Goal: Task Accomplishment & Management: Use online tool/utility

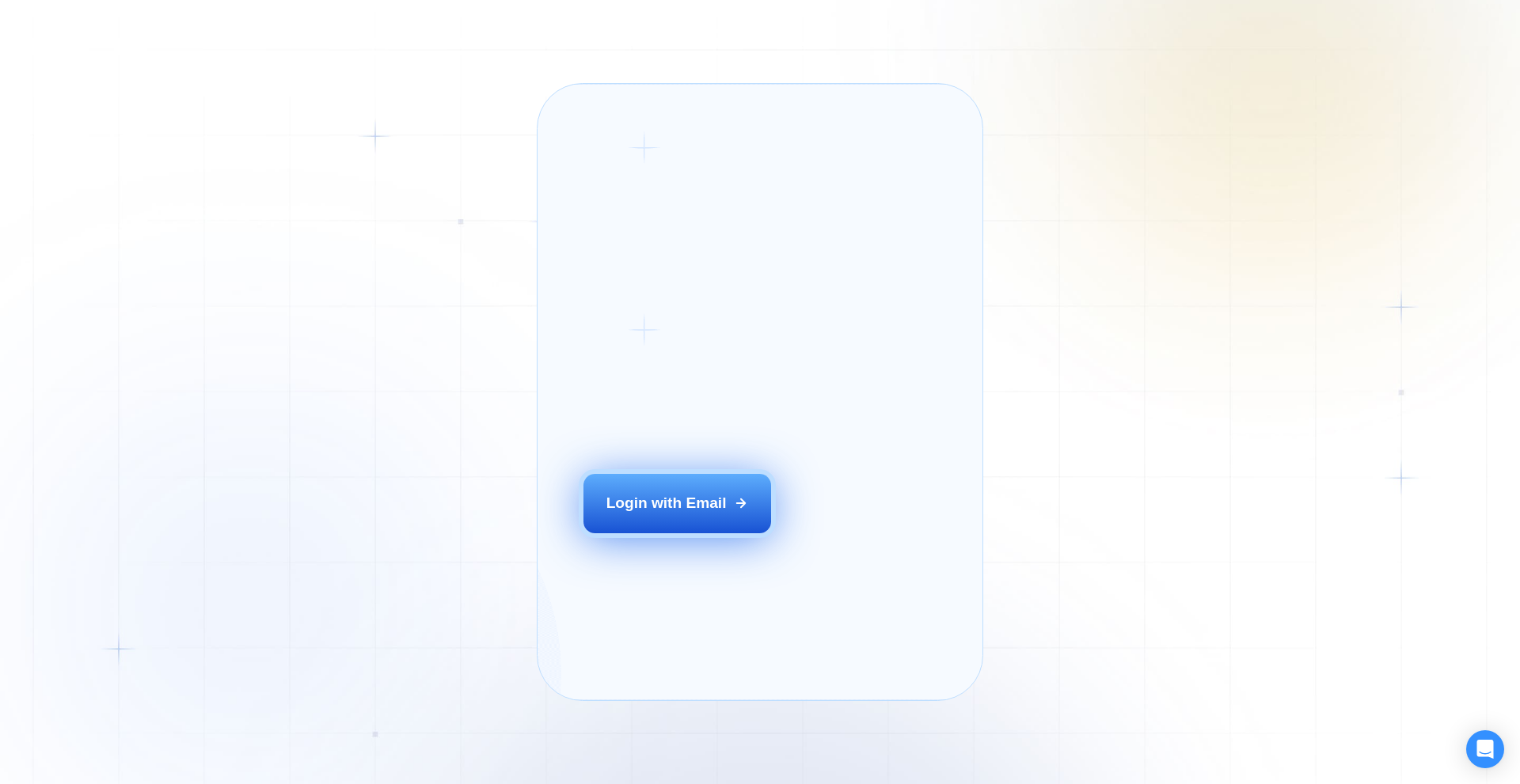
click at [687, 513] on div "Login with Email" at bounding box center [667, 503] width 120 height 21
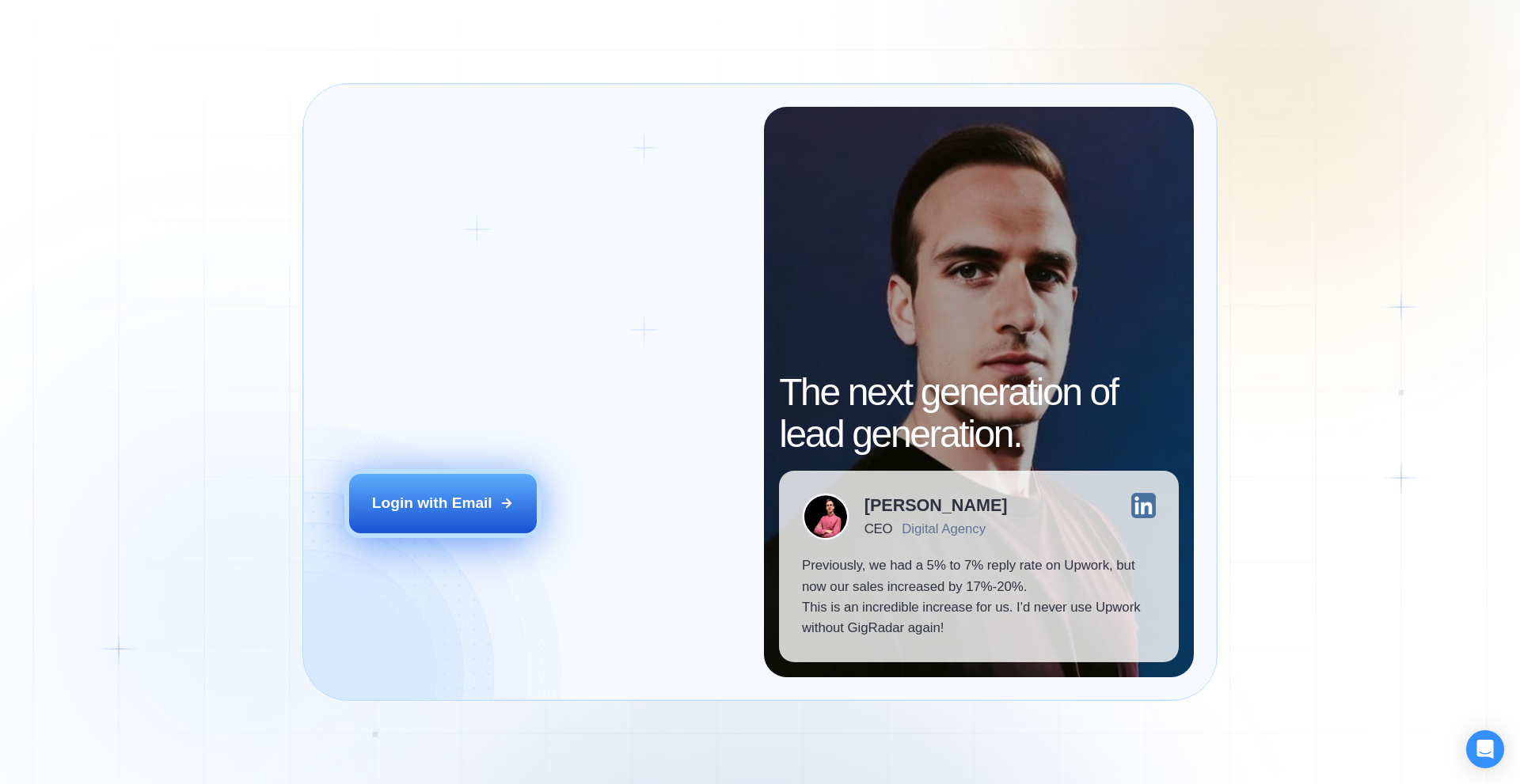
click at [420, 501] on div "Login with Email" at bounding box center [433, 503] width 120 height 21
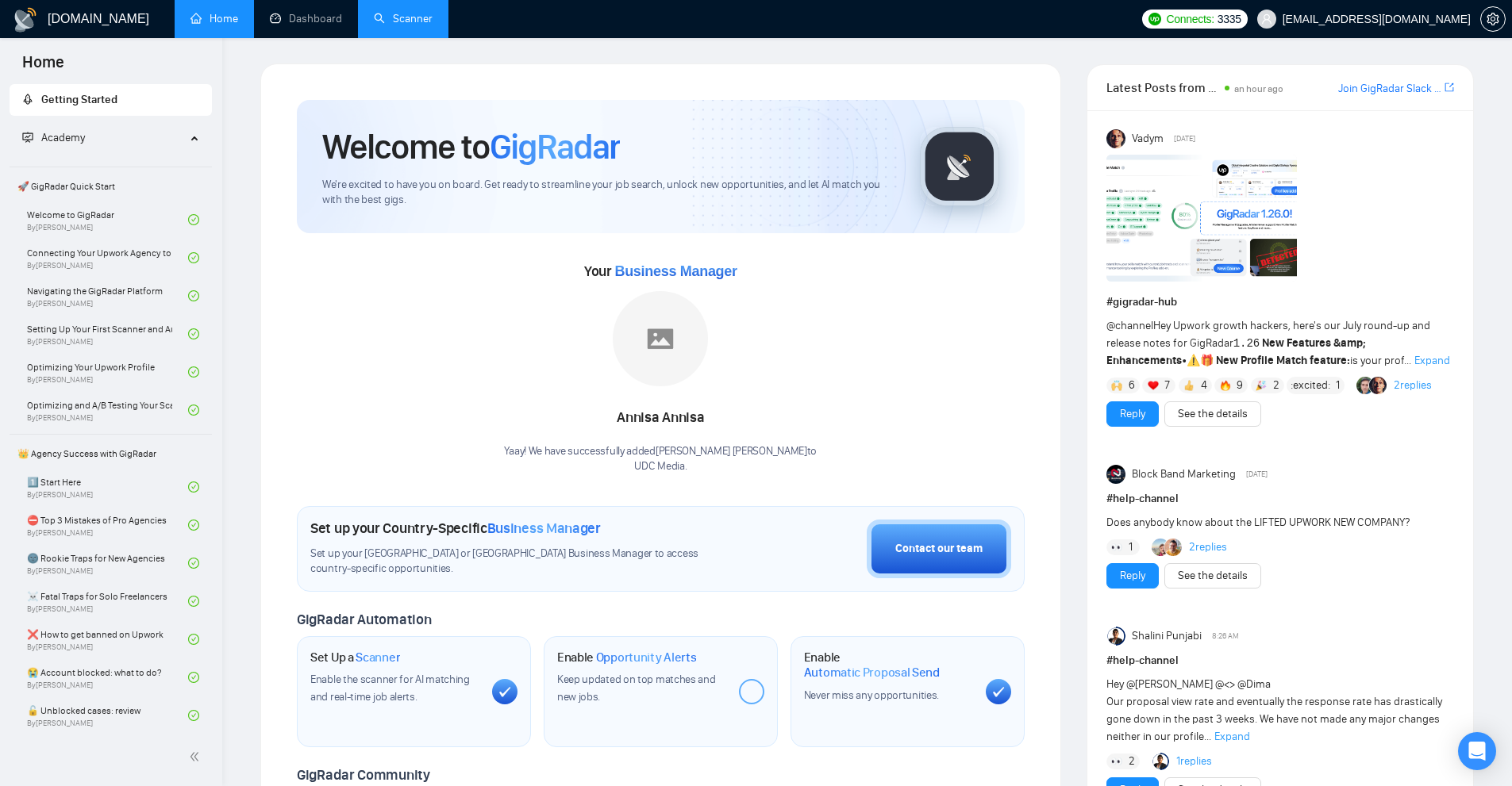
click at [426, 26] on link "Scanner" at bounding box center [402, 19] width 58 height 14
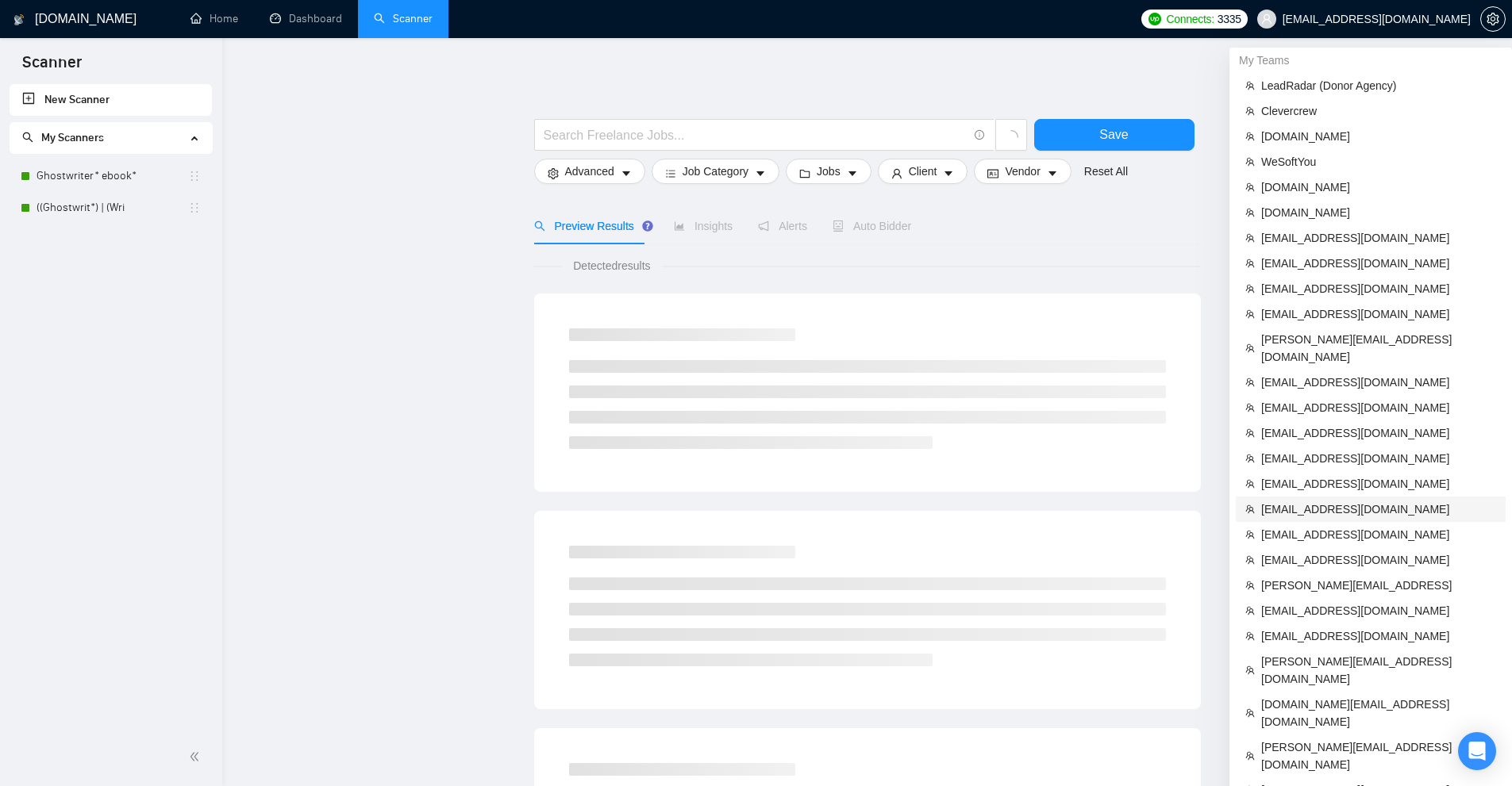
click at [1336, 501] on span "[EMAIL_ADDRESS][DOMAIN_NAME]" at bounding box center [1378, 510] width 235 height 18
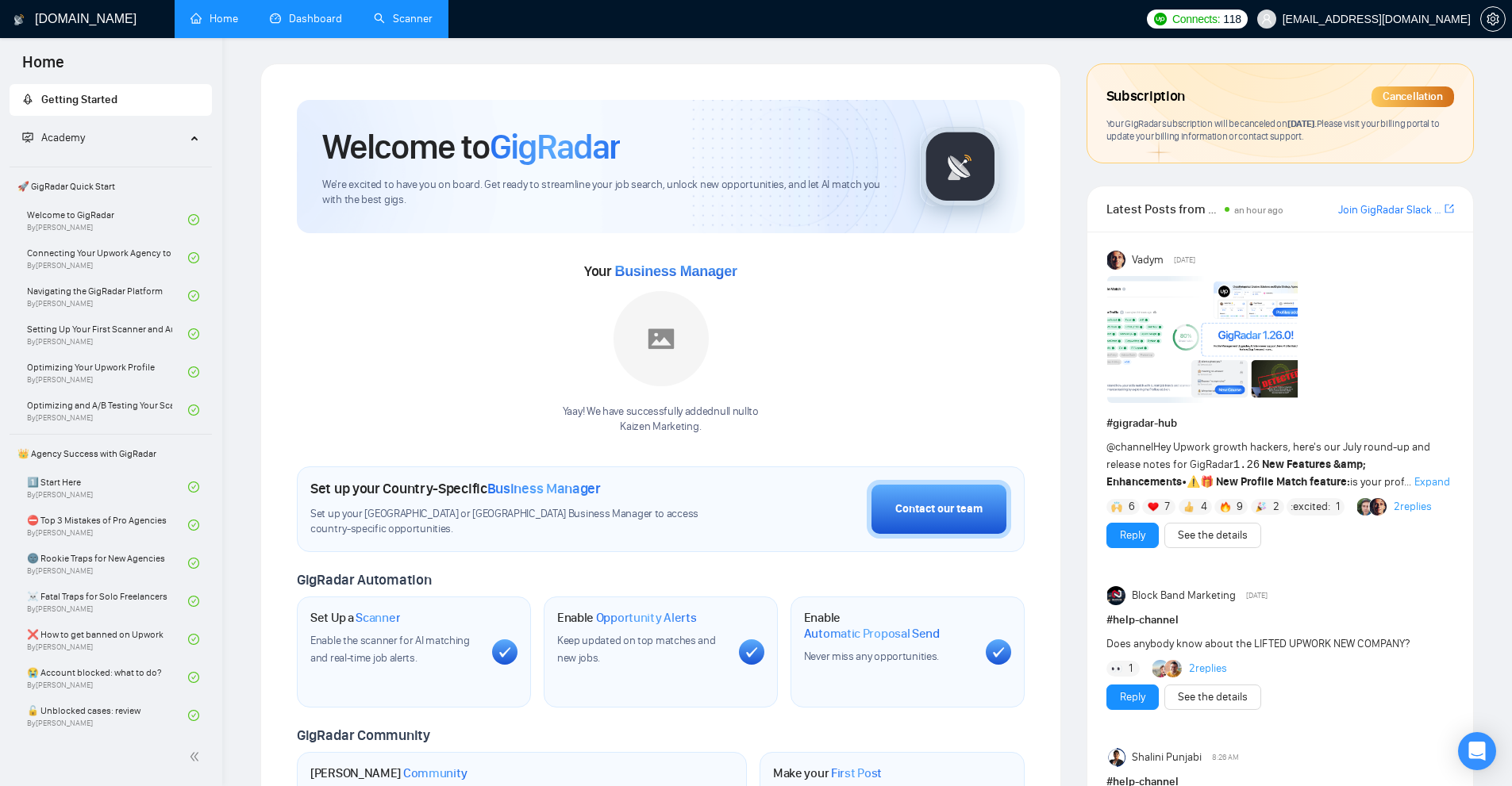
click at [269, 20] on link "Dashboard" at bounding box center [305, 19] width 72 height 14
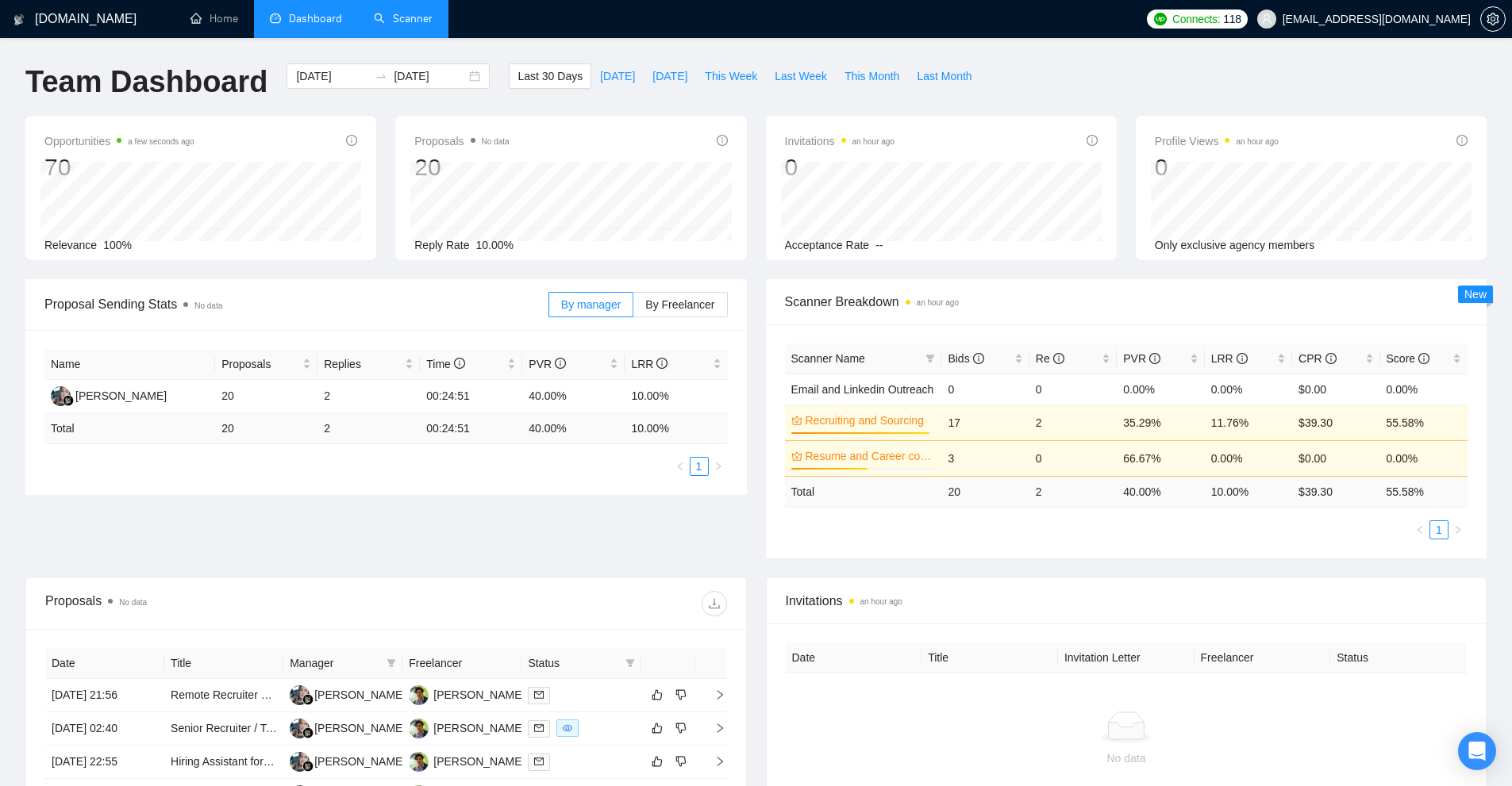
click at [410, 26] on link "Scanner" at bounding box center [402, 19] width 58 height 14
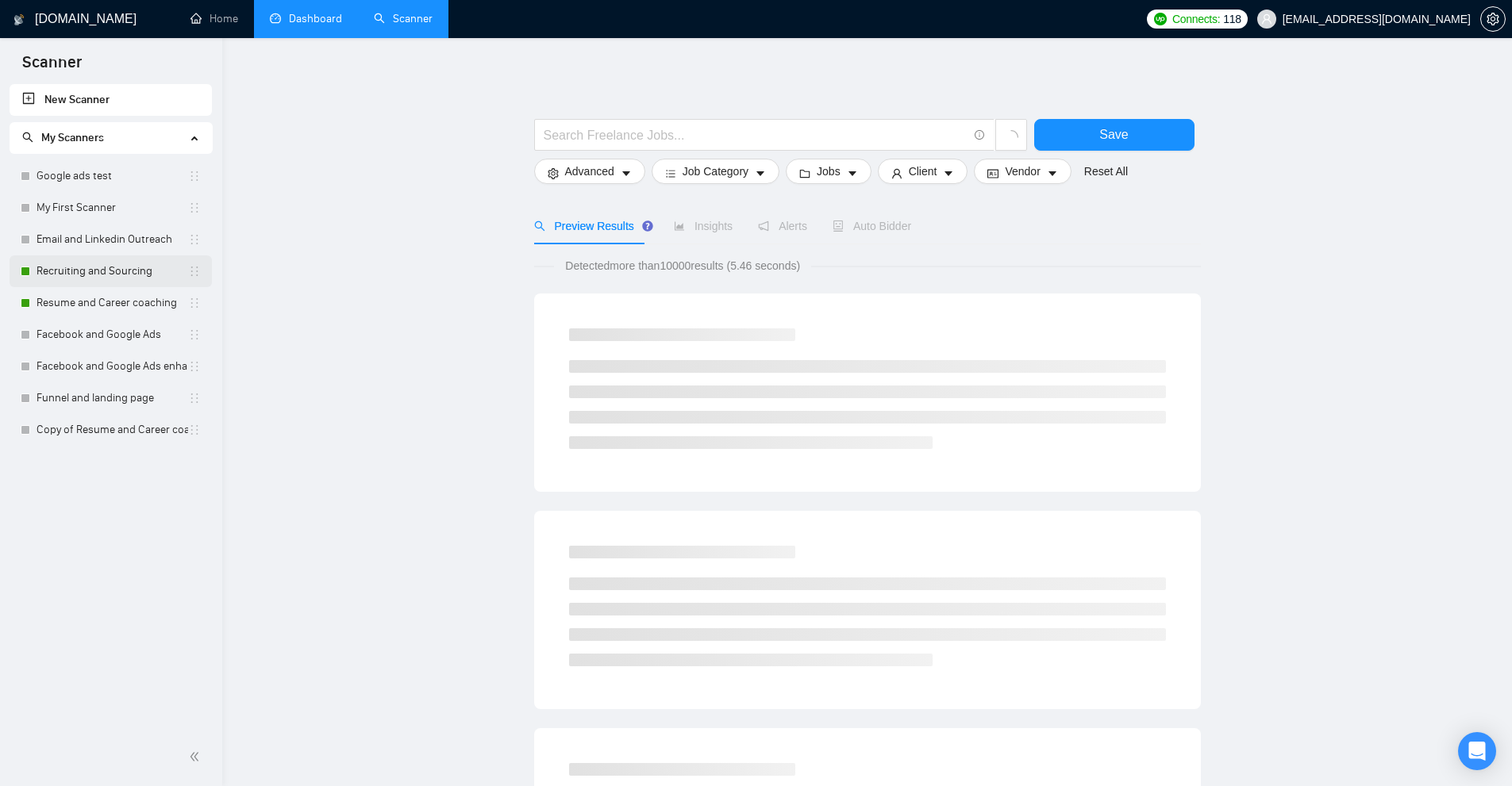
click at [57, 269] on link "Recruiting and Sourcing" at bounding box center [112, 271] width 151 height 32
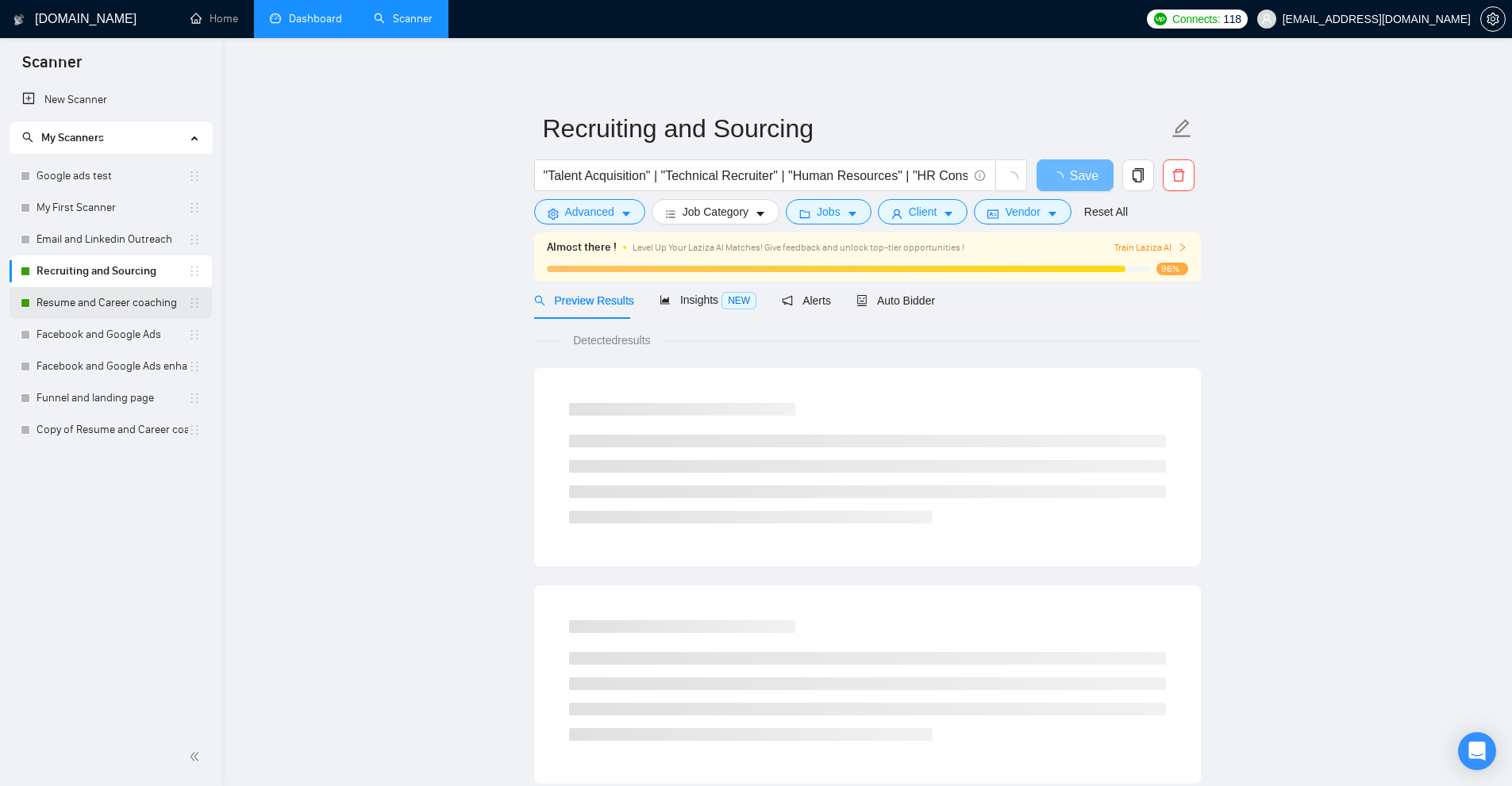
click at [118, 302] on link "Resume and Career coaching" at bounding box center [112, 303] width 151 height 32
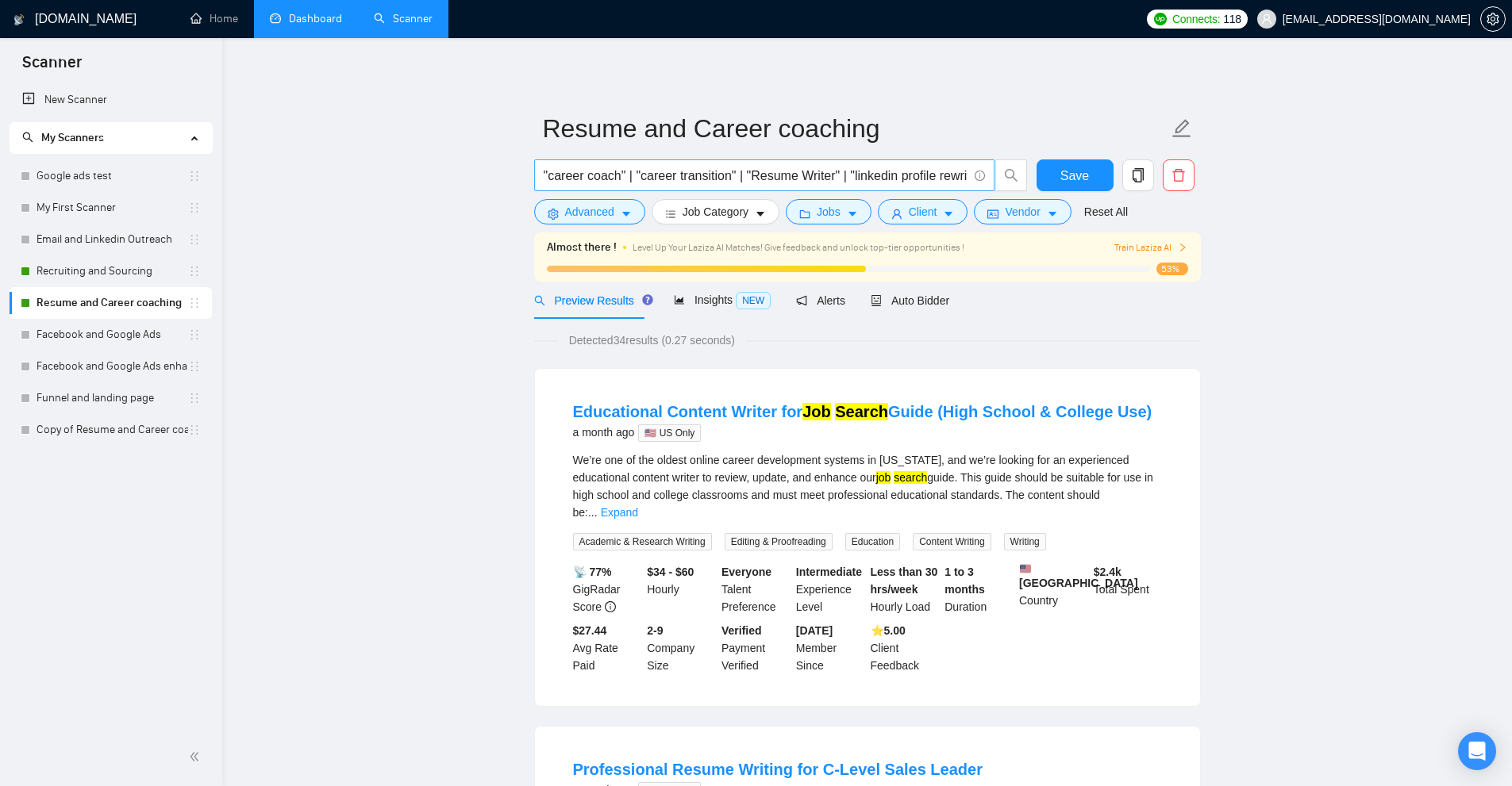
scroll to position [0, 543]
drag, startPoint x: 865, startPoint y: 174, endPoint x: 747, endPoint y: 166, distance: 118.3
click at [747, 166] on input ""career coach" | "career transition" | "Resume Writer" | "linkedin profile rewr…" at bounding box center [756, 176] width 424 height 20
click at [736, 170] on input ""career coach" | "career transition" | "Resume Writer" | "linkedin profile rewr…" at bounding box center [756, 176] width 424 height 20
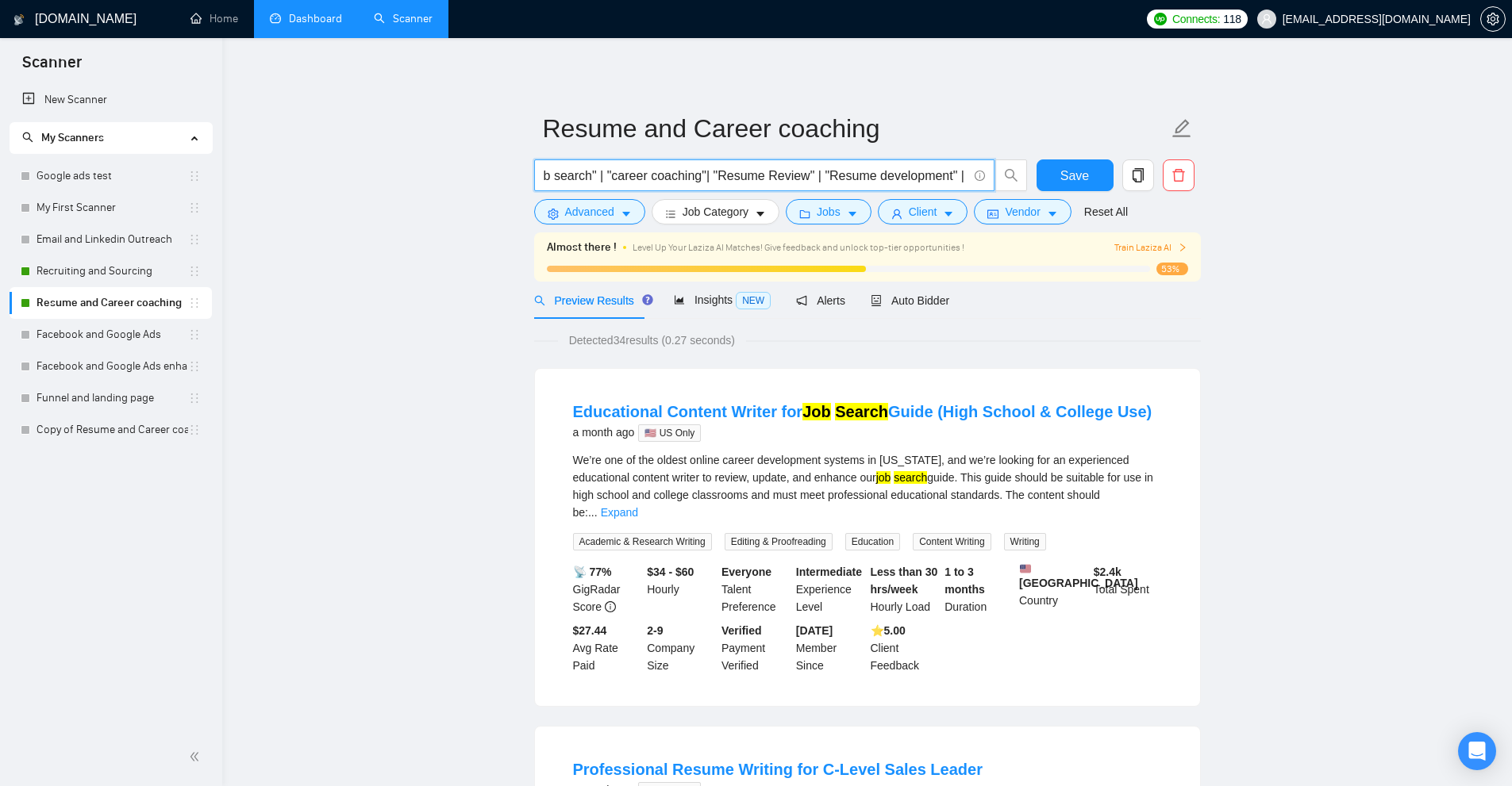
drag, startPoint x: 809, startPoint y: 176, endPoint x: 718, endPoint y: 173, distance: 91.0
click at [718, 173] on input ""career coach" | "career transition" | "Resume Writer" | "linkedin profile rewr…" at bounding box center [756, 176] width 424 height 20
click at [1005, 206] on span "Vendor" at bounding box center [1022, 212] width 35 height 18
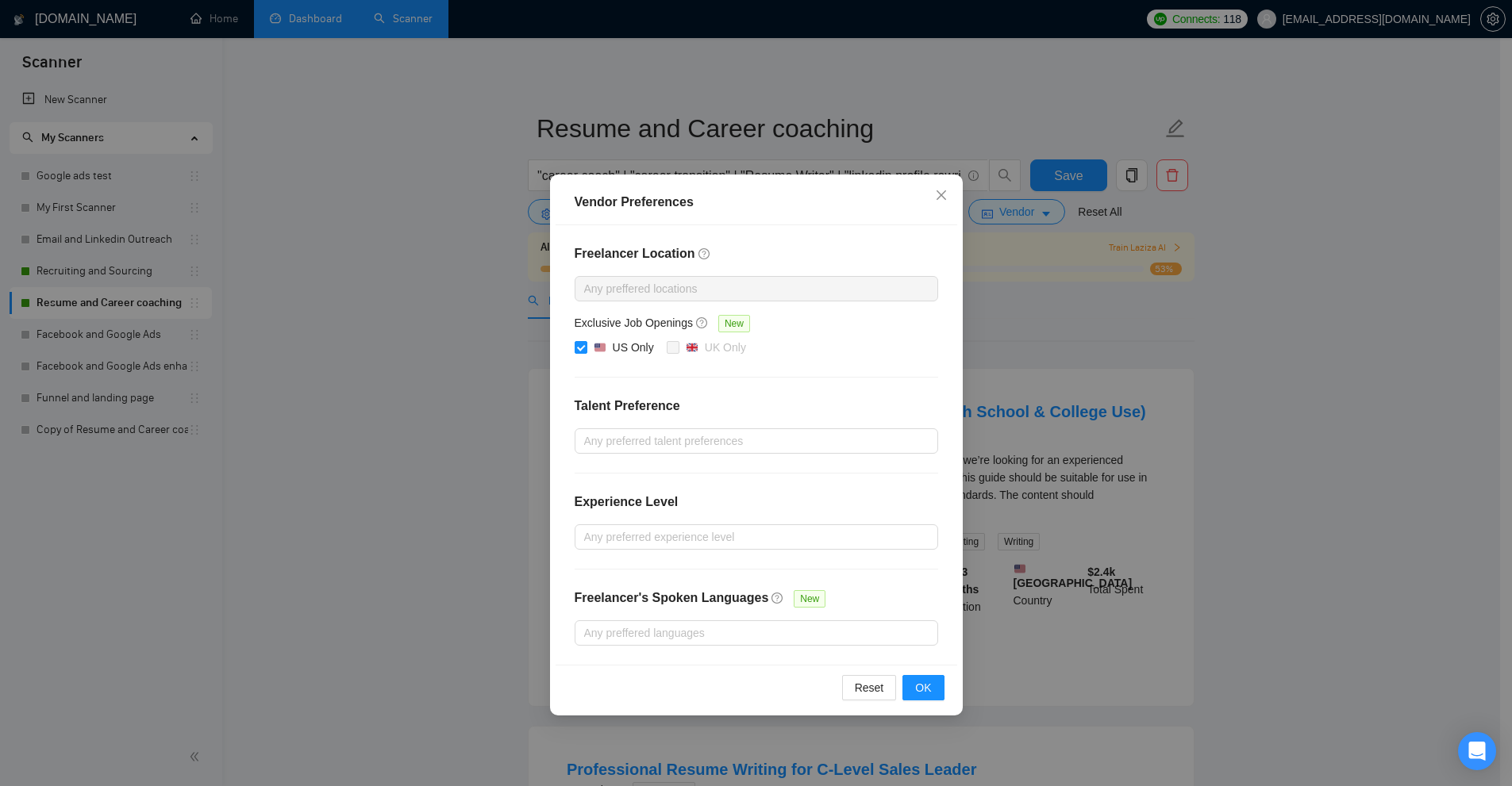
click at [1135, 289] on div "Vendor Preferences Freelancer Location Any preffered locations Exclusive Job Op…" at bounding box center [756, 393] width 1512 height 786
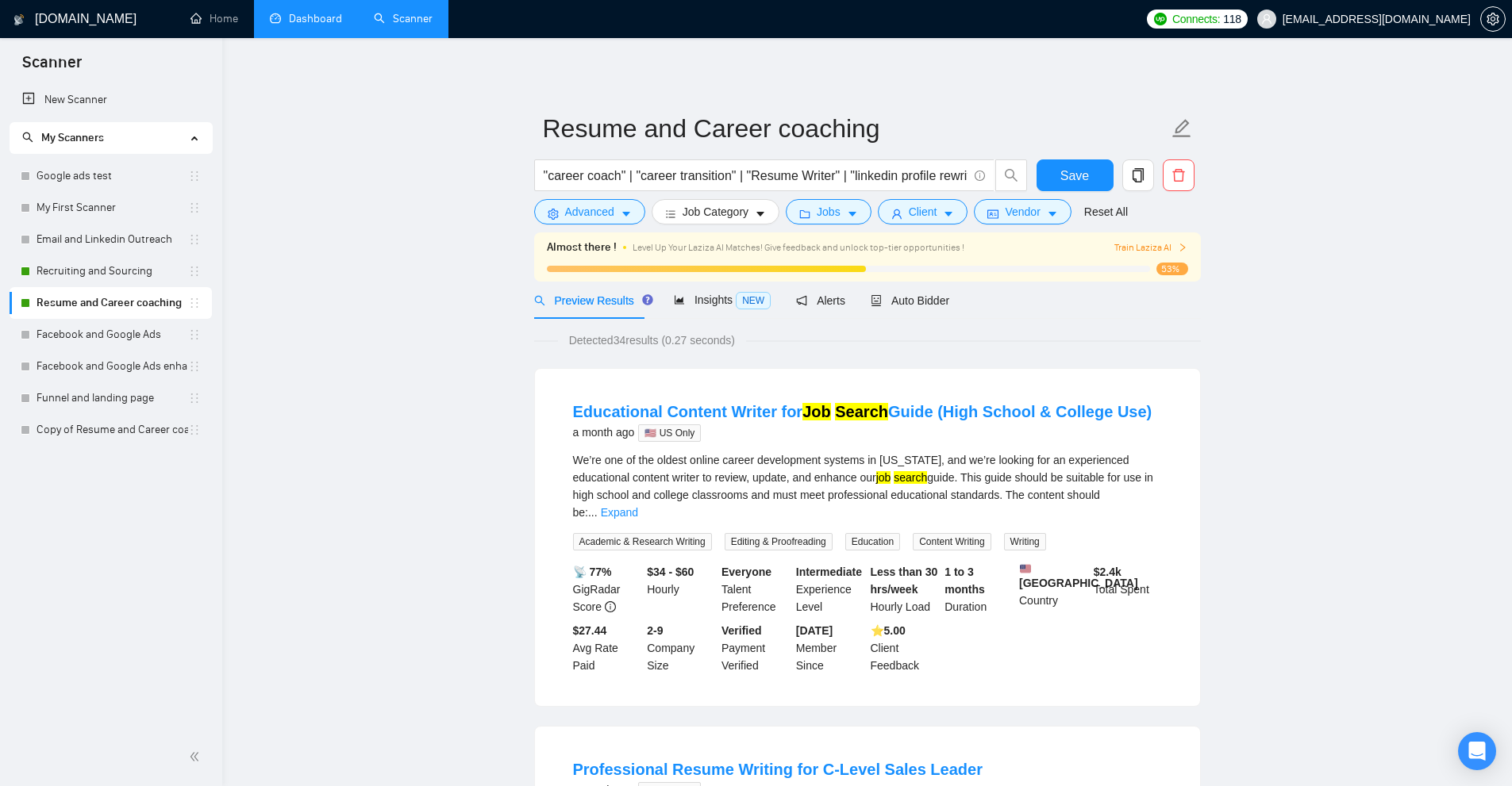
click at [326, 12] on link "Dashboard" at bounding box center [305, 19] width 72 height 14
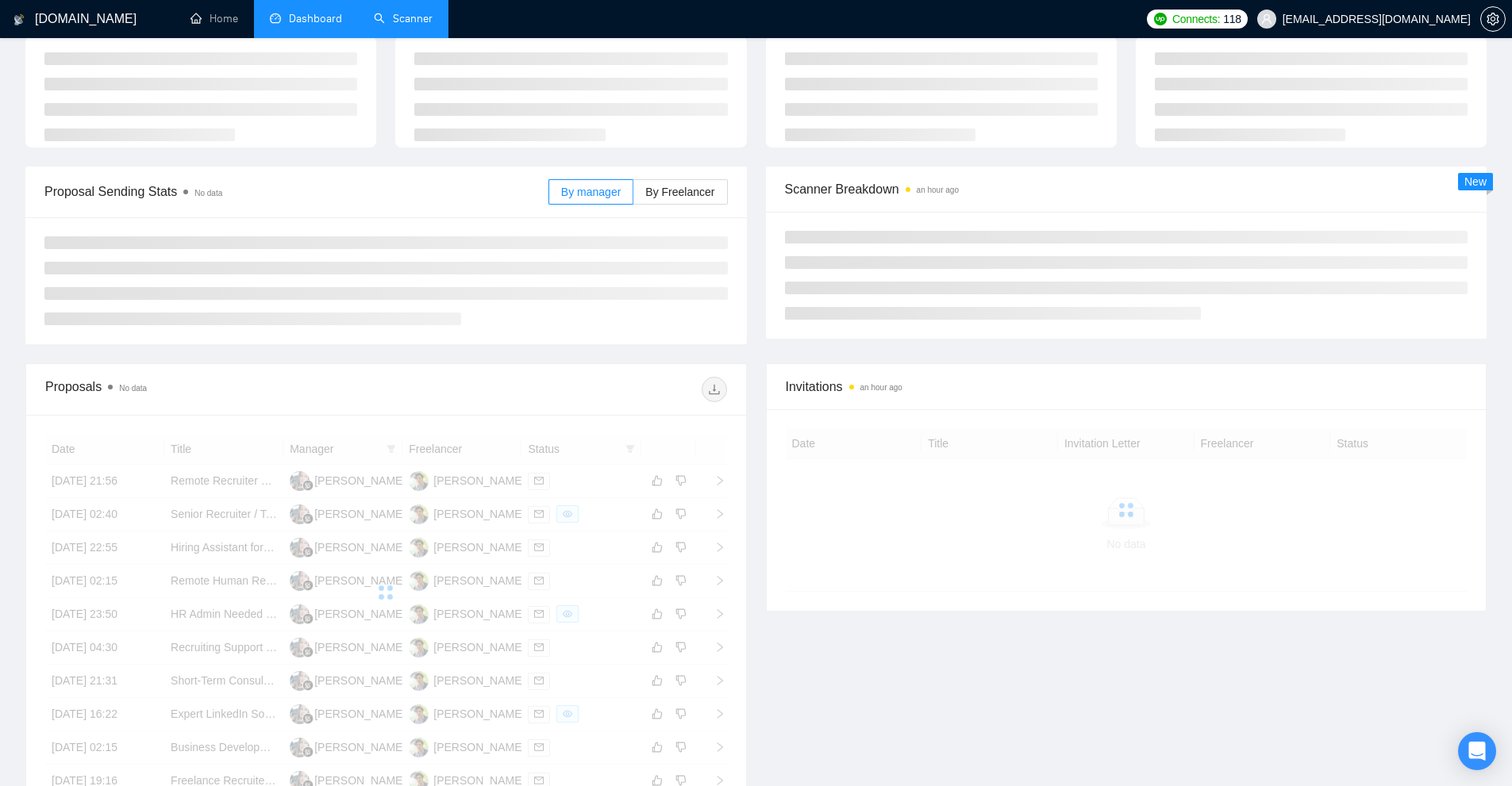
scroll to position [238, 0]
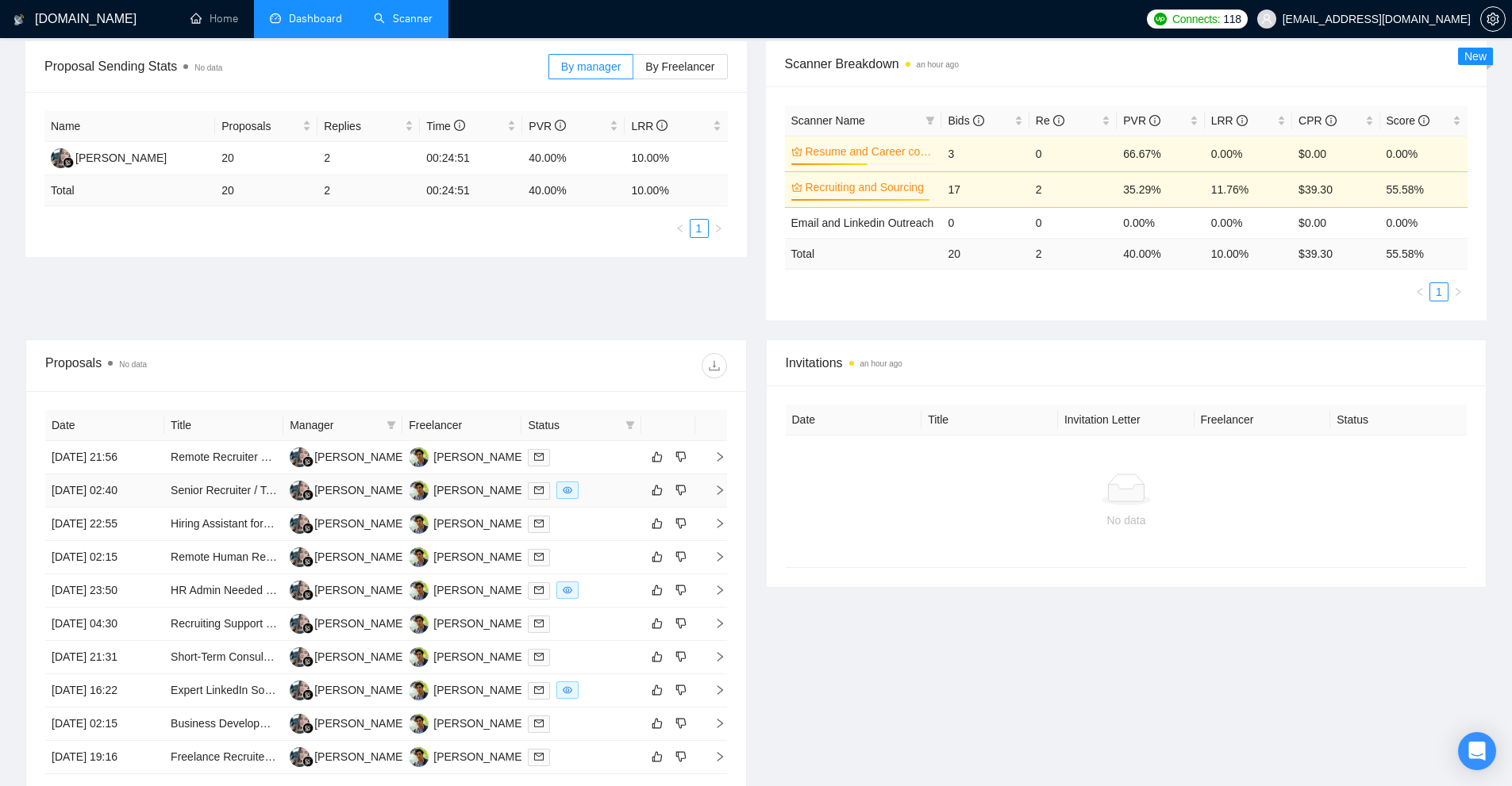
click at [607, 495] on div at bounding box center [580, 490] width 106 height 18
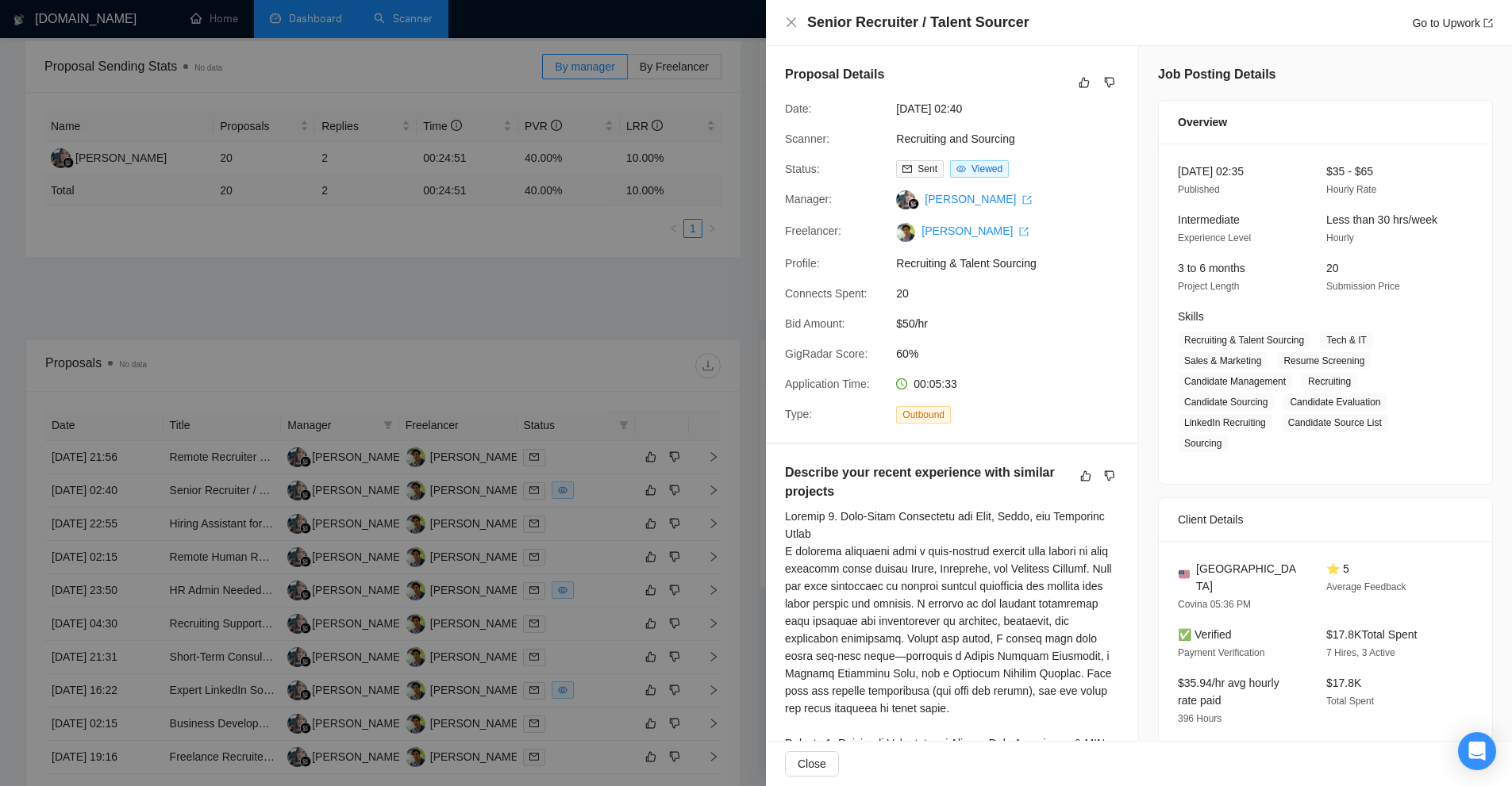
click at [943, 377] on span "00:05:33" at bounding box center [935, 383] width 44 height 13
click at [1212, 564] on span "USA" at bounding box center [1249, 577] width 105 height 35
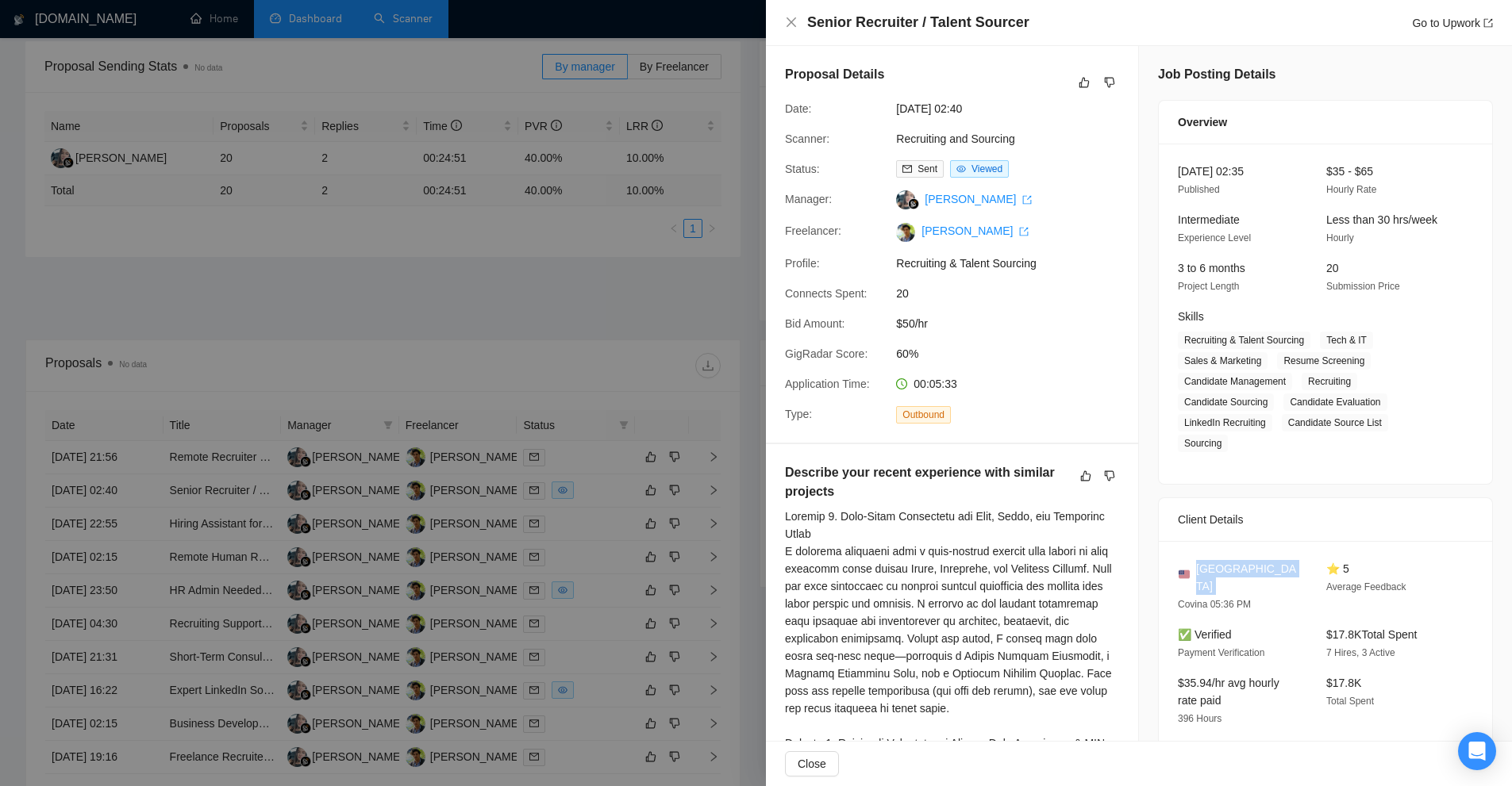
click at [1212, 564] on span "USA" at bounding box center [1249, 577] width 105 height 35
click at [1216, 605] on div "USA Covina 05:36 PM ⭐ 5 Average Feedback ✅ Verified Payment Verification $17.8K…" at bounding box center [1325, 650] width 334 height 218
click at [1220, 677] on span "$35.94/hr avg hourly rate paid" at bounding box center [1228, 692] width 102 height 30
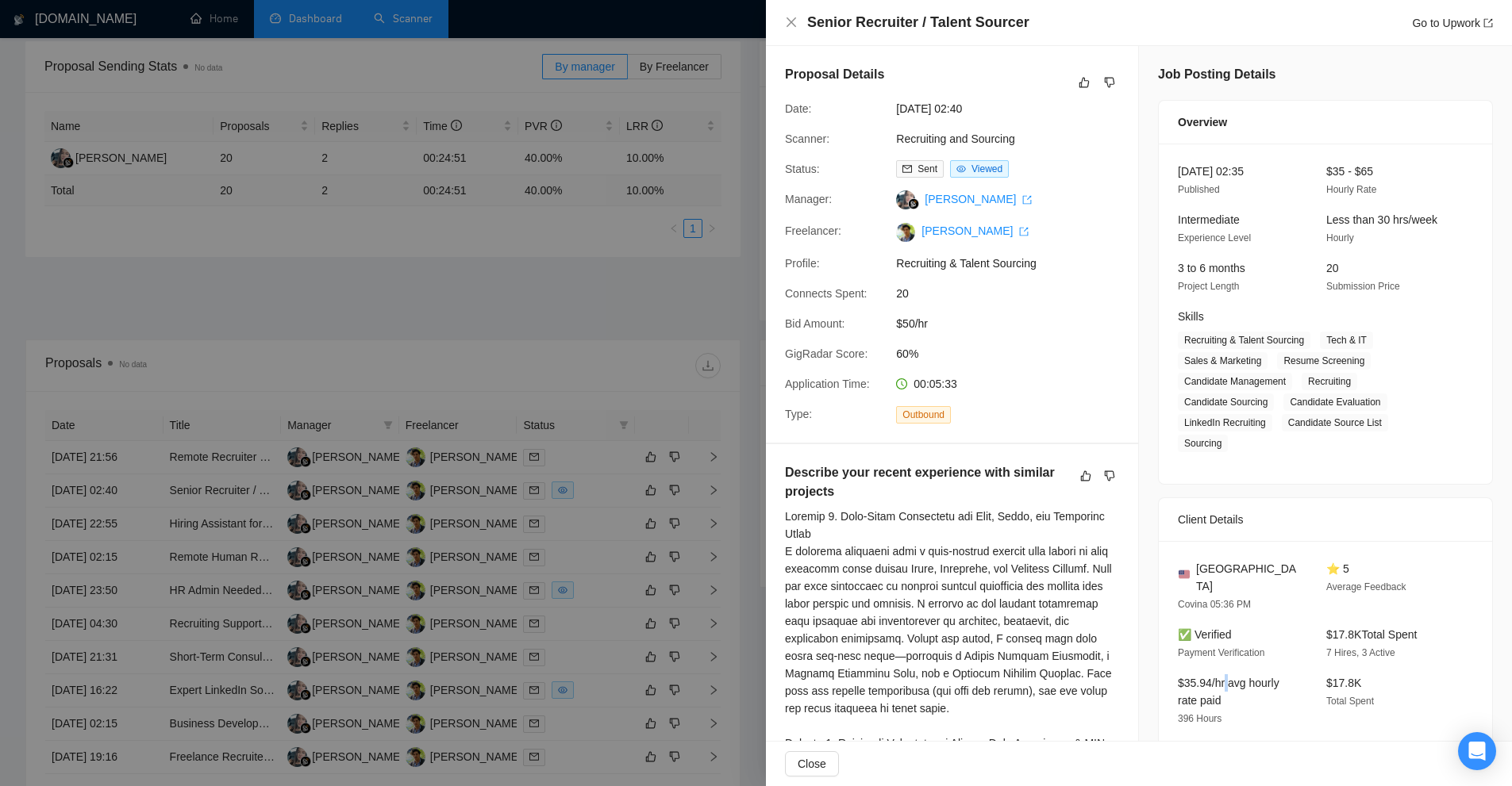
click at [1220, 677] on span "$35.94/hr avg hourly rate paid" at bounding box center [1228, 692] width 102 height 30
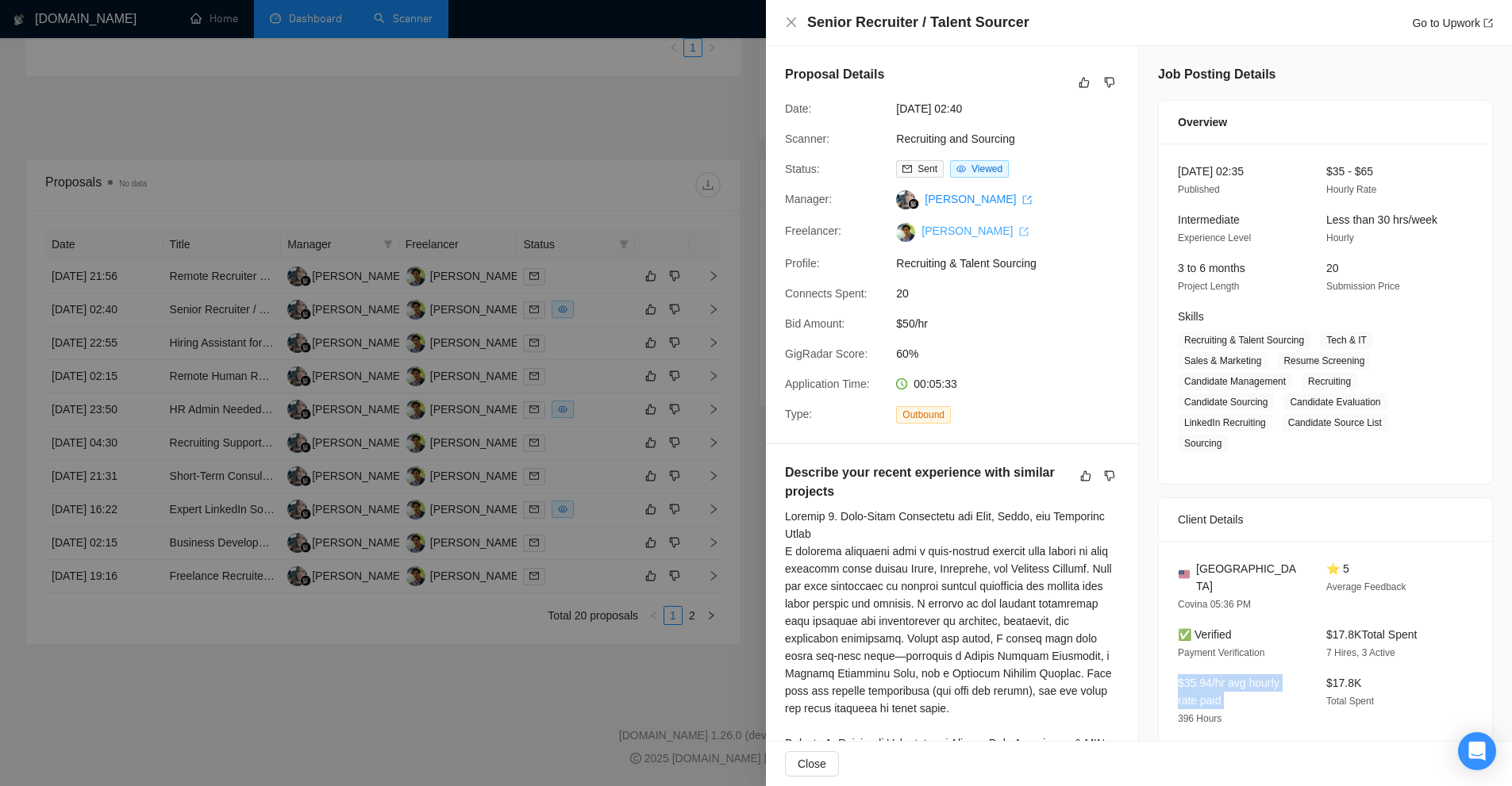
scroll to position [0, 0]
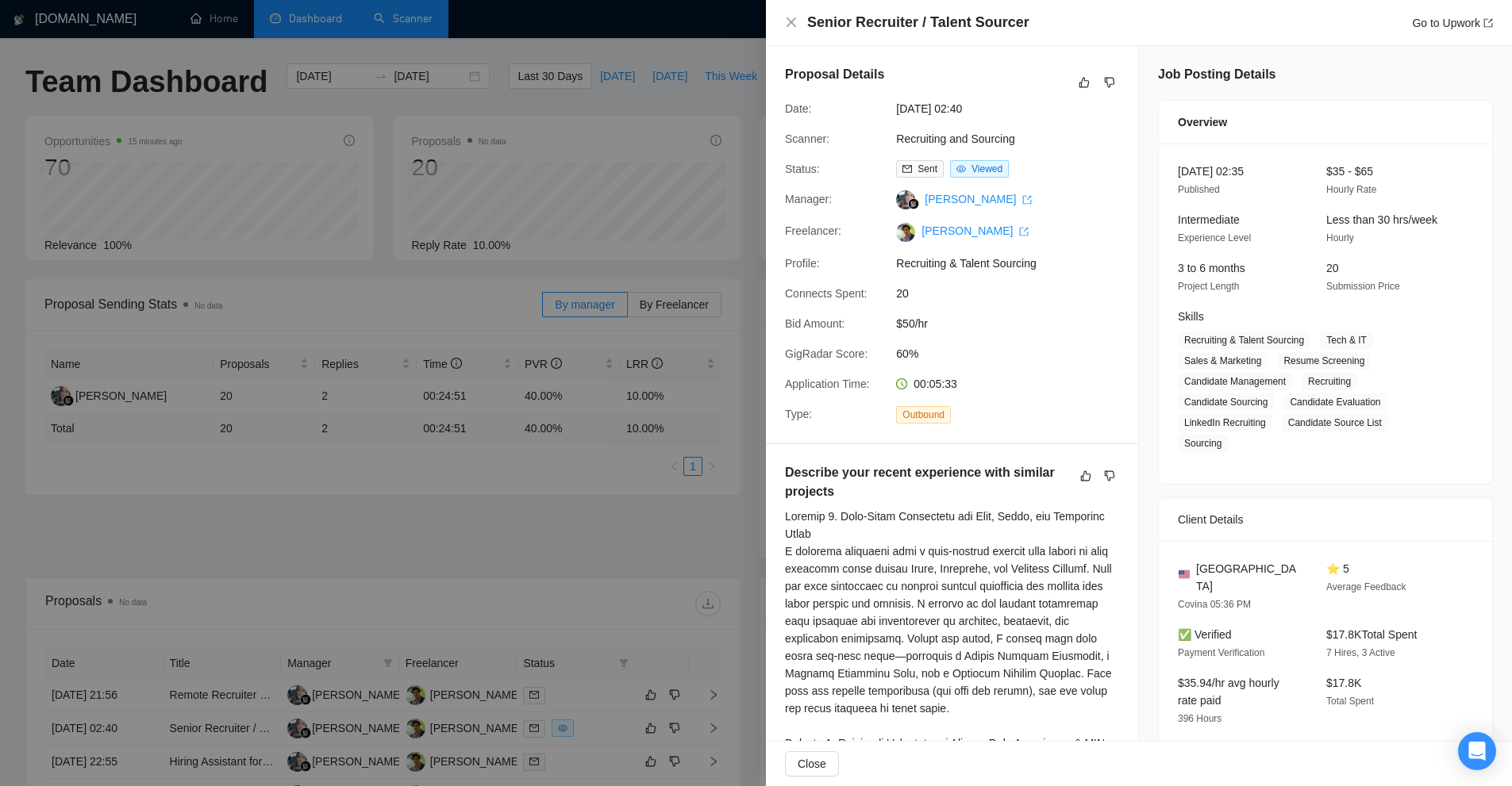
click at [622, 193] on div at bounding box center [756, 393] width 1512 height 786
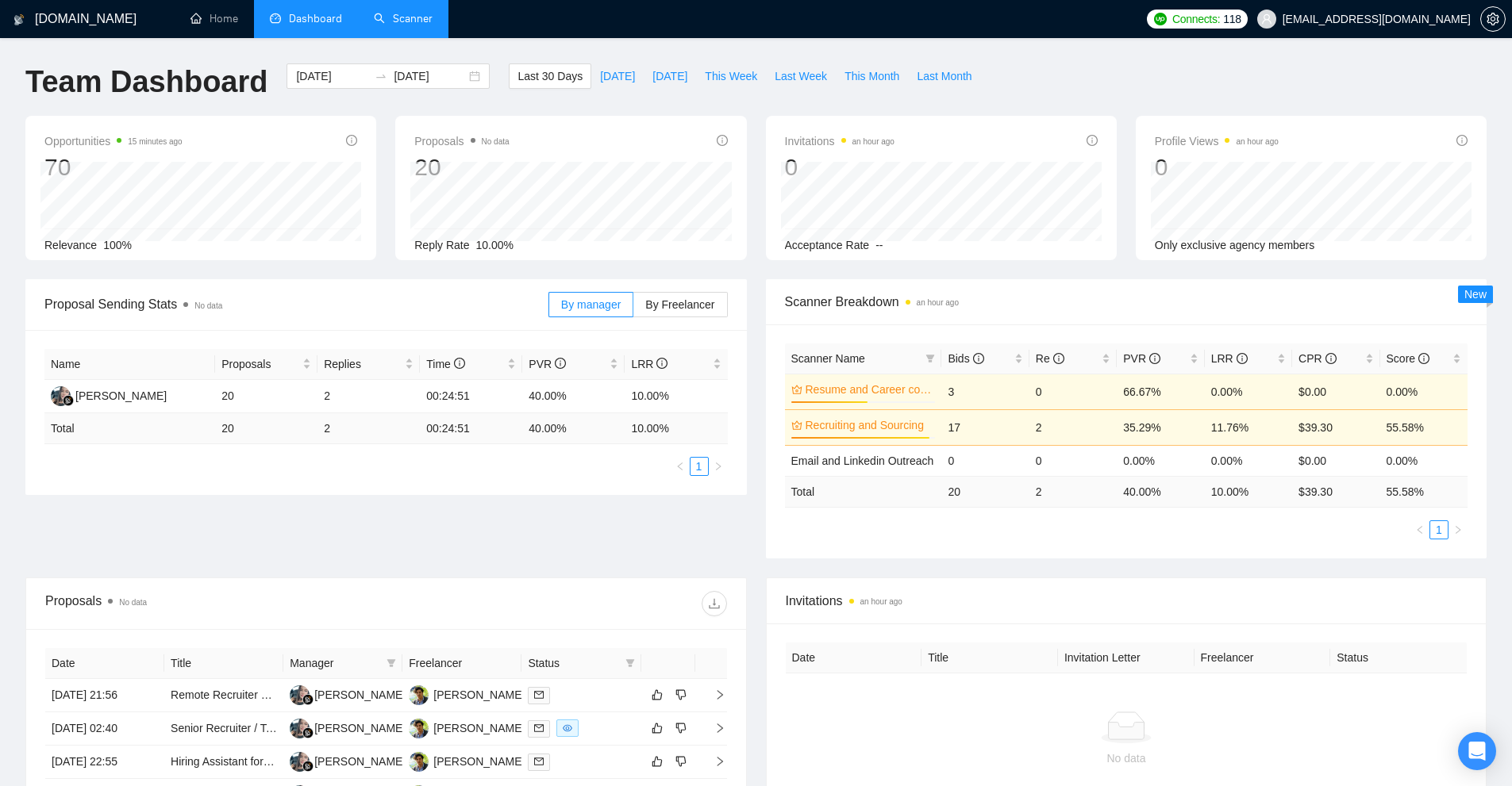
click at [406, 12] on link "Scanner" at bounding box center [402, 19] width 58 height 14
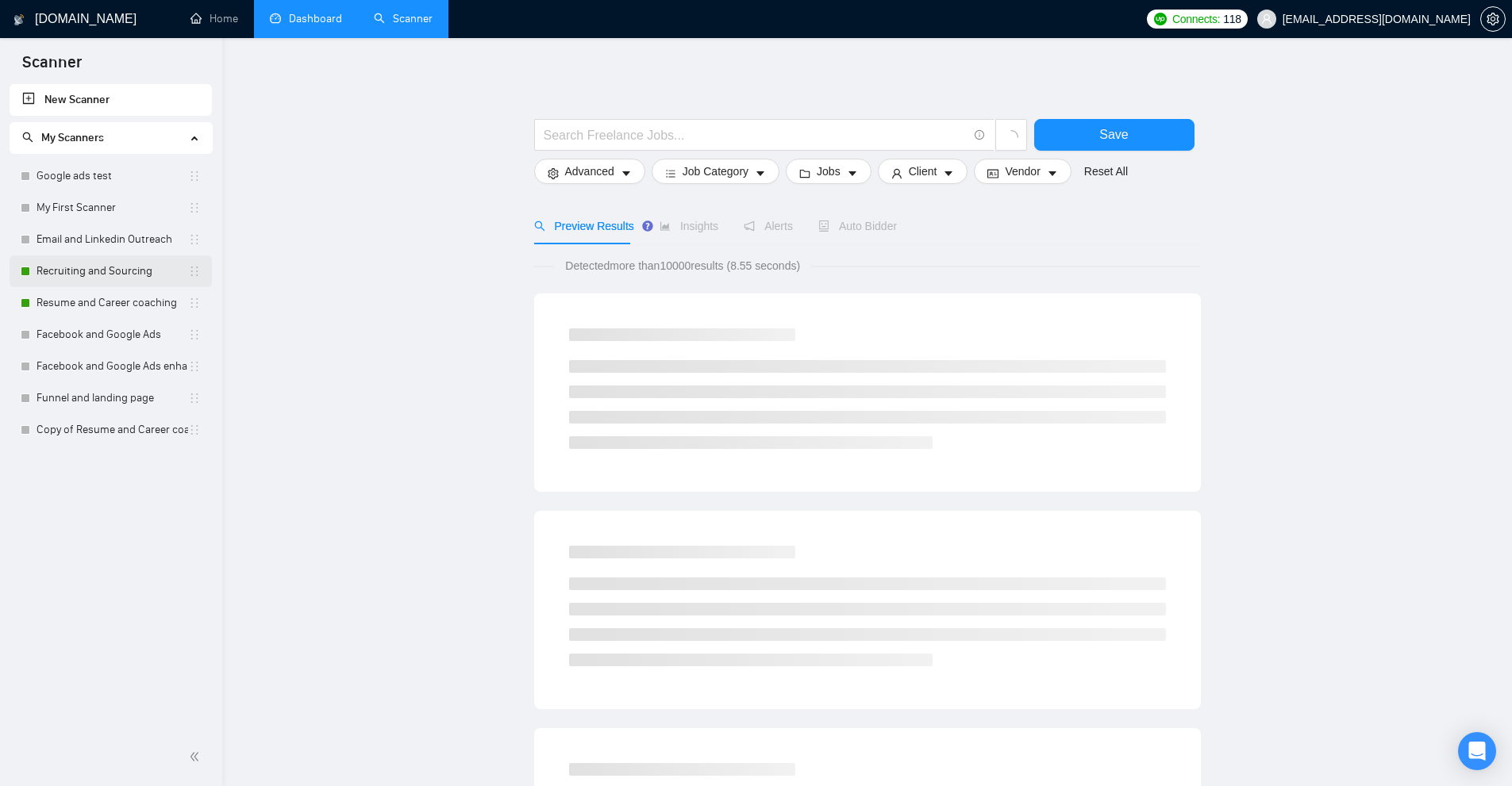
click at [98, 269] on link "Recruiting and Sourcing" at bounding box center [112, 271] width 151 height 32
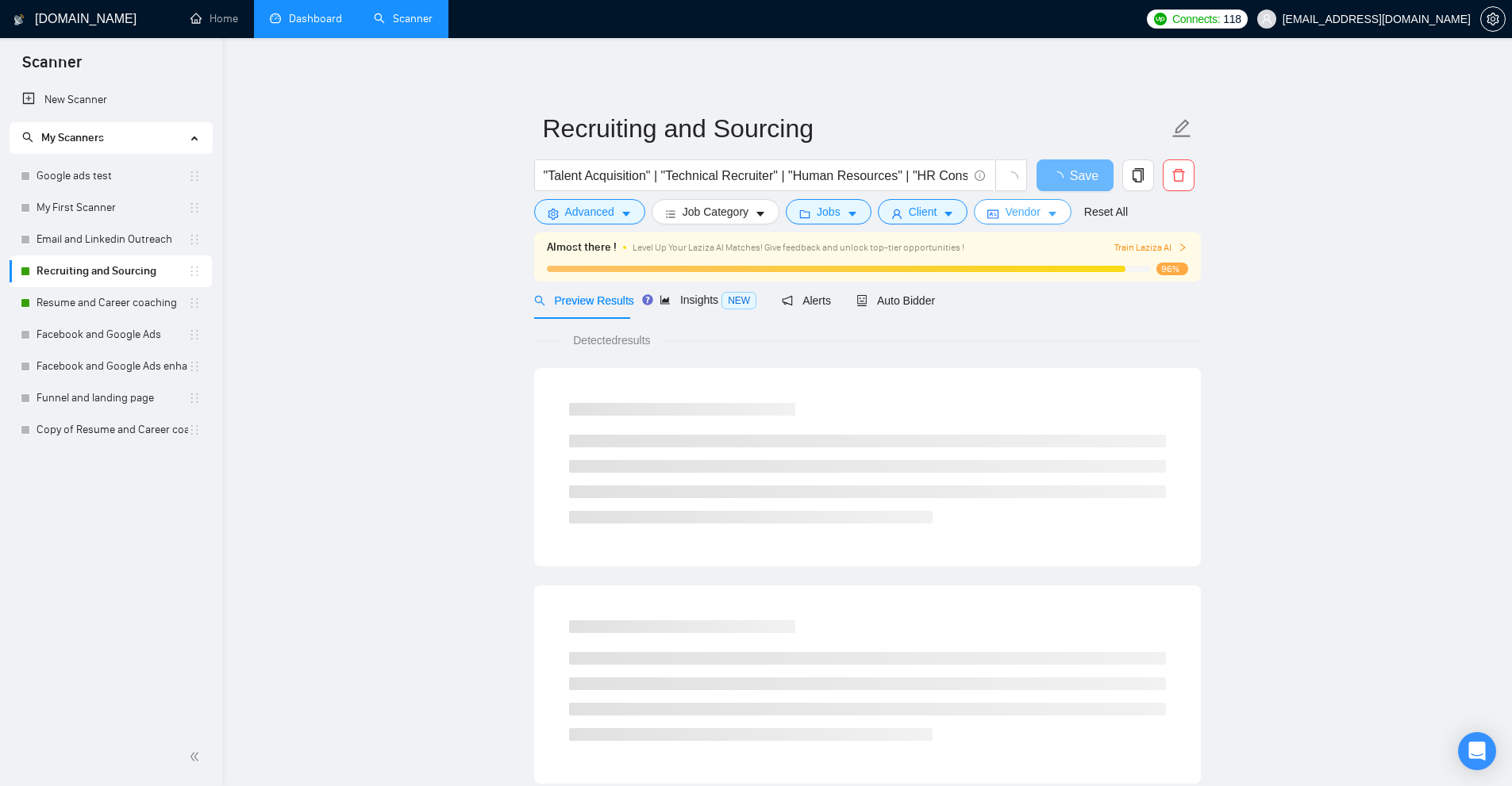
click at [1033, 214] on span "Vendor" at bounding box center [1022, 212] width 35 height 18
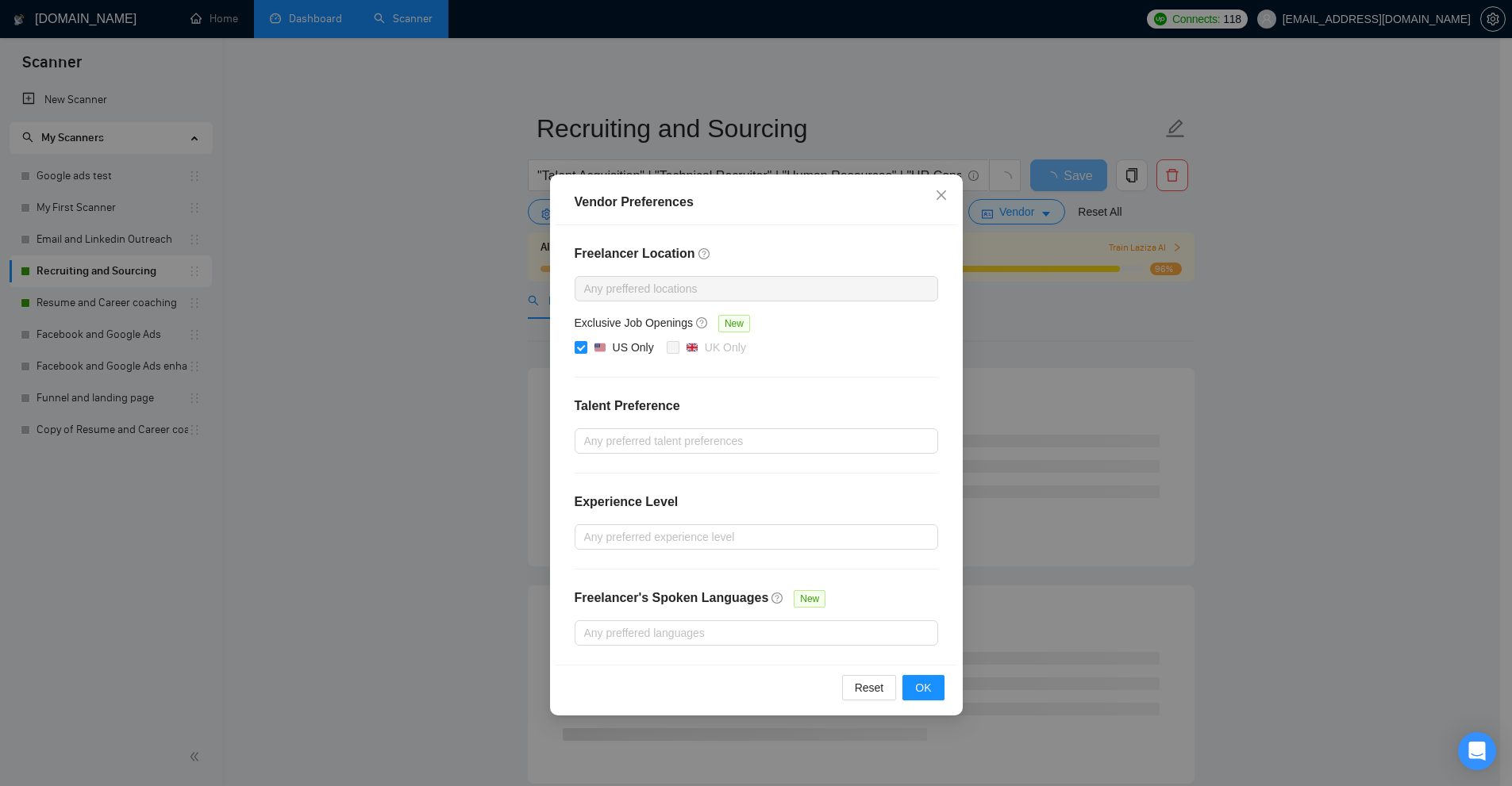
click at [1148, 378] on div "Vendor Preferences Freelancer Location Any preffered locations Exclusive Job Op…" at bounding box center [756, 393] width 1512 height 786
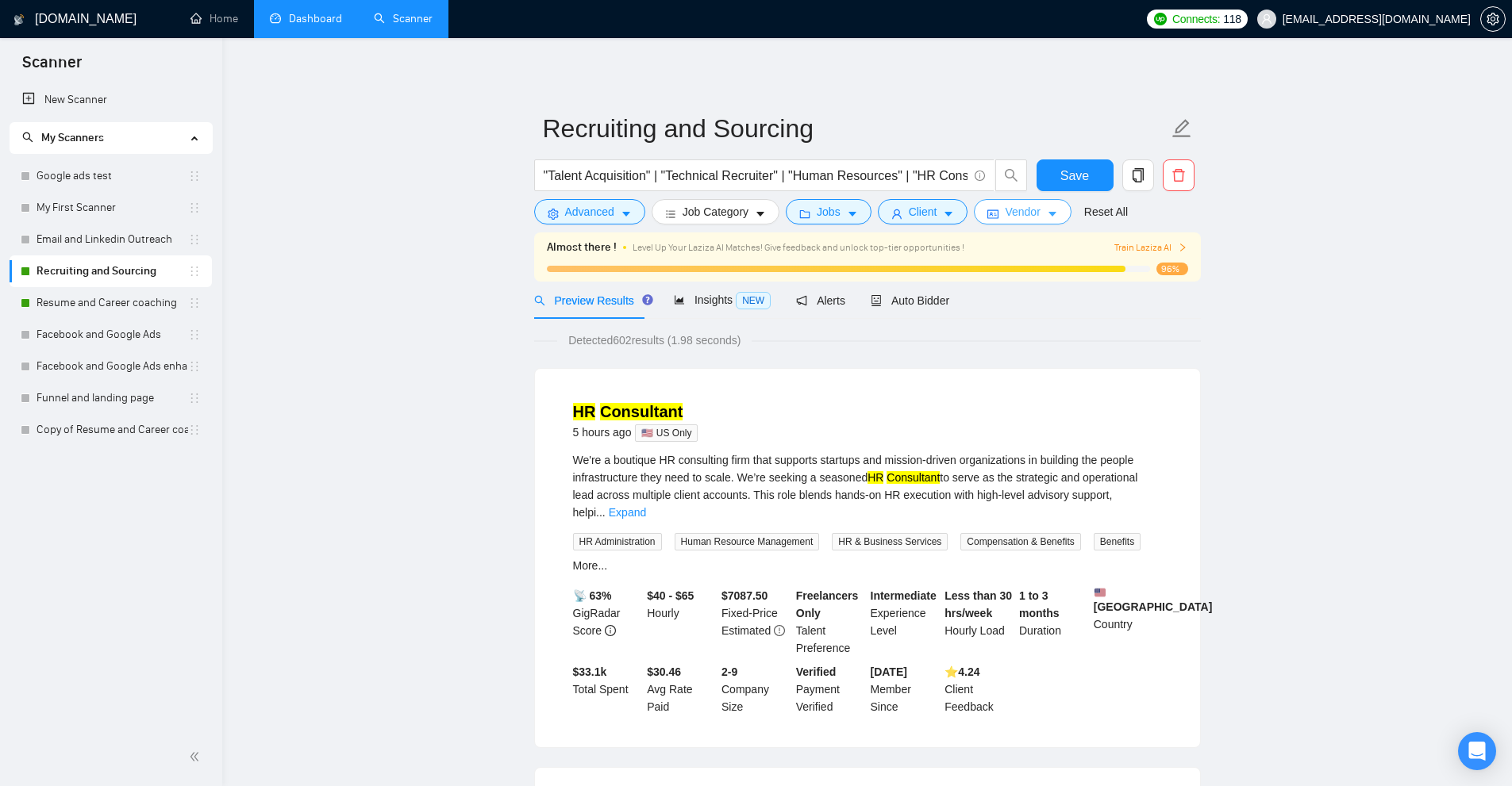
click at [1005, 208] on span "Vendor" at bounding box center [1022, 212] width 35 height 18
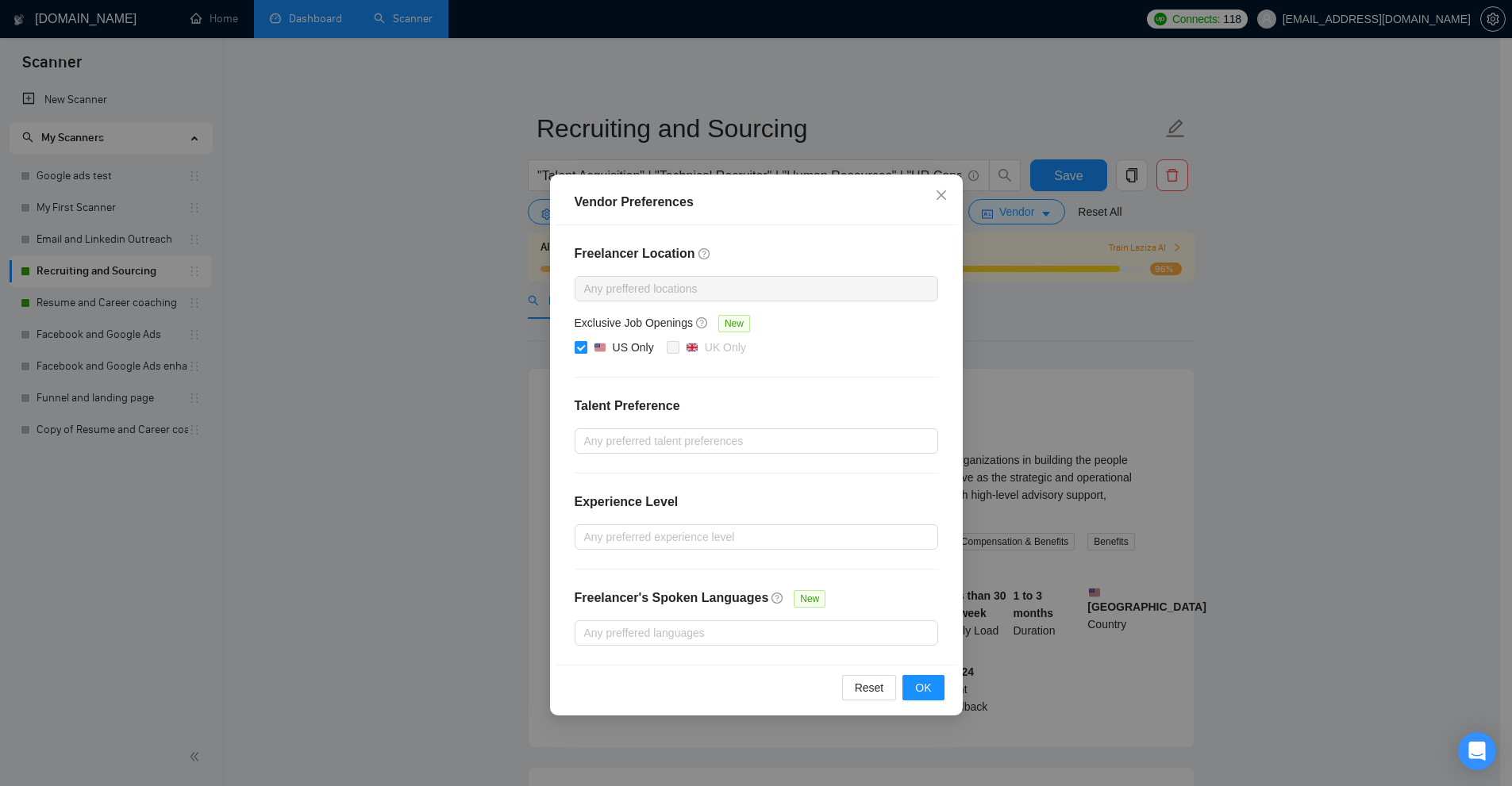
click at [618, 344] on div "US Only" at bounding box center [634, 347] width 42 height 18
click at [585, 344] on input "US Only" at bounding box center [579, 346] width 11 height 11
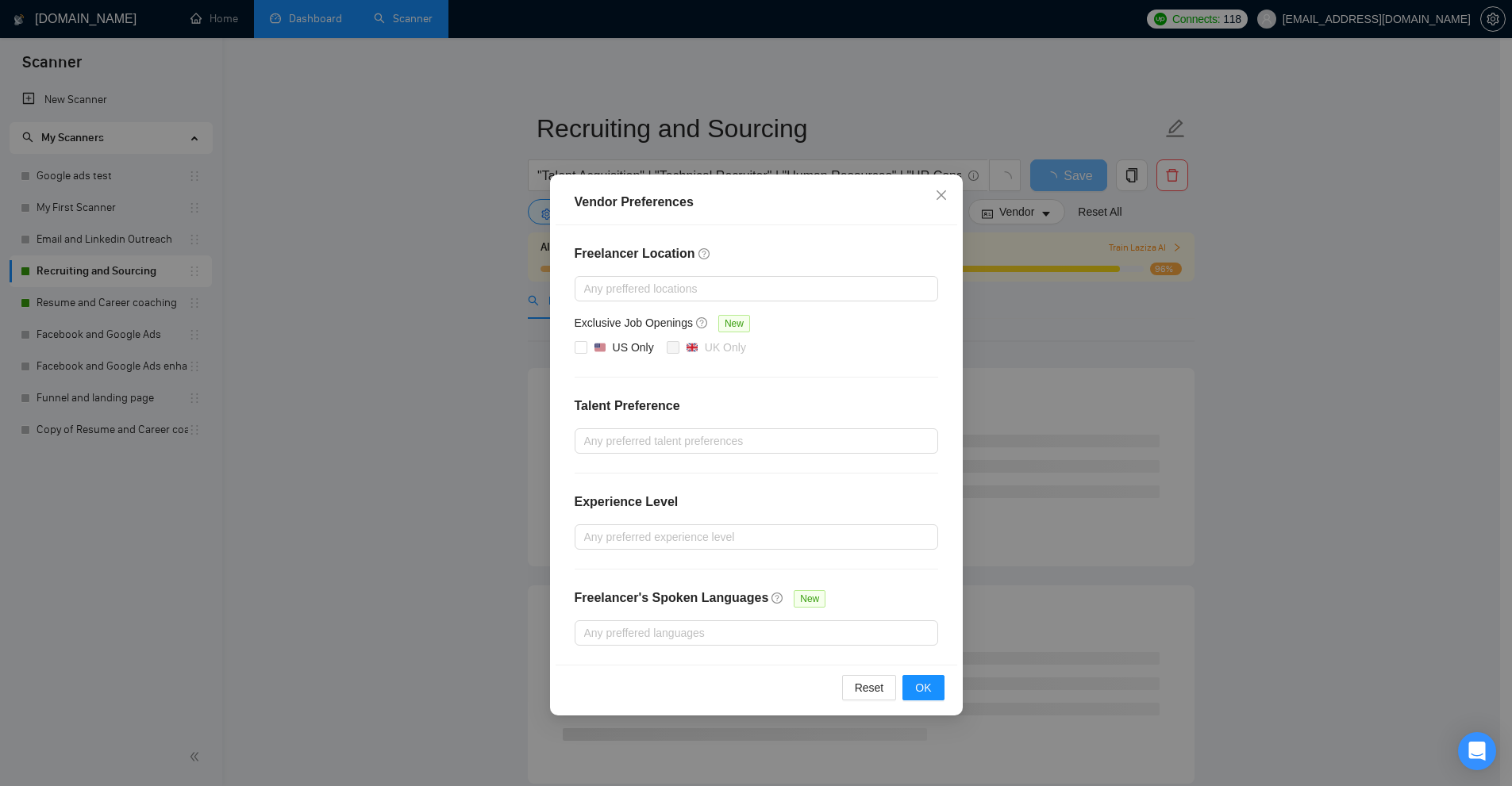
drag, startPoint x: 1123, startPoint y: 350, endPoint x: 771, endPoint y: 340, distance: 352.1
click at [842, 359] on div "Vendor Preferences Freelancer Location Any preffered locations Exclusive Job Op…" at bounding box center [756, 393] width 1512 height 786
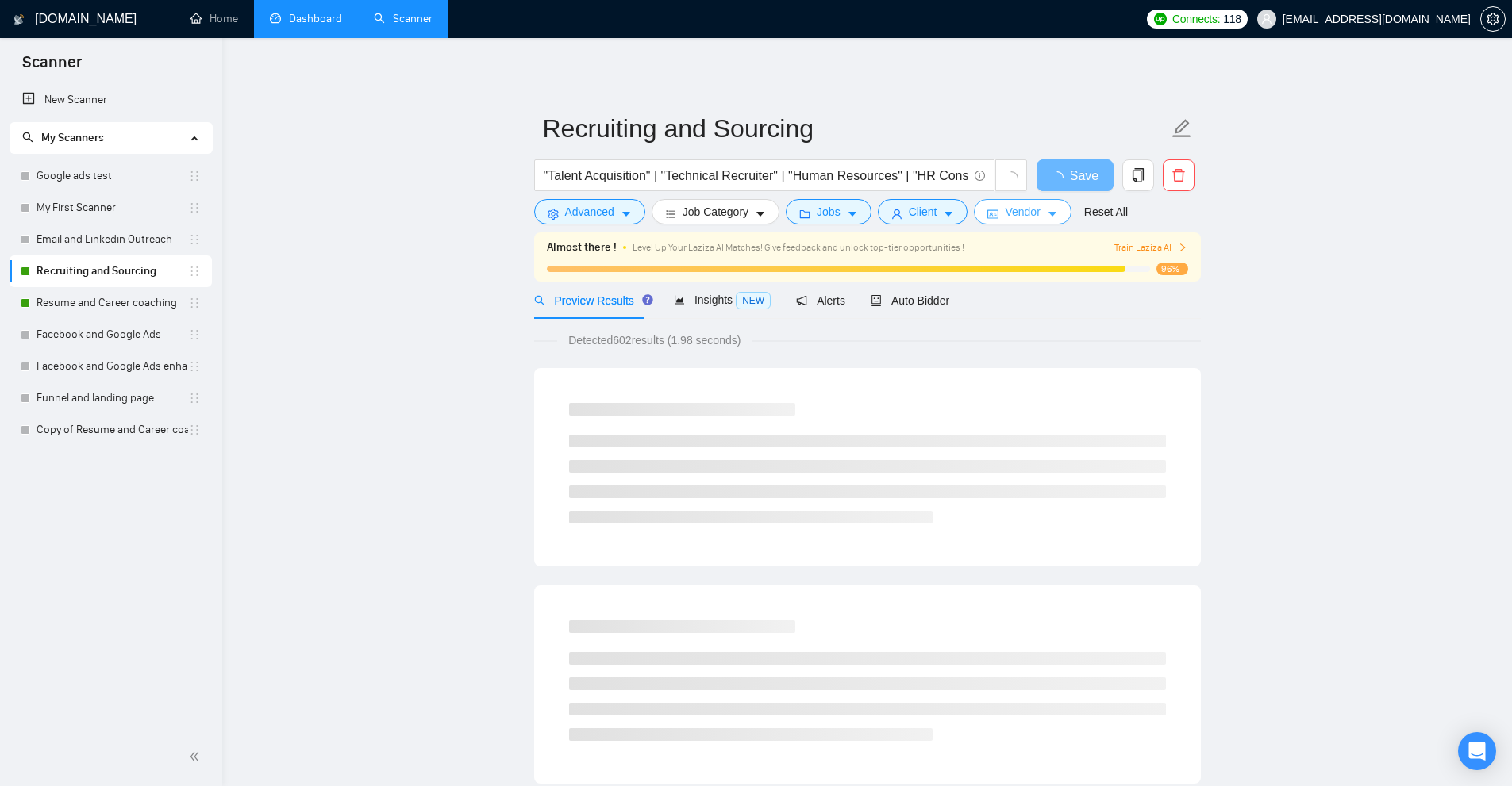
click at [987, 210] on icon "idcard" at bounding box center [992, 214] width 11 height 11
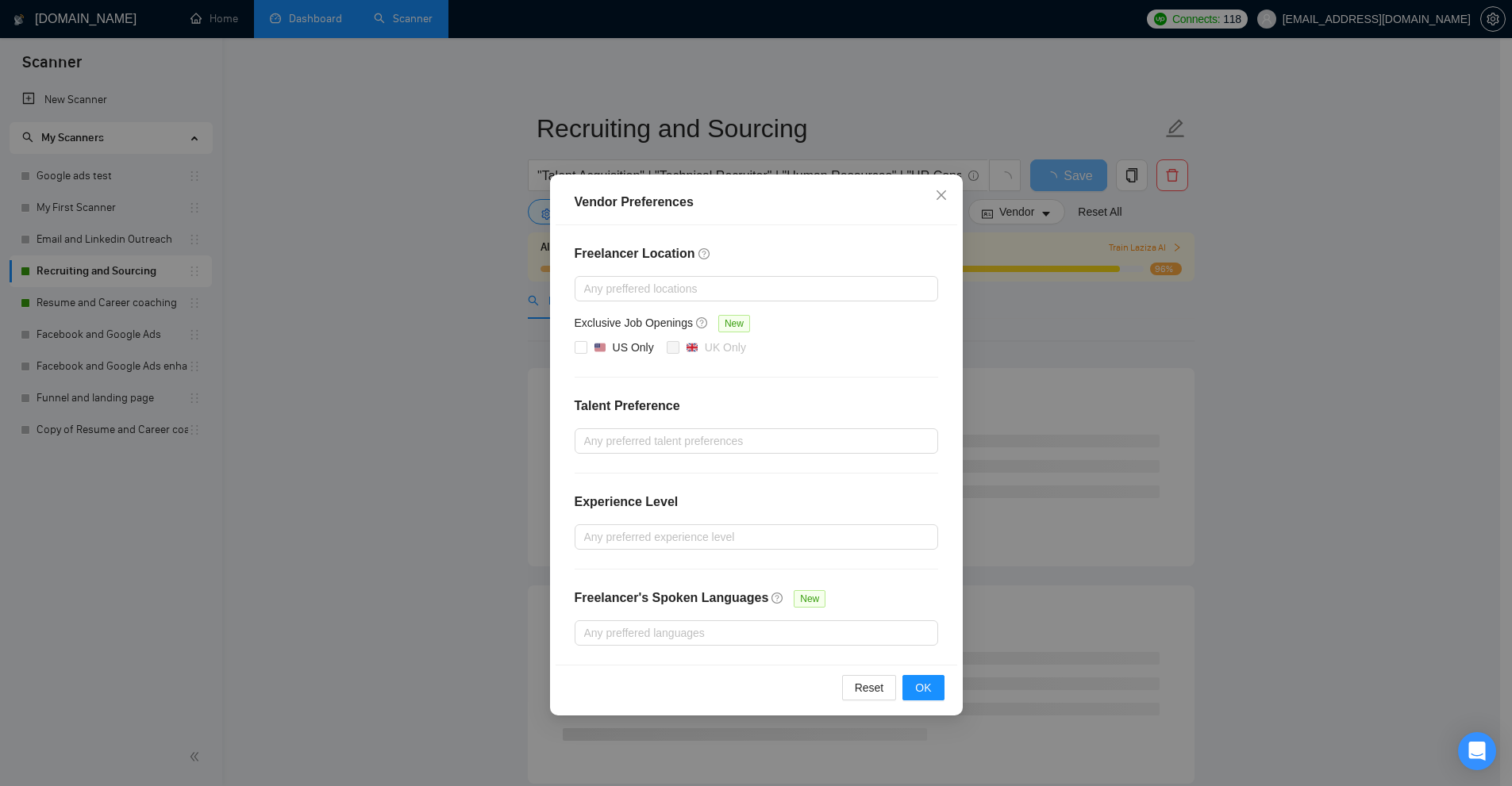
click at [599, 342] on img at bounding box center [599, 346] width 11 height 11
click at [585, 342] on input "US Only" at bounding box center [579, 346] width 11 height 11
click at [1145, 391] on div "Vendor Preferences Freelancer Location Any preffered locations Exclusive Job Op…" at bounding box center [756, 393] width 1512 height 786
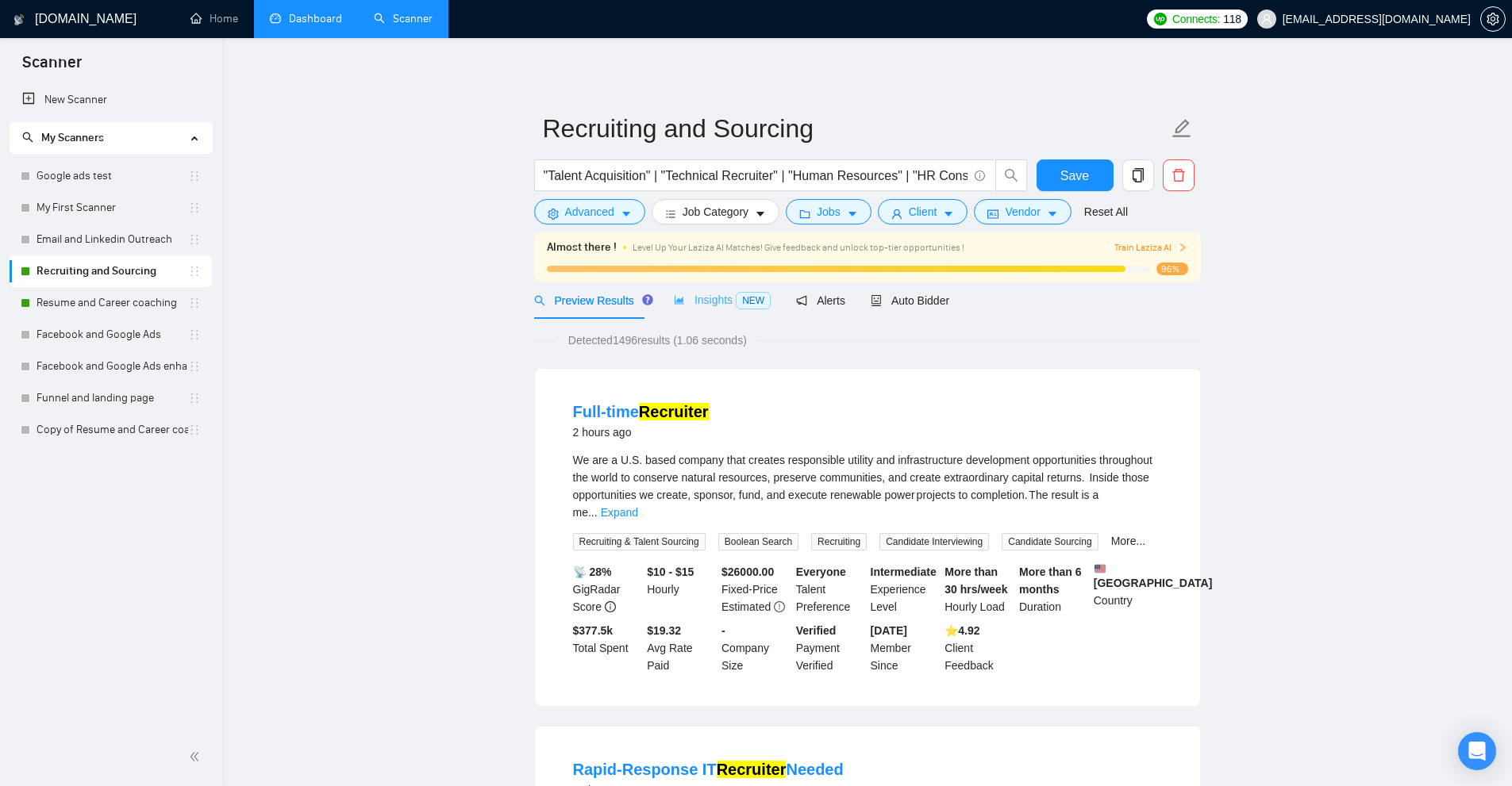
click at [697, 288] on div "Insights NEW" at bounding box center [722, 301] width 97 height 38
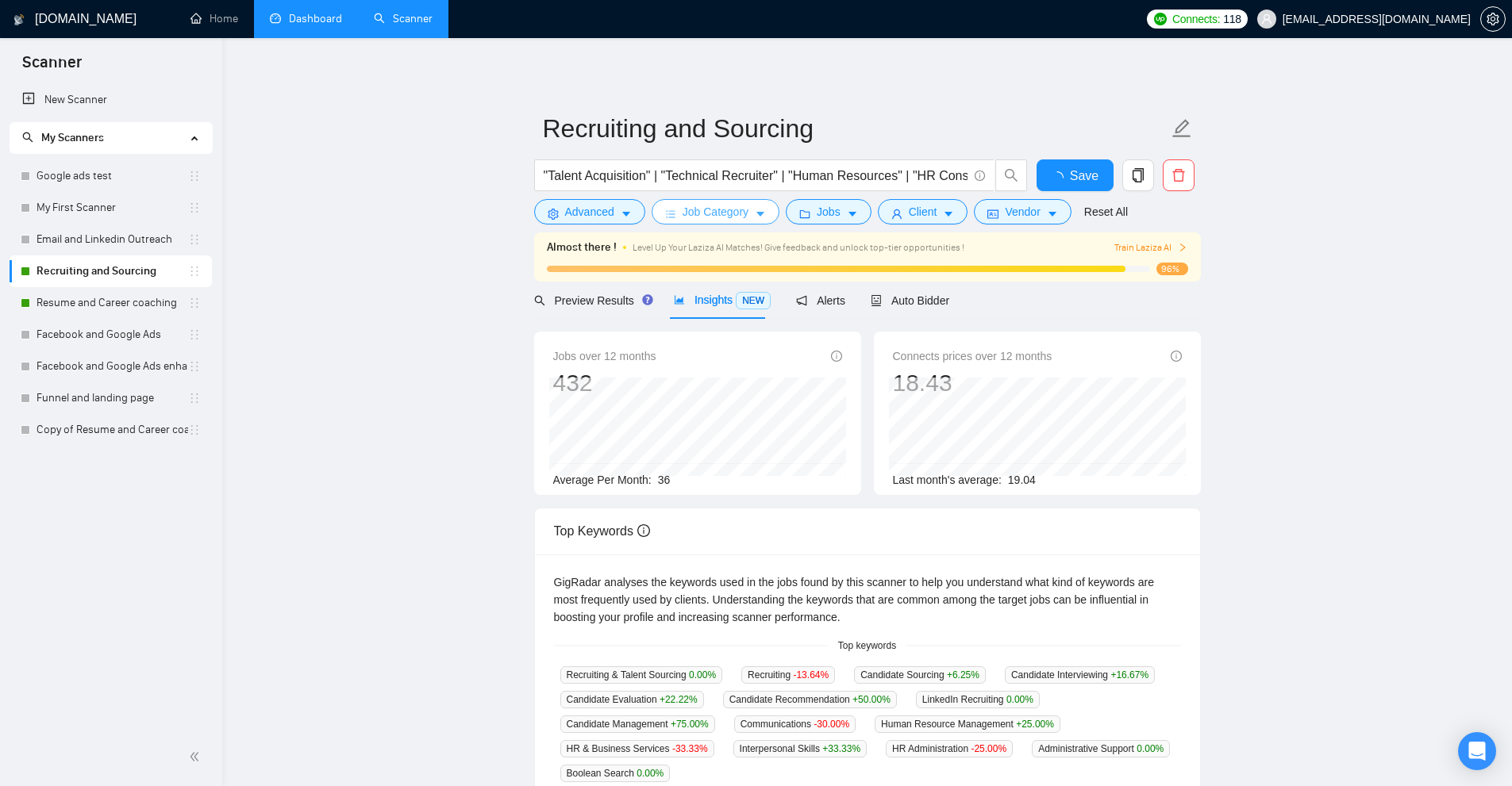
click at [750, 201] on button "Job Category" at bounding box center [715, 212] width 128 height 26
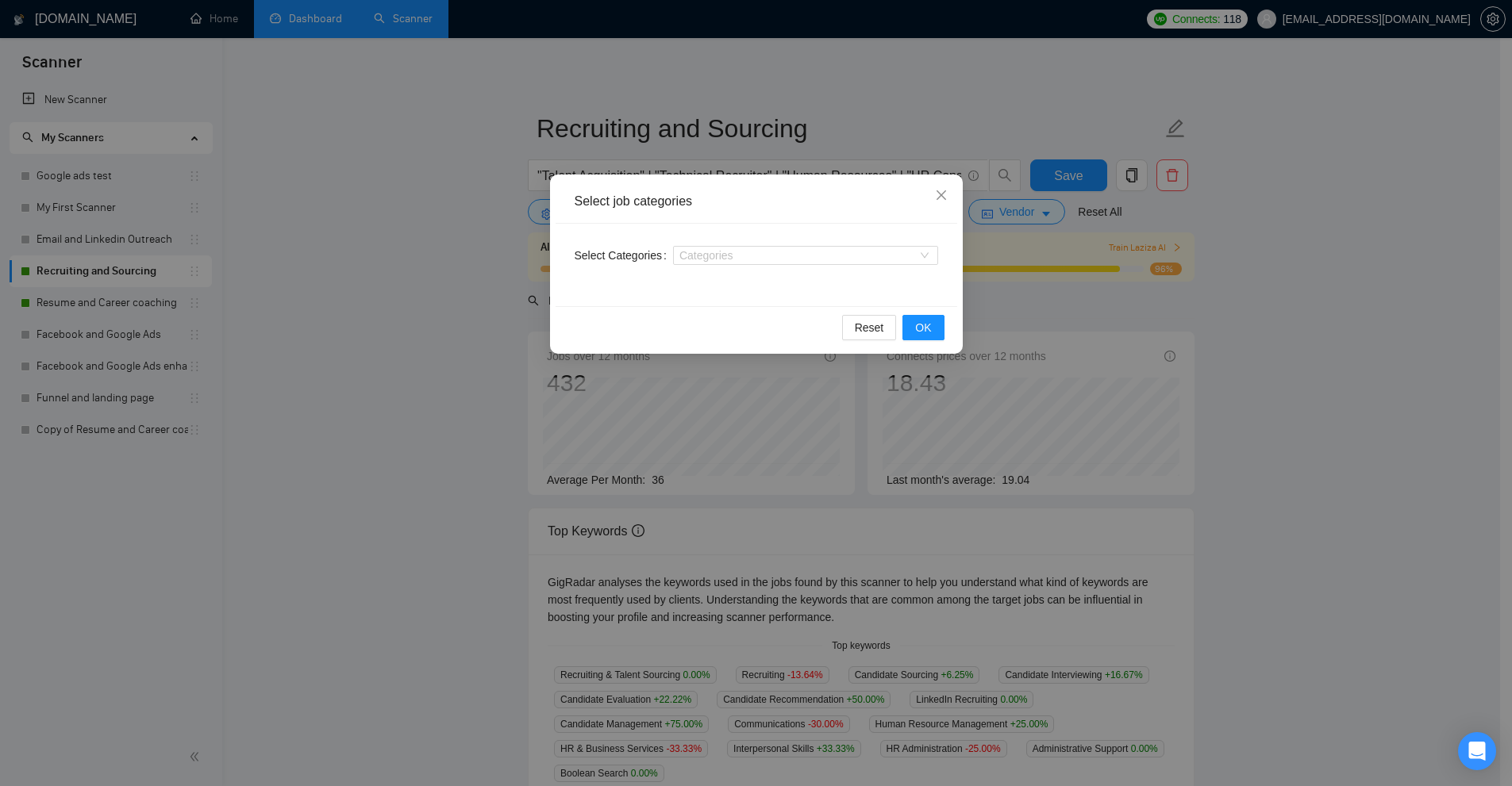
click at [684, 240] on div "Select Categories Categories" at bounding box center [756, 264] width 402 height 82
click at [694, 251] on div at bounding box center [798, 255] width 242 height 13
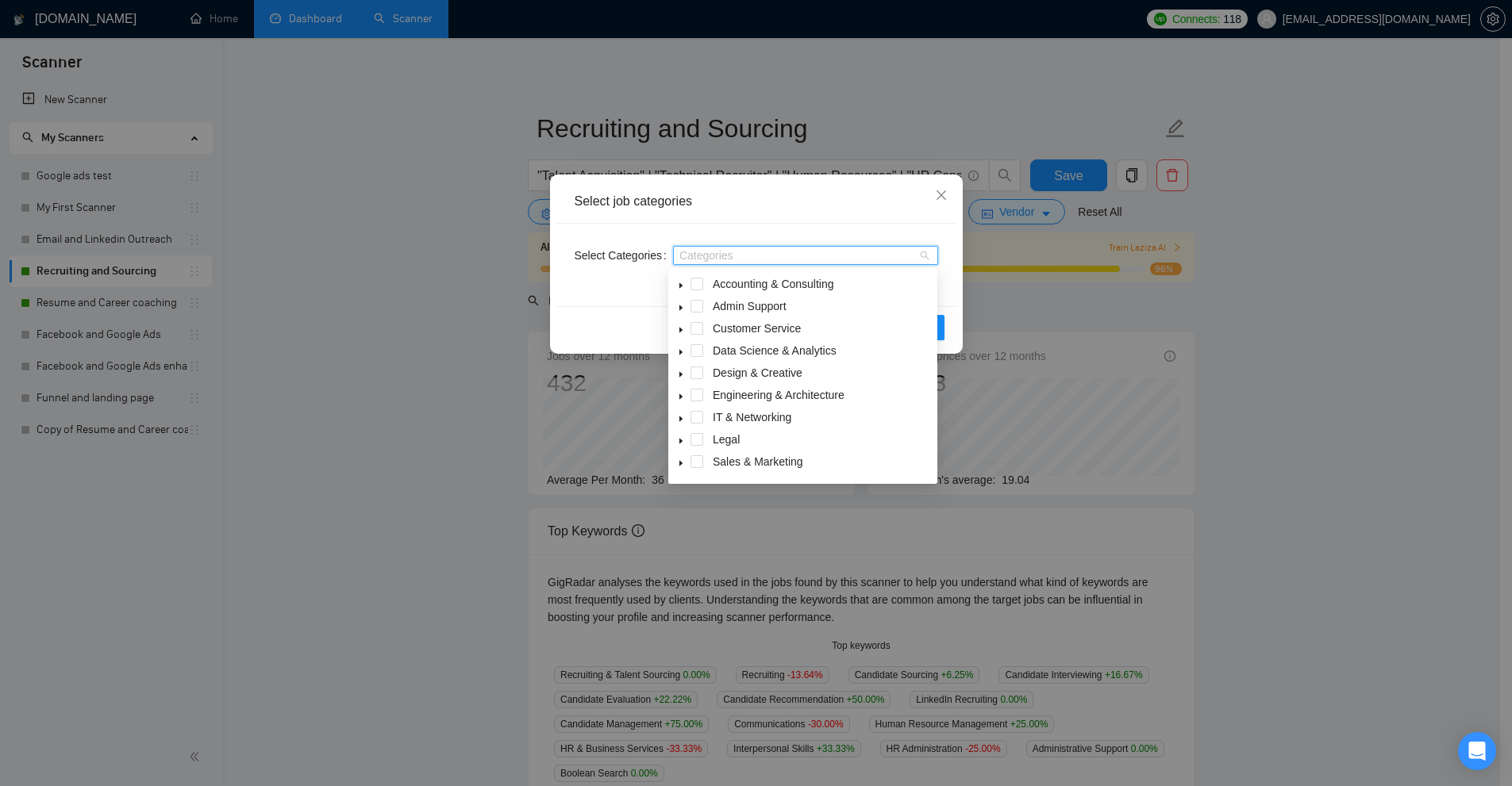
click at [681, 281] on span at bounding box center [680, 283] width 19 height 19
click at [714, 413] on span at bounding box center [715, 417] width 13 height 13
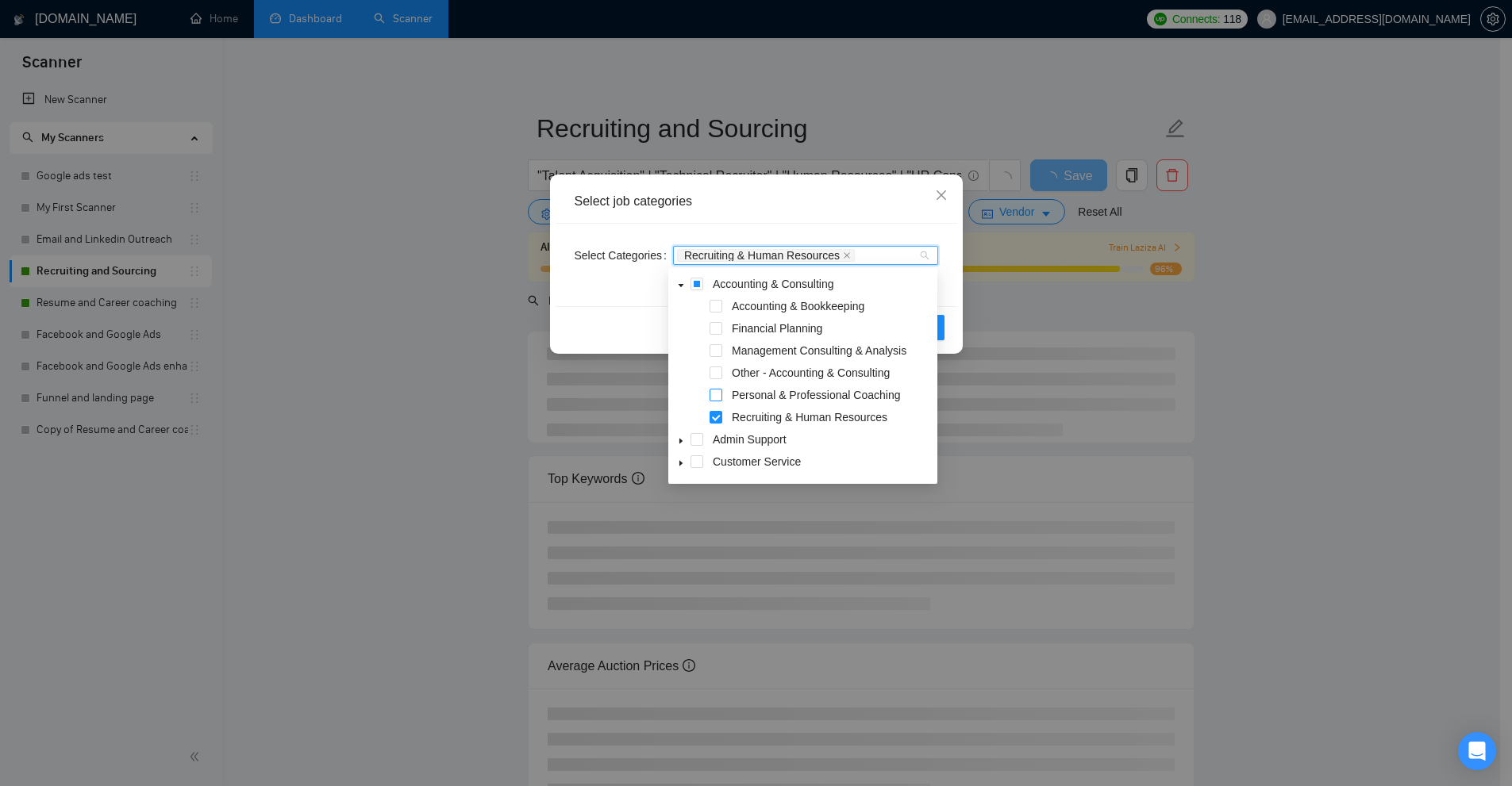
click at [714, 394] on span at bounding box center [715, 395] width 13 height 13
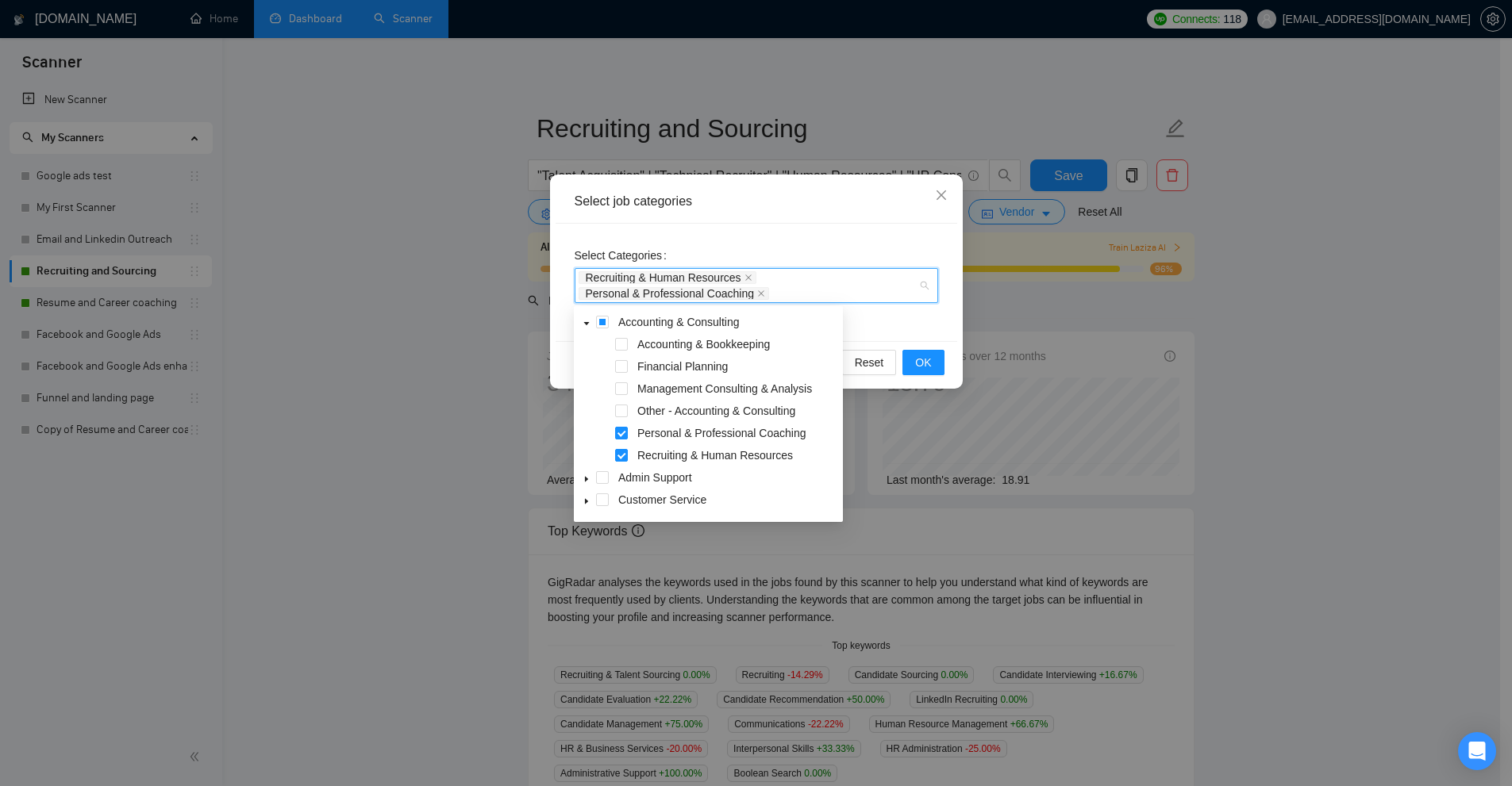
click at [834, 250] on div "Select Categories Recruiting & Human Resources Personal & Professional Coaching" at bounding box center [756, 272] width 363 height 60
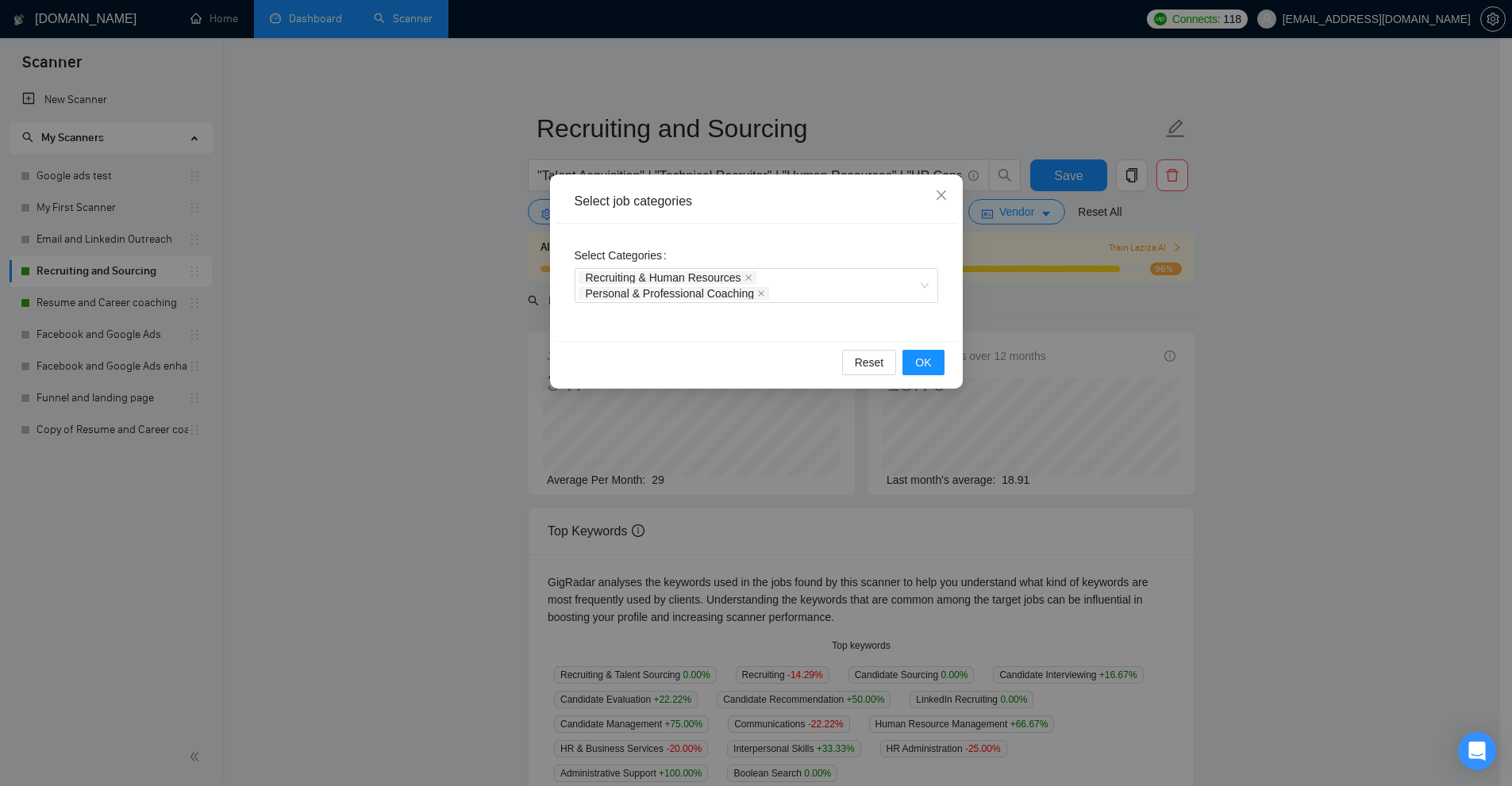
click at [1073, 246] on div "Select job categories Select Categories Recruiting & Human Resources Personal &…" at bounding box center [756, 393] width 1512 height 786
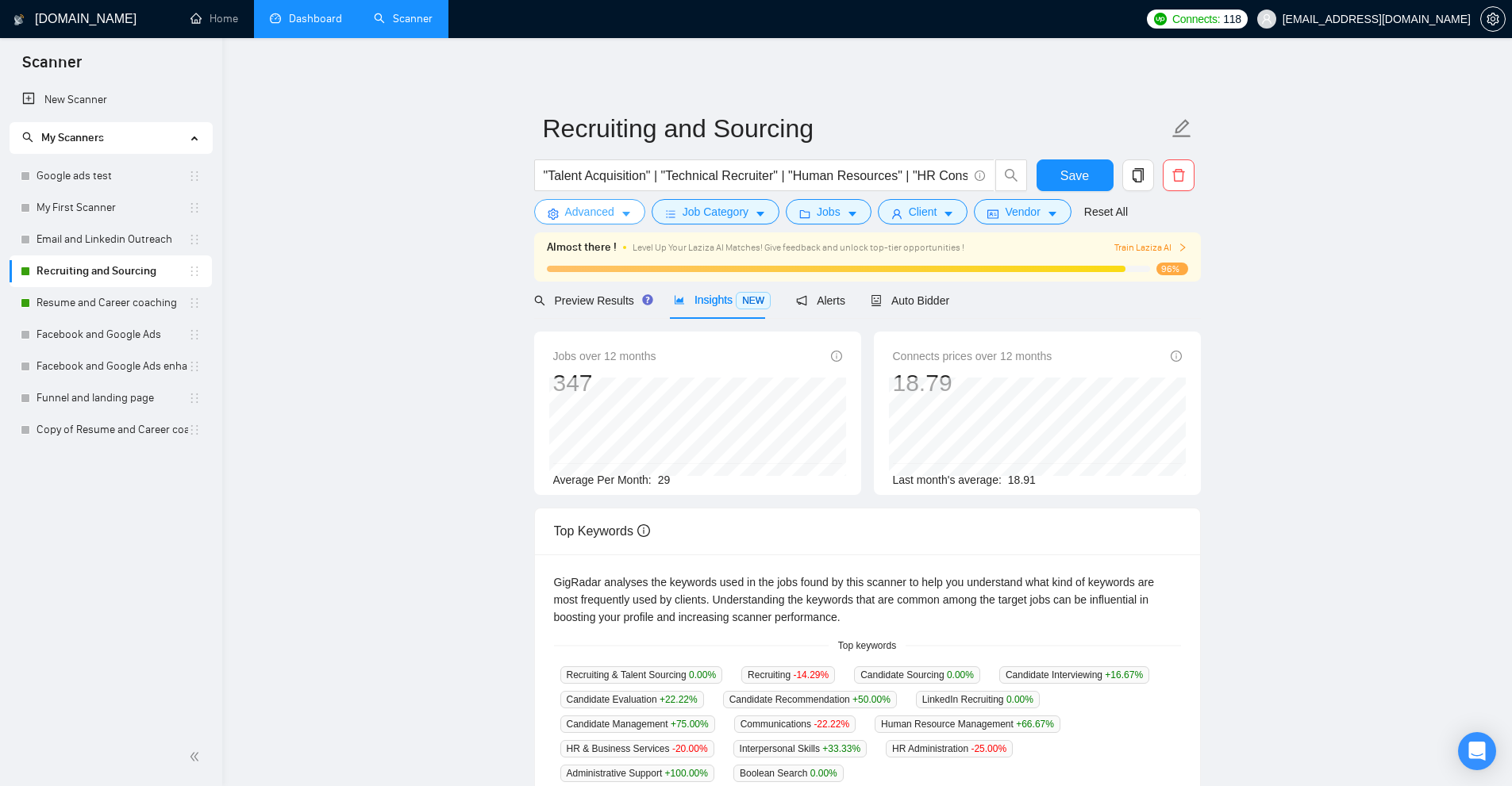
click at [634, 206] on button "Advanced" at bounding box center [589, 212] width 111 height 26
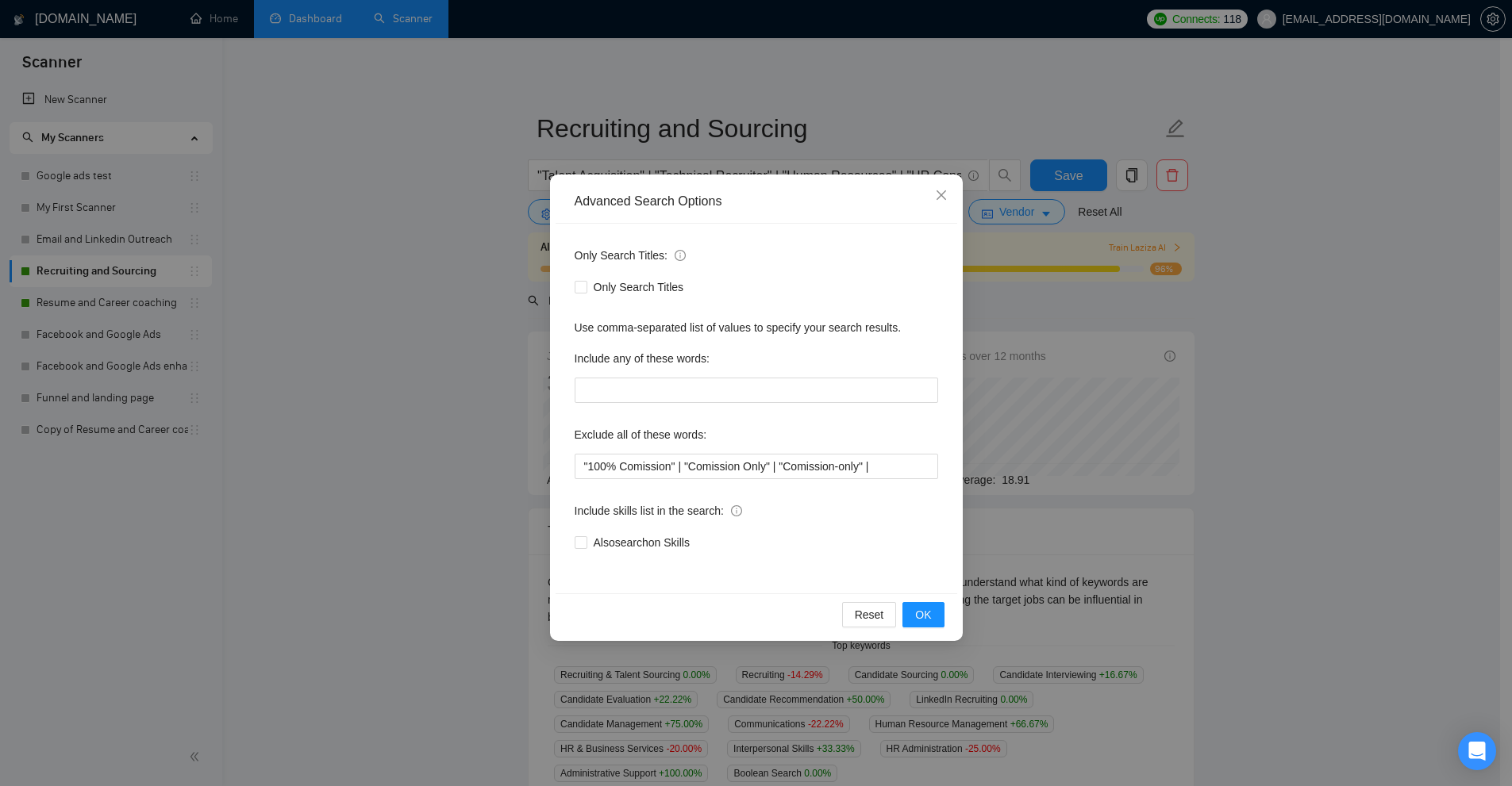
click at [1034, 287] on div "Advanced Search Options Only Search Titles: Only Search Titles Use comma-separa…" at bounding box center [756, 393] width 1512 height 786
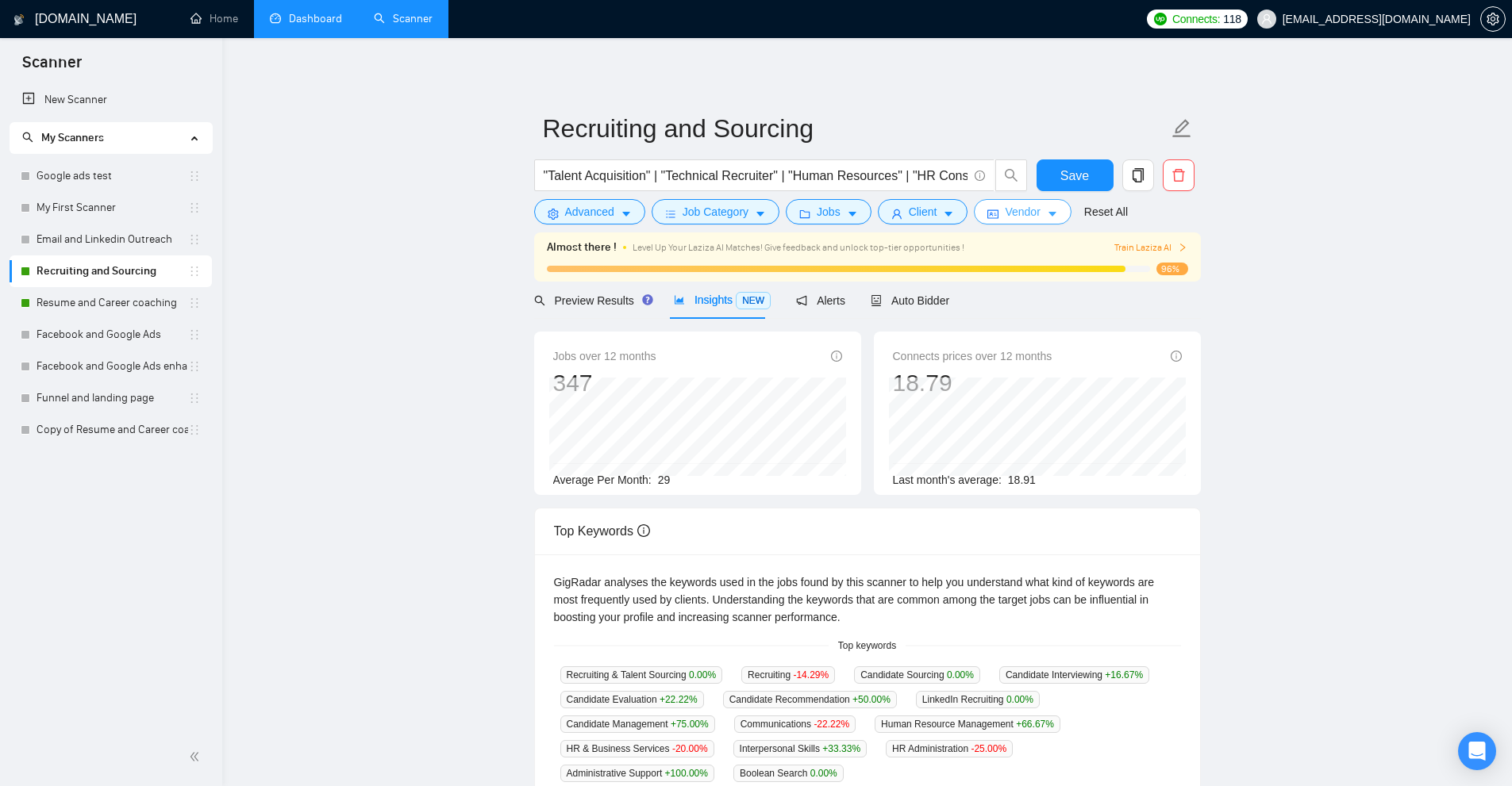
click at [1005, 209] on span "Vendor" at bounding box center [1022, 212] width 35 height 18
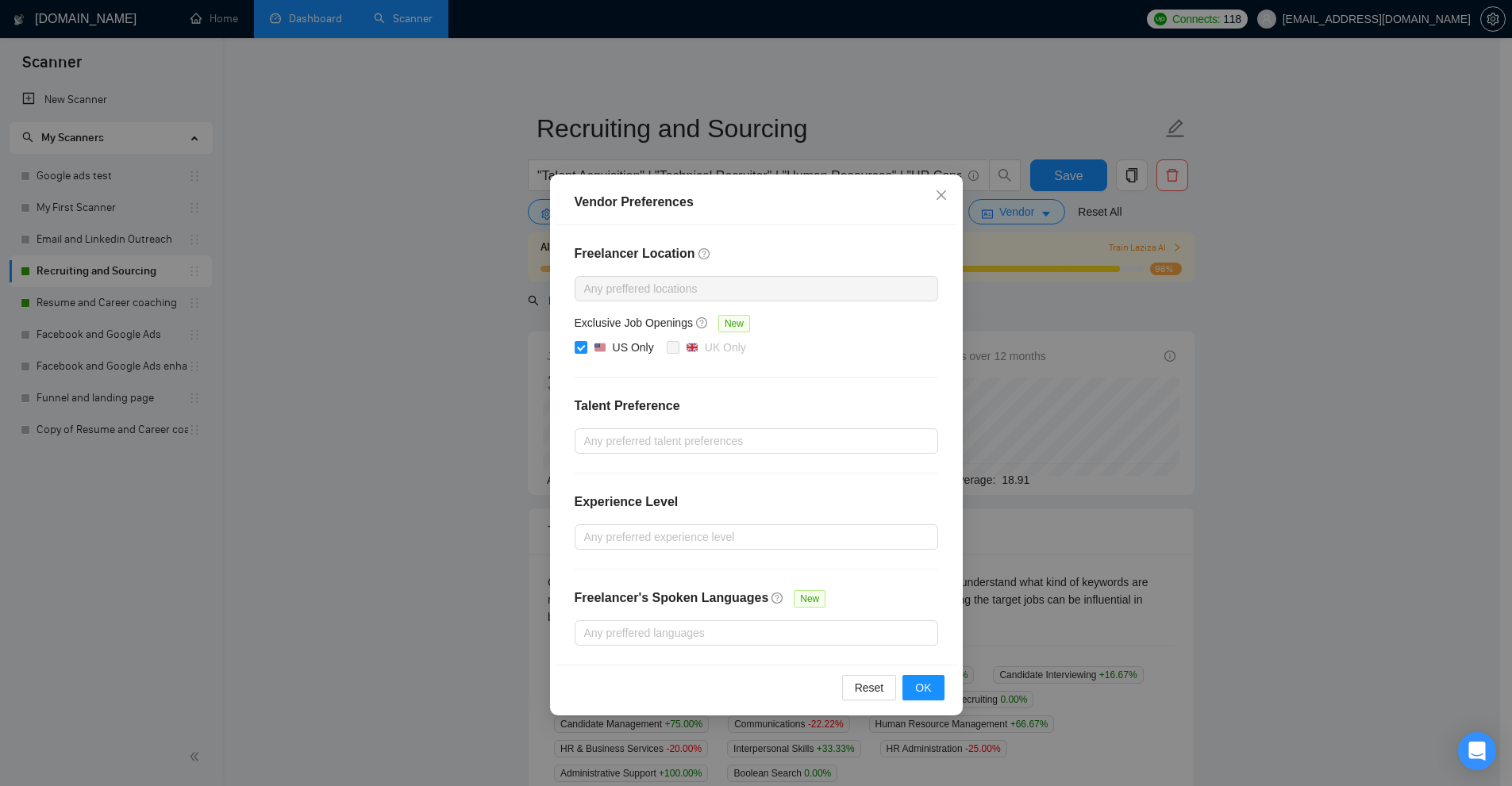
click at [1065, 317] on div "Vendor Preferences Freelancer Location Any preffered locations Exclusive Job Op…" at bounding box center [756, 393] width 1512 height 786
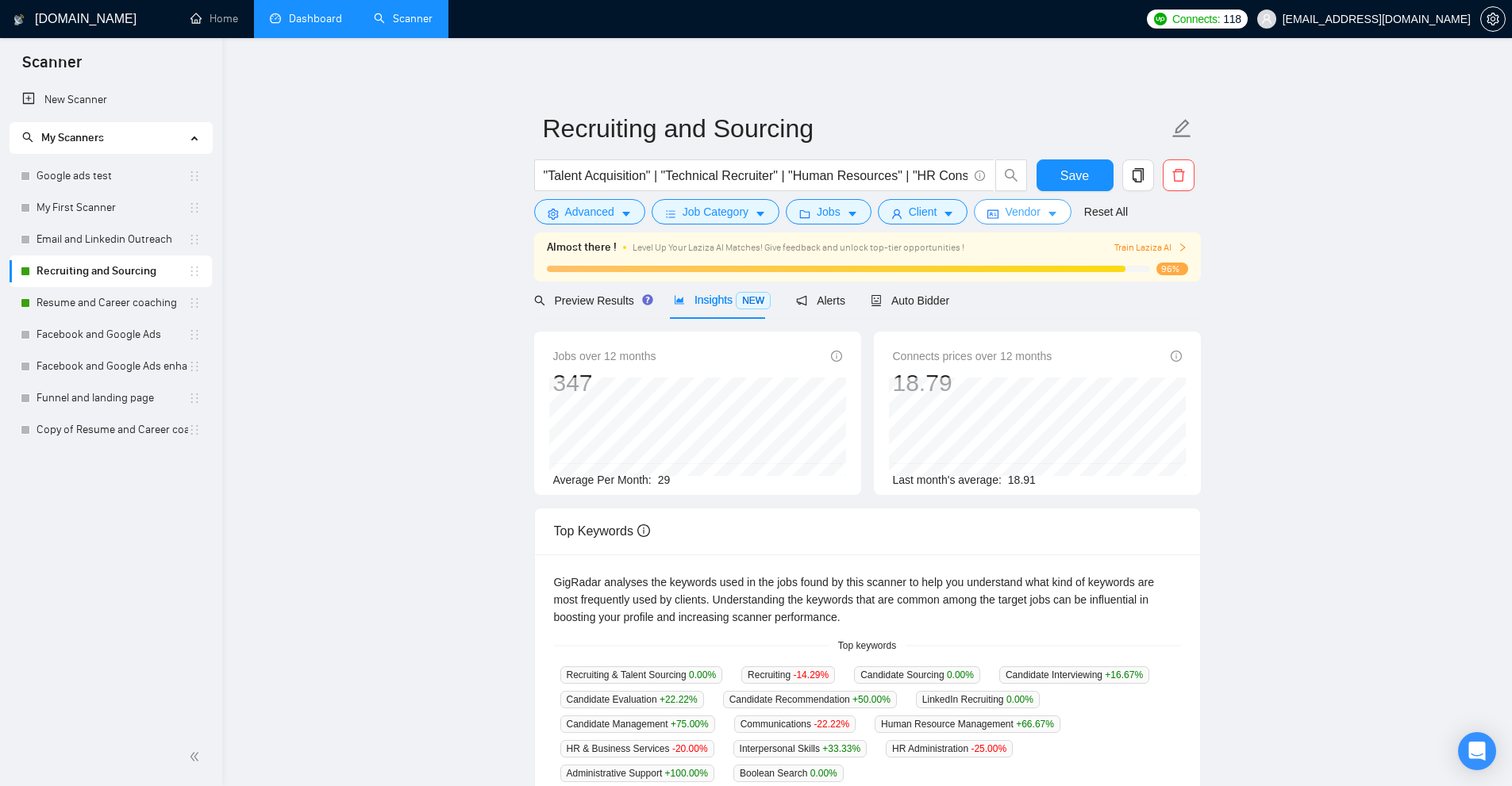
click at [1005, 206] on span "Vendor" at bounding box center [1022, 212] width 35 height 18
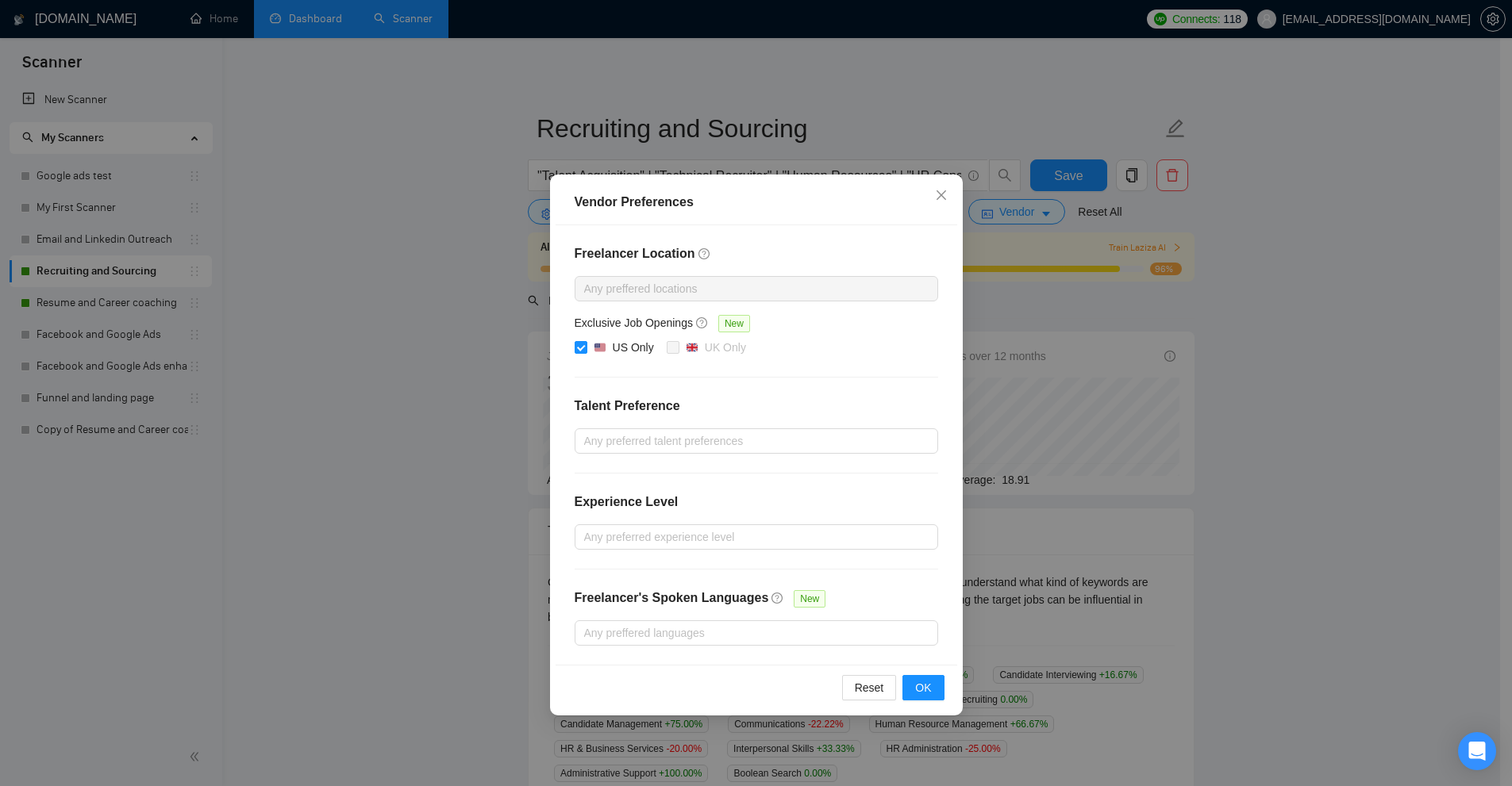
click at [584, 336] on div "Exclusive Job Openings New" at bounding box center [756, 326] width 363 height 25
click at [593, 342] on span "US Only" at bounding box center [624, 347] width 73 height 19
click at [585, 342] on input "US Only" at bounding box center [579, 346] width 11 height 11
checkbox input "false"
click at [661, 285] on div at bounding box center [748, 288] width 340 height 19
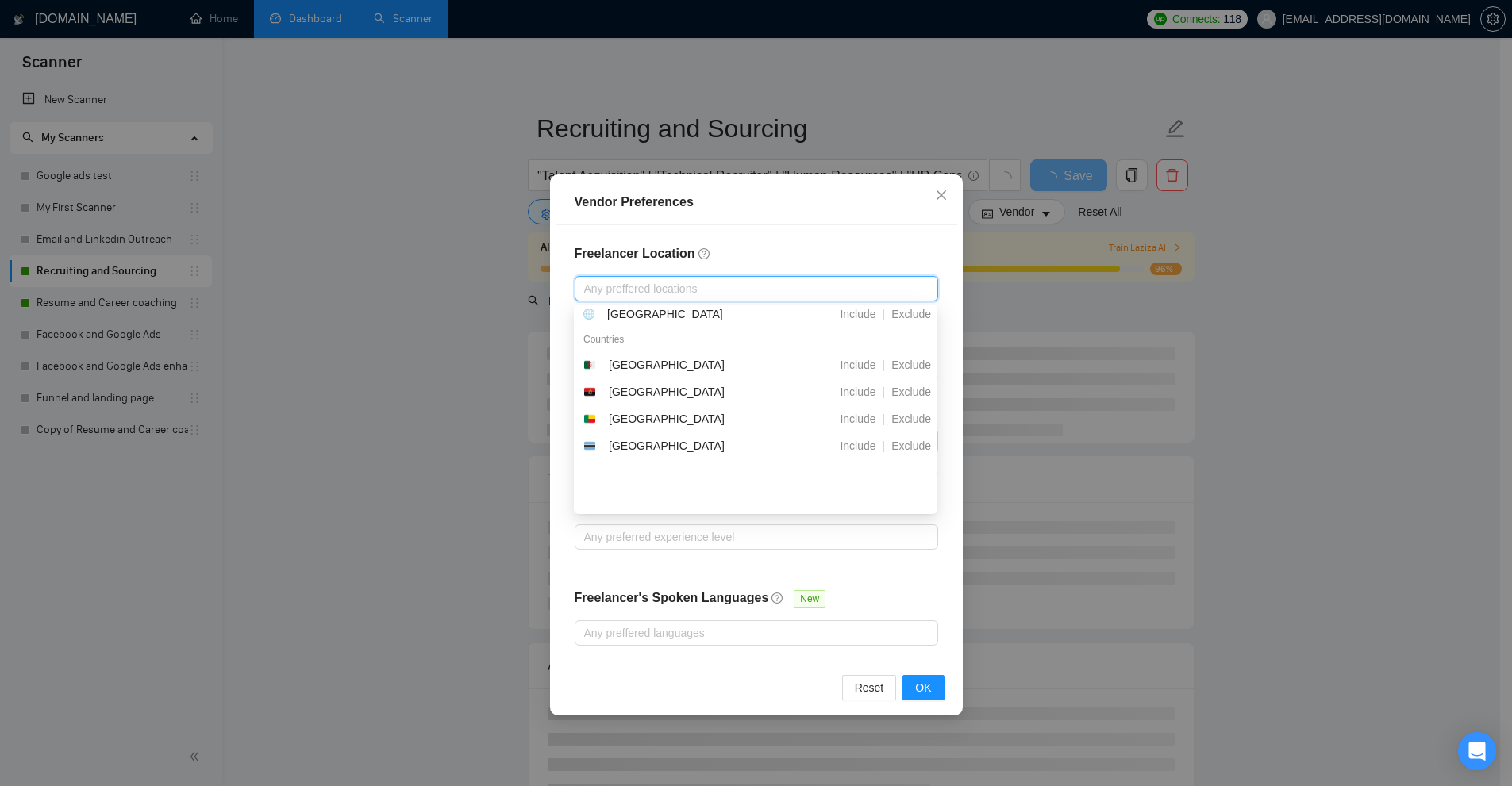
scroll to position [318, 0]
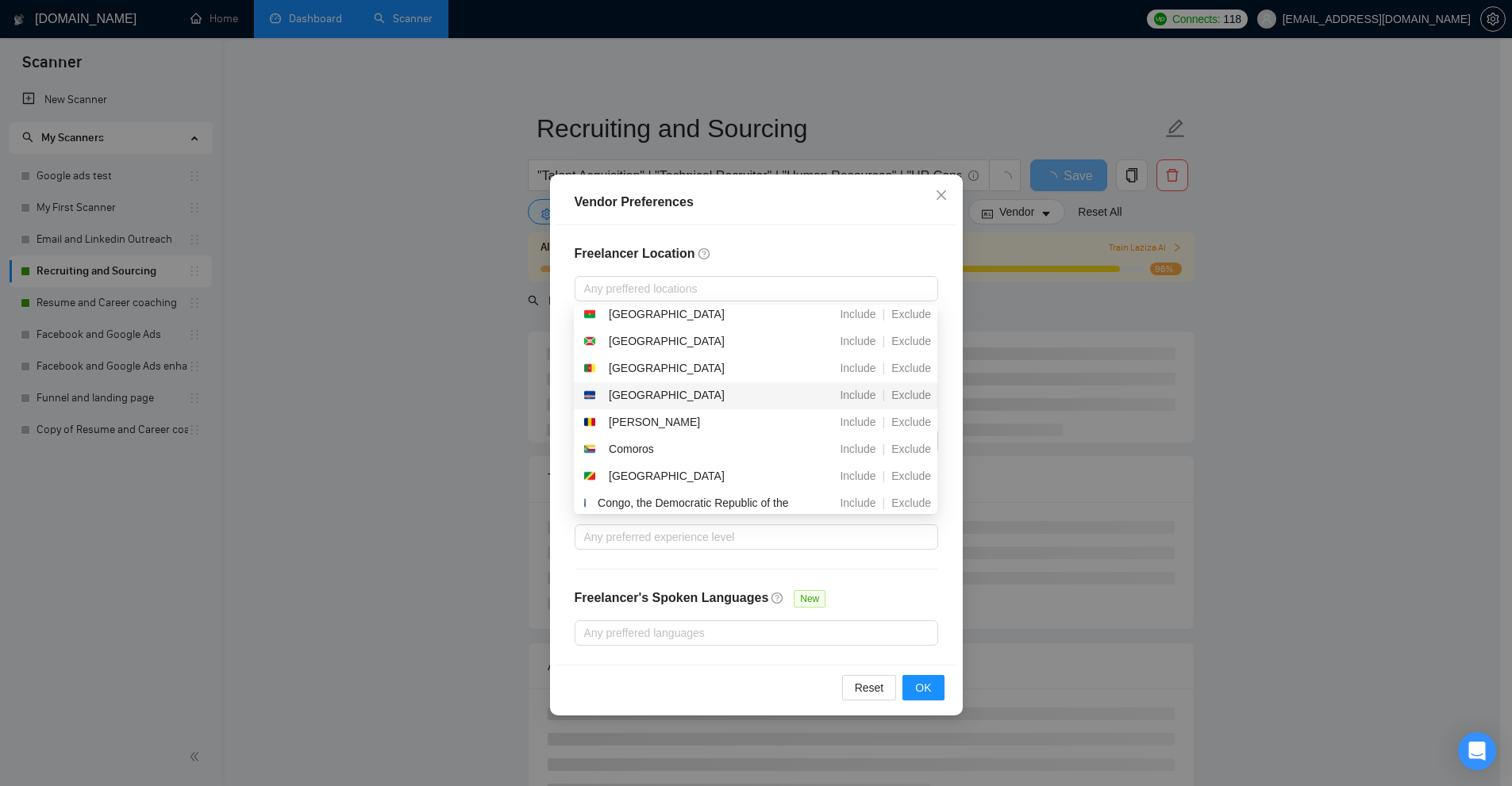
click at [1199, 408] on div "Vendor Preferences Freelancer Location Any preffered locations Exclusive Job Op…" at bounding box center [756, 393] width 1512 height 786
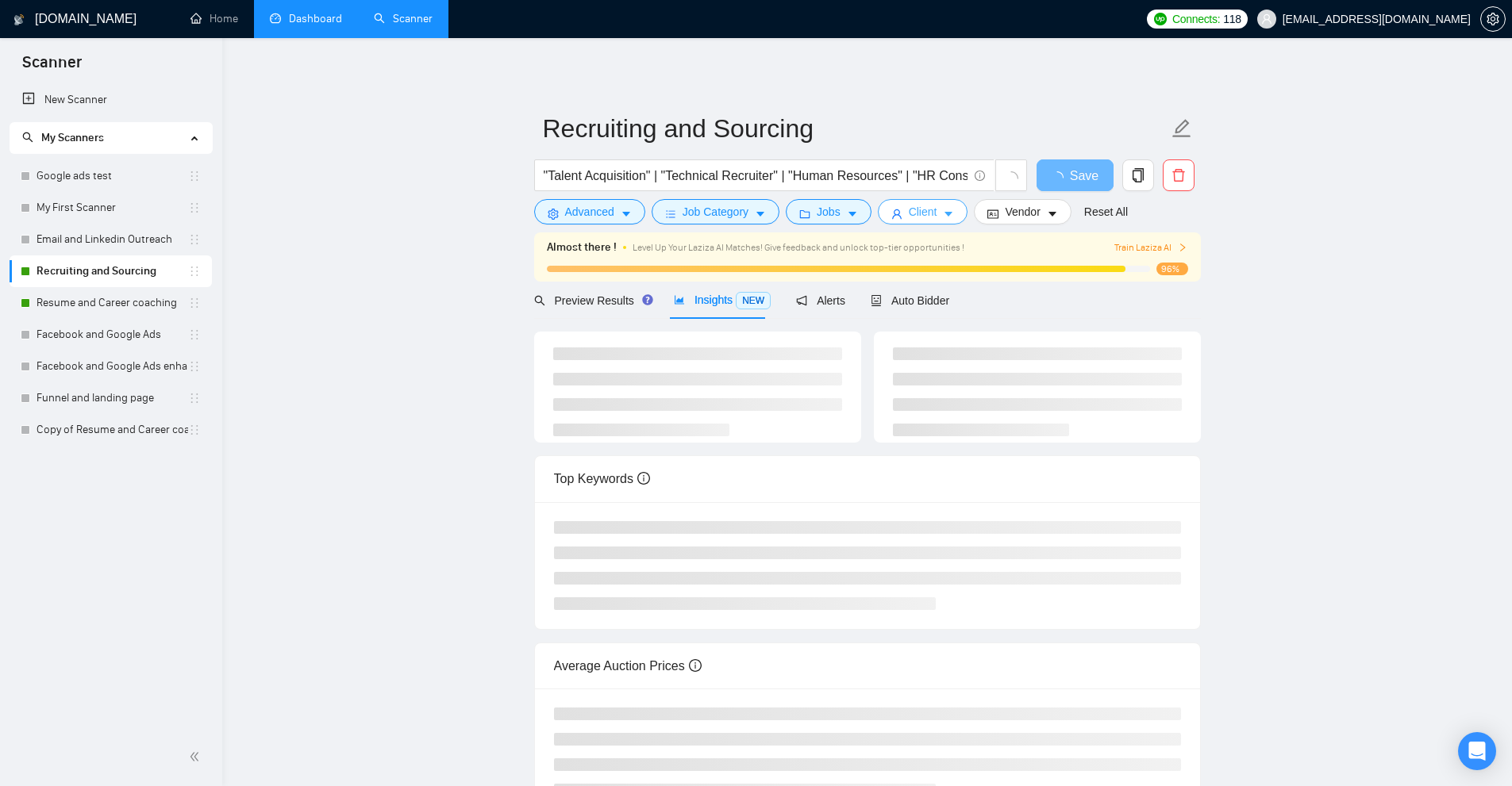
click at [939, 221] on button "Client" at bounding box center [922, 212] width 90 height 26
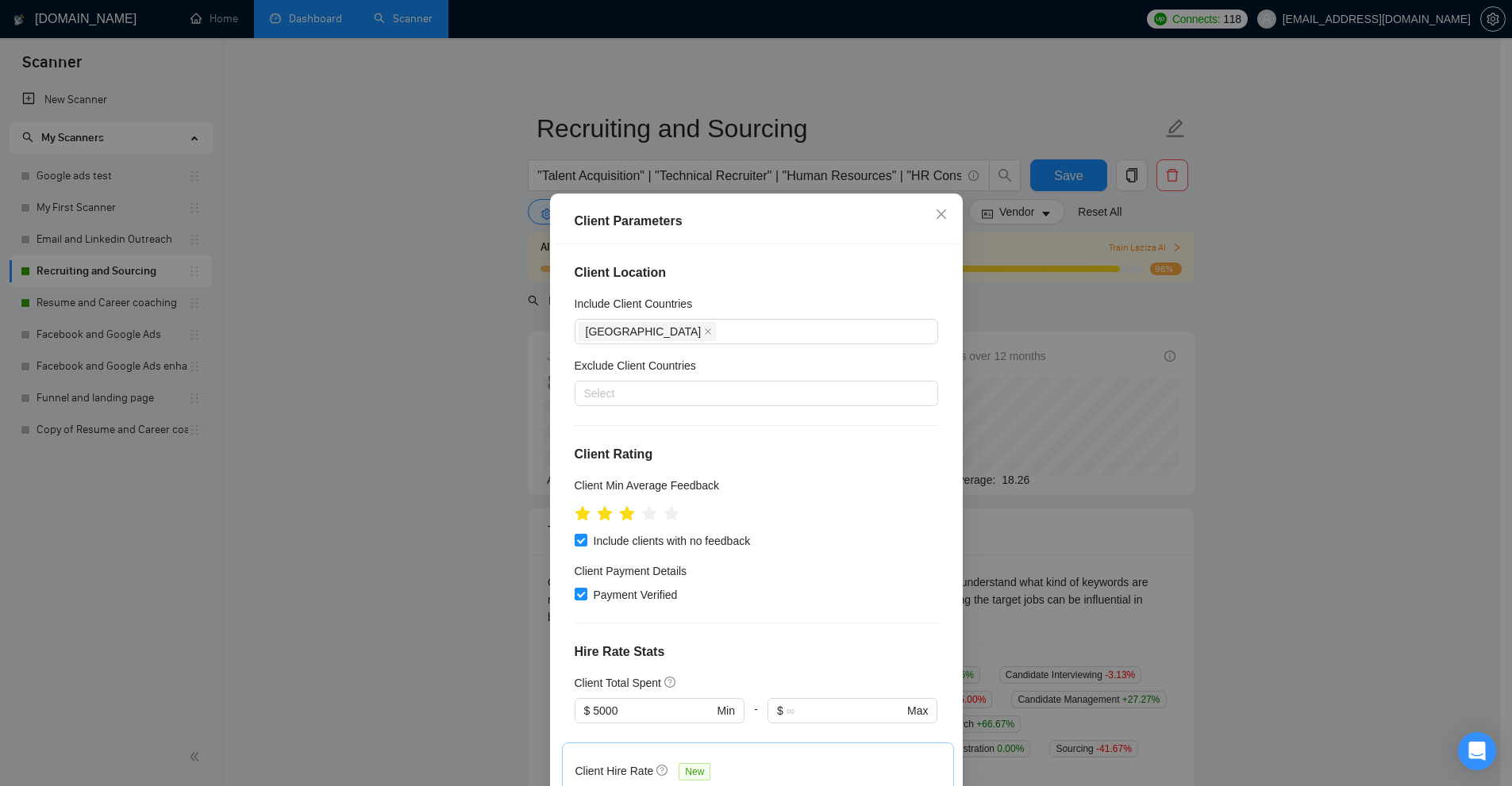
click at [1058, 246] on div "Client Parameters Client Location Include Client Countries United States Exclud…" at bounding box center [756, 393] width 1512 height 786
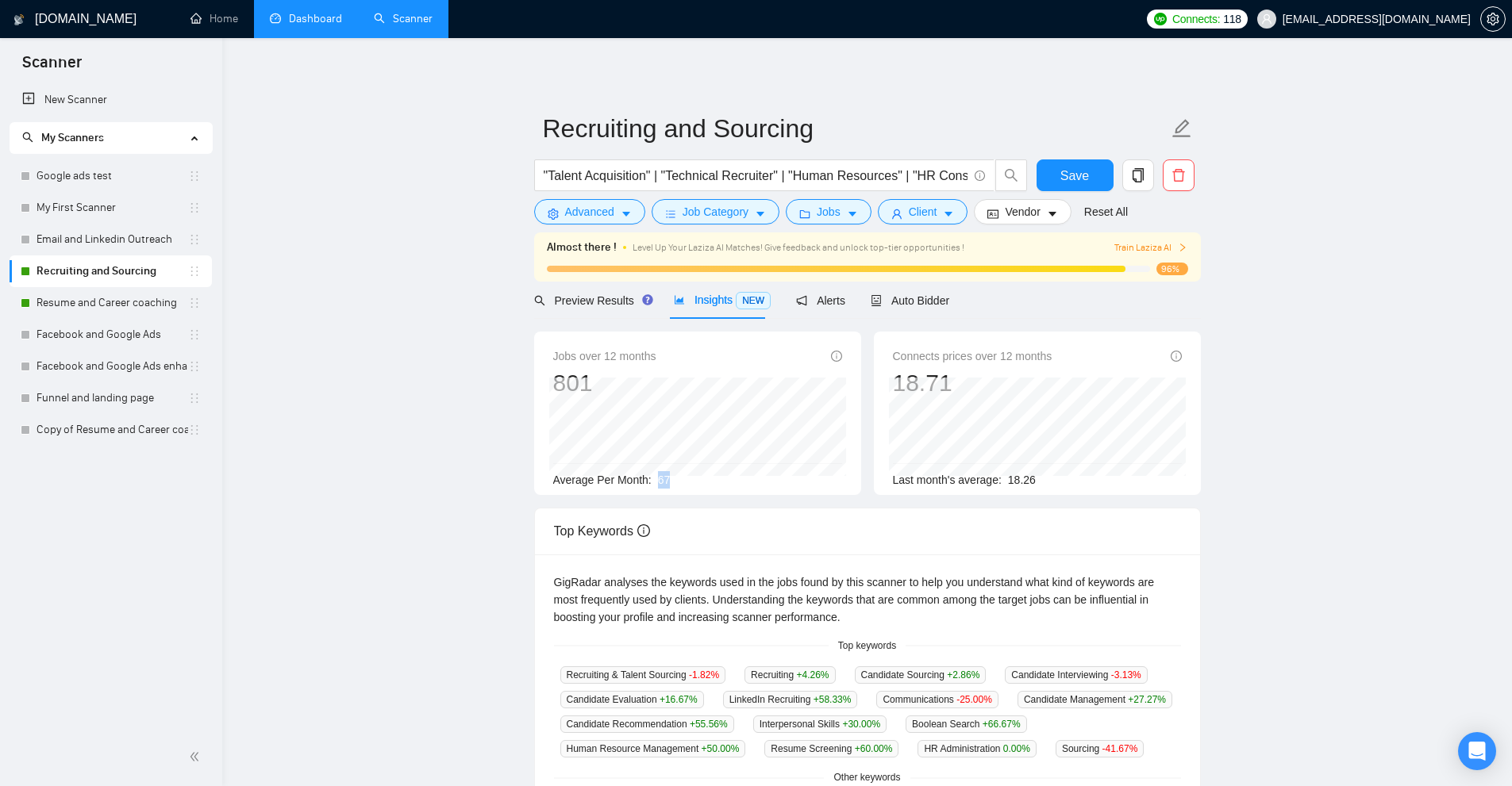
drag, startPoint x: 666, startPoint y: 477, endPoint x: 654, endPoint y: 479, distance: 12.2
click at [654, 479] on div "Average Per Month: 67" at bounding box center [698, 480] width 289 height 18
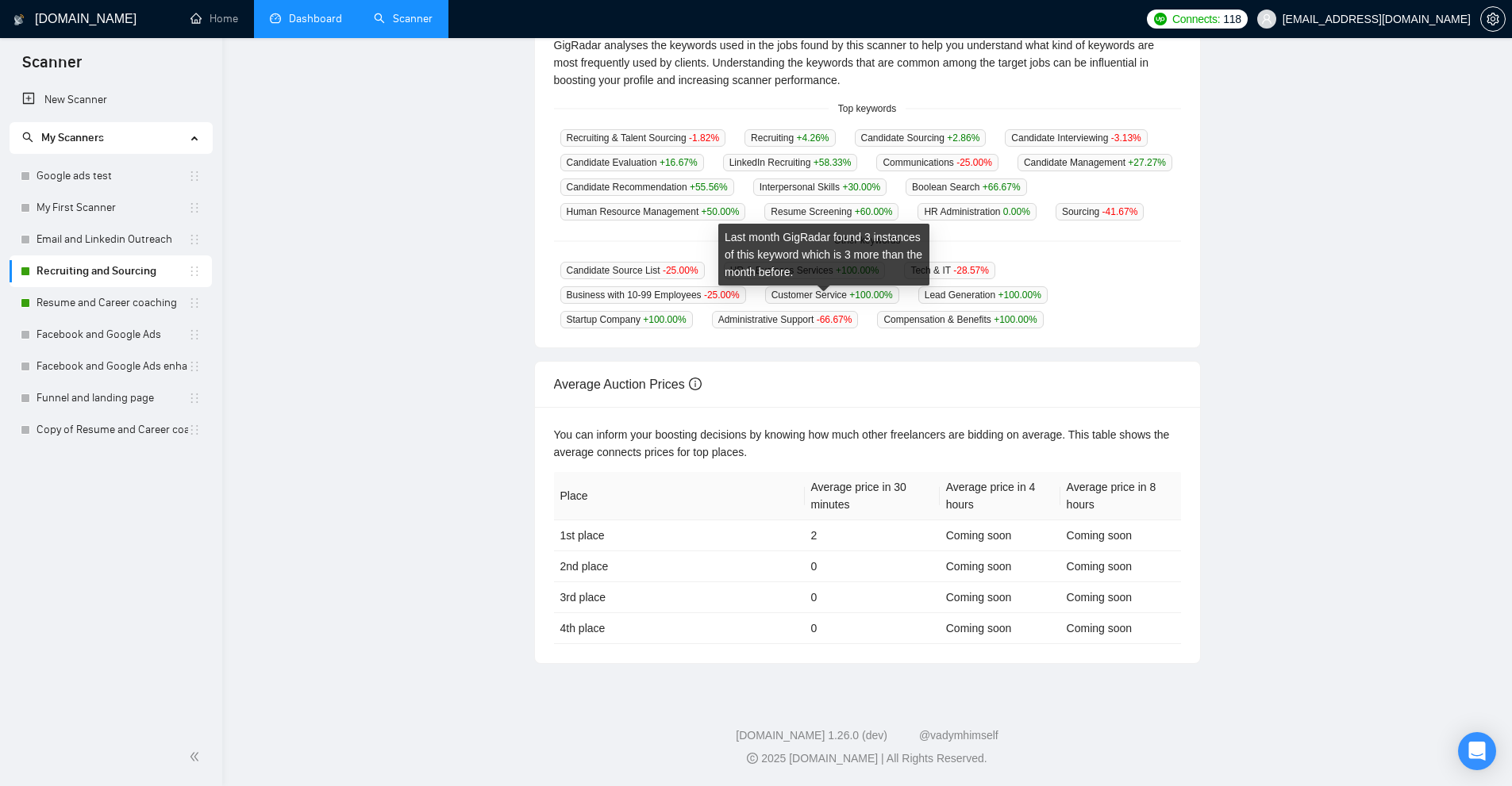
scroll to position [0, 0]
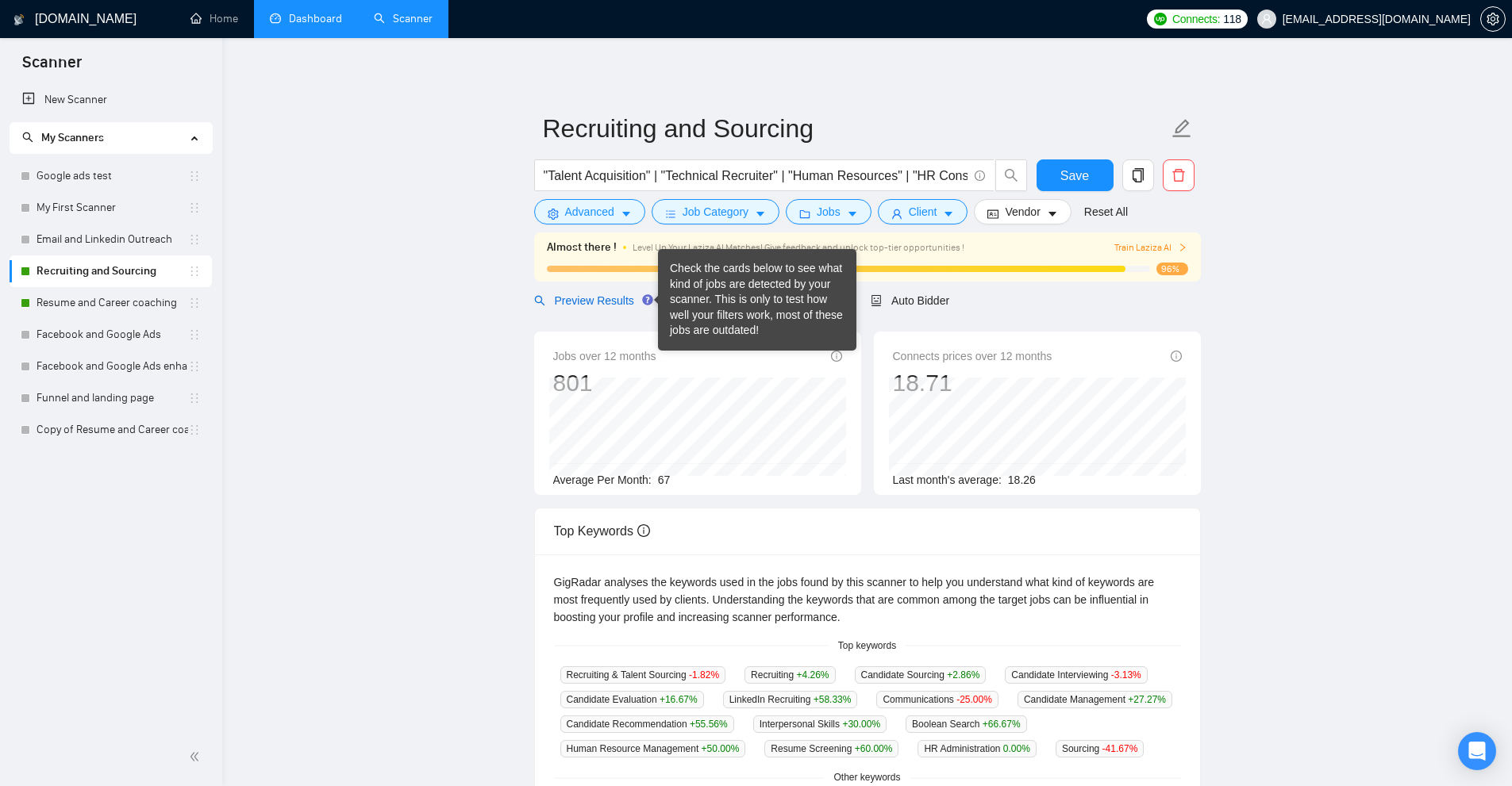
click at [606, 295] on span "Preview Results" at bounding box center [590, 300] width 114 height 13
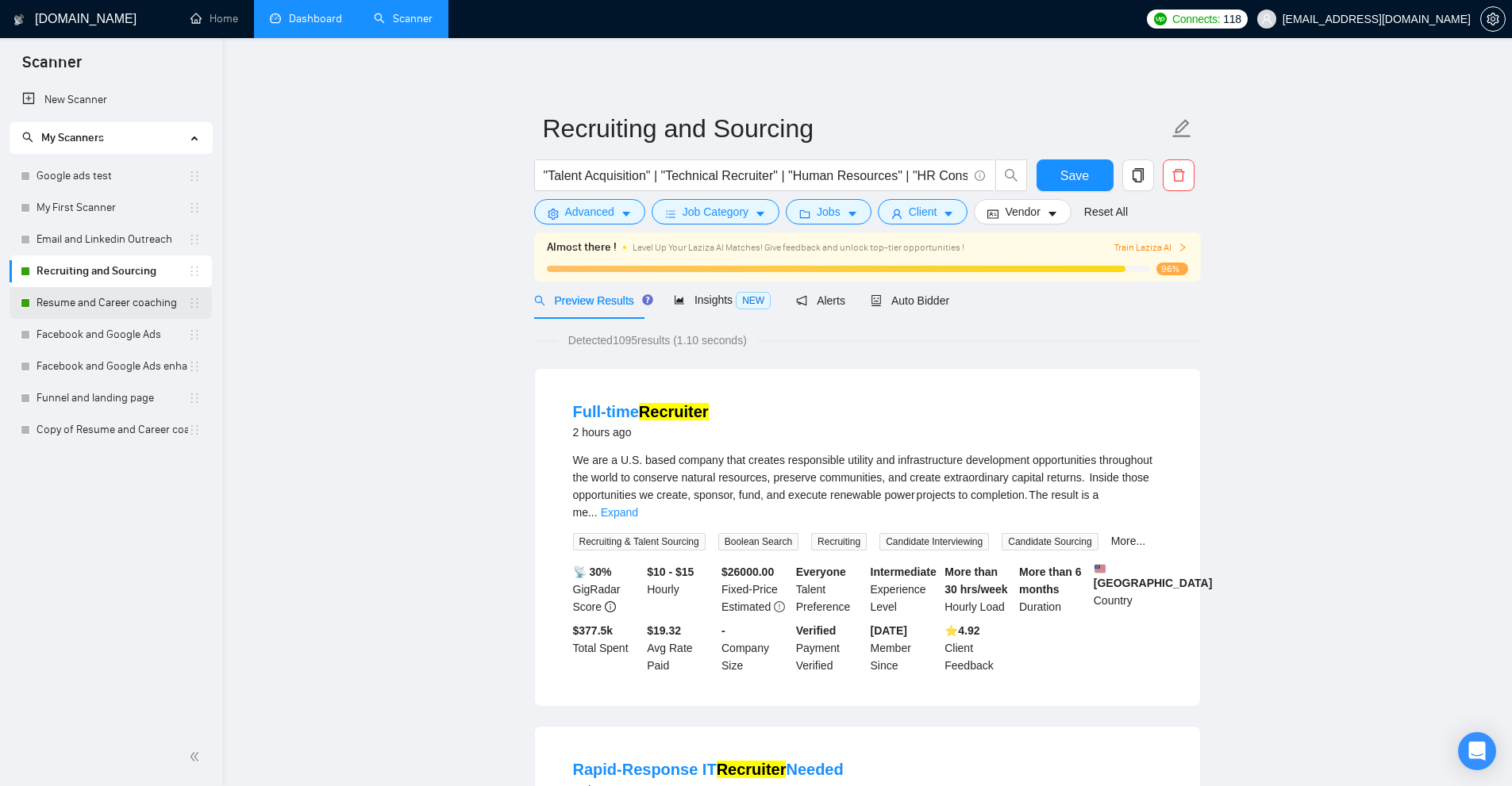
click at [148, 306] on link "Resume and Career coaching" at bounding box center [112, 303] width 151 height 32
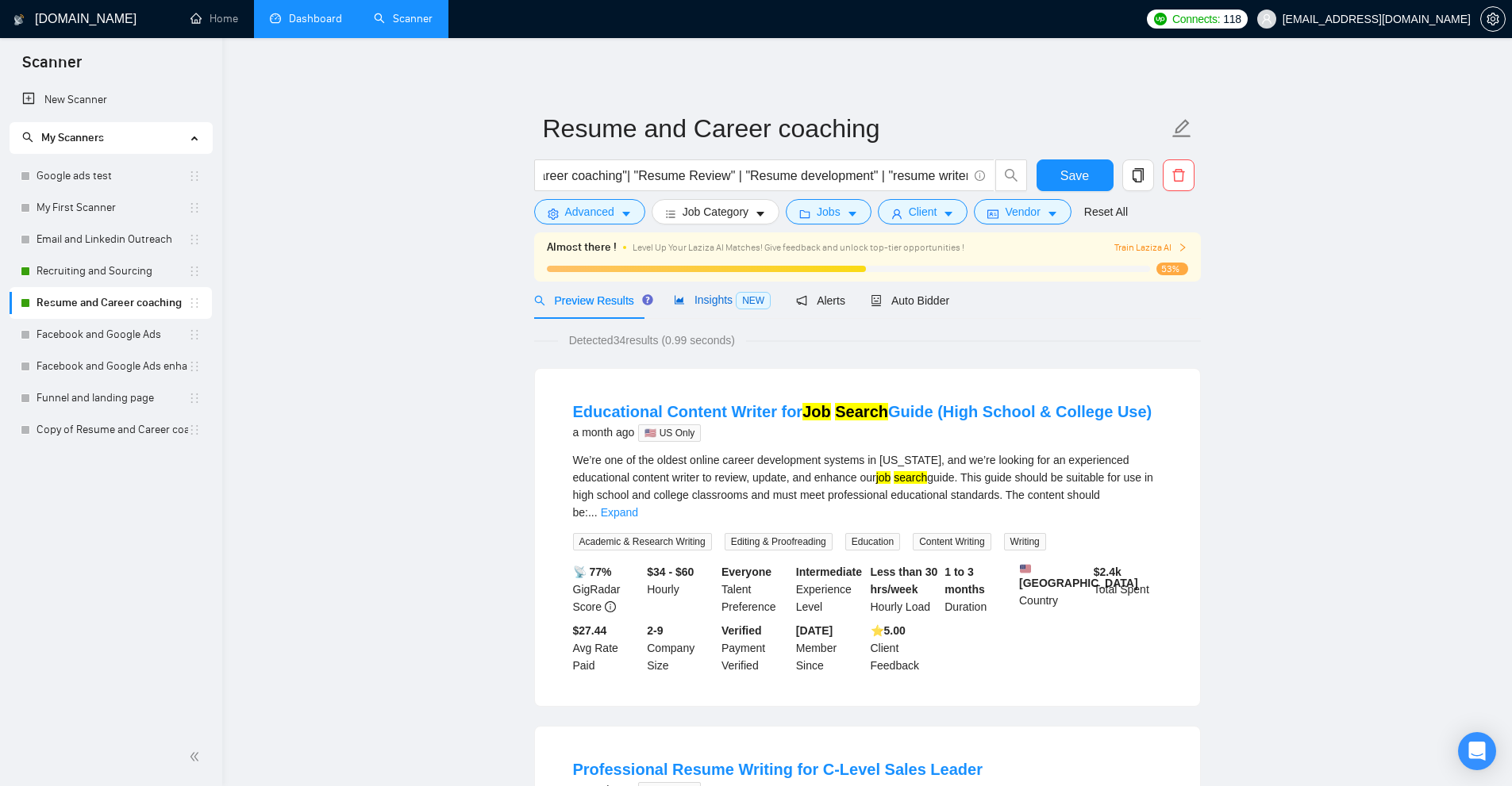
click at [683, 298] on span "Insights NEW" at bounding box center [722, 300] width 97 height 13
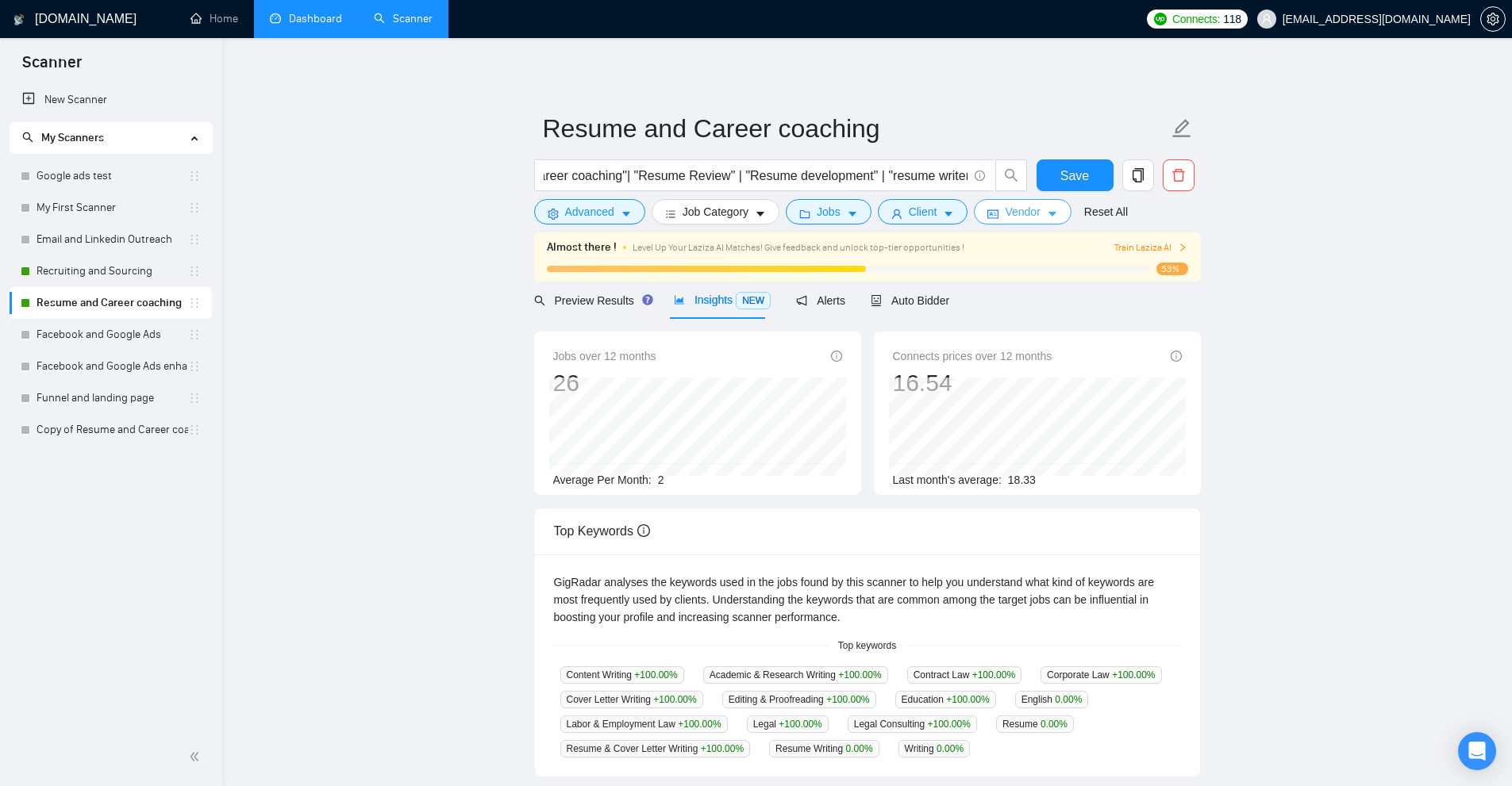
click at [998, 205] on button "Vendor" at bounding box center [1022, 212] width 97 height 26
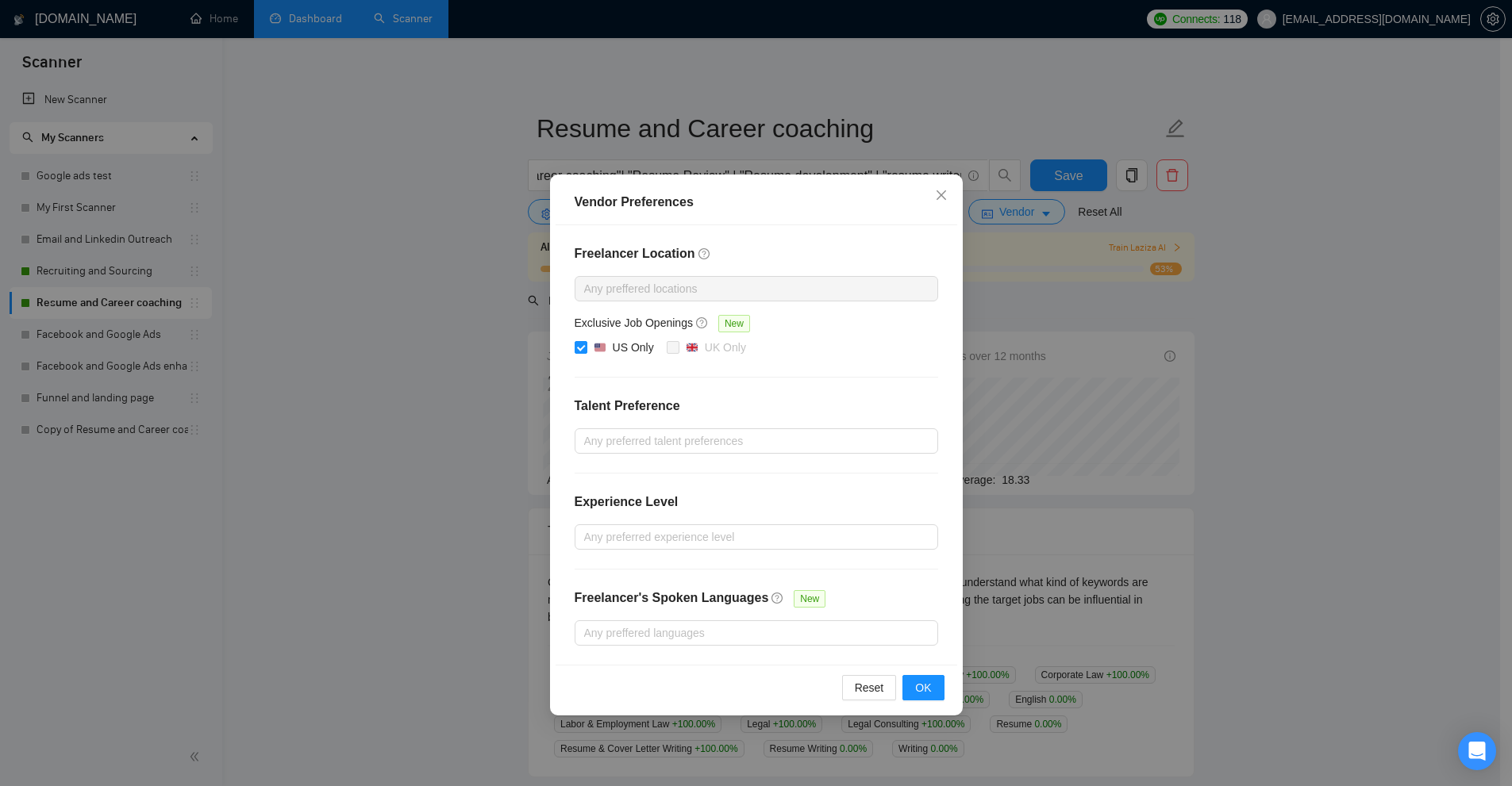
click at [330, 87] on div "Vendor Preferences Freelancer Location Any preffered locations Exclusive Job Op…" at bounding box center [756, 393] width 1512 height 786
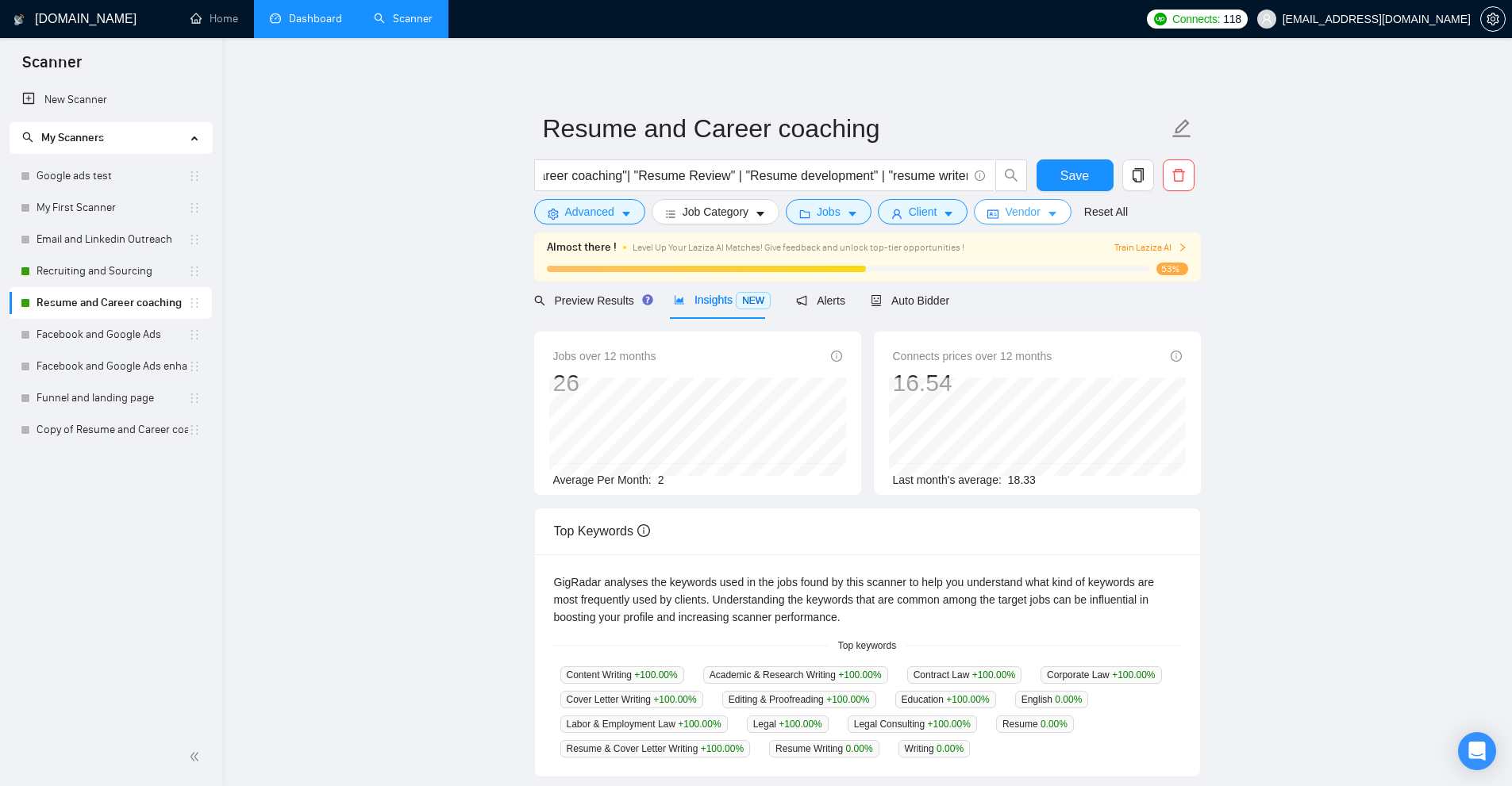
click at [318, 27] on body "Scanner New Scanner My Scanners Google ads test My First Scanner Email and Link…" at bounding box center [756, 393] width 1512 height 786
click at [316, 26] on link "Dashboard" at bounding box center [305, 19] width 72 height 14
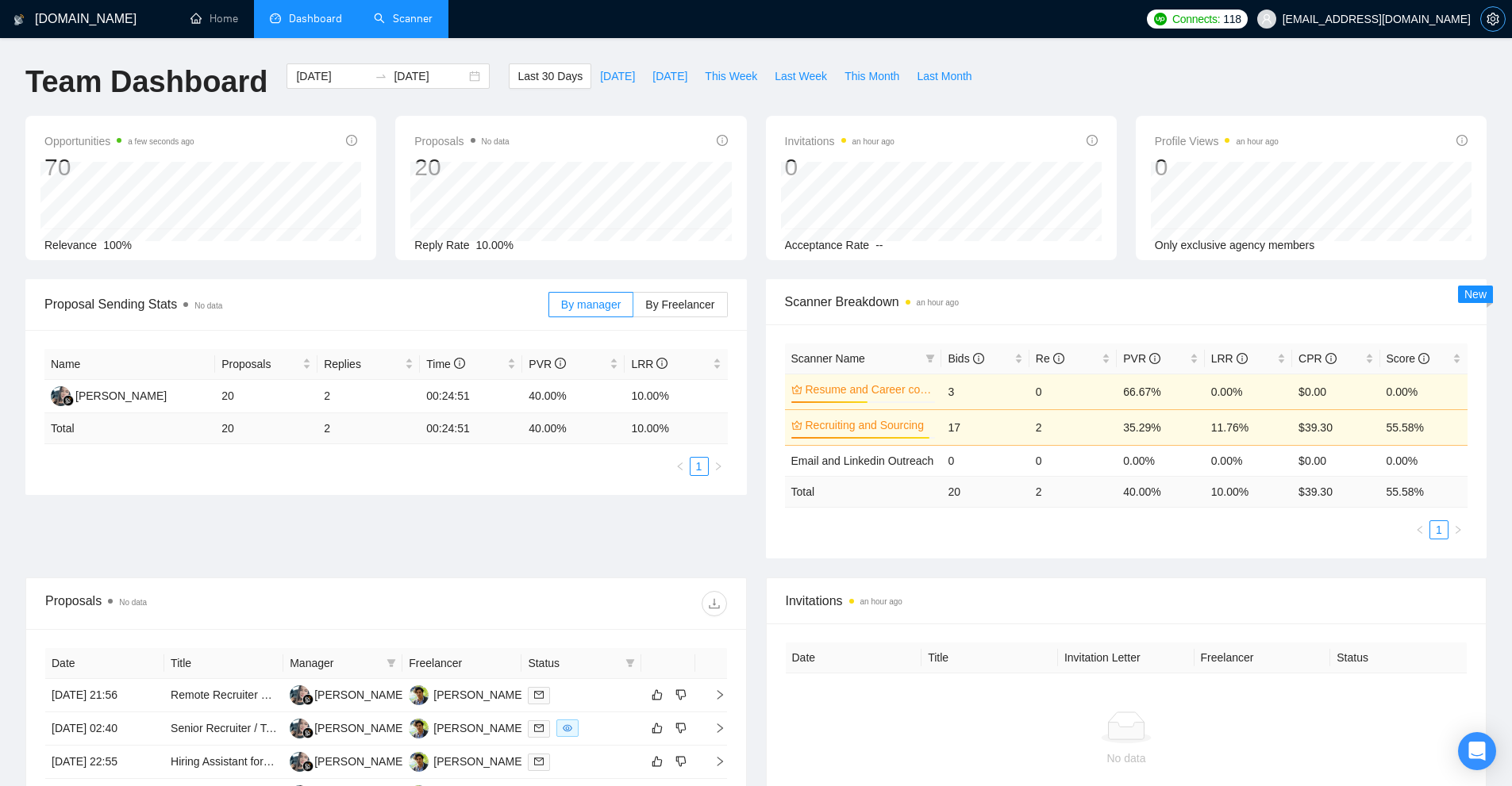
click at [1498, 14] on span "setting" at bounding box center [1493, 19] width 24 height 13
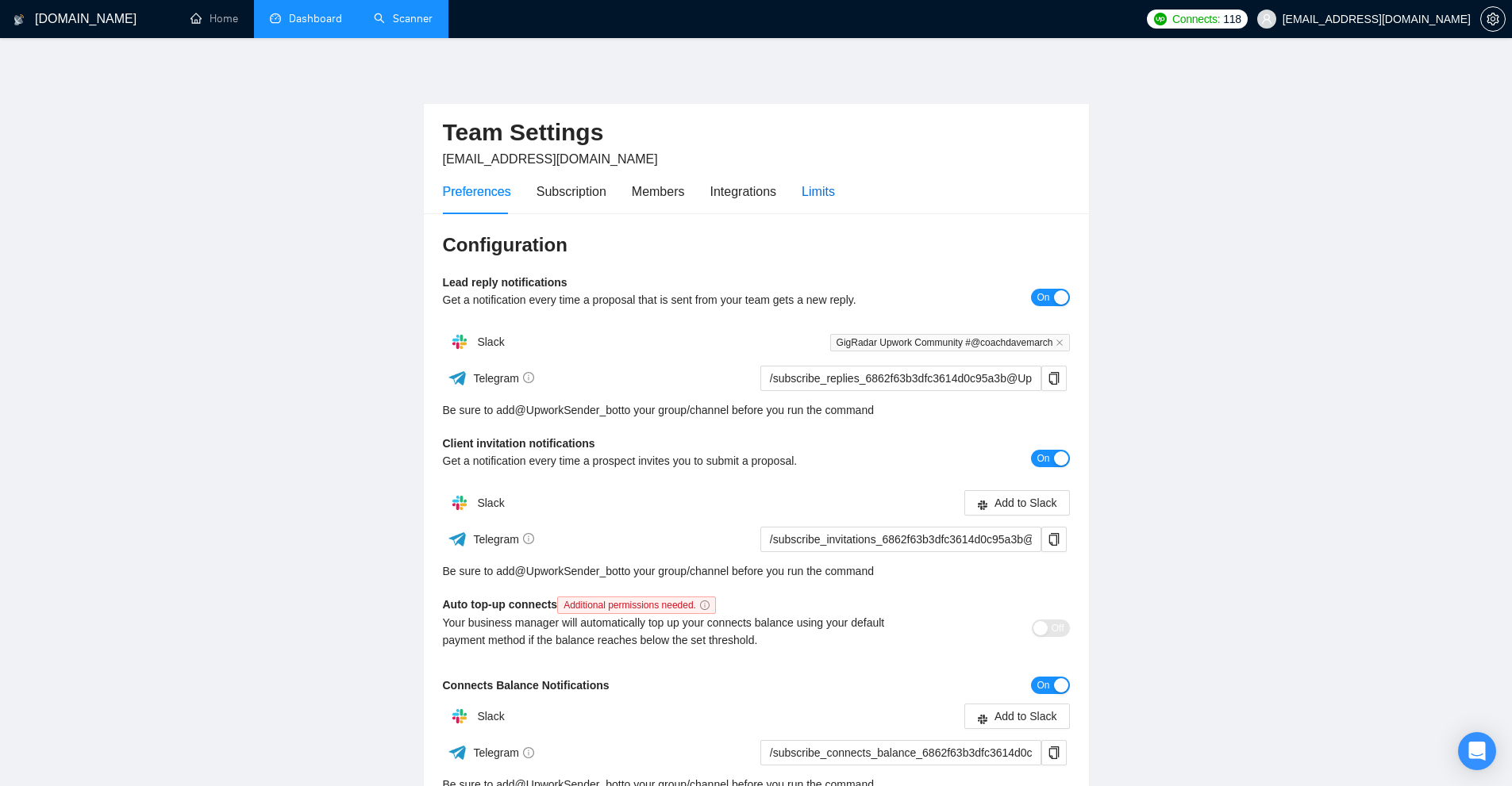
click at [806, 198] on div "Limits" at bounding box center [818, 192] width 34 height 20
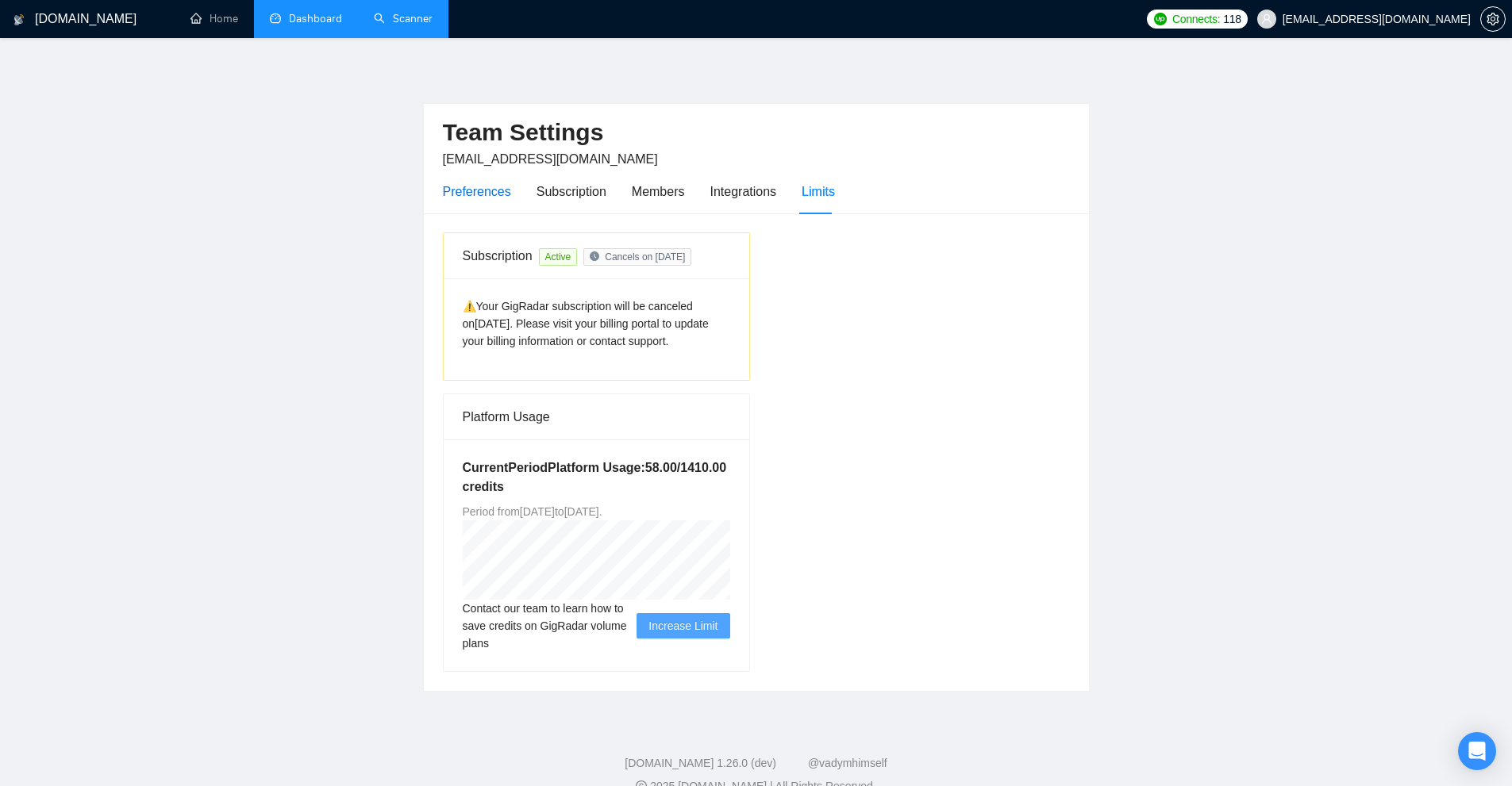
click at [473, 192] on div "Preferences" at bounding box center [476, 192] width 68 height 20
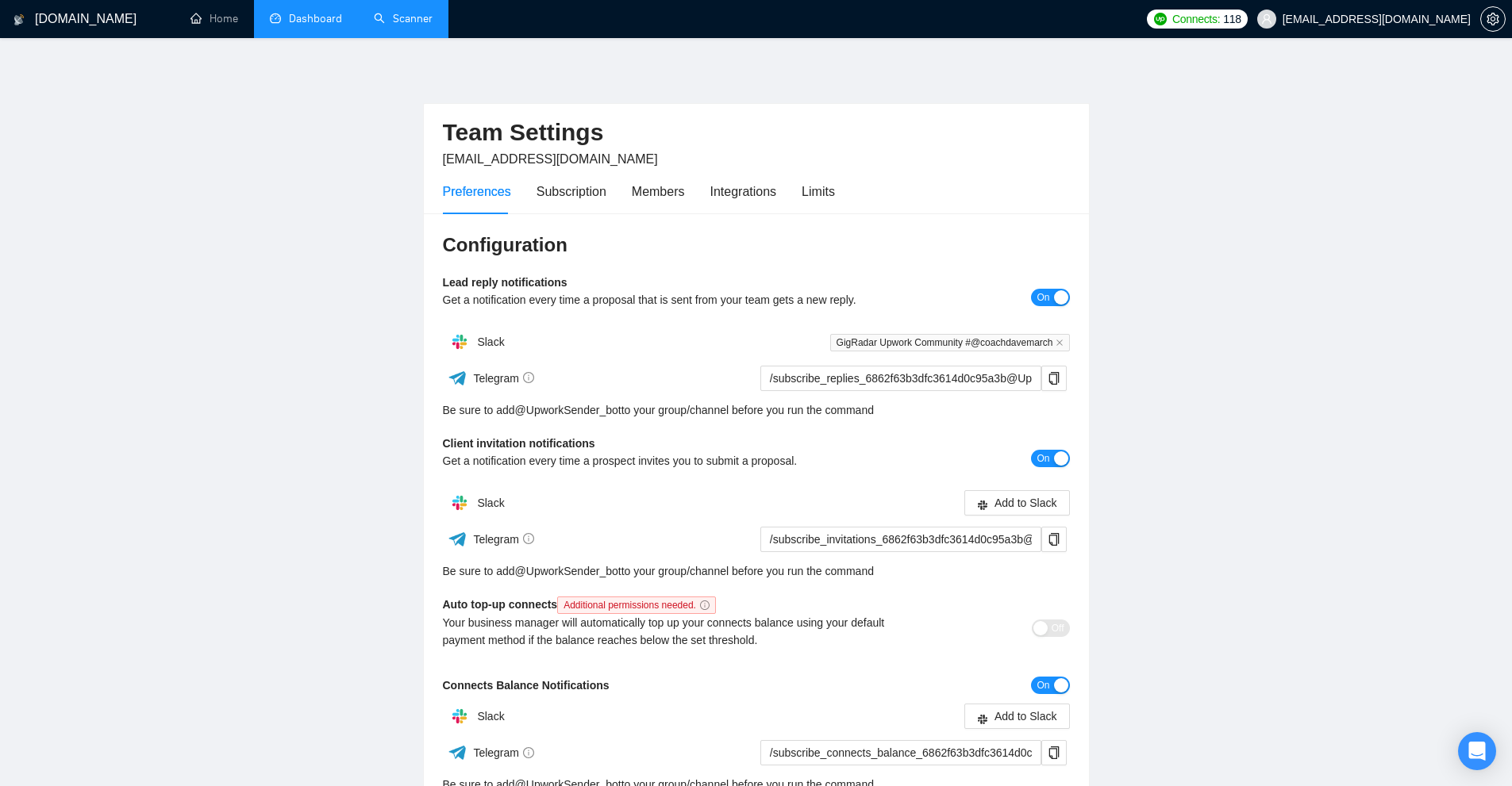
click at [313, 26] on link "Dashboard" at bounding box center [305, 19] width 72 height 14
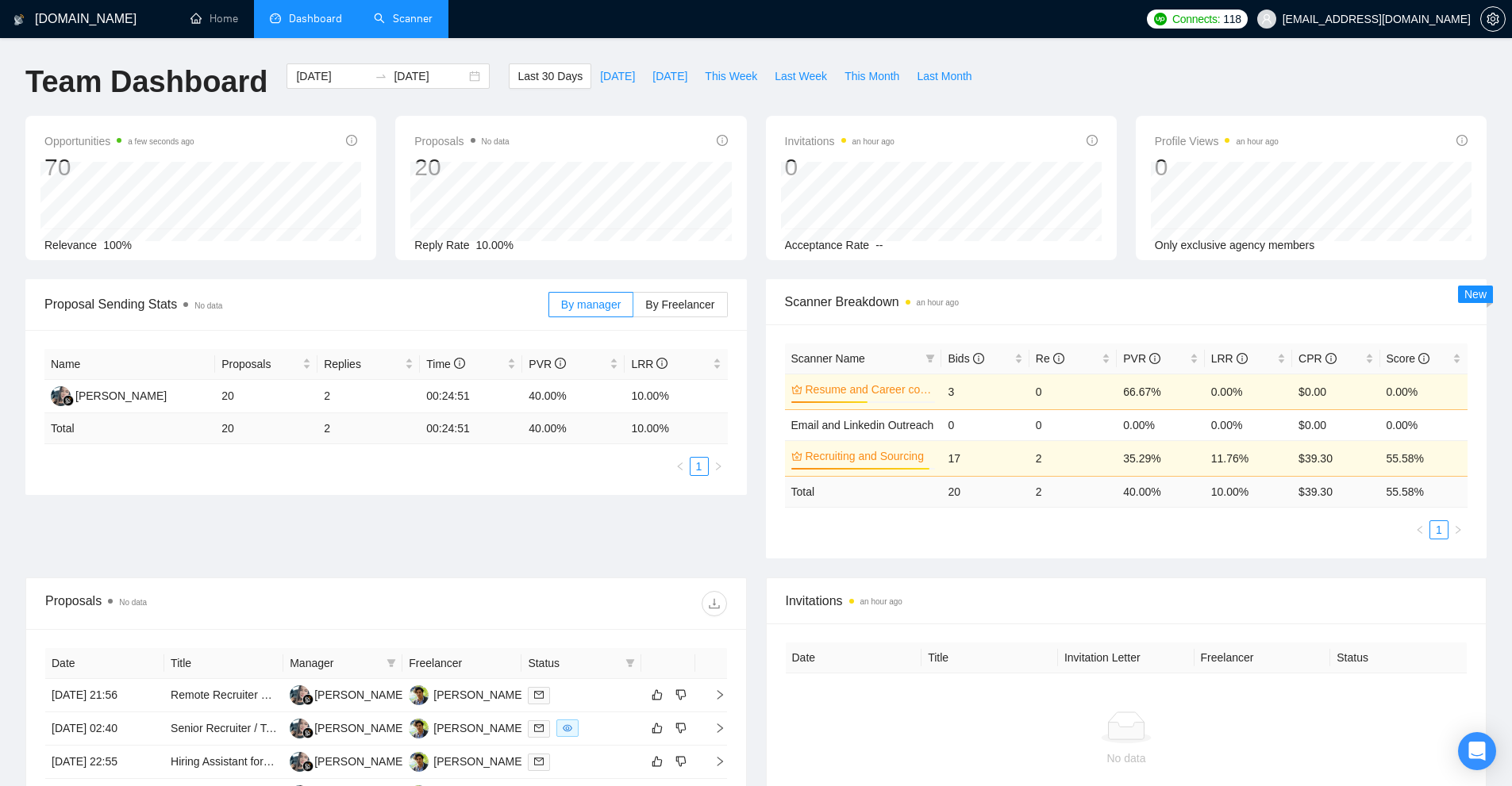
click at [1100, 527] on ul "1" at bounding box center [1127, 530] width 683 height 19
drag, startPoint x: 1172, startPoint y: 492, endPoint x: 1088, endPoint y: 503, distance: 84.7
click at [1098, 498] on tr "Total 20 2 40.00 % 10.00 % $ 39.30 55.58 %" at bounding box center [1127, 491] width 683 height 31
click at [1065, 526] on ul "1" at bounding box center [1127, 530] width 683 height 19
drag, startPoint x: 459, startPoint y: 381, endPoint x: 635, endPoint y: 394, distance: 176.5
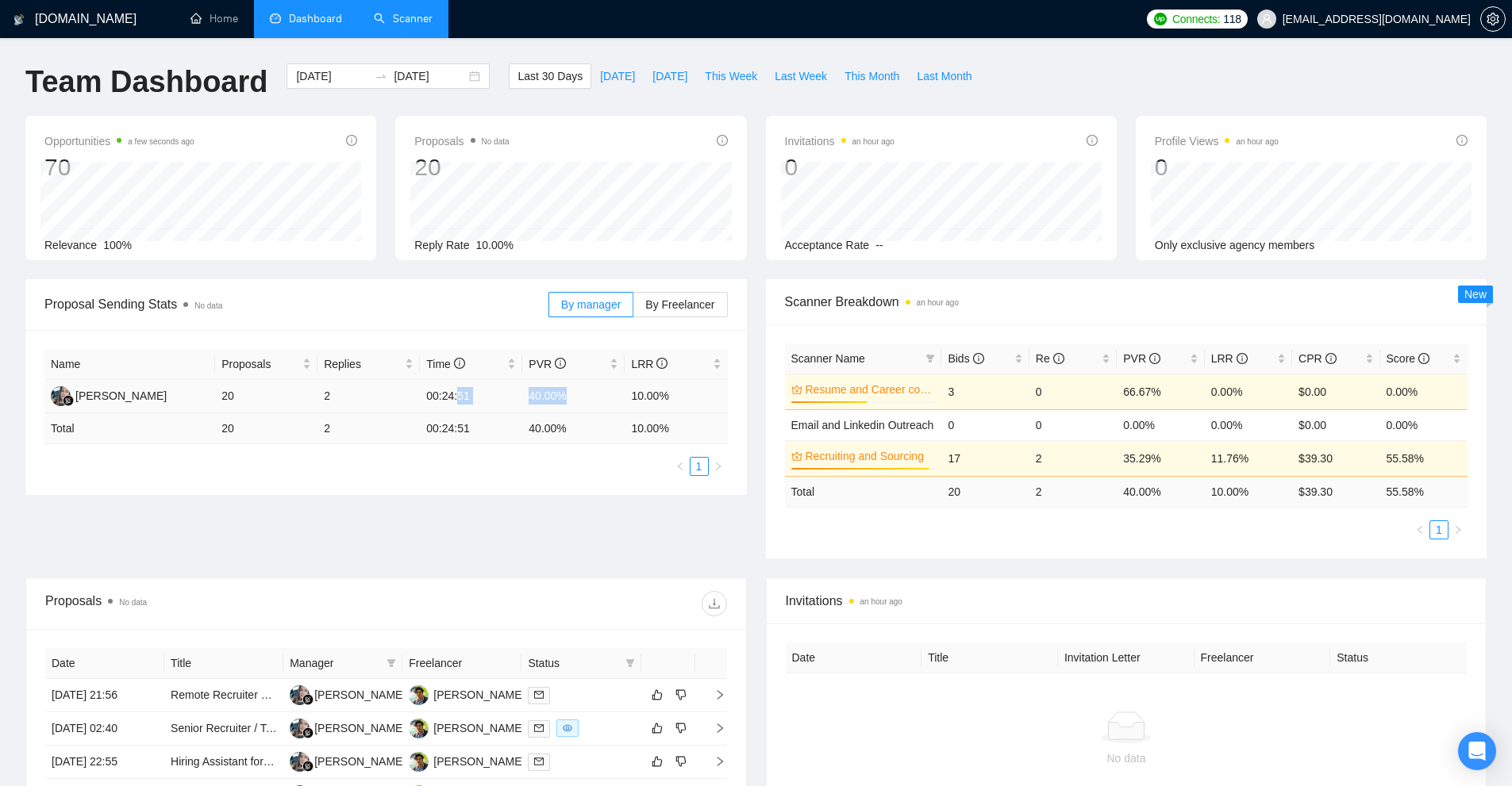
click at [634, 394] on tr "Marina Cherepanova 20 2 00:24:51 40.00% 10.00%" at bounding box center [386, 397] width 683 height 34
click at [403, 23] on link "Scanner" at bounding box center [402, 19] width 58 height 14
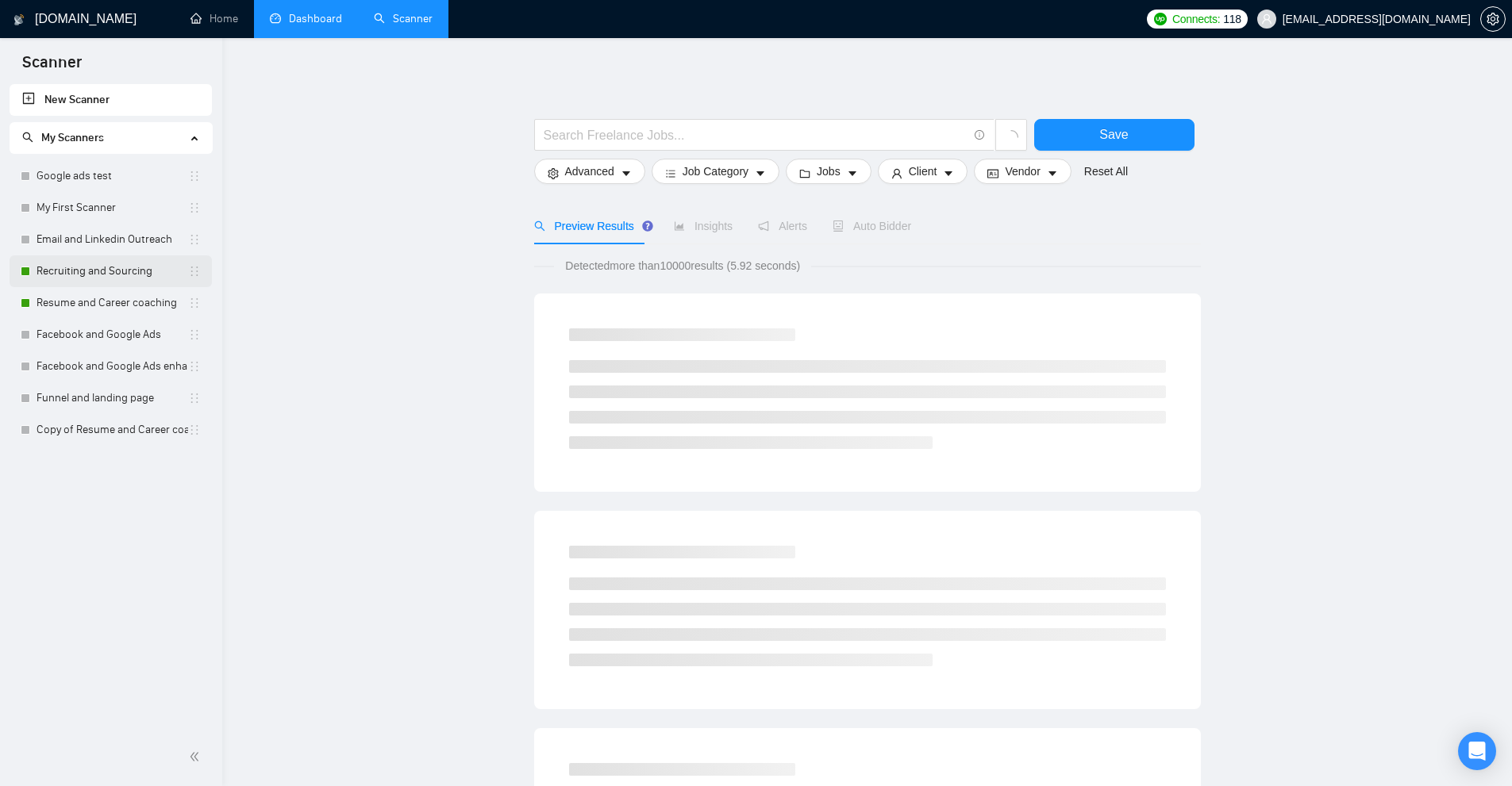
click at [55, 268] on link "Recruiting and Sourcing" at bounding box center [112, 271] width 151 height 32
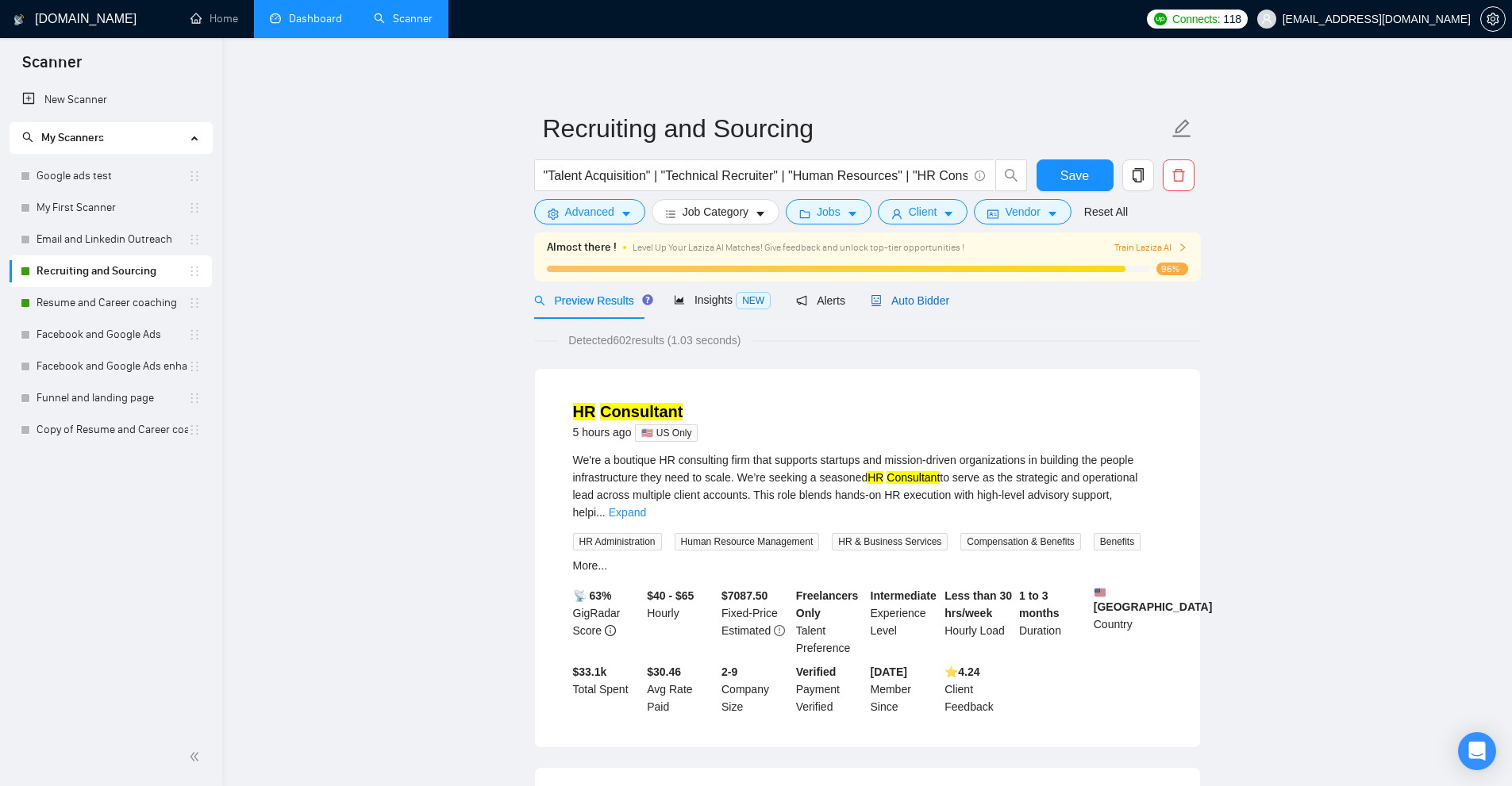
click at [893, 302] on span "Auto Bidder" at bounding box center [909, 300] width 78 height 13
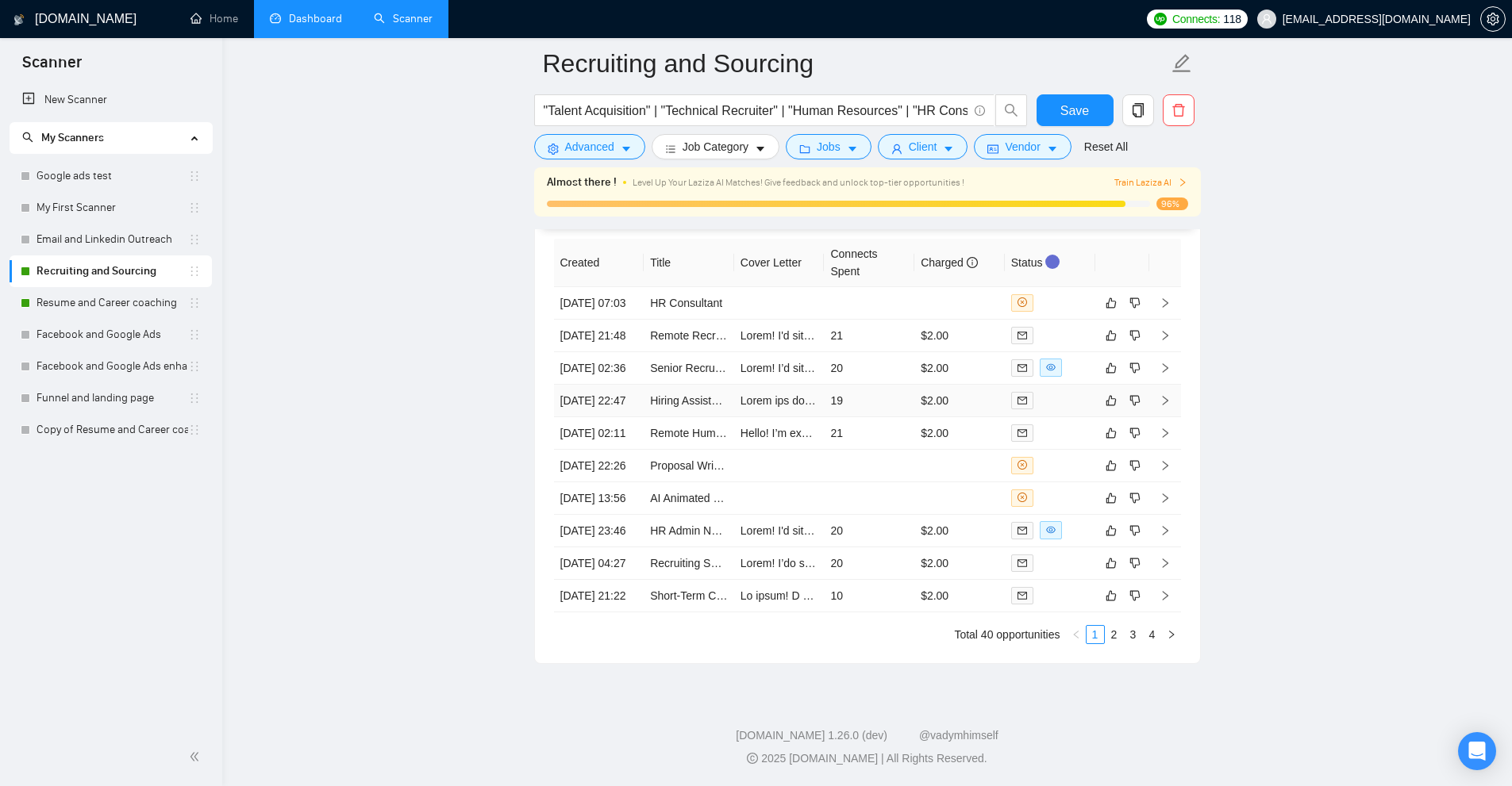
scroll to position [4038, 0]
click at [891, 547] on td "20" at bounding box center [868, 531] width 90 height 33
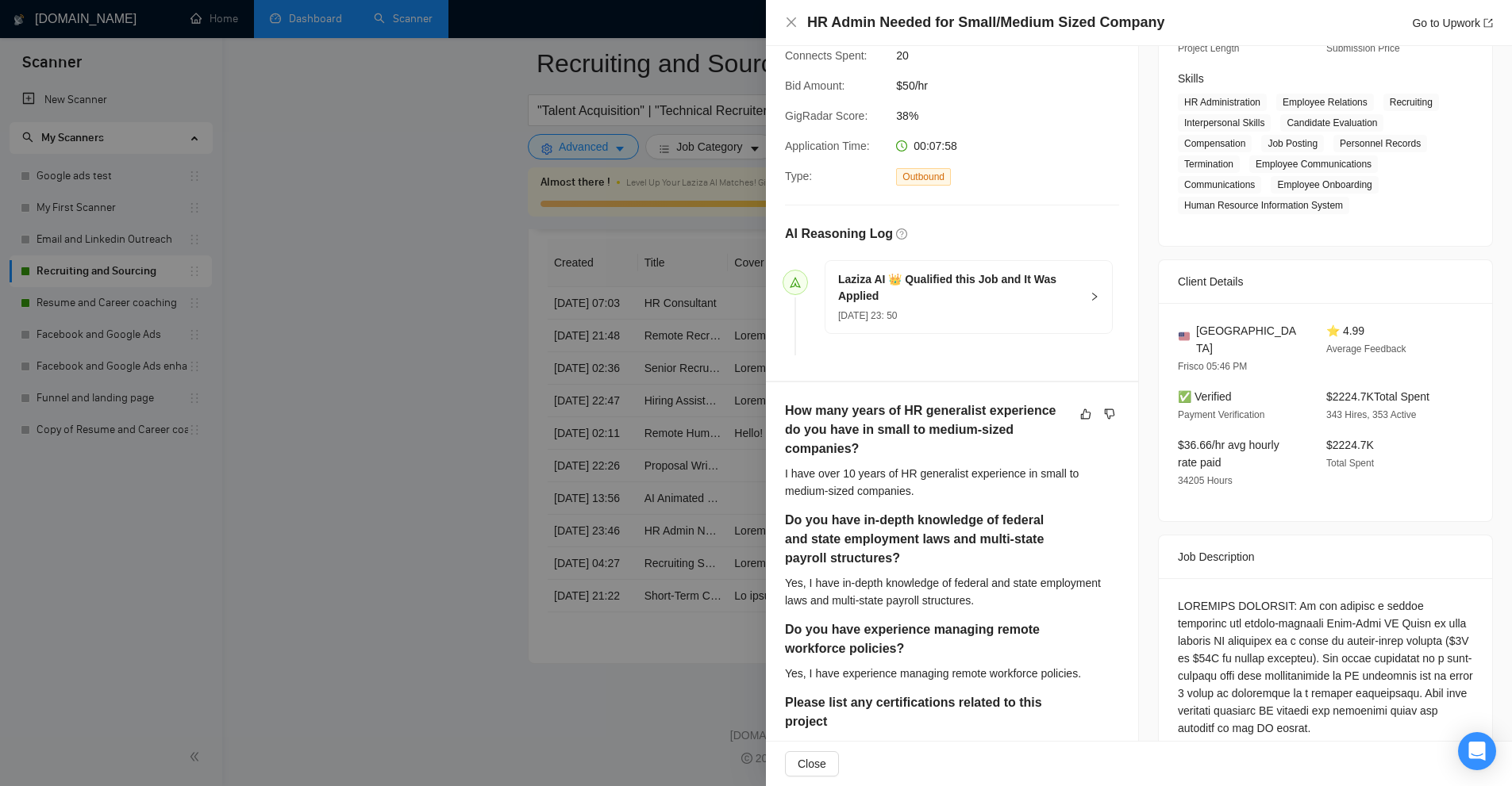
scroll to position [318, 0]
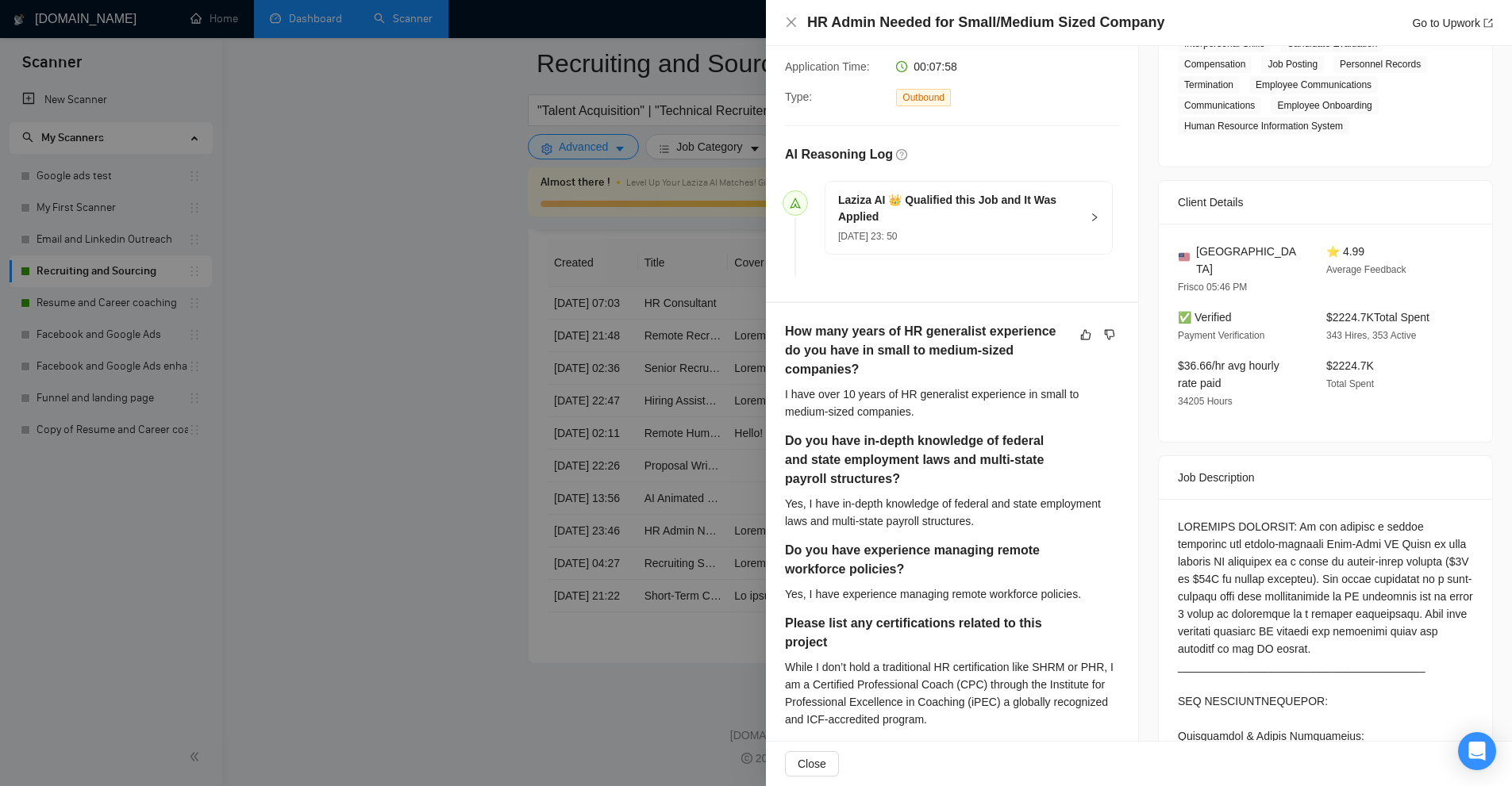
click at [948, 246] on div "Laziza AI 👑 Qualified this Job and It Was Applied 13 Aug, 2025 23: 50" at bounding box center [968, 218] width 286 height 72
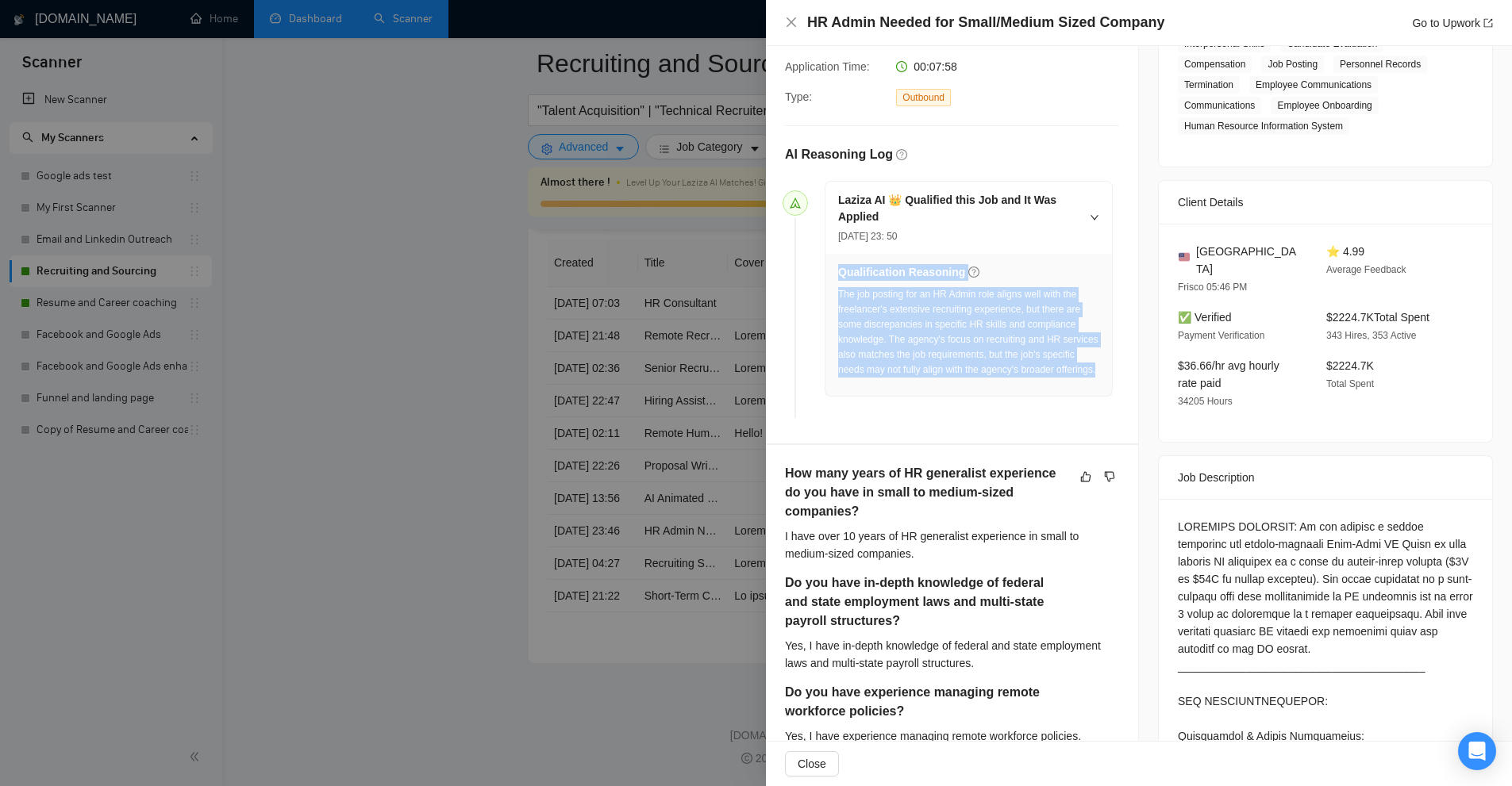
drag, startPoint x: 829, startPoint y: 287, endPoint x: 973, endPoint y: 405, distance: 186.2
click at [973, 397] on div "Qualification Reasoning The job posting for an HR Admin role aligns well with t…" at bounding box center [968, 325] width 286 height 143
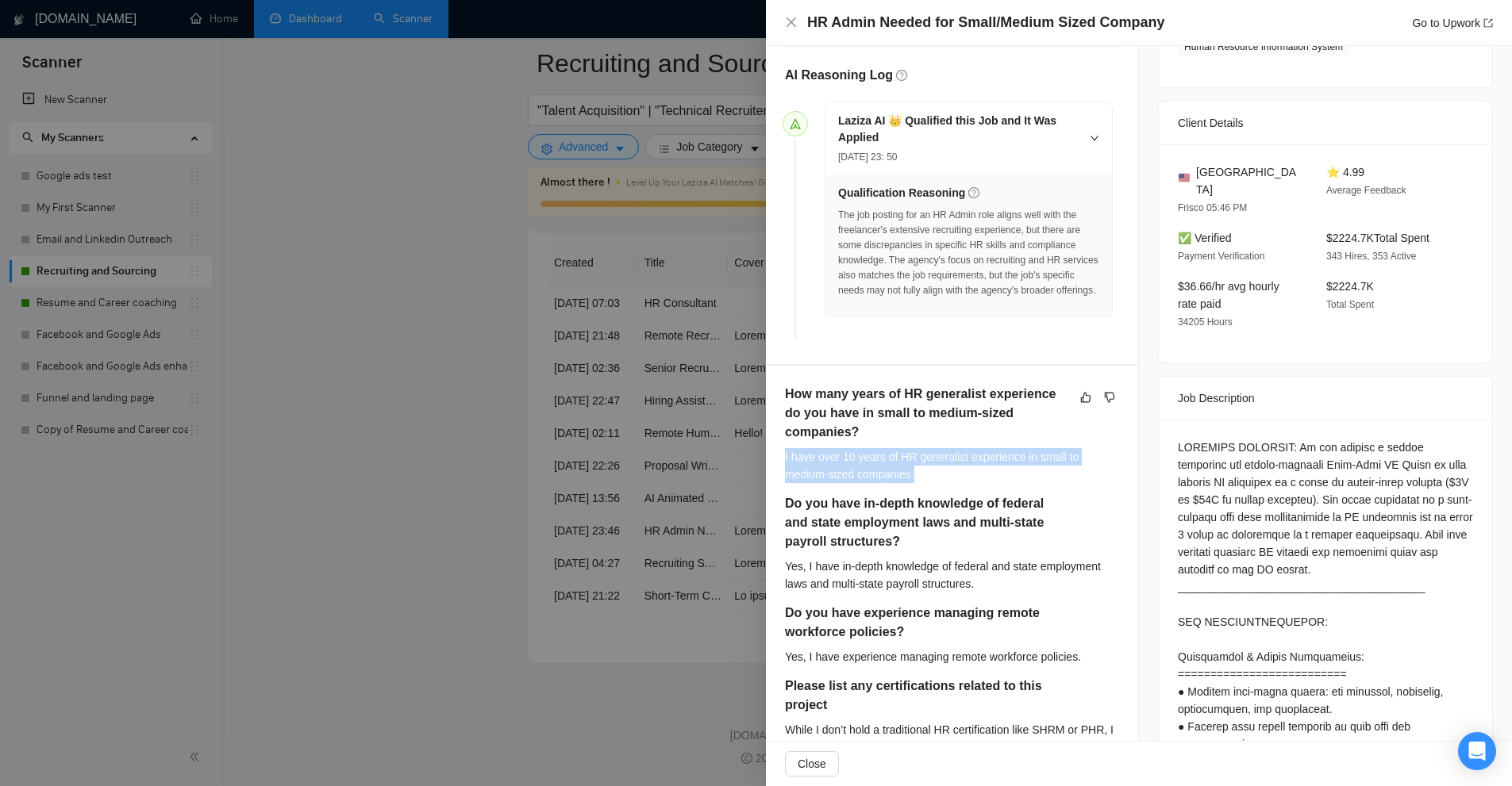
drag, startPoint x: 939, startPoint y: 475, endPoint x: 779, endPoint y: 453, distance: 161.5
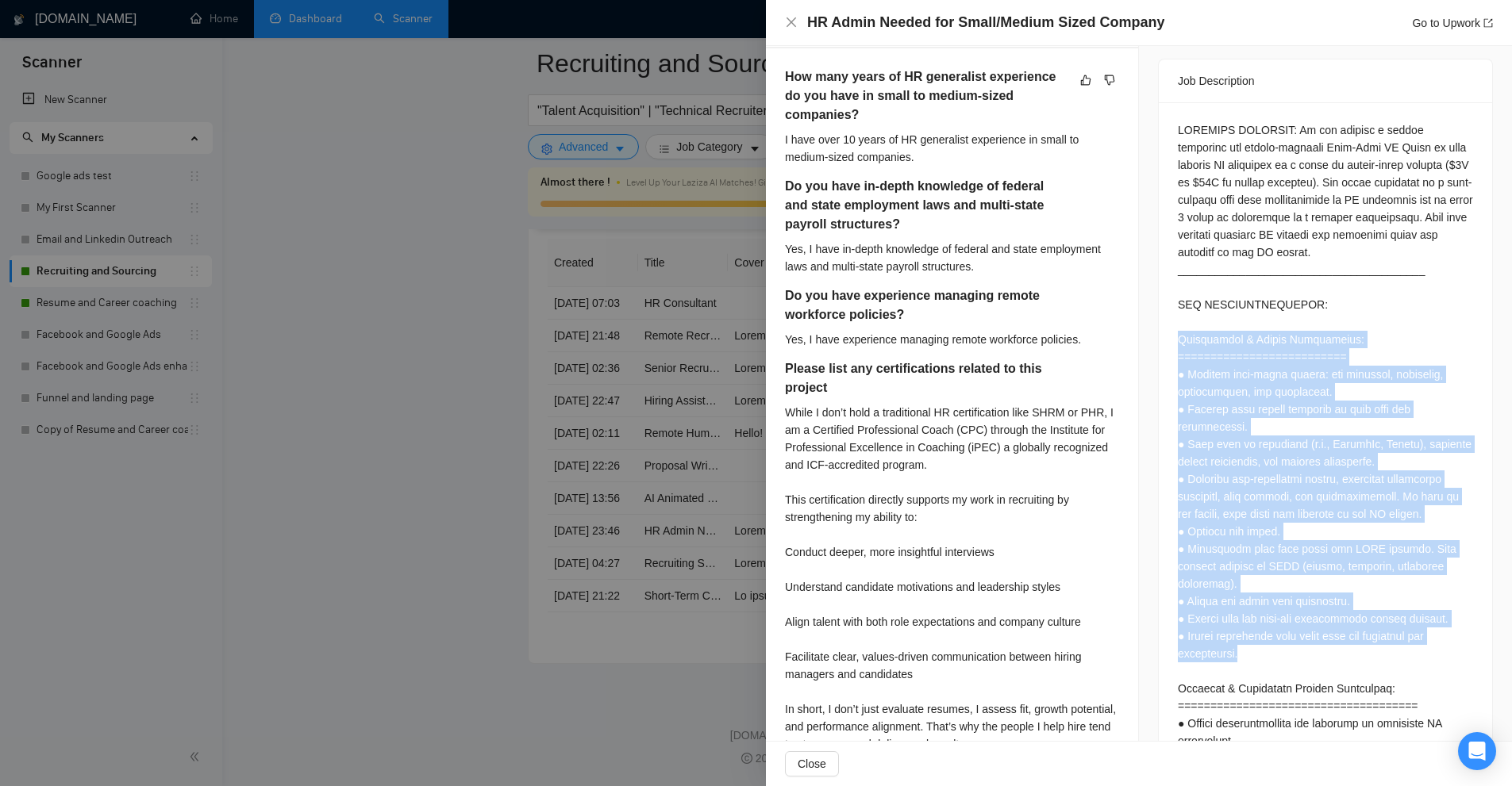
drag, startPoint x: 1164, startPoint y: 324, endPoint x: 1313, endPoint y: 627, distance: 337.7
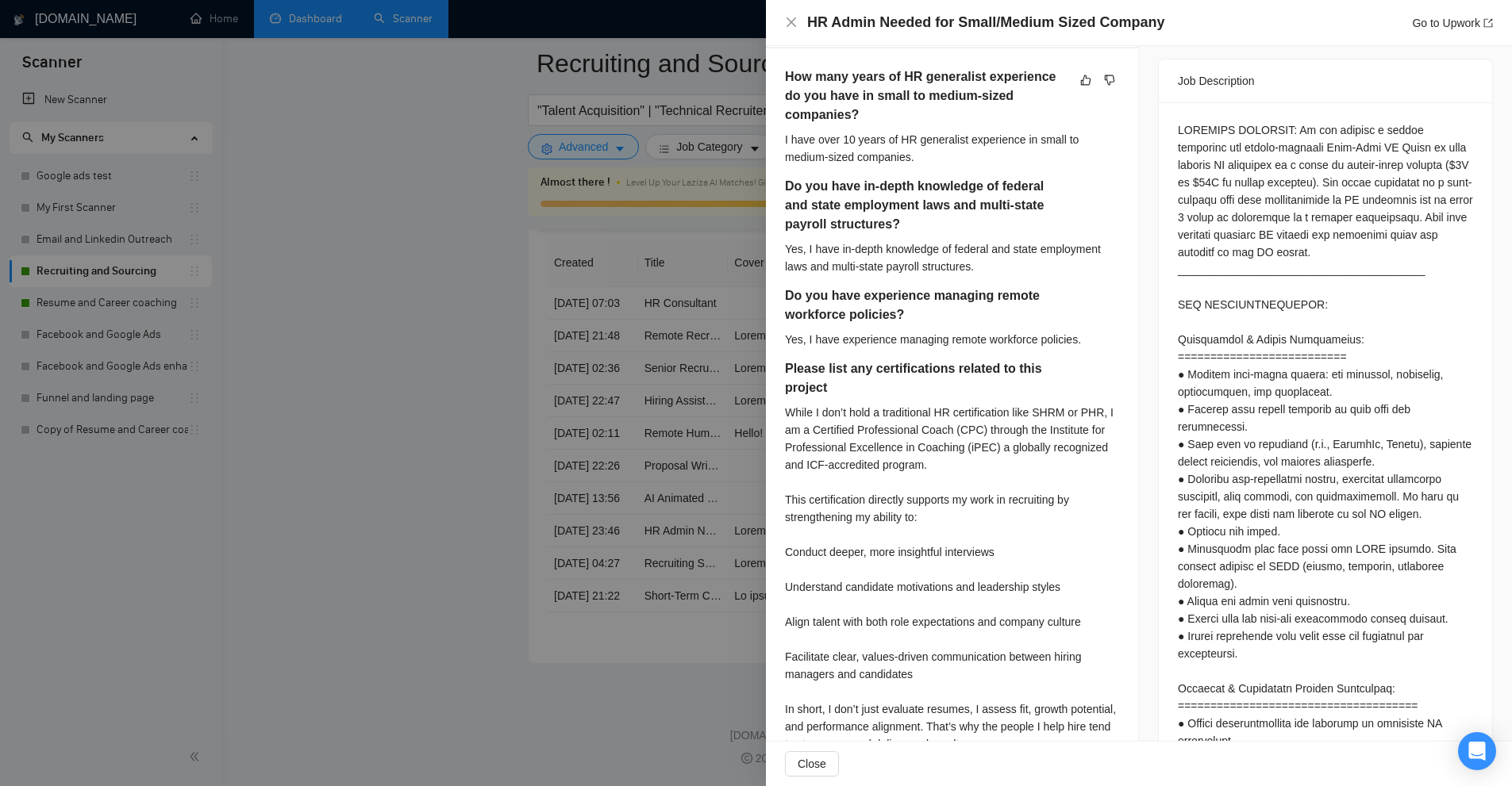
click at [512, 282] on div at bounding box center [756, 393] width 1512 height 786
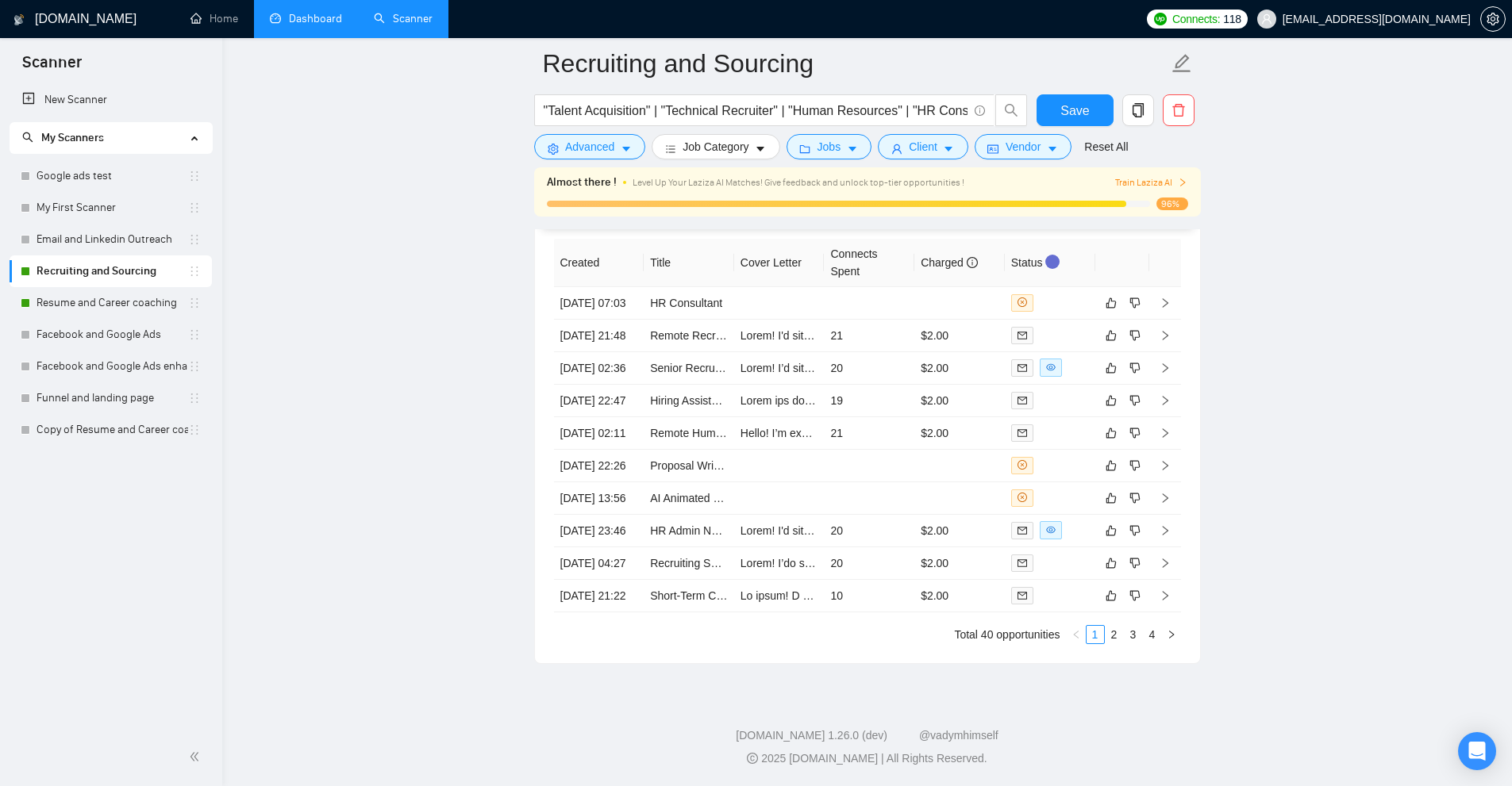
click at [314, 26] on link "Dashboard" at bounding box center [305, 19] width 72 height 14
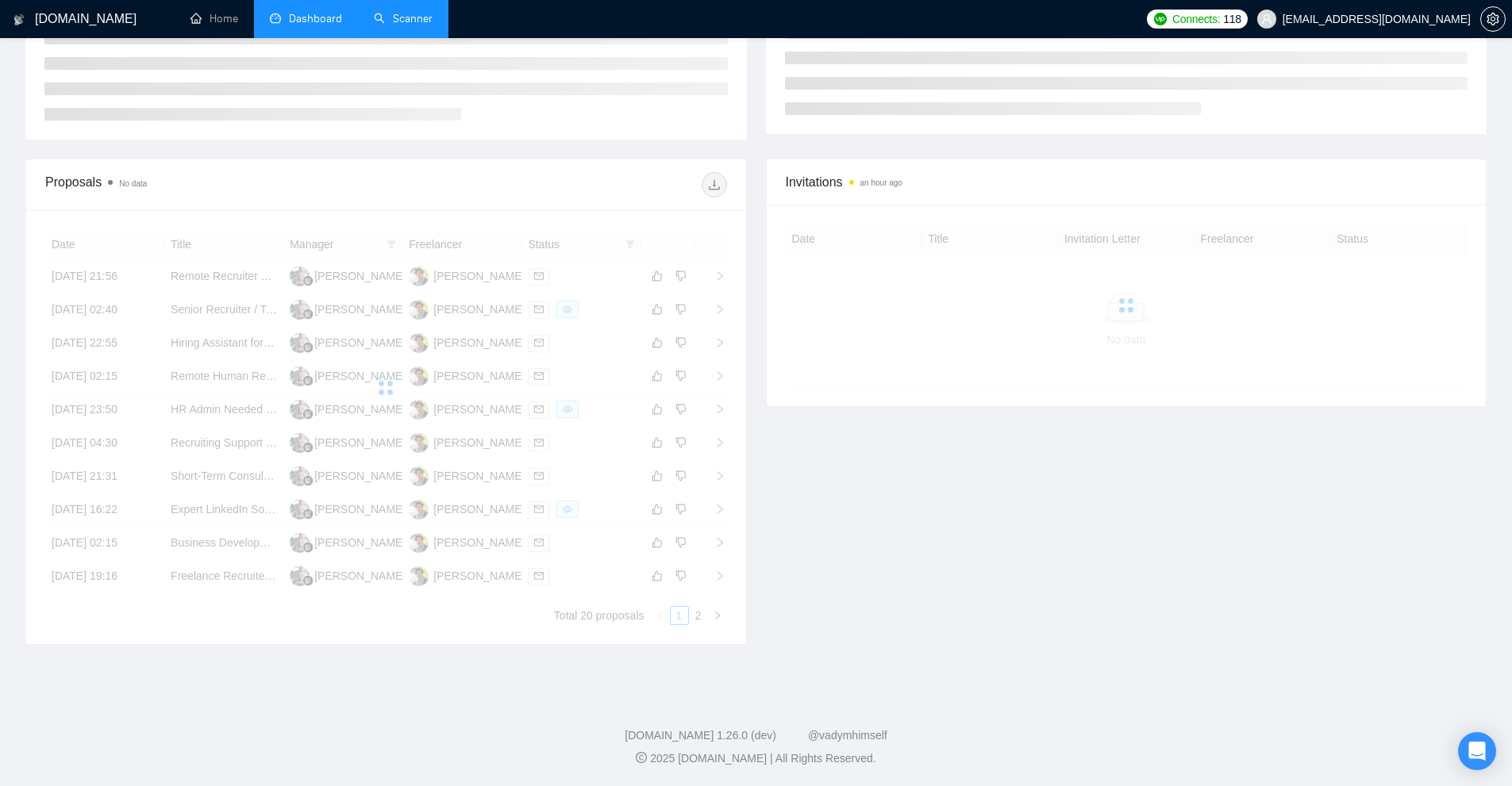
scroll to position [112, 0]
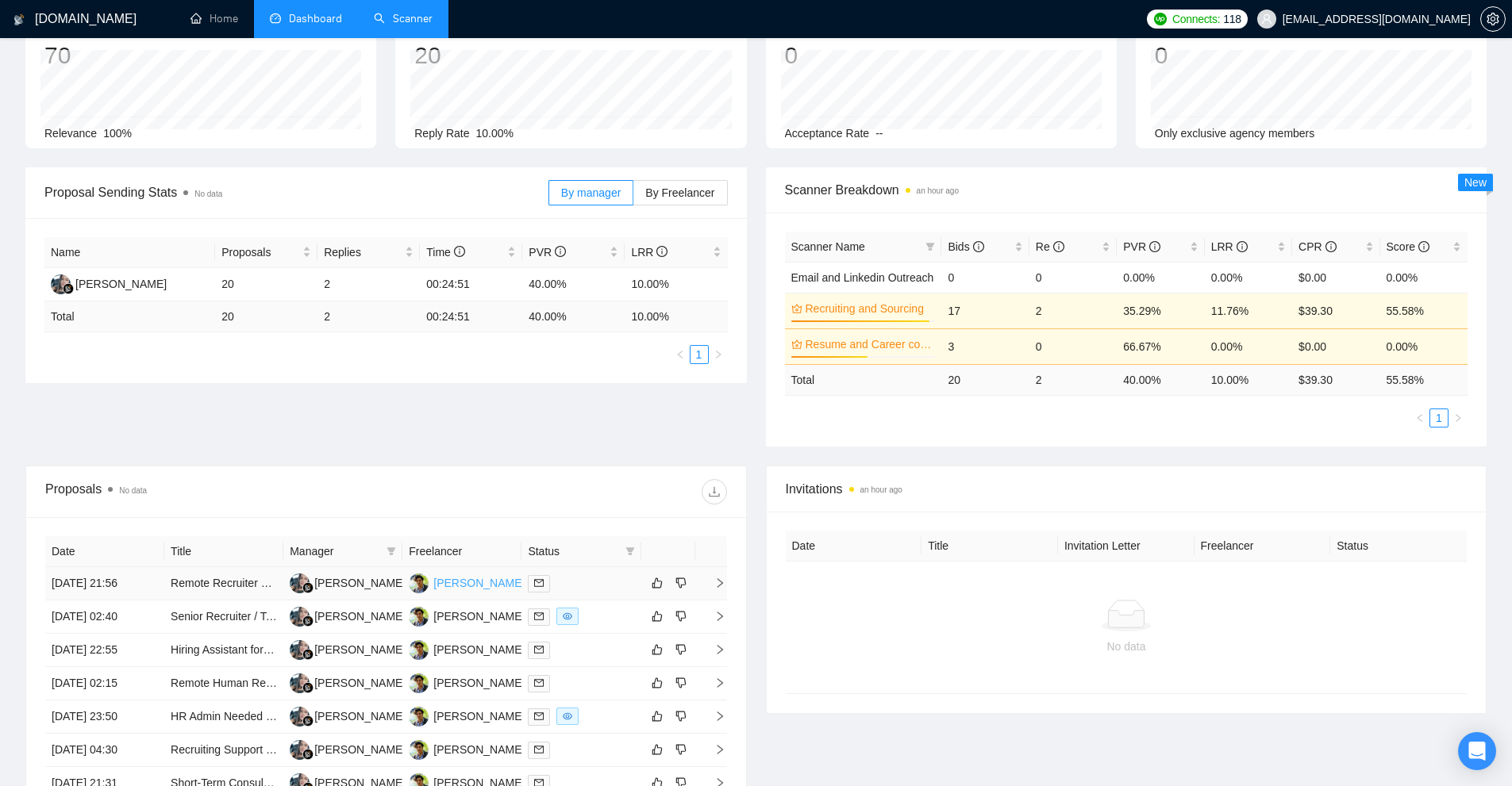
click at [472, 582] on div "David March" at bounding box center [479, 583] width 91 height 18
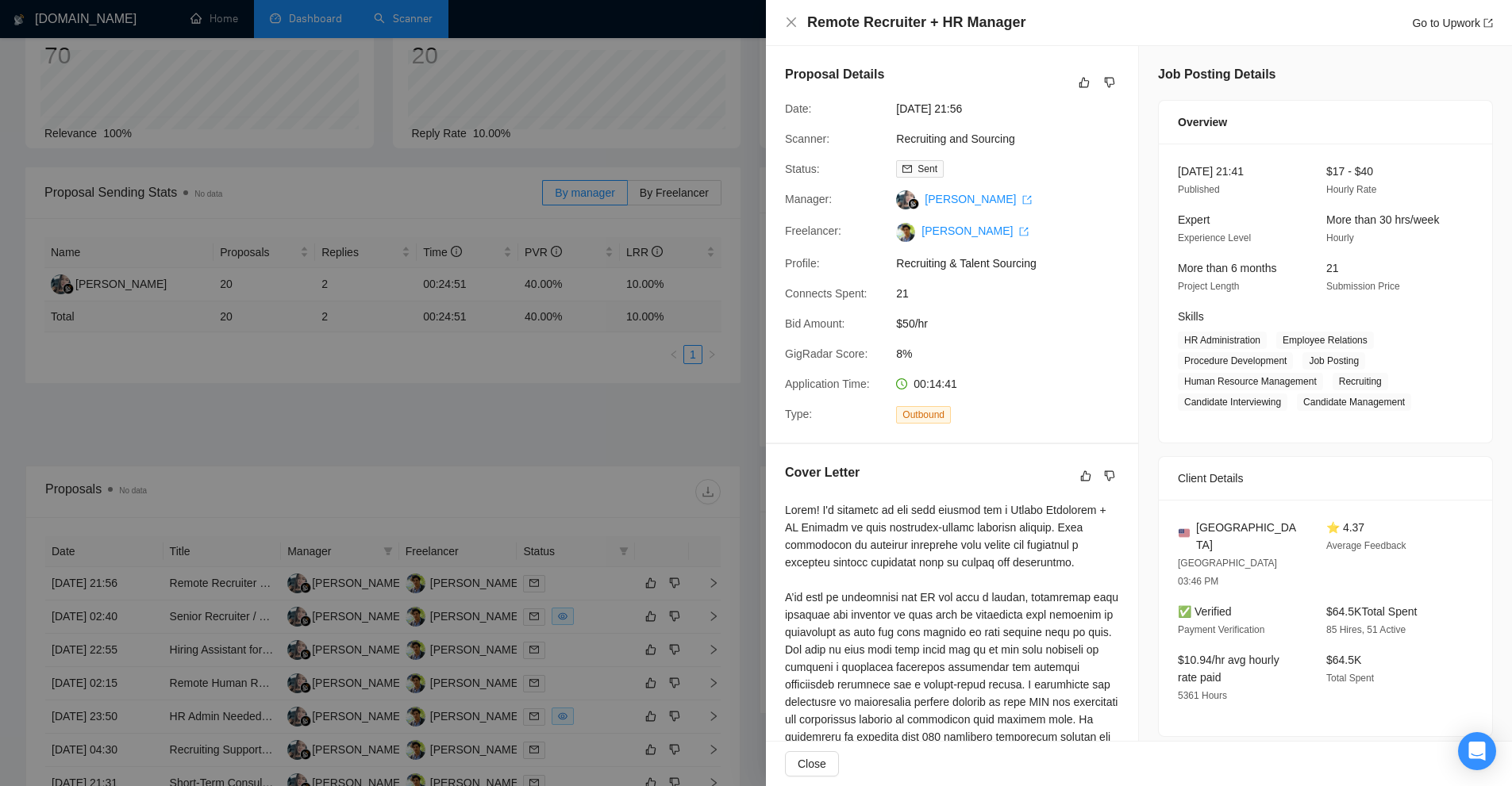
click at [709, 54] on div at bounding box center [756, 393] width 1512 height 786
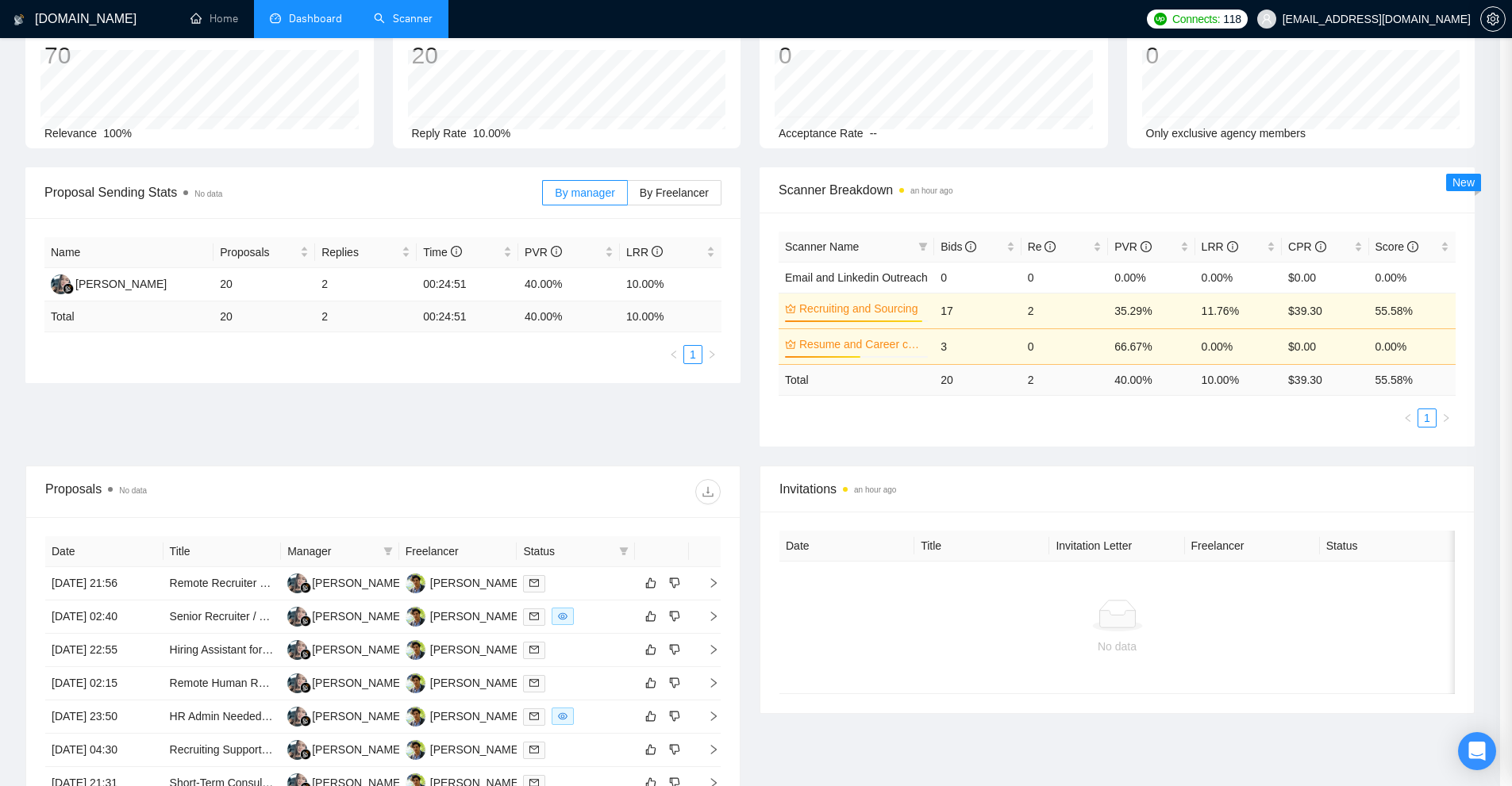
scroll to position [0, 0]
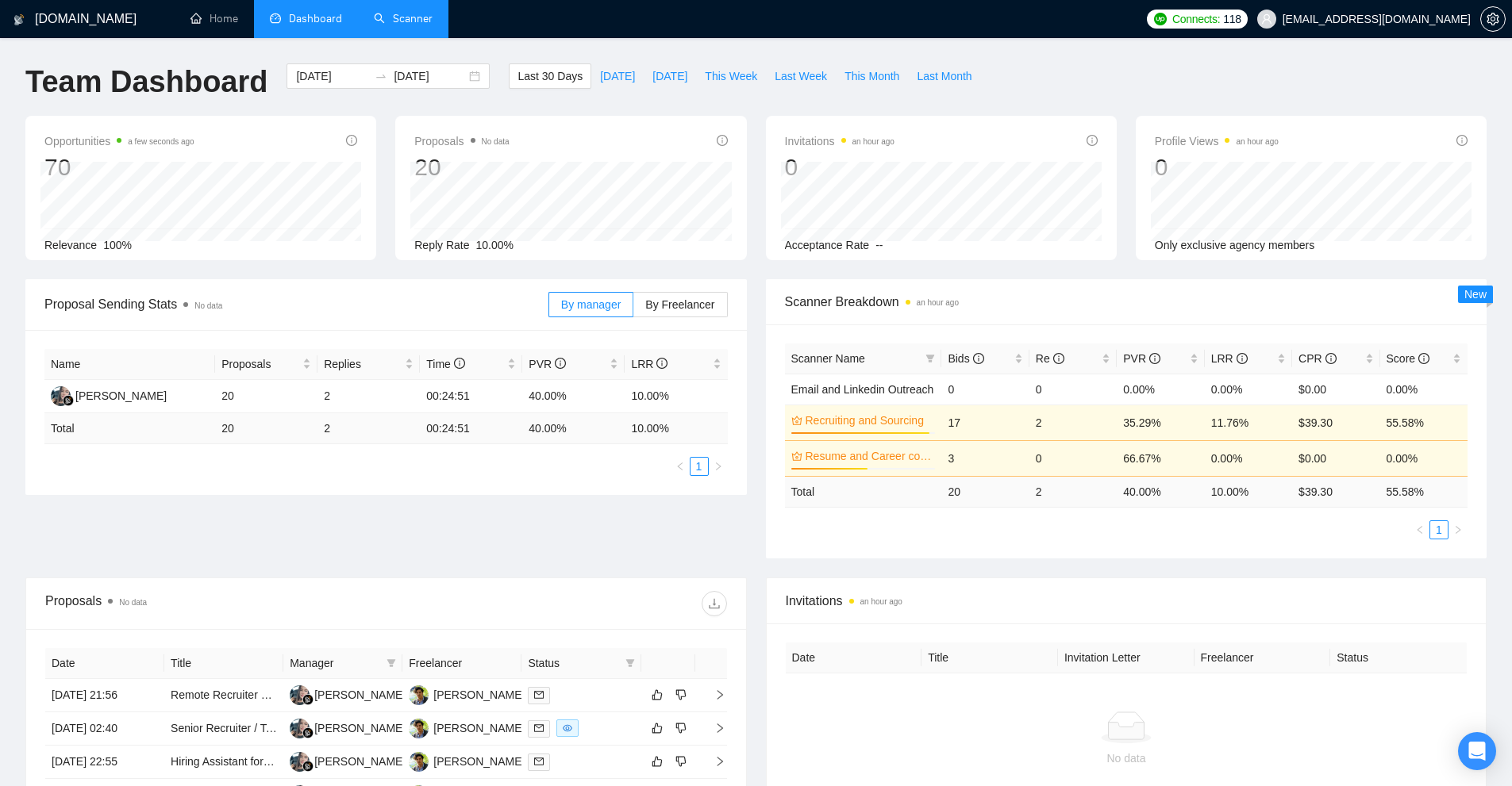
click at [405, 12] on link "Scanner" at bounding box center [402, 19] width 58 height 14
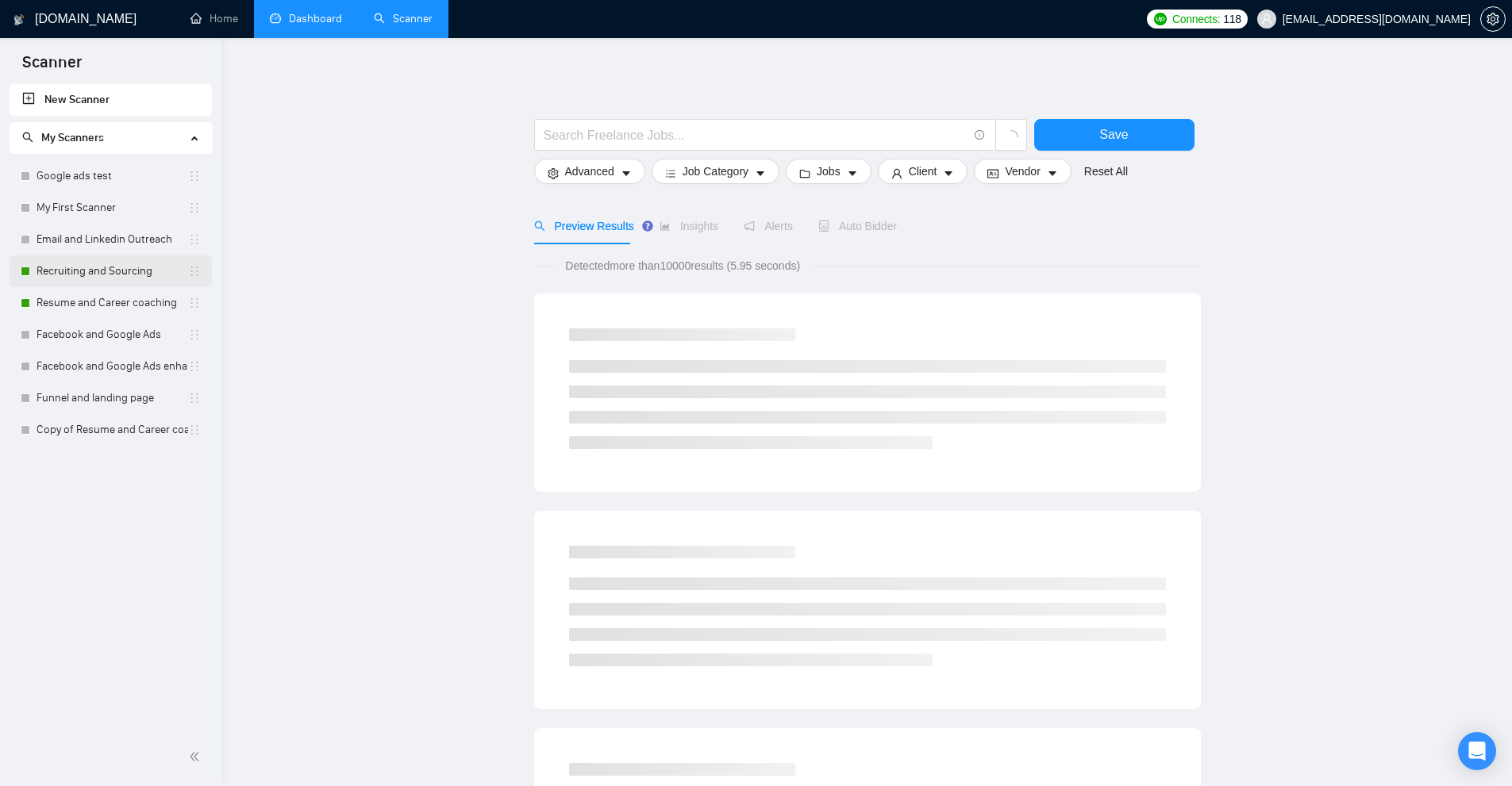
click at [74, 275] on link "Recruiting and Sourcing" at bounding box center [112, 271] width 151 height 32
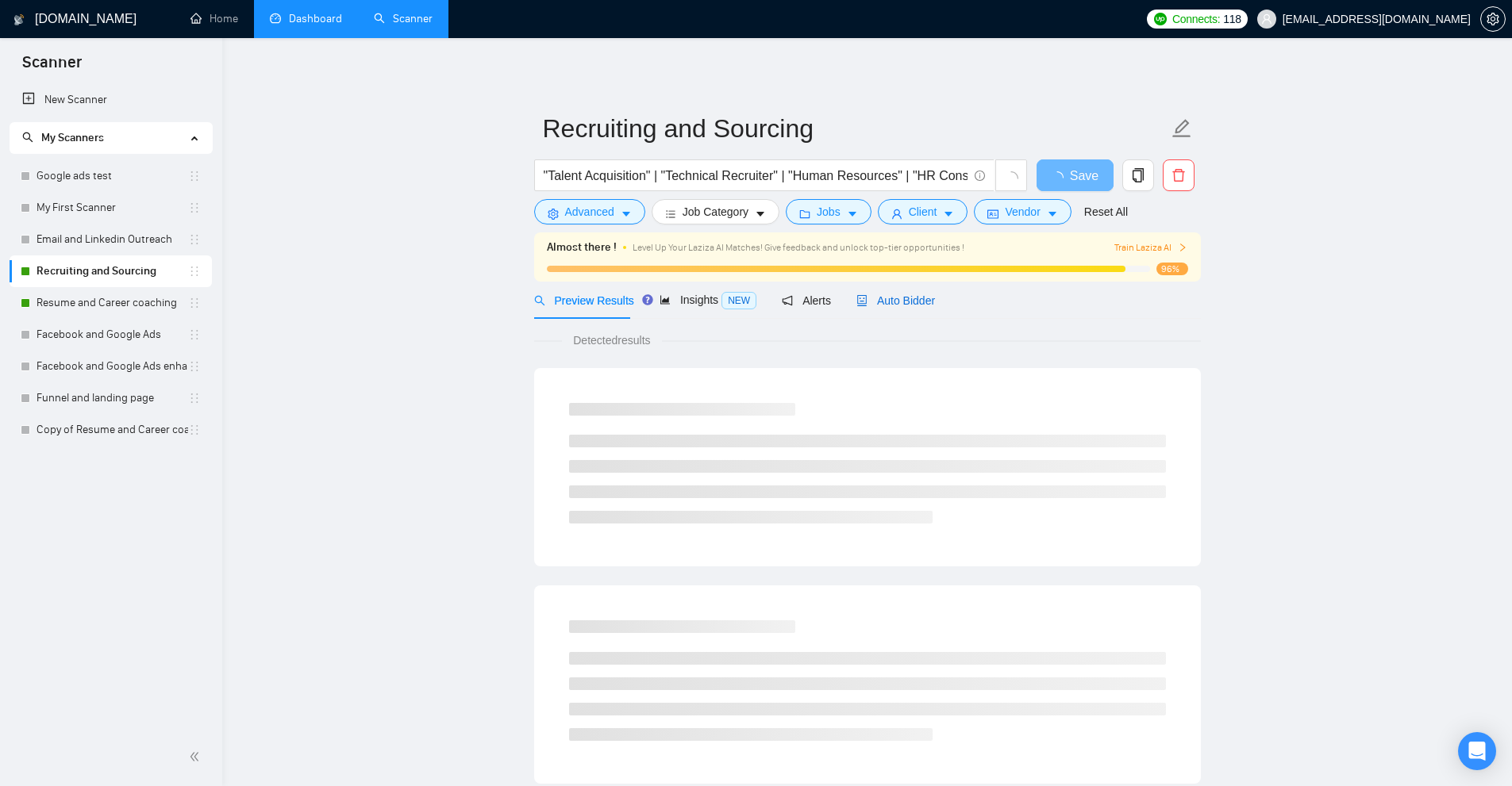
click at [896, 294] on span "Auto Bidder" at bounding box center [895, 300] width 78 height 13
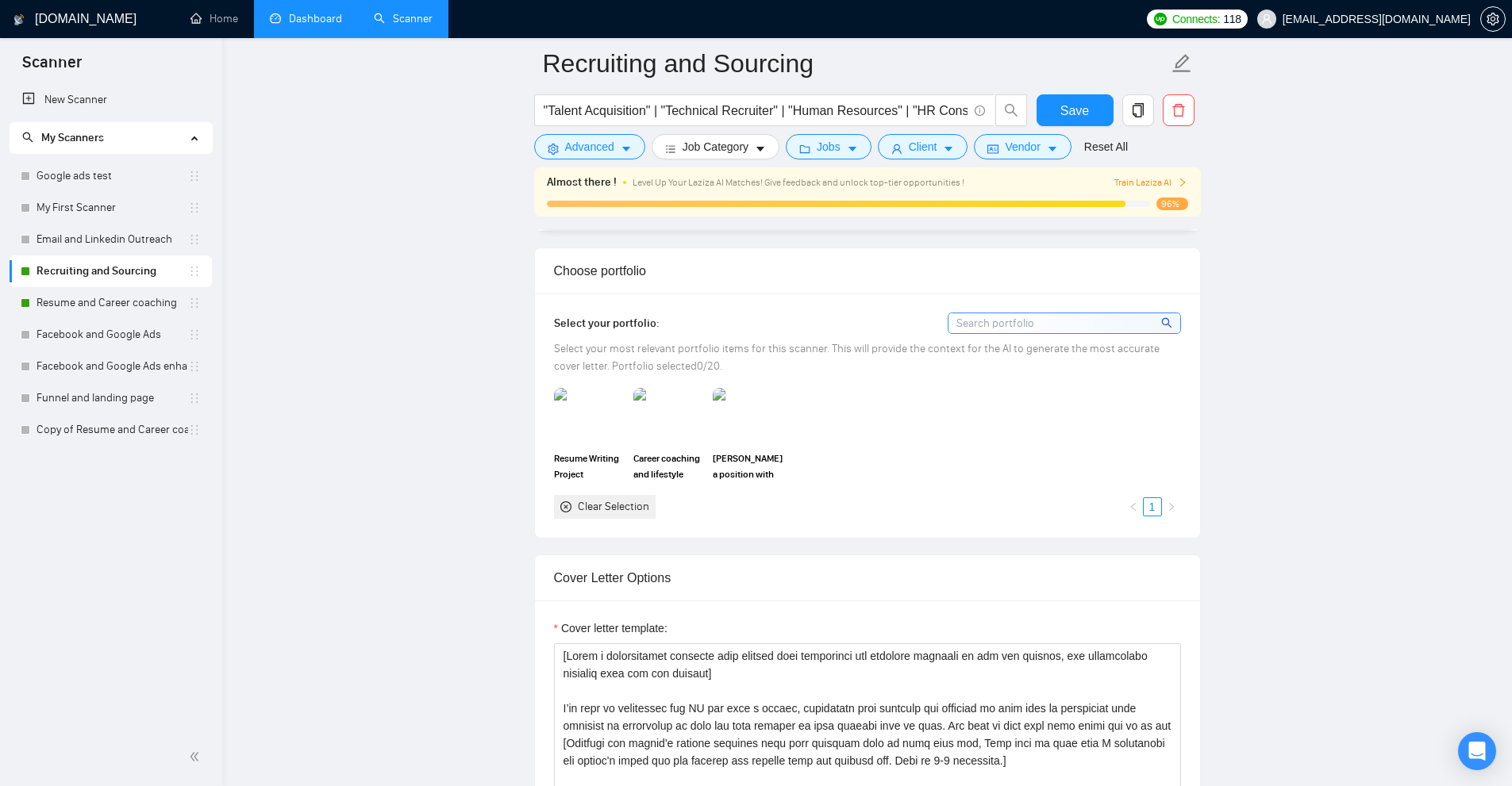
scroll to position [1984, 0]
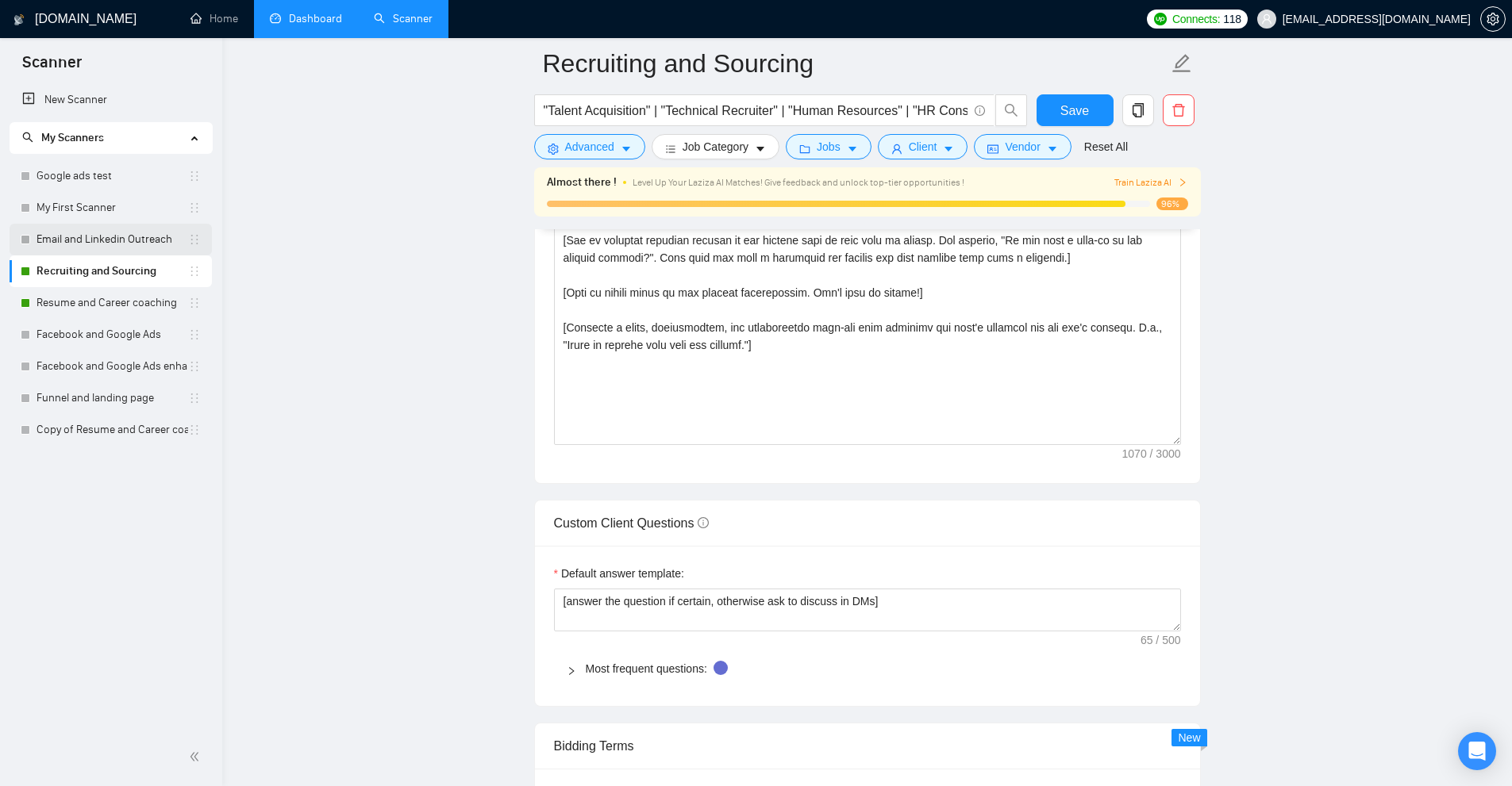
click at [116, 235] on link "Email and Linkedin Outreach" at bounding box center [112, 240] width 151 height 32
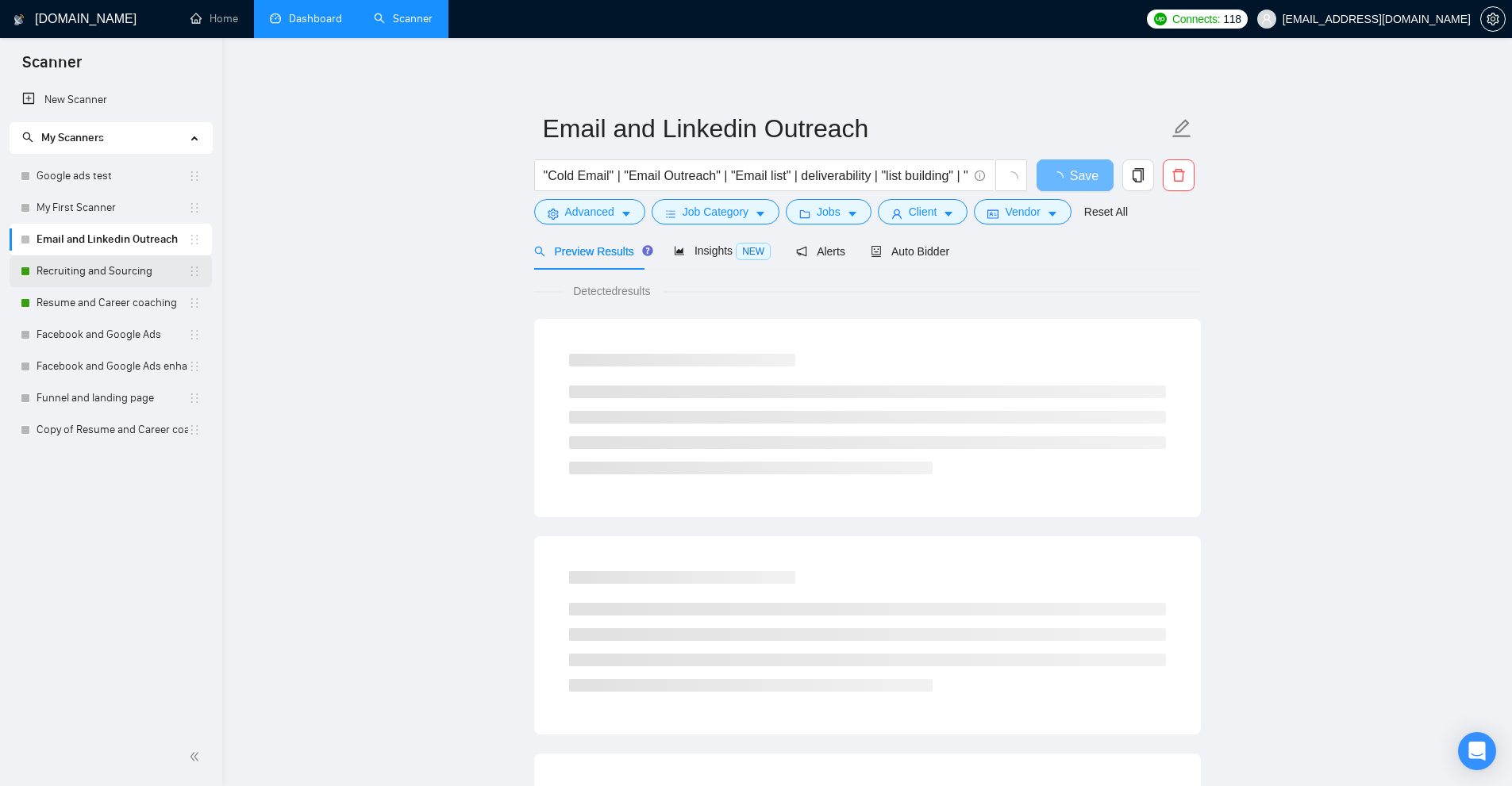
click at [111, 271] on link "Recruiting and Sourcing" at bounding box center [112, 271] width 151 height 32
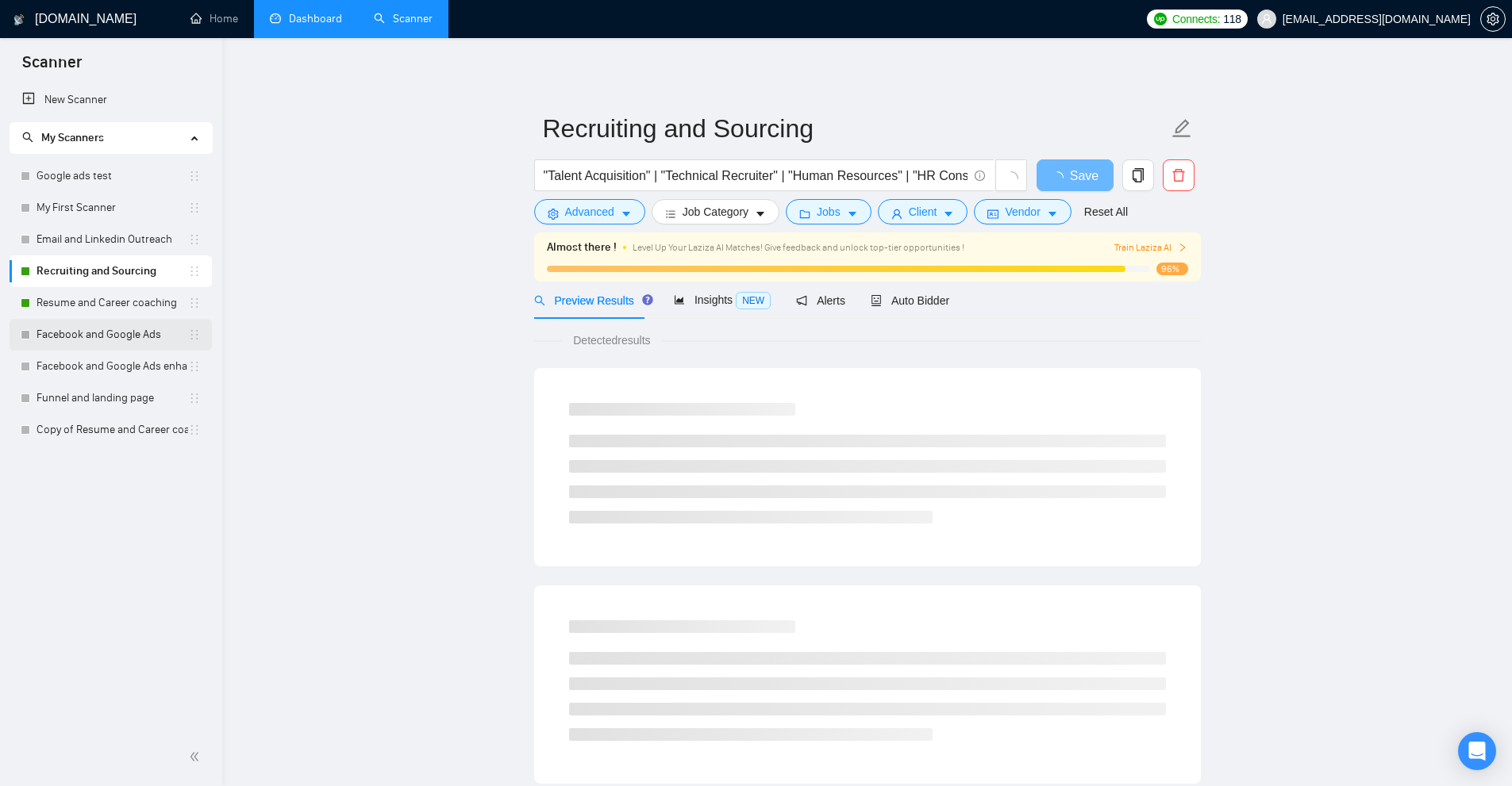
click at [126, 328] on link "Facebook and Google Ads" at bounding box center [112, 335] width 151 height 32
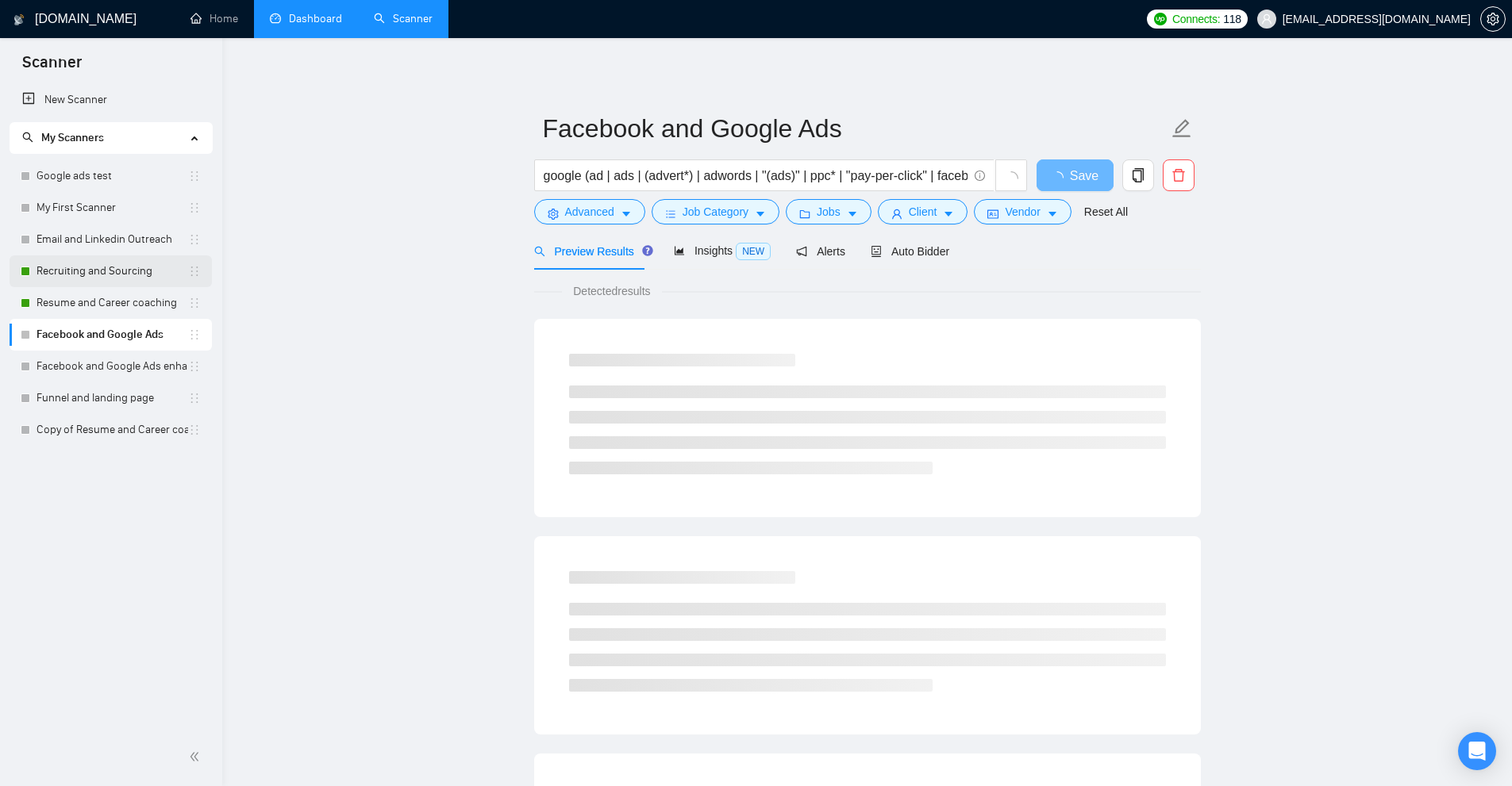
click at [134, 282] on link "Recruiting and Sourcing" at bounding box center [112, 271] width 151 height 32
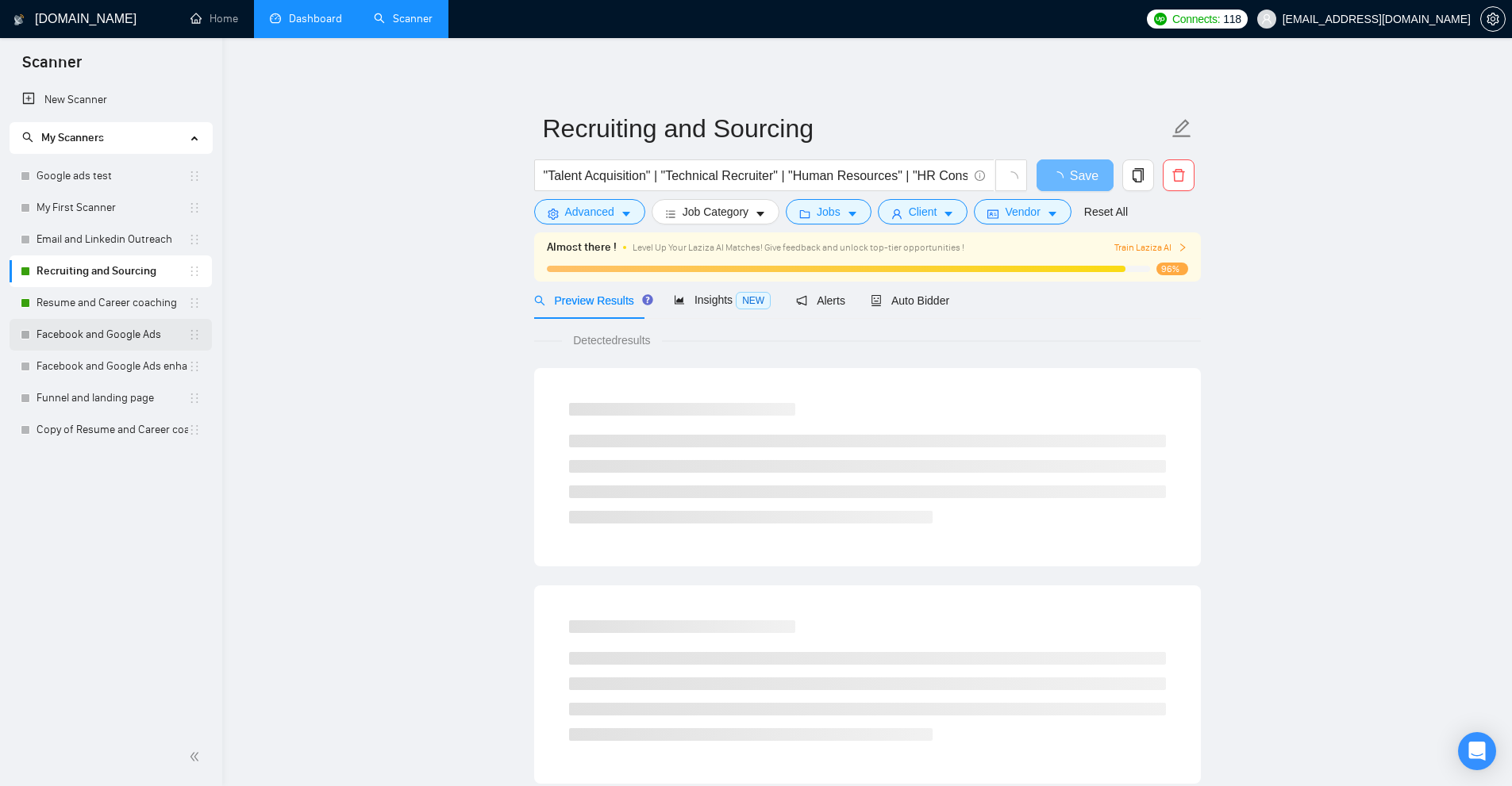
click at [111, 324] on link "Facebook and Google Ads" at bounding box center [112, 335] width 151 height 32
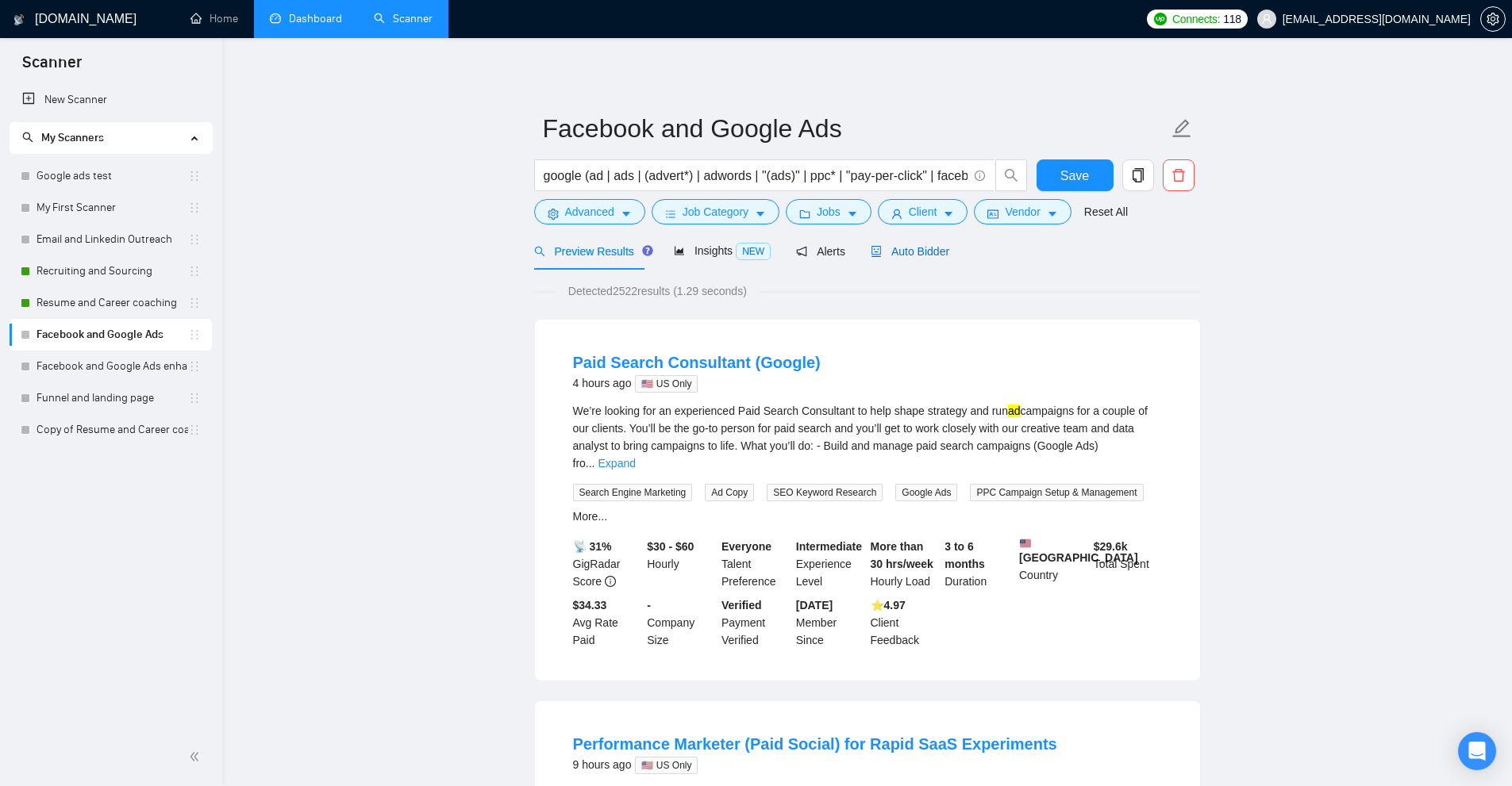
click at [879, 253] on span "Auto Bidder" at bounding box center [909, 251] width 78 height 13
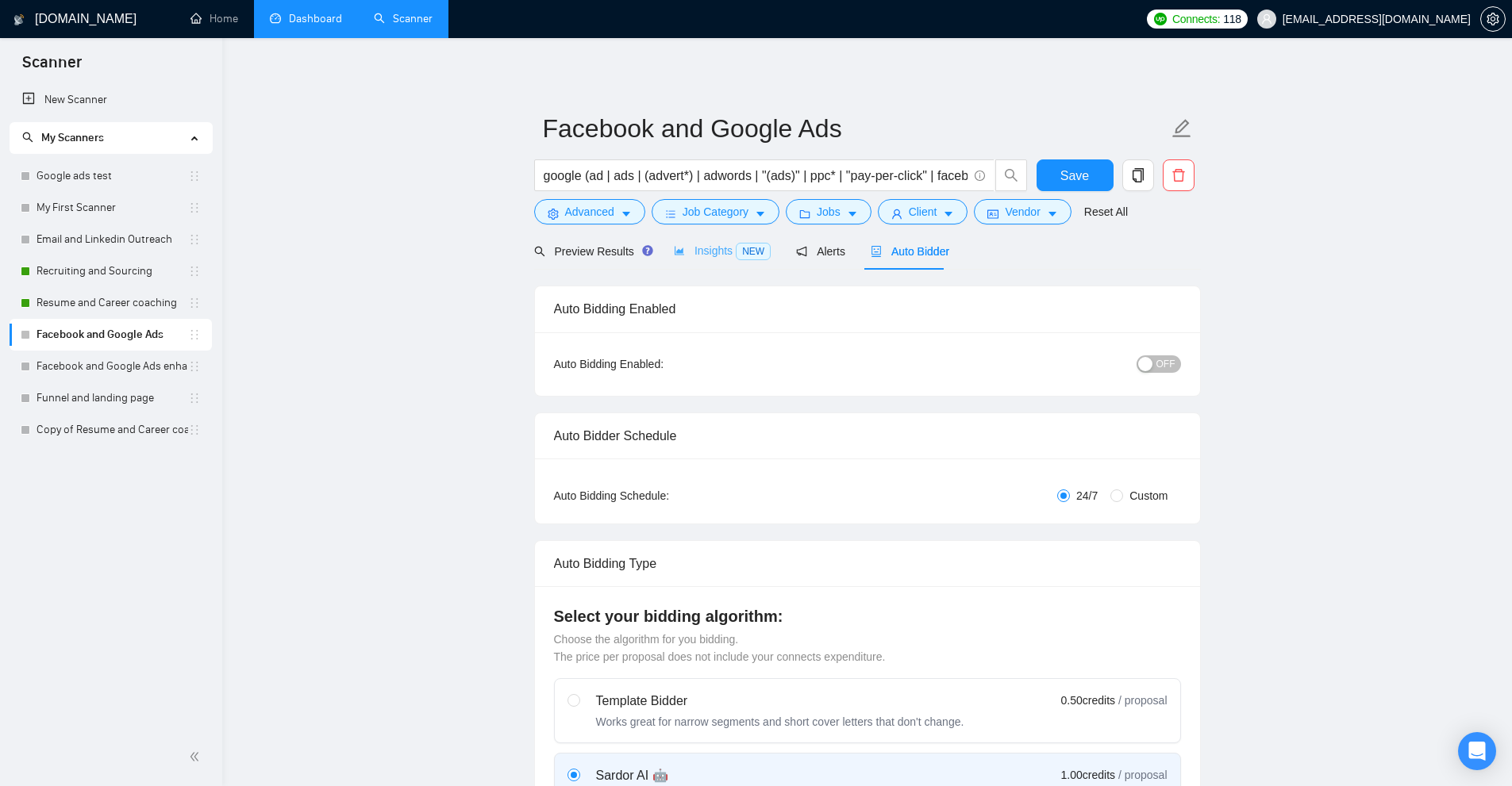
click at [711, 261] on div "Insights NEW" at bounding box center [722, 251] width 97 height 38
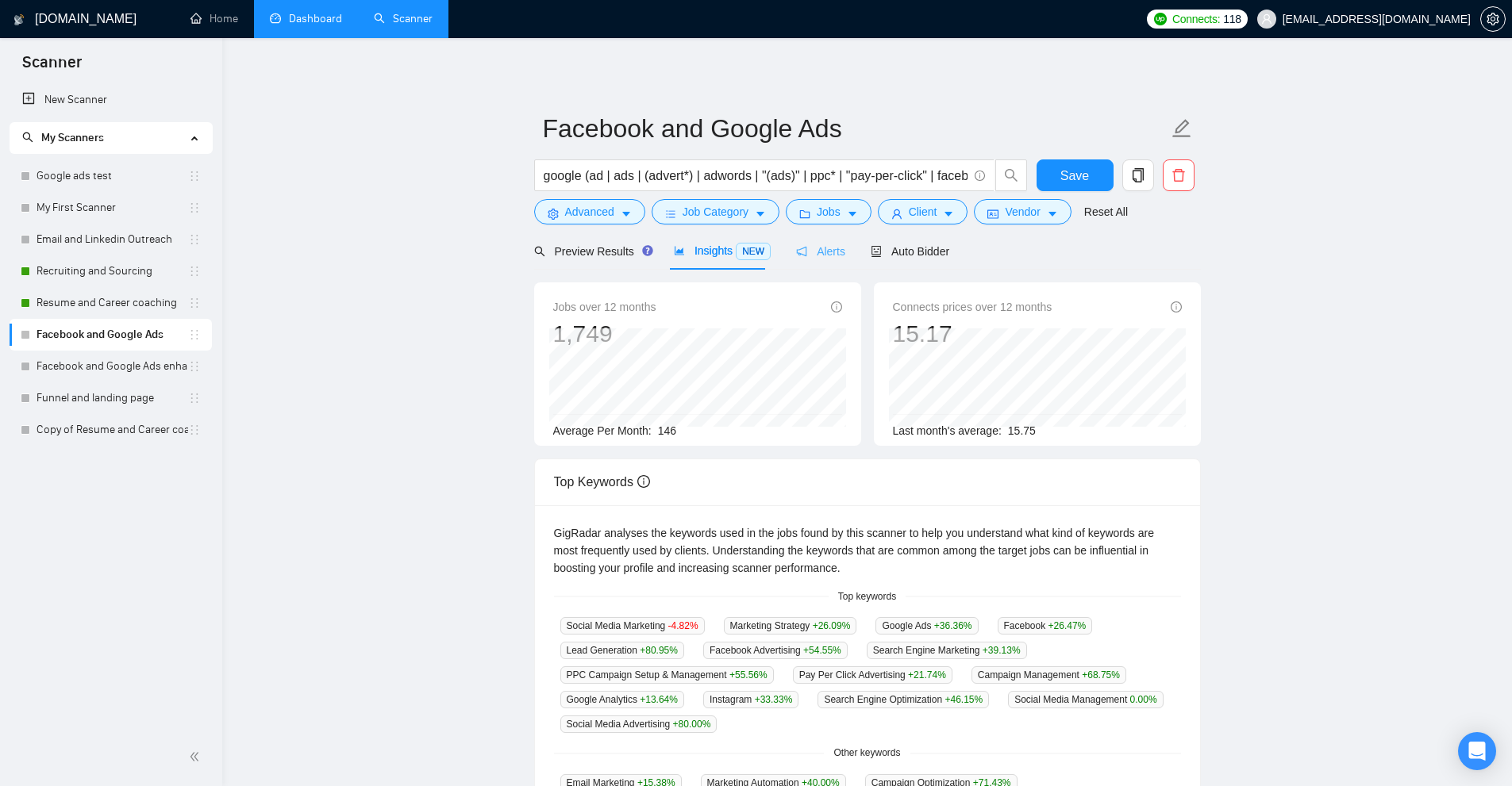
click at [832, 263] on div "Alerts" at bounding box center [821, 251] width 50 height 38
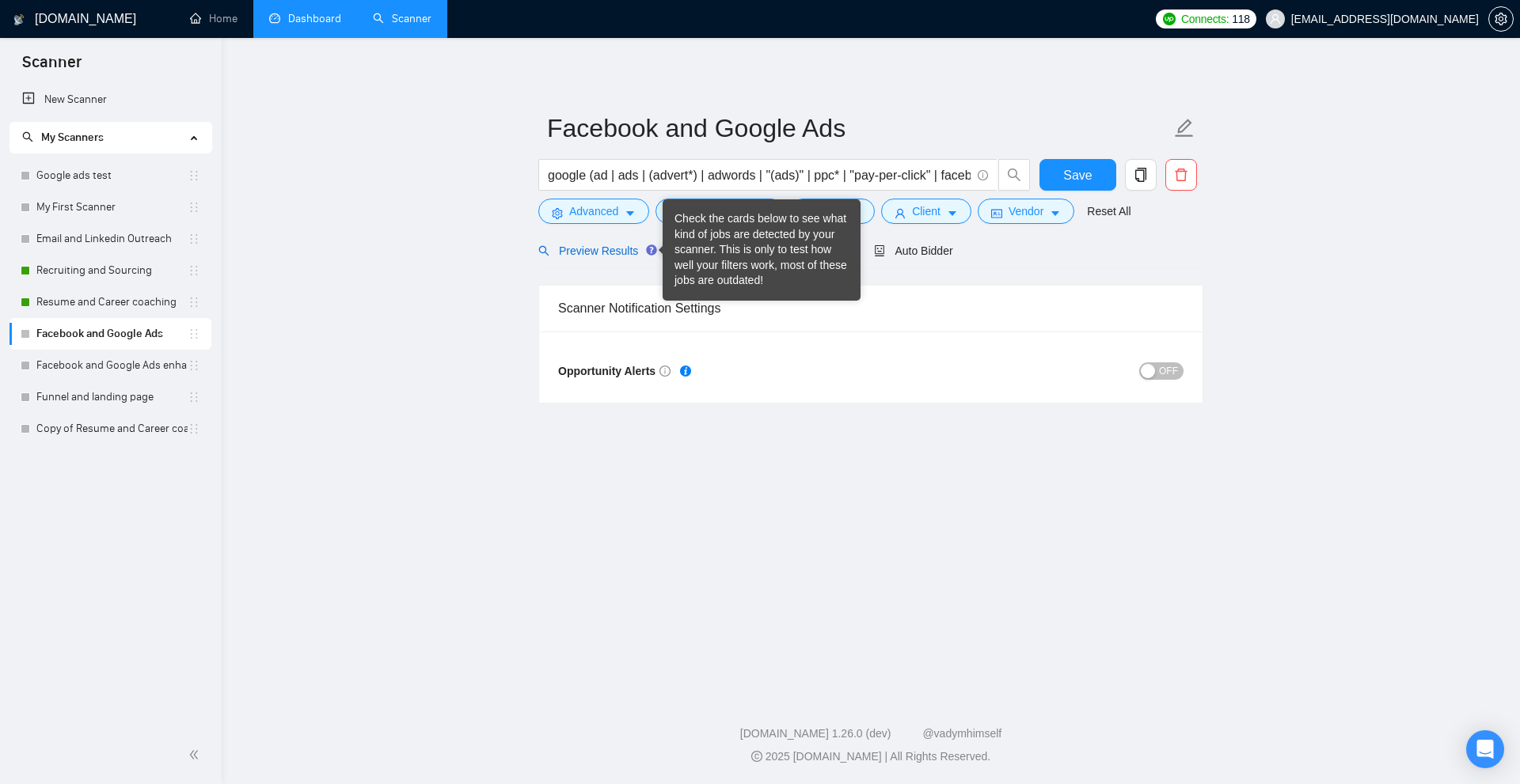
click at [580, 257] on span "Preview Results" at bounding box center [595, 251] width 114 height 13
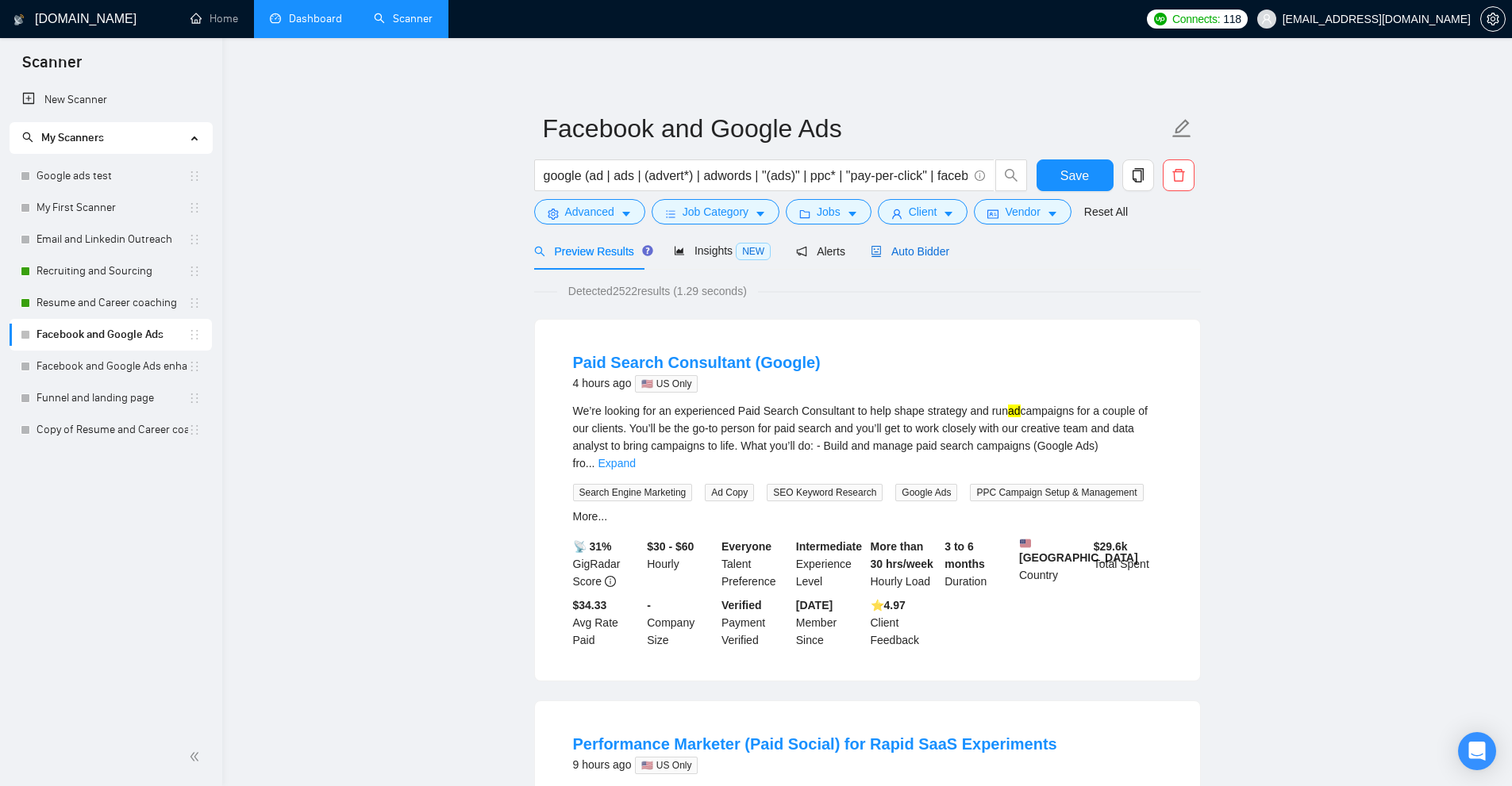
click at [925, 249] on span "Auto Bidder" at bounding box center [909, 251] width 78 height 13
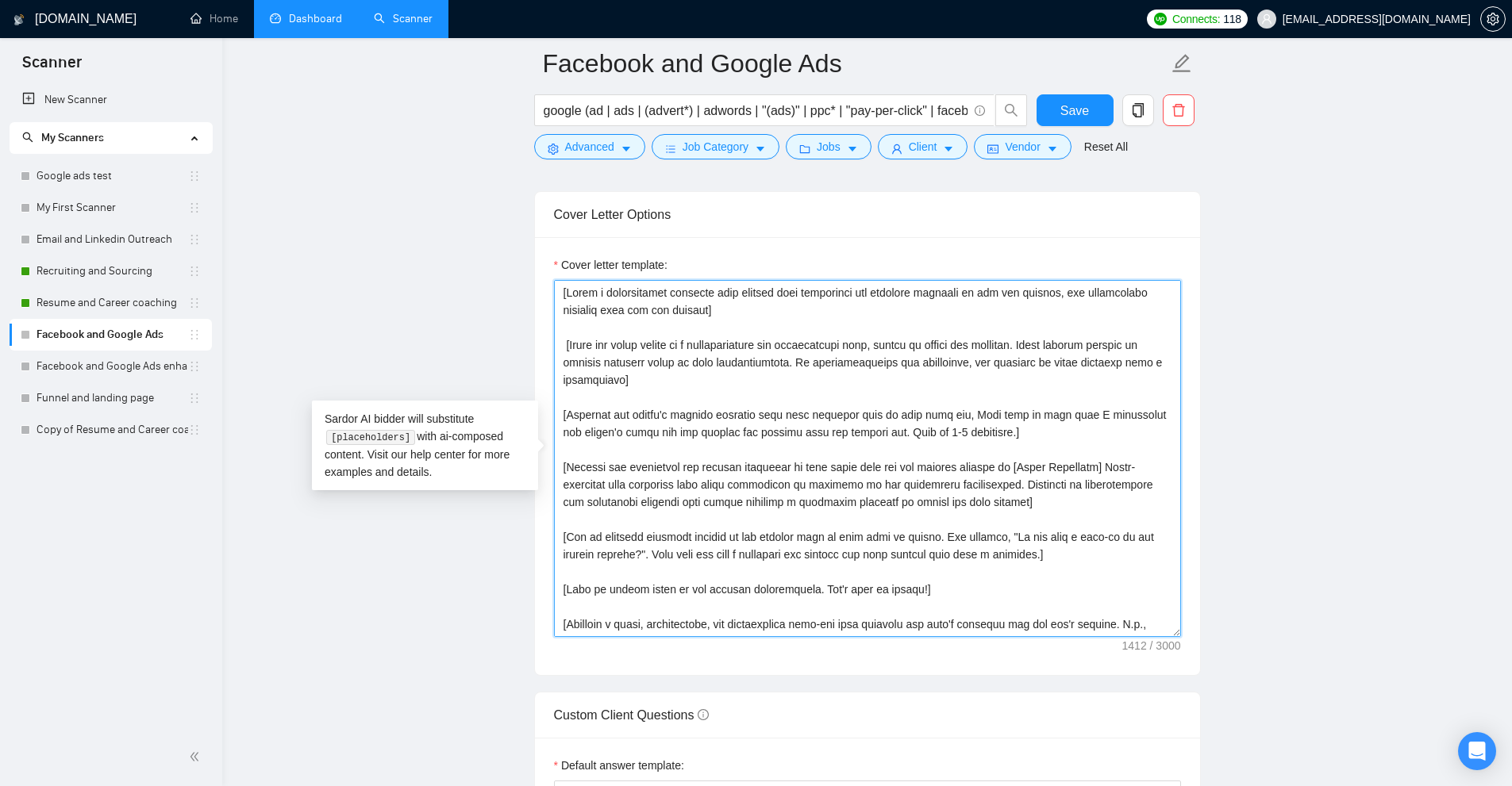
drag, startPoint x: 857, startPoint y: 316, endPoint x: 512, endPoint y: 268, distance: 348.3
click at [512, 268] on main "Facebook and Google Ads google (ad | ads | (advert*) | adwords | "(ads)" | ppc*…" at bounding box center [866, 511] width 1239 height 4227
click at [780, 377] on textarea "Cover letter template:" at bounding box center [866, 458] width 627 height 357
drag, startPoint x: 805, startPoint y: 380, endPoint x: 518, endPoint y: 346, distance: 289.0
click at [518, 346] on main "Facebook and Google Ads google (ad | ads | (advert*) | adwords | "(ads)" | ppc*…" at bounding box center [866, 511] width 1239 height 4227
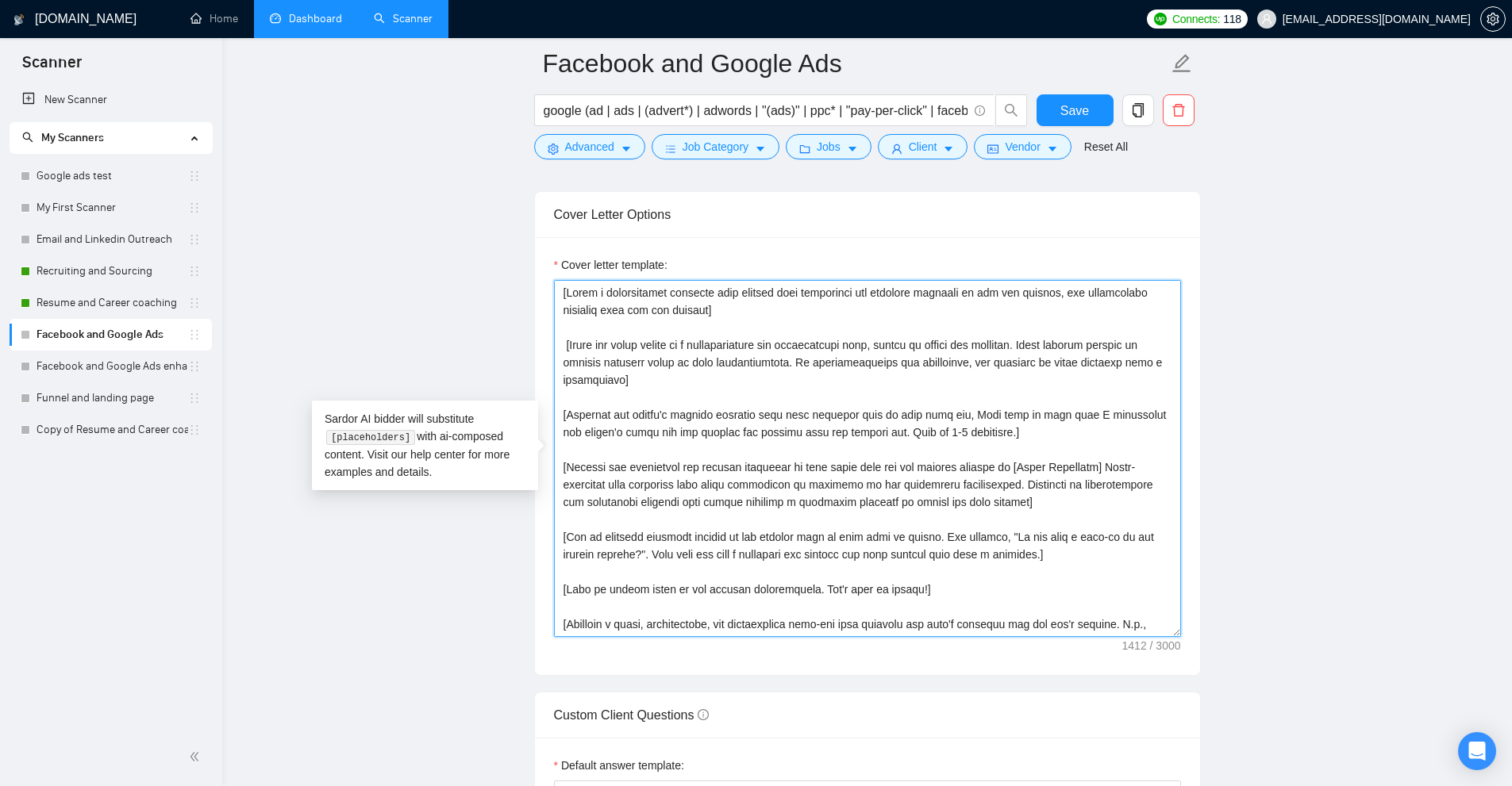
drag, startPoint x: 990, startPoint y: 434, endPoint x: 485, endPoint y: 409, distance: 505.6
click at [931, 451] on textarea "Cover letter template:" at bounding box center [866, 458] width 627 height 357
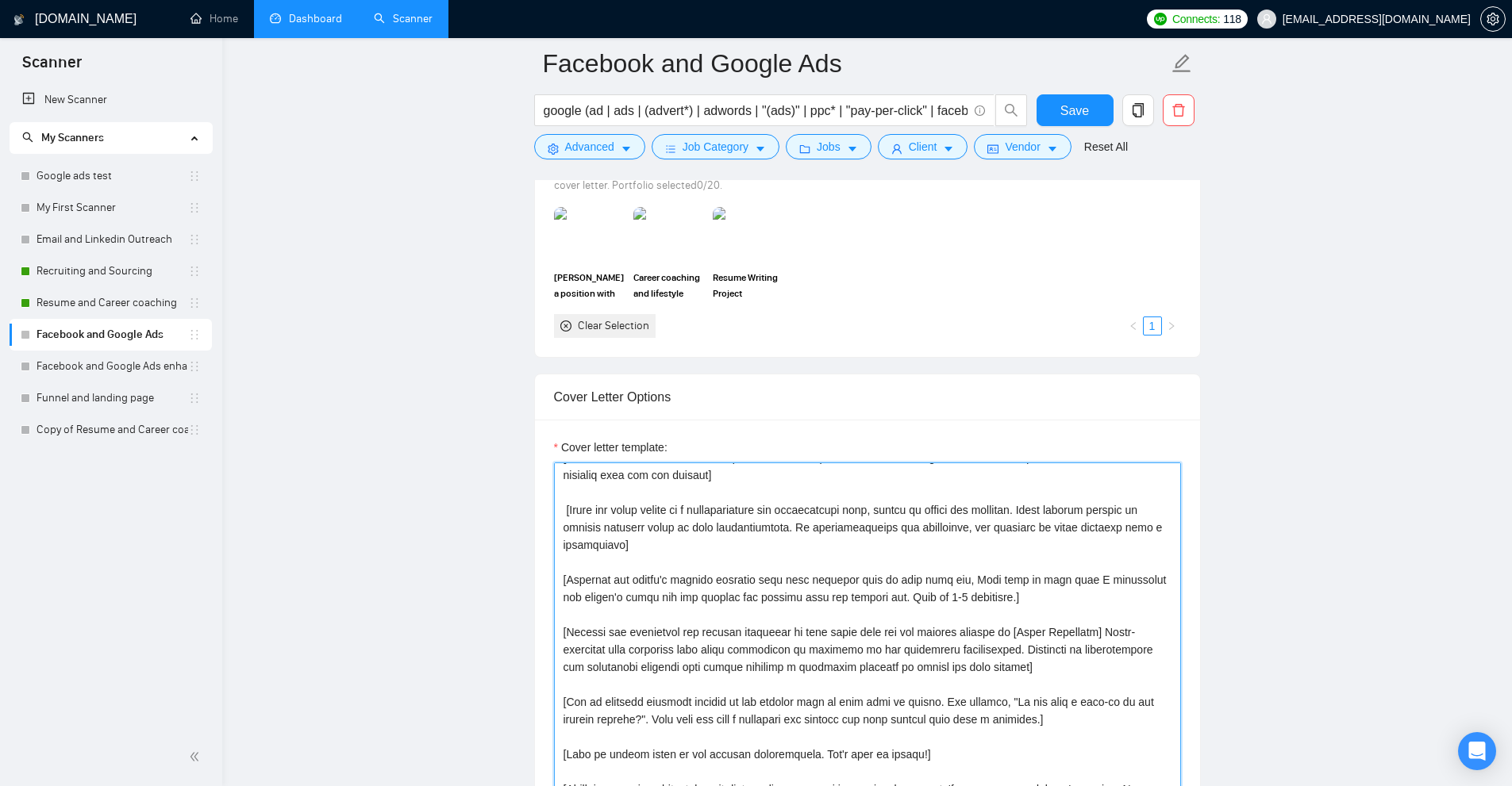
scroll to position [1325, 0]
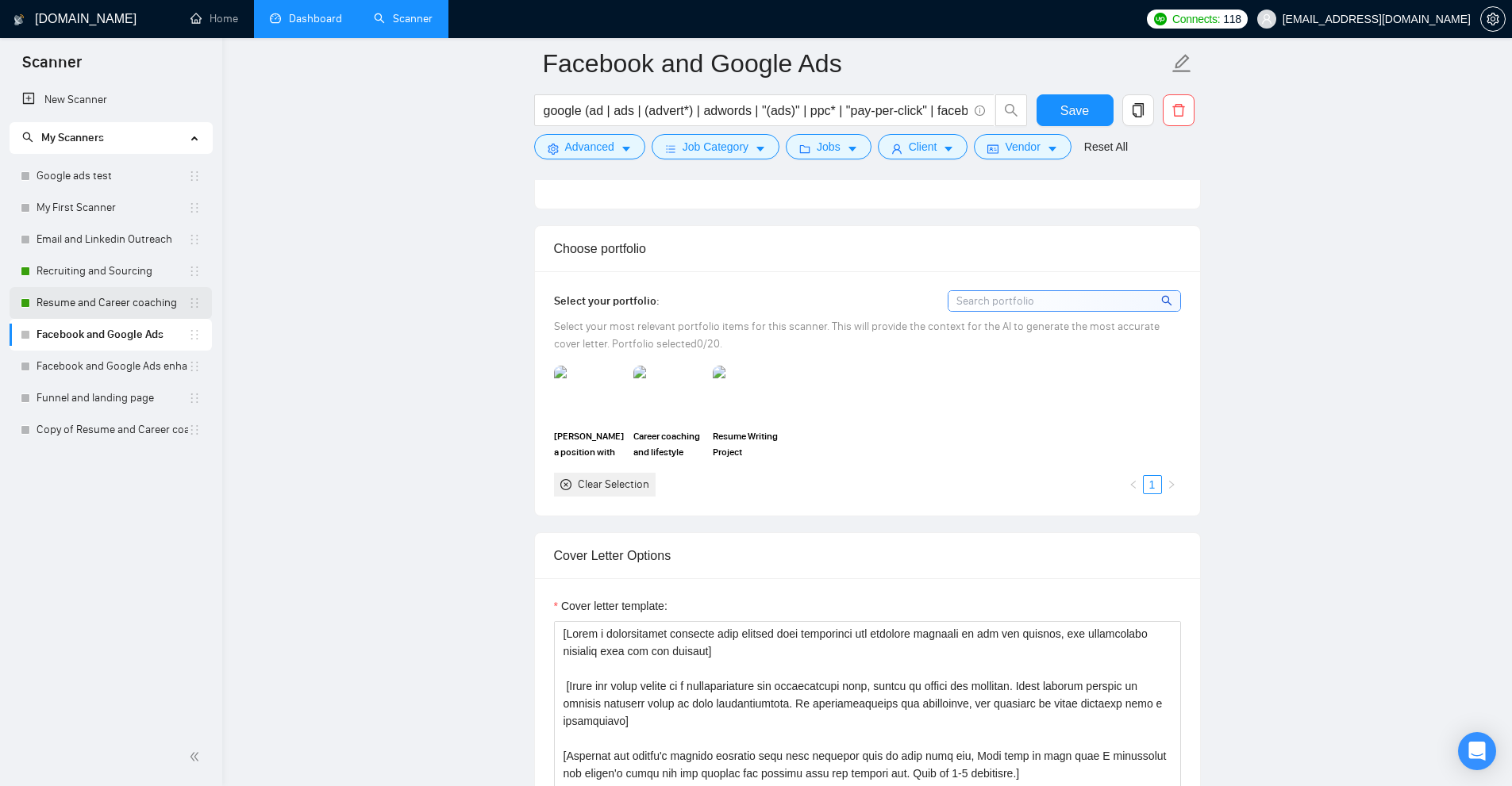
click at [115, 310] on link "Resume and Career coaching" at bounding box center [112, 303] width 151 height 32
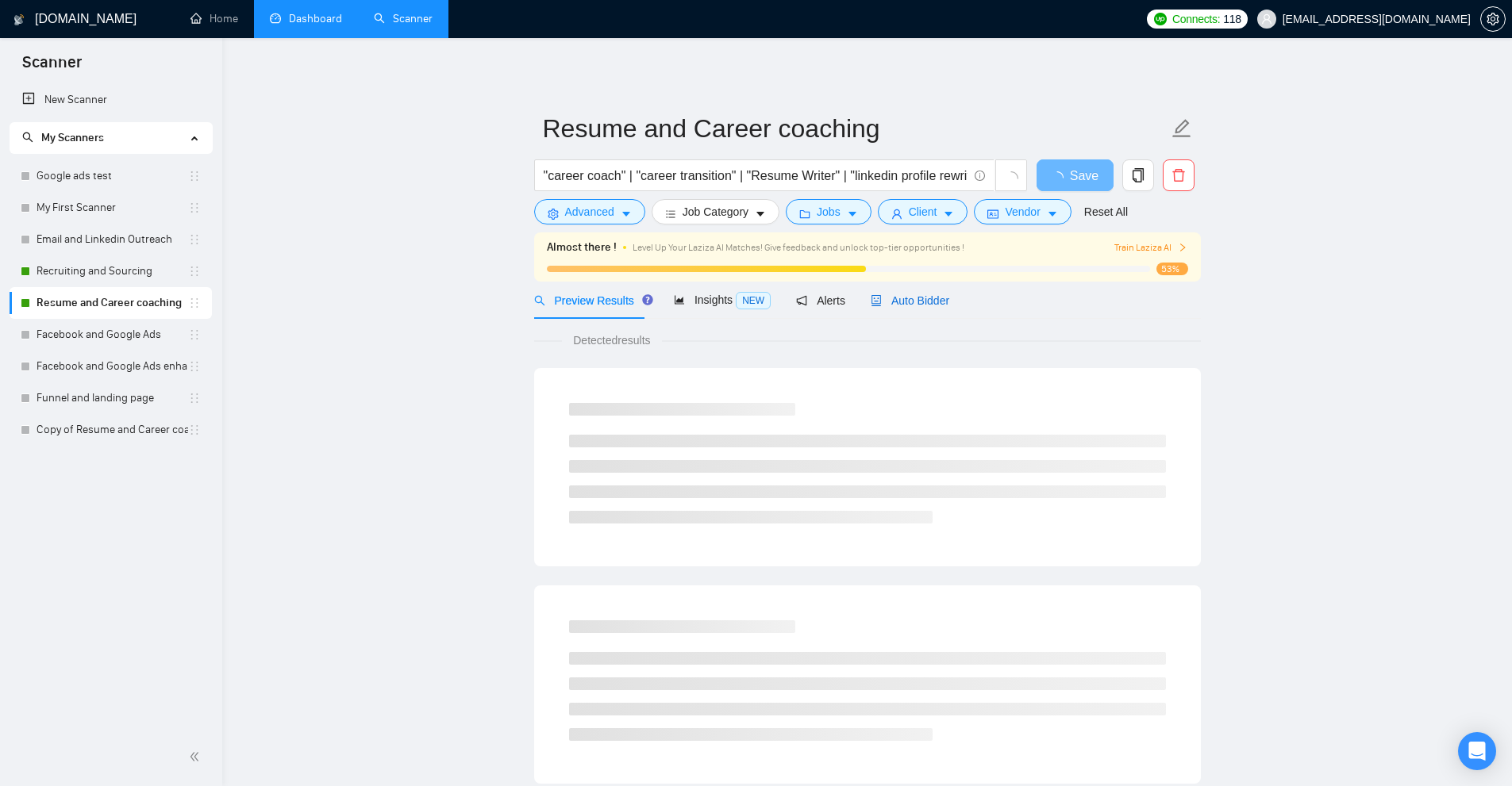
click at [883, 294] on span "Auto Bidder" at bounding box center [909, 300] width 78 height 13
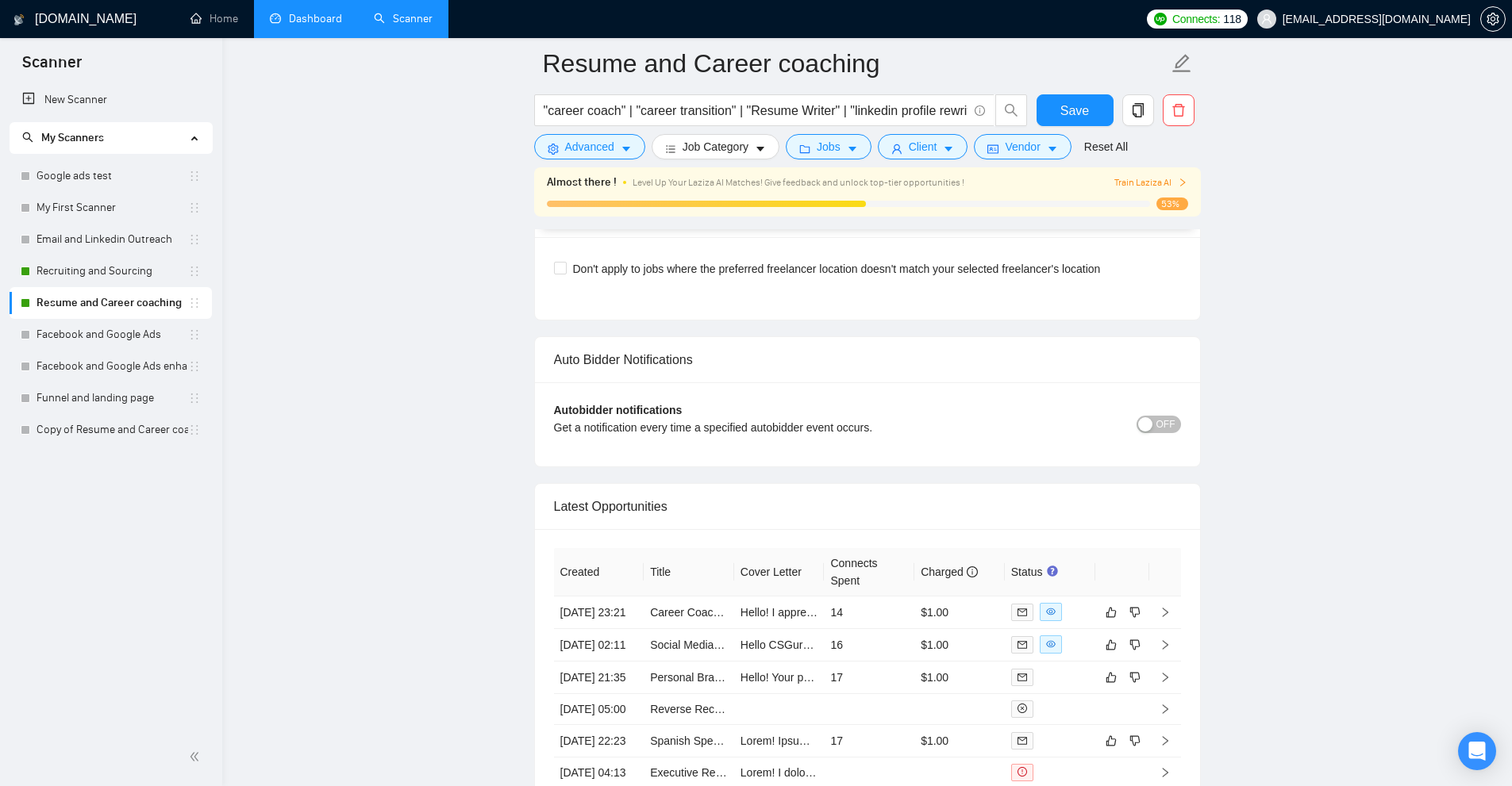
scroll to position [3887, 0]
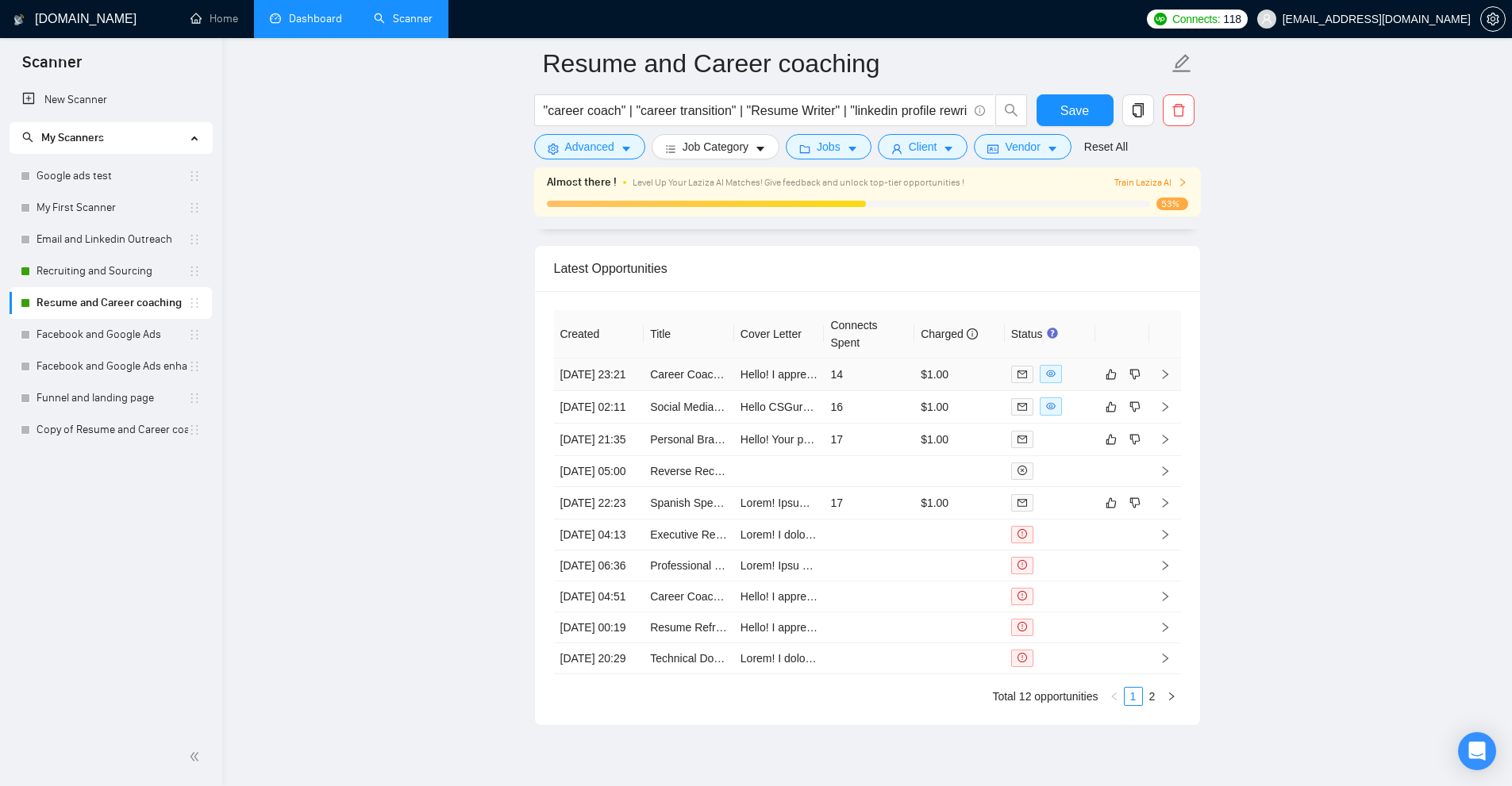
click at [999, 391] on td "$1.00" at bounding box center [958, 374] width 90 height 33
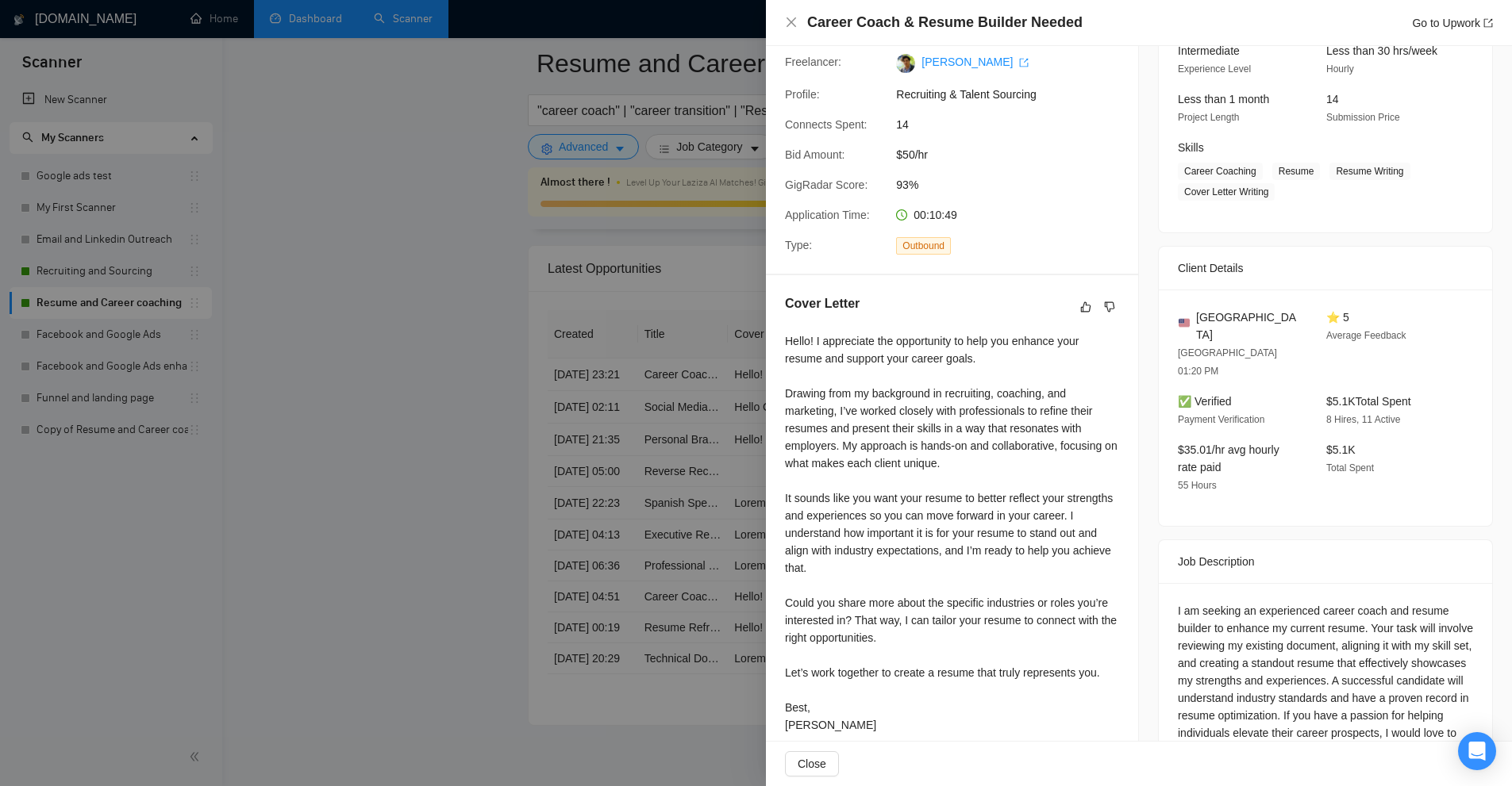
scroll to position [172, 0]
click at [797, 391] on div "Hello! I appreciate the opportunity to help you enhance your resume and support…" at bounding box center [952, 531] width 334 height 402
drag, startPoint x: 797, startPoint y: 391, endPoint x: 965, endPoint y: 402, distance: 168.4
click at [965, 402] on div "Hello! I appreciate the opportunity to help you enhance your resume and support…" at bounding box center [952, 531] width 334 height 402
click at [839, 426] on div "Hello! I appreciate the opportunity to help you enhance your resume and support…" at bounding box center [952, 531] width 334 height 402
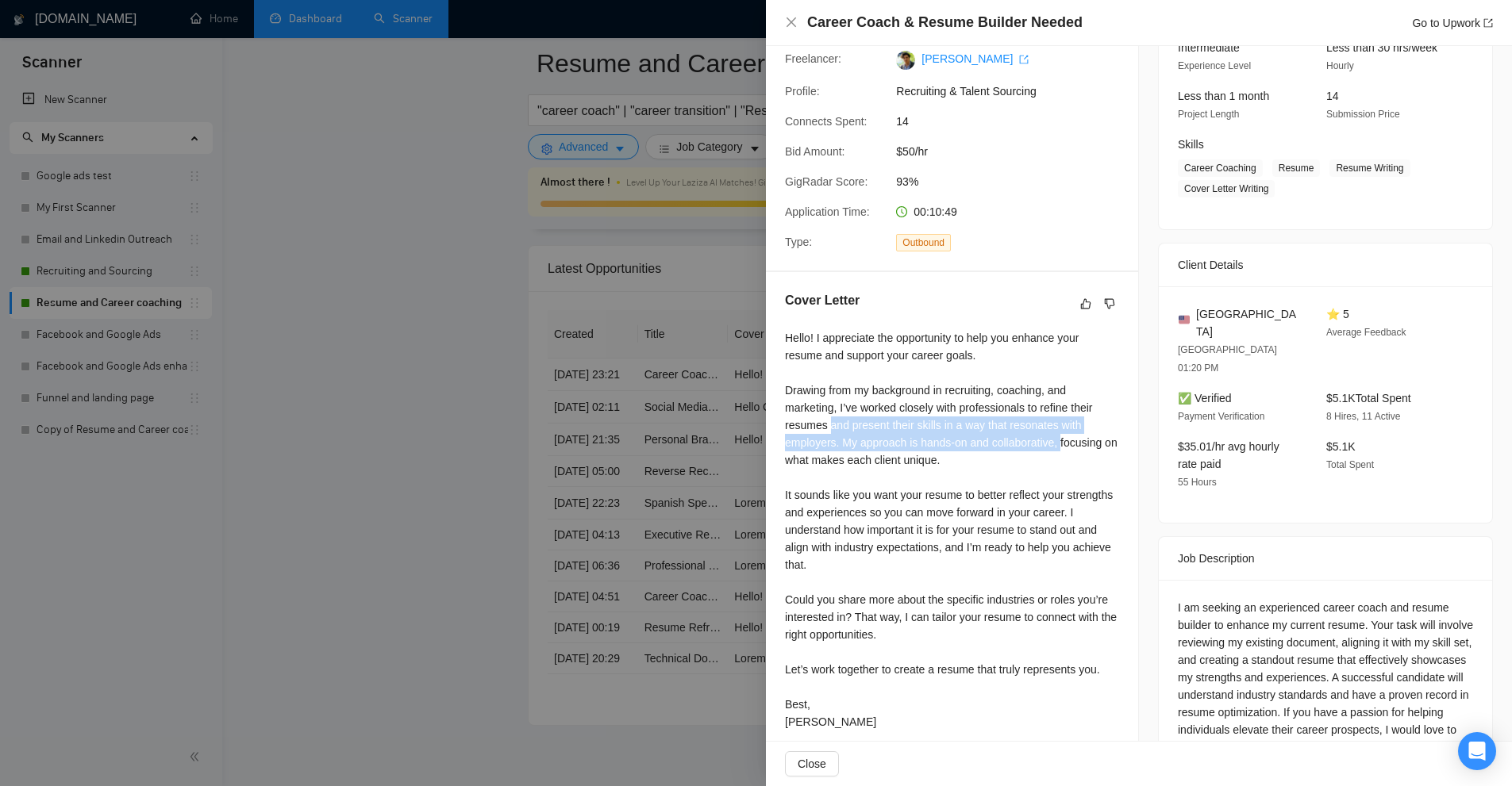
drag, startPoint x: 839, startPoint y: 426, endPoint x: 1056, endPoint y: 450, distance: 218.3
click at [1056, 450] on div "Hello! I appreciate the opportunity to help you enhance your resume and support…" at bounding box center [952, 531] width 334 height 402
click at [1025, 457] on div "Hello! I appreciate the opportunity to help you enhance your resume and support…" at bounding box center [952, 531] width 334 height 402
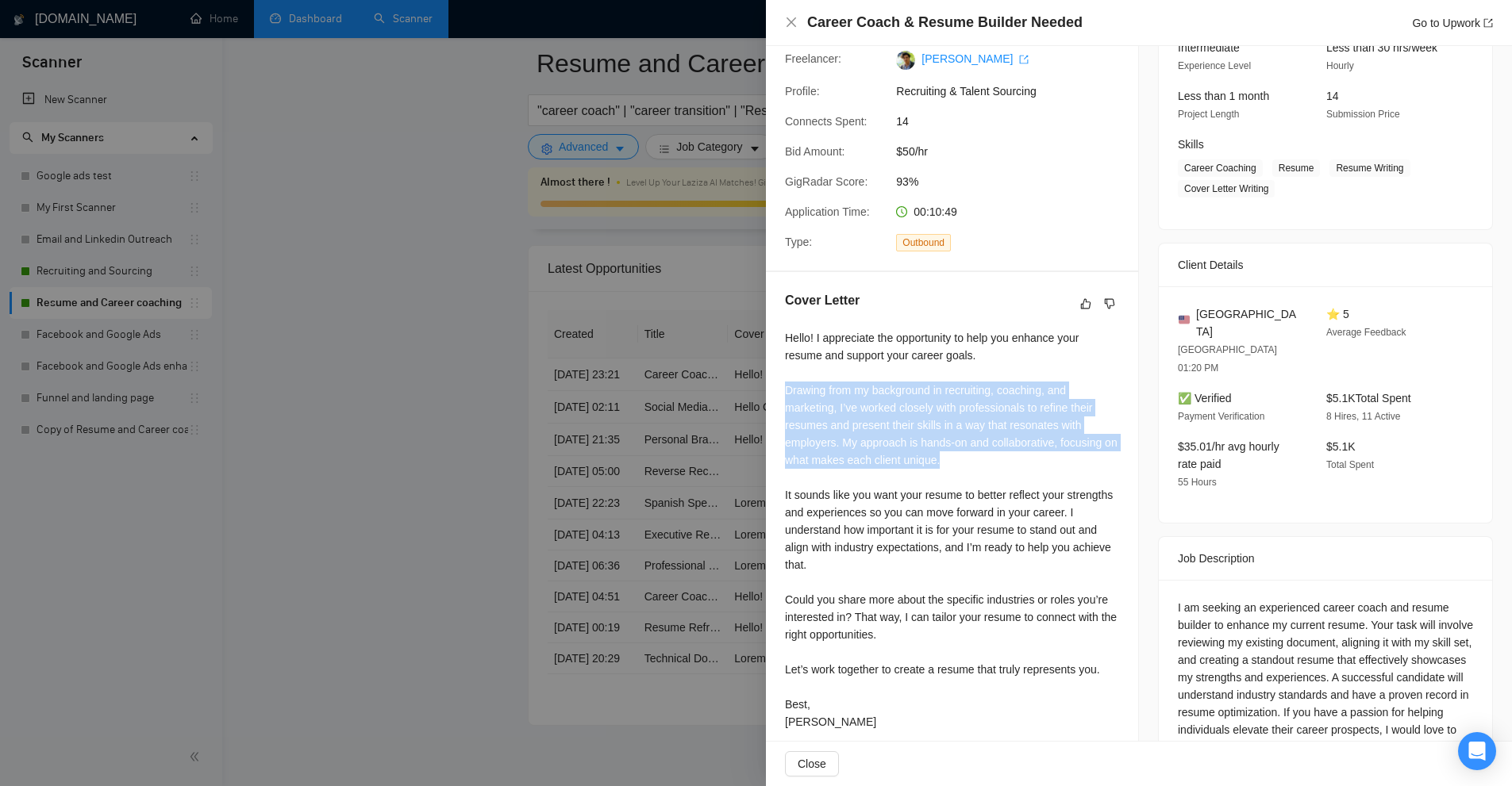
drag, startPoint x: 985, startPoint y: 459, endPoint x: 777, endPoint y: 386, distance: 220.4
click at [777, 386] on div "Cover Letter Hello! I appreciate the opportunity to help you enhance your resum…" at bounding box center [952, 514] width 372 height 484
drag, startPoint x: 777, startPoint y: 386, endPoint x: 978, endPoint y: 445, distance: 209.5
click at [978, 445] on div "Cover Letter Hello! I appreciate the opportunity to help you enhance your resum…" at bounding box center [952, 514] width 372 height 484
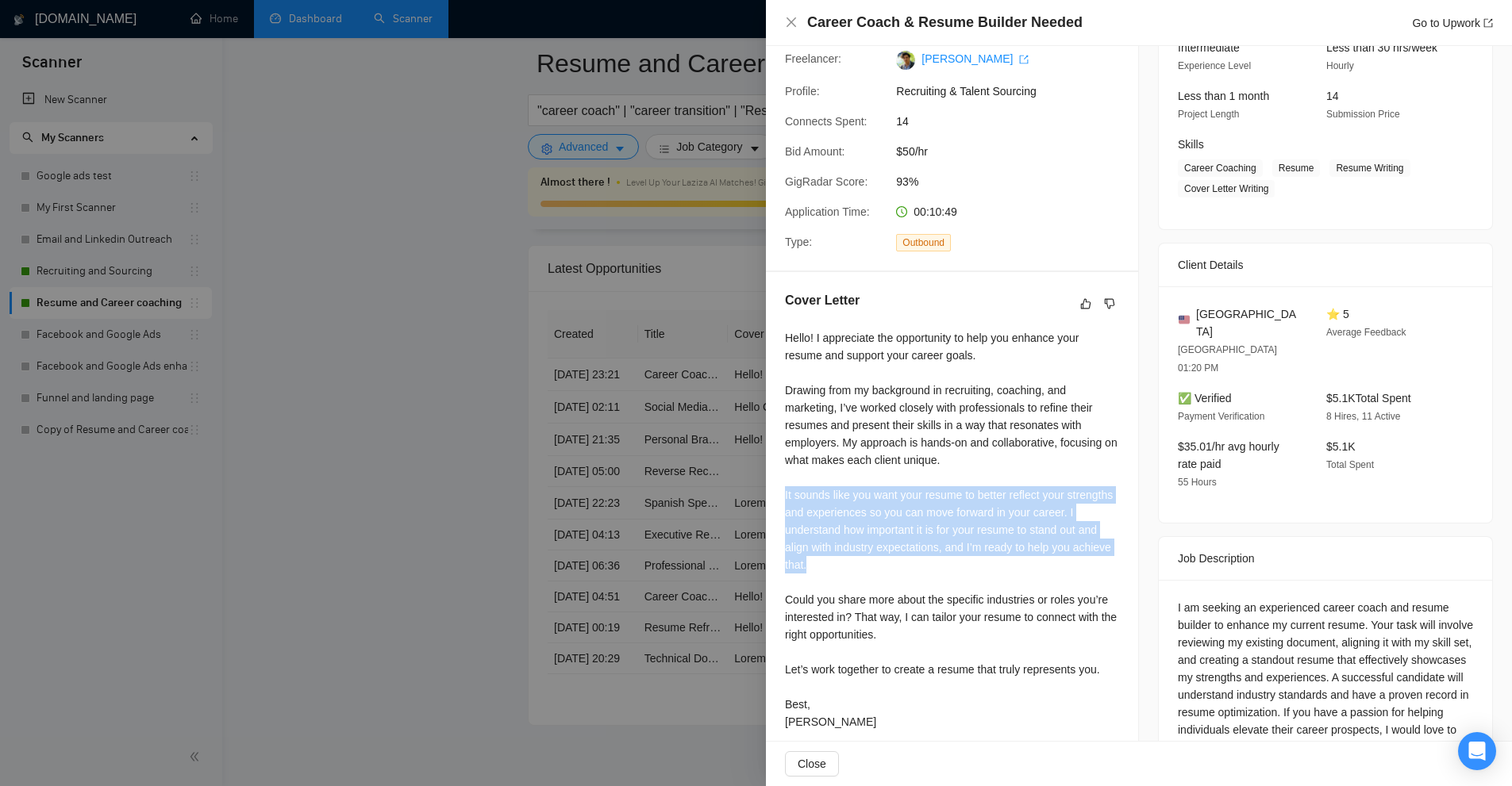
drag, startPoint x: 776, startPoint y: 493, endPoint x: 1109, endPoint y: 564, distance: 340.5
click at [1109, 564] on div "Cover Letter Hello! I appreciate the opportunity to help you enhance your resum…" at bounding box center [952, 514] width 372 height 484
click at [1109, 564] on div "Hello! I appreciate the opportunity to help you enhance your resume and support…" at bounding box center [952, 531] width 334 height 402
drag, startPoint x: 973, startPoint y: 565, endPoint x: 781, endPoint y: 491, distance: 205.8
click at [781, 491] on div "Cover Letter Hello! I appreciate the opportunity to help you enhance your resum…" at bounding box center [952, 514] width 372 height 484
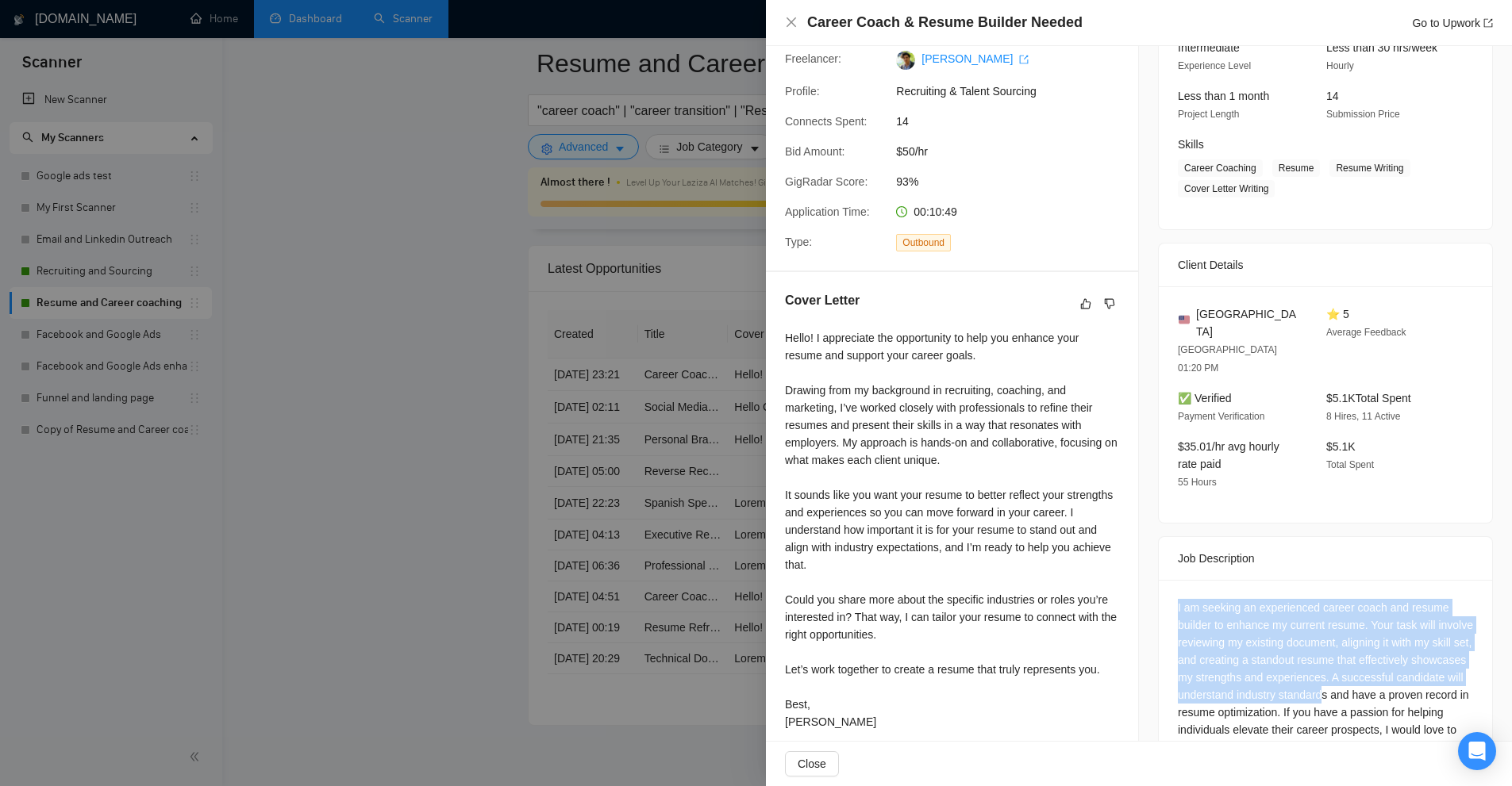
drag, startPoint x: 1222, startPoint y: 590, endPoint x: 1442, endPoint y: 656, distance: 229.7
click at [1442, 656] on div "I am seeking an experienced career coach and resume builder to enhance my curre…" at bounding box center [1325, 681] width 334 height 202
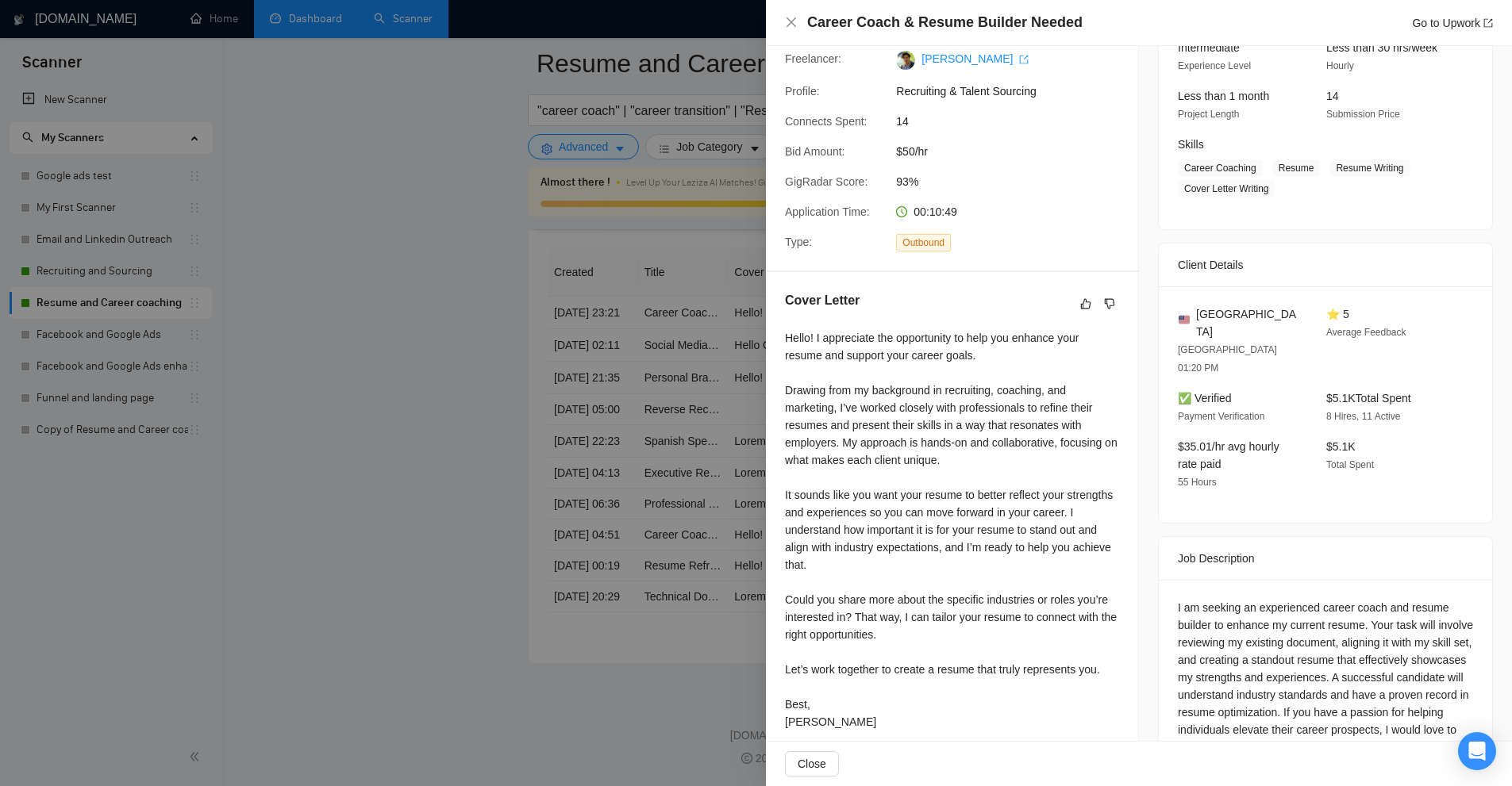
click at [542, 93] on div at bounding box center [756, 393] width 1512 height 786
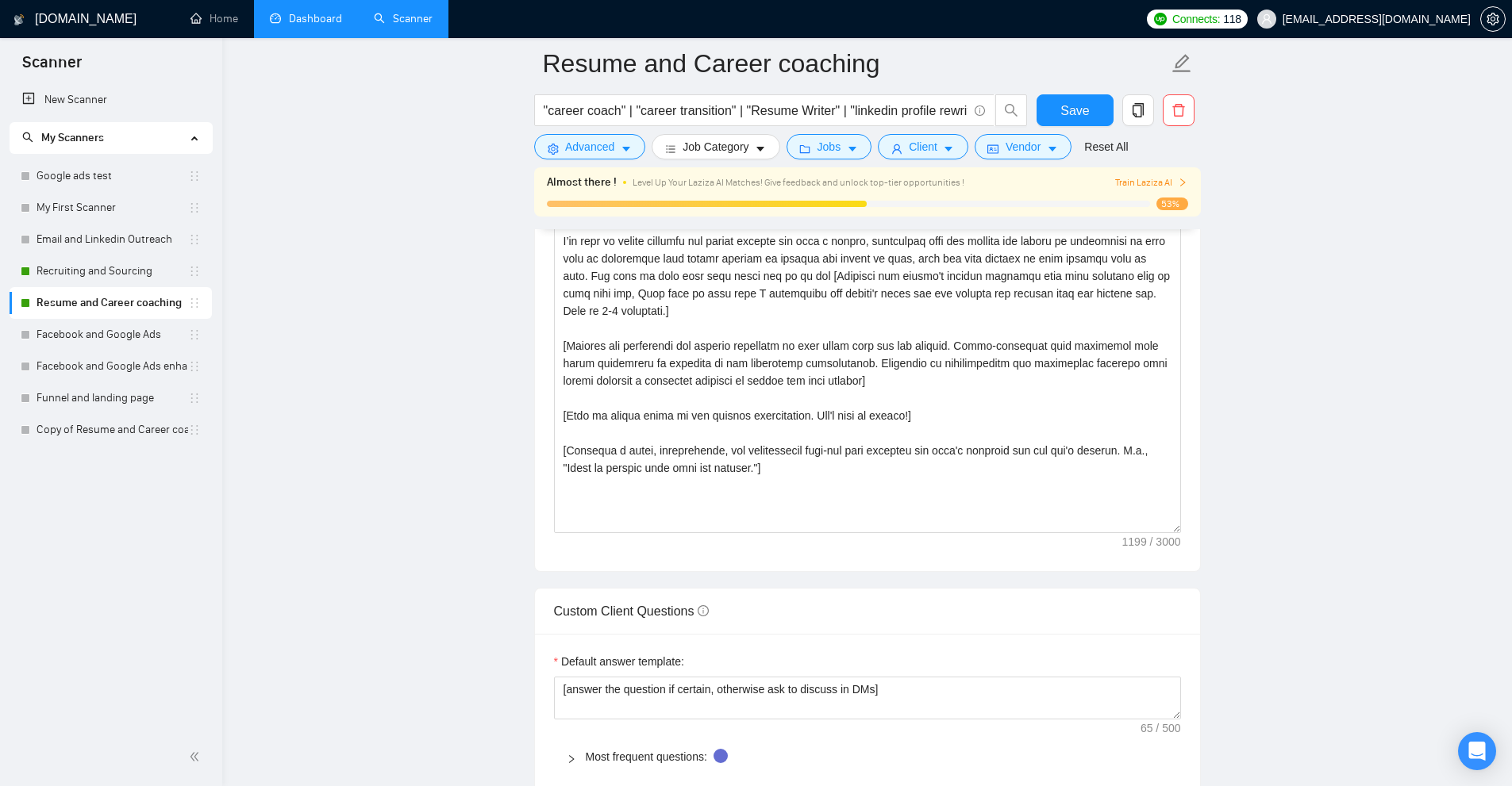
scroll to position [1657, 0]
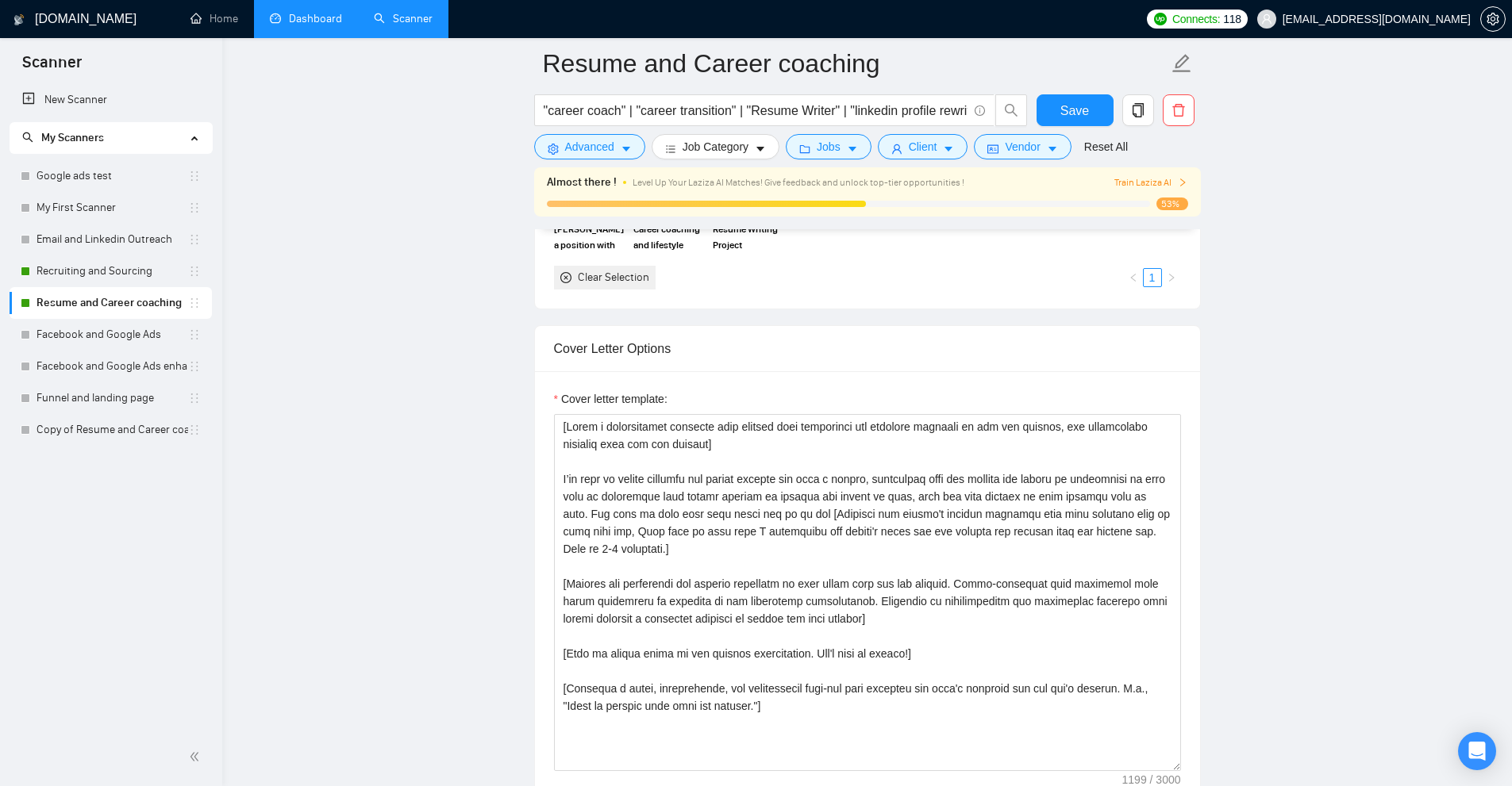
click at [298, 12] on link "Dashboard" at bounding box center [305, 19] width 72 height 14
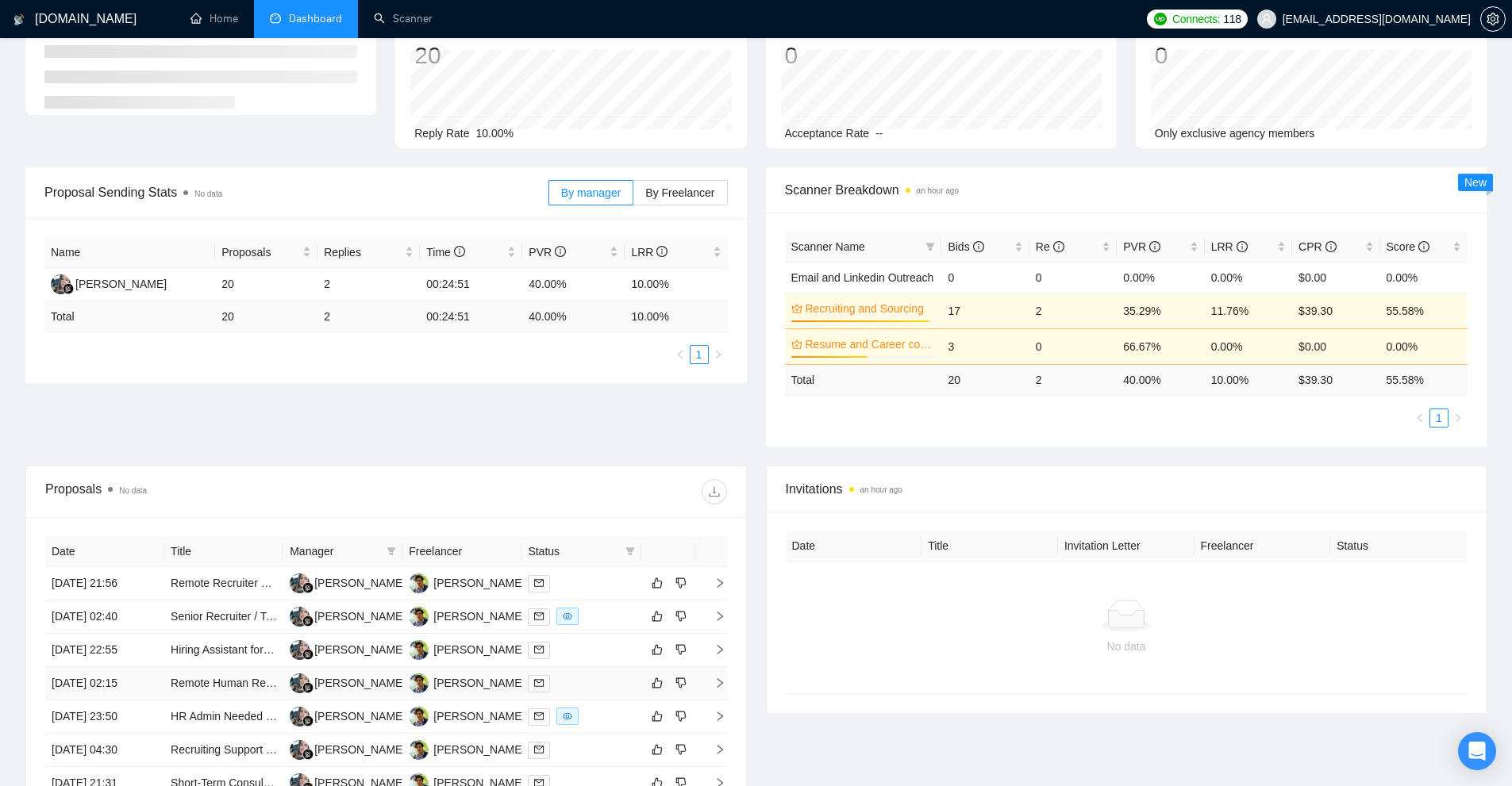
scroll to position [270, 0]
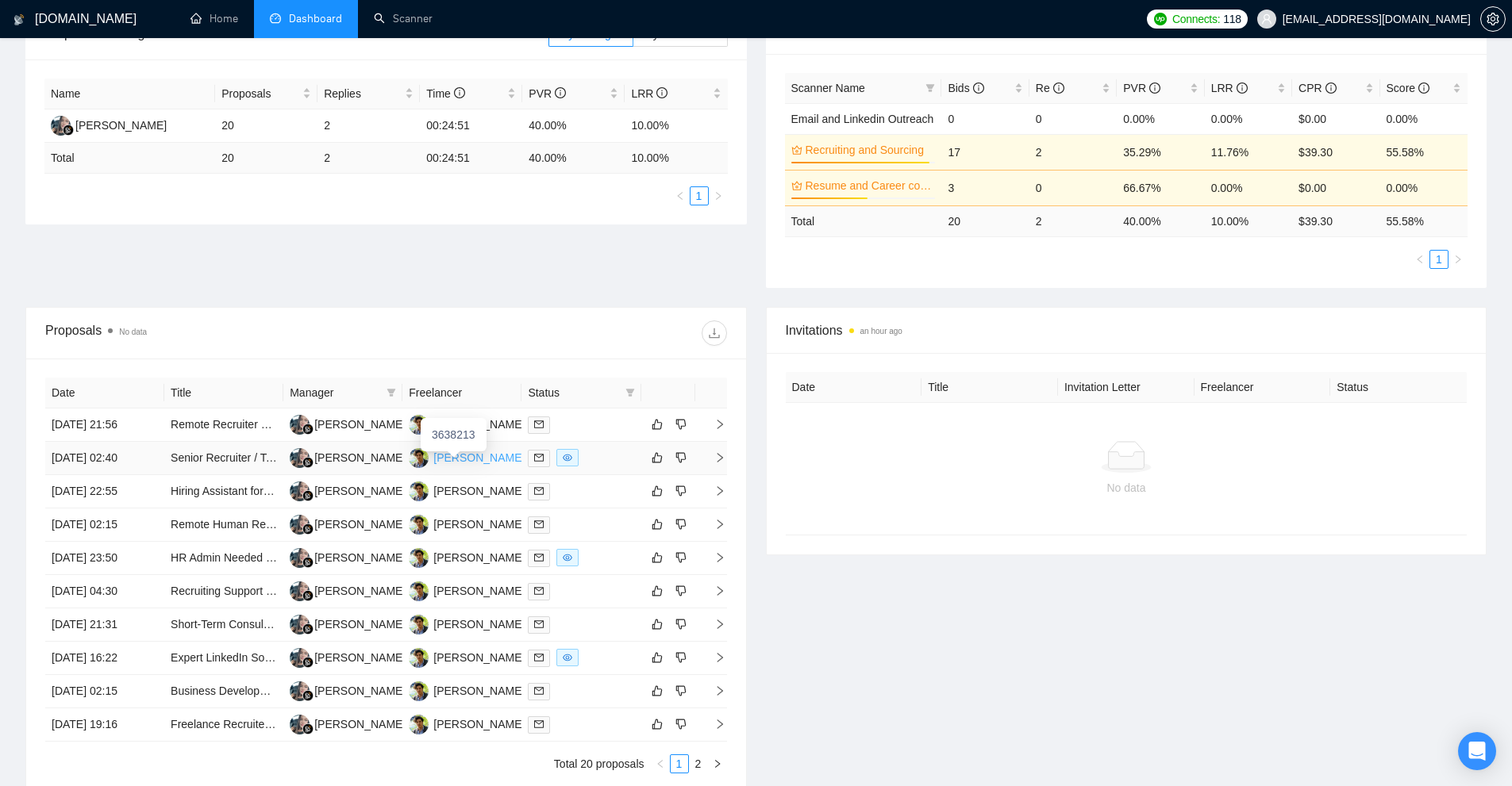
click at [463, 460] on div "David March" at bounding box center [479, 458] width 91 height 18
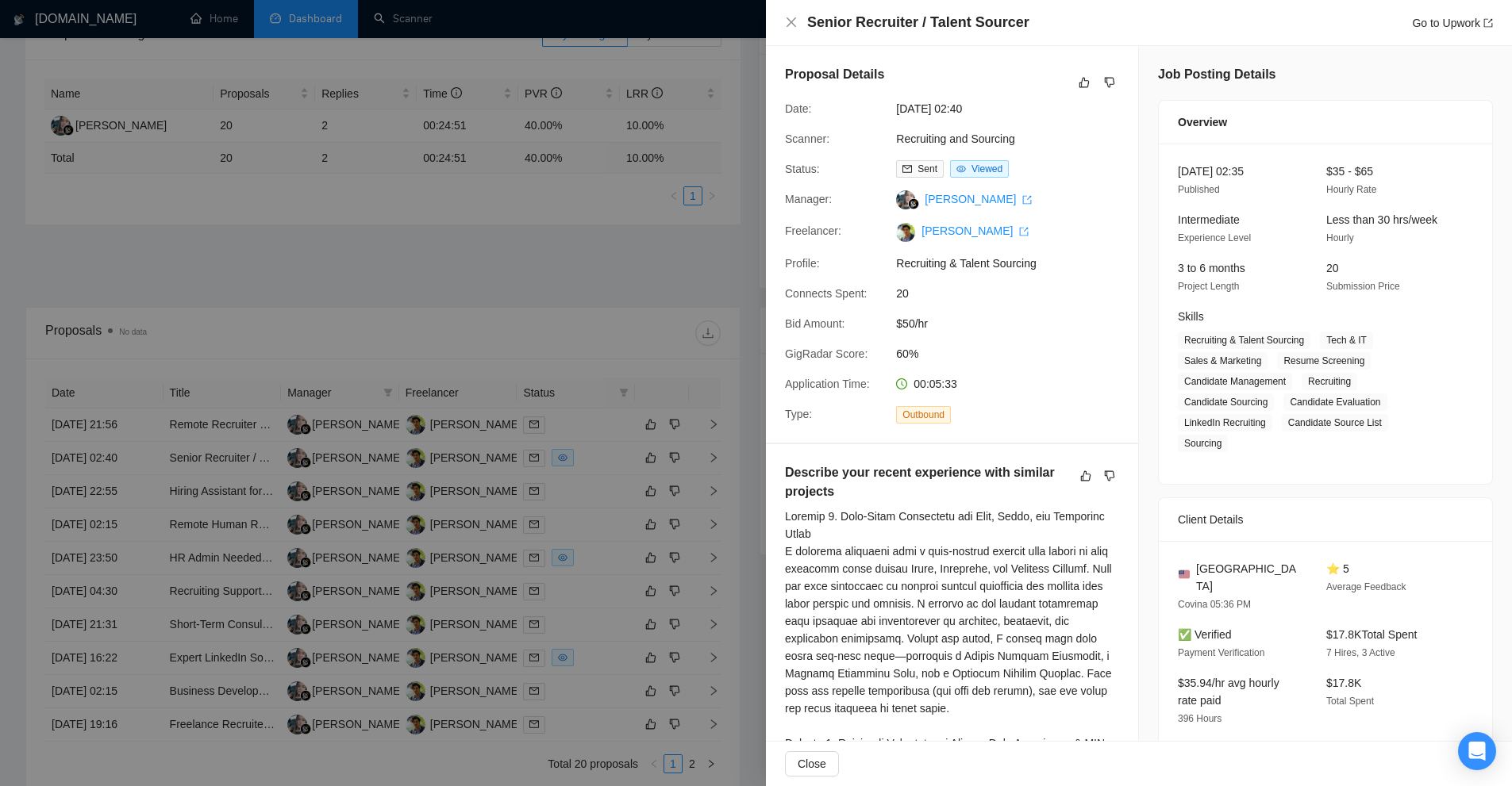
click at [588, 284] on div at bounding box center [756, 393] width 1512 height 786
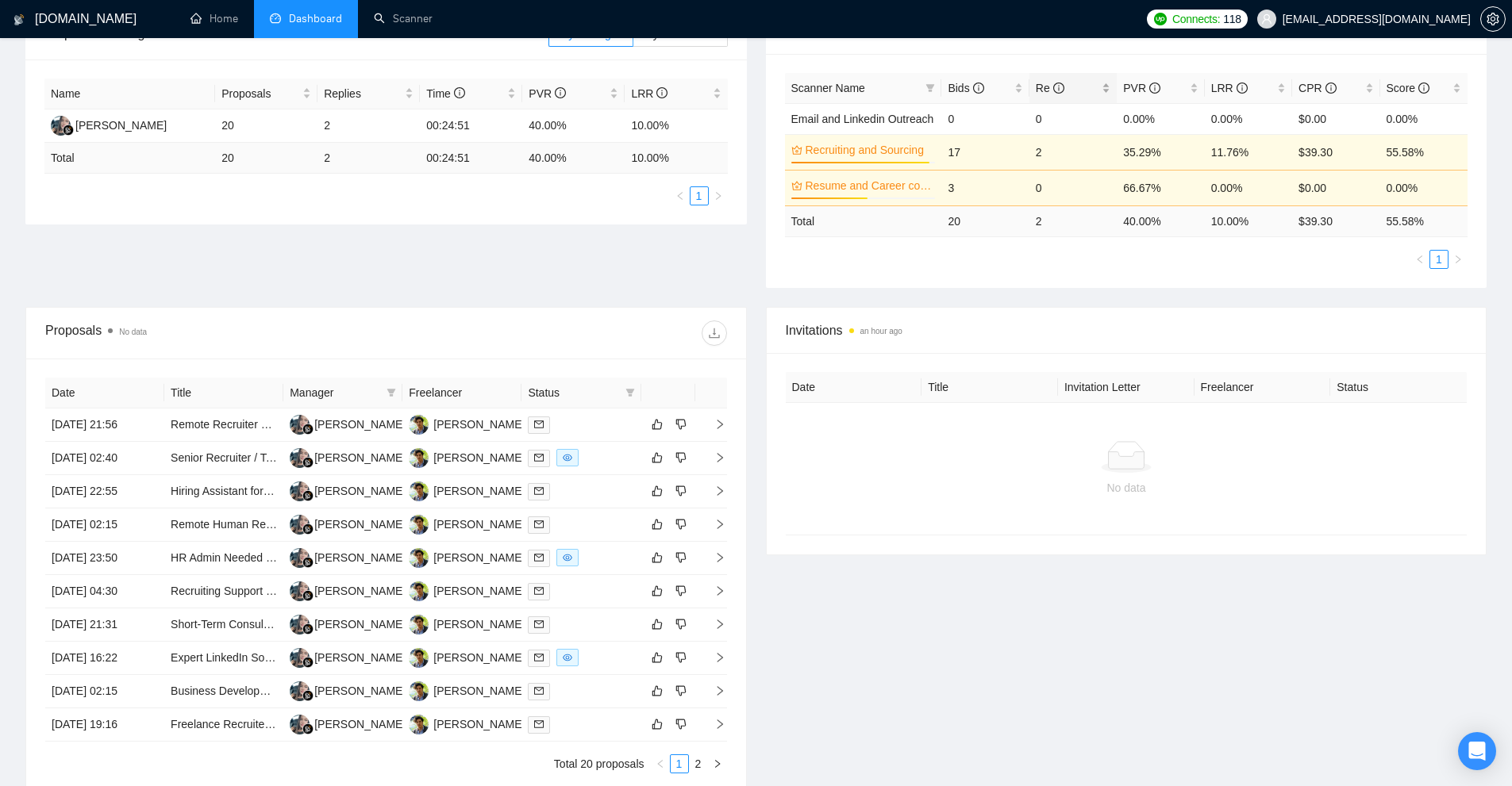
scroll to position [33, 0]
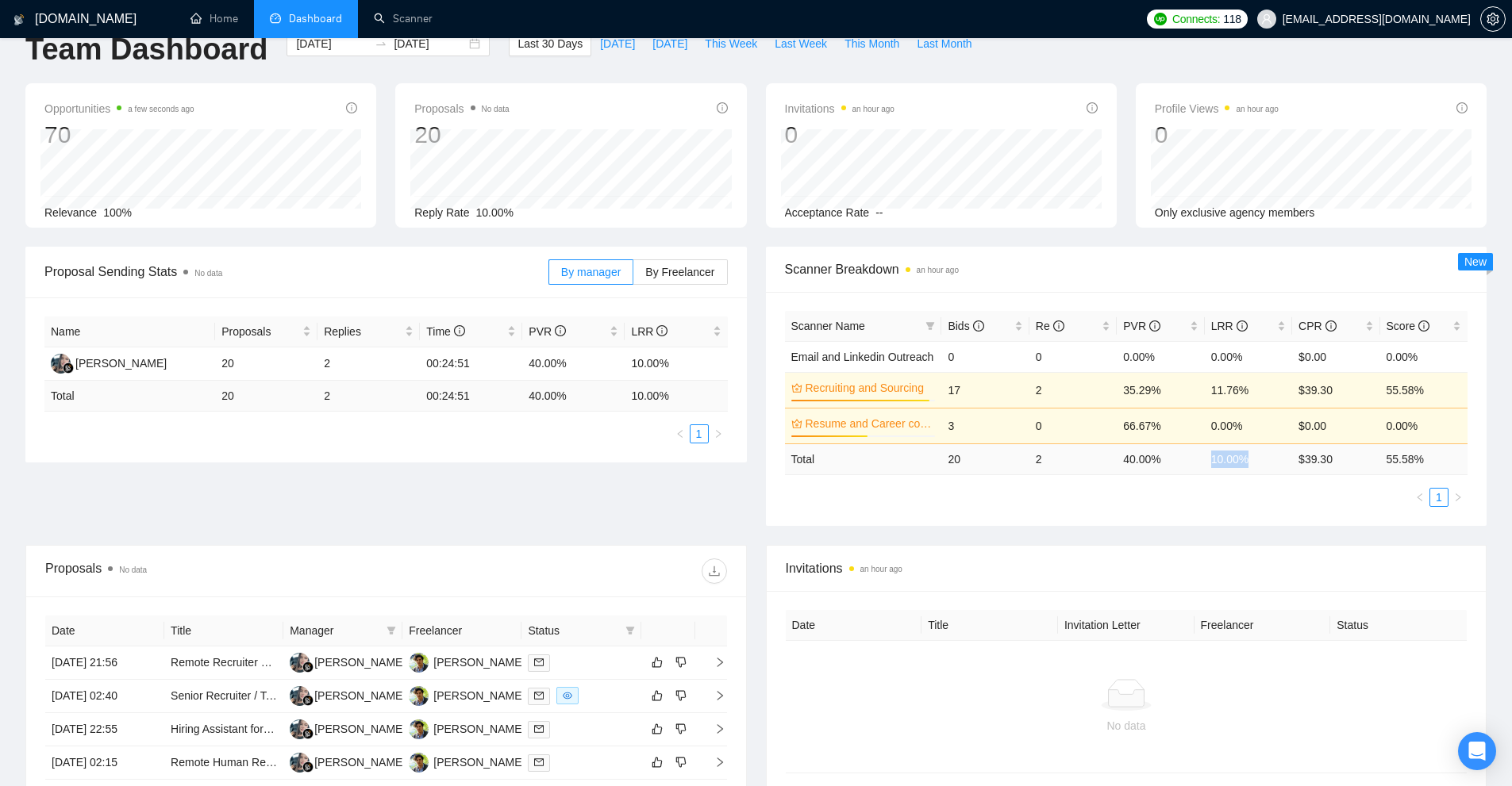
click at [1249, 462] on td "10.00 %" at bounding box center [1249, 458] width 87 height 31
click at [1233, 489] on ul "1" at bounding box center [1127, 497] width 683 height 19
drag, startPoint x: 1227, startPoint y: 465, endPoint x: 1268, endPoint y: 465, distance: 41.0
click at [1268, 465] on td "10.00 %" at bounding box center [1249, 458] width 87 height 31
click at [1229, 502] on ul "1" at bounding box center [1127, 497] width 683 height 19
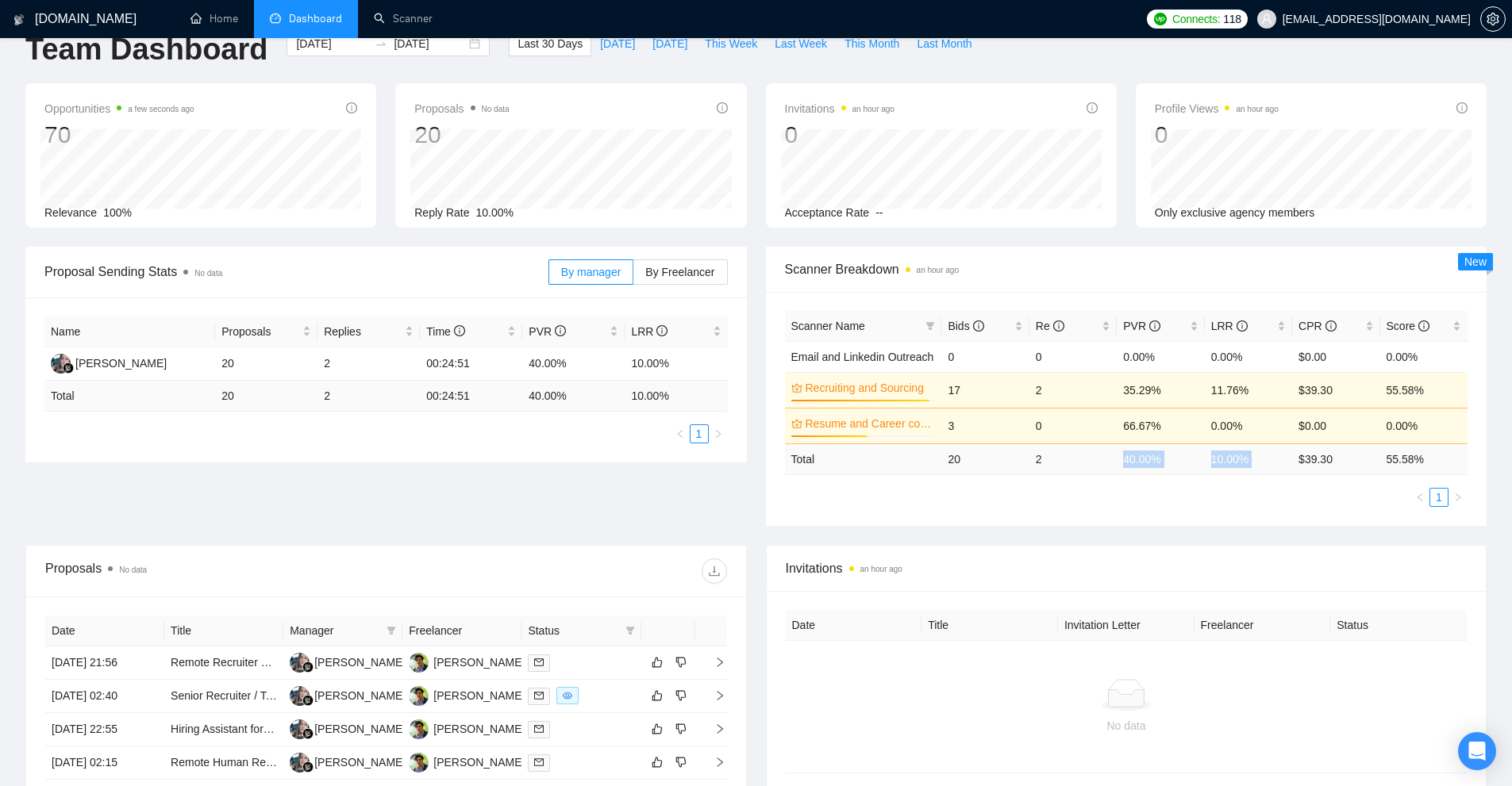
drag, startPoint x: 1195, startPoint y: 462, endPoint x: 1299, endPoint y: 462, distance: 104.0
click at [1299, 462] on tr "Total 20 2 40.00 % 10.00 % $ 39.30 55.58 %" at bounding box center [1127, 458] width 683 height 31
drag, startPoint x: 1233, startPoint y: 395, endPoint x: 1092, endPoint y: 398, distance: 141.0
click at [1092, 398] on tr "Recruiting and Sourcing 96% 17 2 35.29% 11.76% $39.30 55.58%" at bounding box center [1127, 390] width 683 height 36
click at [995, 538] on div "Proposal Sending Stats No data By manager By Freelancer Name Proposals Replies …" at bounding box center [756, 395] width 1480 height 298
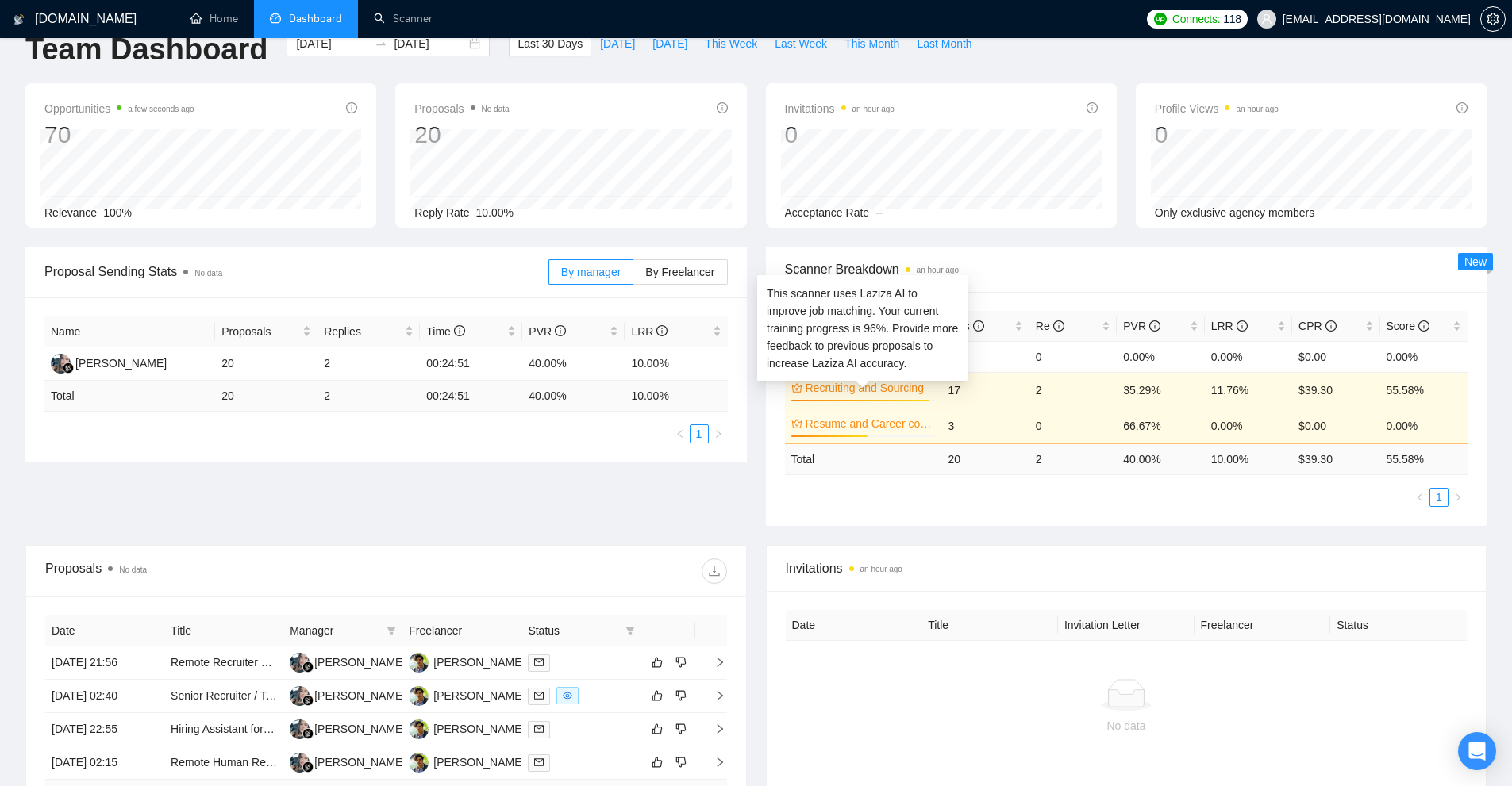
scroll to position [349, 0]
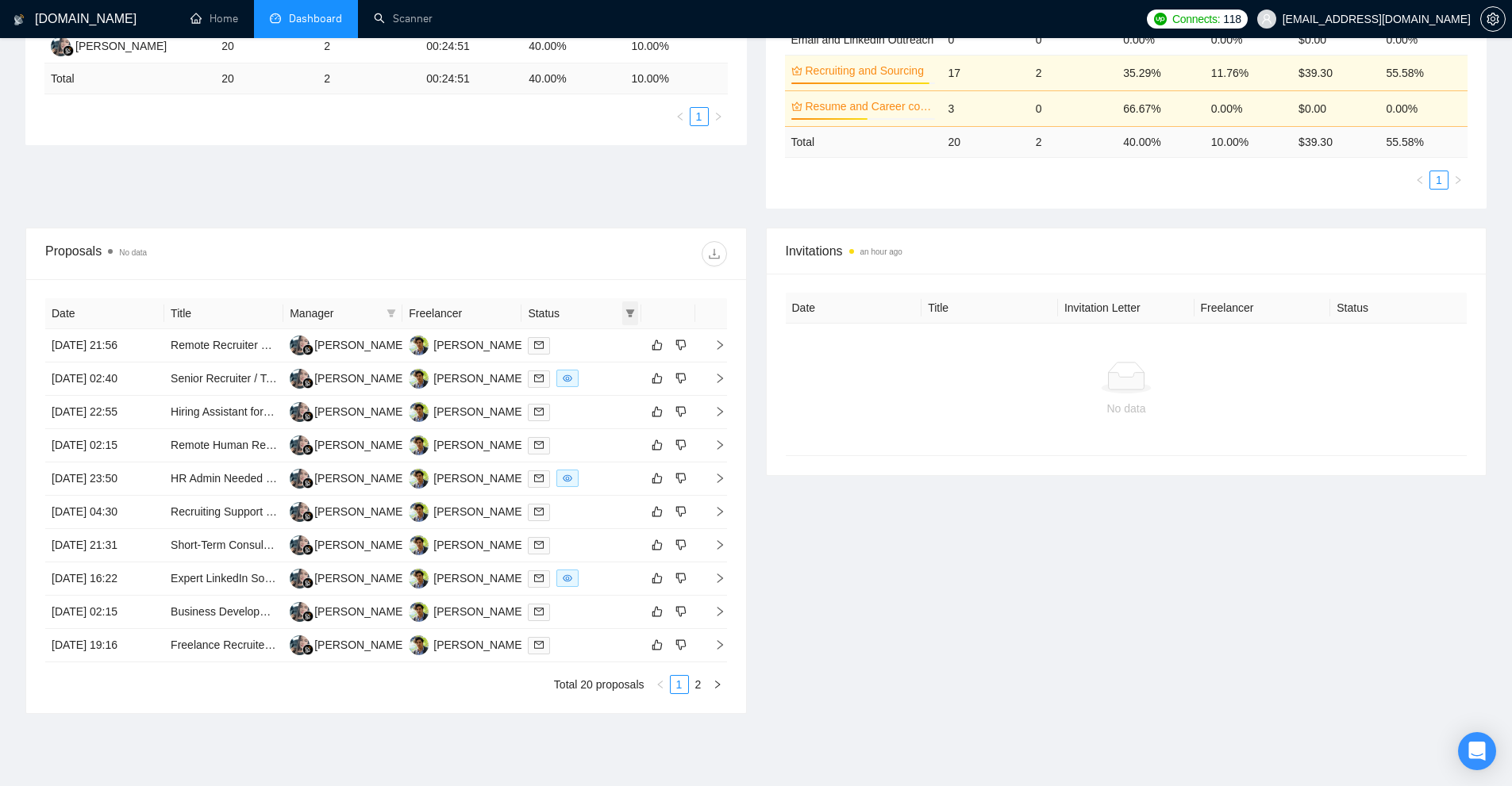
click at [627, 313] on icon "filter" at bounding box center [631, 314] width 10 height 10
click at [593, 374] on span "Sent" at bounding box center [589, 369] width 76 height 18
checkbox input "true"
click at [599, 346] on span "Chat" at bounding box center [589, 344] width 76 height 18
checkbox input "true"
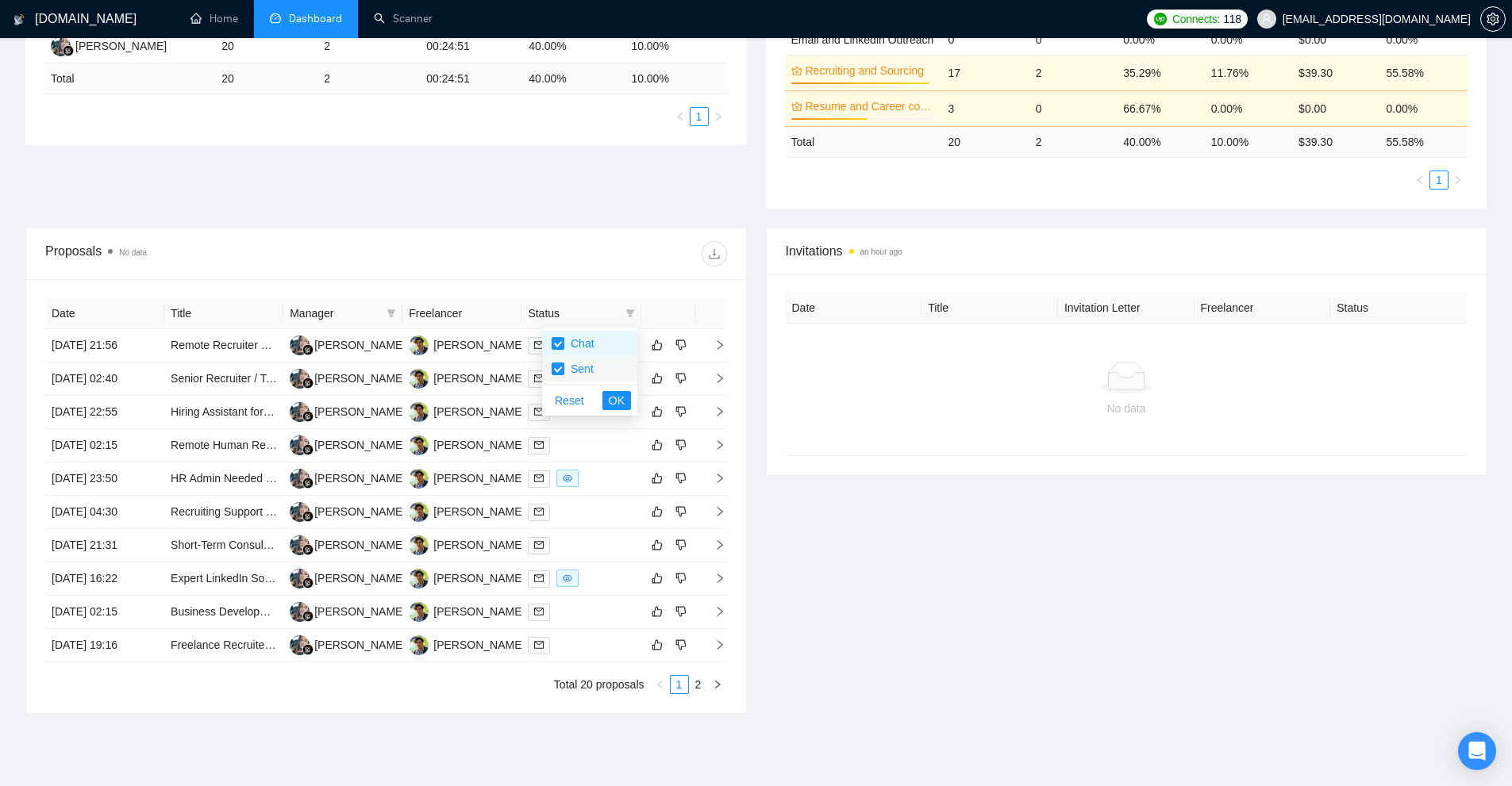
click at [599, 366] on span "Sent" at bounding box center [589, 369] width 76 height 18
checkbox input "false"
click at [616, 400] on span "OK" at bounding box center [617, 401] width 16 height 18
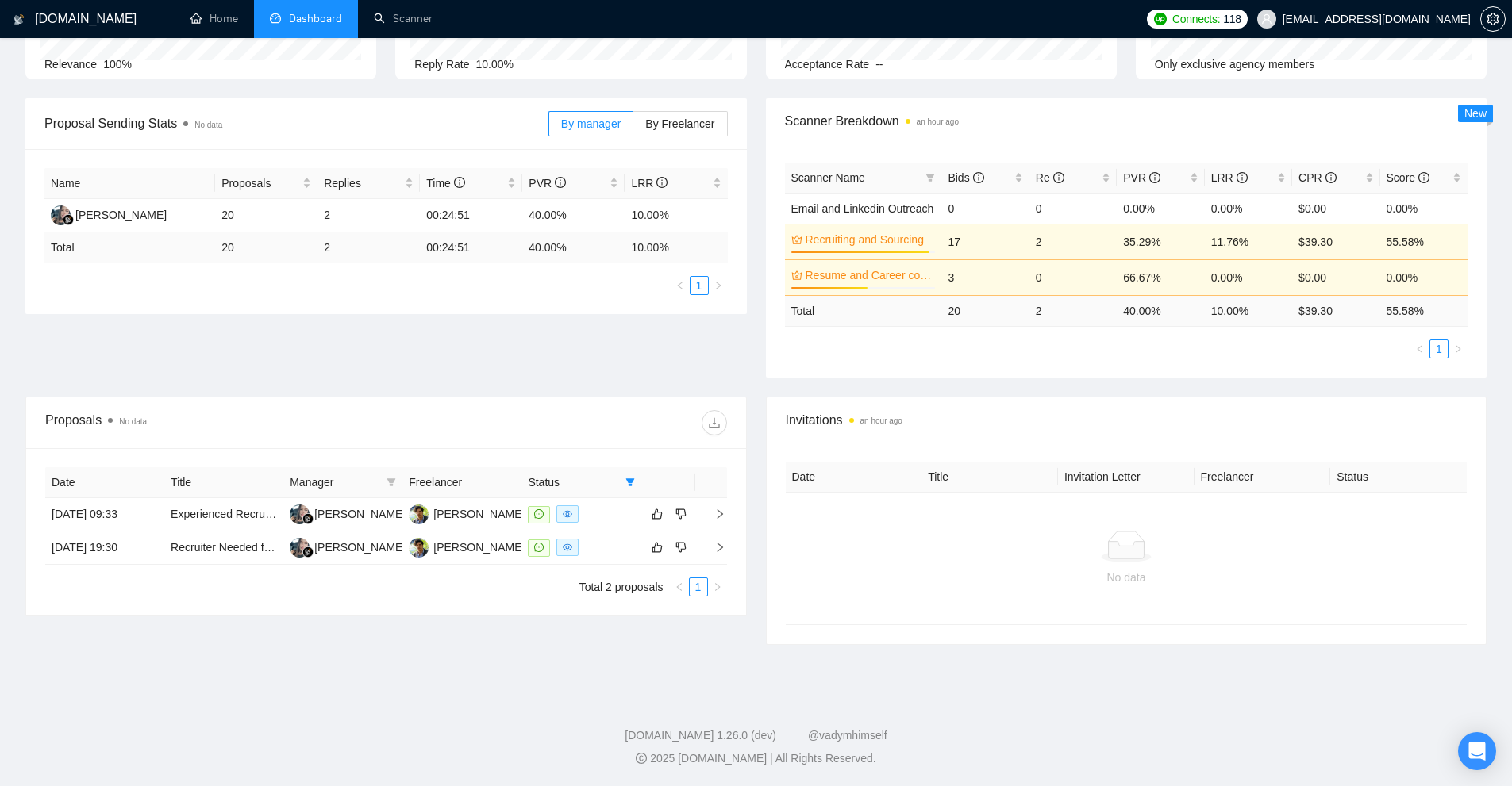
scroll to position [181, 0]
click at [603, 515] on div at bounding box center [580, 515] width 106 height 18
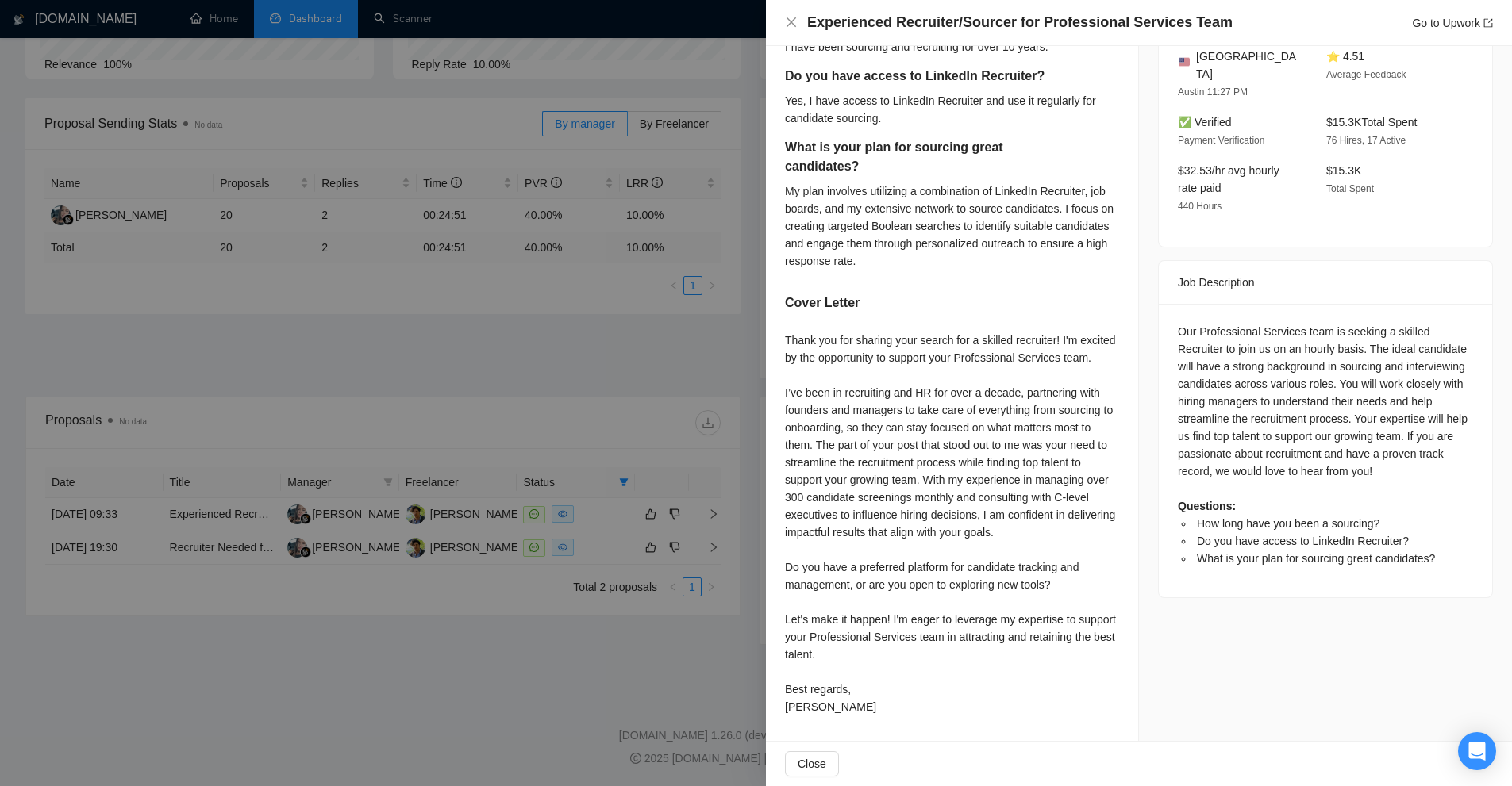
scroll to position [0, 0]
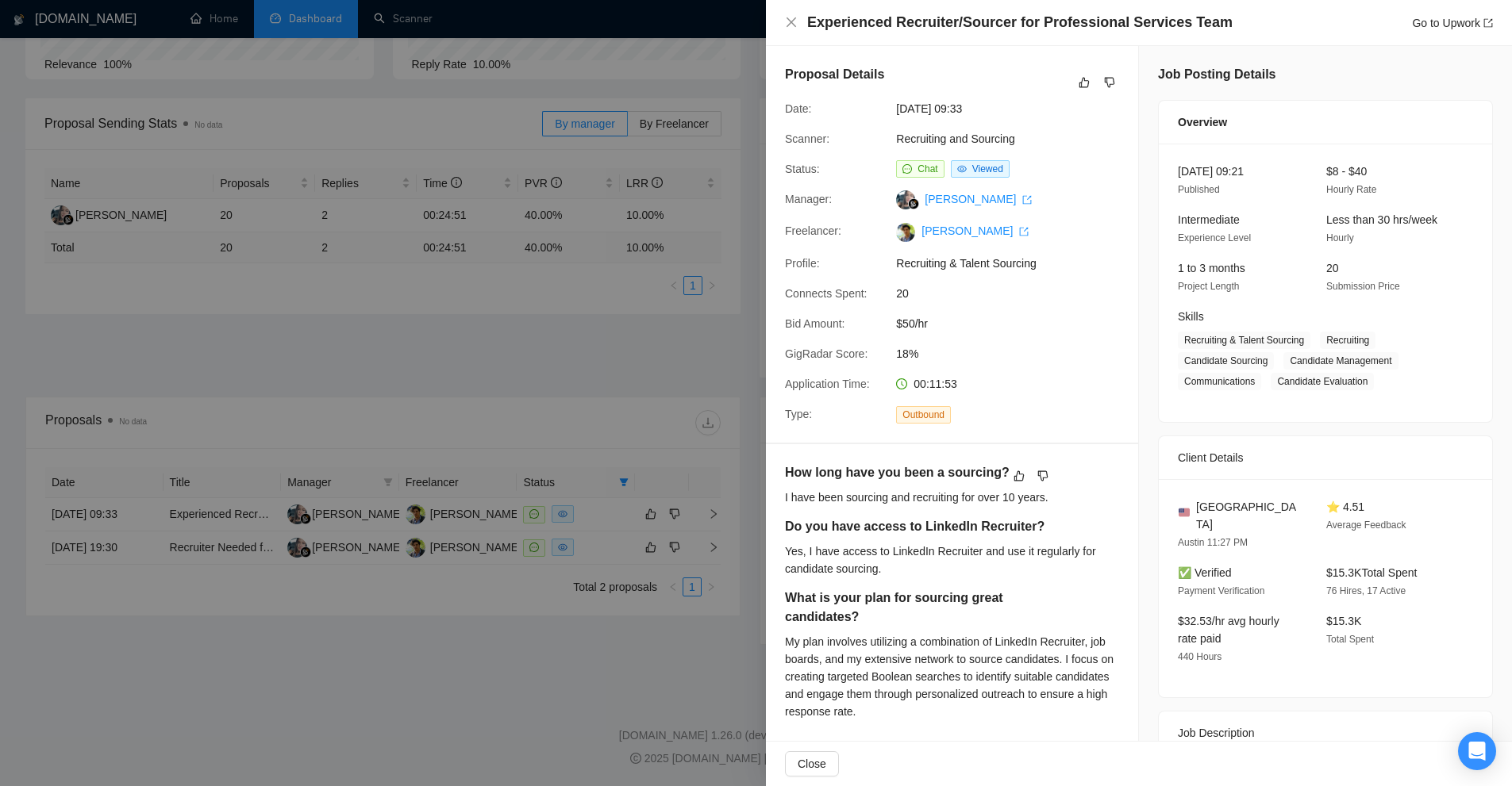
click at [1089, 324] on span "$50/hr" at bounding box center [1015, 324] width 238 height 18
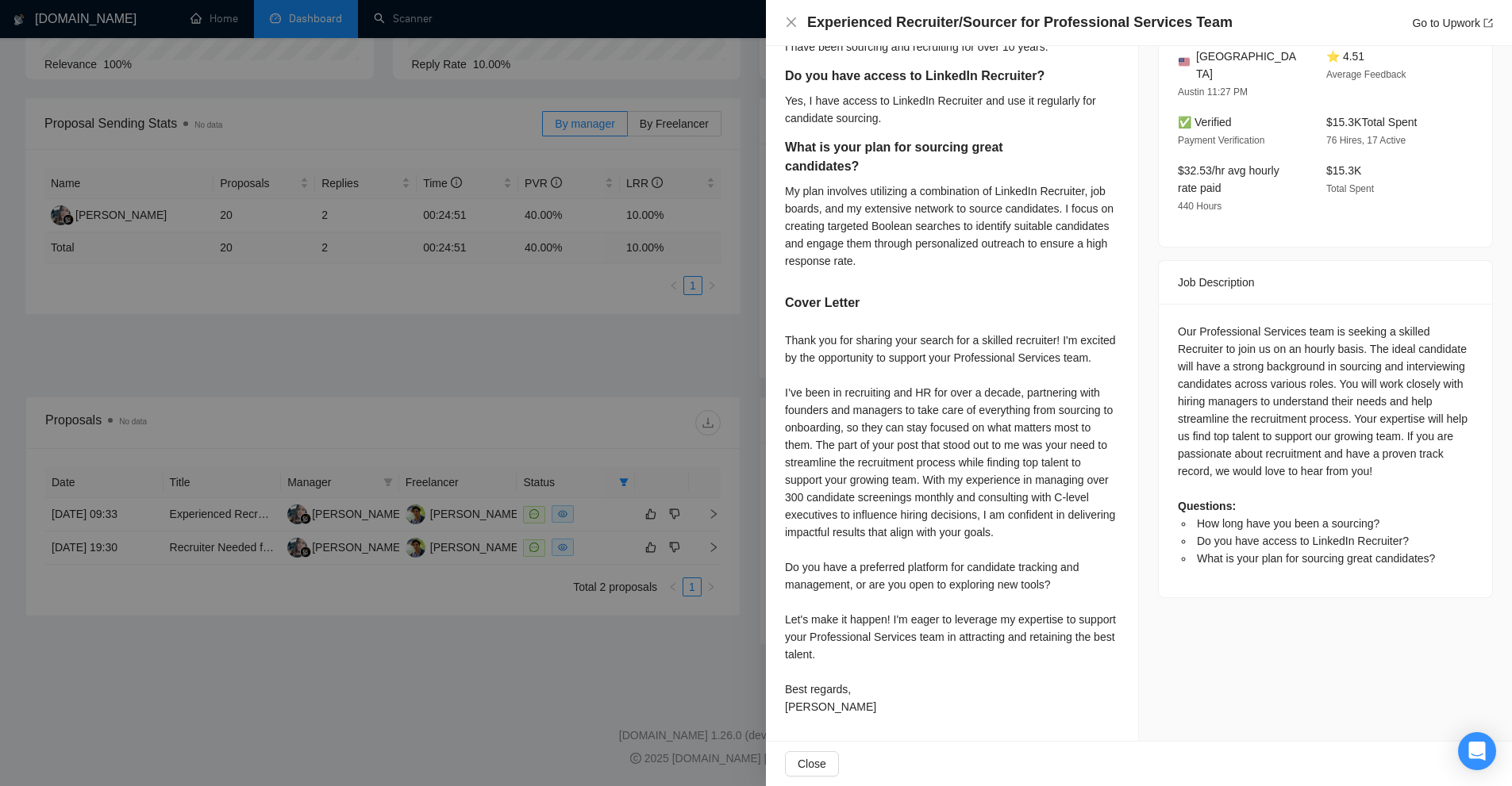
scroll to position [70, 0]
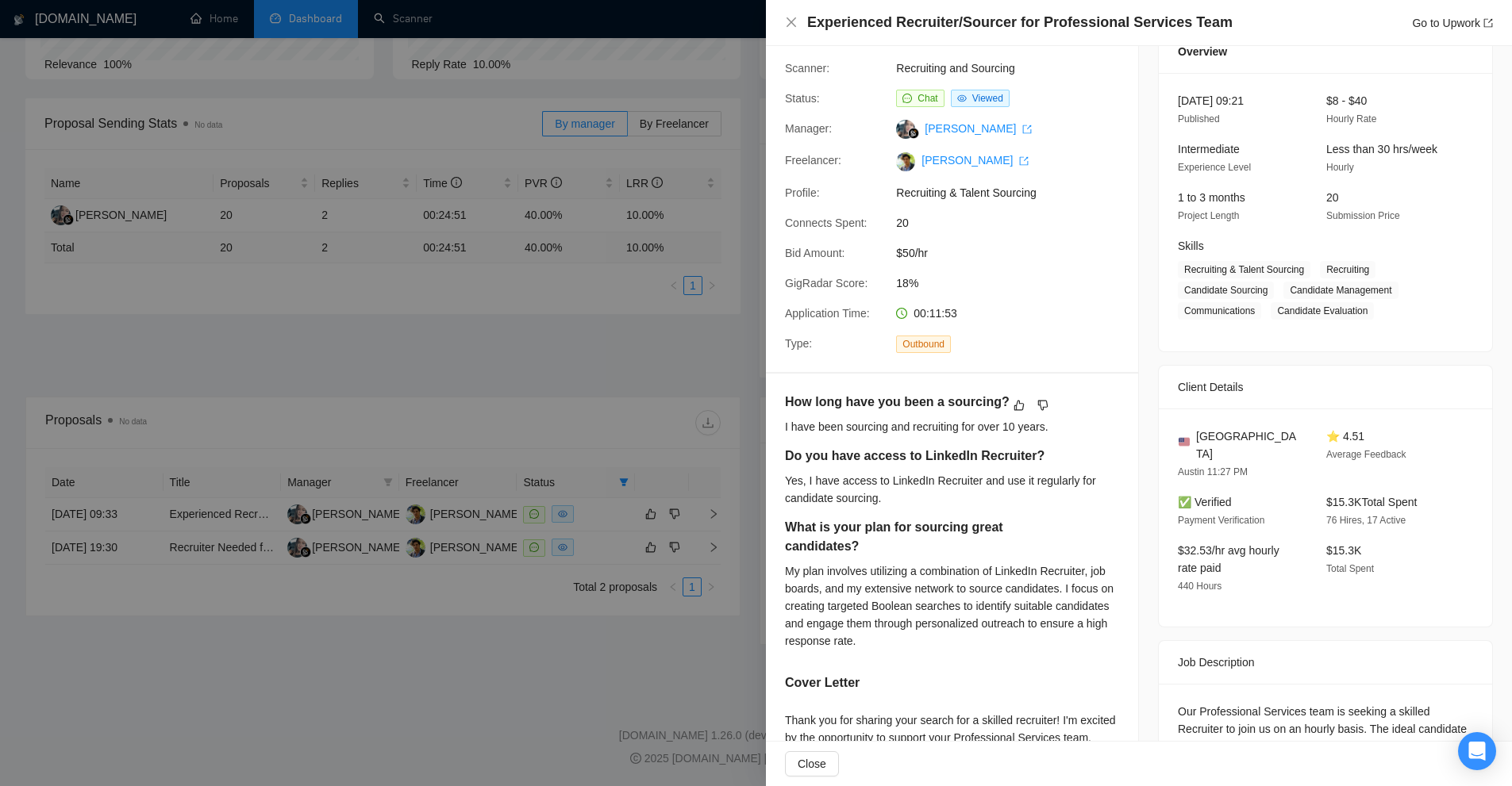
click at [500, 237] on div at bounding box center [756, 393] width 1512 height 786
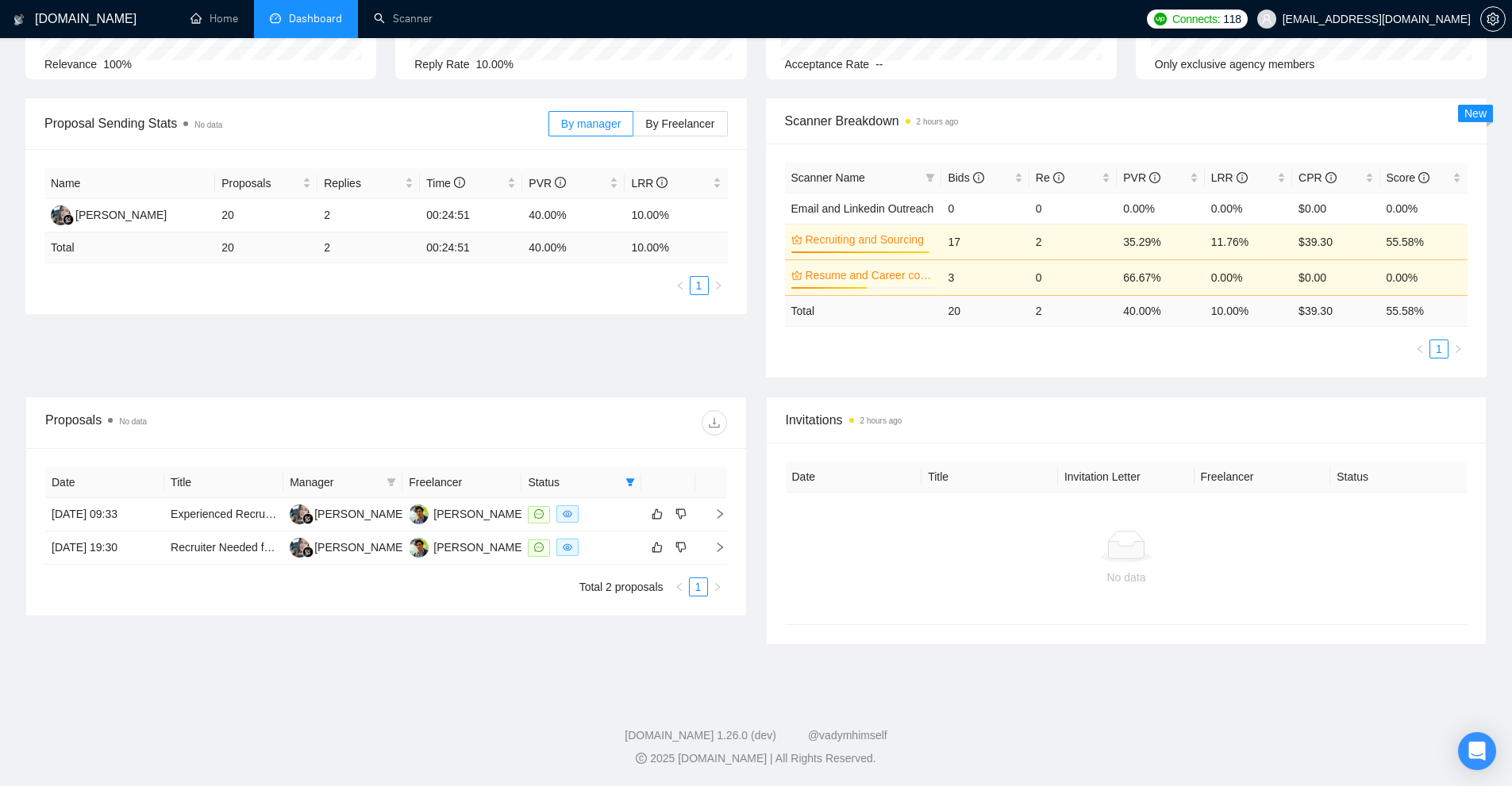
scroll to position [0, 0]
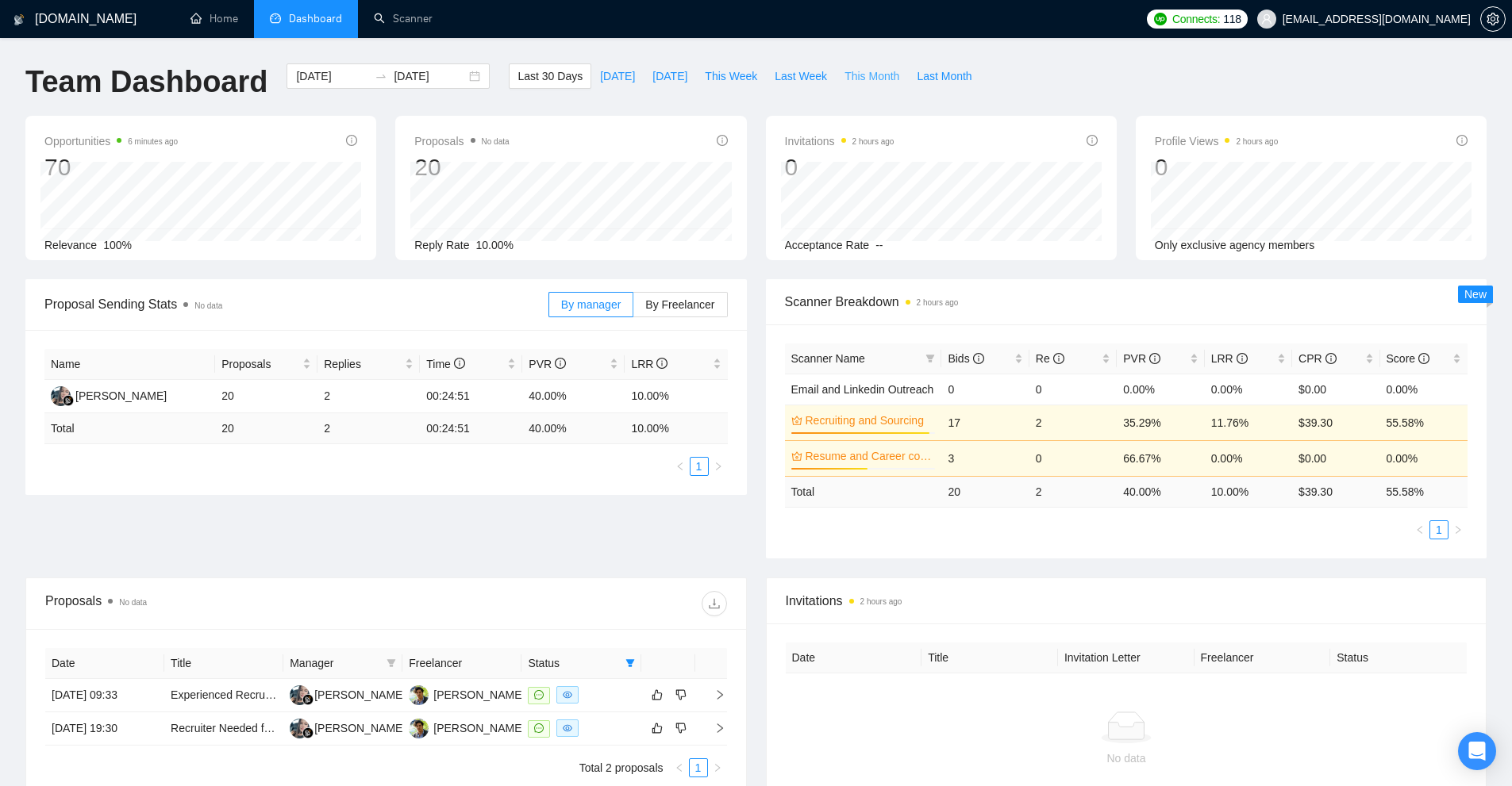
drag, startPoint x: 843, startPoint y: 84, endPoint x: 889, endPoint y: 130, distance: 65.1
click at [881, 134] on main "Team Dashboard 2025-07-22 2025-08-21 Last 30 Days Today Yesterday This Week Las…" at bounding box center [756, 453] width 1461 height 781
click at [932, 80] on span "Last Month" at bounding box center [944, 76] width 54 height 18
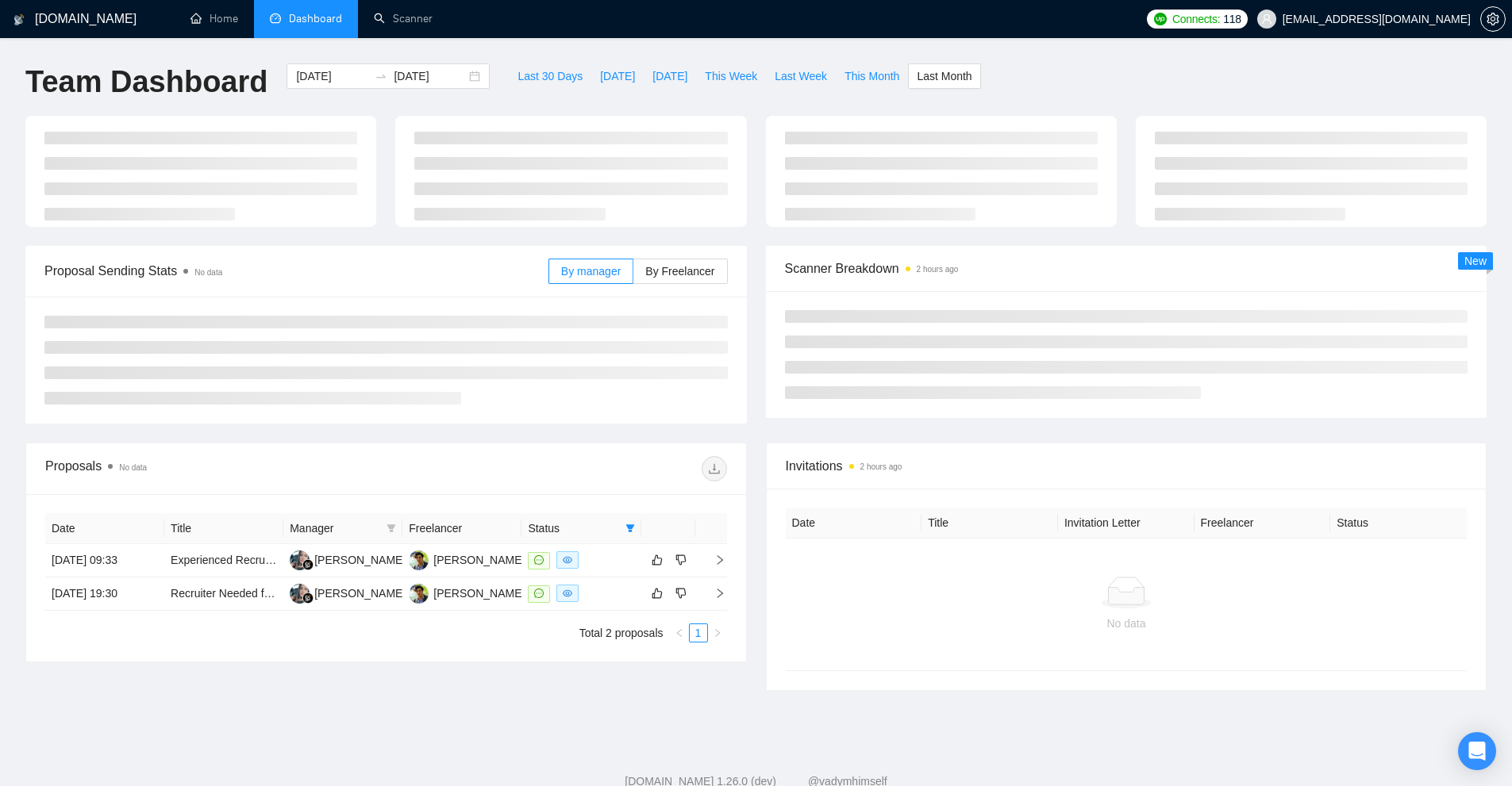
type input "2025-07-01"
type input "2025-07-31"
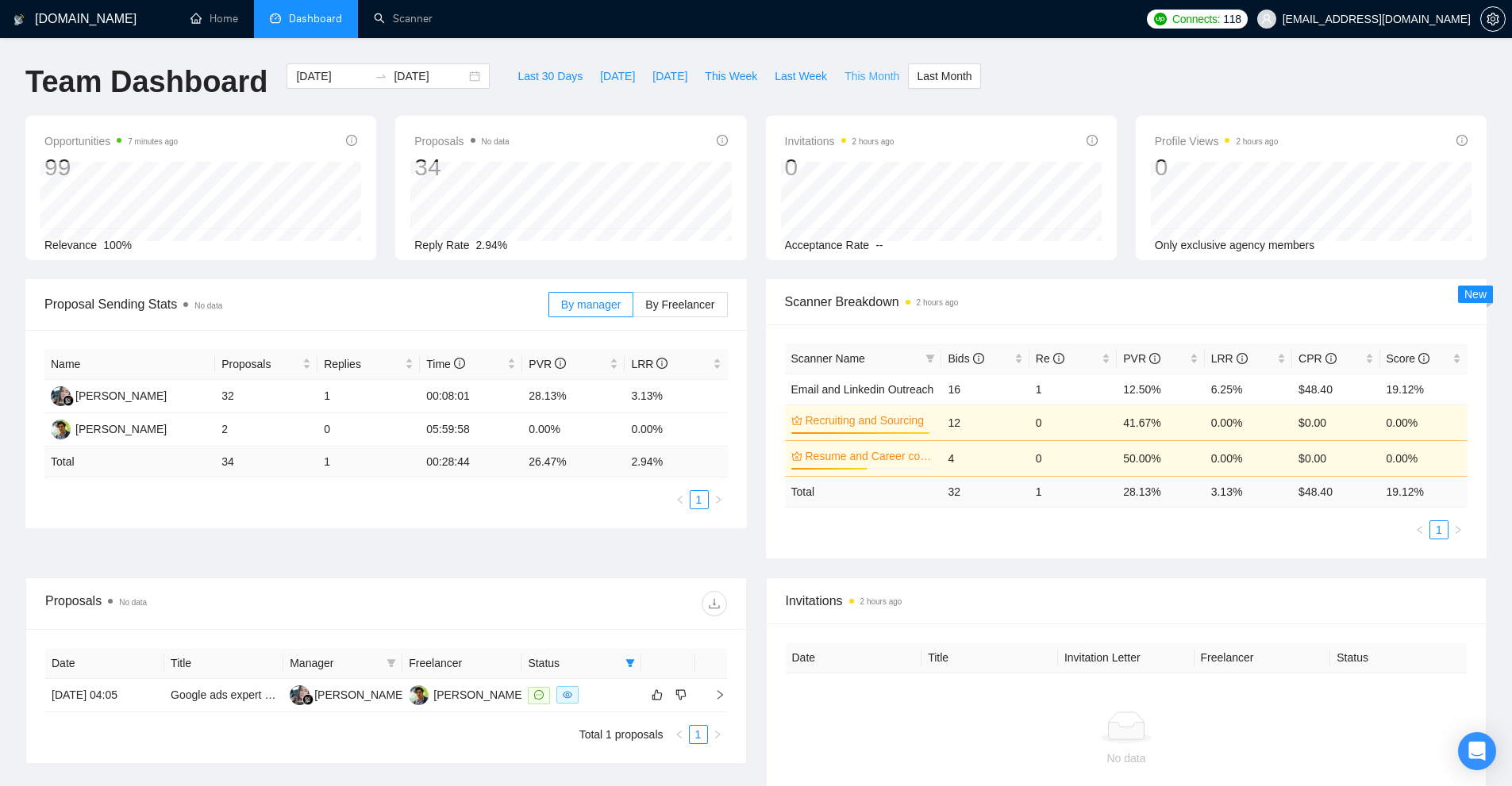
click at [845, 77] on span "This Month" at bounding box center [871, 76] width 54 height 18
type input "2025-08-01"
type input "2025-08-31"
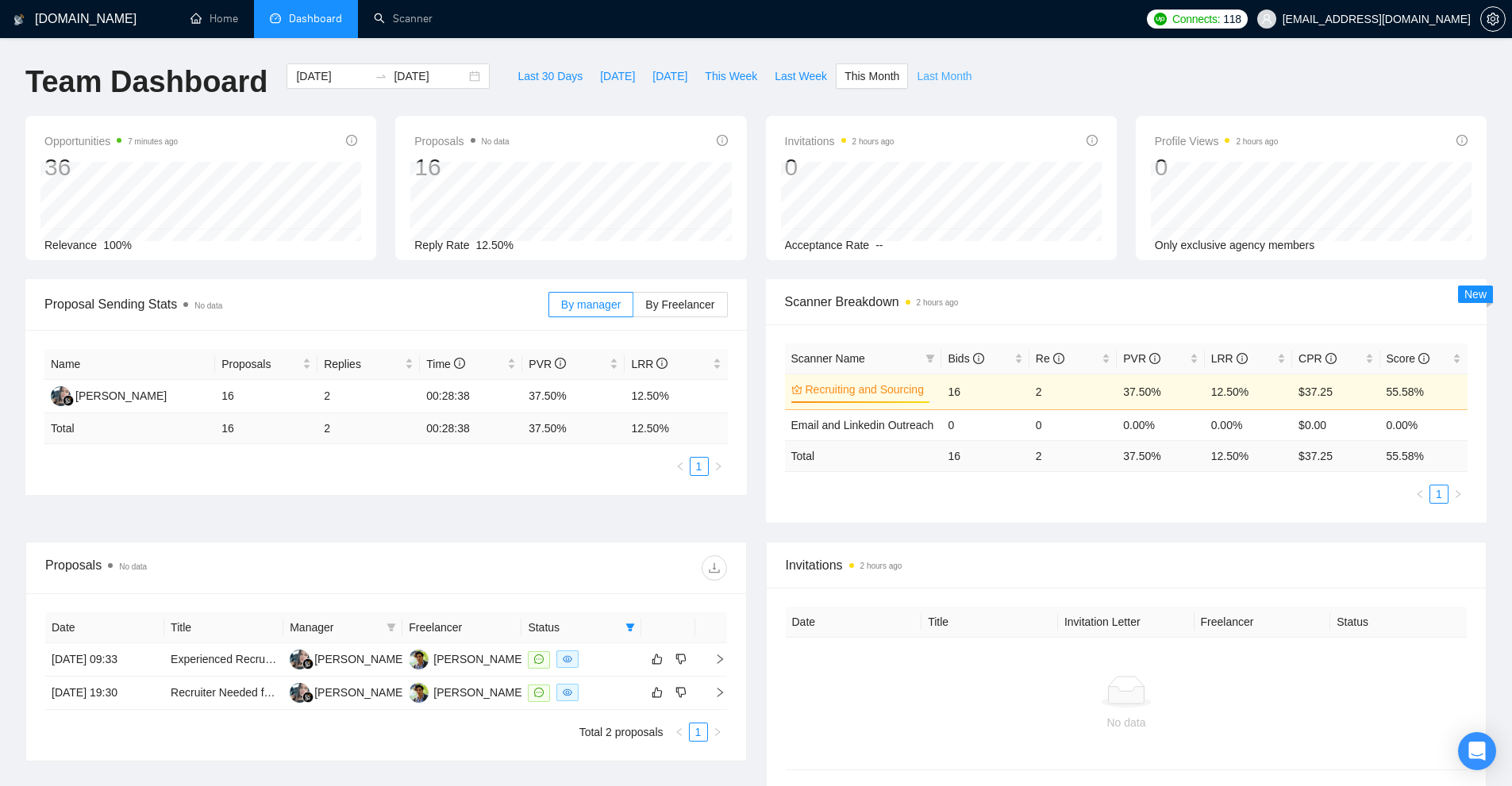
click at [917, 81] on span "Last Month" at bounding box center [944, 76] width 54 height 18
type input "2025-07-01"
type input "2025-07-31"
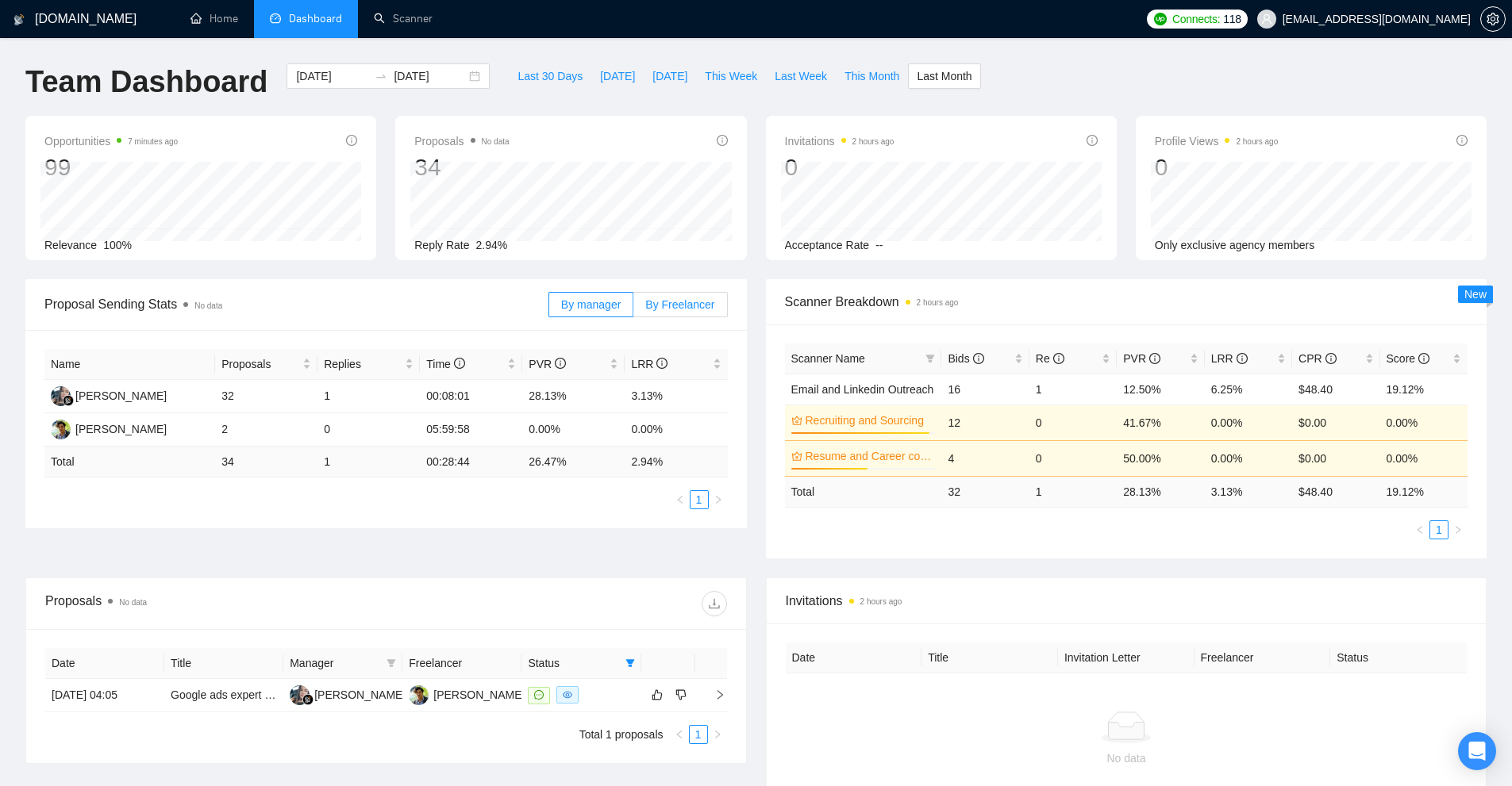
click at [696, 298] on span "By Freelancer" at bounding box center [680, 304] width 69 height 13
click at [634, 309] on input "By Freelancer" at bounding box center [634, 309] width 0 height 0
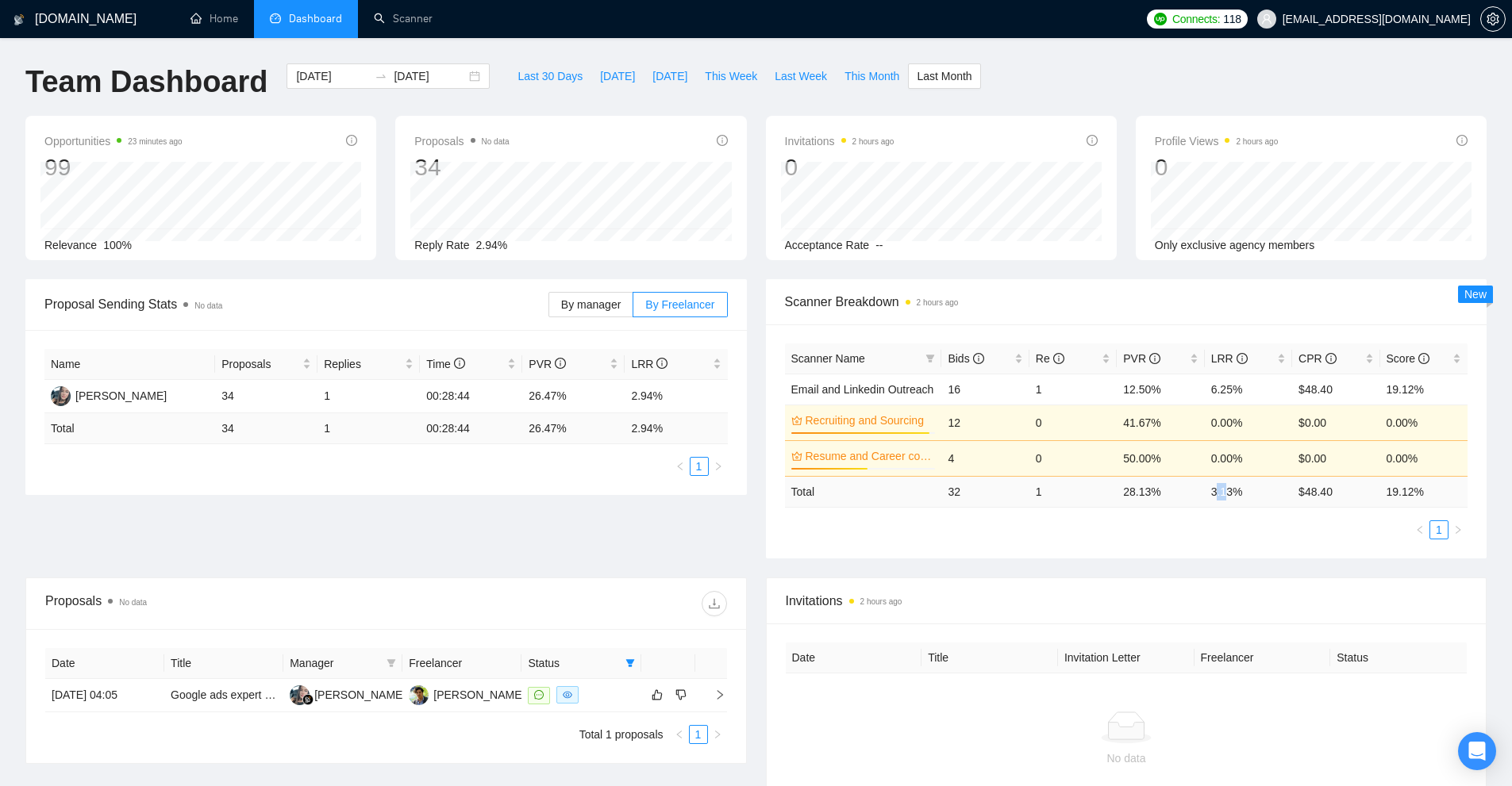
drag, startPoint x: 1217, startPoint y: 486, endPoint x: 1205, endPoint y: 485, distance: 12.0
click at [1208, 485] on td "3.13 %" at bounding box center [1249, 491] width 87 height 31
click at [1265, 538] on ul "1" at bounding box center [1127, 530] width 683 height 19
click at [1493, 6] on button "button" at bounding box center [1493, 19] width 26 height 26
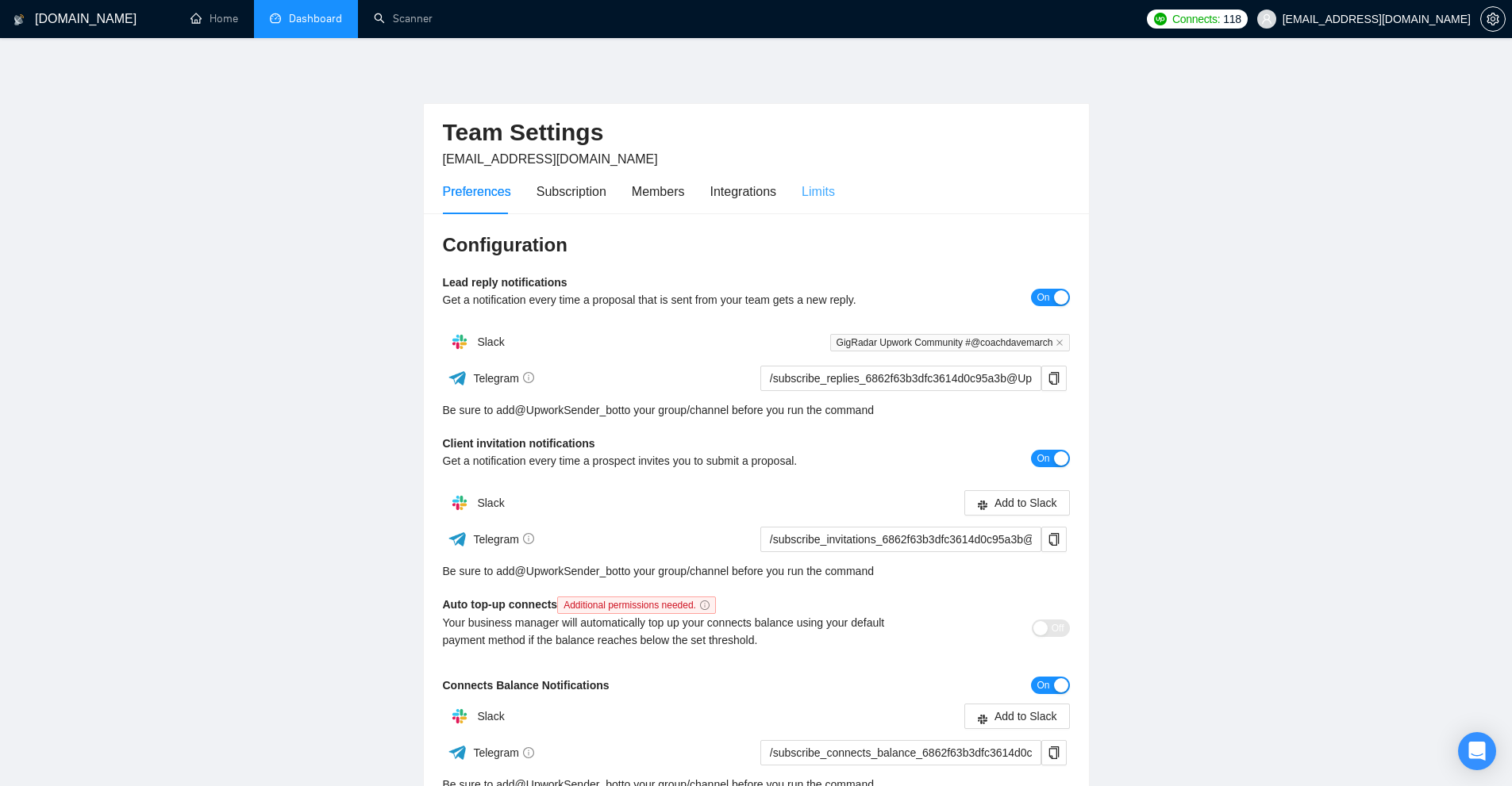
click at [801, 182] on div "Preferences Subscription Members Integrations Limits" at bounding box center [639, 192] width 392 height 46
click at [801, 182] on div "Limits" at bounding box center [818, 192] width 34 height 20
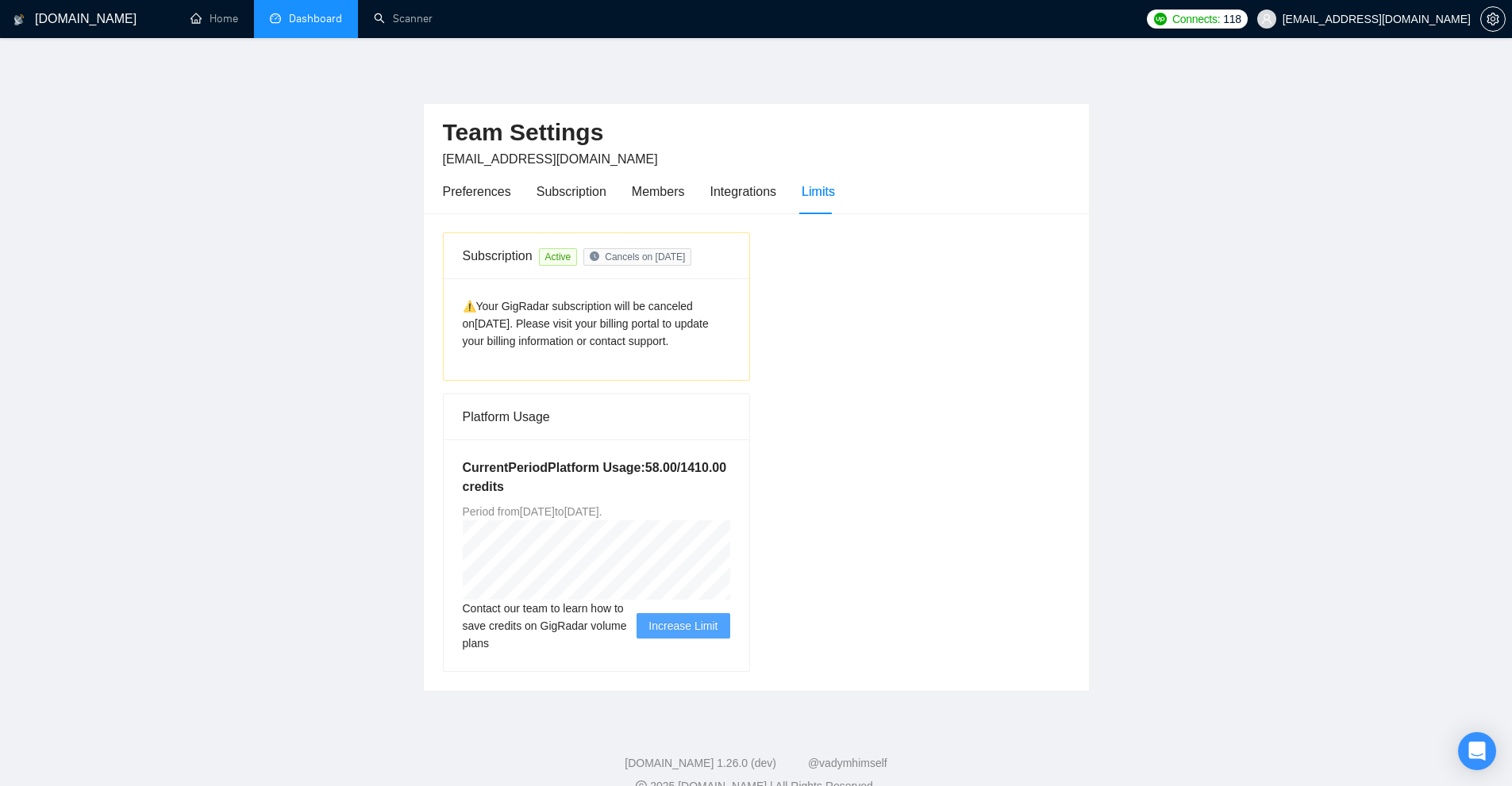
click at [1098, 318] on main "Team Settings coachdavemarch@gmail.com Preferences Subscription Members Integra…" at bounding box center [756, 377] width 1461 height 629
drag, startPoint x: 640, startPoint y: 512, endPoint x: 697, endPoint y: 514, distance: 57.0
click at [602, 515] on span "Period from Mon Jun 30 2025 to Tue Sep 30 2025 ." at bounding box center [532, 512] width 140 height 13
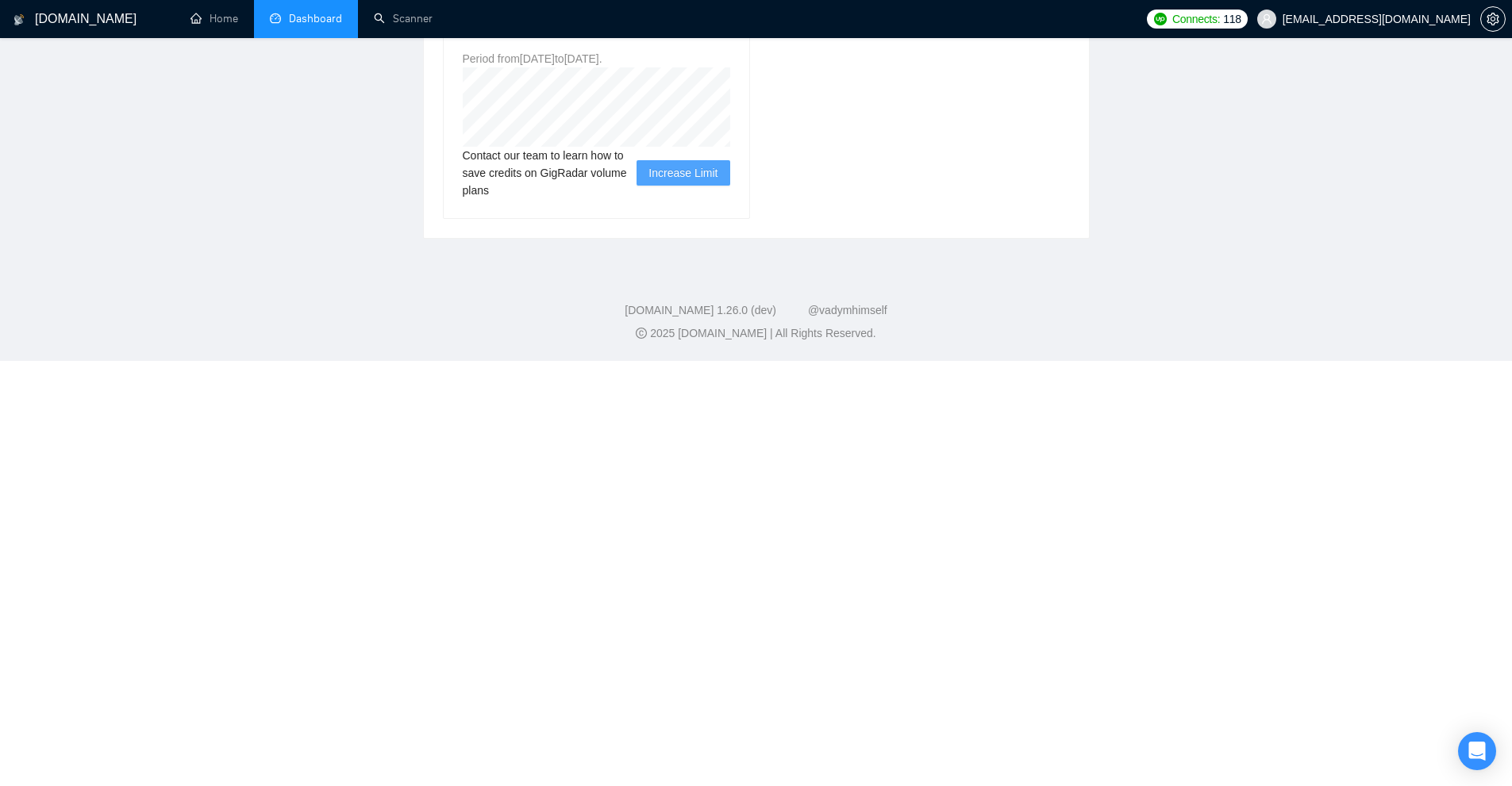
scroll to position [28, 0]
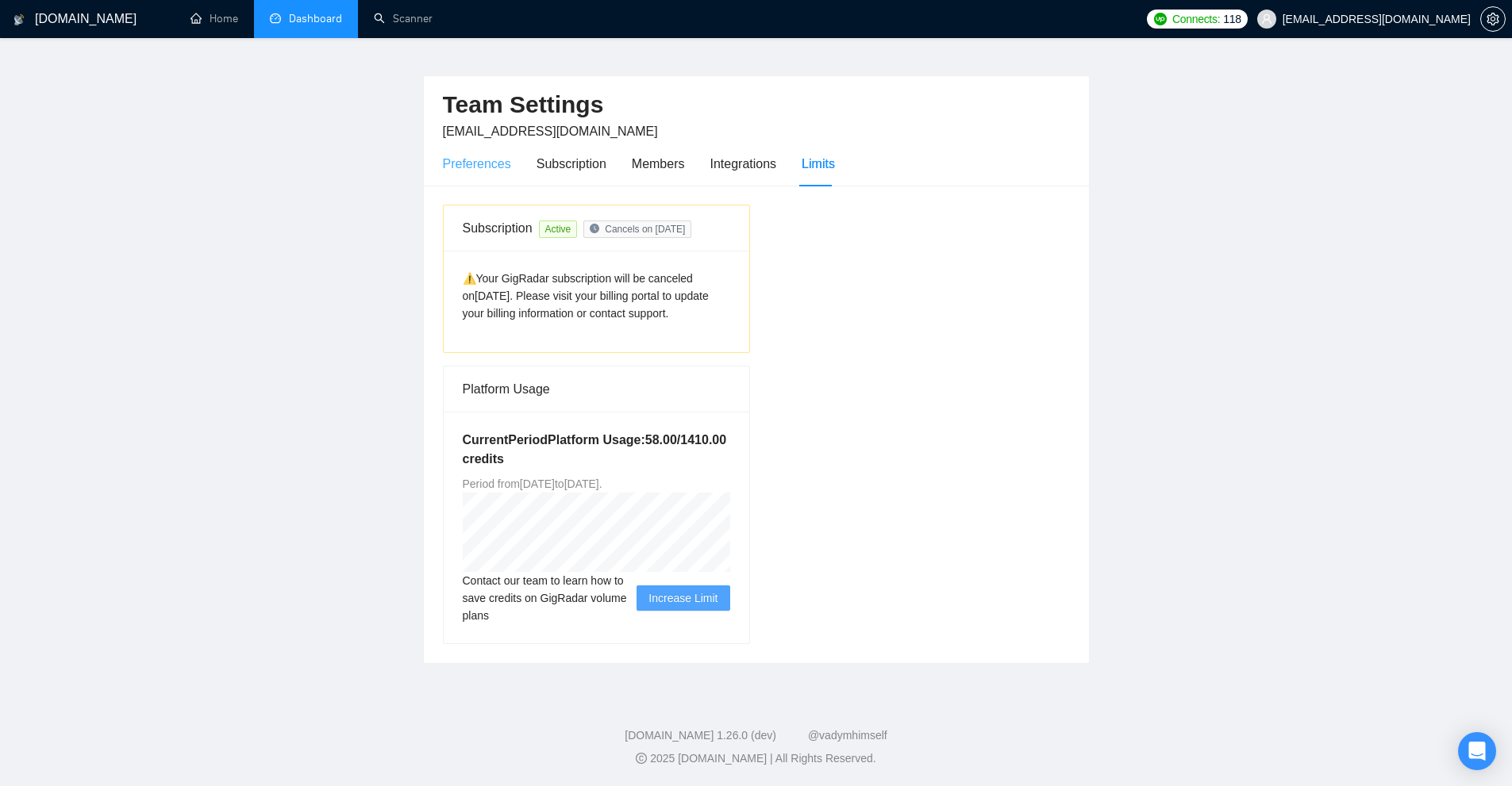
click at [466, 174] on div "Preferences" at bounding box center [476, 164] width 68 height 46
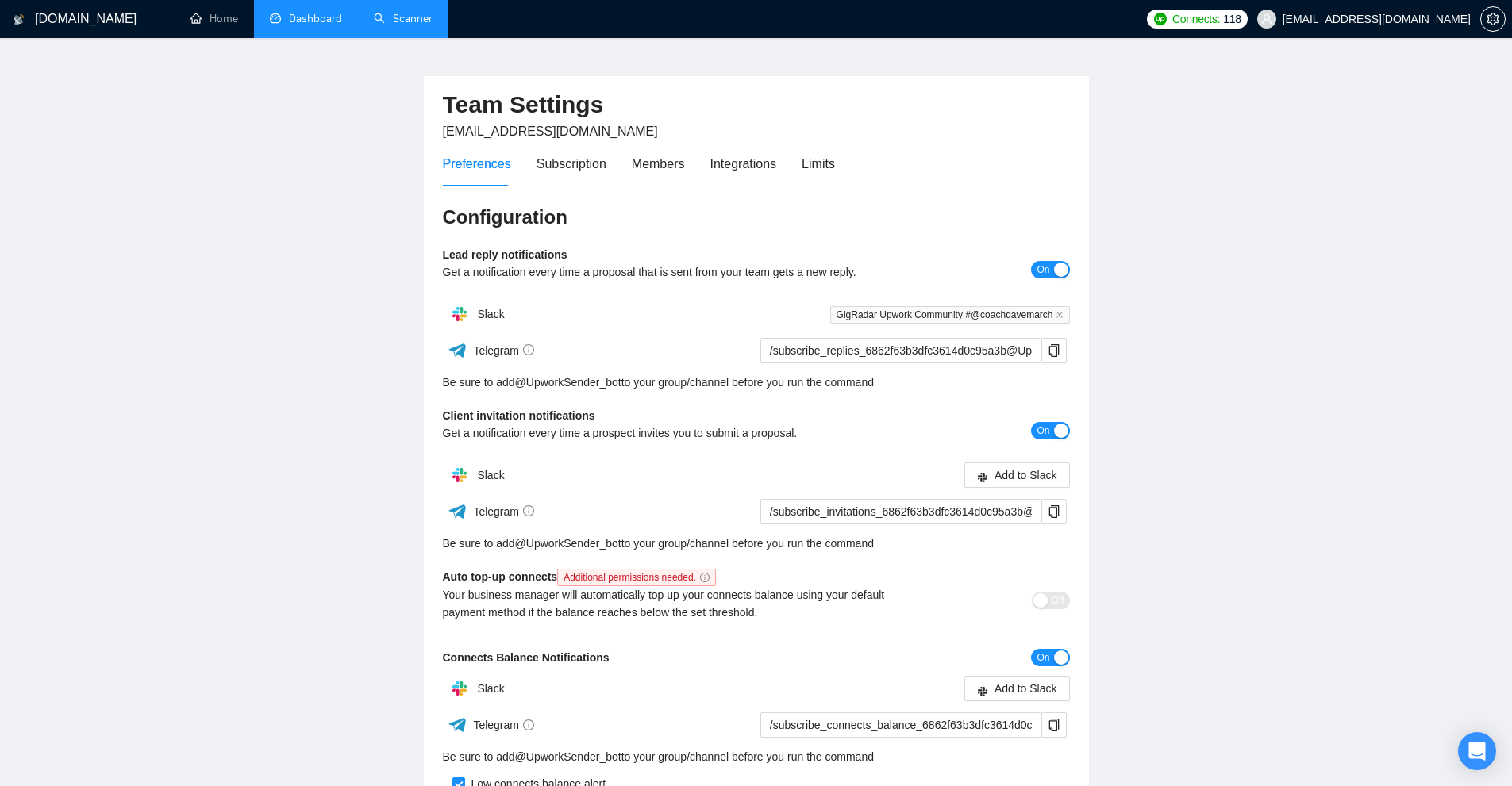
click at [384, 23] on link "Scanner" at bounding box center [402, 19] width 58 height 14
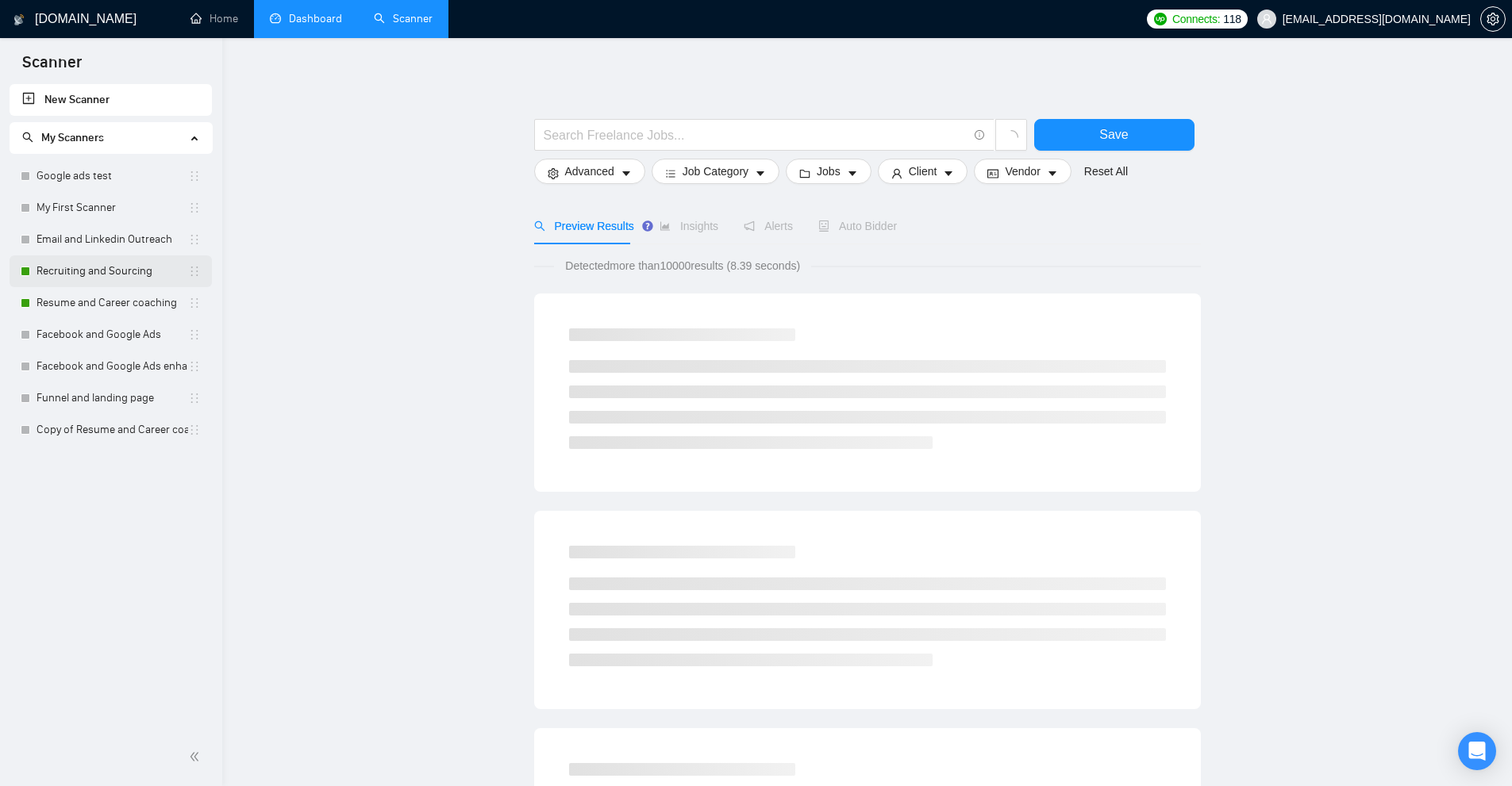
click at [101, 278] on link "Recruiting and Sourcing" at bounding box center [112, 271] width 151 height 32
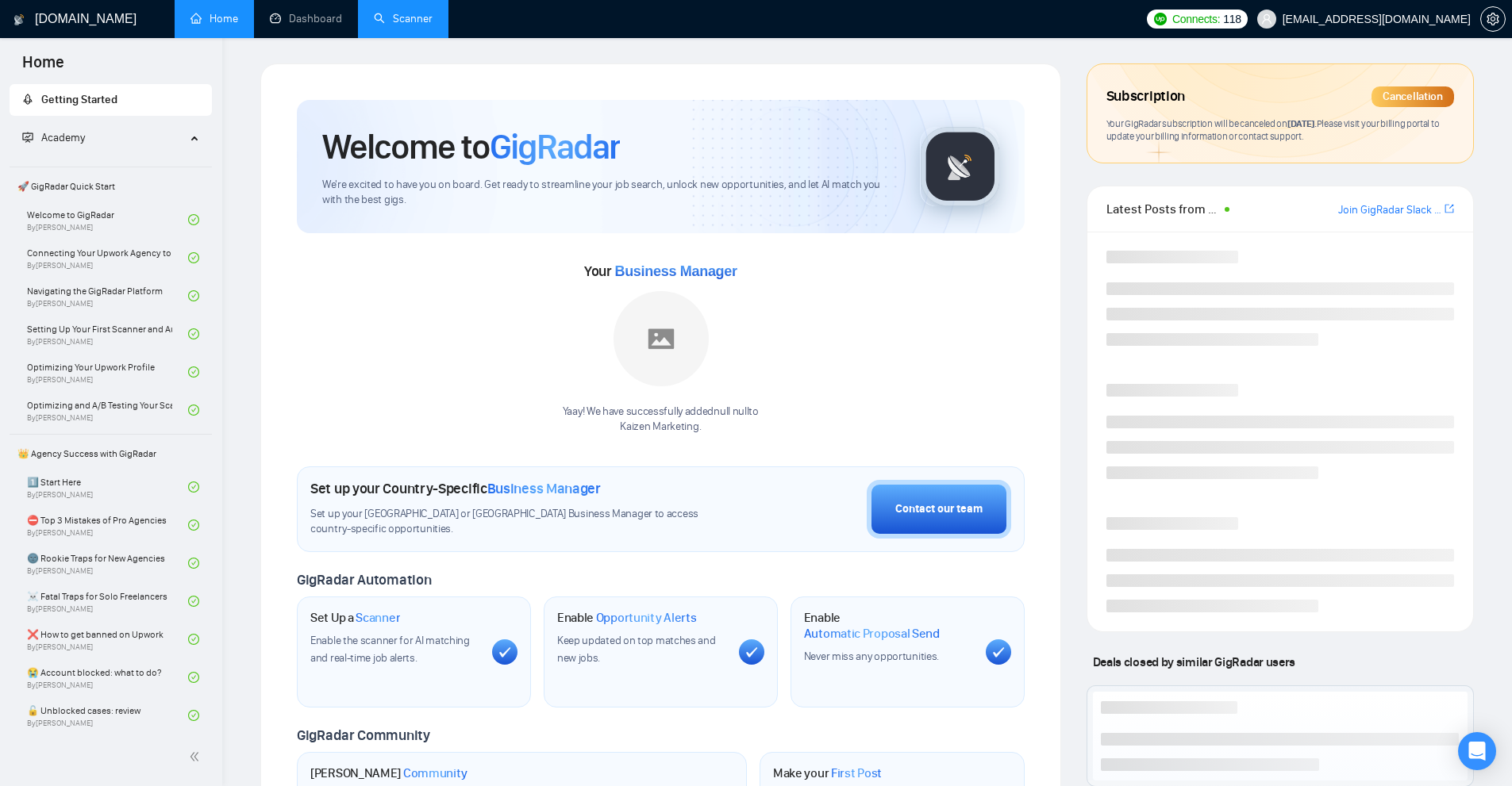
click at [413, 26] on link "Scanner" at bounding box center [402, 19] width 58 height 14
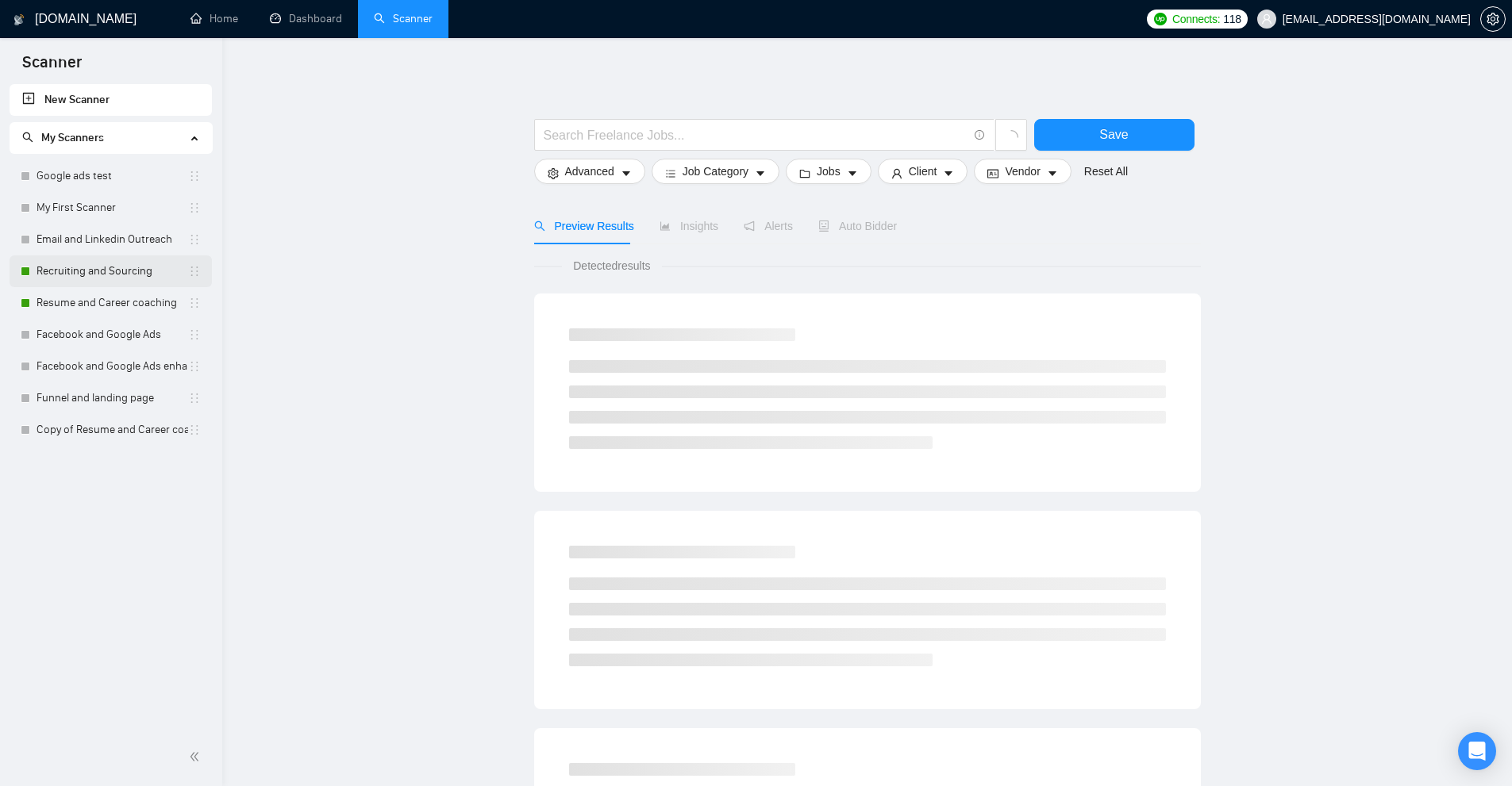
click at [110, 285] on link "Recruiting and Sourcing" at bounding box center [112, 271] width 151 height 32
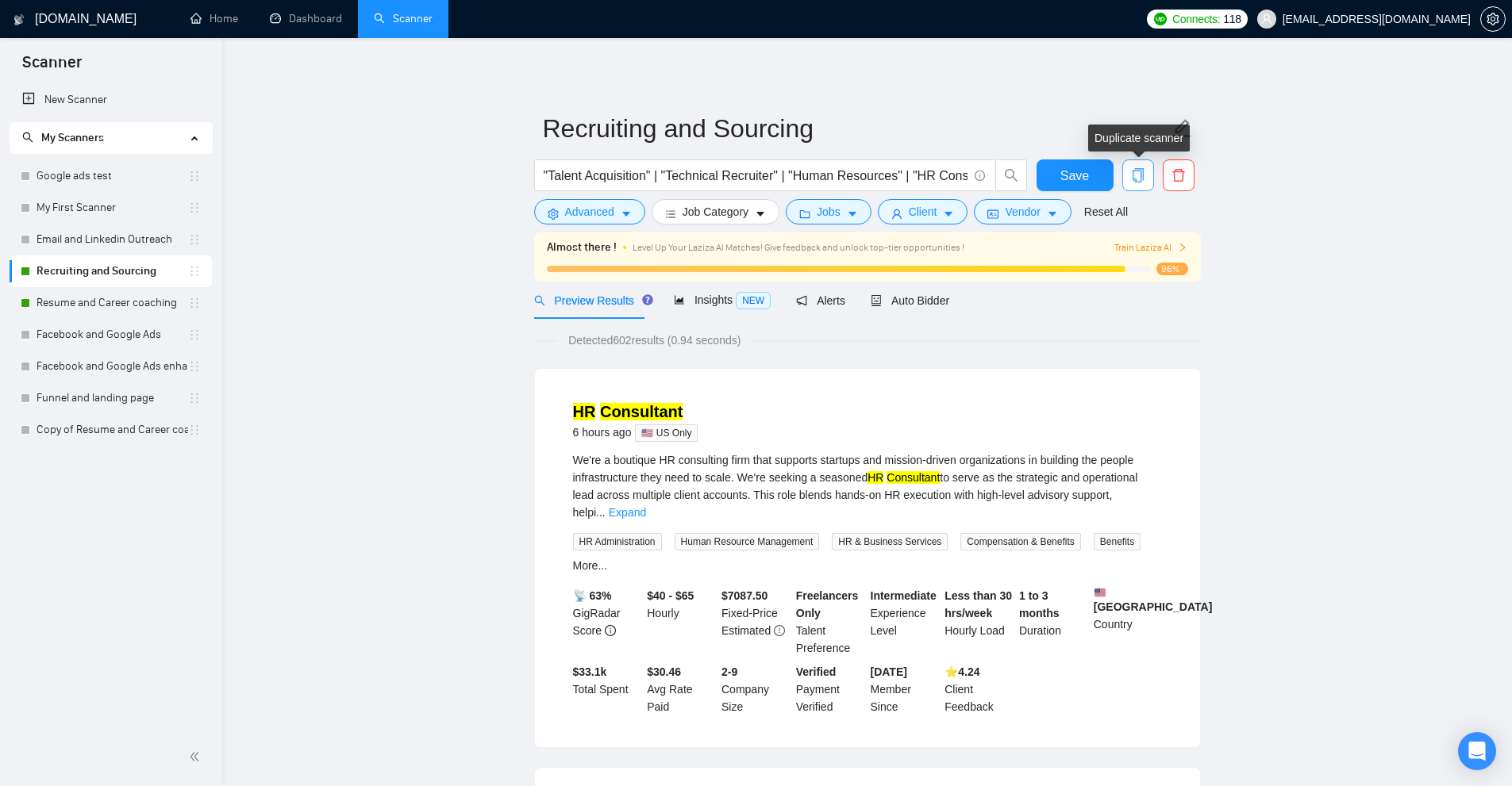
click at [1141, 182] on icon "copy" at bounding box center [1137, 175] width 11 height 14
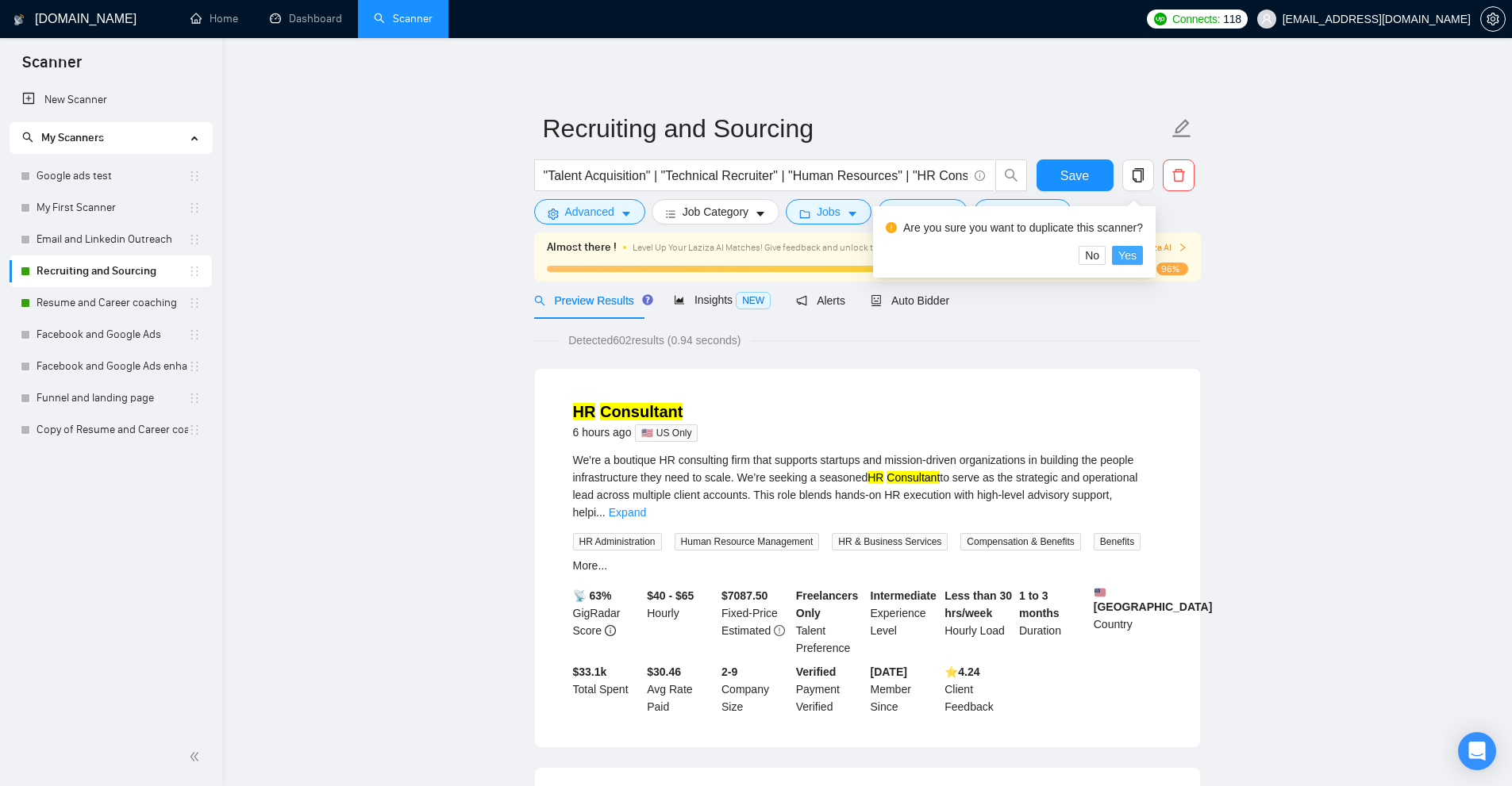
click at [1123, 259] on span "Yes" at bounding box center [1127, 255] width 18 height 18
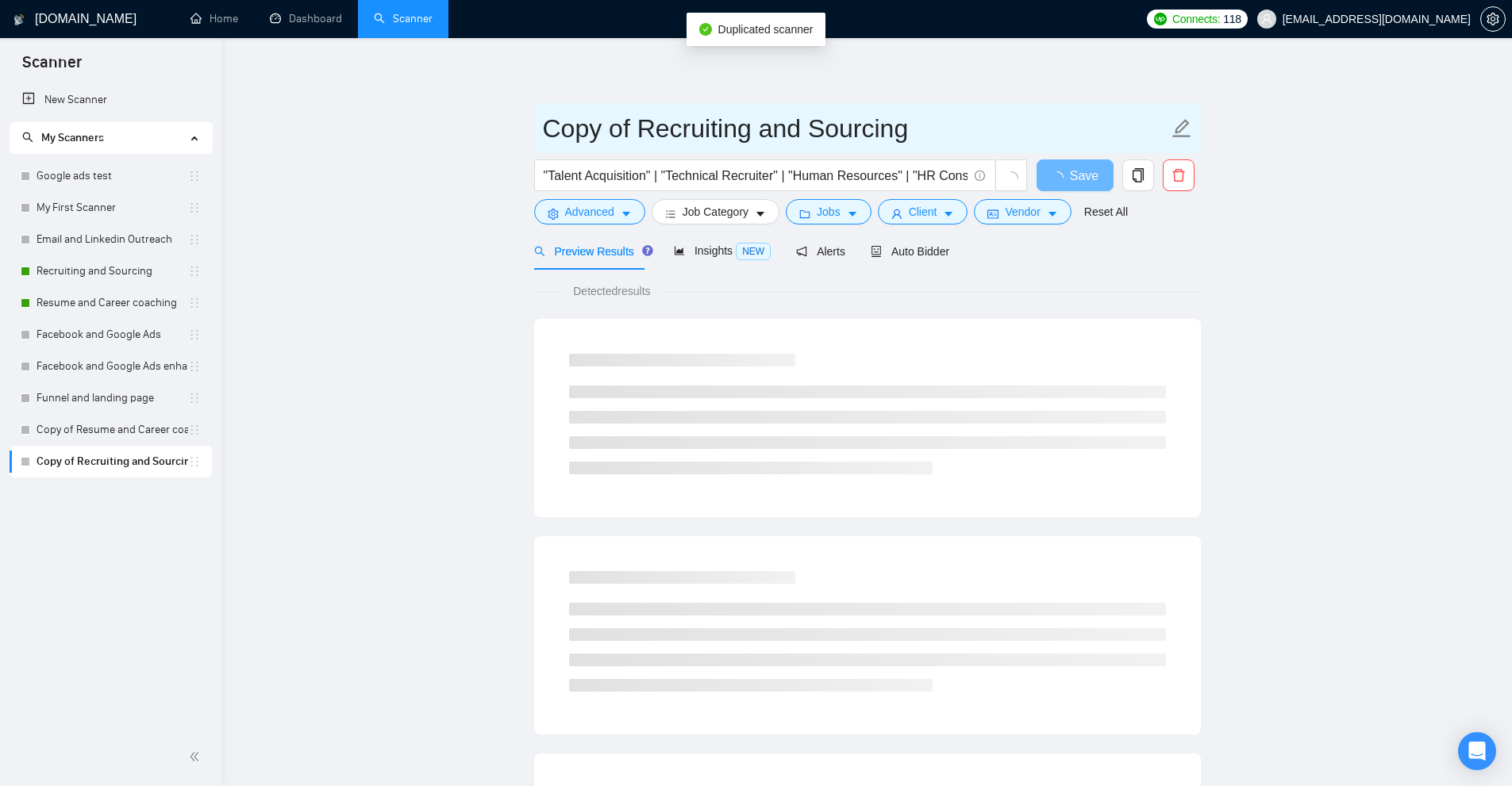
drag, startPoint x: 641, startPoint y: 127, endPoint x: 442, endPoint y: 149, distance: 200.2
click at [382, 120] on main "Copy of Recruiting and Sourcing "Talent Acquisition" | "Technical Recruiter" | …" at bounding box center [866, 725] width 1239 height 1324
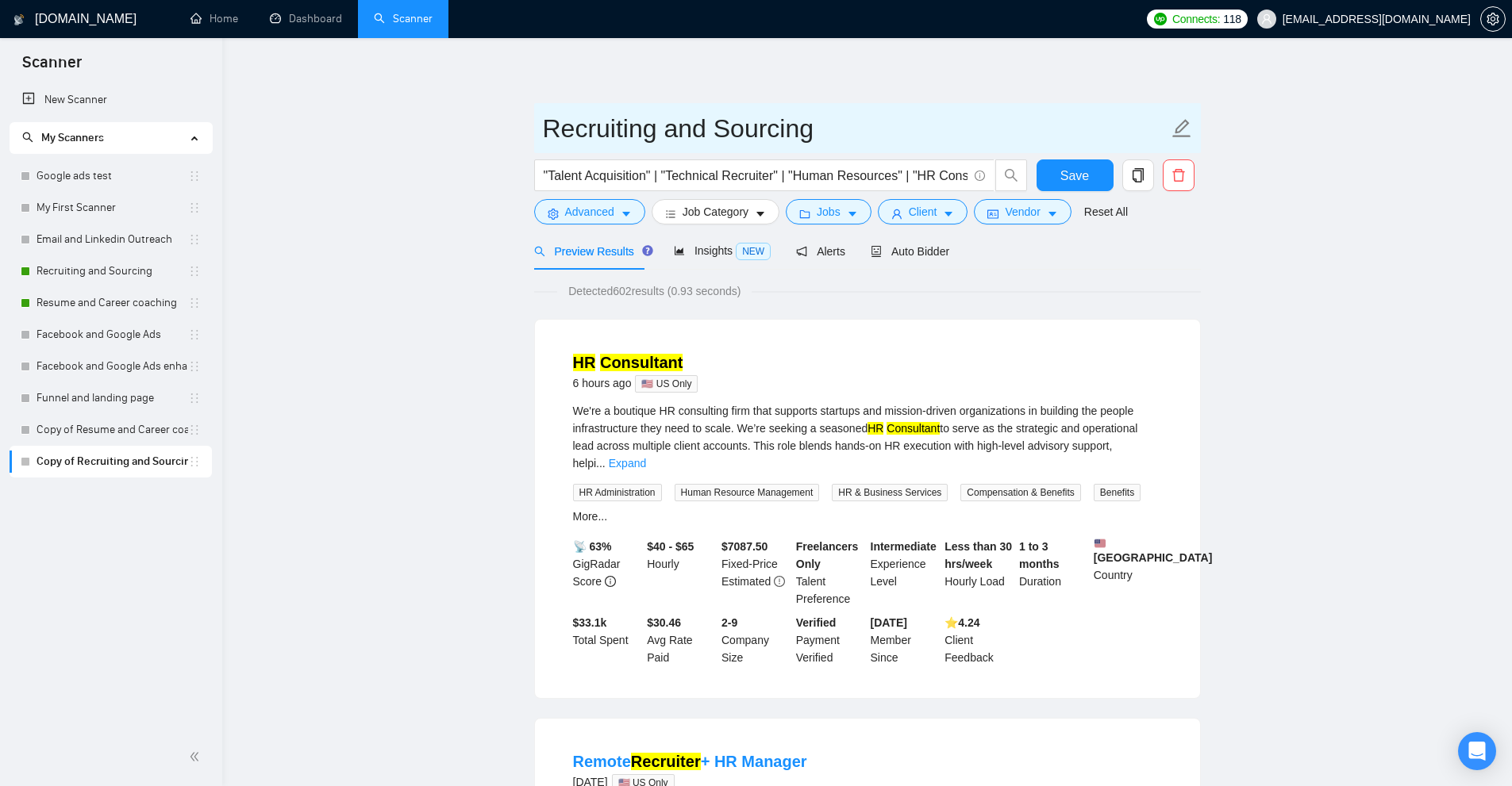
type input "Recruiting and Sourcing"
click at [129, 265] on link "Recruiting and Sourcing" at bounding box center [112, 271] width 151 height 32
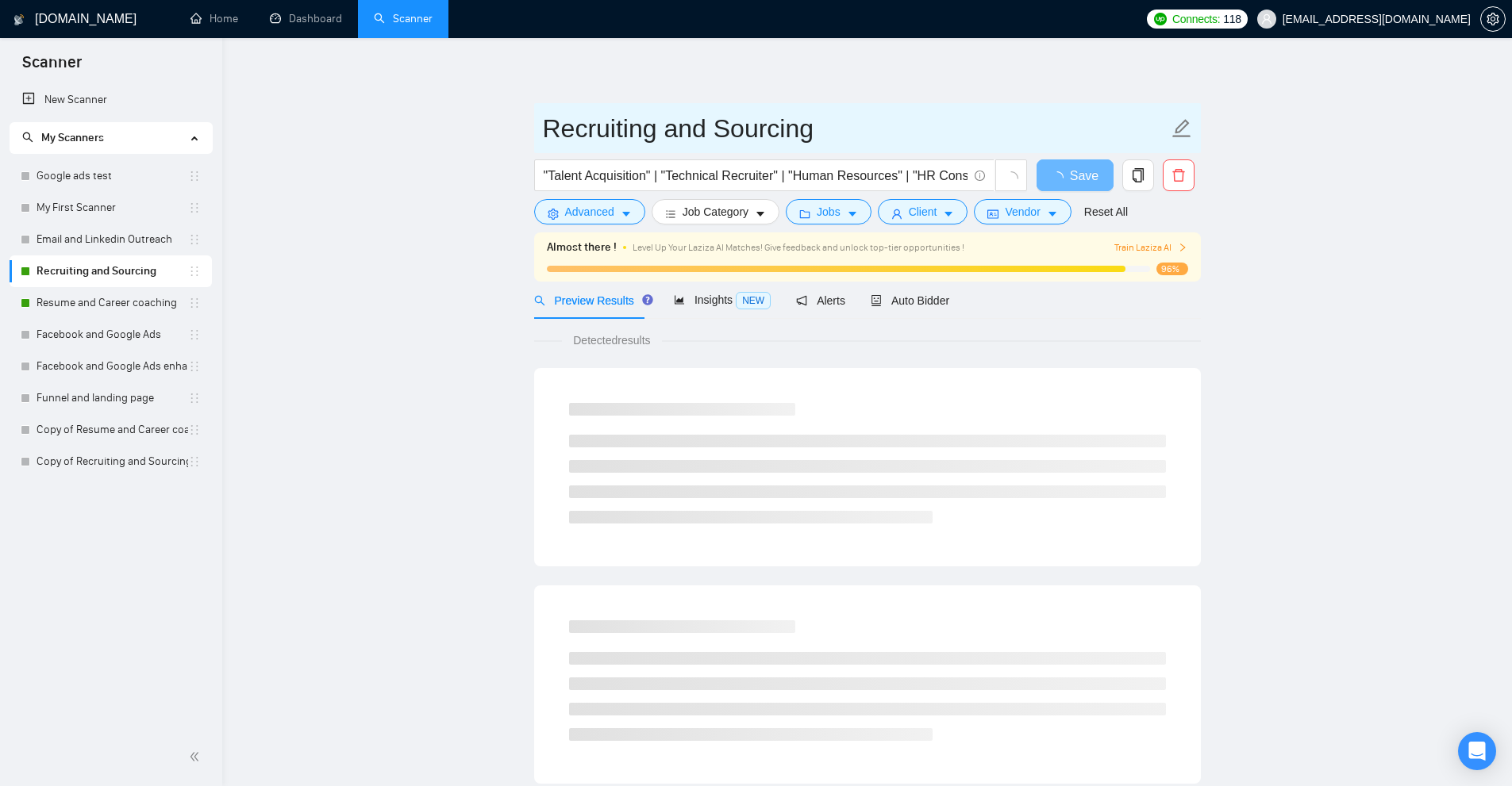
click at [894, 144] on input "Recruiting and Sourcing" at bounding box center [856, 129] width 626 height 40
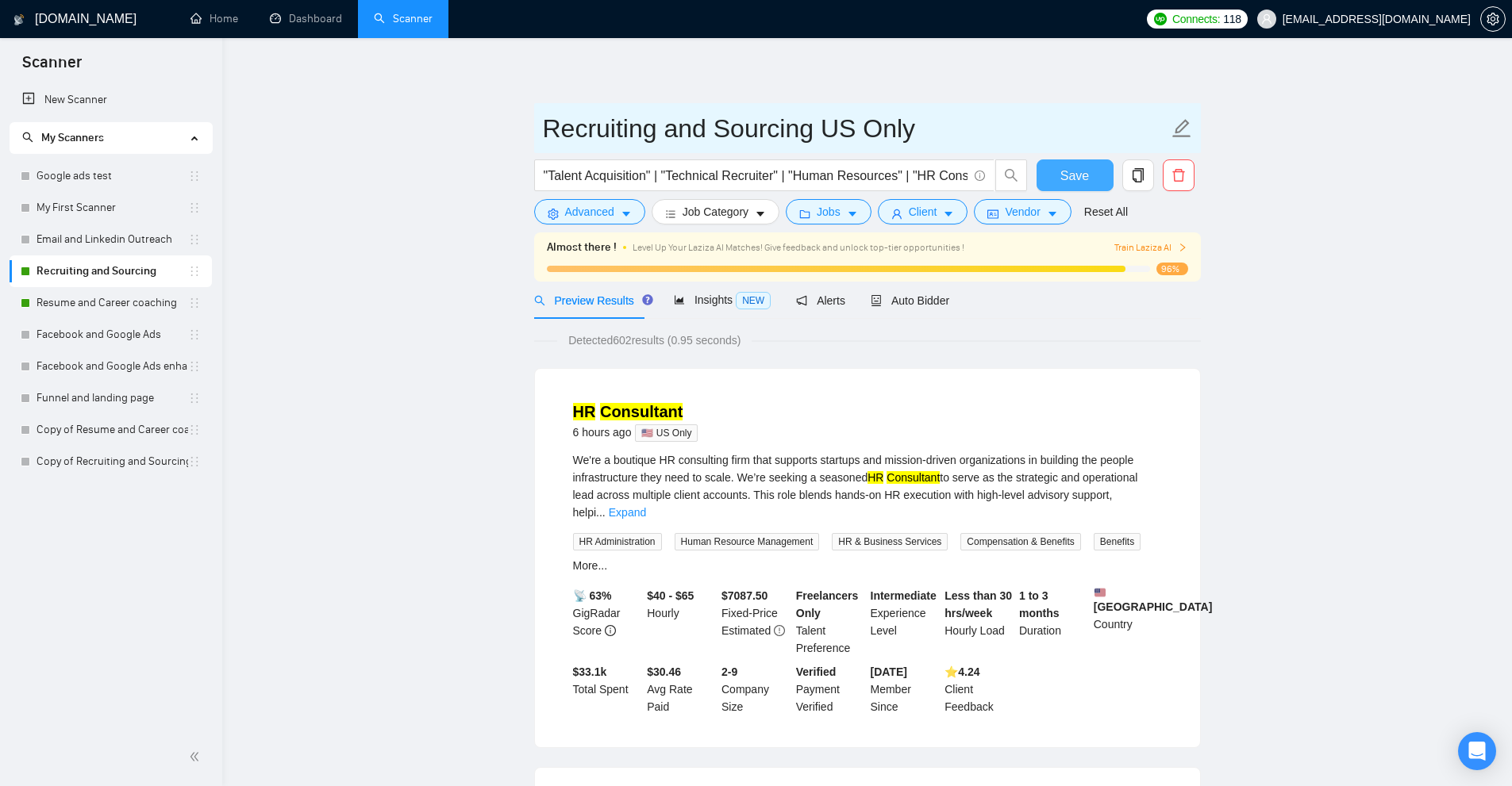
type input "Recruiting and Sourcing US Only"
click at [1077, 176] on span "Save" at bounding box center [1074, 176] width 29 height 20
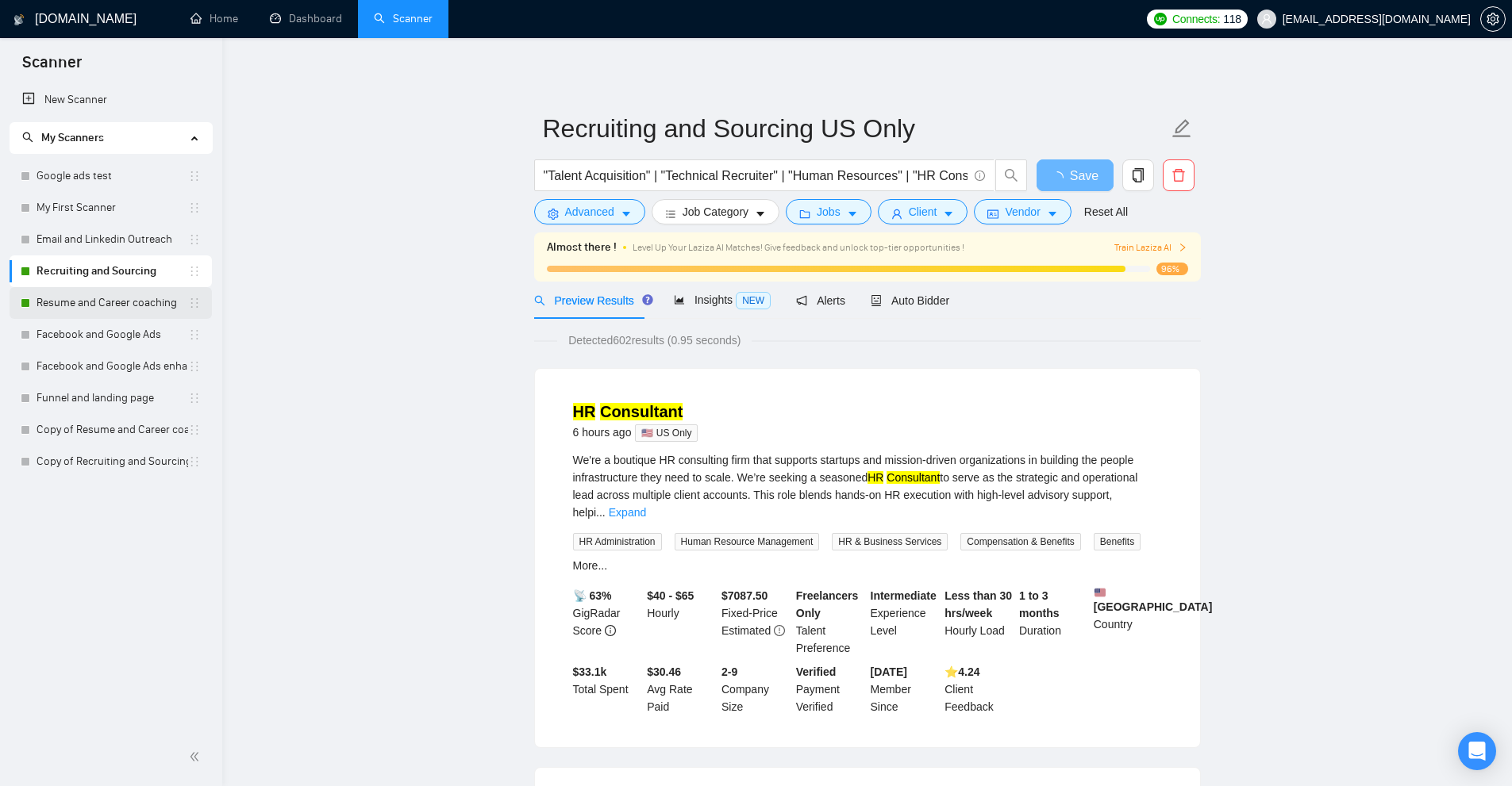
click at [90, 299] on link "Resume and Career coaching" at bounding box center [112, 303] width 151 height 32
click at [128, 312] on link "Resume and Career coaching" at bounding box center [112, 303] width 151 height 32
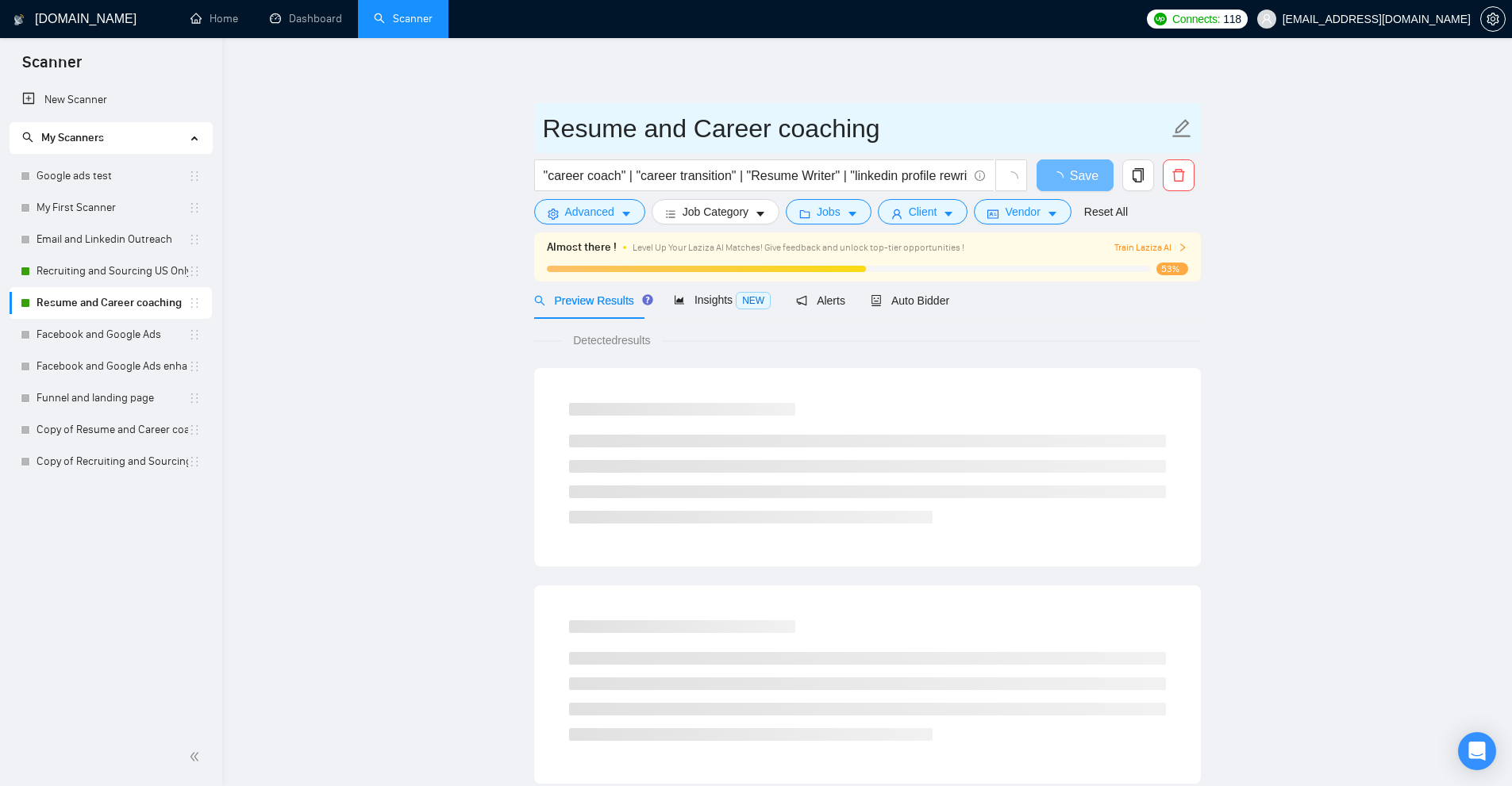
click at [896, 137] on input "Resume and Career coaching" at bounding box center [856, 129] width 626 height 40
paste input "US Only"
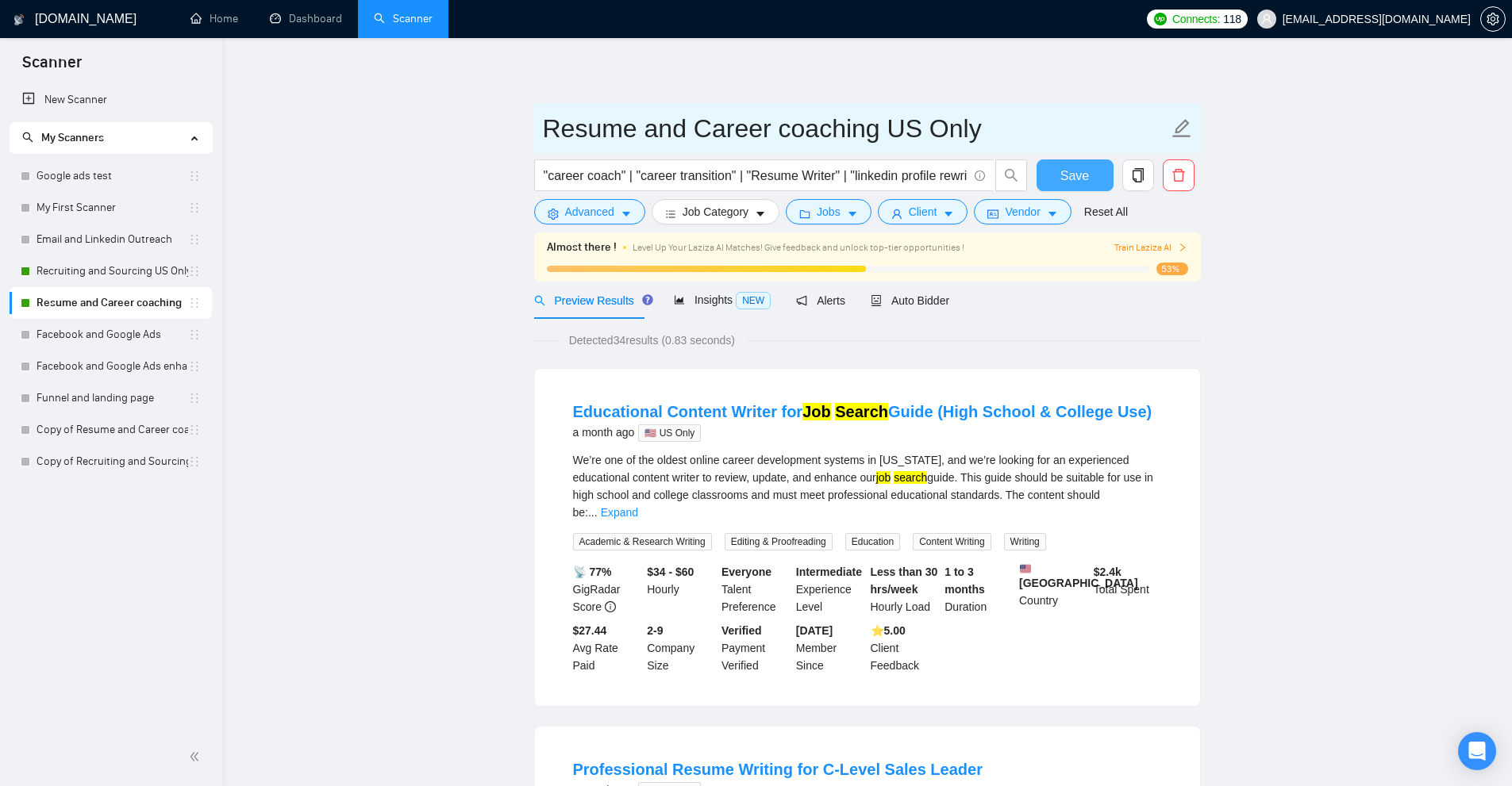
type input "Resume and Career coaching US Only"
click at [1052, 183] on button "Save" at bounding box center [1075, 175] width 77 height 32
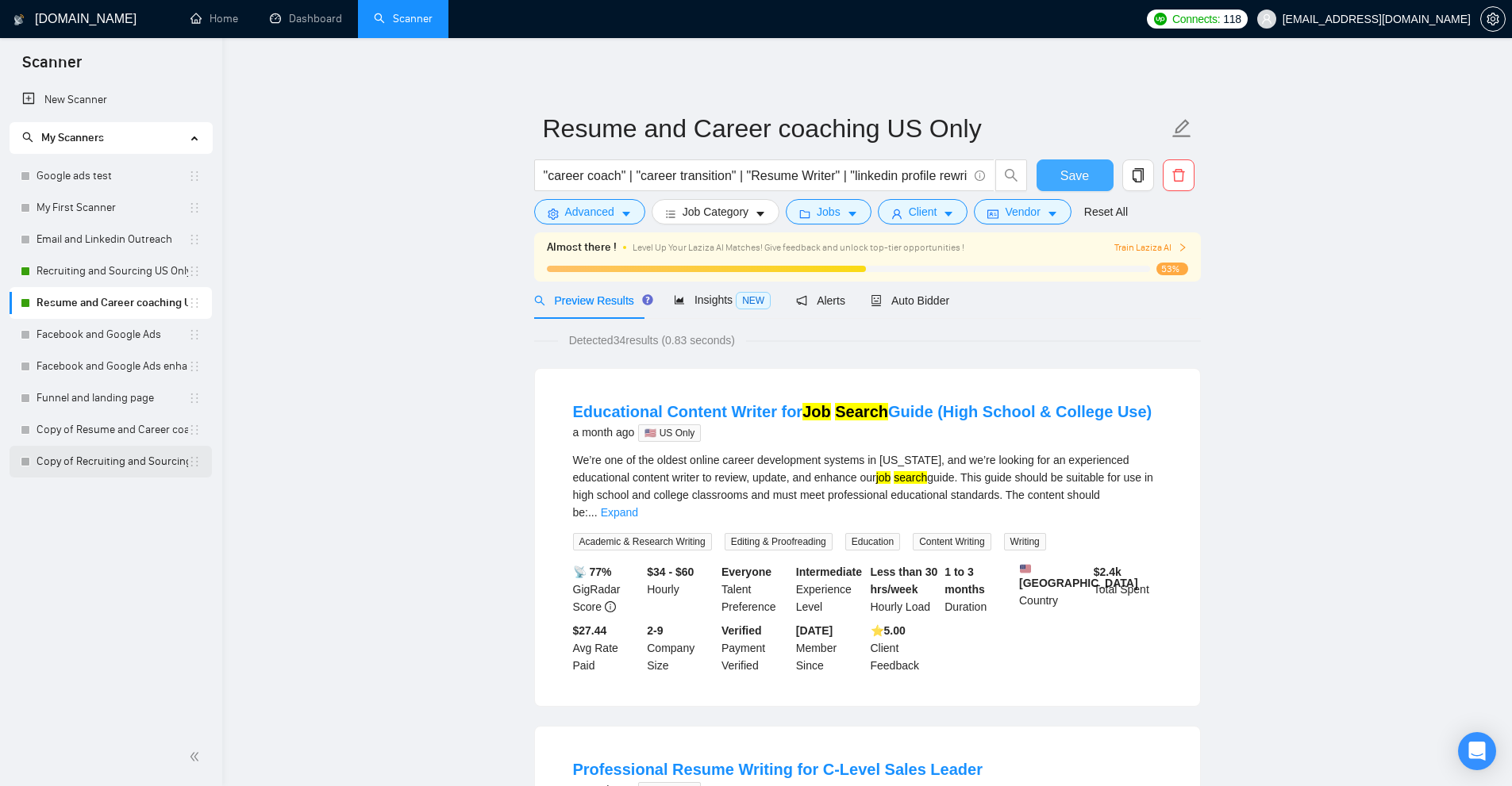
click at [100, 455] on link "Copy of Recruiting and Sourcing" at bounding box center [112, 461] width 151 height 32
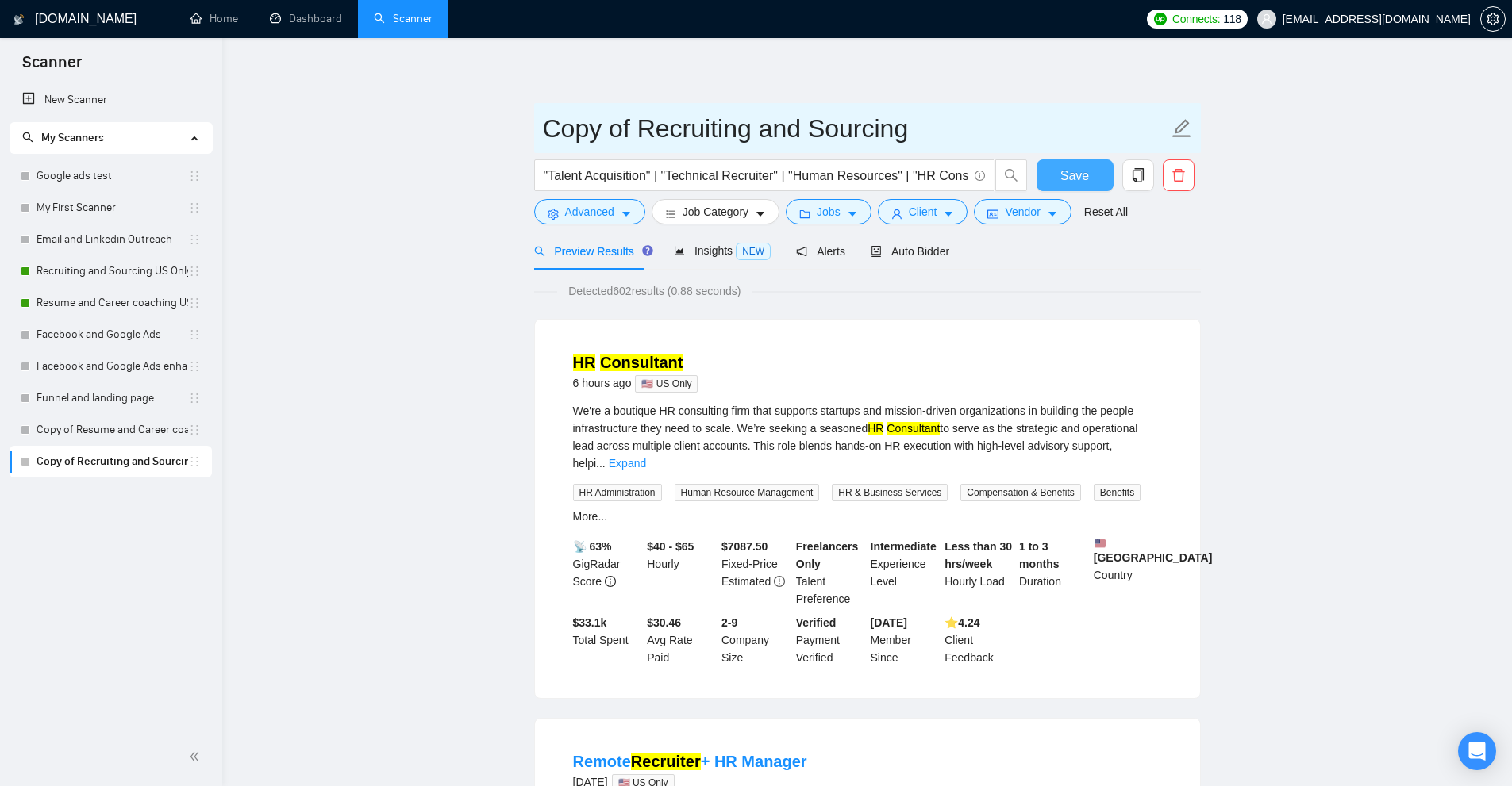
click at [933, 118] on input "Copy of Recruiting and Sourcing" at bounding box center [856, 129] width 626 height 40
drag, startPoint x: 629, startPoint y: 118, endPoint x: 359, endPoint y: 109, distance: 270.1
type input "Recruiting and Sourcing"
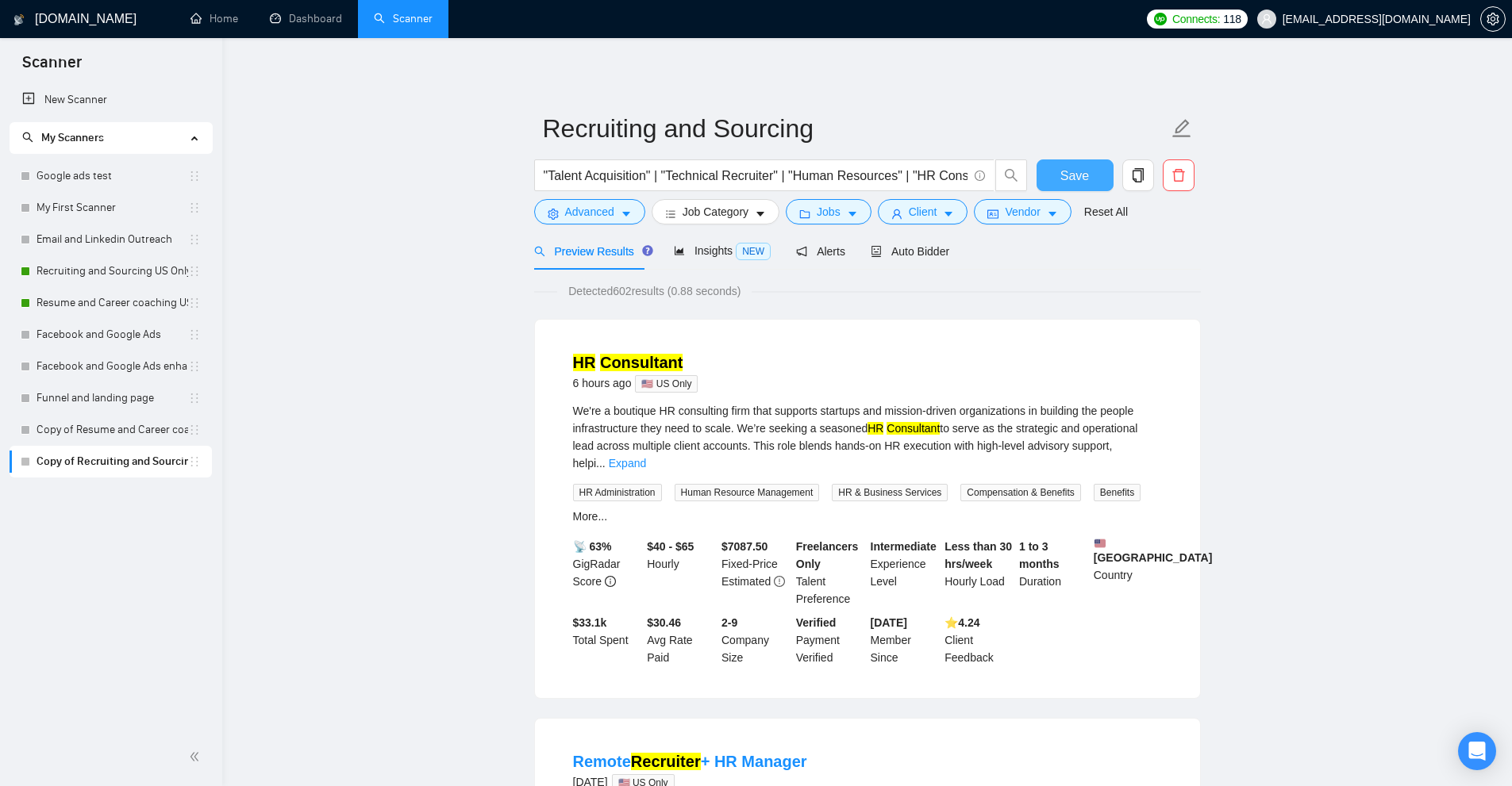
click at [1093, 168] on button "Save" at bounding box center [1075, 175] width 77 height 32
click at [116, 438] on link "Copy of Resume and Career coaching" at bounding box center [112, 430] width 151 height 32
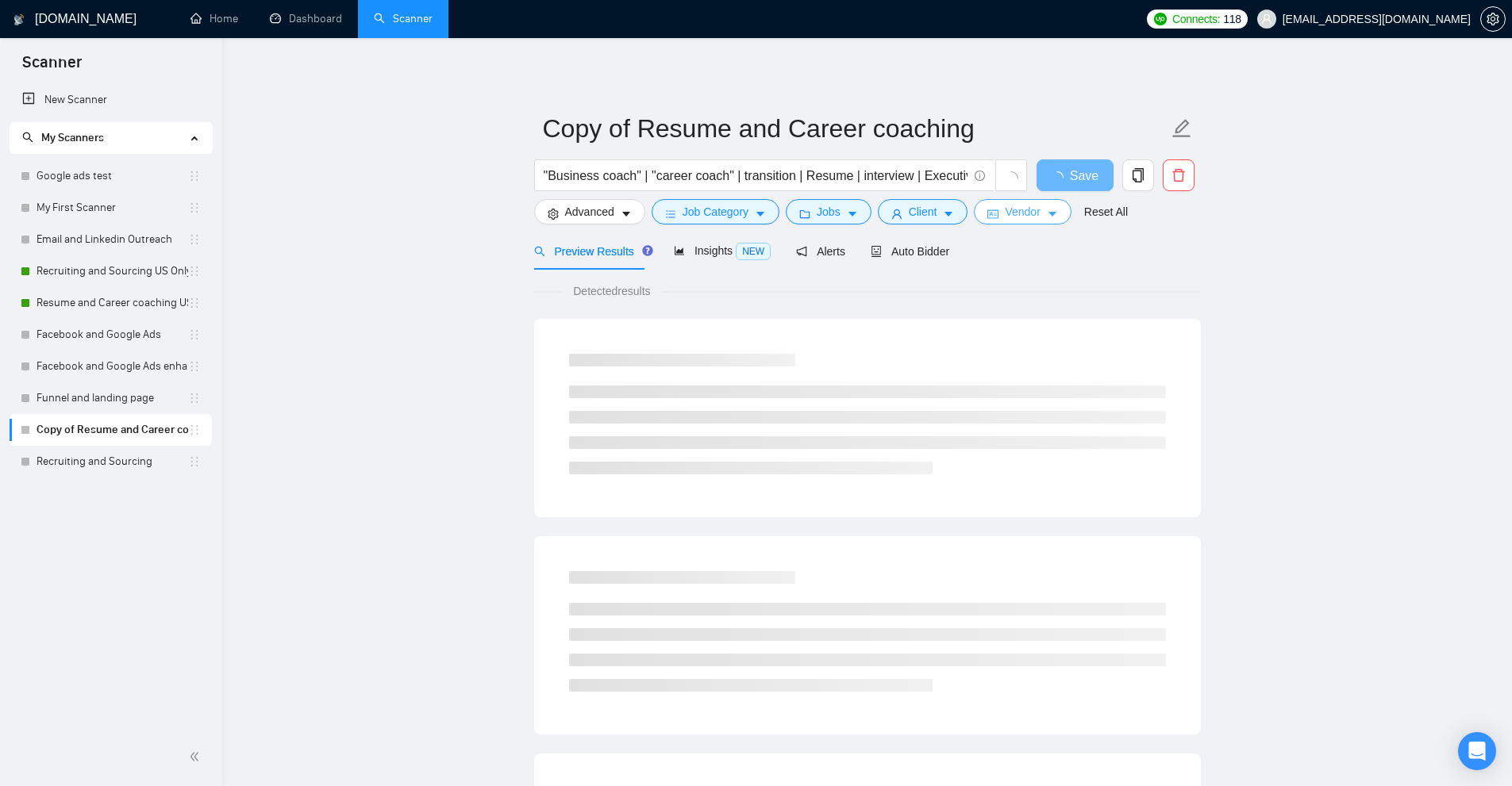
click at [1005, 205] on span "Vendor" at bounding box center [1022, 212] width 35 height 18
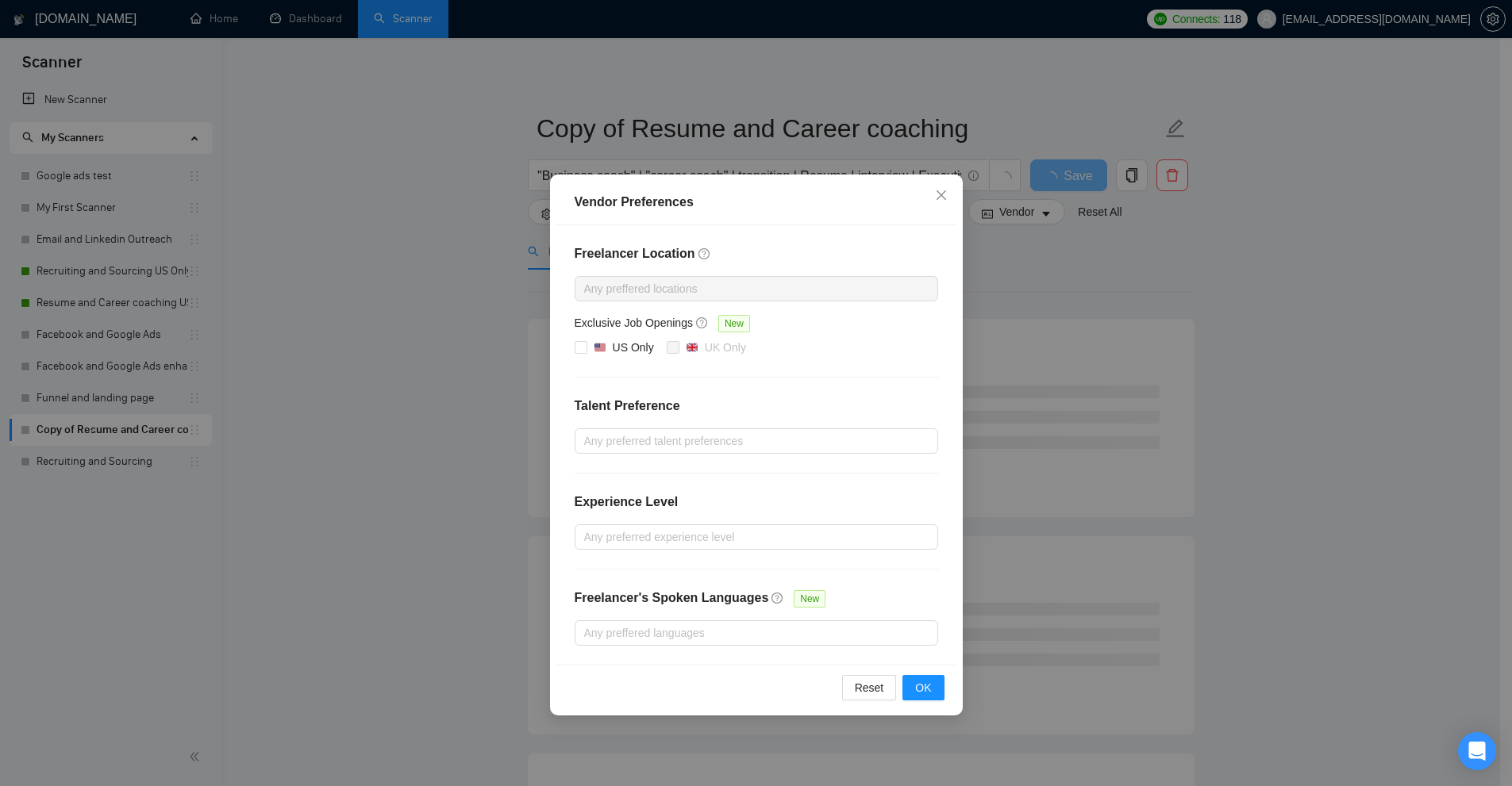
click at [1021, 269] on div "Vendor Preferences Freelancer Location Any preffered locations Exclusive Job Op…" at bounding box center [756, 393] width 1512 height 786
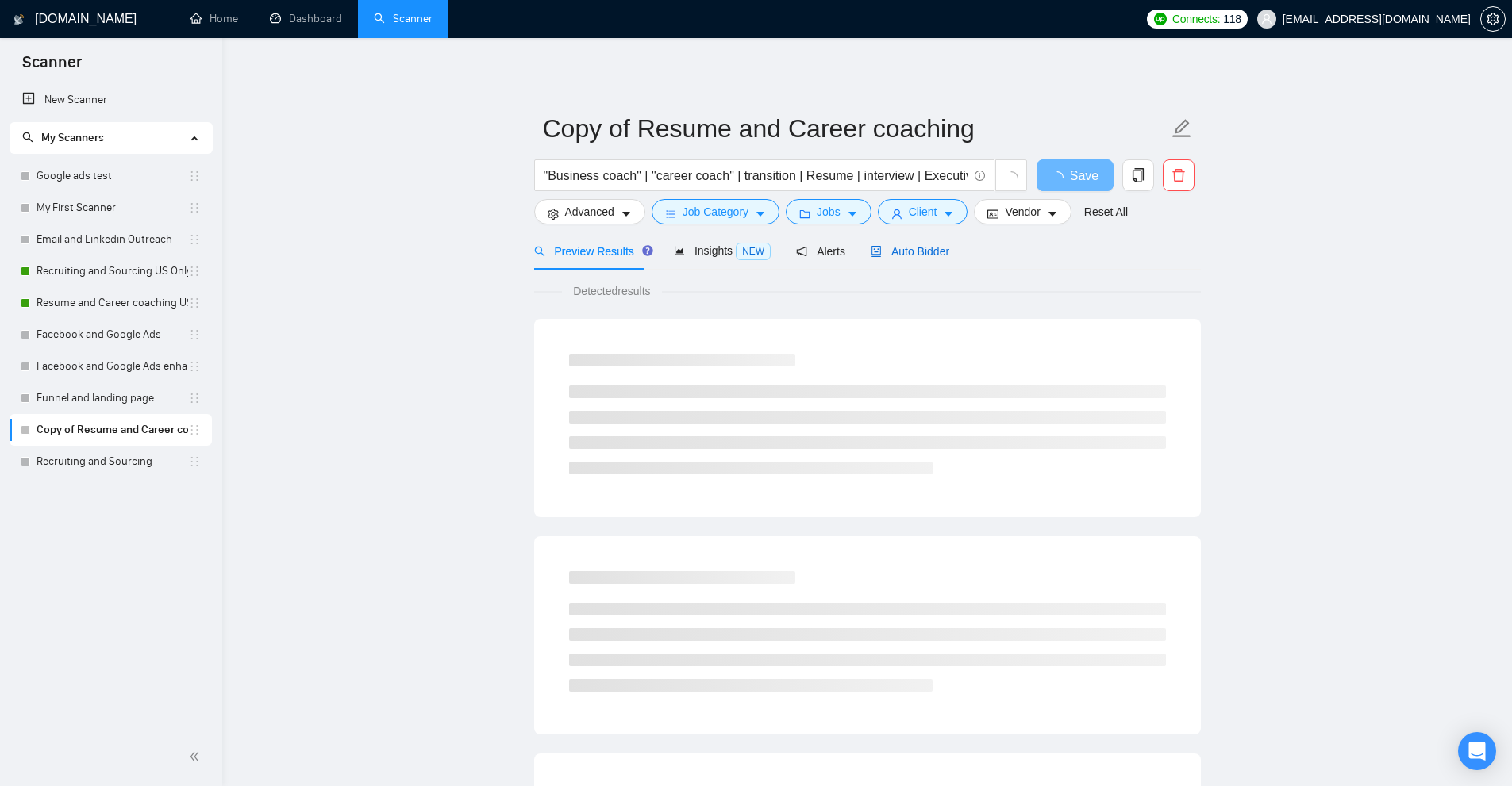
click at [900, 246] on span "Auto Bidder" at bounding box center [909, 251] width 78 height 13
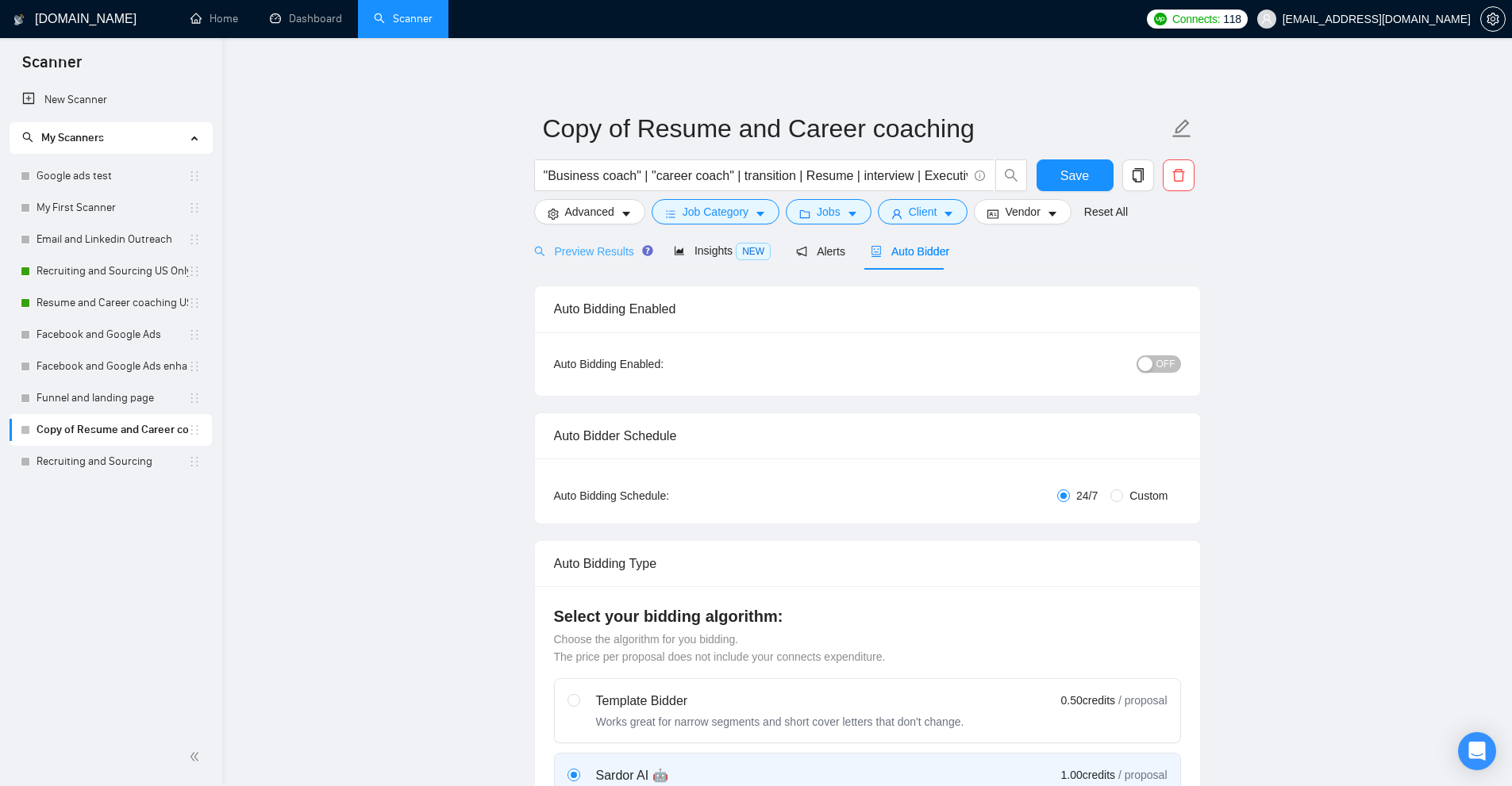
click at [566, 241] on div "Preview Results" at bounding box center [590, 251] width 114 height 38
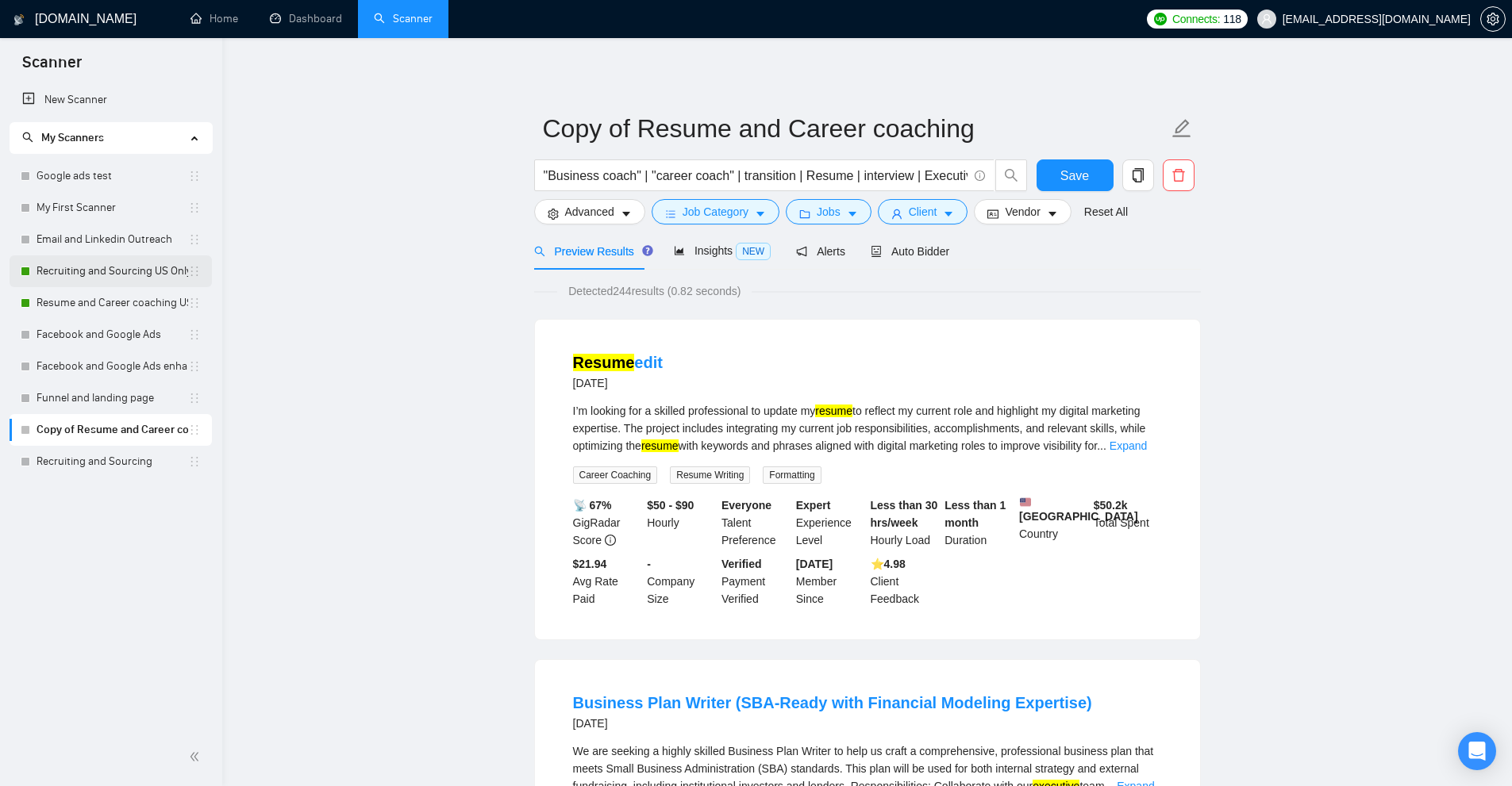
click at [86, 286] on link "Recruiting and Sourcing US Only" at bounding box center [112, 271] width 151 height 32
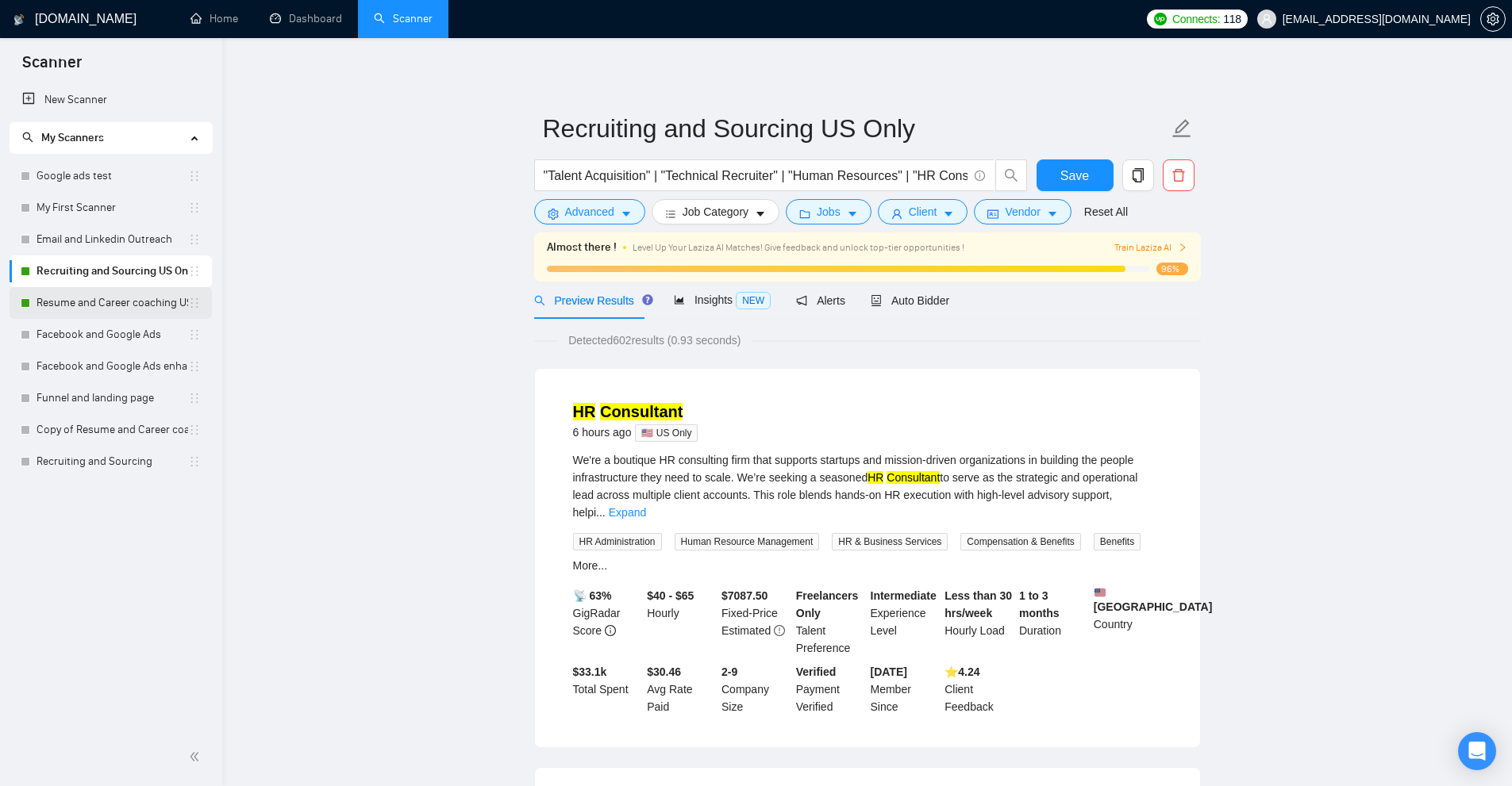
click at [110, 303] on link "Resume and Career coaching US Only" at bounding box center [112, 303] width 151 height 32
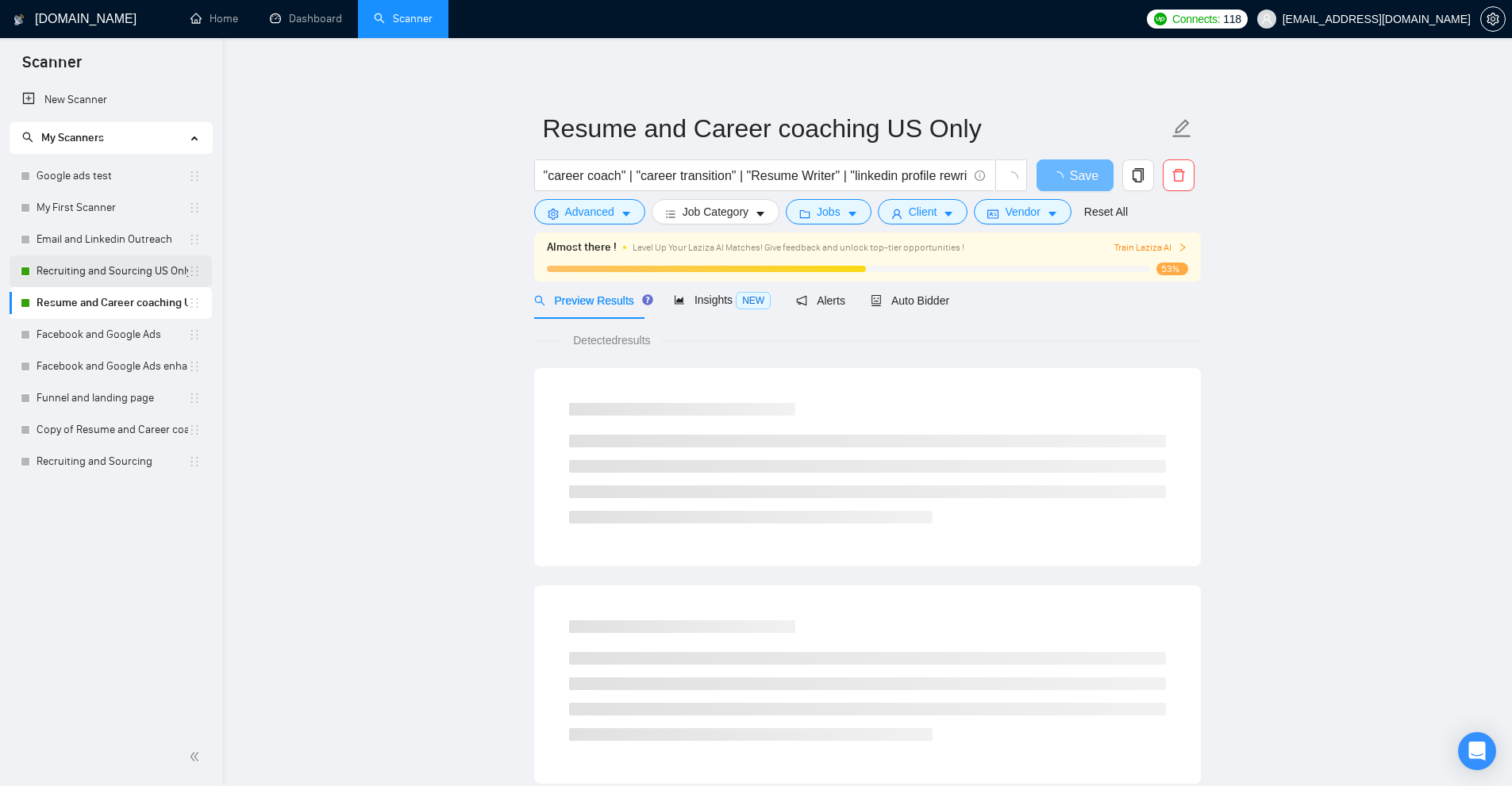
click at [157, 279] on link "Recruiting and Sourcing US Only" at bounding box center [112, 271] width 151 height 32
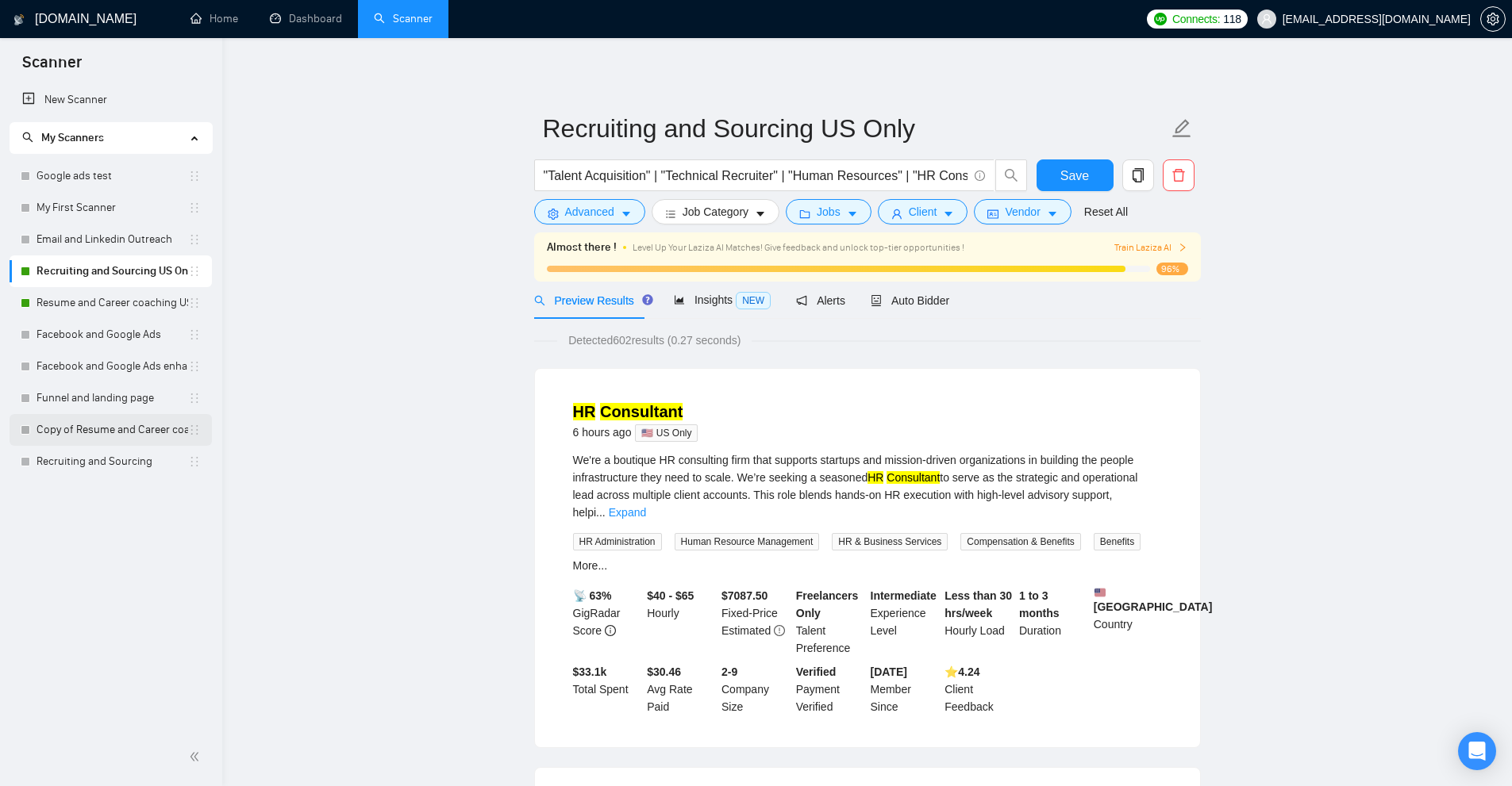
click at [130, 427] on link "Copy of Resume and Career coaching" at bounding box center [112, 430] width 151 height 32
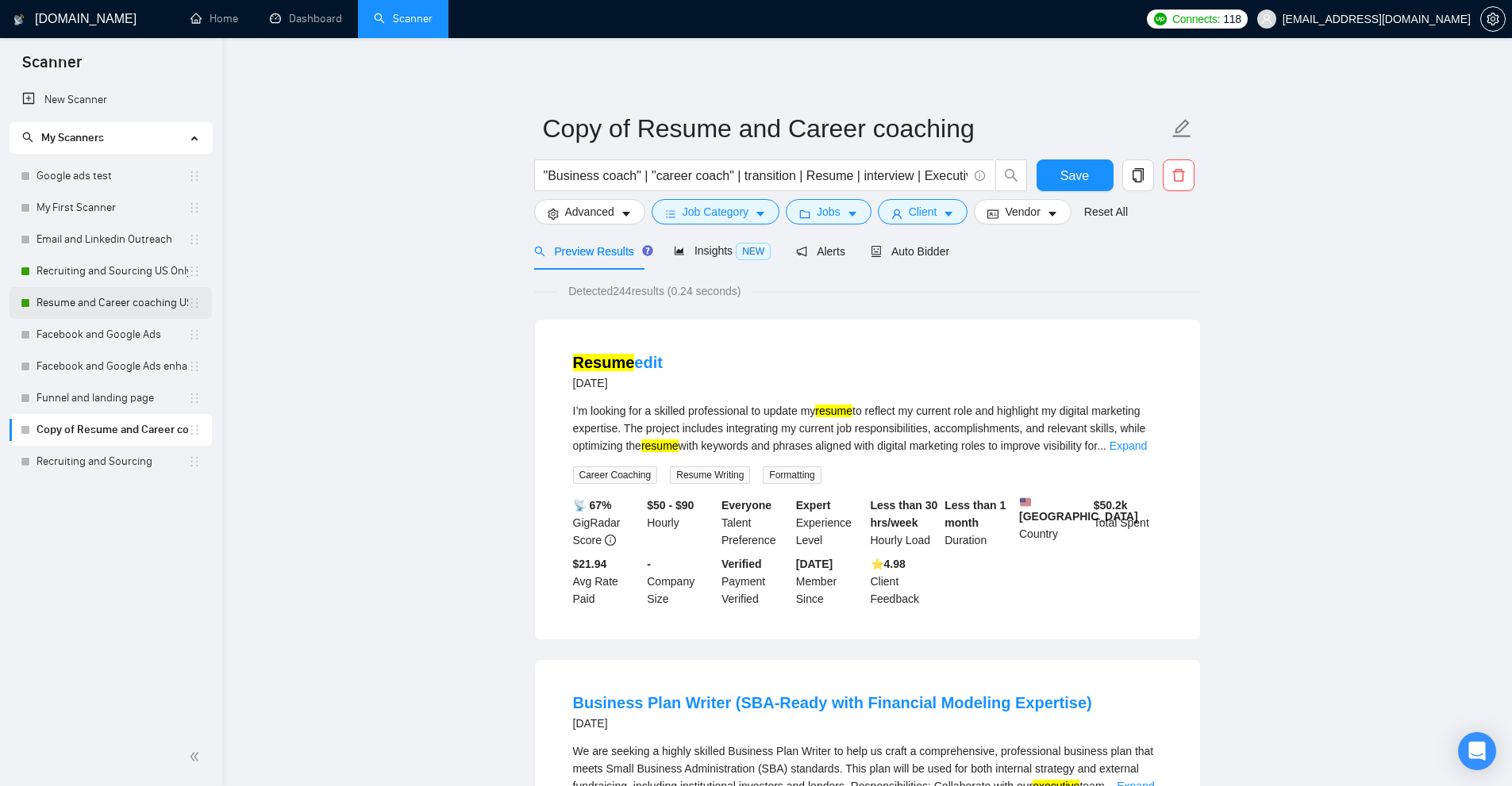
click at [124, 304] on link "Resume and Career coaching US Only" at bounding box center [112, 303] width 151 height 32
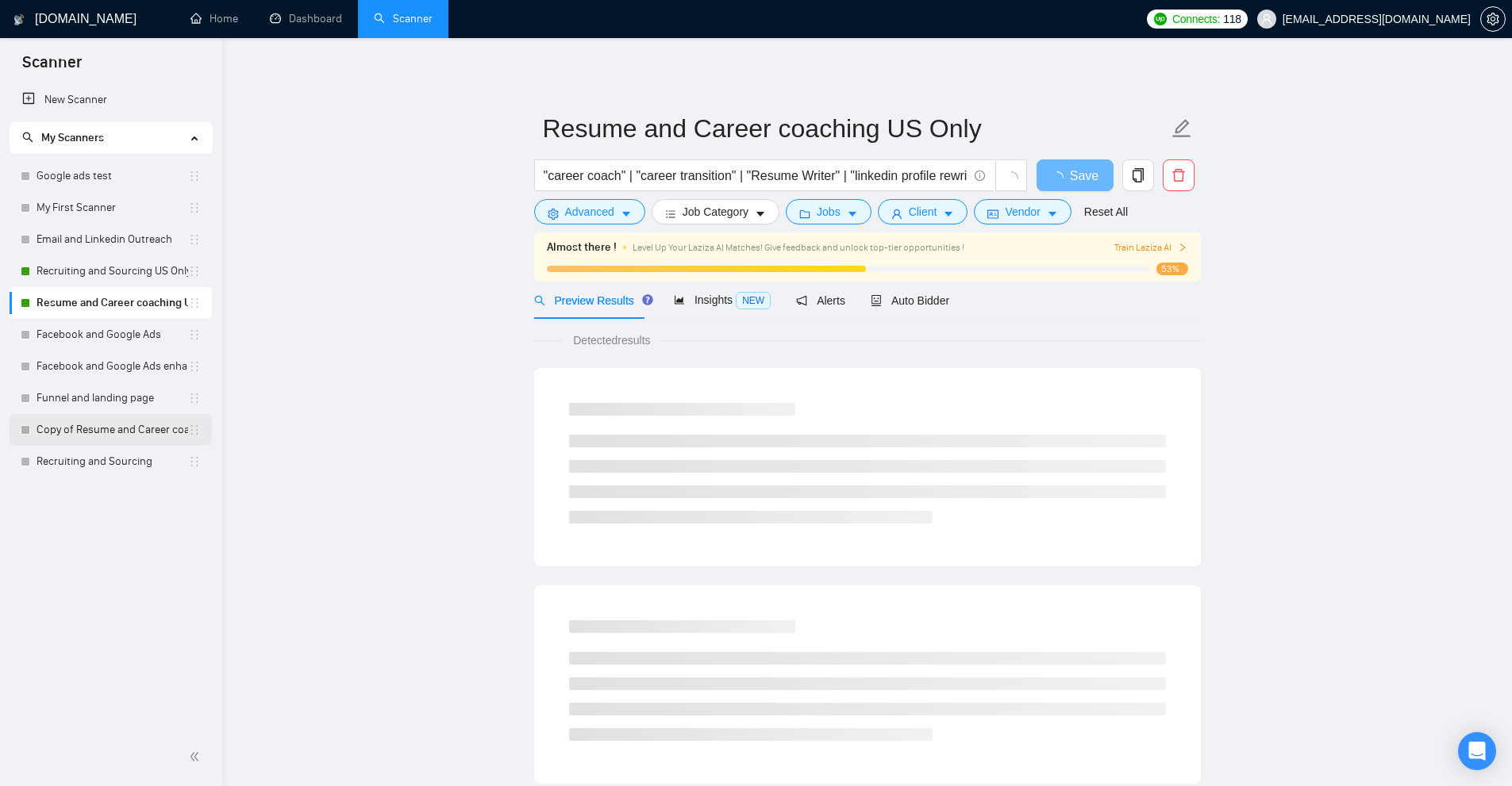
click at [102, 434] on link "Copy of Resume and Career coaching" at bounding box center [112, 430] width 151 height 32
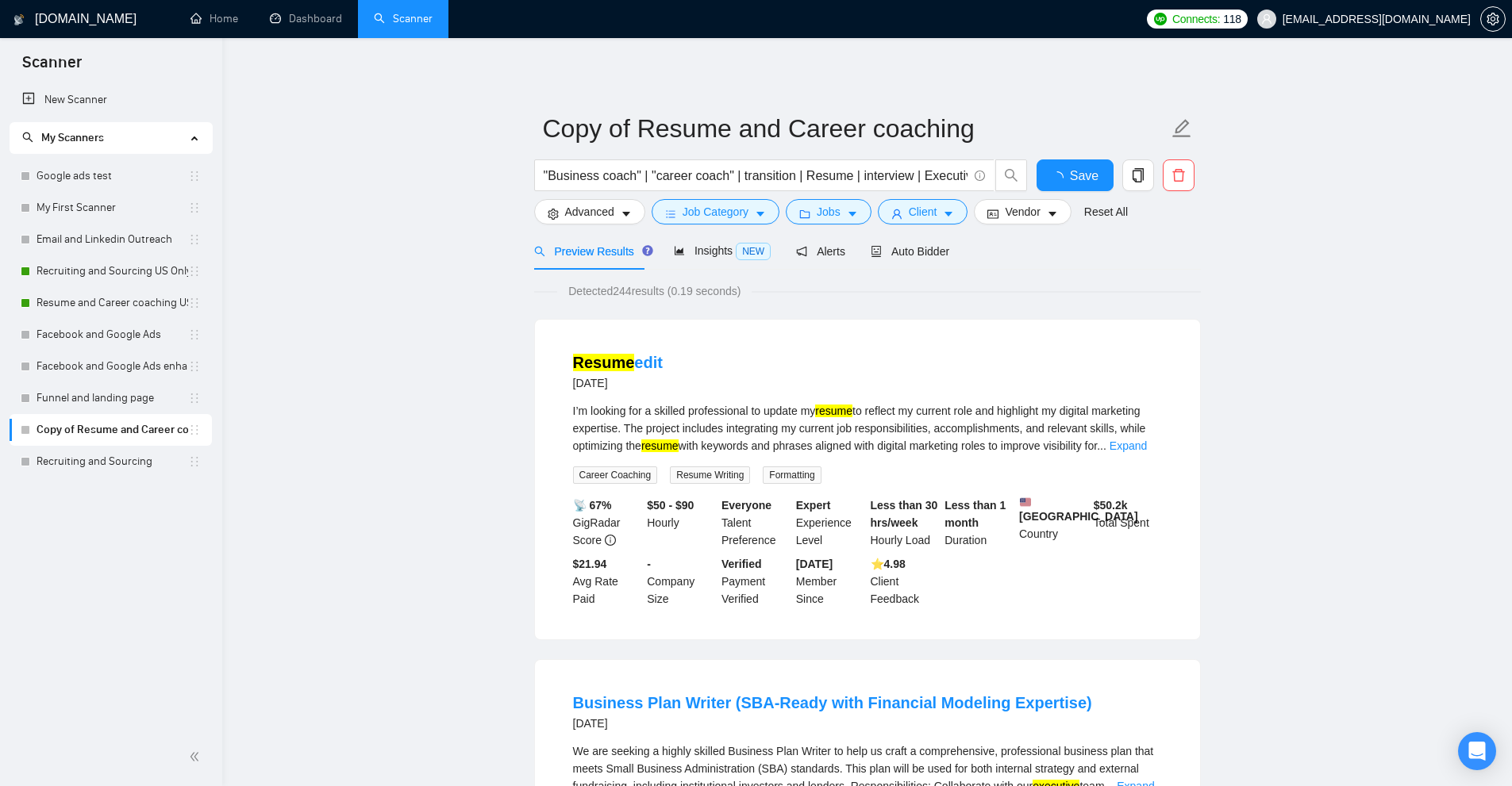
scroll to position [79, 0]
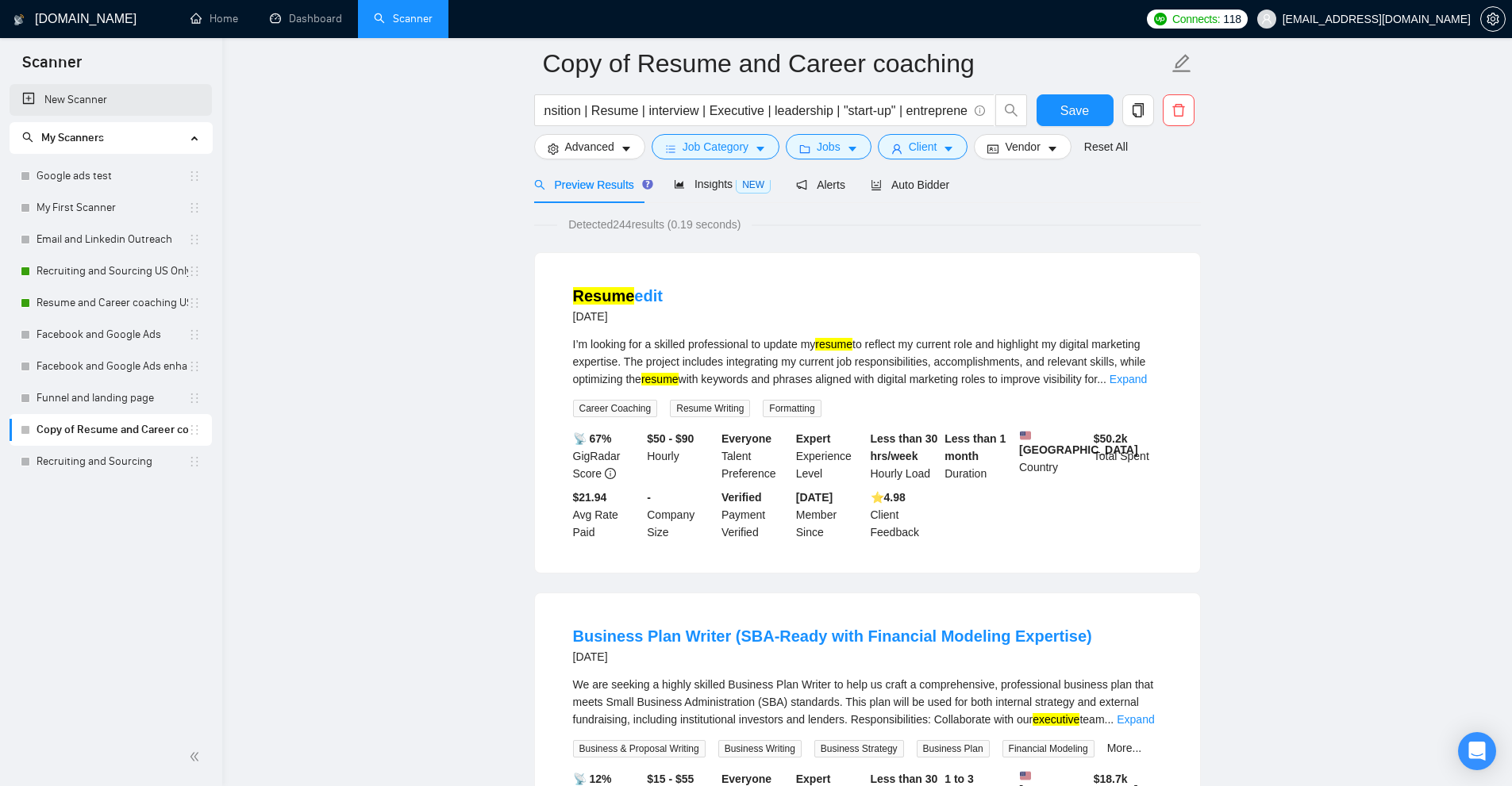
click at [66, 88] on link "New Scanner" at bounding box center [110, 100] width 177 height 32
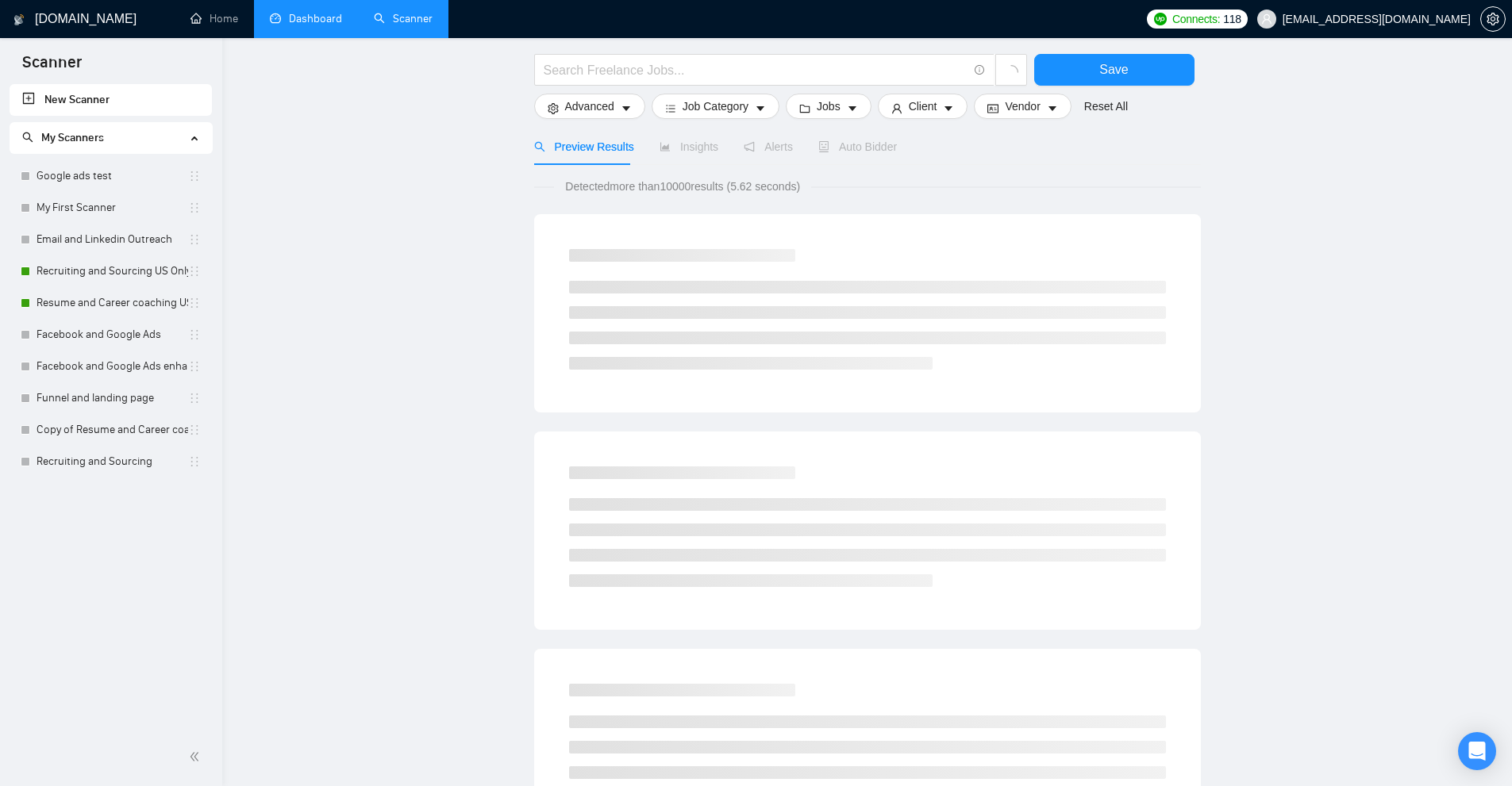
click at [292, 12] on link "Dashboard" at bounding box center [305, 19] width 72 height 14
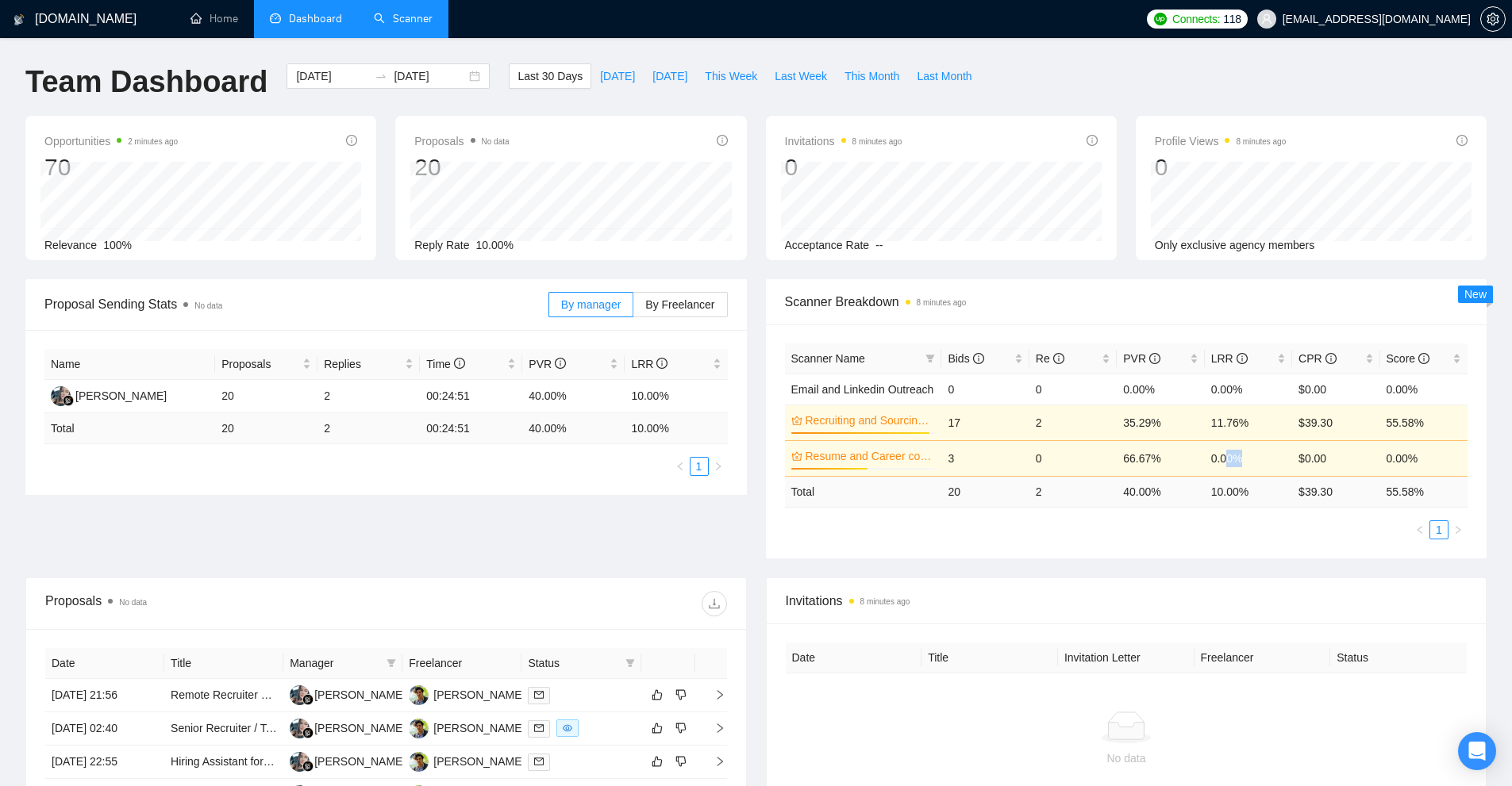
drag, startPoint x: 1236, startPoint y: 461, endPoint x: 1265, endPoint y: 463, distance: 29.1
click at [1262, 463] on td "0.00%" at bounding box center [1249, 458] width 87 height 36
click at [1261, 567] on div "Proposal Sending Stats No data By manager By Freelancer Name Proposals Replies …" at bounding box center [756, 428] width 1480 height 298
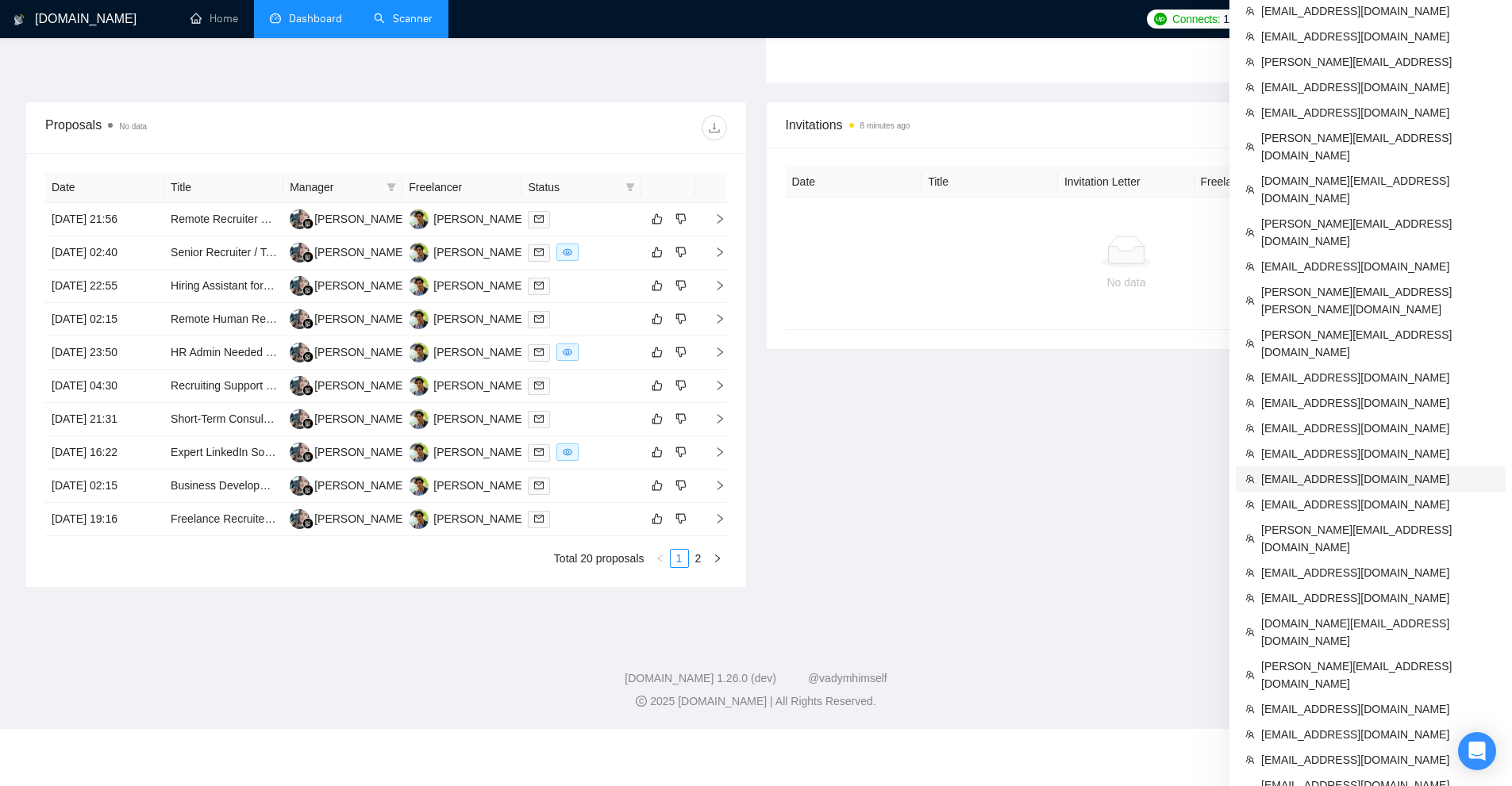
scroll to position [519, 0]
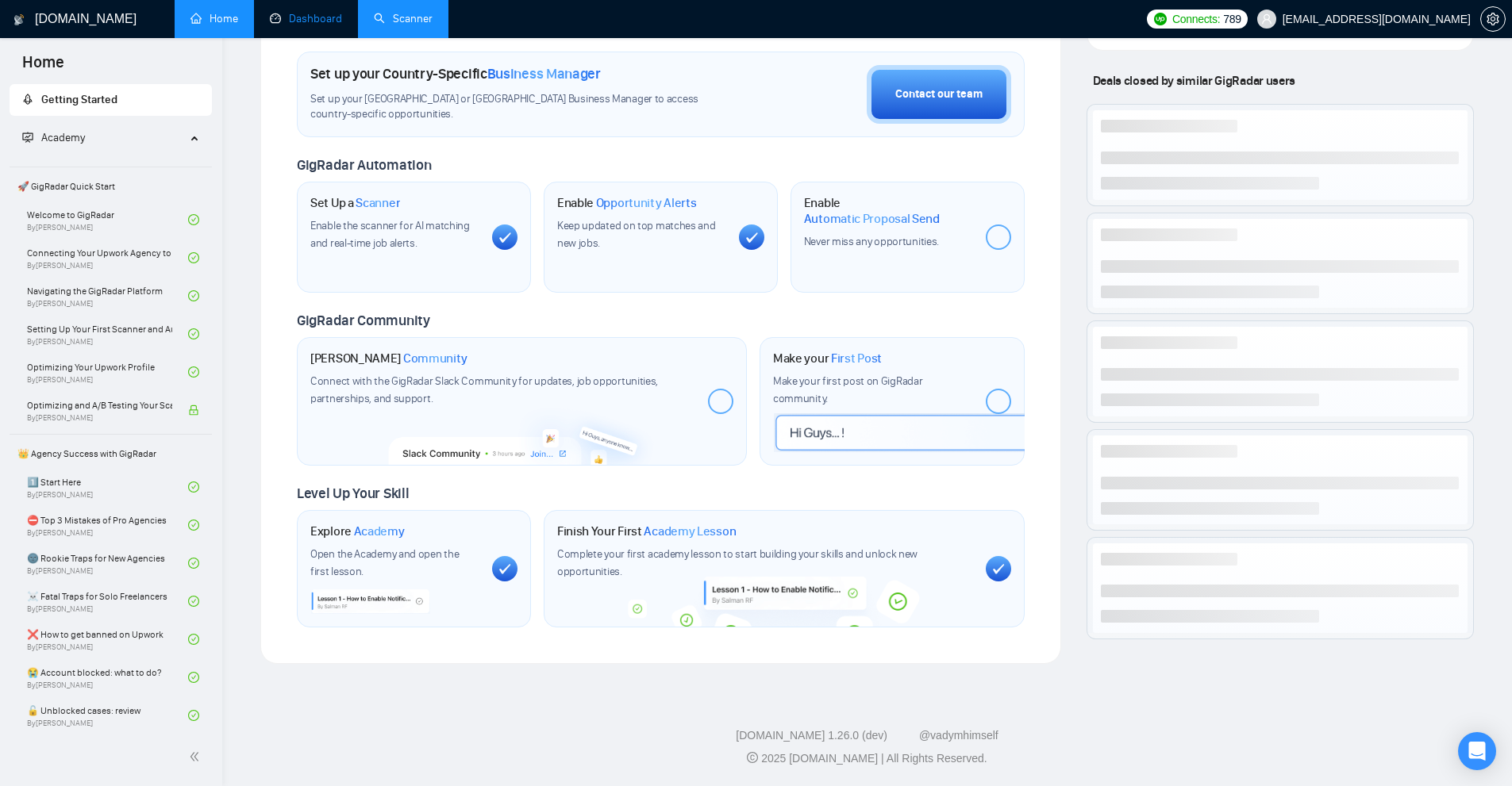
click at [298, 18] on link "Dashboard" at bounding box center [305, 19] width 72 height 14
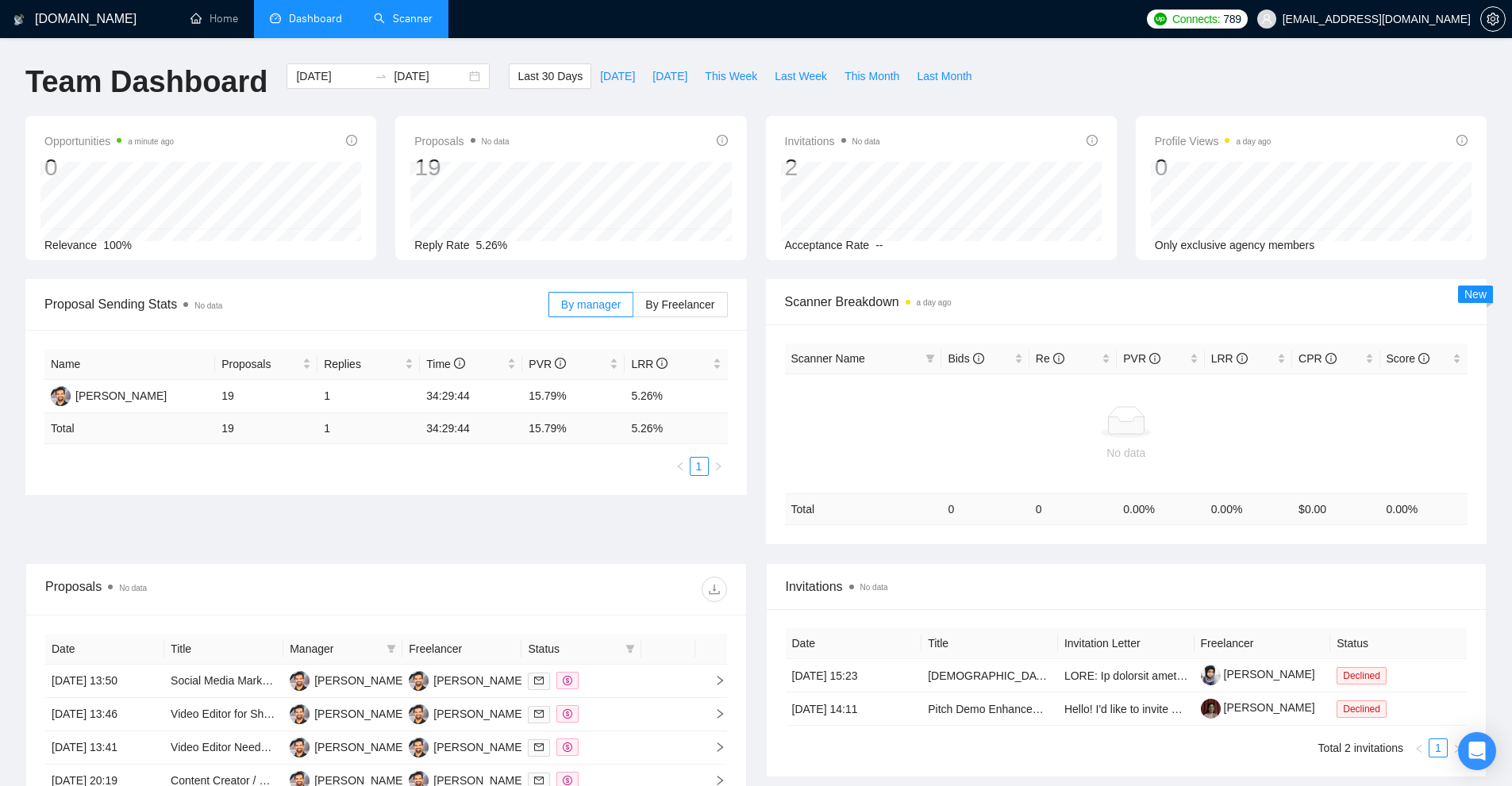
scroll to position [318, 0]
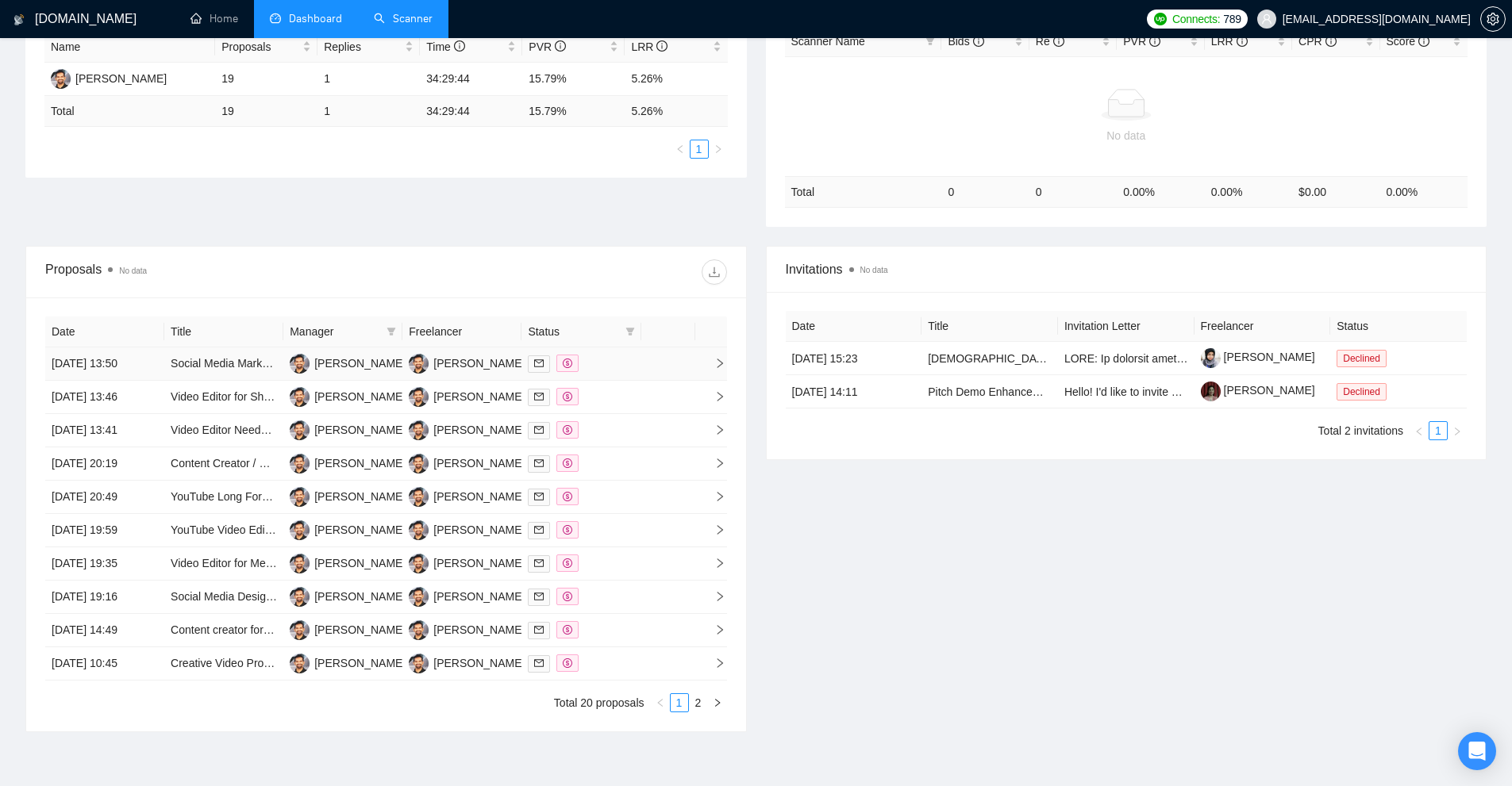
click at [662, 356] on td at bounding box center [668, 364] width 53 height 34
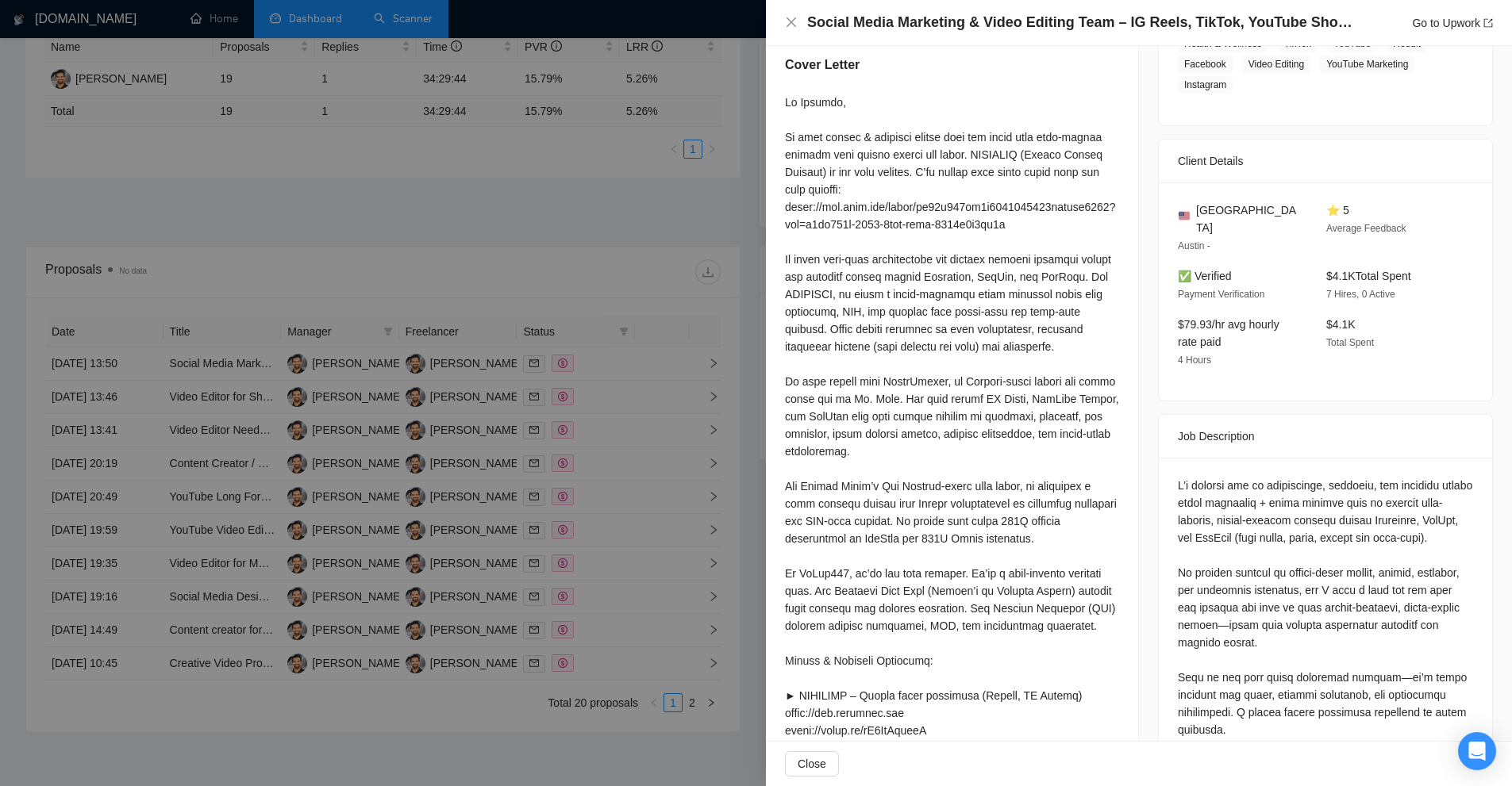
scroll to position [238, 0]
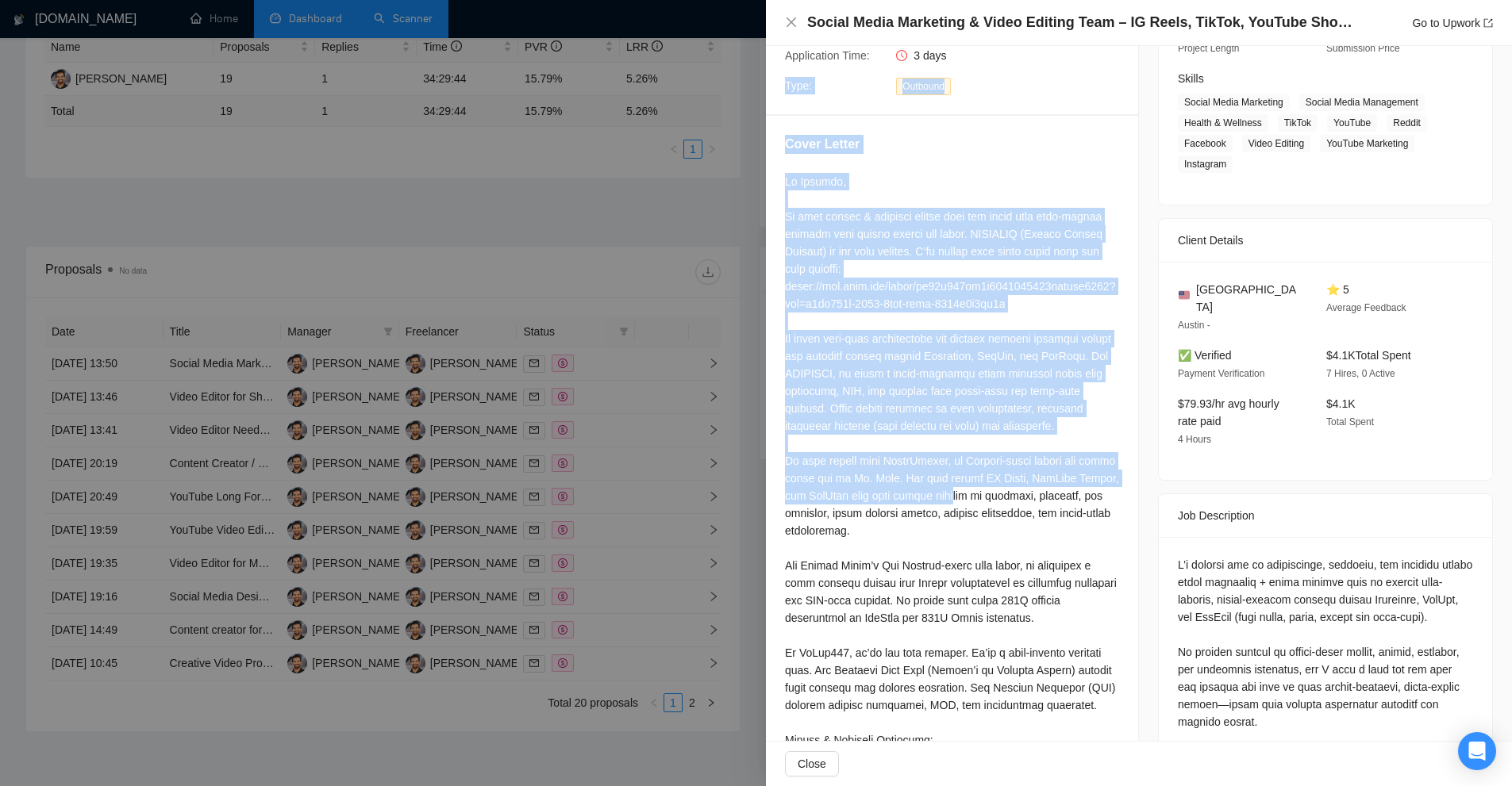
drag, startPoint x: 785, startPoint y: 102, endPoint x: 993, endPoint y: 502, distance: 450.8
click at [993, 502] on div at bounding box center [952, 740] width 334 height 1134
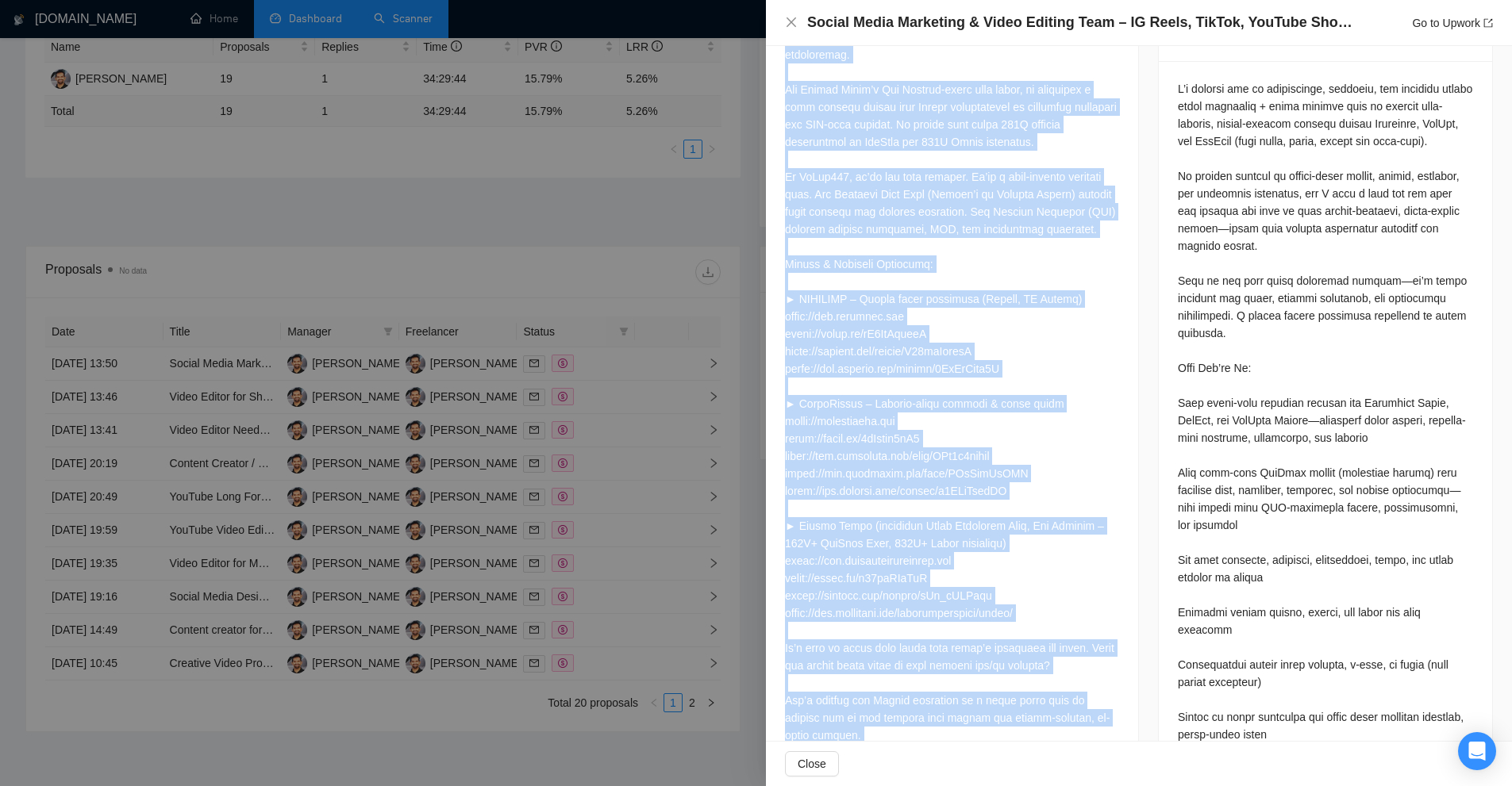
scroll to position [1032, 0]
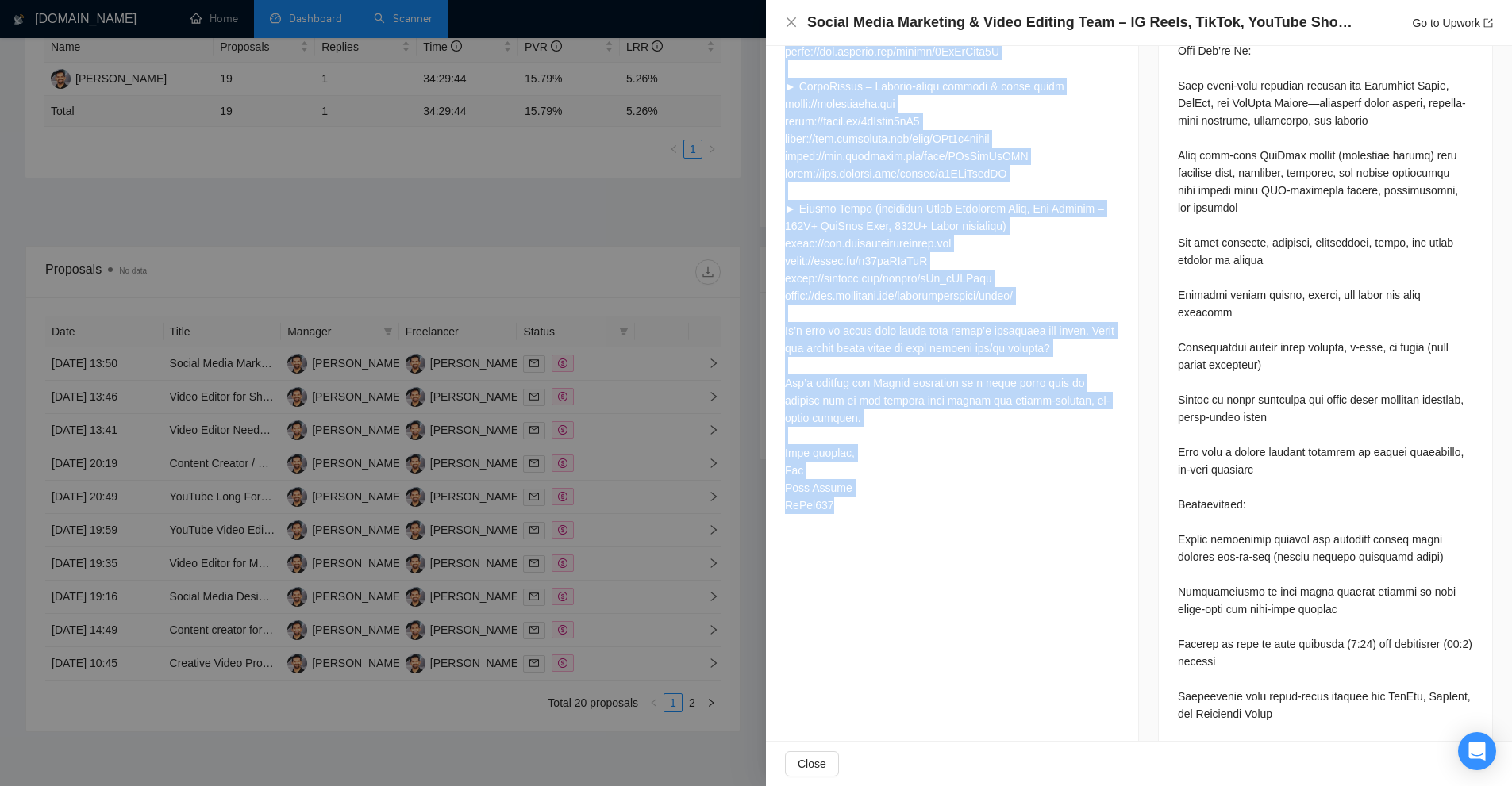
drag, startPoint x: 788, startPoint y: 182, endPoint x: 925, endPoint y: 555, distance: 397.4
click at [925, 555] on div "Proposal Details Date: 18 Aug, 2025 13:50 Status: Sent Boosted Manager: Abu Tur…" at bounding box center [952, 170] width 373 height 2311
click at [1013, 540] on div "Proposal Details Date: 18 Aug, 2025 13:50 Status: Sent Boosted Manager: Abu Tur…" at bounding box center [952, 170] width 373 height 2311
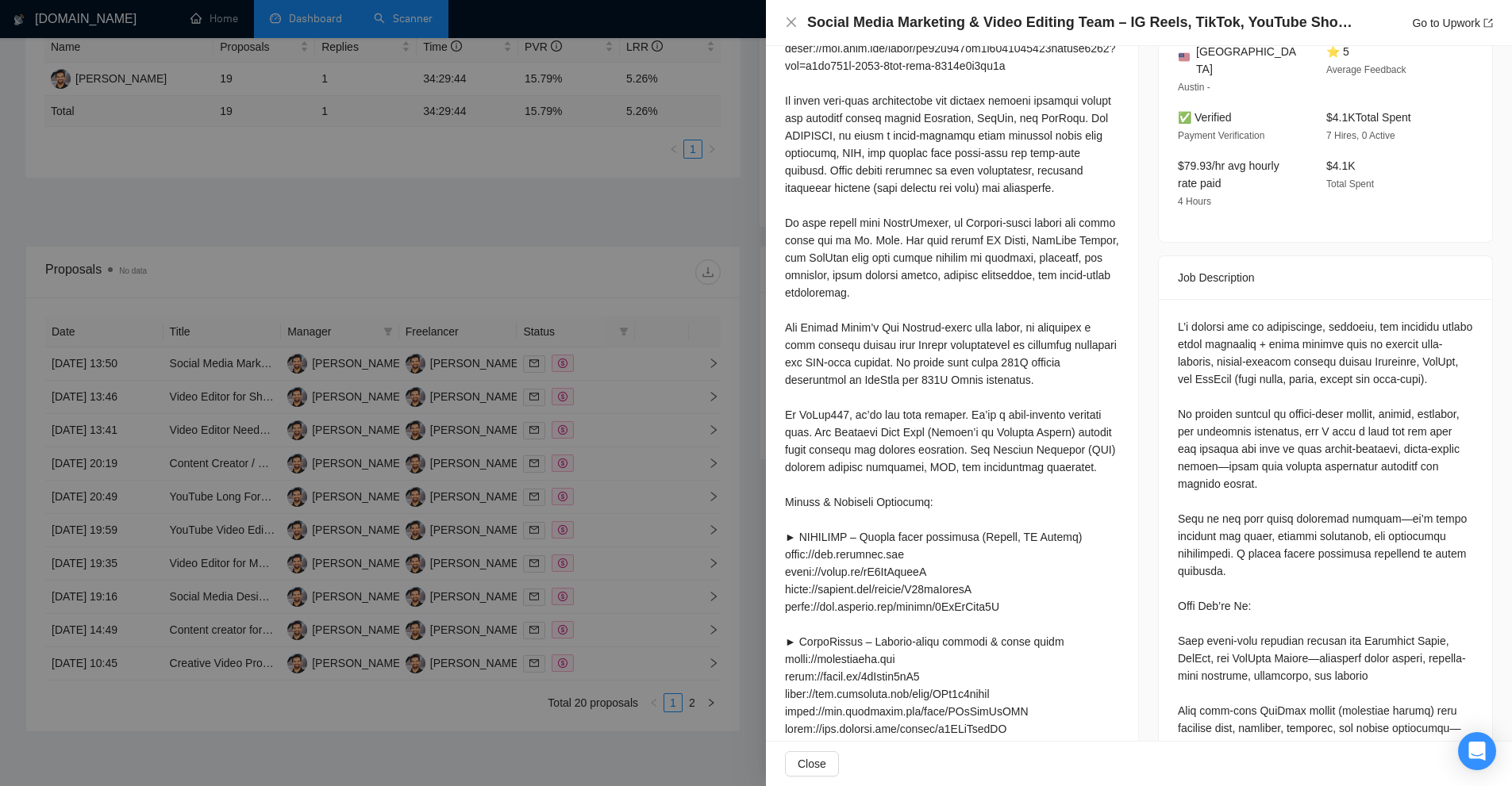
scroll to position [0, 0]
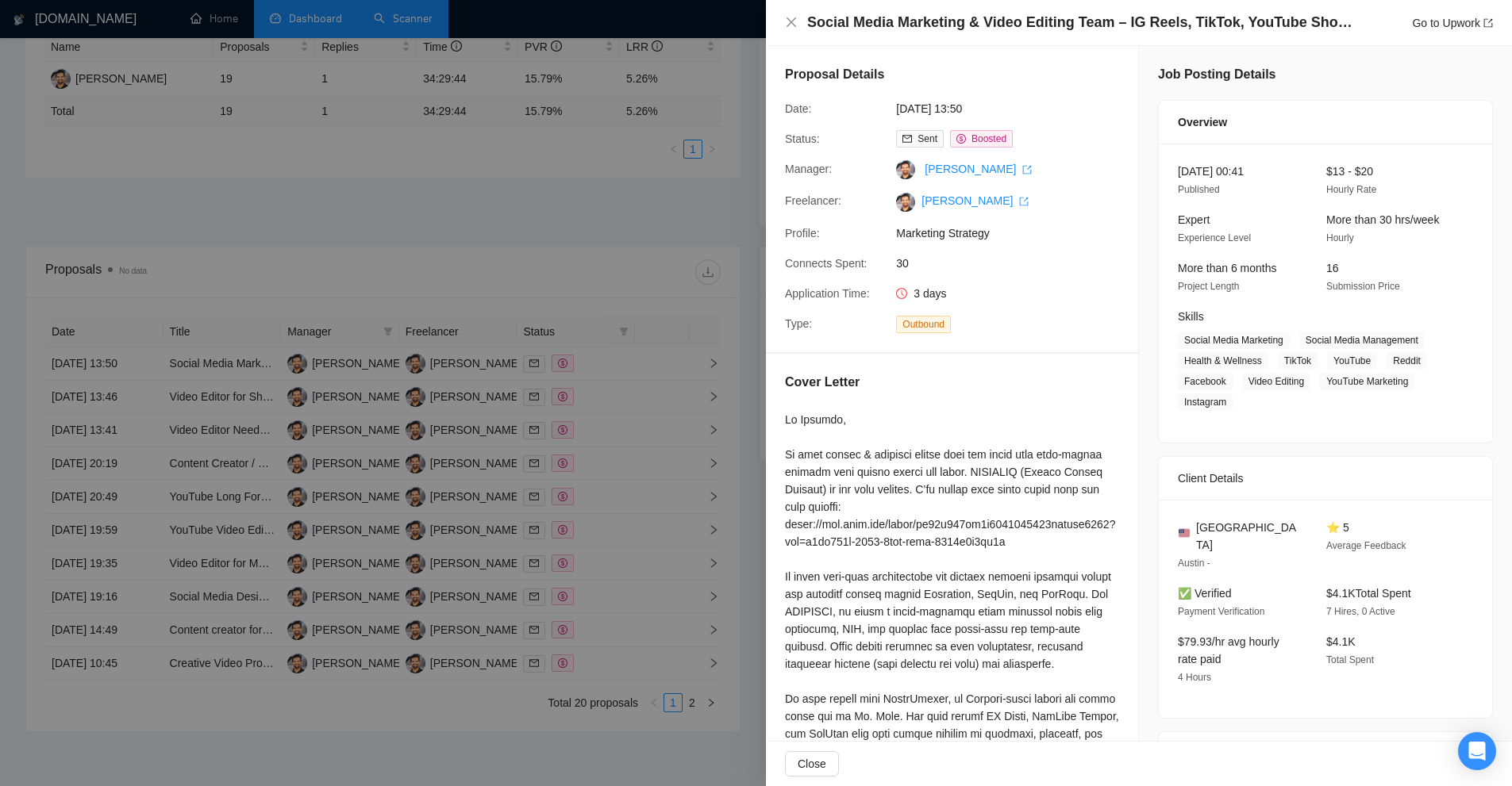
click at [601, 352] on div at bounding box center [756, 393] width 1512 height 786
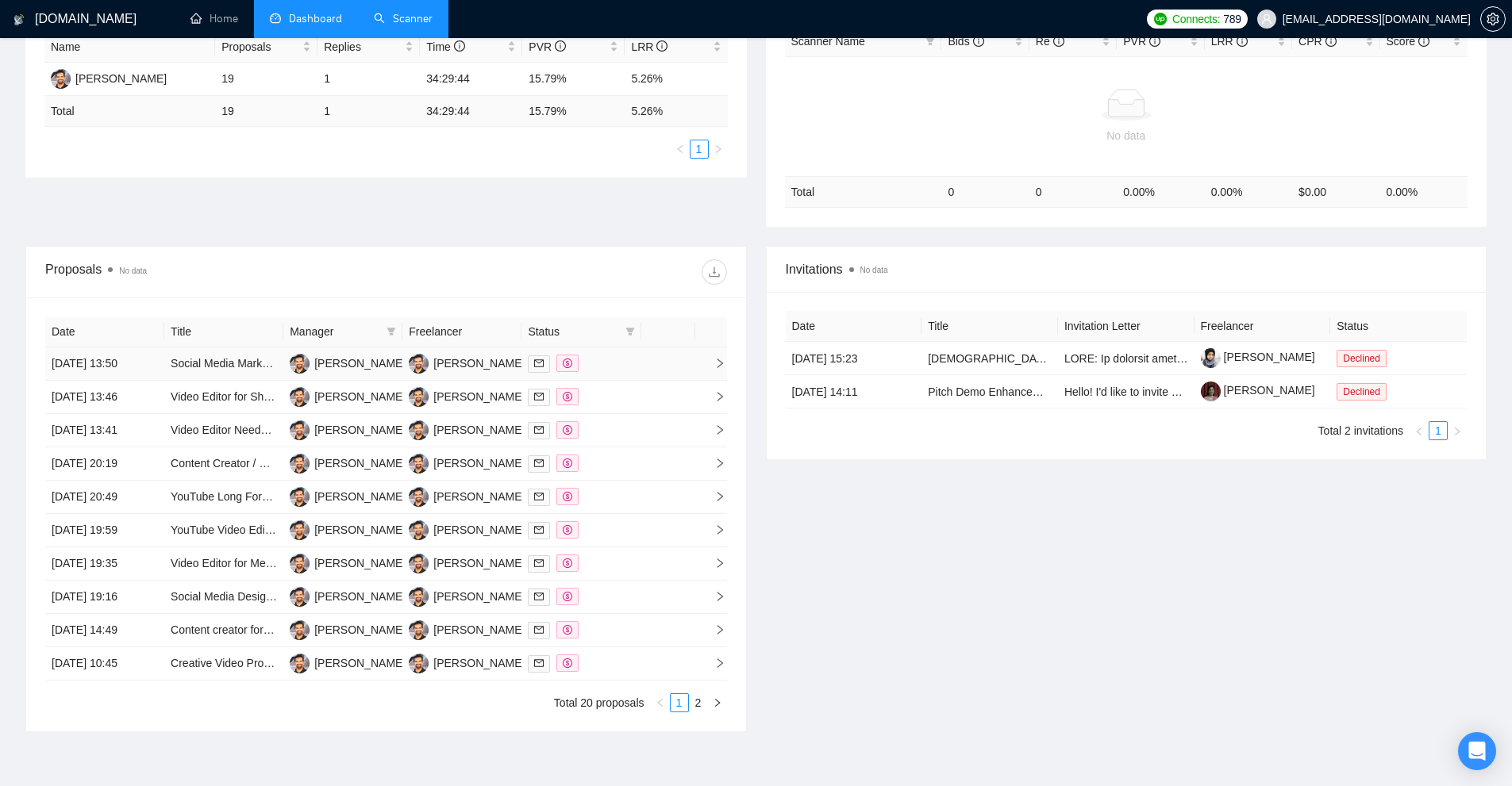
click at [606, 367] on div at bounding box center [580, 363] width 106 height 18
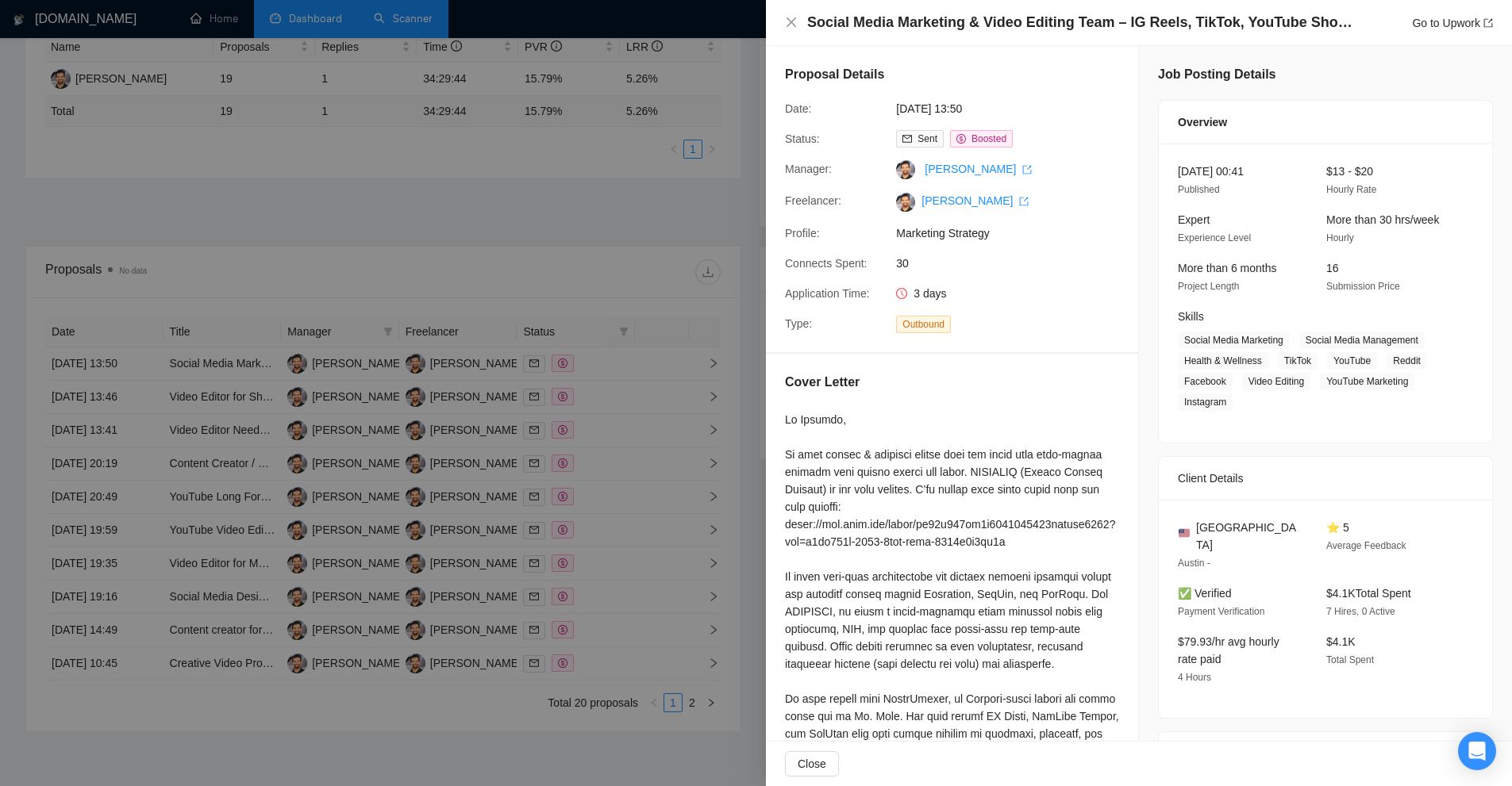
click at [610, 380] on div at bounding box center [756, 393] width 1512 height 786
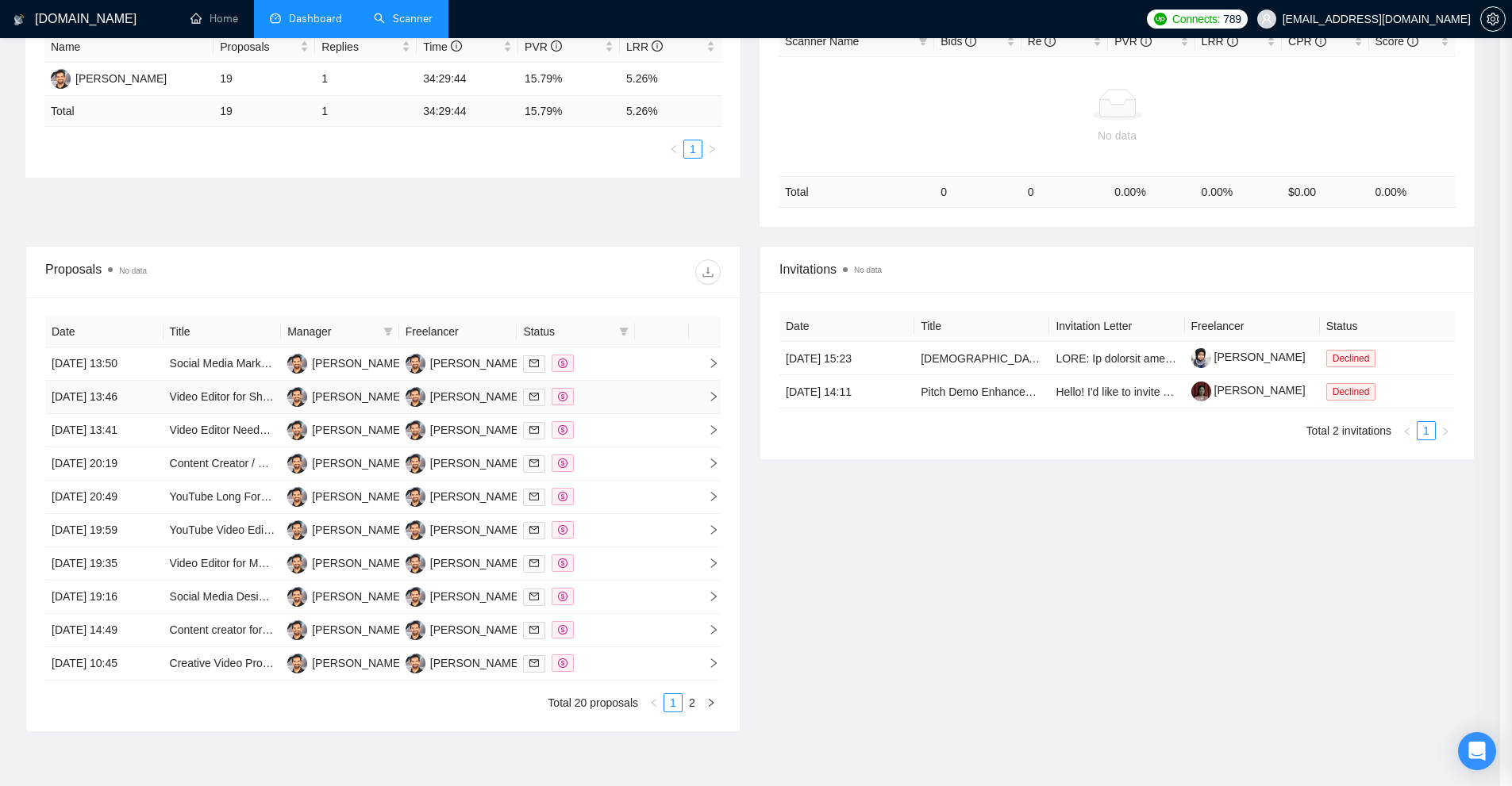
click at [620, 401] on div at bounding box center [575, 397] width 106 height 18
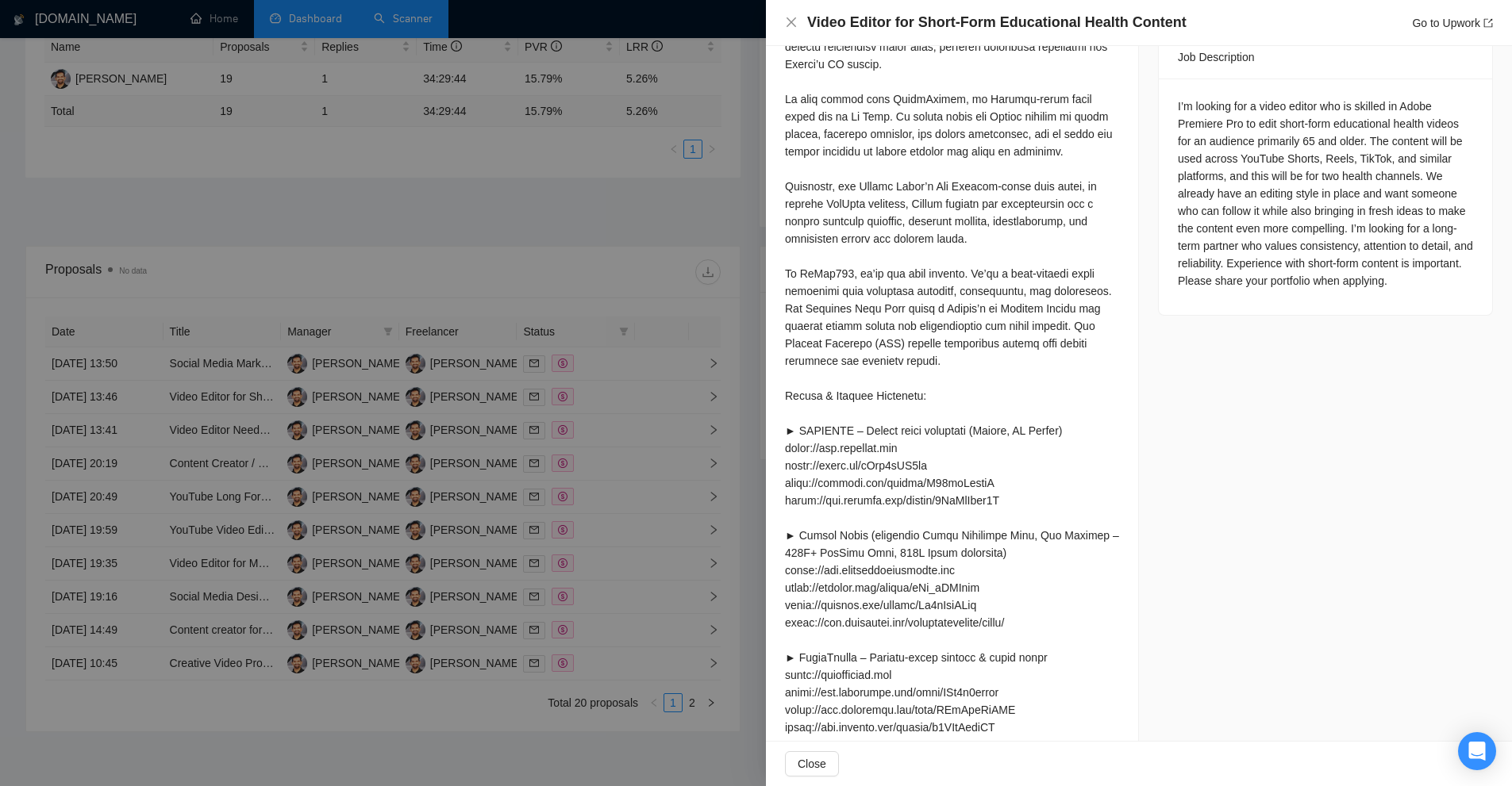
scroll to position [476, 0]
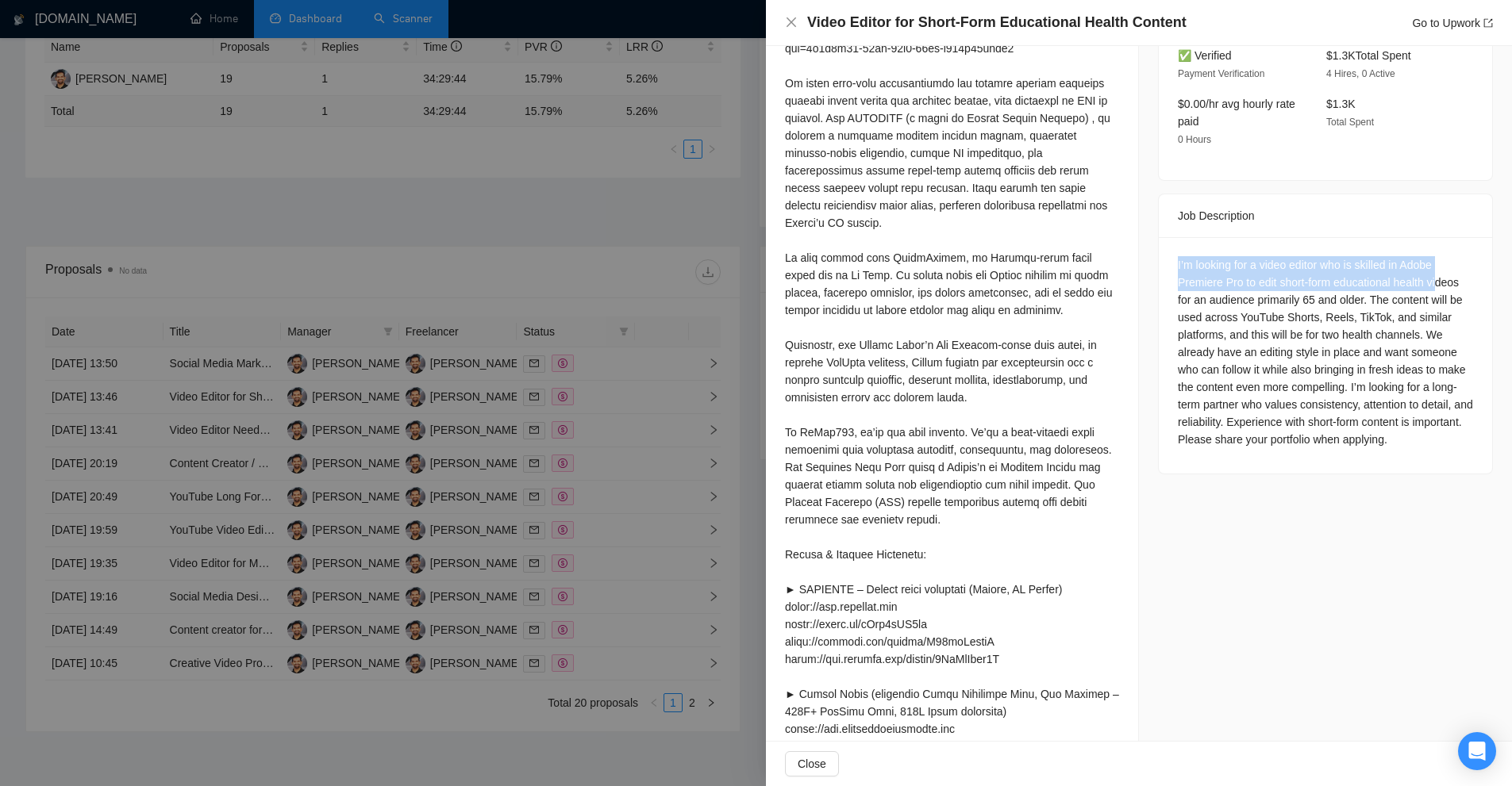
drag, startPoint x: 1169, startPoint y: 250, endPoint x: 1431, endPoint y: 255, distance: 262.0
click at [1431, 255] on div "I’m looking for a video editor who is skilled in Adobe Premiere Pro to edit sho…" at bounding box center [1325, 355] width 334 height 237
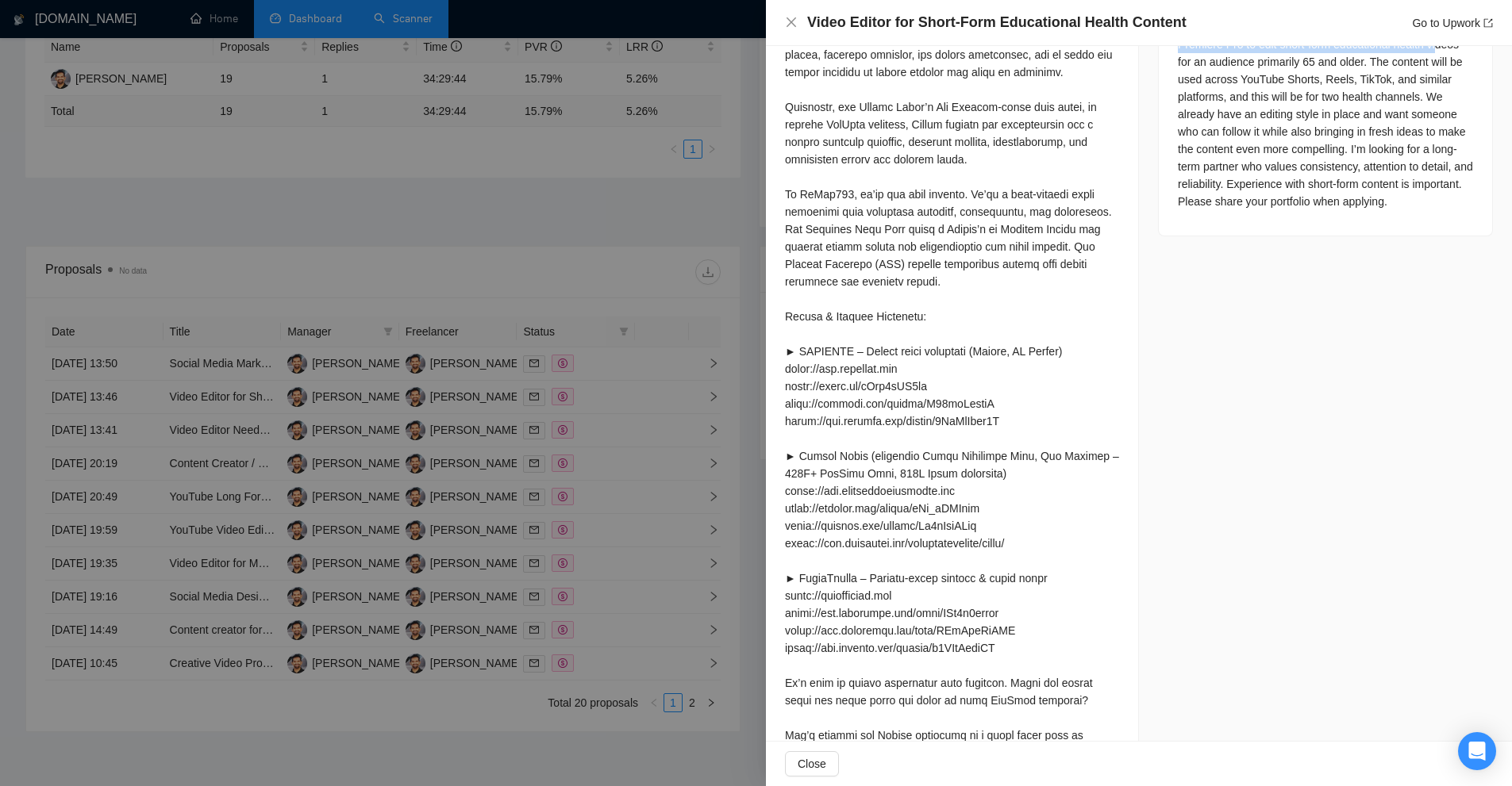
scroll to position [846, 0]
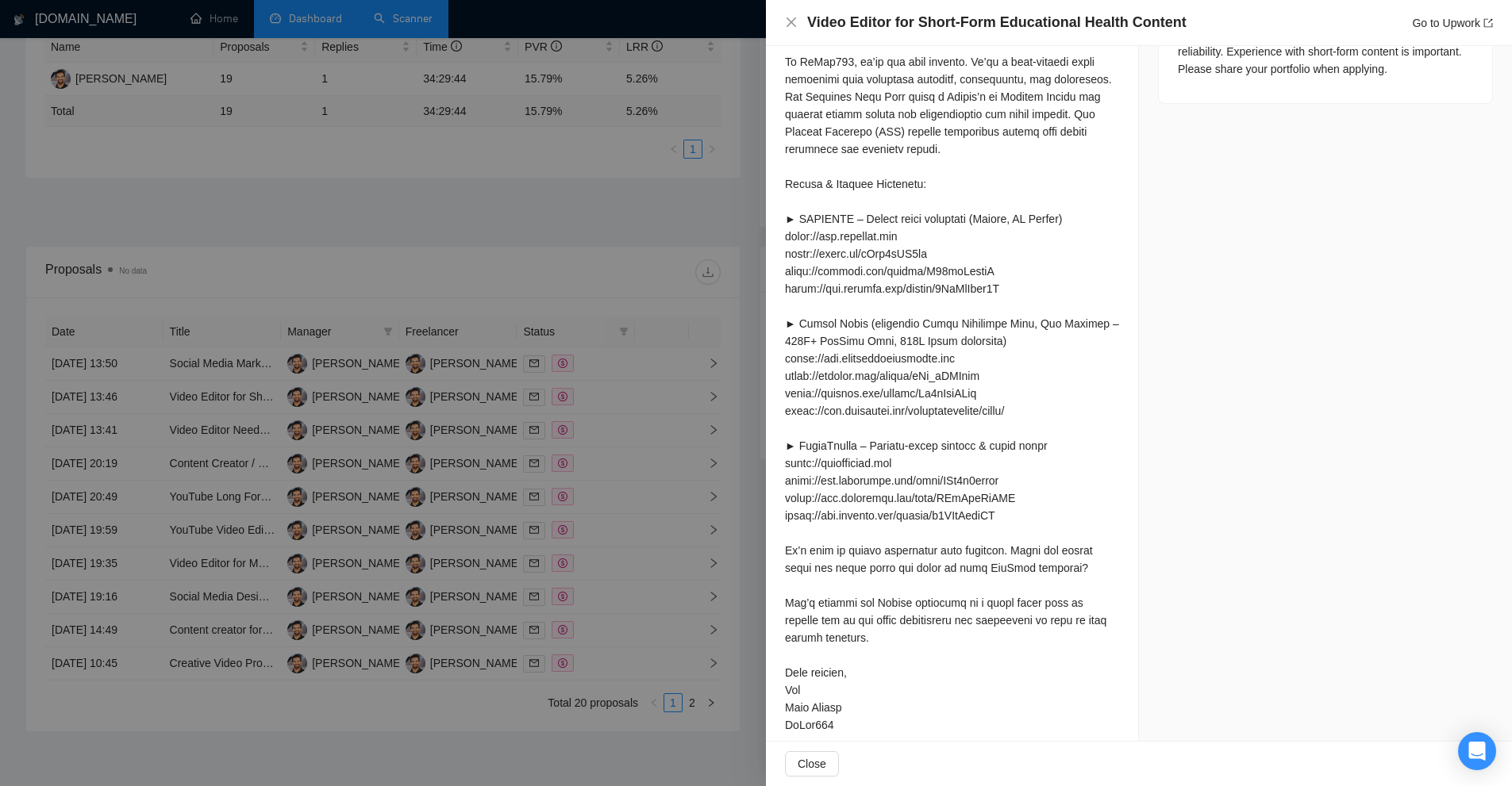
drag, startPoint x: 779, startPoint y: 637, endPoint x: 862, endPoint y: 645, distance: 83.4
click at [862, 645] on div "Cover Letter" at bounding box center [952, 133] width 372 height 1252
drag, startPoint x: 925, startPoint y: 612, endPoint x: 857, endPoint y: 577, distance: 76.5
click at [857, 577] on div at bounding box center [952, 148] width 334 height 1169
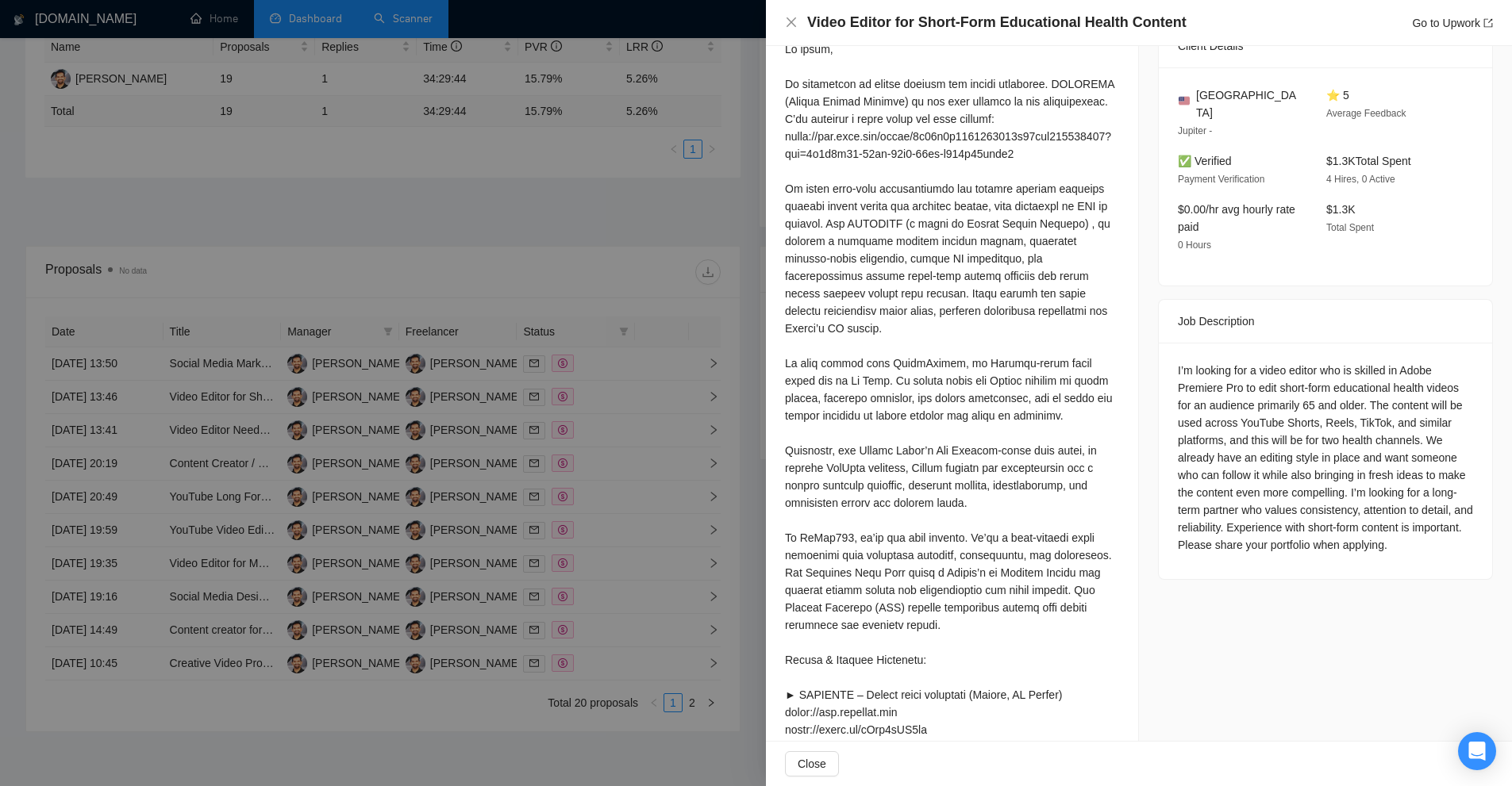
scroll to position [212, 0]
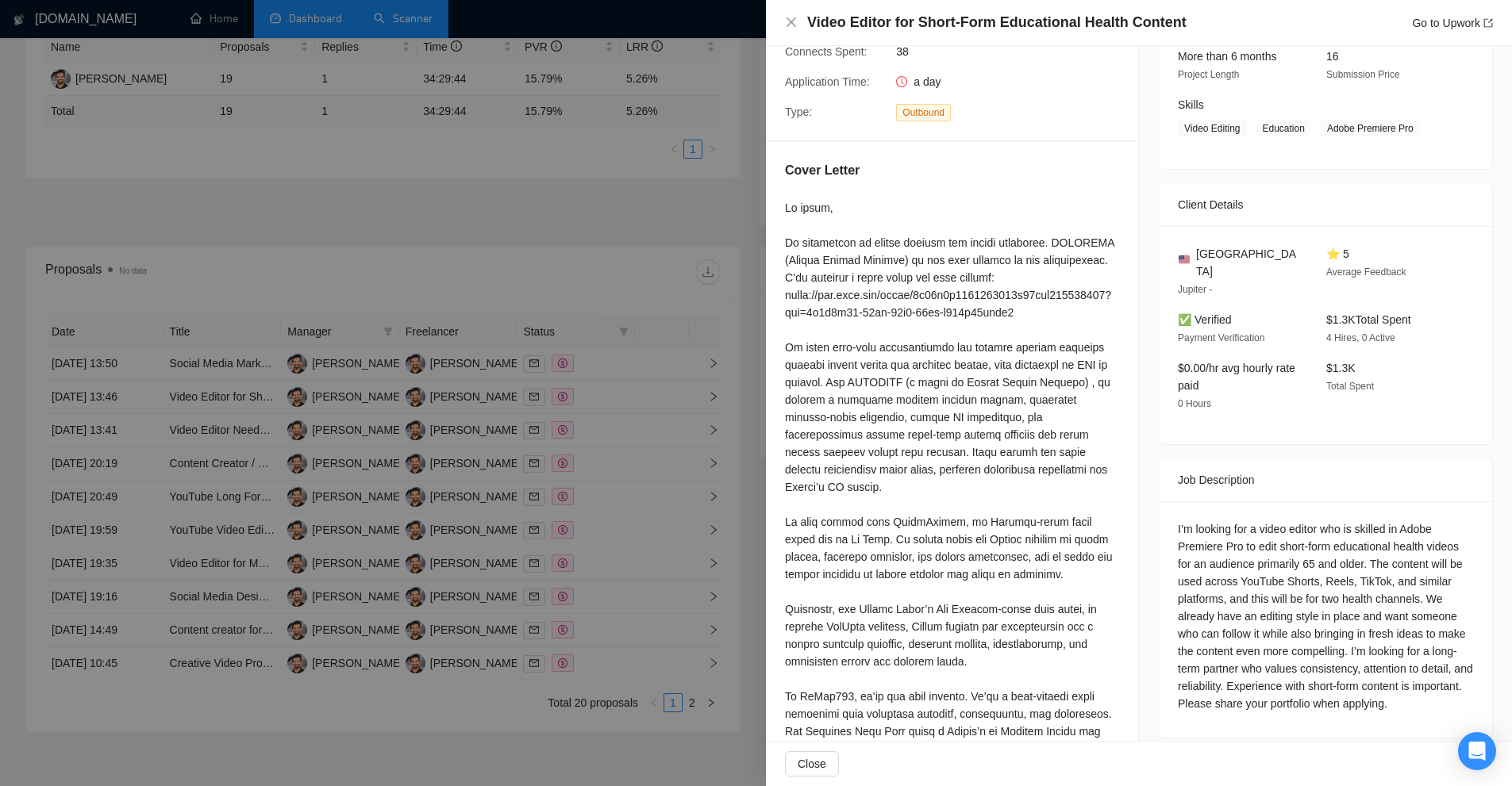
click at [530, 138] on div at bounding box center [756, 393] width 1512 height 786
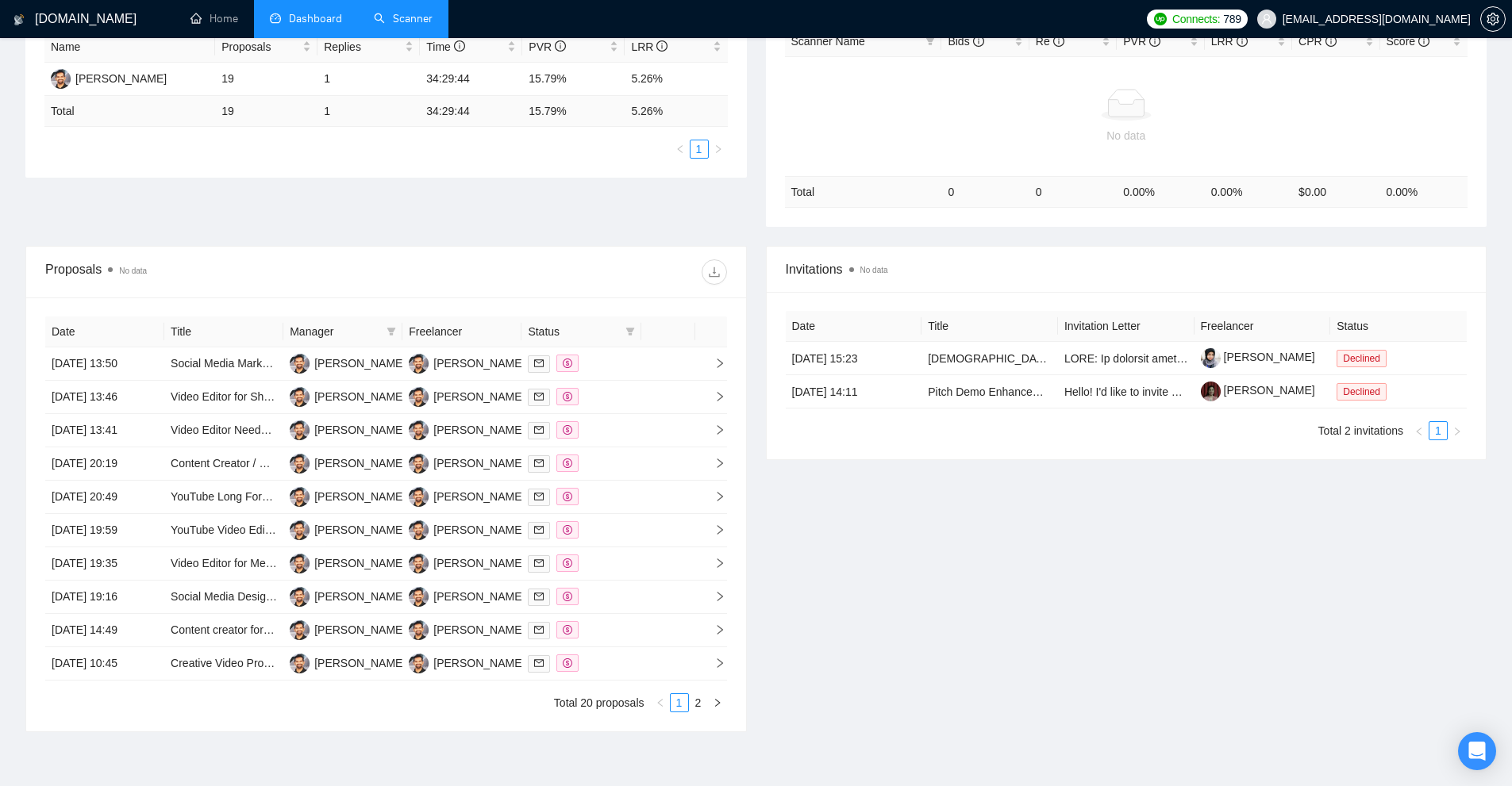
click at [429, 14] on link "Scanner" at bounding box center [402, 19] width 58 height 14
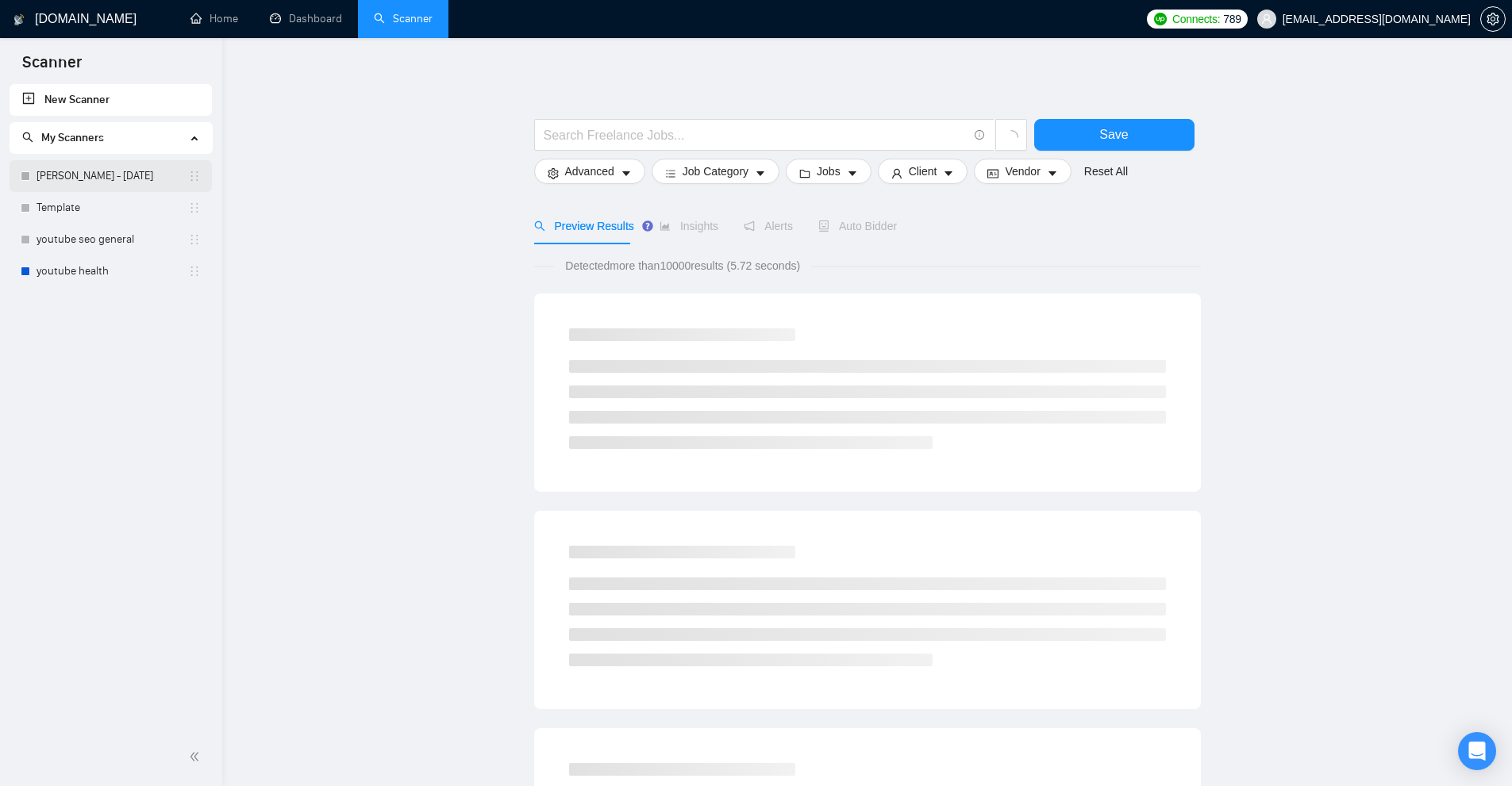
click at [143, 170] on link "Alex - Aug 19" at bounding box center [112, 176] width 151 height 32
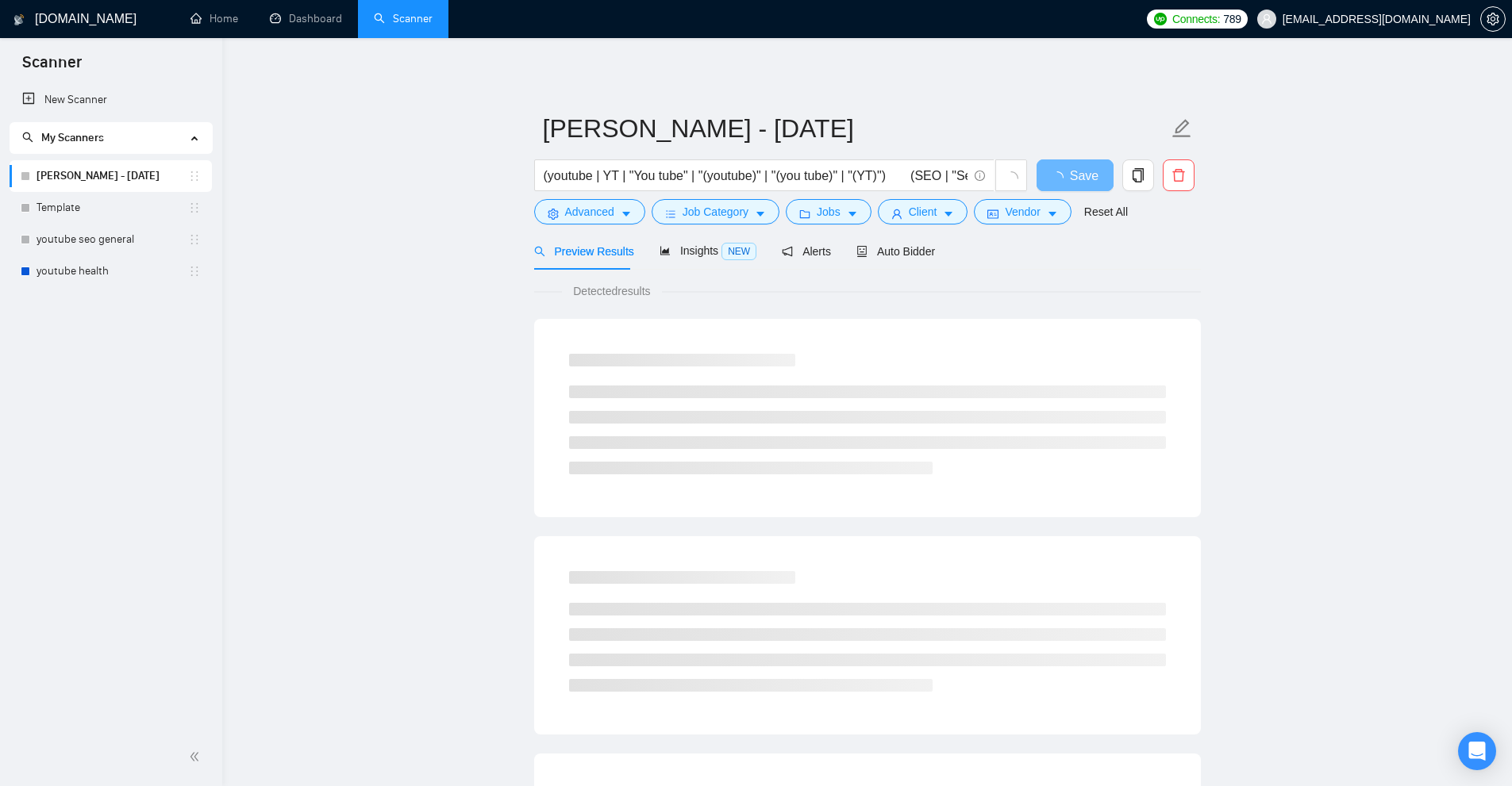
click at [949, 253] on div "Preview Results Insights NEW Alerts Auto Bidder" at bounding box center [866, 251] width 666 height 38
click at [931, 253] on div "Preview Results Insights NEW Alerts Auto Bidder" at bounding box center [866, 251] width 666 height 38
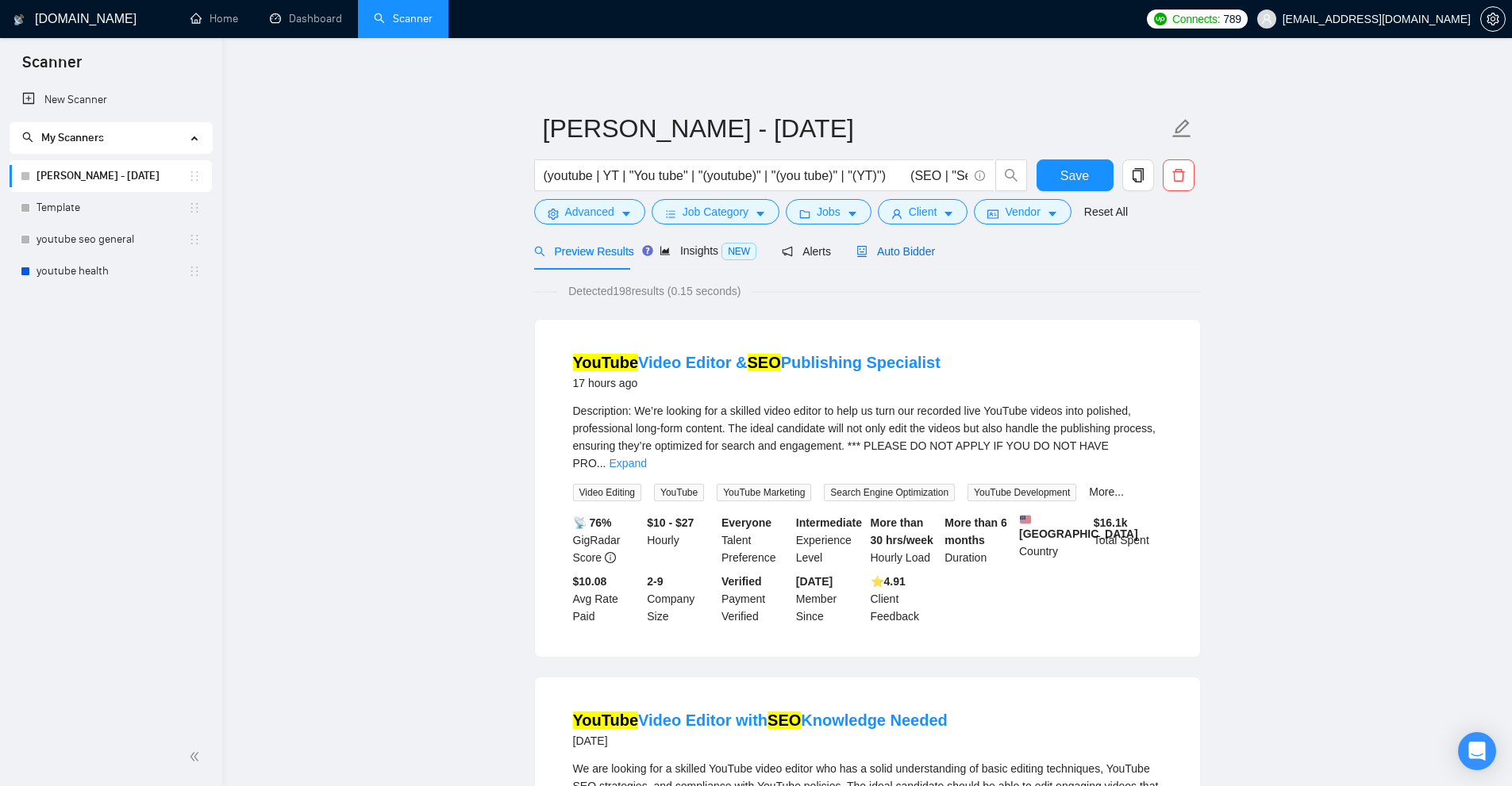
click at [885, 253] on span "Auto Bidder" at bounding box center [895, 251] width 78 height 13
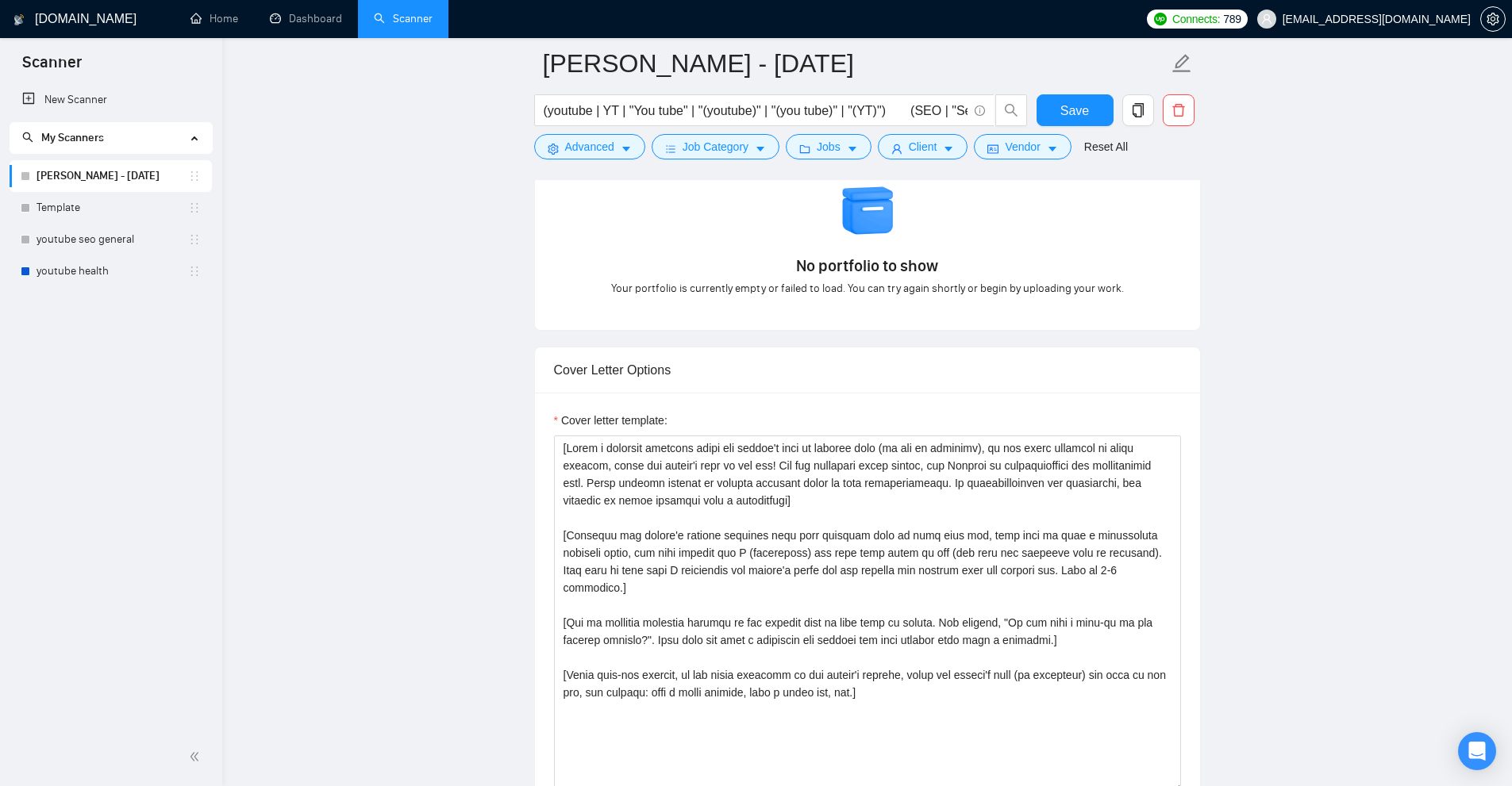
scroll to position [1745, 0]
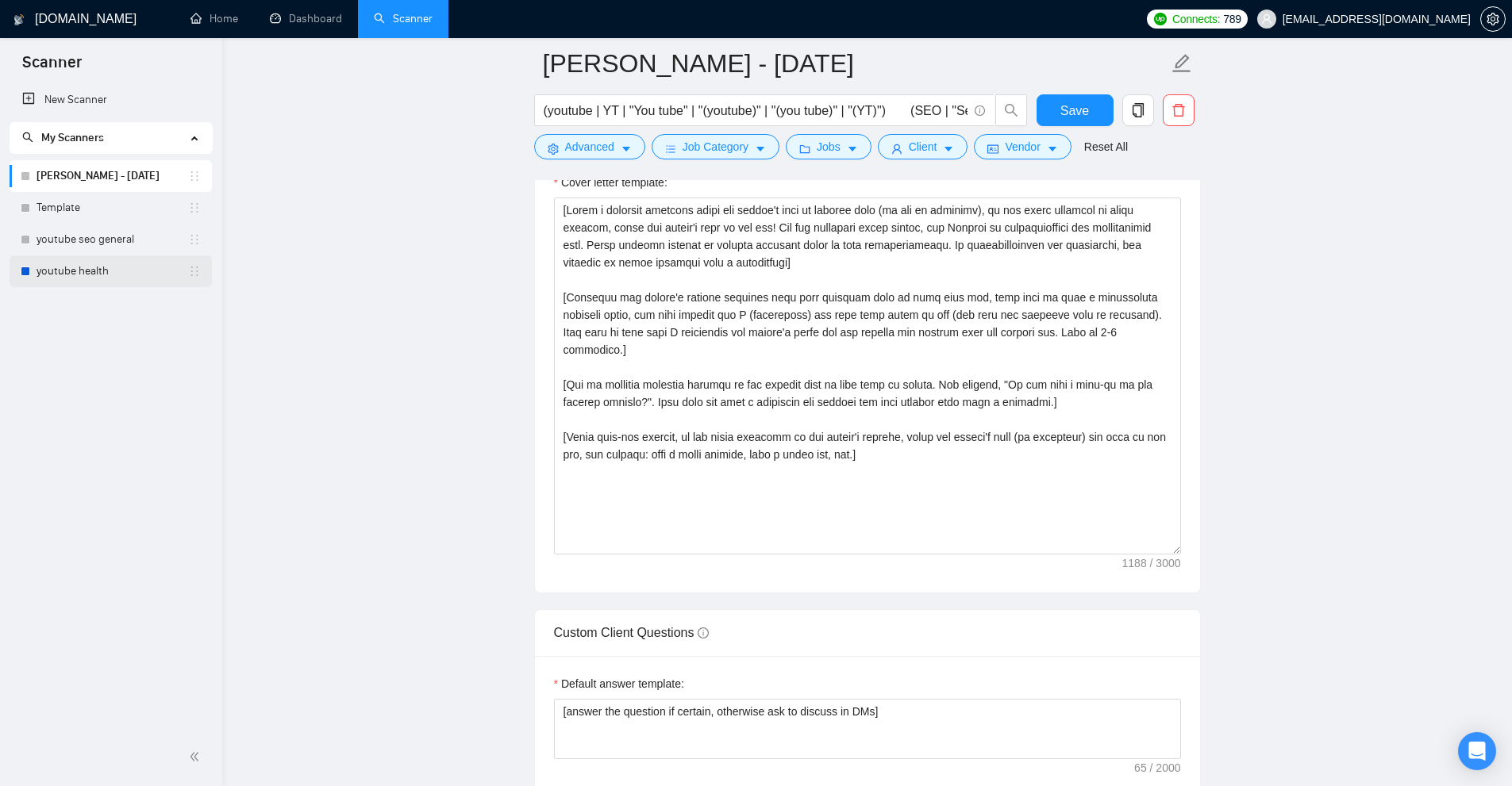
click at [112, 273] on link "youtube health" at bounding box center [112, 271] width 151 height 32
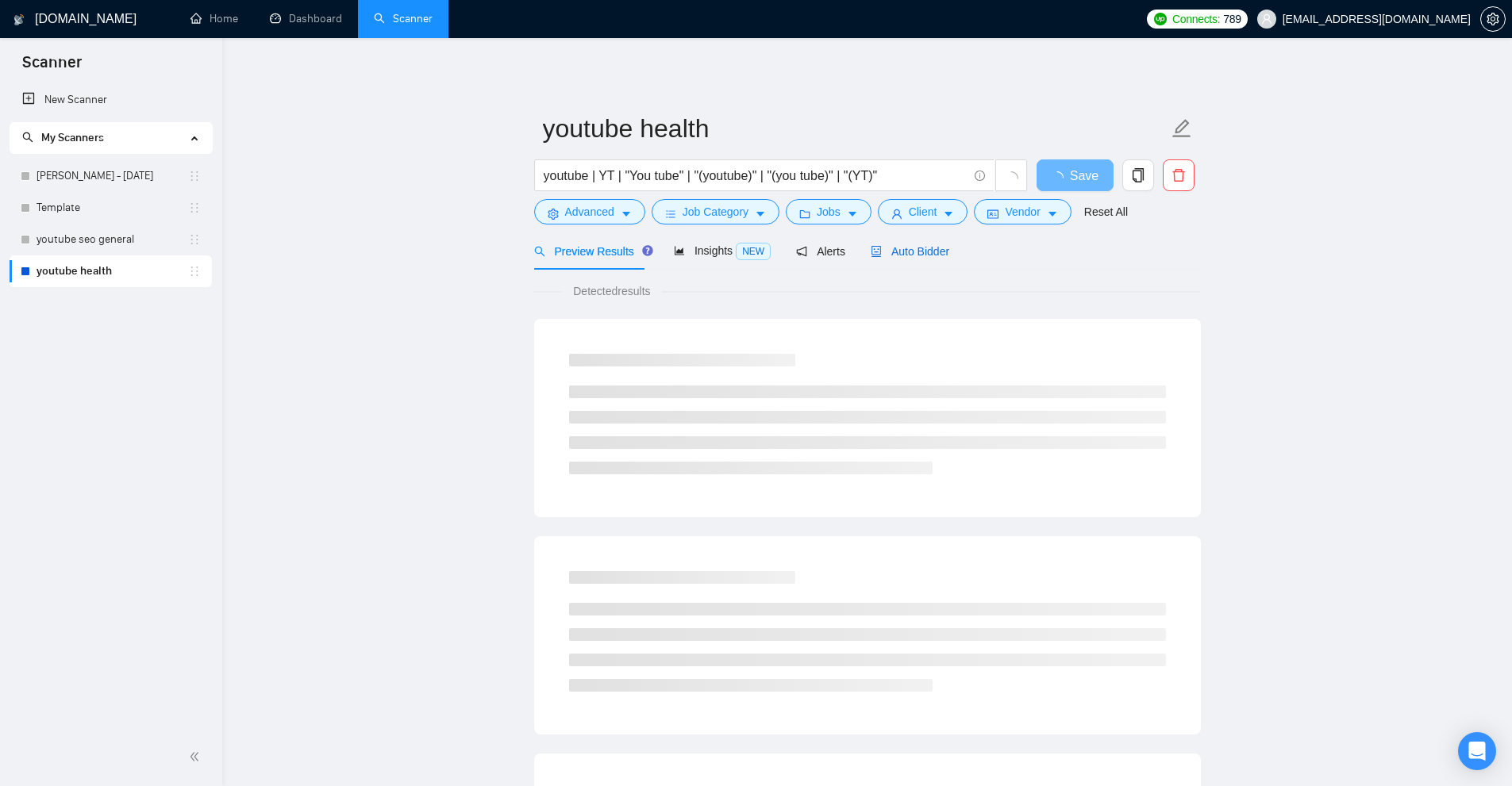
click at [877, 258] on div "Auto Bidder" at bounding box center [909, 251] width 78 height 18
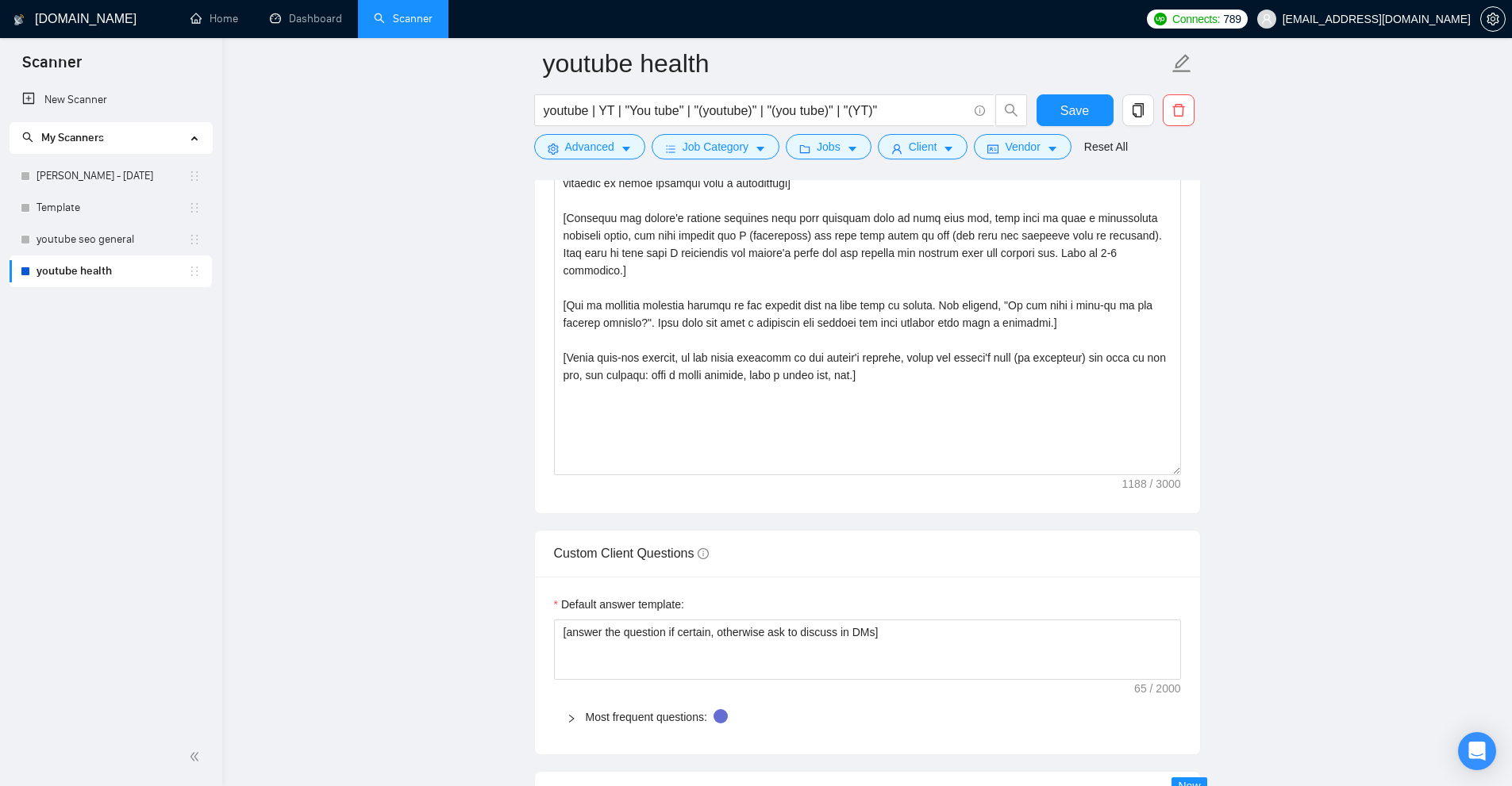
scroll to position [1666, 0]
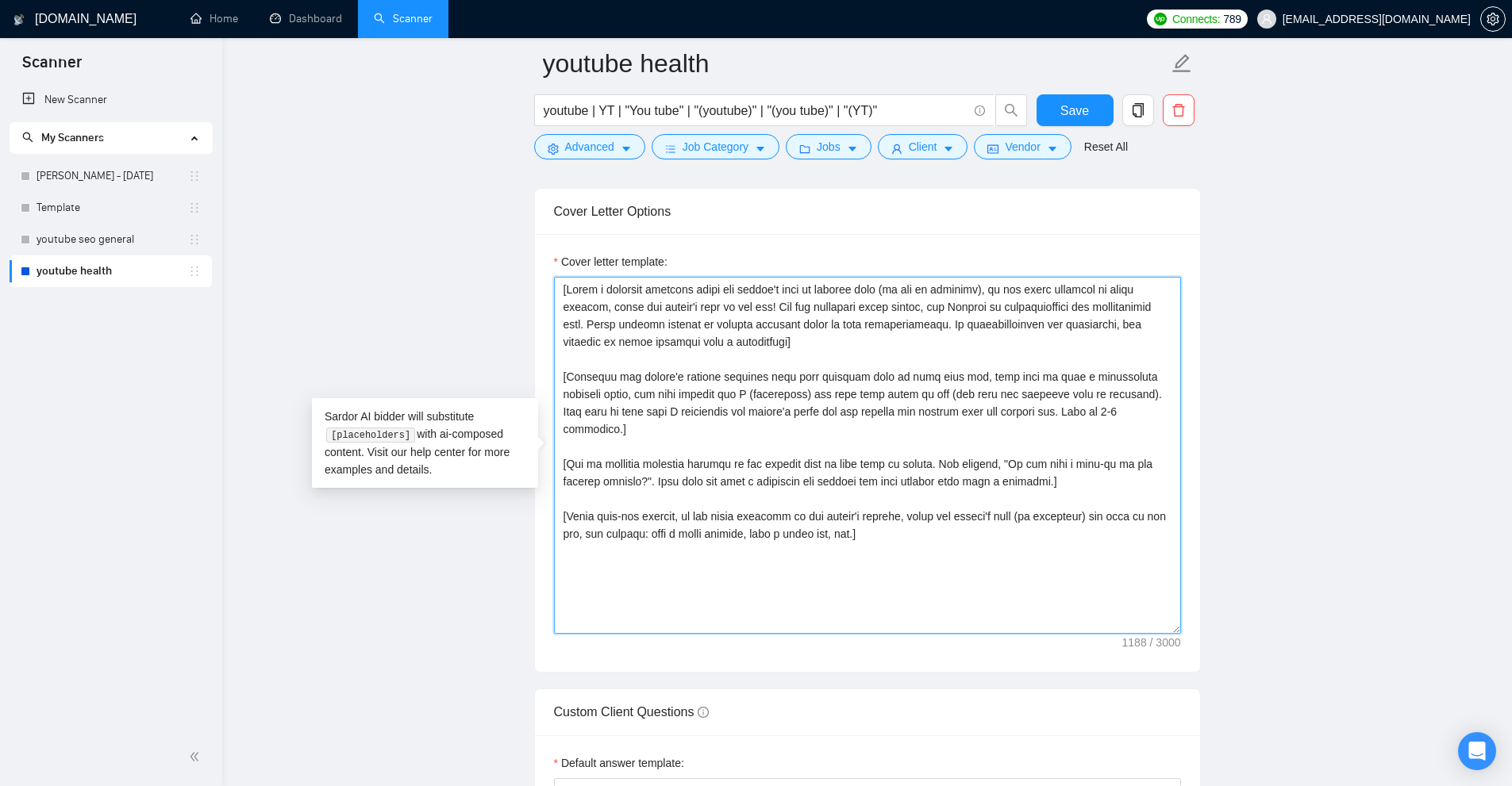
drag, startPoint x: 1005, startPoint y: 577, endPoint x: 451, endPoint y: 233, distance: 652.1
click at [451, 233] on main "youtube health youtube | YT | "You tube" | "(youtube)" | "(you tube)" | "(YT)" …" at bounding box center [866, 510] width 1239 height 4225
click at [742, 348] on textarea "Cover letter template:" at bounding box center [866, 455] width 627 height 357
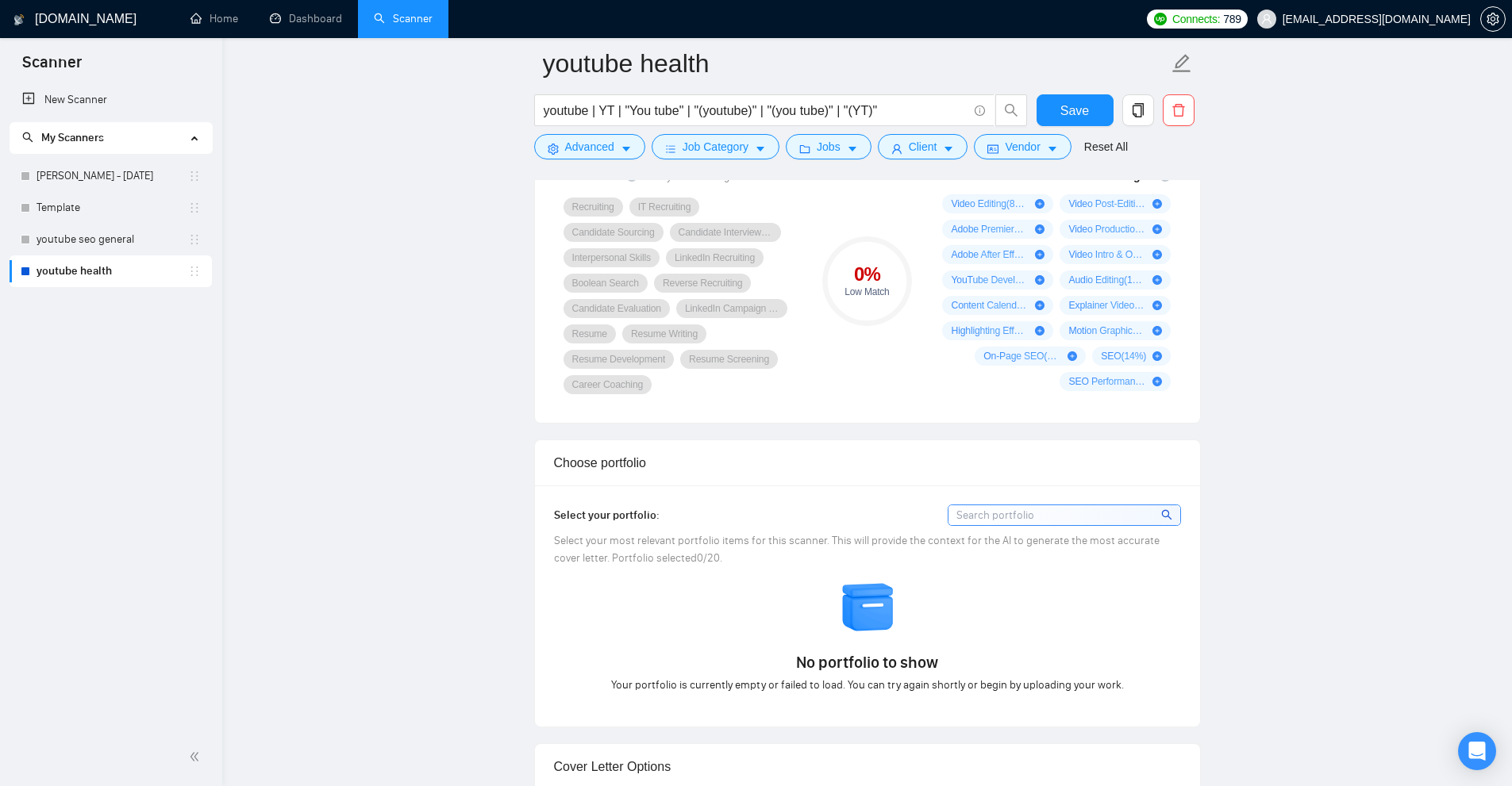
scroll to position [238, 0]
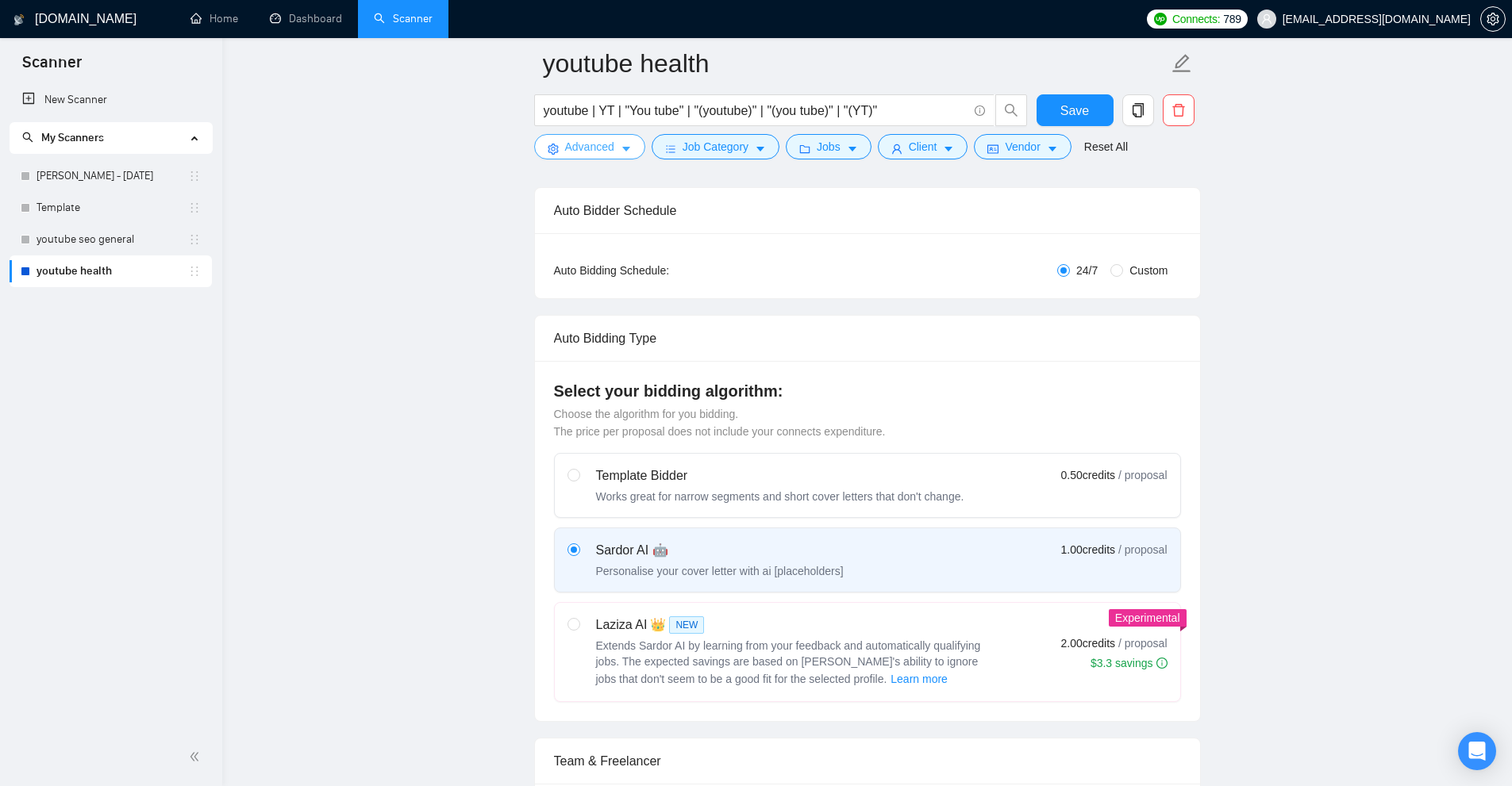
click at [621, 147] on icon "caret-down" at bounding box center [626, 148] width 11 height 11
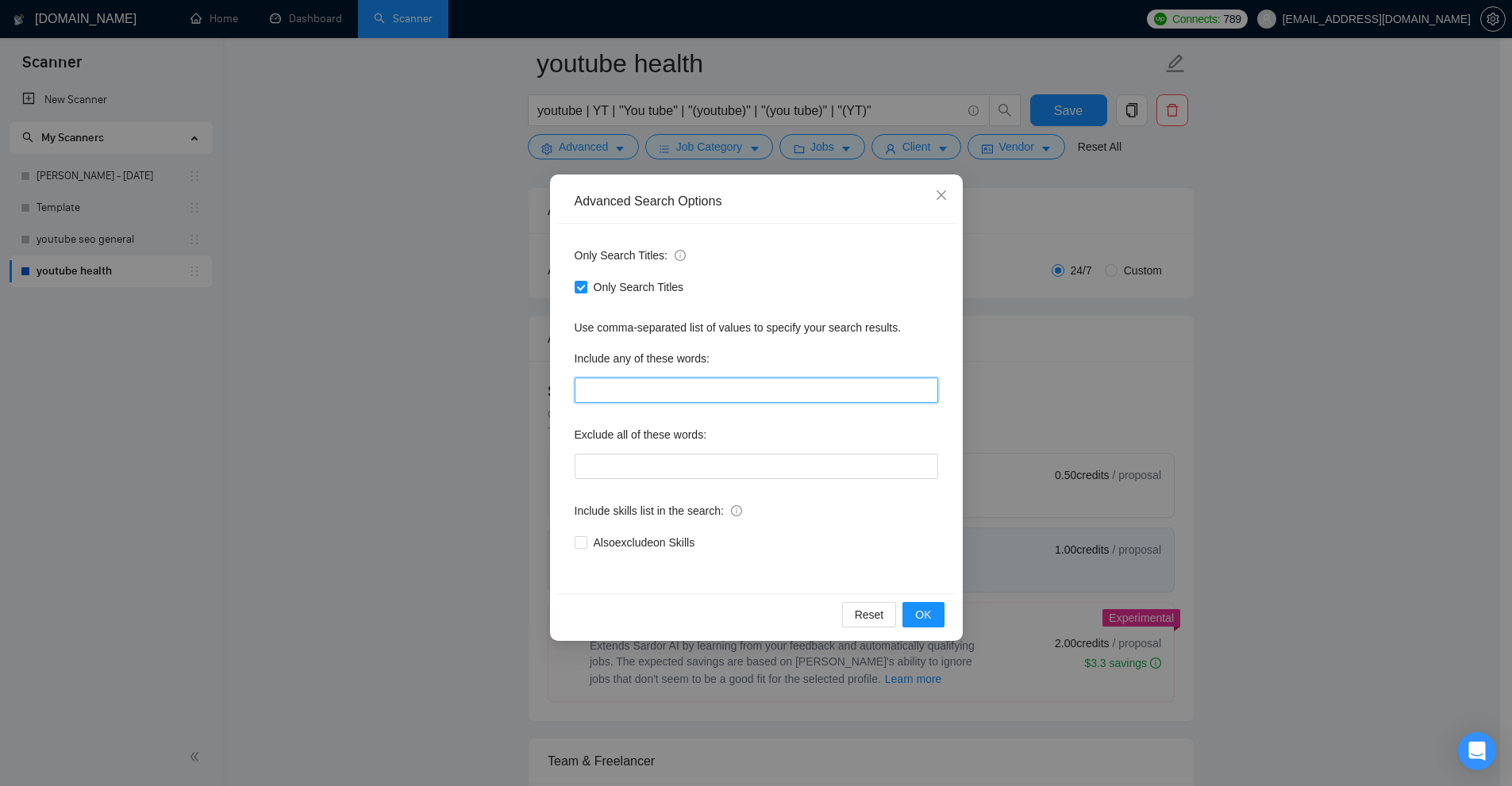
click at [679, 391] on input "text" at bounding box center [756, 390] width 363 height 26
click at [1136, 373] on div "Advanced Search Options Only Search Titles: Only Search Titles Use comma-separa…" at bounding box center [756, 393] width 1512 height 786
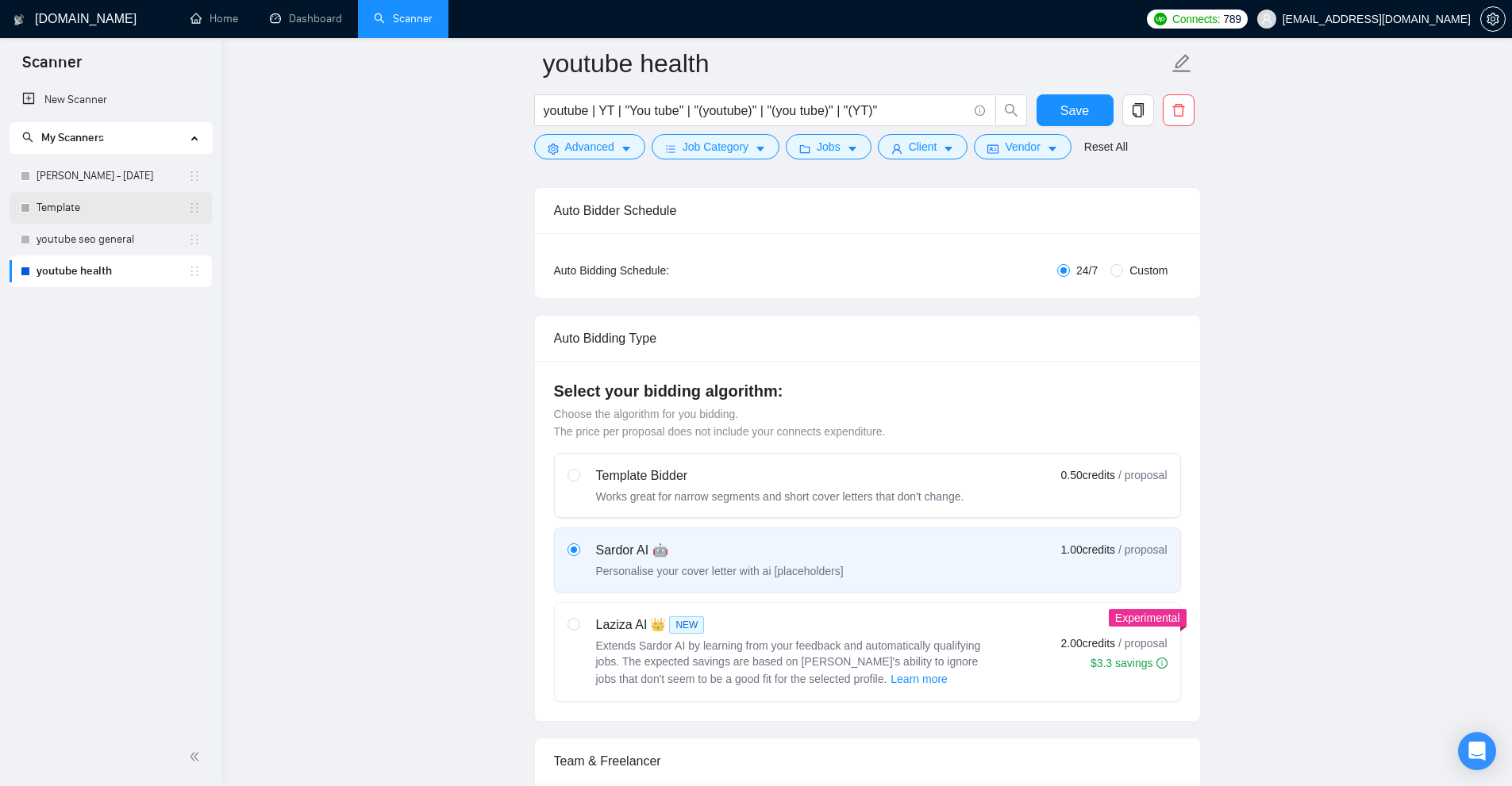
click at [90, 203] on link "Template" at bounding box center [112, 208] width 151 height 32
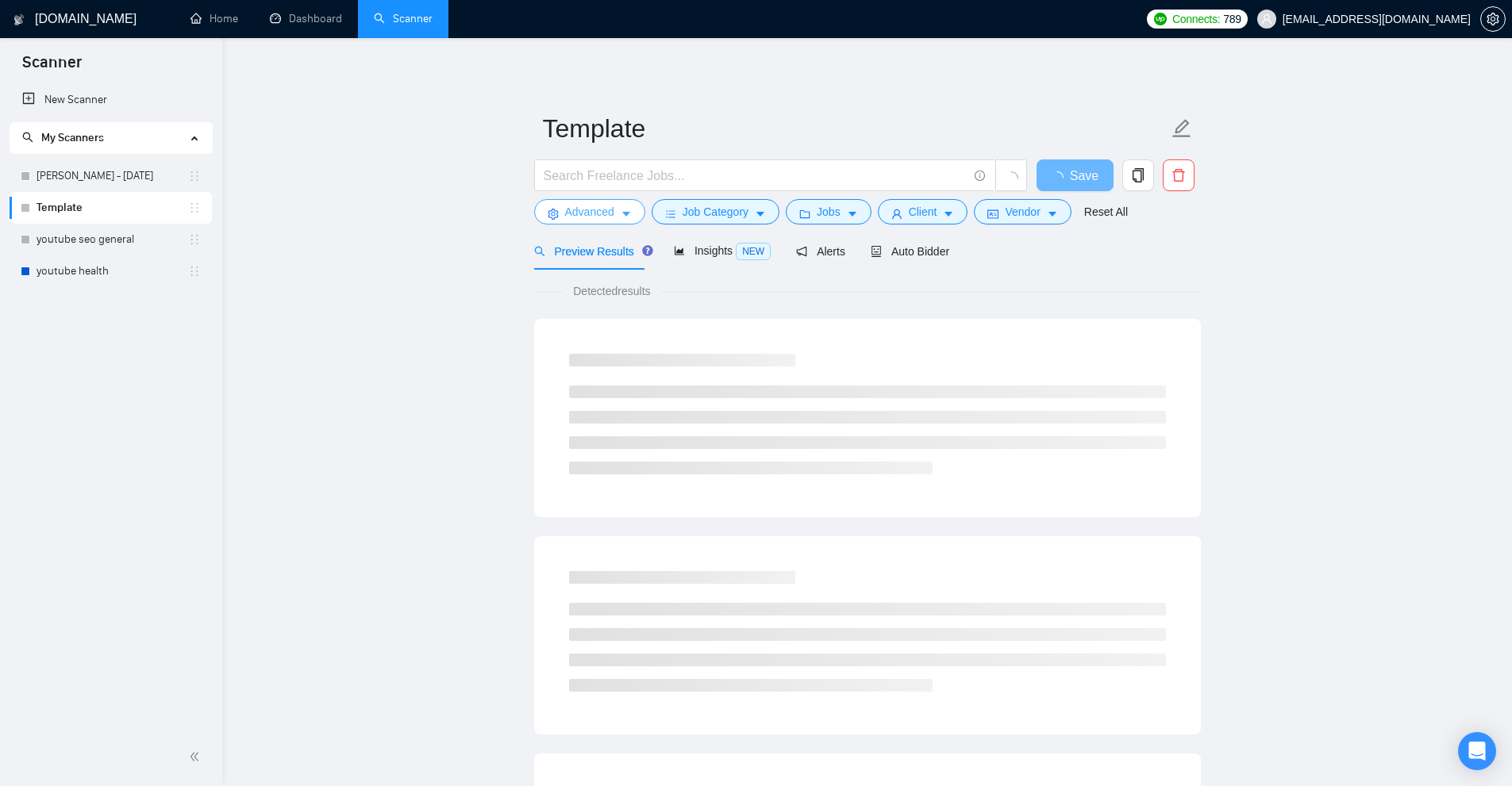
click at [606, 214] on span "Advanced" at bounding box center [590, 212] width 50 height 18
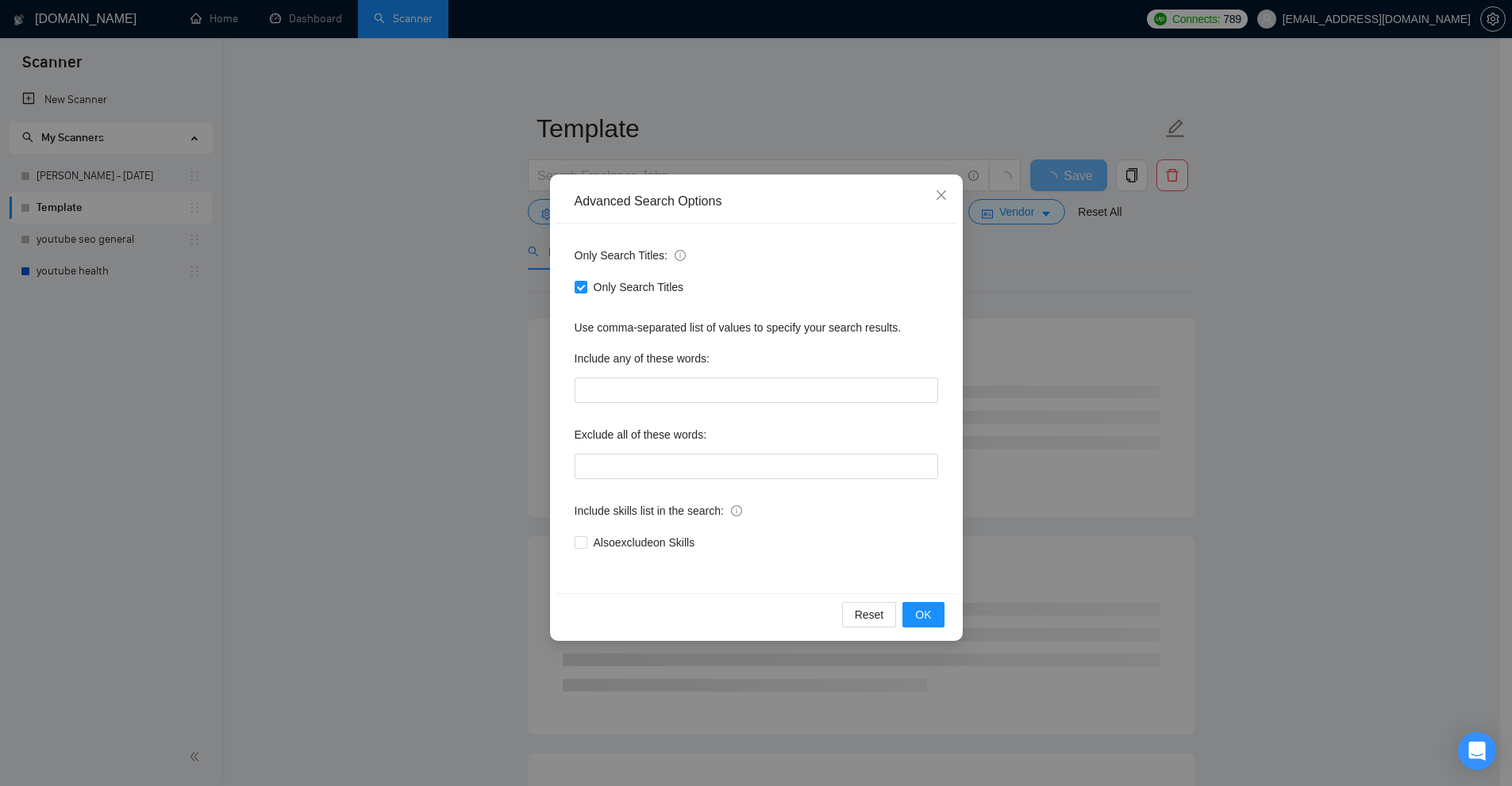
click at [457, 206] on div "Advanced Search Options Only Search Titles: Only Search Titles Use comma-separa…" at bounding box center [756, 393] width 1512 height 786
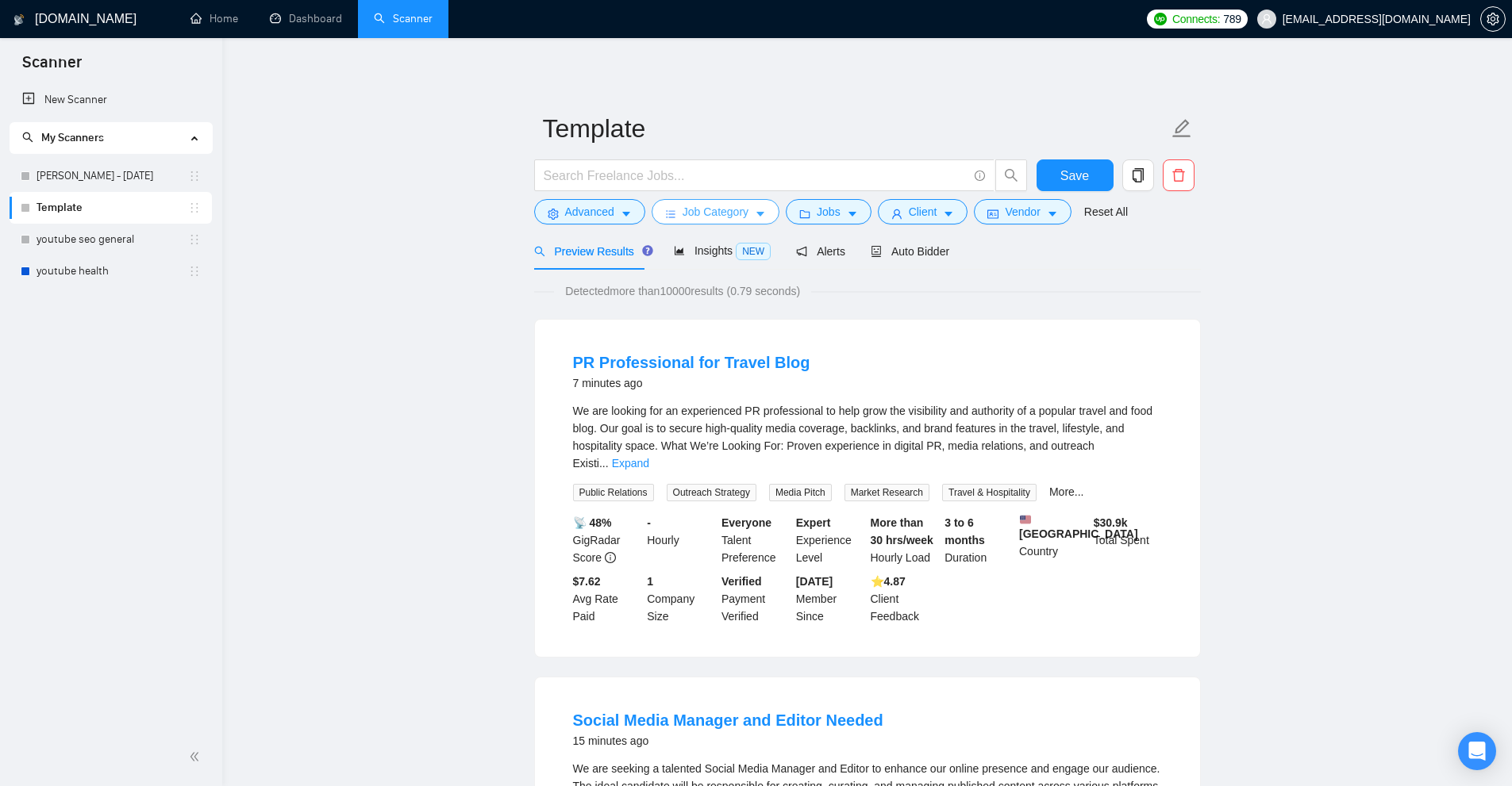
click at [692, 205] on span "Job Category" at bounding box center [715, 212] width 66 height 18
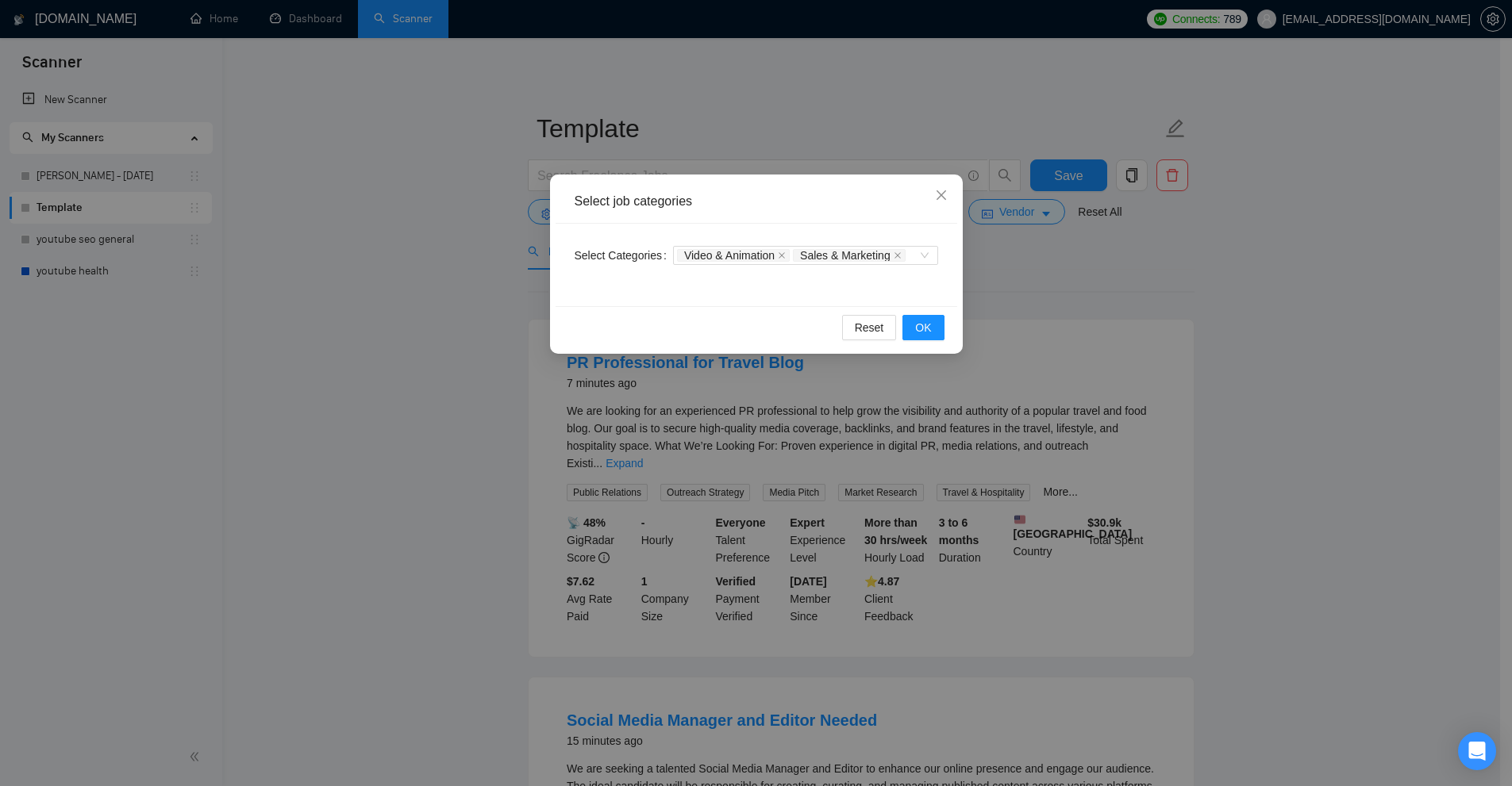
click at [780, 135] on div "Select job categories Select Categories Video & Animation Sales & Marketing Res…" at bounding box center [756, 393] width 1512 height 786
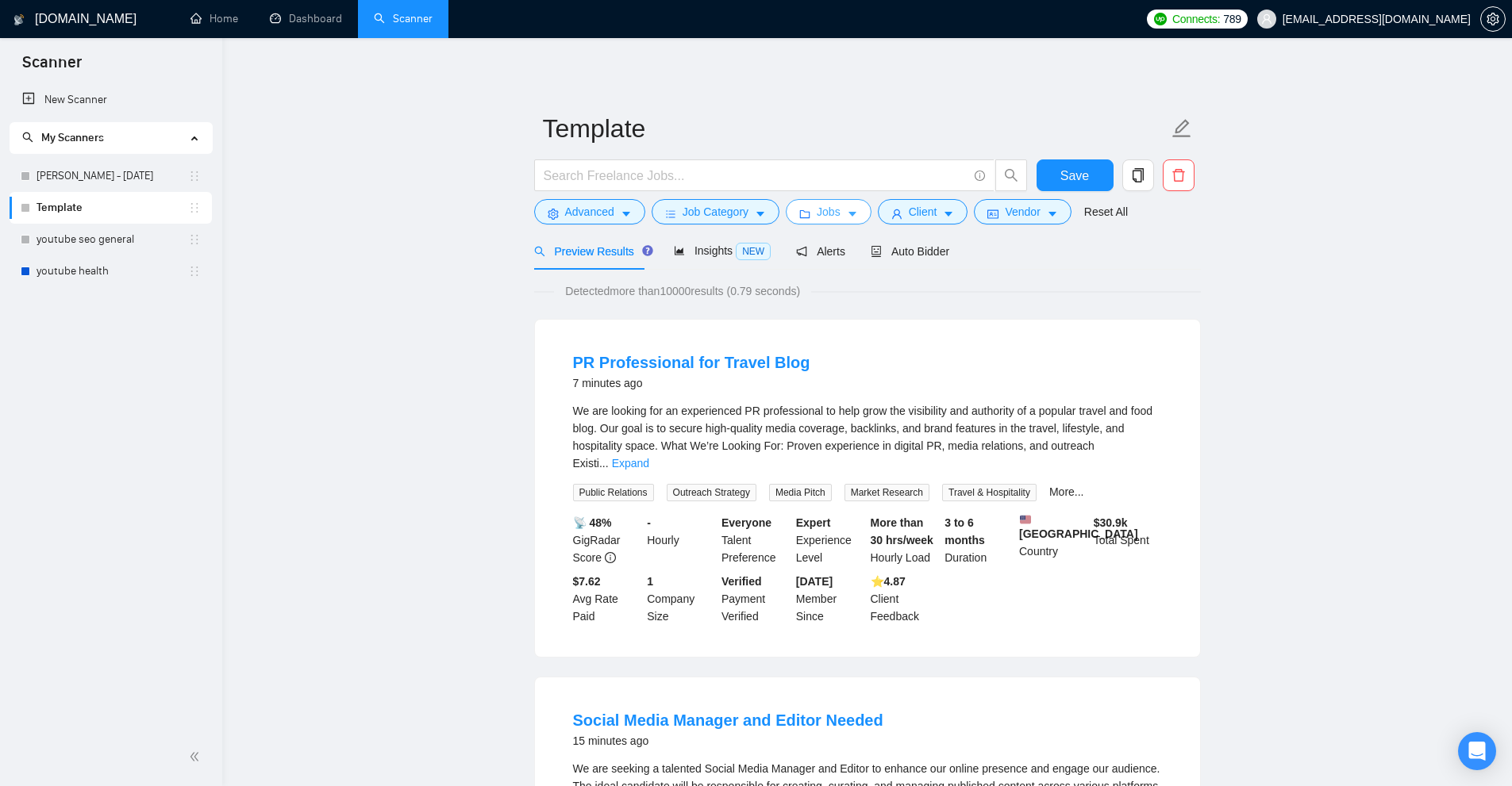
click at [847, 210] on icon "caret-down" at bounding box center [852, 214] width 11 height 11
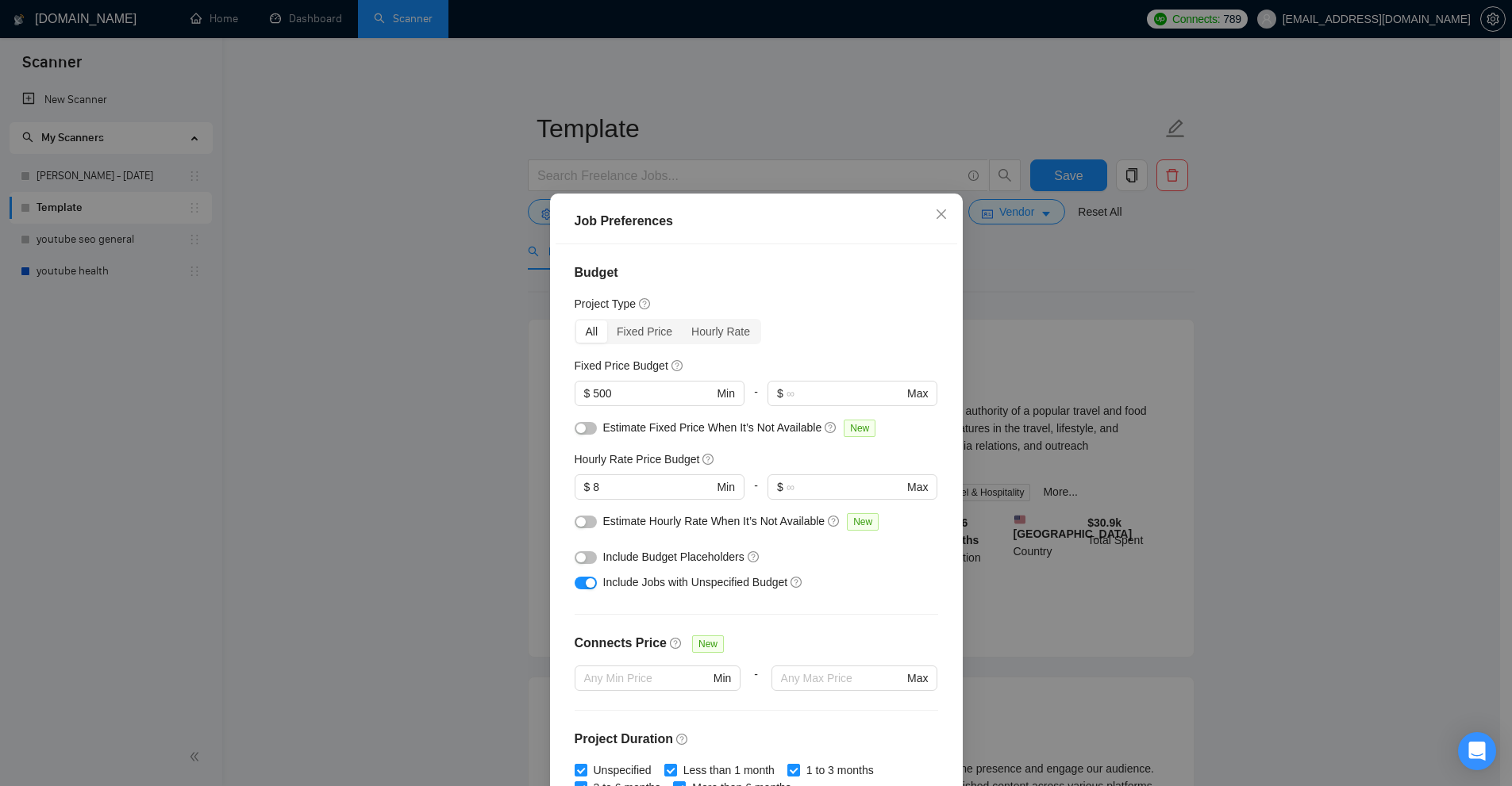
click at [1016, 245] on div "Job Preferences Budget Project Type All Fixed Price Hourly Rate Fixed Price Bud…" at bounding box center [756, 393] width 1512 height 786
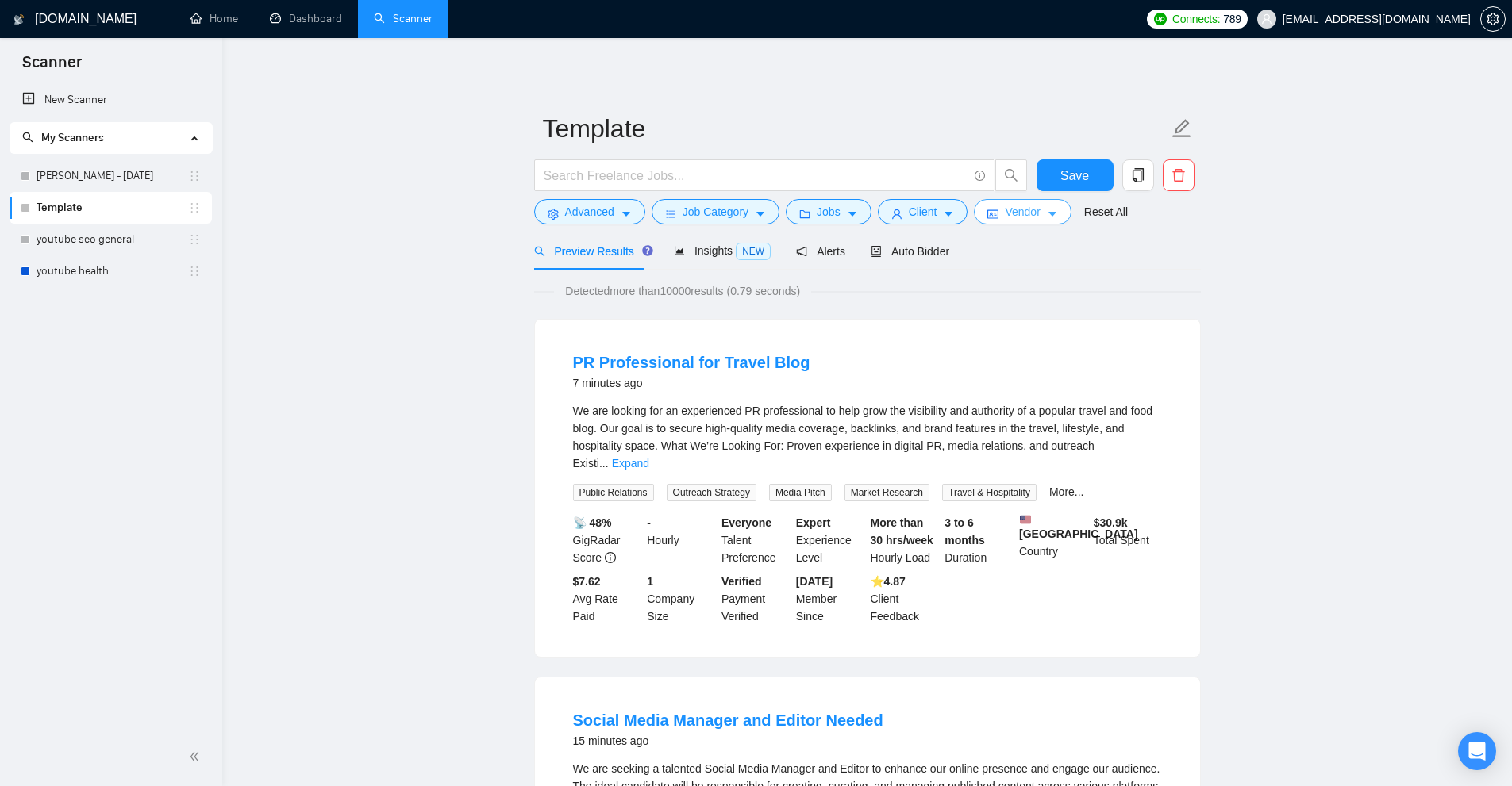
click at [987, 211] on icon "idcard" at bounding box center [992, 214] width 11 height 9
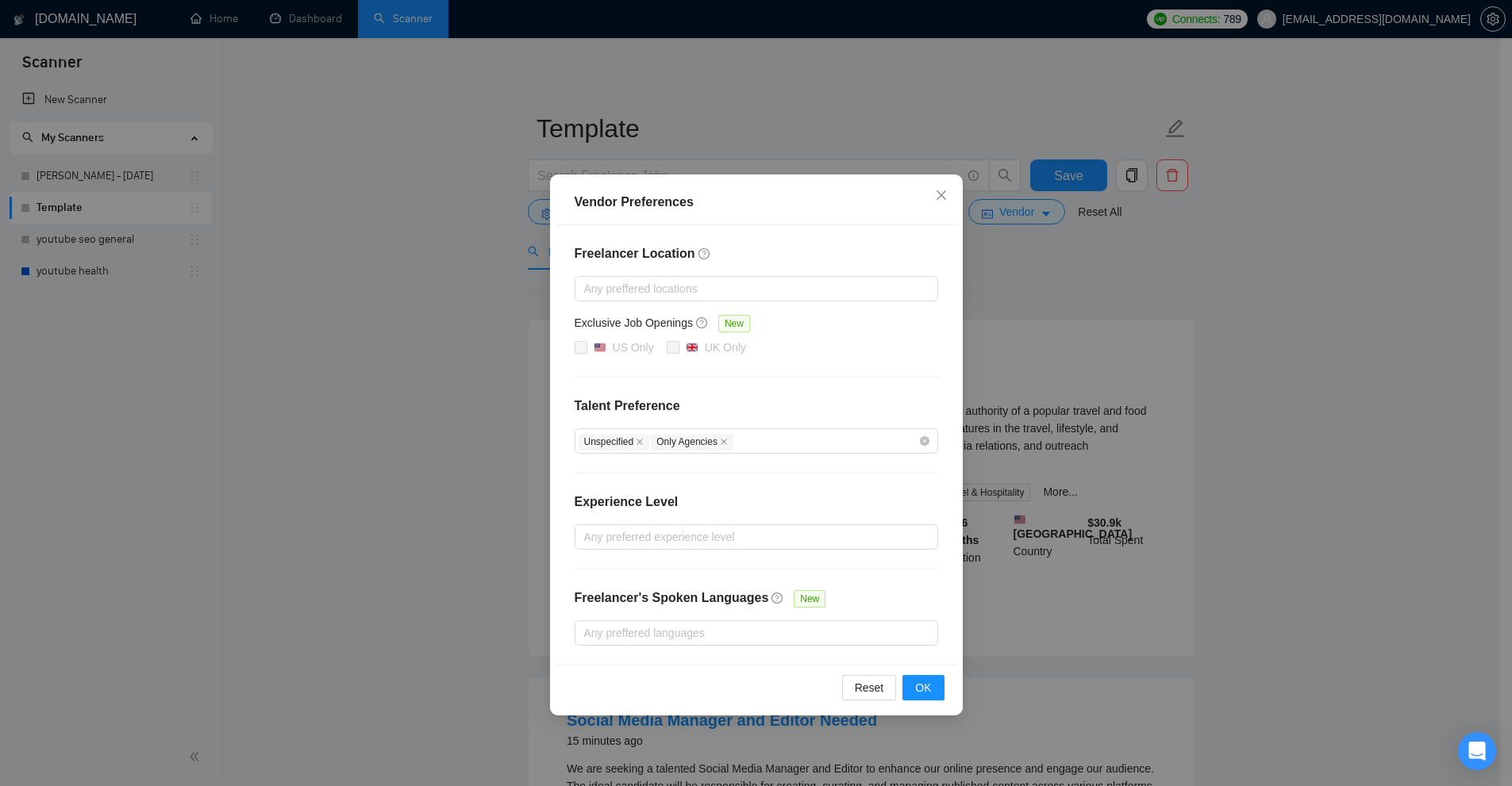
click at [1054, 237] on div "Vendor Preferences Freelancer Location Any preffered locations Exclusive Job Op…" at bounding box center [756, 393] width 1512 height 786
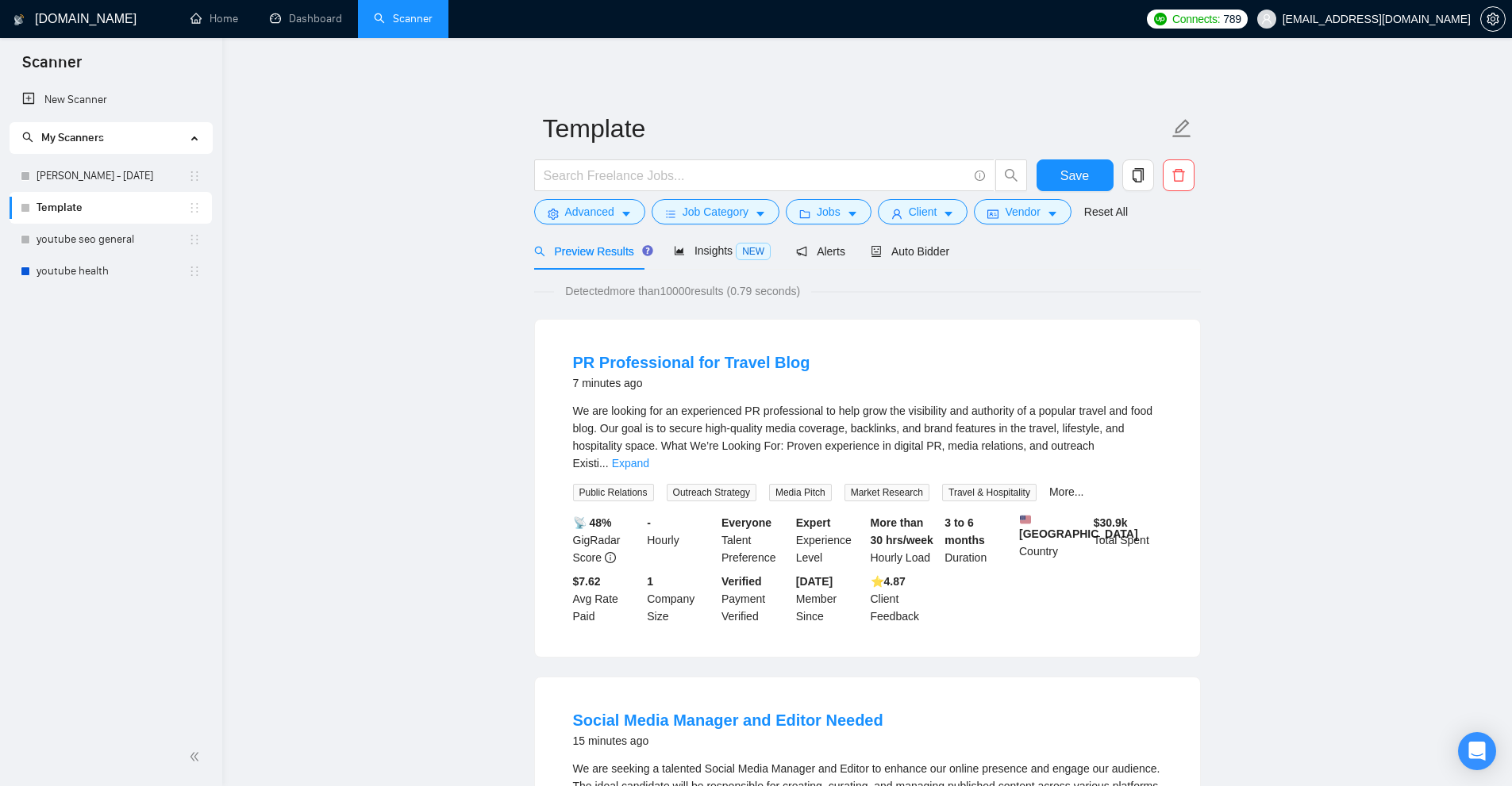
click at [929, 226] on form "Template Save Advanced Job Category Jobs Client Vendor Reset All" at bounding box center [866, 167] width 666 height 130
click at [931, 215] on span "Client" at bounding box center [923, 212] width 29 height 18
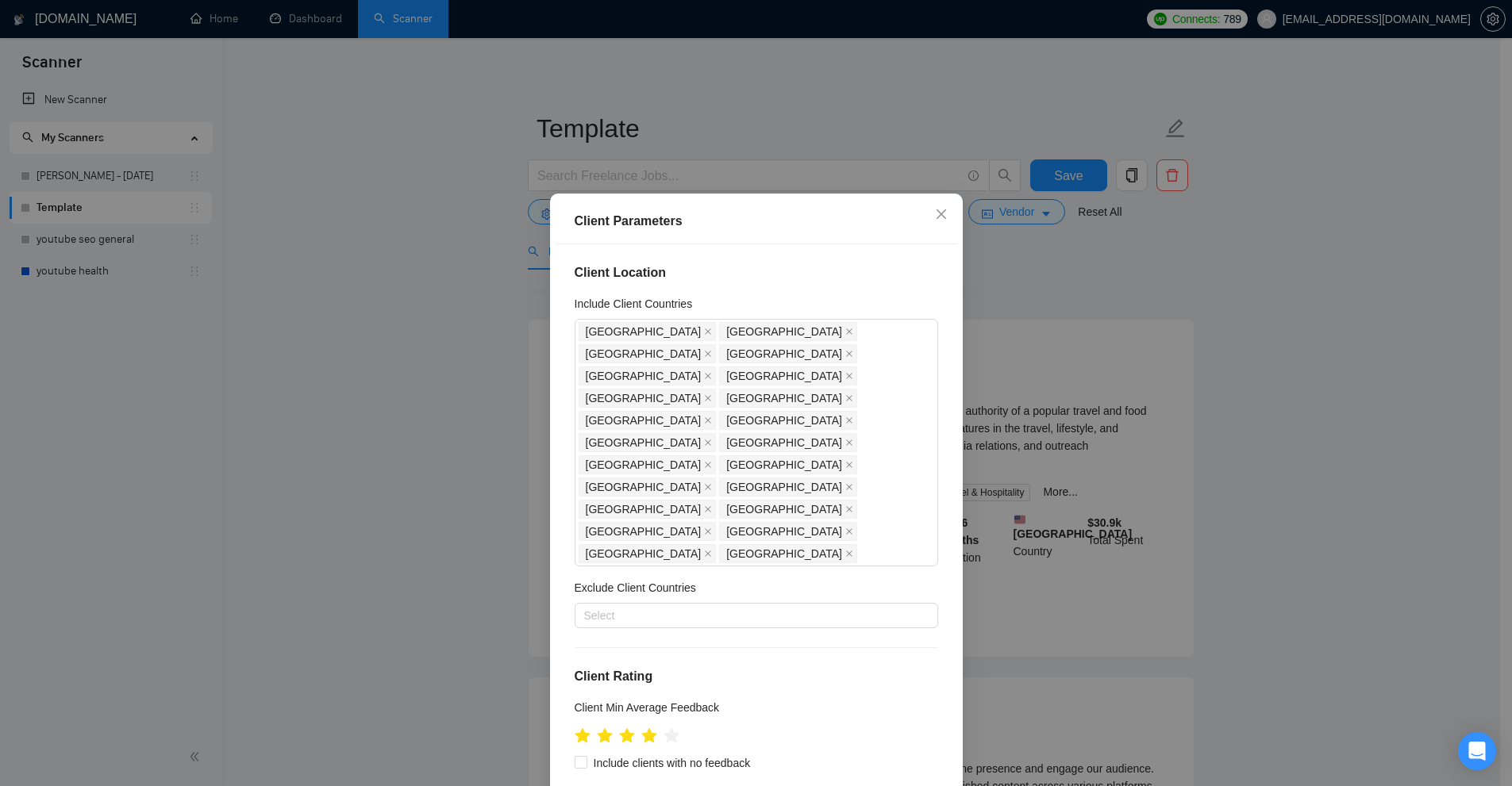
click at [770, 156] on div "Client Parameters Client Location Include Client Countries United States United…" at bounding box center [756, 393] width 1512 height 786
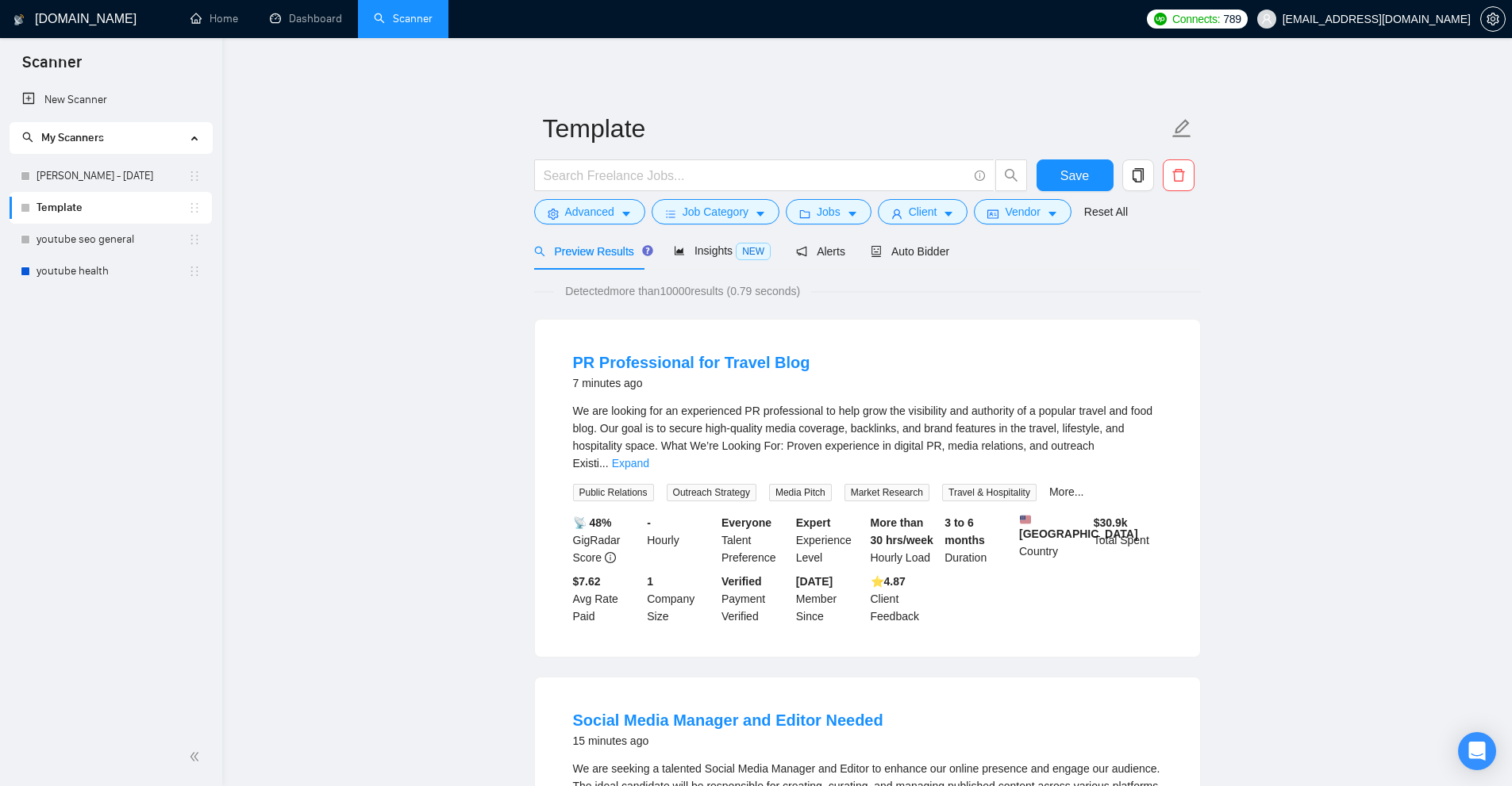
click at [726, 198] on div at bounding box center [780, 179] width 500 height 40
click at [719, 210] on span "Job Category" at bounding box center [715, 212] width 66 height 18
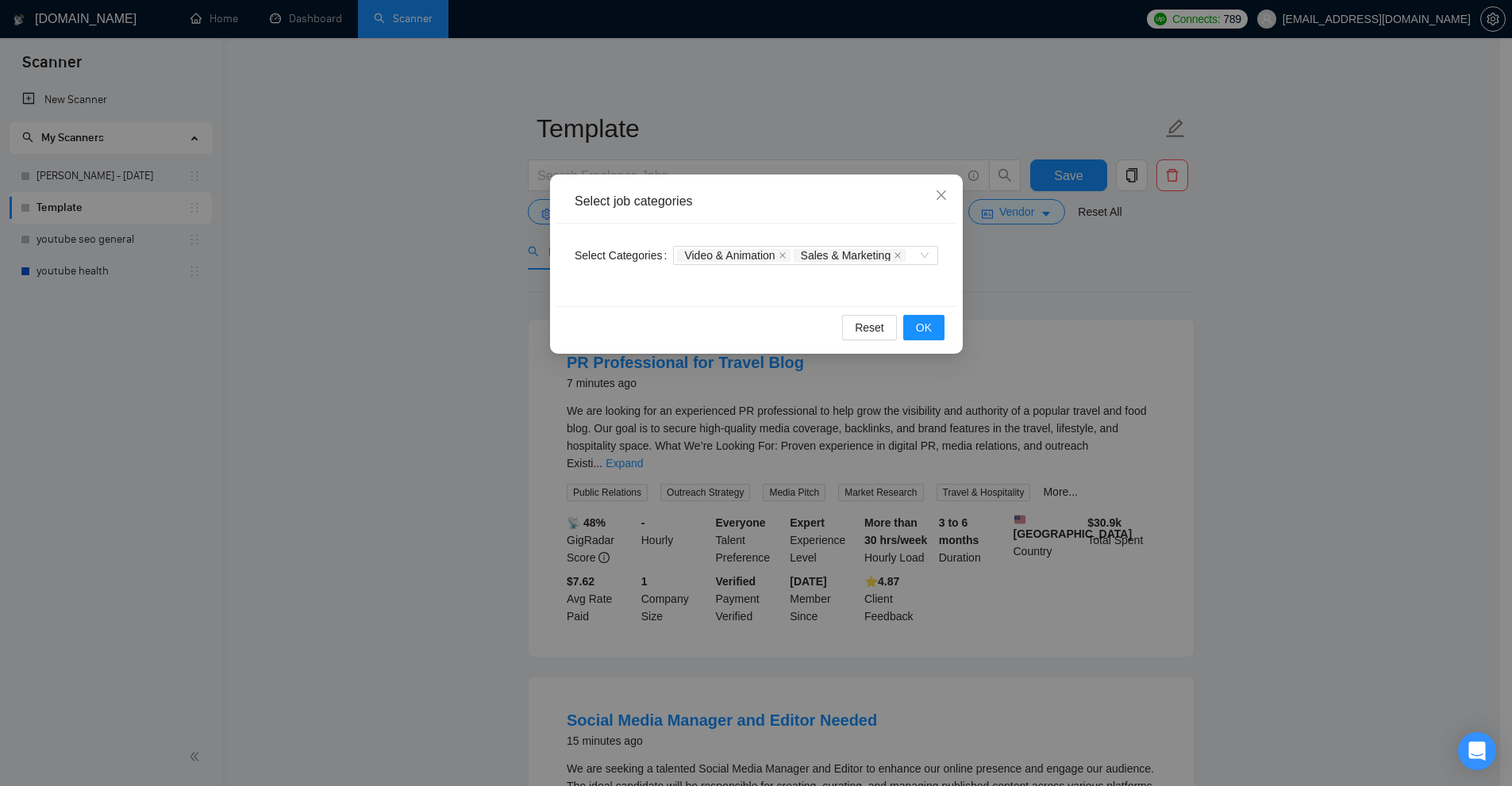
click at [844, 144] on div "Select job categories Select Categories Video & Animation Sales & Marketing Res…" at bounding box center [756, 393] width 1512 height 786
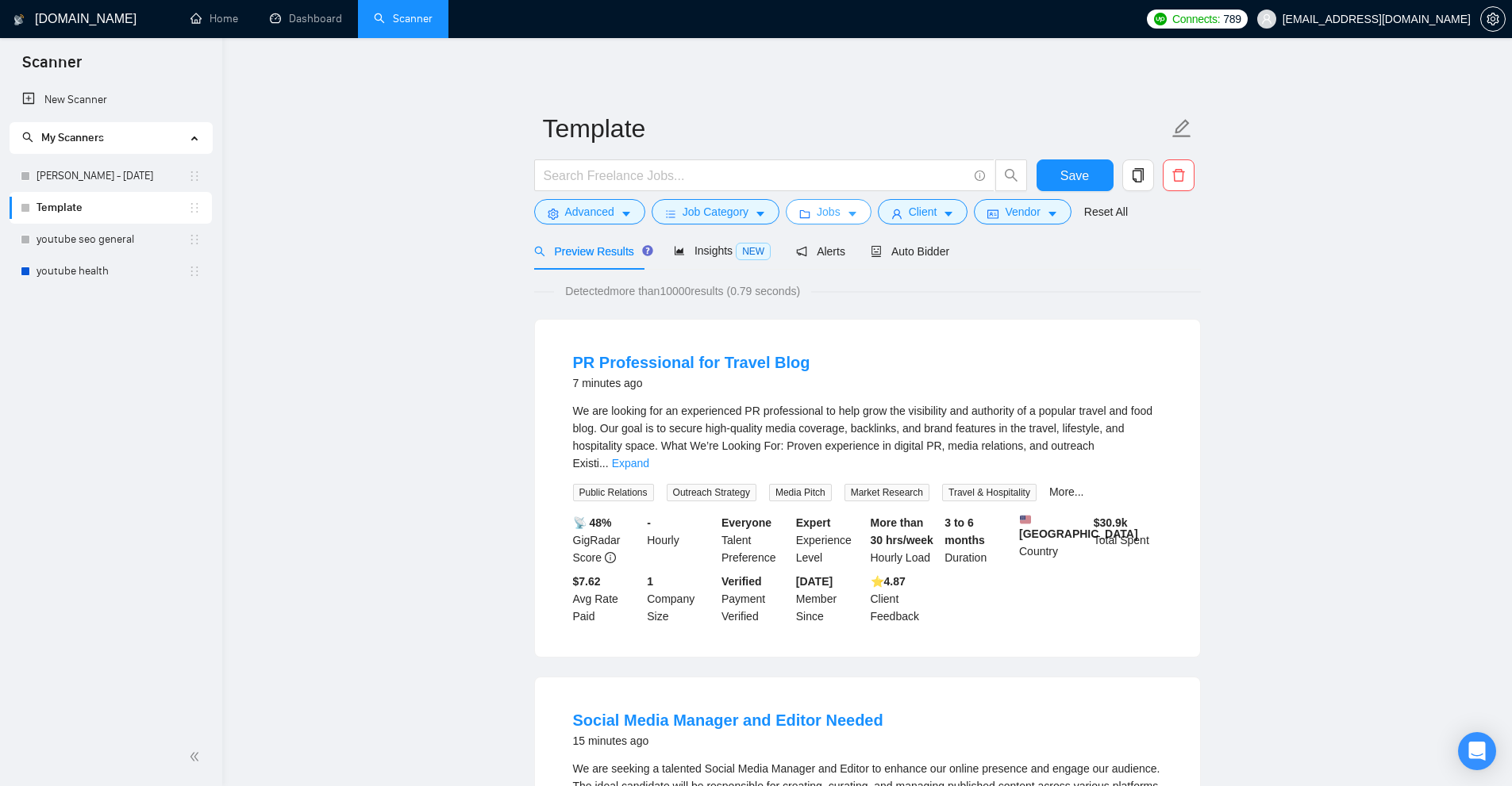
click at [834, 209] on span "Jobs" at bounding box center [829, 212] width 24 height 18
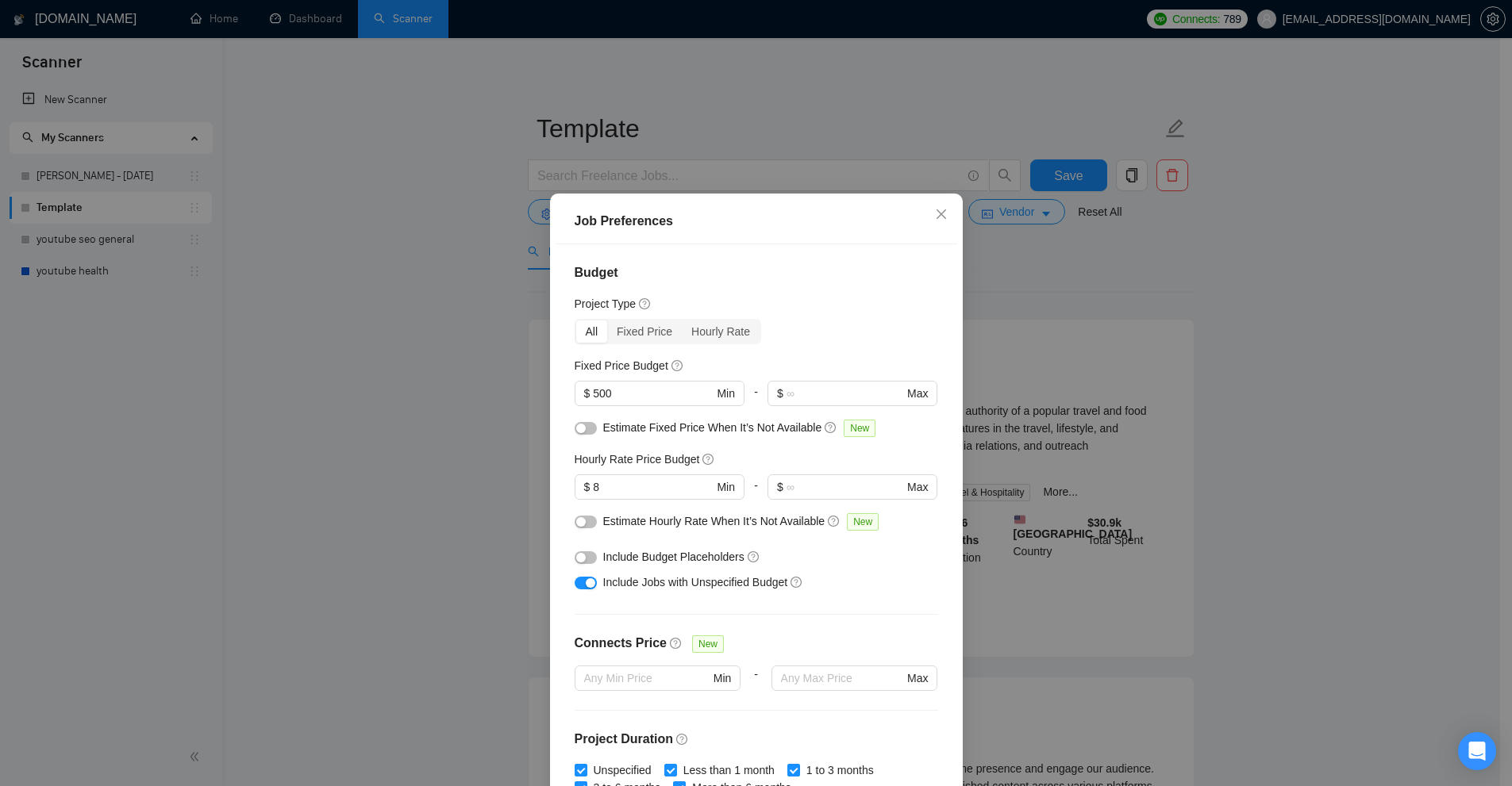
click at [470, 278] on div "Job Preferences Budget Project Type All Fixed Price Hourly Rate Fixed Price Bud…" at bounding box center [756, 393] width 1512 height 786
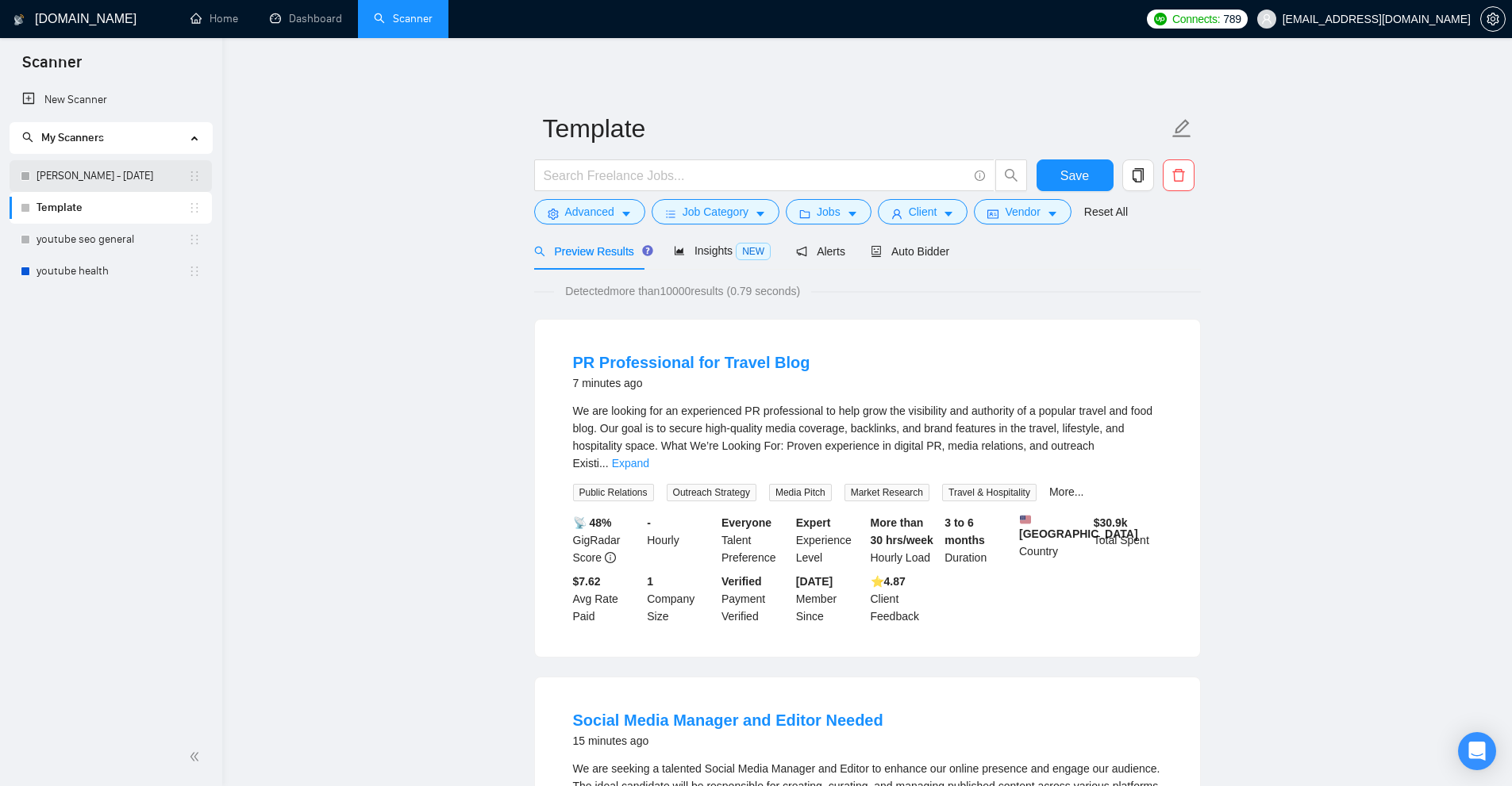
click at [132, 182] on link "[PERSON_NAME] - [DATE]" at bounding box center [112, 176] width 151 height 32
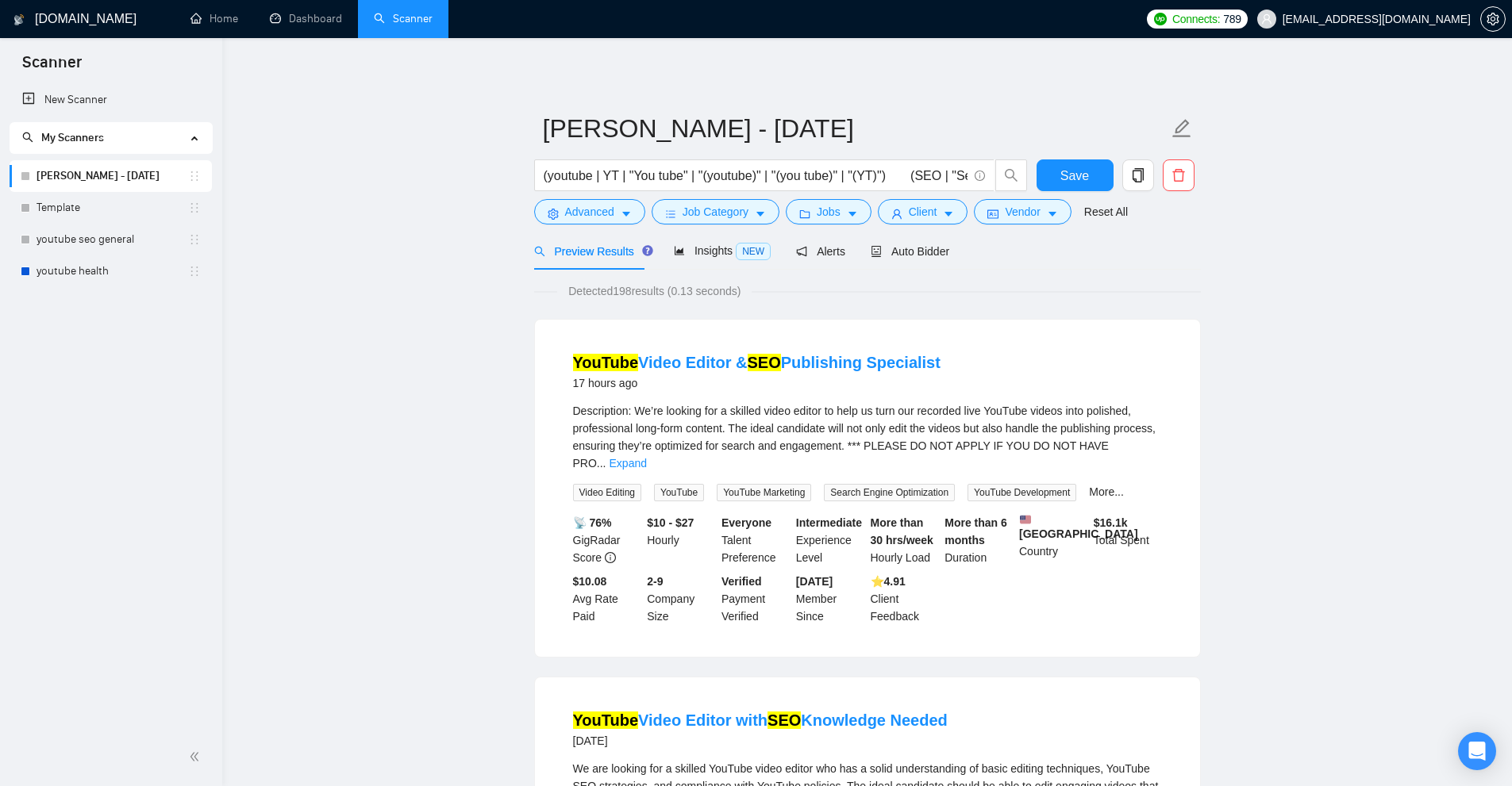
click at [991, 195] on div "(youtube | YT | "You tube" | "(youtube)" | "(you tube)" | "(YT)") (SEO | "Searc…" at bounding box center [780, 179] width 500 height 40
click at [988, 202] on button "Vendor" at bounding box center [1022, 212] width 97 height 26
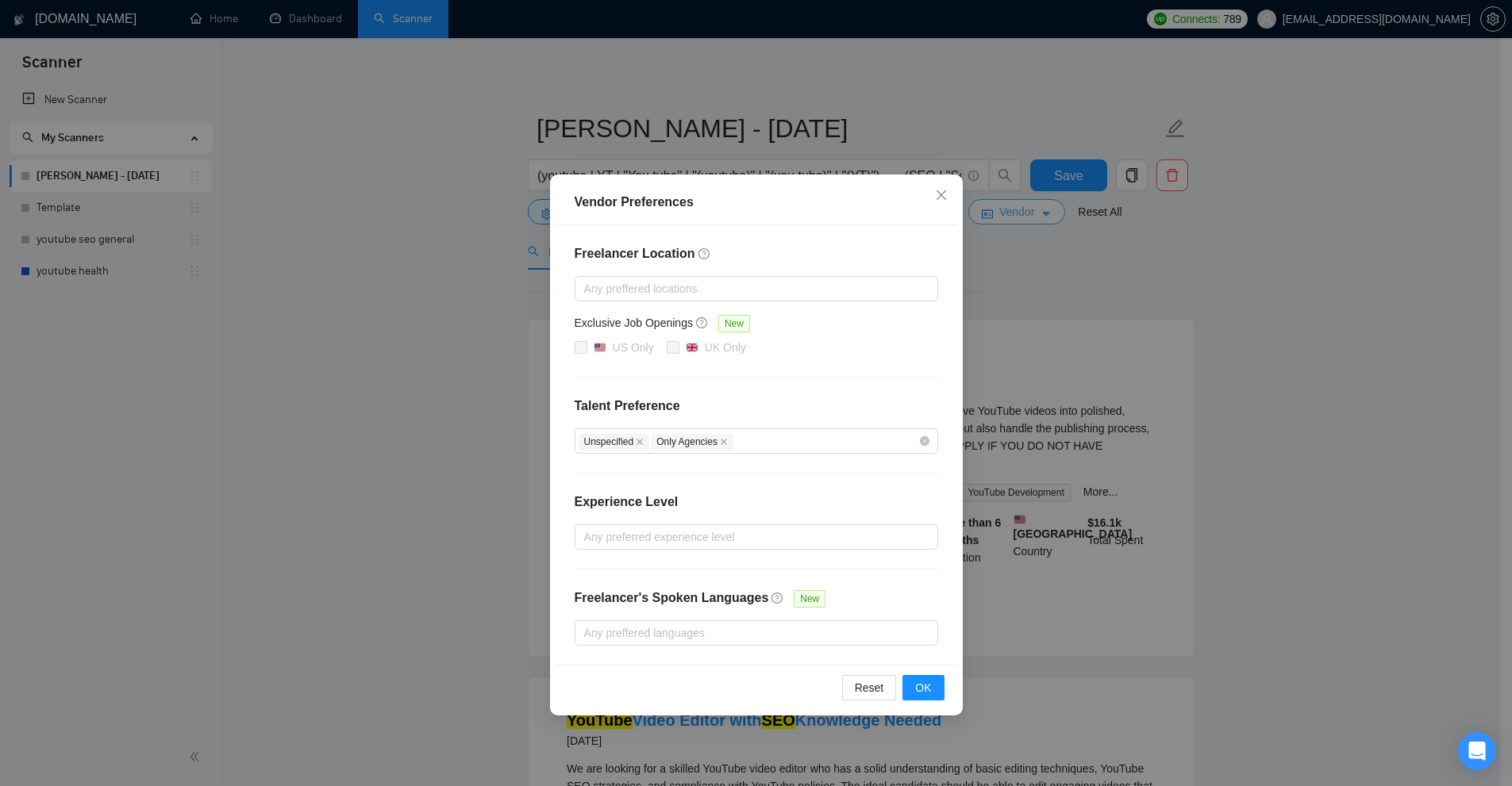
click at [988, 202] on div "Vendor Preferences Freelancer Location Any preffered locations Exclusive Job Op…" at bounding box center [756, 393] width 1512 height 786
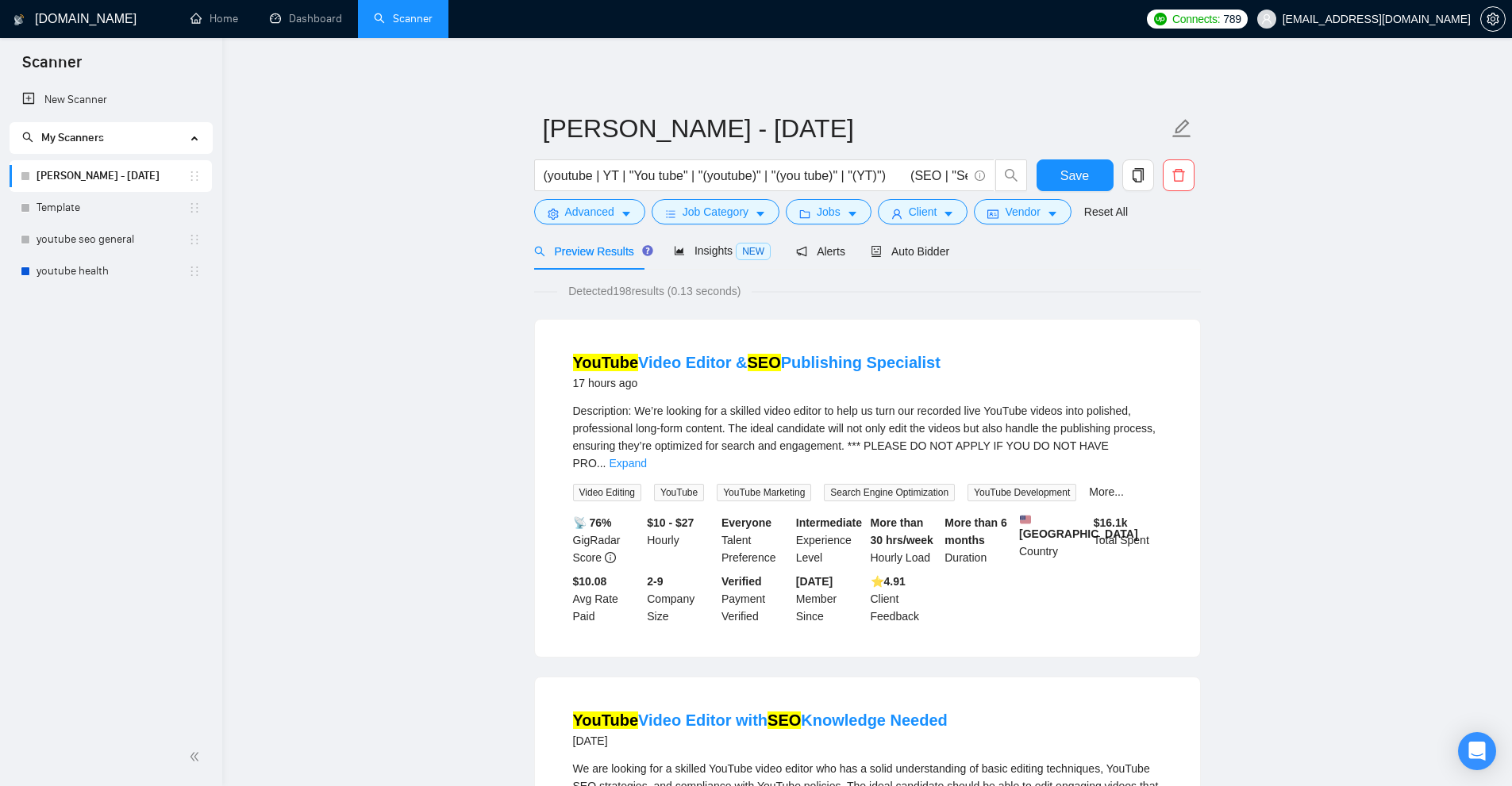
click at [73, 261] on link "youtube health" at bounding box center [112, 271] width 151 height 32
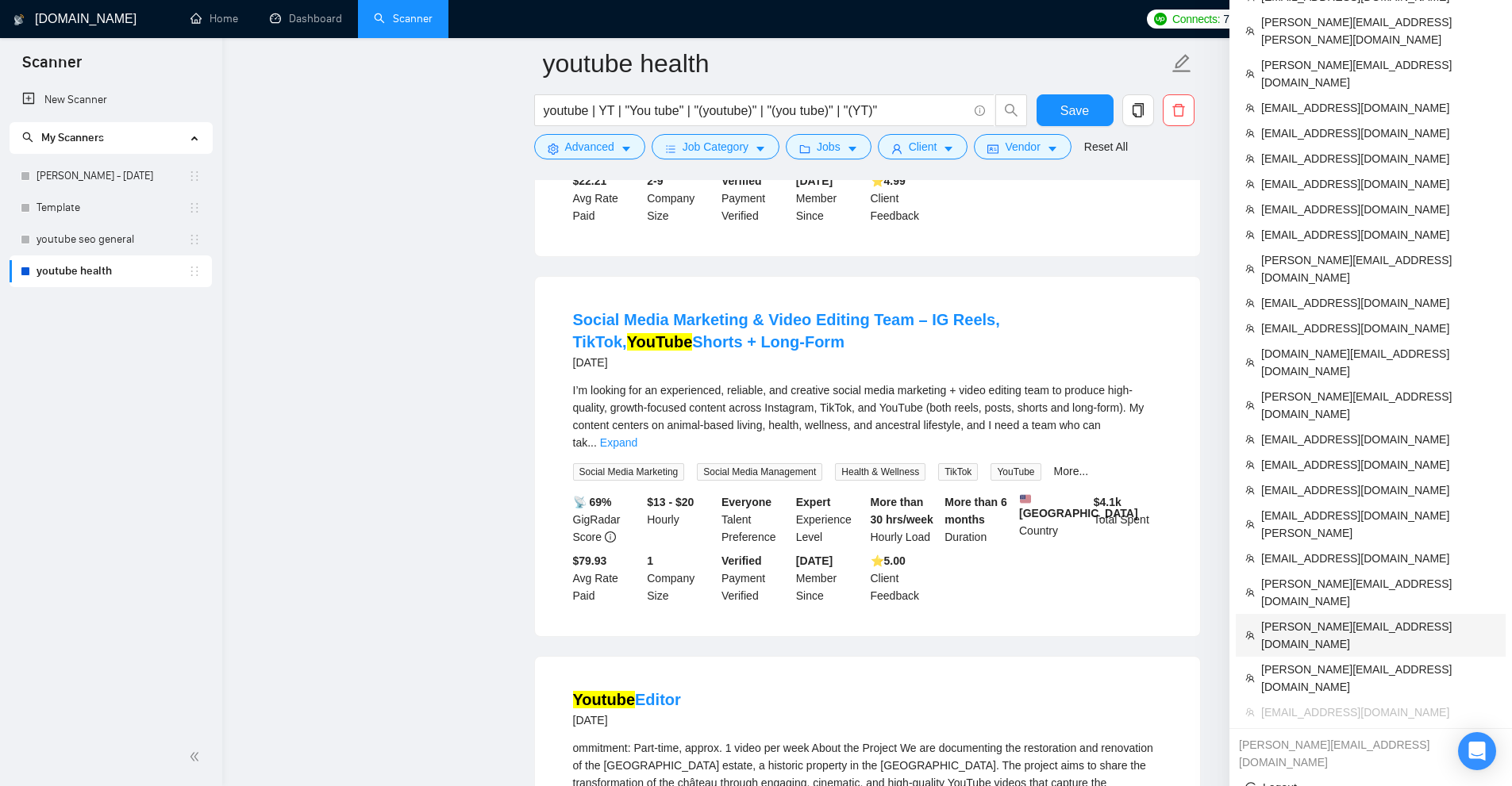
scroll to position [714, 0]
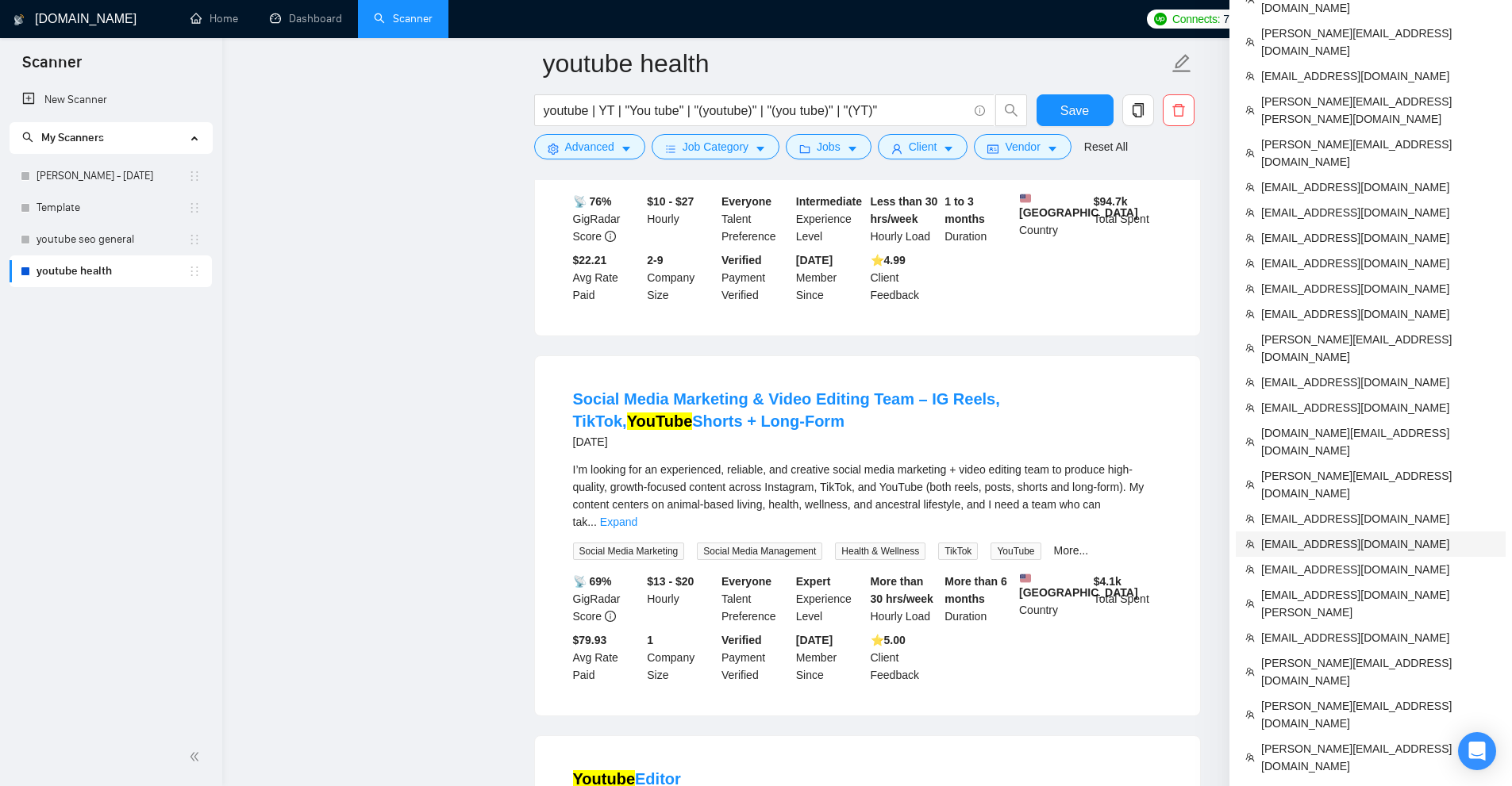
click at [1292, 536] on span "[EMAIL_ADDRESS][DOMAIN_NAME]" at bounding box center [1378, 544] width 235 height 18
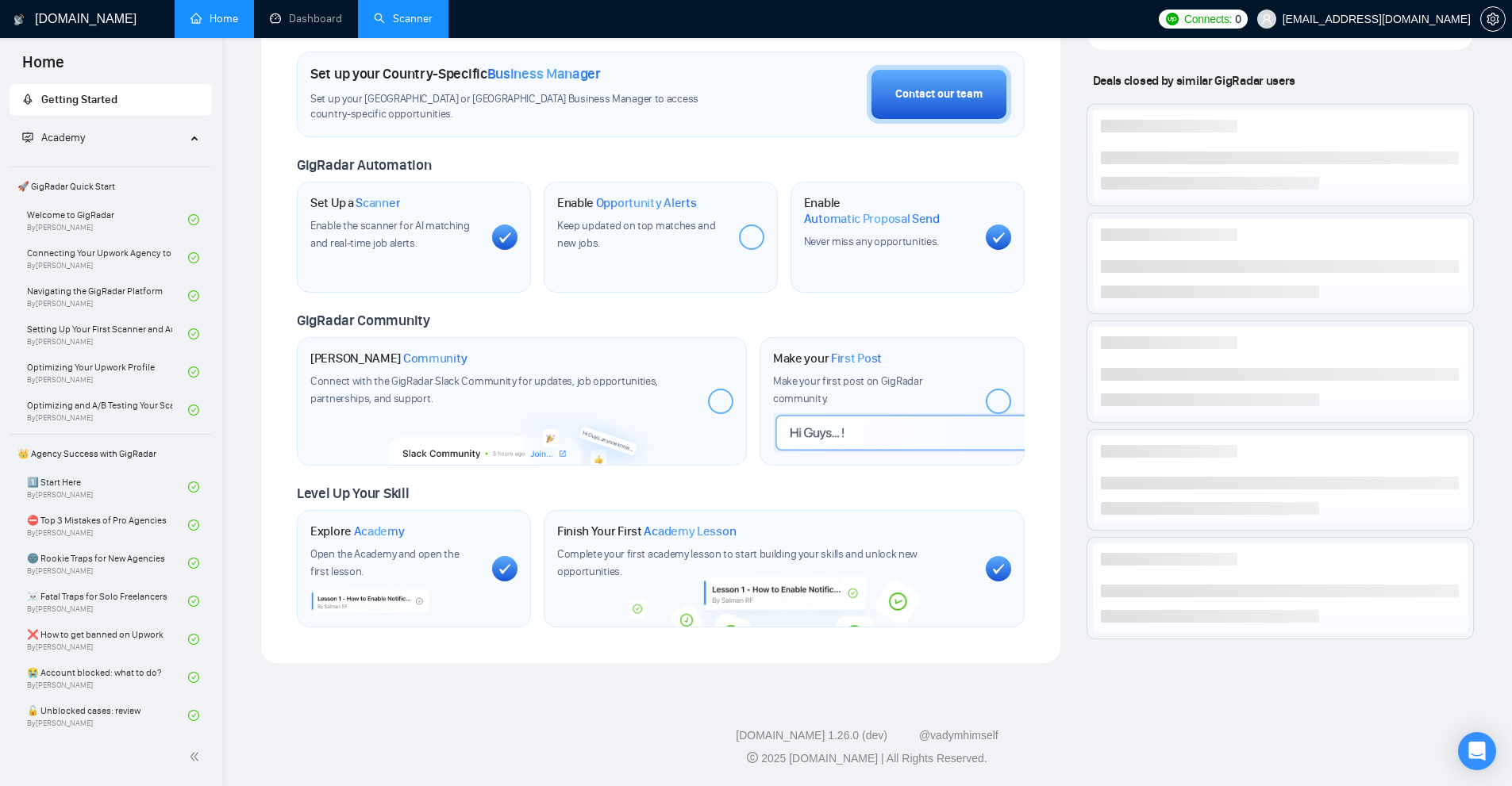
scroll to position [460, 0]
click at [408, 21] on link "Scanner" at bounding box center [402, 19] width 58 height 14
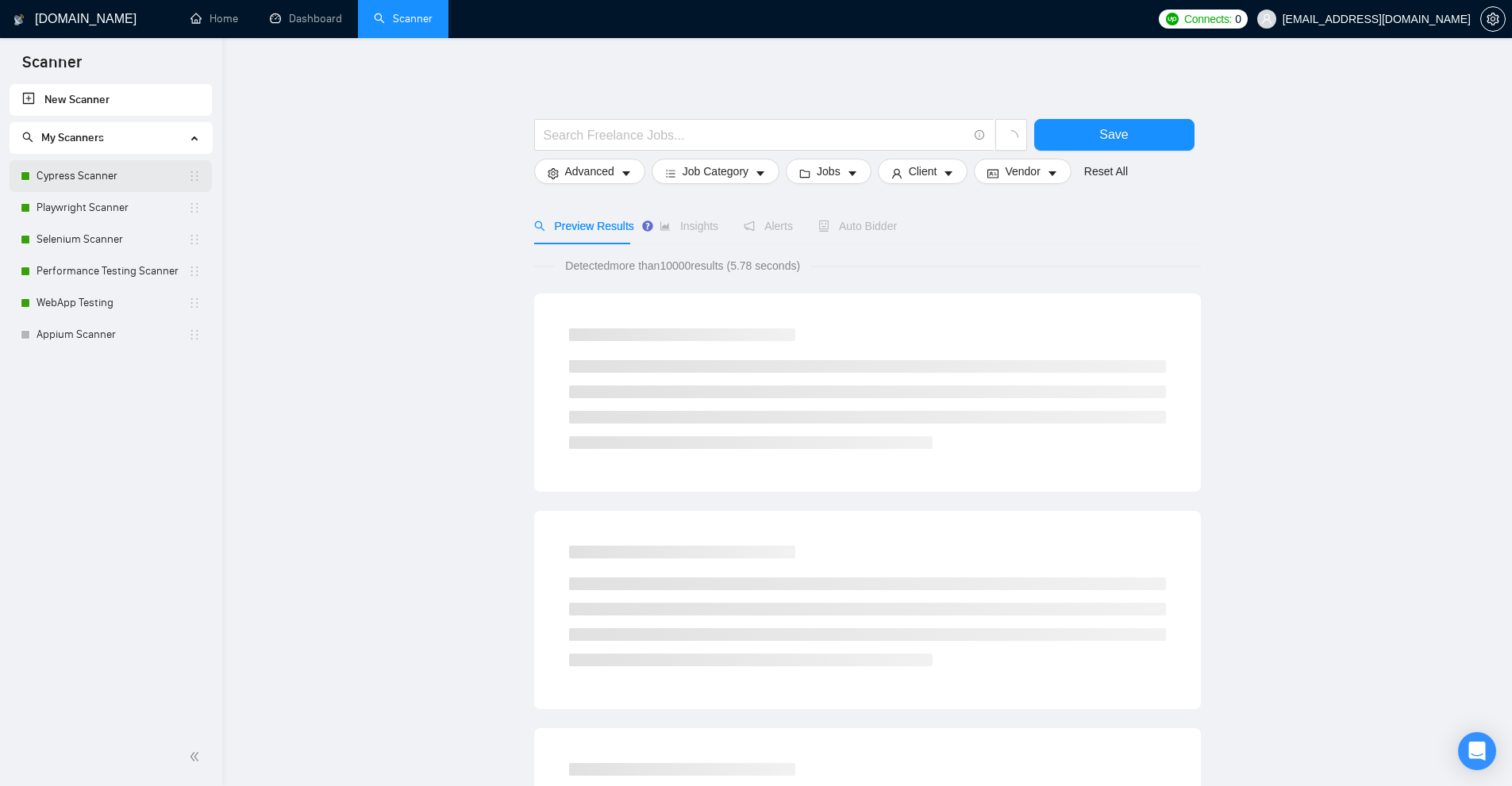
click at [91, 177] on link "Cypress Scanner" at bounding box center [112, 176] width 151 height 32
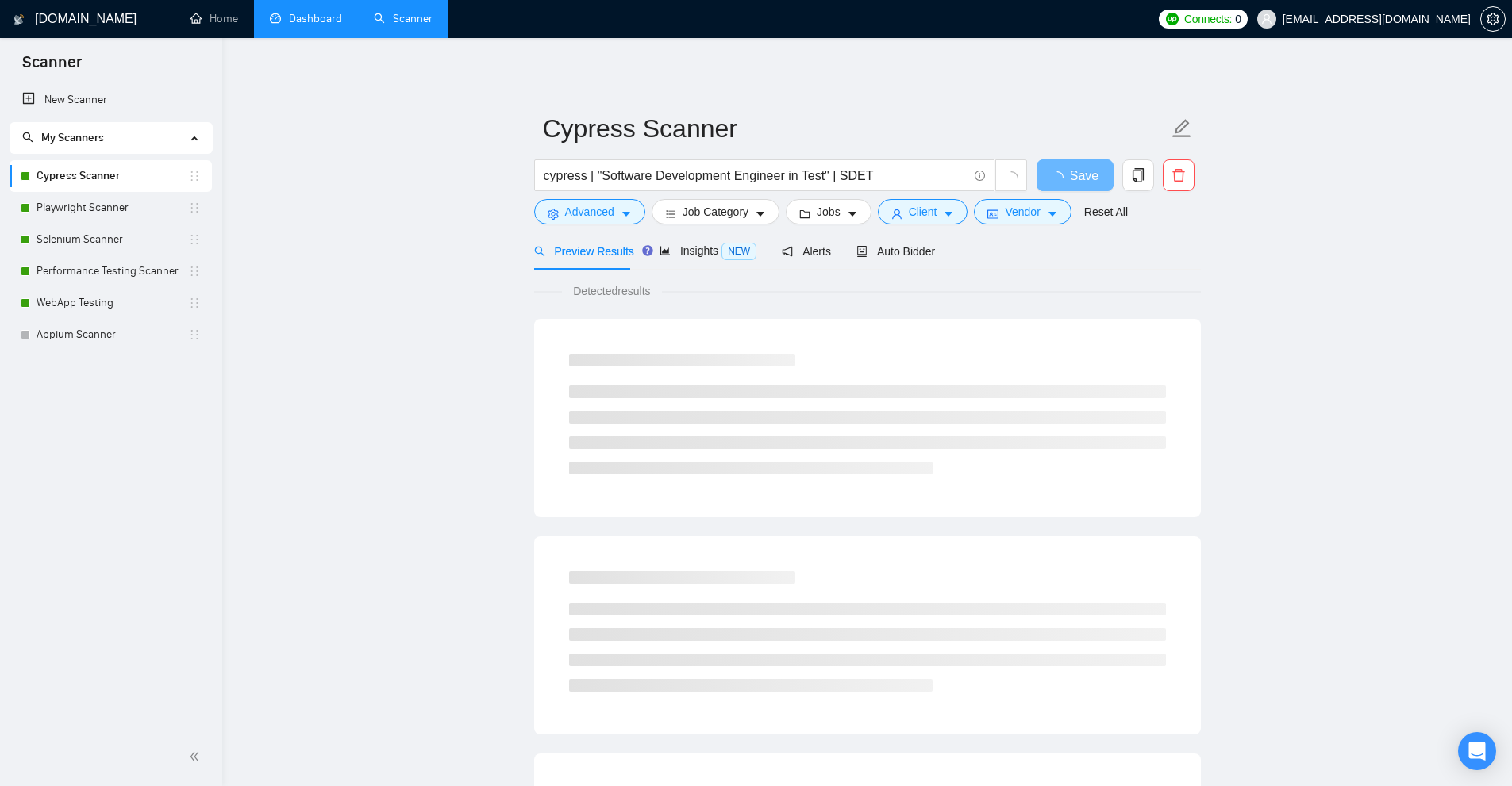
click at [319, 13] on link "Dashboard" at bounding box center [305, 19] width 72 height 14
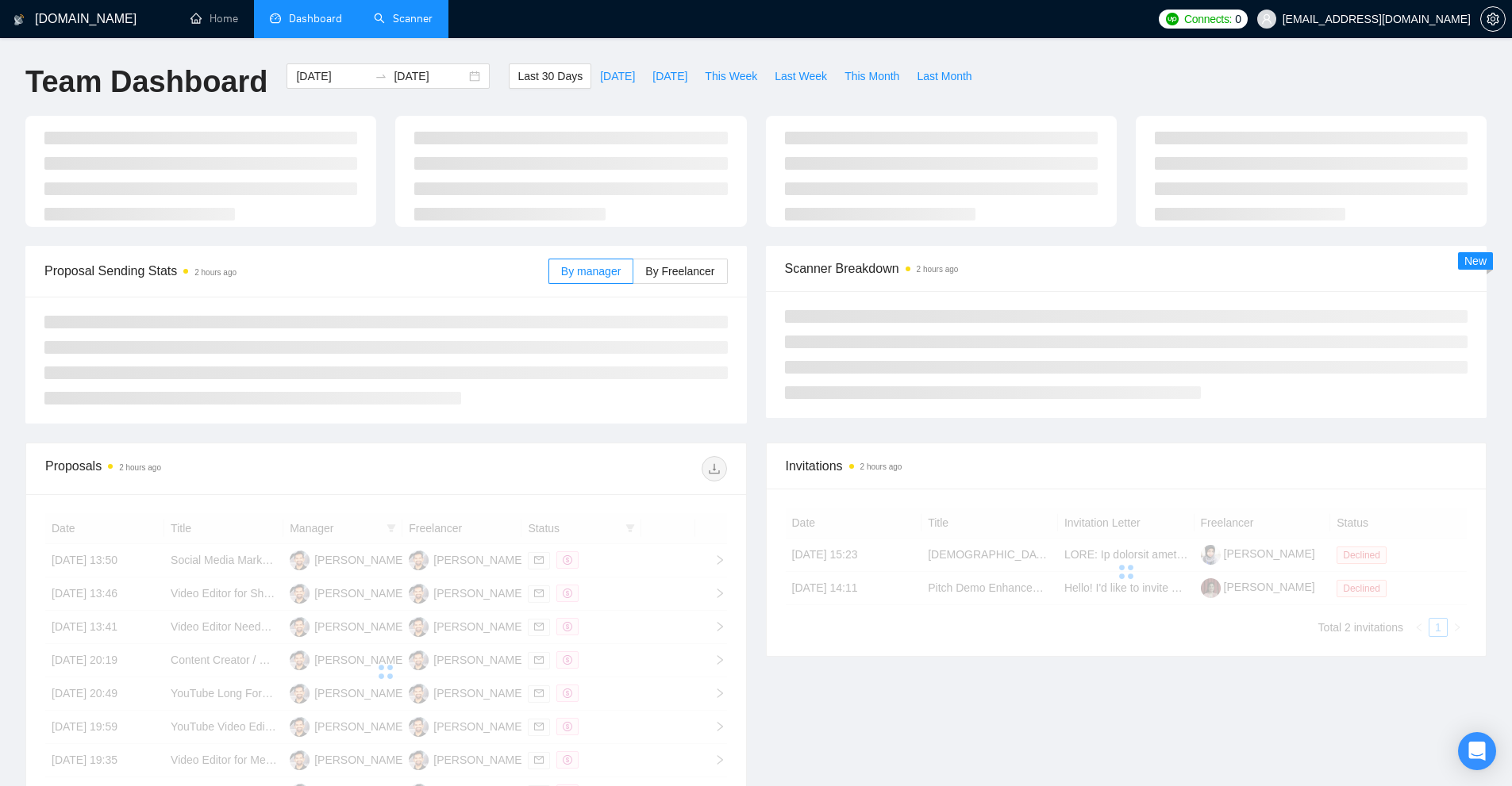
click at [424, 14] on link "Scanner" at bounding box center [402, 19] width 58 height 14
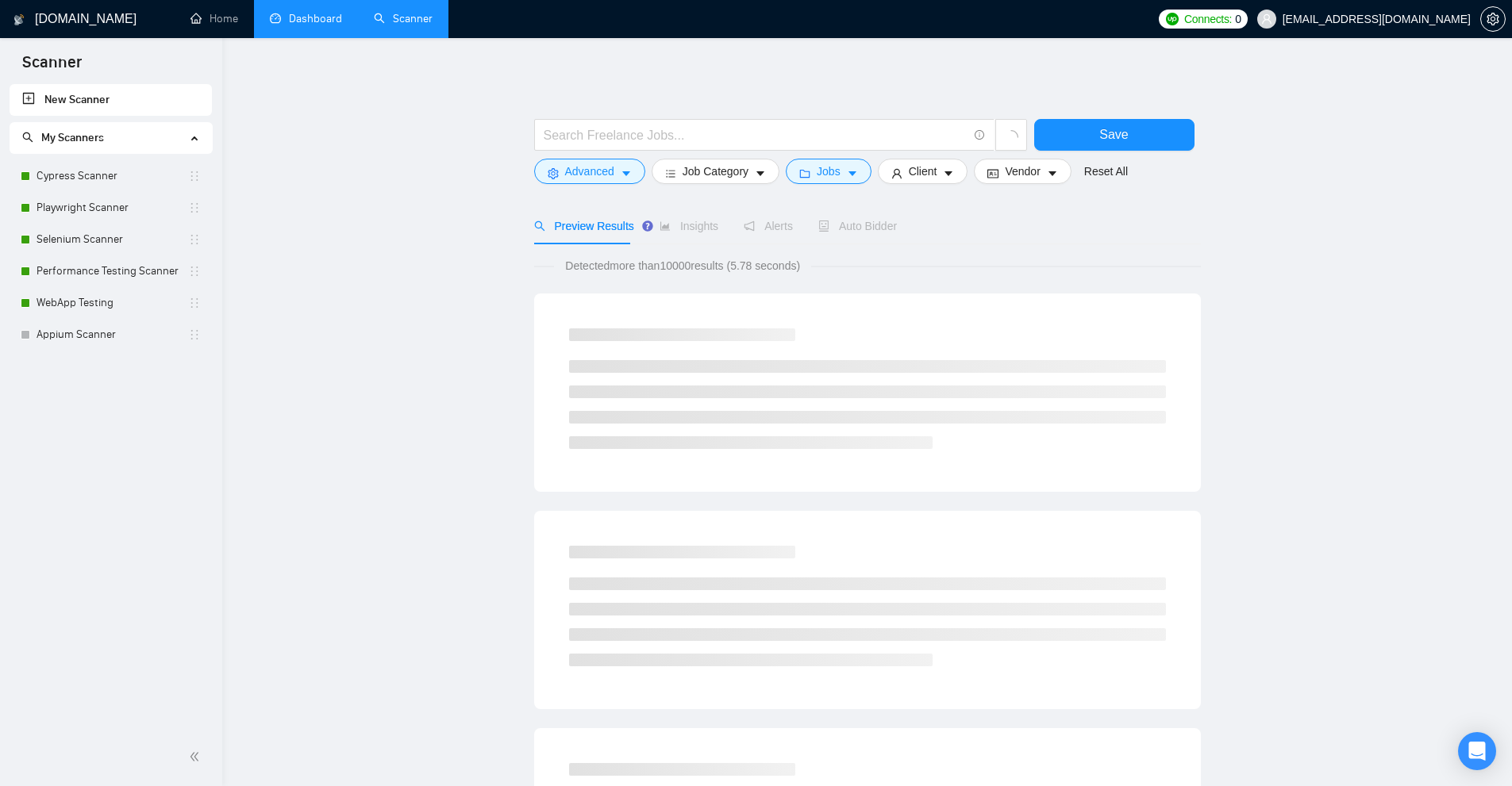
click at [322, 16] on link "Dashboard" at bounding box center [305, 19] width 72 height 14
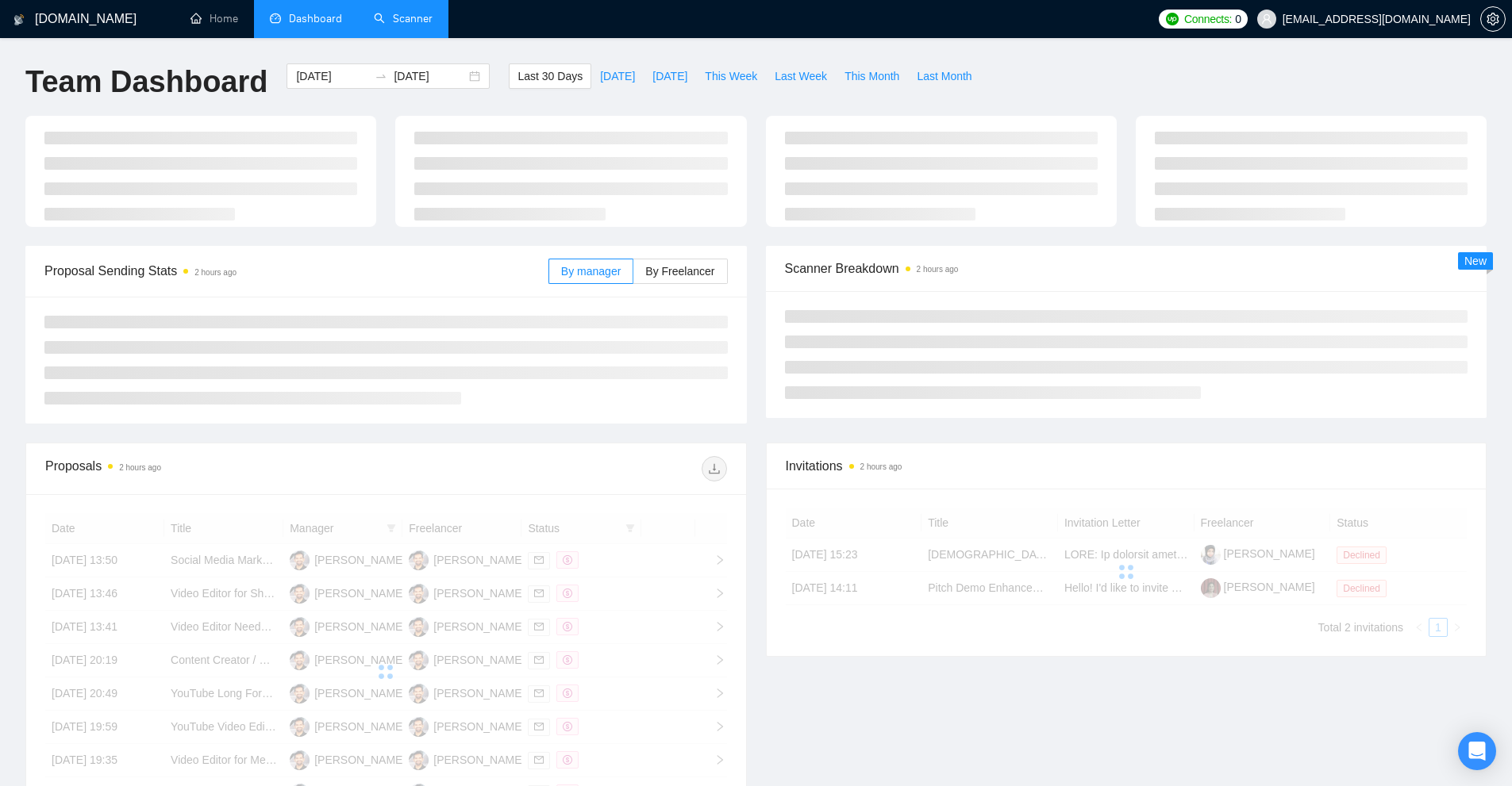
click at [386, 12] on link "Scanner" at bounding box center [402, 19] width 58 height 14
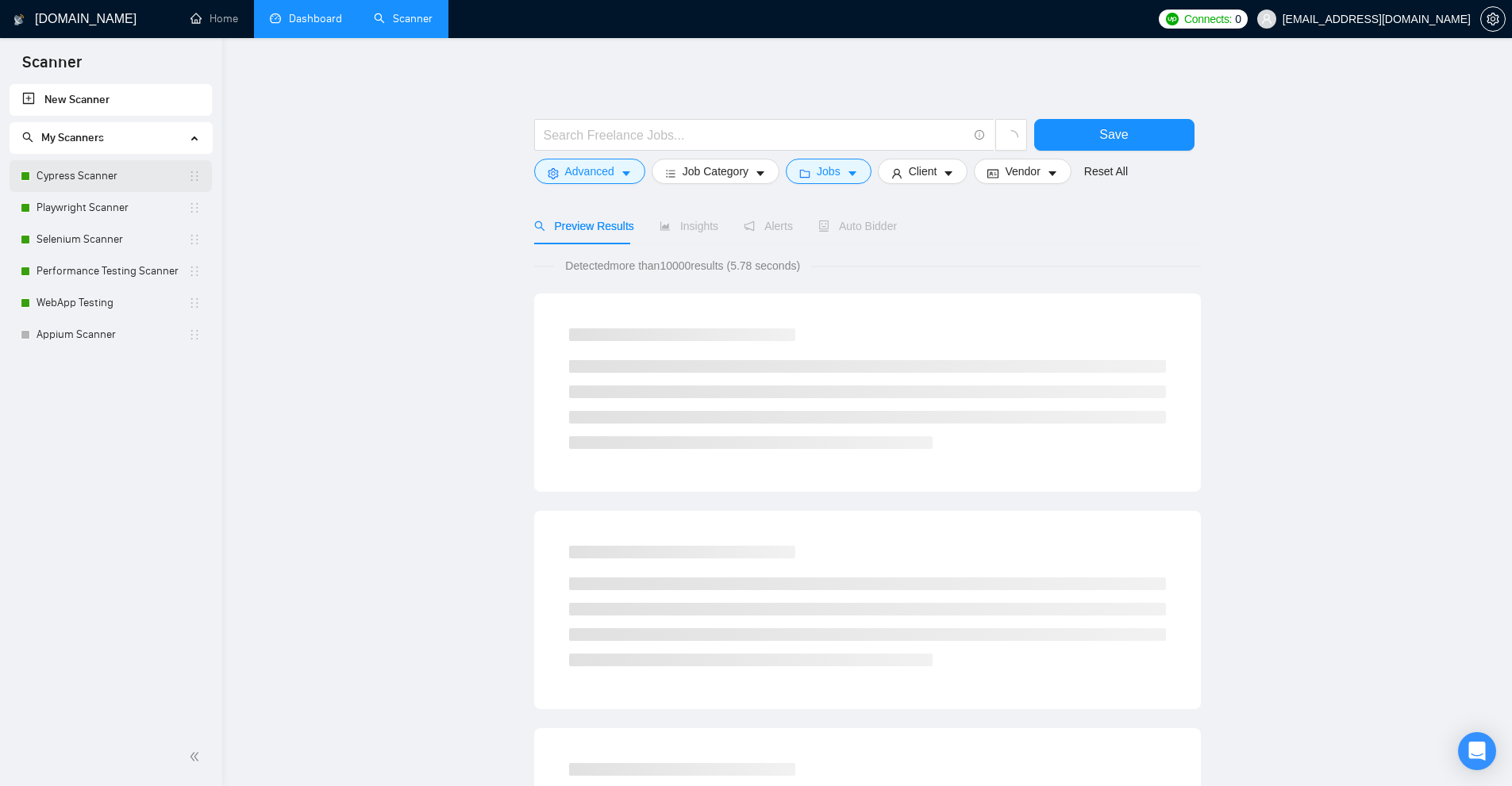
click at [14, 171] on li "Cypress Scanner" at bounding box center [111, 176] width 202 height 32
click at [8, 164] on ul "New Scanner My Scanners Cypress Scanner Playwright Scanner Selenium Scanner Per…" at bounding box center [111, 217] width 222 height 266
click at [76, 174] on link "Cypress Scanner" at bounding box center [112, 176] width 151 height 32
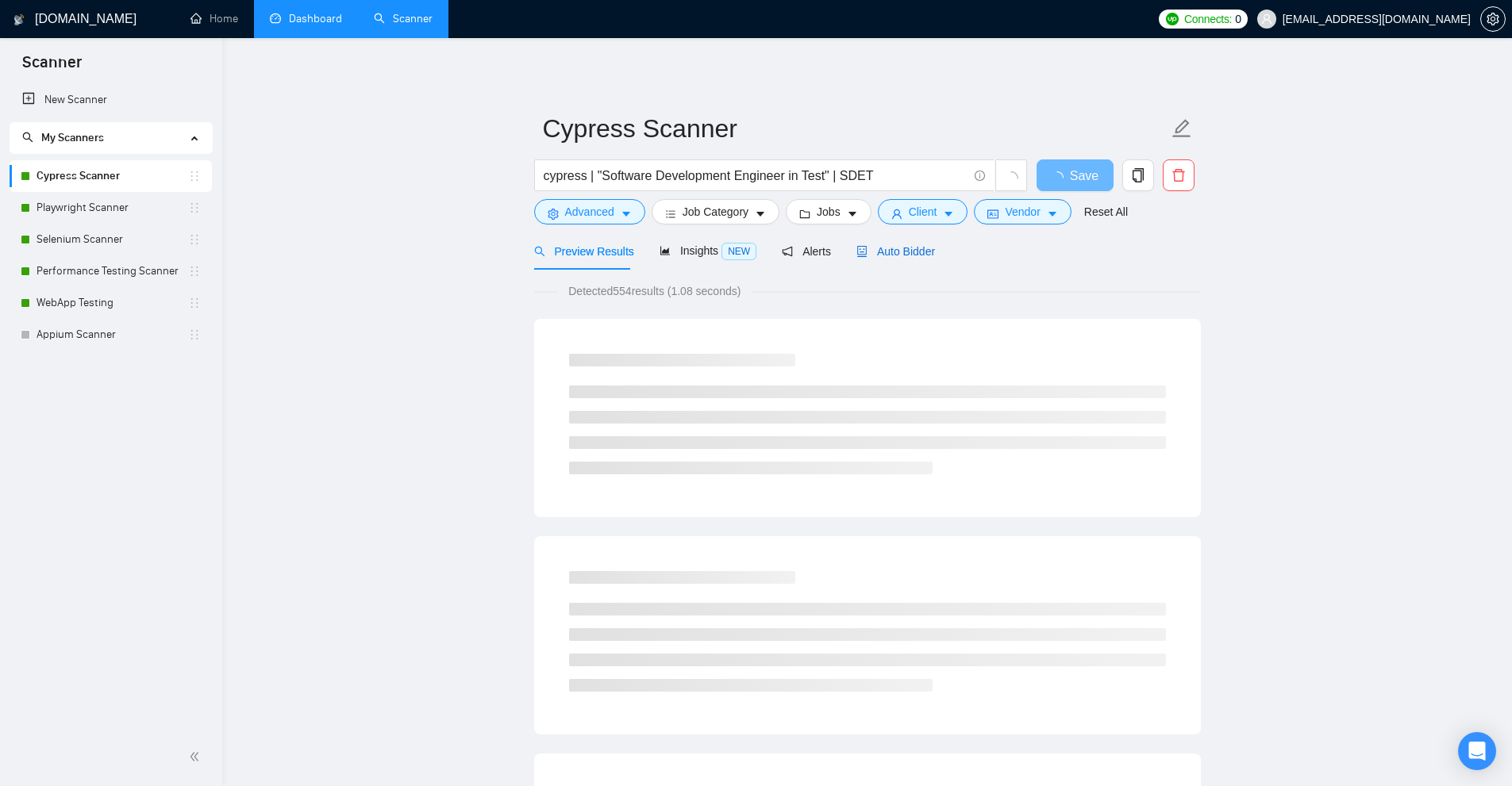
click at [869, 258] on div "Auto Bidder" at bounding box center [895, 251] width 78 height 18
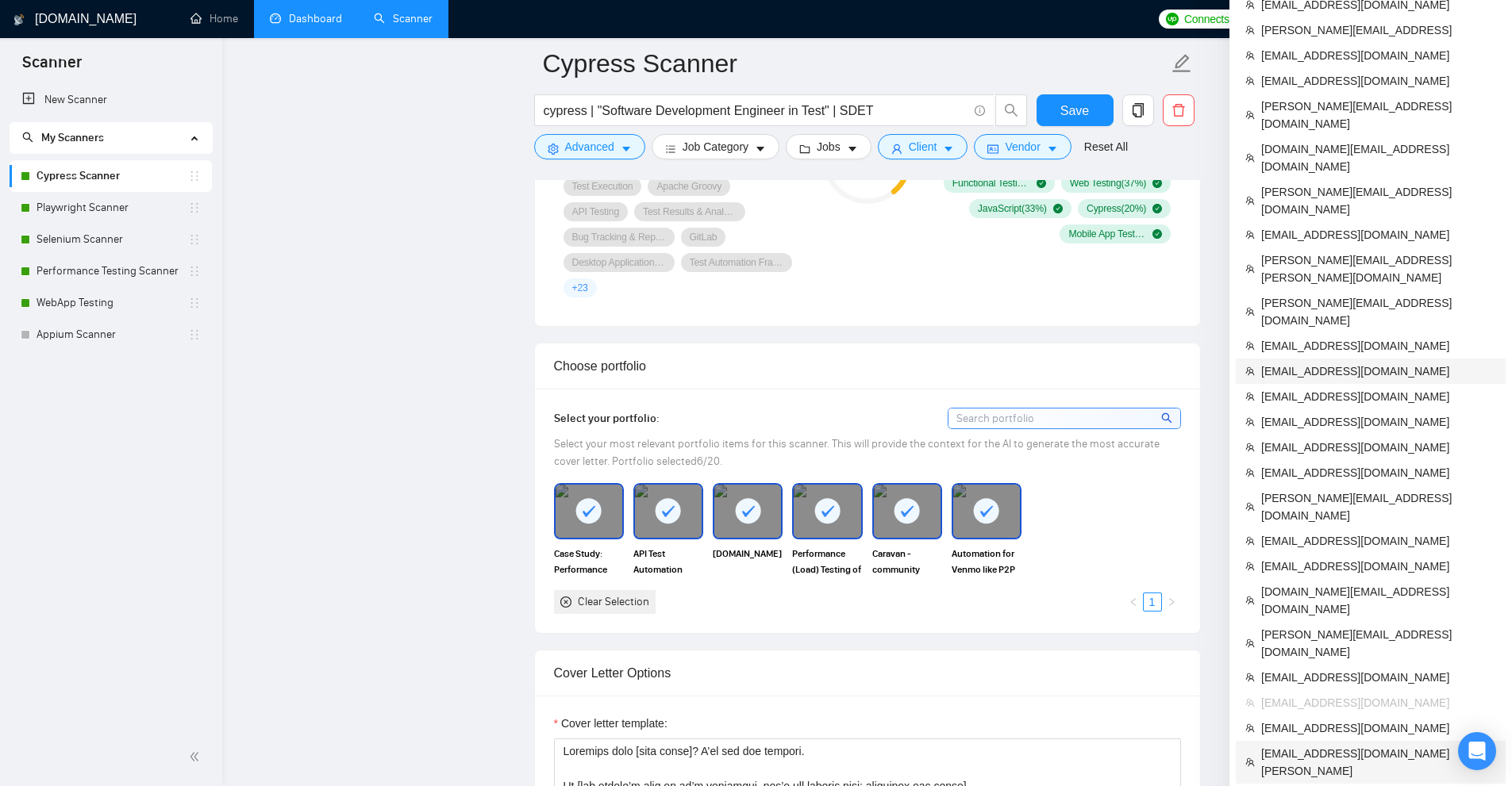
scroll to position [1576, 0]
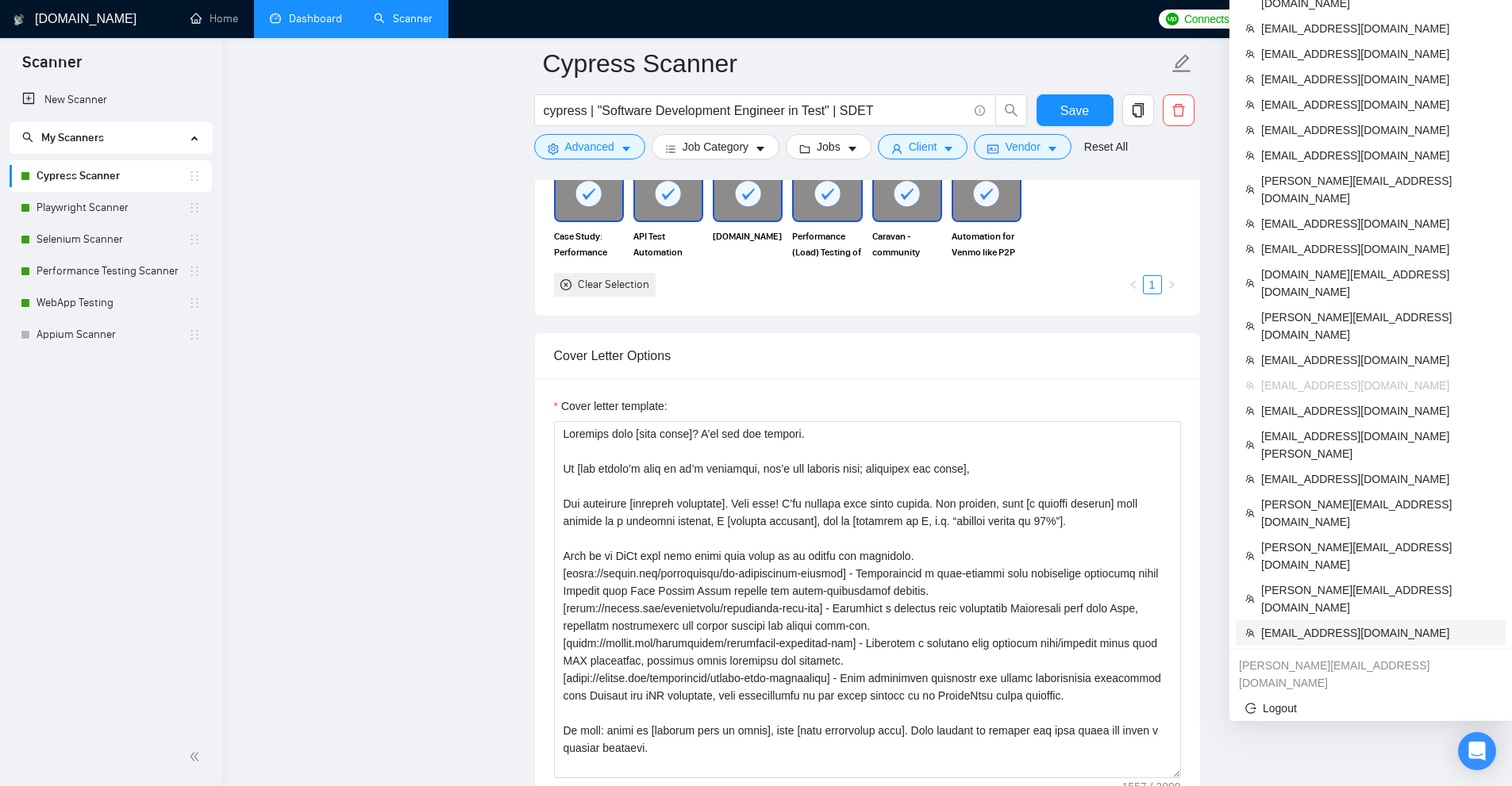
click at [1353, 625] on span "[EMAIL_ADDRESS][DOMAIN_NAME]" at bounding box center [1378, 634] width 235 height 18
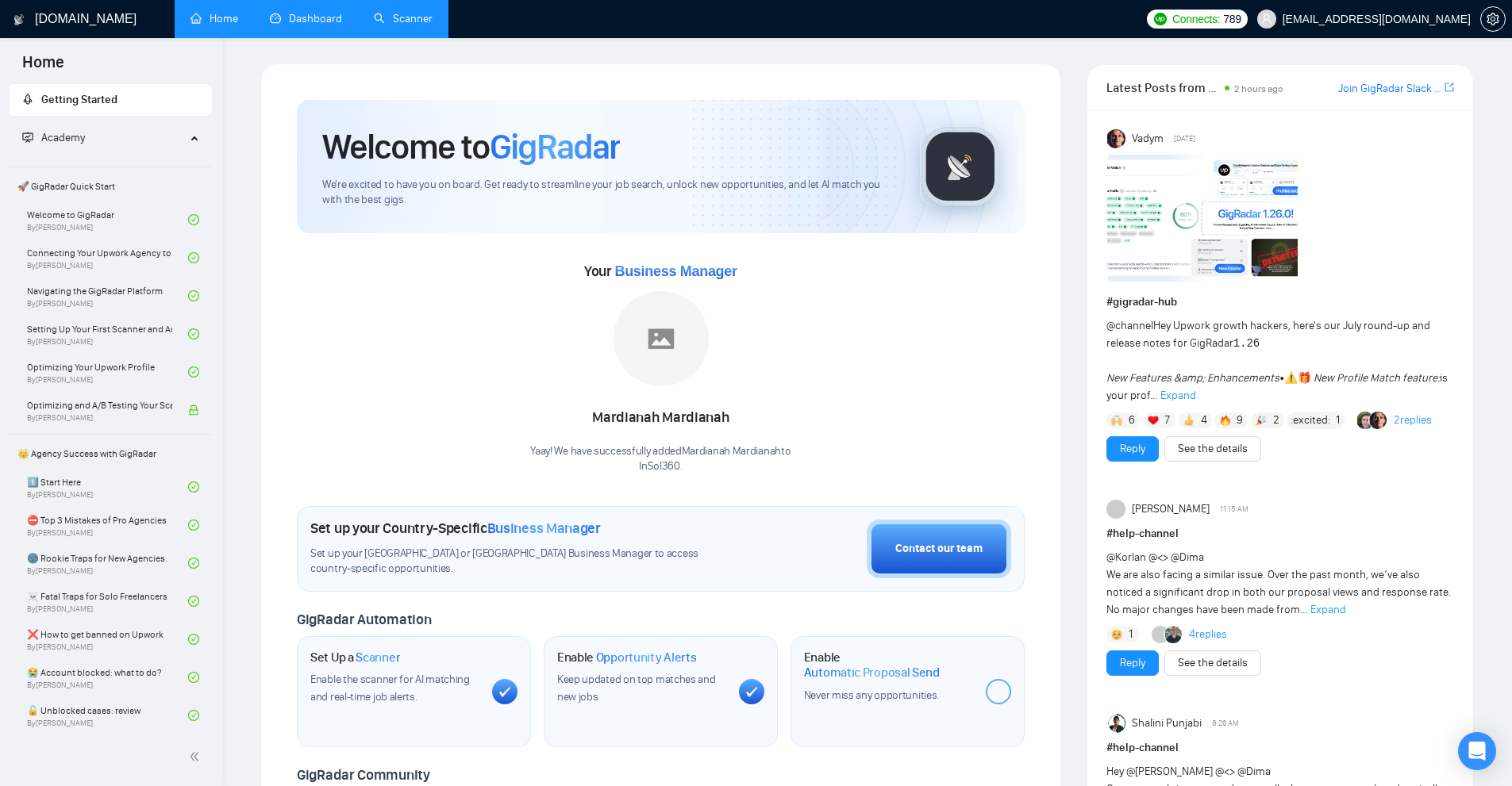
click at [380, 20] on link "Scanner" at bounding box center [402, 19] width 58 height 14
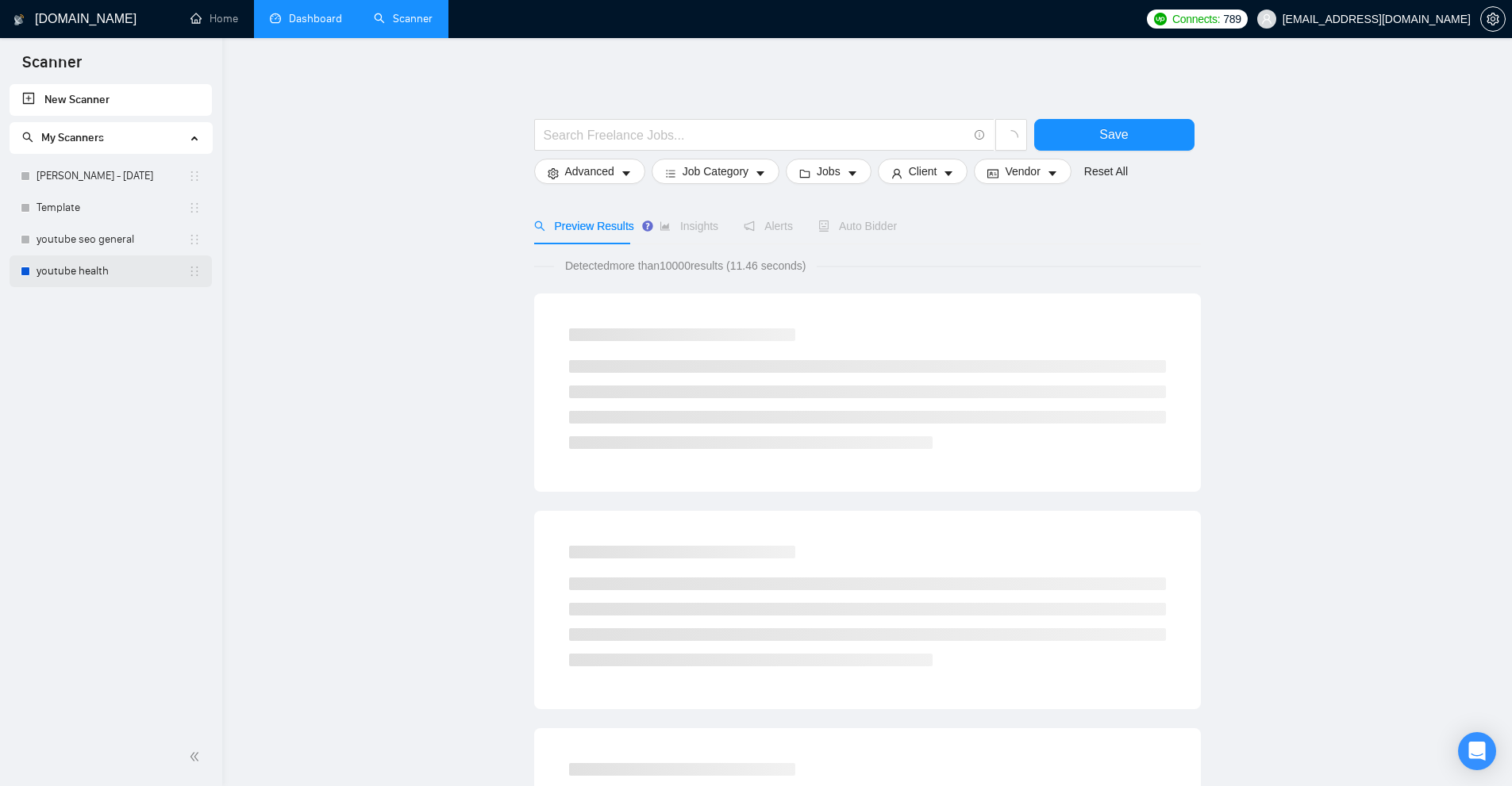
click at [93, 274] on link "youtube health" at bounding box center [112, 271] width 151 height 32
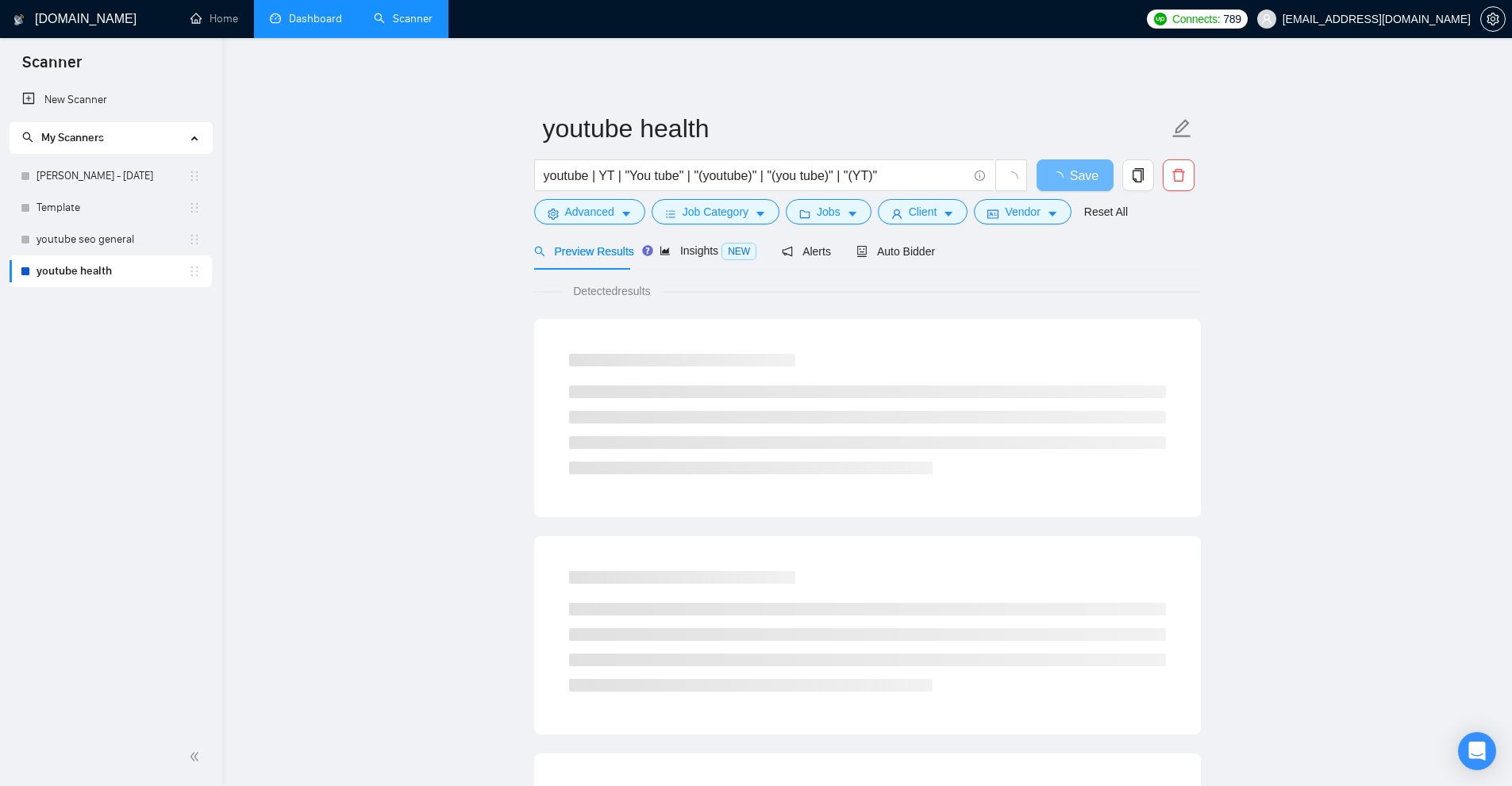
click at [304, 12] on link "Dashboard" at bounding box center [305, 19] width 72 height 14
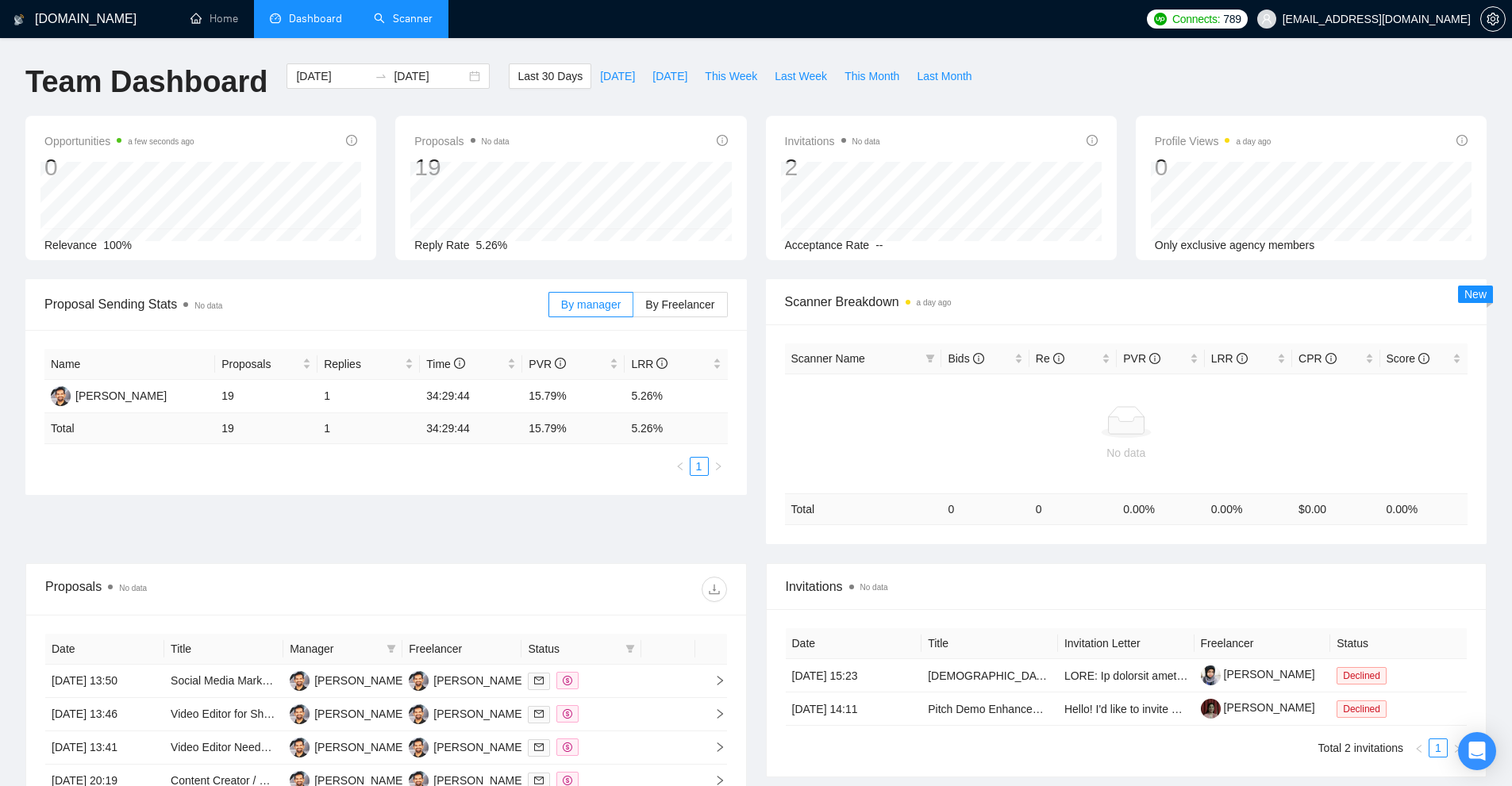
scroll to position [79, 0]
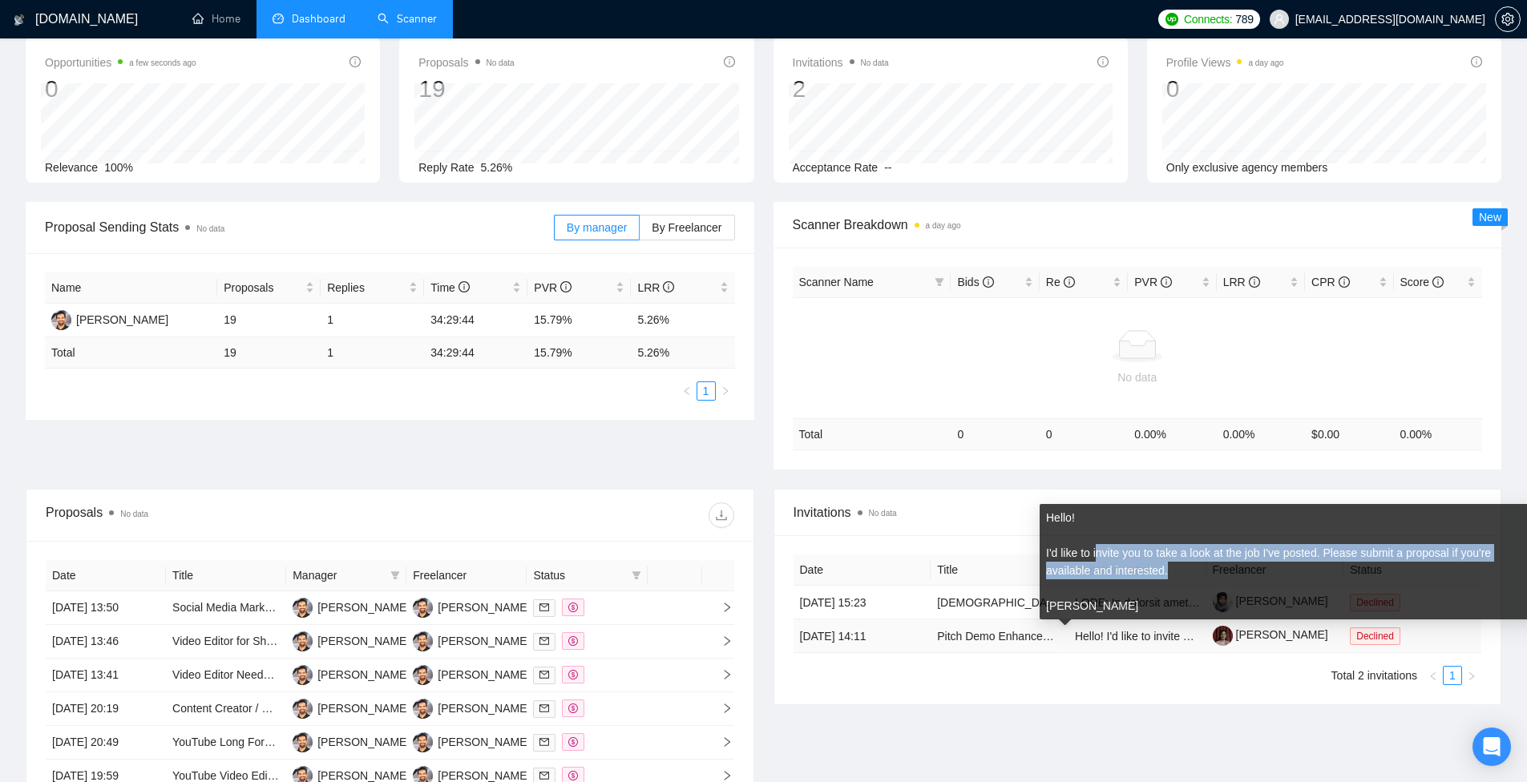
drag, startPoint x: 1100, startPoint y: 550, endPoint x: 1275, endPoint y: 566, distance: 175.5
click at [1275, 566] on div "Hello! I'd like to invite you to take a look at the job I've posted. Please sub…" at bounding box center [1286, 562] width 481 height 106
click at [1143, 551] on div "Hello! I'd like to invite you to take a look at the job I've posted. Please sub…" at bounding box center [1286, 562] width 481 height 106
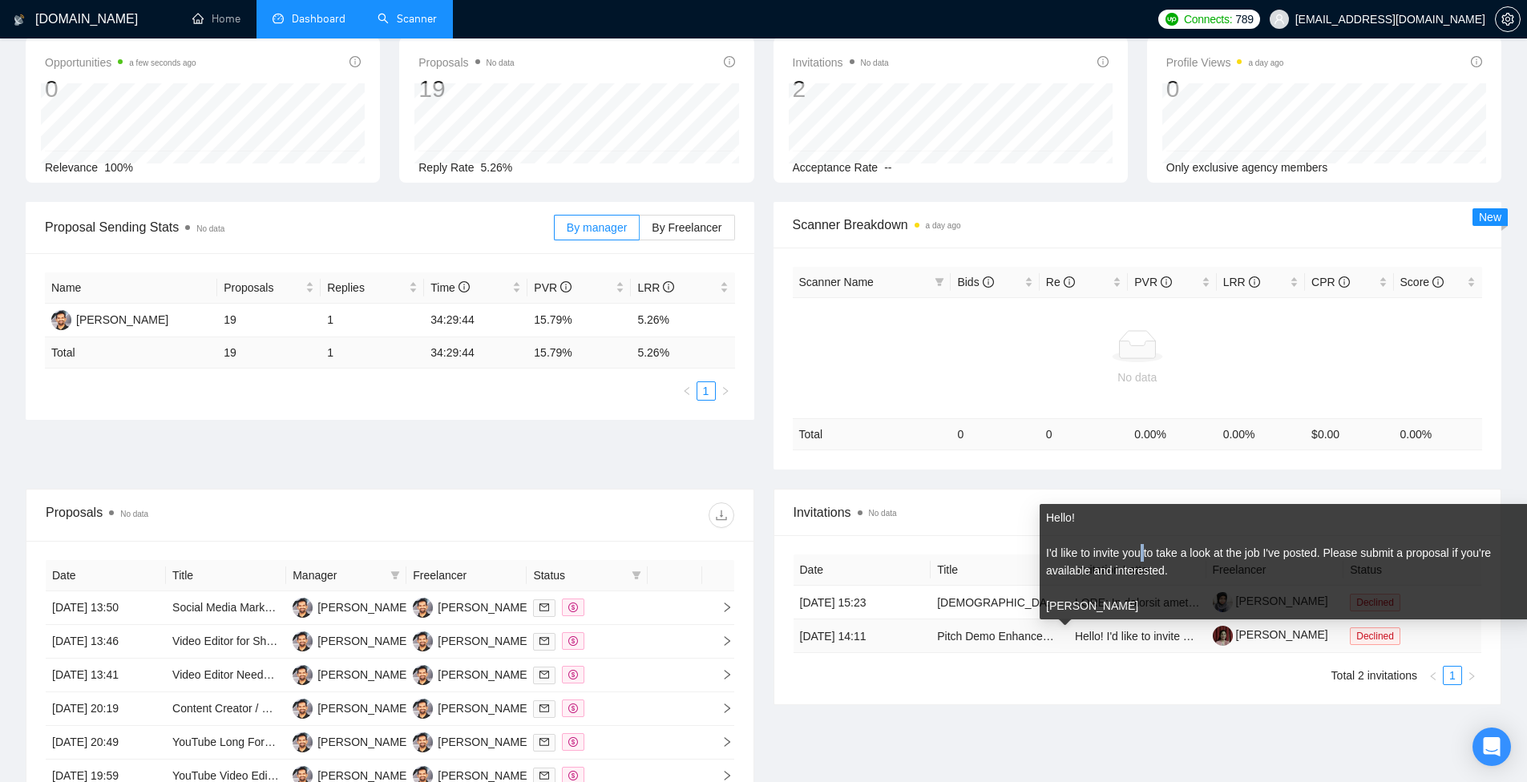
click at [1143, 551] on div "Hello! I'd like to invite you to take a look at the job I've posted. Please sub…" at bounding box center [1286, 562] width 481 height 106
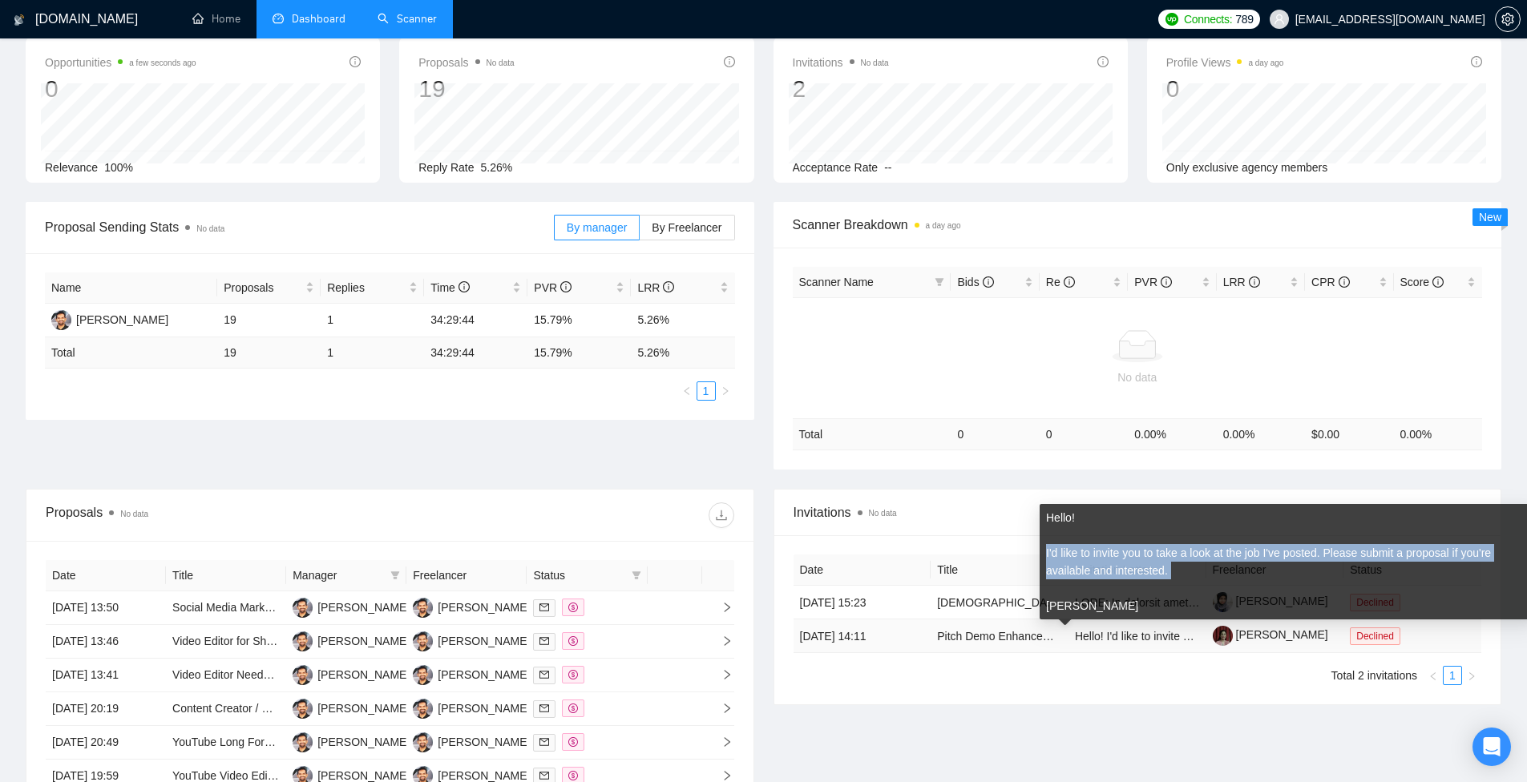
click at [1143, 551] on div "Hello! I'd like to invite you to take a look at the job I've posted. Please sub…" at bounding box center [1286, 562] width 481 height 106
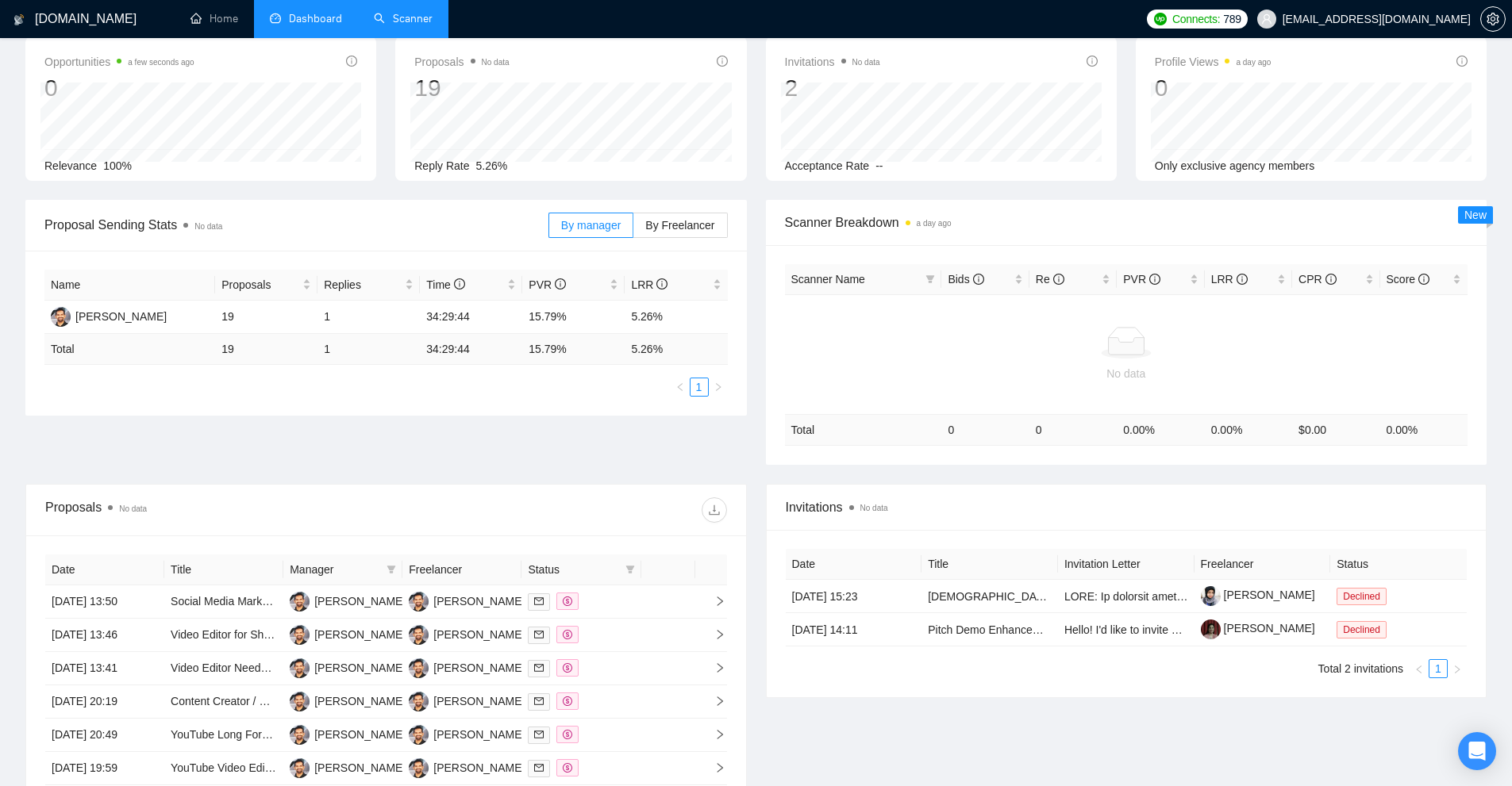
scroll to position [397, 0]
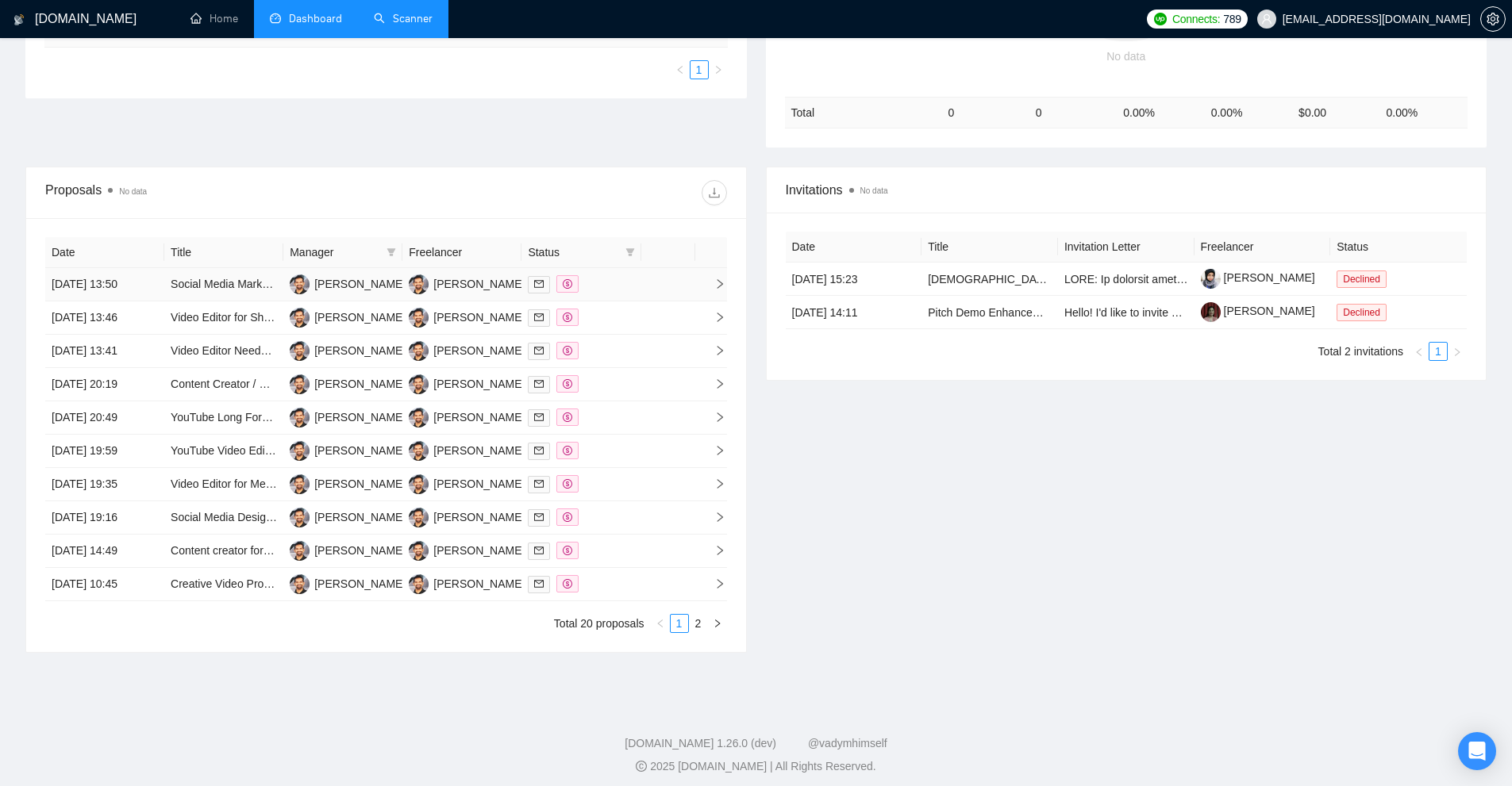
click at [608, 286] on div at bounding box center [580, 284] width 106 height 18
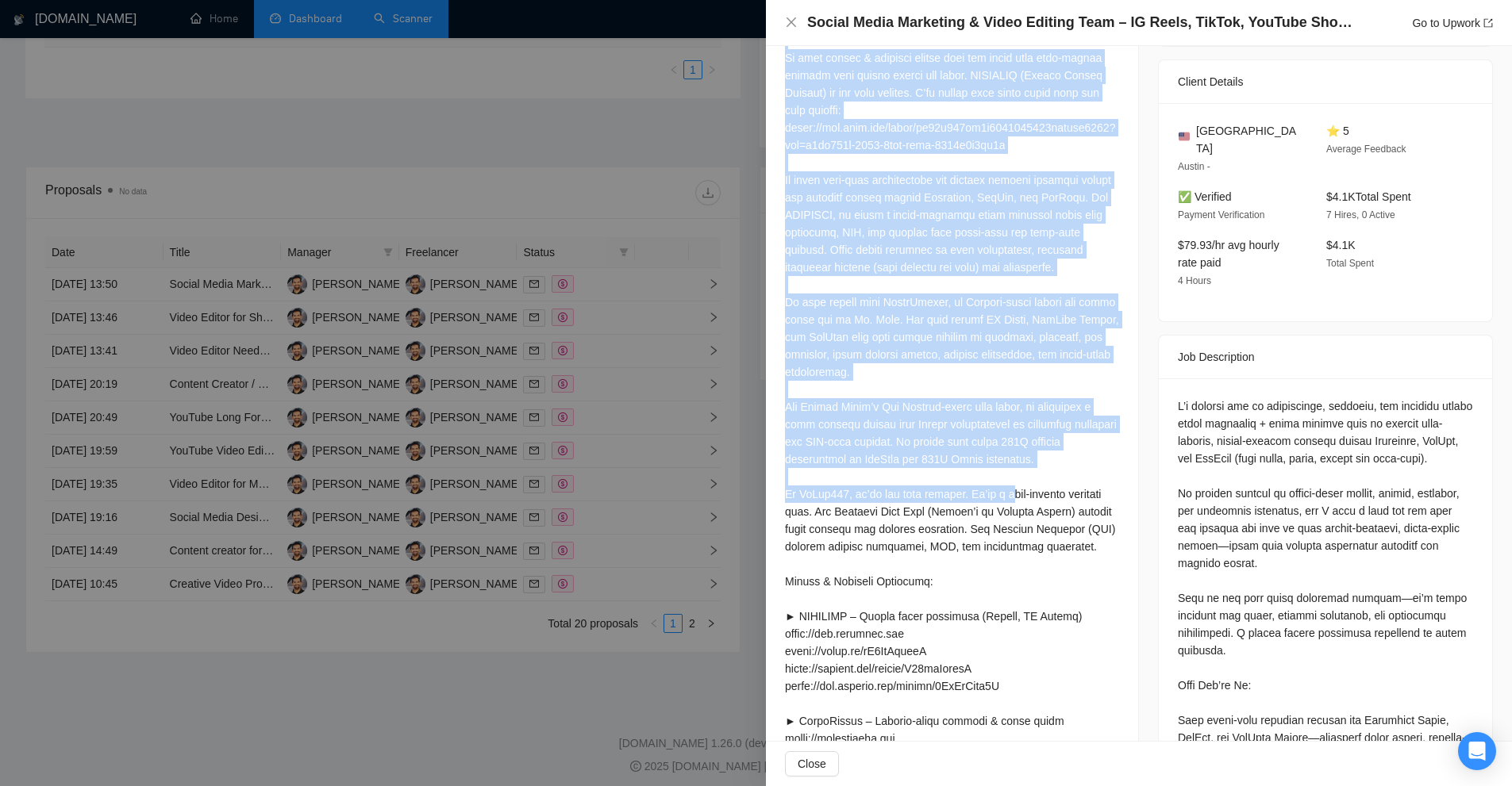
drag, startPoint x: 783, startPoint y: 414, endPoint x: 997, endPoint y: 475, distance: 222.5
click at [997, 488] on div "Cover Letter" at bounding box center [952, 565] width 372 height 1217
click at [997, 475] on div at bounding box center [952, 581] width 334 height 1134
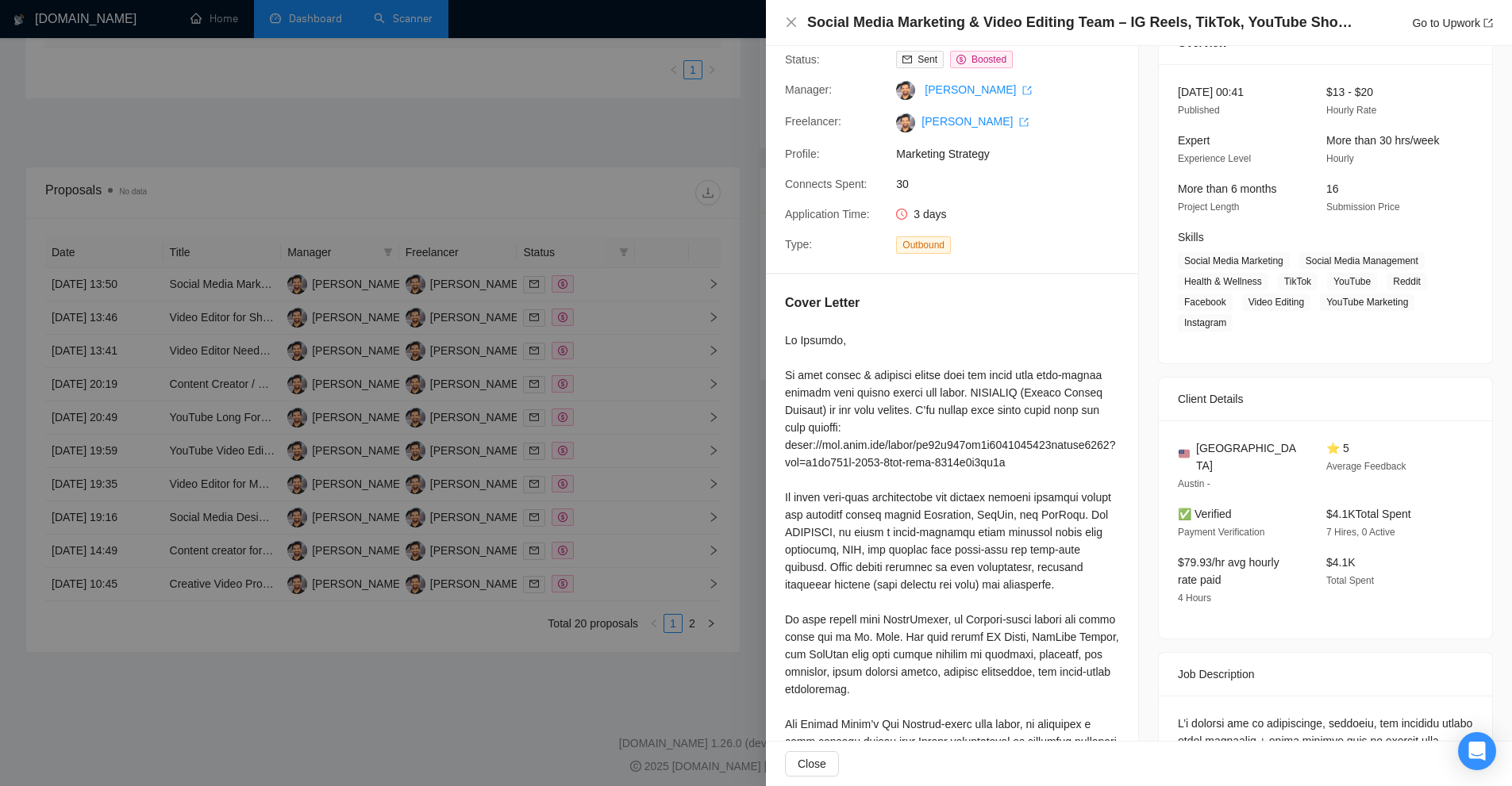
scroll to position [476, 0]
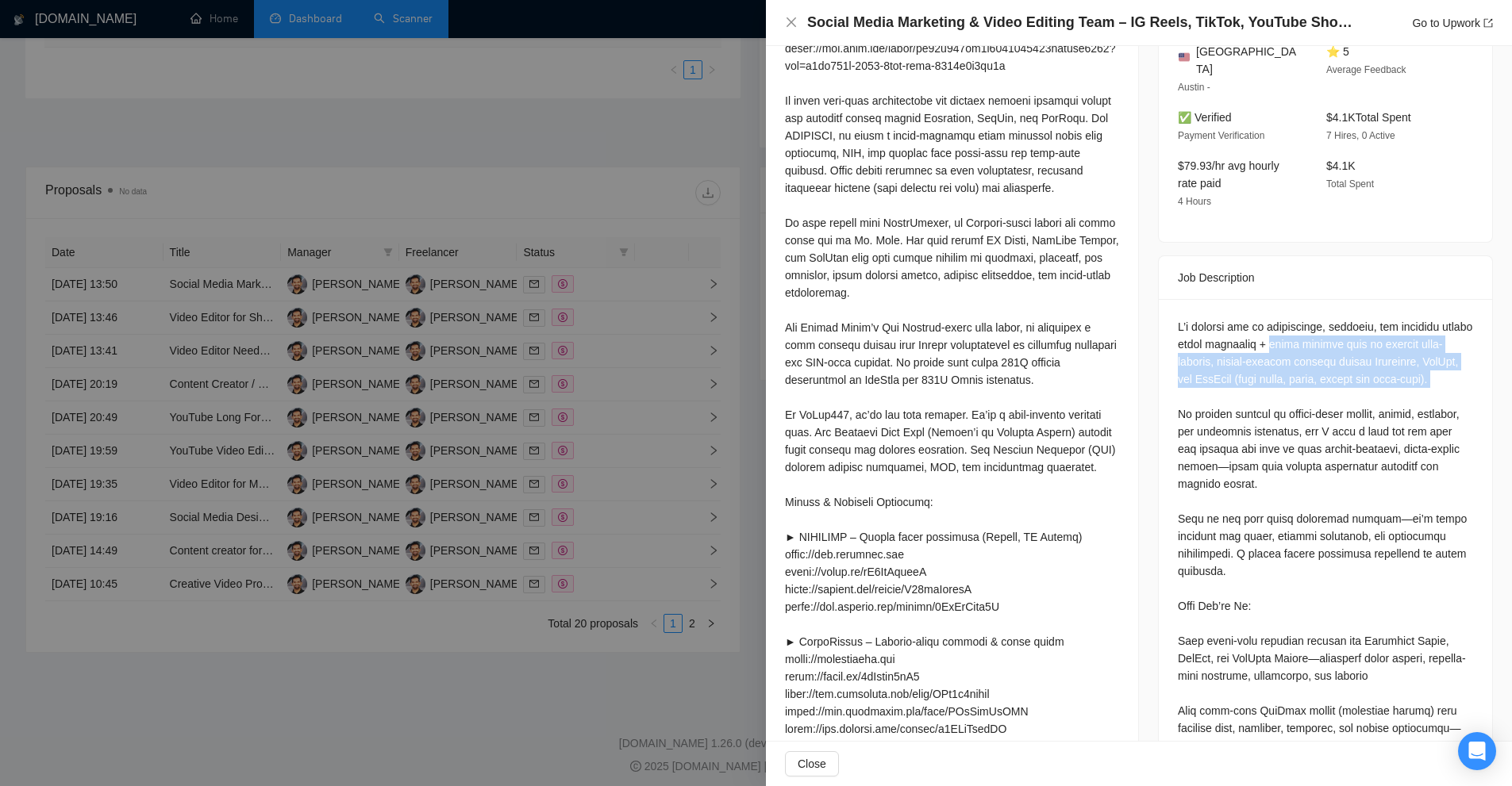
drag, startPoint x: 1285, startPoint y: 322, endPoint x: 1255, endPoint y: 375, distance: 60.9
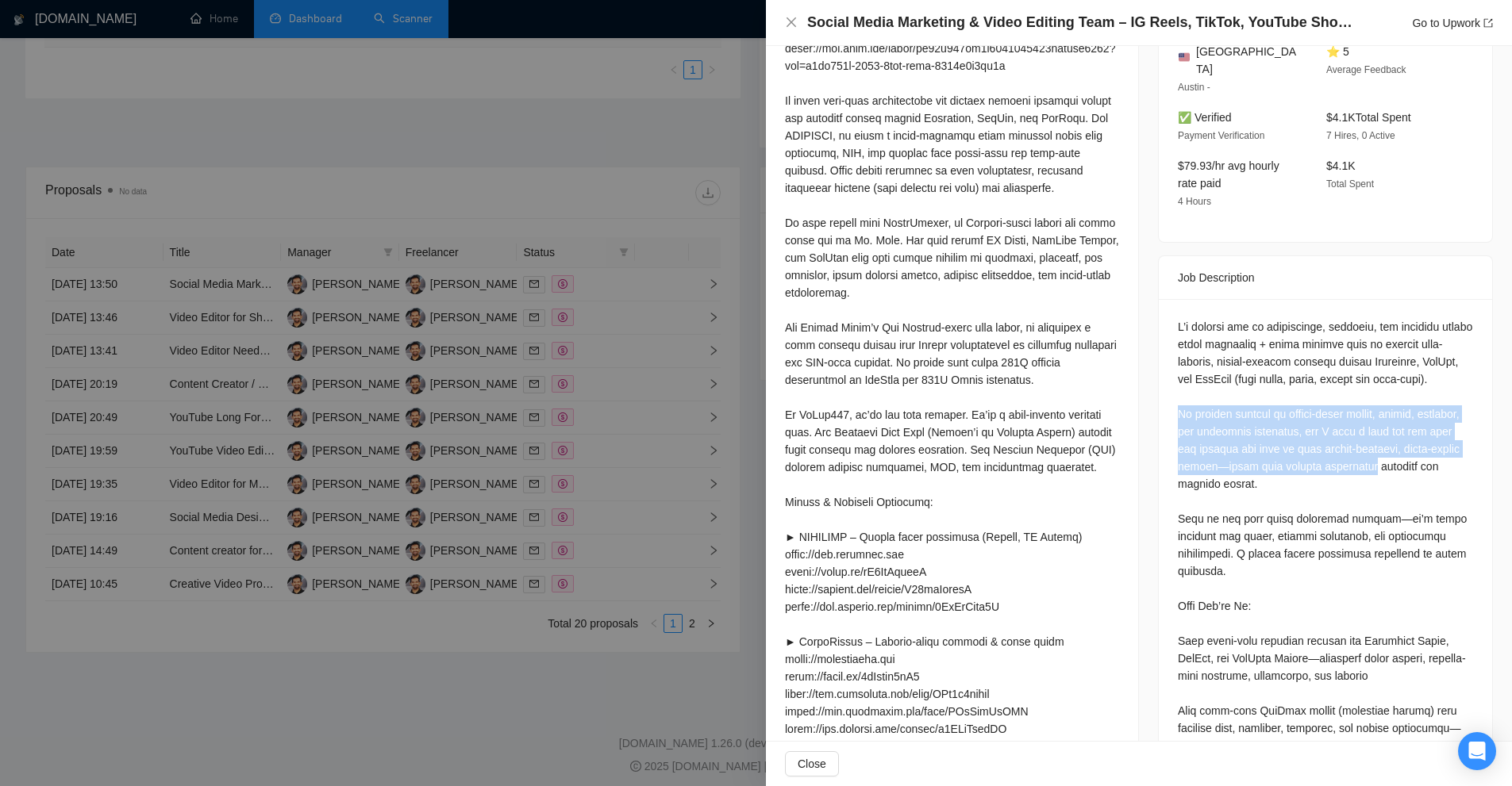
drag, startPoint x: 1177, startPoint y: 395, endPoint x: 1415, endPoint y: 453, distance: 245.0
drag, startPoint x: 1362, startPoint y: 460, endPoint x: 1225, endPoint y: 386, distance: 155.7
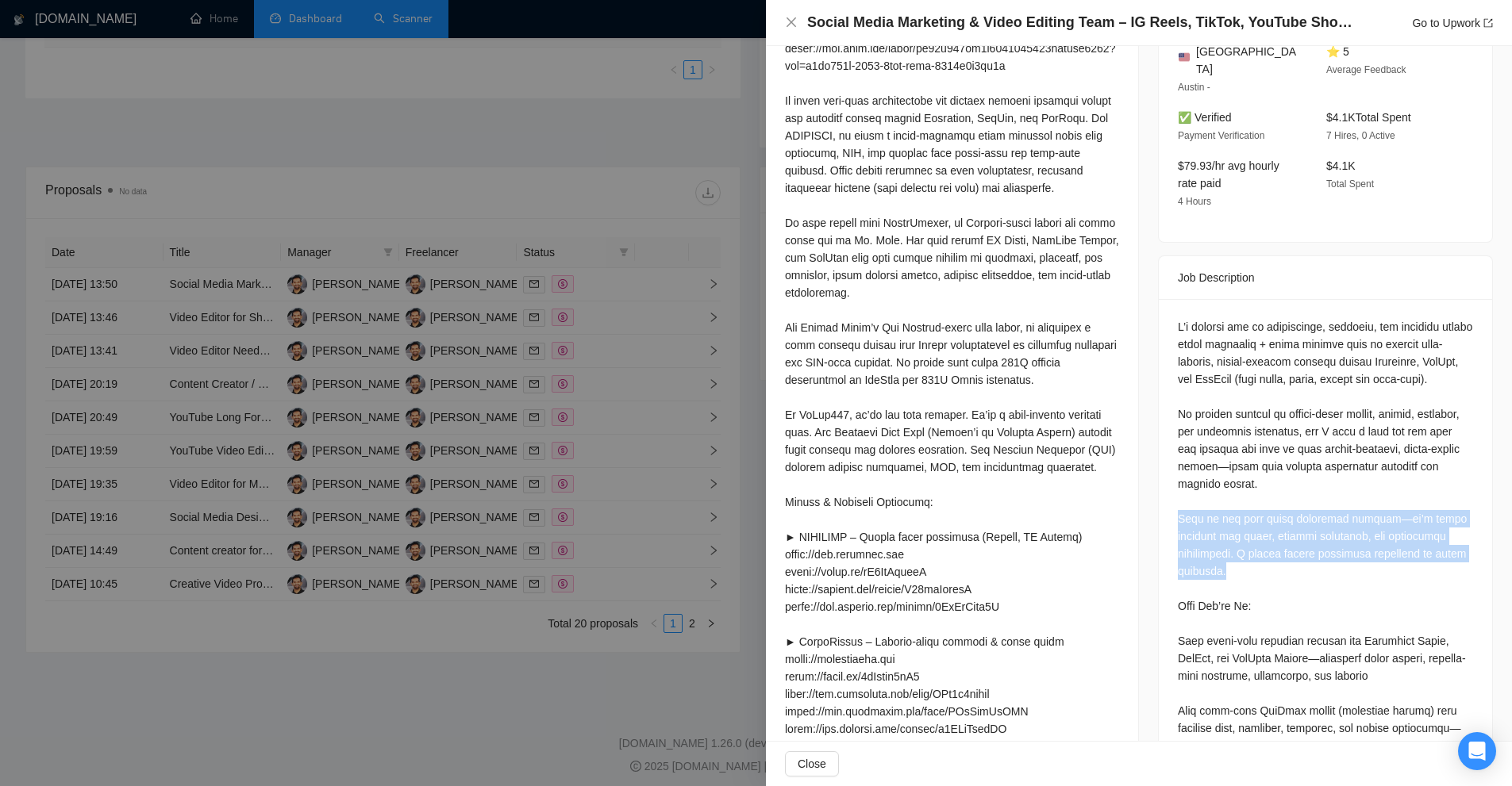
drag, startPoint x: 1161, startPoint y: 497, endPoint x: 1395, endPoint y: 552, distance: 240.4
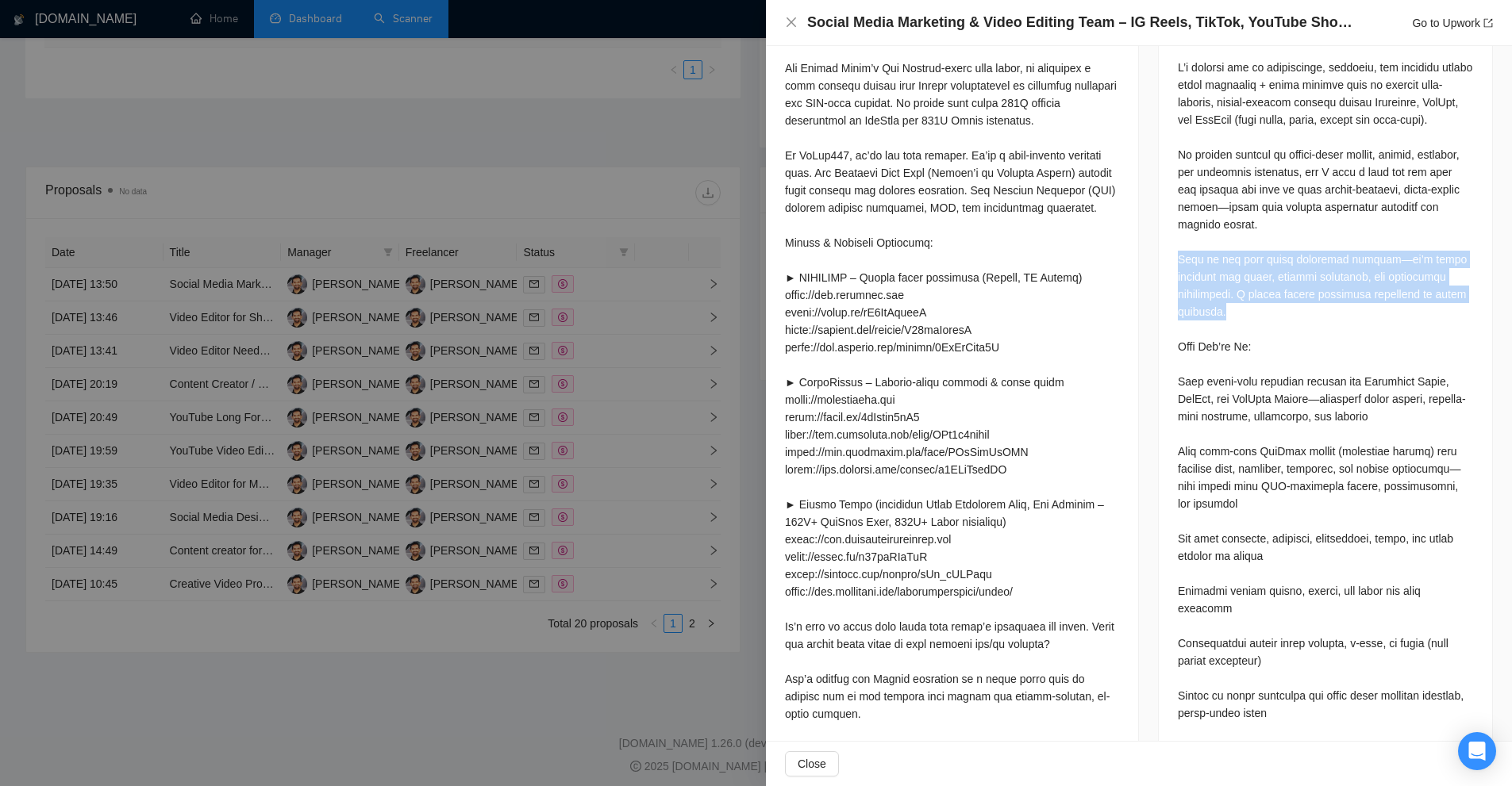
scroll to position [749, 0]
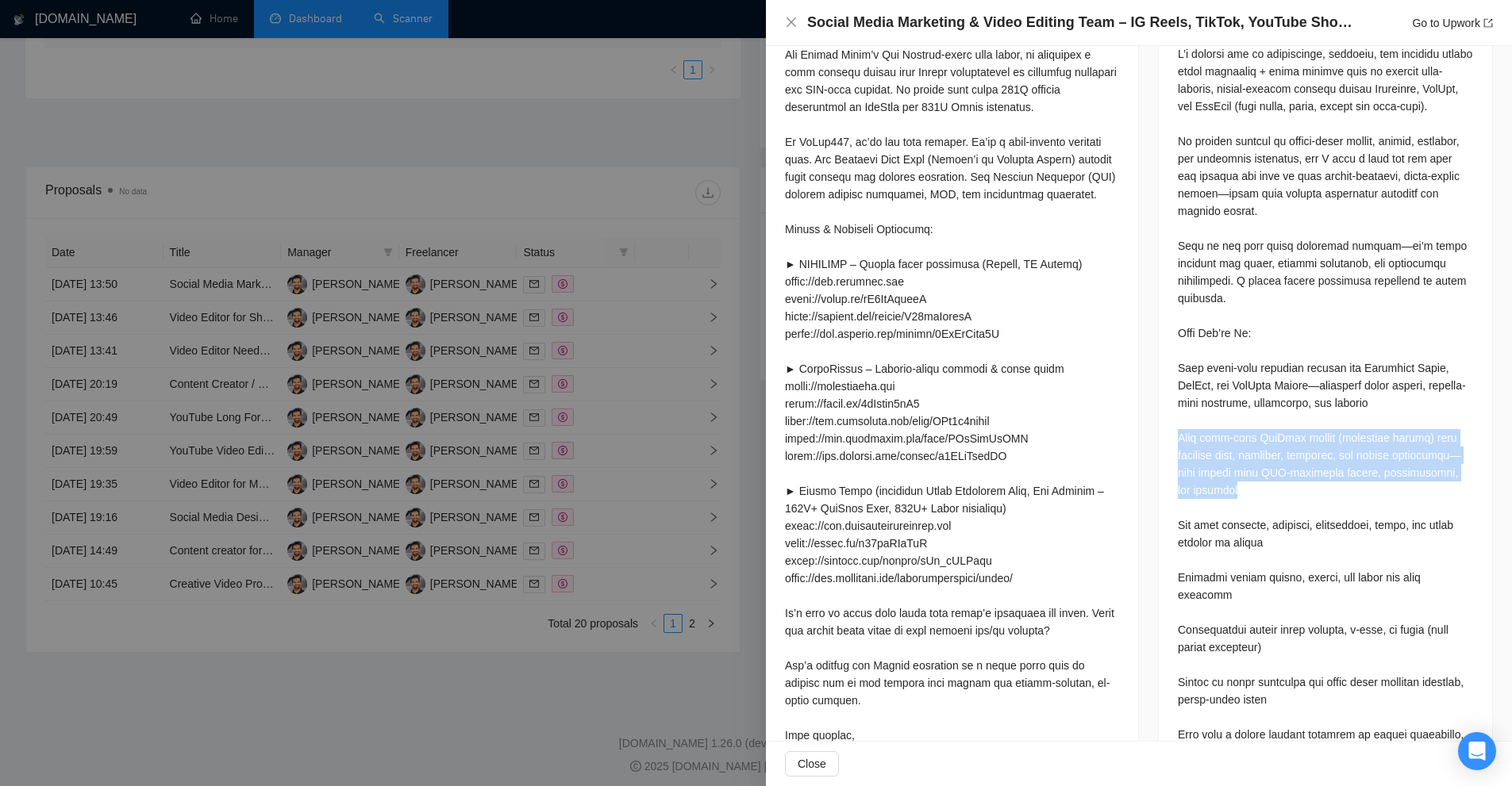
drag, startPoint x: 1168, startPoint y: 425, endPoint x: 1427, endPoint y: 472, distance: 263.2
drag, startPoint x: 1263, startPoint y: 476, endPoint x: 1177, endPoint y: 398, distance: 116.1
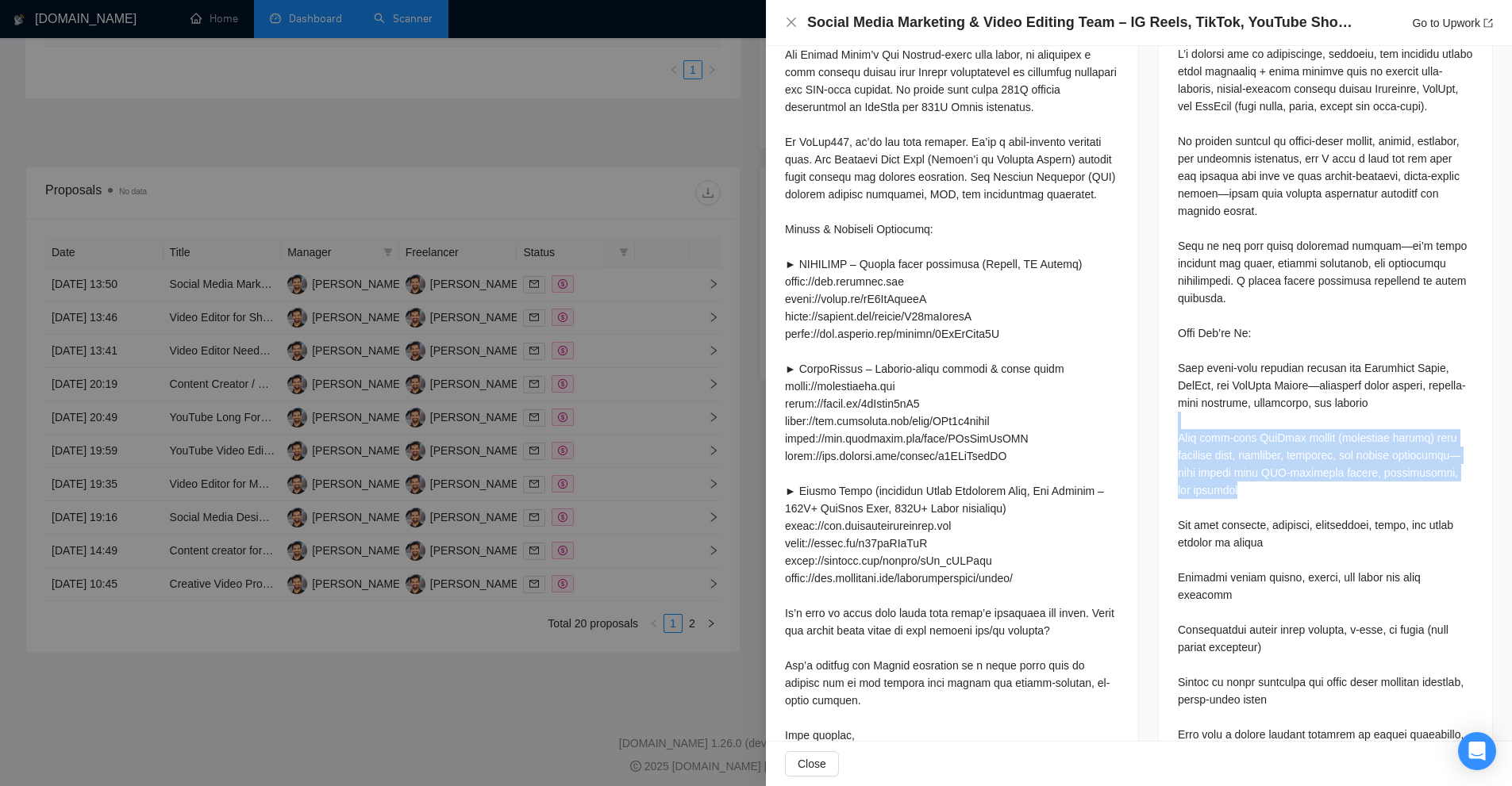
drag, startPoint x: 1177, startPoint y: 398, endPoint x: 1447, endPoint y: 464, distance: 277.9
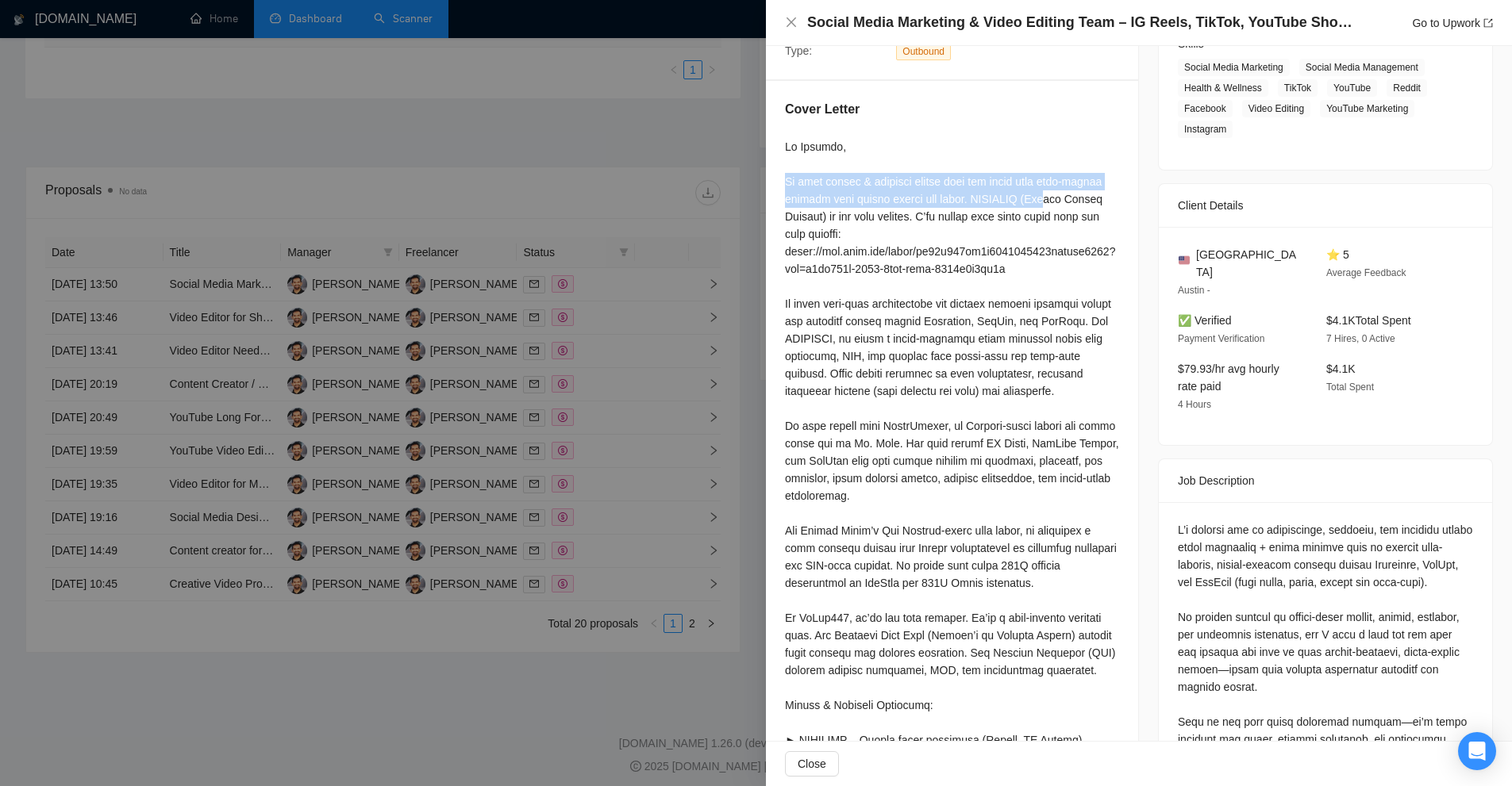
drag, startPoint x: 779, startPoint y: 178, endPoint x: 1079, endPoint y: 193, distance: 300.4
click at [1053, 193] on div "Cover Letter" at bounding box center [952, 689] width 372 height 1217
click at [1079, 193] on div at bounding box center [952, 705] width 334 height 1134
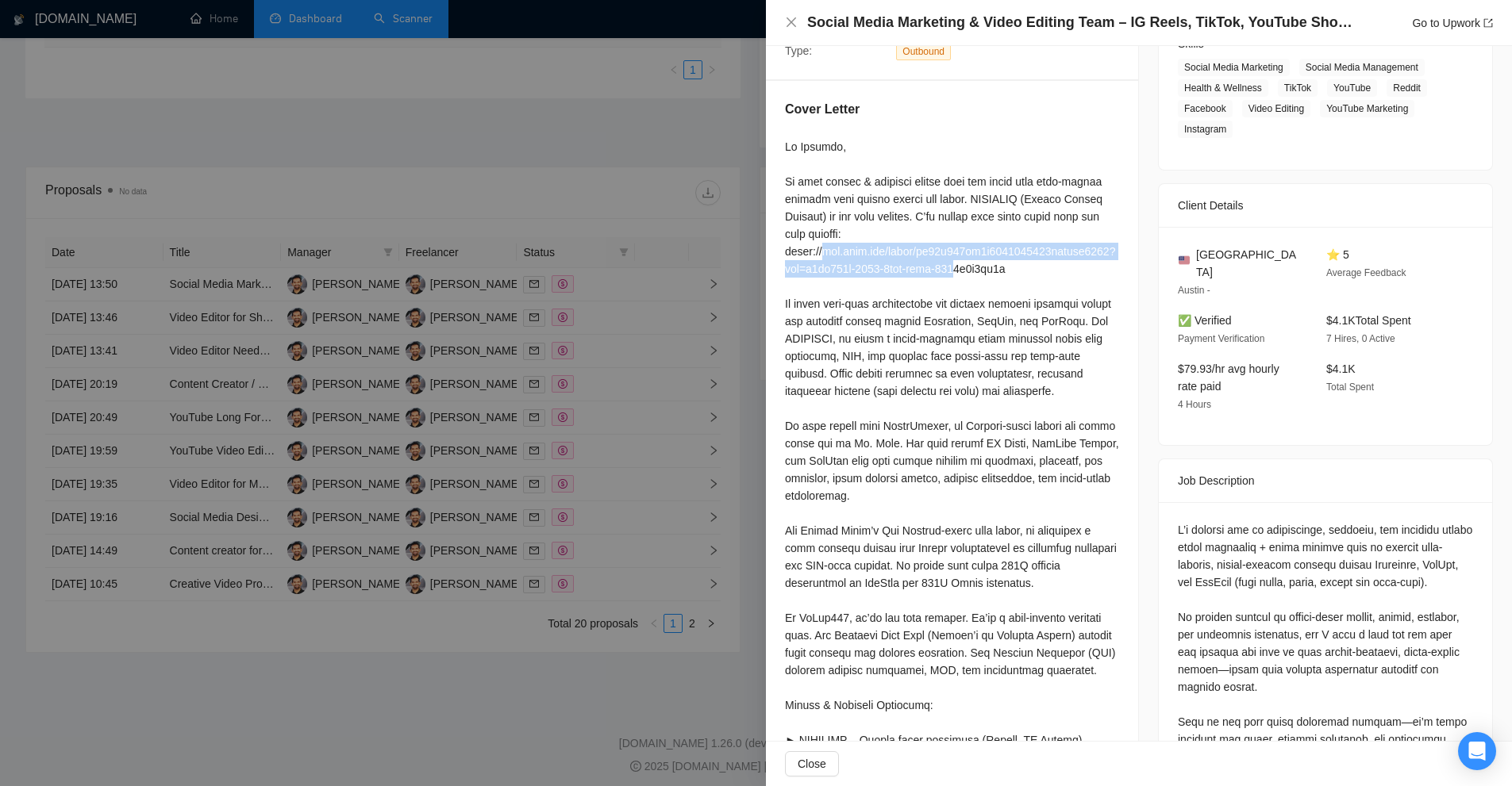
drag, startPoint x: 821, startPoint y: 249, endPoint x: 971, endPoint y: 266, distance: 151.0
click at [971, 266] on div at bounding box center [952, 705] width 334 height 1134
click at [907, 246] on div at bounding box center [952, 705] width 334 height 1134
drag, startPoint x: 848, startPoint y: 250, endPoint x: 794, endPoint y: 263, distance: 55.5
click at [794, 263] on div at bounding box center [952, 705] width 334 height 1134
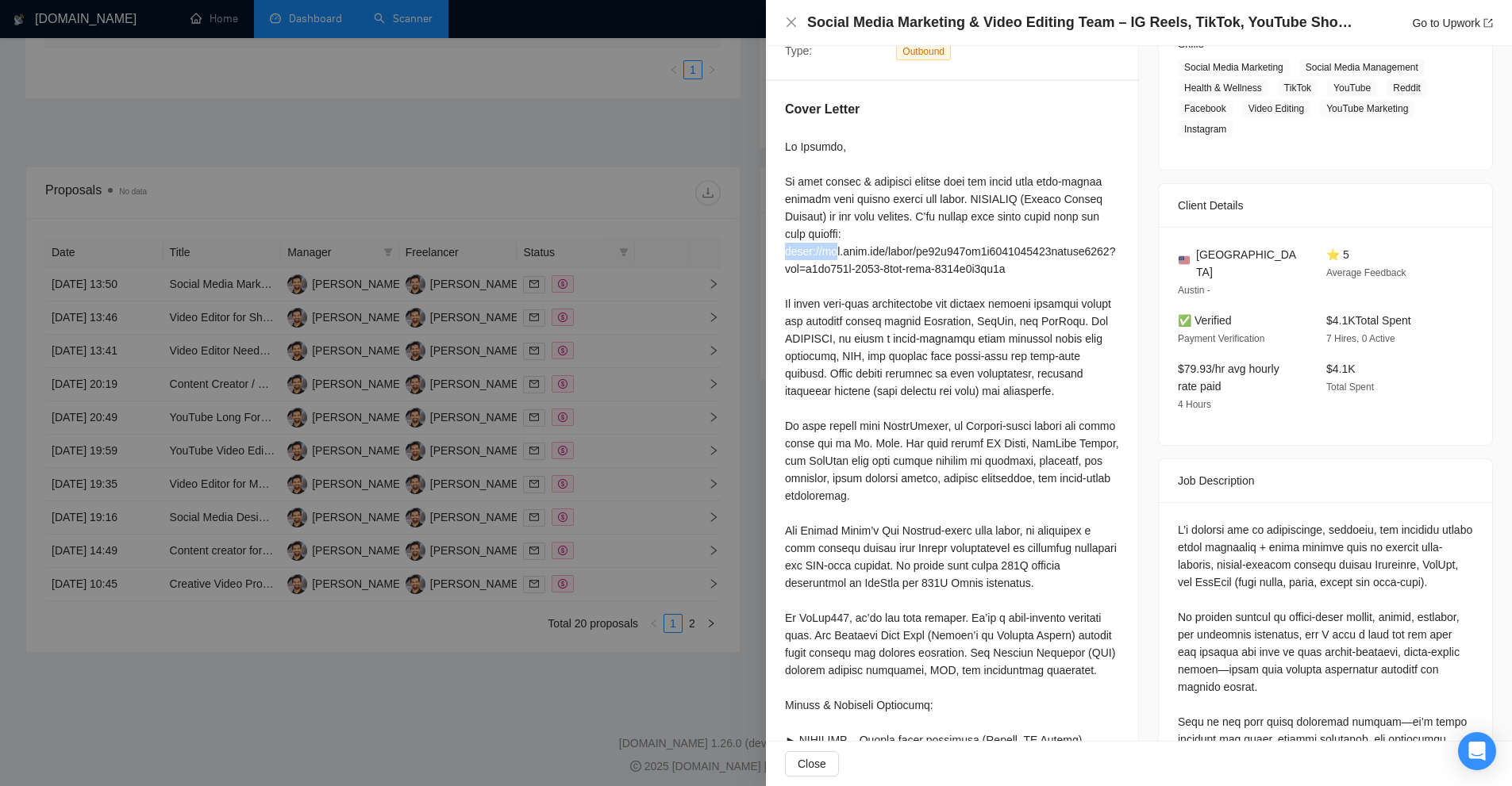
drag, startPoint x: 781, startPoint y: 248, endPoint x: 859, endPoint y: 248, distance: 78.0
click at [852, 249] on div "Cover Letter" at bounding box center [952, 689] width 372 height 1217
click at [860, 248] on div at bounding box center [952, 705] width 334 height 1134
click at [854, 246] on div at bounding box center [952, 705] width 334 height 1134
drag, startPoint x: 854, startPoint y: 246, endPoint x: 795, endPoint y: 265, distance: 62.0
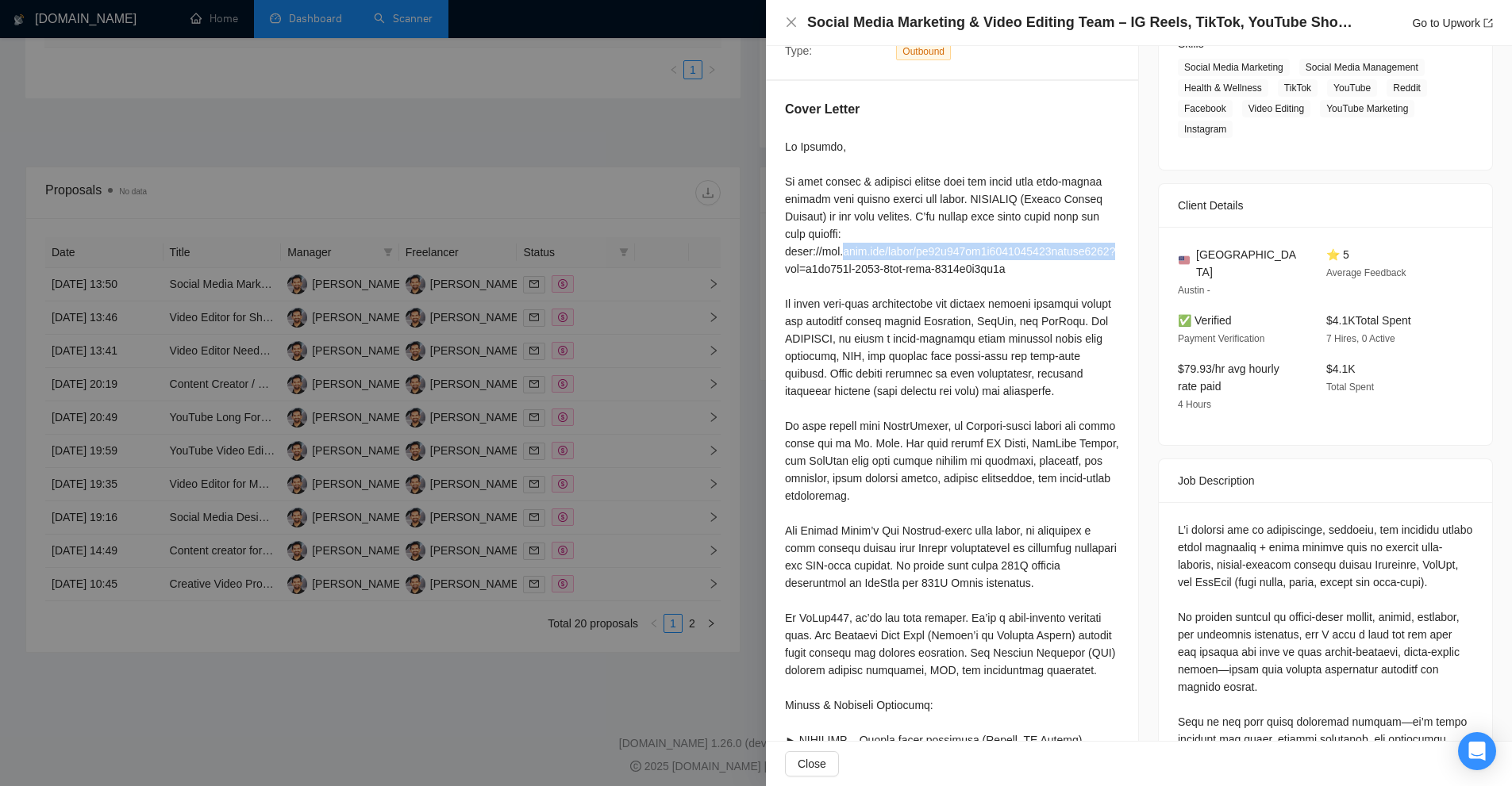
click at [795, 265] on div at bounding box center [952, 705] width 334 height 1134
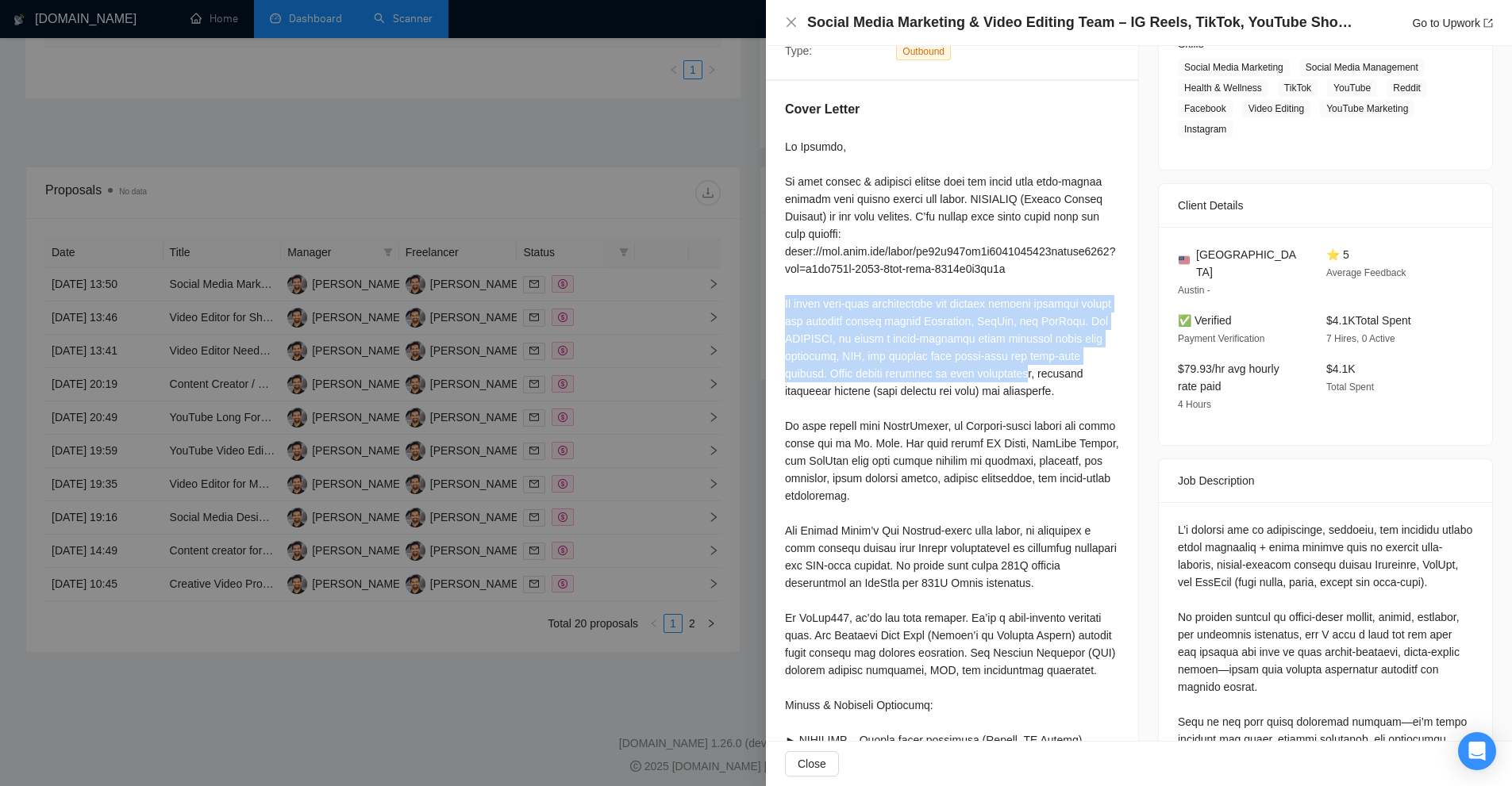
drag, startPoint x: 788, startPoint y: 306, endPoint x: 1030, endPoint y: 381, distance: 253.4
click at [1030, 381] on div "Cover Letter" at bounding box center [952, 689] width 372 height 1217
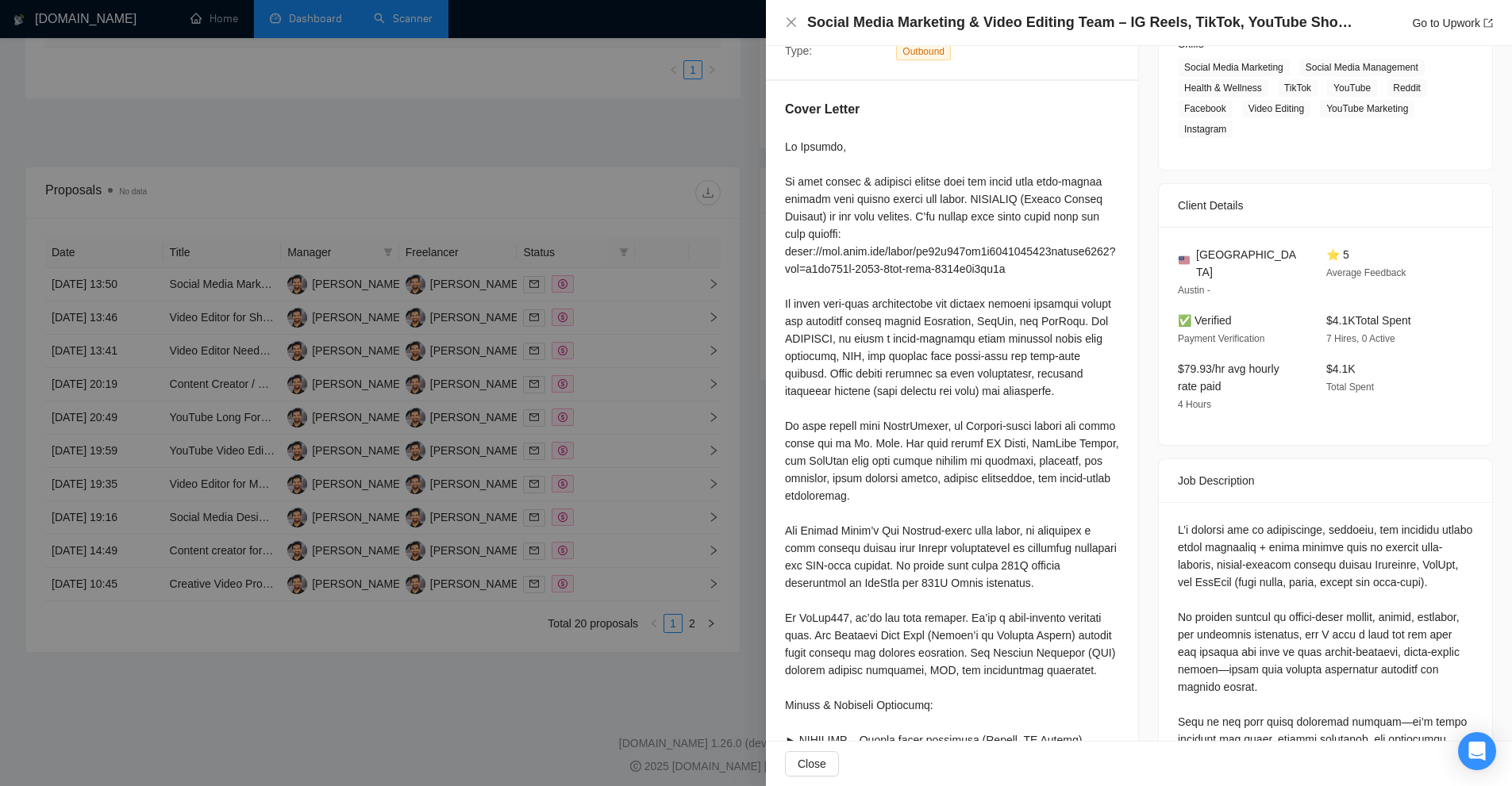
click at [1030, 386] on div at bounding box center [952, 705] width 334 height 1134
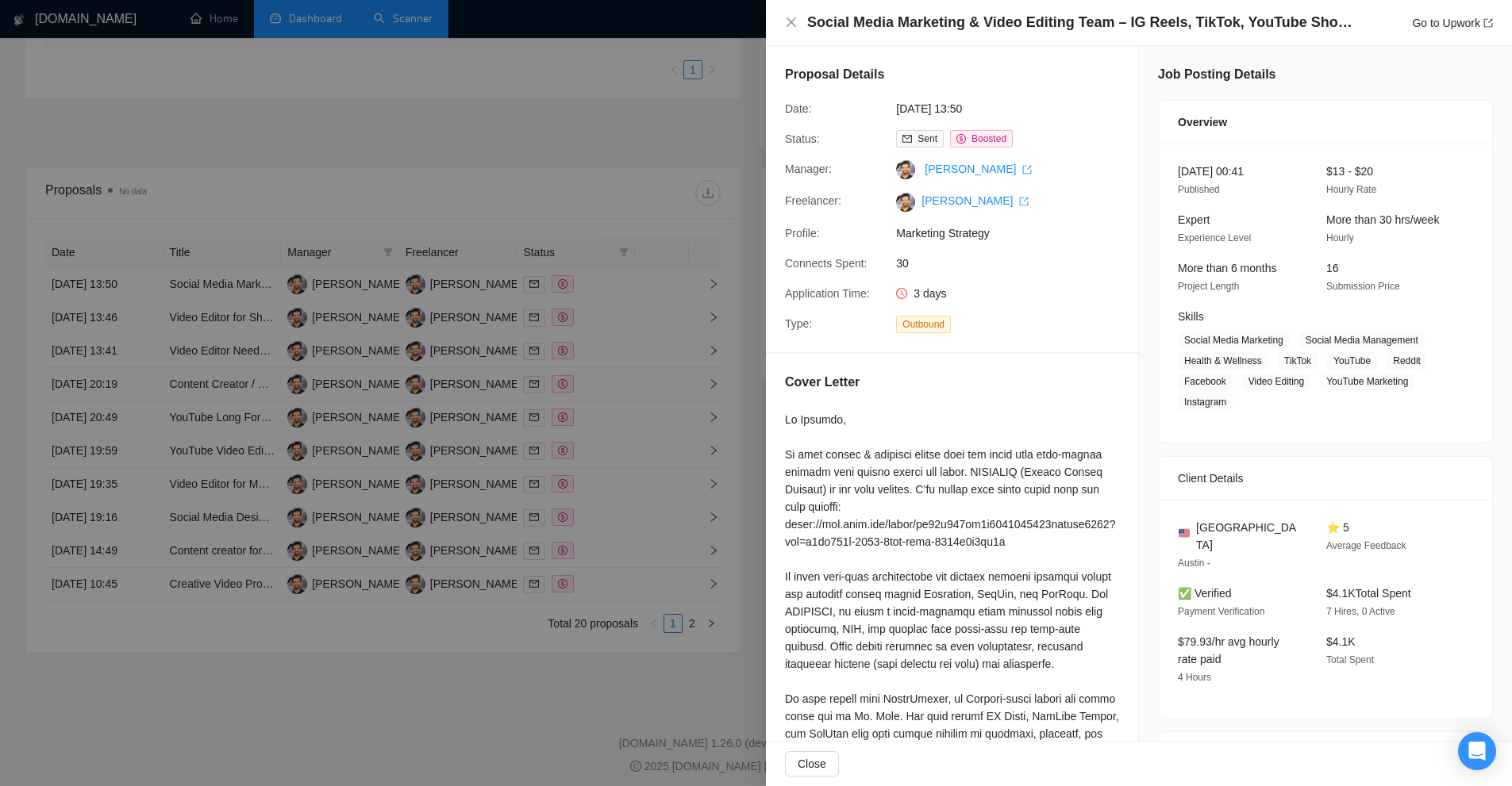
click at [634, 342] on div at bounding box center [756, 393] width 1512 height 786
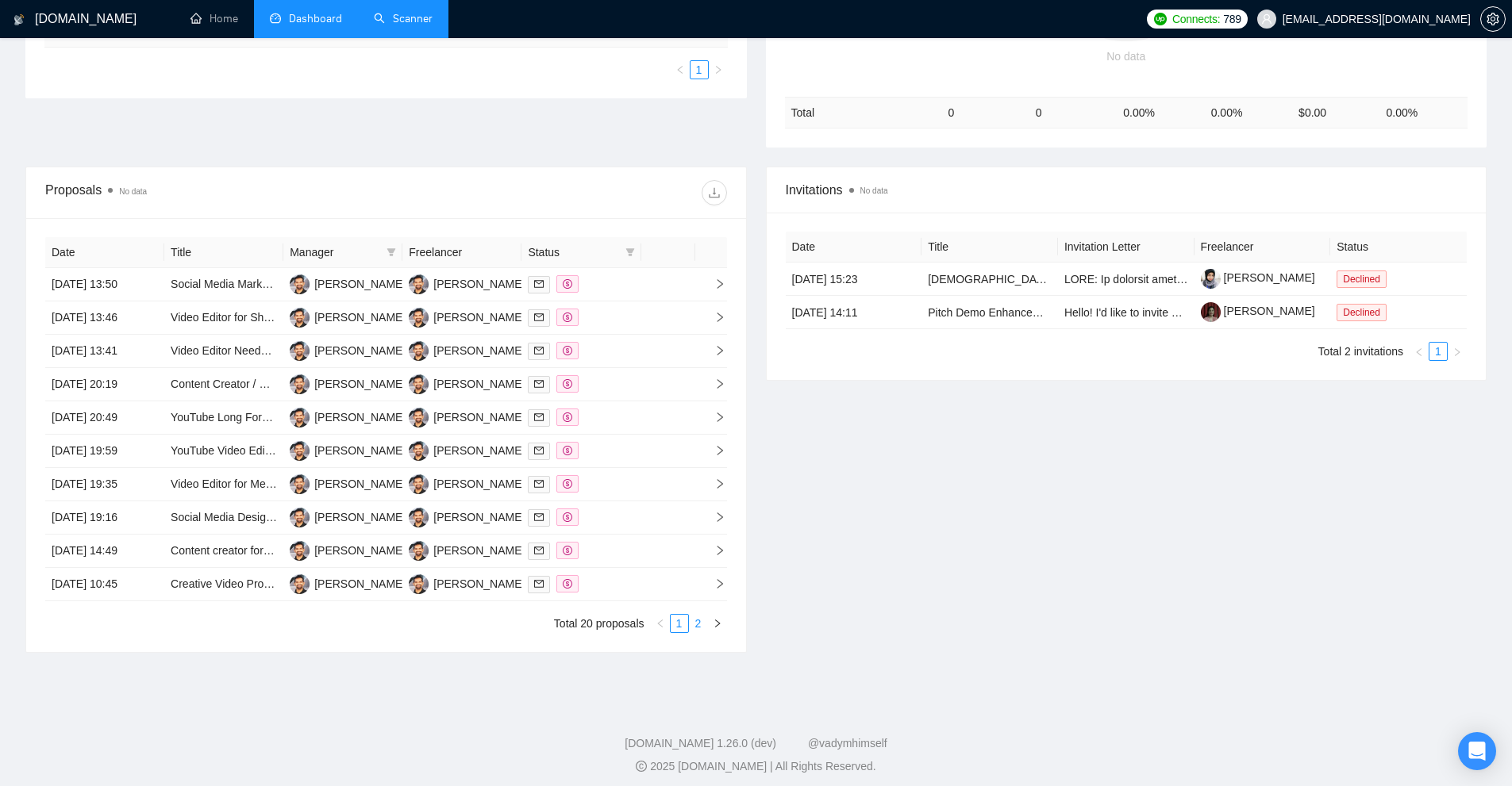
click at [693, 625] on link "2" at bounding box center [698, 624] width 18 height 18
click at [630, 484] on div at bounding box center [580, 484] width 106 height 18
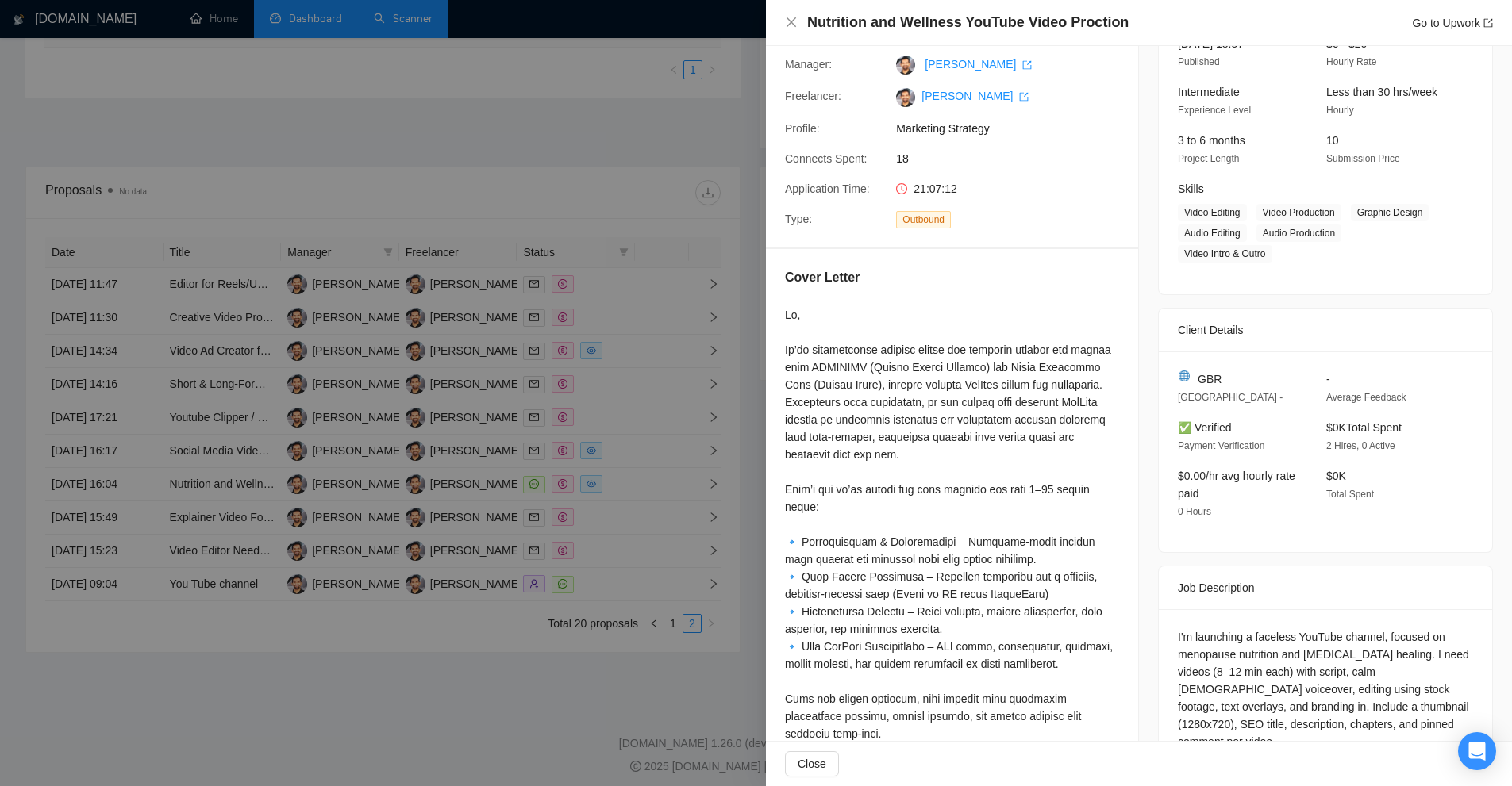
scroll to position [136, 0]
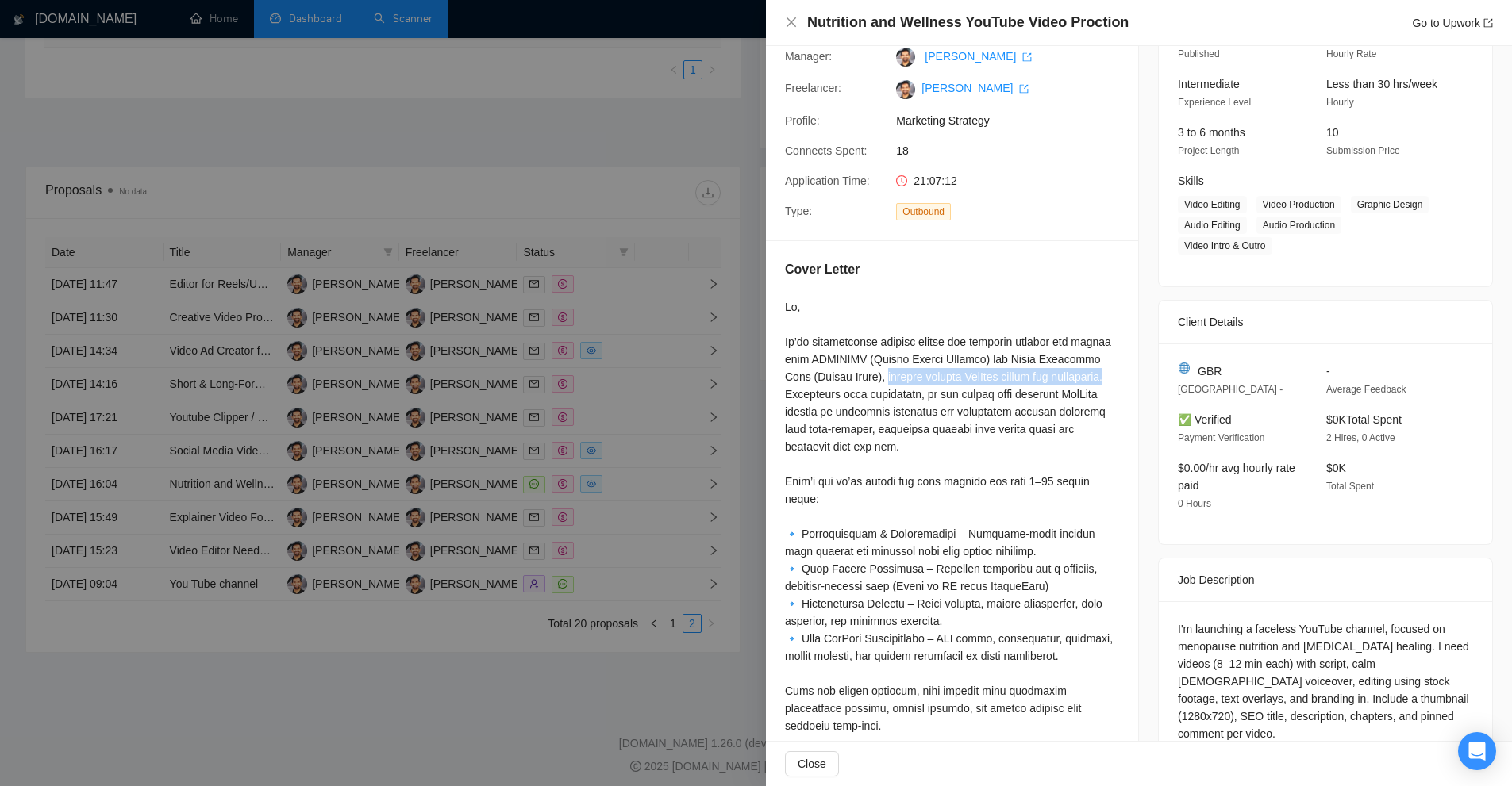
drag, startPoint x: 852, startPoint y: 378, endPoint x: 1104, endPoint y: 373, distance: 252.0
click at [1104, 373] on div at bounding box center [952, 795] width 334 height 995
drag, startPoint x: 781, startPoint y: 394, endPoint x: 981, endPoint y: 394, distance: 200.0
click at [981, 394] on div "Cover Letter" at bounding box center [952, 780] width 372 height 1077
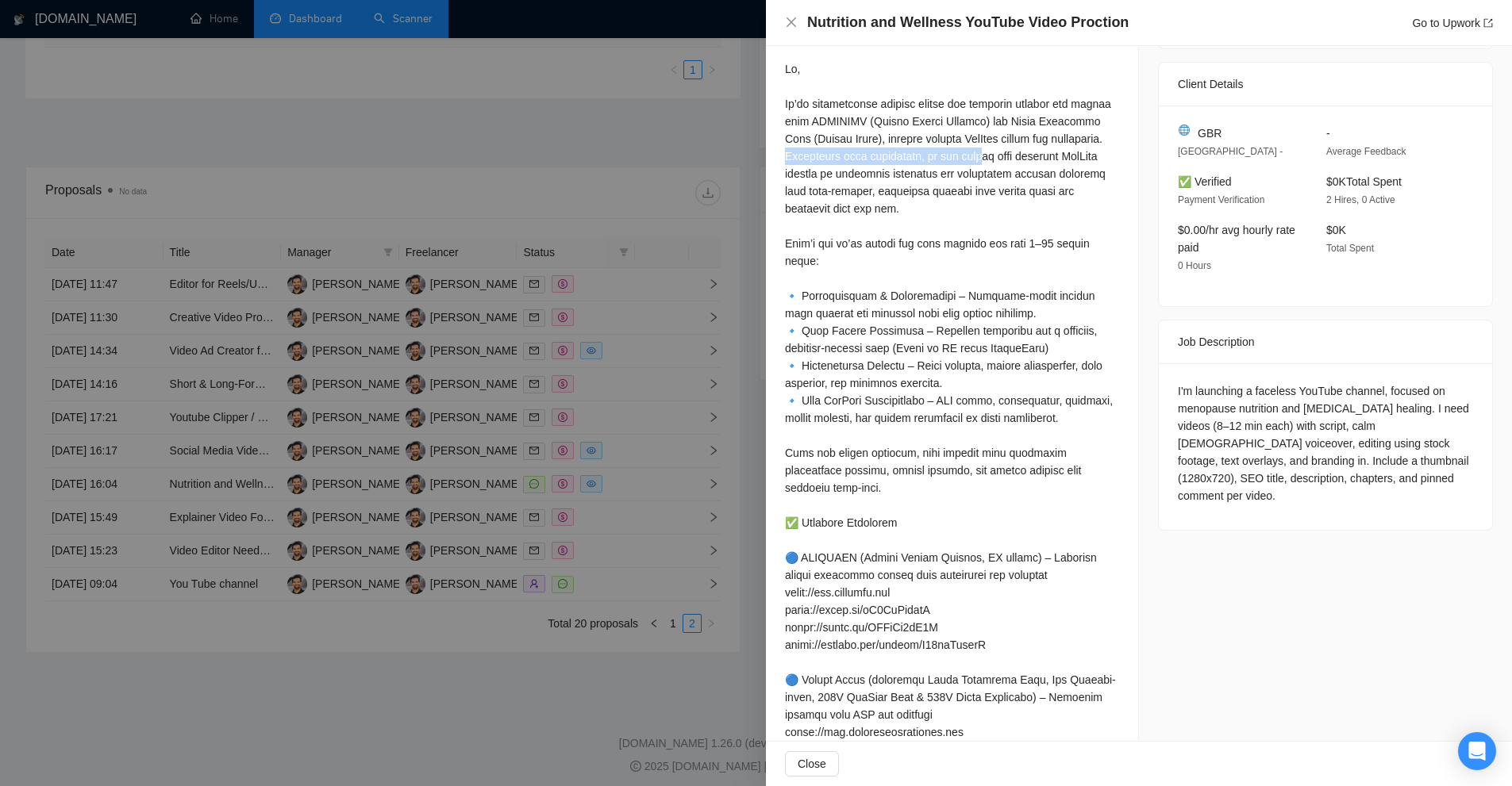
scroll to position [294, 0]
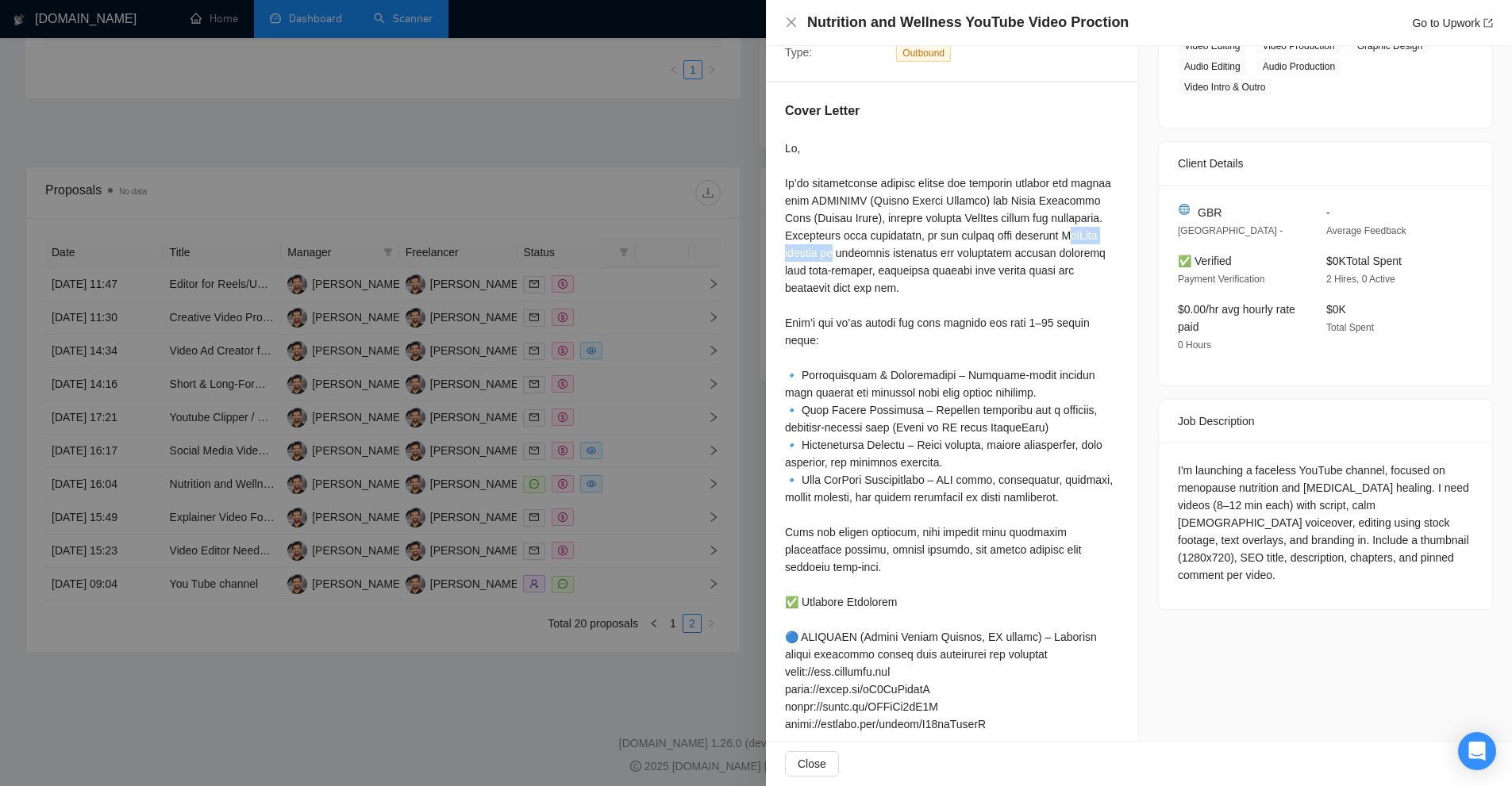
drag, startPoint x: 1064, startPoint y: 231, endPoint x: 854, endPoint y: 253, distance: 211.1
click at [842, 252] on div at bounding box center [952, 637] width 334 height 995
drag, startPoint x: 836, startPoint y: 322, endPoint x: 1057, endPoint y: 340, distance: 221.7
click at [1057, 339] on div at bounding box center [952, 637] width 334 height 995
click at [1054, 340] on div at bounding box center [952, 637] width 334 height 995
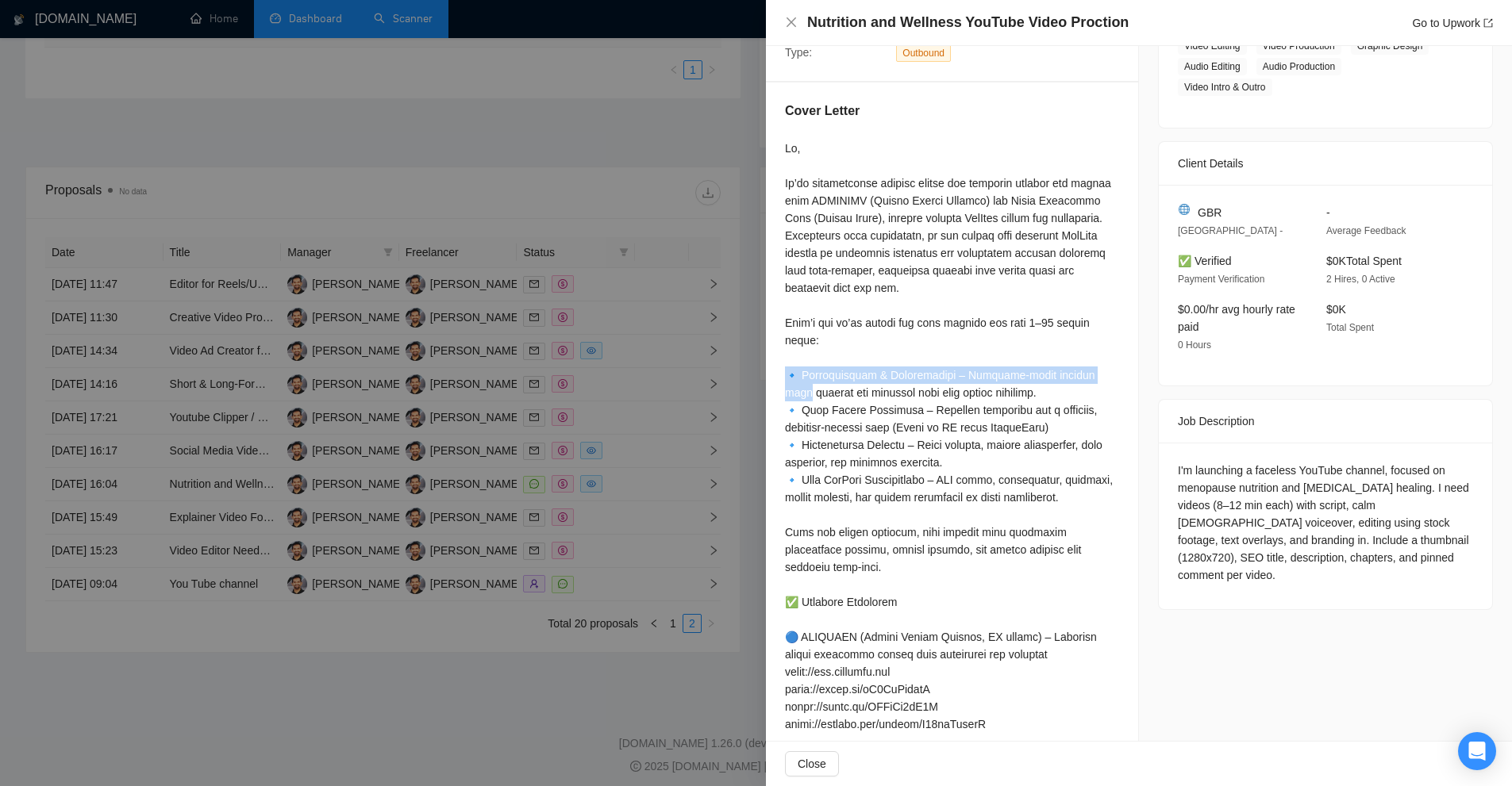
drag, startPoint x: 780, startPoint y: 374, endPoint x: 1086, endPoint y: 371, distance: 306.0
click at [1086, 371] on div "Cover Letter" at bounding box center [952, 621] width 372 height 1077
click at [1053, 384] on div at bounding box center [952, 637] width 334 height 995
drag, startPoint x: 946, startPoint y: 376, endPoint x: 1069, endPoint y: 386, distance: 123.4
click at [1069, 386] on div at bounding box center [952, 637] width 334 height 995
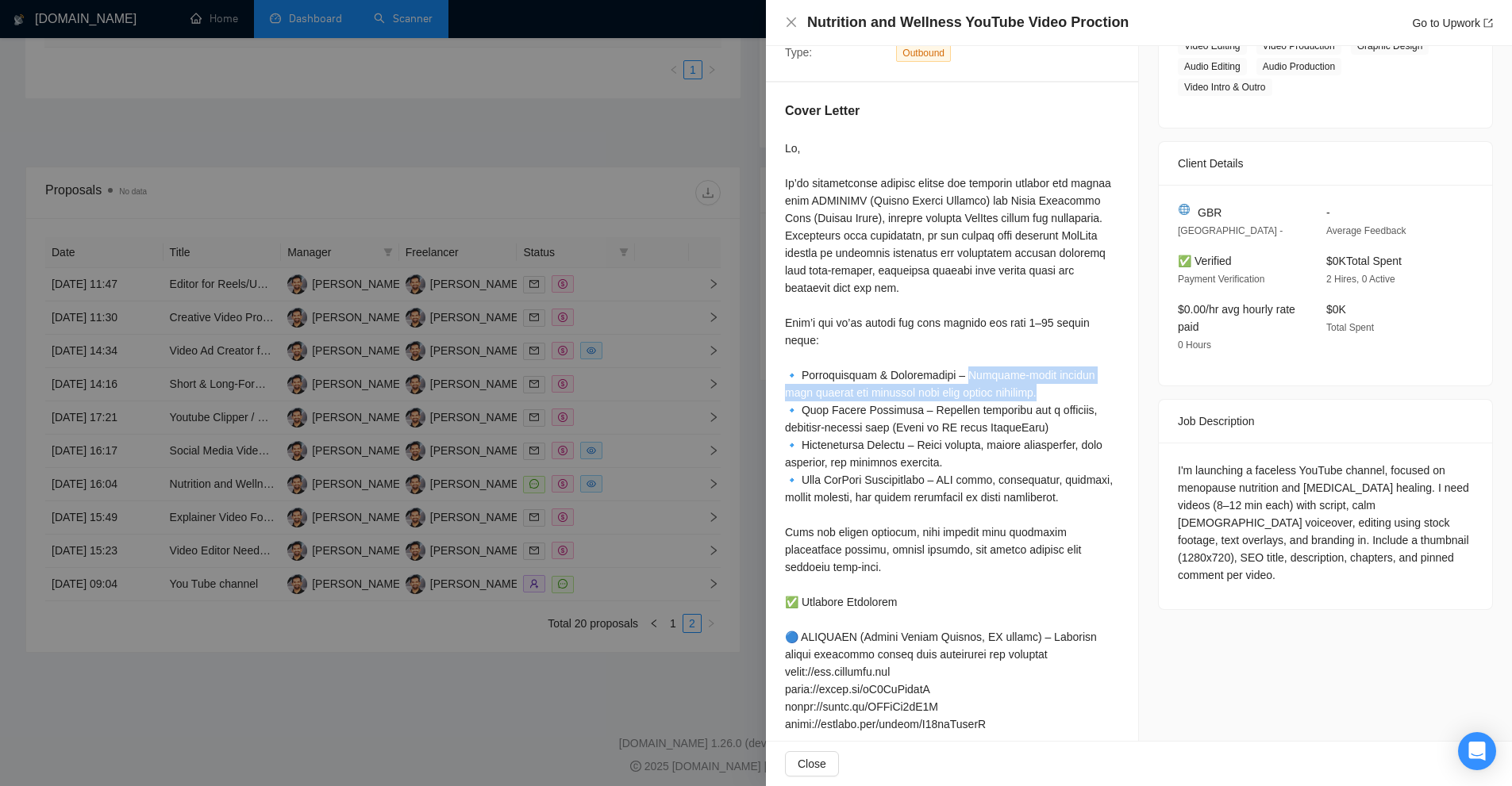
click at [1069, 386] on div at bounding box center [952, 637] width 334 height 995
click at [809, 418] on div at bounding box center [952, 637] width 334 height 995
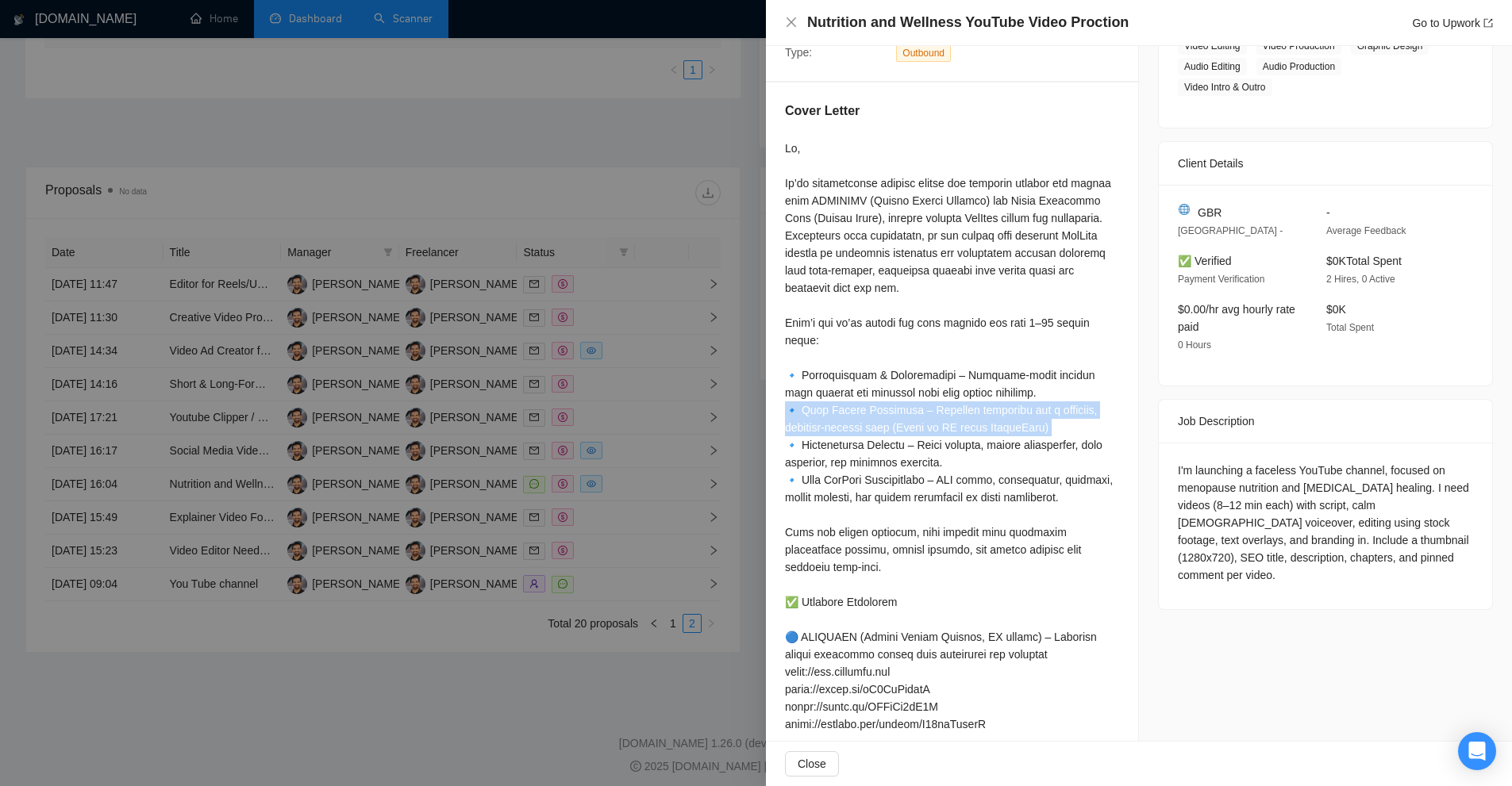
click at [811, 419] on div at bounding box center [952, 637] width 334 height 995
click at [1018, 446] on div at bounding box center [952, 637] width 334 height 995
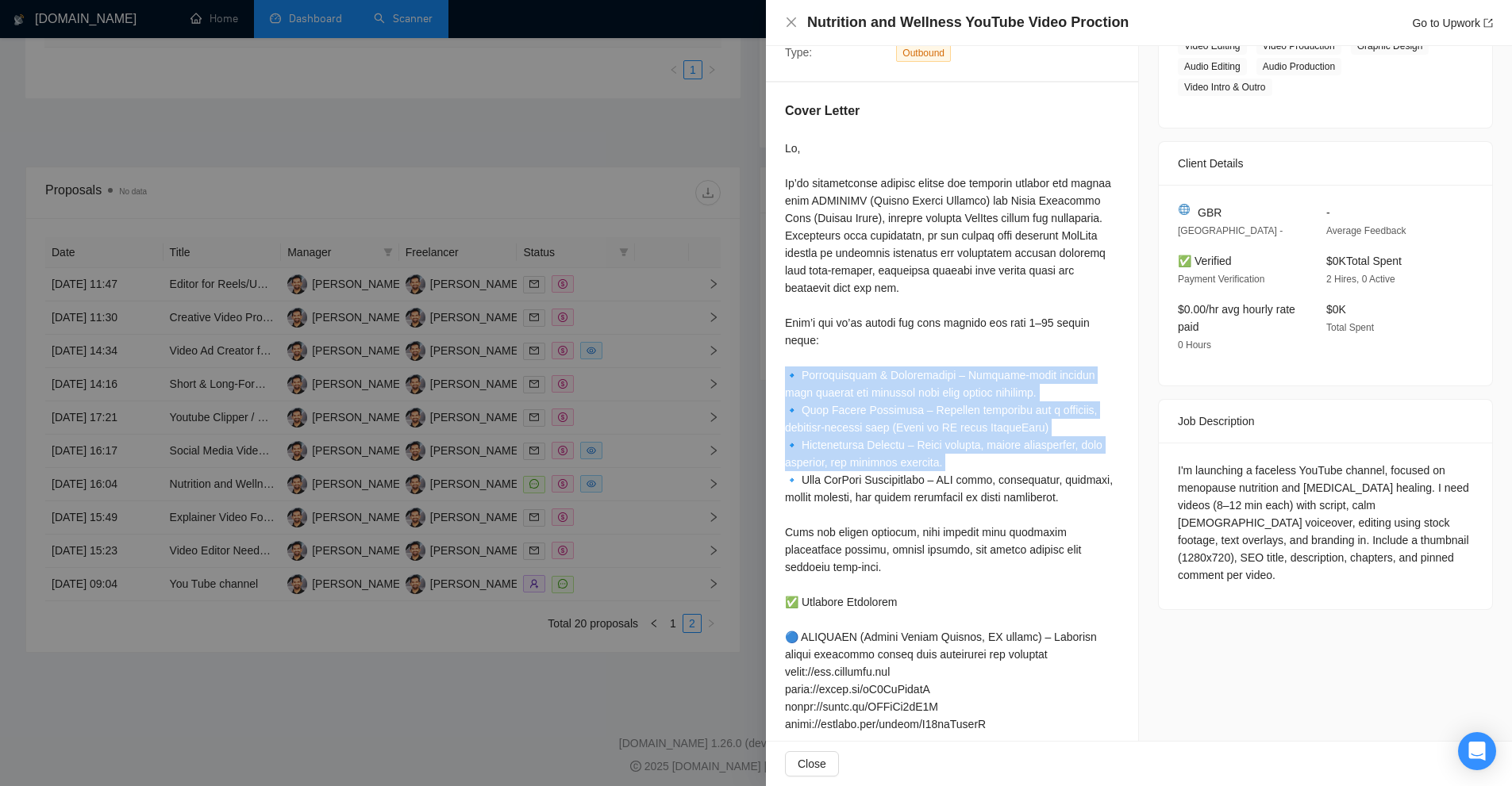
drag, startPoint x: 1018, startPoint y: 446, endPoint x: 1009, endPoint y: 398, distance: 48.8
click at [1009, 398] on div at bounding box center [952, 637] width 334 height 995
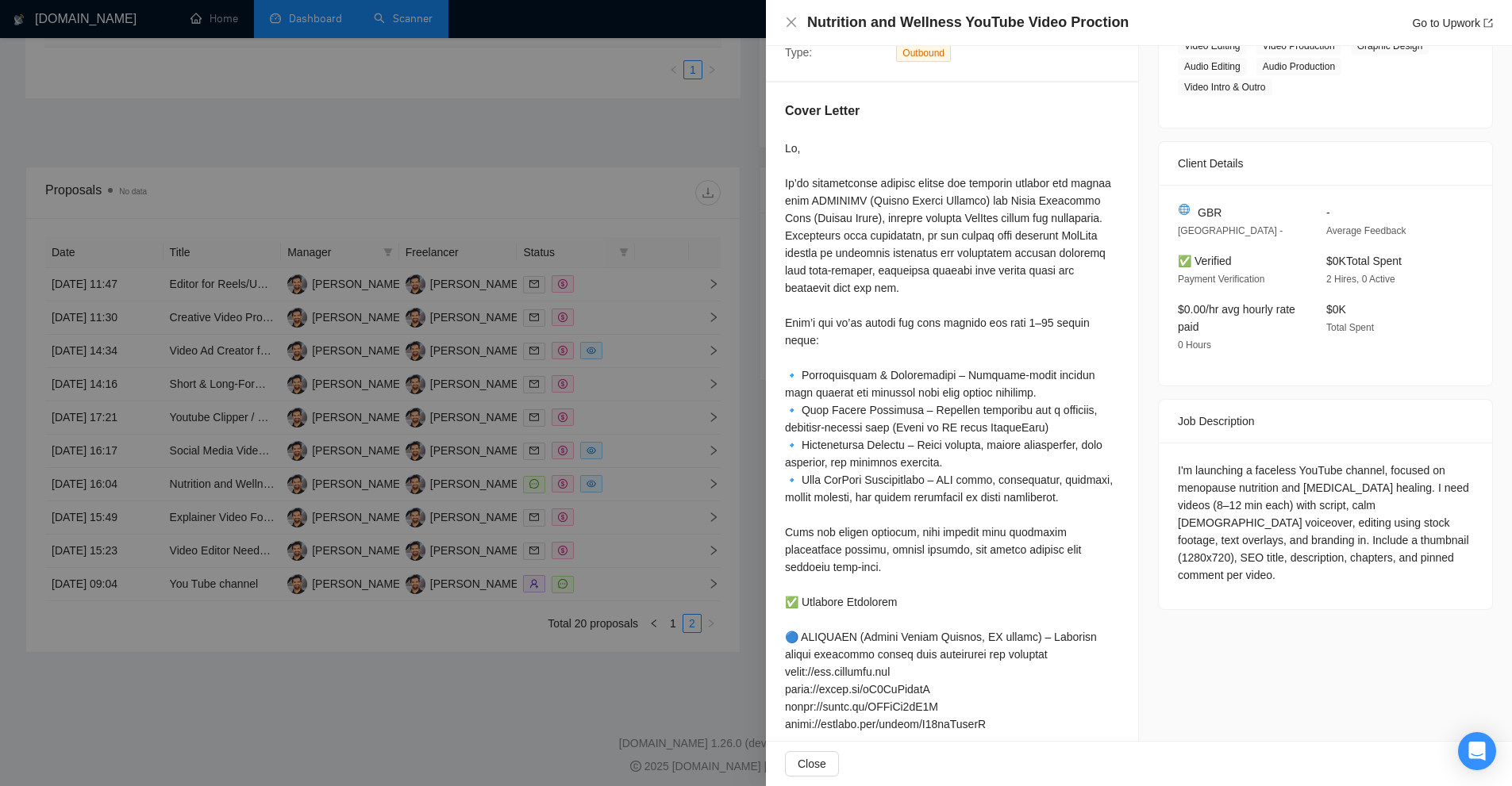
click at [907, 345] on div at bounding box center [952, 637] width 334 height 995
drag, startPoint x: 777, startPoint y: 319, endPoint x: 1009, endPoint y: 340, distance: 232.9
click at [1009, 340] on div "Cover Letter" at bounding box center [952, 621] width 372 height 1077
click at [1009, 340] on div at bounding box center [952, 637] width 334 height 995
click at [822, 373] on div at bounding box center [952, 637] width 334 height 995
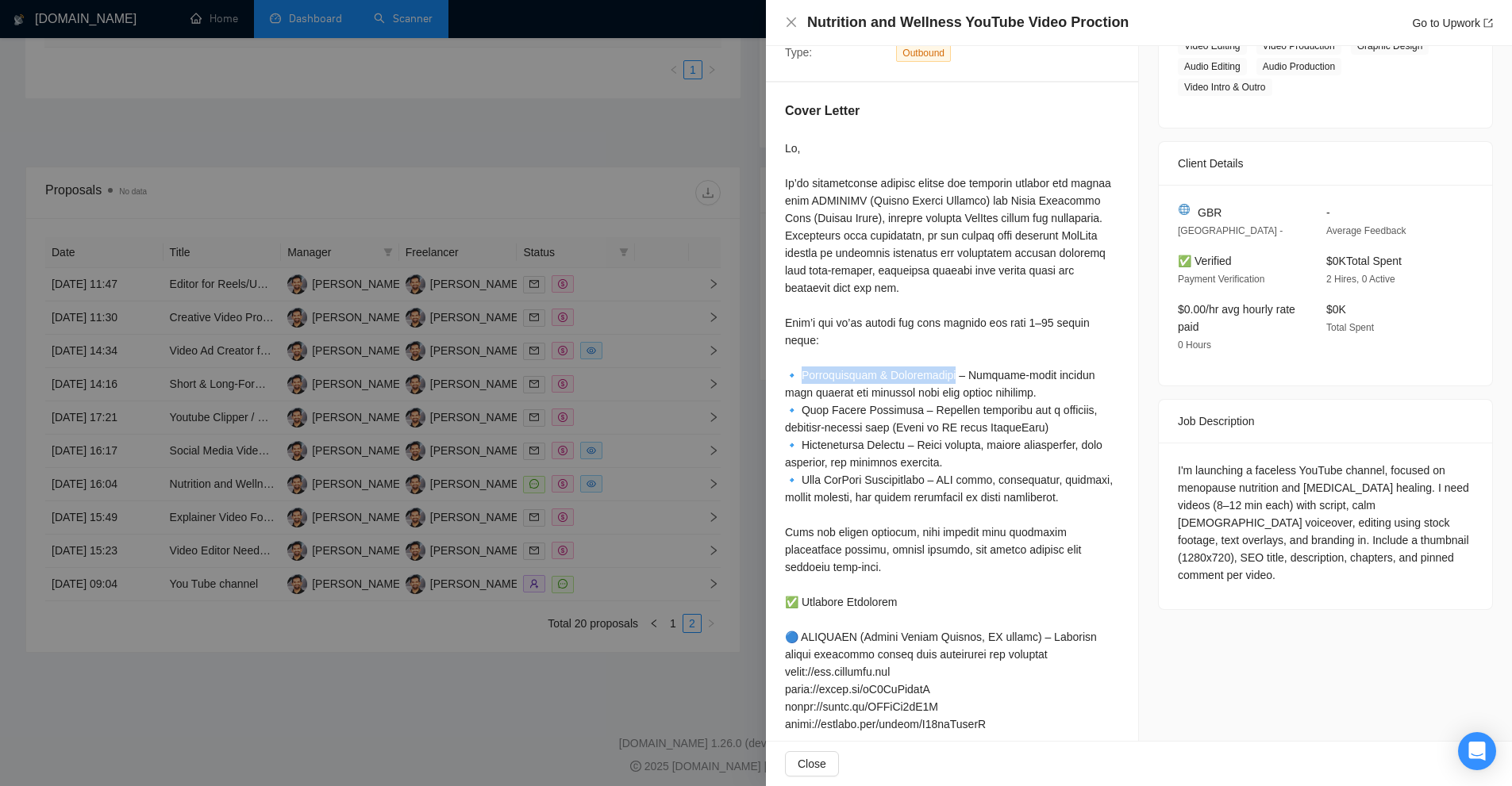
drag, startPoint x: 822, startPoint y: 373, endPoint x: 892, endPoint y: 373, distance: 70.0
click at [892, 373] on div at bounding box center [952, 637] width 334 height 995
click at [948, 373] on div at bounding box center [952, 637] width 334 height 995
drag, startPoint x: 948, startPoint y: 373, endPoint x: 998, endPoint y: 394, distance: 54.2
click at [998, 394] on div at bounding box center [952, 637] width 334 height 995
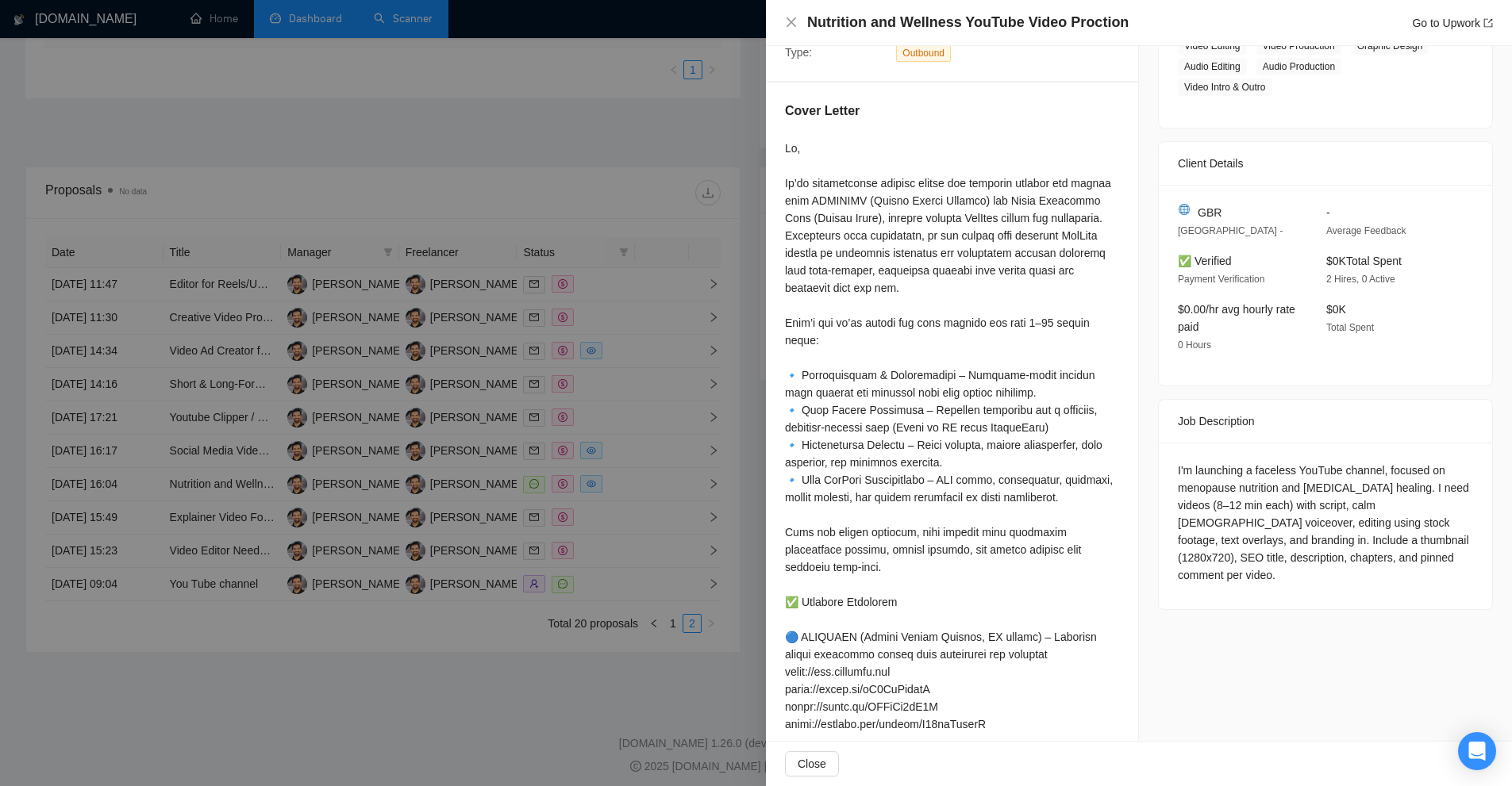
click at [811, 408] on div at bounding box center [952, 637] width 334 height 995
drag, startPoint x: 811, startPoint y: 408, endPoint x: 879, endPoint y: 406, distance: 68.0
click at [879, 406] on div at bounding box center [952, 637] width 334 height 995
click at [950, 408] on div at bounding box center [952, 637] width 334 height 995
drag, startPoint x: 950, startPoint y: 408, endPoint x: 829, endPoint y: 429, distance: 122.8
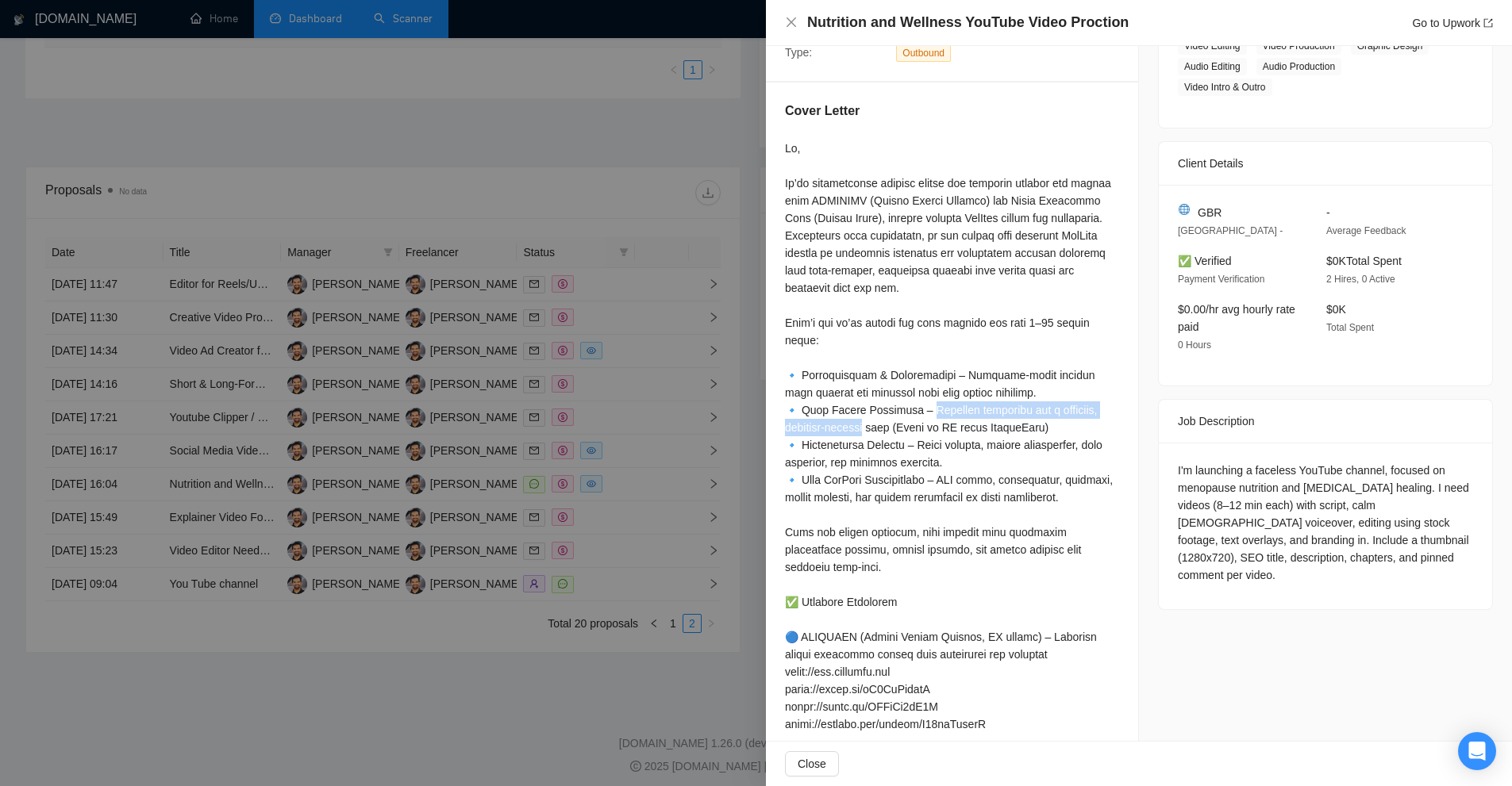
click at [829, 429] on div at bounding box center [952, 637] width 334 height 995
drag, startPoint x: 901, startPoint y: 430, endPoint x: 1050, endPoint y: 424, distance: 149.1
click at [1050, 424] on div at bounding box center [952, 637] width 334 height 995
click at [1022, 442] on div at bounding box center [952, 637] width 334 height 995
click at [965, 464] on div at bounding box center [952, 637] width 334 height 995
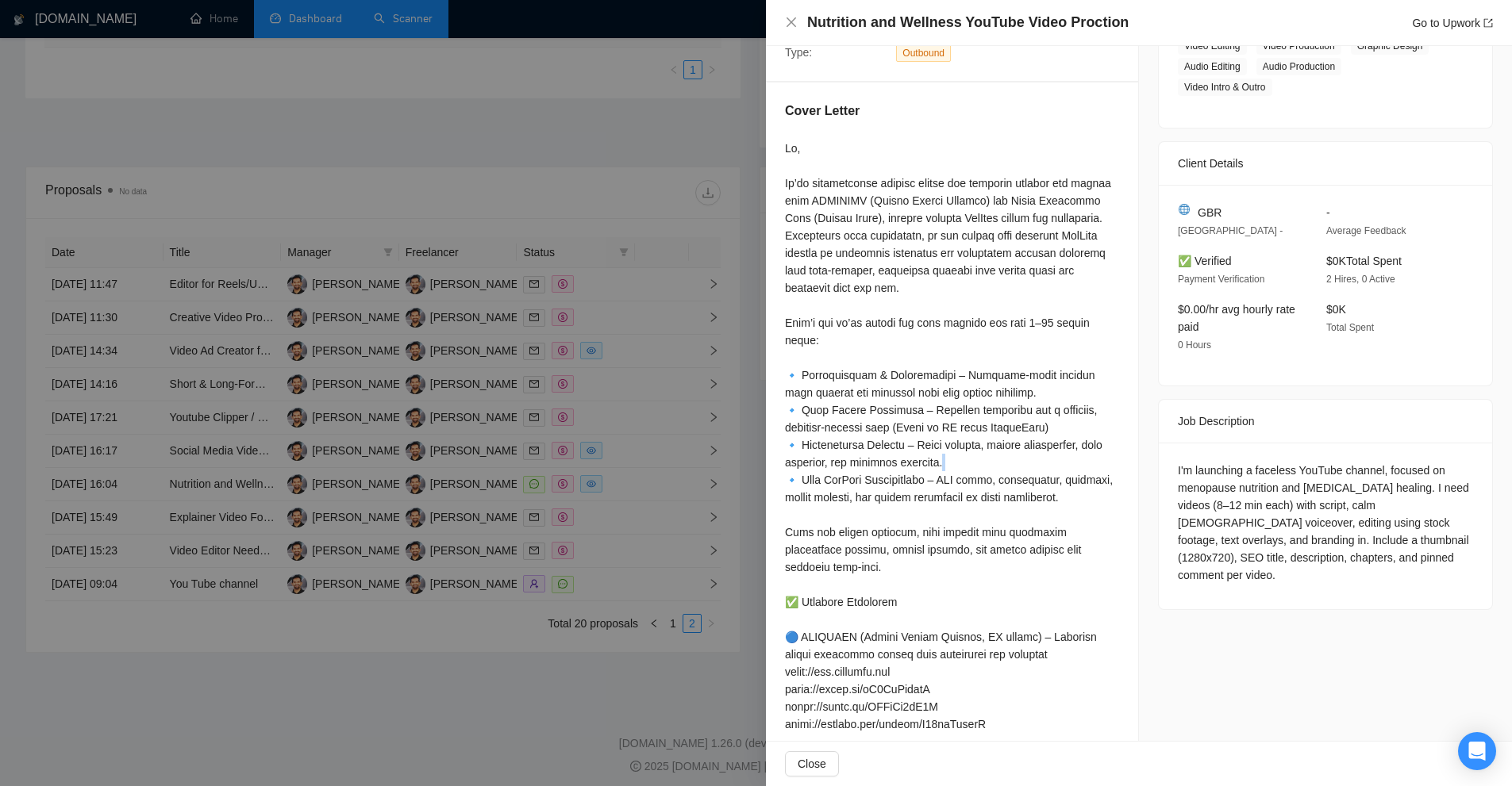
click at [965, 464] on div at bounding box center [952, 637] width 334 height 995
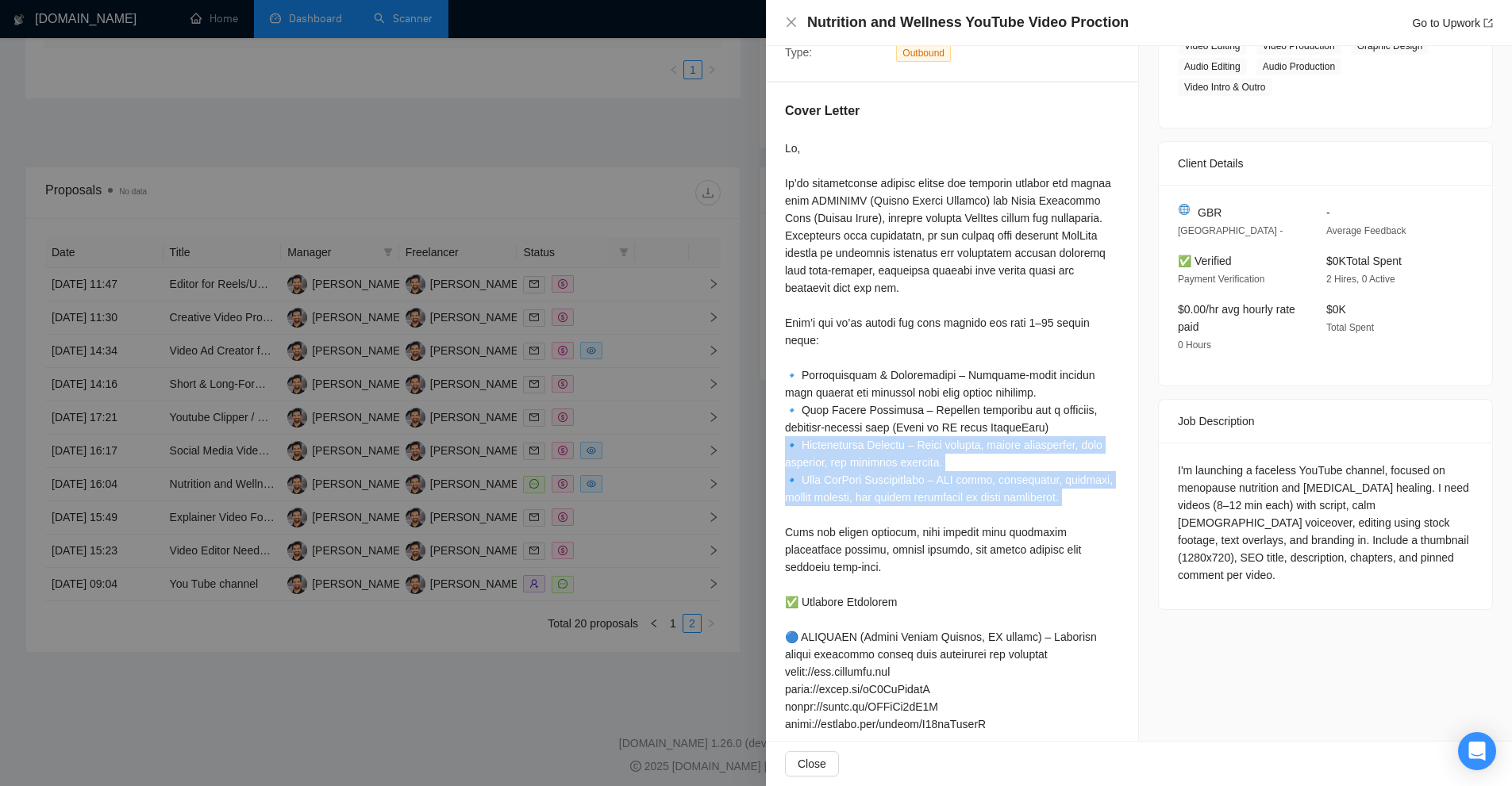
drag, startPoint x: 965, startPoint y: 464, endPoint x: 957, endPoint y: 496, distance: 33.0
click at [957, 496] on div at bounding box center [952, 637] width 334 height 995
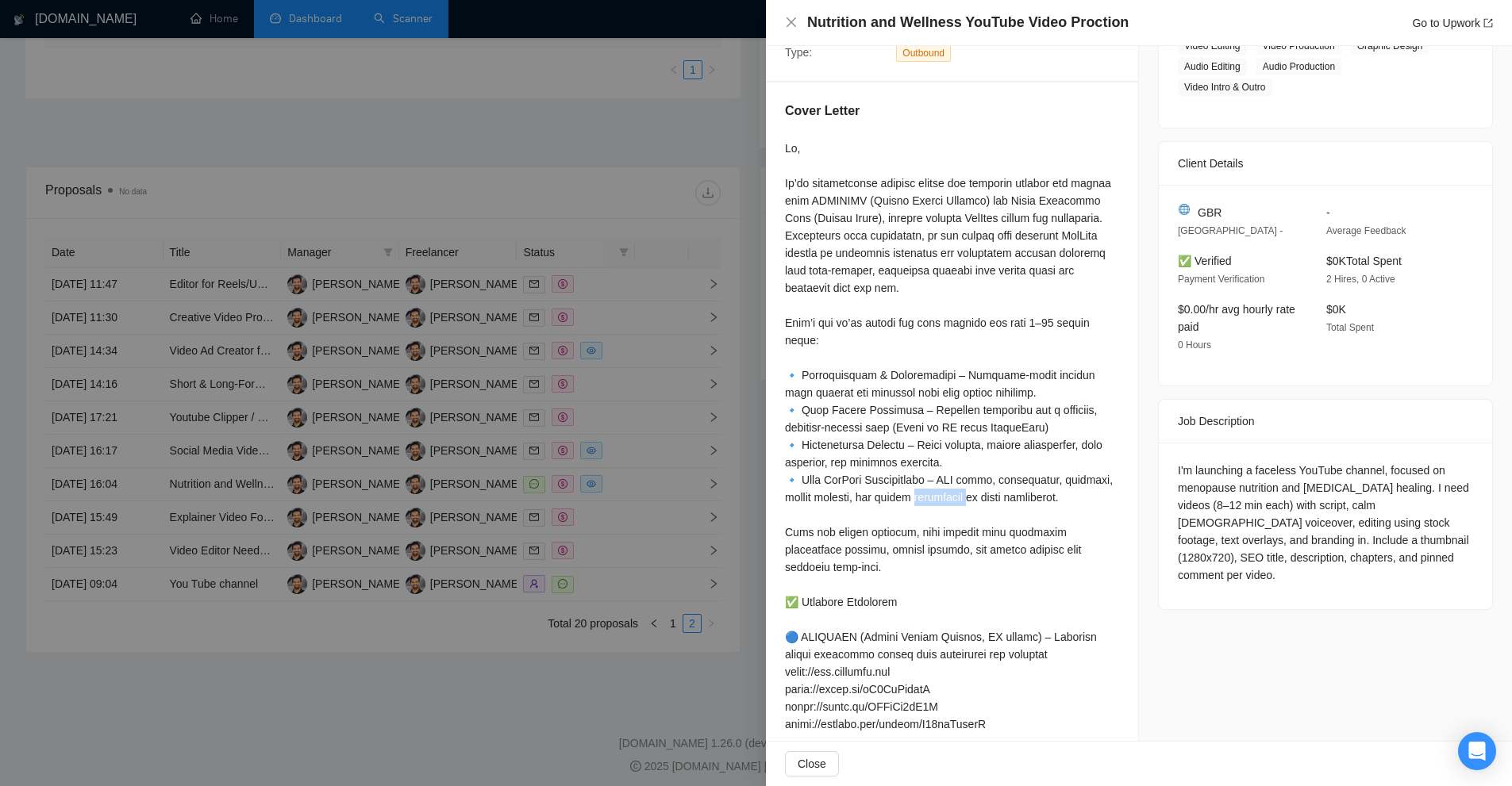
click at [957, 496] on div at bounding box center [952, 637] width 334 height 995
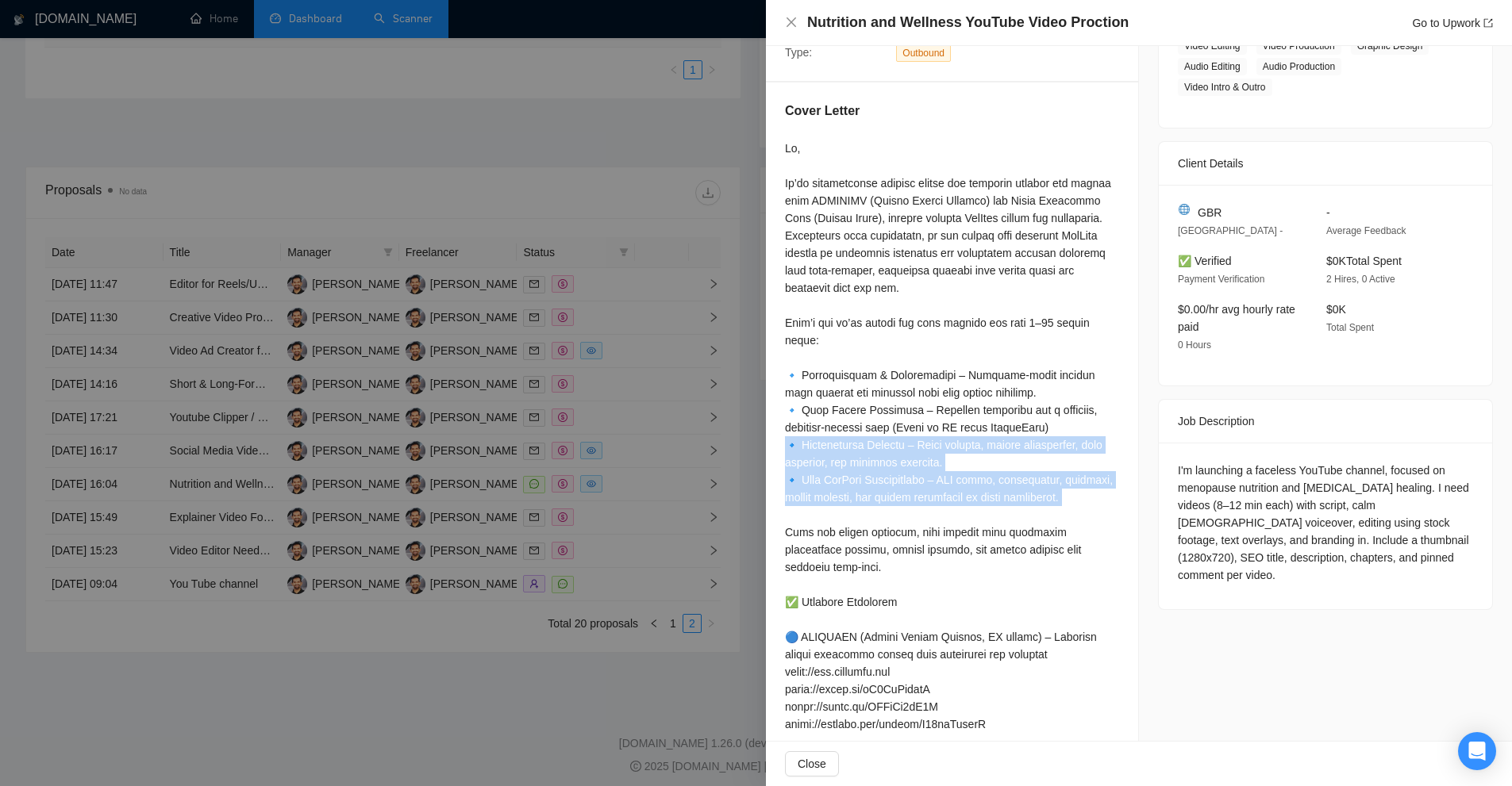
drag, startPoint x: 957, startPoint y: 496, endPoint x: 966, endPoint y: 452, distance: 44.9
click at [966, 452] on div at bounding box center [952, 637] width 334 height 995
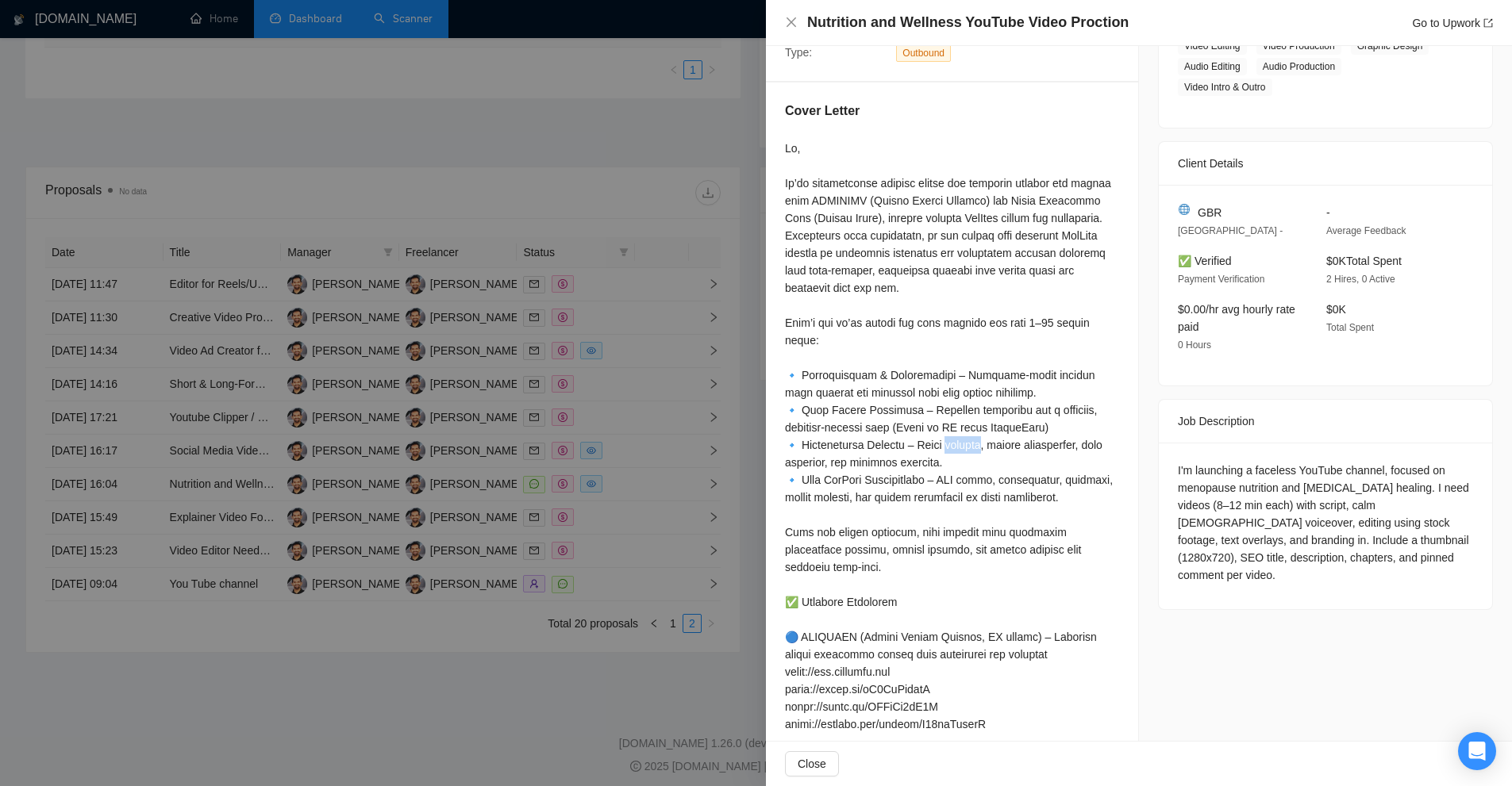
click at [966, 452] on div at bounding box center [952, 637] width 334 height 995
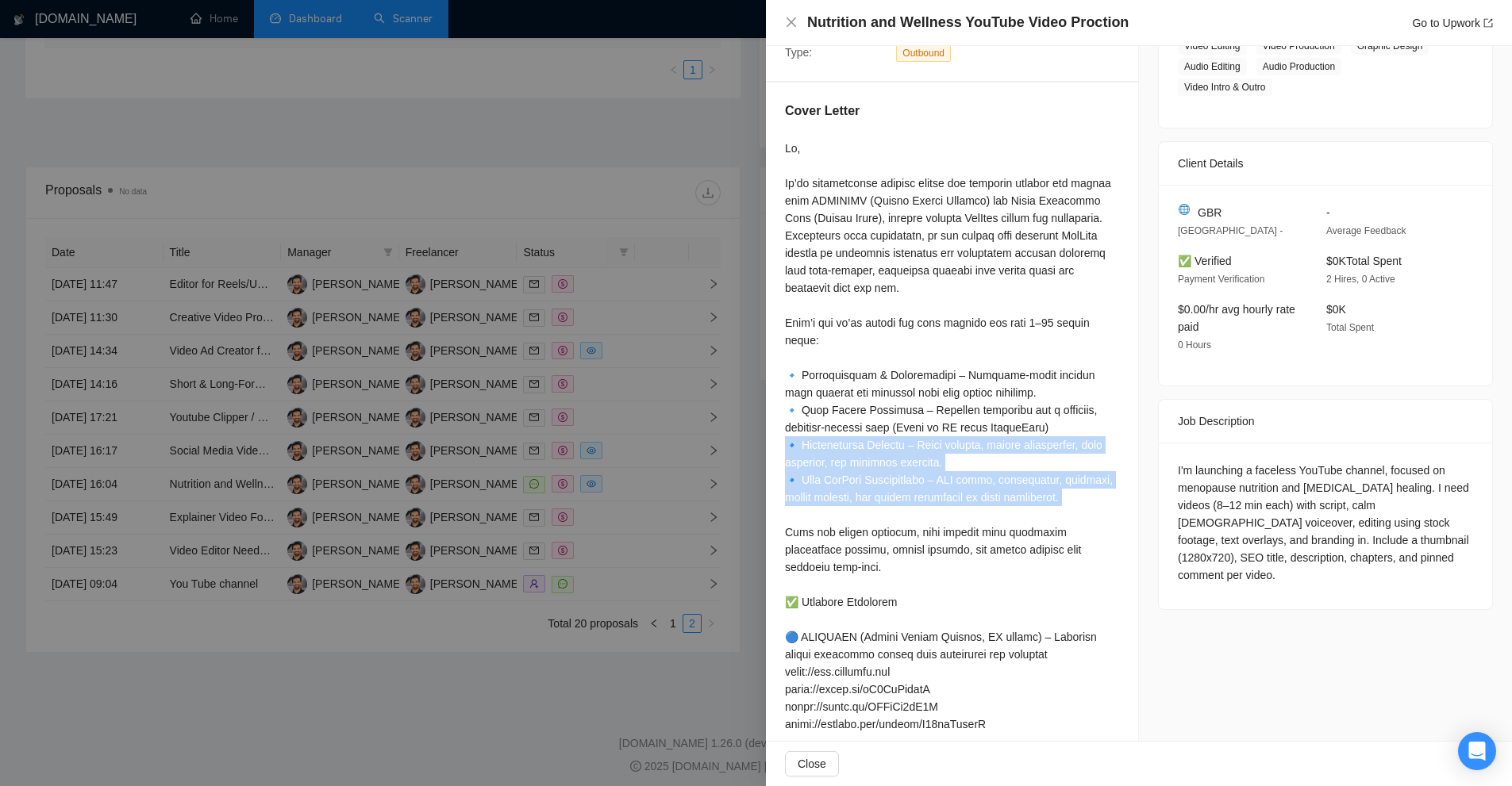
drag, startPoint x: 966, startPoint y: 452, endPoint x: 958, endPoint y: 488, distance: 36.9
click at [958, 488] on div at bounding box center [952, 637] width 334 height 995
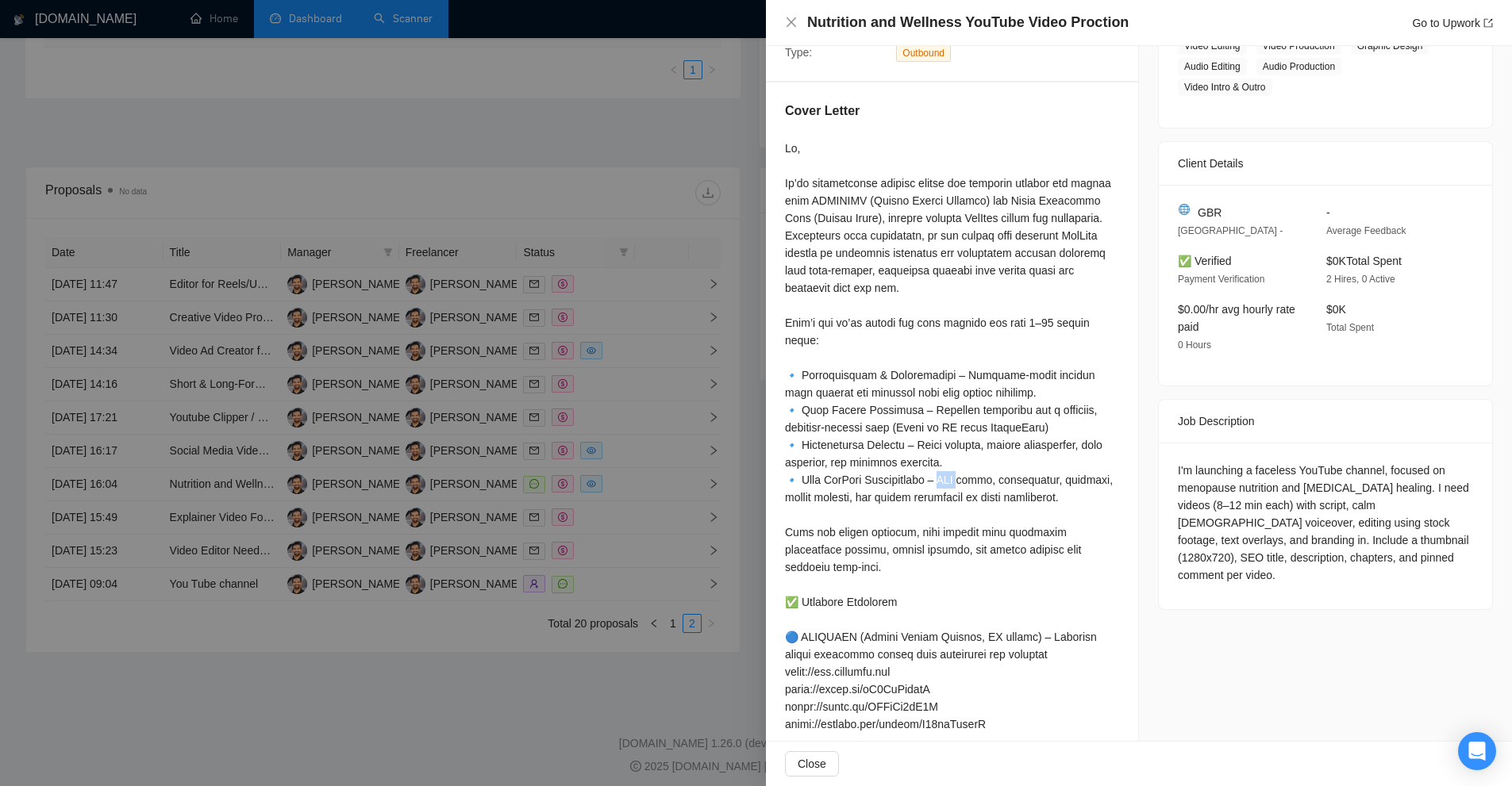
click at [958, 488] on div at bounding box center [952, 637] width 334 height 995
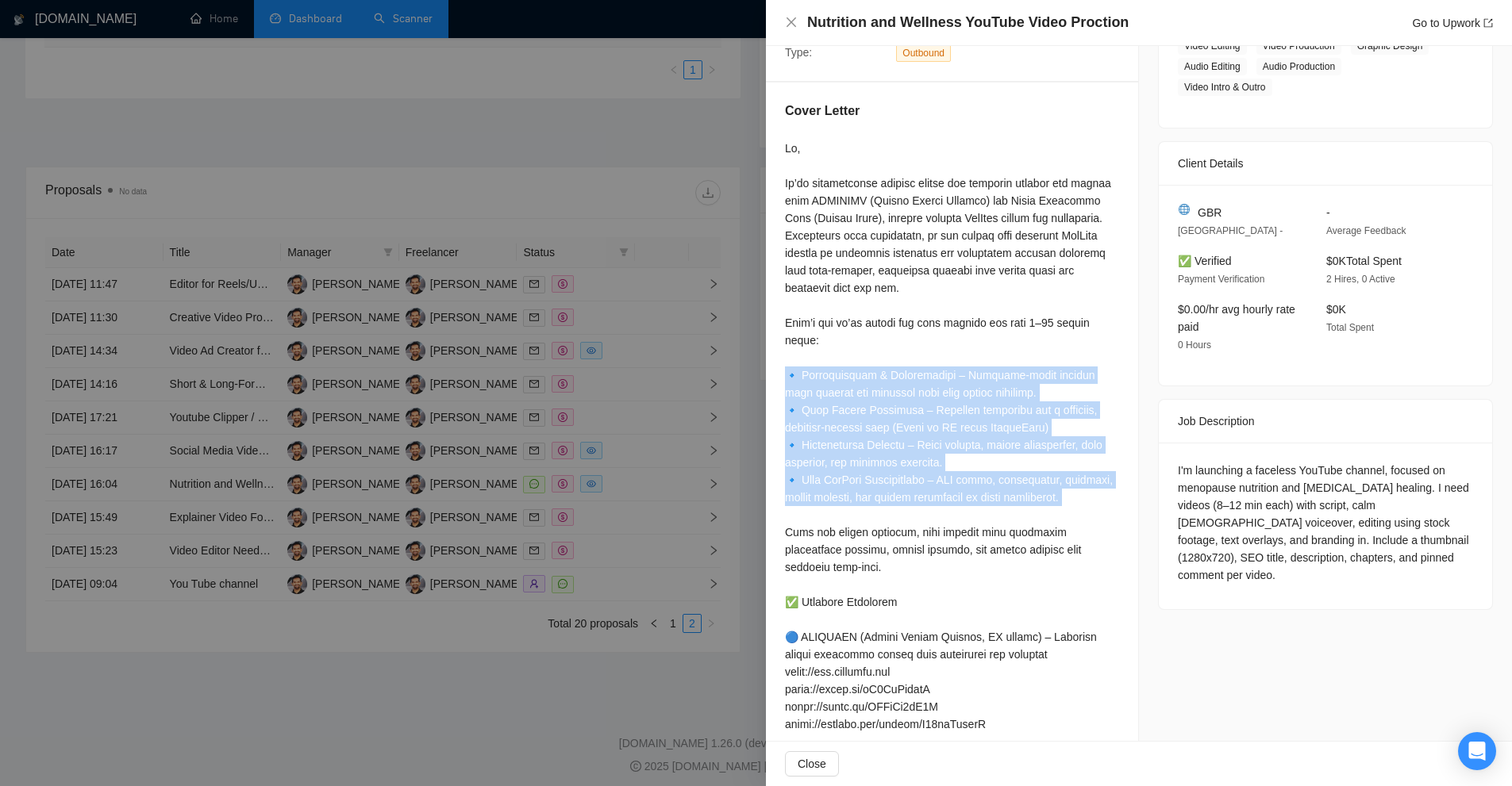
drag, startPoint x: 958, startPoint y: 488, endPoint x: 959, endPoint y: 384, distance: 104.0
click at [959, 384] on div at bounding box center [952, 637] width 334 height 995
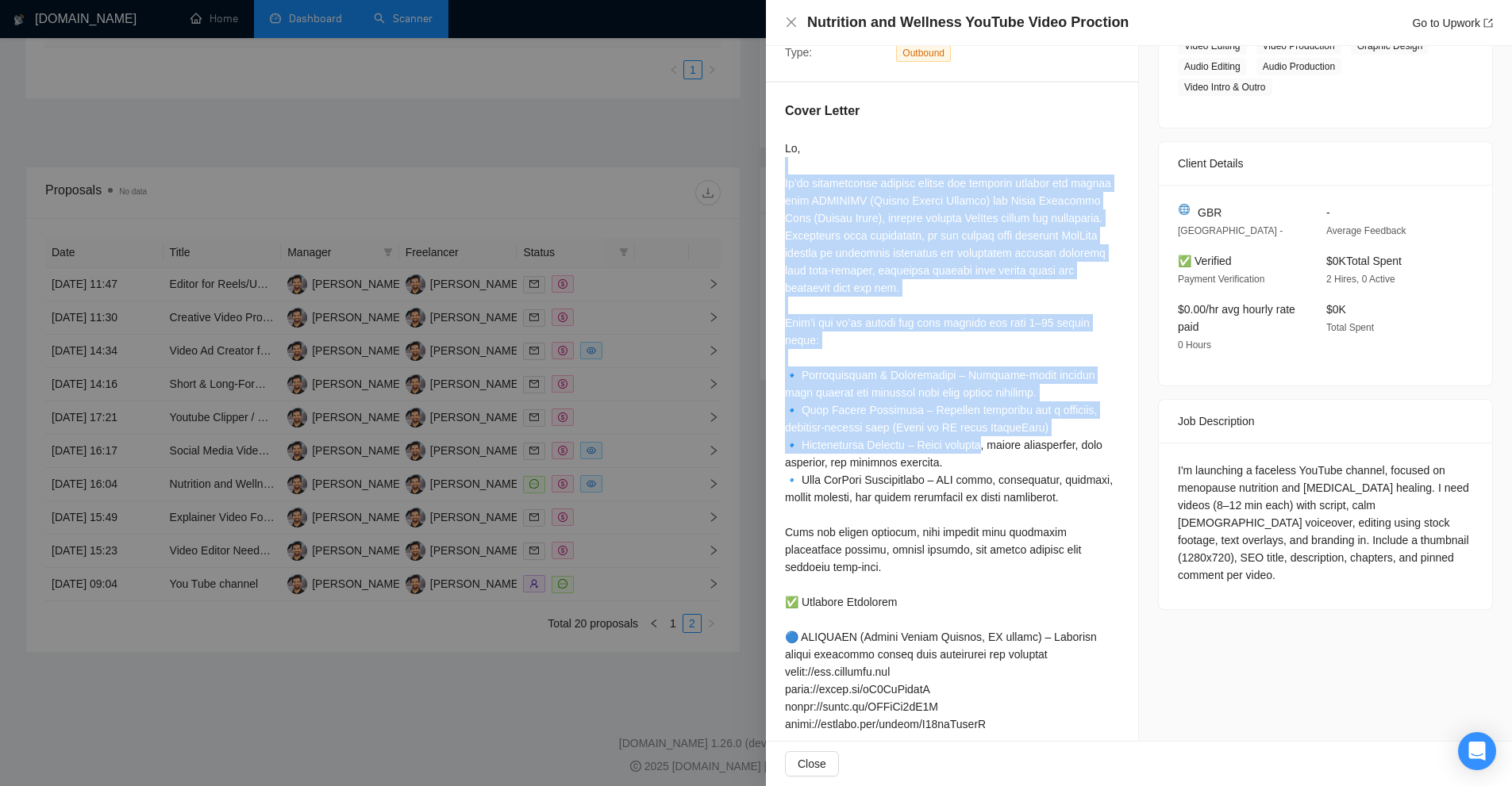
drag, startPoint x: 786, startPoint y: 161, endPoint x: 977, endPoint y: 457, distance: 352.3
click at [977, 457] on div at bounding box center [952, 637] width 334 height 995
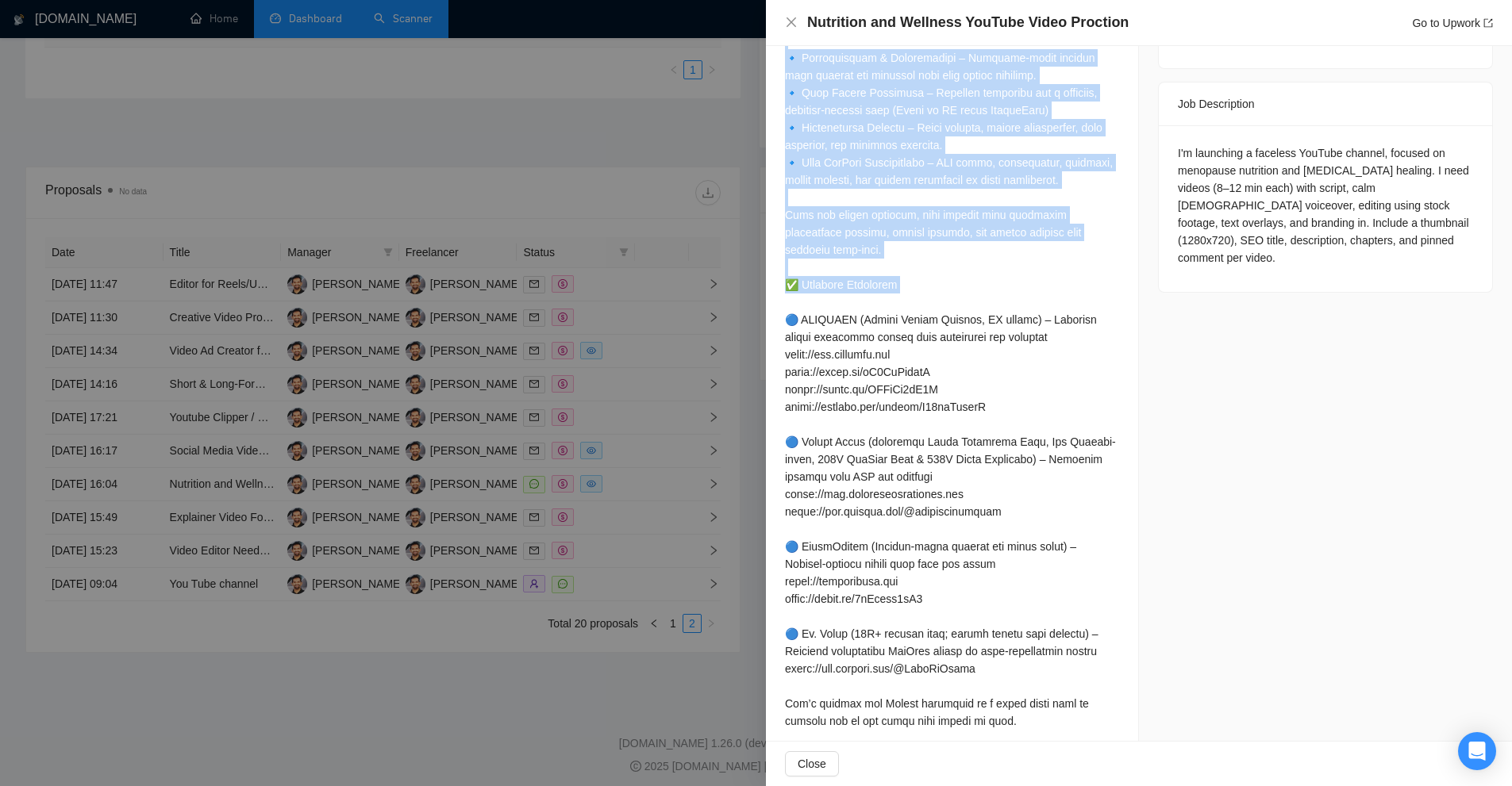
scroll to position [691, 0]
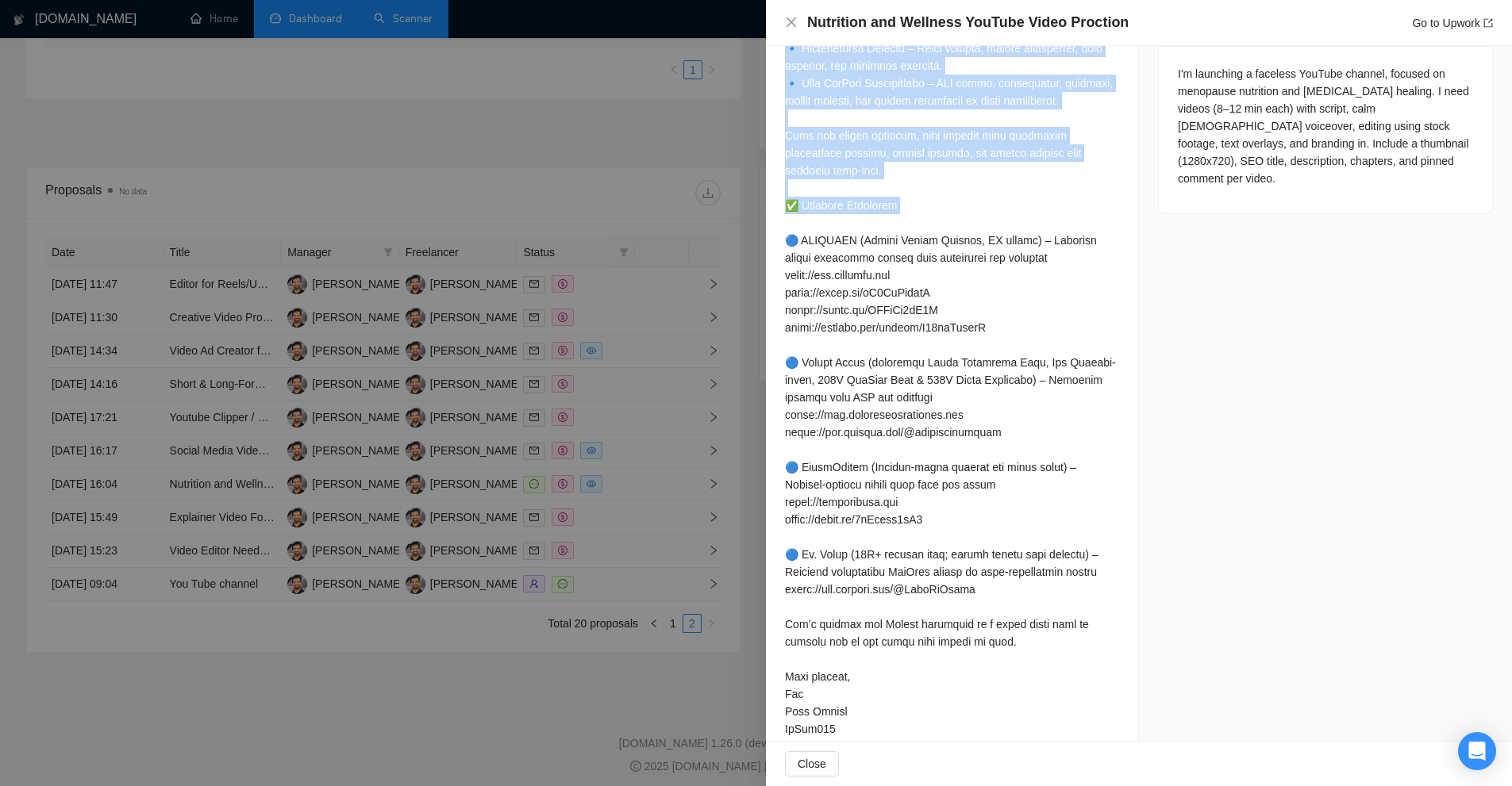
drag, startPoint x: 781, startPoint y: 142, endPoint x: 979, endPoint y: 209, distance: 209.0
click at [979, 209] on div "Cover Letter" at bounding box center [952, 225] width 372 height 1077
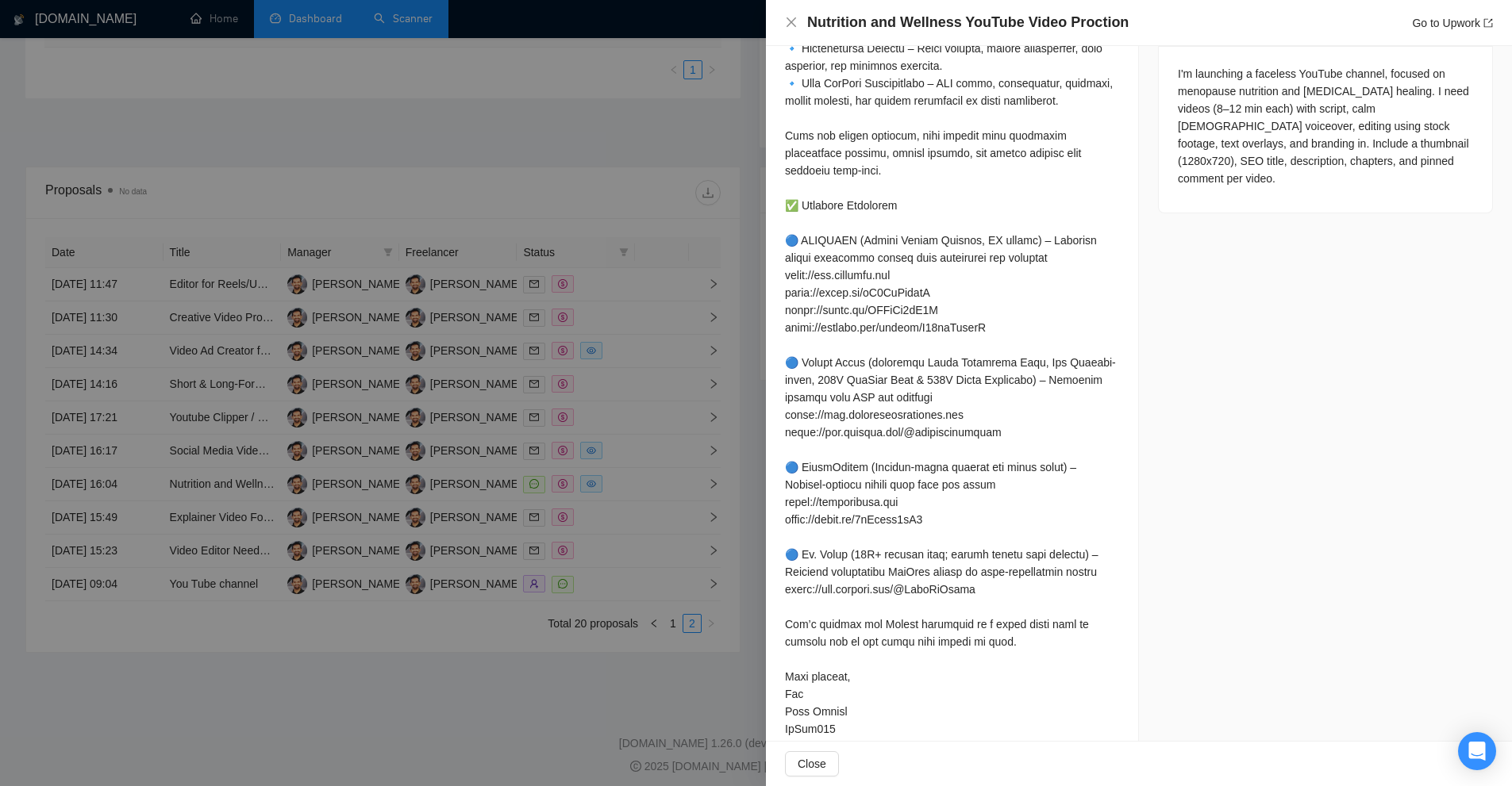
click at [1004, 309] on div at bounding box center [952, 240] width 334 height 995
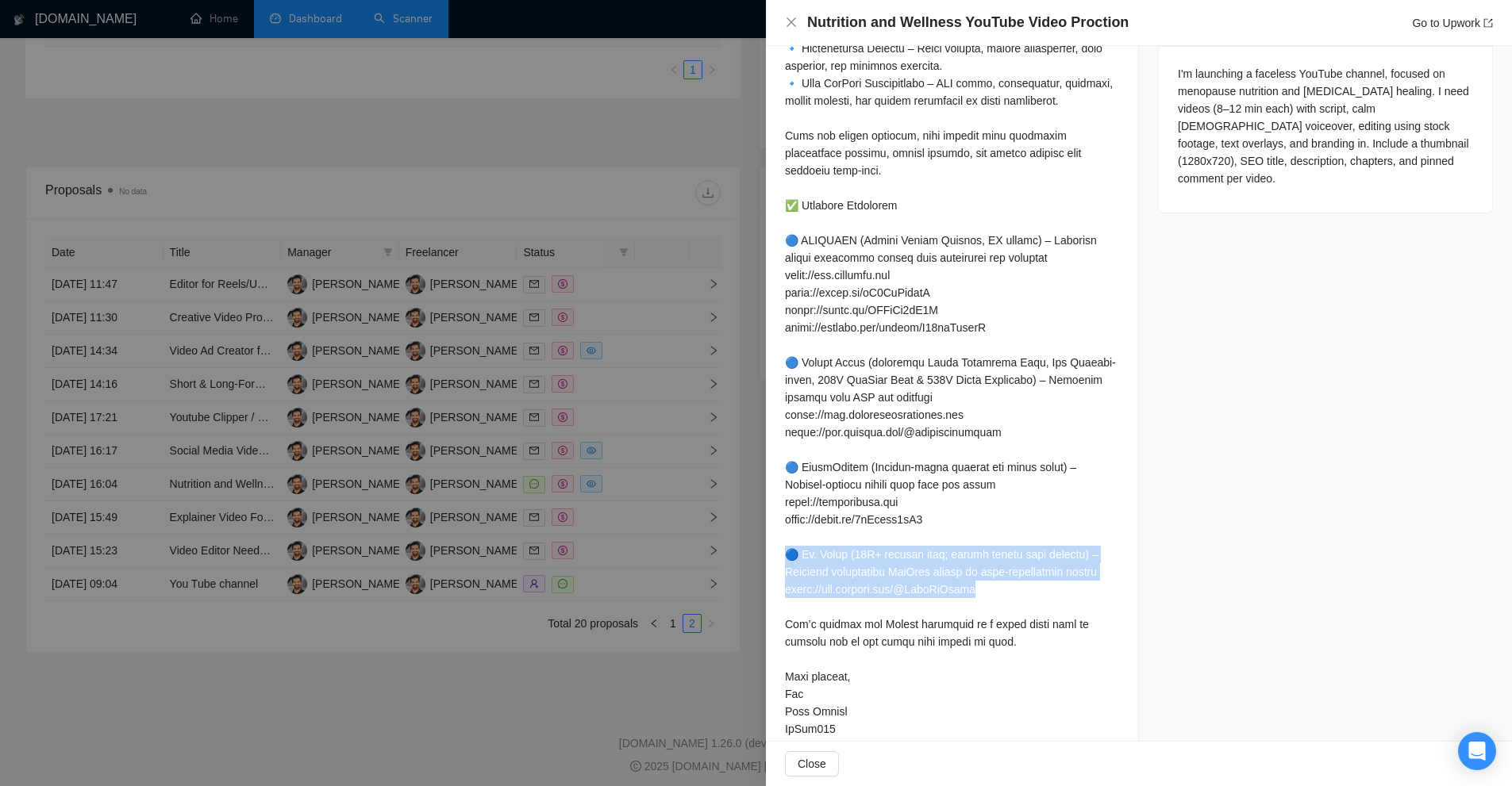
drag, startPoint x: 1000, startPoint y: 597, endPoint x: 837, endPoint y: 538, distance: 173.3
click at [767, 556] on div "Cover Letter" at bounding box center [952, 225] width 372 height 1077
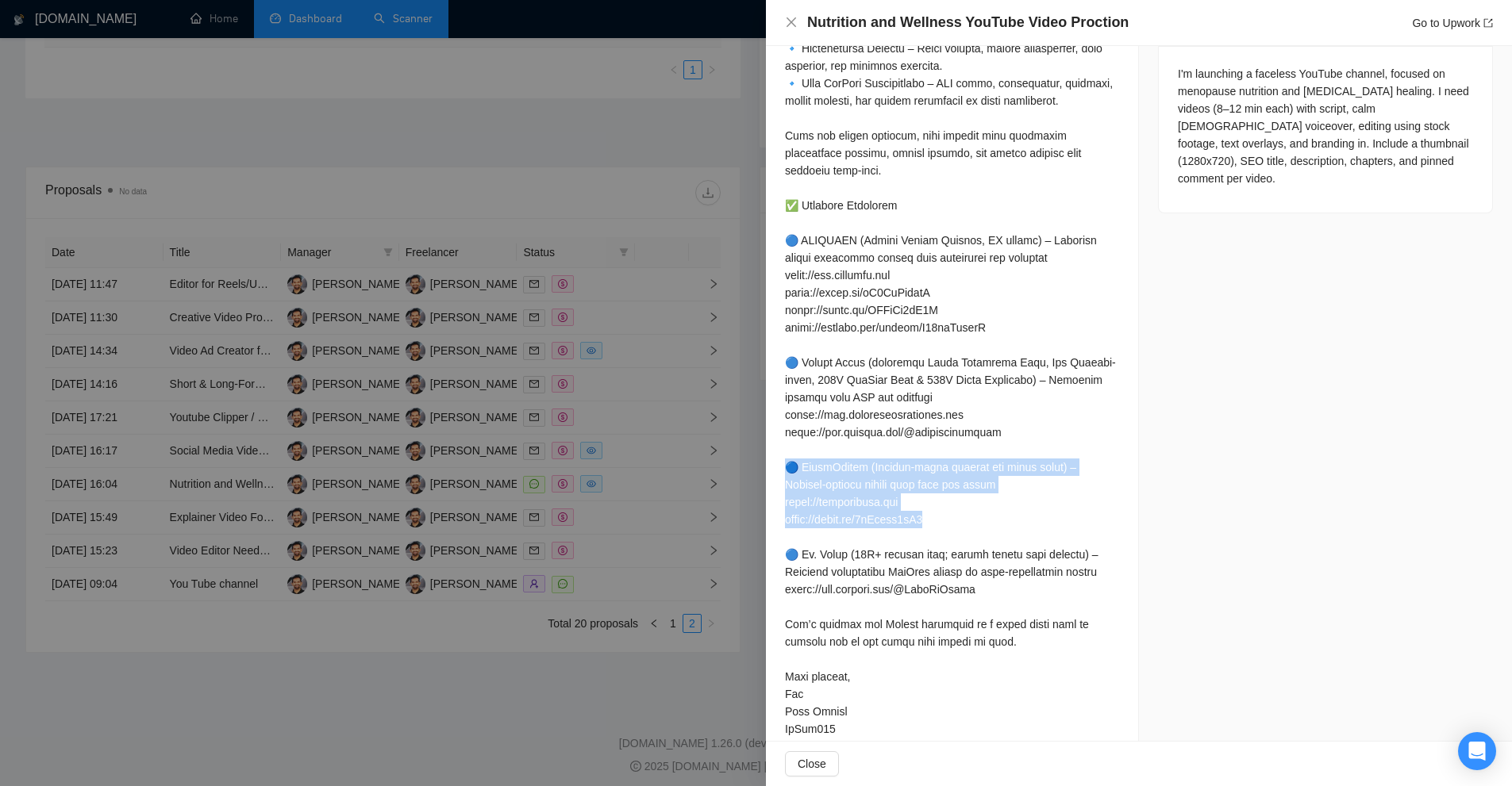
drag, startPoint x: 946, startPoint y: 526, endPoint x: 787, endPoint y: 467, distance: 169.6
click at [787, 467] on div at bounding box center [952, 240] width 334 height 995
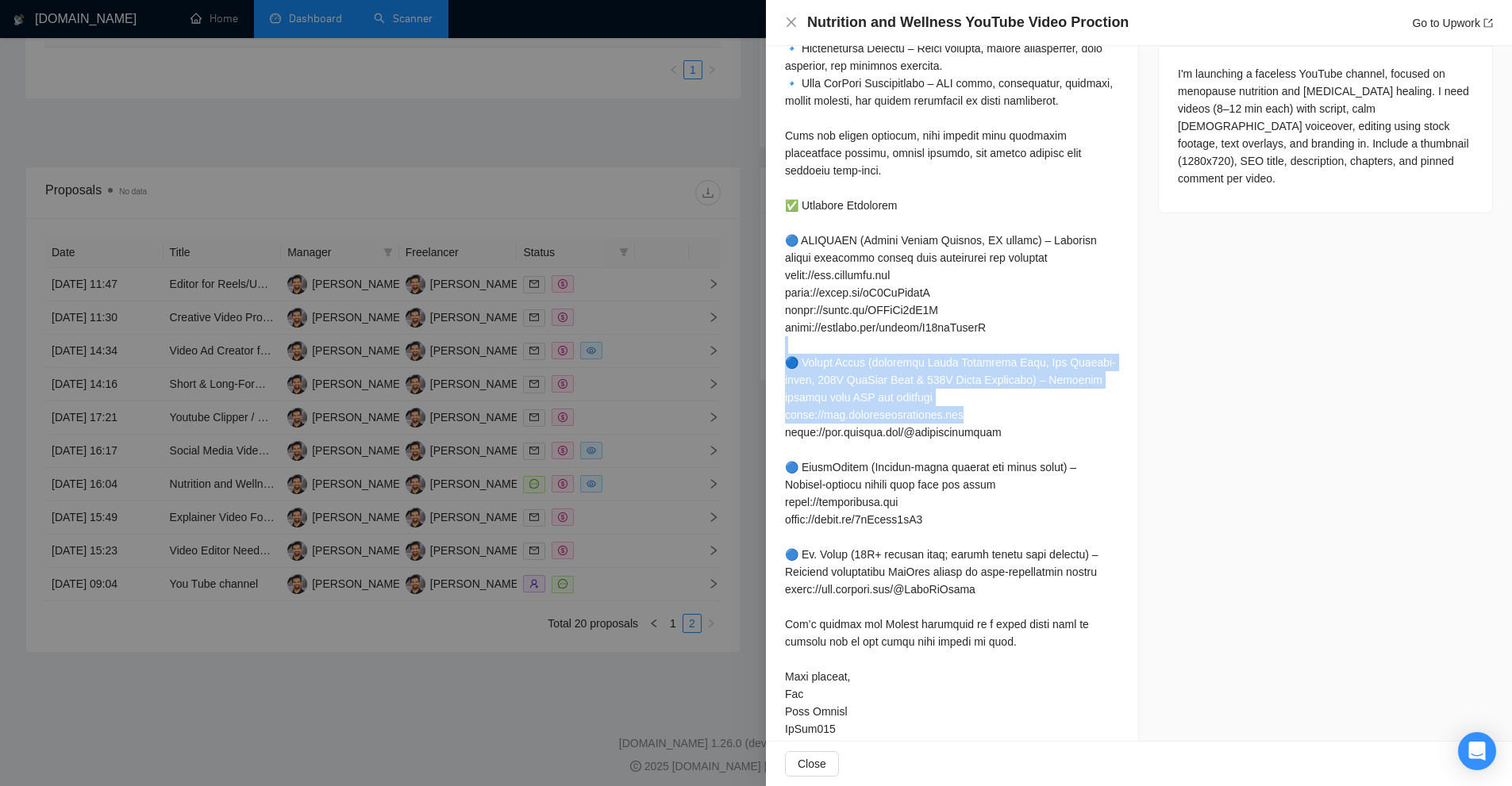
drag, startPoint x: 993, startPoint y: 418, endPoint x: 792, endPoint y: 350, distance: 212.2
click at [792, 350] on div at bounding box center [952, 240] width 334 height 995
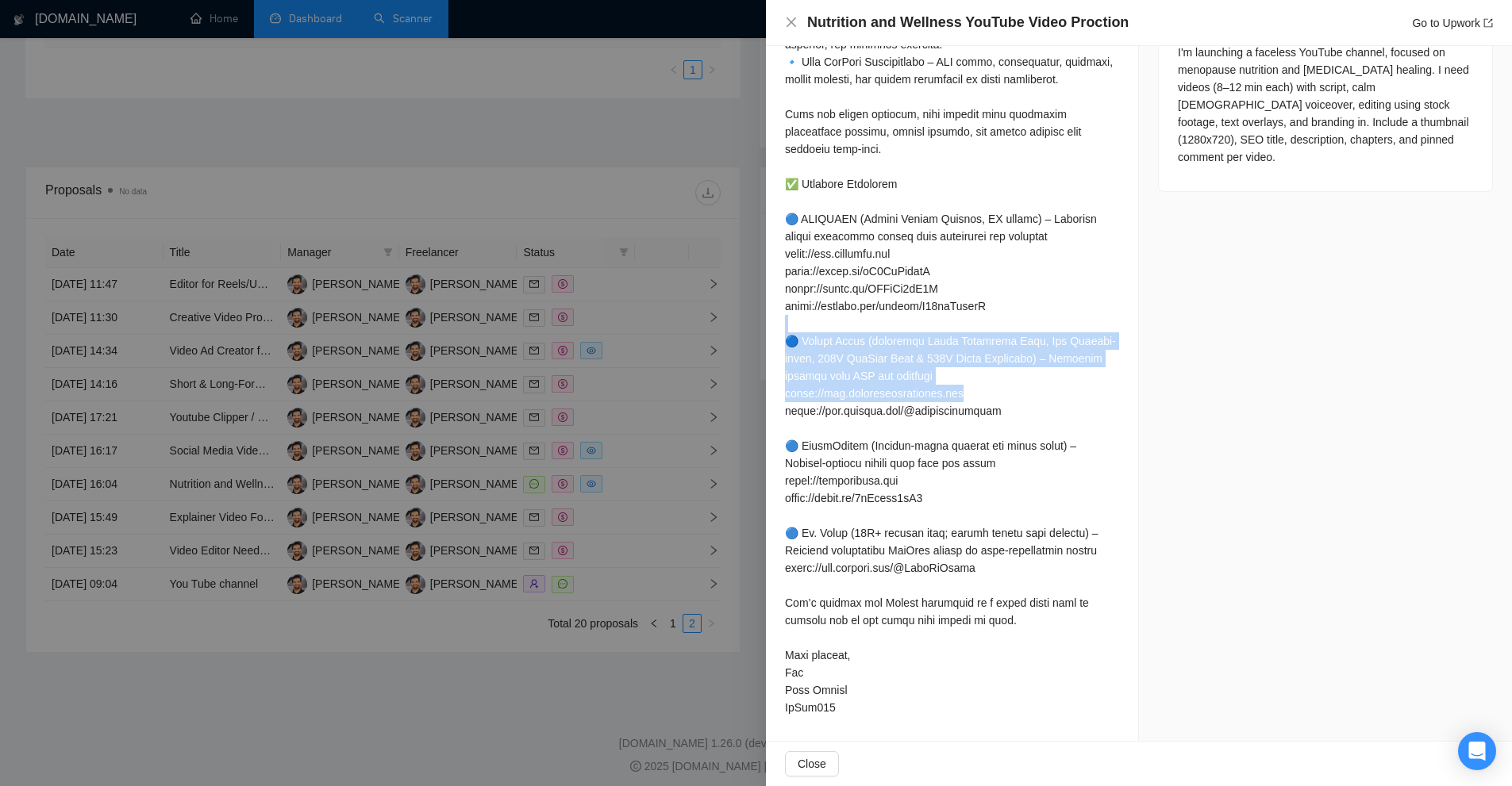
scroll to position [634, 0]
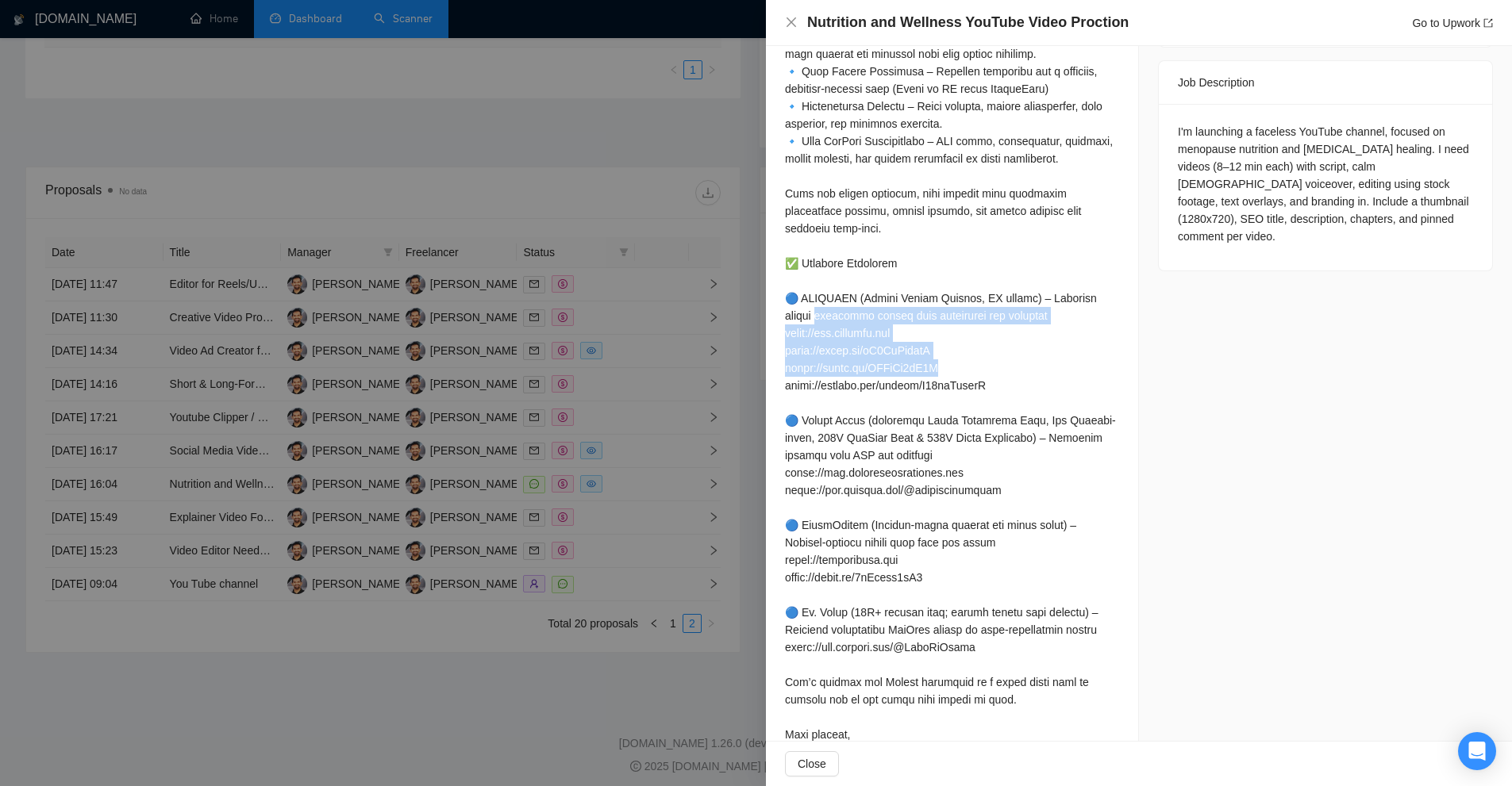
drag, startPoint x: 814, startPoint y: 314, endPoint x: 972, endPoint y: 375, distance: 169.4
click at [972, 375] on div "Cover Letter" at bounding box center [952, 282] width 372 height 1077
drag, startPoint x: 1001, startPoint y: 383, endPoint x: 779, endPoint y: 293, distance: 239.5
click at [779, 293] on div "Cover Letter" at bounding box center [952, 282] width 372 height 1077
click at [884, 298] on div at bounding box center [952, 298] width 334 height 995
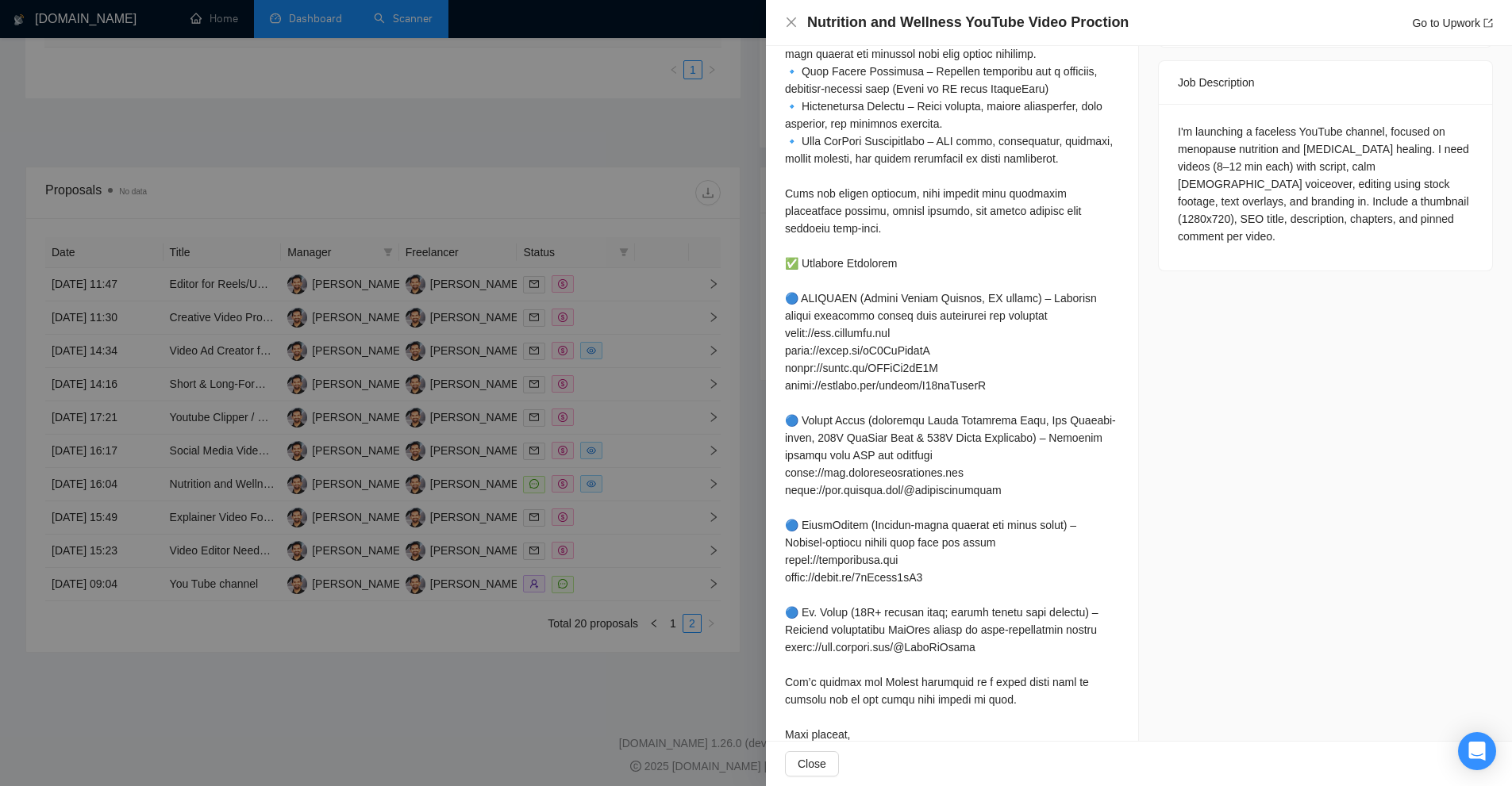
scroll to position [713, 0]
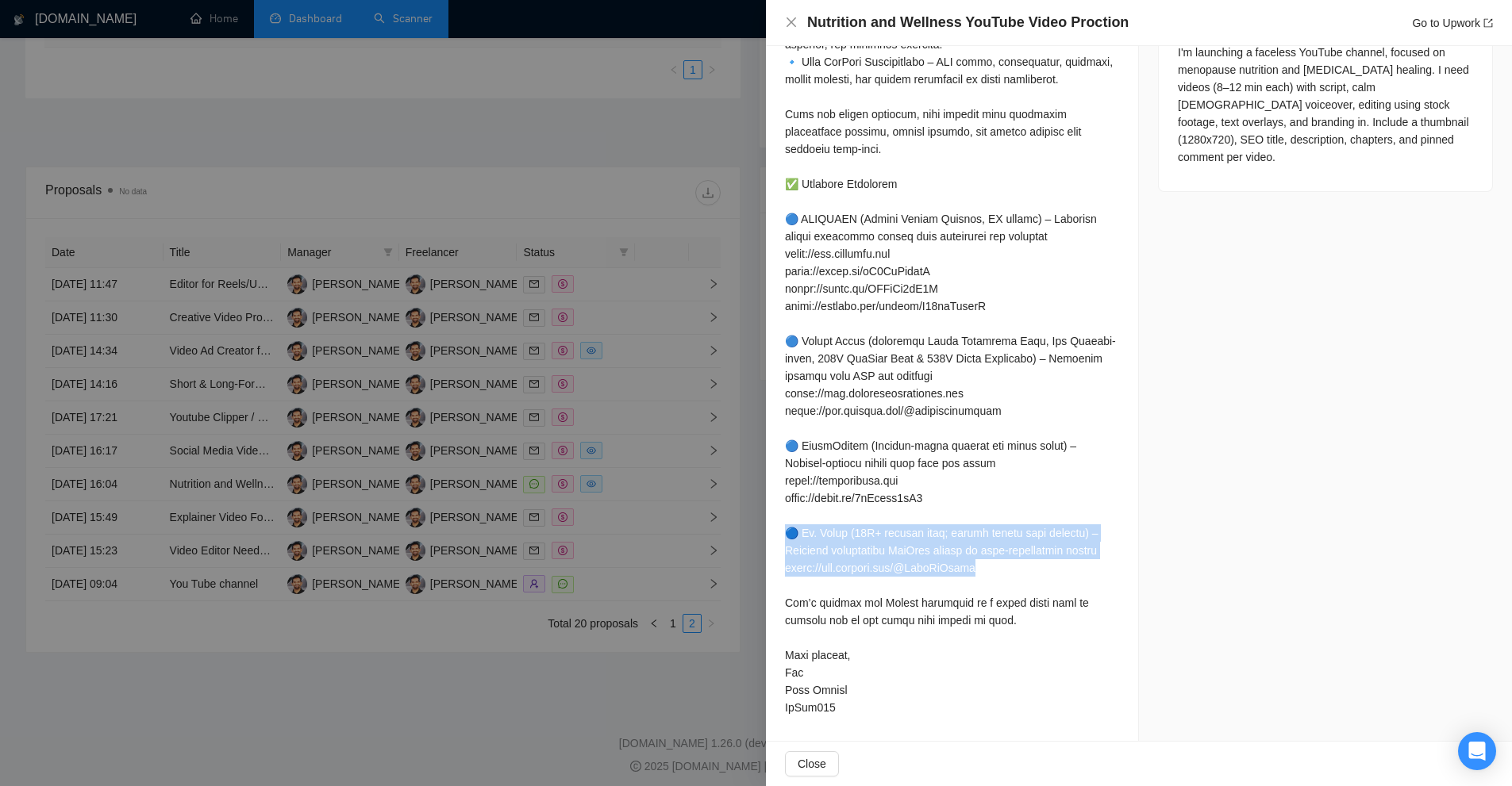
drag, startPoint x: 772, startPoint y: 530, endPoint x: 990, endPoint y: 570, distance: 221.6
click at [990, 570] on div "Cover Letter" at bounding box center [952, 203] width 372 height 1077
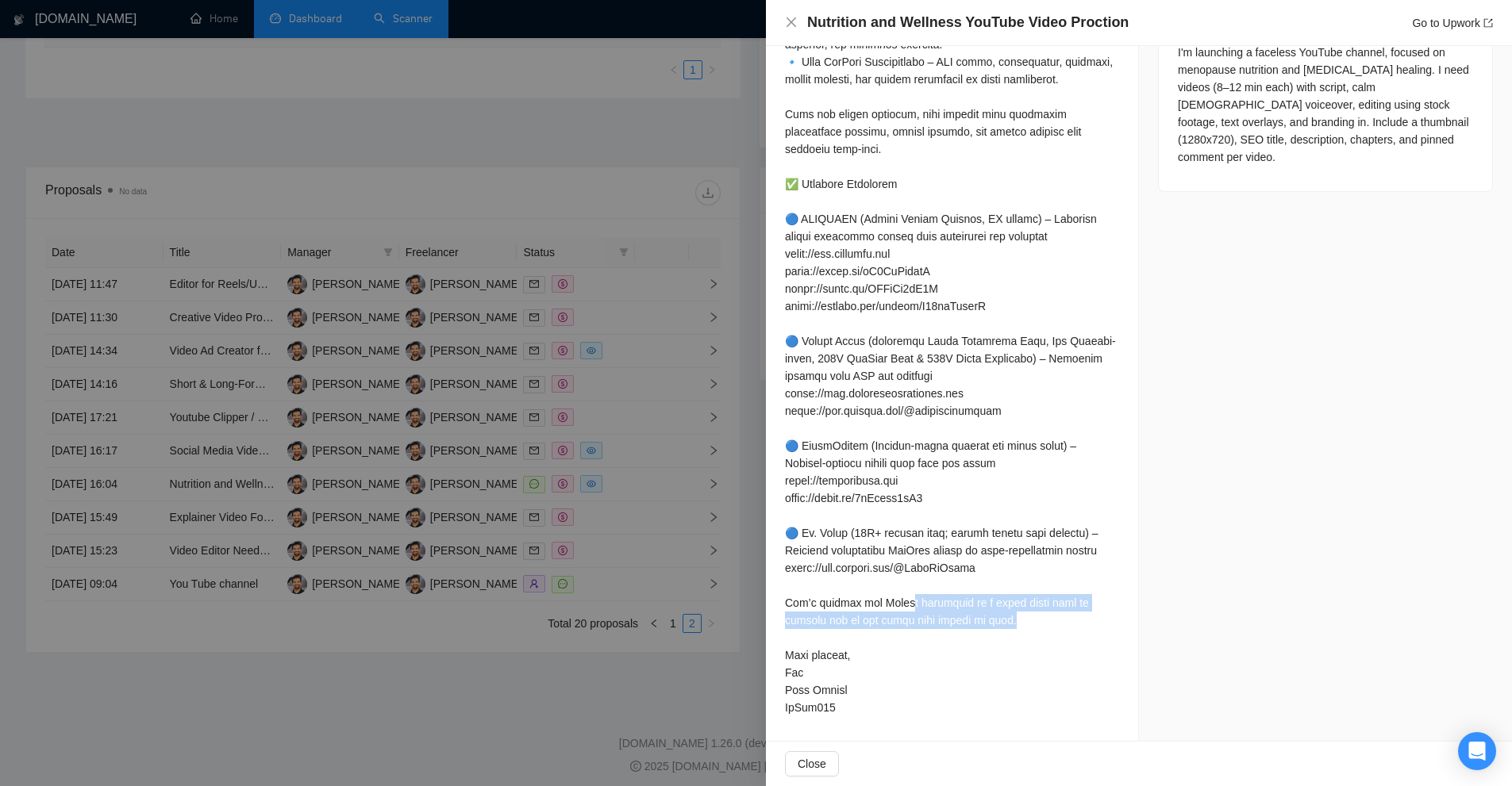
drag, startPoint x: 1015, startPoint y: 618, endPoint x: 873, endPoint y: 600, distance: 143.1
click at [899, 603] on div at bounding box center [952, 219] width 334 height 995
click at [831, 680] on div at bounding box center [952, 219] width 334 height 995
drag, startPoint x: 776, startPoint y: 649, endPoint x: 863, endPoint y: 705, distance: 103.5
click at [863, 705] on div "Cover Letter" at bounding box center [952, 203] width 372 height 1077
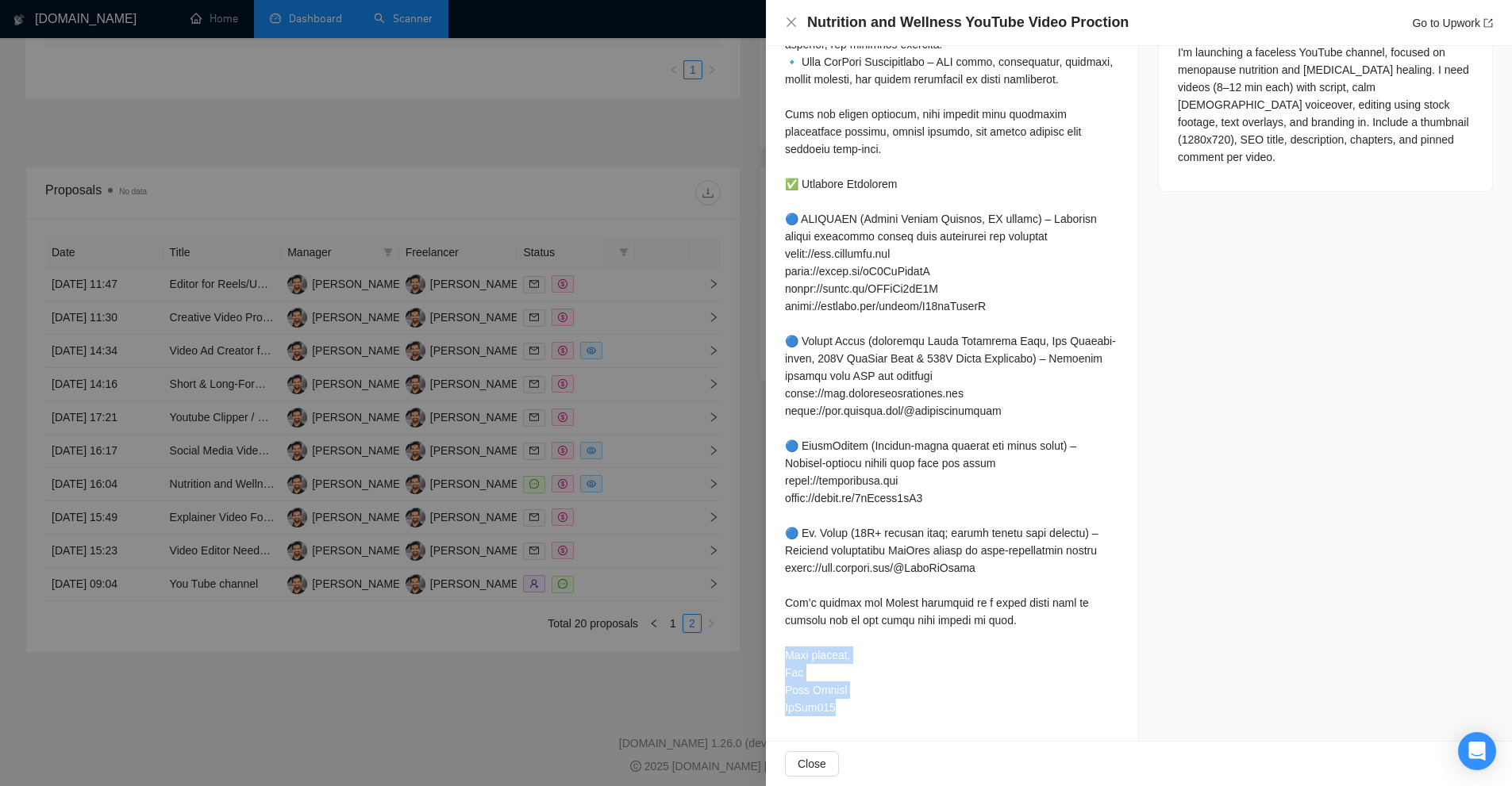
click at [863, 705] on div at bounding box center [952, 219] width 334 height 995
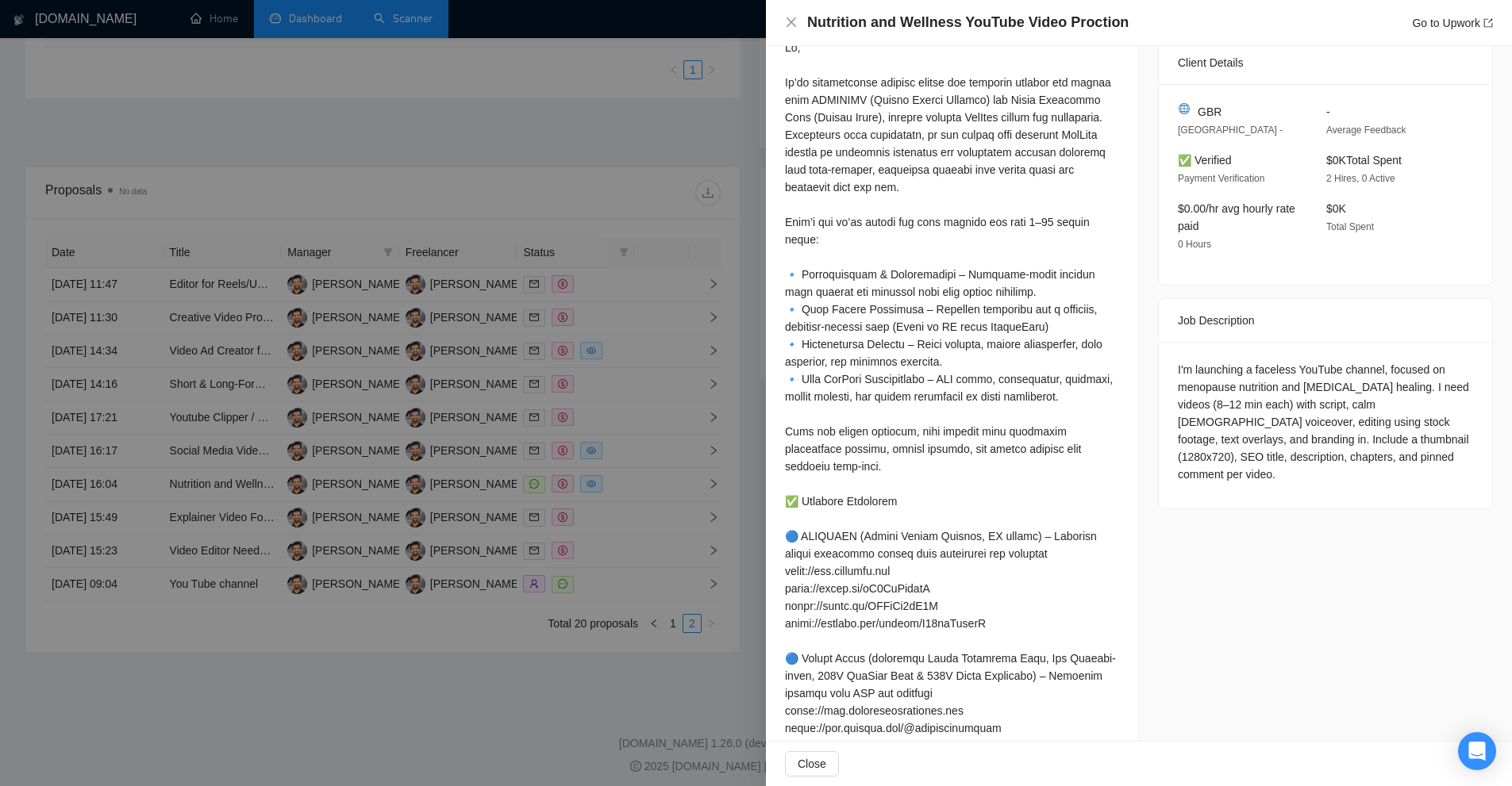
click at [1274, 352] on div "I'm launching a faceless YouTube channel, focused on menopause nutrition and au…" at bounding box center [1325, 425] width 334 height 166
click at [717, 343] on div at bounding box center [756, 393] width 1512 height 786
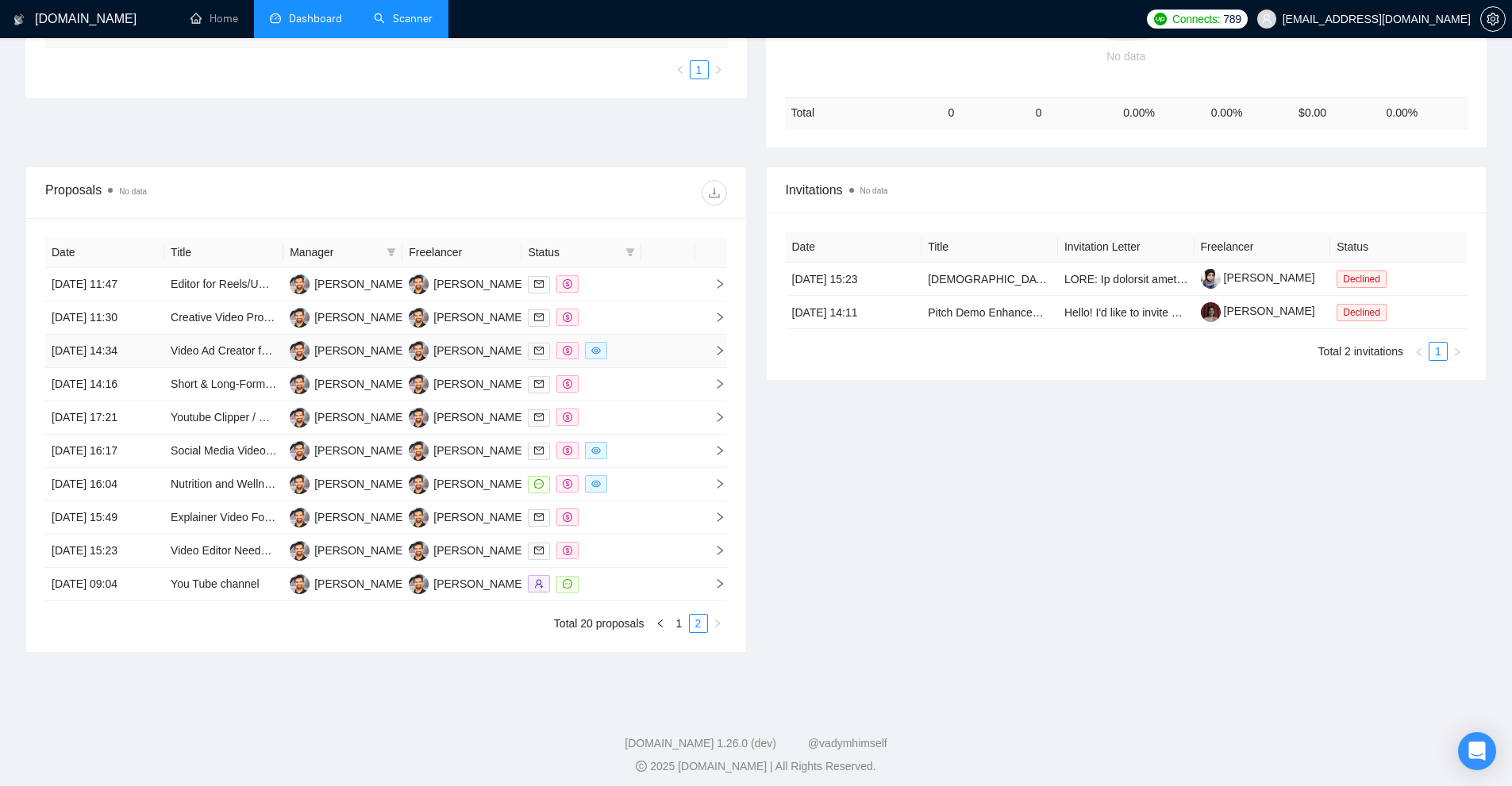
click at [626, 357] on div at bounding box center [580, 350] width 106 height 18
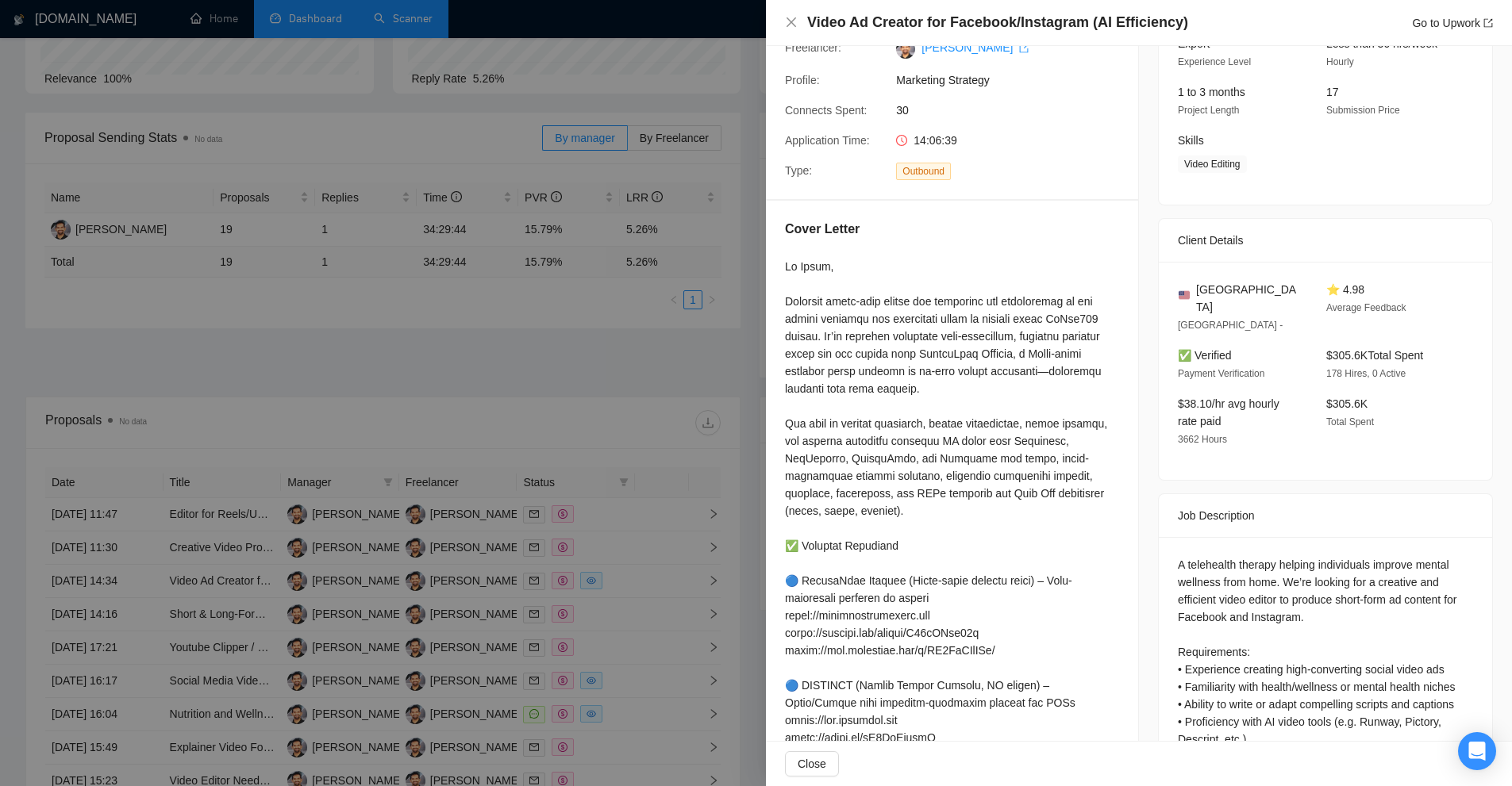
scroll to position [97, 0]
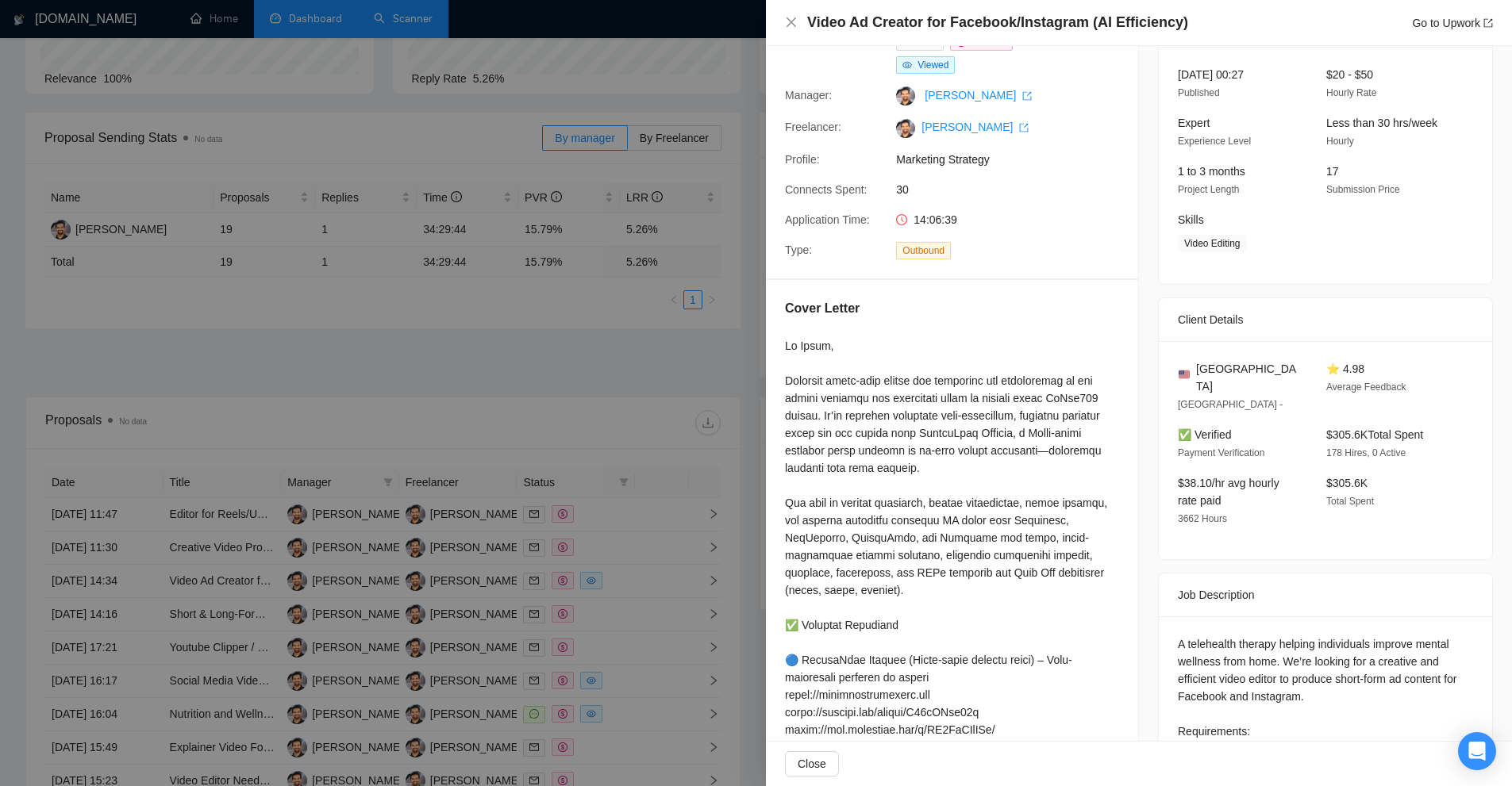
click at [928, 398] on div at bounding box center [952, 774] width 334 height 873
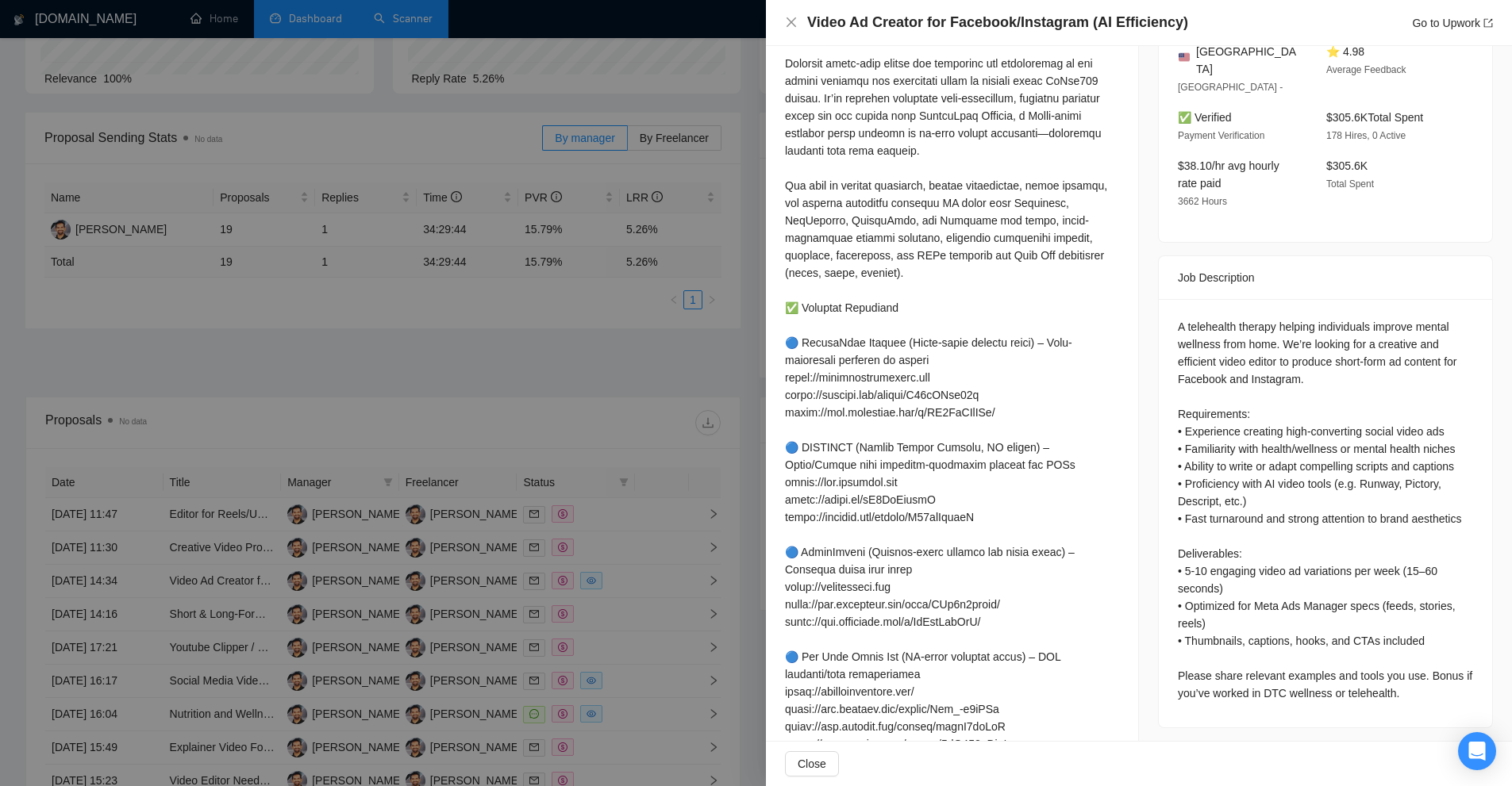
scroll to position [573, 0]
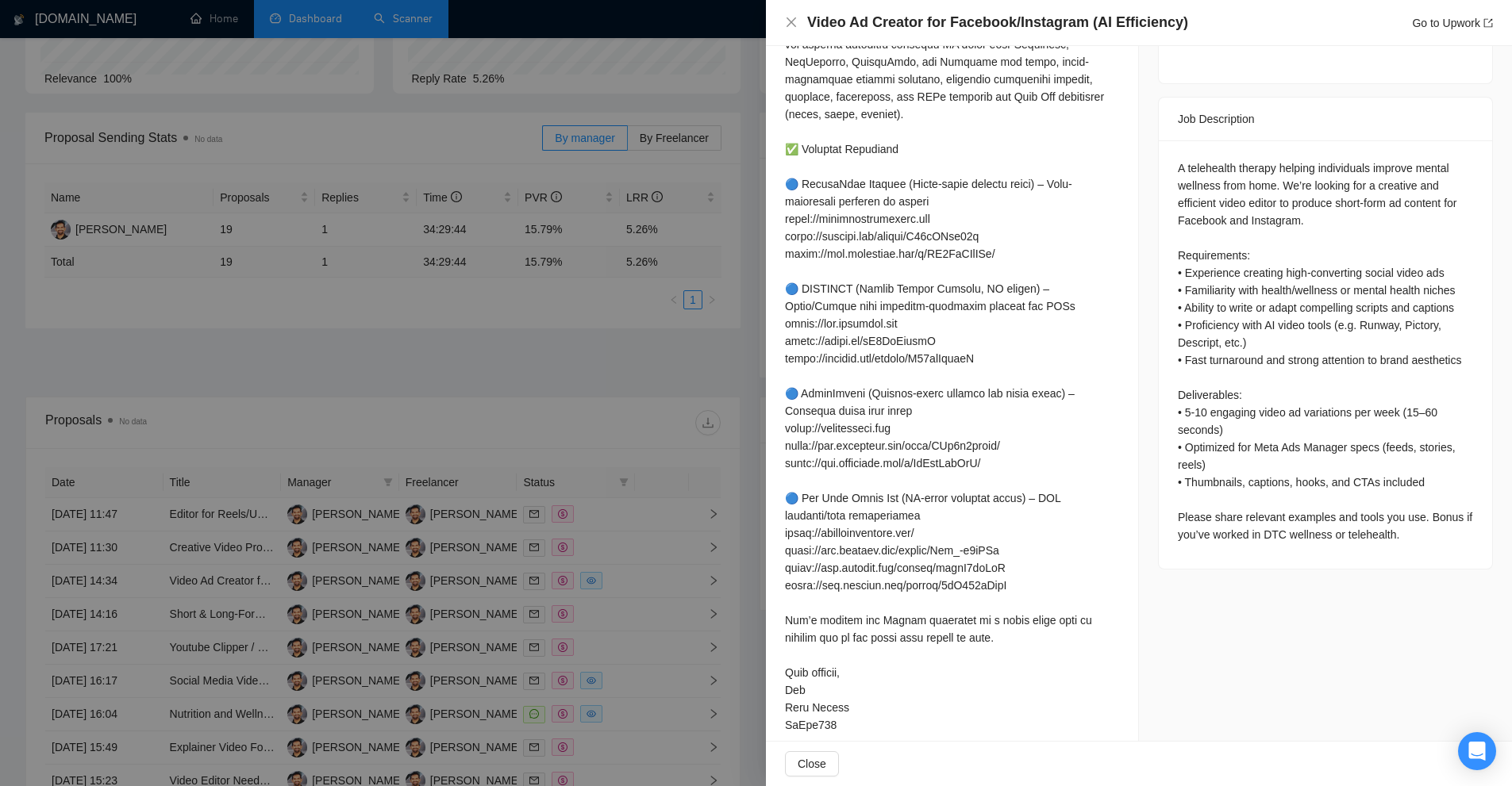
click at [701, 305] on div at bounding box center [756, 393] width 1512 height 786
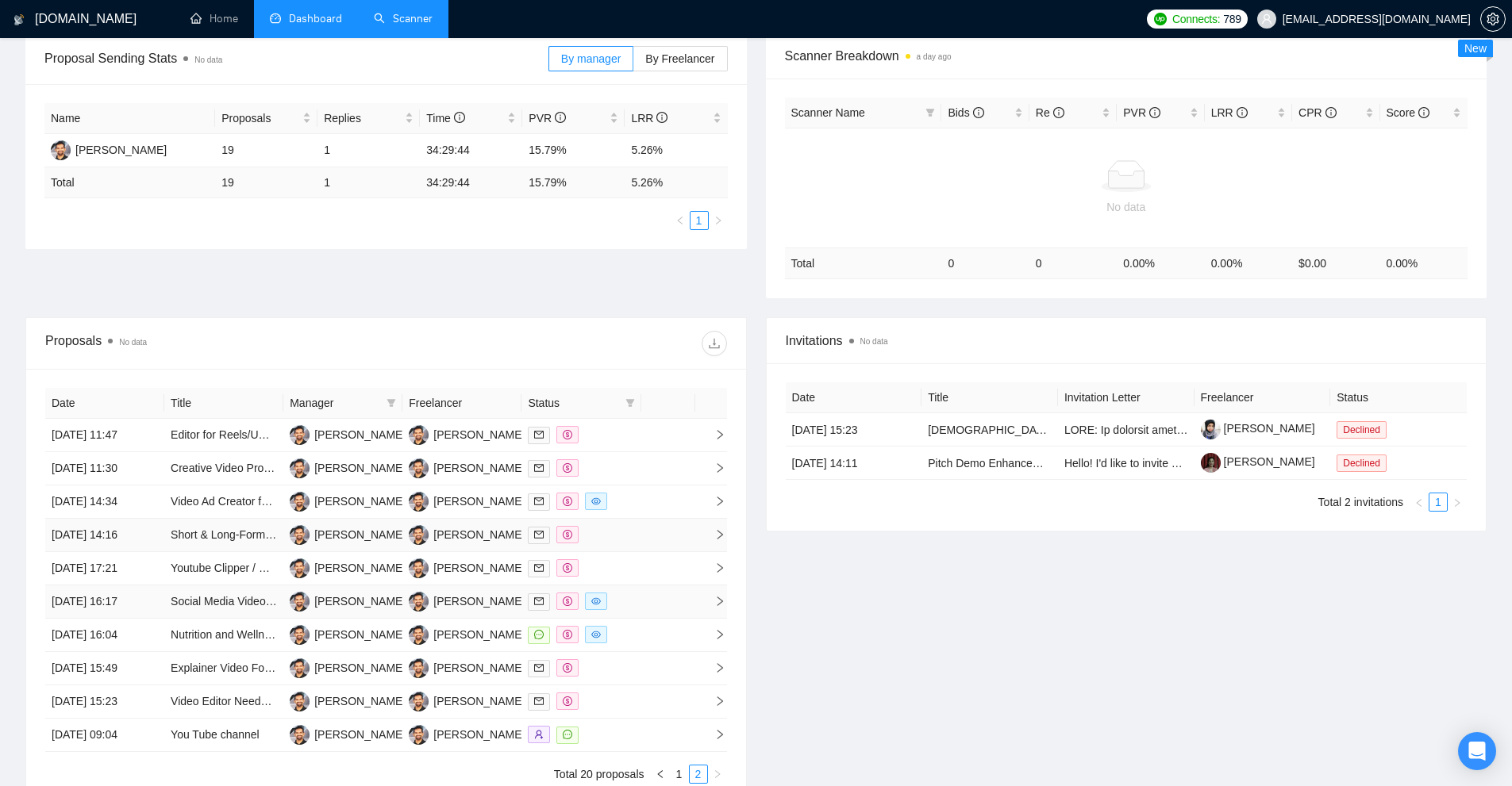
scroll to position [326, 0]
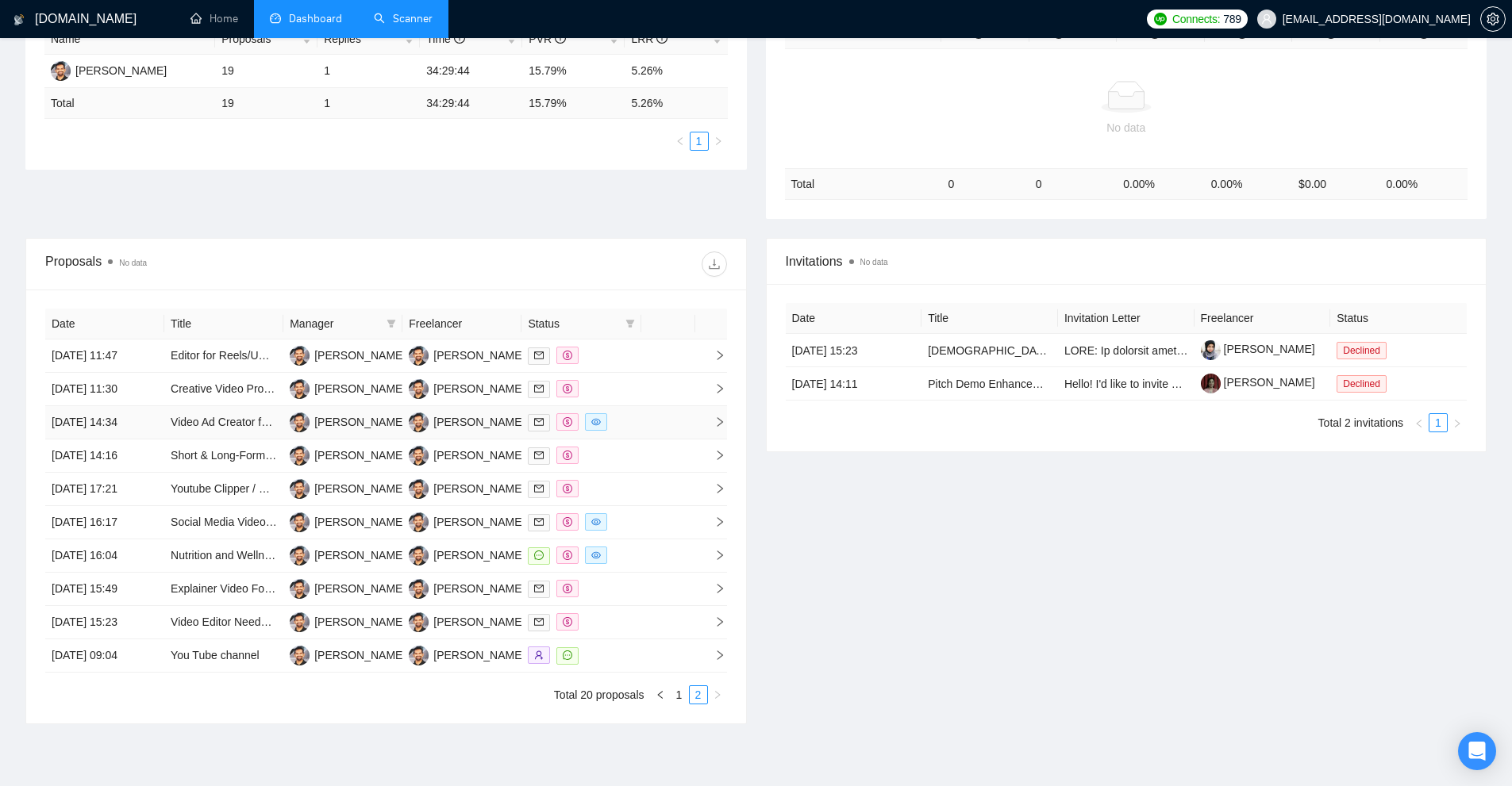
click at [657, 423] on td at bounding box center [668, 423] width 53 height 34
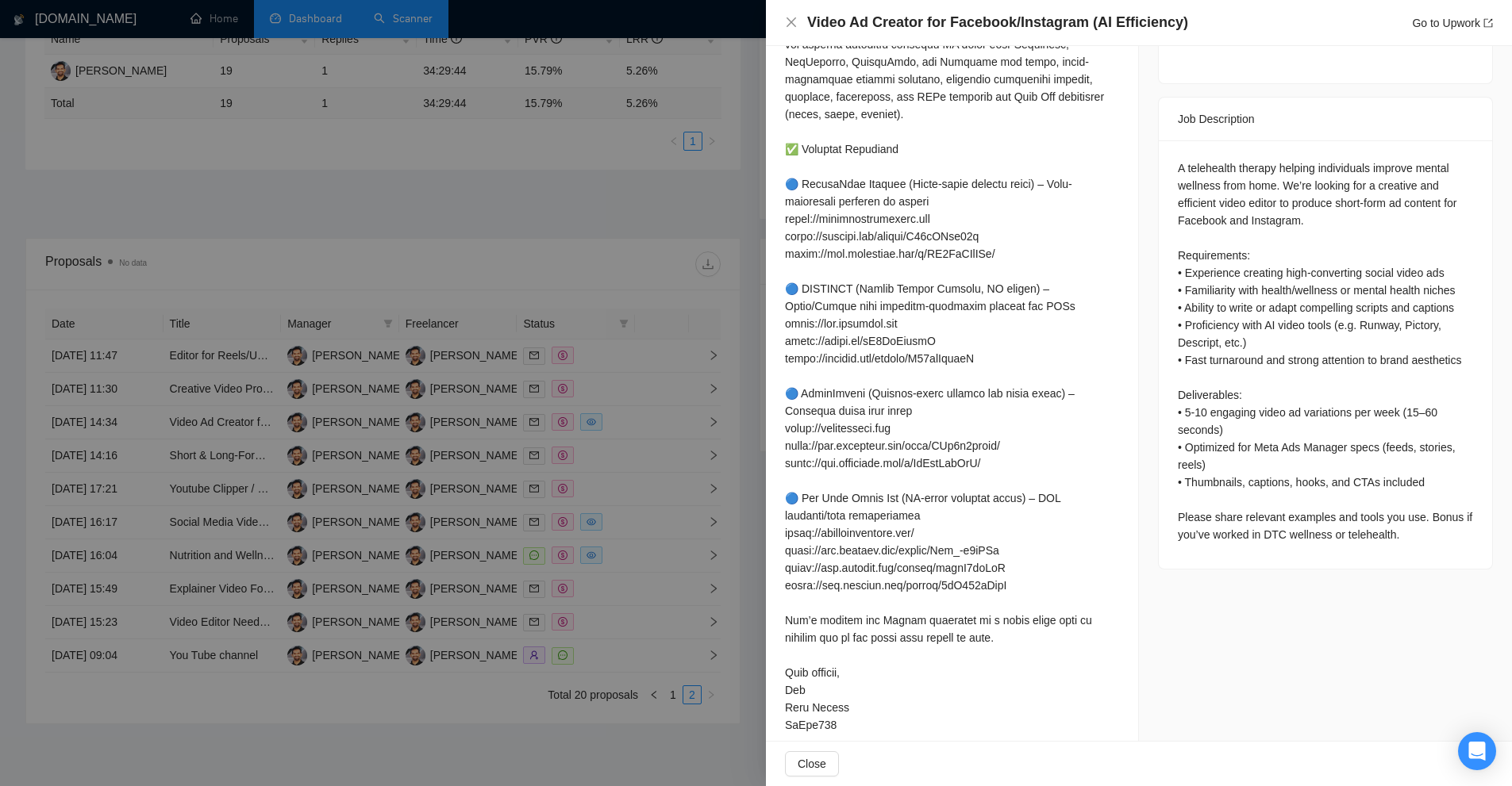
scroll to position [255, 0]
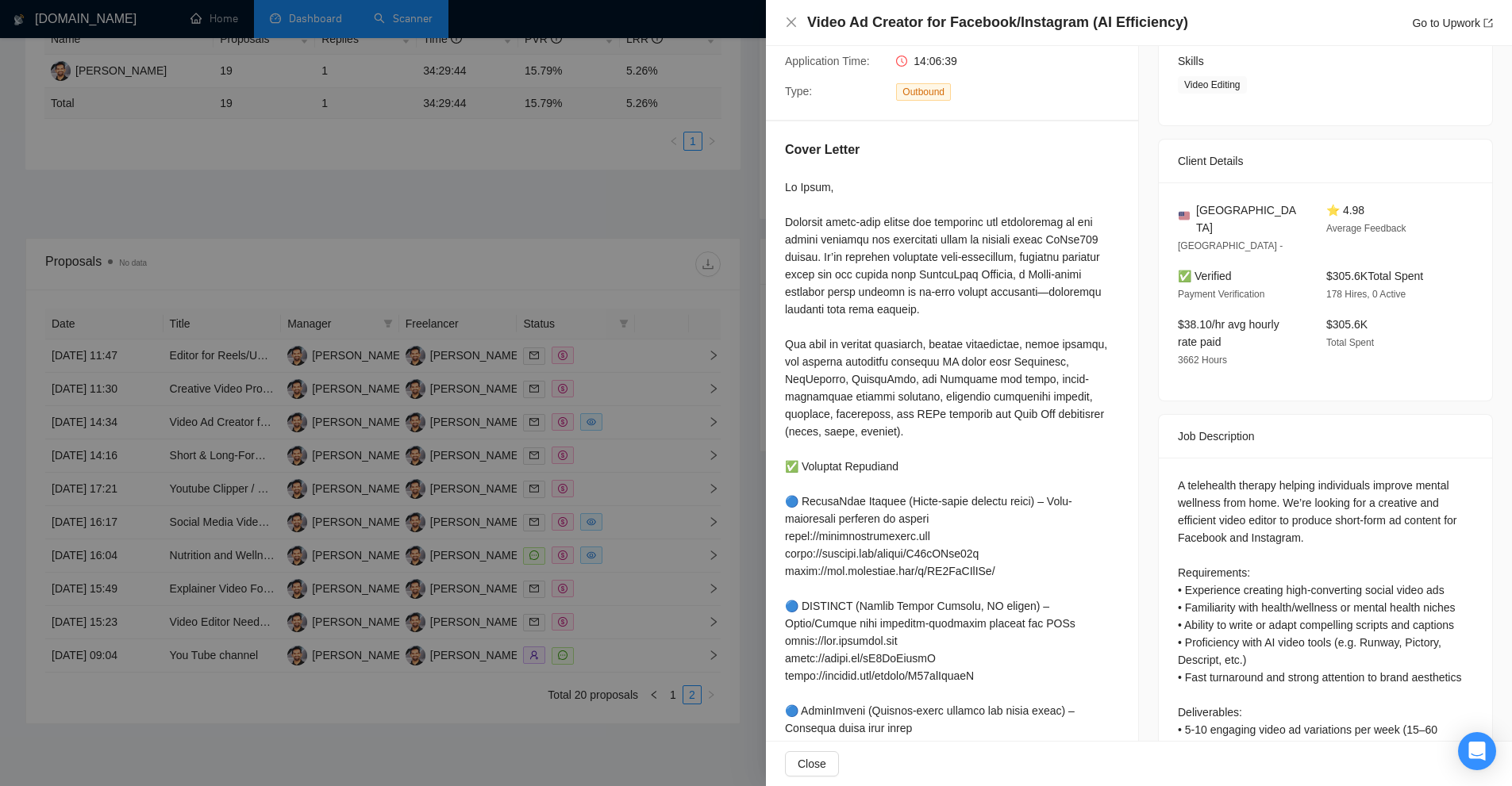
click at [498, 329] on div at bounding box center [756, 393] width 1512 height 786
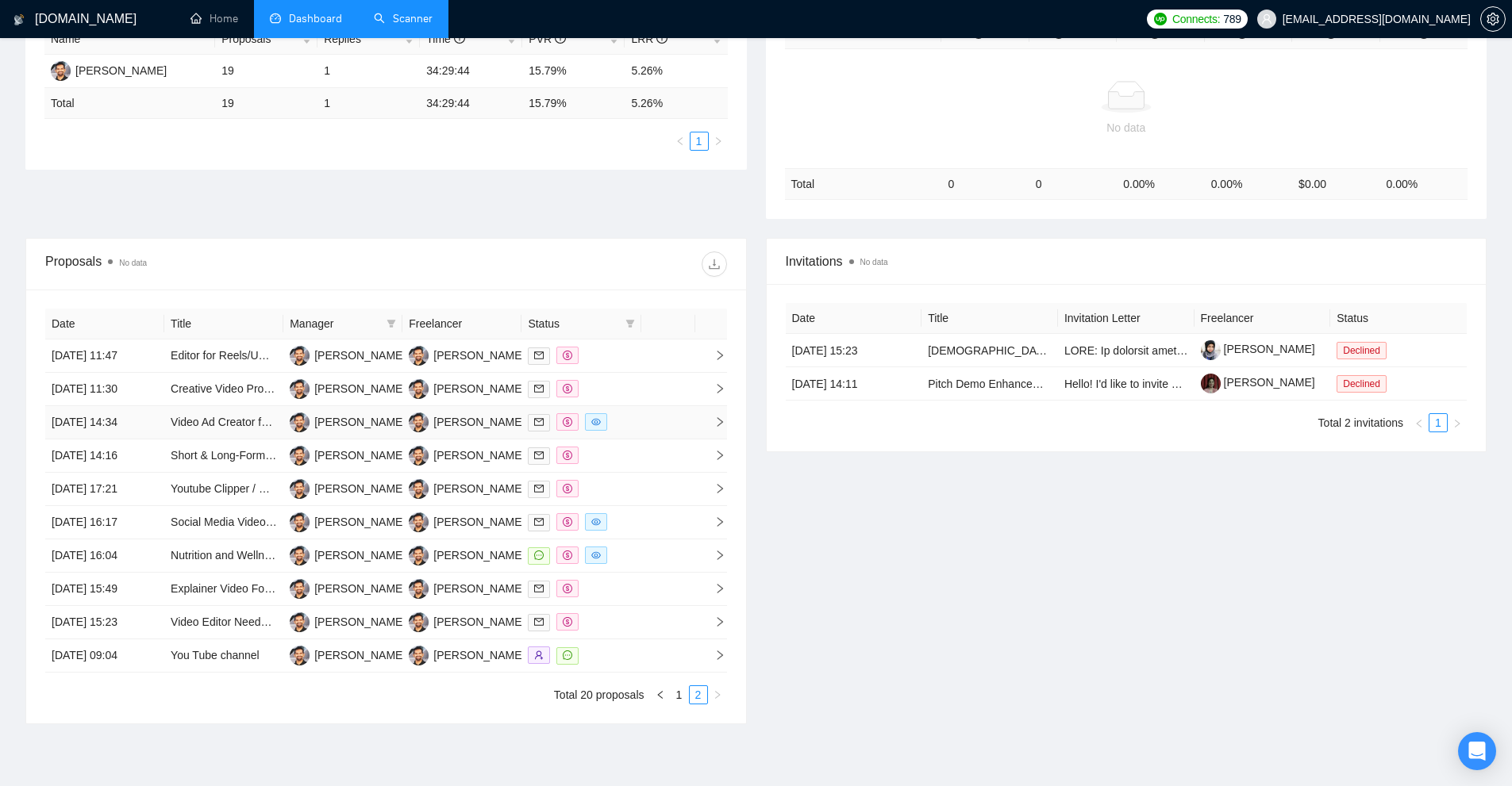
click at [630, 430] on div at bounding box center [580, 423] width 106 height 18
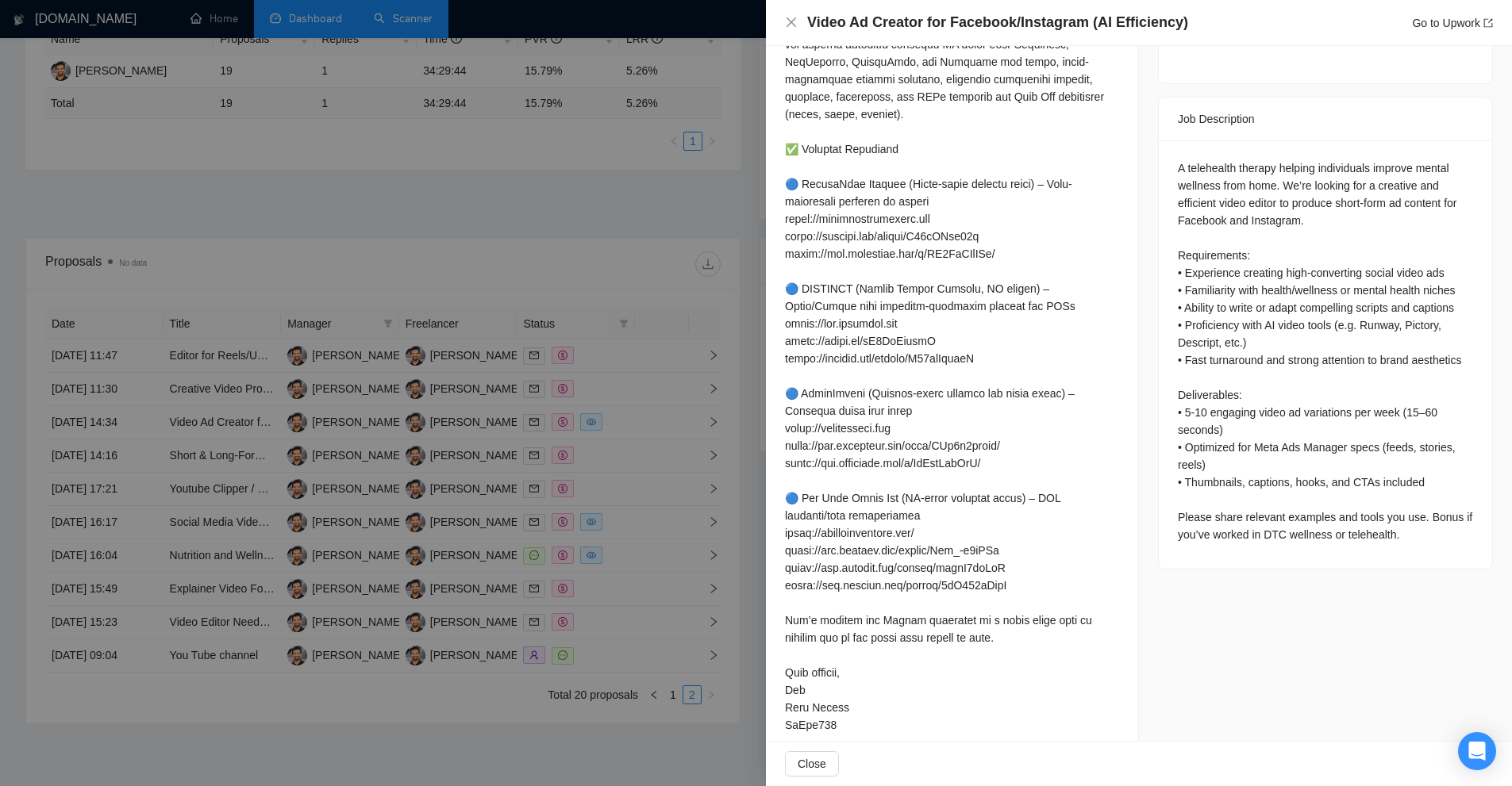
scroll to position [405, 0]
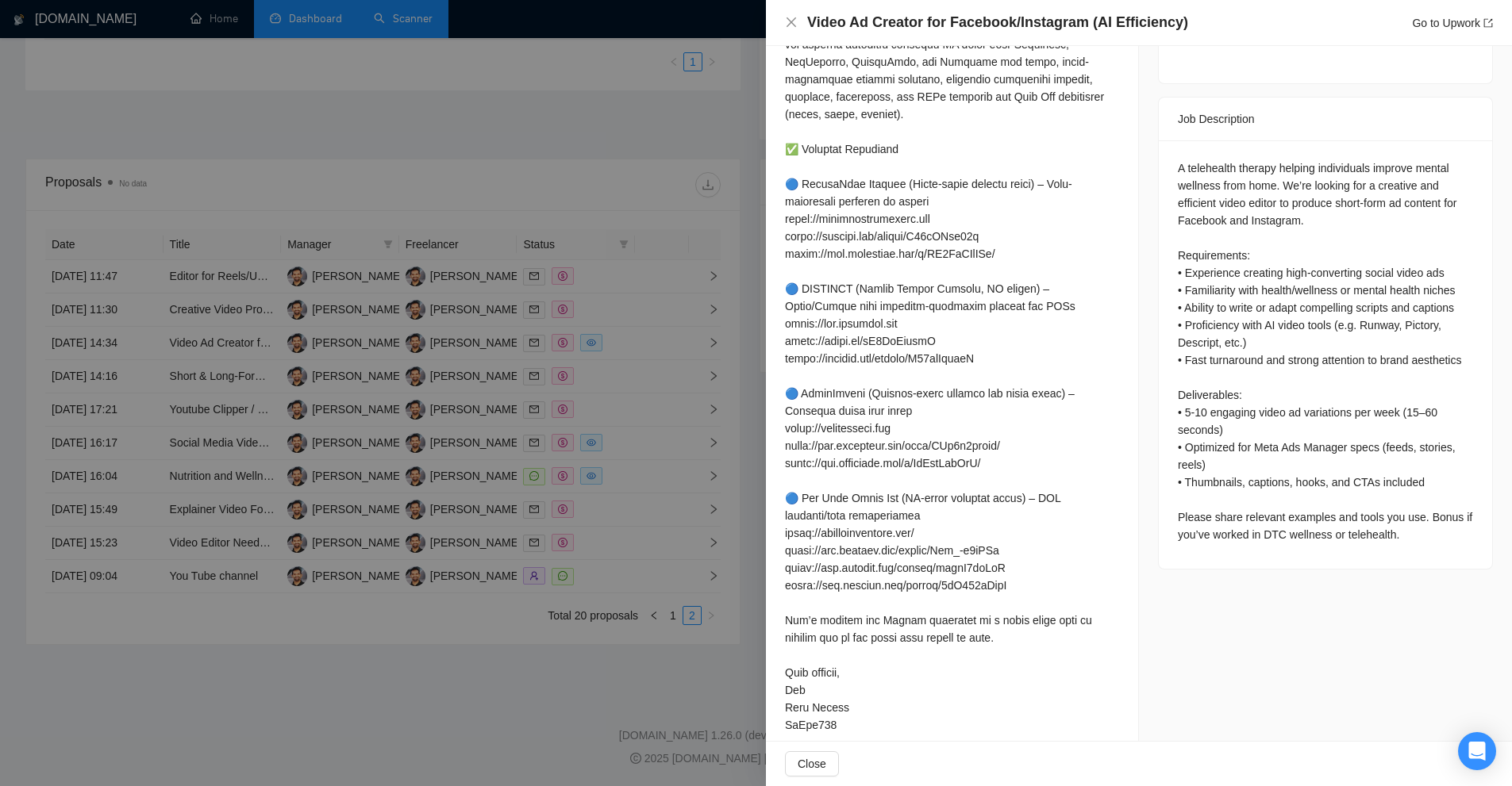
click at [652, 335] on div at bounding box center [756, 393] width 1512 height 786
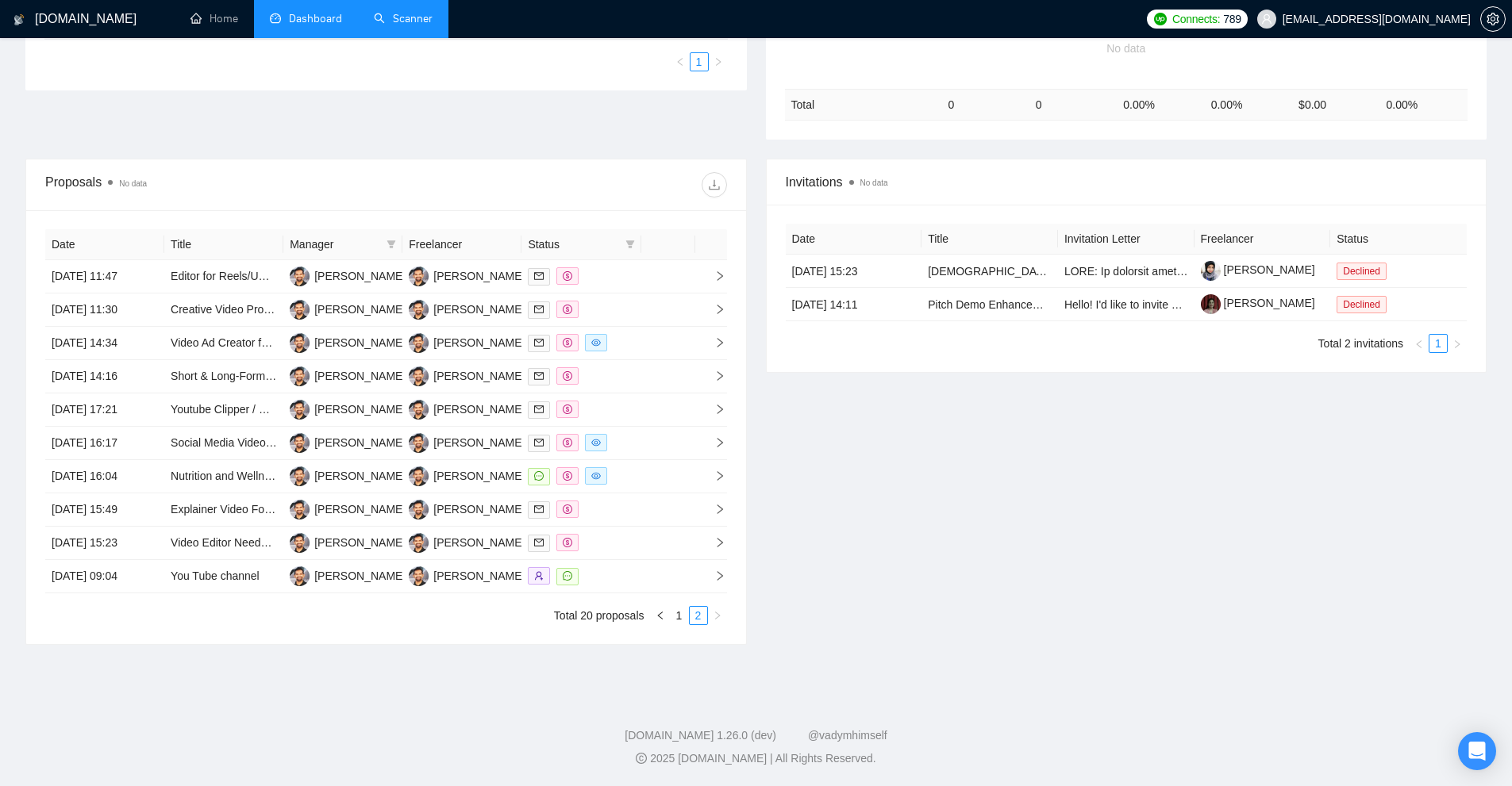
click at [1169, 375] on div "Invitations No data Date Title Invitation Letter Freelancer Status 06 Aug, 2025…" at bounding box center [1127, 401] width 741 height 486
click at [1380, 344] on li "Total 2 invitations" at bounding box center [1361, 343] width 85 height 19
click at [619, 341] on div at bounding box center [580, 343] width 106 height 18
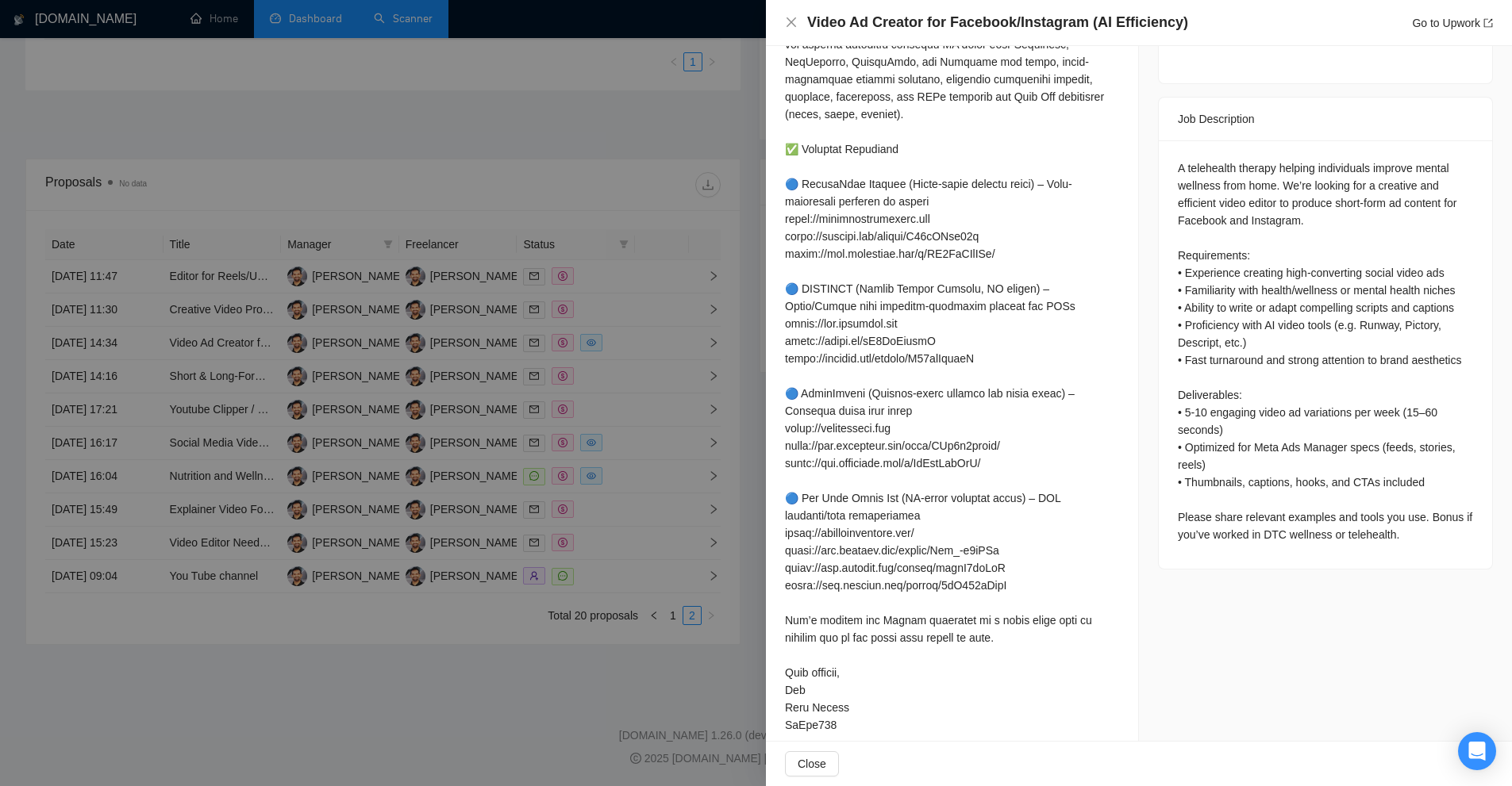
scroll to position [0, 0]
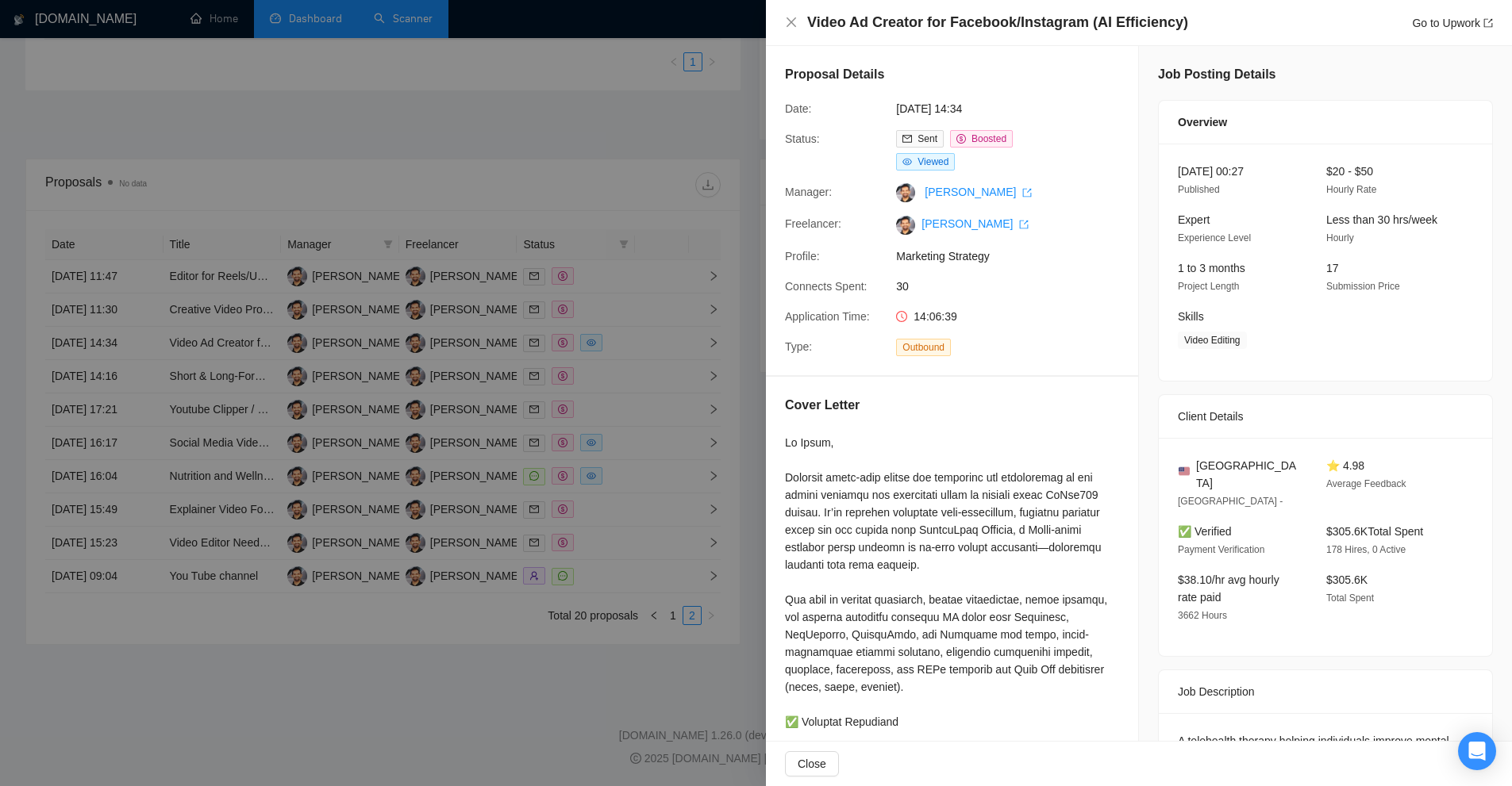
click at [664, 362] on div at bounding box center [756, 393] width 1512 height 786
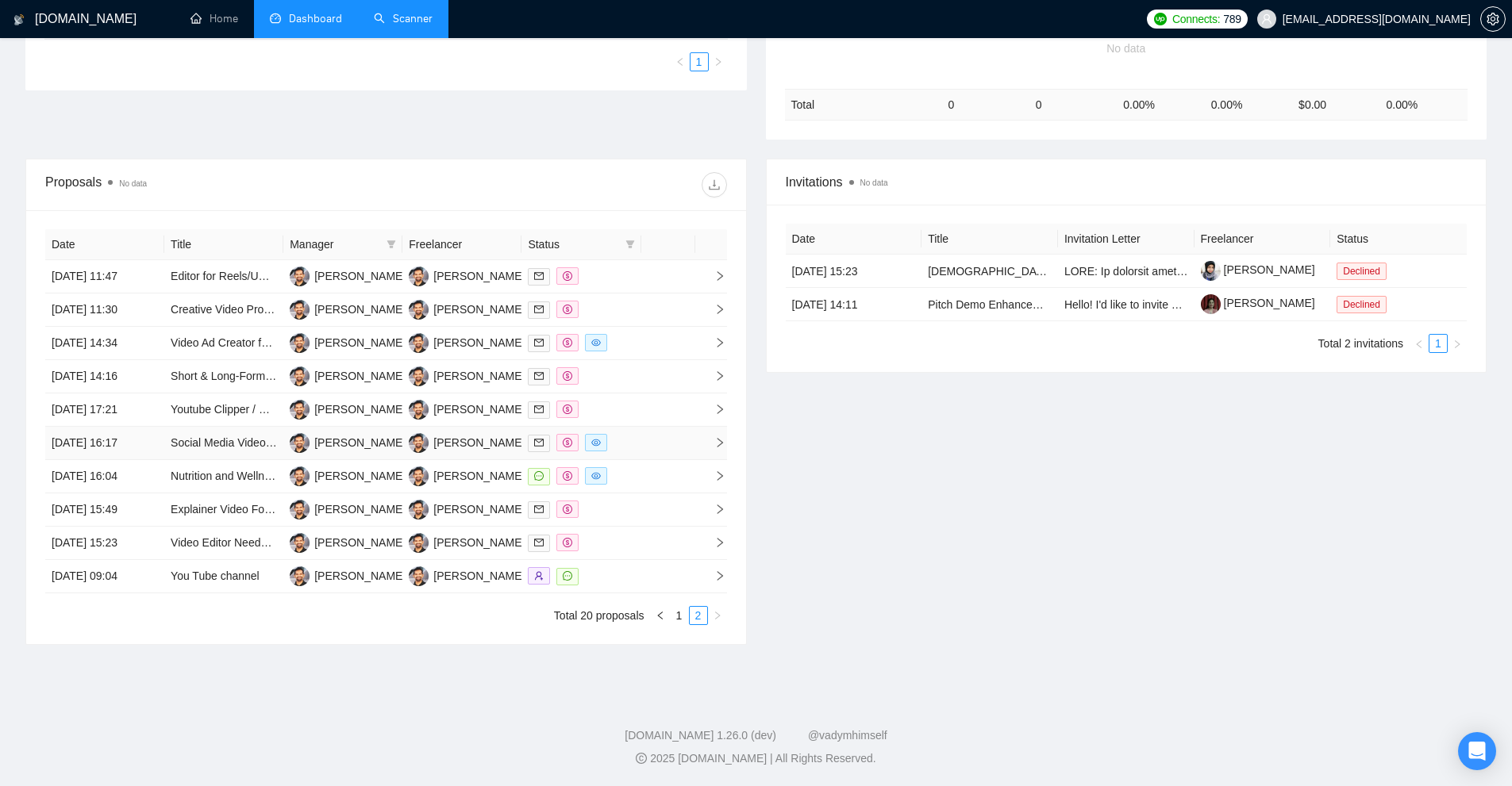
click at [655, 444] on td at bounding box center [668, 443] width 53 height 34
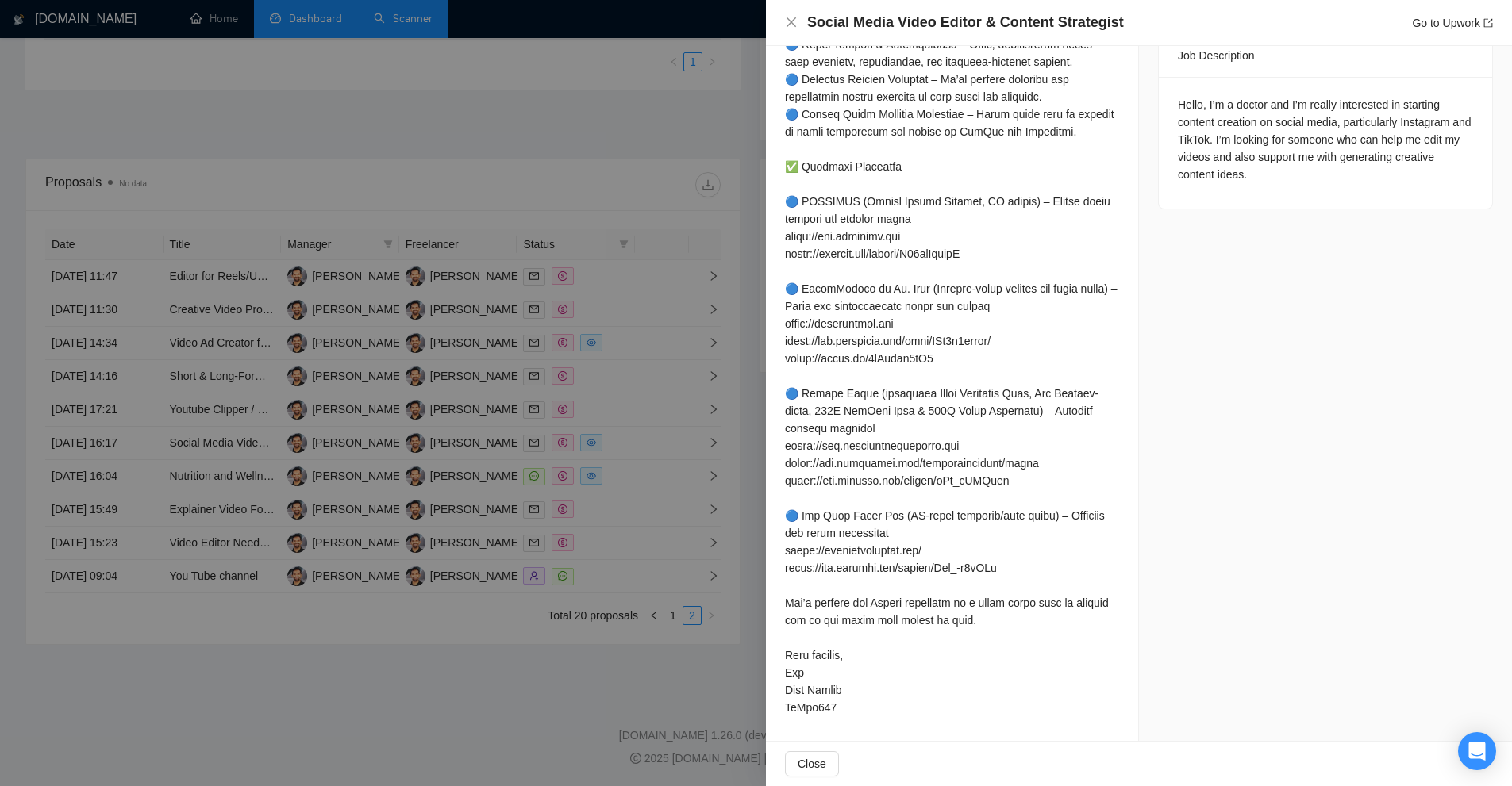
scroll to position [105, 0]
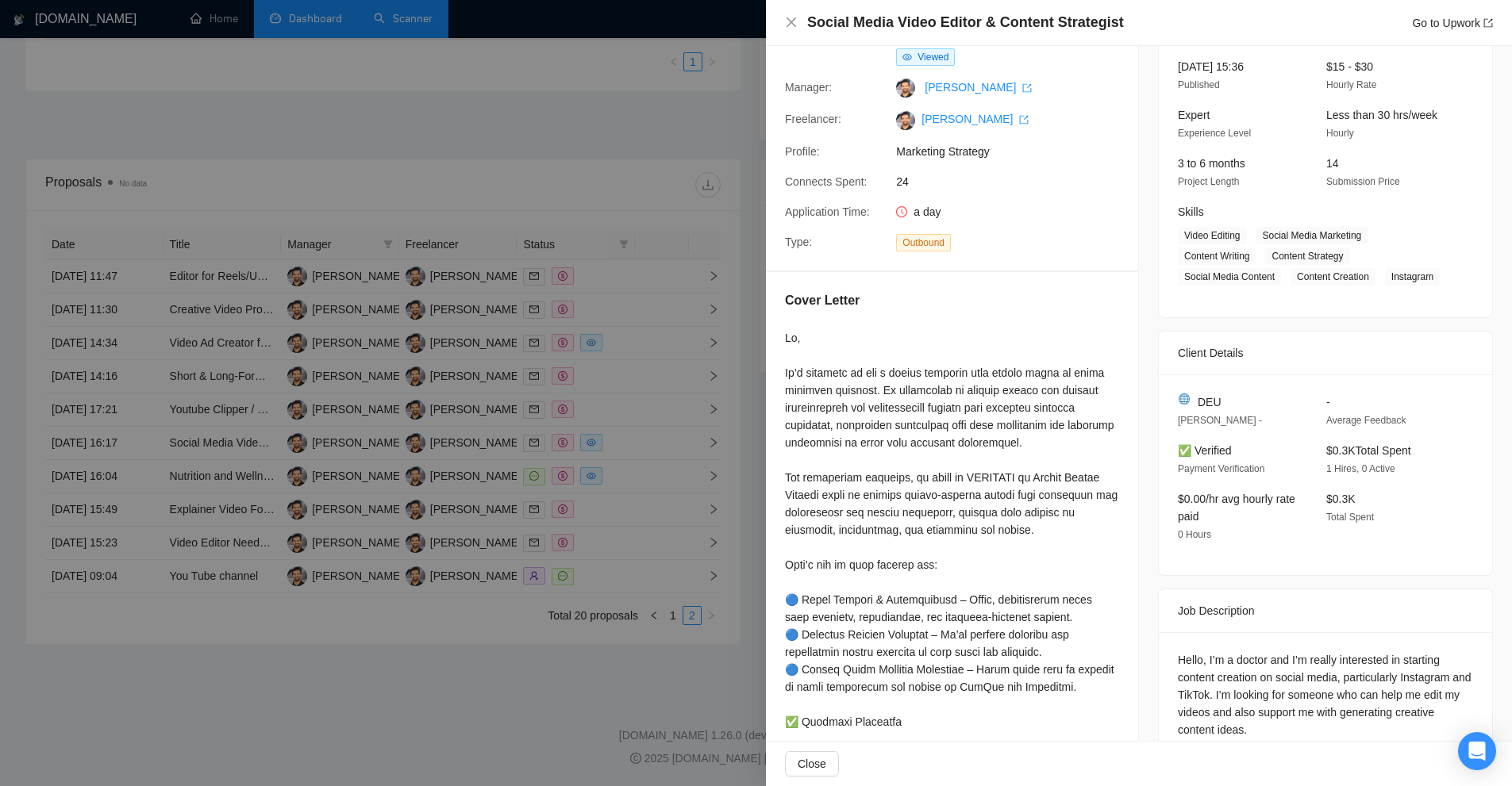
click at [958, 324] on div "Cover Letter" at bounding box center [952, 784] width 372 height 1025
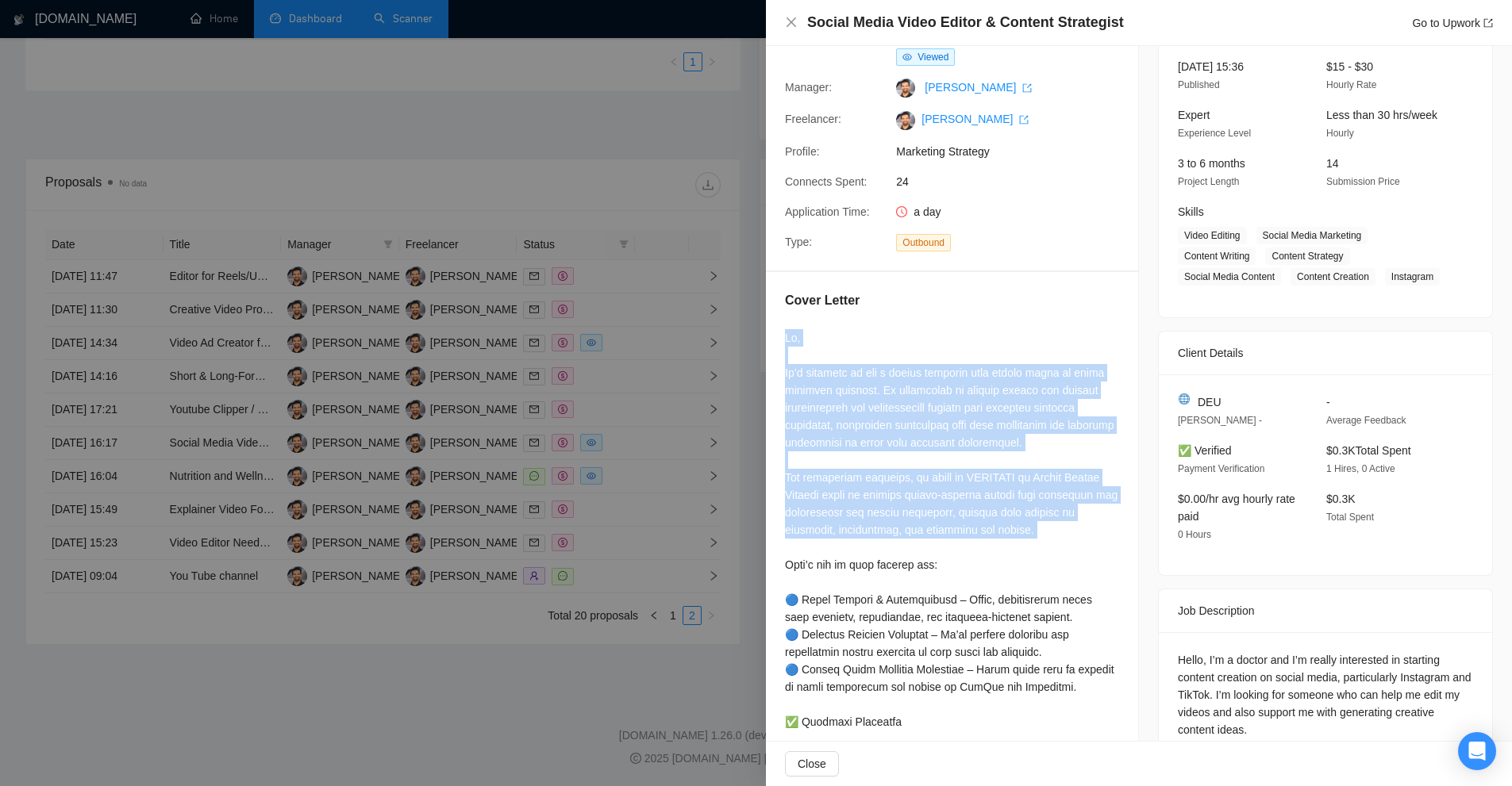
drag, startPoint x: 958, startPoint y: 324, endPoint x: 1004, endPoint y: 507, distance: 188.7
click at [1004, 507] on div "Cover Letter" at bounding box center [952, 784] width 372 height 1025
click at [1004, 507] on div at bounding box center [952, 801] width 334 height 942
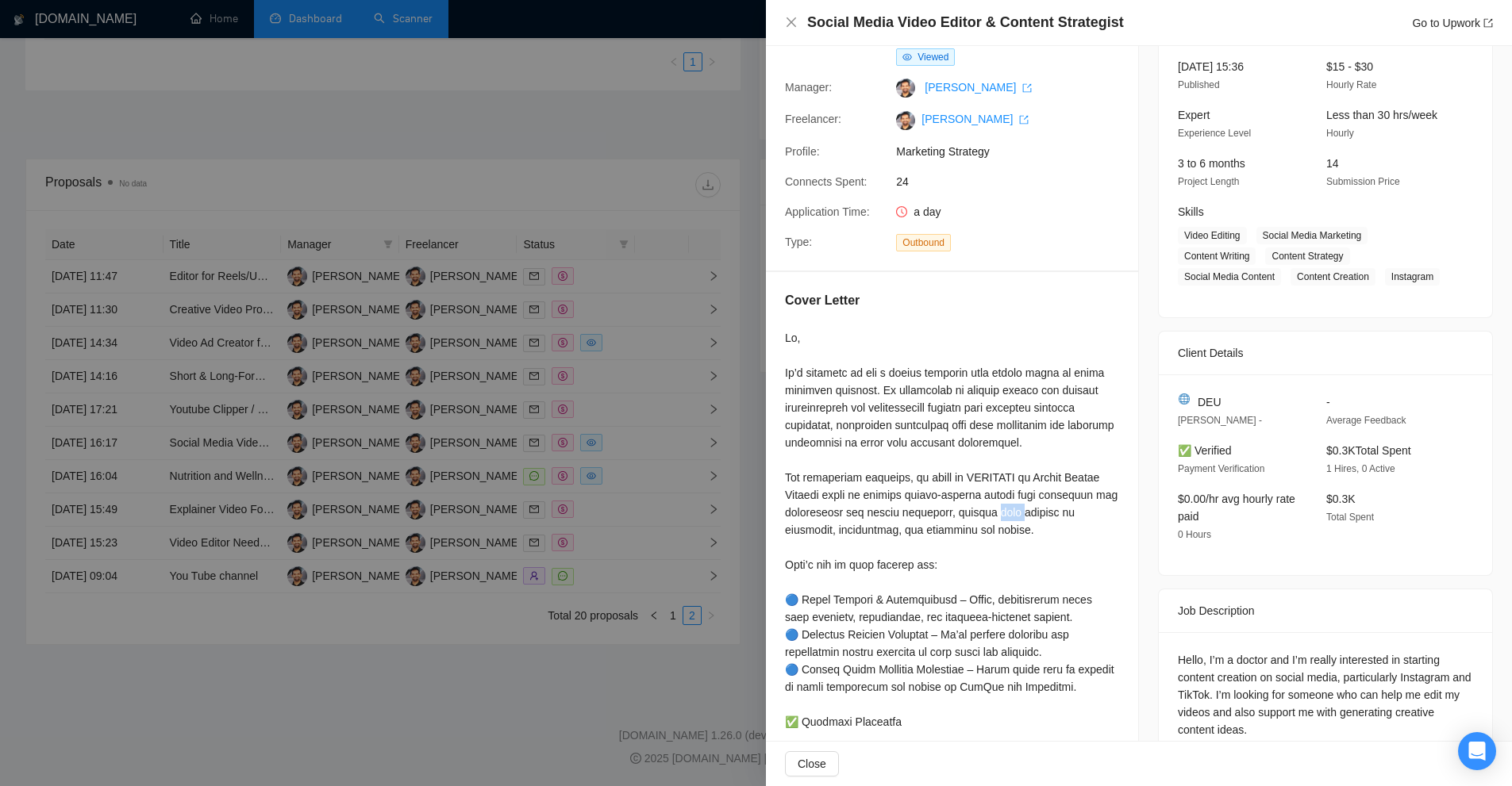
click at [1004, 507] on div at bounding box center [952, 801] width 334 height 942
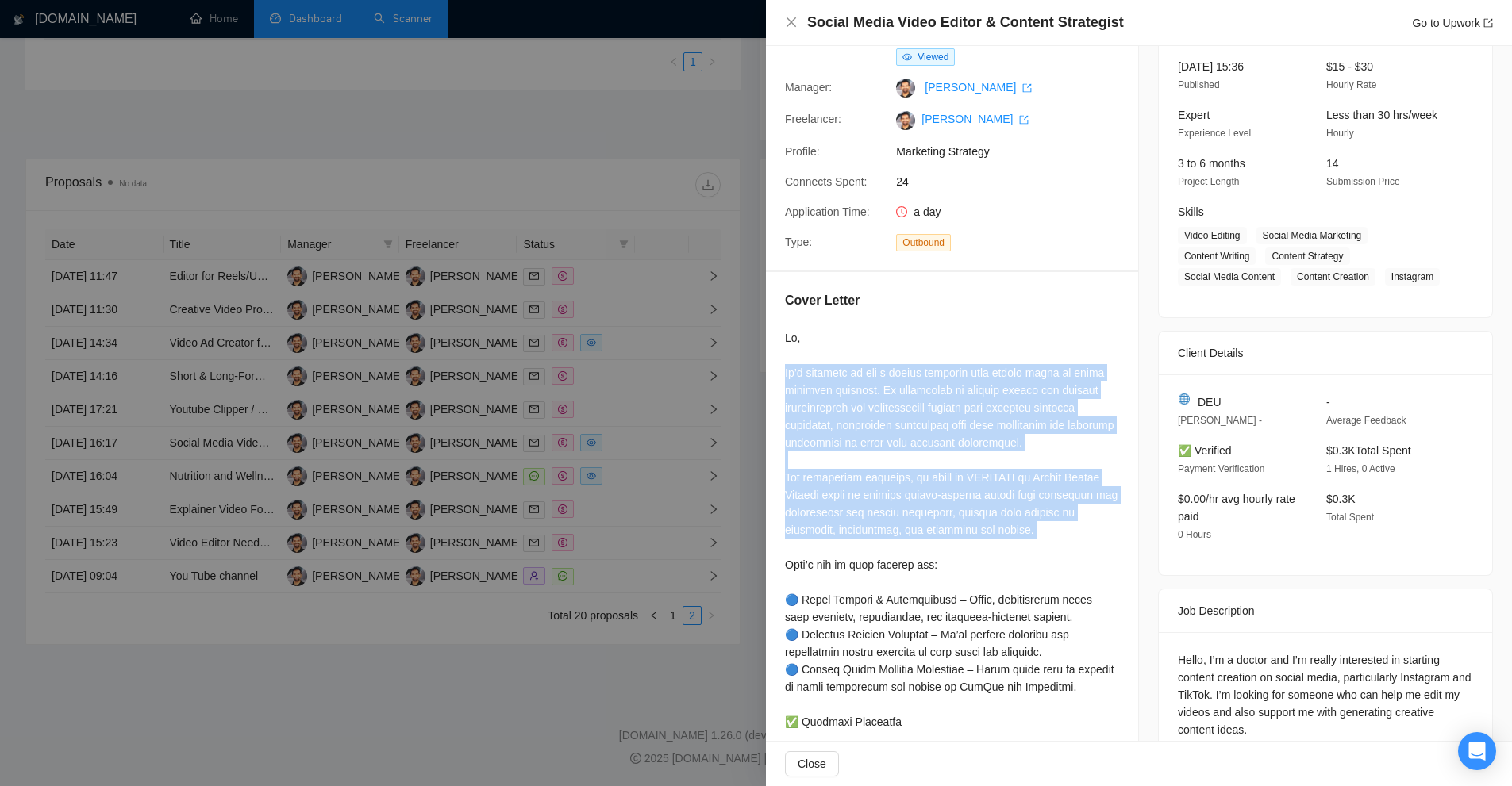
drag, startPoint x: 1004, startPoint y: 507, endPoint x: 989, endPoint y: 418, distance: 90.3
click at [989, 418] on div at bounding box center [952, 801] width 334 height 942
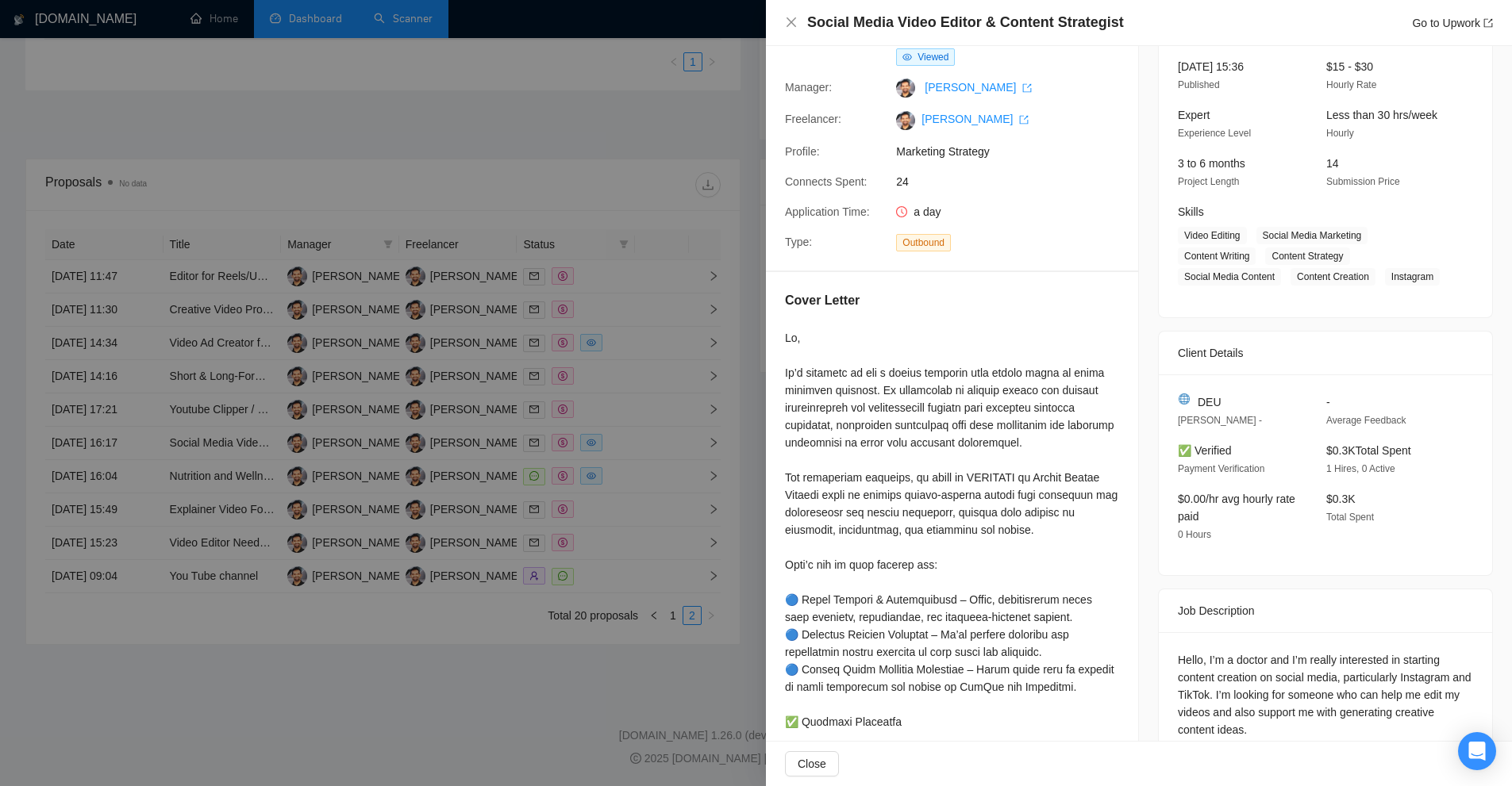
click at [741, 406] on div at bounding box center [756, 393] width 1512 height 786
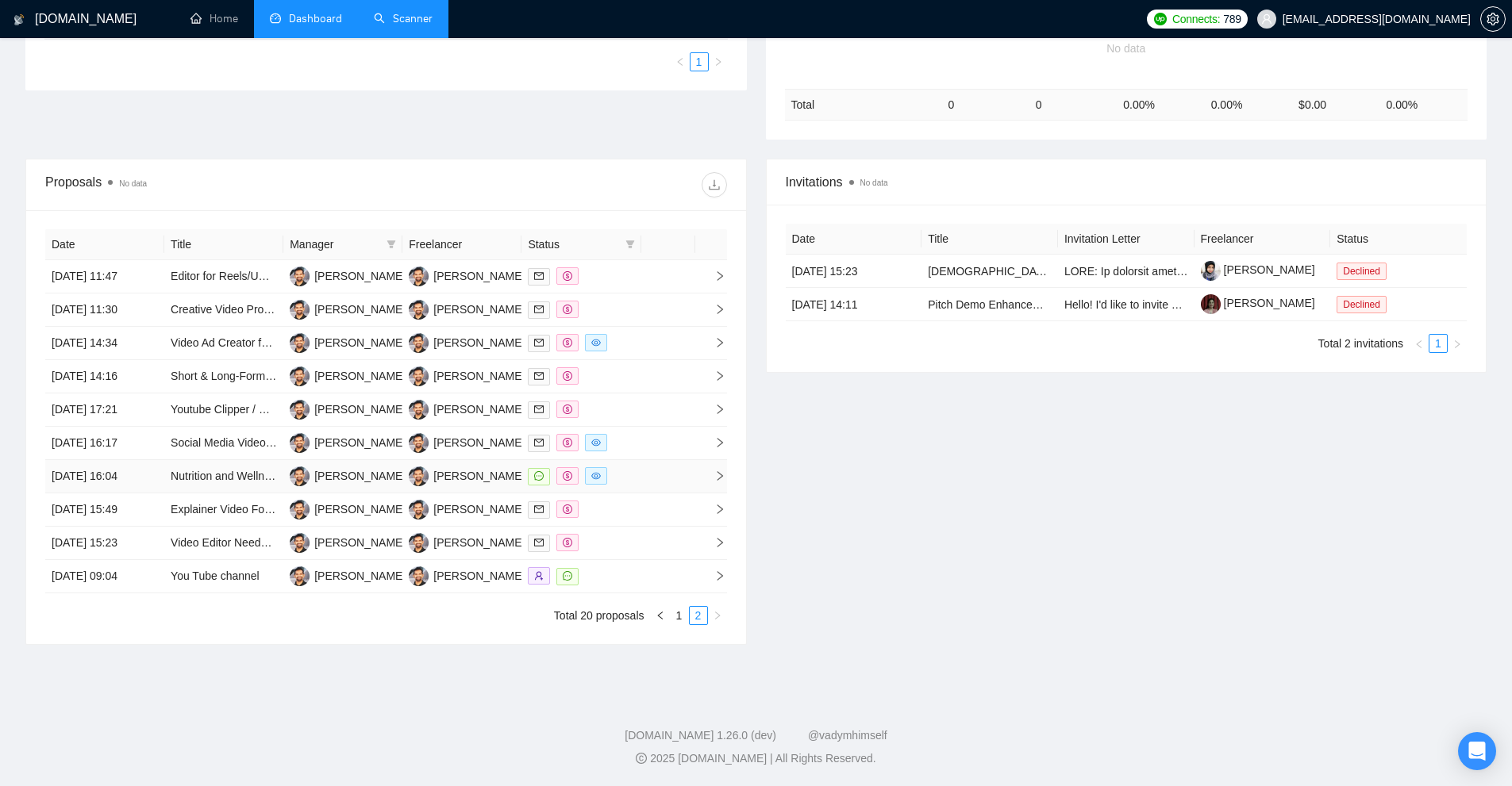
click at [633, 478] on div at bounding box center [580, 476] width 106 height 18
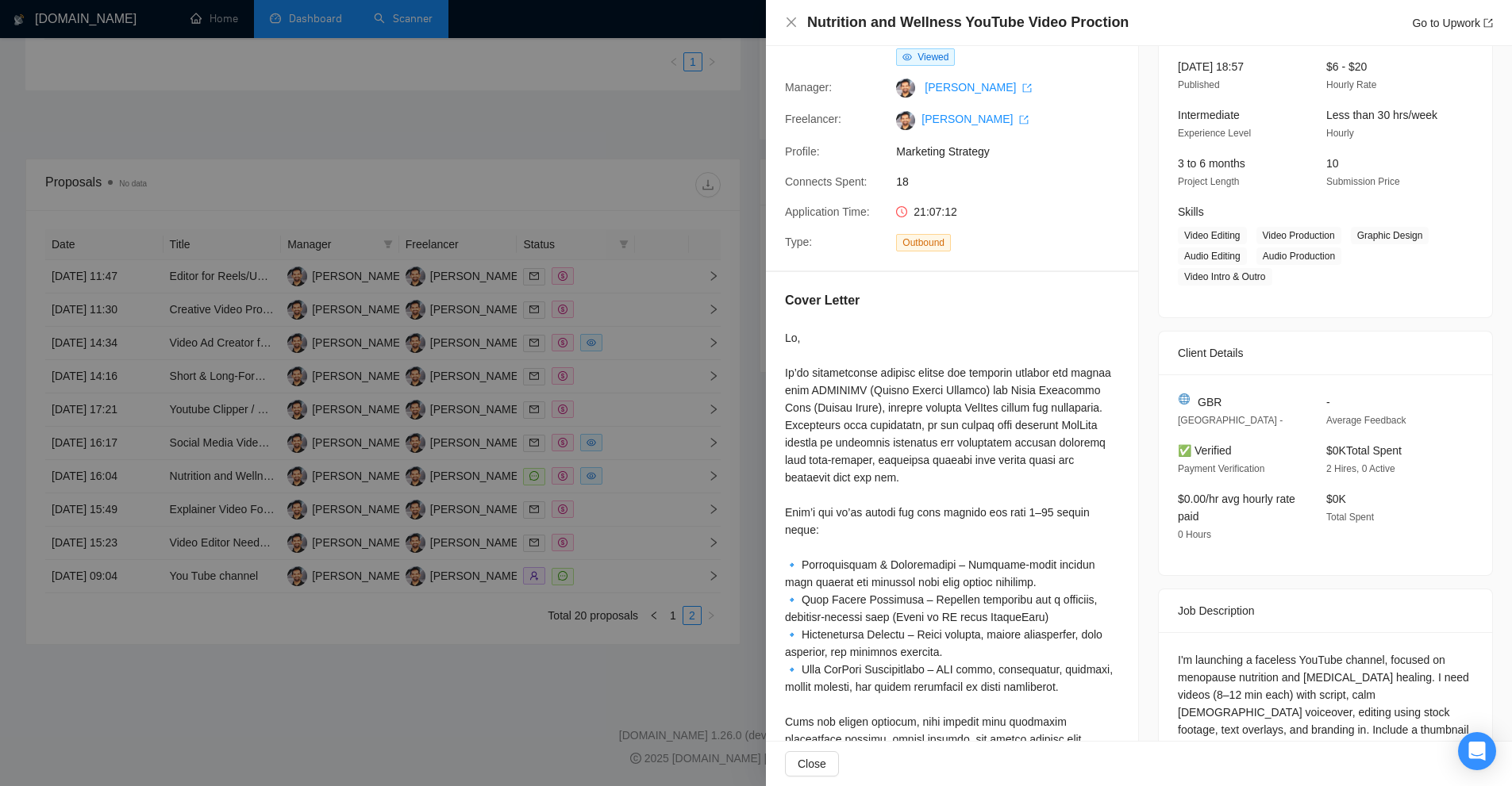
click at [668, 372] on div at bounding box center [756, 393] width 1512 height 786
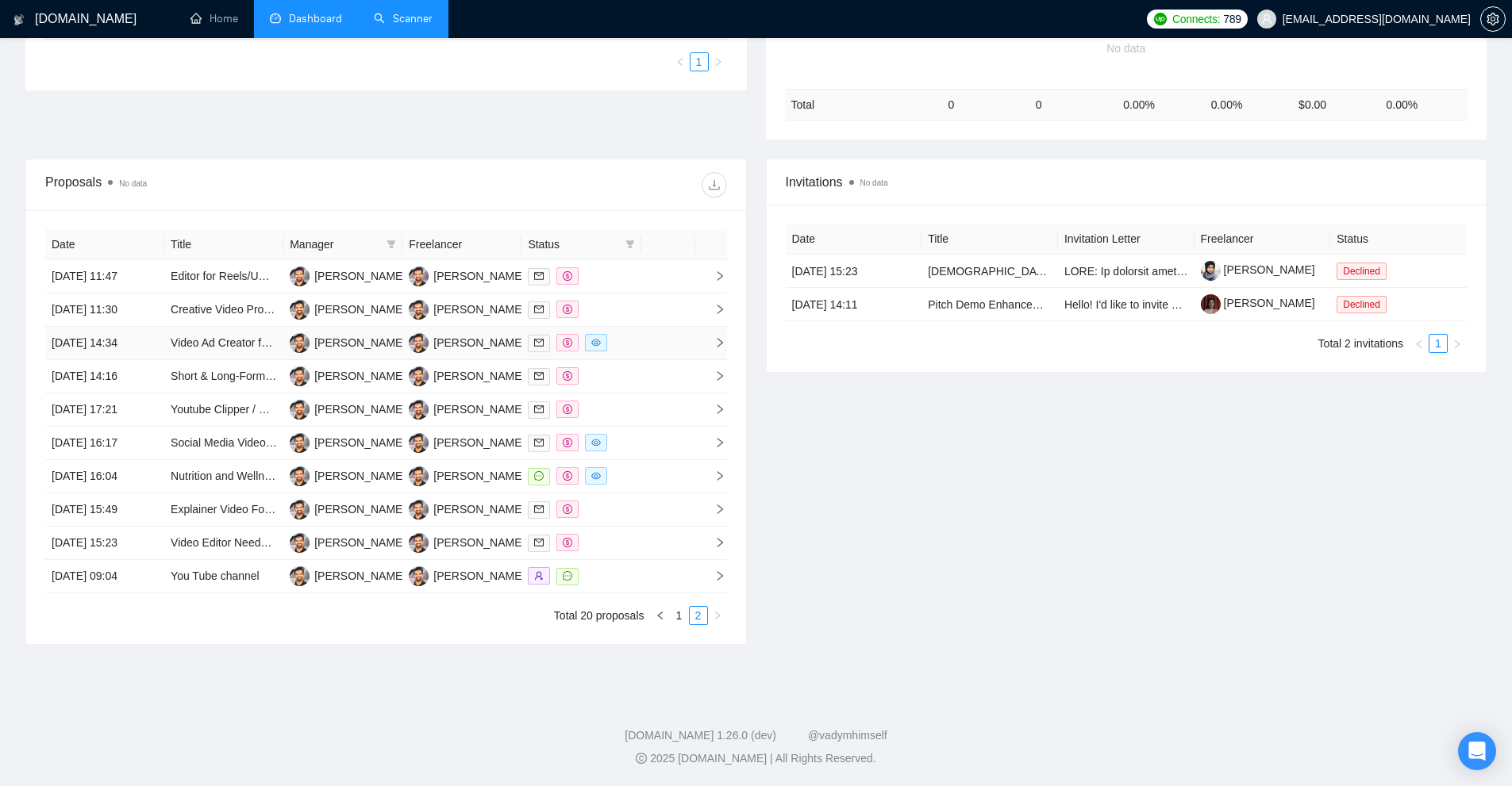
click at [642, 340] on td at bounding box center [668, 344] width 53 height 34
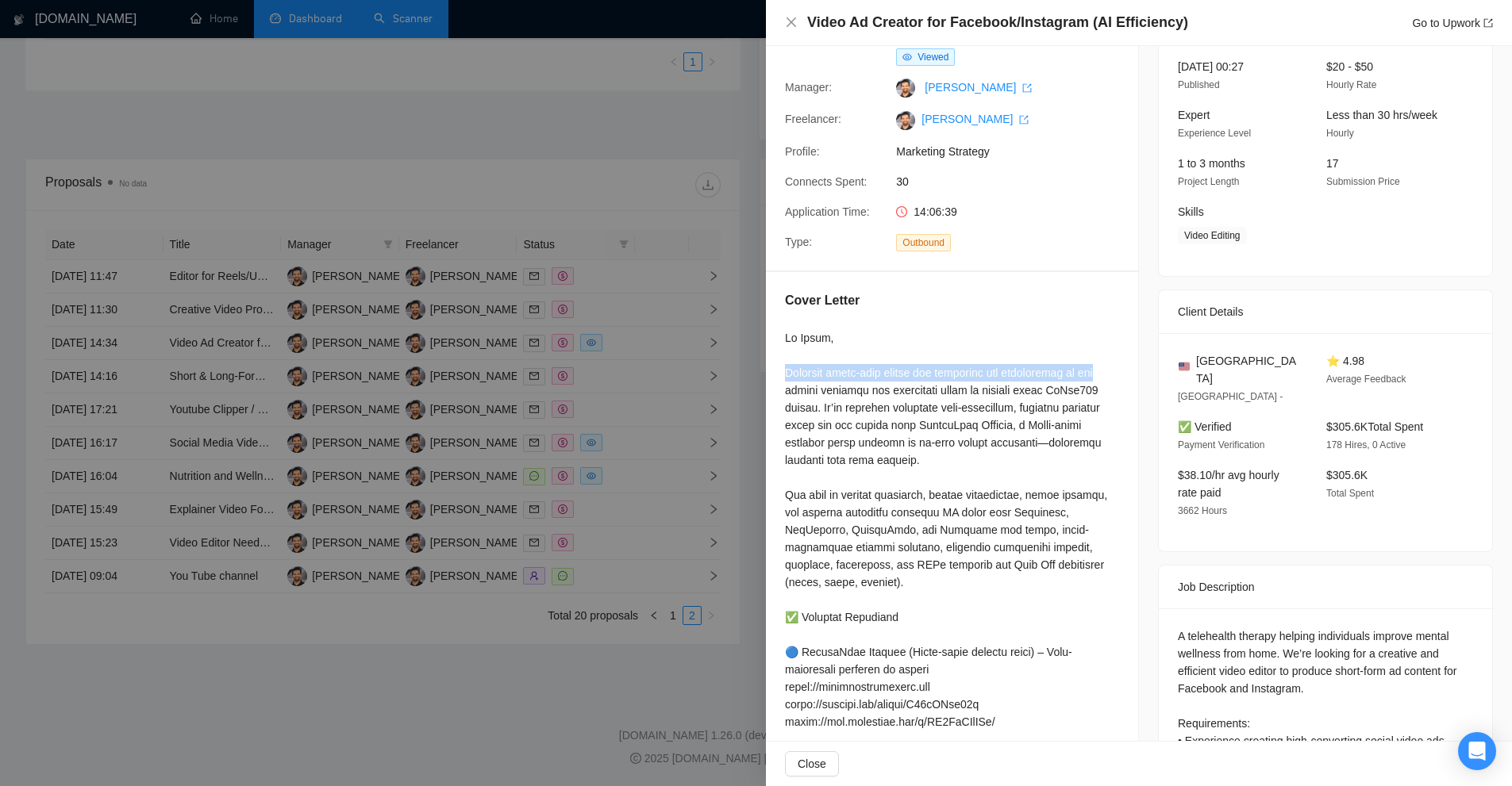
drag, startPoint x: 781, startPoint y: 367, endPoint x: 1095, endPoint y: 370, distance: 314.0
click at [1095, 370] on div "Cover Letter" at bounding box center [952, 749] width 372 height 955
click at [1096, 400] on div at bounding box center [952, 766] width 334 height 873
drag, startPoint x: 1092, startPoint y: 389, endPoint x: 793, endPoint y: 390, distance: 299.0
click at [793, 390] on div at bounding box center [952, 766] width 334 height 873
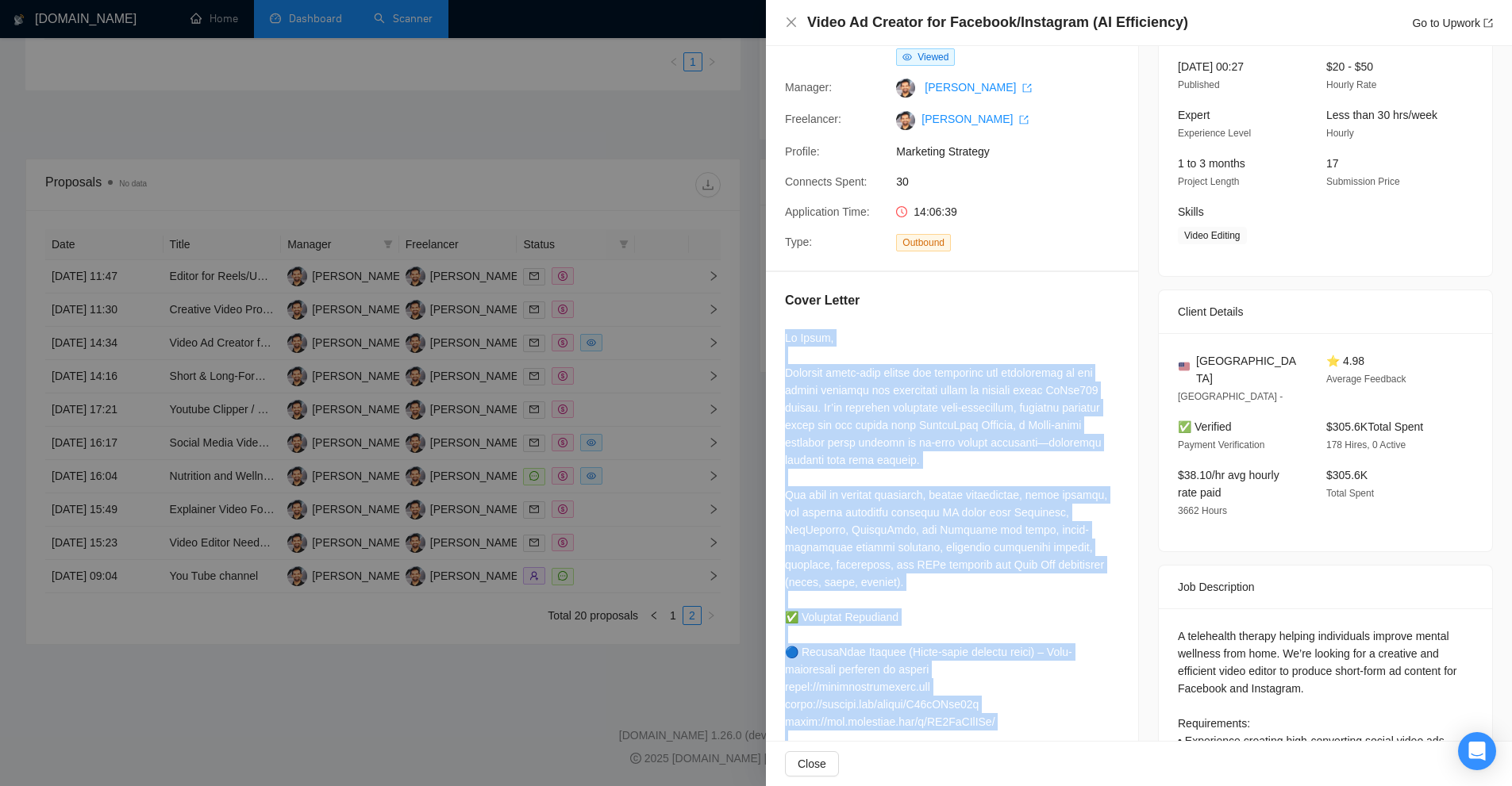
scroll to position [573, 0]
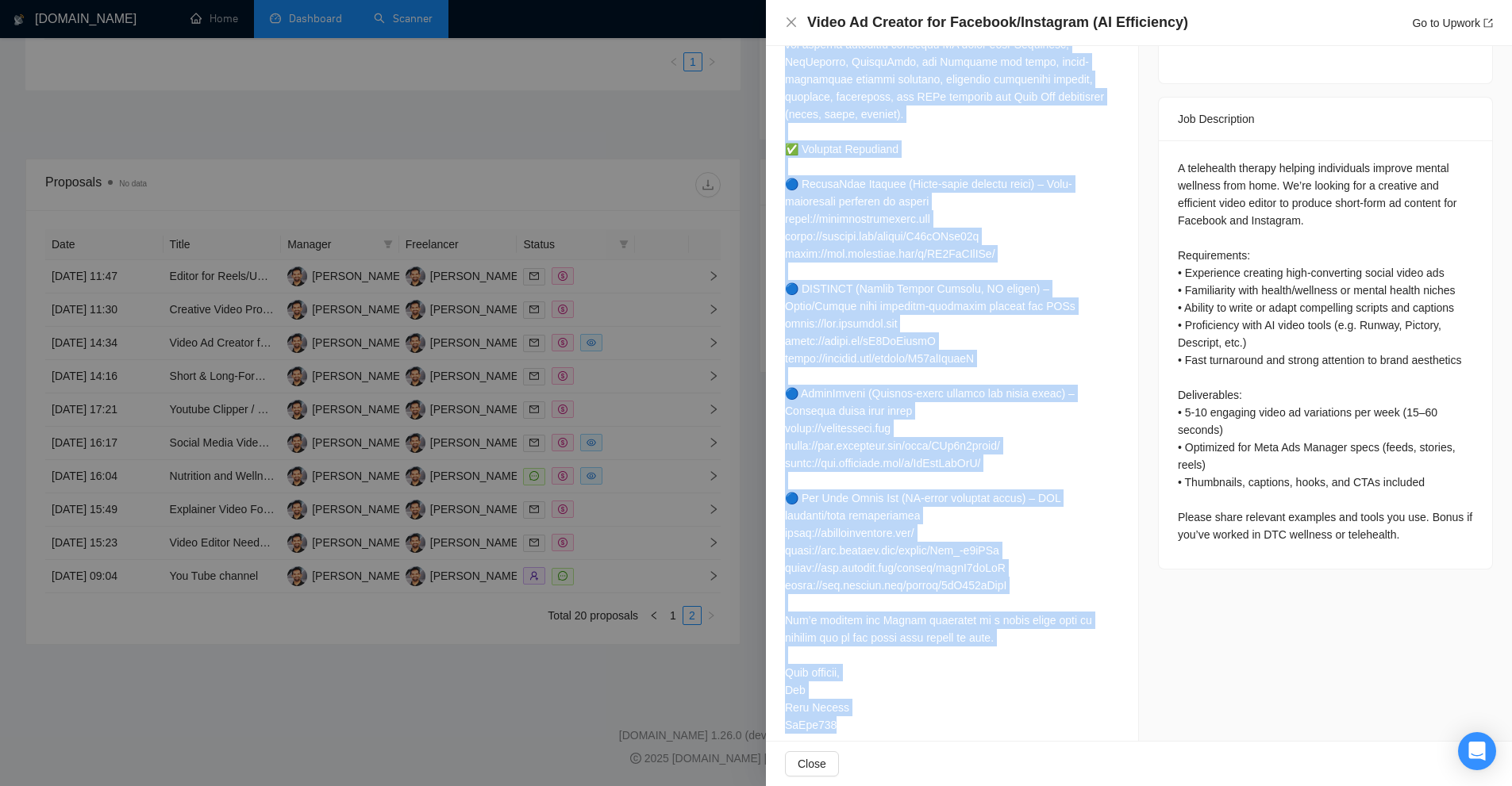
drag, startPoint x: 788, startPoint y: 338, endPoint x: 879, endPoint y: 714, distance: 386.9
click at [879, 714] on div at bounding box center [952, 298] width 334 height 873
copy div "Hi Jesse, Creating short-form social ads optimized for conversions in the menta…"
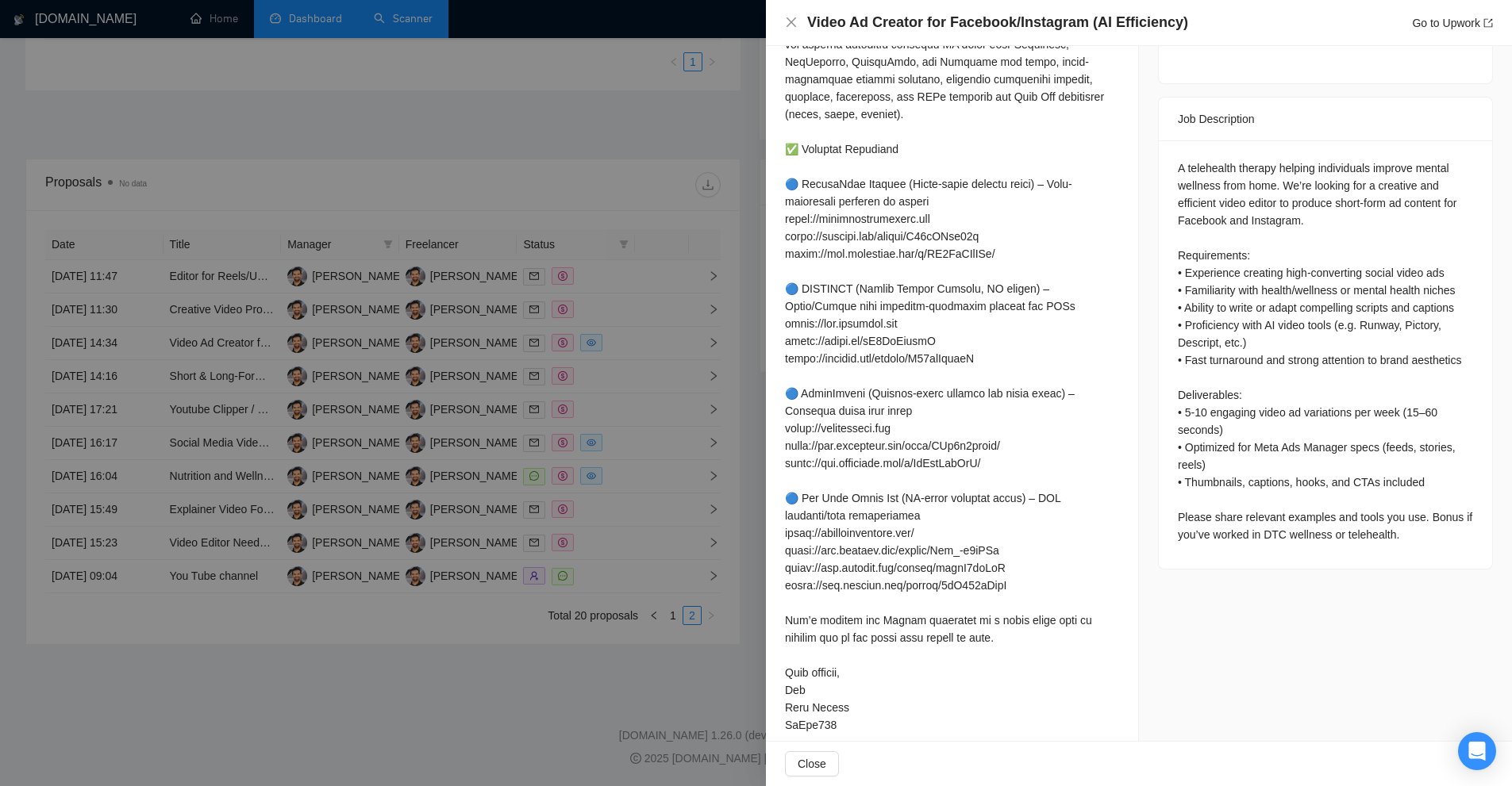
click at [1209, 159] on div "A telehealth therapy helping individuals improve mental wellness from home. We’…" at bounding box center [1325, 351] width 295 height 384
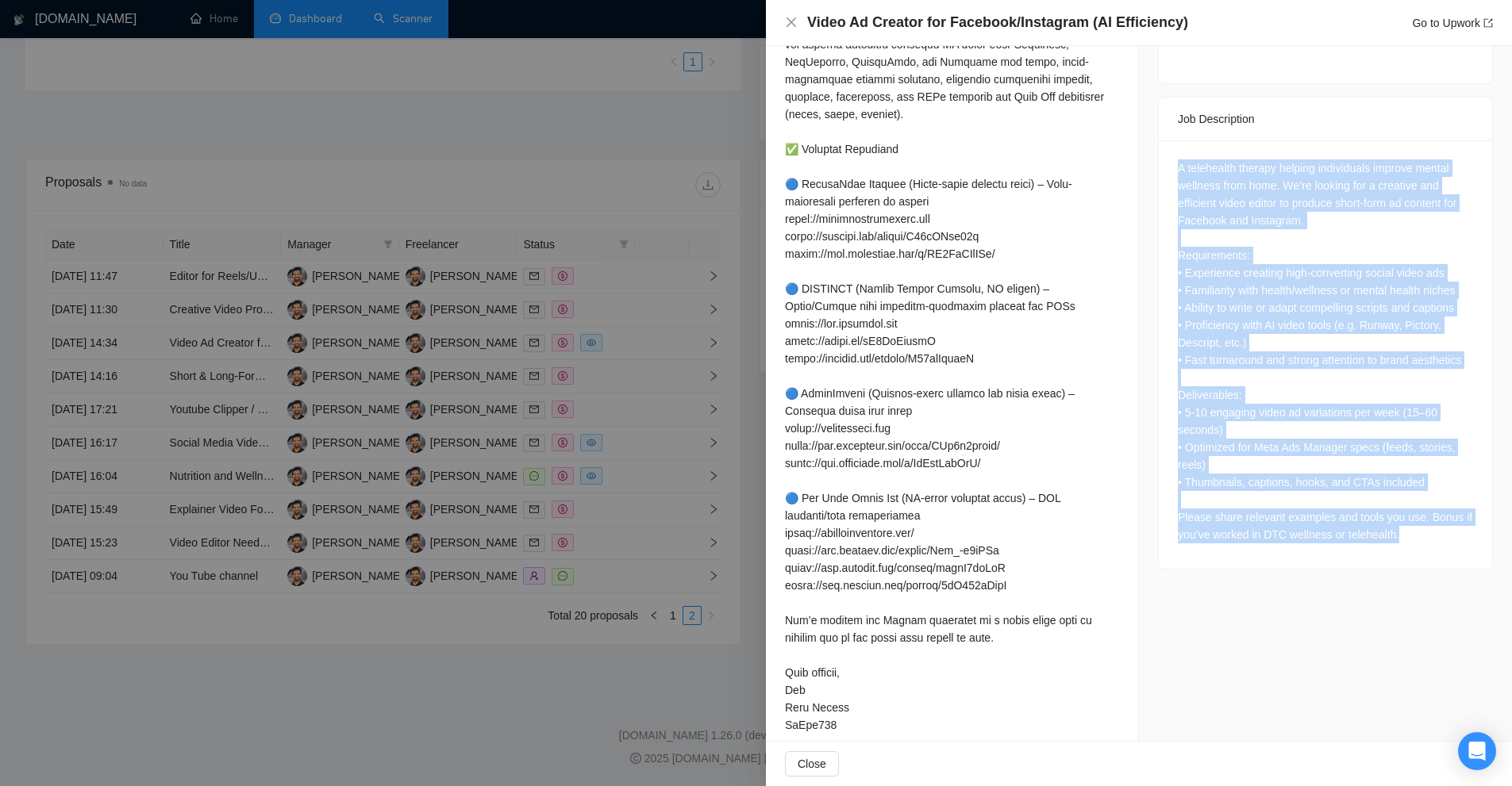
drag, startPoint x: 1209, startPoint y: 149, endPoint x: 1280, endPoint y: 528, distance: 385.6
click at [1280, 528] on div "A telehealth therapy helping individuals improve mental wellness from home. We’…" at bounding box center [1325, 354] width 334 height 429
copy div "A telehealth therapy helping individuals improve mental wellness from home. We’…"
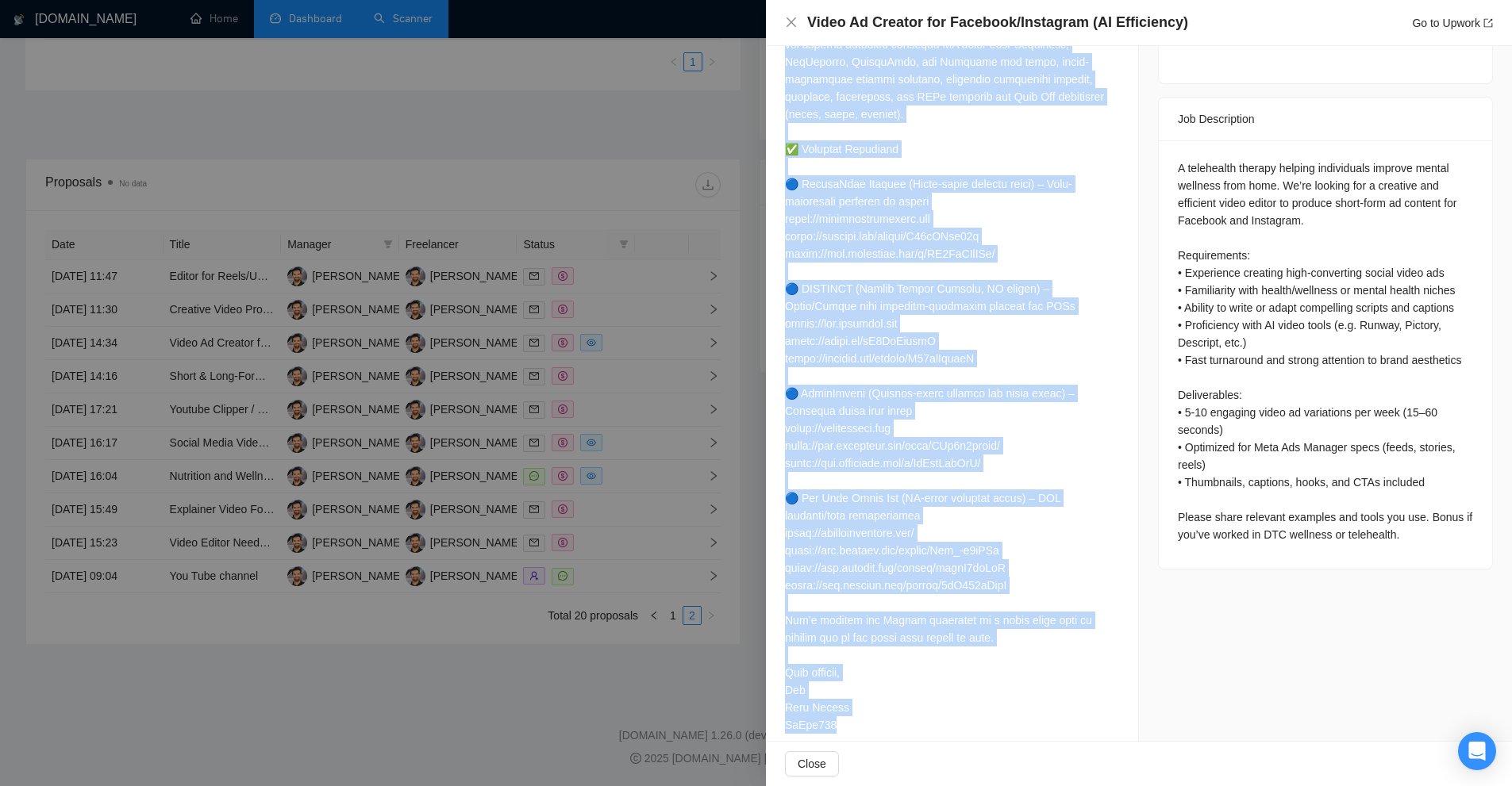
scroll to position [176, 0]
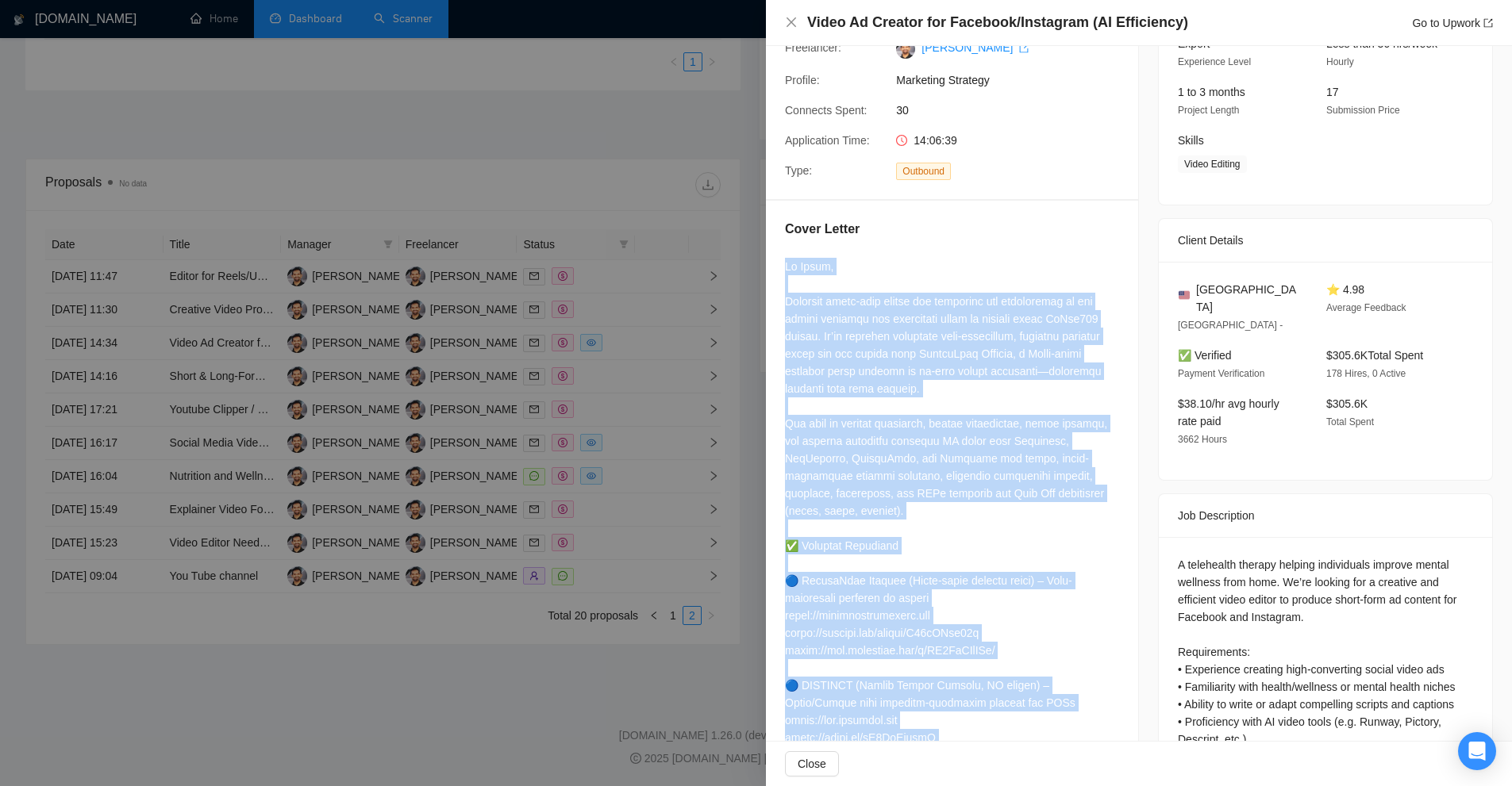
drag, startPoint x: 847, startPoint y: 710, endPoint x: 779, endPoint y: 261, distance: 454.1
click at [779, 261] on div "Cover Letter" at bounding box center [952, 678] width 372 height 955
copy div "Hi Jesse, Creating short-form social ads optimized for conversions in the menta…"
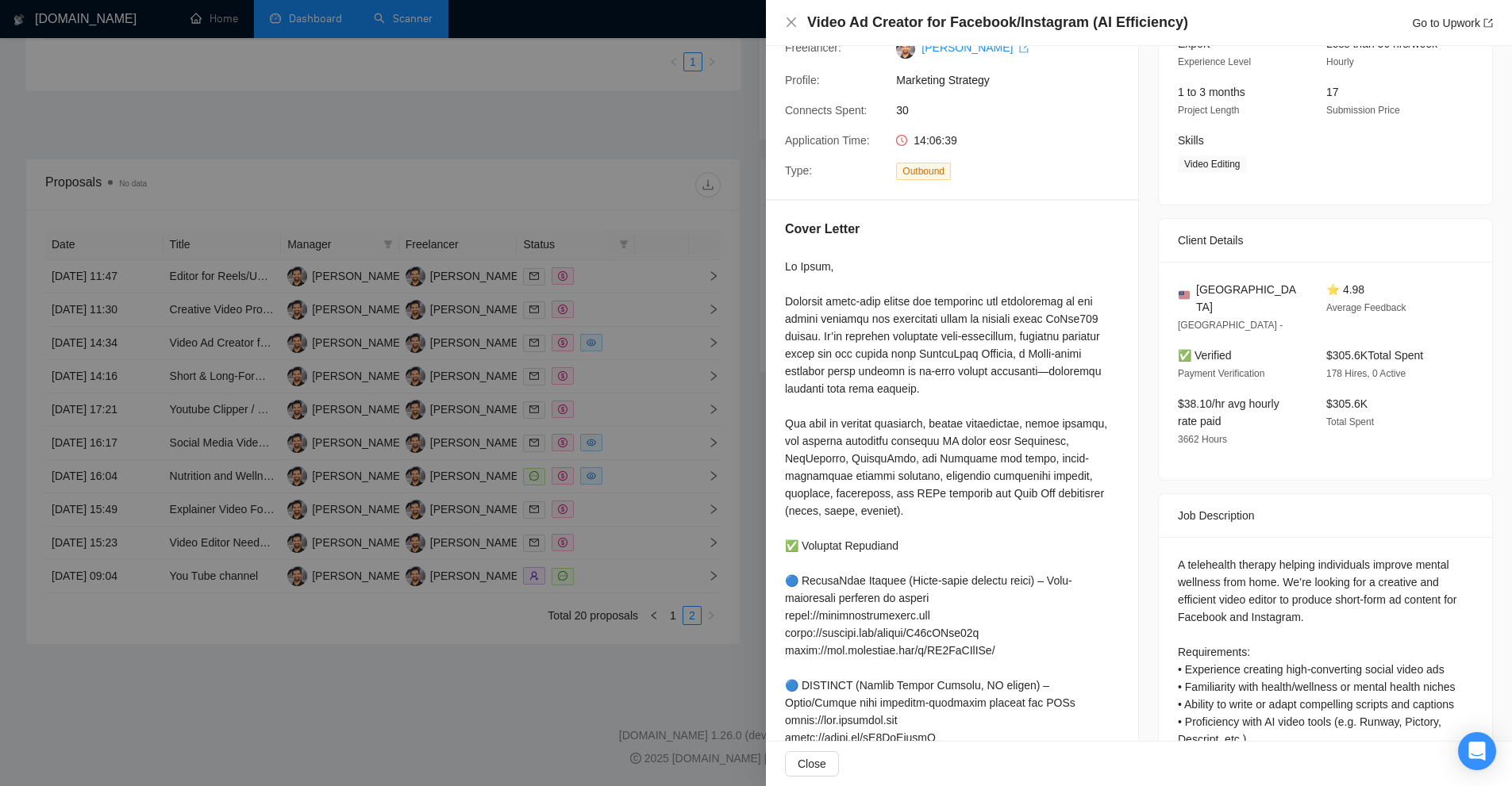
click at [1333, 506] on div "Job Description" at bounding box center [1325, 515] width 295 height 43
click at [1247, 556] on div "A telehealth therapy helping individuals improve mental wellness from home. We’…" at bounding box center [1325, 748] width 295 height 384
drag, startPoint x: 1247, startPoint y: 540, endPoint x: 1222, endPoint y: 543, distance: 25.2
click at [1222, 556] on div "A telehealth therapy helping individuals improve mental wellness from home. We’…" at bounding box center [1325, 748] width 295 height 384
copy div "telehealth therapy"
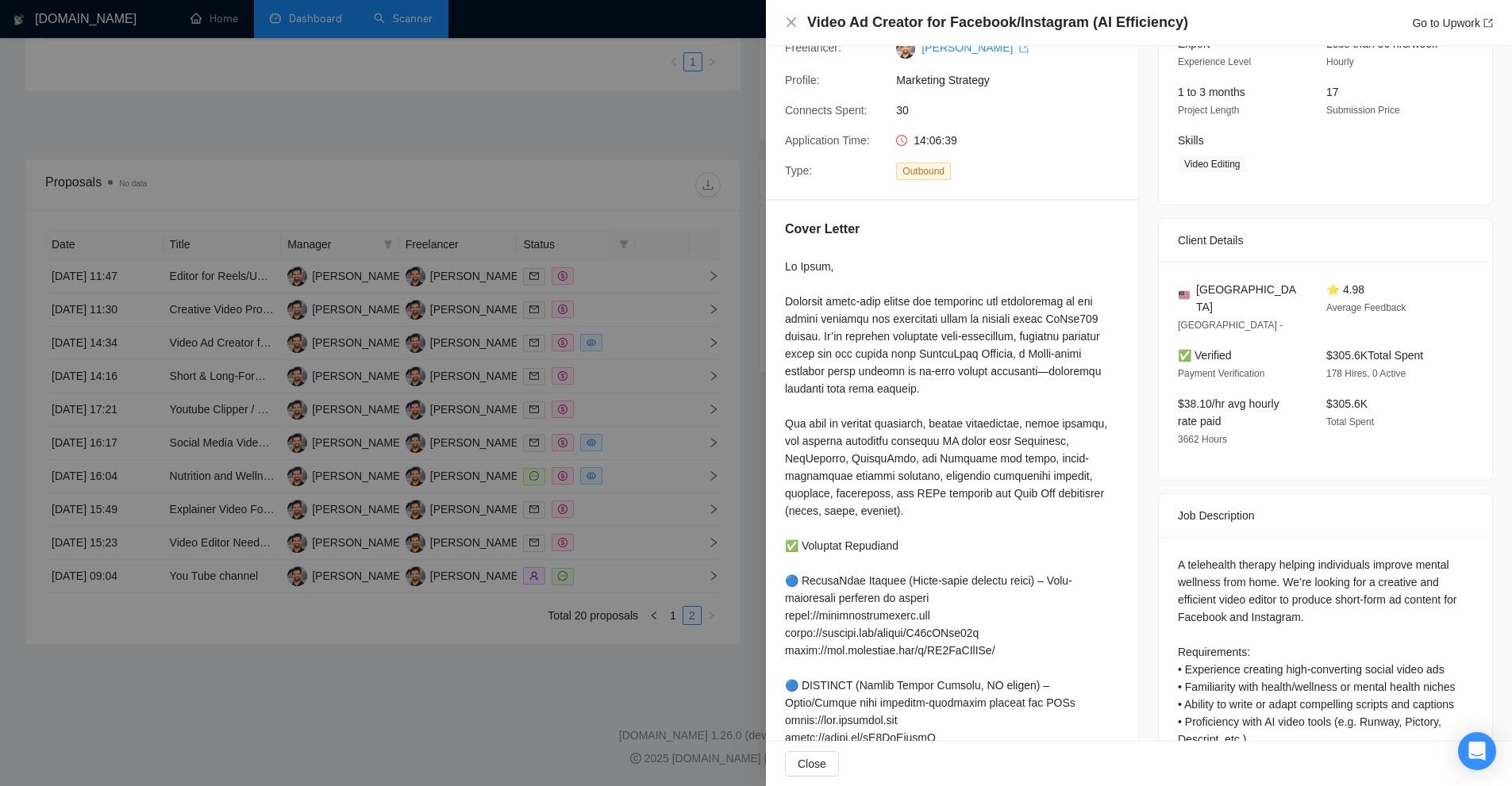
click at [1441, 556] on div "A telehealth therapy helping individuals improve mental wellness from home. We’…" at bounding box center [1325, 748] width 295 height 384
drag, startPoint x: 1441, startPoint y: 544, endPoint x: 1206, endPoint y: 568, distance: 236.2
click at [1206, 568] on div "A telehealth therapy helping individuals improve mental wellness from home. We’…" at bounding box center [1325, 748] width 295 height 384
copy div "mental wellness"
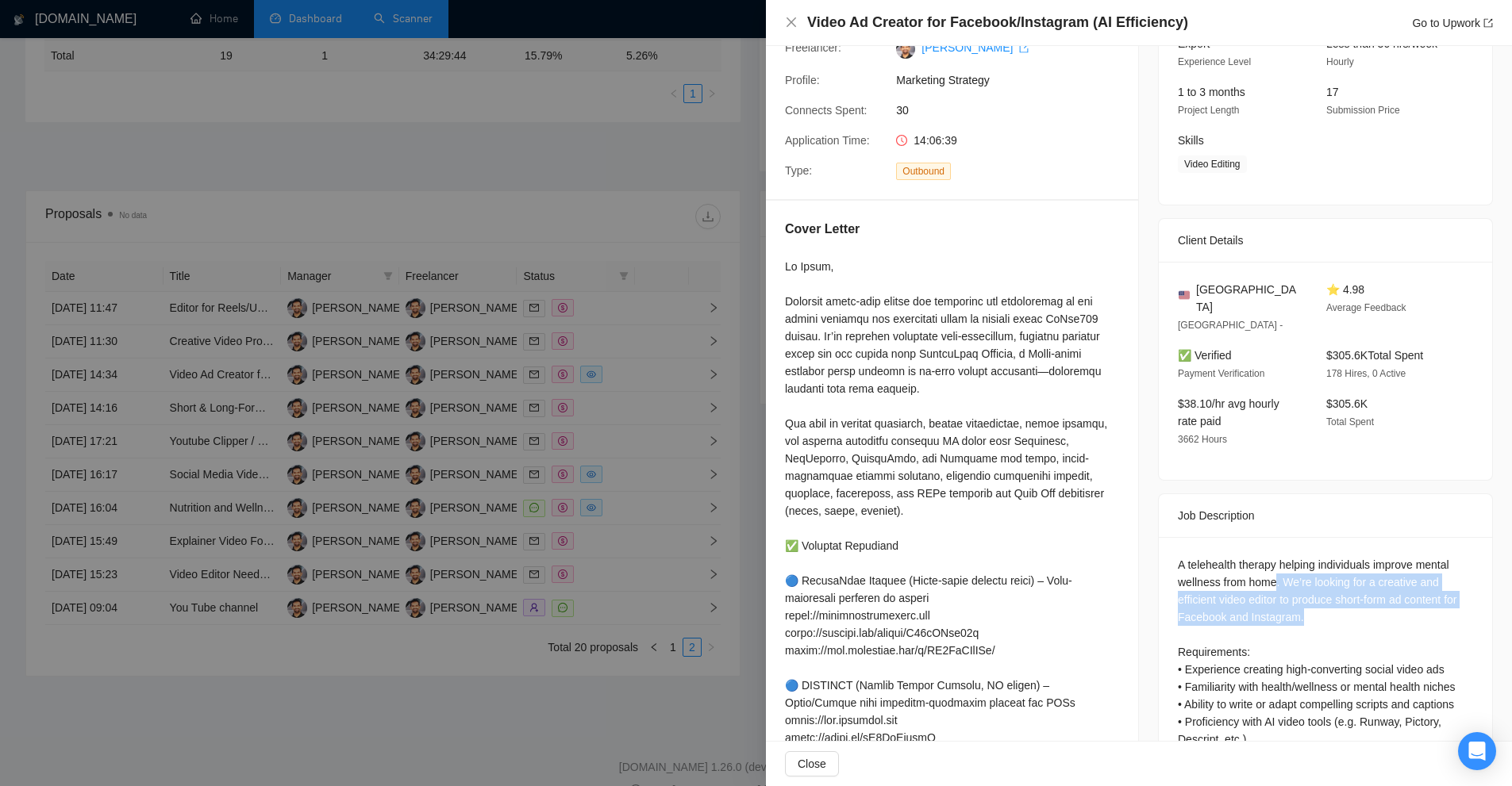
drag, startPoint x: 1270, startPoint y: 556, endPoint x: 1374, endPoint y: 593, distance: 110.4
click at [1374, 593] on div "A telehealth therapy helping individuals improve mental wellness from home. We’…" at bounding box center [1325, 748] width 295 height 384
click at [1299, 494] on div "Job Description" at bounding box center [1325, 515] width 295 height 43
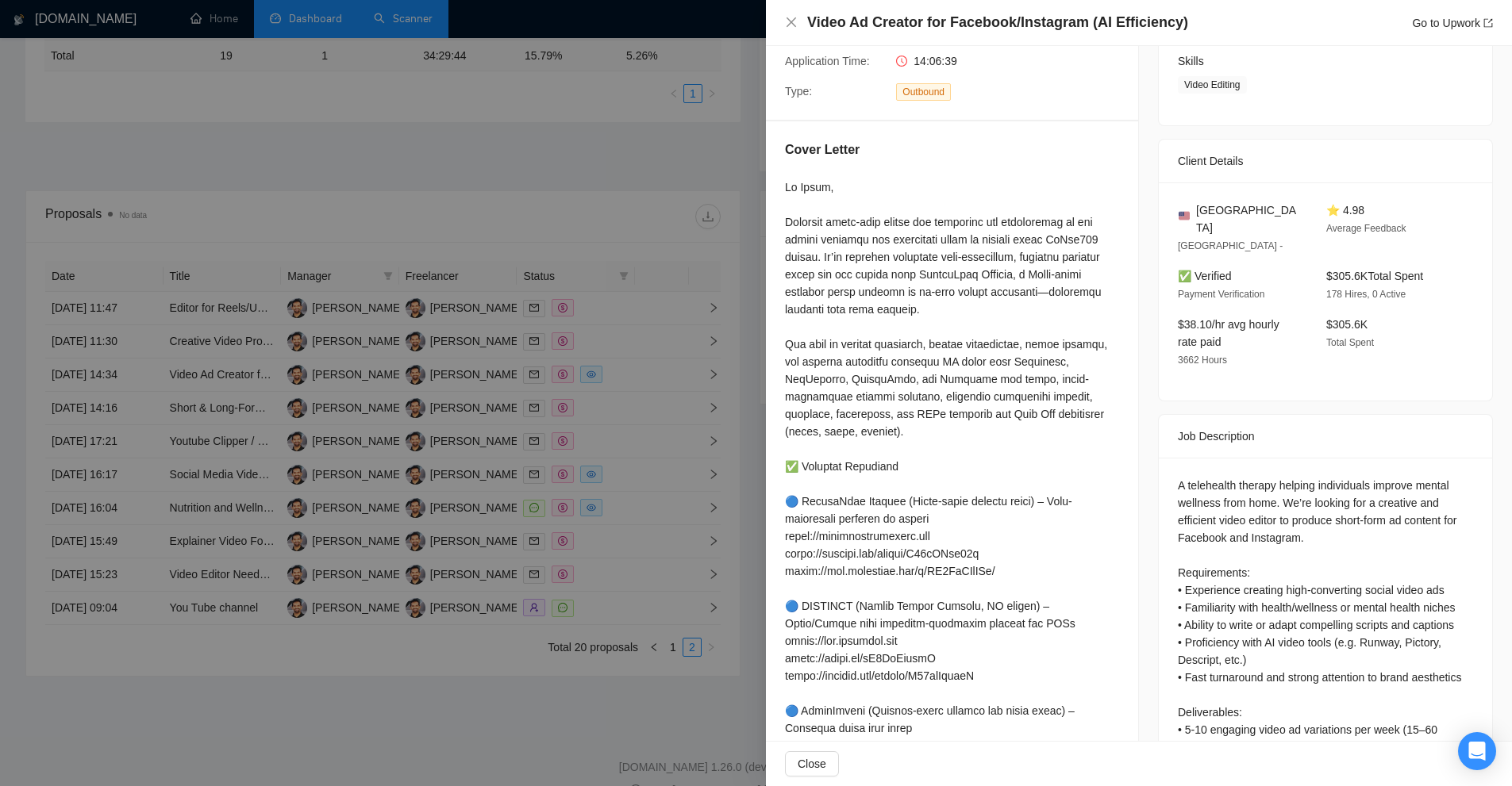
scroll to position [335, 0]
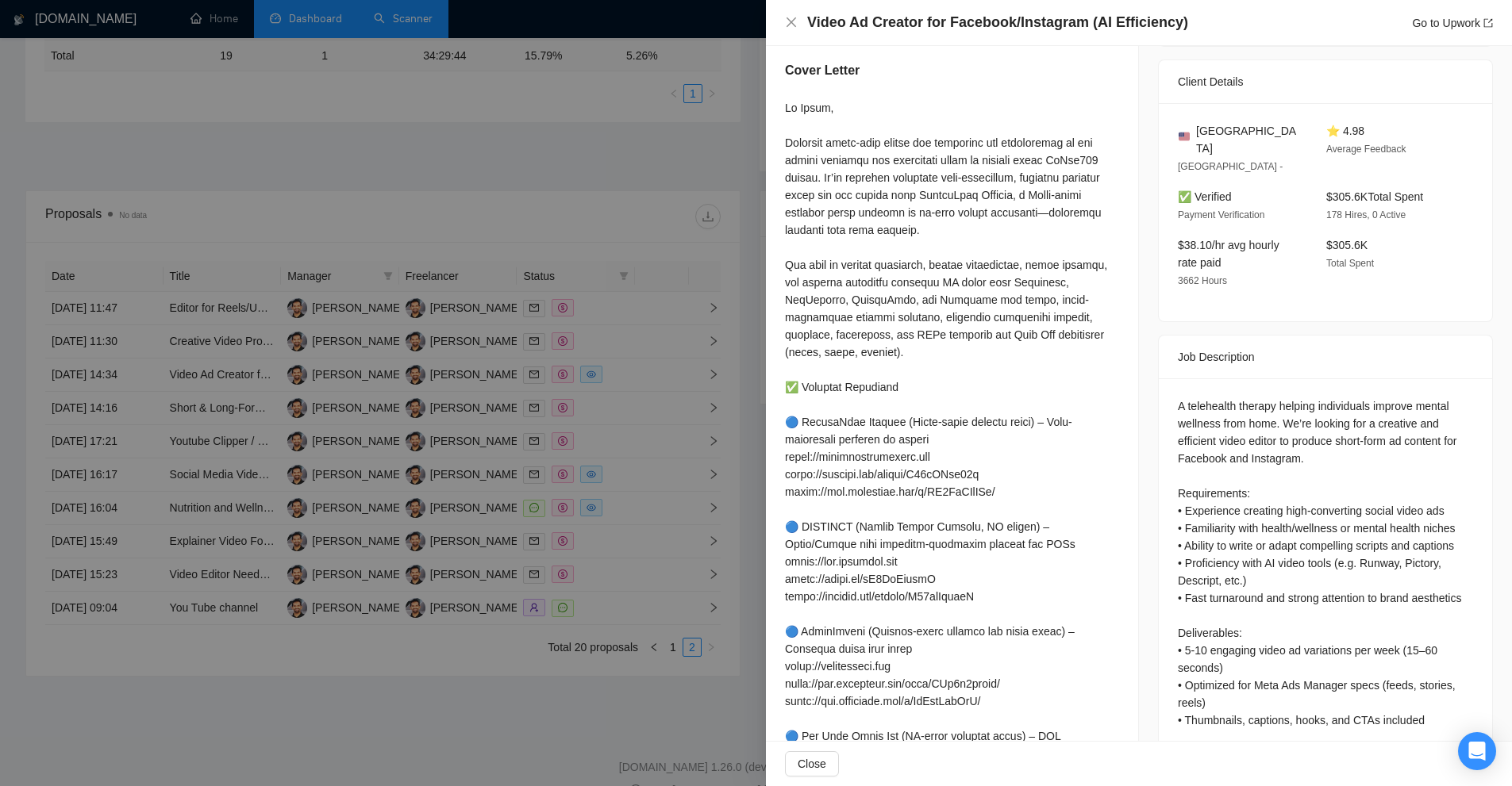
click at [1230, 378] on div "A telehealth therapy helping individuals improve mental wellness from home. We’…" at bounding box center [1325, 592] width 334 height 429
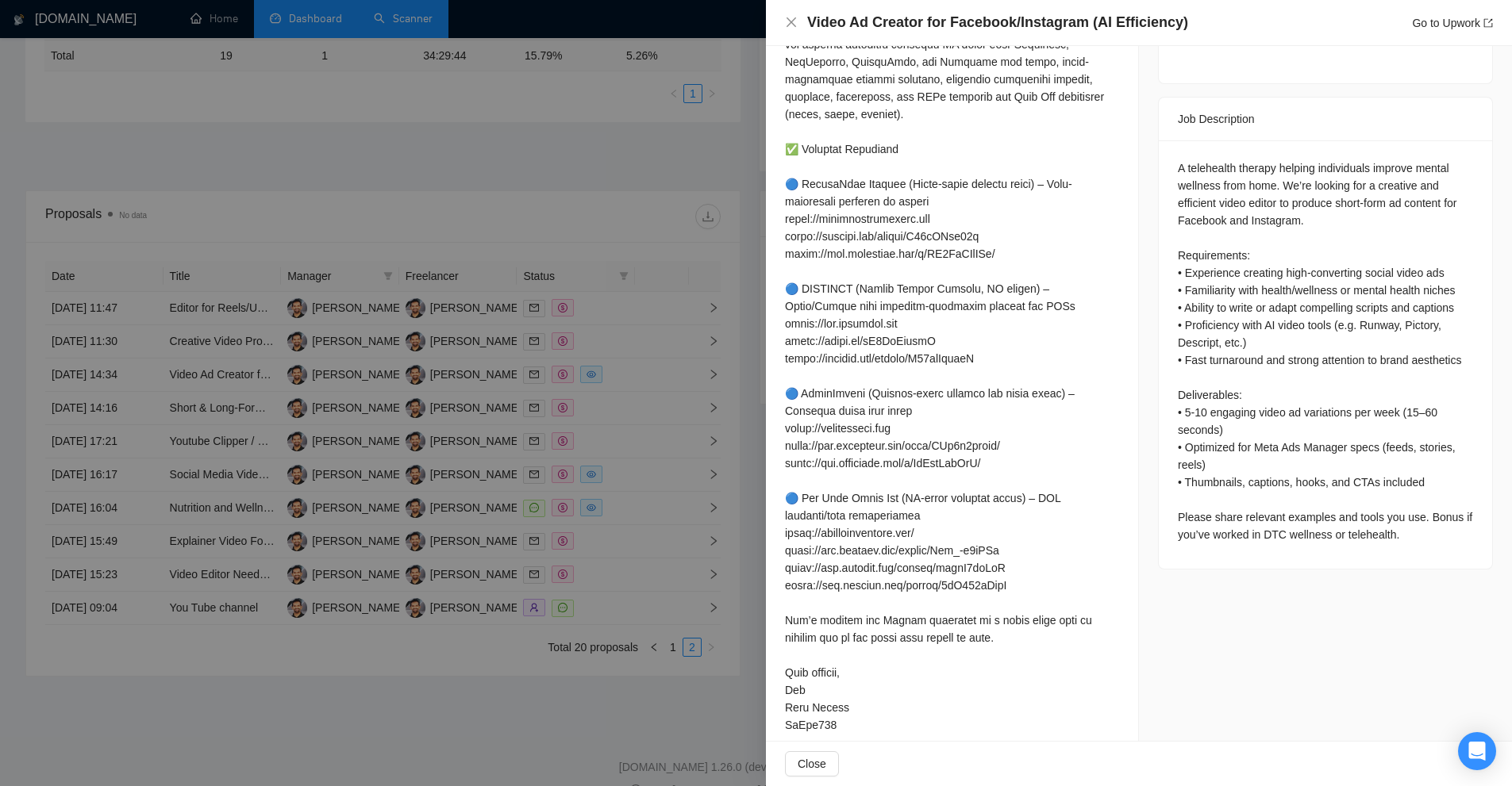
scroll to position [414, 0]
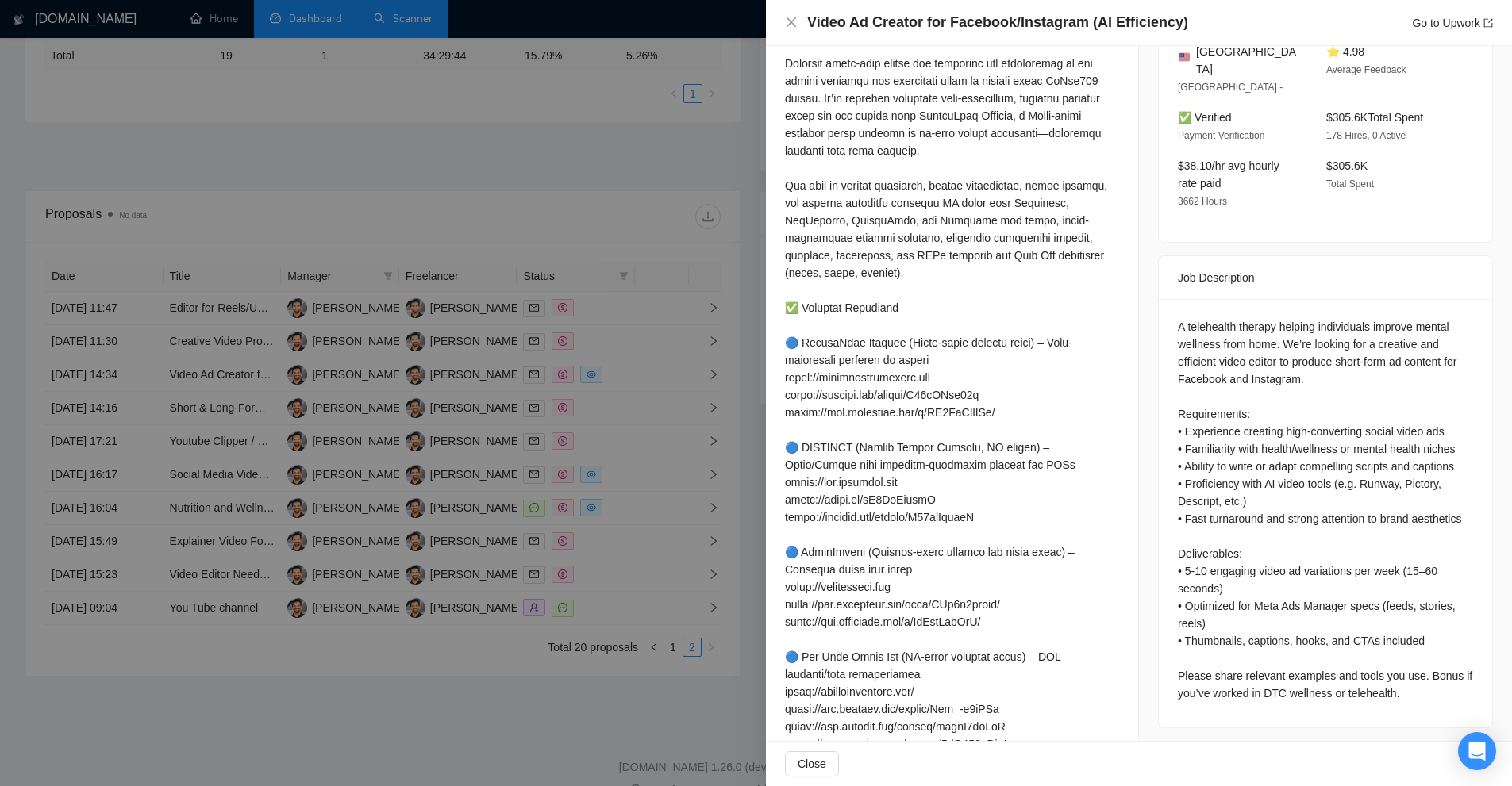
click at [1421, 353] on div "A telehealth therapy helping individuals improve mental wellness from home. We’…" at bounding box center [1325, 510] width 295 height 384
click at [1213, 411] on div "A telehealth therapy helping individuals improve mental wellness from home. We’…" at bounding box center [1325, 510] width 295 height 384
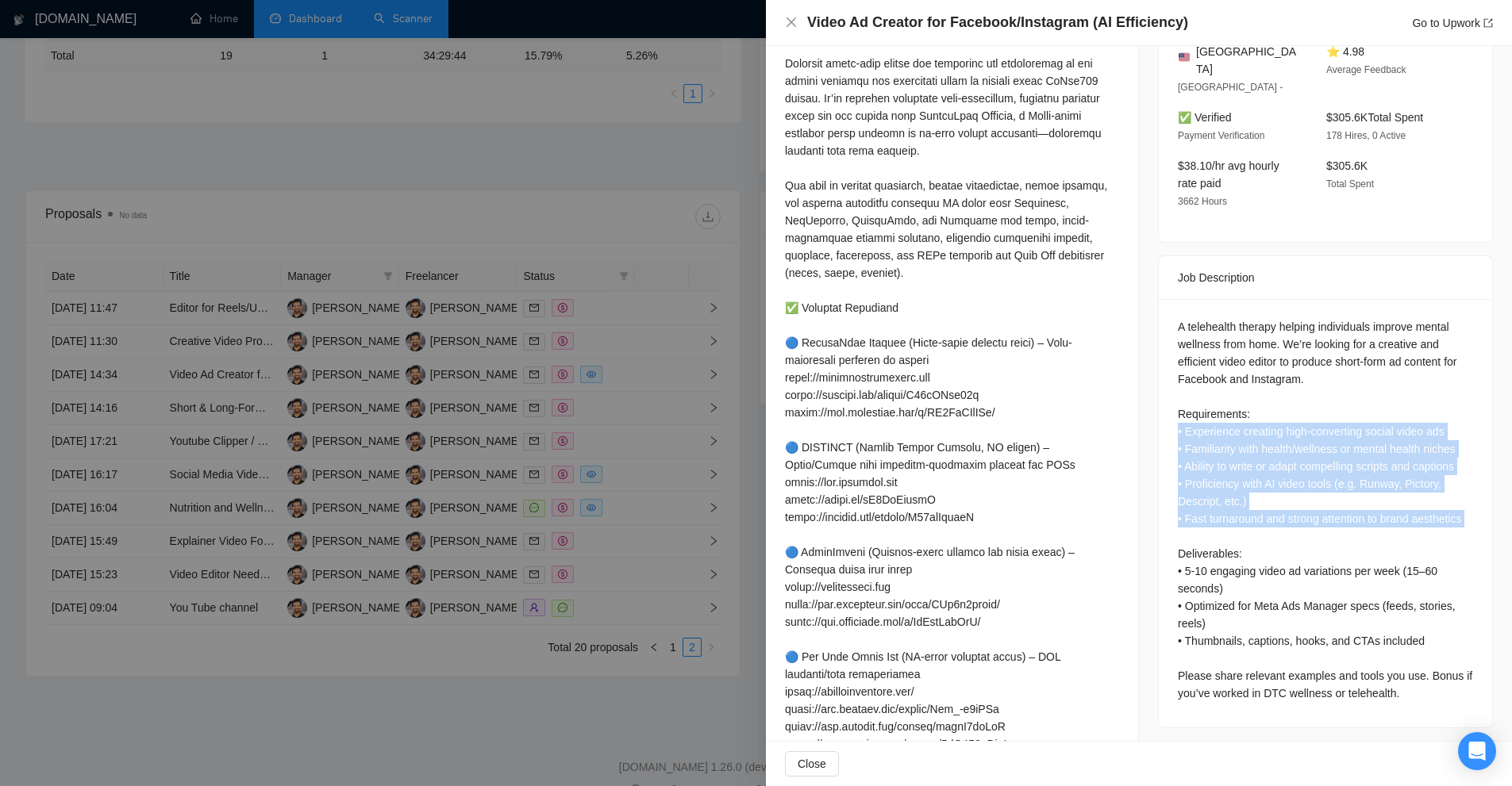
drag, startPoint x: 1213, startPoint y: 411, endPoint x: 1217, endPoint y: 495, distance: 84.1
click at [1217, 495] on div "A telehealth therapy helping individuals improve mental wellness from home. We’…" at bounding box center [1325, 510] width 295 height 384
click at [1361, 446] on div "A telehealth therapy helping individuals improve mental wellness from home. We’…" at bounding box center [1325, 510] width 295 height 384
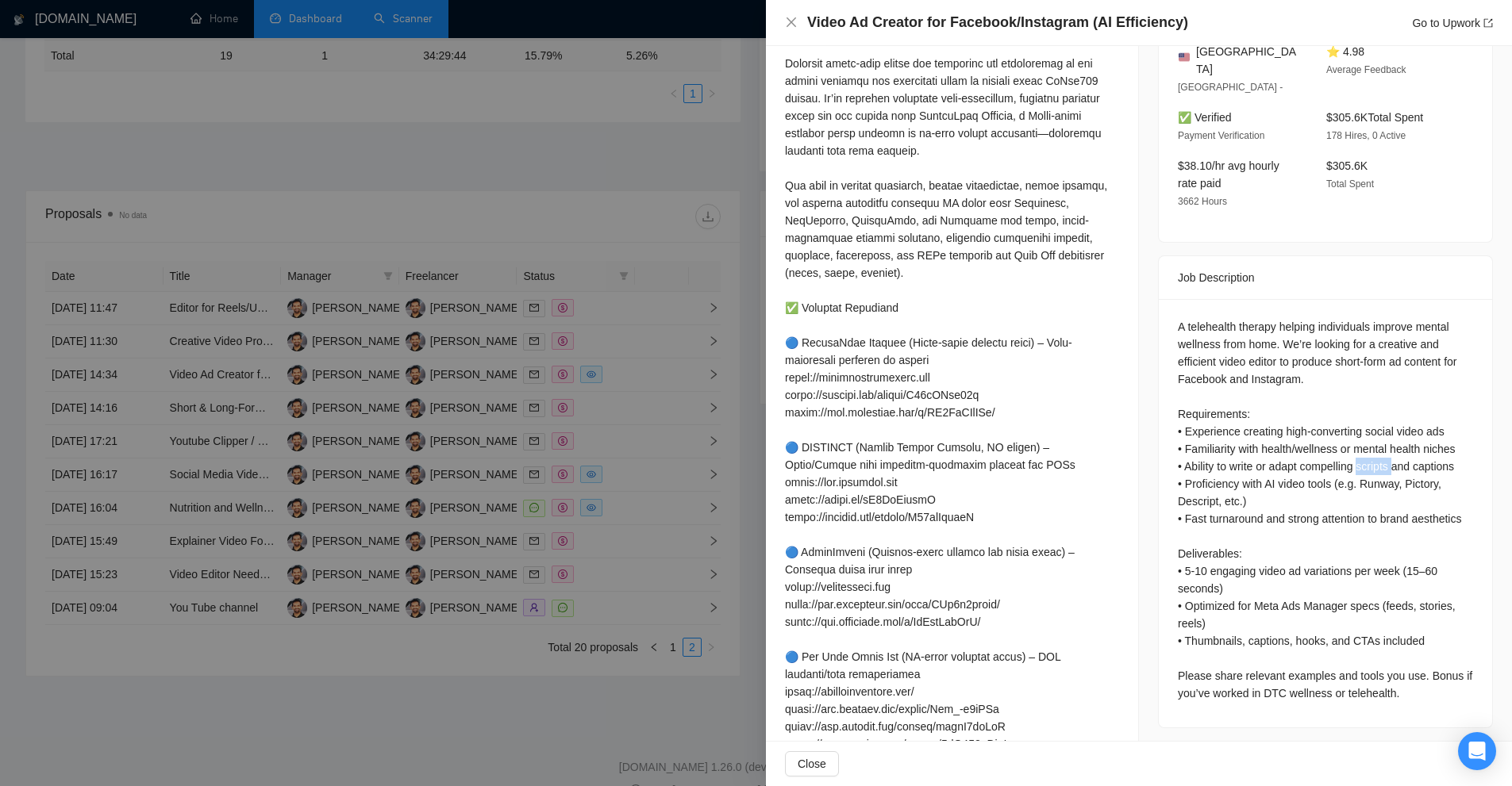
click at [1361, 446] on div "A telehealth therapy helping individuals improve mental wellness from home. We’…" at bounding box center [1325, 510] width 295 height 384
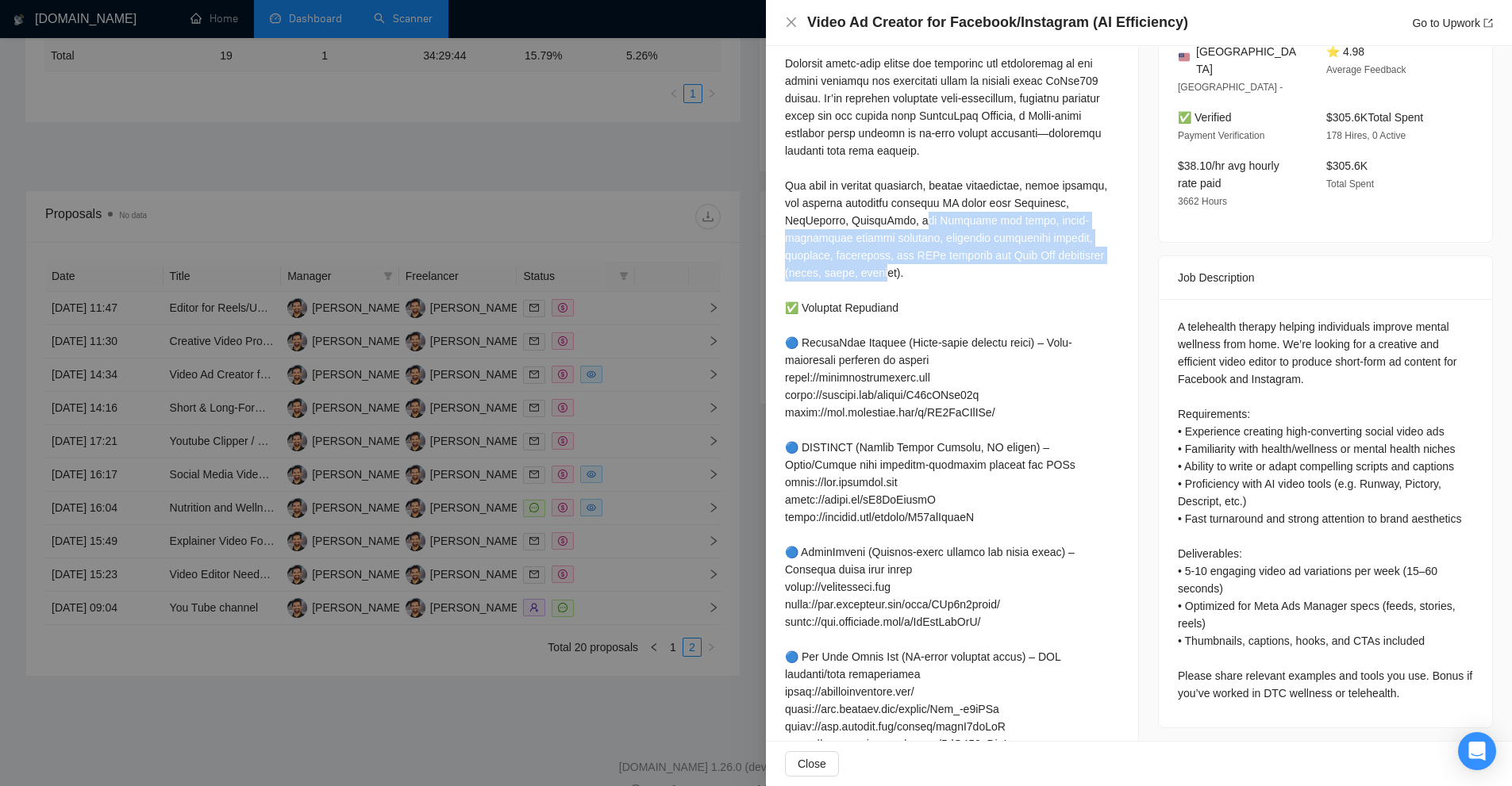
drag, startPoint x: 873, startPoint y: 216, endPoint x: 1034, endPoint y: 257, distance: 166.1
click at [1060, 253] on div at bounding box center [952, 456] width 334 height 873
click at [997, 257] on div at bounding box center [952, 456] width 334 height 873
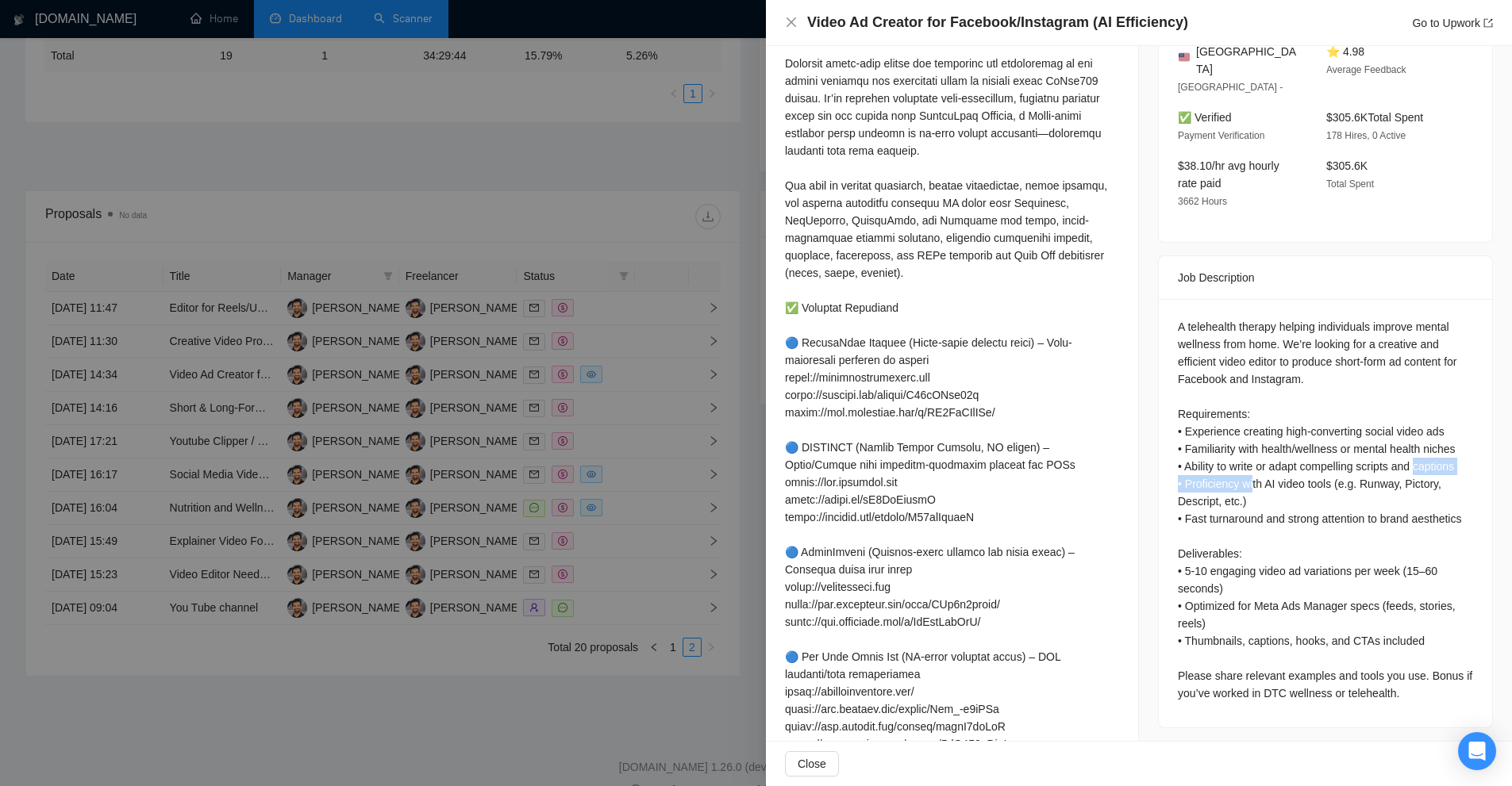
drag, startPoint x: 1411, startPoint y: 443, endPoint x: 1245, endPoint y: 456, distance: 166.5
click at [1245, 456] on div "A telehealth therapy helping individuals improve mental wellness from home. We’…" at bounding box center [1325, 510] width 295 height 384
click at [1212, 465] on div "A telehealth therapy helping individuals improve mental wellness from home. We’…" at bounding box center [1325, 510] width 295 height 384
click at [1189, 466] on div "A telehealth therapy helping individuals improve mental wellness from home. We’…" at bounding box center [1325, 510] width 295 height 384
drag, startPoint x: 1189, startPoint y: 466, endPoint x: 1302, endPoint y: 465, distance: 113.0
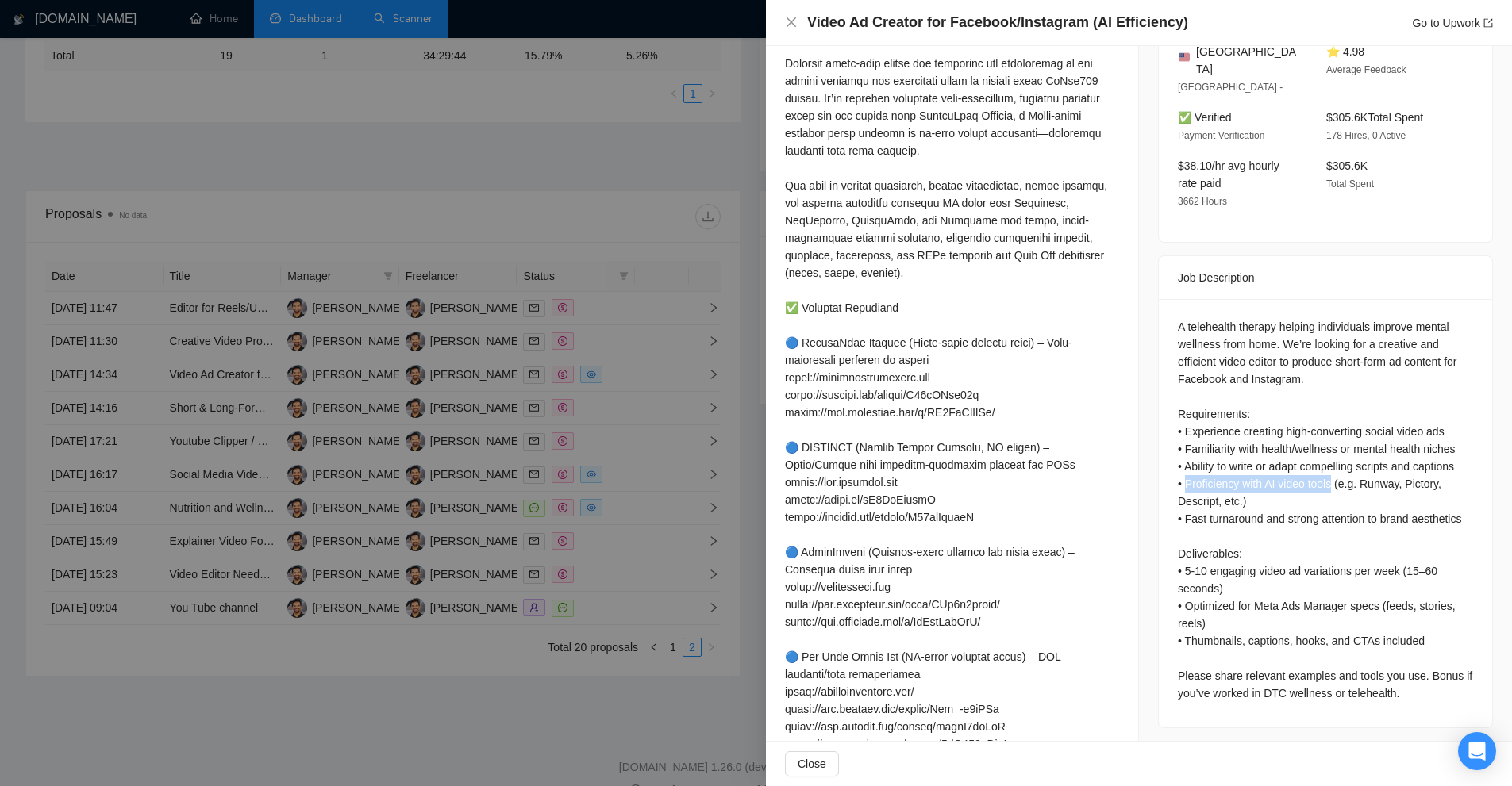
click at [1302, 465] on div "A telehealth therapy helping individuals improve mental wellness from home. We’…" at bounding box center [1325, 510] width 295 height 384
click at [1320, 482] on div "A telehealth therapy helping individuals improve mental wellness from home. We’…" at bounding box center [1325, 510] width 295 height 384
click at [1107, 315] on div at bounding box center [952, 456] width 334 height 873
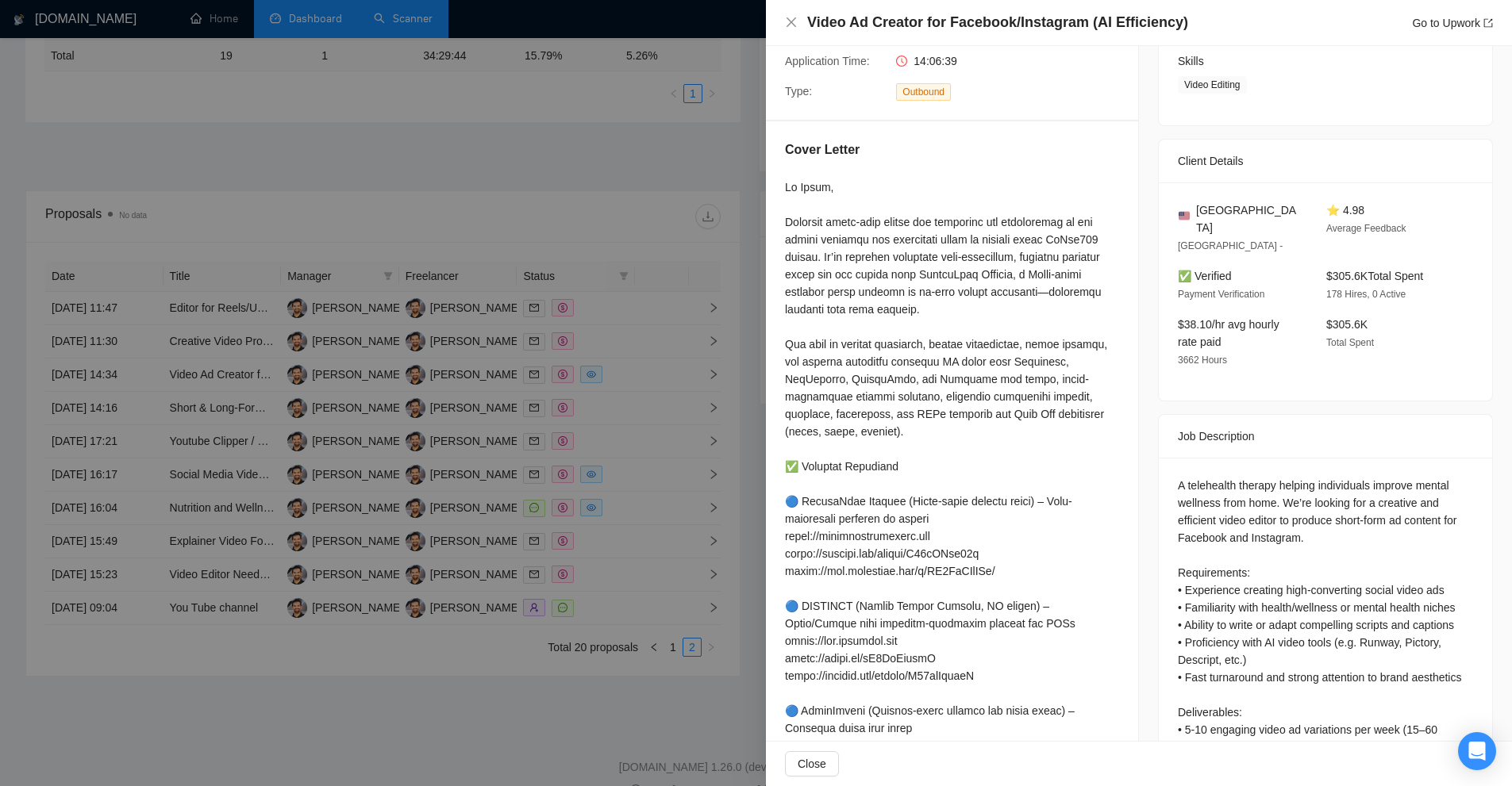
scroll to position [335, 0]
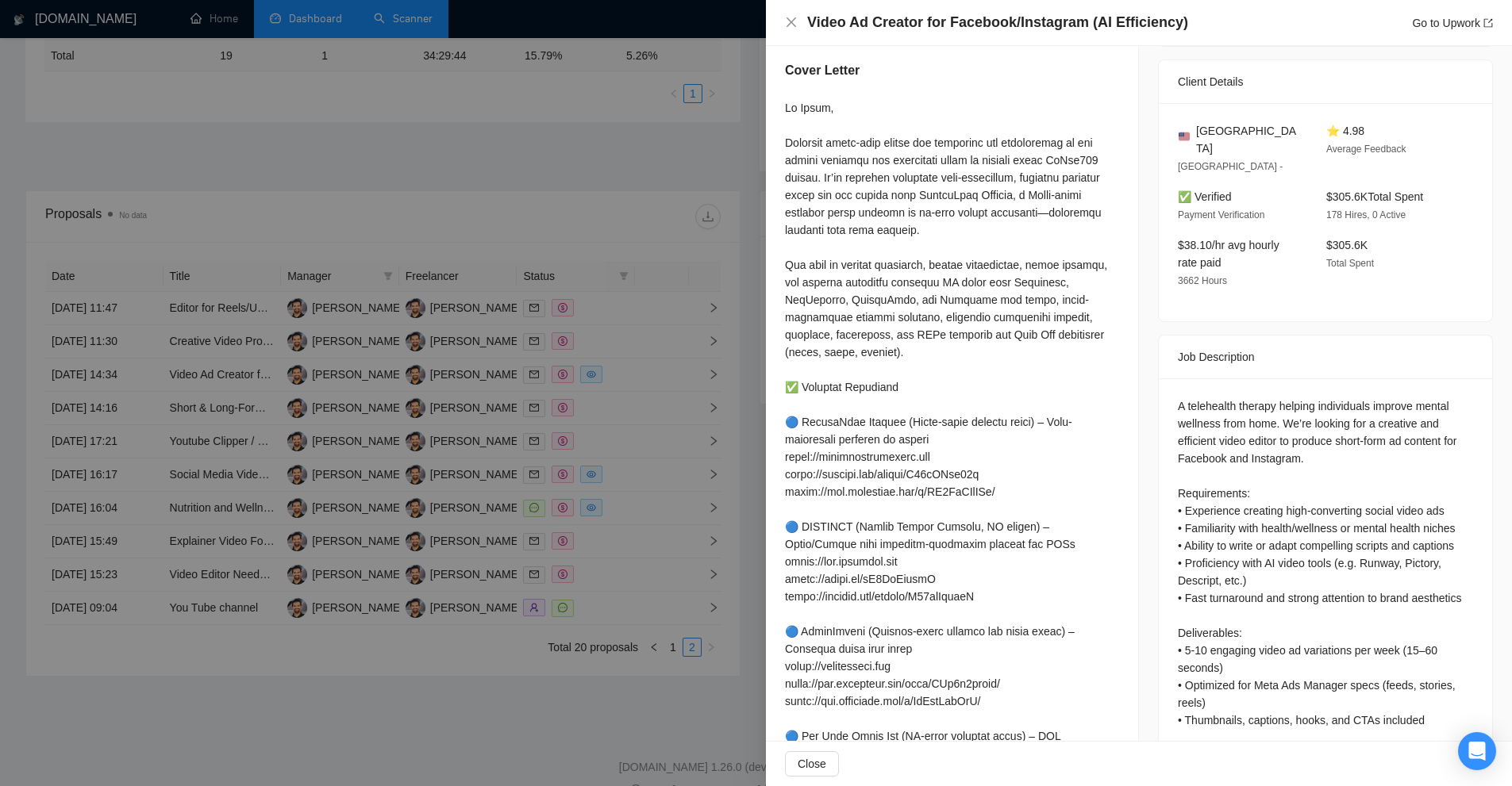
click at [1412, 540] on div "A telehealth therapy helping individuals improve mental wellness from home. We’…" at bounding box center [1325, 590] width 295 height 384
copy div "Pictory"
click at [1189, 557] on div "A telehealth therapy helping individuals improve mental wellness from home. We’…" at bounding box center [1325, 590] width 295 height 384
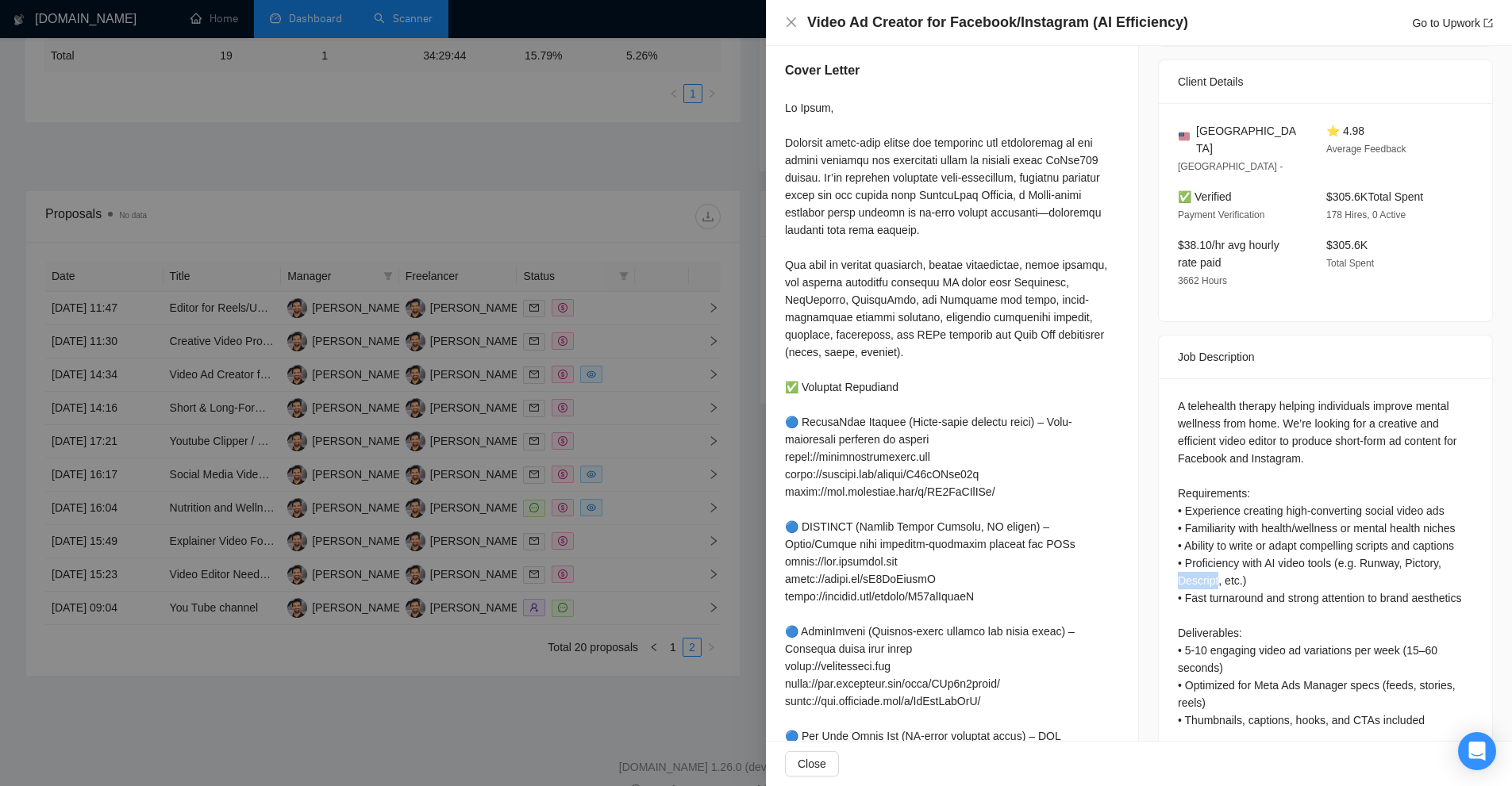
copy div "Descript"
click at [1262, 538] on div "A telehealth therapy helping individuals improve mental wellness from home. We’…" at bounding box center [1325, 590] width 295 height 384
copy div "AI"
click at [1357, 421] on div "A telehealth therapy helping individuals improve mental wellness from home. We’…" at bounding box center [1325, 590] width 295 height 384
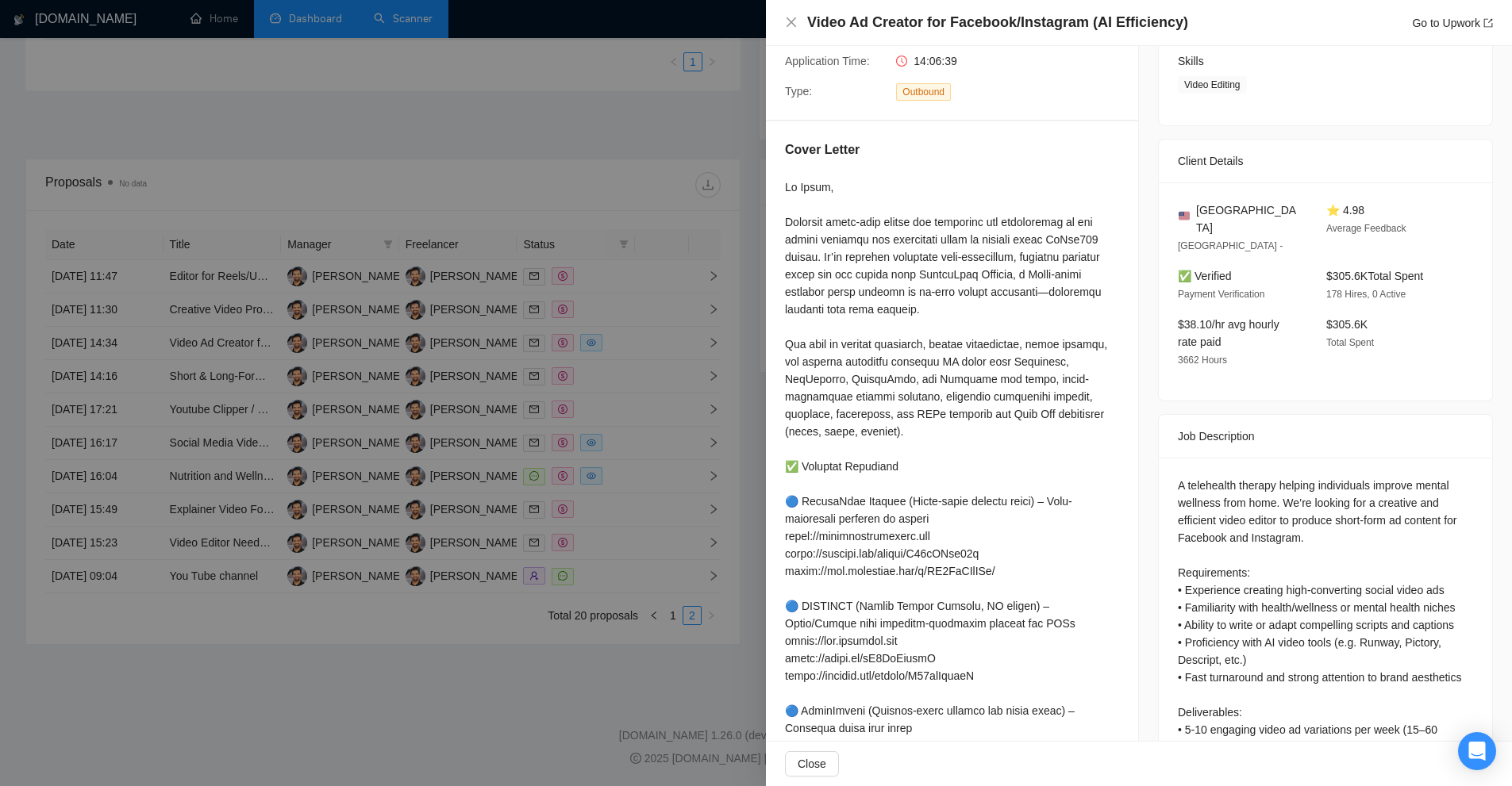
scroll to position [573, 0]
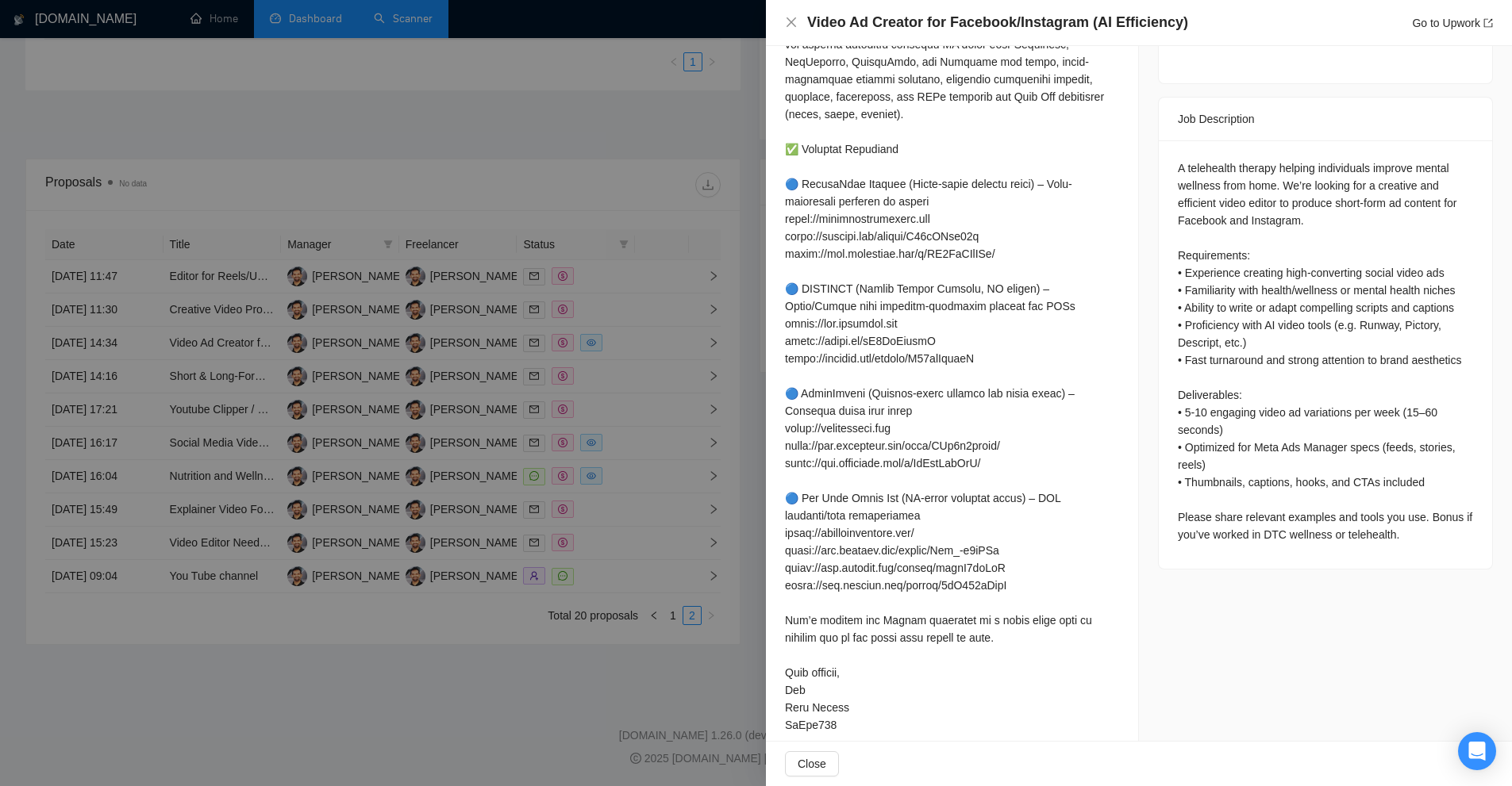
click at [553, 294] on div at bounding box center [756, 393] width 1512 height 786
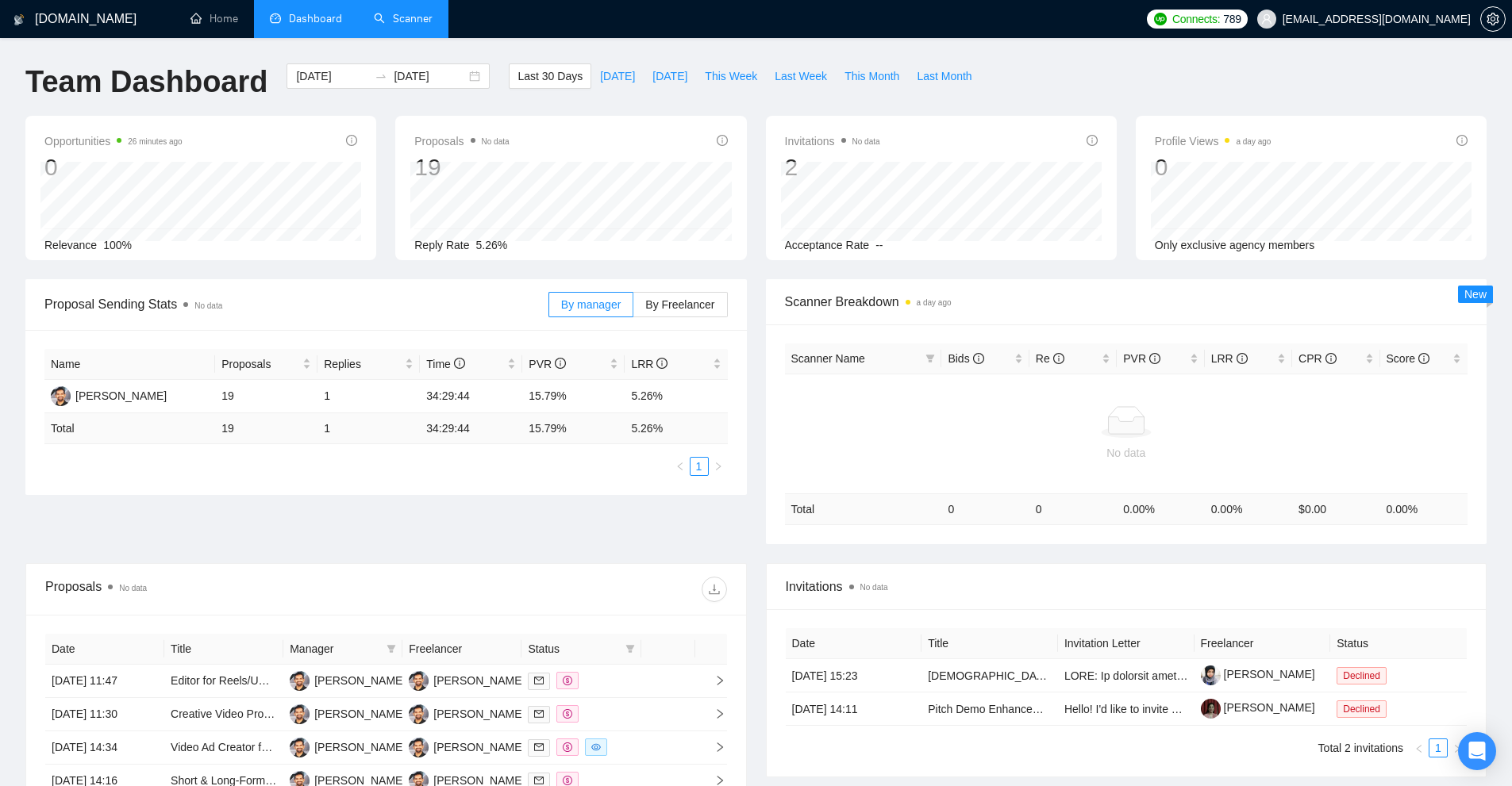
scroll to position [405, 0]
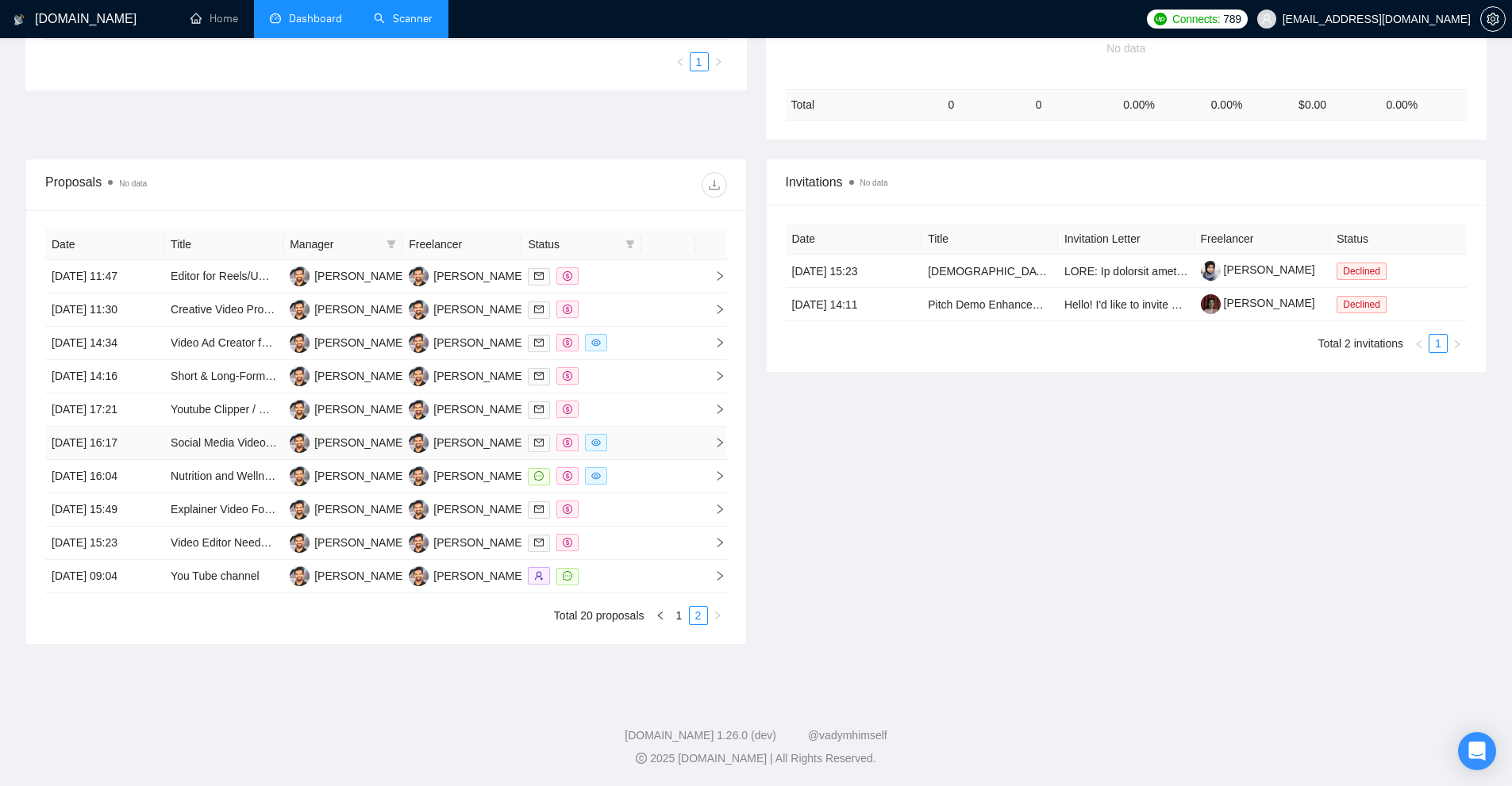
click at [643, 438] on td at bounding box center [668, 443] width 53 height 34
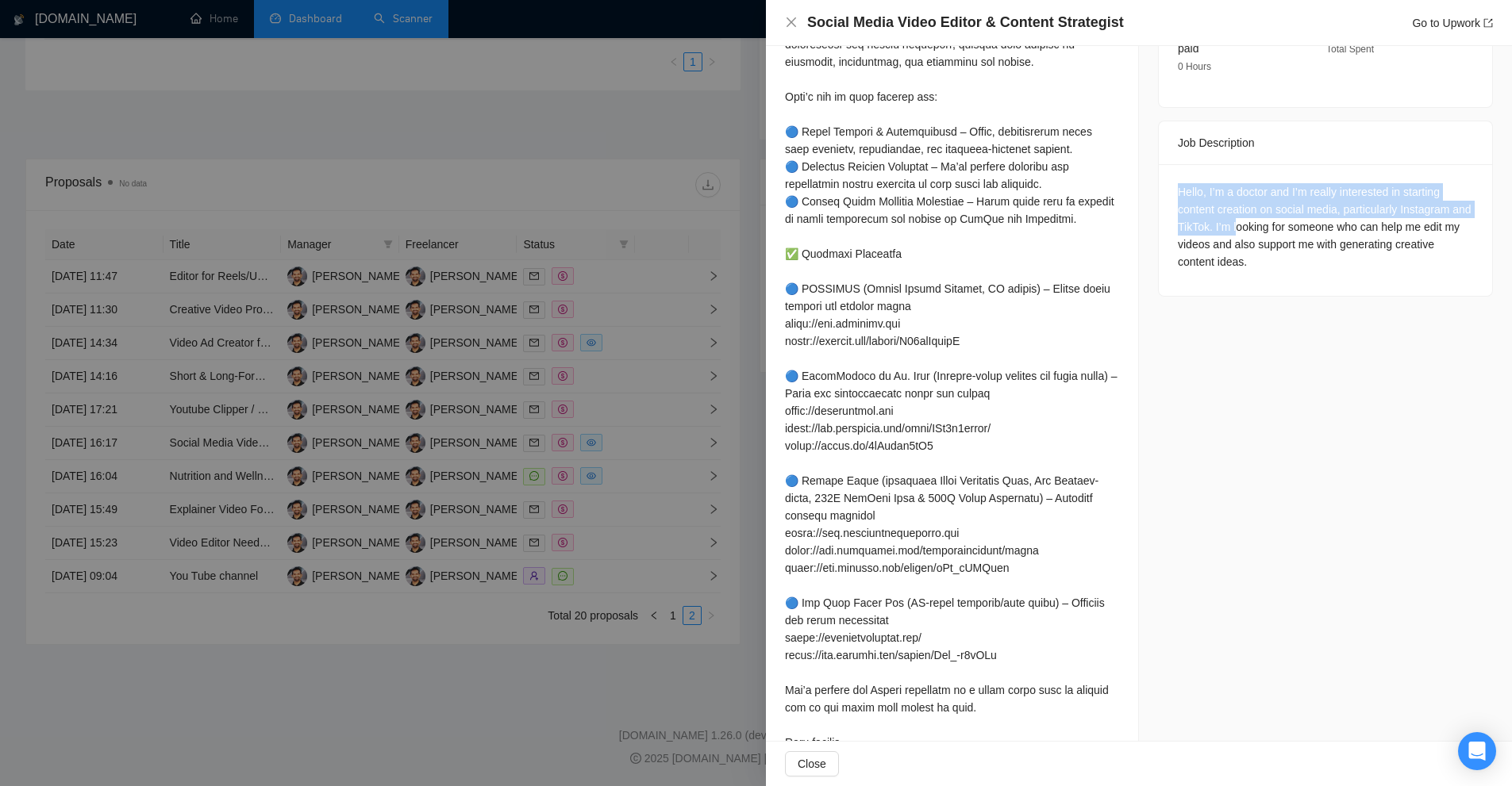
drag, startPoint x: 1168, startPoint y: 178, endPoint x: 1254, endPoint y: 231, distance: 101.0
click at [1254, 231] on div "Hello, I’m a doctor and I’m really interested in starting content creation on s…" at bounding box center [1325, 230] width 334 height 132
click at [1237, 190] on div "Hello, I’m a doctor and I’m really interested in starting content creation on s…" at bounding box center [1325, 227] width 295 height 87
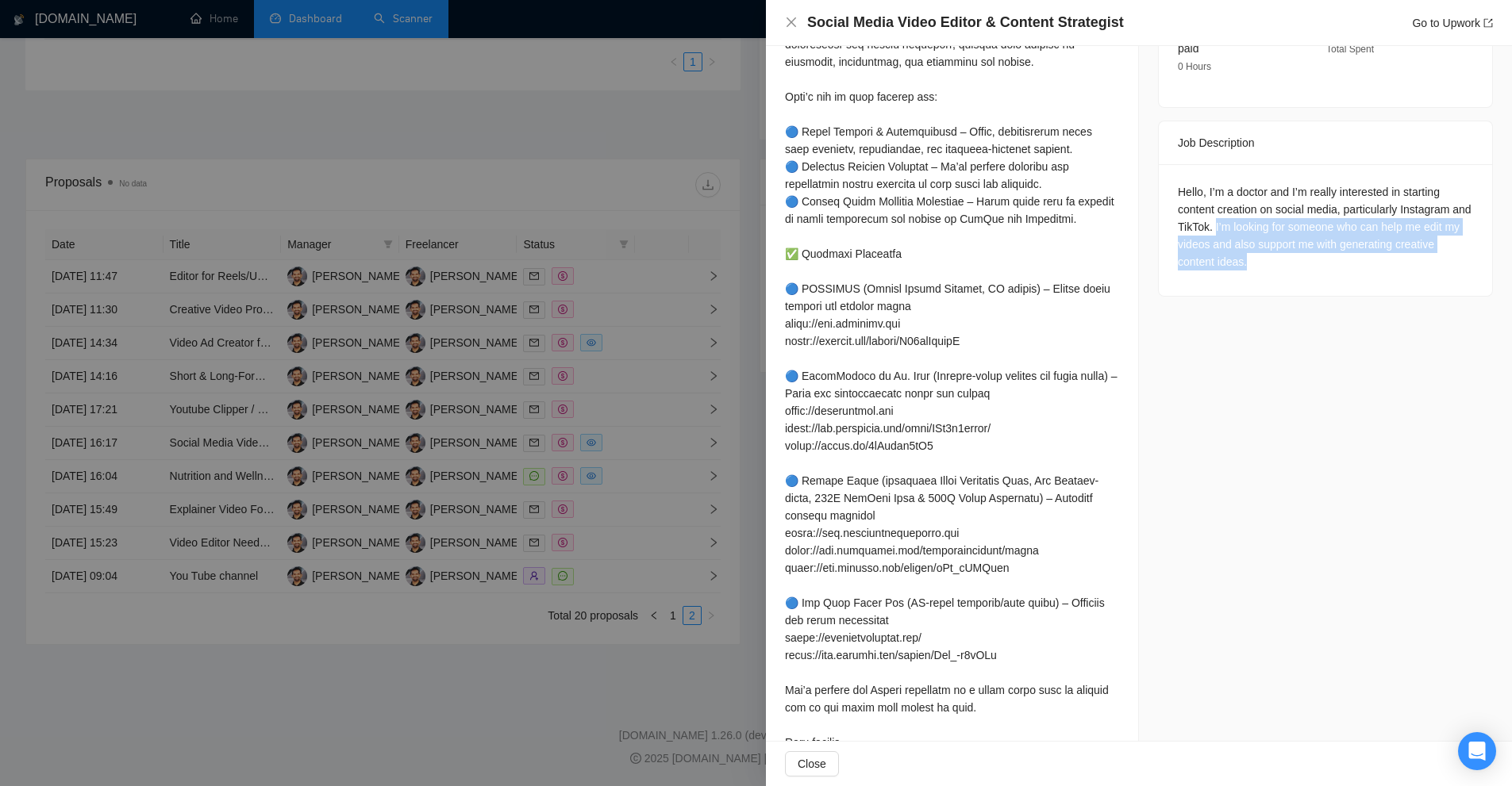
drag, startPoint x: 1230, startPoint y: 220, endPoint x: 1401, endPoint y: 253, distance: 174.2
click at [1401, 253] on div "Hello, I’m a doctor and I’m really interested in starting content creation on s…" at bounding box center [1325, 227] width 295 height 87
click at [1237, 200] on div "Hello, I’m a doctor and I’m really interested in starting content creation on s…" at bounding box center [1325, 227] width 295 height 87
click at [1235, 188] on div "Hello, I’m a doctor and I’m really interested in starting content creation on s…" at bounding box center [1325, 227] width 295 height 87
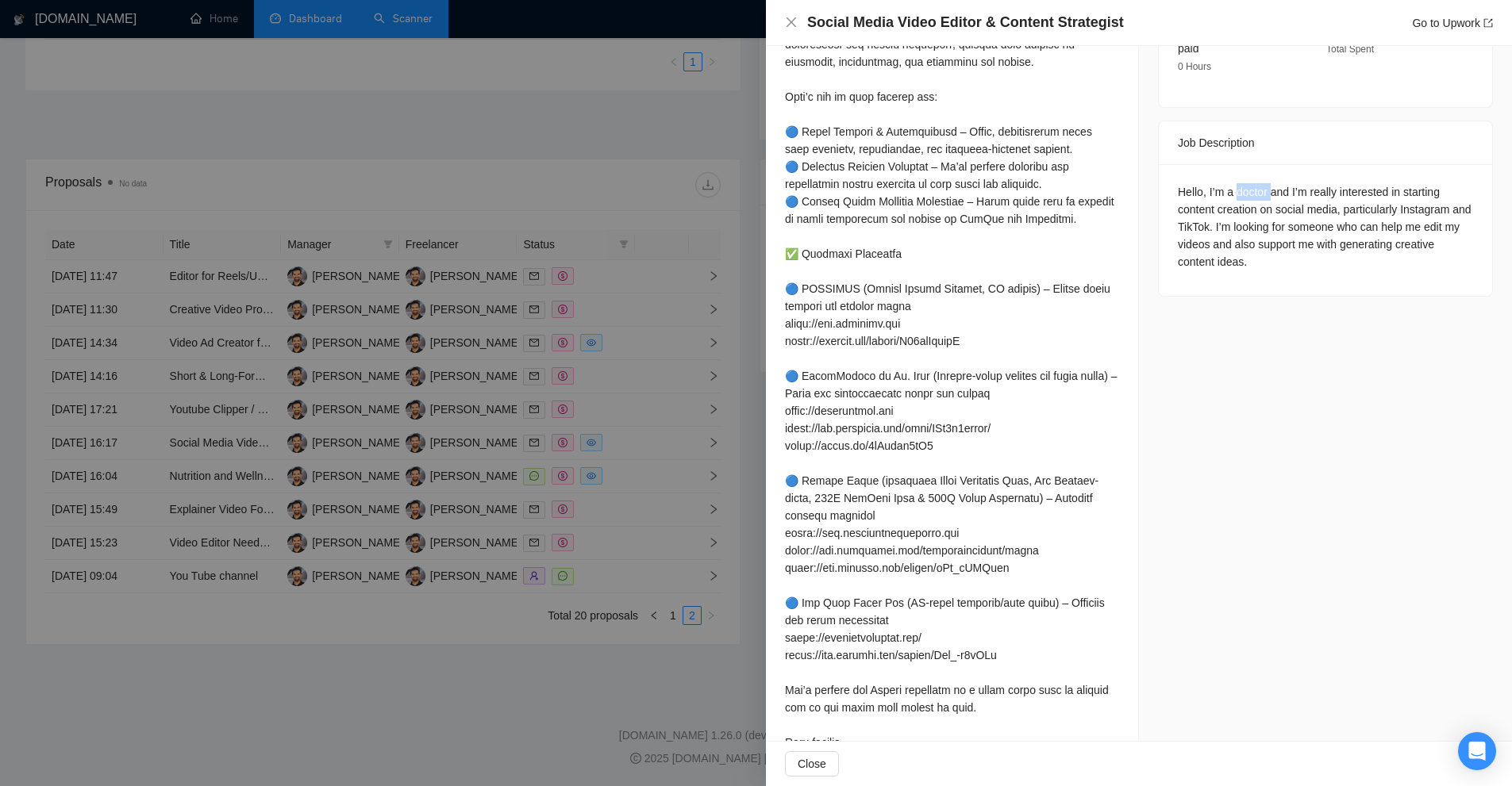
click at [1235, 188] on div "Hello, I’m a doctor and I’m really interested in starting content creation on s…" at bounding box center [1325, 227] width 295 height 87
copy div "doctor"
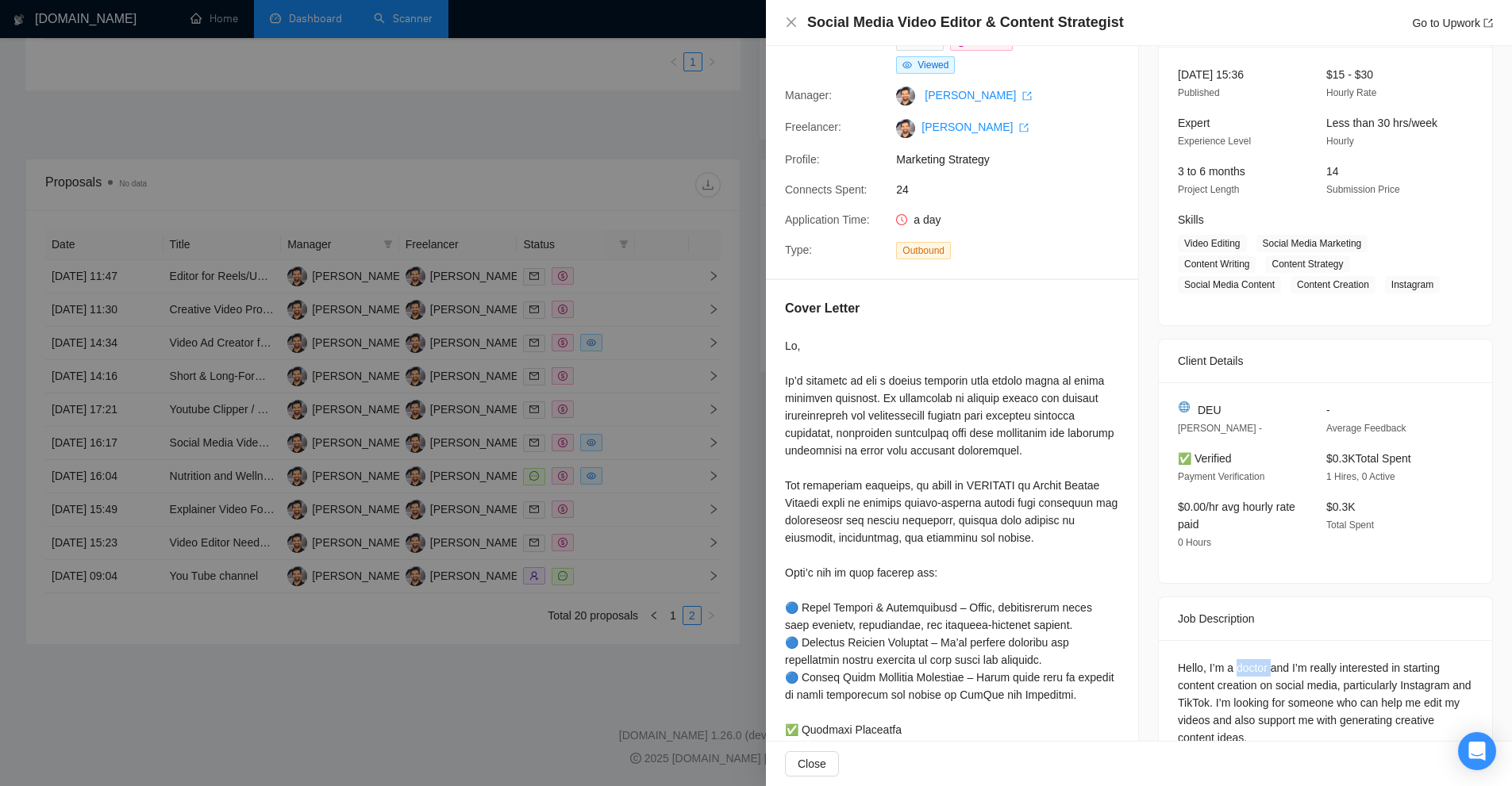
scroll to position [335, 0]
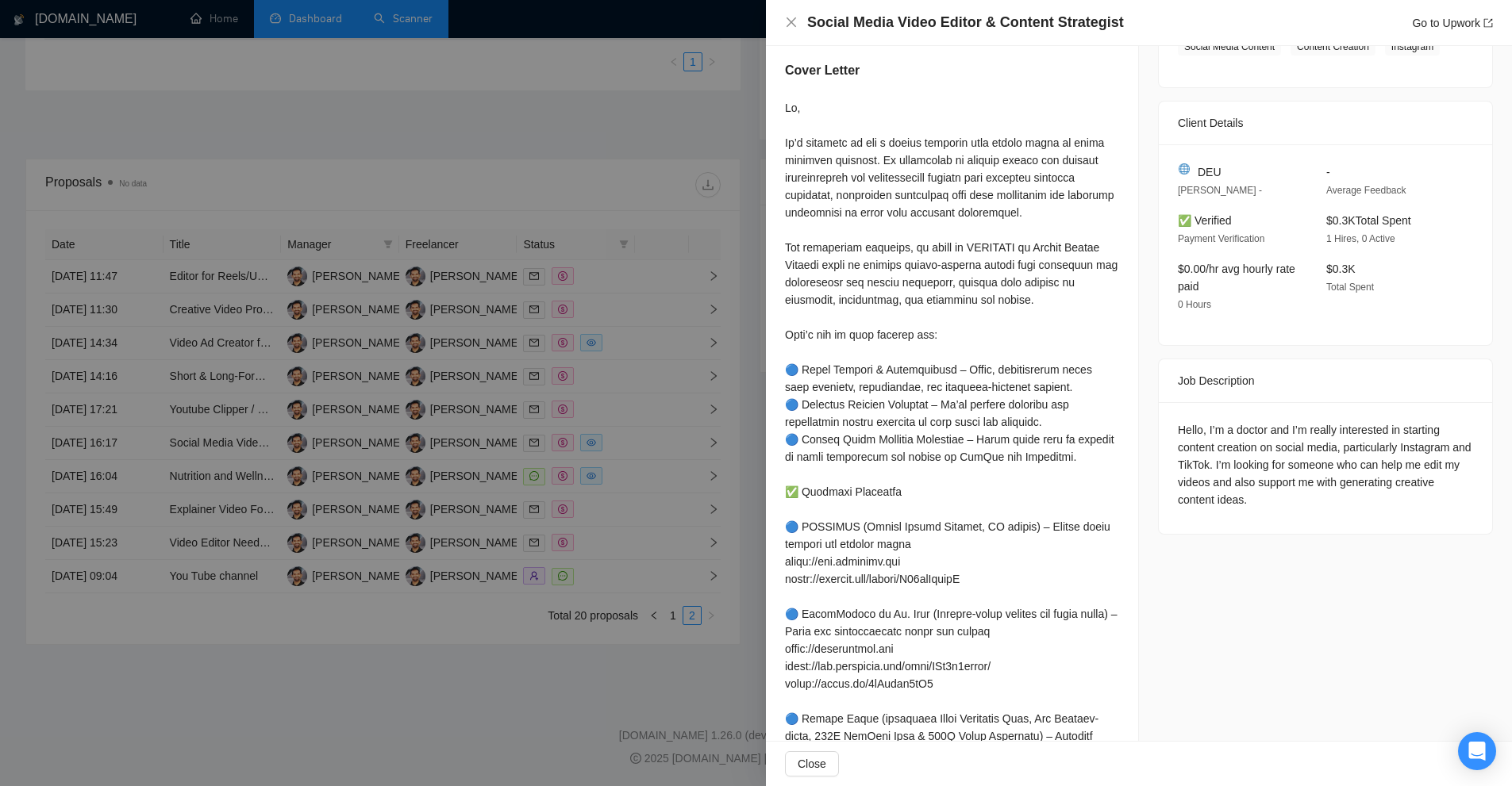
click at [1229, 514] on div "Hello, I’m a doctor and I’m really interested in starting content creation on s…" at bounding box center [1325, 467] width 334 height 132
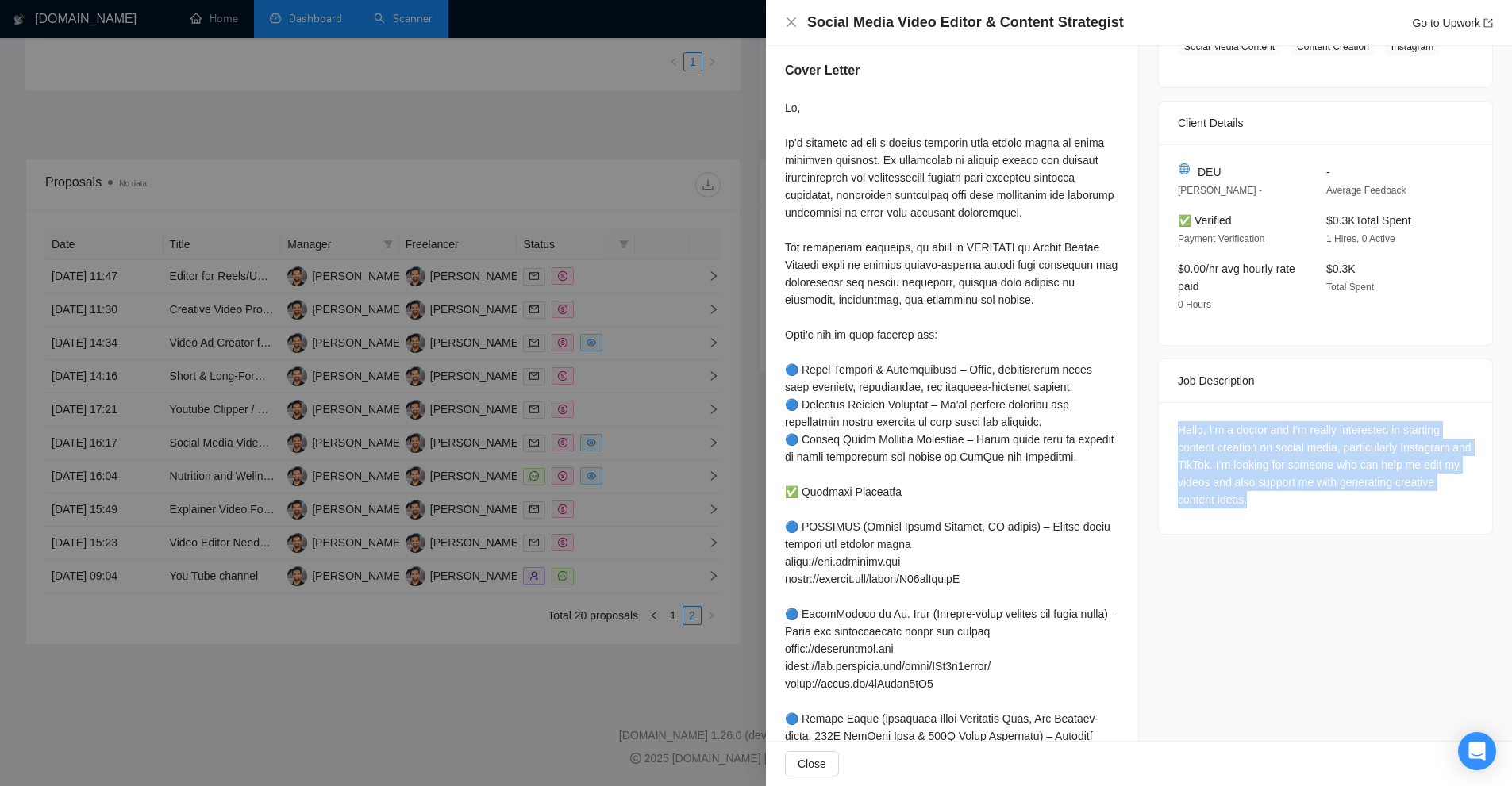
click at [1229, 514] on div "Hello, I’m a doctor and I’m really interested in starting content creation on s…" at bounding box center [1325, 467] width 334 height 132
click at [1207, 438] on div "Hello, I’m a doctor and I’m really interested in starting content creation on s…" at bounding box center [1325, 465] width 295 height 87
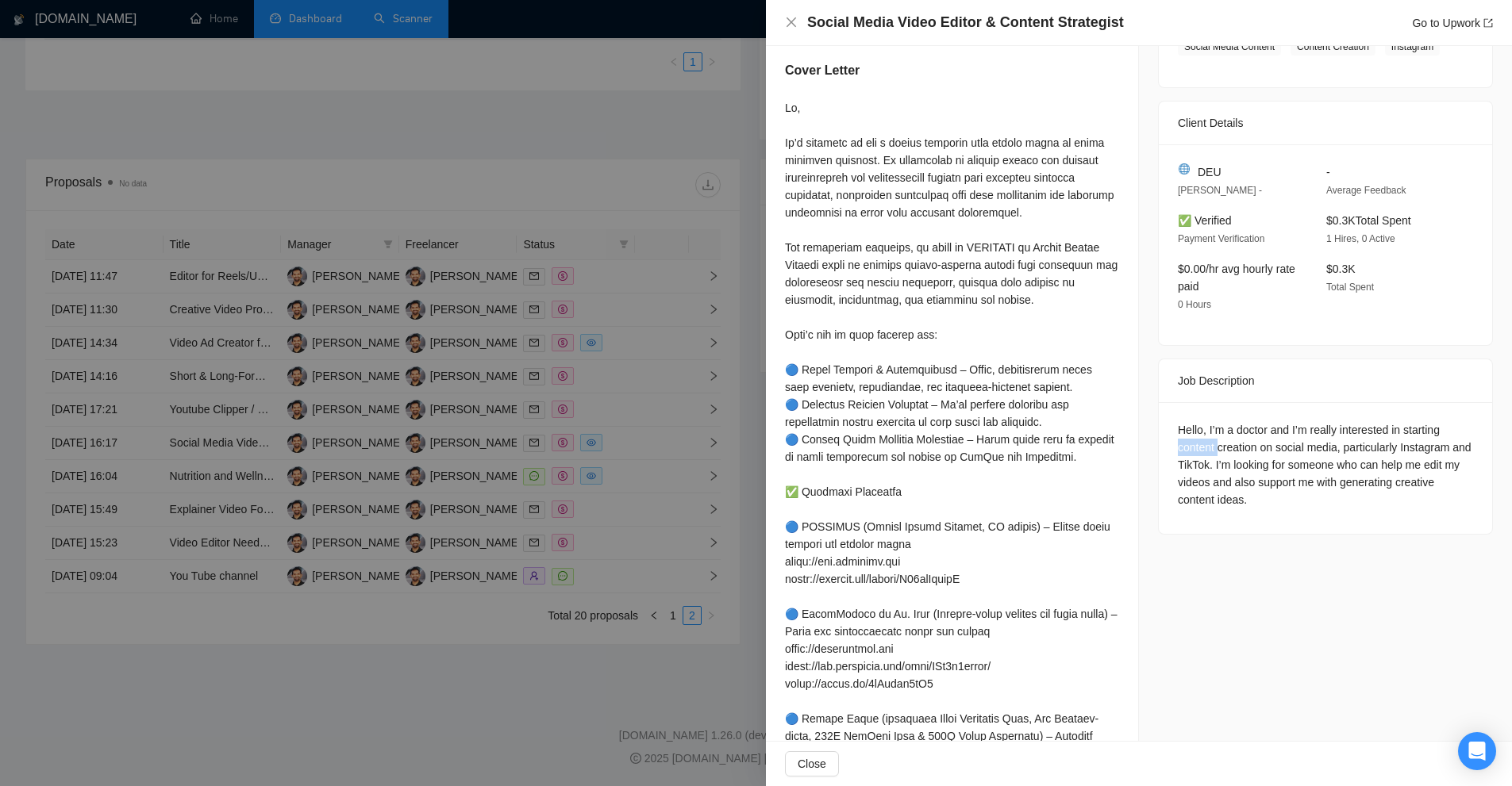
click at [1207, 438] on div "Hello, I’m a doctor and I’m really interested in starting content creation on s…" at bounding box center [1325, 465] width 295 height 87
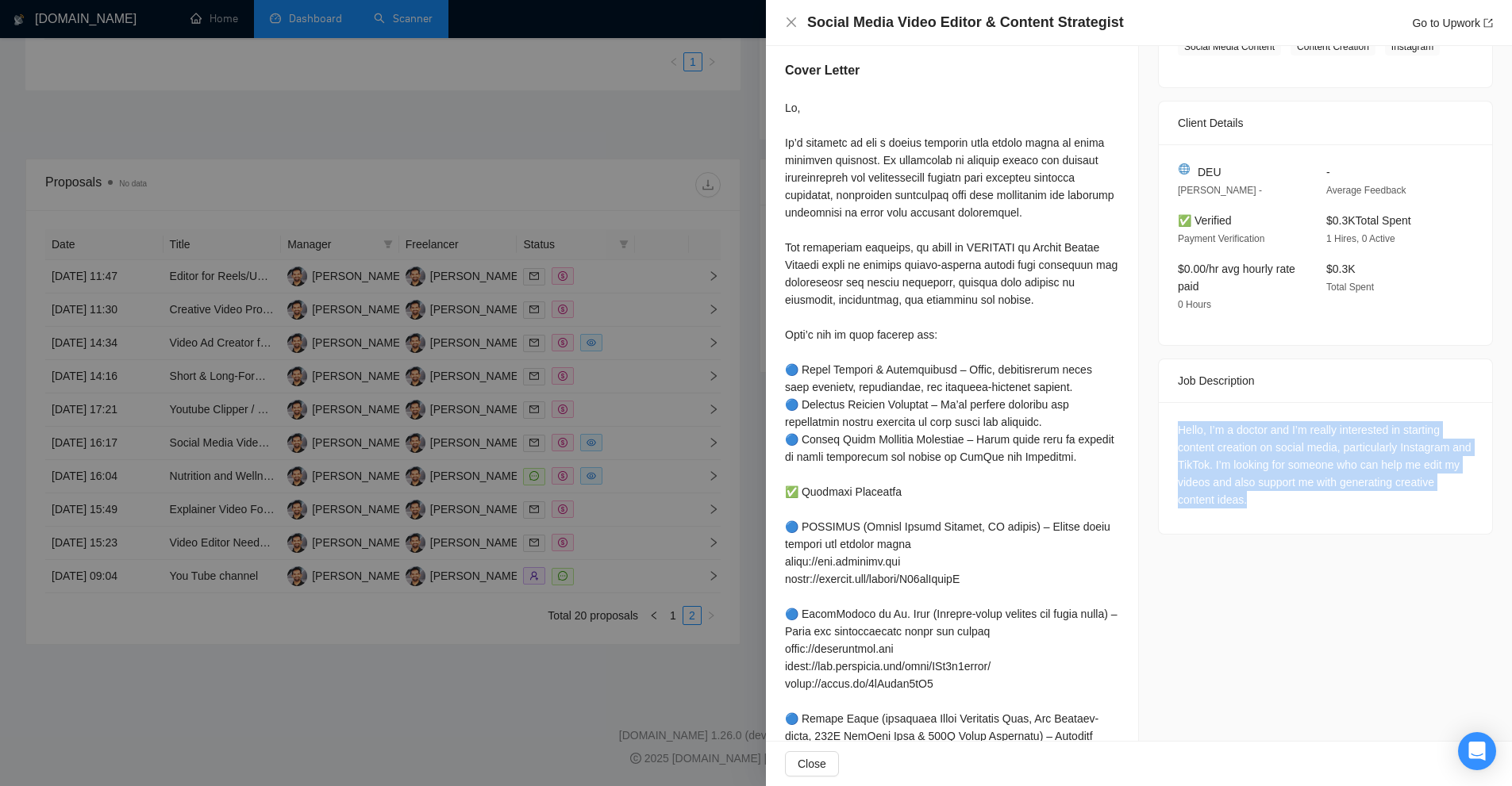
click at [1207, 438] on div "Hello, I’m a doctor and I’m really interested in starting content creation on s…" at bounding box center [1325, 465] width 295 height 87
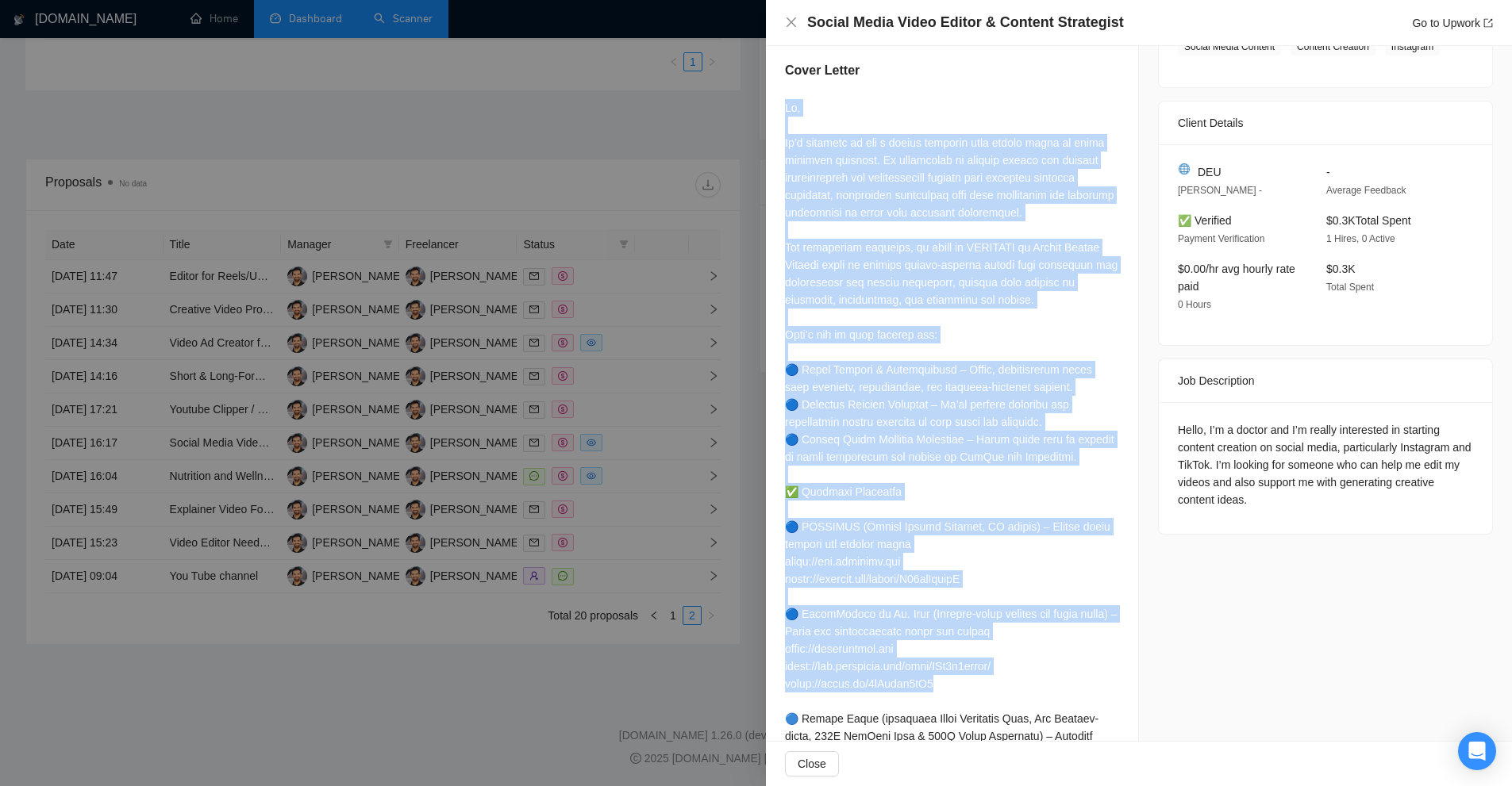
scroll to position [660, 0]
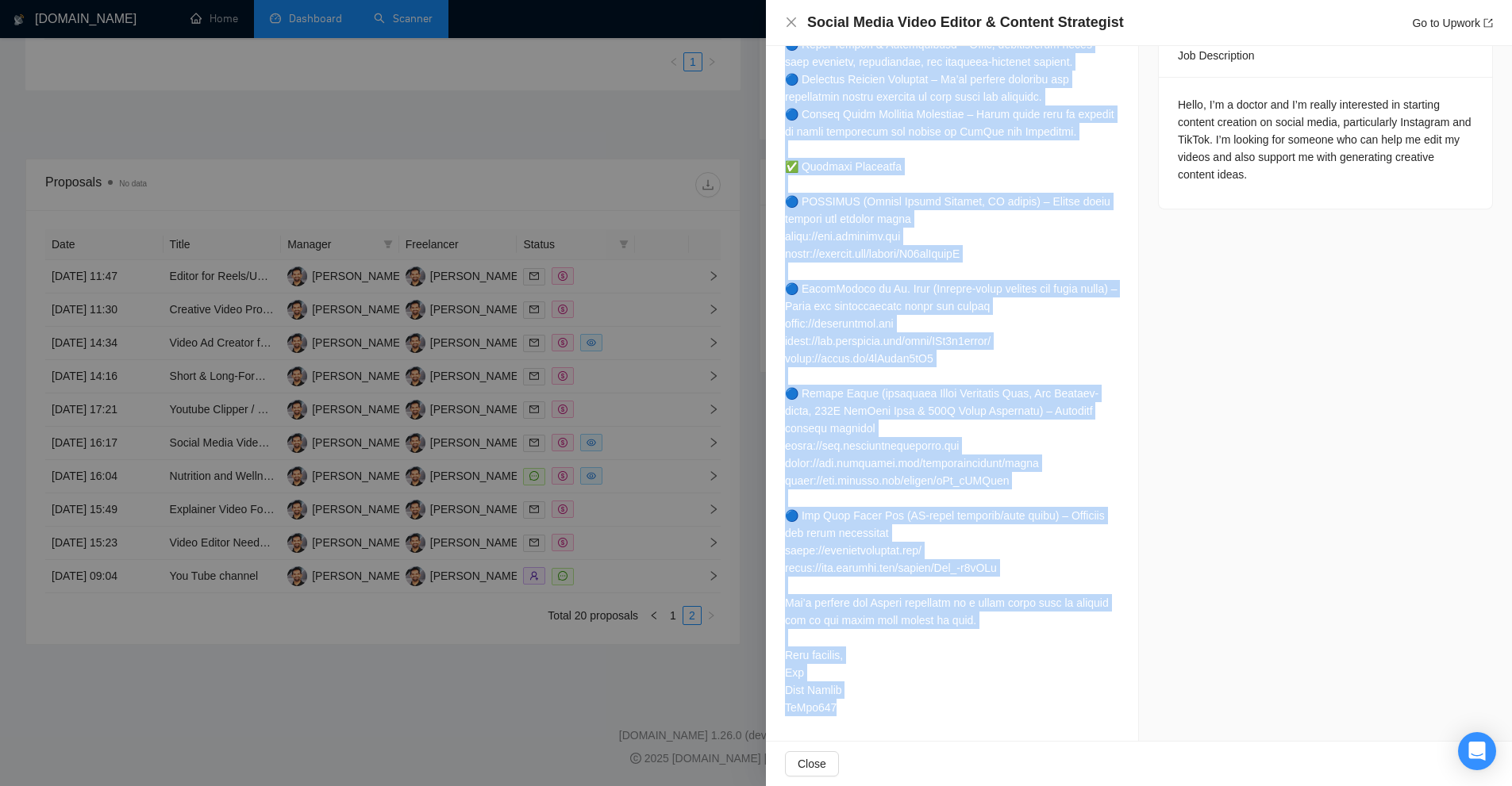
drag, startPoint x: 781, startPoint y: 105, endPoint x: 985, endPoint y: 719, distance: 647.0
click at [985, 719] on div "Cover Letter" at bounding box center [952, 229] width 372 height 1025
copy div "Hi, It’s exciting to see a doctor stepping into social media to share valuable …"
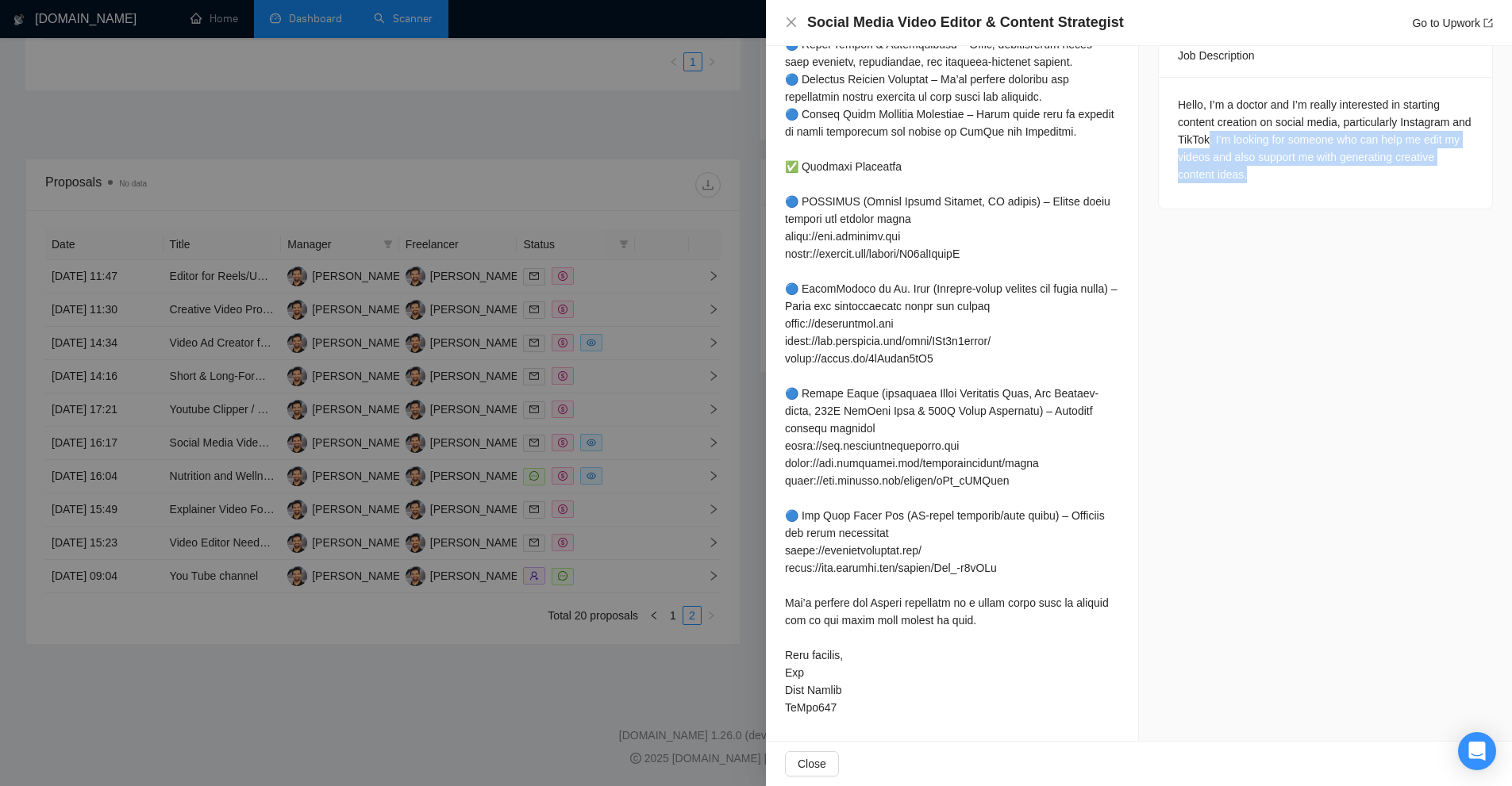
drag, startPoint x: 1260, startPoint y: 136, endPoint x: 1260, endPoint y: 166, distance: 30.0
click at [1260, 166] on div "Hello, I’m a doctor and I’m really interested in starting content creation on s…" at bounding box center [1325, 140] width 295 height 87
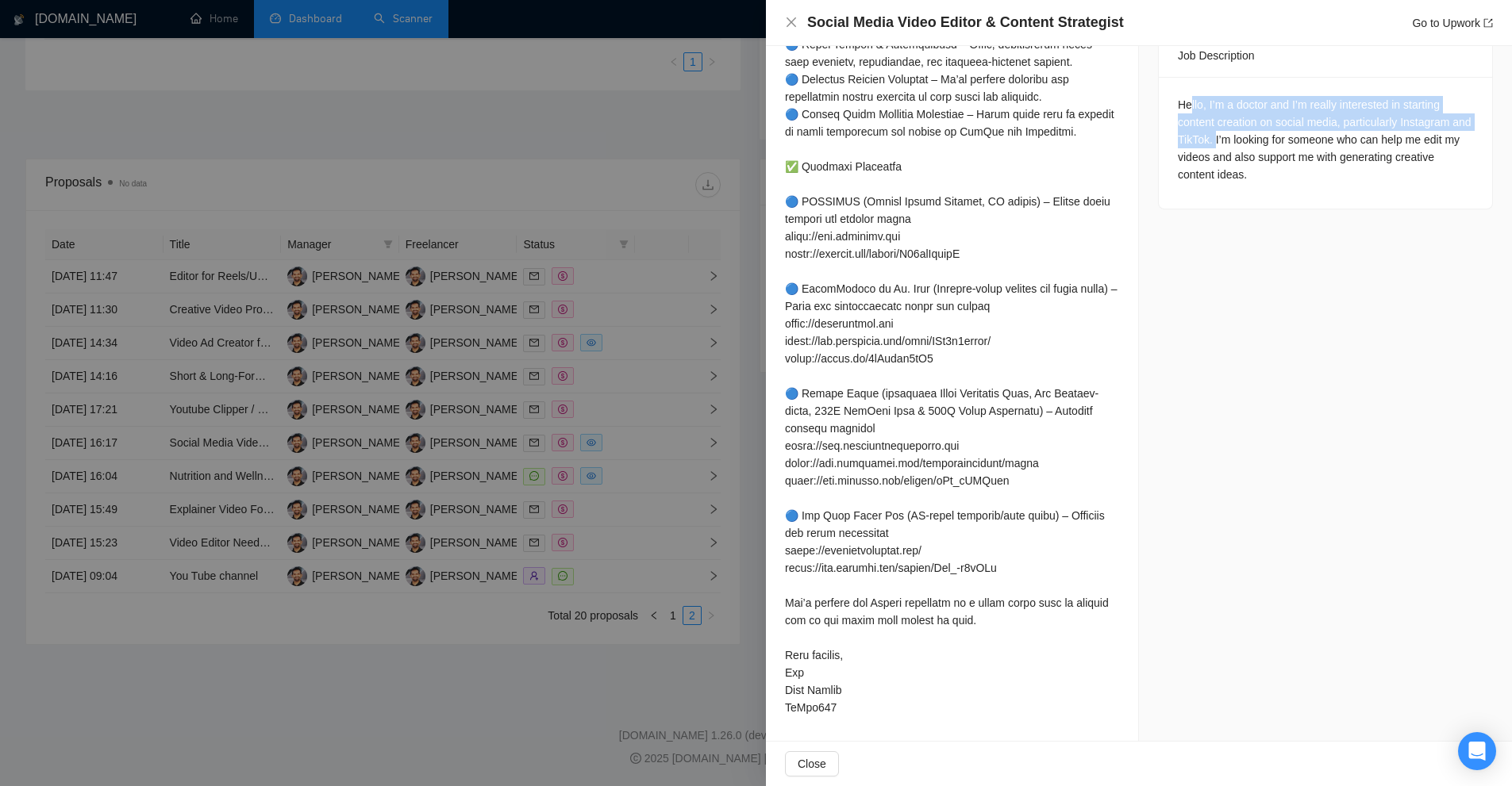
drag, startPoint x: 1182, startPoint y: 98, endPoint x: 1229, endPoint y: 131, distance: 57.4
click at [1229, 131] on div "Hello, I’m a doctor and I’m really interested in starting content creation on s…" at bounding box center [1325, 140] width 295 height 87
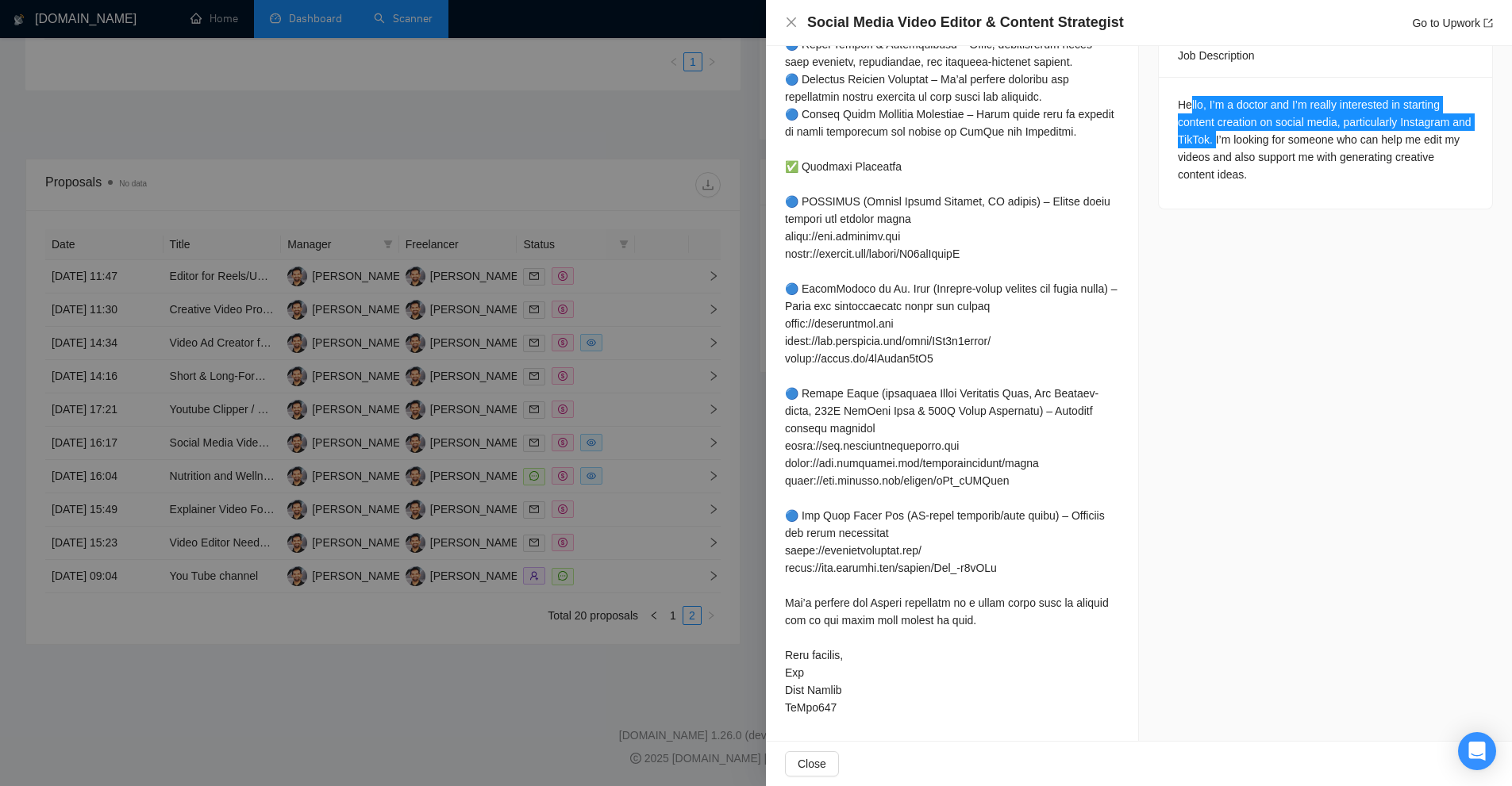
scroll to position [502, 0]
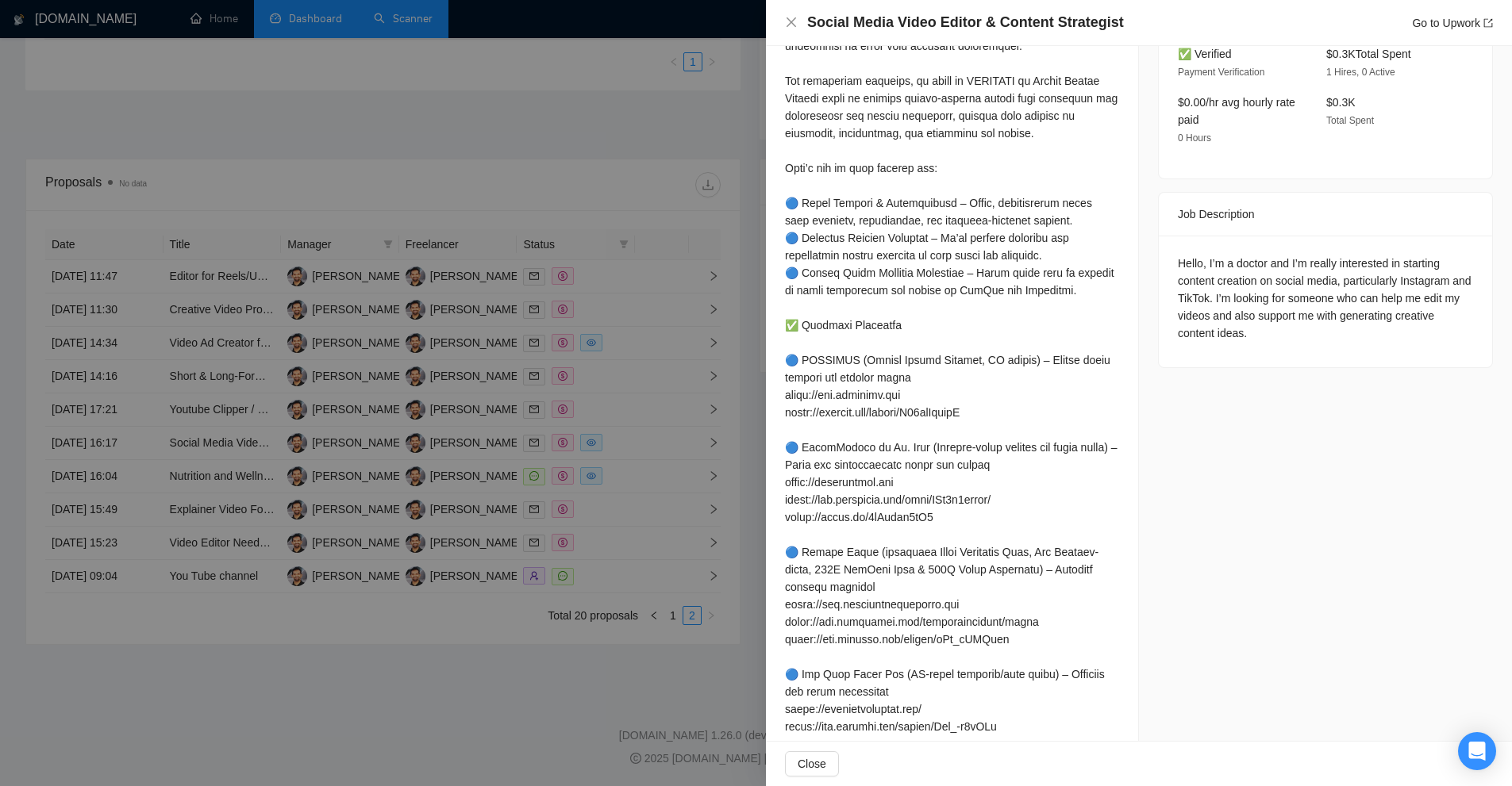
click at [836, 318] on div at bounding box center [952, 404] width 334 height 942
click at [845, 361] on div at bounding box center [952, 404] width 334 height 942
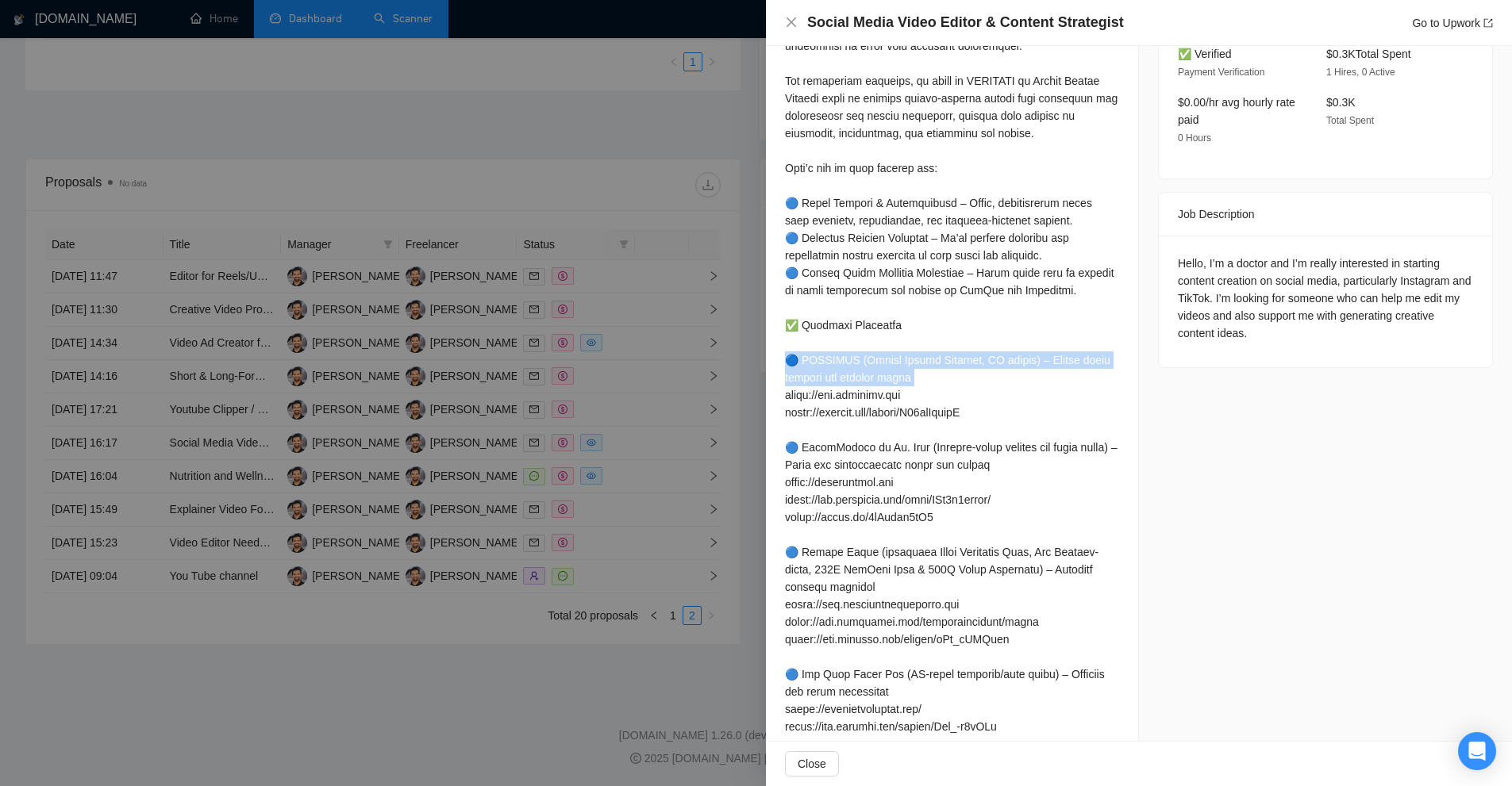
scroll to position [660, 0]
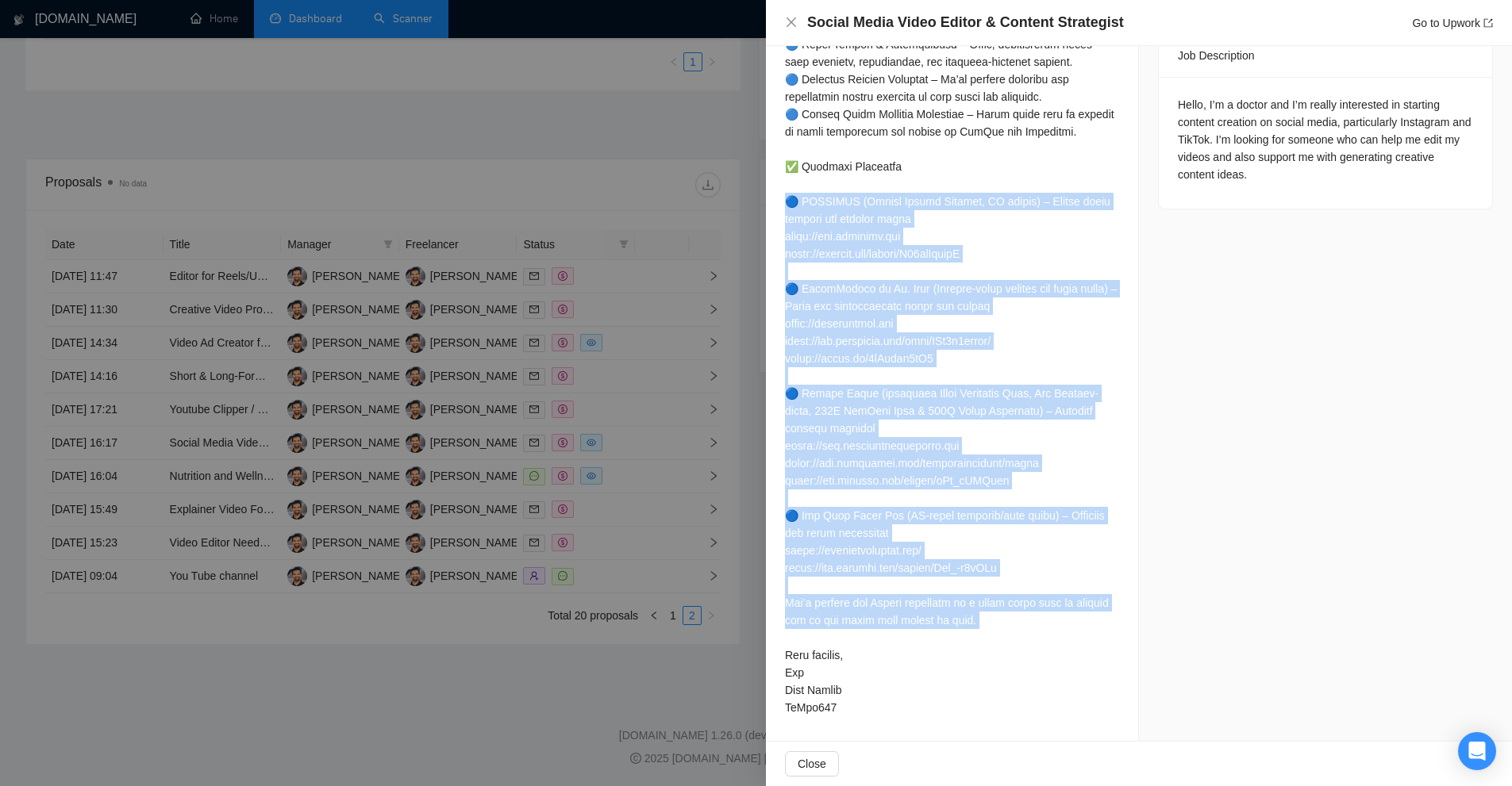
drag, startPoint x: 845, startPoint y: 361, endPoint x: 913, endPoint y: 609, distance: 257.2
click at [913, 609] on div at bounding box center [952, 246] width 334 height 942
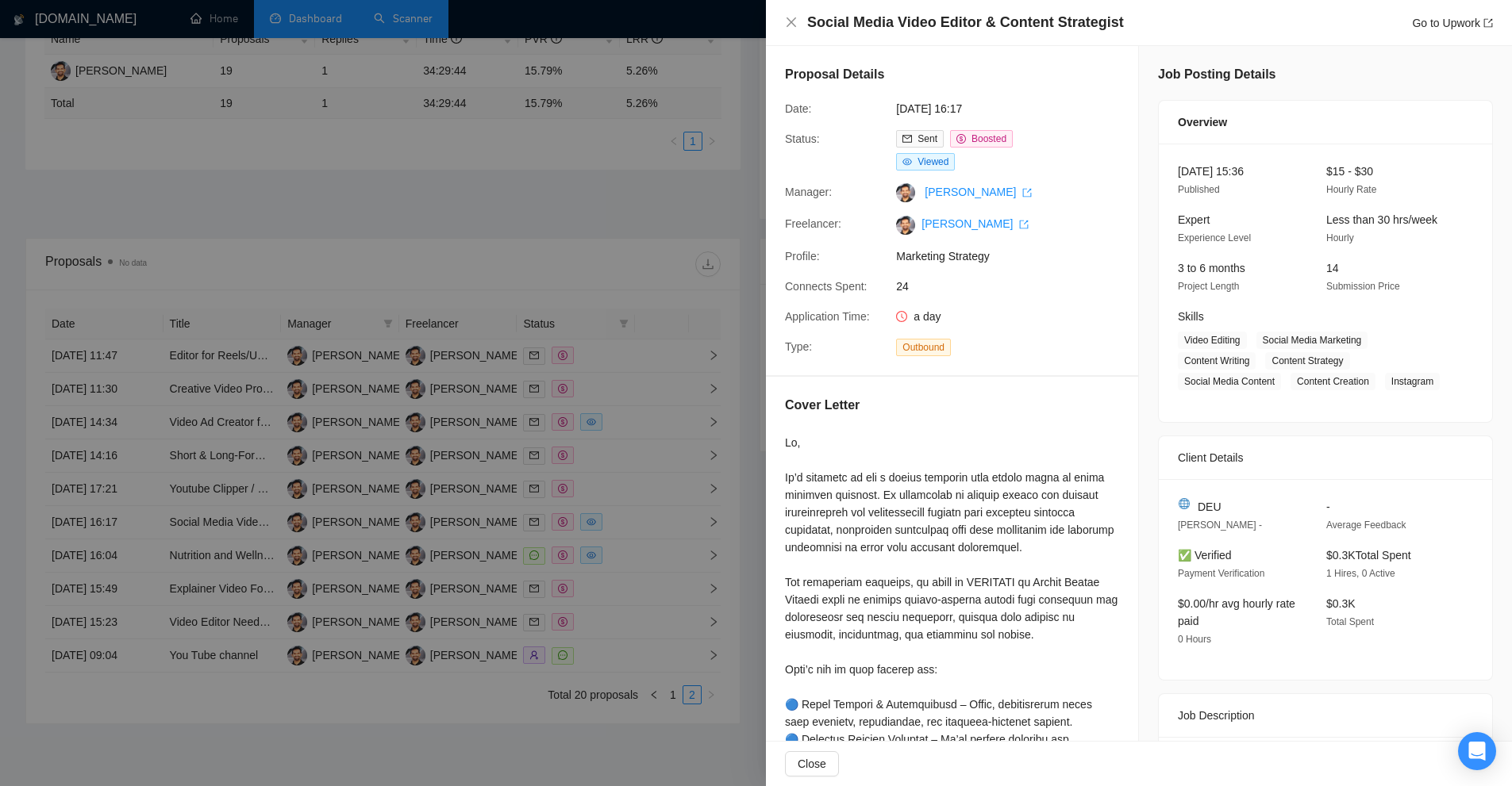
scroll to position [405, 0]
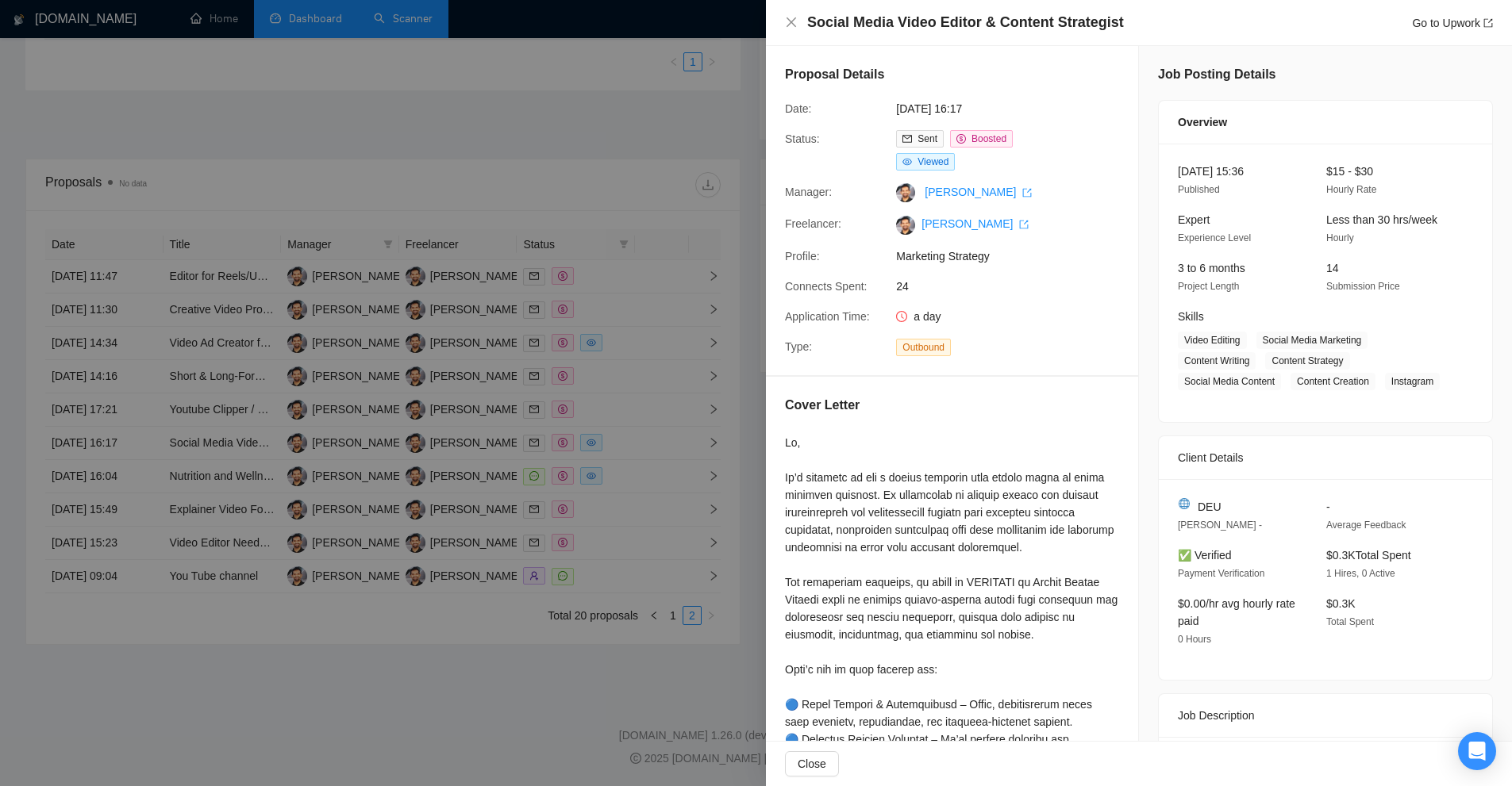
click at [945, 397] on div "Cover Letter" at bounding box center [952, 409] width 334 height 26
click at [629, 338] on div at bounding box center [756, 393] width 1512 height 786
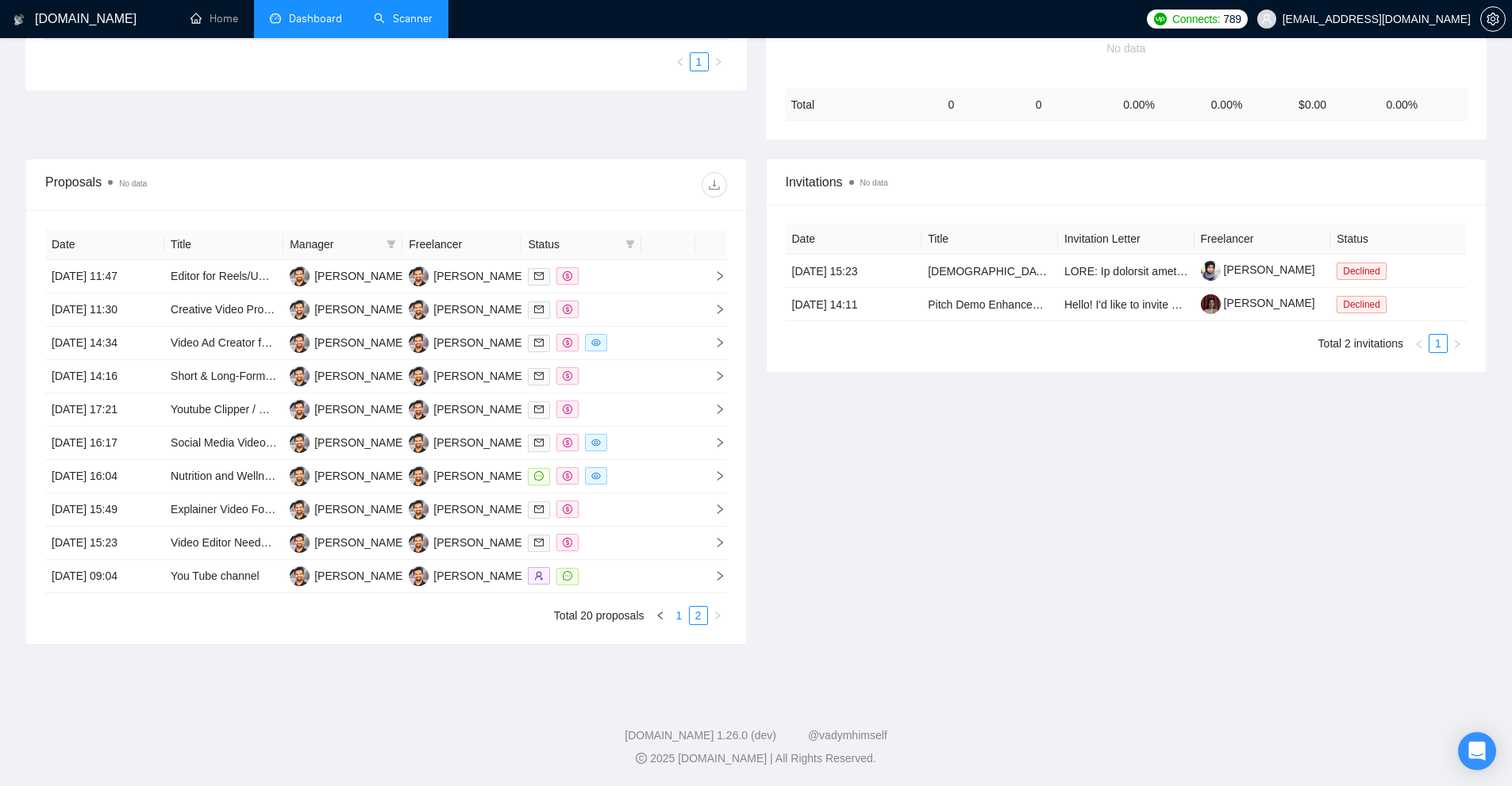
click at [671, 622] on link "1" at bounding box center [679, 616] width 18 height 18
click at [657, 577] on td at bounding box center [668, 577] width 53 height 34
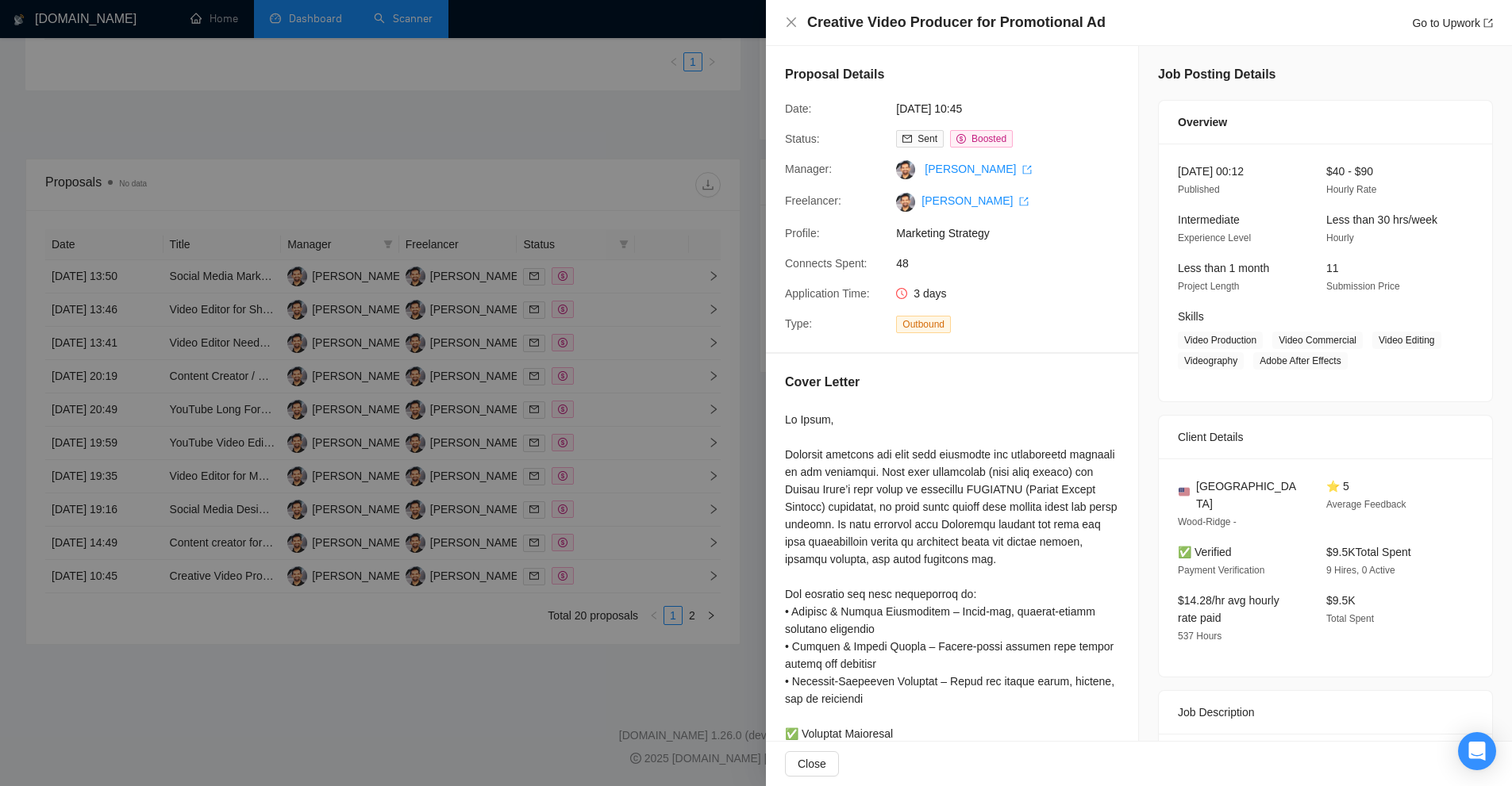
scroll to position [397, 0]
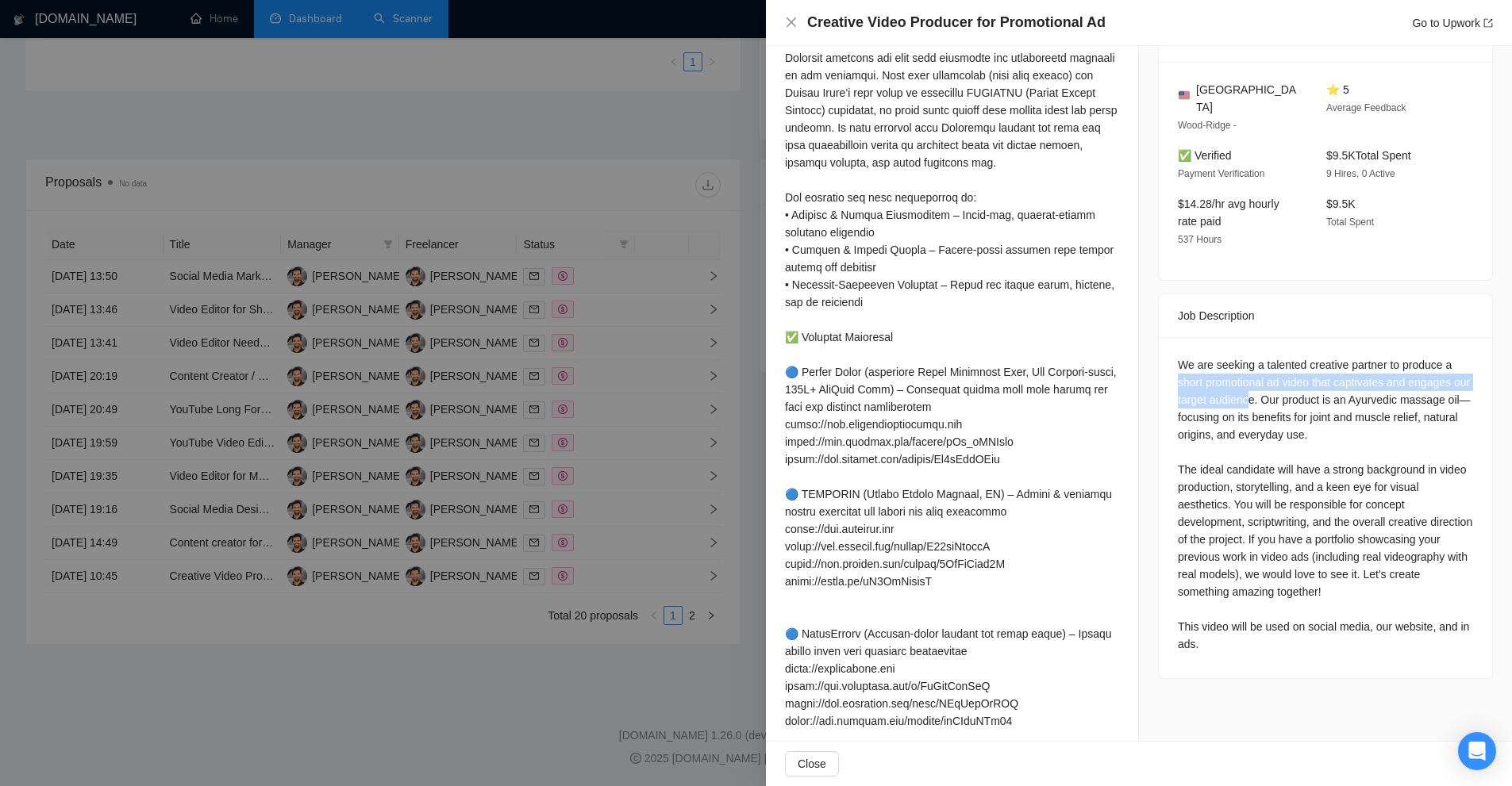
drag, startPoint x: 1171, startPoint y: 361, endPoint x: 1263, endPoint y: 380, distance: 93.9
click at [1263, 380] on div "We are seeking a talented creative partner to produce a short promotional ad vi…" at bounding box center [1325, 505] width 295 height 297
click at [1272, 382] on div "We are seeking a talented creative partner to produce a short promotional ad vi…" at bounding box center [1325, 505] width 295 height 297
drag, startPoint x: 1273, startPoint y: 377, endPoint x: 1440, endPoint y: 381, distance: 167.0
click at [1440, 381] on div "We are seeking a talented creative partner to produce a short promotional ad vi…" at bounding box center [1325, 505] width 295 height 297
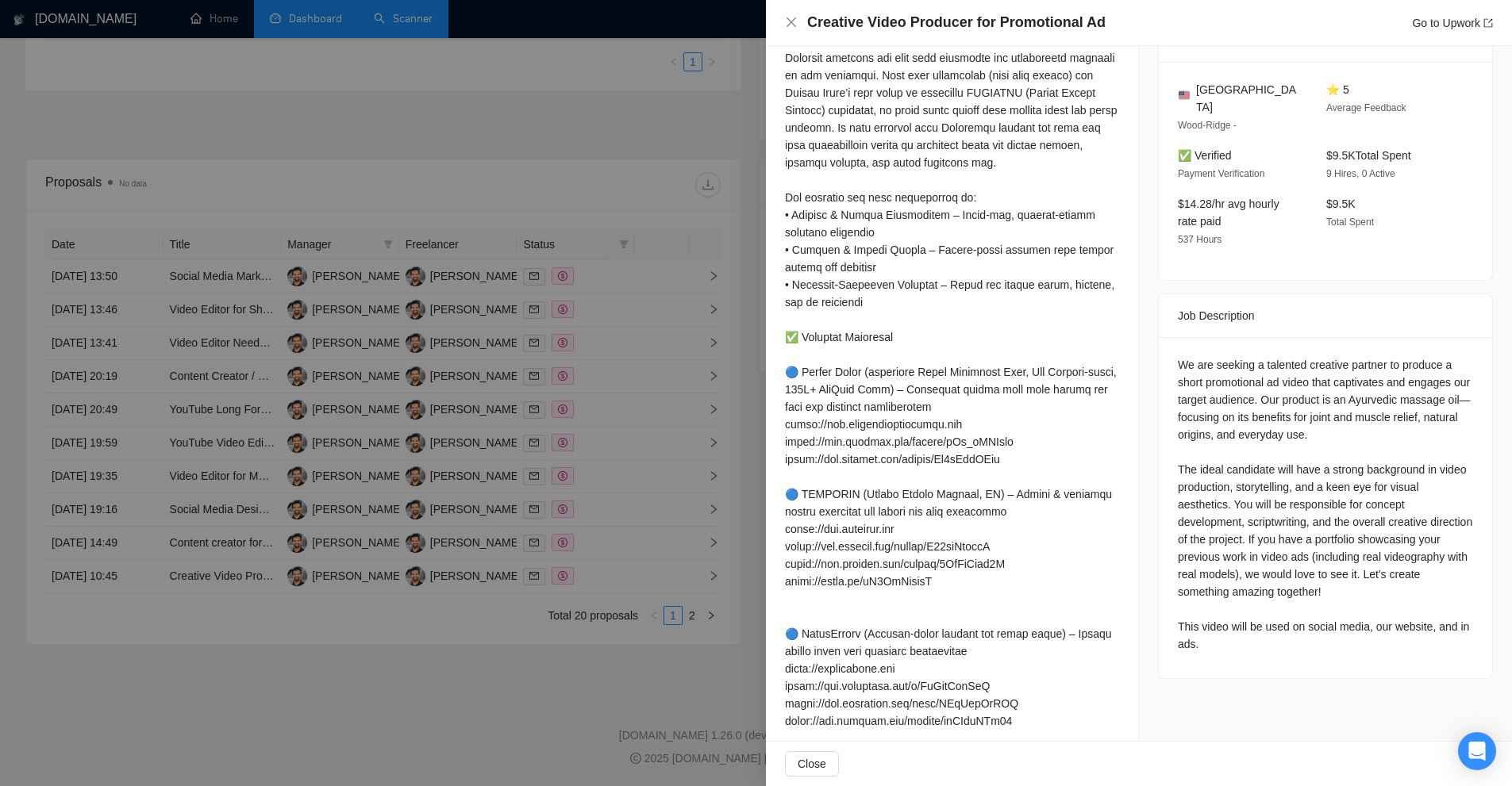
click at [1405, 356] on div "We are seeking a talented creative partner to produce a short promotional ad vi…" at bounding box center [1325, 505] width 295 height 297
click at [1215, 356] on div "We are seeking a talented creative partner to produce a short promotional ad vi…" at bounding box center [1325, 505] width 295 height 297
drag, startPoint x: 1215, startPoint y: 353, endPoint x: 1185, endPoint y: 361, distance: 31.0
click at [1185, 361] on div "We are seeking a talented creative partner to produce a short promotional ad vi…" at bounding box center [1325, 505] width 295 height 297
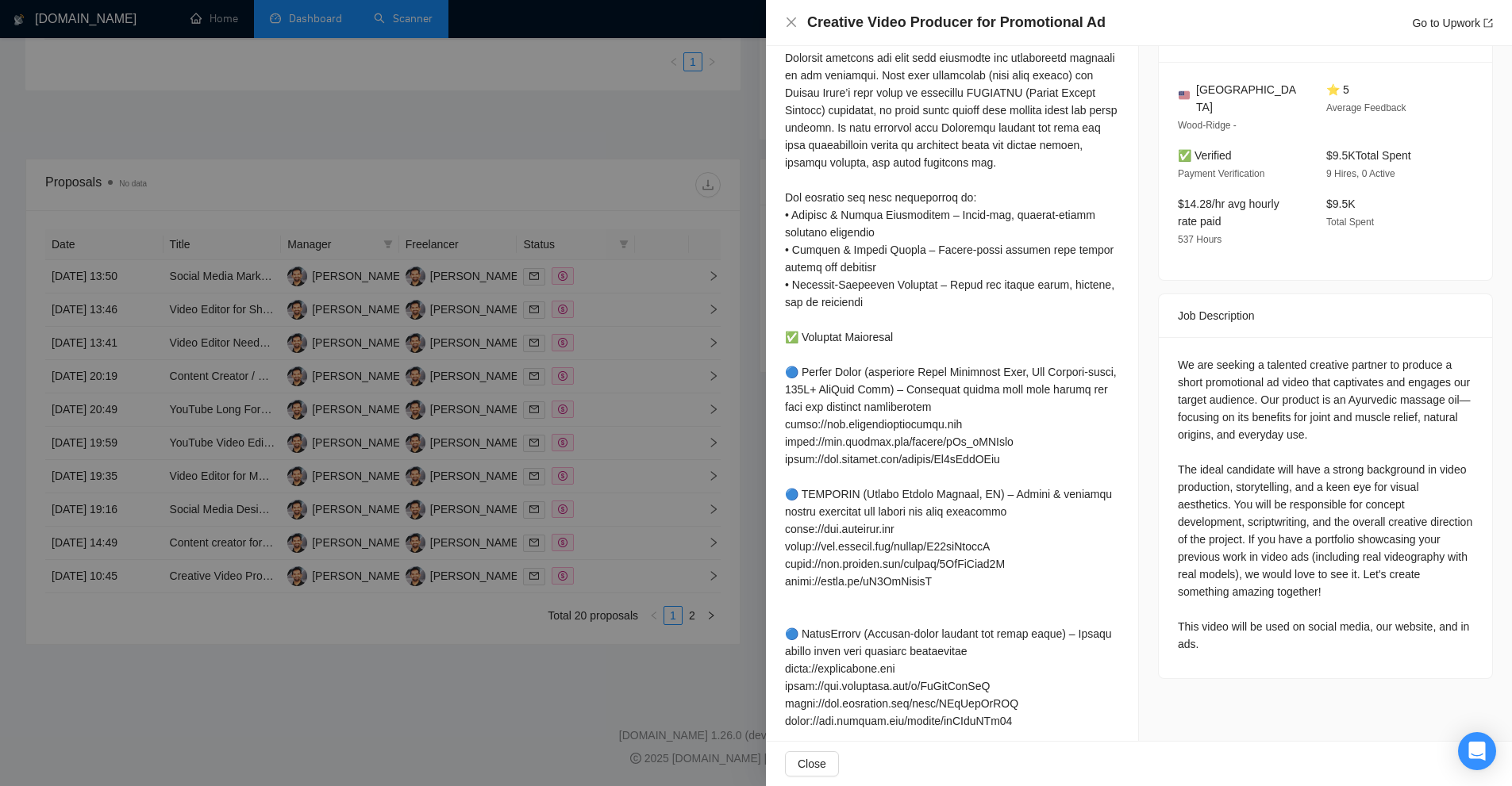
scroll to position [158, 0]
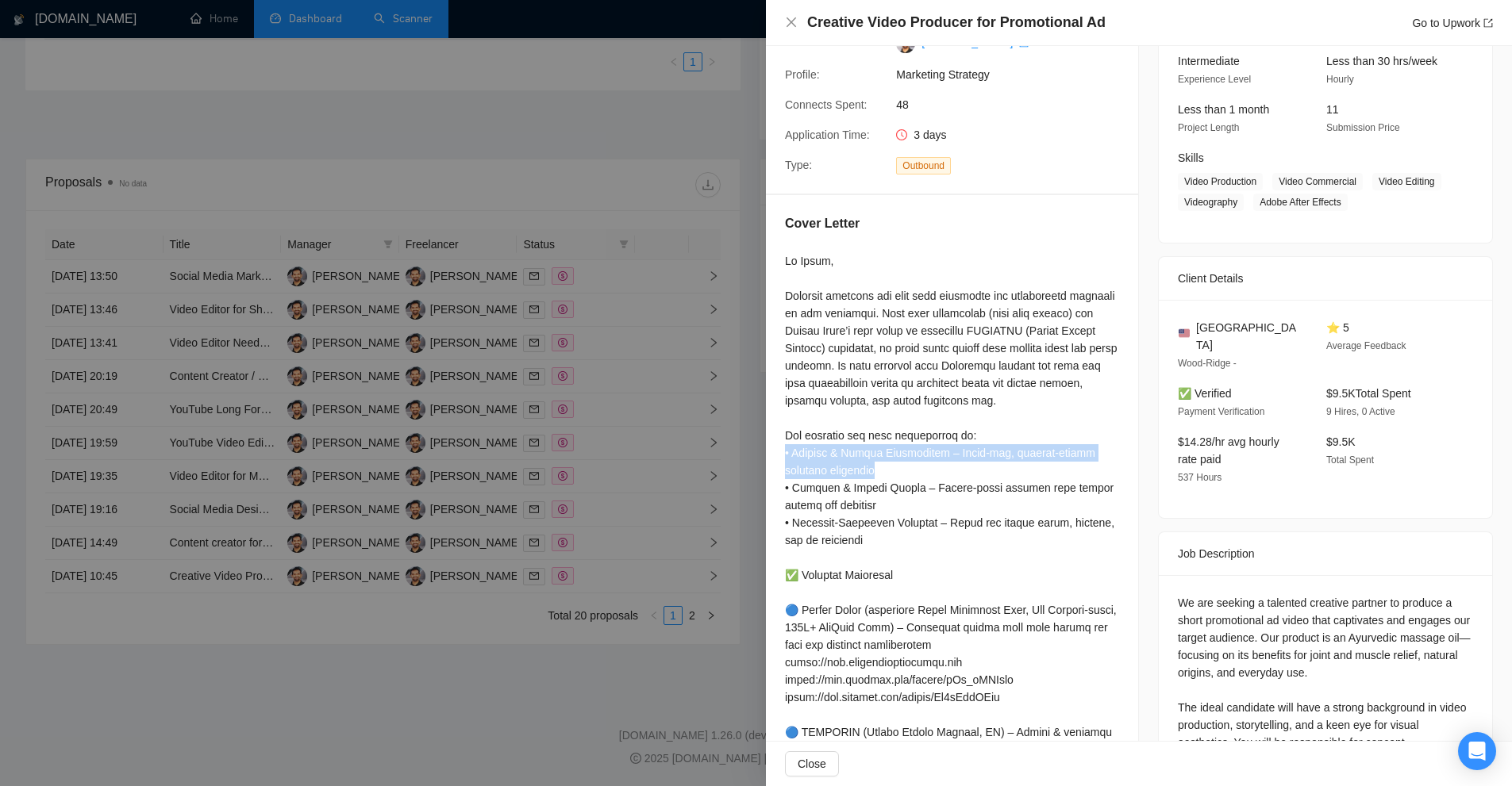
drag, startPoint x: 794, startPoint y: 454, endPoint x: 952, endPoint y: 474, distance: 159.3
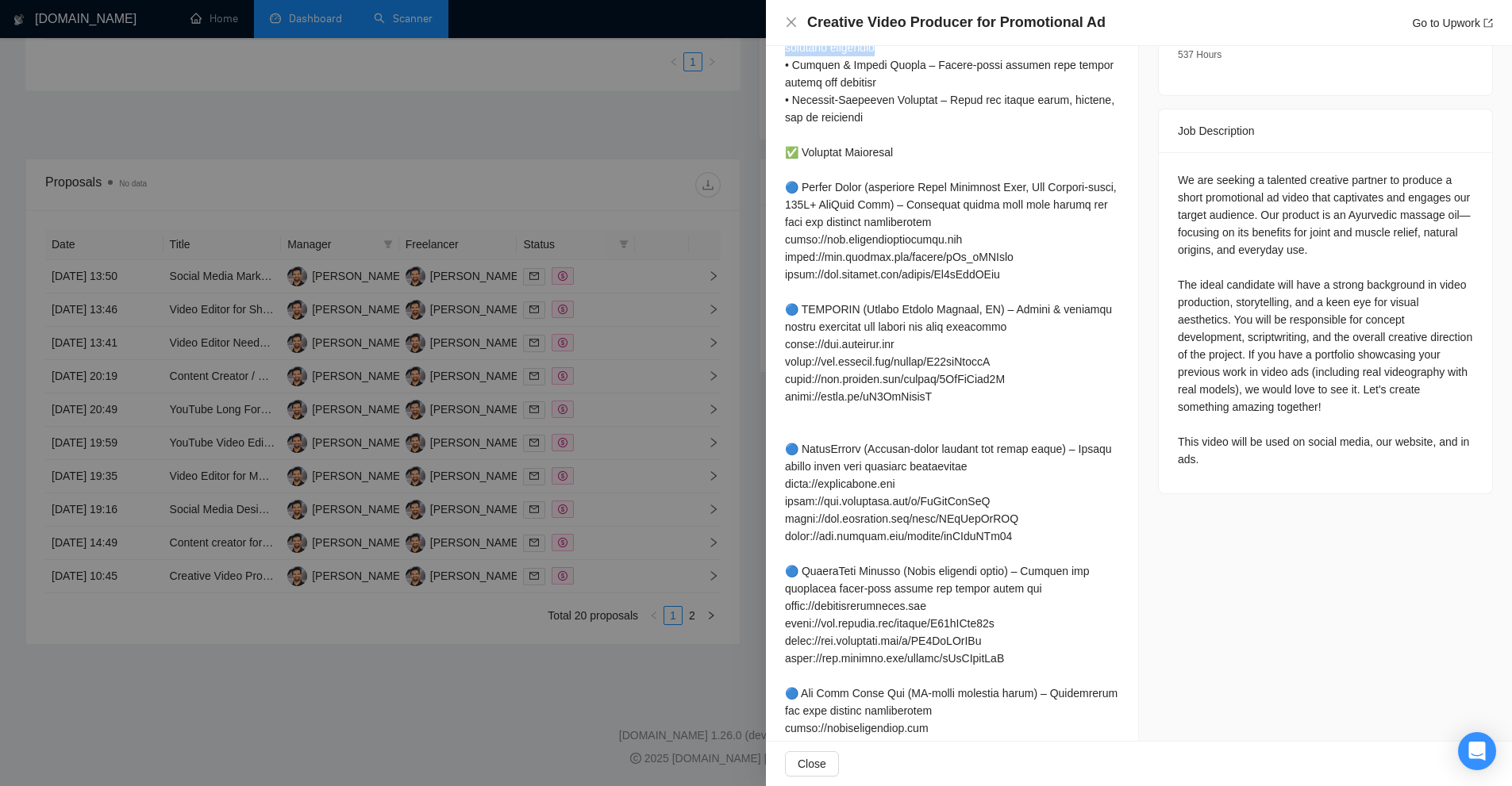
scroll to position [502, 0]
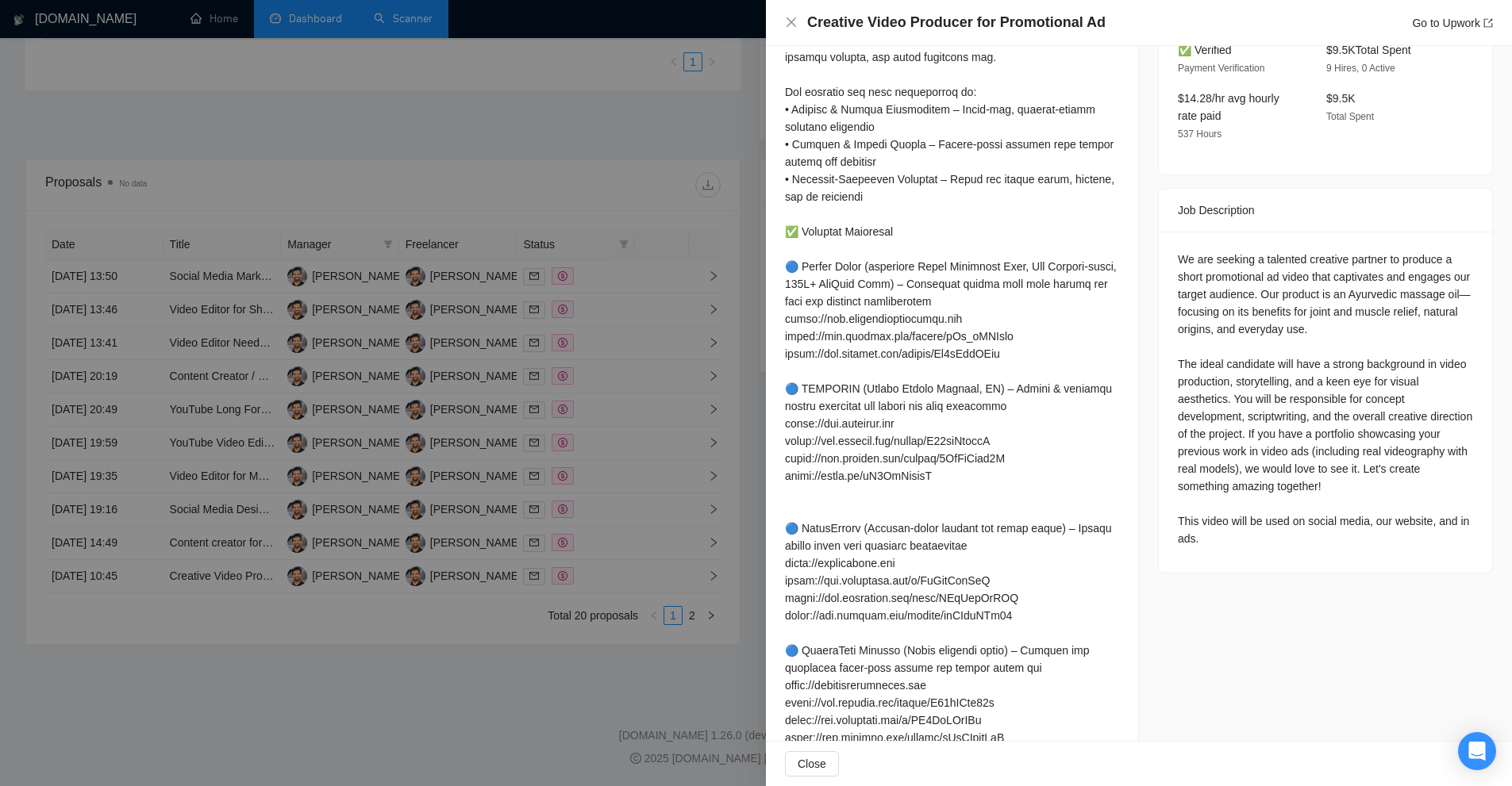
click at [457, 93] on div at bounding box center [756, 393] width 1512 height 786
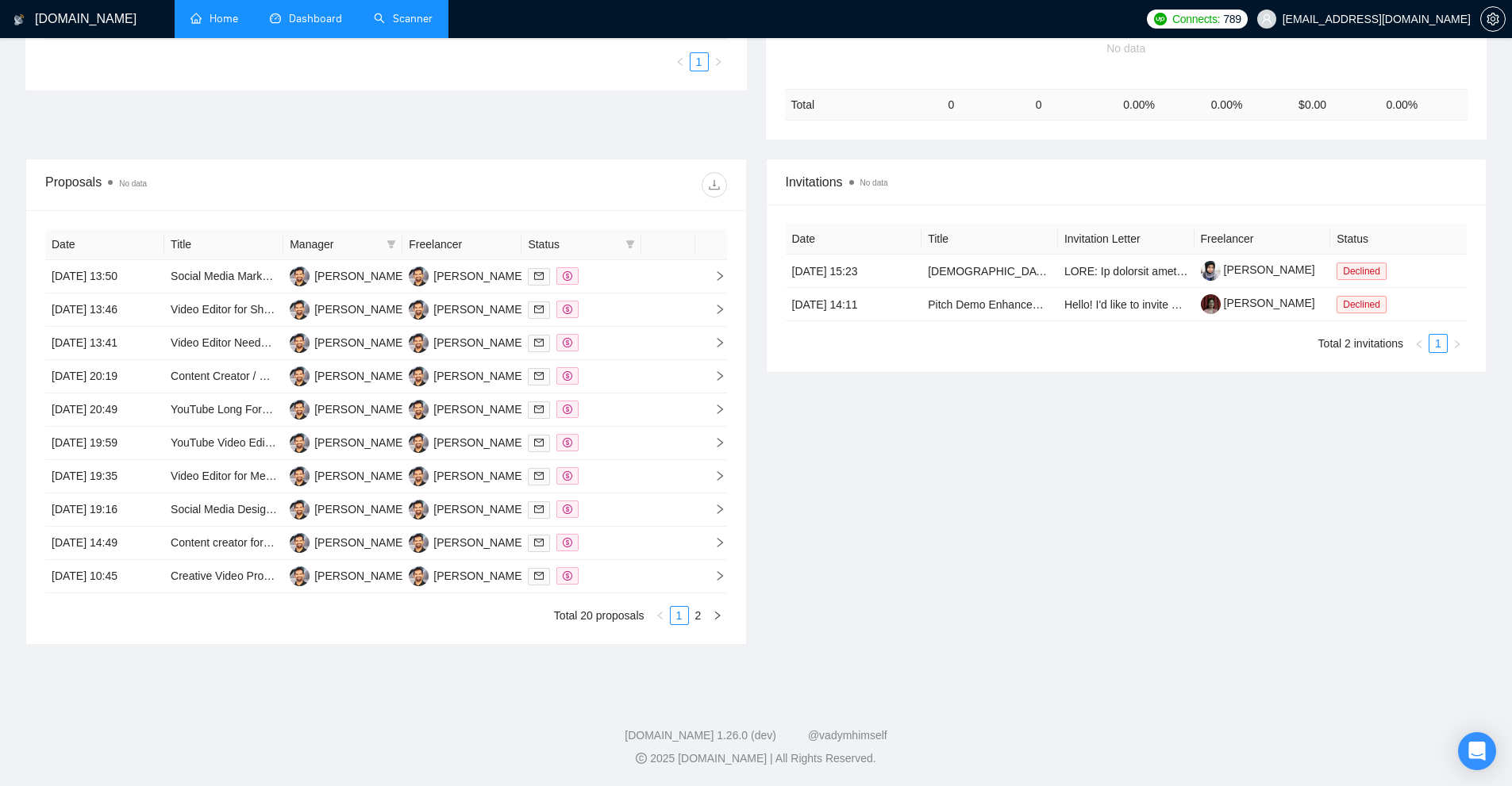
click at [238, 23] on link "Home" at bounding box center [214, 19] width 48 height 14
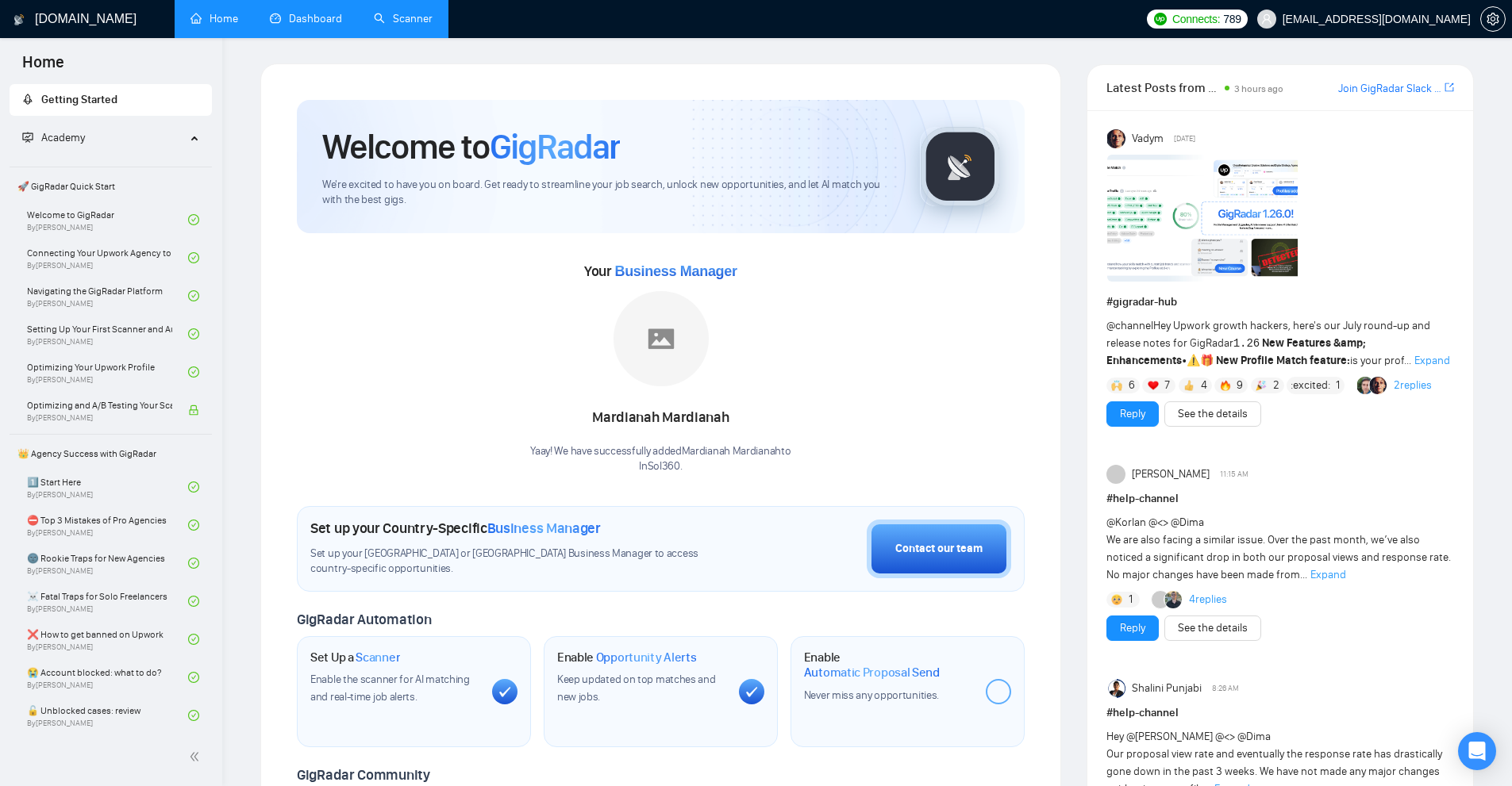
click at [399, 16] on link "Scanner" at bounding box center [402, 19] width 58 height 14
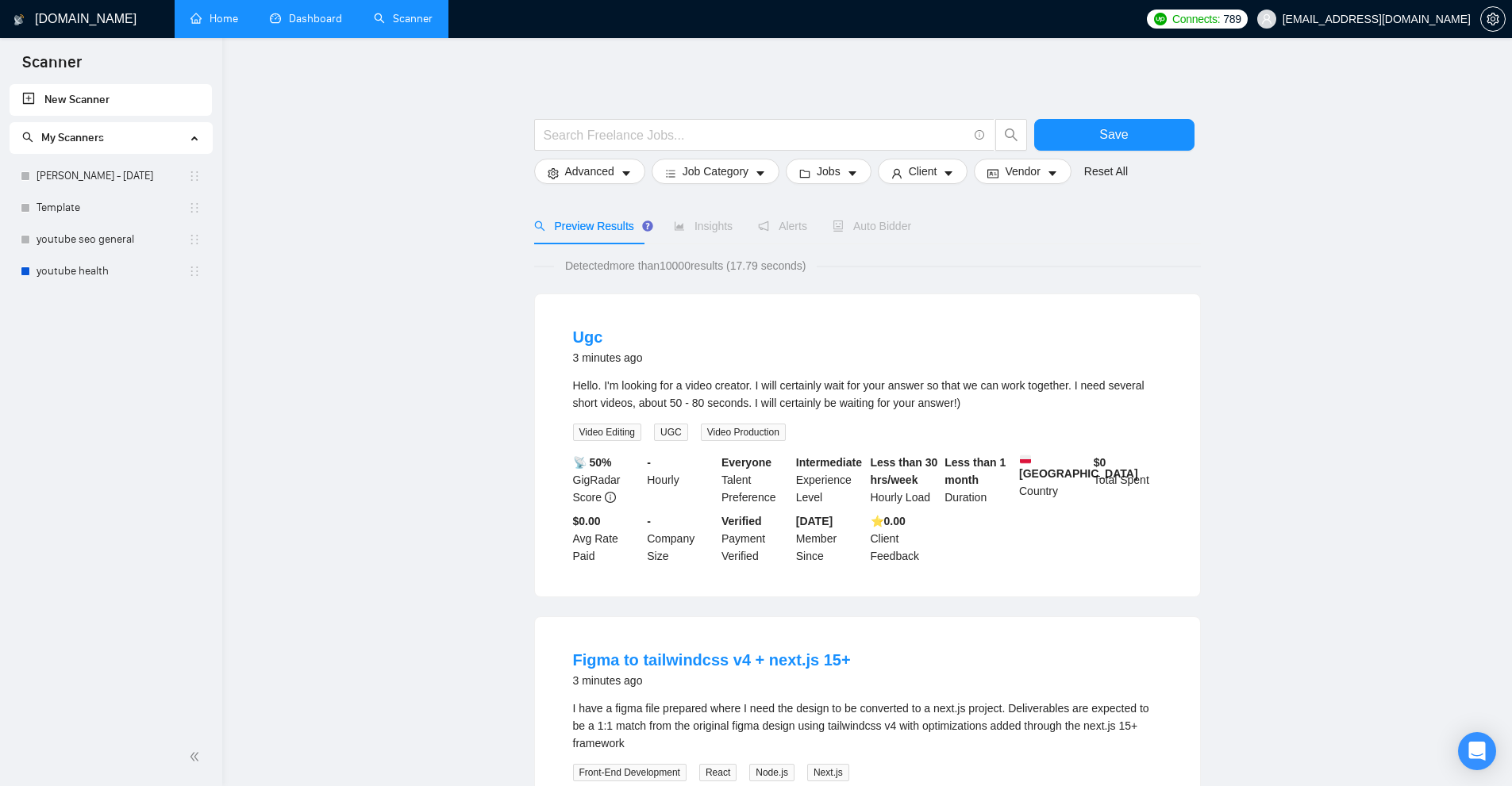
click at [119, 281] on link "youtube health" at bounding box center [112, 271] width 151 height 32
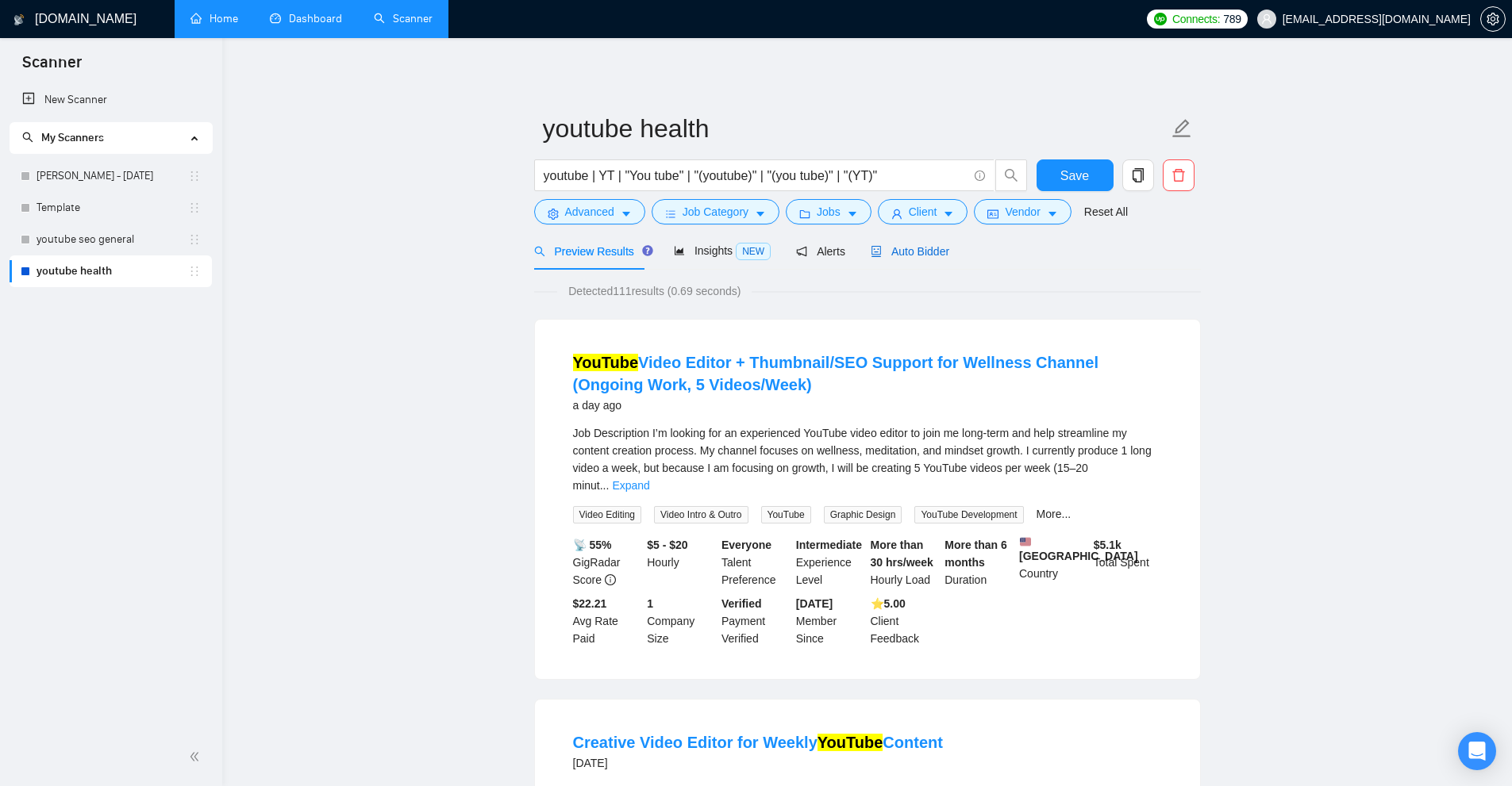
click at [897, 248] on span "Auto Bidder" at bounding box center [909, 251] width 78 height 13
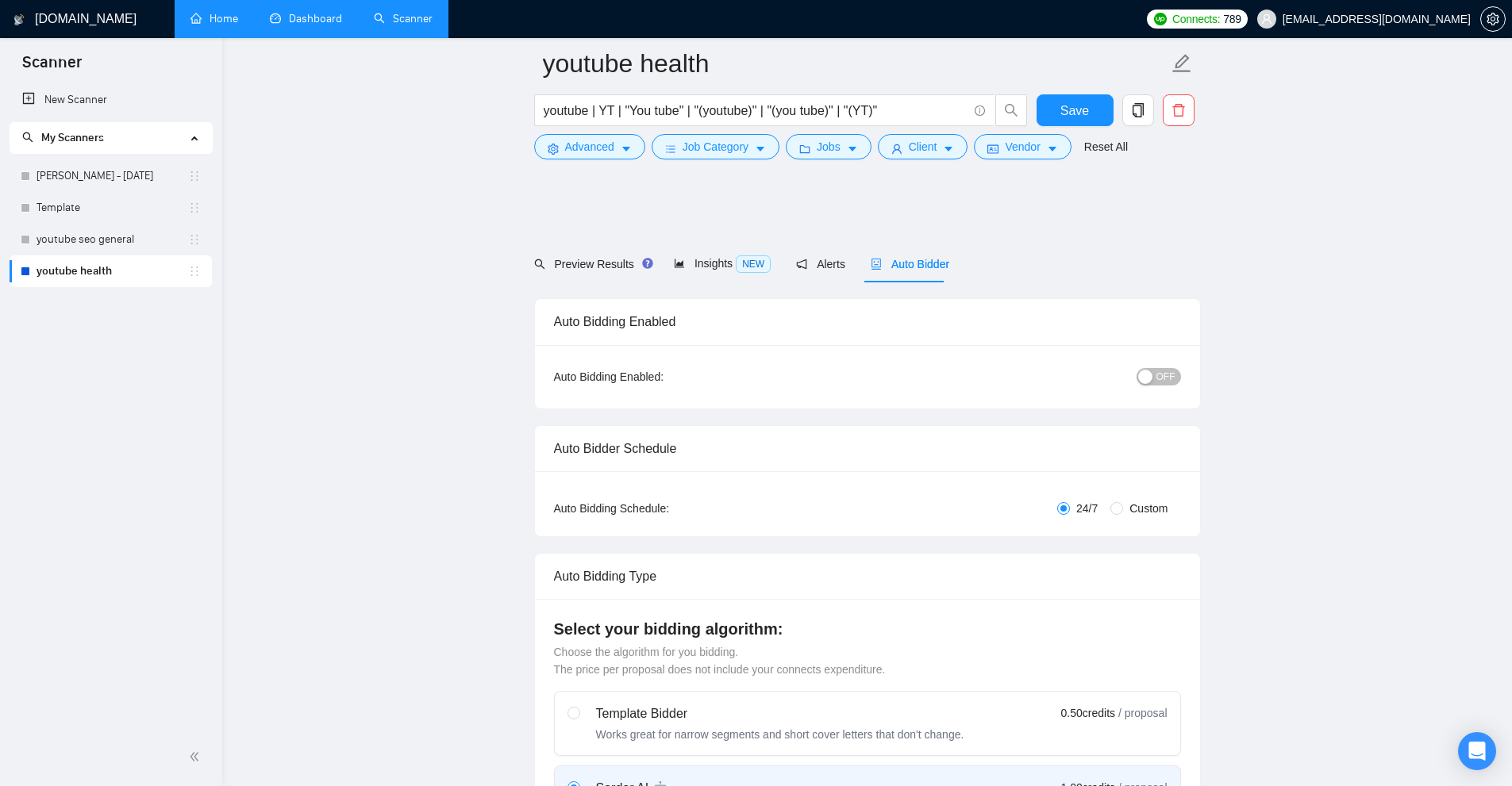
scroll to position [397, 0]
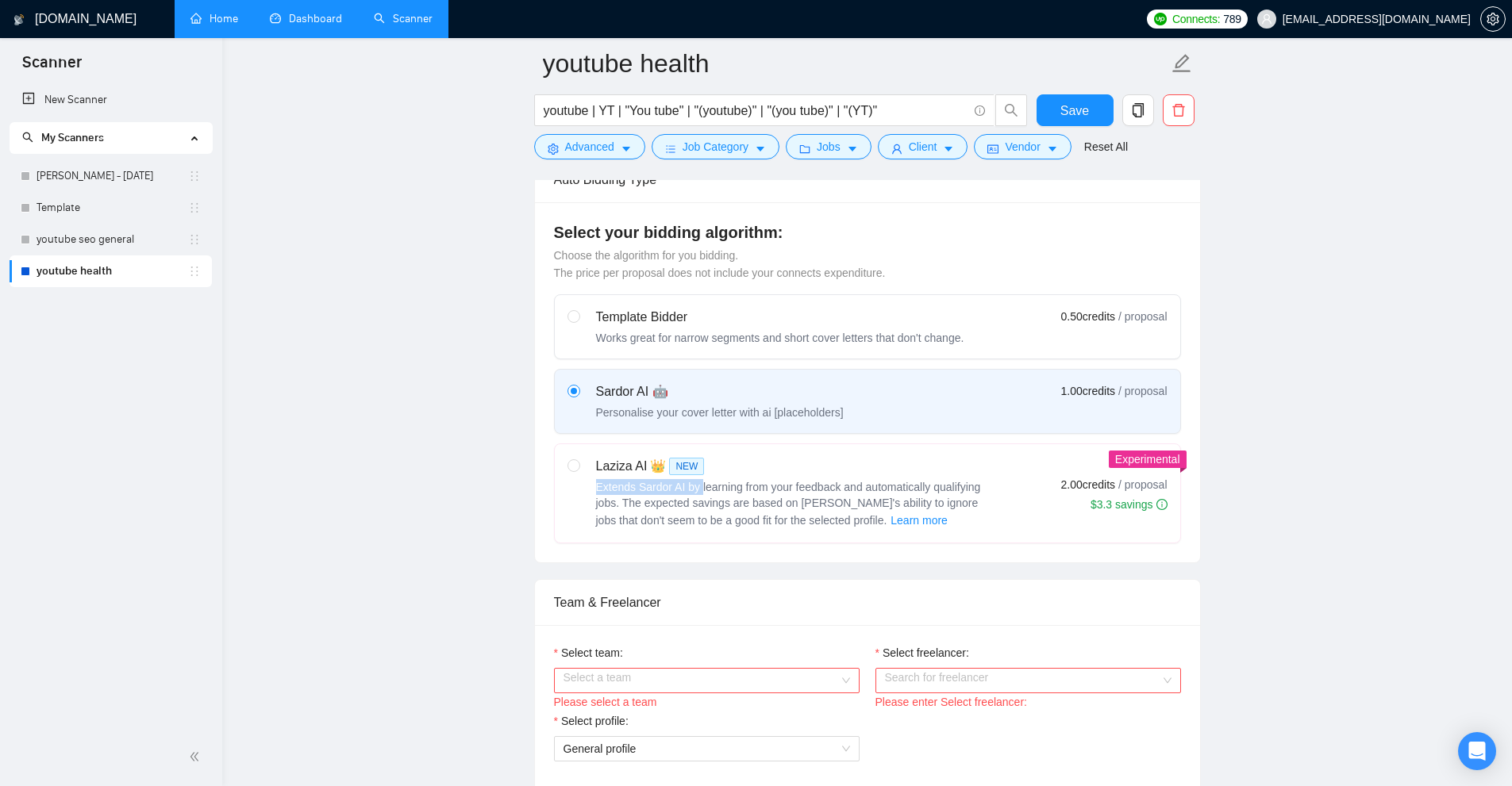
drag, startPoint x: 598, startPoint y: 491, endPoint x: 693, endPoint y: 485, distance: 95.2
click at [693, 485] on span "Extends Sardor AI by learning from your feedback and automatically qualifying j…" at bounding box center [788, 504] width 385 height 46
click at [703, 553] on div "Select your bidding algorithm: Choose the algorithm for you bidding. The price …" at bounding box center [867, 382] width 665 height 360
drag, startPoint x: 898, startPoint y: 106, endPoint x: 255, endPoint y: 66, distance: 644.2
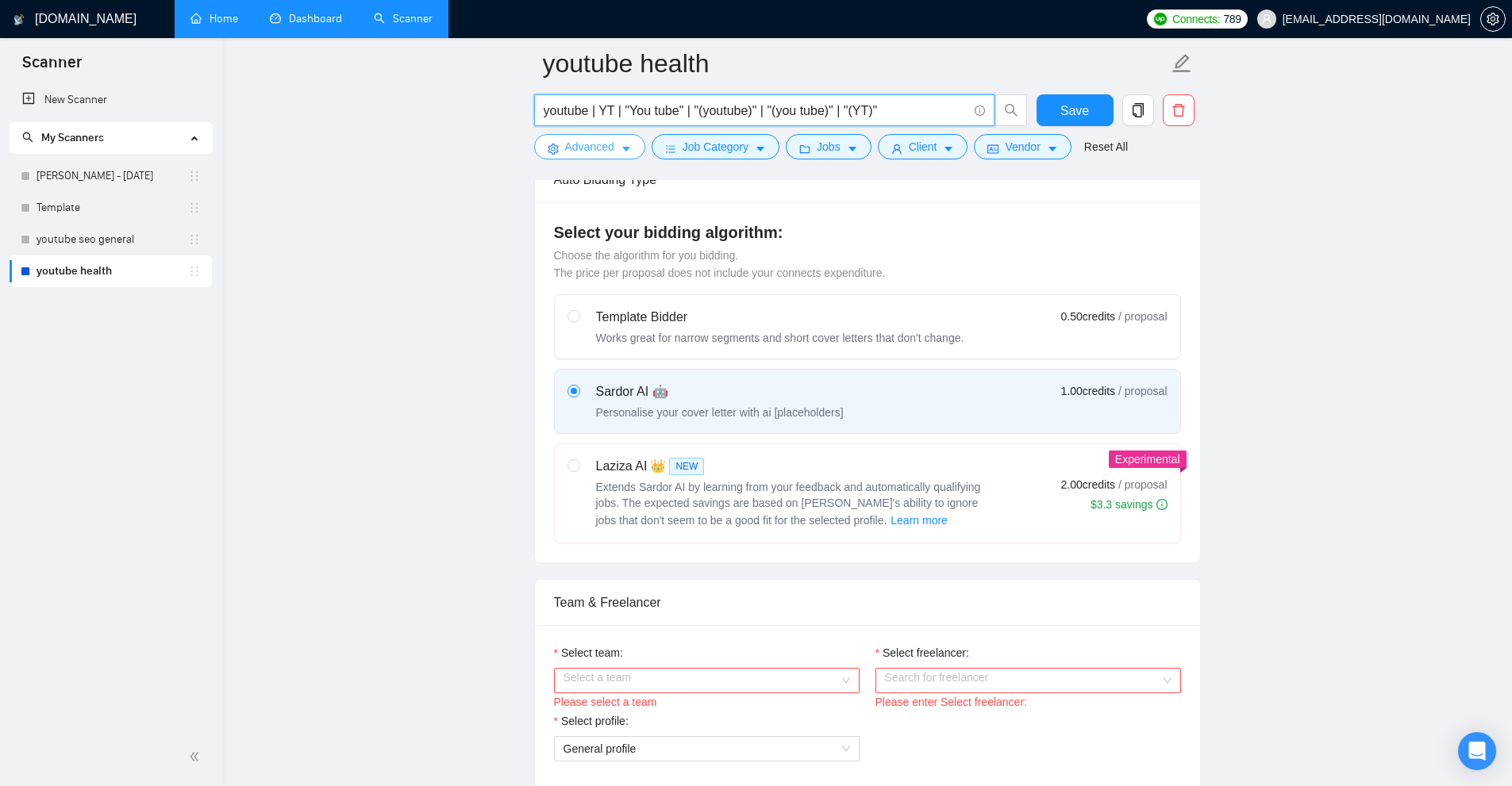
click at [618, 146] on button "Advanced" at bounding box center [589, 147] width 111 height 26
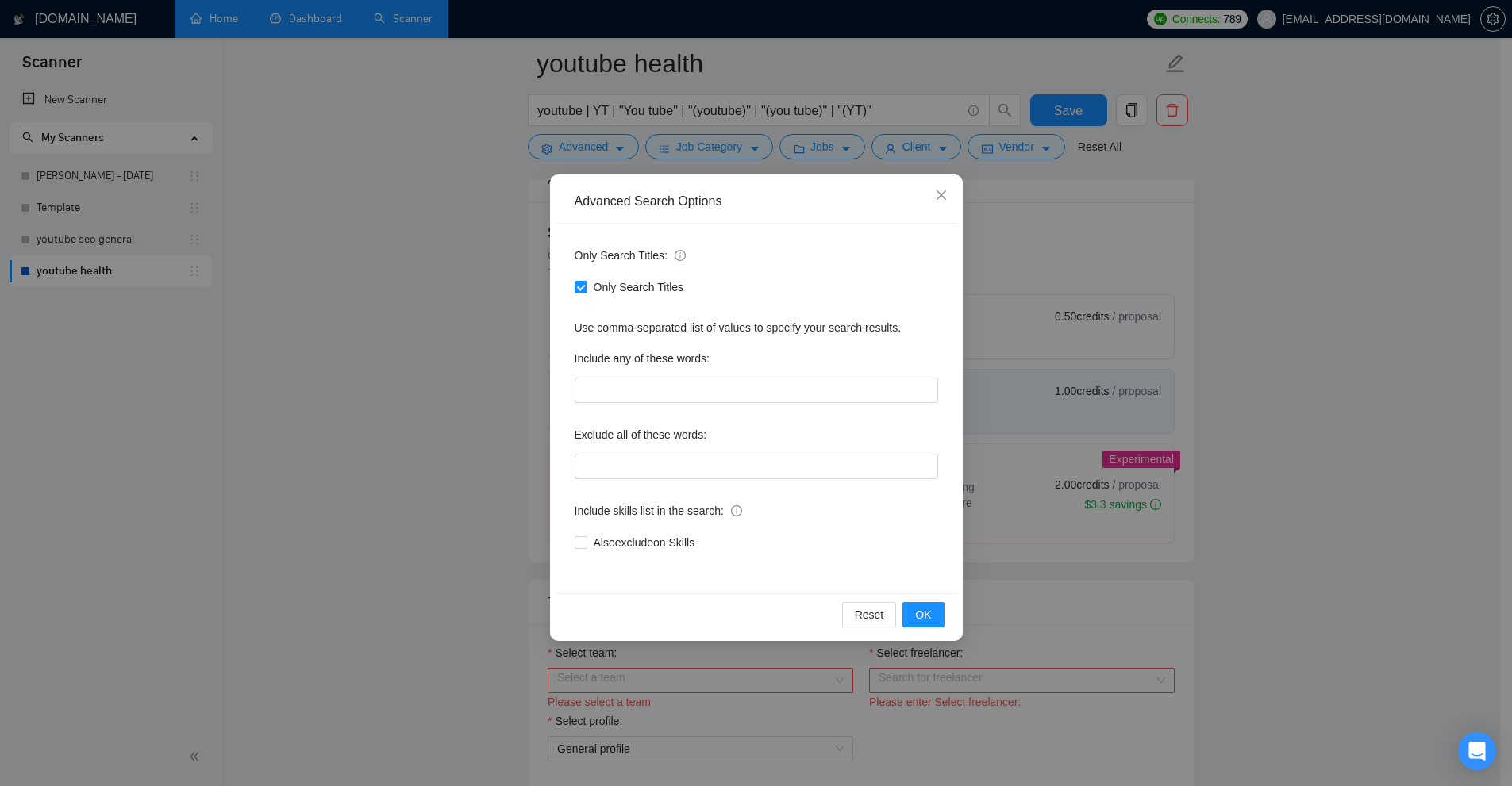
drag, startPoint x: 816, startPoint y: 487, endPoint x: 799, endPoint y: 487, distance: 17.0
click at [809, 487] on div "Only Search Titles: Only Search Titles Use comma-separated list of values to sp…" at bounding box center [756, 408] width 402 height 369
click at [638, 468] on input "text" at bounding box center [756, 466] width 363 height 26
click at [1168, 428] on div "Advanced Search Options Only Search Titles: Only Search Titles Use comma-separa…" at bounding box center [756, 393] width 1512 height 786
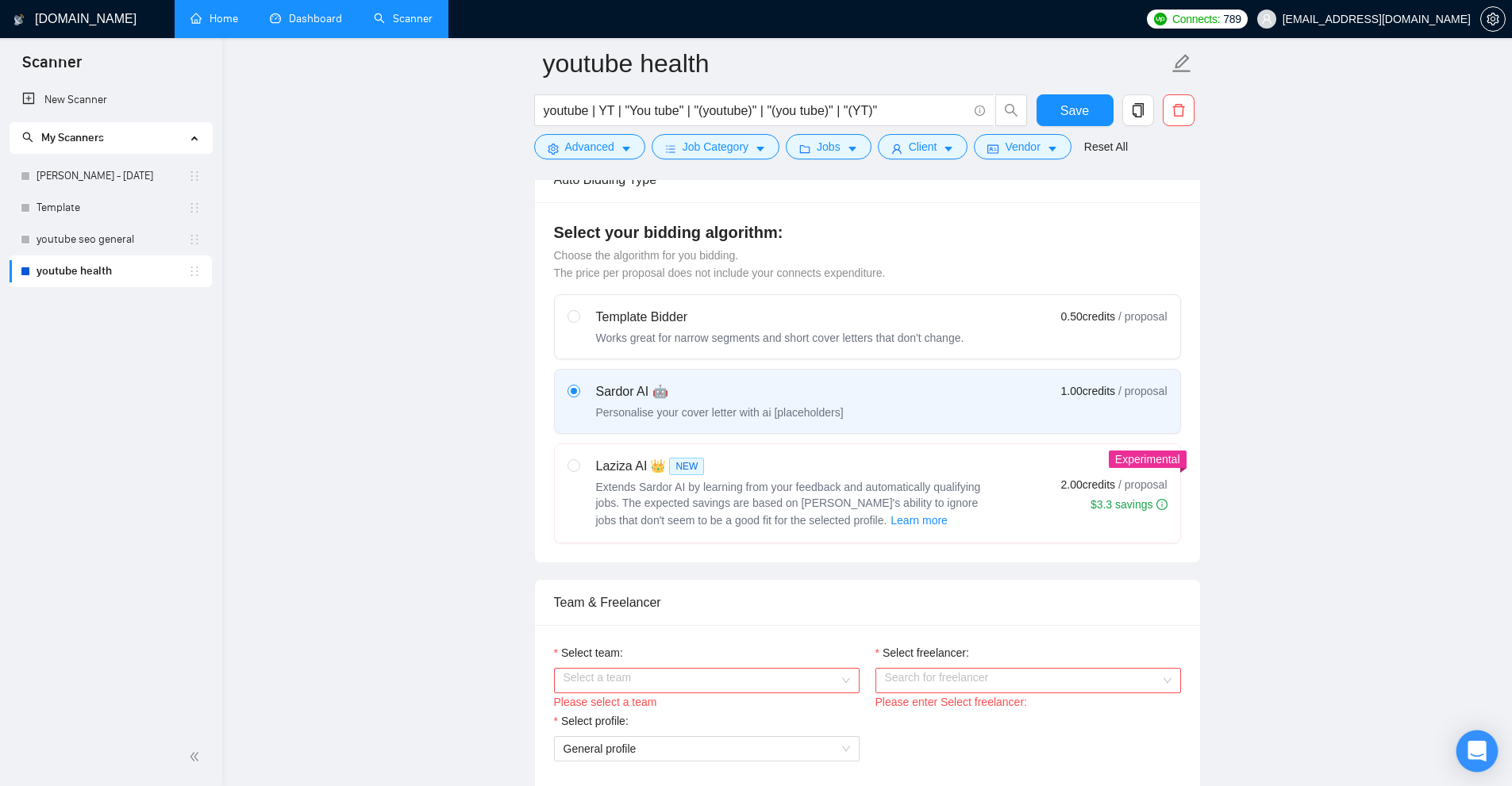
click at [1481, 742] on icon "Open Intercom Messenger" at bounding box center [1476, 751] width 21 height 21
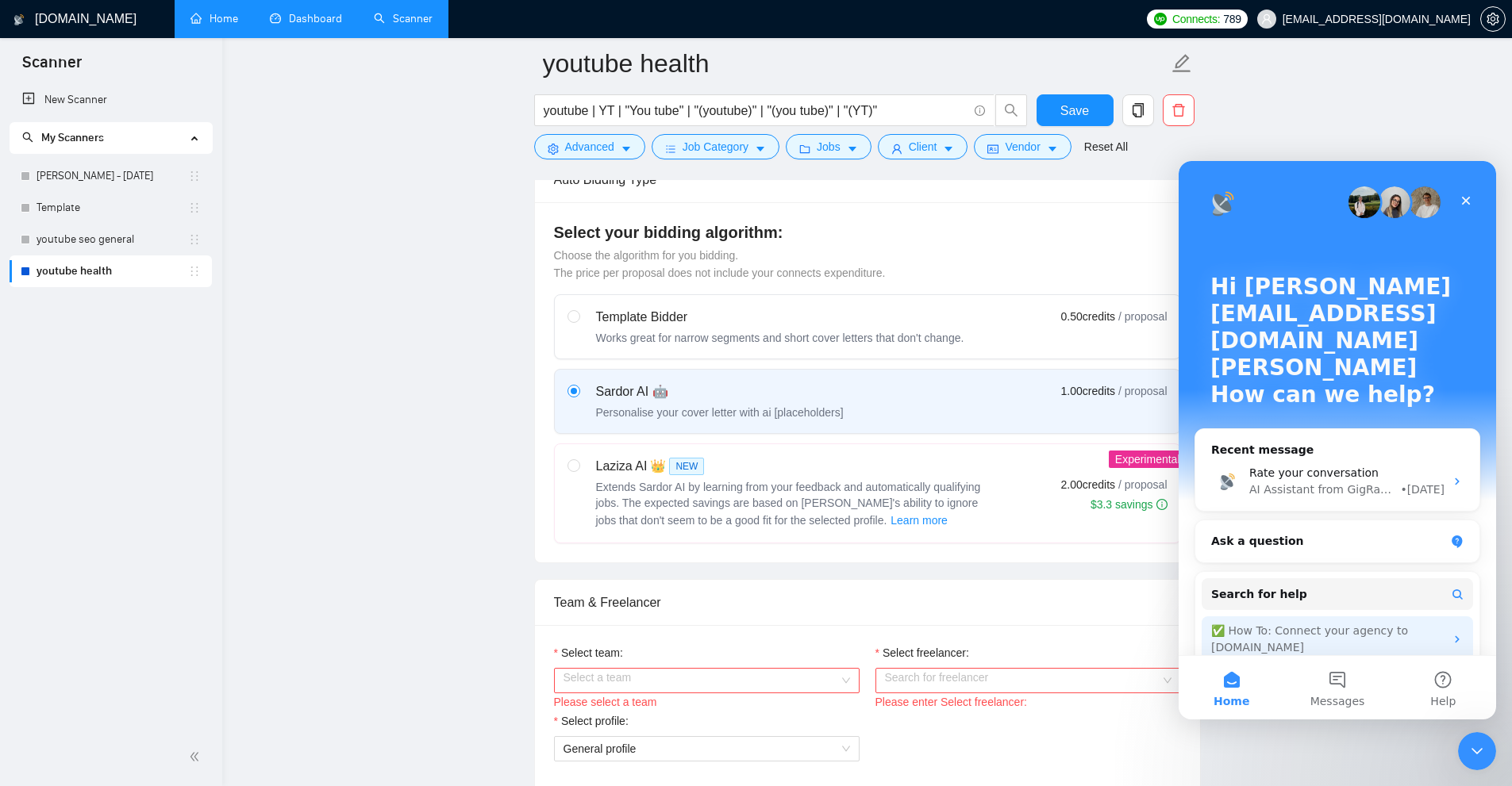
scroll to position [0, 0]
click at [1352, 679] on button "Messages" at bounding box center [1337, 688] width 106 height 63
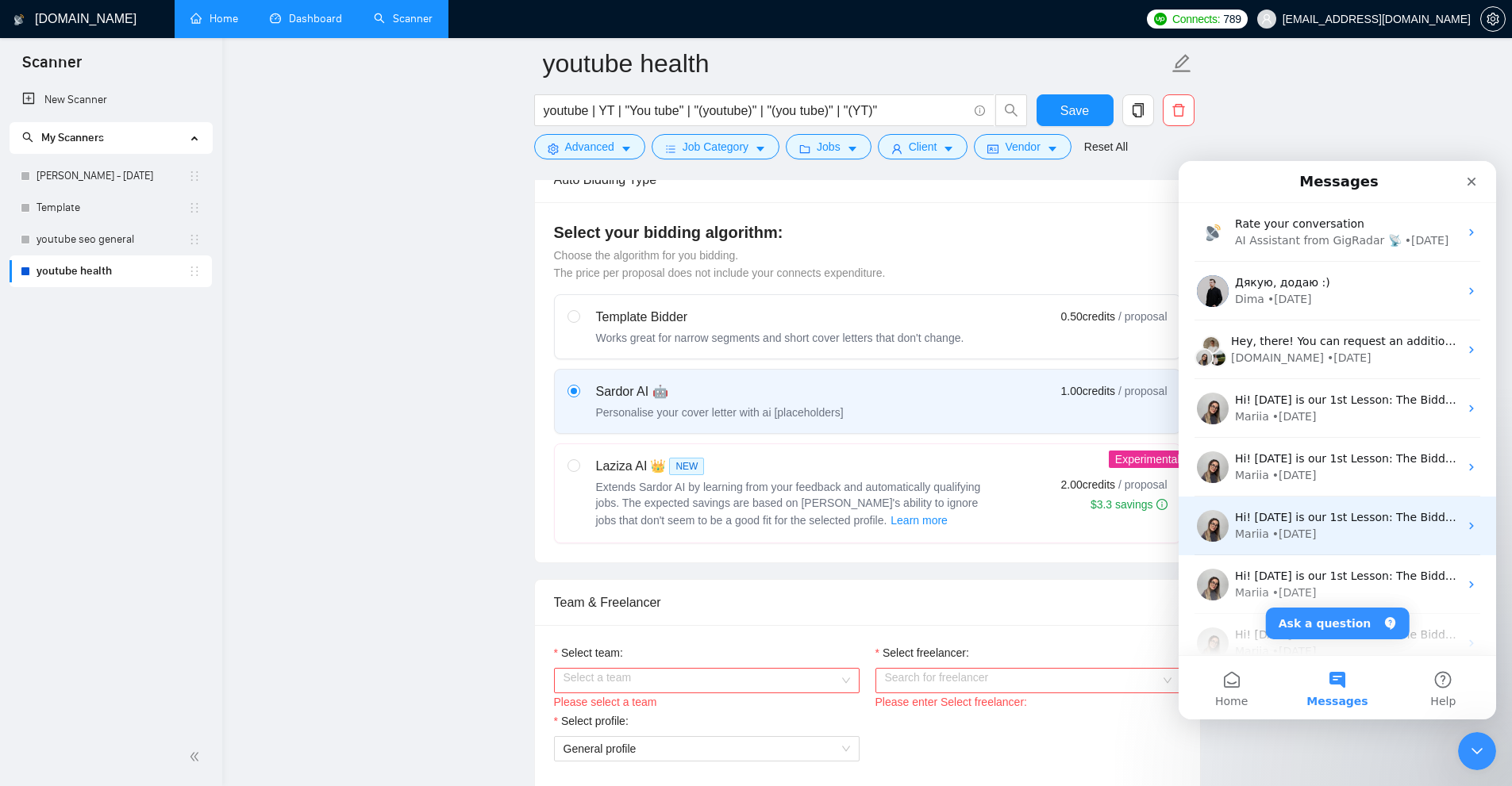
scroll to position [198, 0]
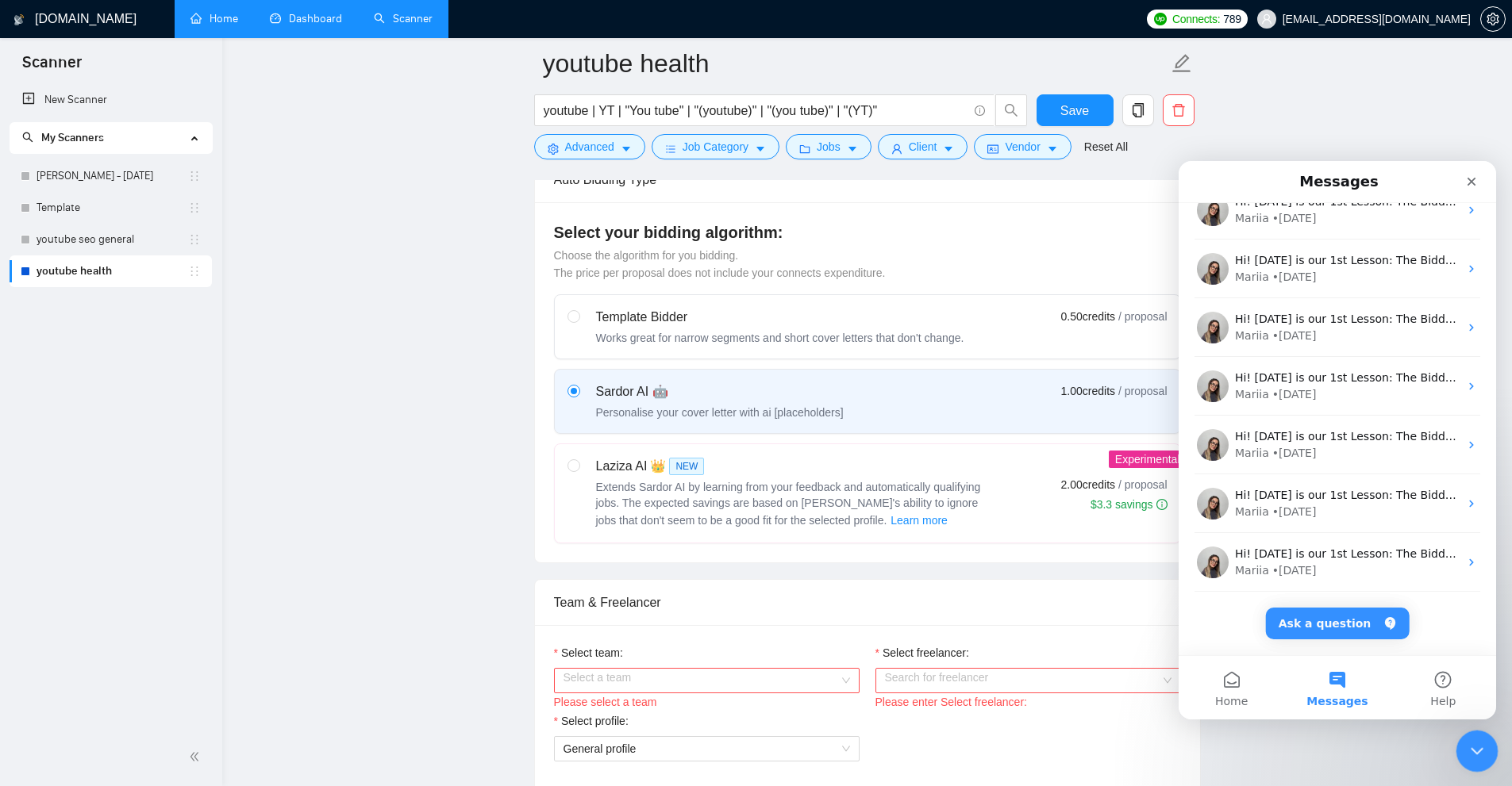
drag, startPoint x: 1476, startPoint y: 751, endPoint x: 2870, endPoint y: 1319, distance: 1505.3
click at [1476, 751] on icon "Close Intercom Messenger" at bounding box center [1473, 748] width 19 height 19
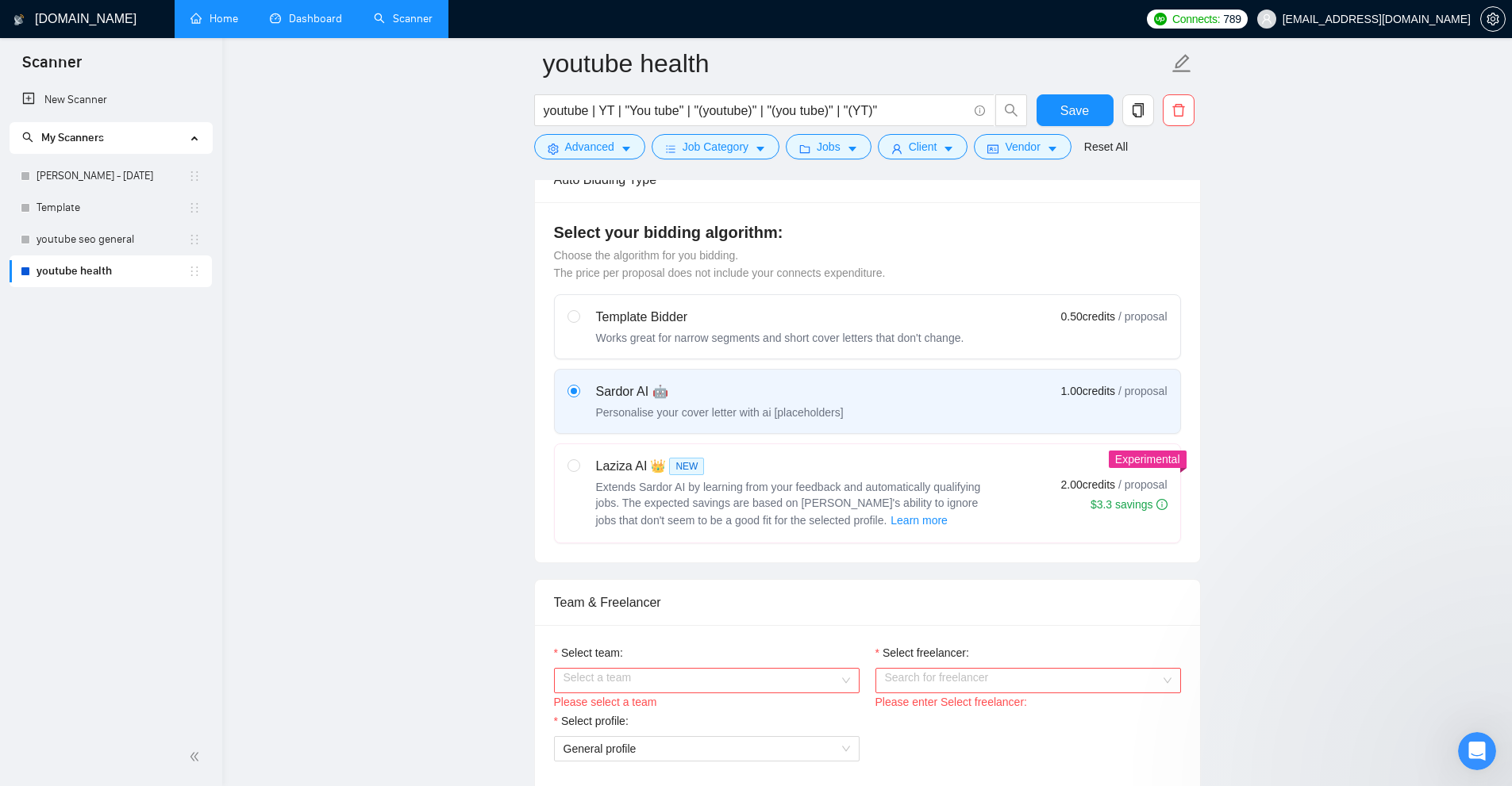
scroll to position [0, 0]
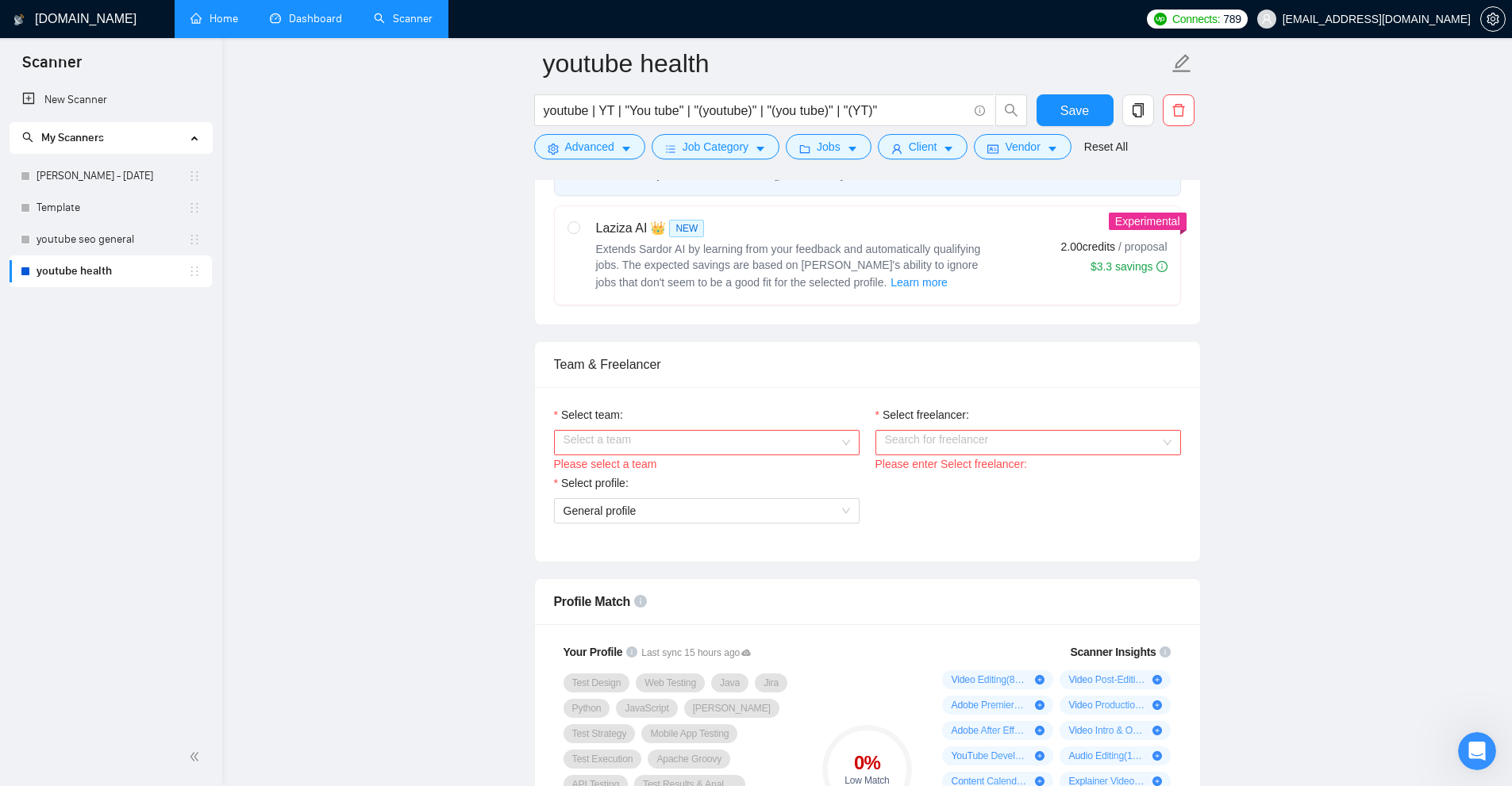
click at [120, 272] on link "youtube health" at bounding box center [112, 271] width 151 height 32
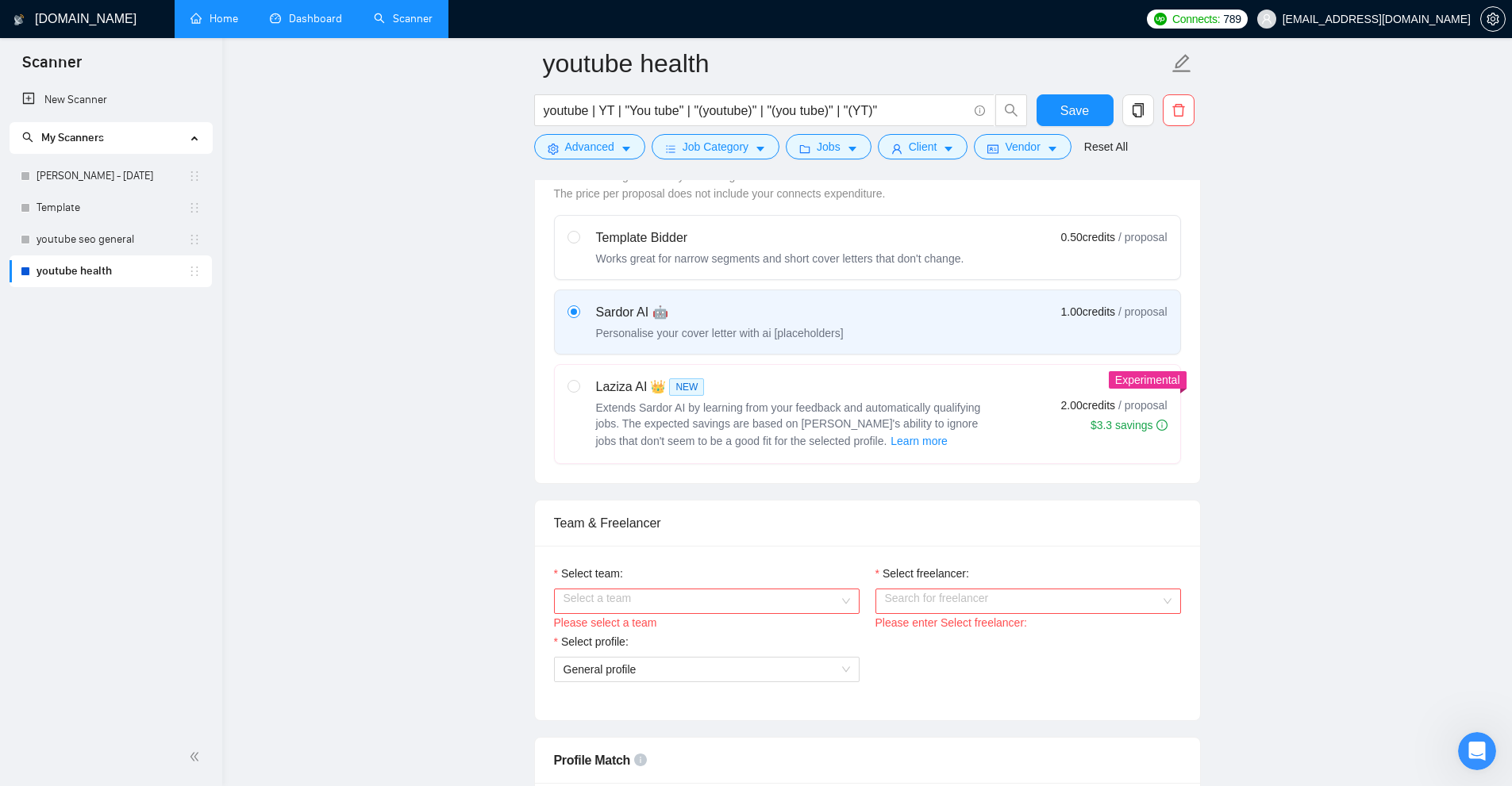
scroll to position [714, 0]
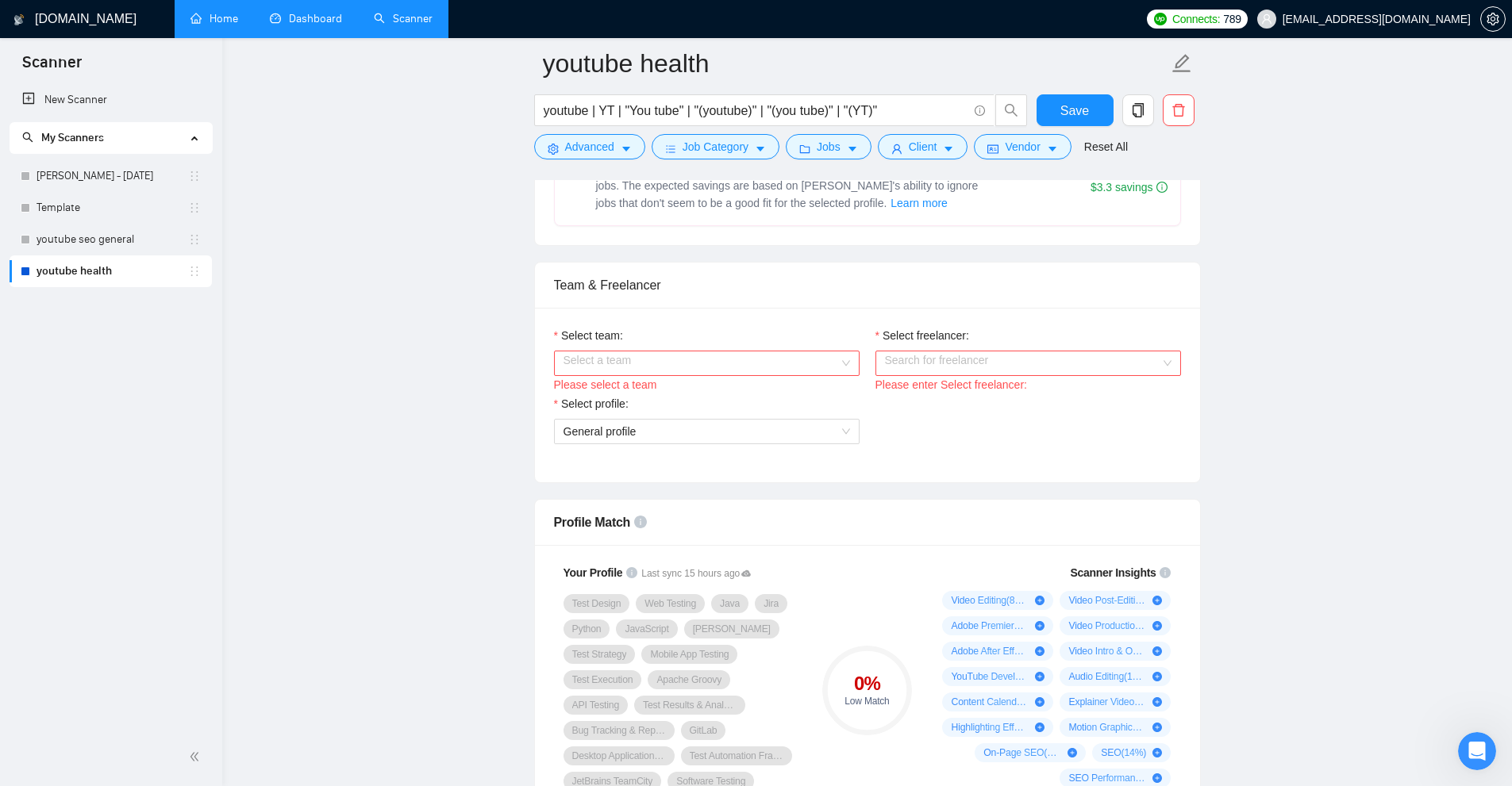
drag, startPoint x: 789, startPoint y: 363, endPoint x: 771, endPoint y: 371, distance: 19.7
click at [789, 363] on input "Select team:" at bounding box center [701, 363] width 275 height 24
click at [631, 394] on div "InSol360" at bounding box center [705, 394] width 286 height 18
click at [940, 365] on input "Select freelancer:" at bounding box center [1023, 363] width 275 height 24
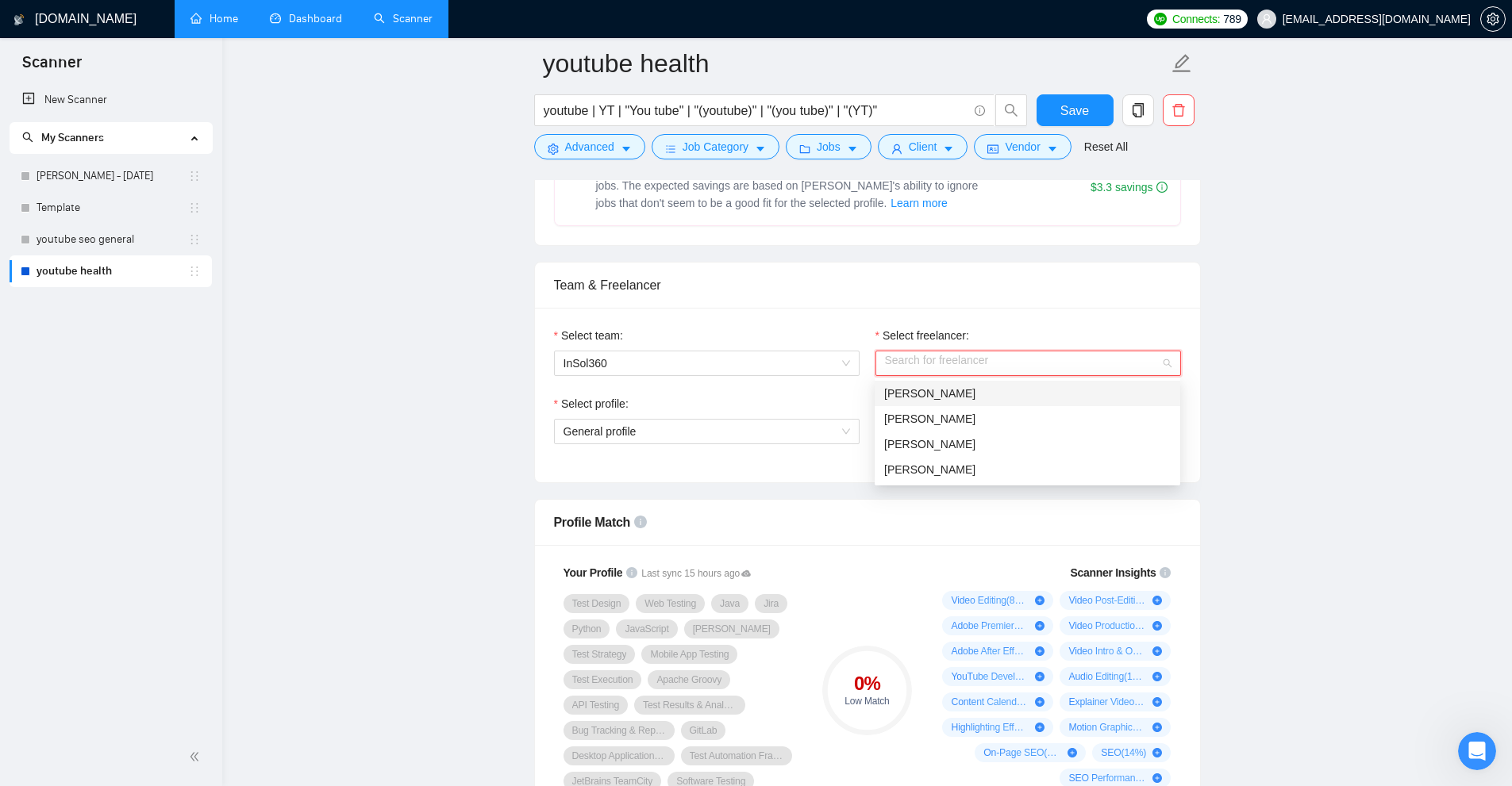
click at [931, 394] on span "Abu Turab" at bounding box center [930, 393] width 91 height 13
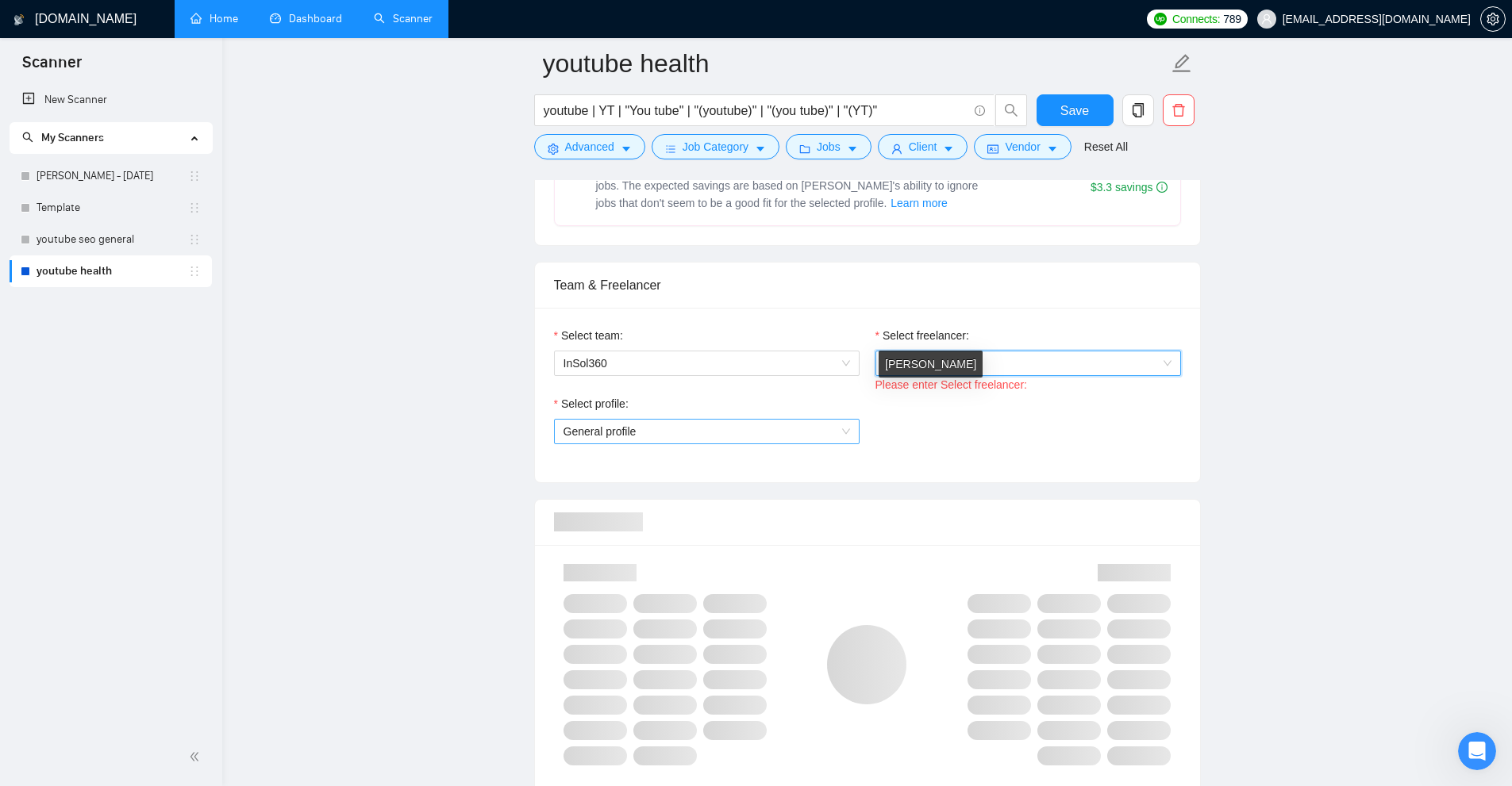
click at [732, 436] on span "General profile" at bounding box center [706, 432] width 286 height 24
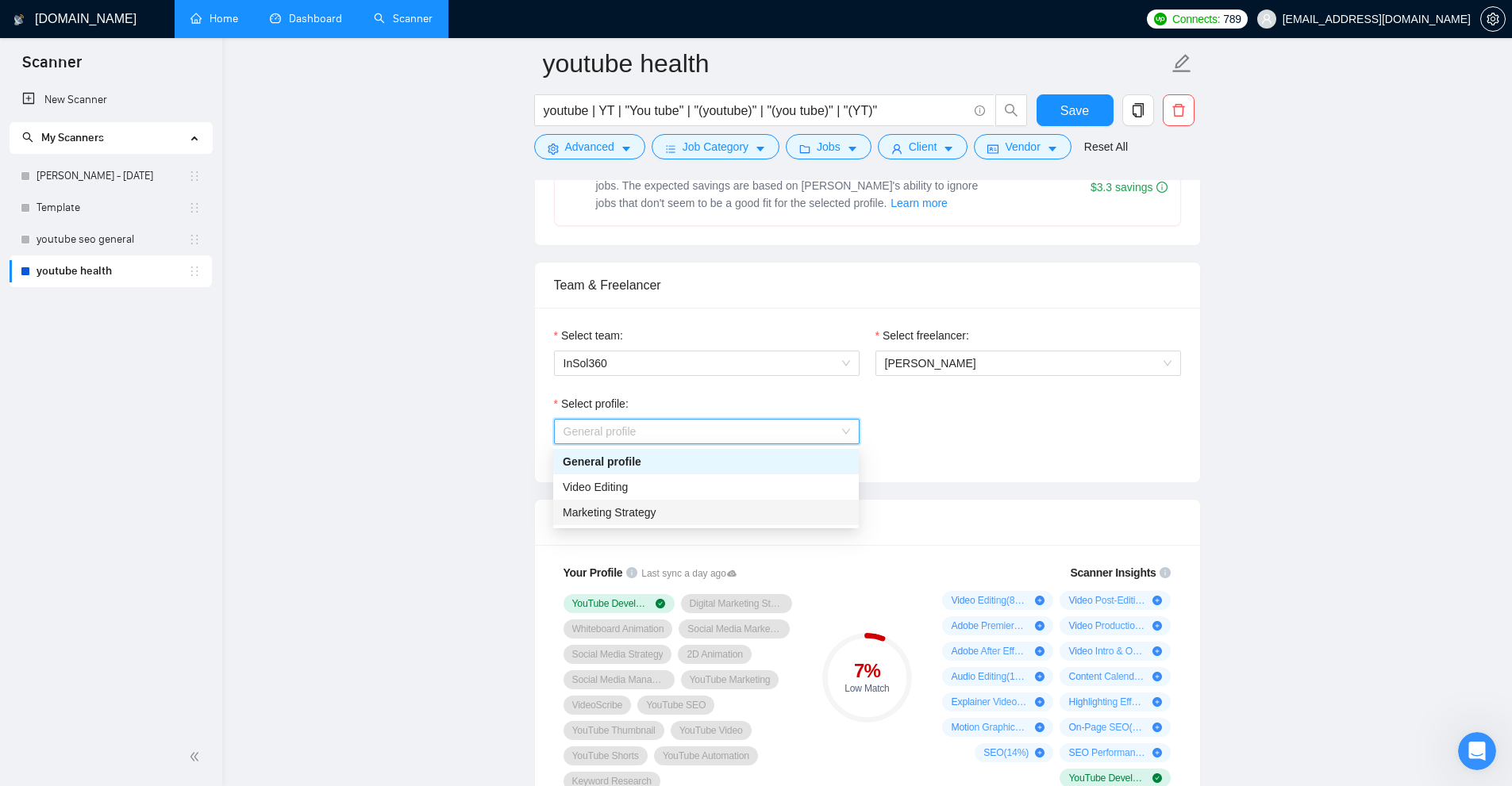
click at [600, 512] on span "Marketing Strategy" at bounding box center [609, 512] width 94 height 13
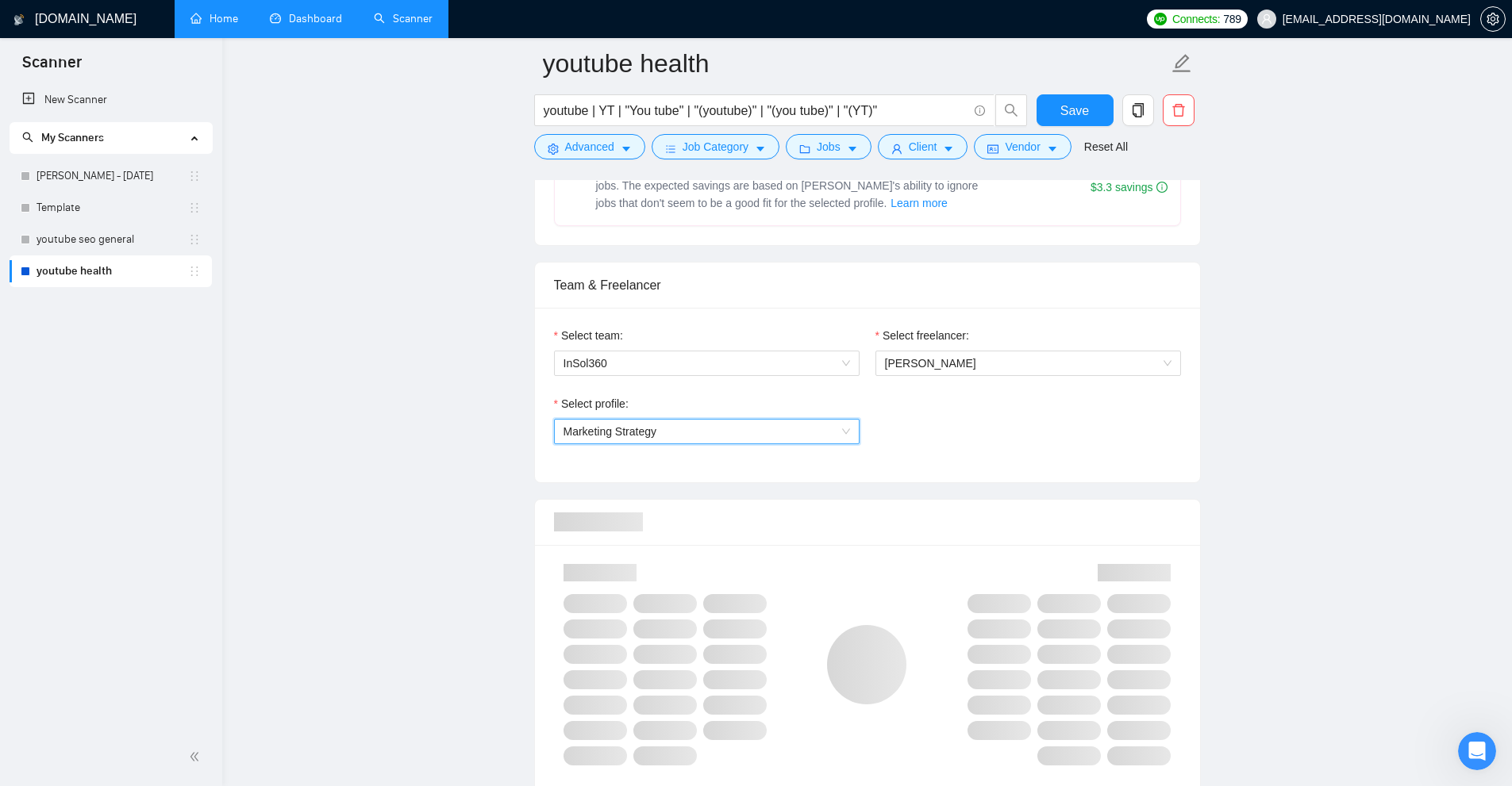
click at [1088, 442] on div "Select profile: 1017484851352698974 Marketing Strategy" at bounding box center [866, 429] width 643 height 68
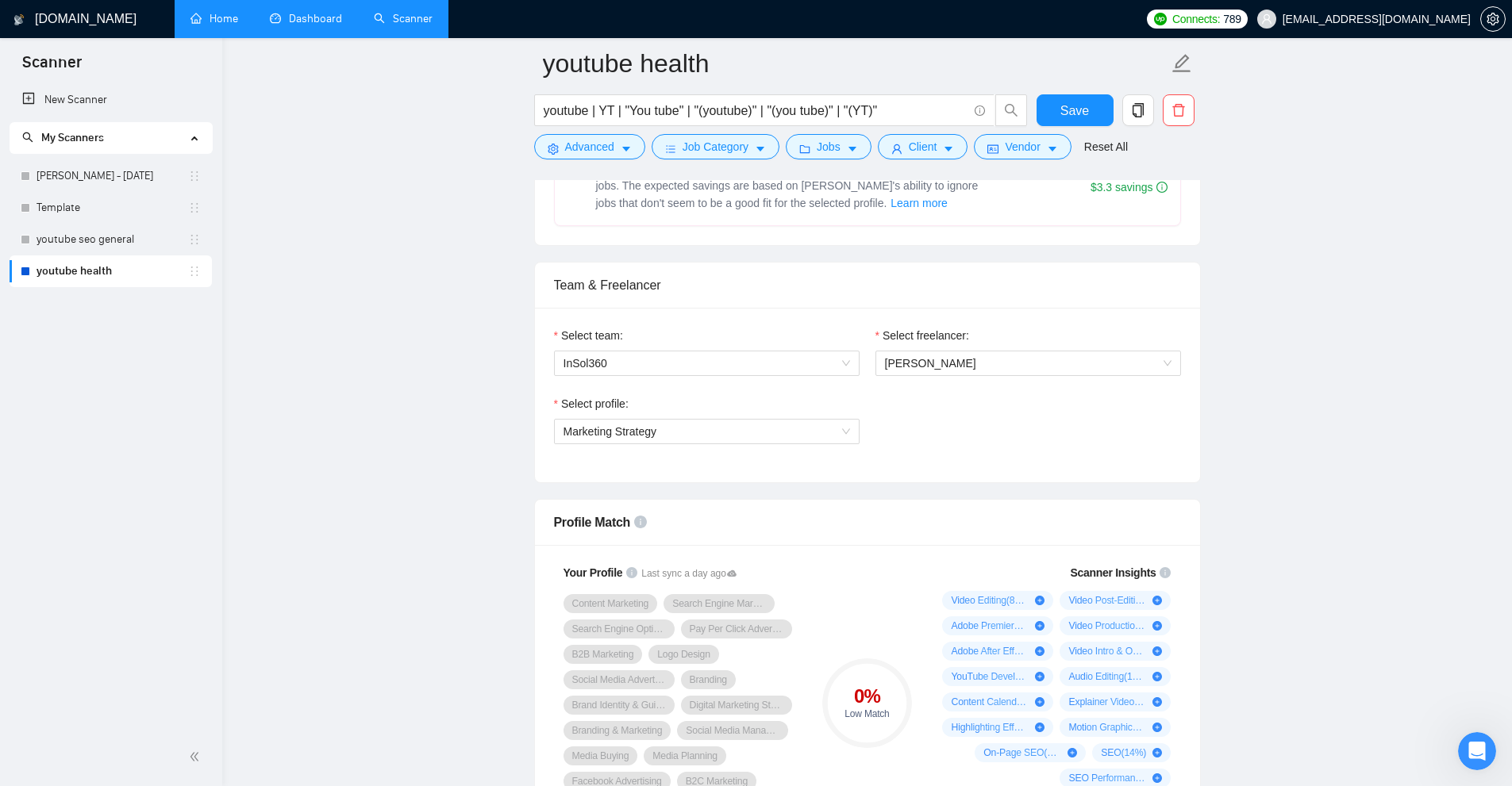
scroll to position [952, 0]
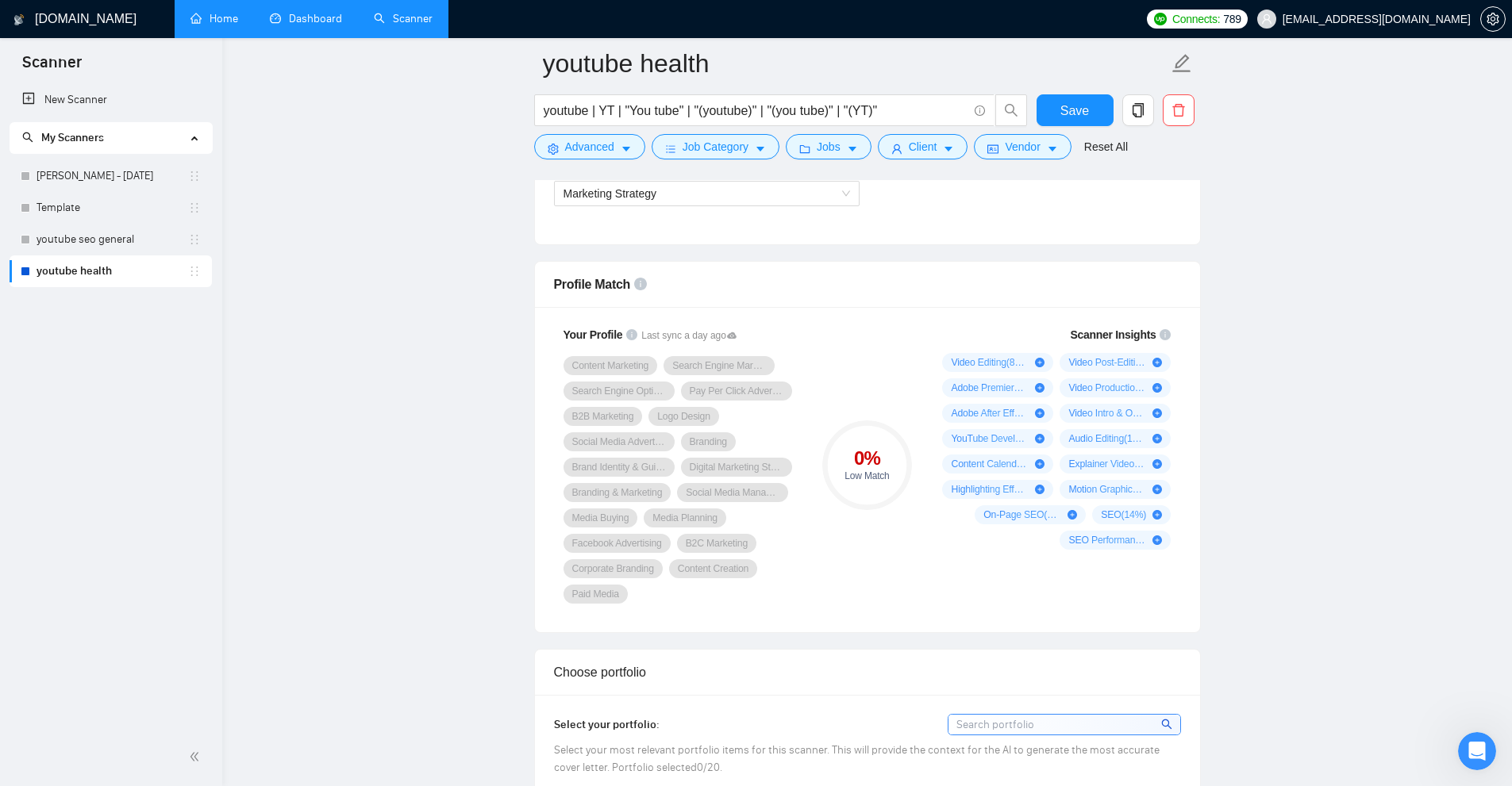
click at [1010, 319] on div "Scanner Insights Video Editing ( 86 %) Video Post-Editing ( 71 %) Adobe Premier…" at bounding box center [1054, 438] width 253 height 243
drag, startPoint x: 621, startPoint y: 265, endPoint x: 702, endPoint y: 277, distance: 81.9
click at [703, 278] on div "Profiles are automatically updated every 24 hours by Gigradar. Come back later …" at bounding box center [684, 288] width 211 height 86
click at [700, 288] on div "Profiles are automatically updated every 24 hours by Gigradar. Come back later …" at bounding box center [684, 288] width 211 height 86
drag, startPoint x: 718, startPoint y: 283, endPoint x: 595, endPoint y: 261, distance: 125.0
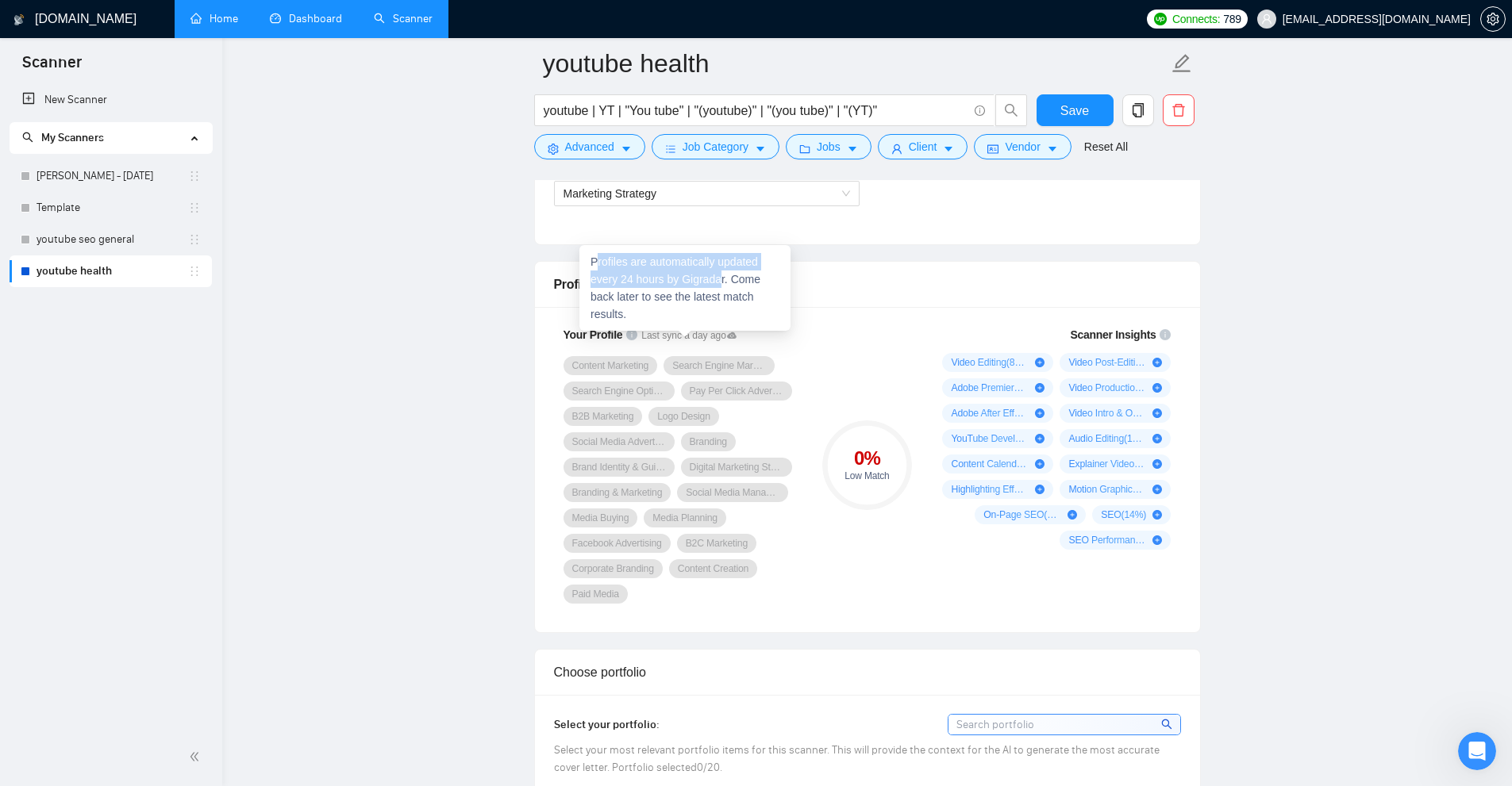
click at [595, 261] on div "Profiles are automatically updated every 24 hours by Gigradar. Come back later …" at bounding box center [684, 288] width 211 height 86
drag, startPoint x: 595, startPoint y: 261, endPoint x: 693, endPoint y: 283, distance: 100.4
click at [693, 283] on div "Profiles are automatically updated every 24 hours by Gigradar. Come back later …" at bounding box center [684, 288] width 211 height 86
drag, startPoint x: 693, startPoint y: 283, endPoint x: 704, endPoint y: 282, distance: 11.0
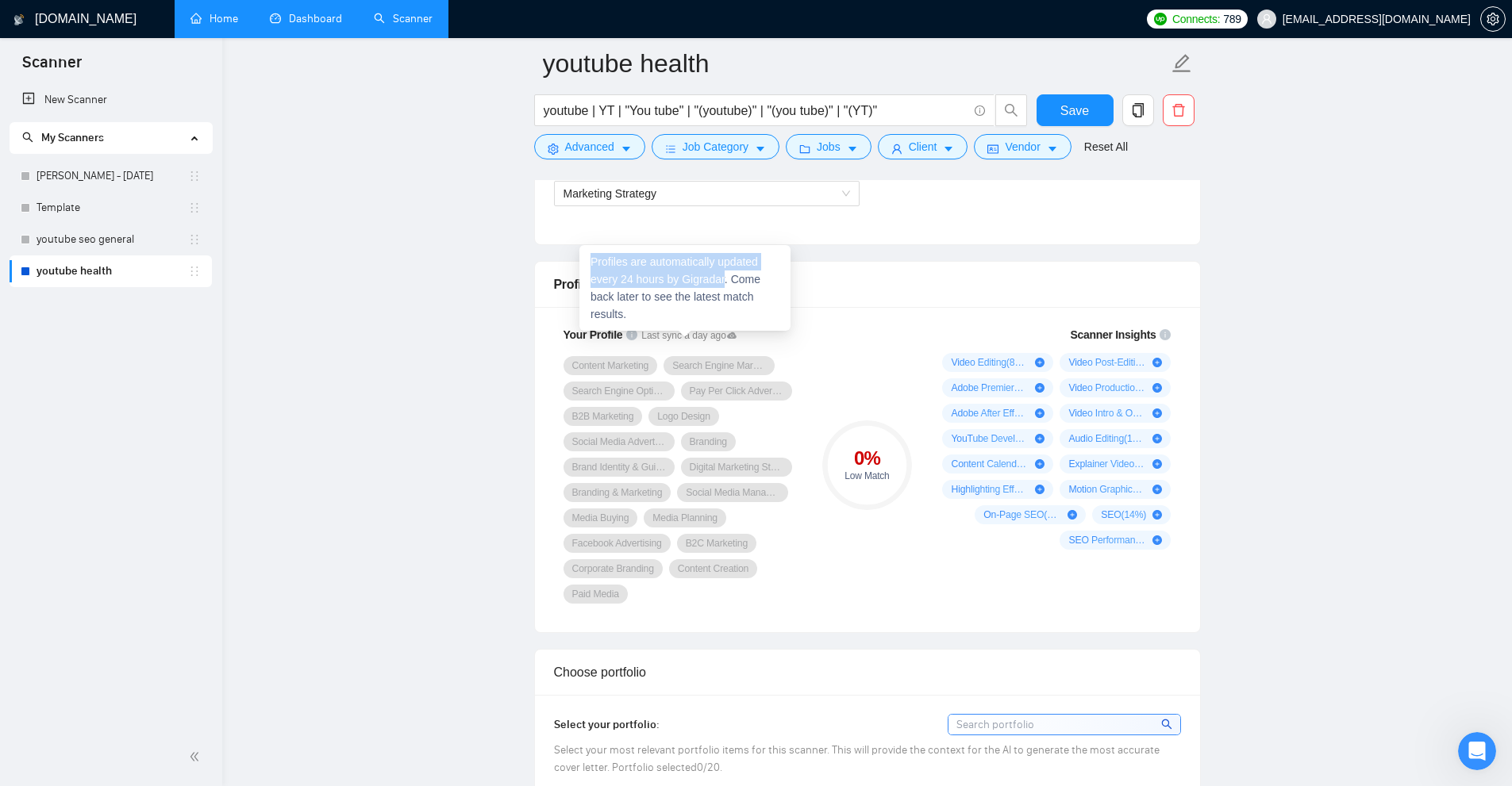
click at [693, 283] on div "Profiles are automatically updated every 24 hours by Gigradar. Come back later …" at bounding box center [684, 288] width 211 height 86
click at [1474, 745] on icon "Open Intercom Messenger" at bounding box center [1474, 749] width 26 height 26
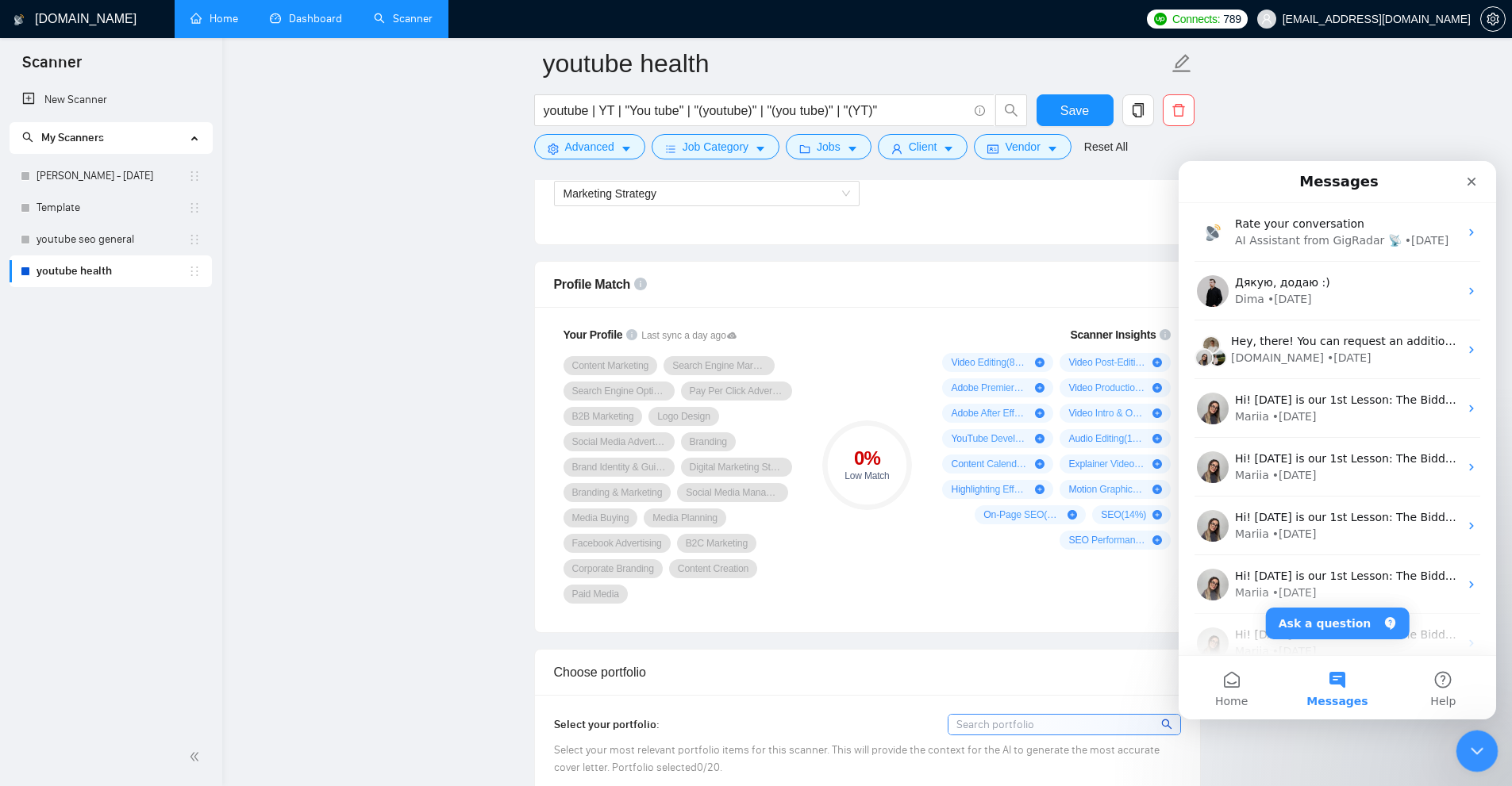
click at [1470, 757] on icon "Close Intercom Messenger" at bounding box center [1473, 748] width 19 height 19
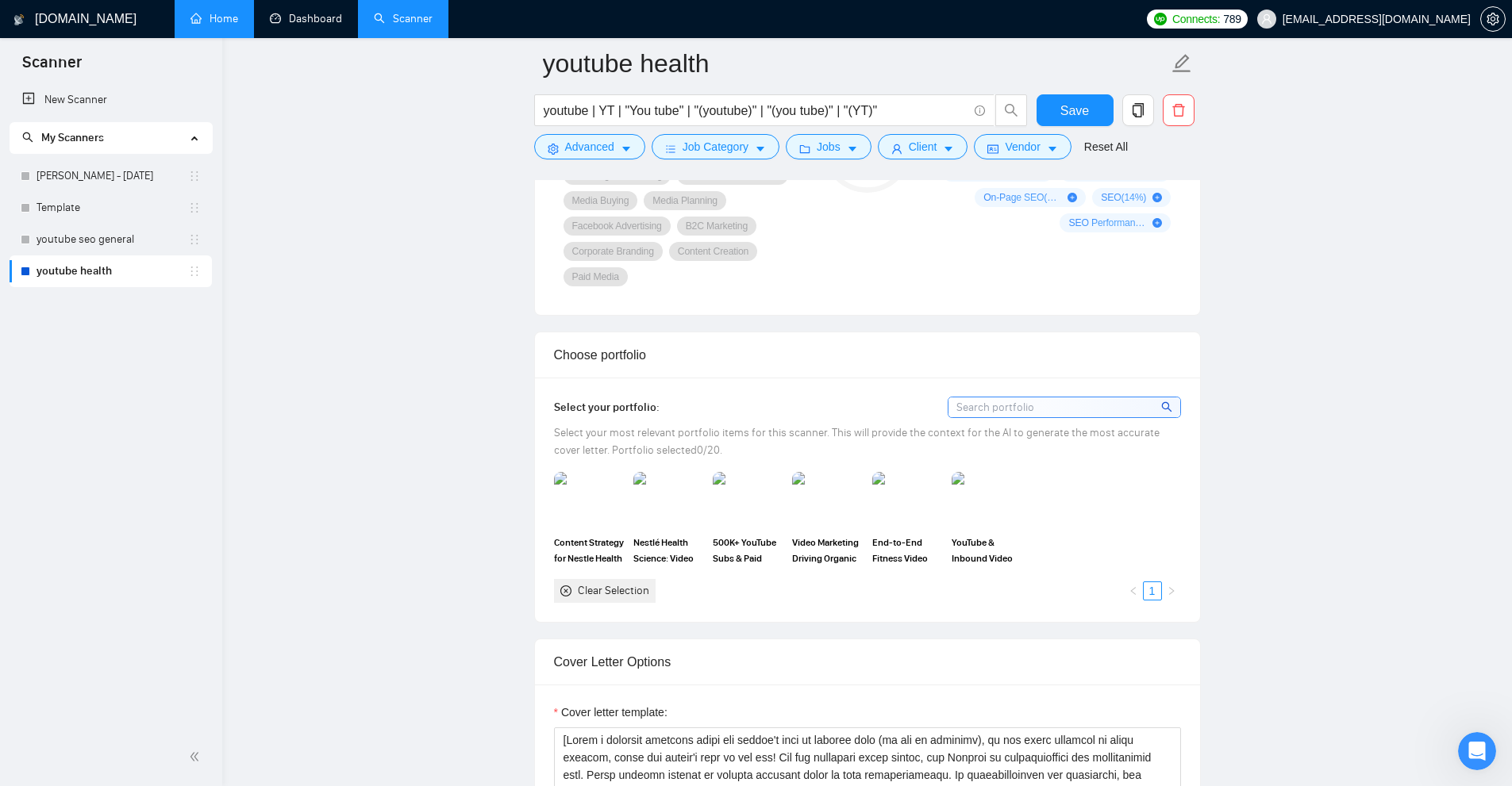
scroll to position [1348, 0]
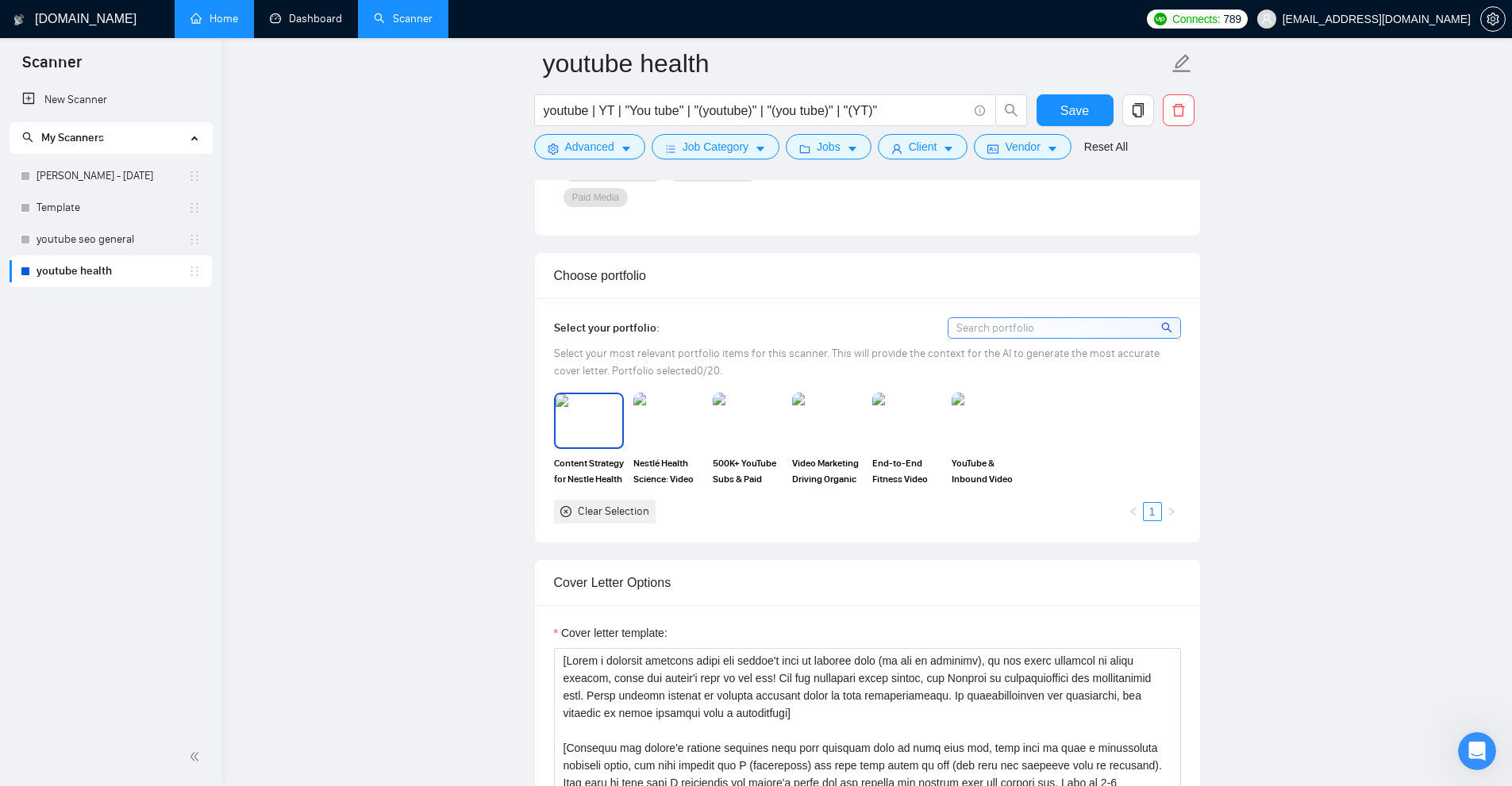
click at [586, 438] on img at bounding box center [588, 420] width 66 height 52
click at [662, 434] on img at bounding box center [667, 420] width 66 height 52
click at [793, 429] on img at bounding box center [826, 420] width 66 height 52
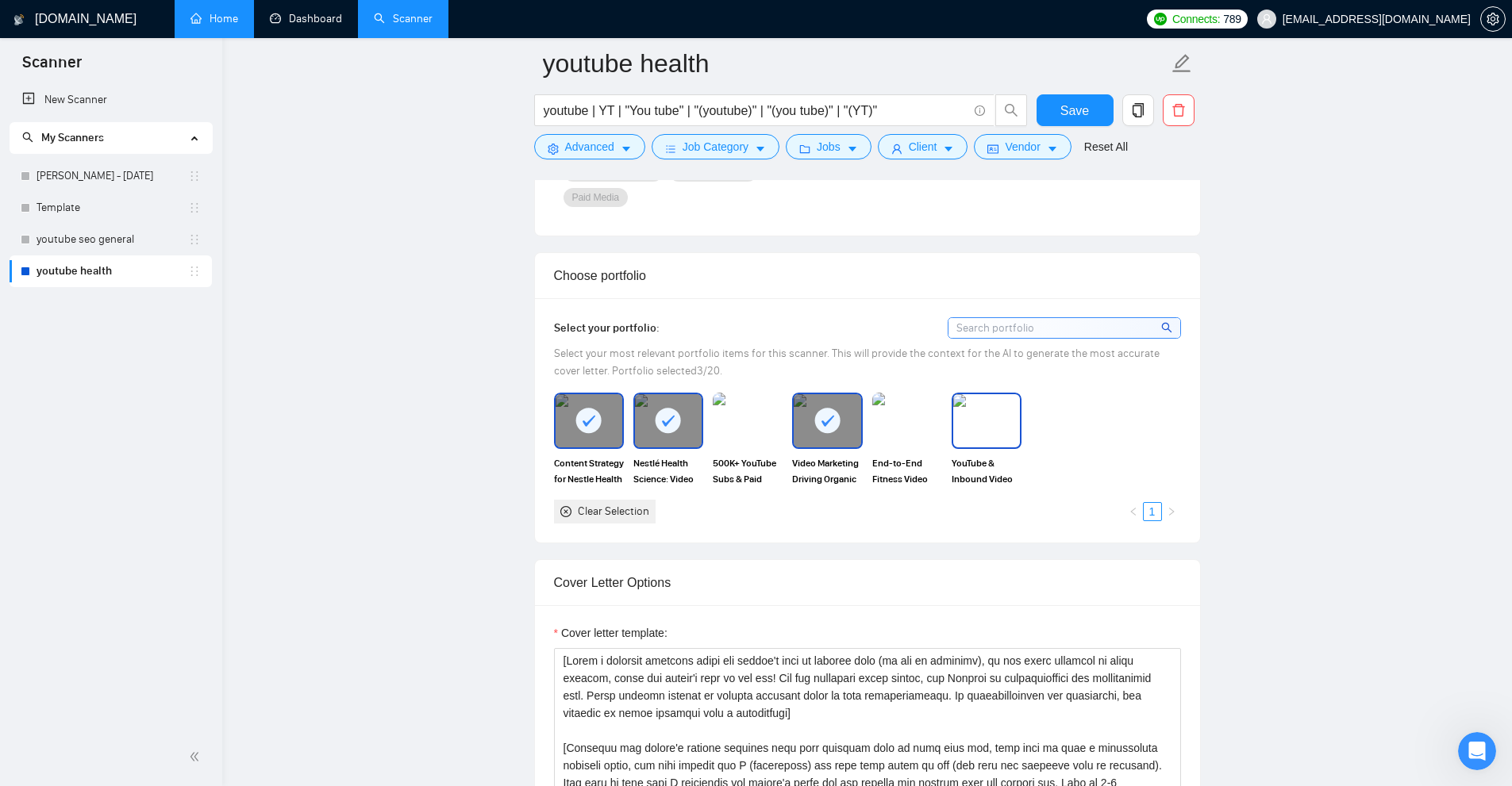
click at [975, 424] on img at bounding box center [986, 420] width 66 height 52
drag, startPoint x: 885, startPoint y: 427, endPoint x: 732, endPoint y: 431, distance: 153.1
click at [885, 427] on img at bounding box center [906, 420] width 66 height 52
click at [730, 431] on img at bounding box center [747, 420] width 66 height 52
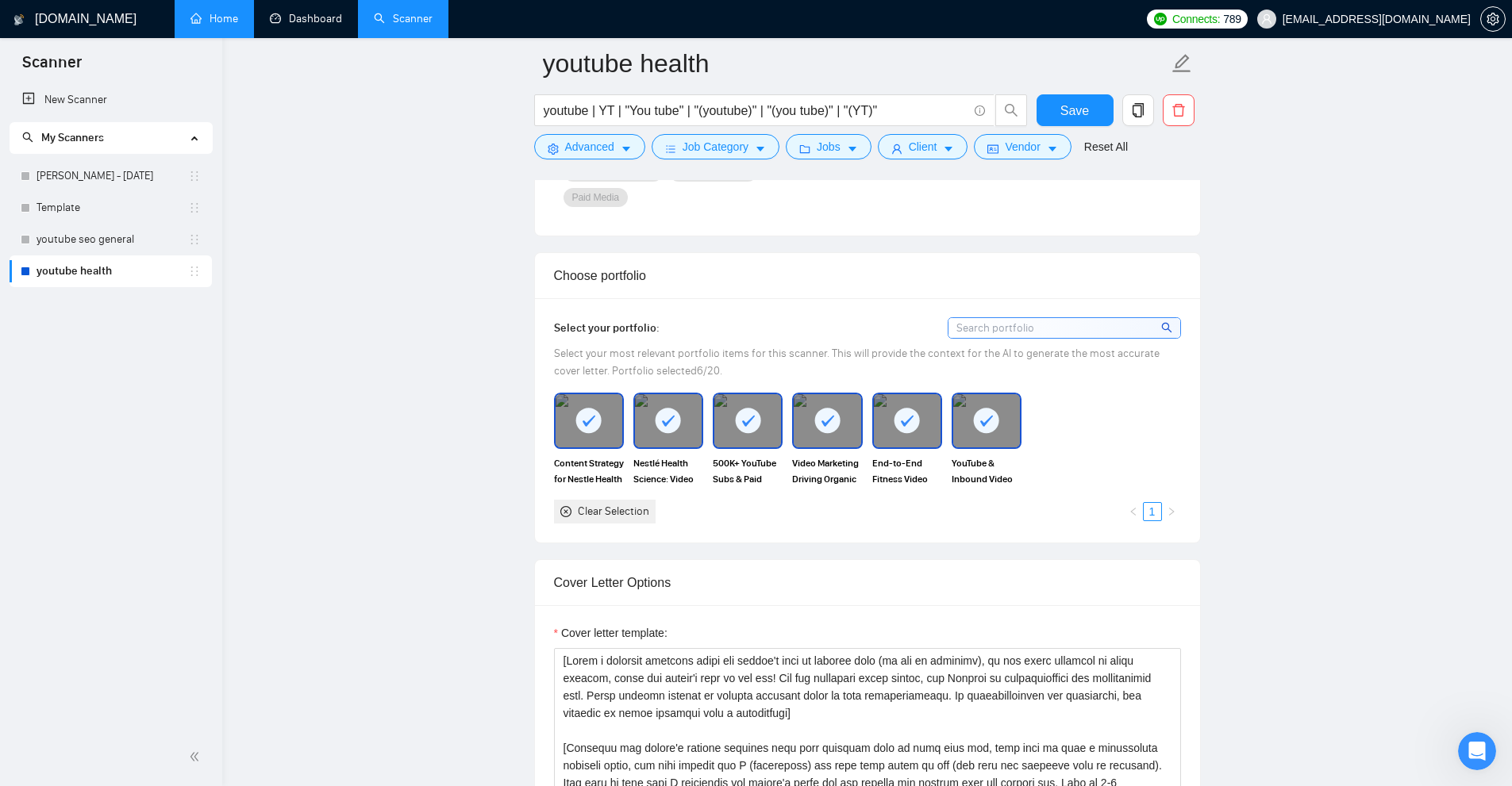
click at [752, 420] on rect at bounding box center [748, 421] width 26 height 26
click at [755, 420] on img at bounding box center [747, 420] width 66 height 52
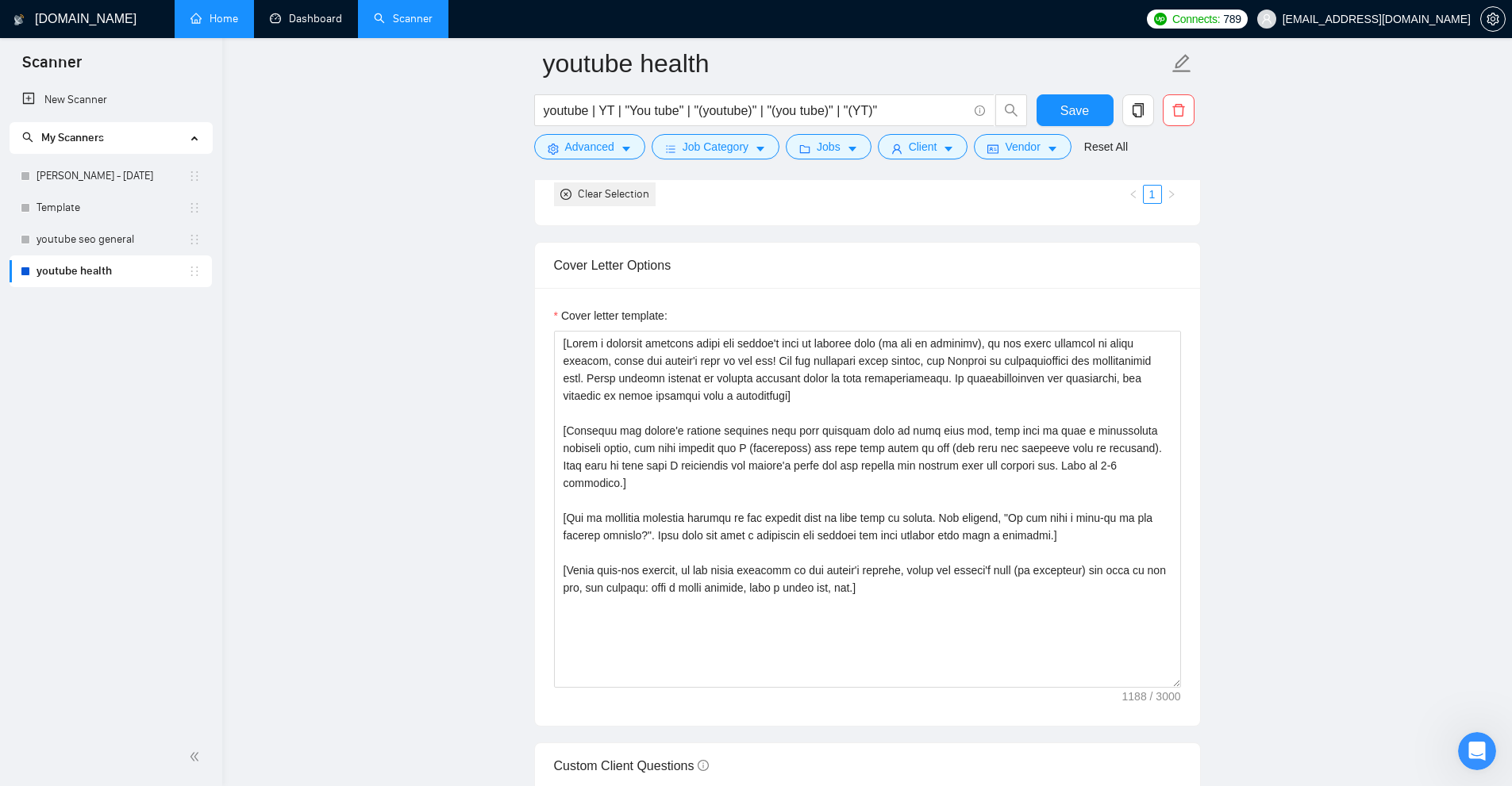
scroll to position [1587, 0]
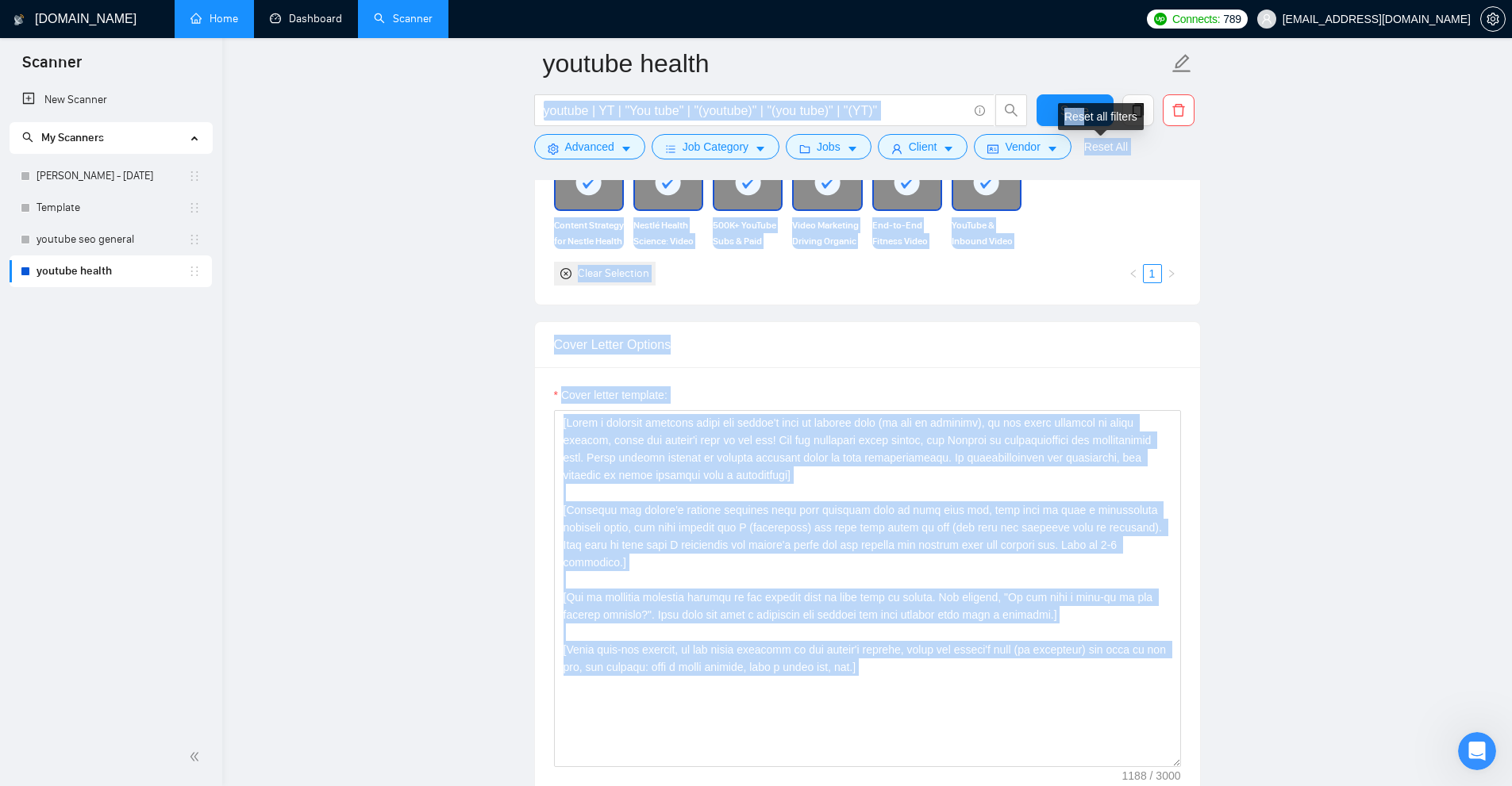
drag, startPoint x: 1082, startPoint y: 114, endPoint x: 992, endPoint y: 90, distance: 93.1
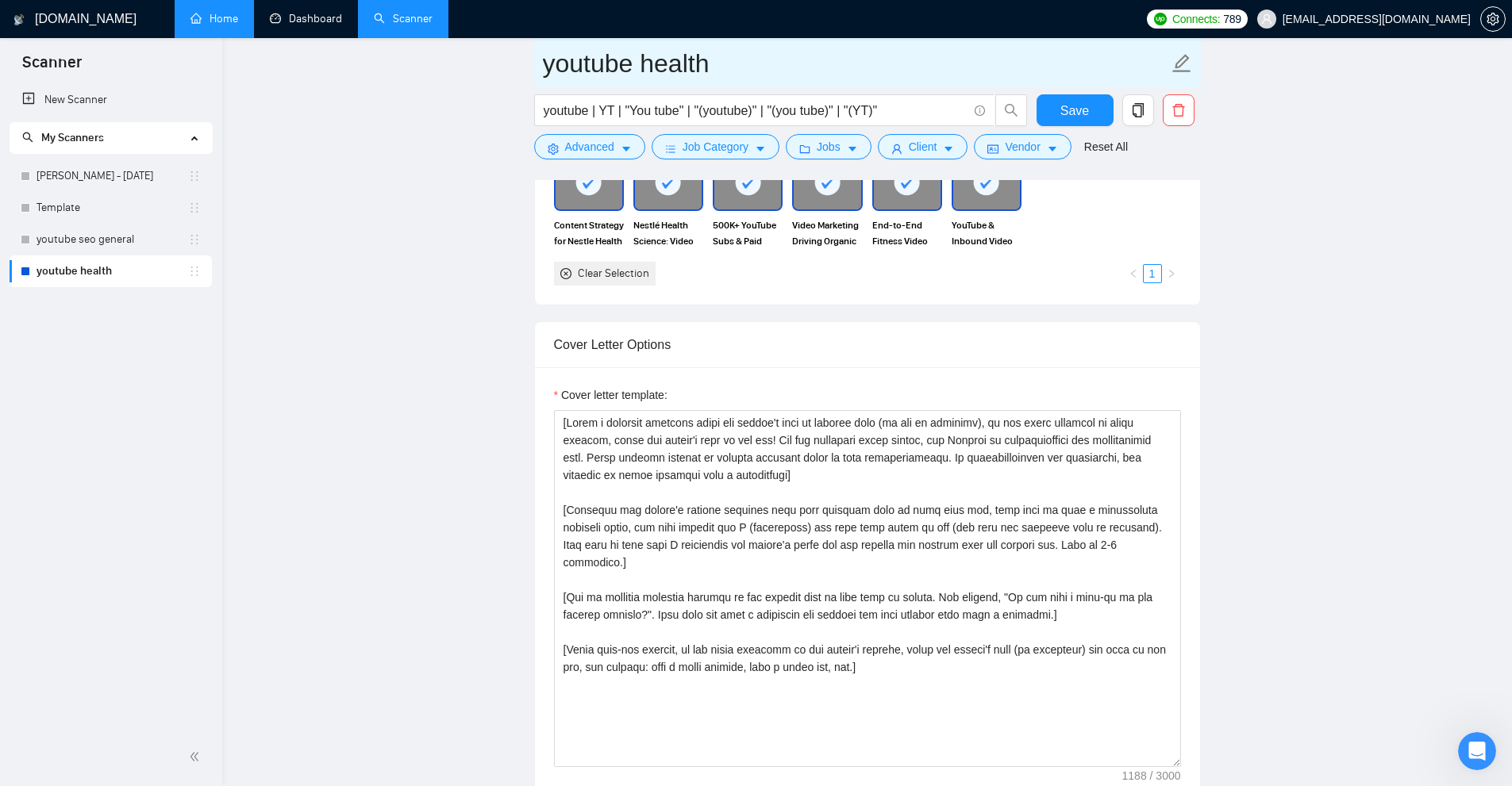
click at [1029, 72] on input "youtube health" at bounding box center [856, 63] width 626 height 40
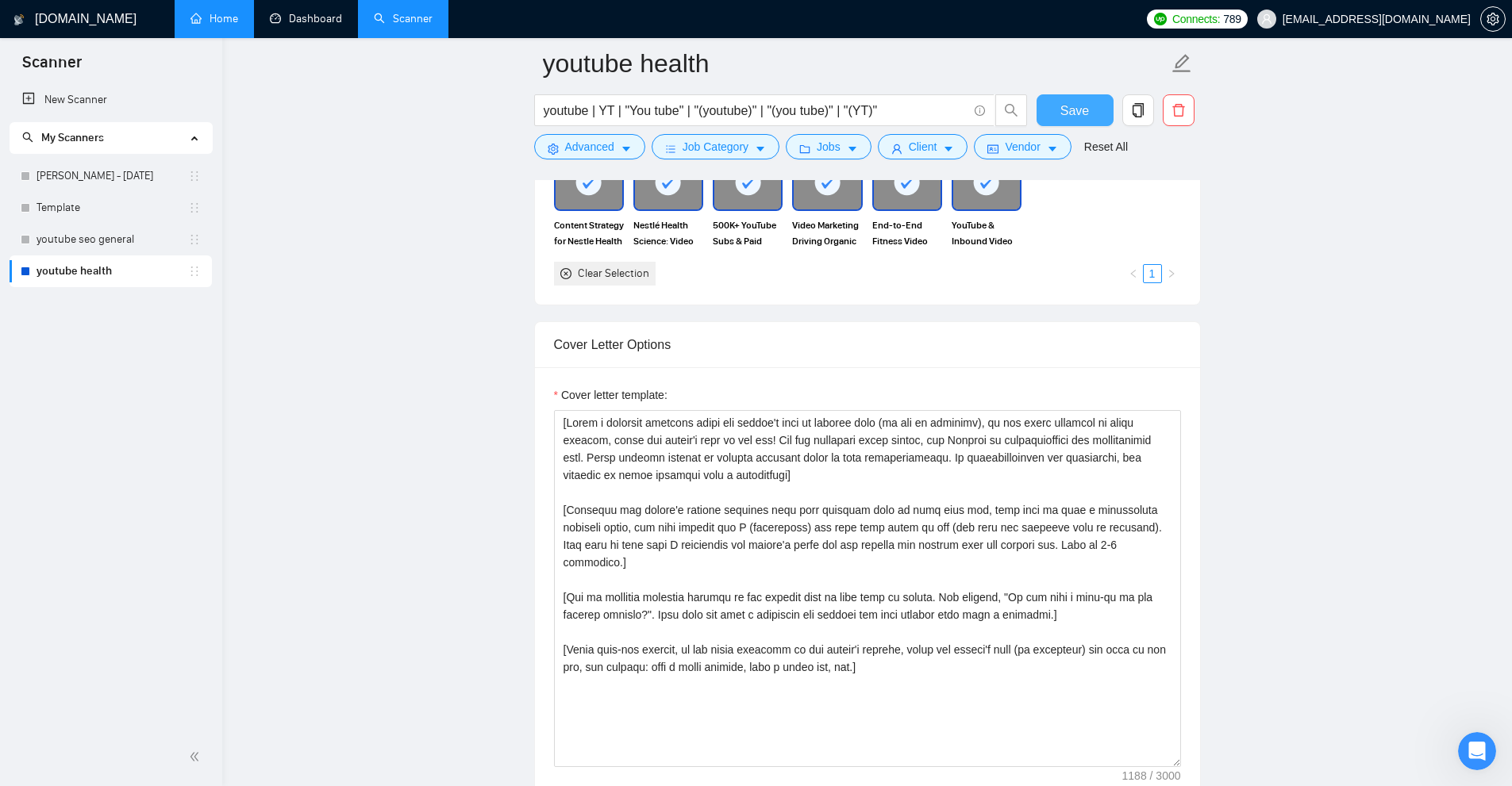
click at [1089, 118] on button "Save" at bounding box center [1075, 110] width 77 height 32
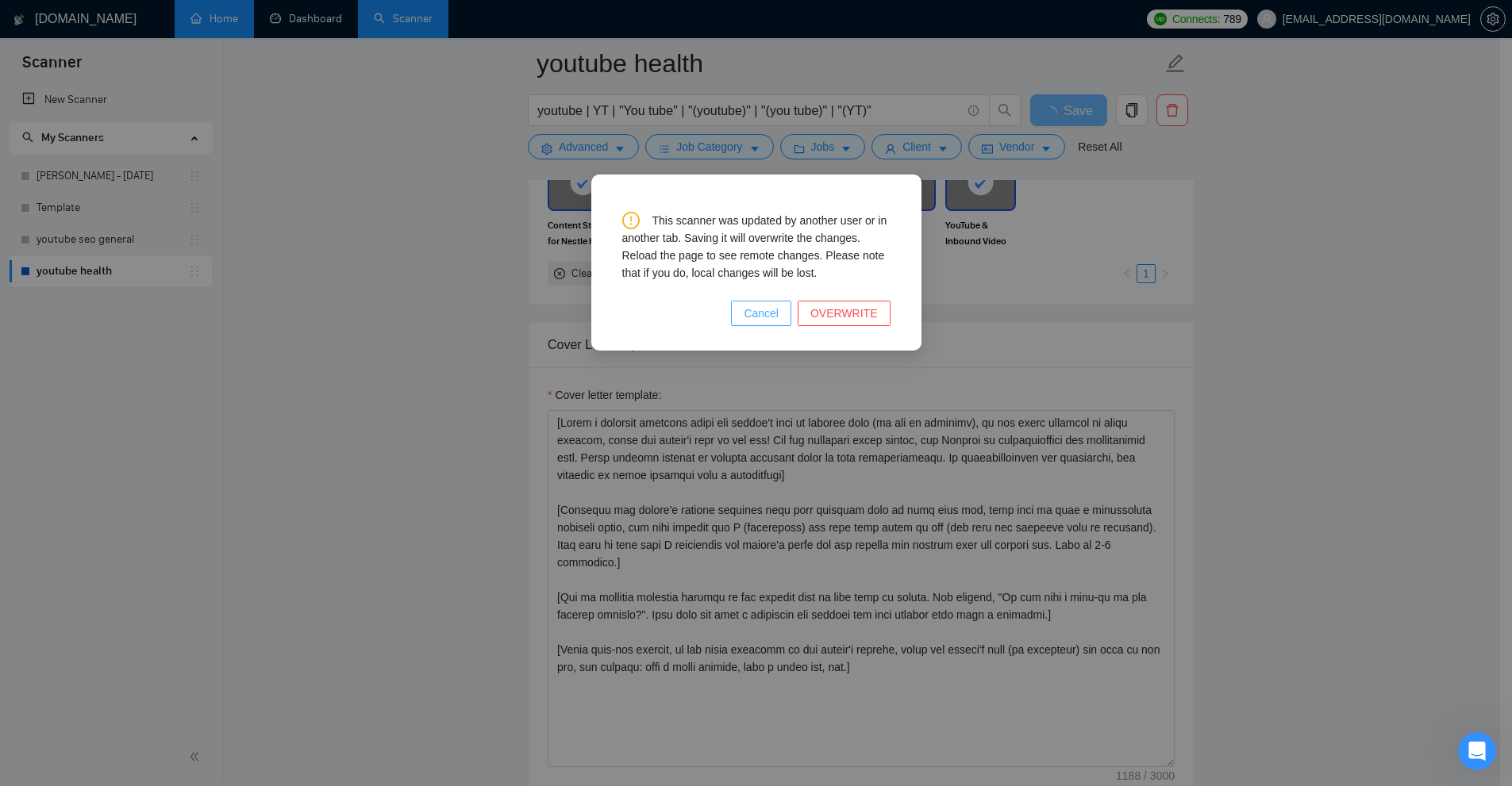
click at [775, 314] on span "Cancel" at bounding box center [760, 314] width 35 height 18
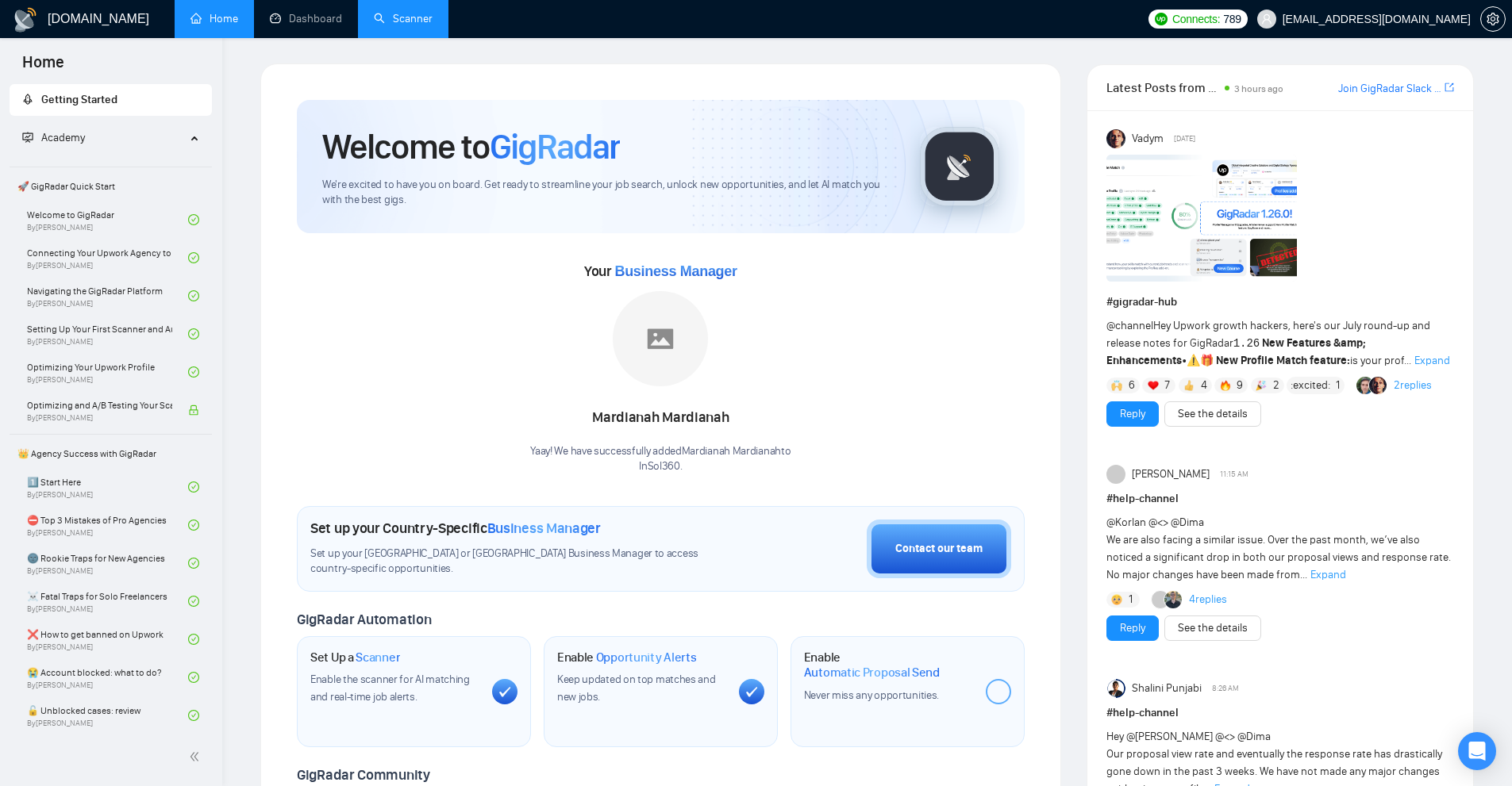
click at [387, 19] on link "Scanner" at bounding box center [402, 19] width 58 height 14
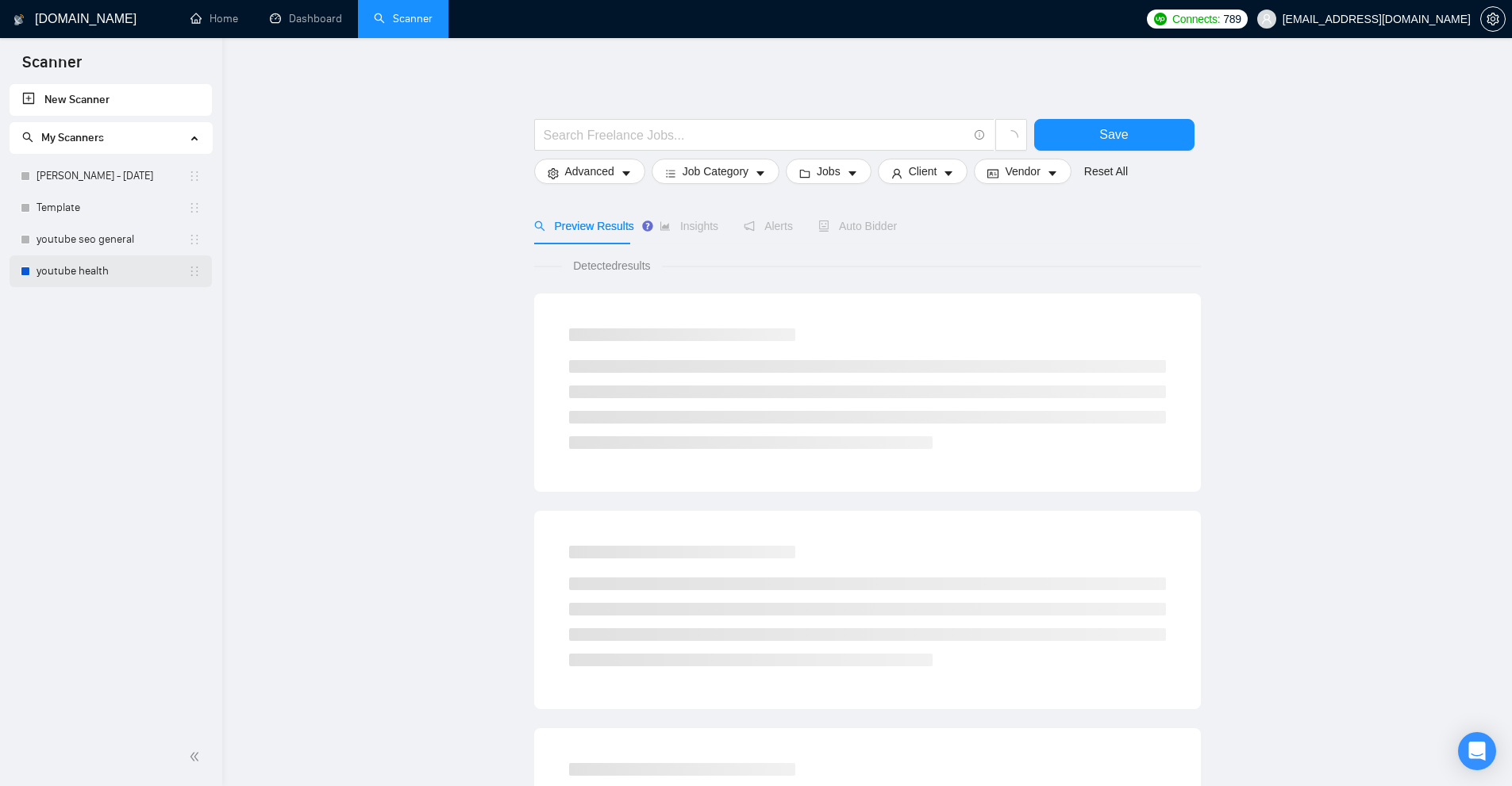
click at [92, 278] on link "youtube health" at bounding box center [112, 271] width 151 height 32
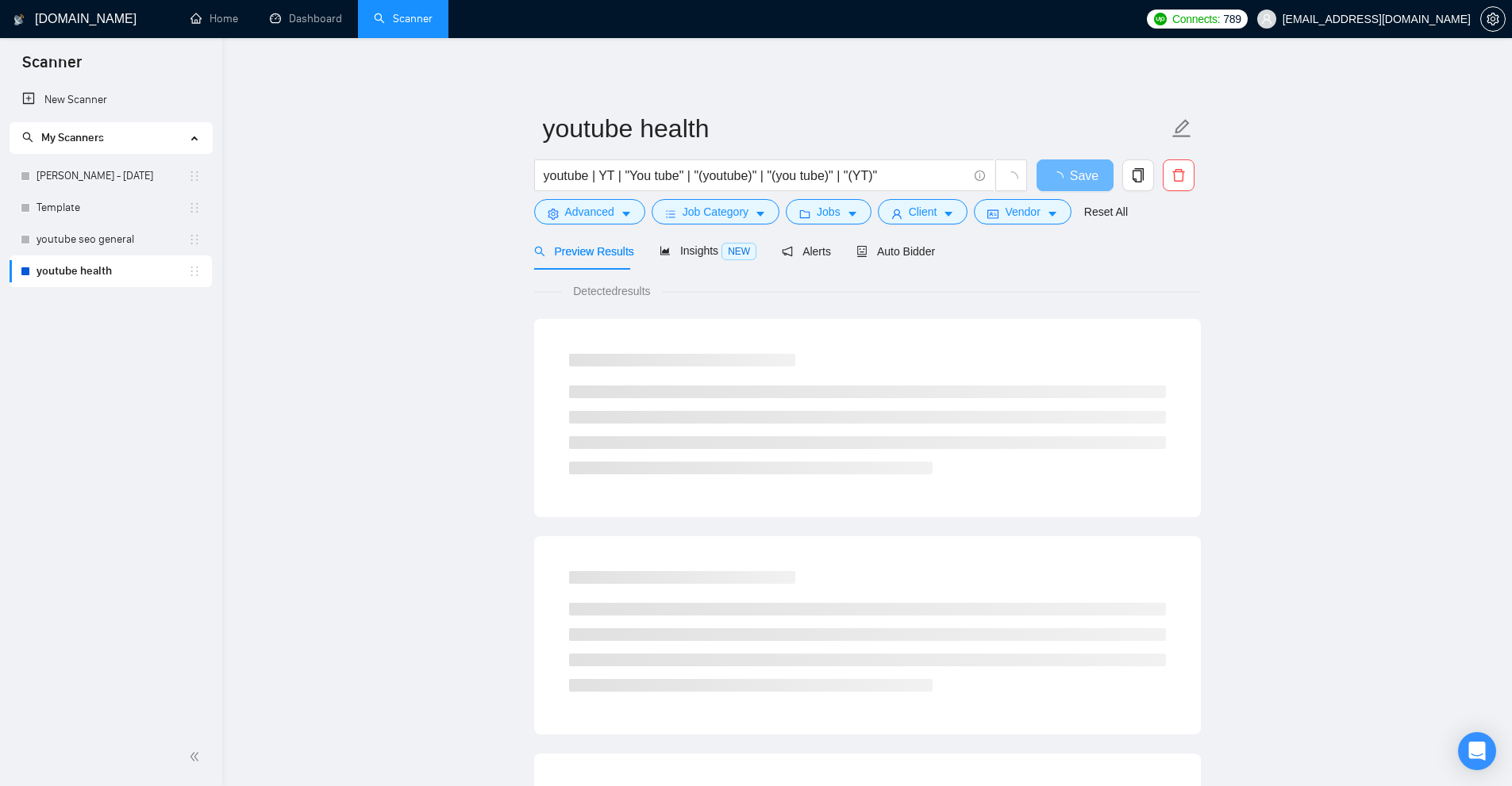
click at [913, 261] on div "Auto Bidder" at bounding box center [895, 251] width 78 height 38
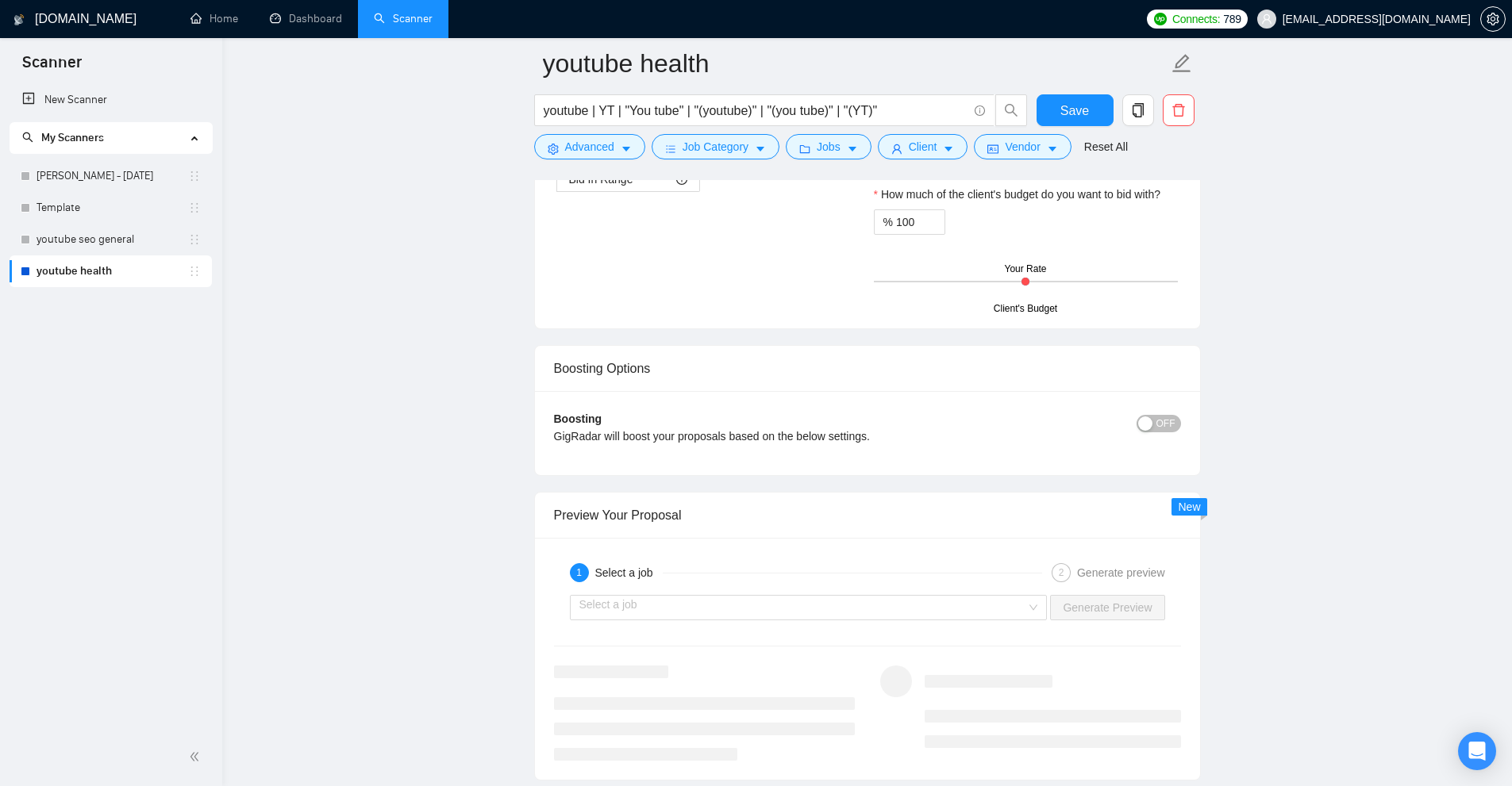
scroll to position [2777, 0]
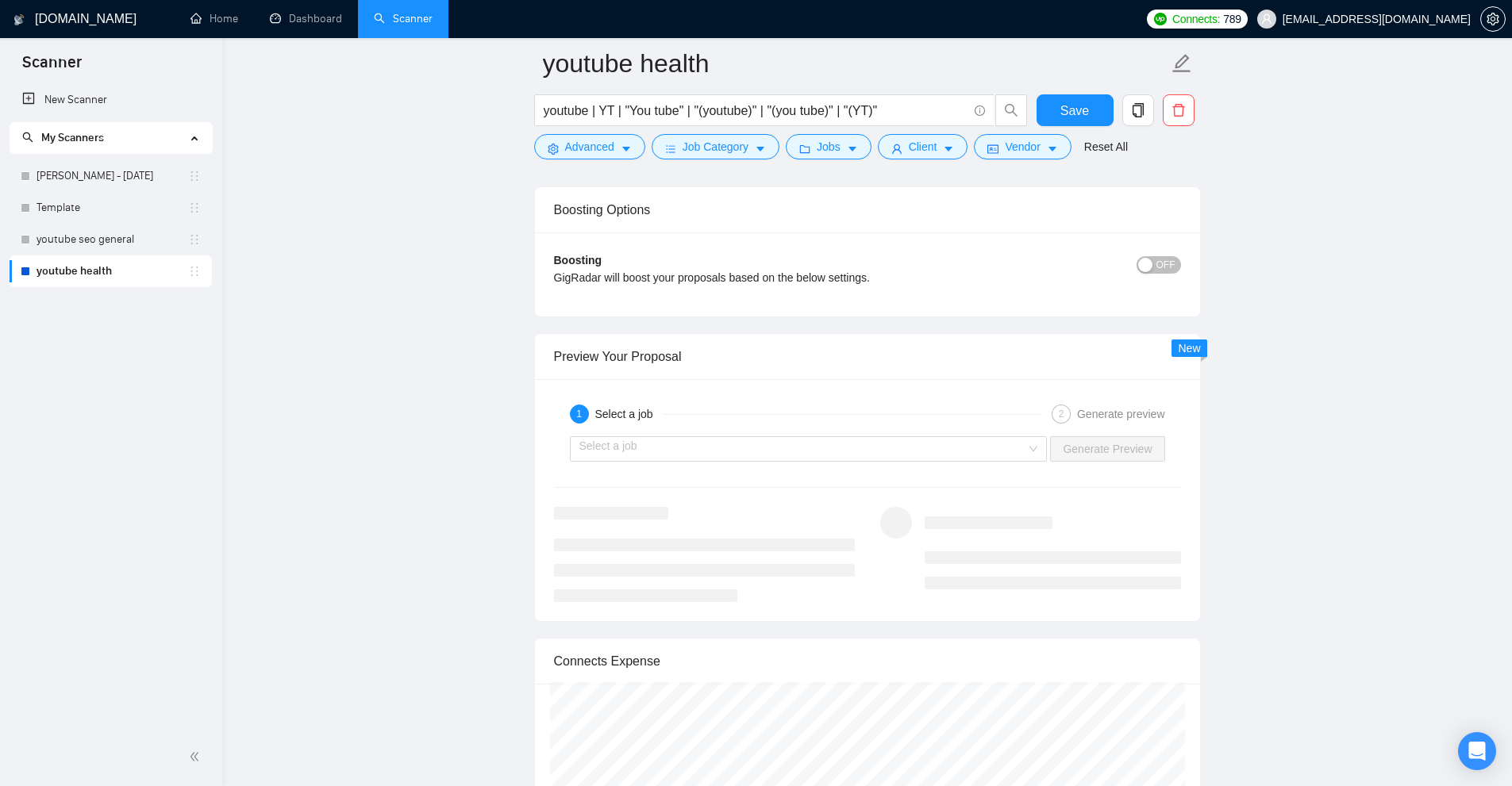
click at [797, 467] on div "1 Select a job 2 Generate preview Select a job Generate Preview" at bounding box center [867, 500] width 665 height 242
click at [805, 448] on input "search" at bounding box center [803, 449] width 448 height 24
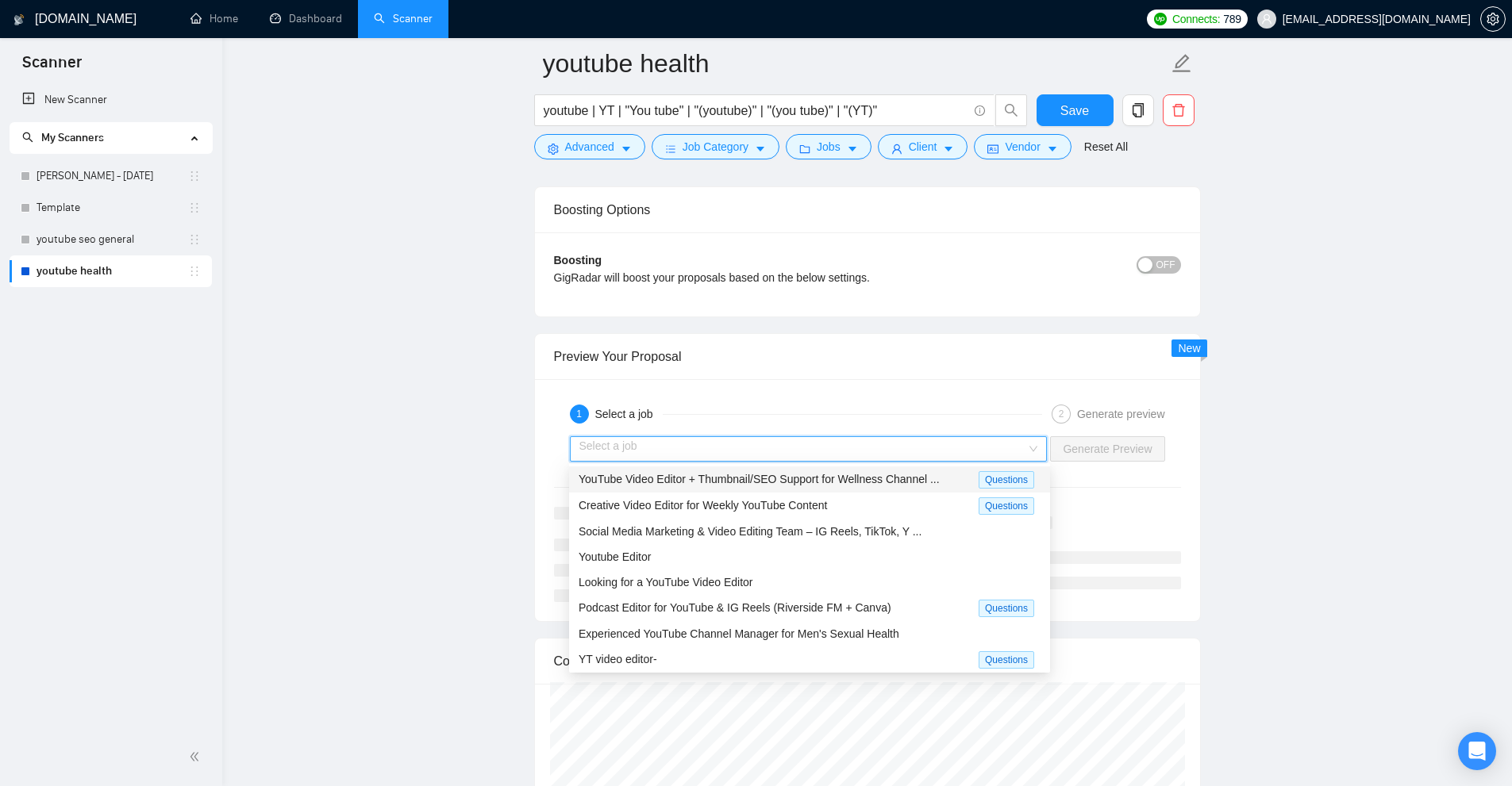
click at [714, 475] on span "YouTube Video Editor + Thumbnail/SEO Support for Wellness Channel ..." at bounding box center [758, 479] width 361 height 13
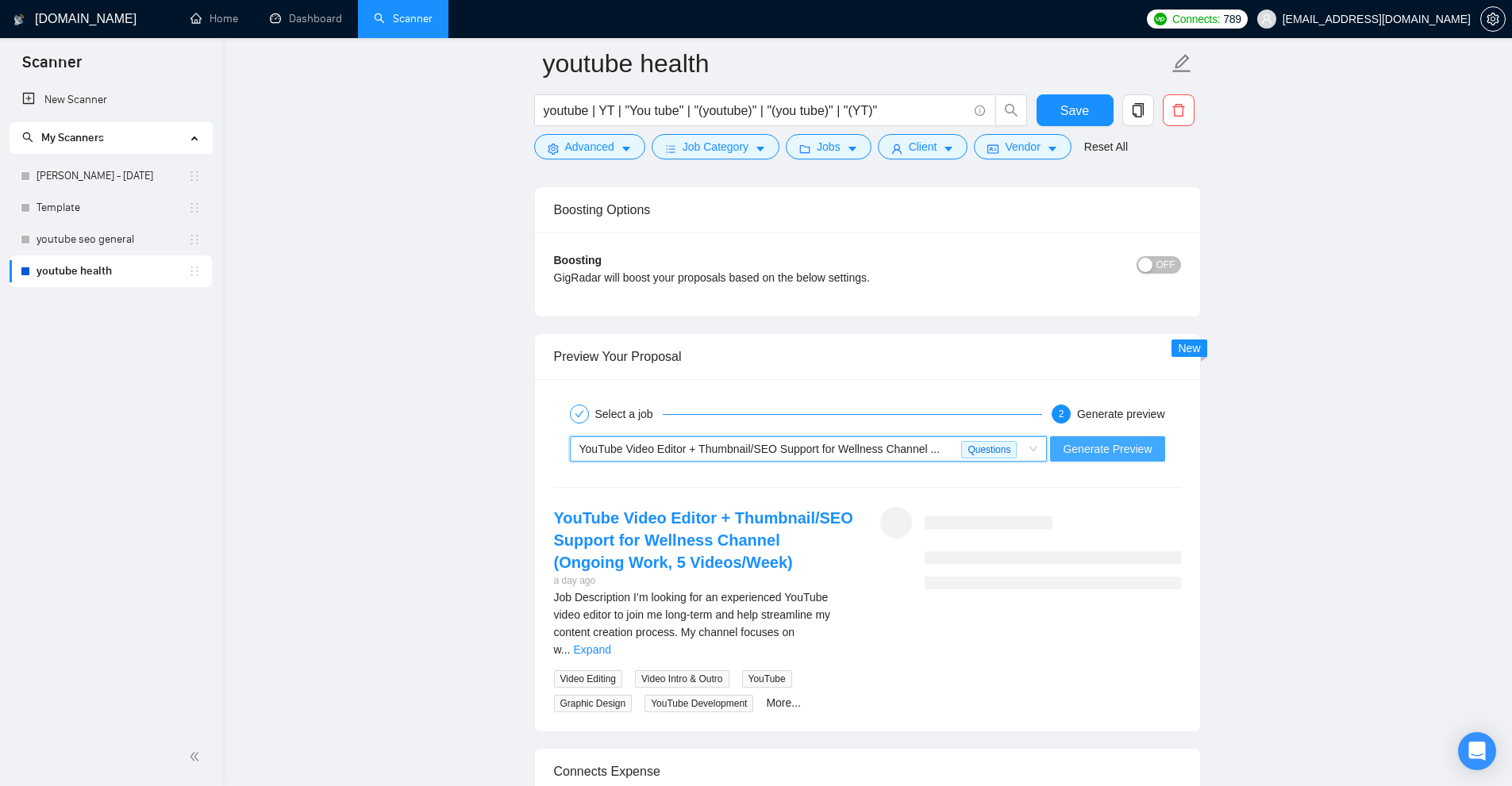
click at [1081, 444] on span "Generate Preview" at bounding box center [1107, 449] width 89 height 18
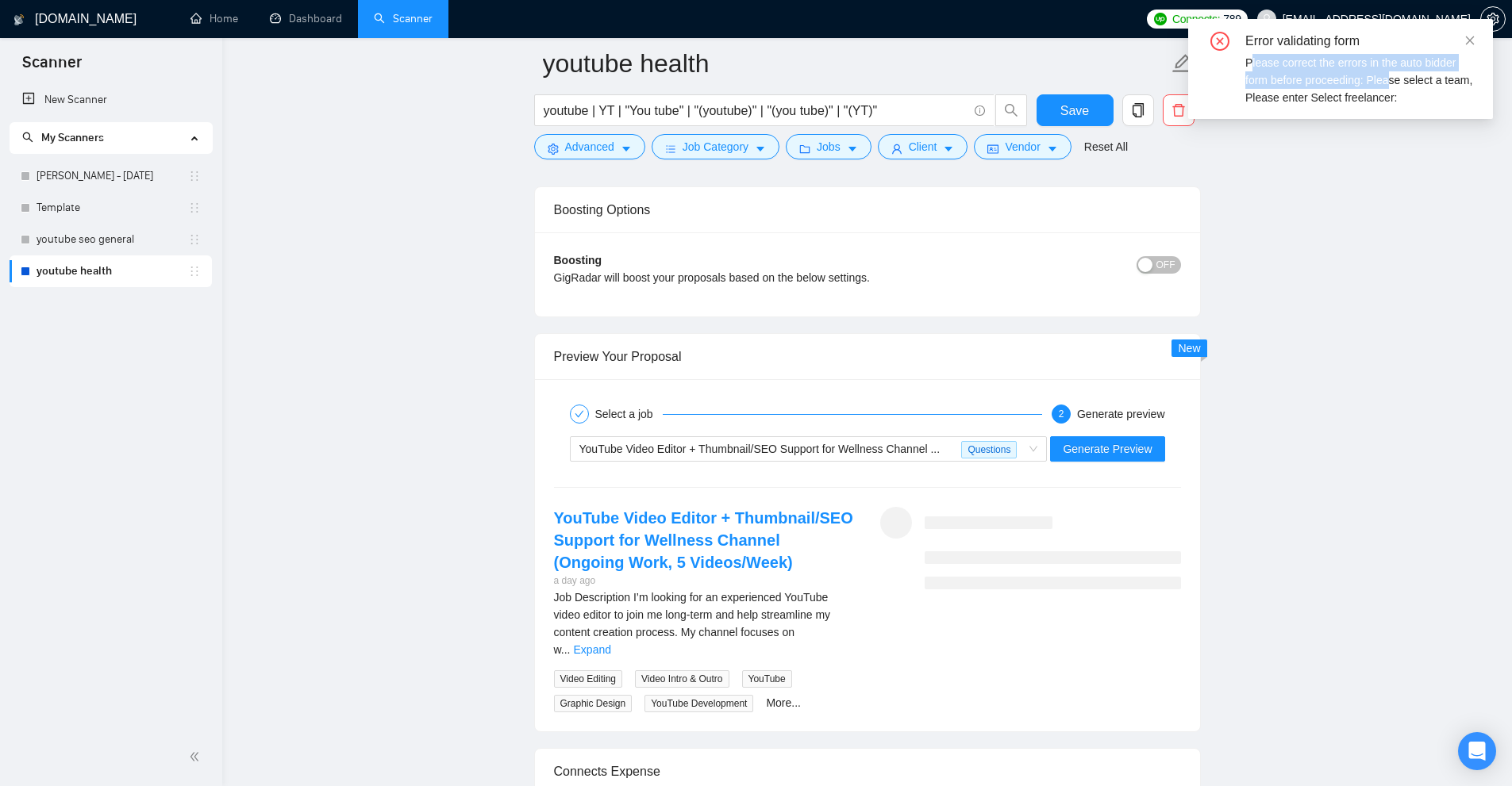
drag, startPoint x: 1251, startPoint y: 62, endPoint x: 1399, endPoint y: 278, distance: 261.8
click at [1408, 88] on div "Please correct the errors in the auto bidder form before proceeding: Please sel…" at bounding box center [1359, 79] width 229 height 52
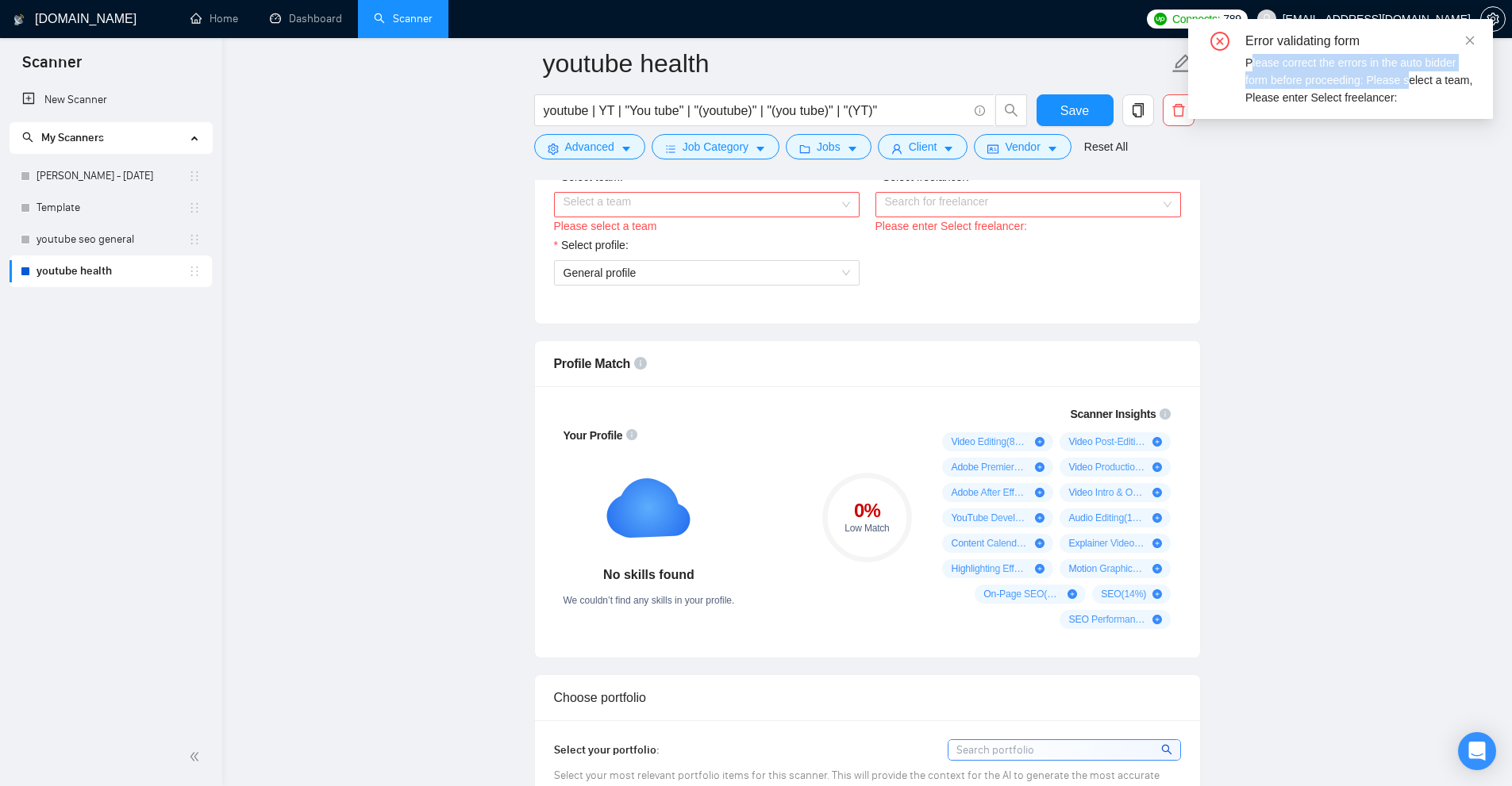
scroll to position [793, 0]
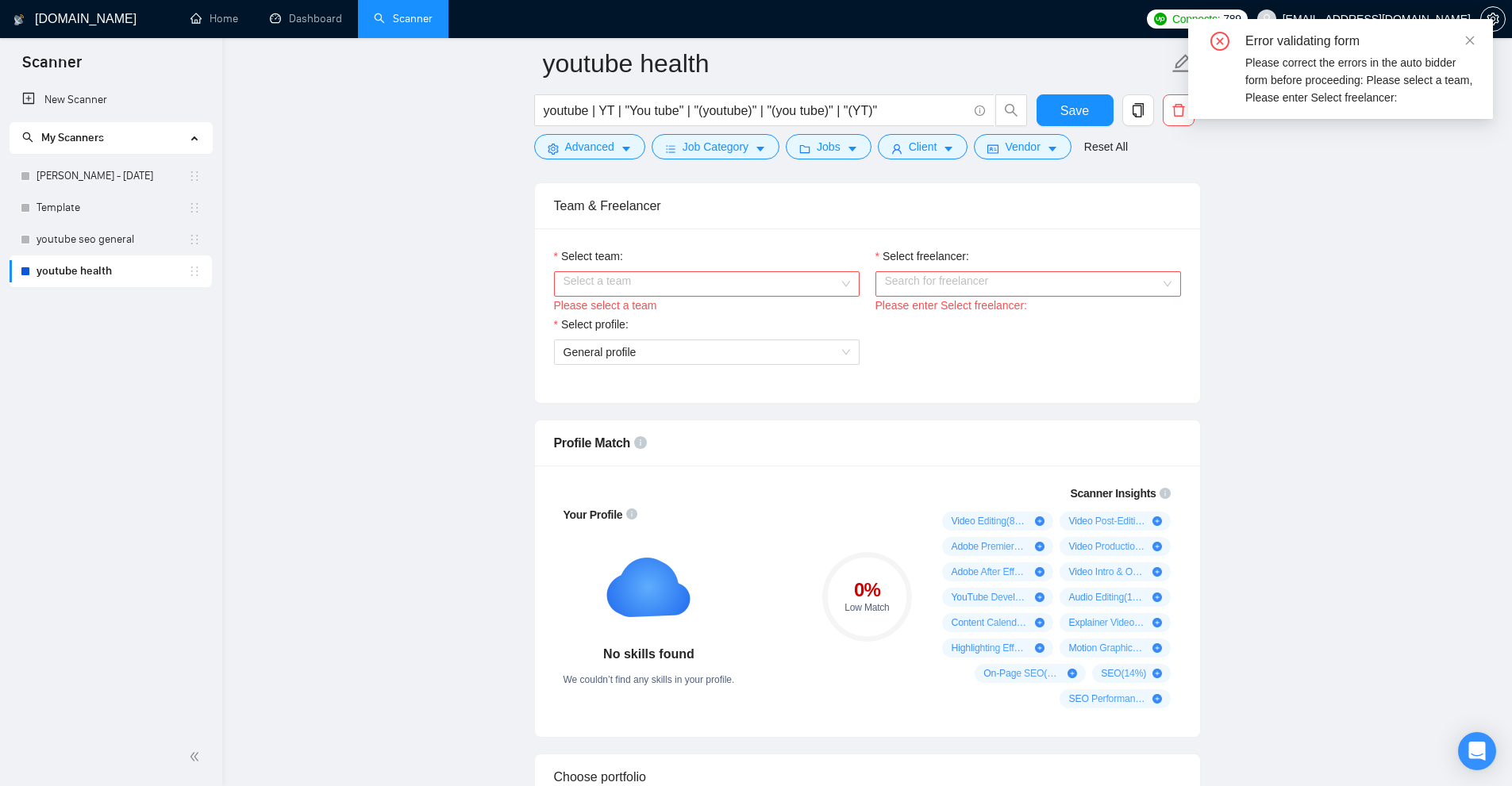
click at [832, 293] on input "Select team:" at bounding box center [701, 284] width 275 height 24
click at [792, 307] on div "InSol360" at bounding box center [705, 315] width 286 height 18
click at [1025, 278] on input "Select freelancer:" at bounding box center [1023, 284] width 275 height 24
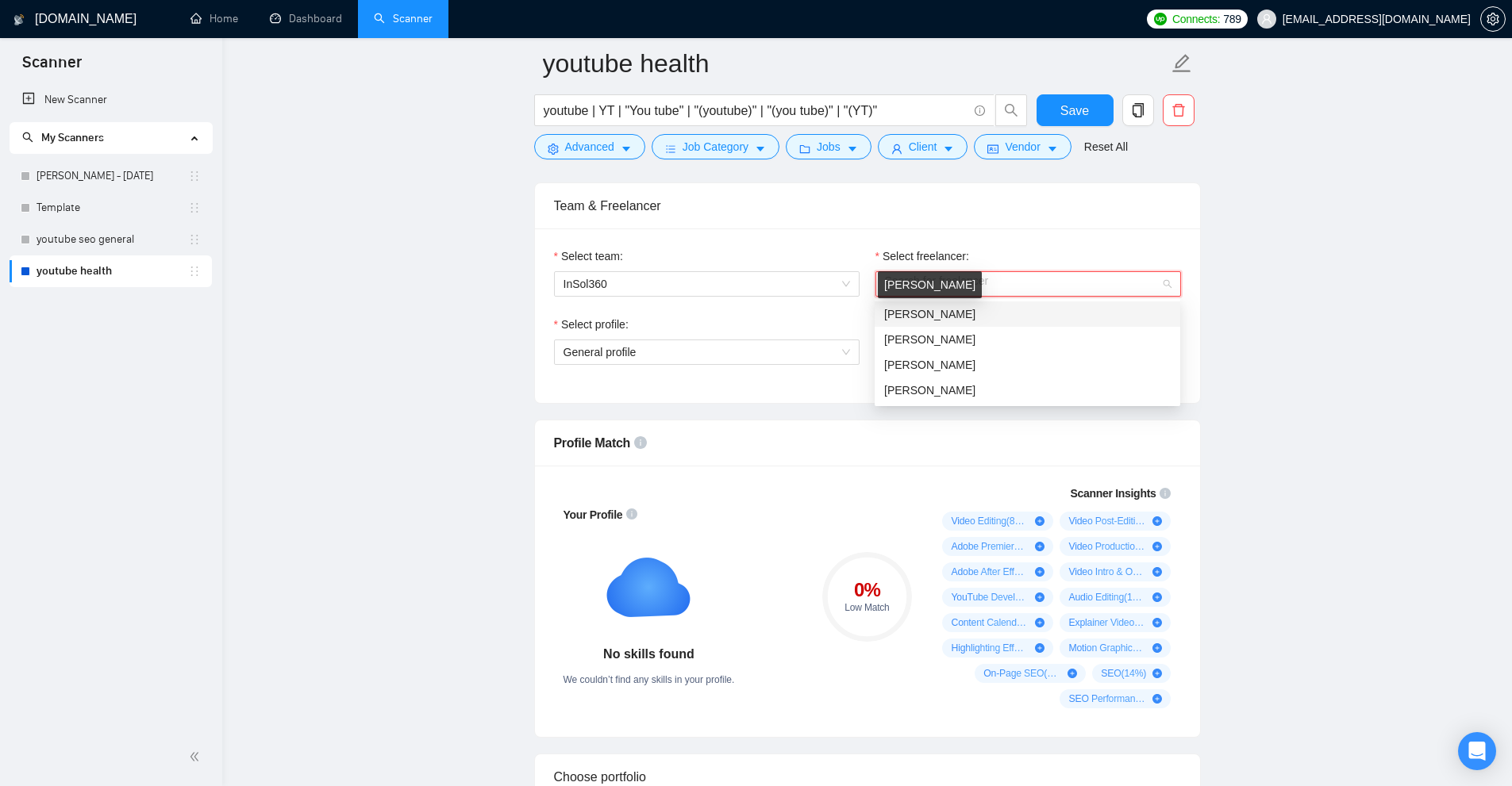
click at [921, 318] on span "[PERSON_NAME]" at bounding box center [930, 314] width 91 height 13
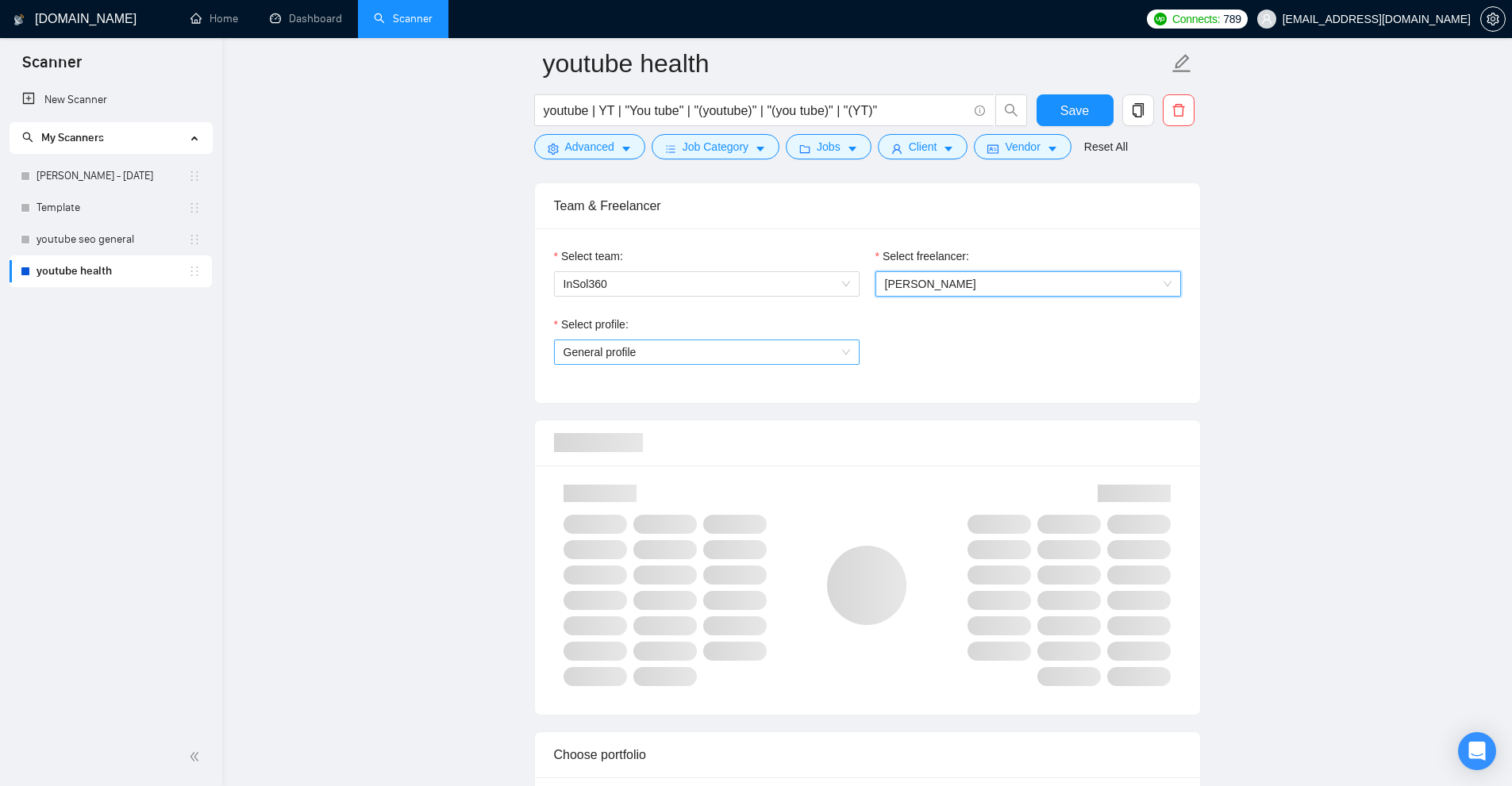
click at [675, 359] on span "General profile" at bounding box center [706, 352] width 286 height 24
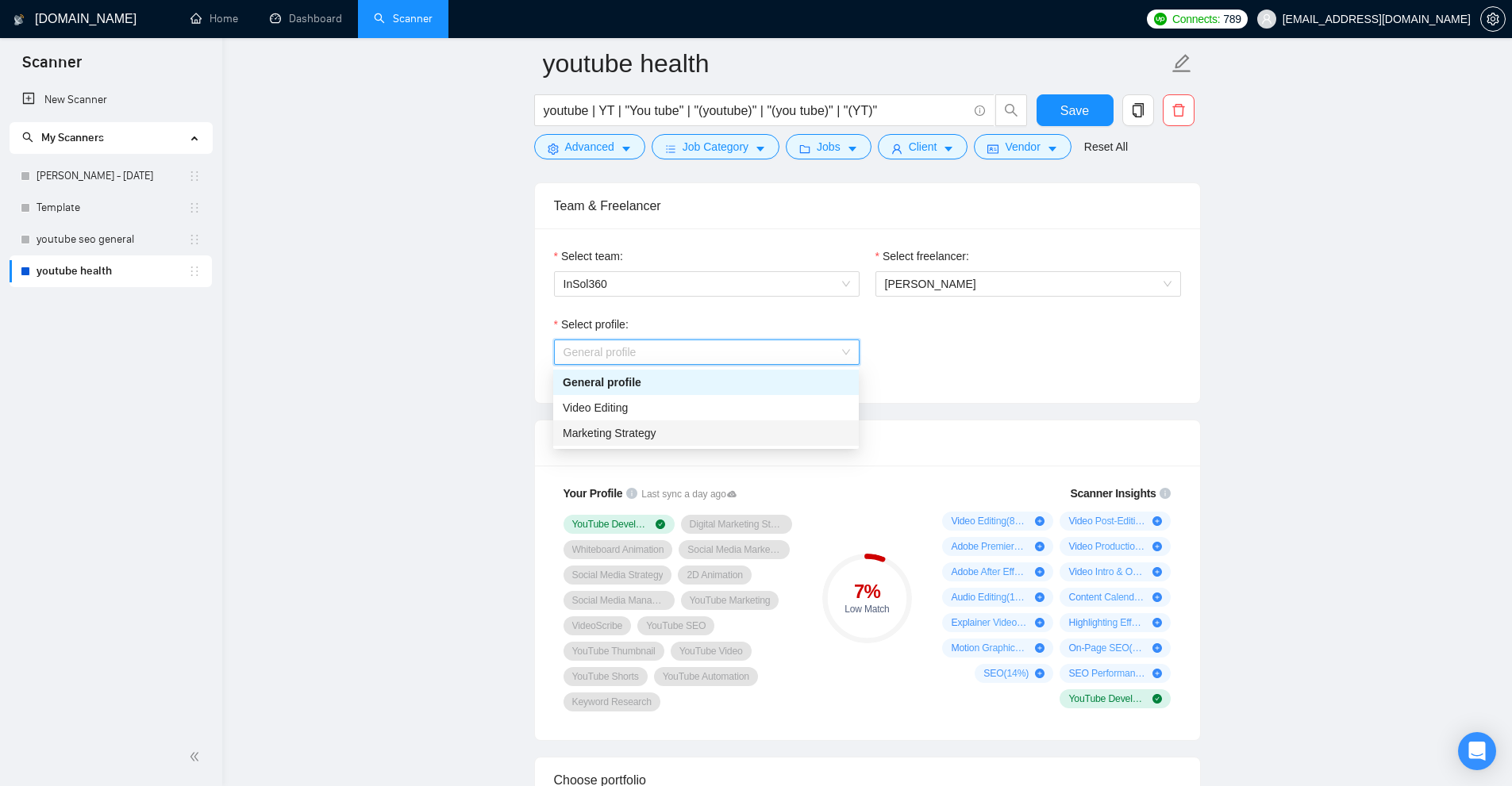
click at [612, 437] on span "Marketing Strategy" at bounding box center [609, 433] width 94 height 13
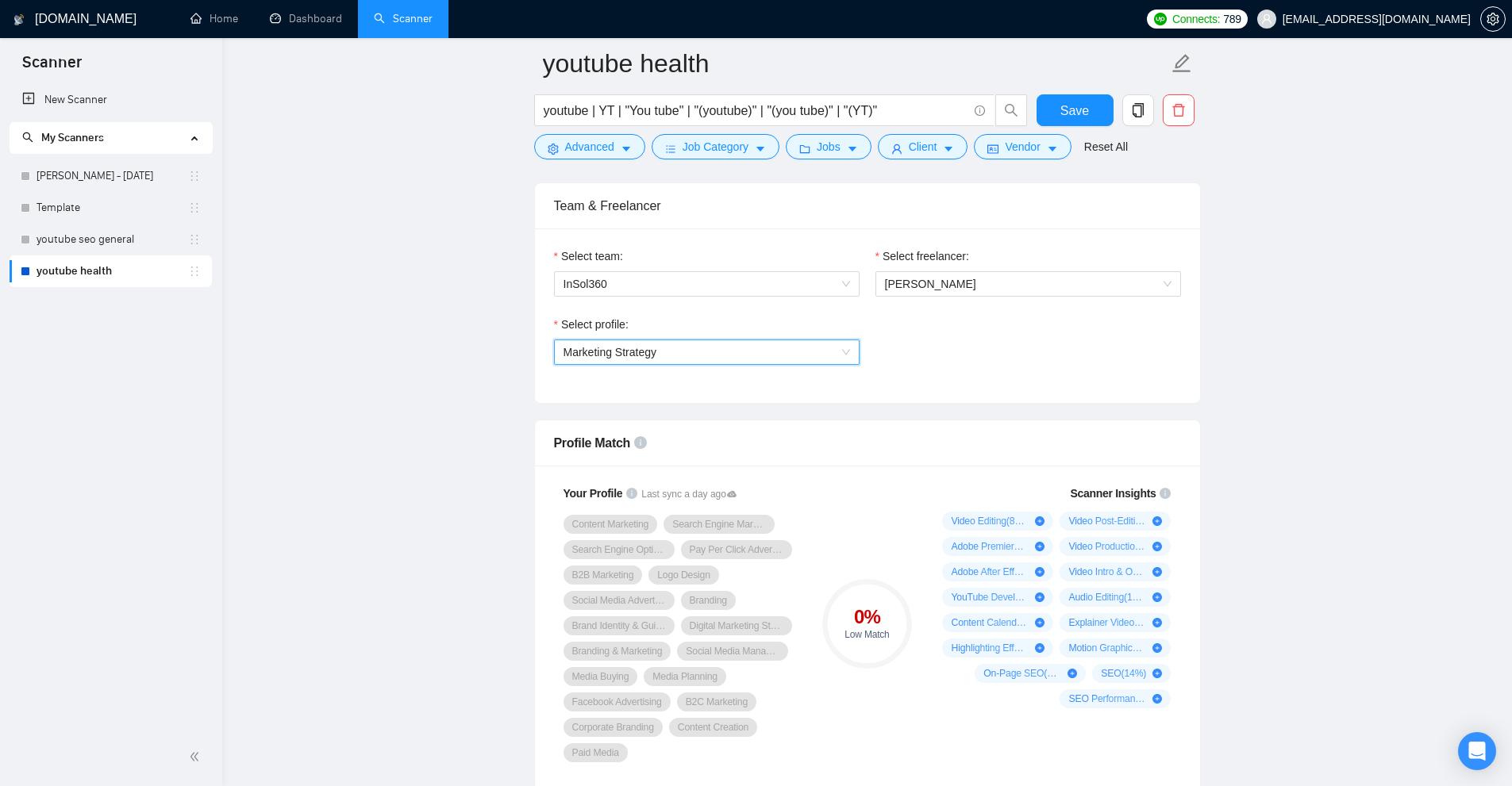
click at [766, 360] on span "Marketing Strategy" at bounding box center [706, 352] width 286 height 24
drag, startPoint x: 623, startPoint y: 386, endPoint x: 614, endPoint y: 413, distance: 28.5
click at [614, 413] on div "General profile Video Editing Marketing Strategy" at bounding box center [706, 407] width 306 height 76
click at [614, 413] on span "Video Editing" at bounding box center [595, 408] width 65 height 13
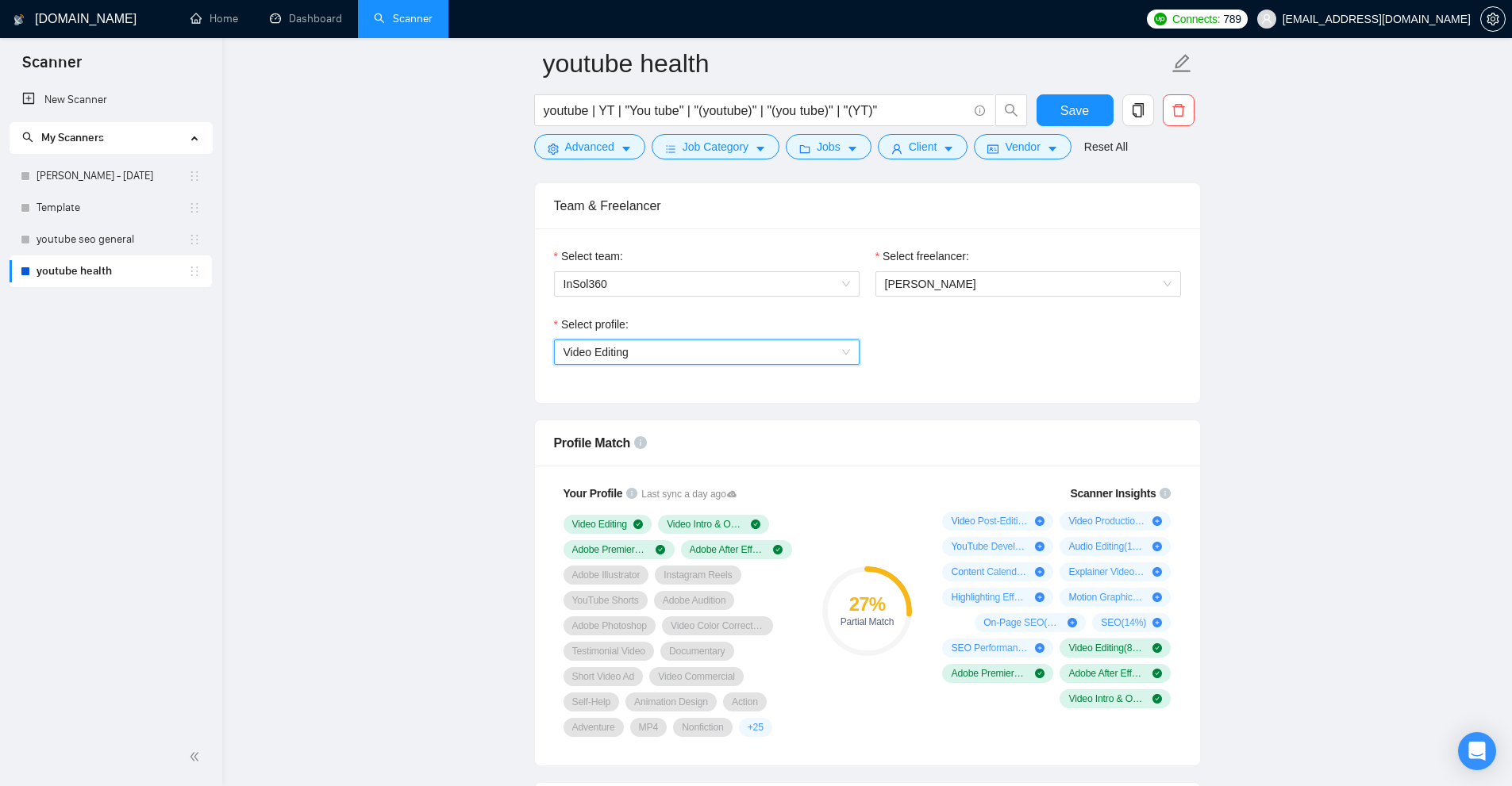
click at [753, 351] on span "Video Editing" at bounding box center [706, 352] width 286 height 24
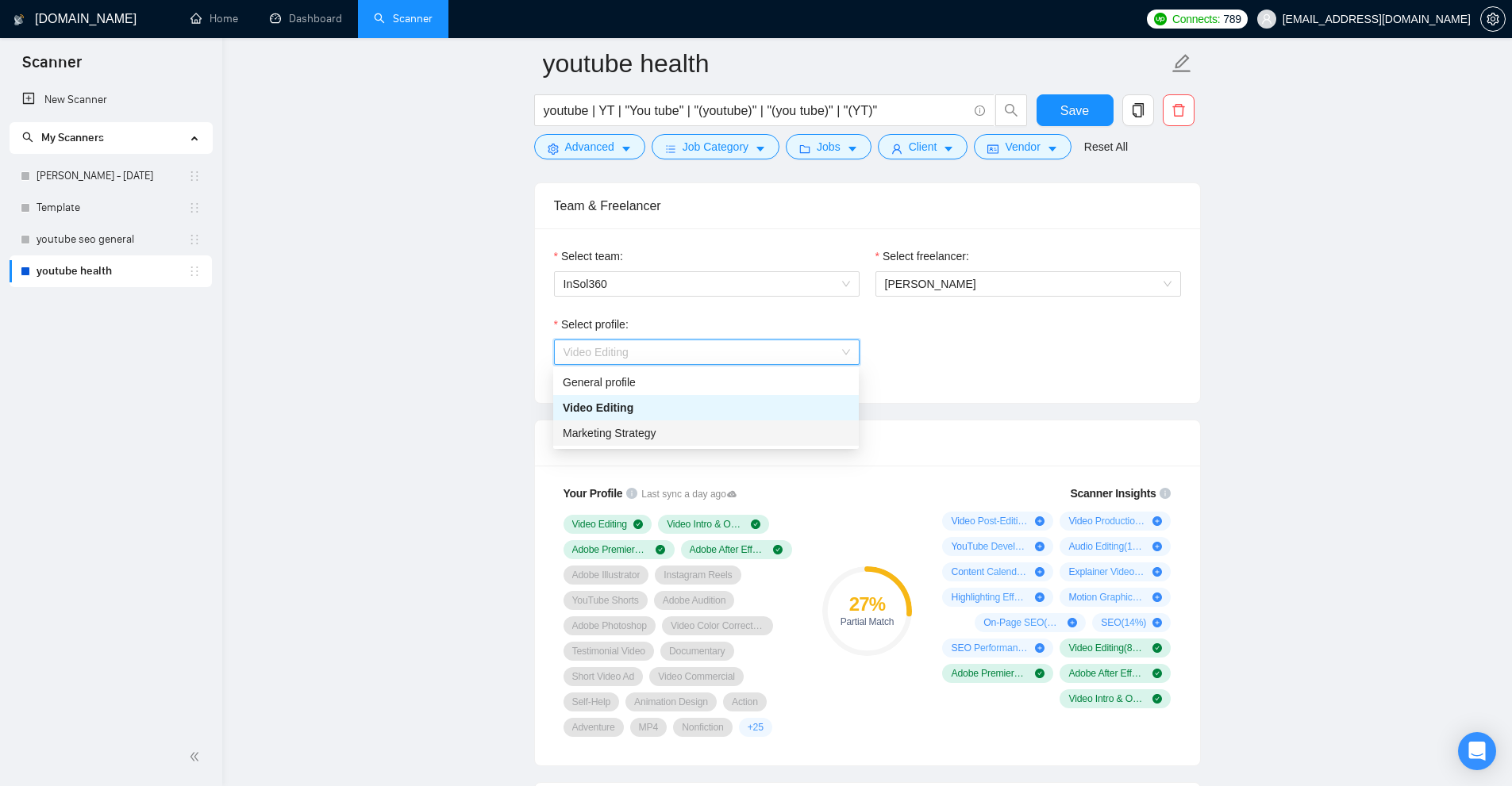
click at [641, 438] on span "Marketing Strategy" at bounding box center [609, 433] width 94 height 13
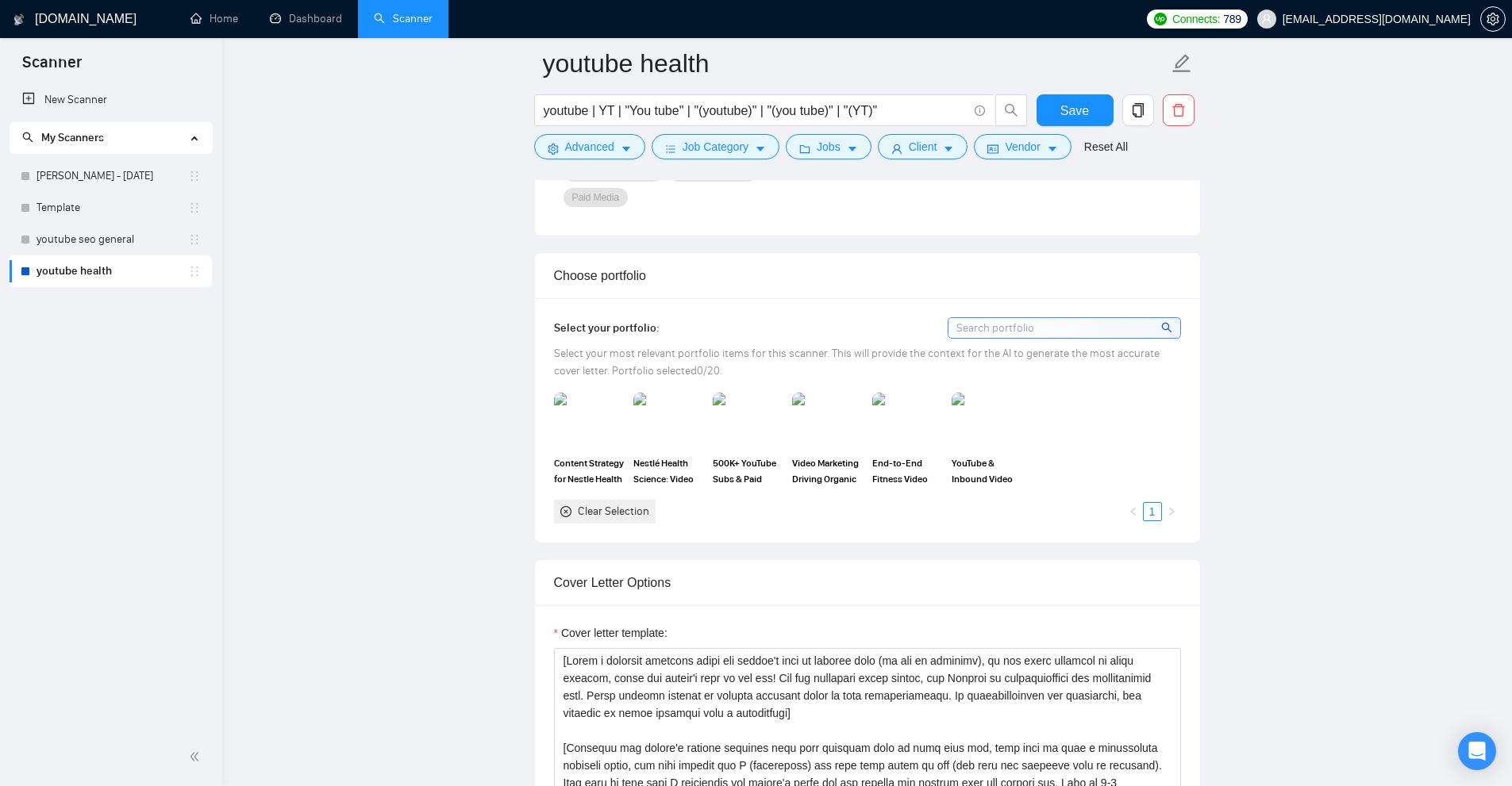
scroll to position [873, 0]
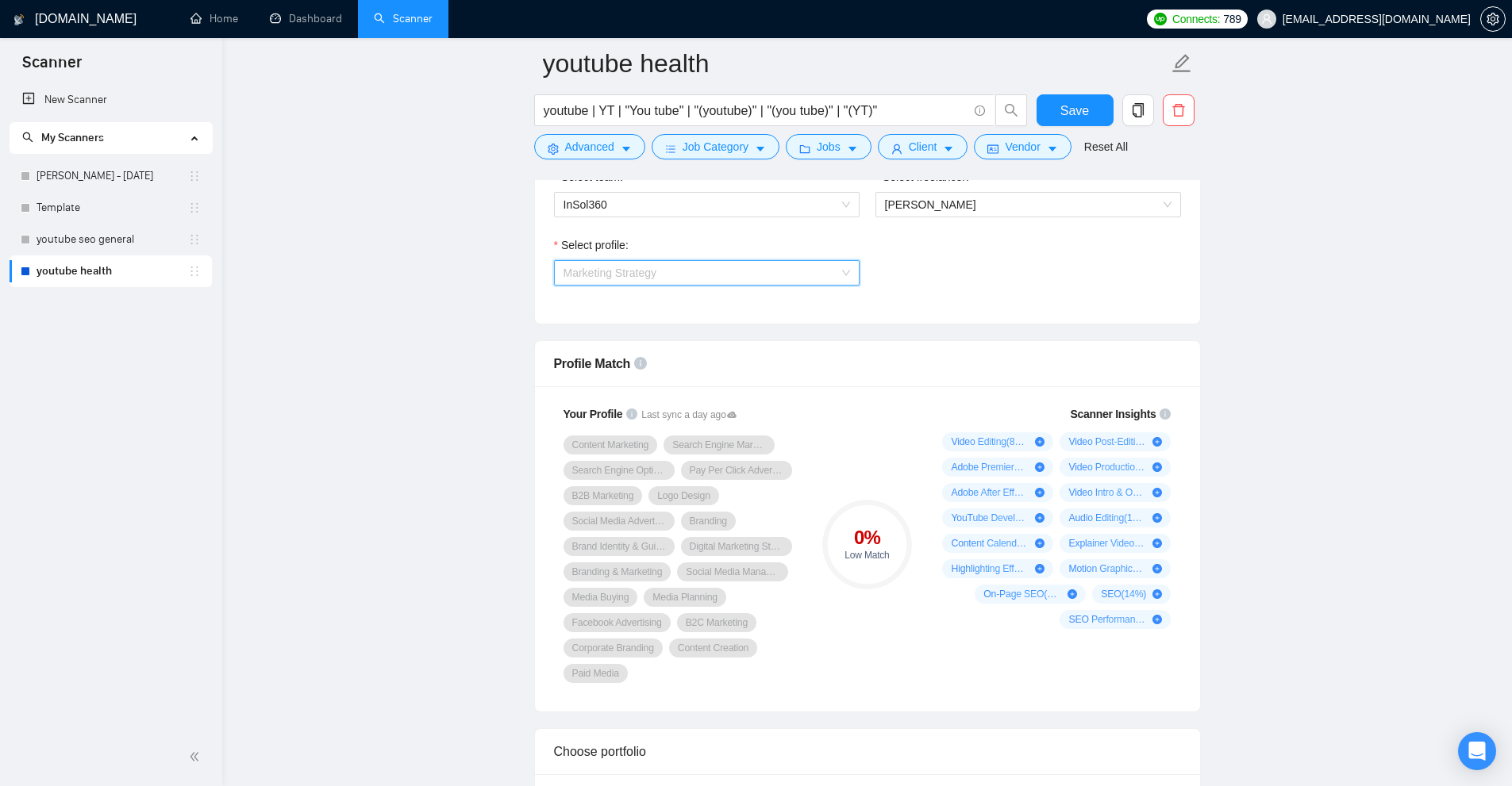
click at [808, 271] on span "Marketing Strategy" at bounding box center [706, 273] width 286 height 24
click at [646, 322] on div "Video Editing" at bounding box center [705, 329] width 286 height 18
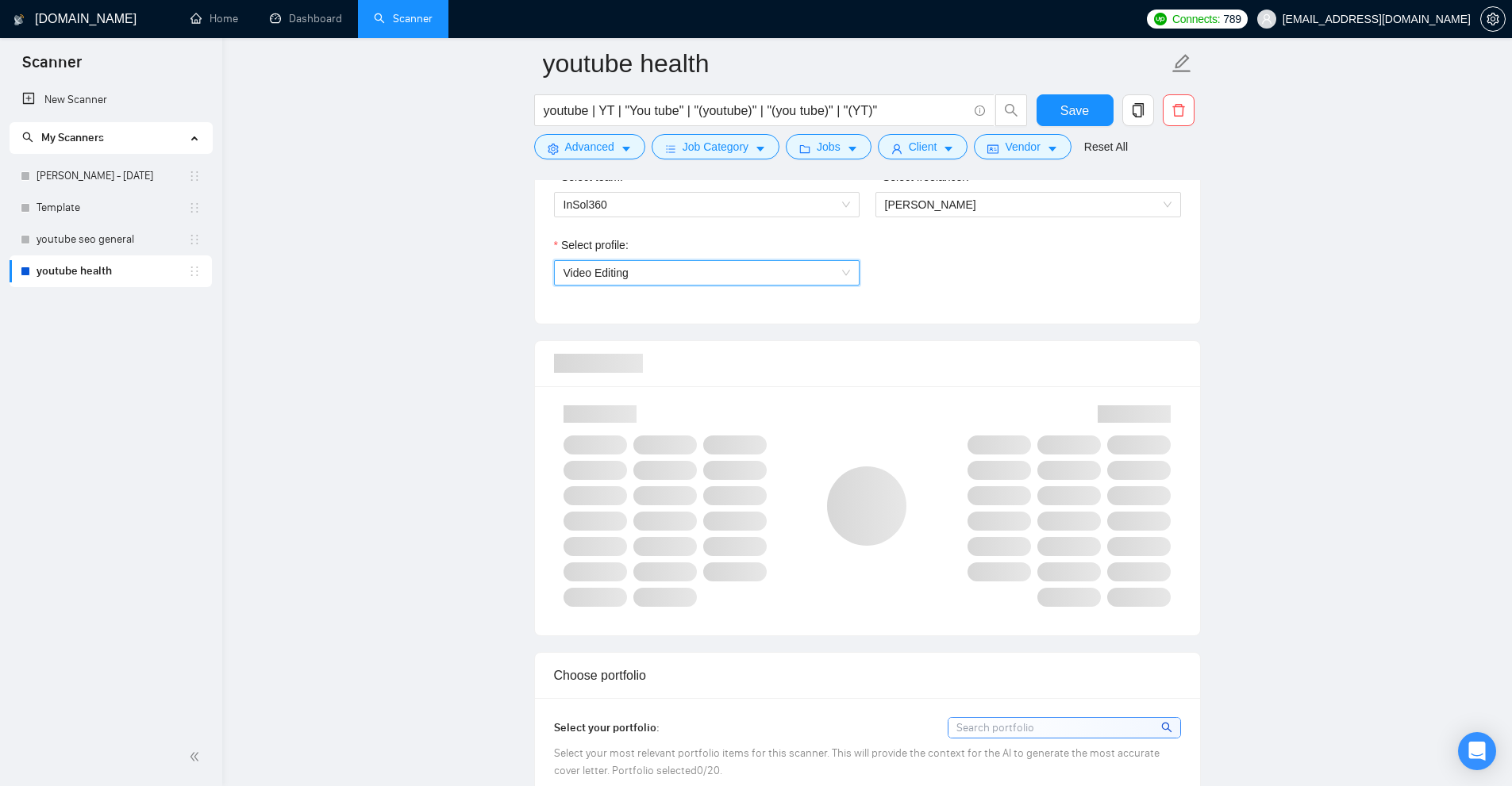
click at [837, 287] on div "Select profile: 1044578476142100540 Video Editing" at bounding box center [706, 270] width 322 height 68
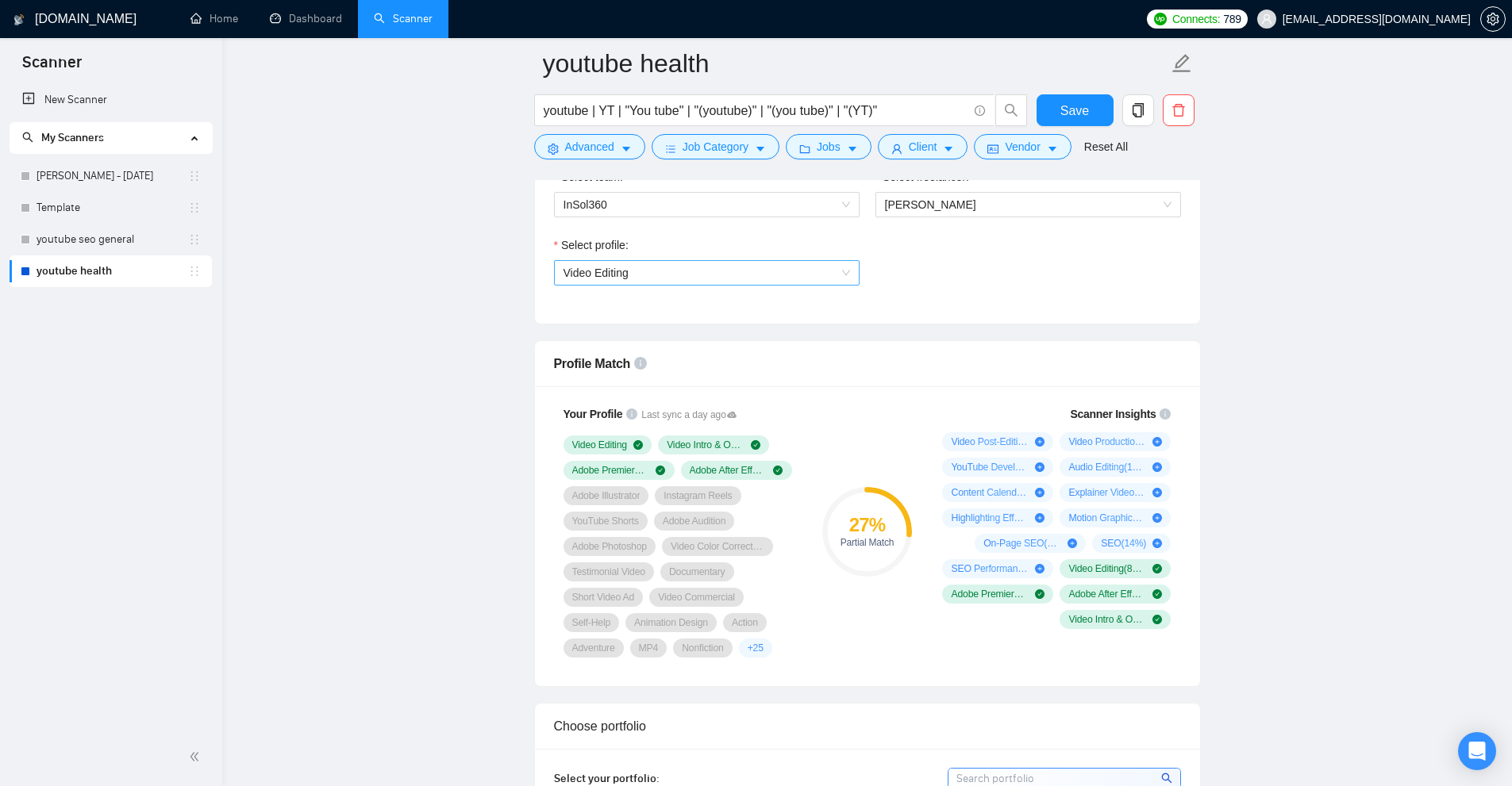
click at [848, 271] on span "Video Editing" at bounding box center [706, 273] width 286 height 24
click at [960, 278] on div "Select profile: Video Editing" at bounding box center [866, 270] width 643 height 68
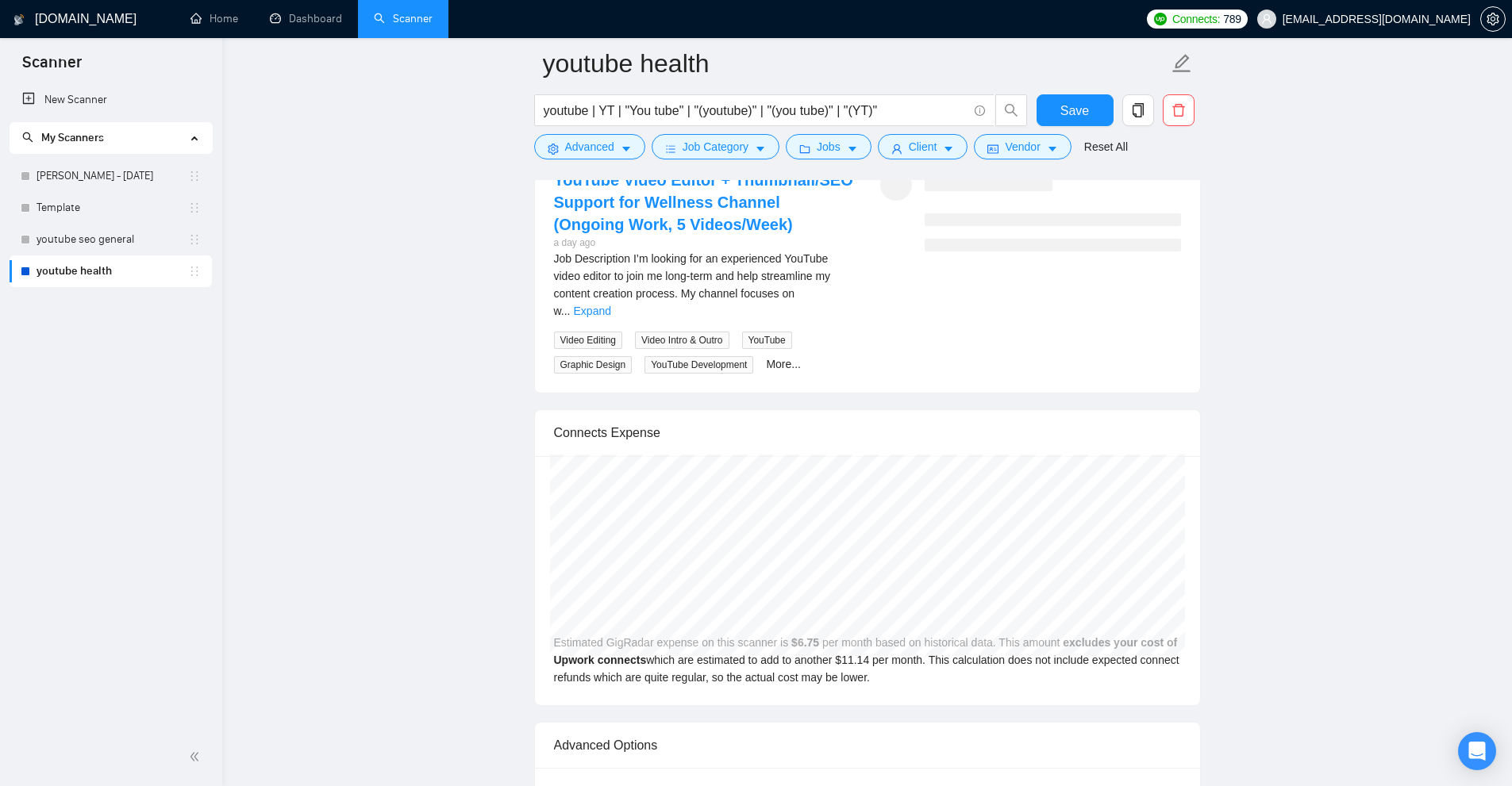
scroll to position [3015, 0]
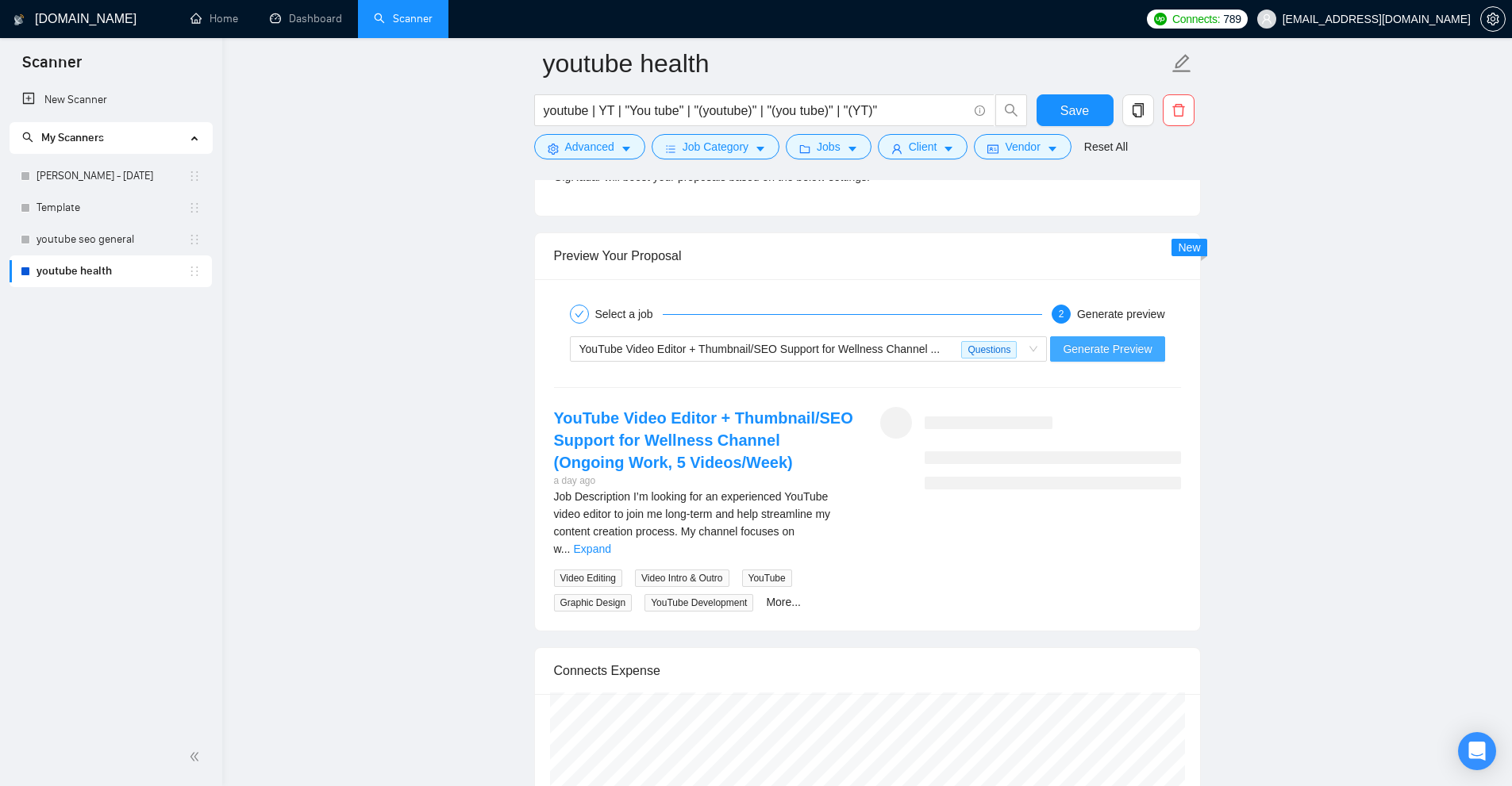
click at [1073, 353] on span "Generate Preview" at bounding box center [1107, 349] width 89 height 18
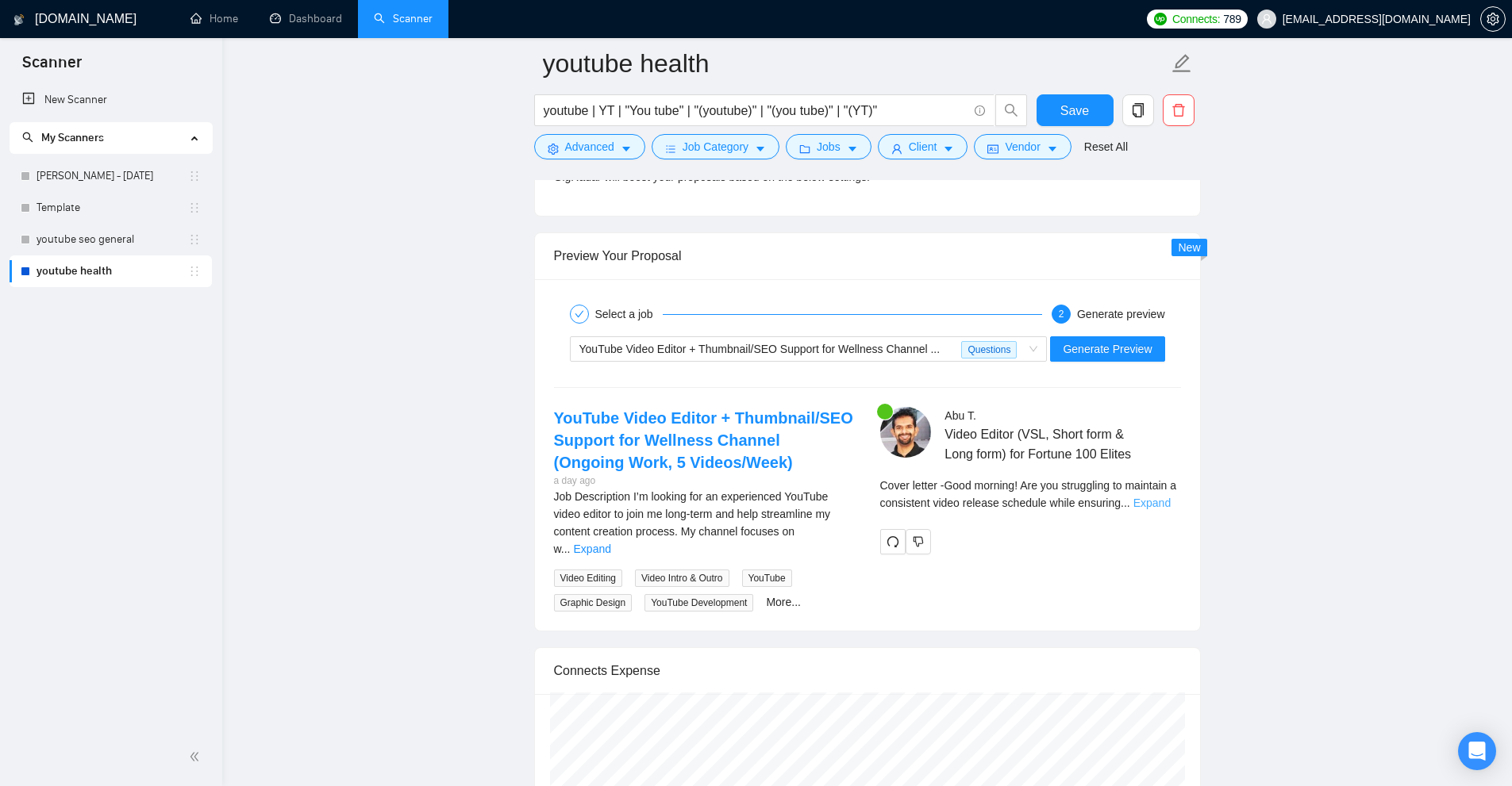
click at [1161, 510] on link "Expand" at bounding box center [1152, 503] width 38 height 13
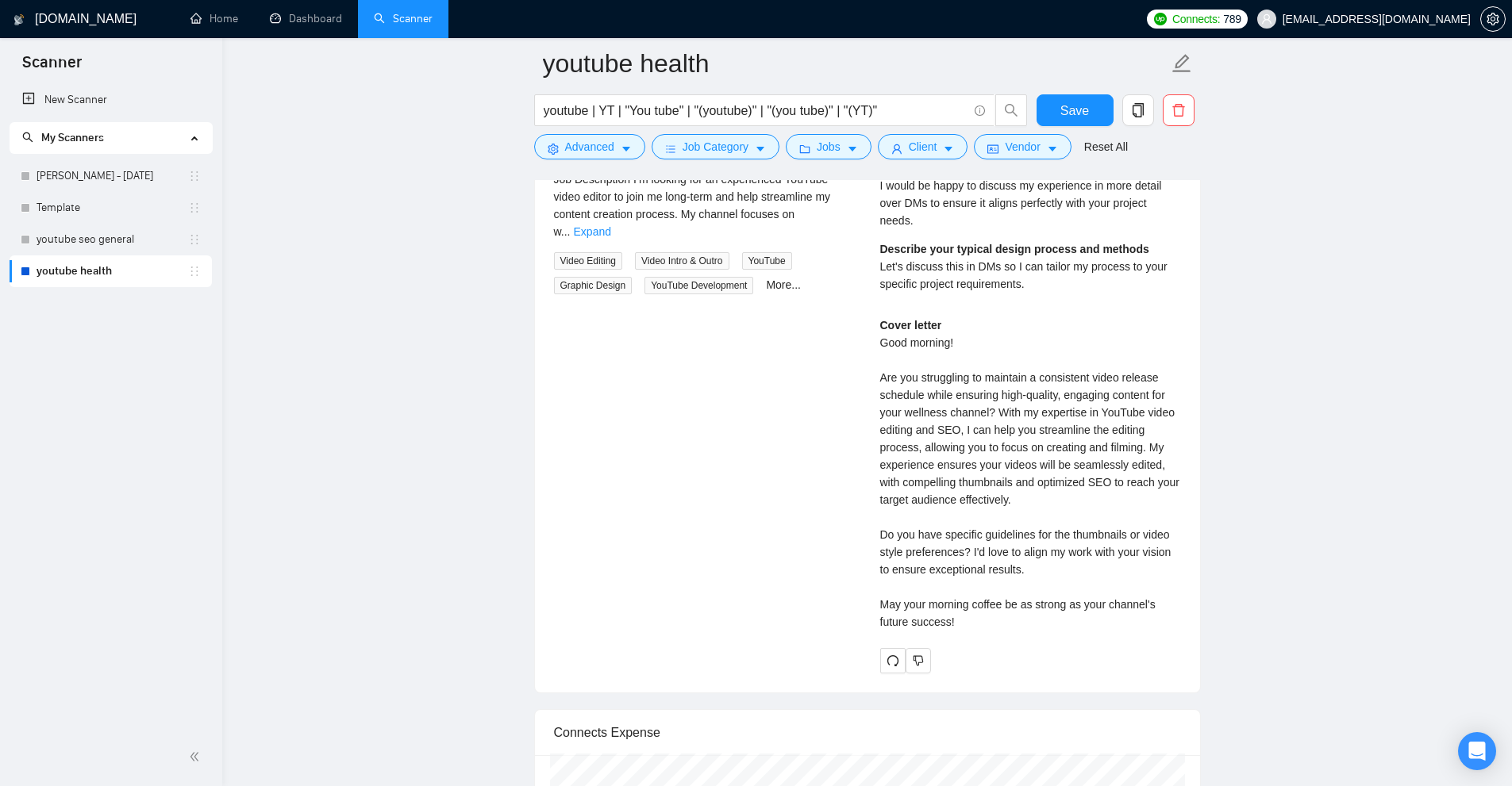
scroll to position [3095, 0]
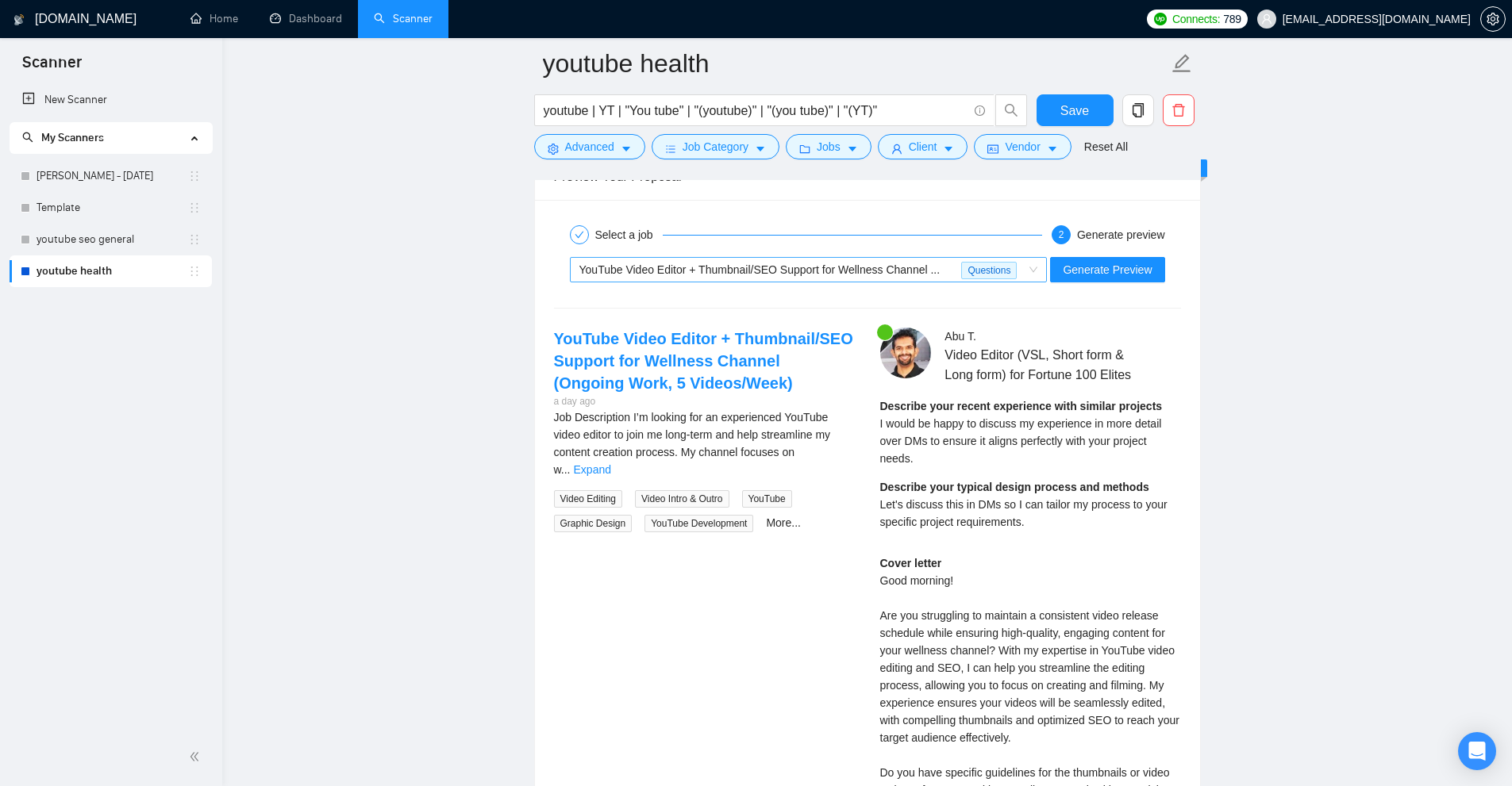
click at [935, 274] on div "YouTube Video Editor + Thumbnail/SEO Support for Wellness Channel ..." at bounding box center [770, 269] width 382 height 24
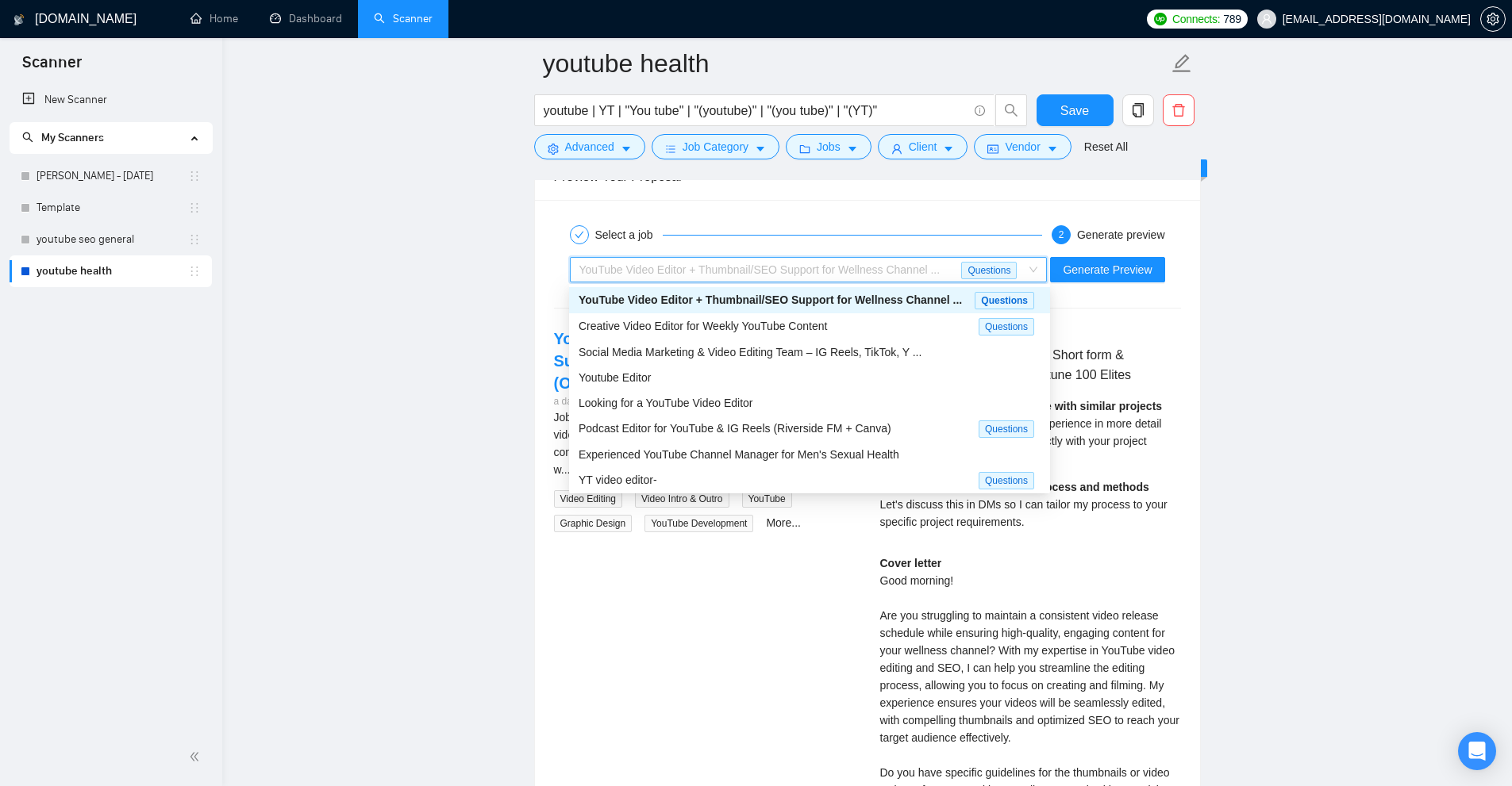
click at [897, 299] on span "YouTube Video Editor + Thumbnail/SEO Support for Wellness Channel ..." at bounding box center [769, 300] width 383 height 13
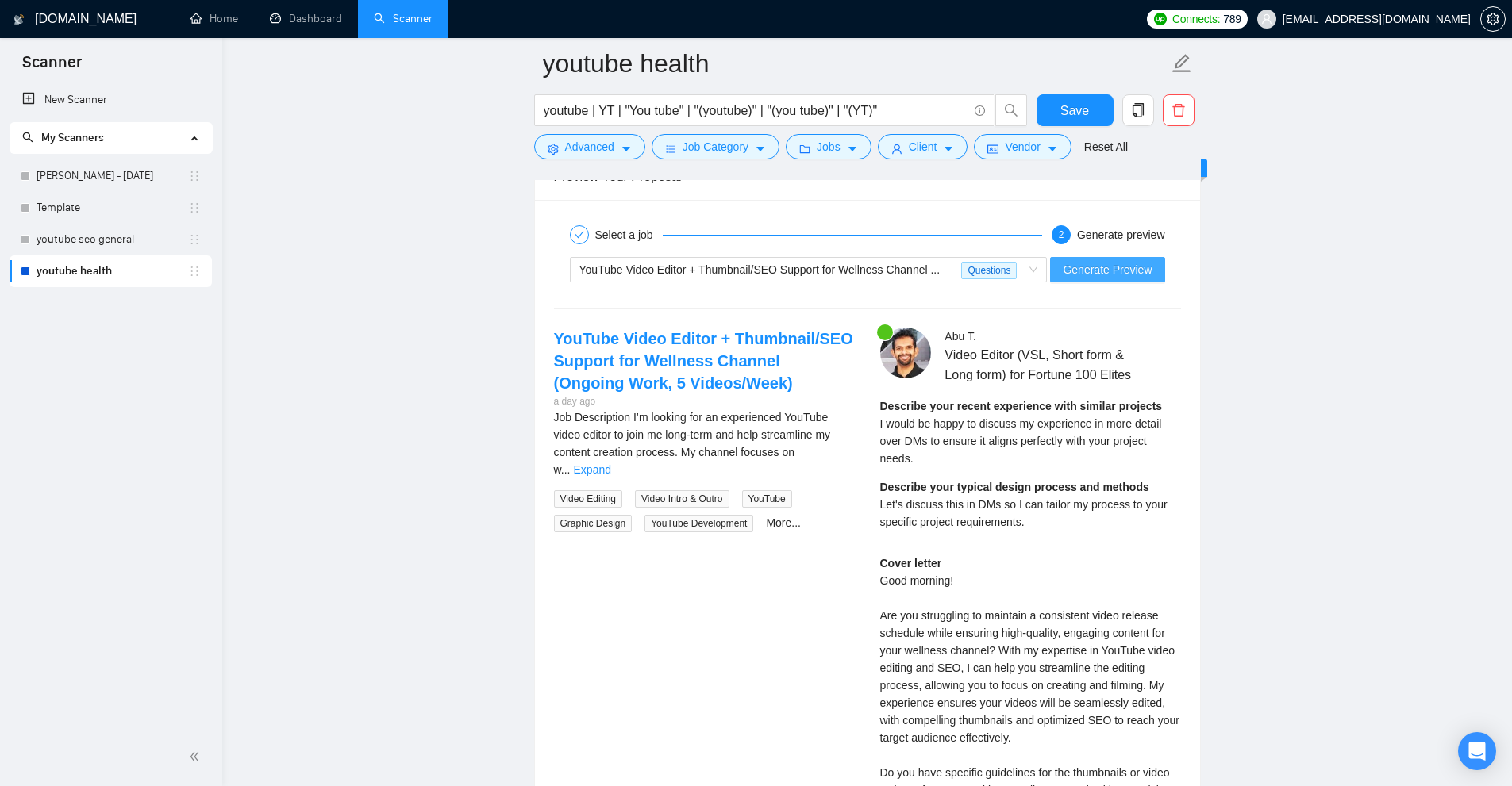
click at [1095, 261] on span "Generate Preview" at bounding box center [1107, 270] width 89 height 18
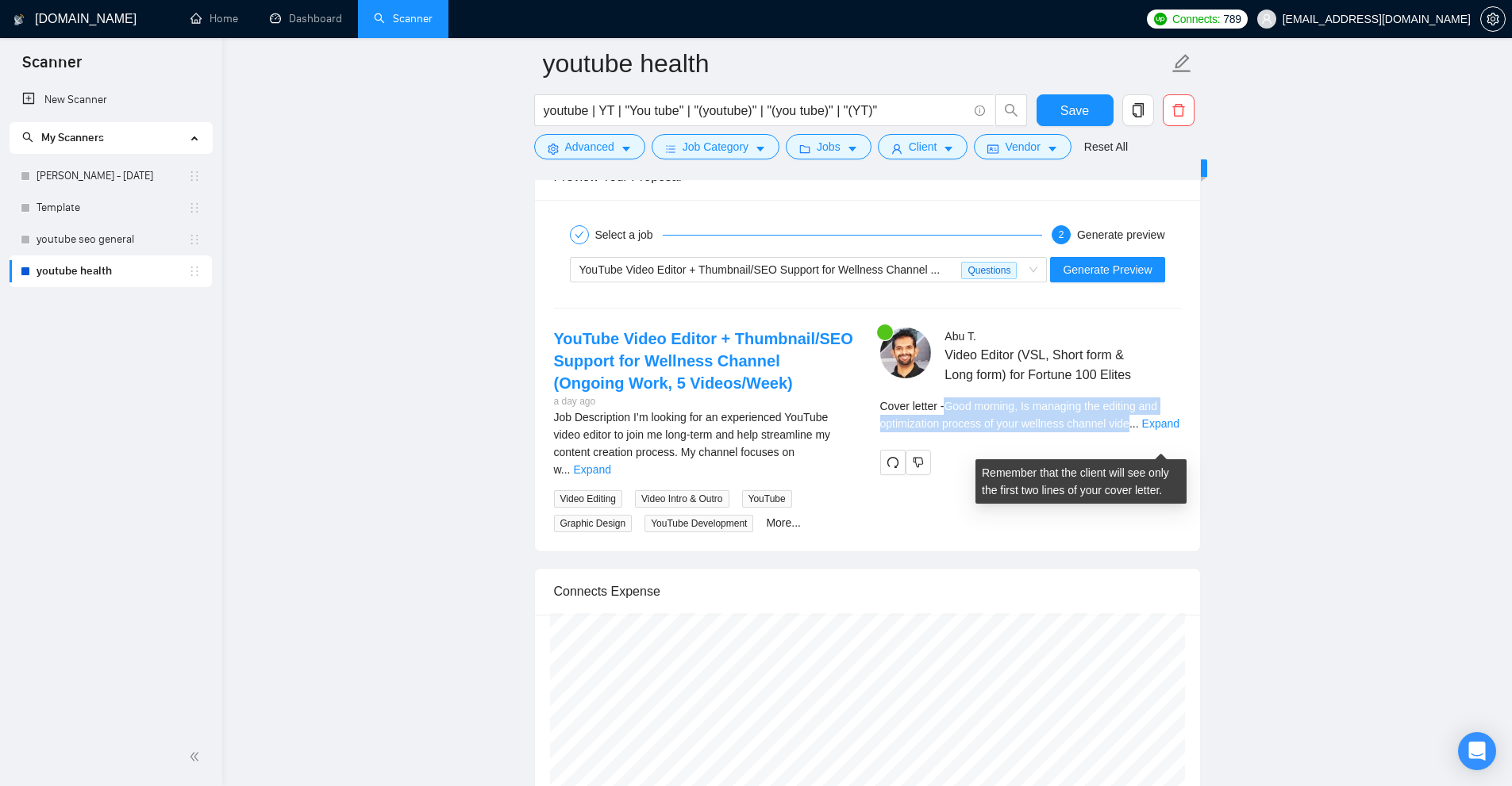
drag, startPoint x: 950, startPoint y: 425, endPoint x: 1129, endPoint y: 444, distance: 180.0
click at [1129, 433] on div "Cover letter - Good morning, Is managing the editing and optimization process o…" at bounding box center [1031, 415] width 301 height 35
copy span "Good morning, Is managing the editing and optimization process of your wellness…"
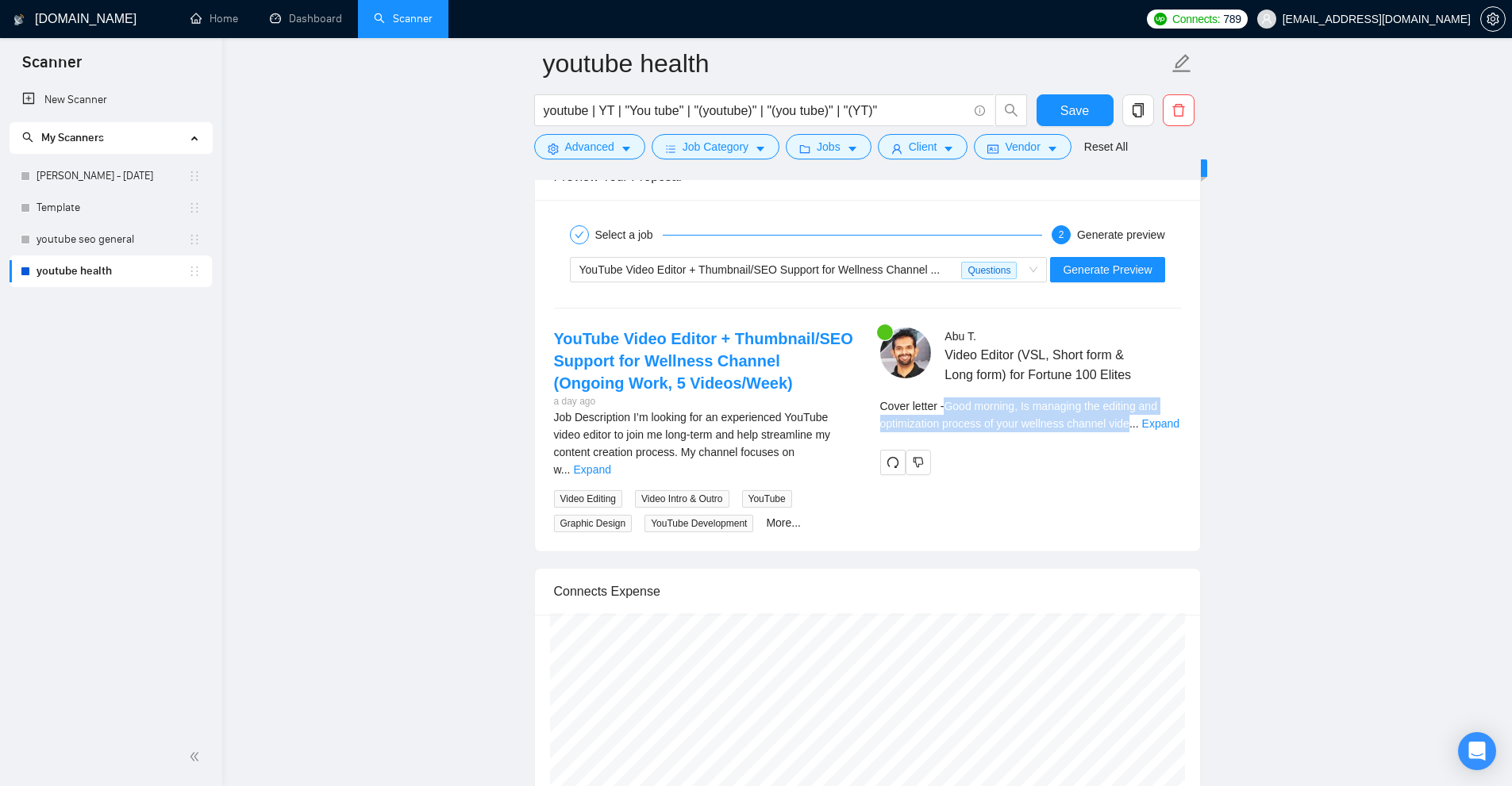
click at [778, 517] on link "More..." at bounding box center [782, 523] width 35 height 13
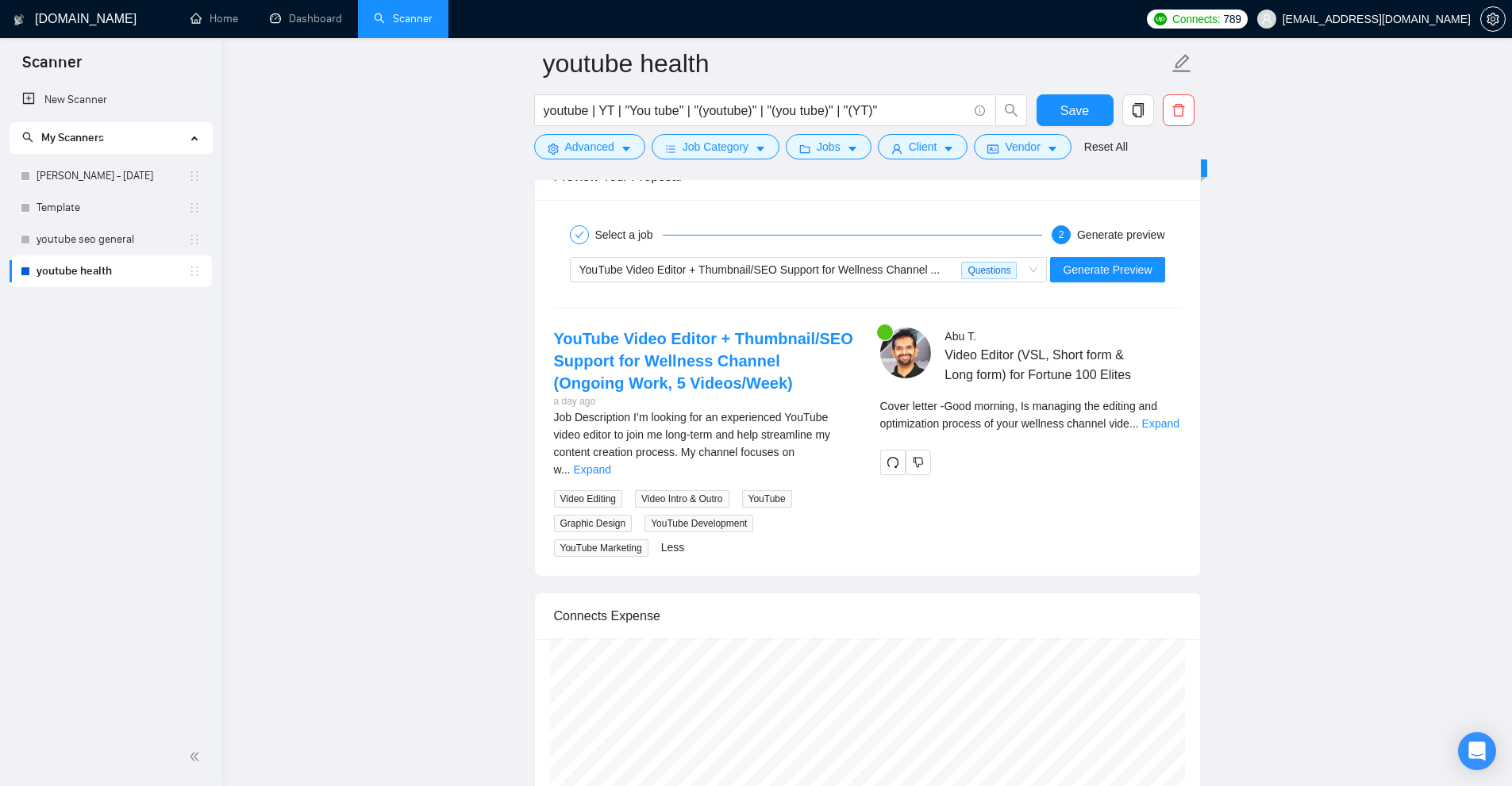
click at [611, 463] on link "Expand" at bounding box center [592, 469] width 38 height 13
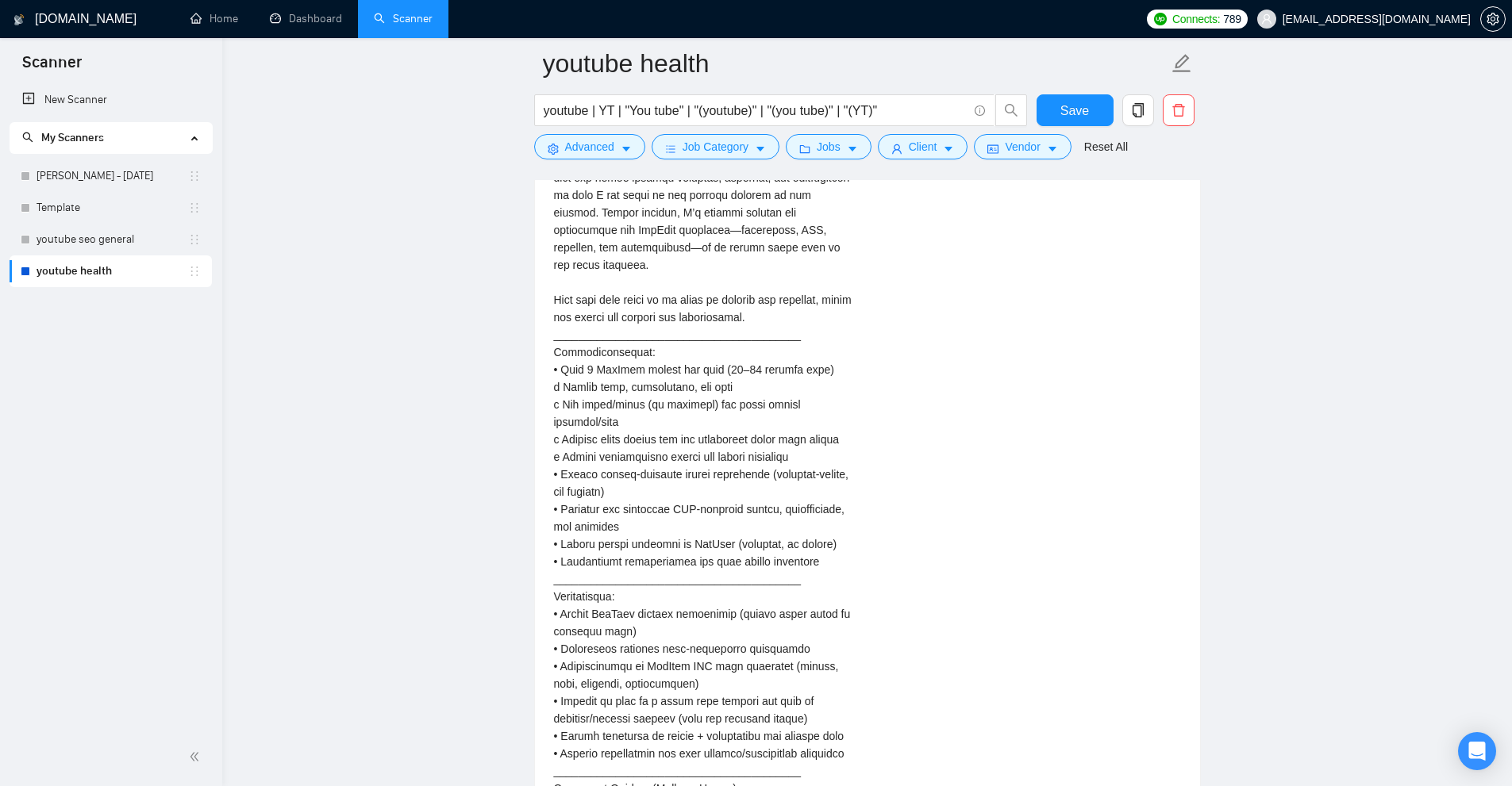
scroll to position [3571, 0]
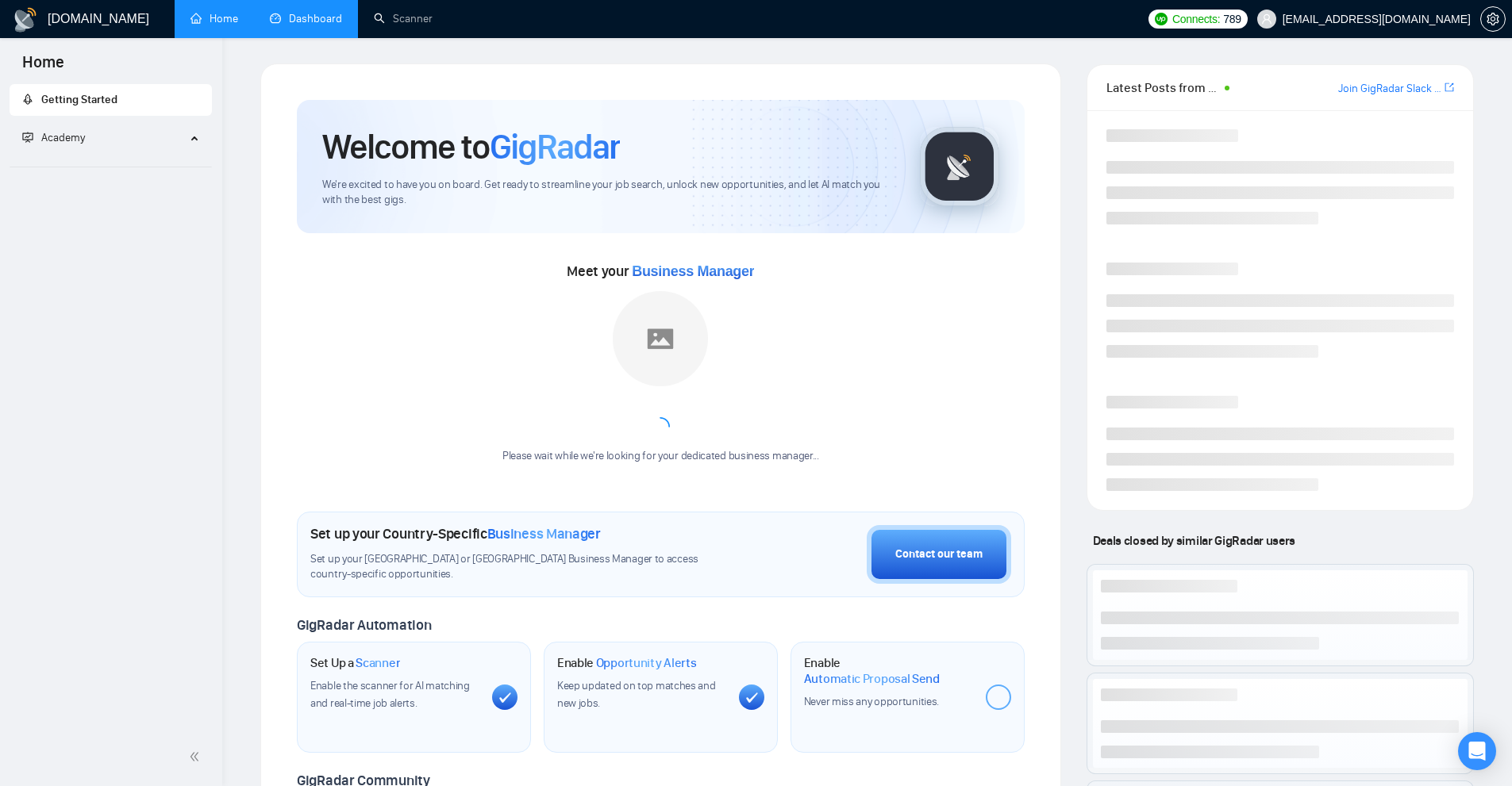
click at [297, 15] on link "Dashboard" at bounding box center [305, 19] width 72 height 14
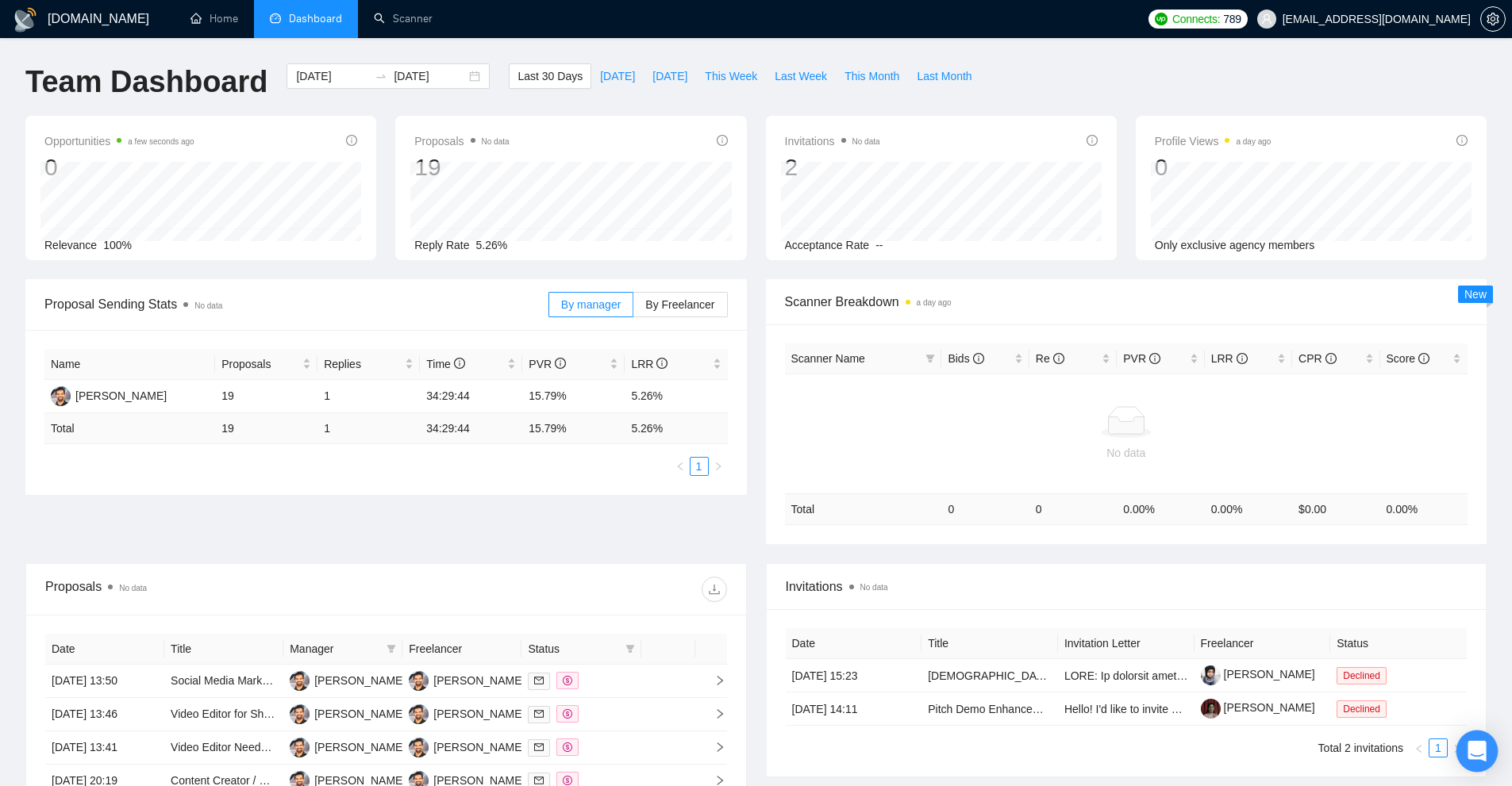
click at [1479, 752] on icon "Open Intercom Messenger" at bounding box center [1476, 751] width 18 height 21
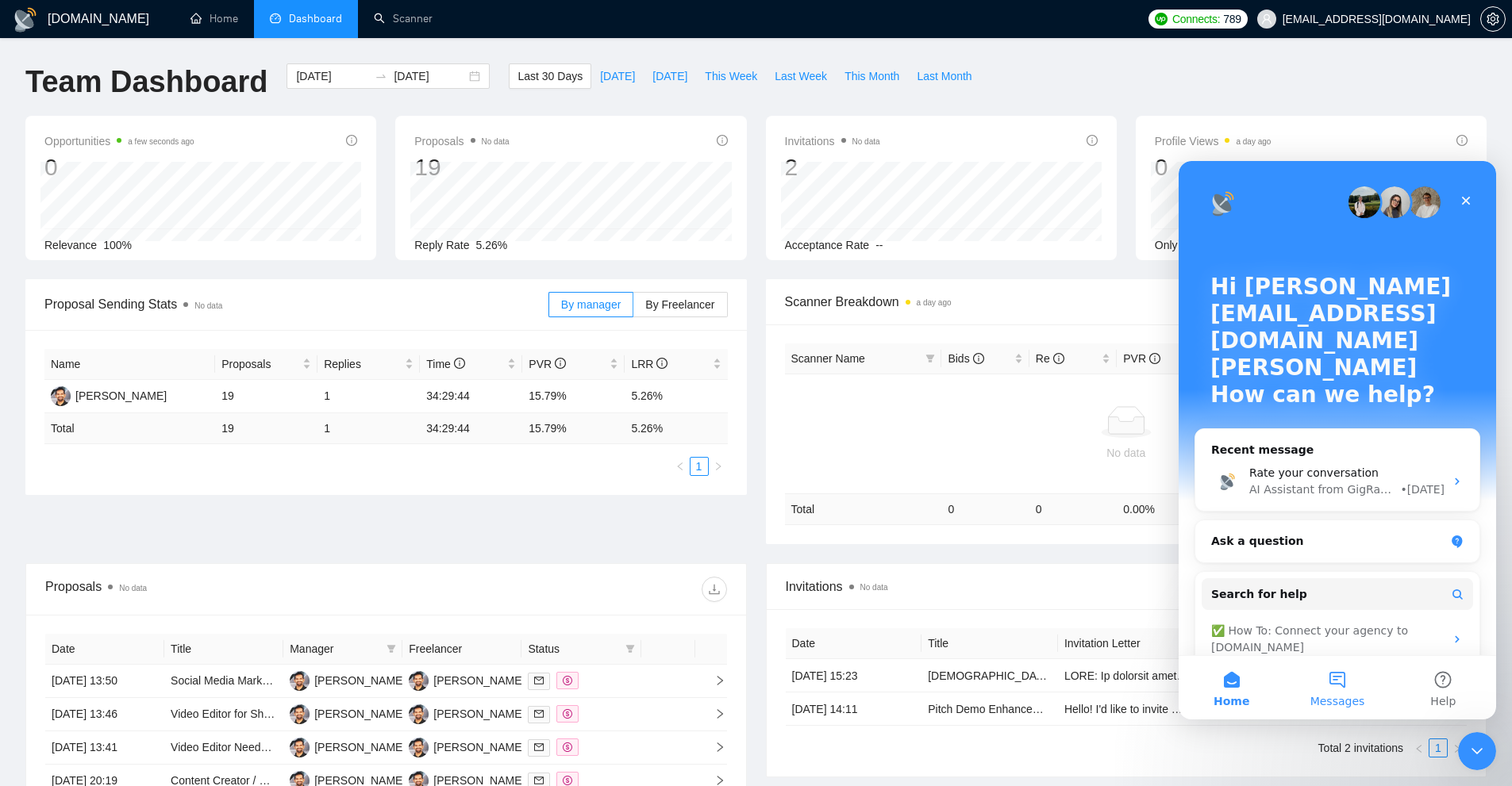
click at [1354, 691] on button "Messages" at bounding box center [1337, 688] width 106 height 63
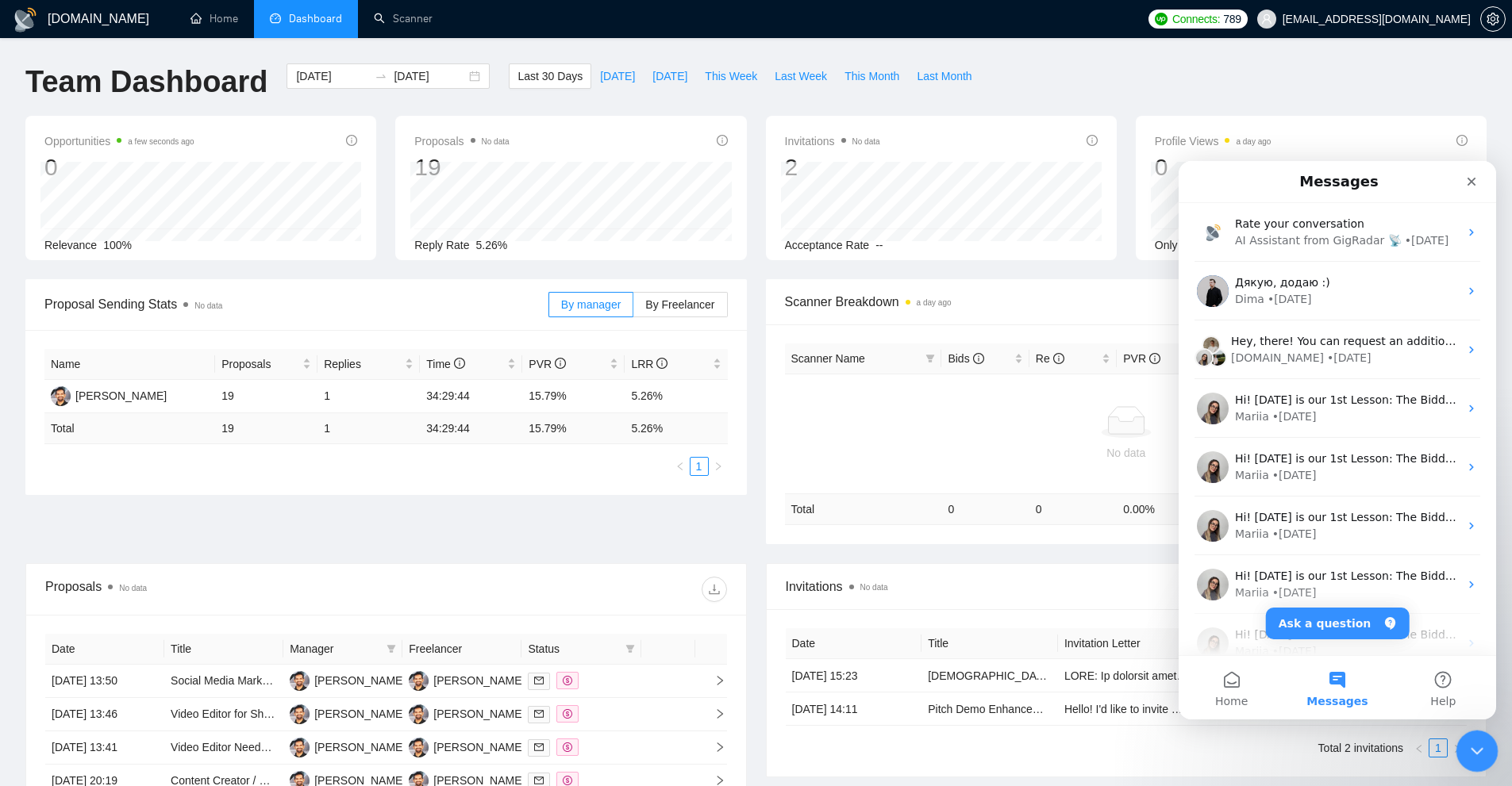
click at [1479, 742] on icon "Close Intercom Messenger" at bounding box center [1473, 748] width 19 height 19
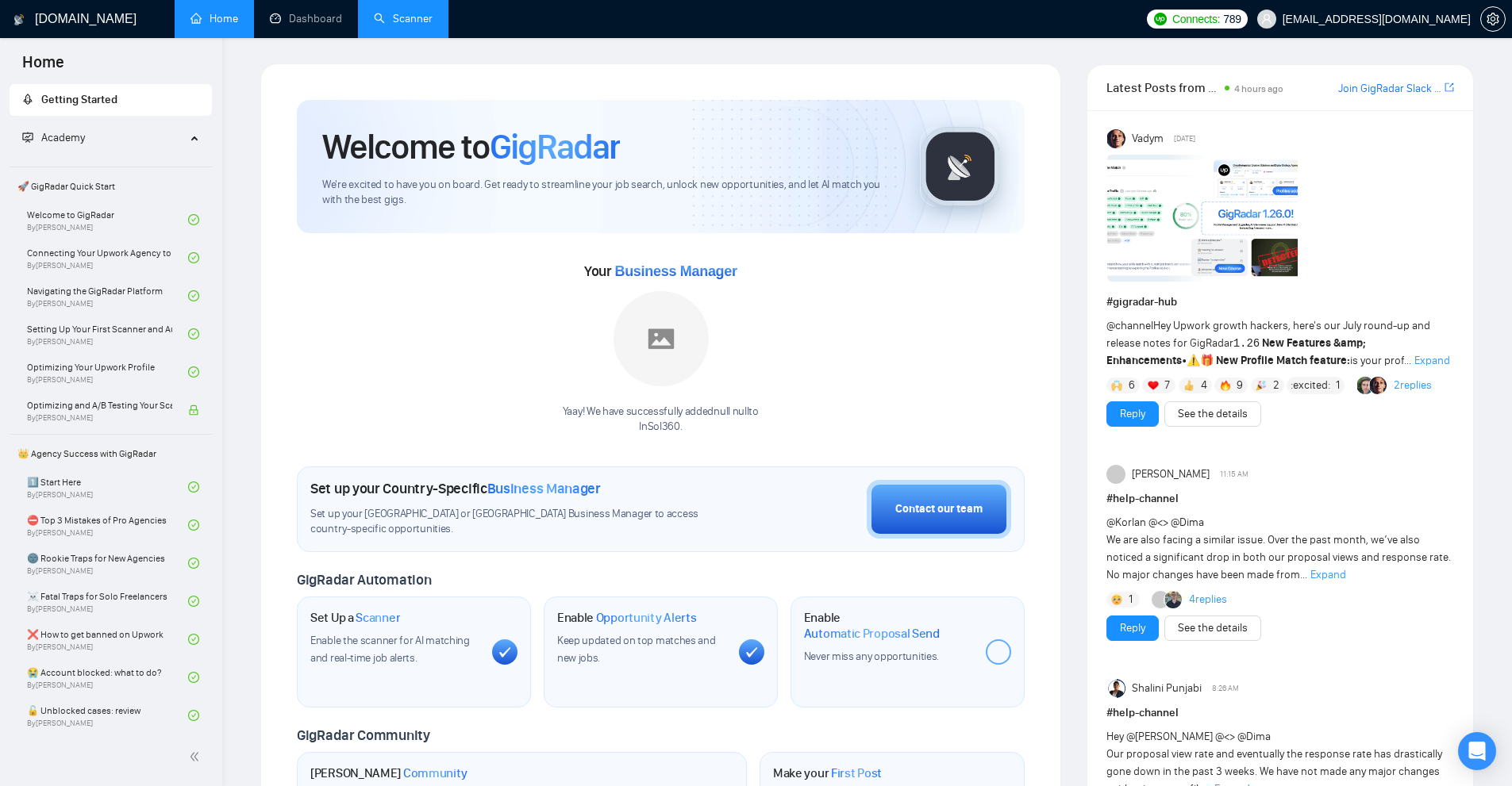
click at [406, 12] on link "Scanner" at bounding box center [402, 19] width 58 height 14
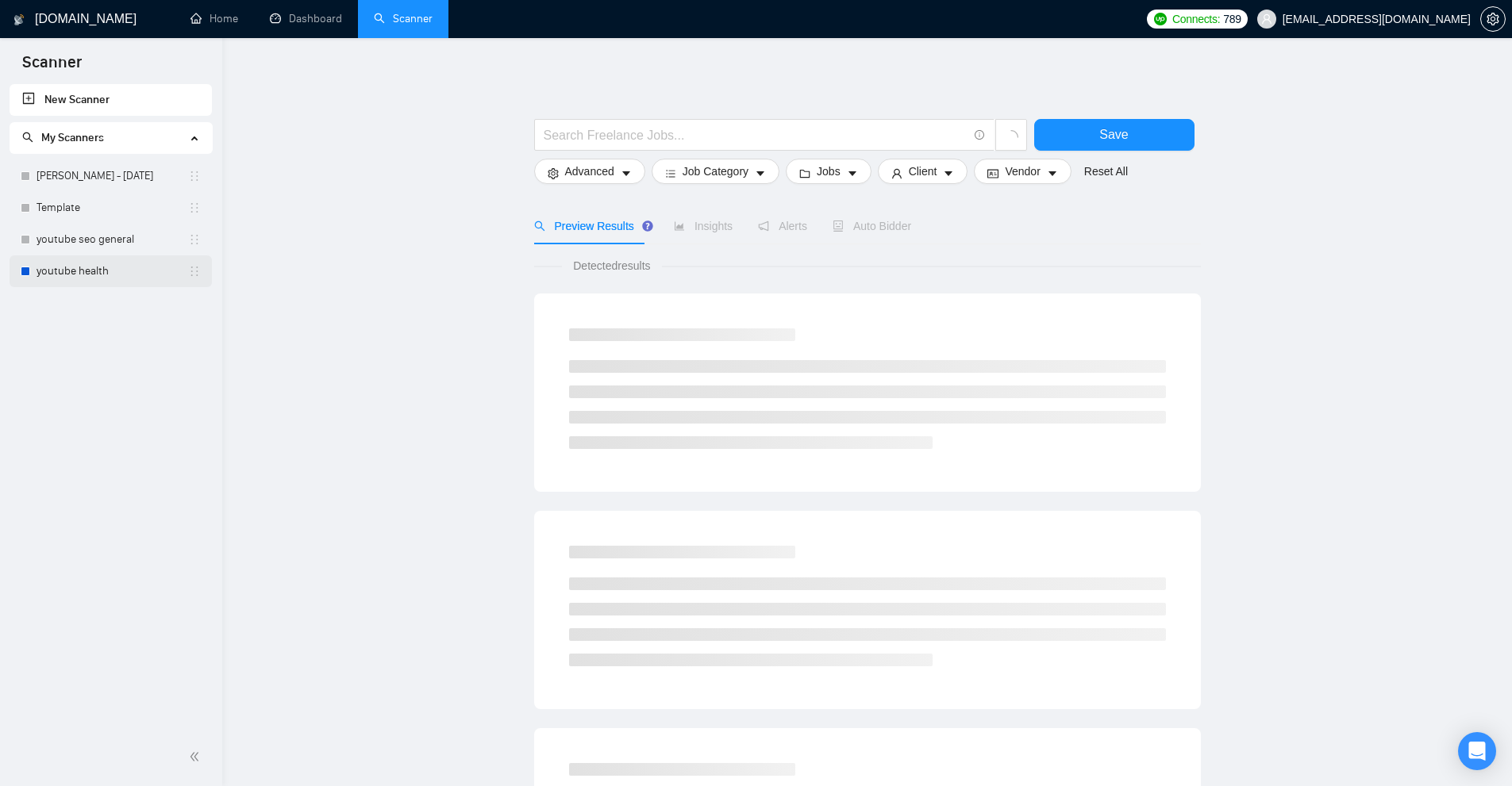
click at [115, 272] on link "youtube health" at bounding box center [112, 271] width 151 height 32
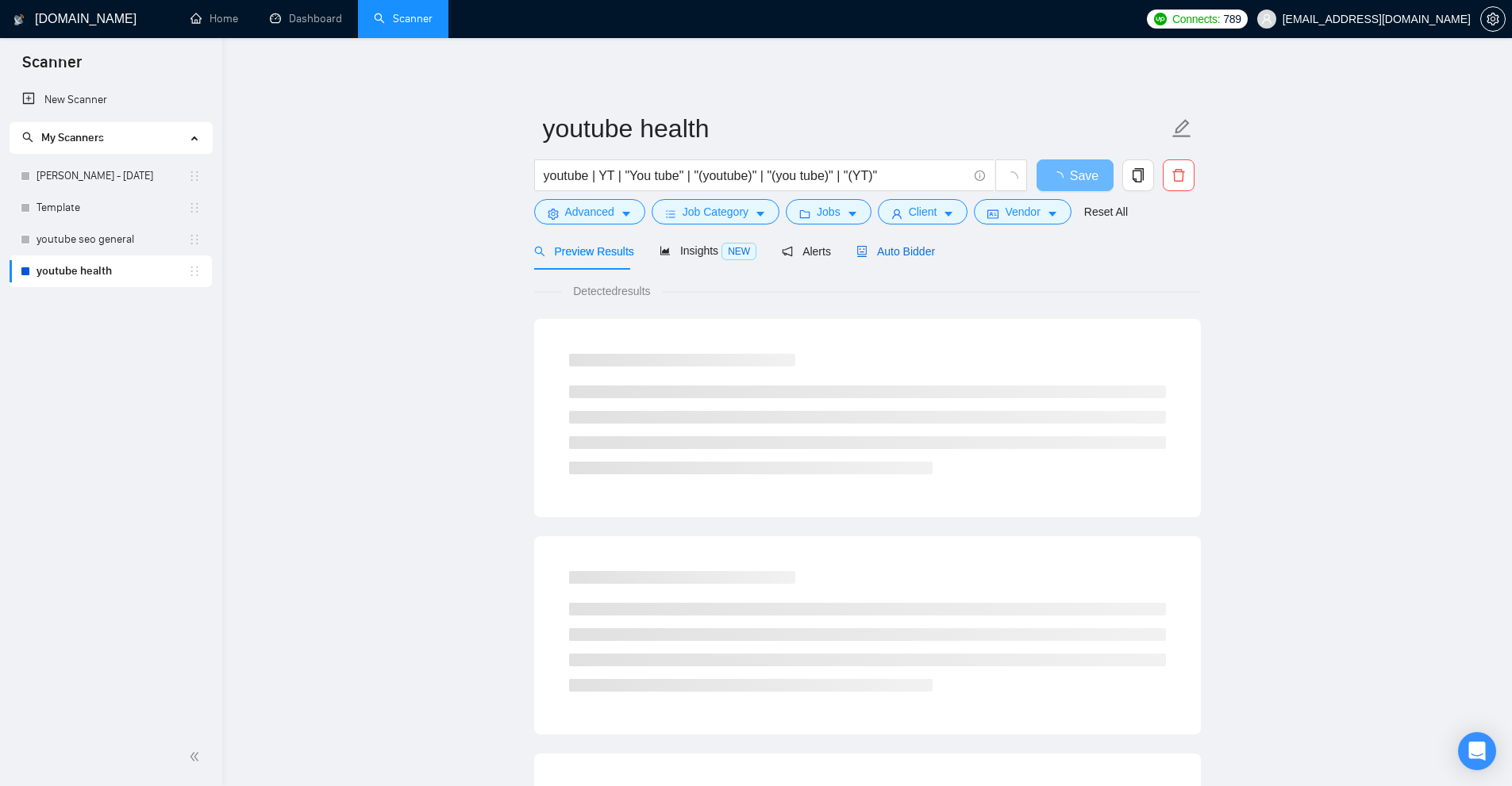
click at [898, 249] on span "Auto Bidder" at bounding box center [895, 251] width 78 height 13
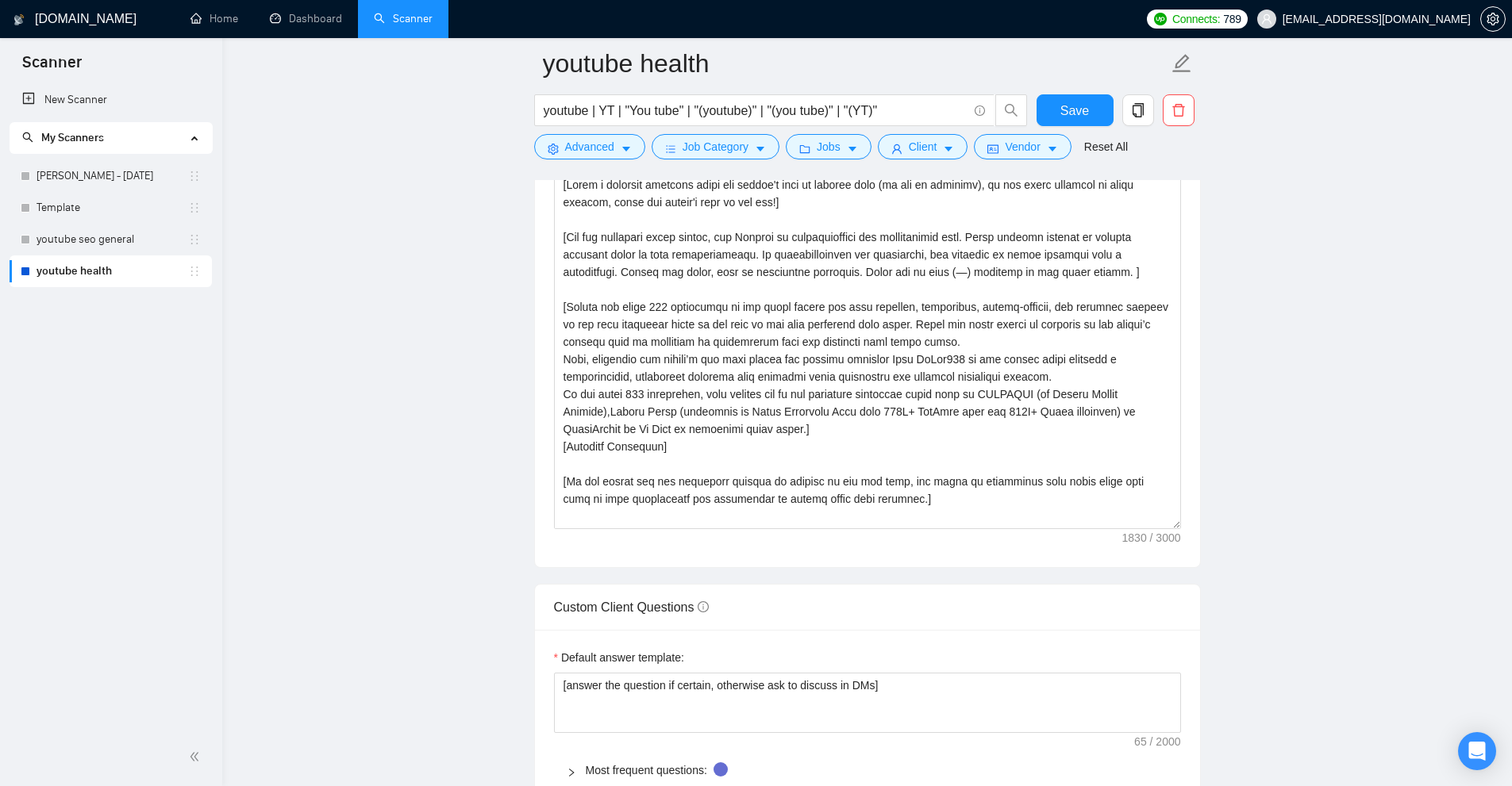
scroll to position [1745, 0]
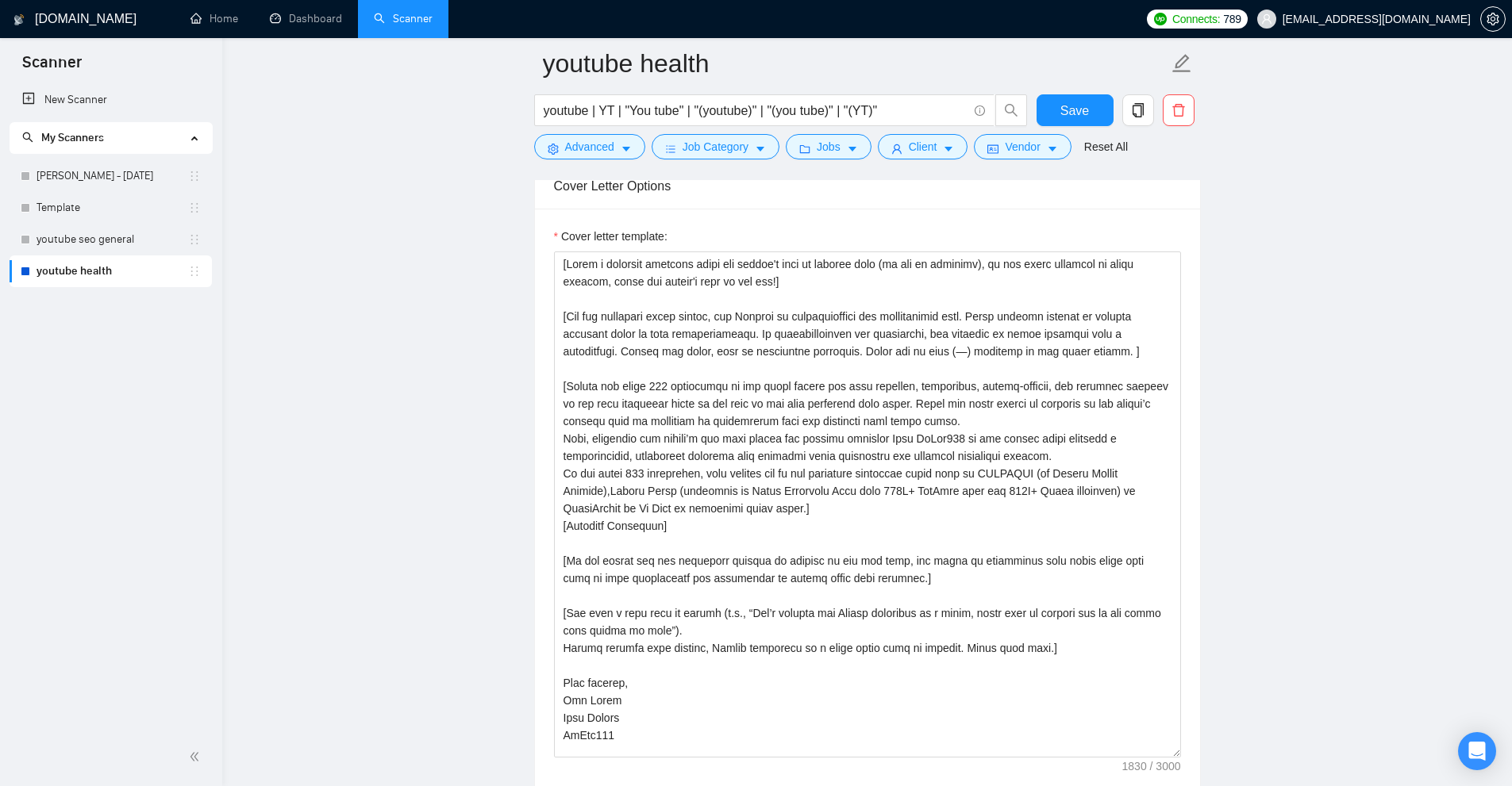
drag, startPoint x: 1176, startPoint y: 615, endPoint x: 1191, endPoint y: 750, distance: 135.8
click at [1191, 750] on div "Cover letter template:" at bounding box center [867, 502] width 665 height 587
click at [1326, 444] on main "youtube health youtube | YT | "You tube" | "(youtube)" | "(you tube)" | "(YT)" …" at bounding box center [866, 659] width 1239 height 4683
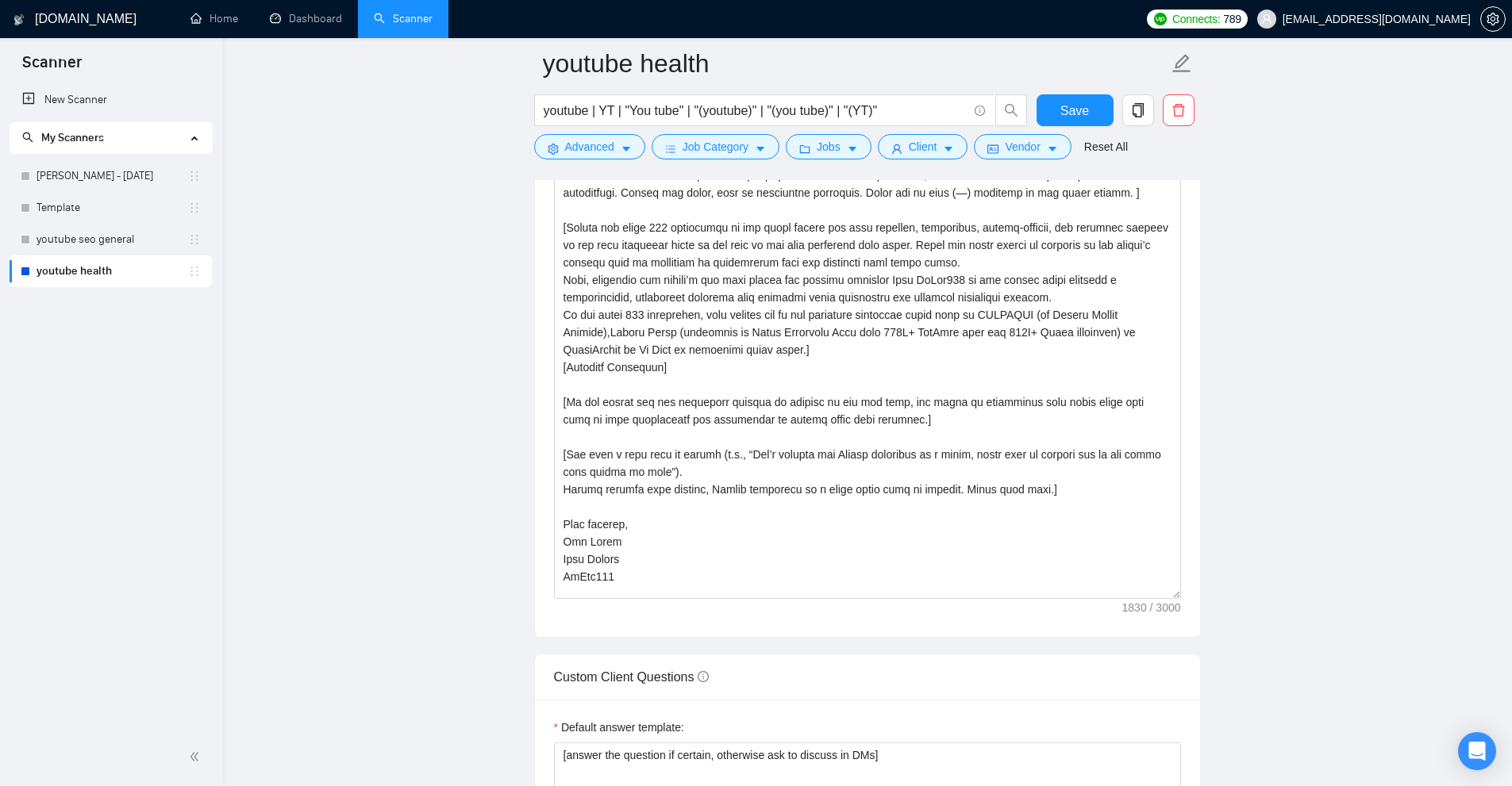
scroll to position [1984, 0]
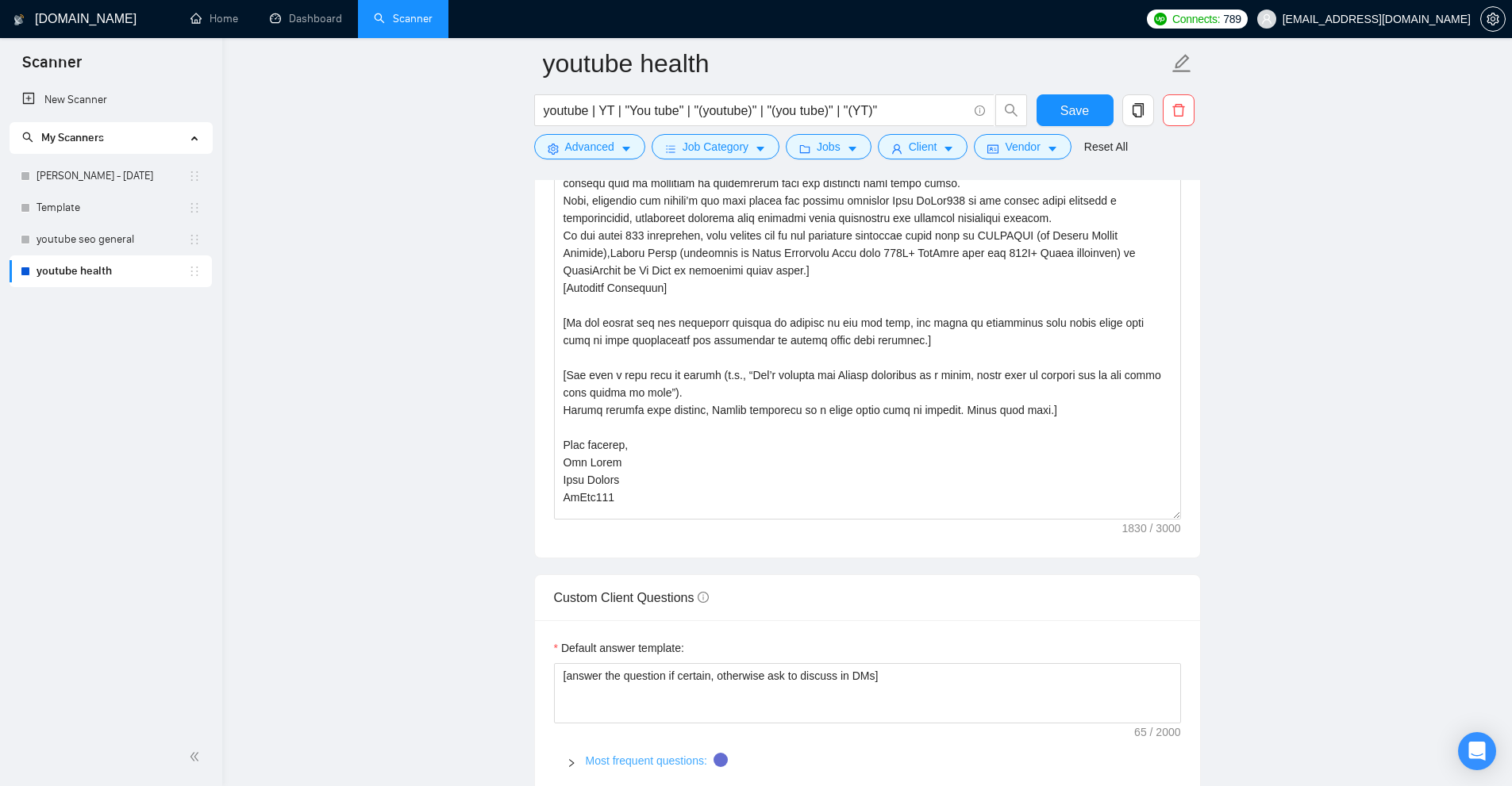
click at [657, 759] on link "Most frequent questions:" at bounding box center [646, 760] width 122 height 13
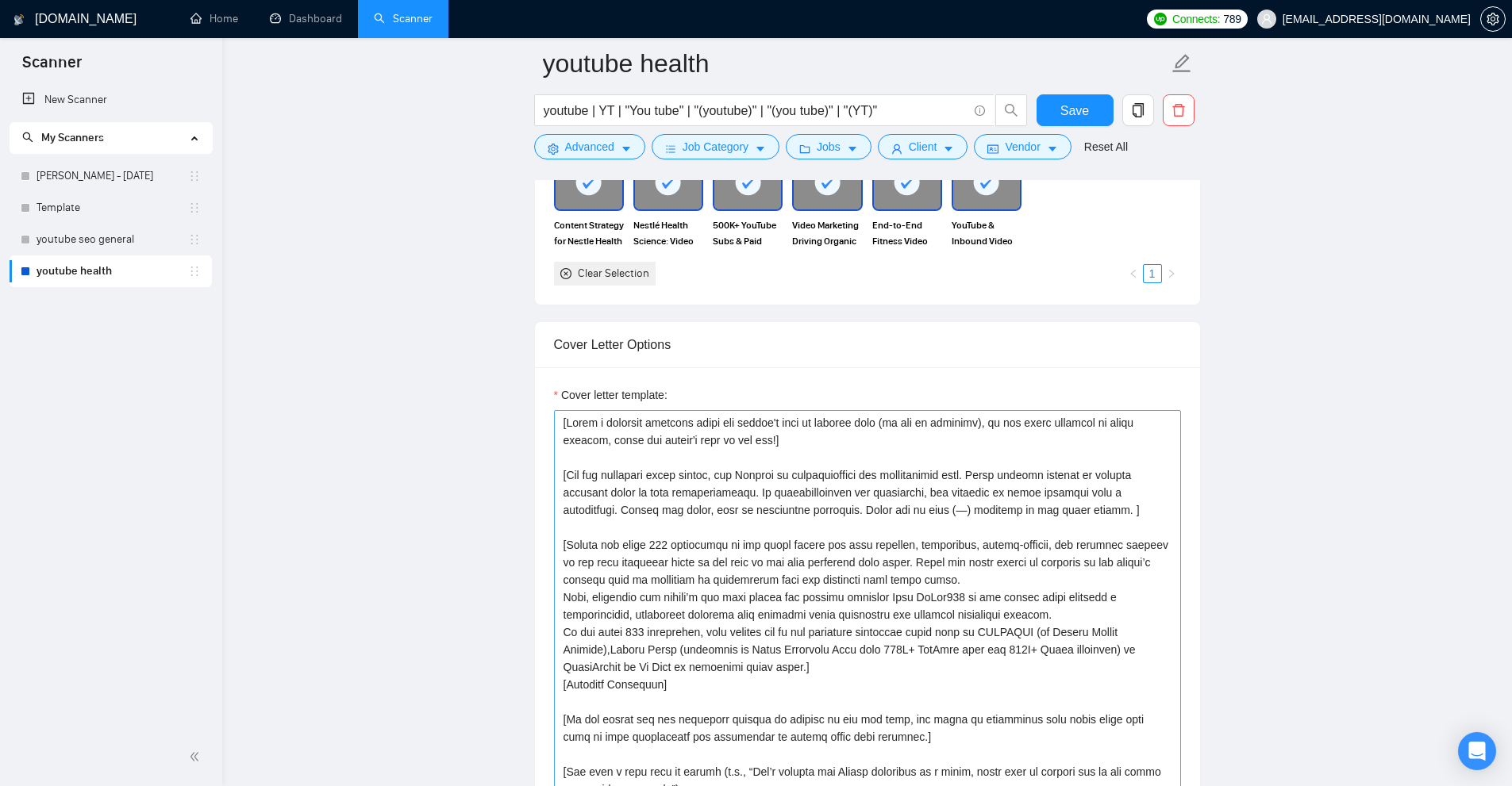
scroll to position [1666, 0]
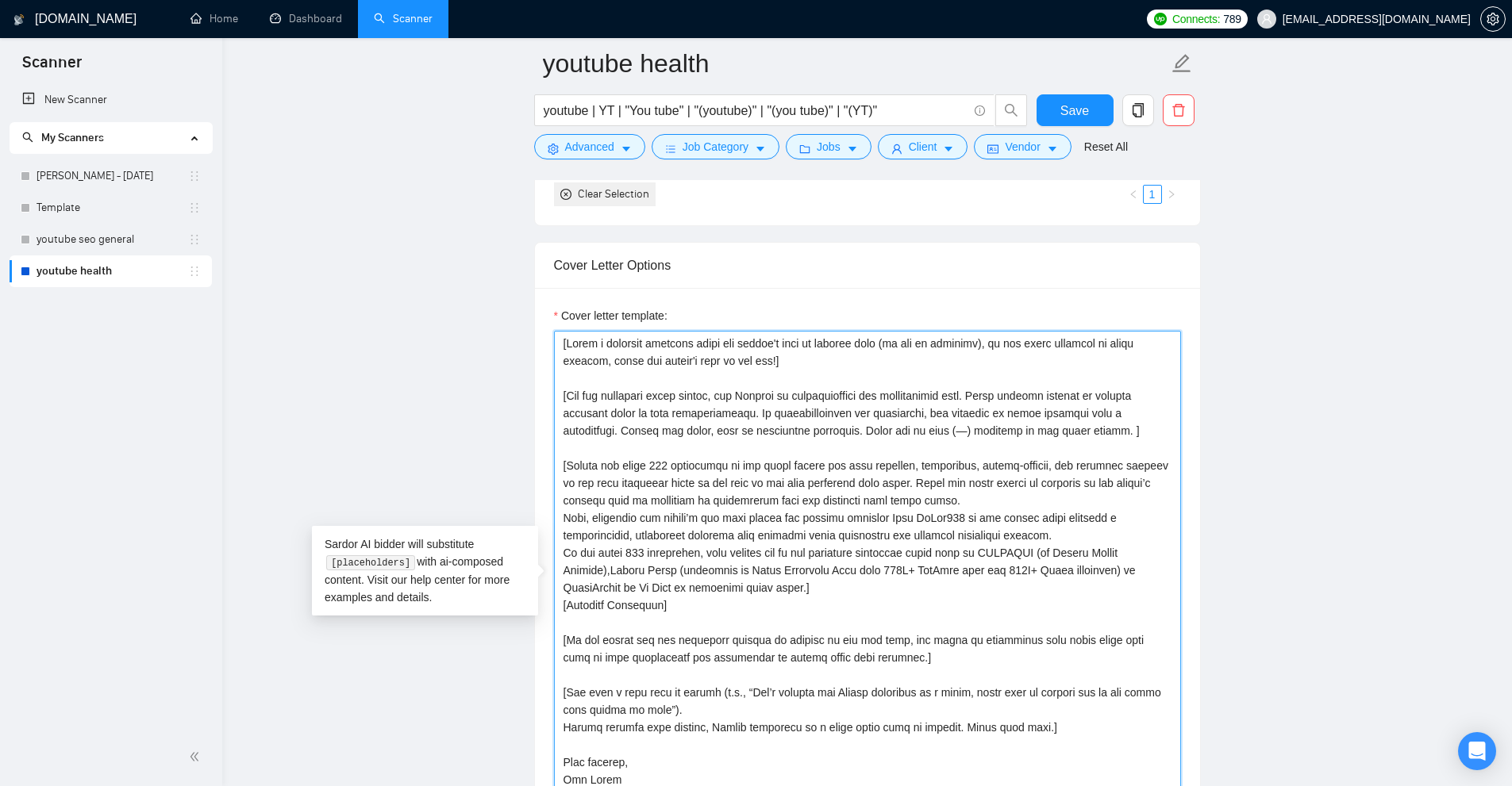
drag, startPoint x: 789, startPoint y: 361, endPoint x: 411, endPoint y: 299, distance: 383.1
click at [809, 345] on textarea "Cover letter template:" at bounding box center [866, 583] width 627 height 506
drag, startPoint x: 809, startPoint y: 372, endPoint x: 326, endPoint y: 274, distance: 492.8
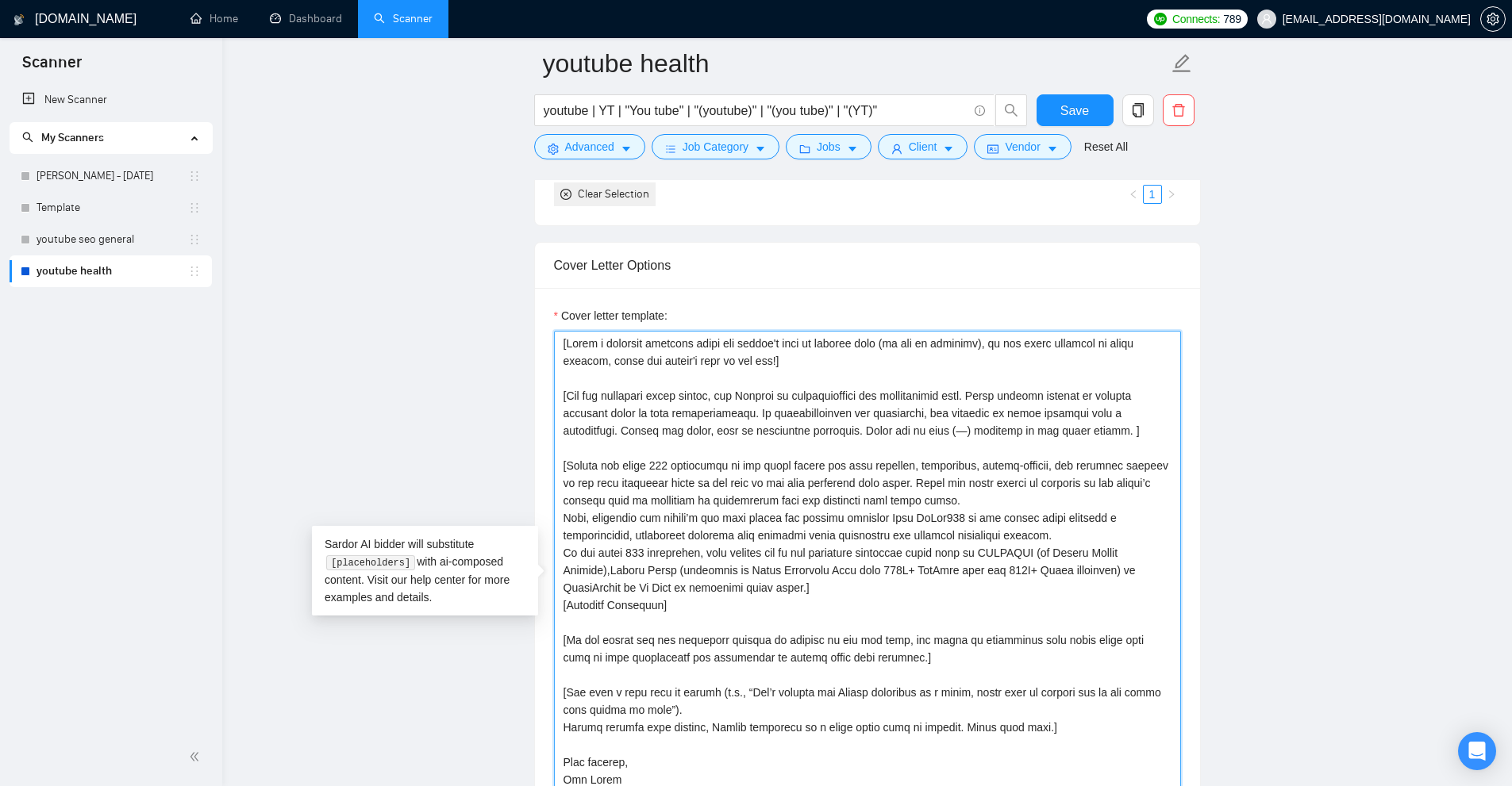
click at [1015, 425] on textarea "Cover letter template:" at bounding box center [866, 583] width 627 height 506
click at [850, 360] on textarea "Cover letter template:" at bounding box center [866, 583] width 627 height 506
drag, startPoint x: 800, startPoint y: 362, endPoint x: 496, endPoint y: 304, distance: 309.5
click at [825, 367] on textarea "Cover letter template:" at bounding box center [866, 583] width 627 height 506
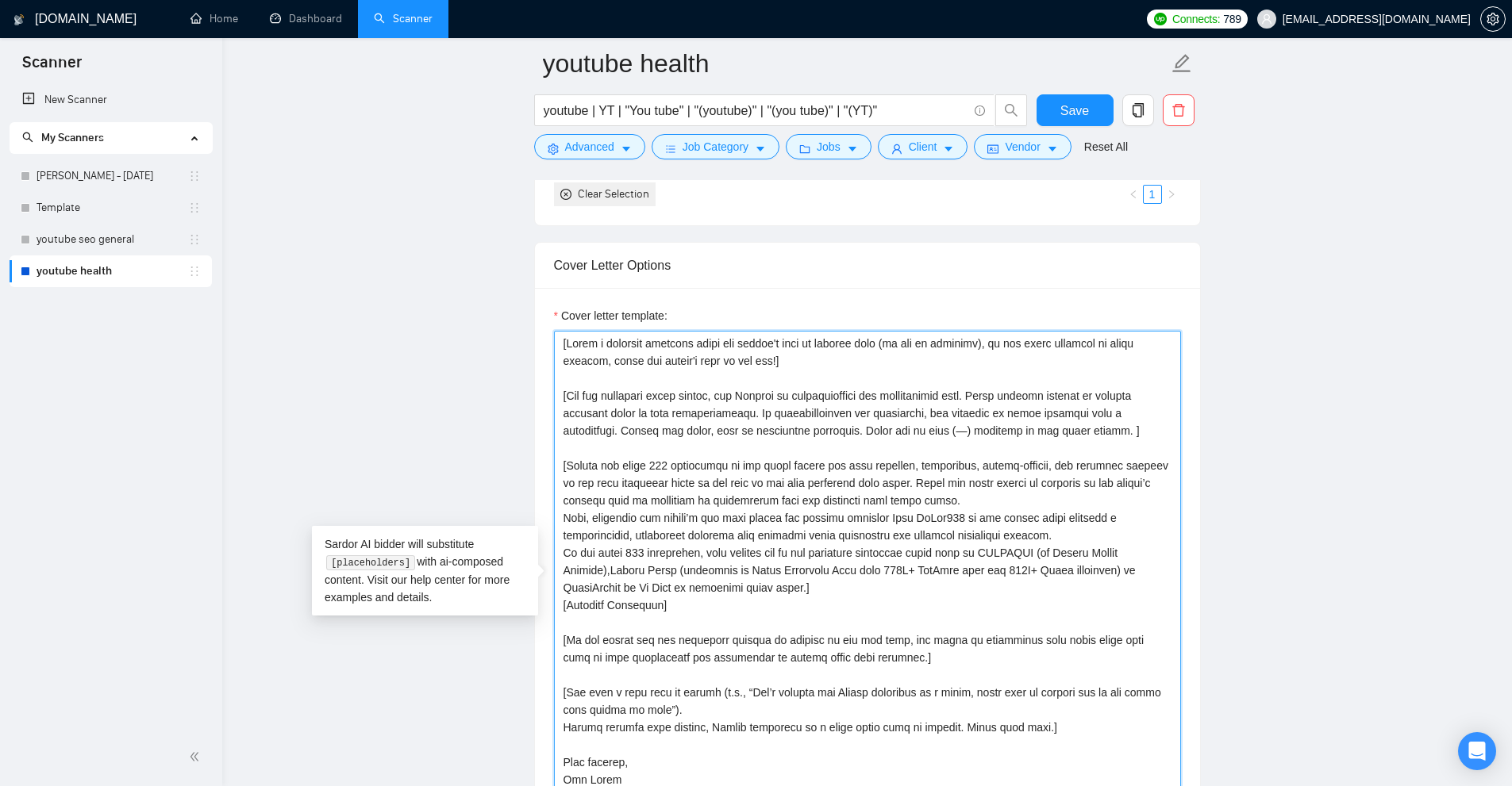
drag, startPoint x: 524, startPoint y: 344, endPoint x: 386, endPoint y: 310, distance: 142.1
click at [838, 367] on textarea "Cover letter template:" at bounding box center [866, 583] width 627 height 506
click at [934, 151] on button "Client" at bounding box center [922, 147] width 90 height 26
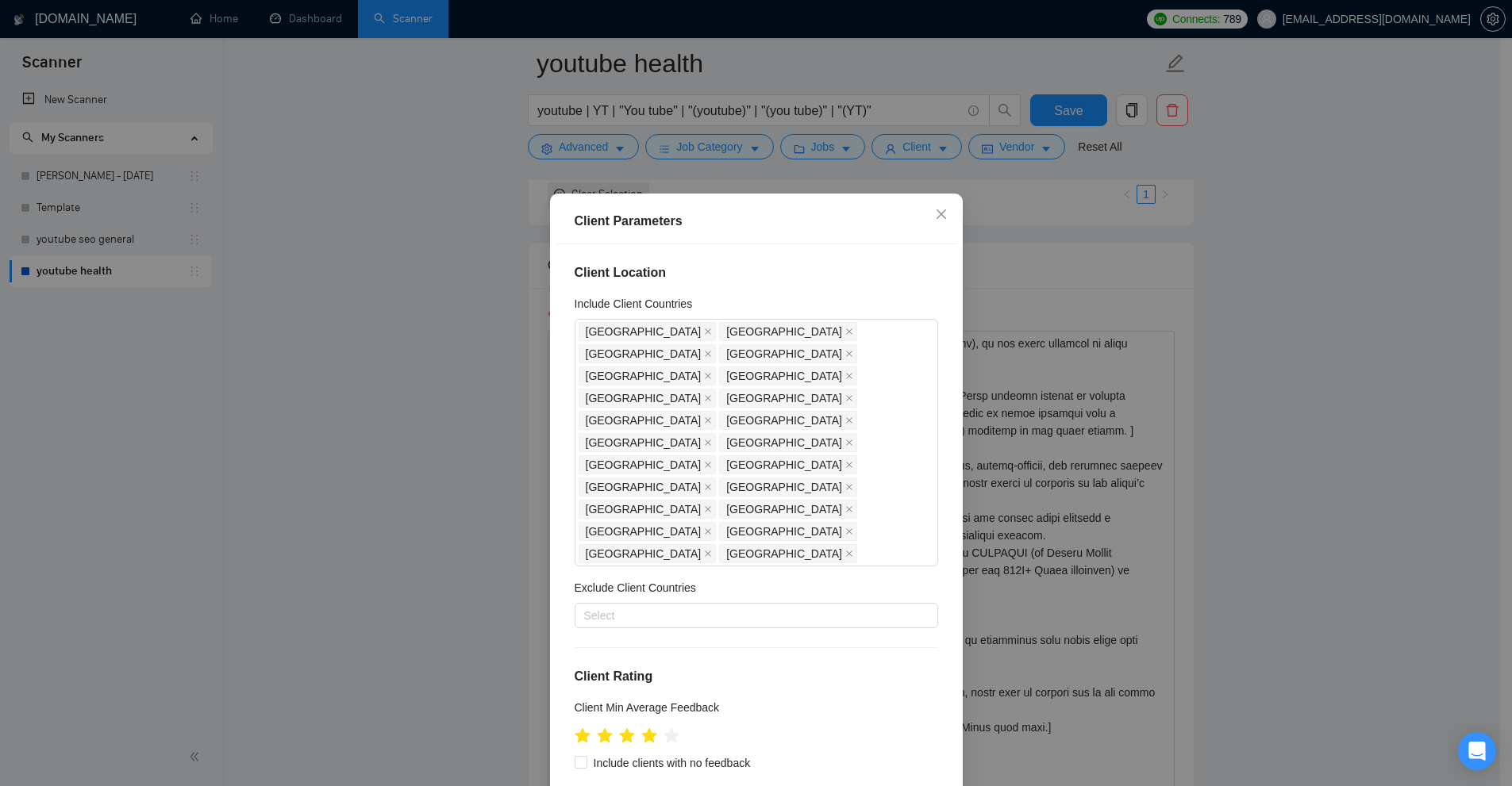
click at [1179, 331] on div "Client Parameters Client Location Include Client Countries [GEOGRAPHIC_DATA] [G…" at bounding box center [756, 393] width 1512 height 786
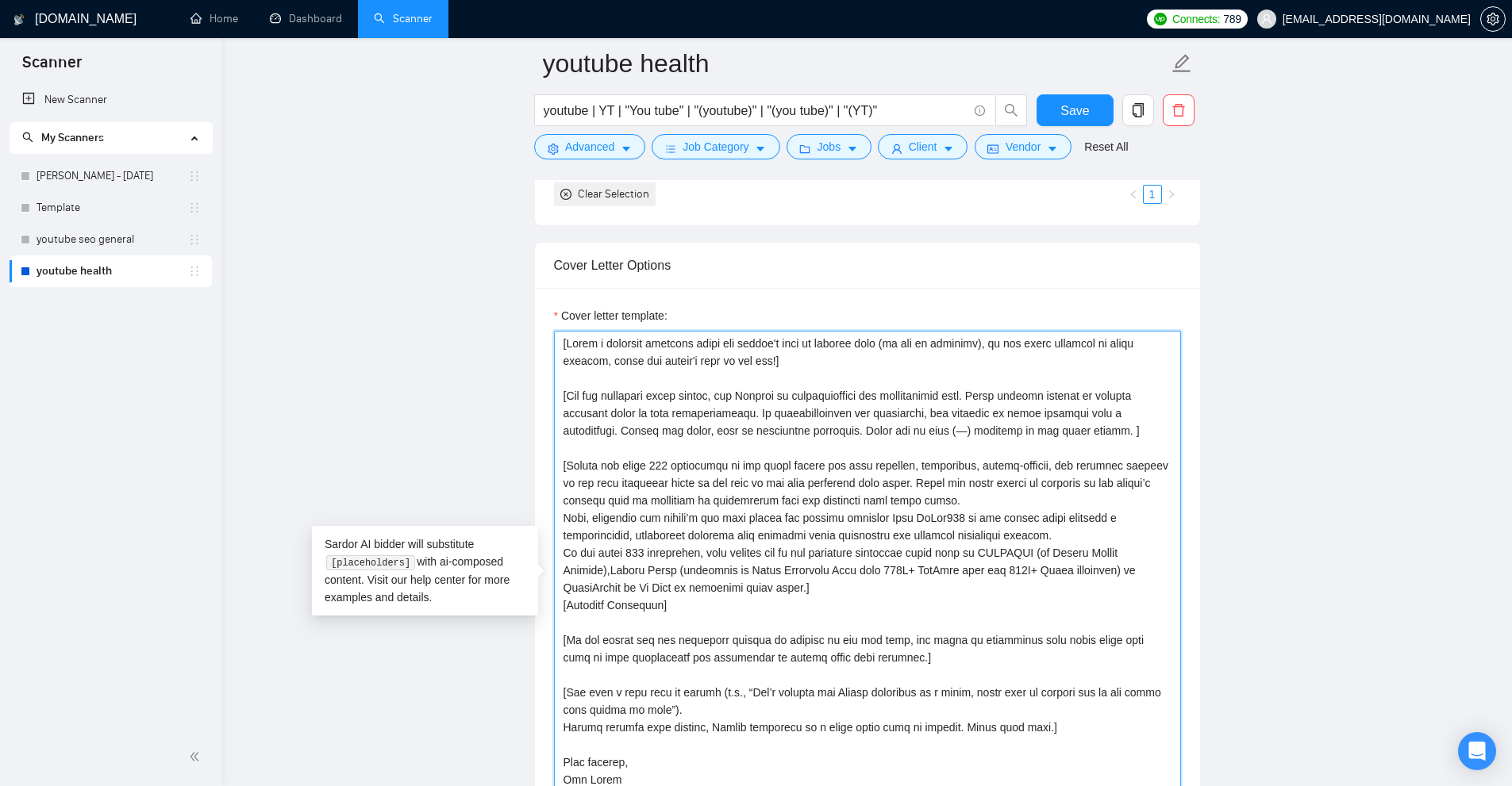
drag, startPoint x: 813, startPoint y: 364, endPoint x: 701, endPoint y: 379, distance: 113.0
click at [885, 407] on textarea "Cover letter template:" at bounding box center [866, 583] width 627 height 506
drag, startPoint x: 1145, startPoint y: 433, endPoint x: 536, endPoint y: 394, distance: 610.2
click at [536, 394] on div "Cover letter template:" at bounding box center [867, 581] width 665 height 587
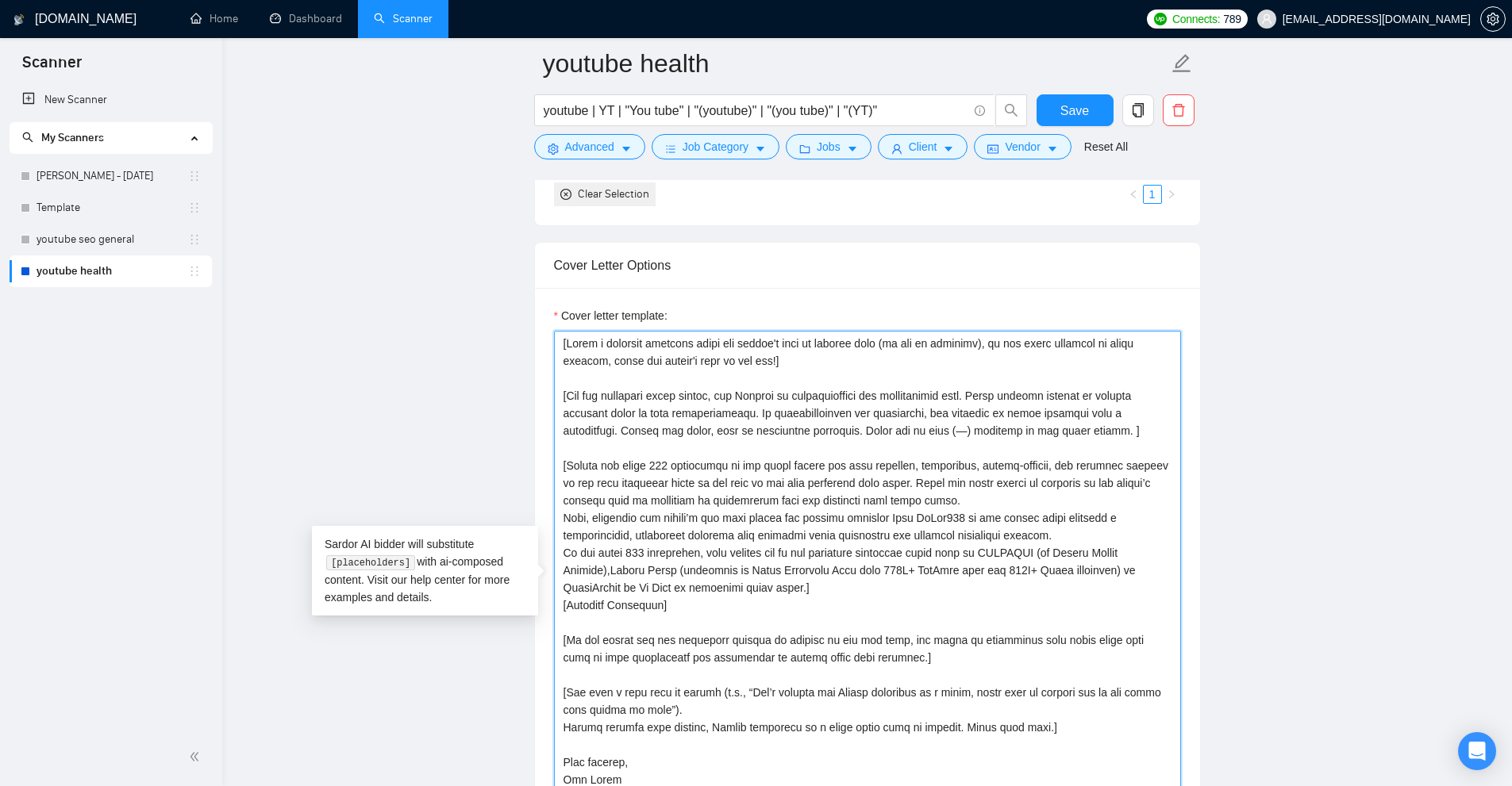
click at [591, 387] on textarea "Cover letter template:" at bounding box center [866, 583] width 627 height 506
click at [760, 417] on textarea "Cover letter template:" at bounding box center [866, 583] width 627 height 506
click at [955, 441] on textarea "Cover letter template:" at bounding box center [866, 583] width 627 height 506
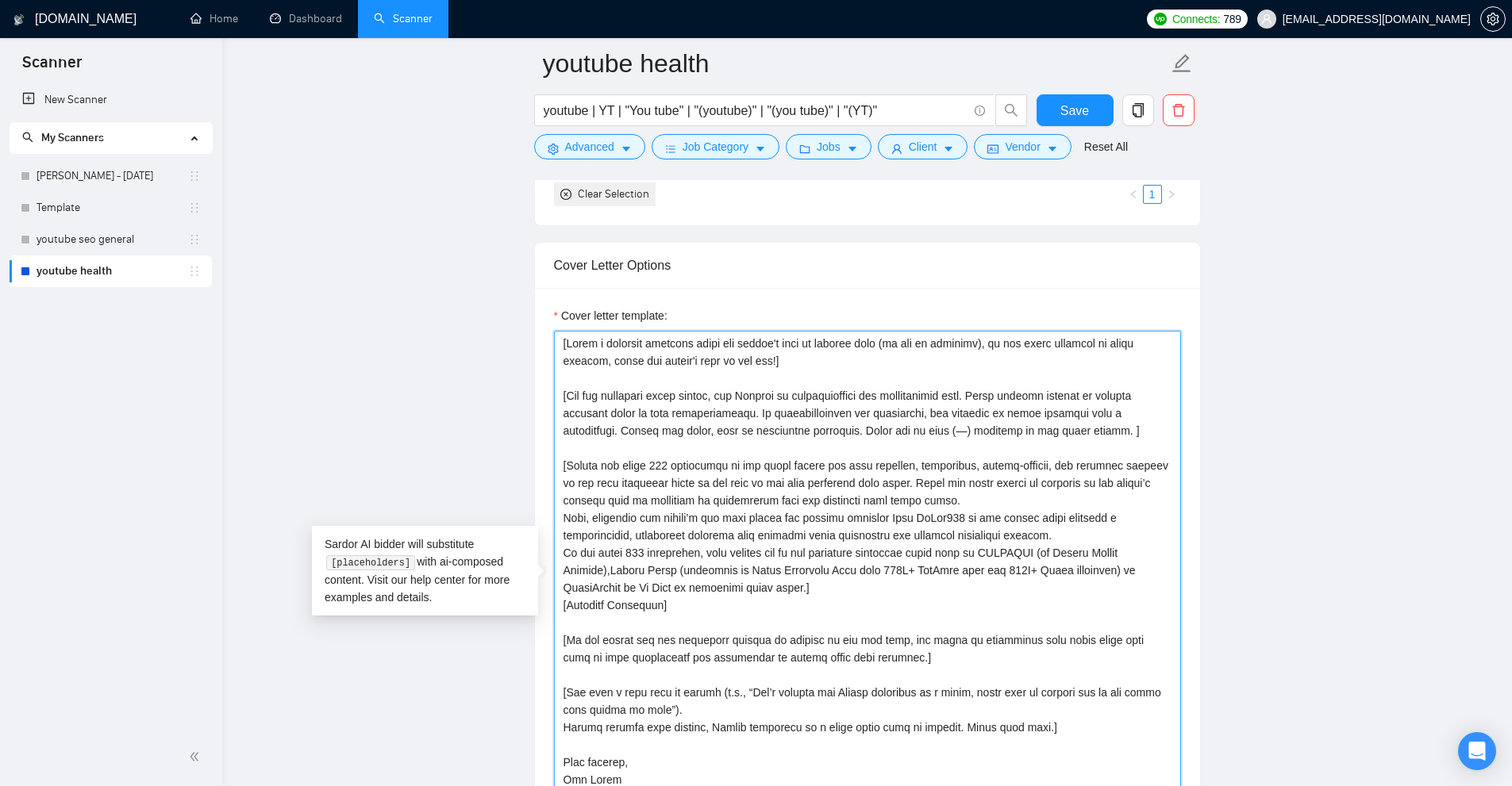
click at [1119, 423] on textarea "Cover letter template:" at bounding box center [866, 583] width 627 height 506
drag, startPoint x: 866, startPoint y: 430, endPoint x: 1023, endPoint y: 426, distance: 157.1
click at [1023, 426] on textarea "Cover letter template:" at bounding box center [866, 583] width 627 height 506
click at [967, 429] on textarea "Cover letter template:" at bounding box center [866, 583] width 627 height 506
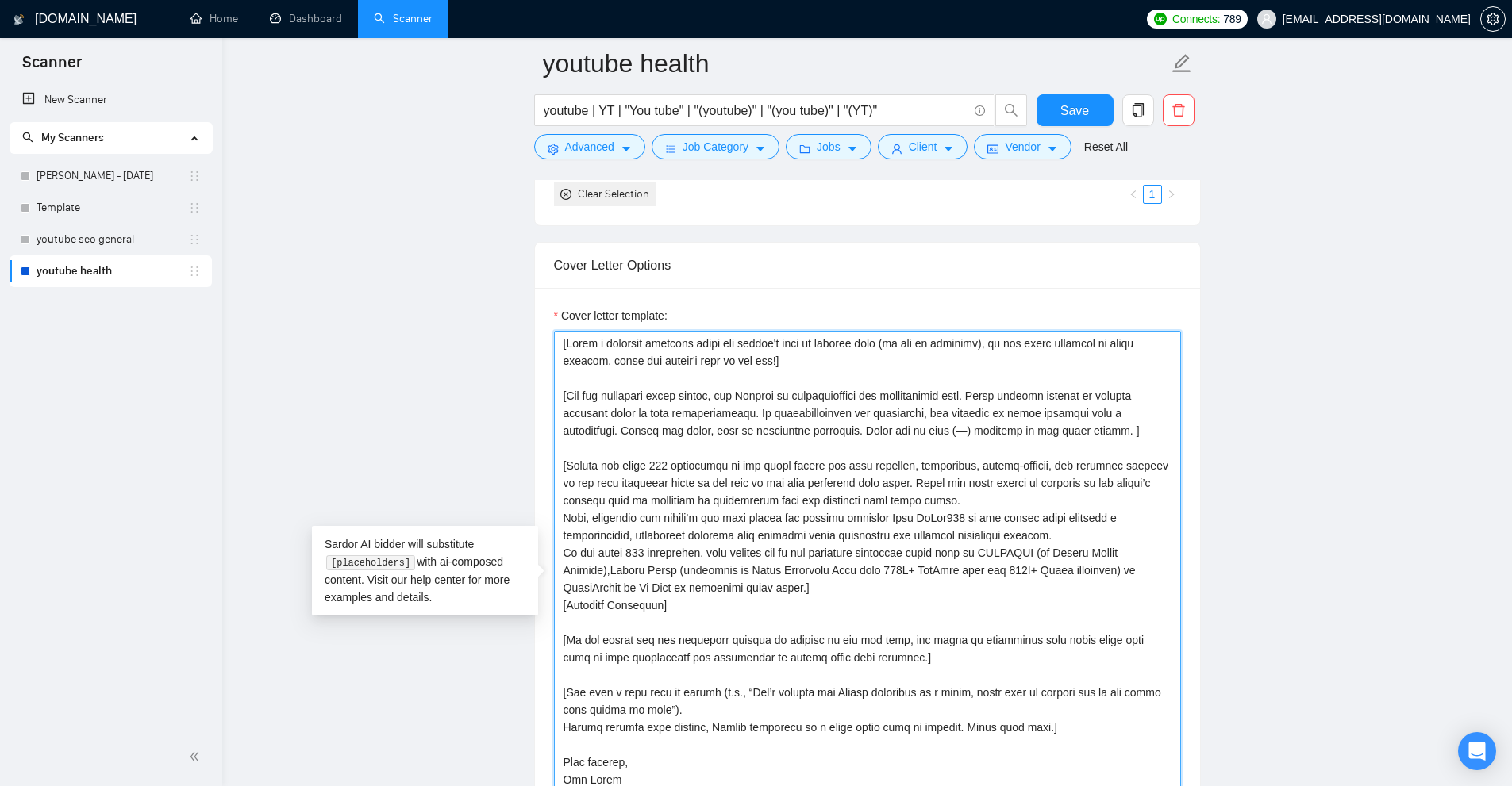
drag, startPoint x: 1124, startPoint y: 429, endPoint x: 861, endPoint y: 429, distance: 263.0
click at [861, 429] on textarea "Cover letter template:" at bounding box center [866, 583] width 627 height 506
click at [1076, 496] on textarea "Cover letter template:" at bounding box center [866, 583] width 627 height 506
drag, startPoint x: 1125, startPoint y: 428, endPoint x: 542, endPoint y: 392, distance: 584.1
click at [542, 392] on div "Cover letter template:" at bounding box center [867, 581] width 665 height 587
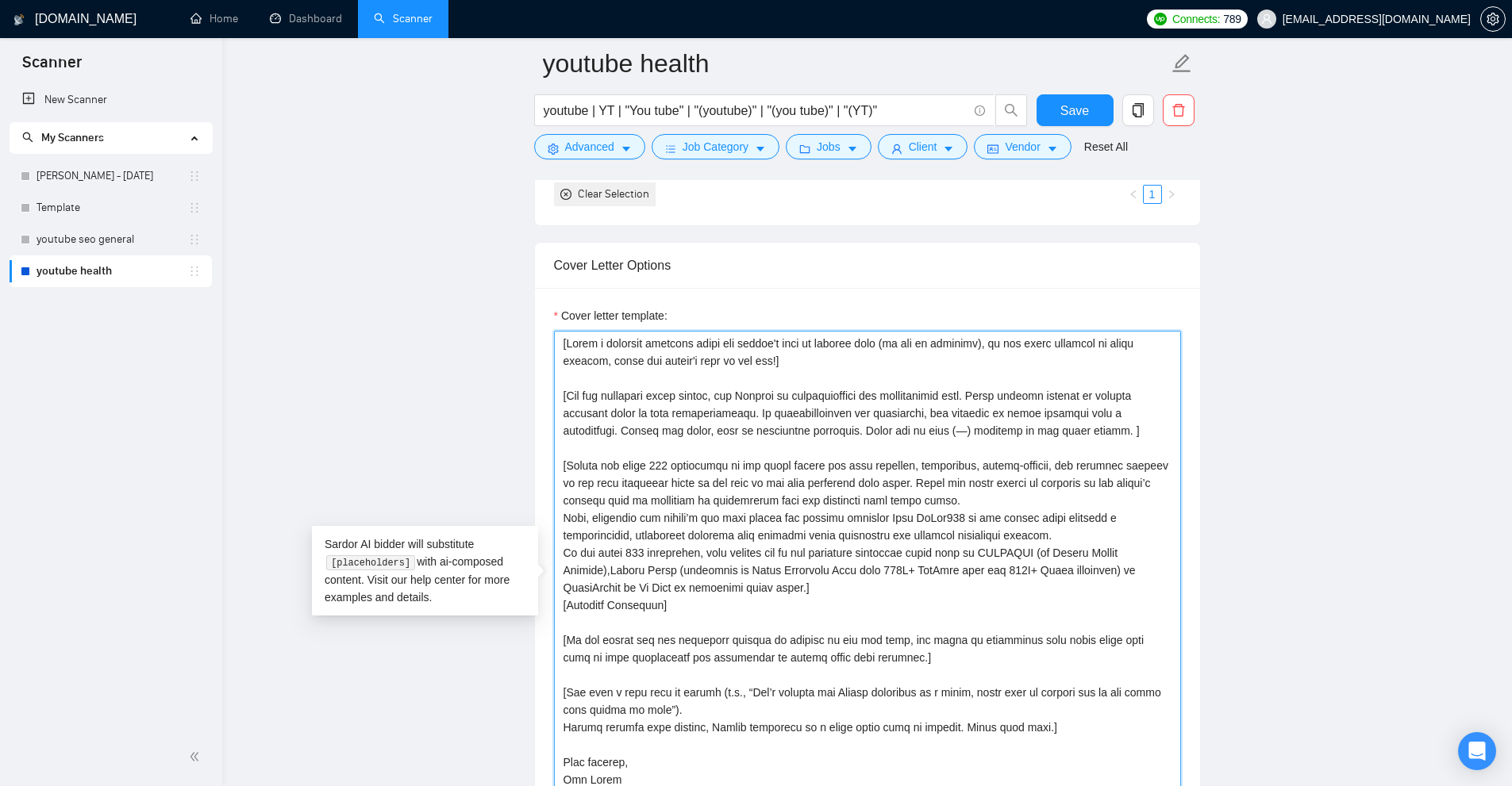
click at [1068, 587] on textarea "Cover letter template:" at bounding box center [866, 583] width 627 height 506
drag, startPoint x: 861, startPoint y: 427, endPoint x: 1121, endPoint y: 431, distance: 260.0
click at [1121, 431] on textarea "Cover letter template:" at bounding box center [866, 583] width 627 height 506
click at [697, 465] on textarea "Cover letter template:" at bounding box center [866, 583] width 627 height 506
click at [566, 465] on textarea "Cover letter template:" at bounding box center [866, 583] width 627 height 506
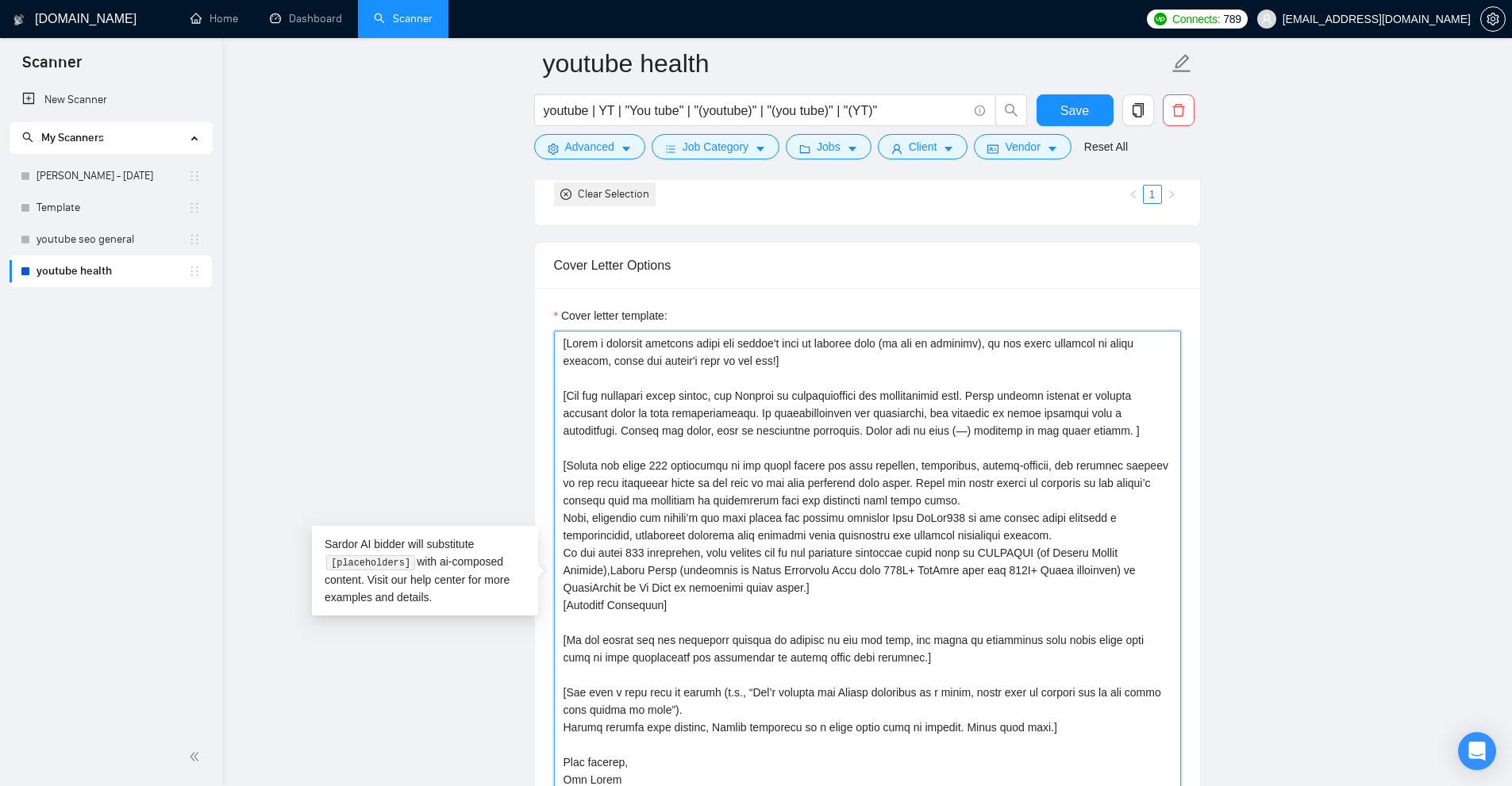
drag, startPoint x: 974, startPoint y: 423, endPoint x: 967, endPoint y: 427, distance: 8.1
click at [967, 427] on textarea "Cover letter template:" at bounding box center [866, 583] width 627 height 506
click at [835, 557] on textarea "Cover letter template:" at bounding box center [866, 583] width 627 height 506
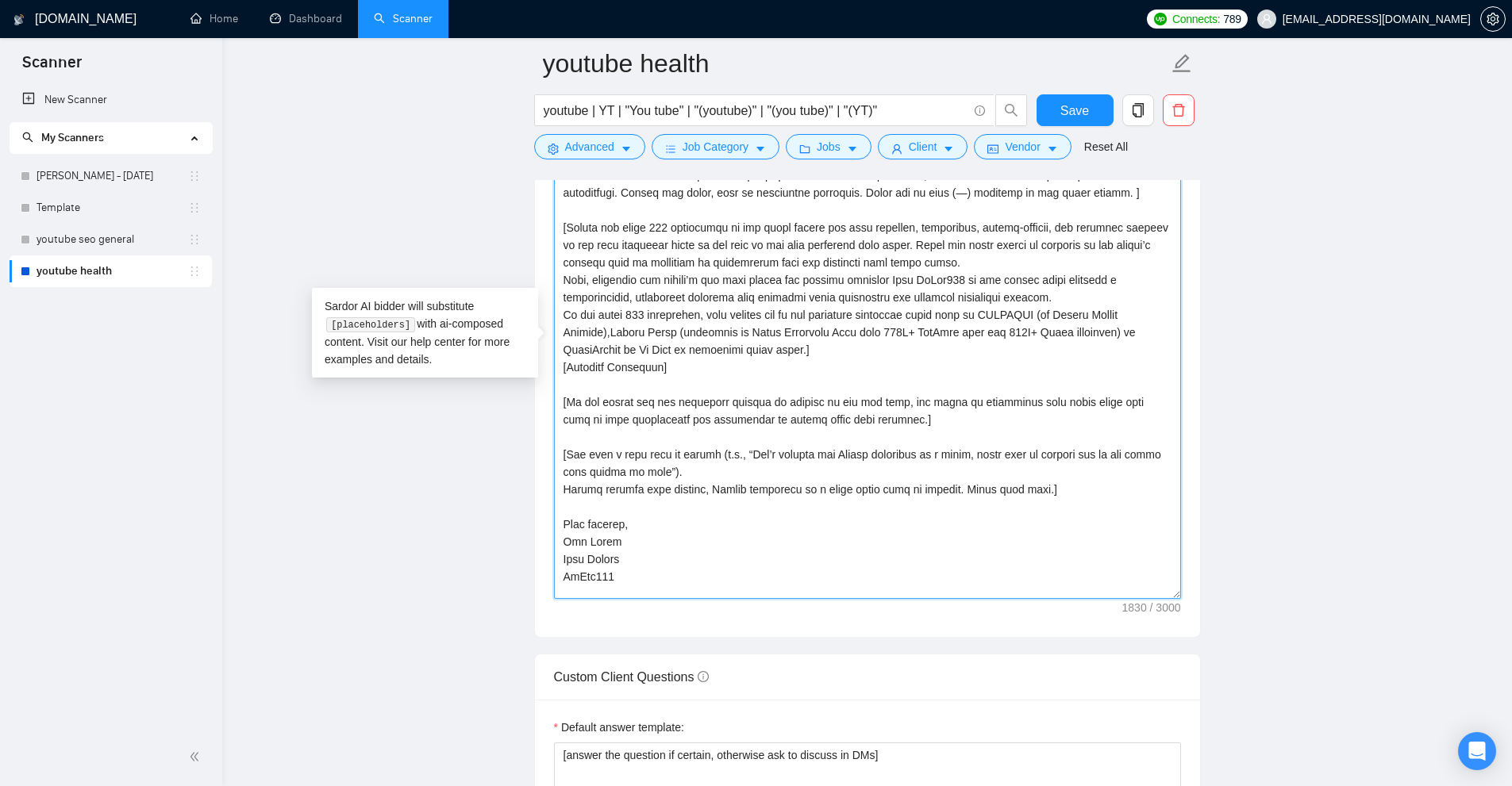
drag, startPoint x: 573, startPoint y: 226, endPoint x: 949, endPoint y: 364, distance: 400.5
click at [949, 364] on textarea "Cover letter template:" at bounding box center [866, 345] width 627 height 506
drag, startPoint x: 626, startPoint y: 577, endPoint x: 594, endPoint y: 570, distance: 32.8
click at [544, 575] on div "Cover letter template:" at bounding box center [867, 343] width 665 height 587
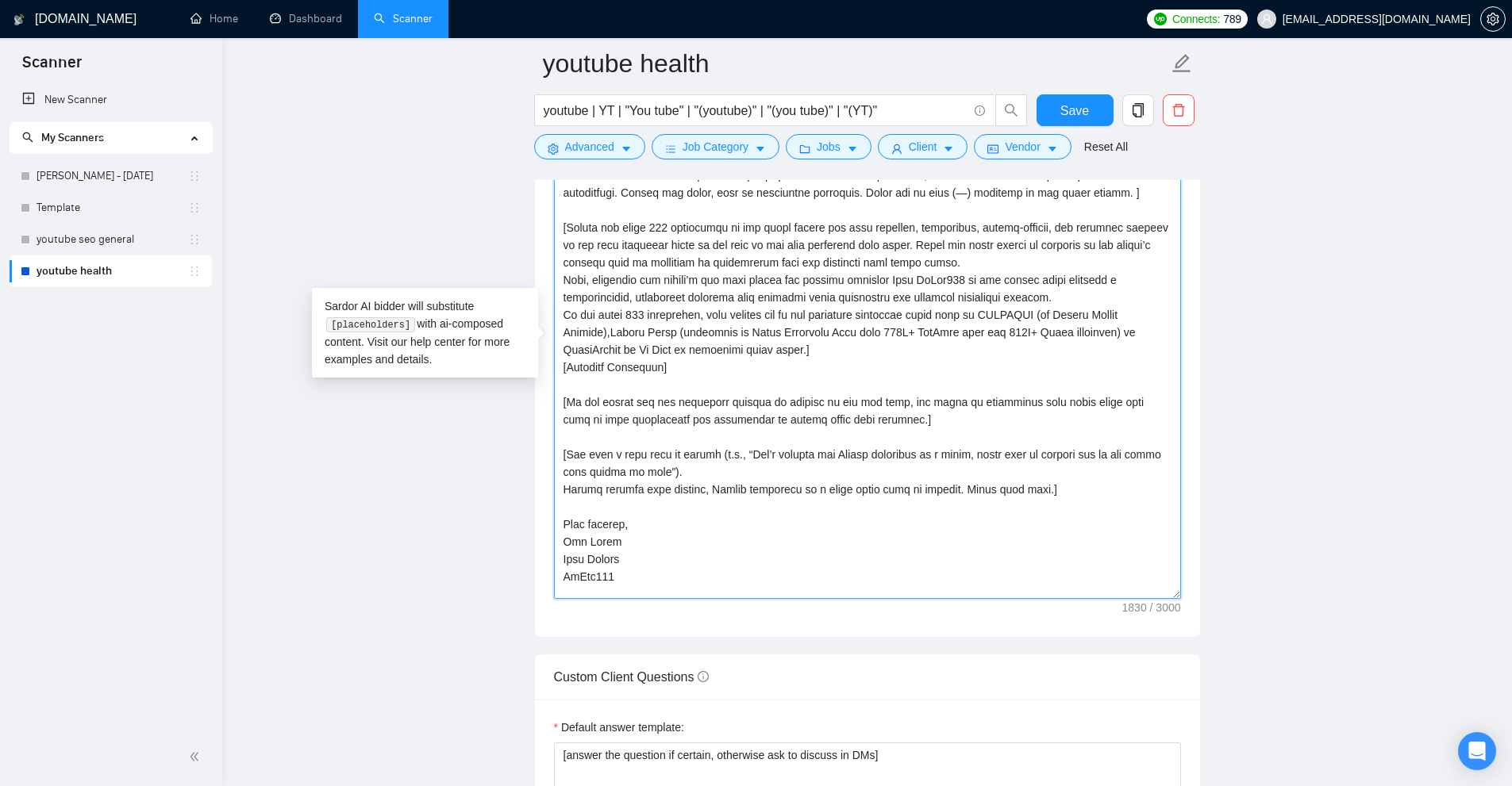
click at [604, 569] on textarea "Cover letter template:" at bounding box center [866, 345] width 627 height 506
drag, startPoint x: 645, startPoint y: 572, endPoint x: 582, endPoint y: 573, distance: 63.0
click at [538, 577] on div "Cover letter template:" at bounding box center [867, 343] width 665 height 587
drag, startPoint x: 659, startPoint y: 559, endPoint x: 522, endPoint y: 573, distance: 137.7
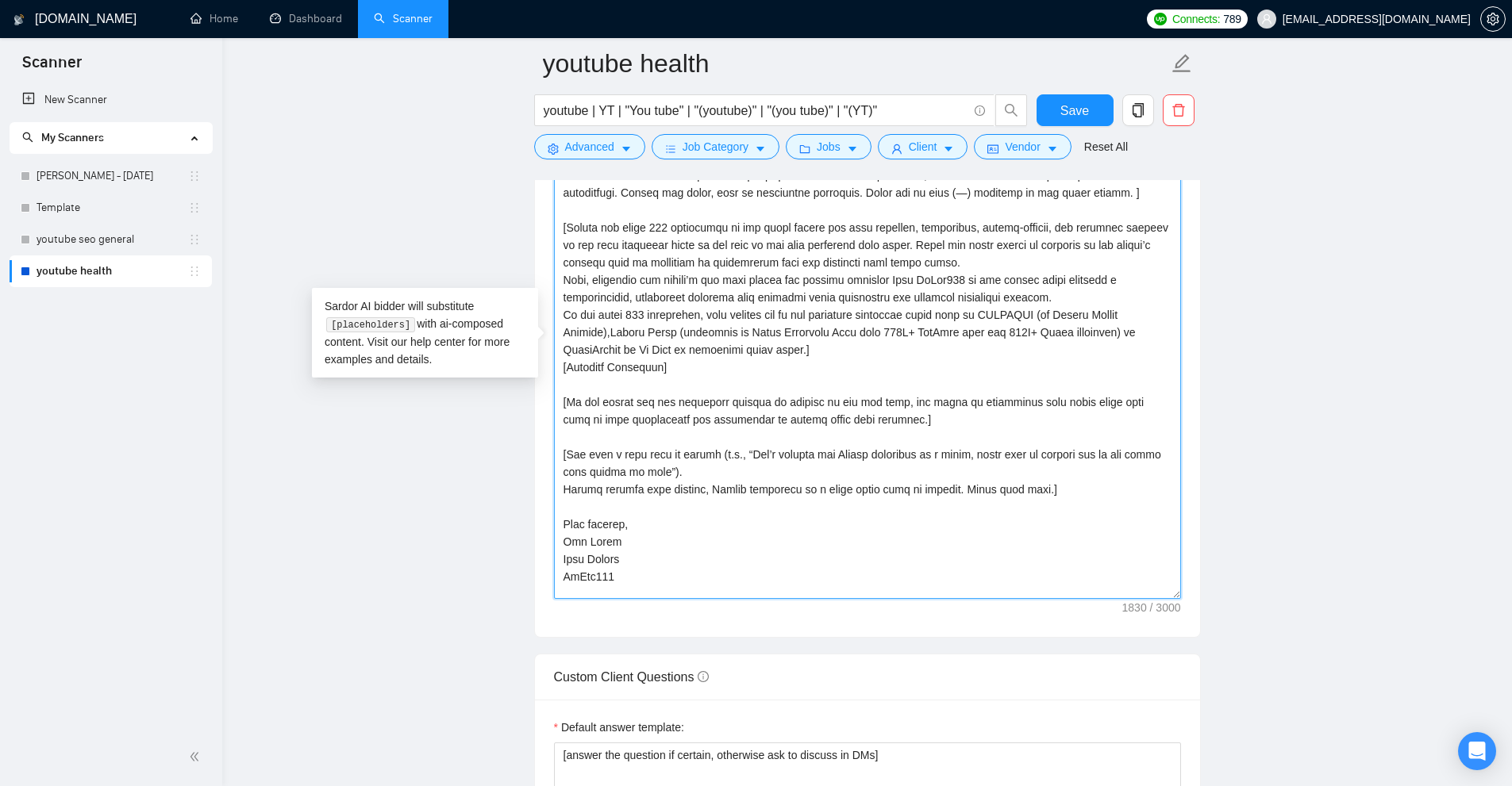
drag, startPoint x: 648, startPoint y: 569, endPoint x: 426, endPoint y: 577, distance: 222.1
click at [681, 536] on textarea "Cover letter template:" at bounding box center [866, 345] width 627 height 506
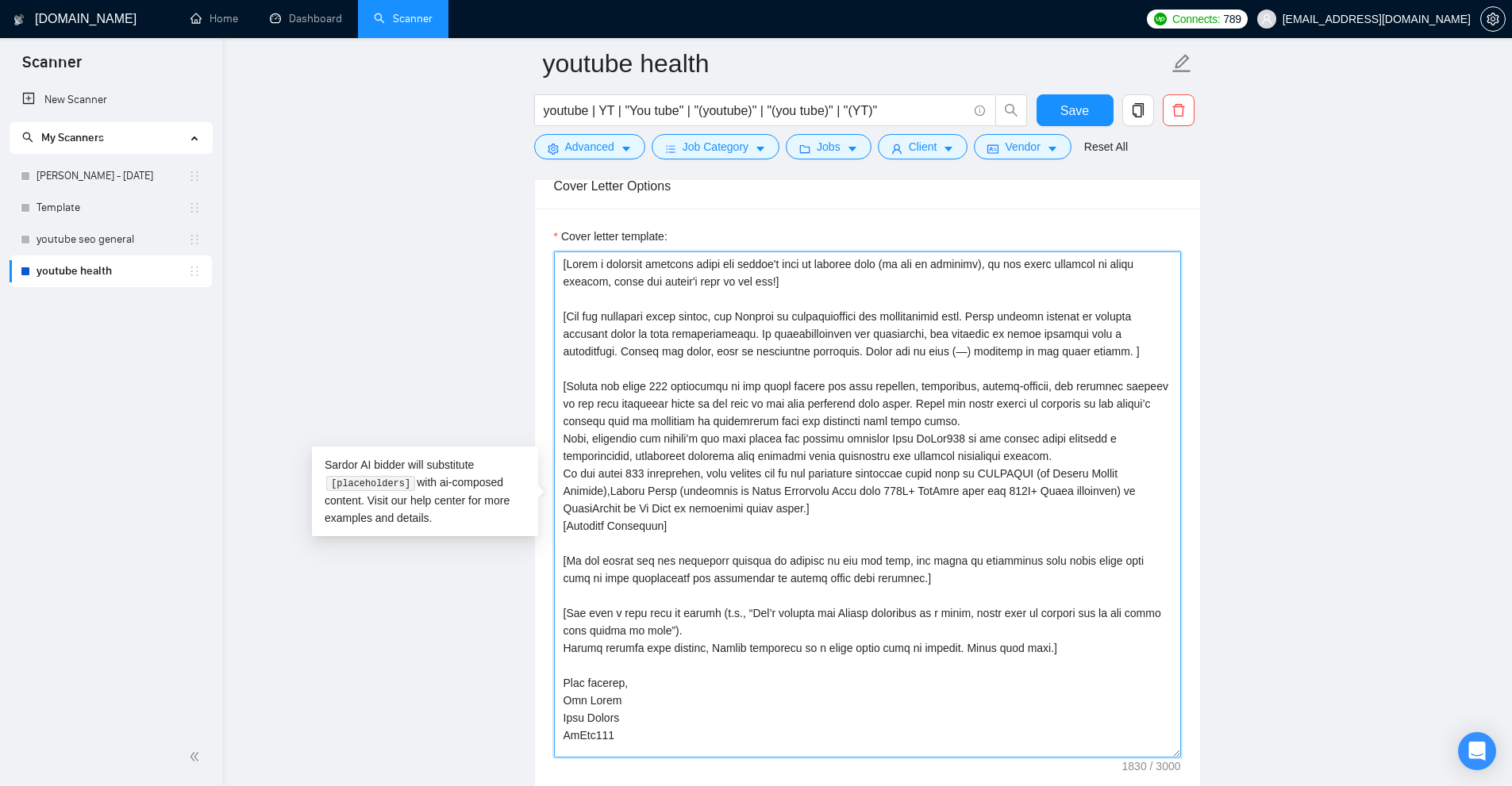
scroll to position [1824, 0]
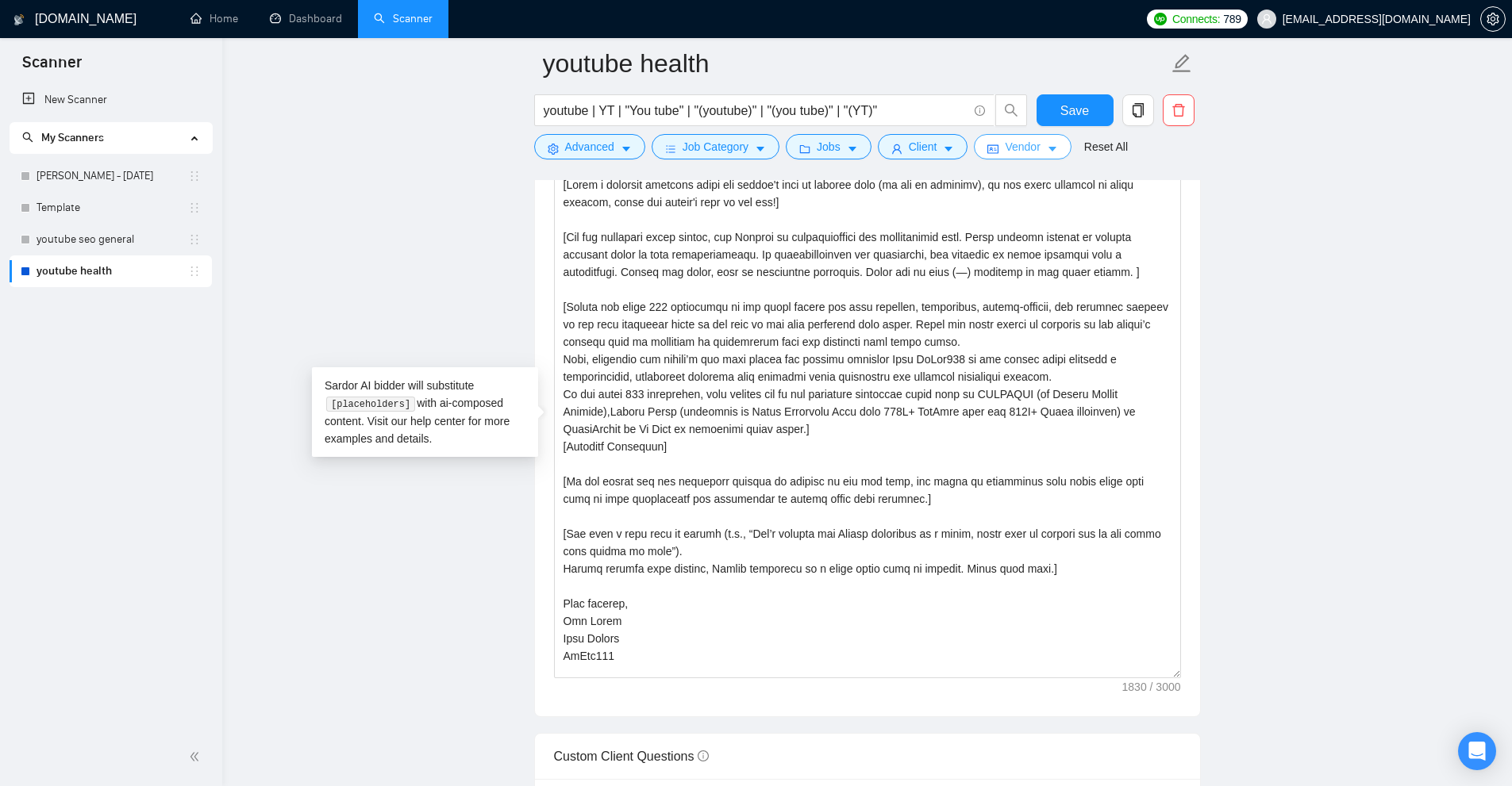
click at [1014, 142] on span "Vendor" at bounding box center [1022, 147] width 35 height 18
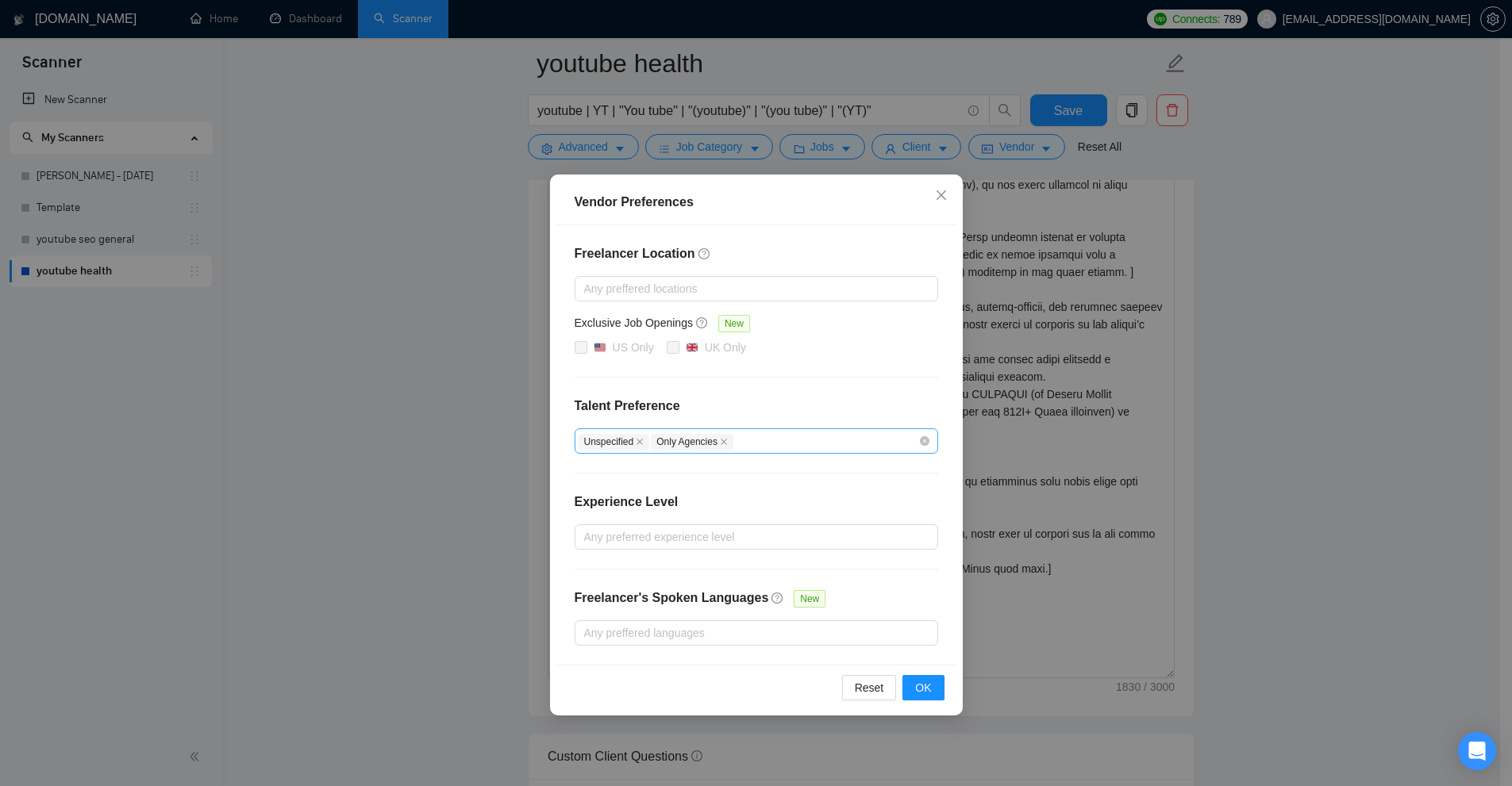
click at [756, 432] on div "Unspecified Only Agencies" at bounding box center [748, 441] width 340 height 19
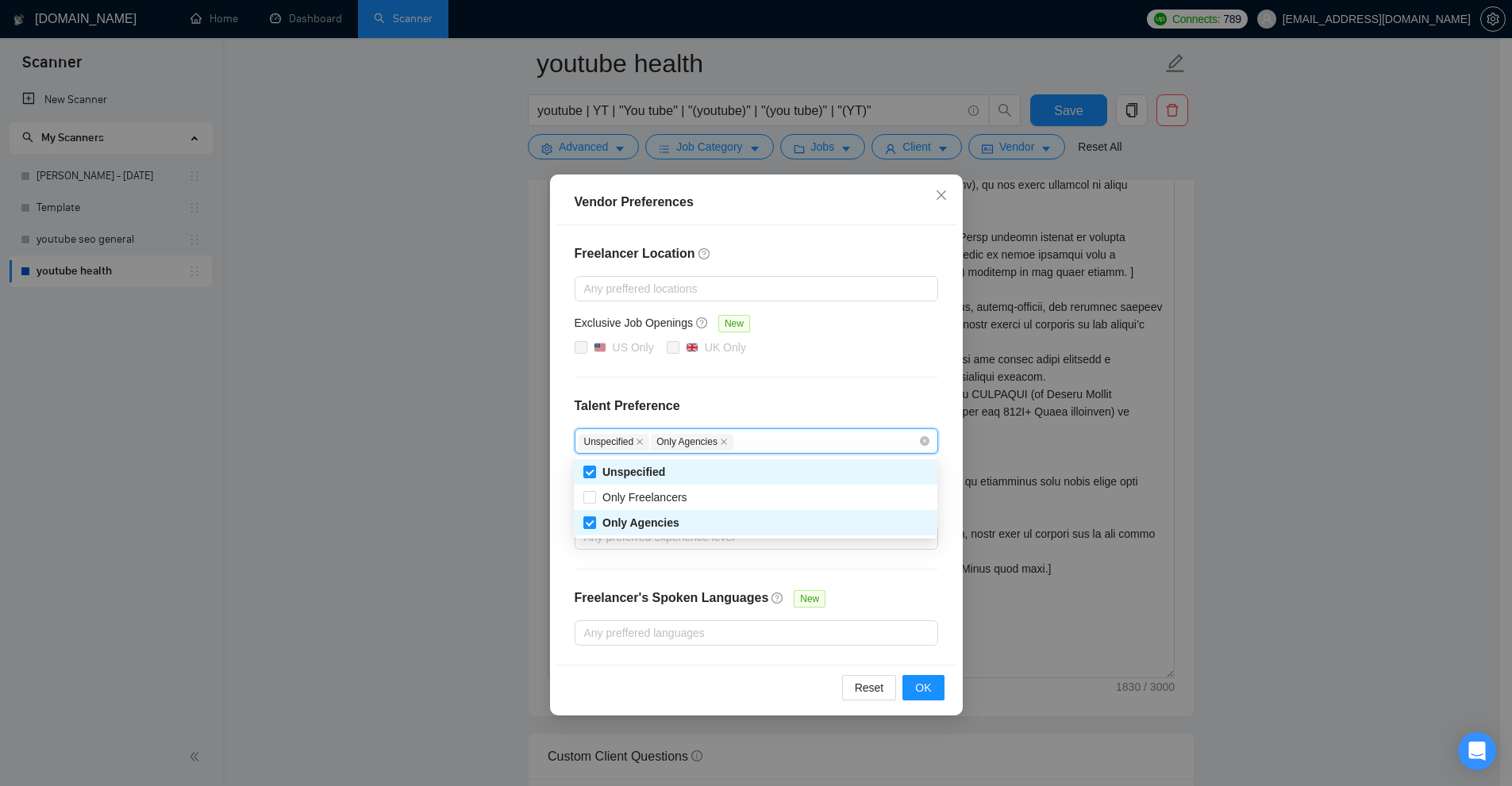
click at [1181, 381] on div "Vendor Preferences Freelancer Location Any preffered locations Exclusive Job Op…" at bounding box center [756, 393] width 1512 height 786
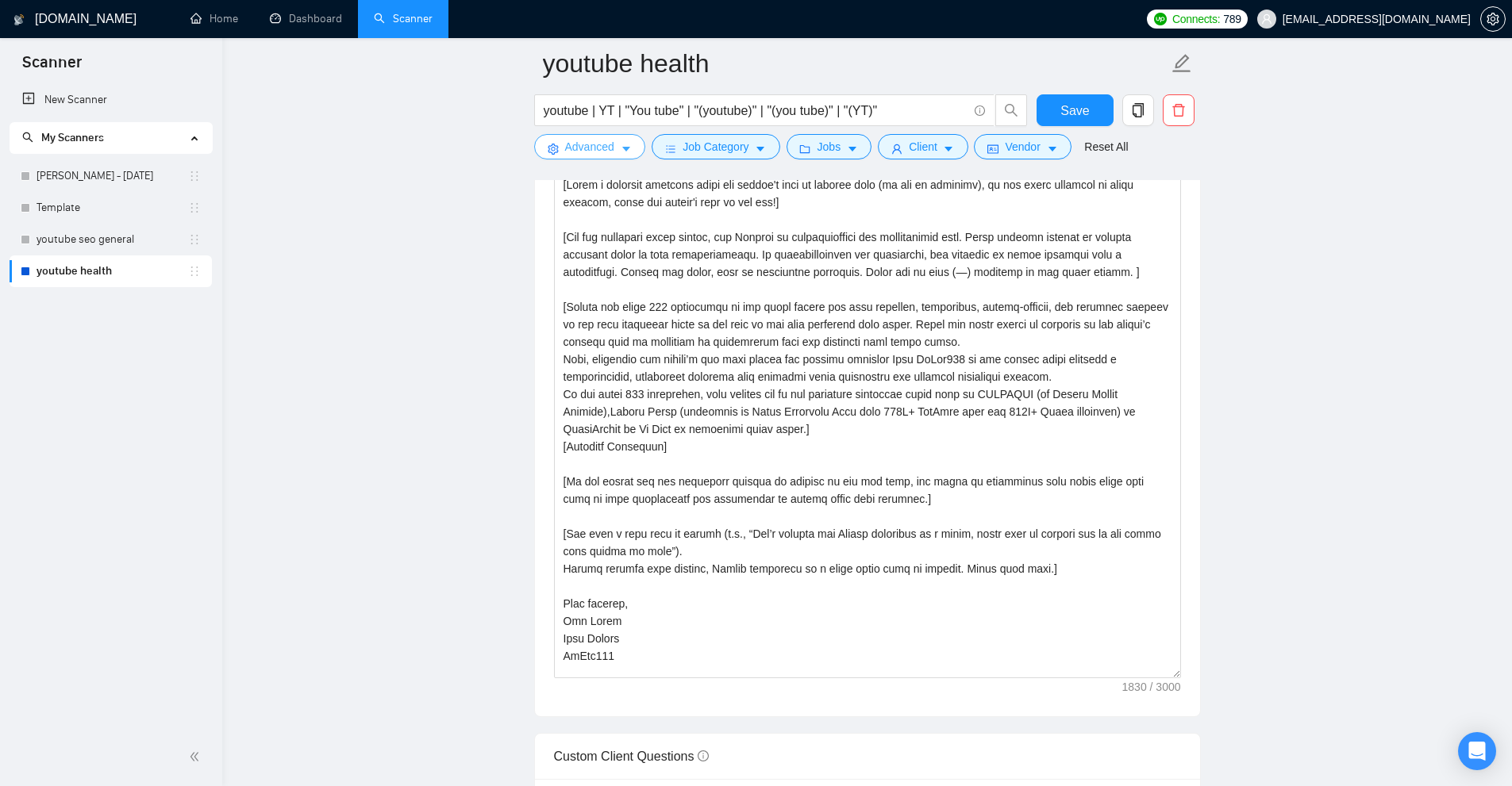
click at [610, 148] on span "Advanced" at bounding box center [590, 147] width 50 height 18
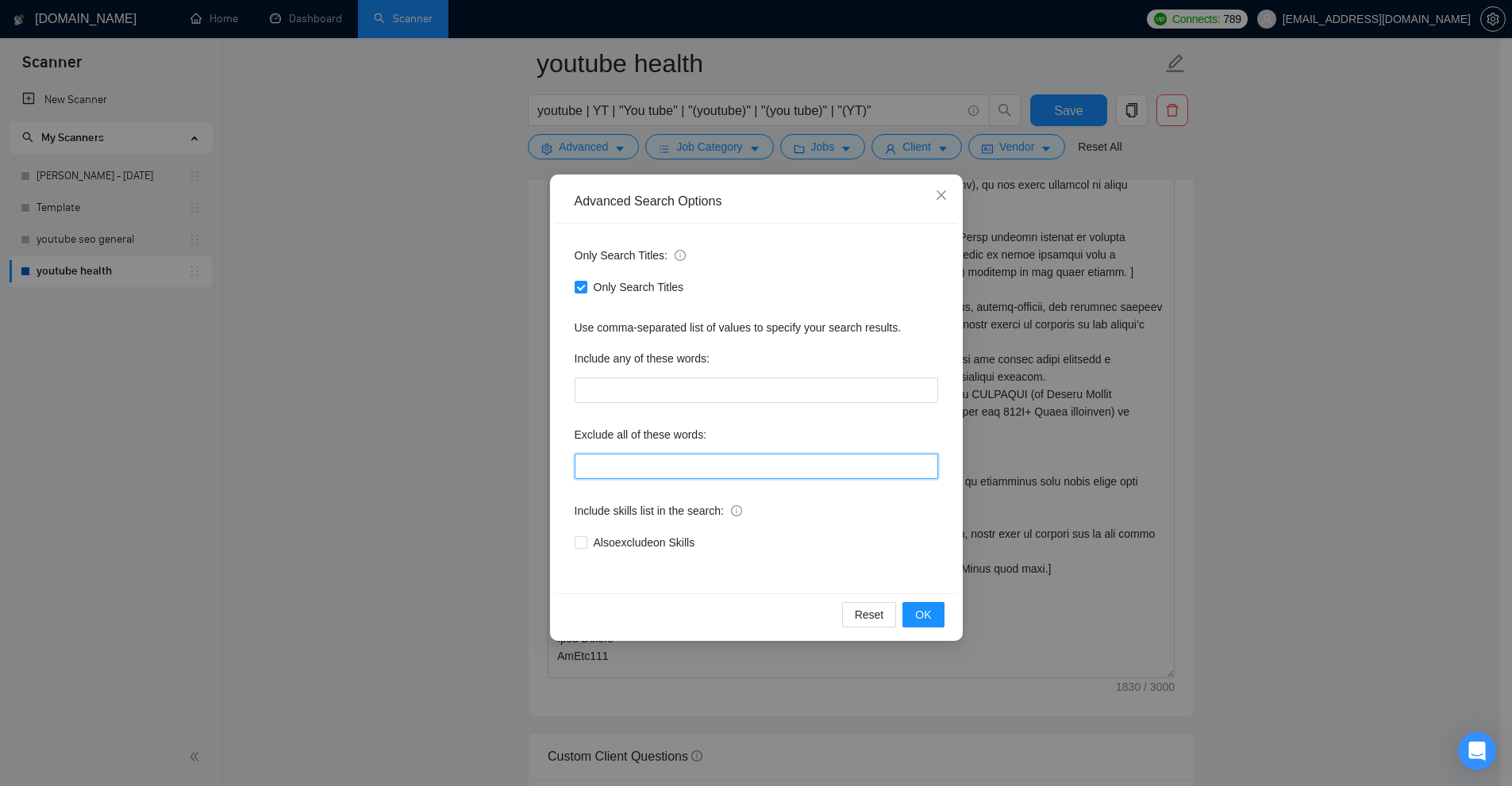
click at [684, 473] on input "text" at bounding box center [756, 466] width 363 height 26
click at [1242, 478] on div "Advanced Search Options Only Search Titles: Only Search Titles Use comma-separa…" at bounding box center [756, 393] width 1512 height 786
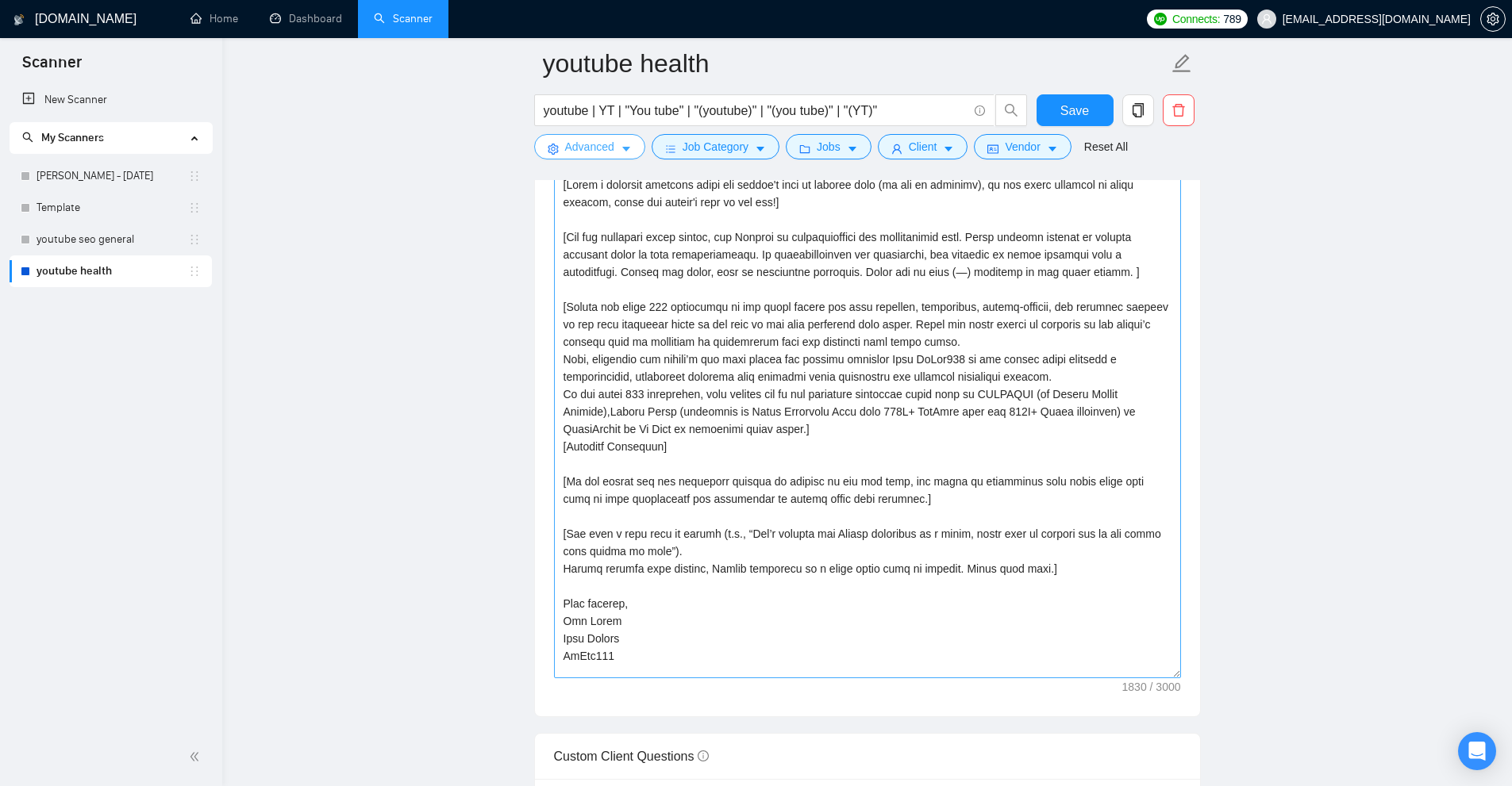
scroll to position [1745, 0]
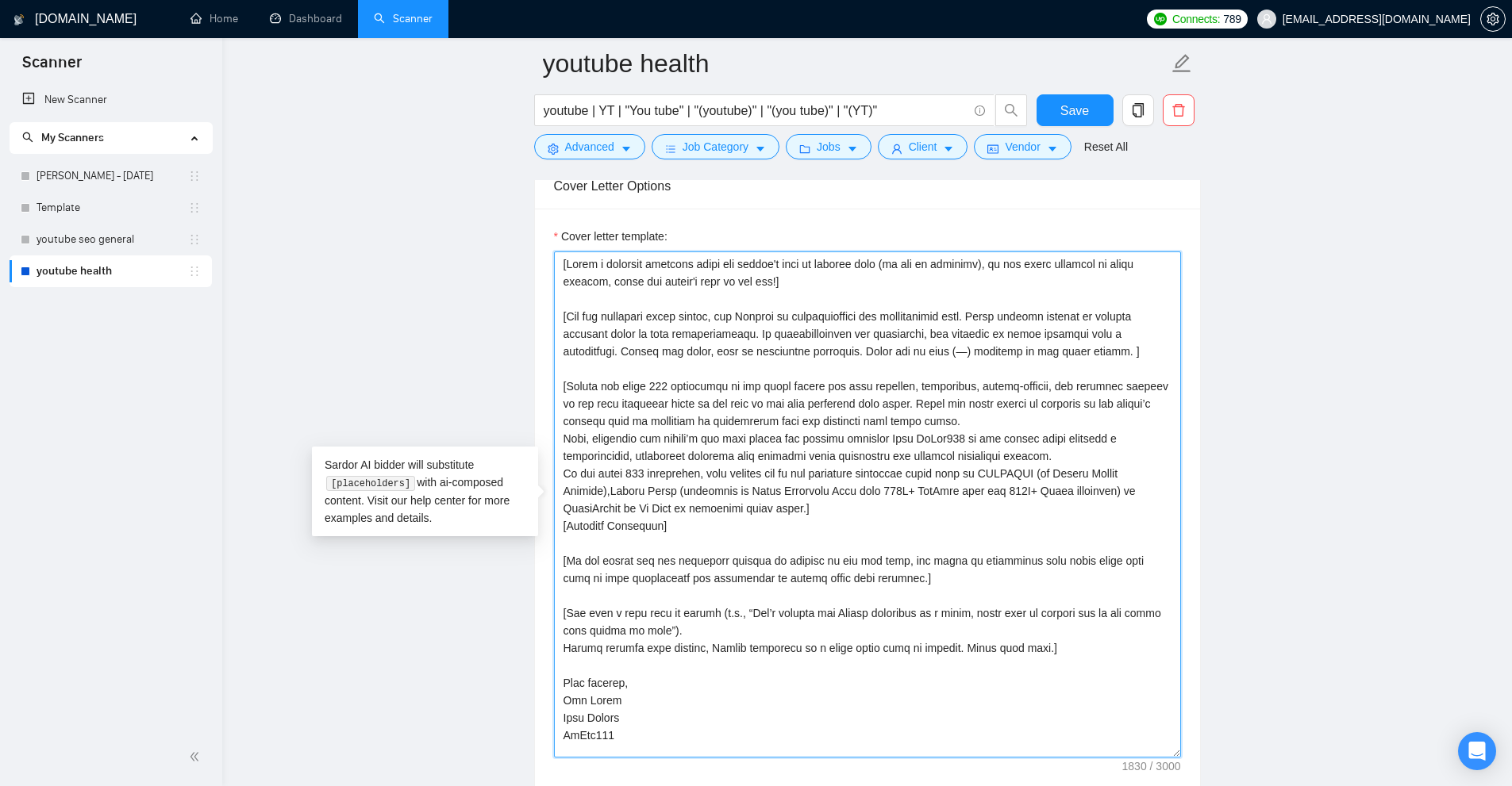
drag, startPoint x: 697, startPoint y: 530, endPoint x: 662, endPoint y: 411, distance: 124.0
click at [540, 270] on div "Cover letter template:" at bounding box center [867, 502] width 665 height 587
click at [667, 414] on textarea "Cover letter template:" at bounding box center [866, 504] width 627 height 506
drag, startPoint x: 654, startPoint y: 526, endPoint x: 718, endPoint y: 525, distance: 64.0
click at [718, 525] on textarea "Cover letter template:" at bounding box center [866, 504] width 627 height 506
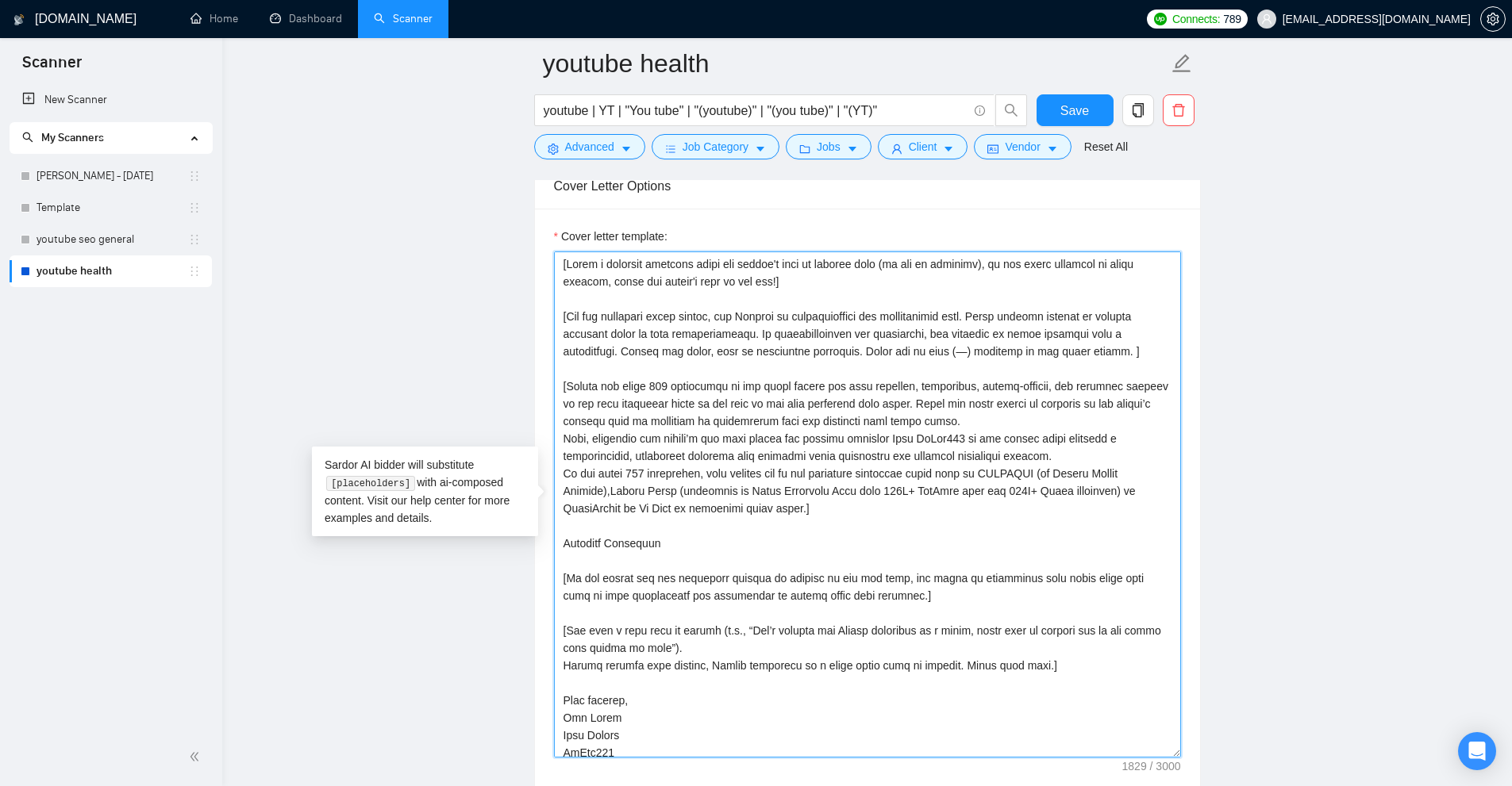
drag, startPoint x: 667, startPoint y: 545, endPoint x: 540, endPoint y: 541, distance: 127.1
click at [539, 543] on div "Cover letter template:" at bounding box center [867, 502] width 665 height 587
click at [625, 572] on textarea "Cover letter template:" at bounding box center [866, 504] width 627 height 506
click at [958, 422] on textarea "Cover letter template:" at bounding box center [866, 504] width 627 height 506
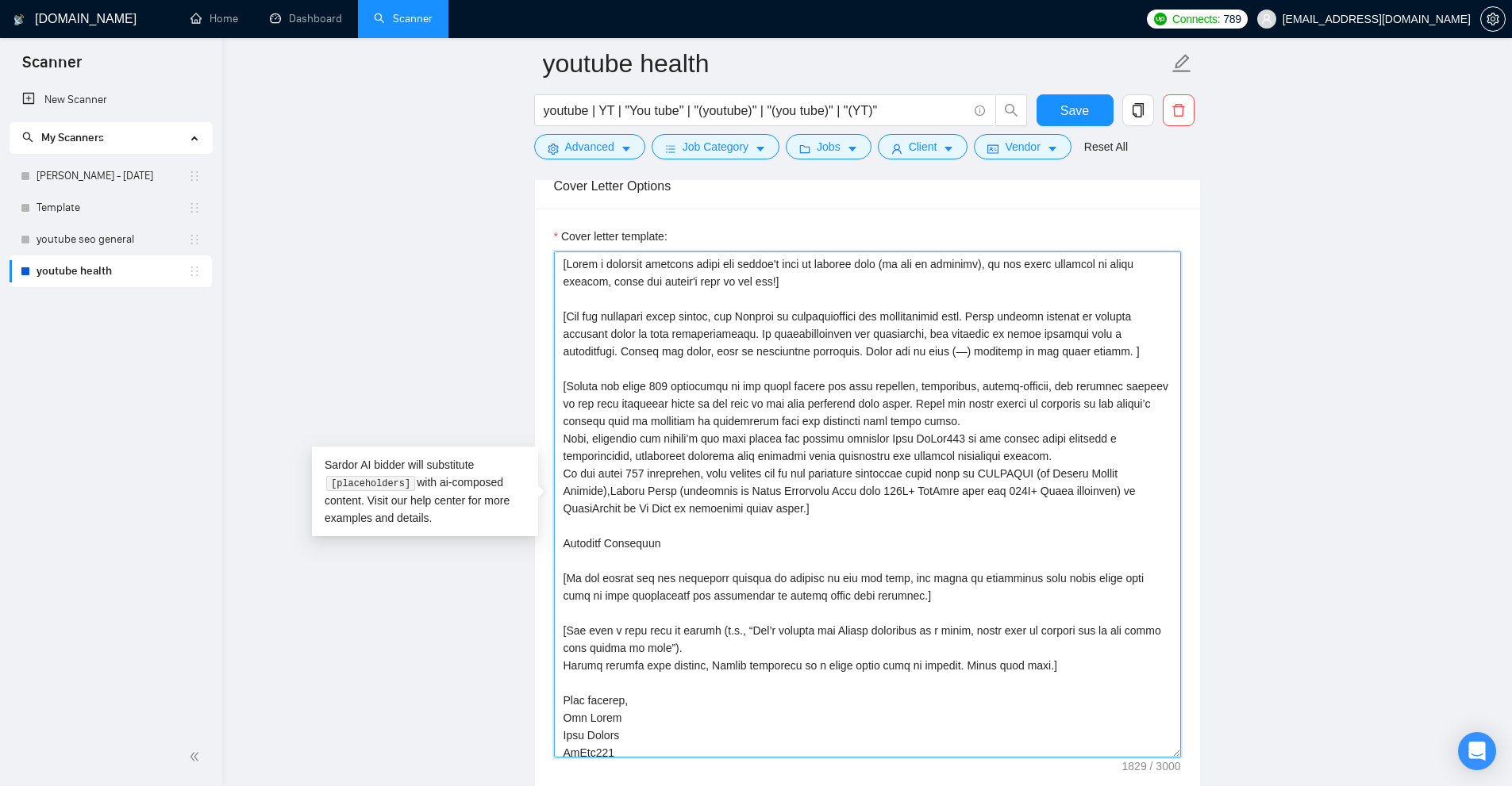
click at [958, 422] on textarea "Cover letter template:" at bounding box center [866, 504] width 627 height 506
click at [869, 442] on textarea "Cover letter template:" at bounding box center [866, 504] width 627 height 506
click at [796, 508] on textarea "Cover letter template:" at bounding box center [866, 504] width 627 height 506
drag, startPoint x: 680, startPoint y: 552, endPoint x: 538, endPoint y: 545, distance: 142.2
click at [538, 545] on div "Cover letter template:" at bounding box center [867, 502] width 665 height 587
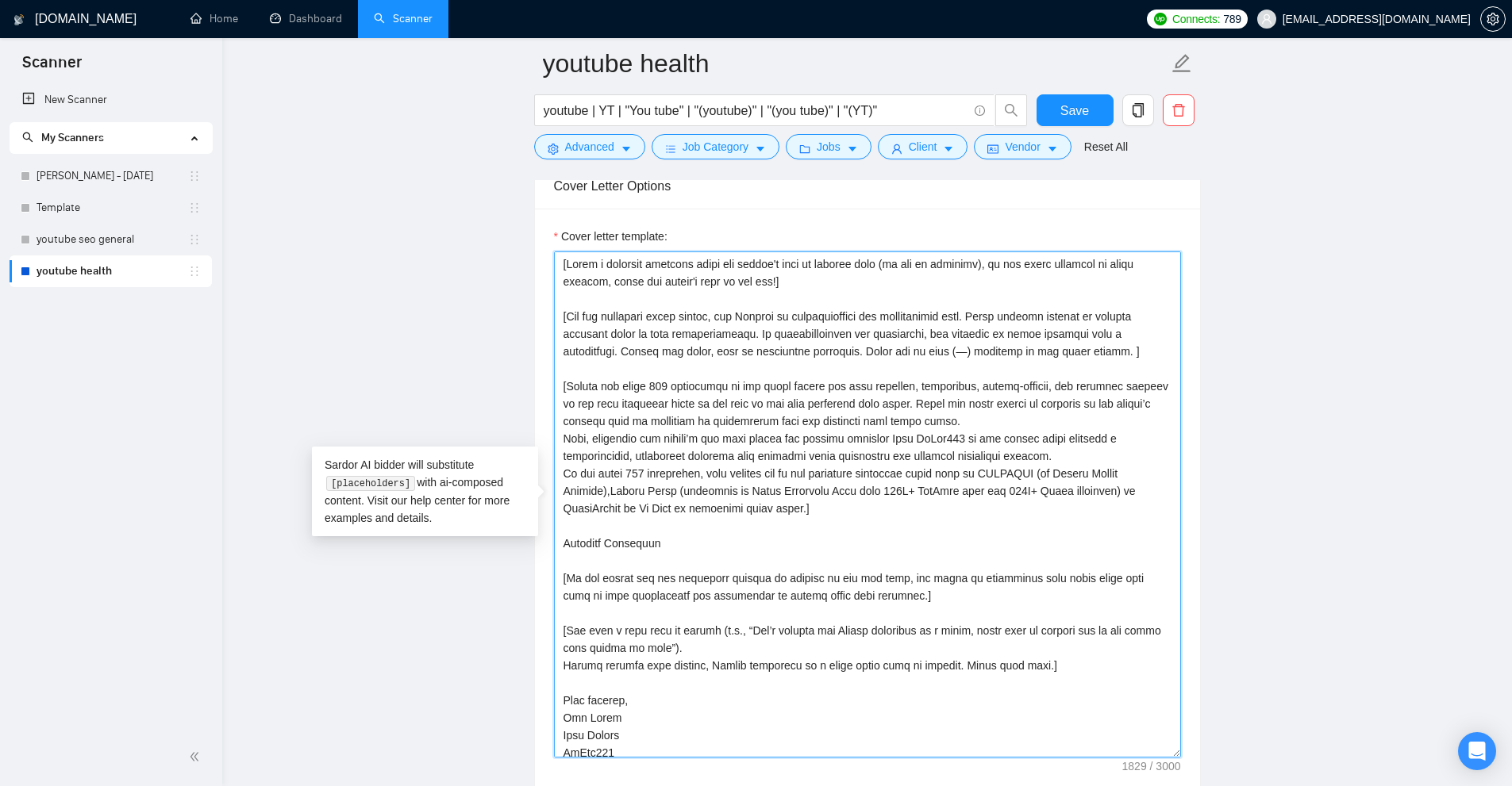
click at [769, 545] on textarea "Cover letter template:" at bounding box center [866, 504] width 627 height 506
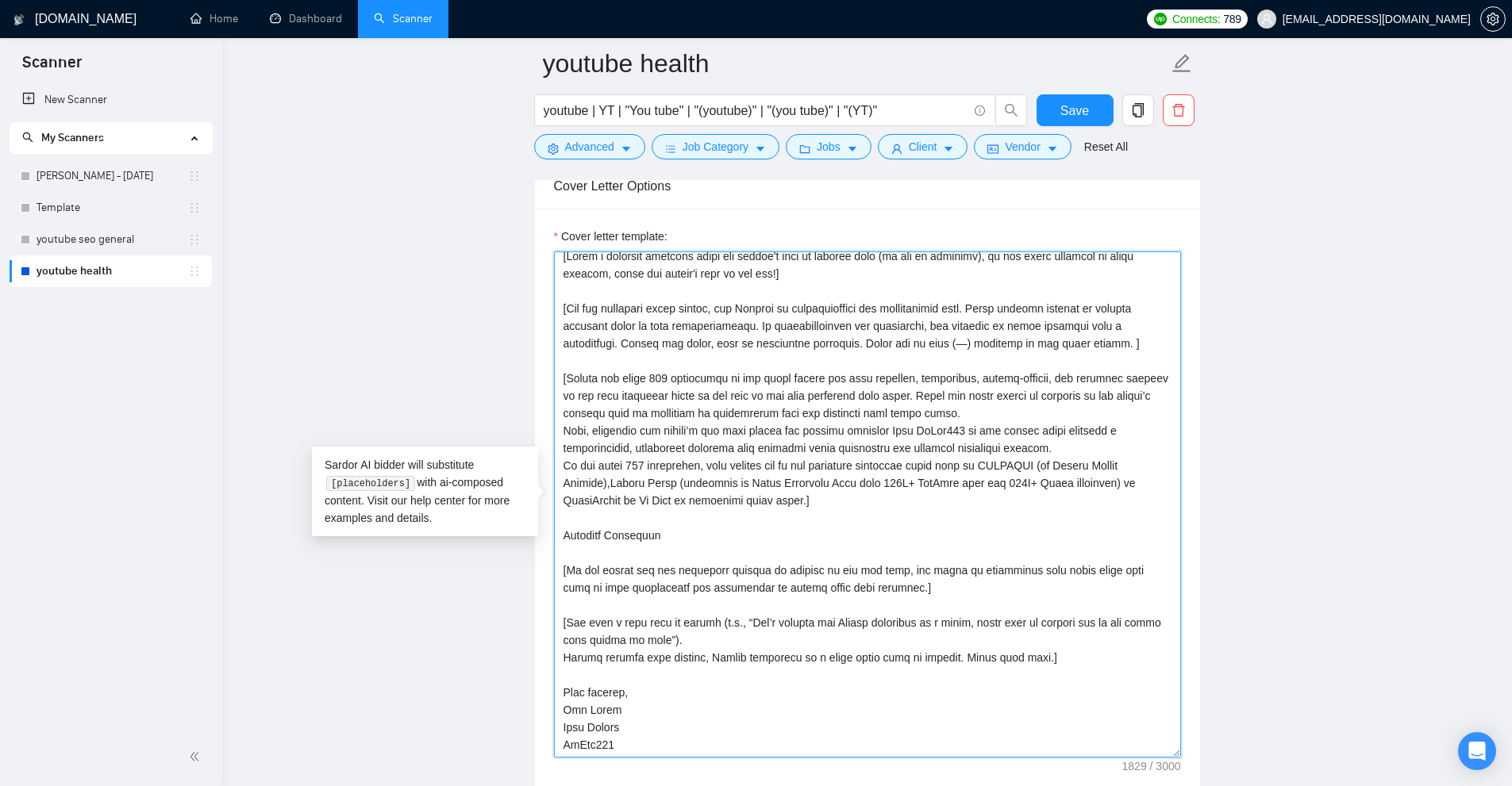
drag, startPoint x: 688, startPoint y: 545, endPoint x: 549, endPoint y: 534, distance: 139.4
click at [616, 540] on textarea "Cover letter template:" at bounding box center [866, 504] width 627 height 506
drag, startPoint x: 662, startPoint y: 530, endPoint x: 549, endPoint y: 530, distance: 113.0
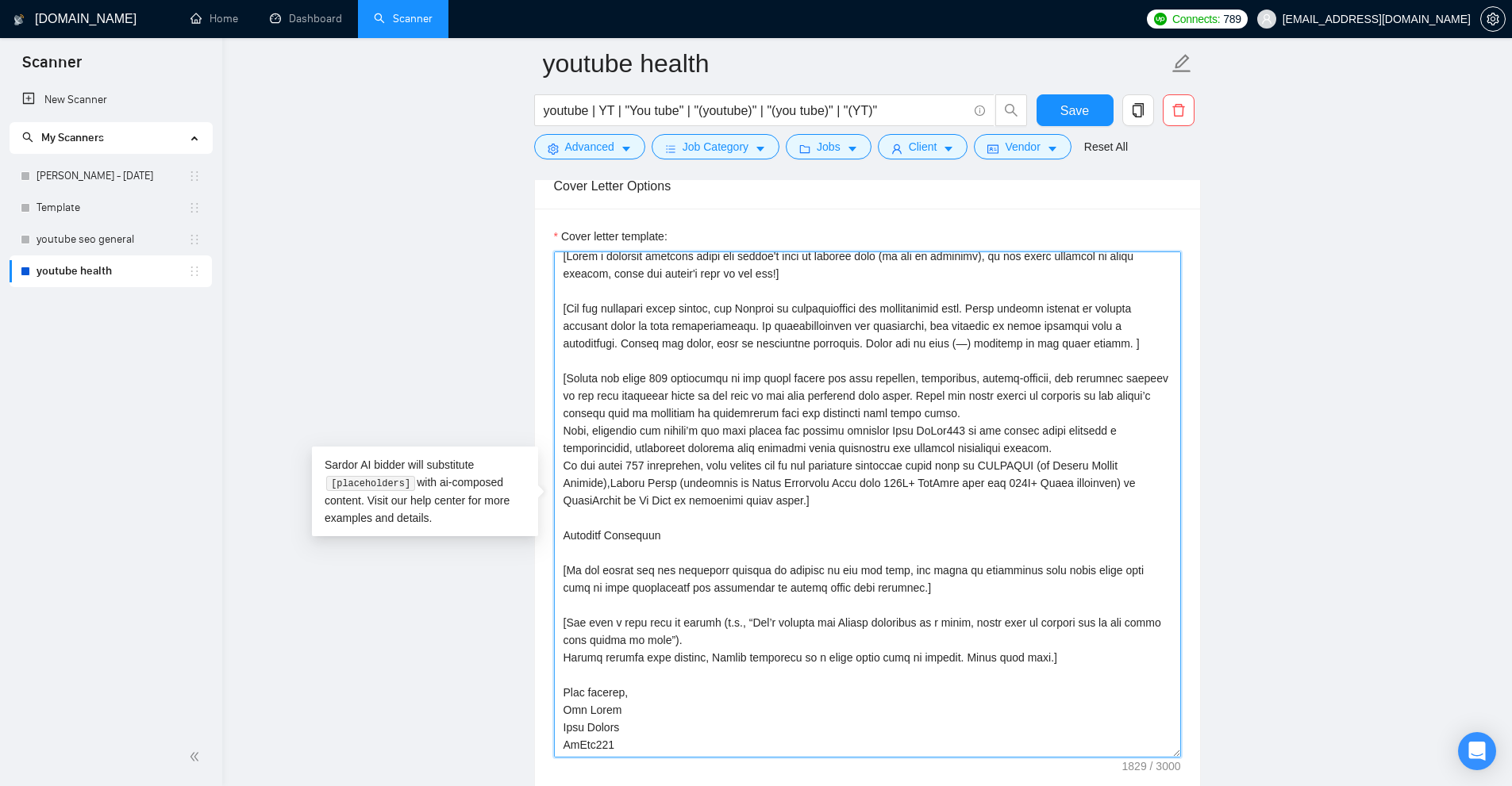
click at [636, 607] on textarea "Cover letter template:" at bounding box center [866, 504] width 627 height 506
click at [604, 672] on textarea "Cover letter template:" at bounding box center [866, 504] width 627 height 506
click at [605, 607] on textarea "Cover letter template:" at bounding box center [866, 504] width 627 height 506
drag, startPoint x: 671, startPoint y: 537, endPoint x: 550, endPoint y: 540, distance: 121.0
click at [550, 540] on div "Cover letter template:" at bounding box center [867, 502] width 665 height 587
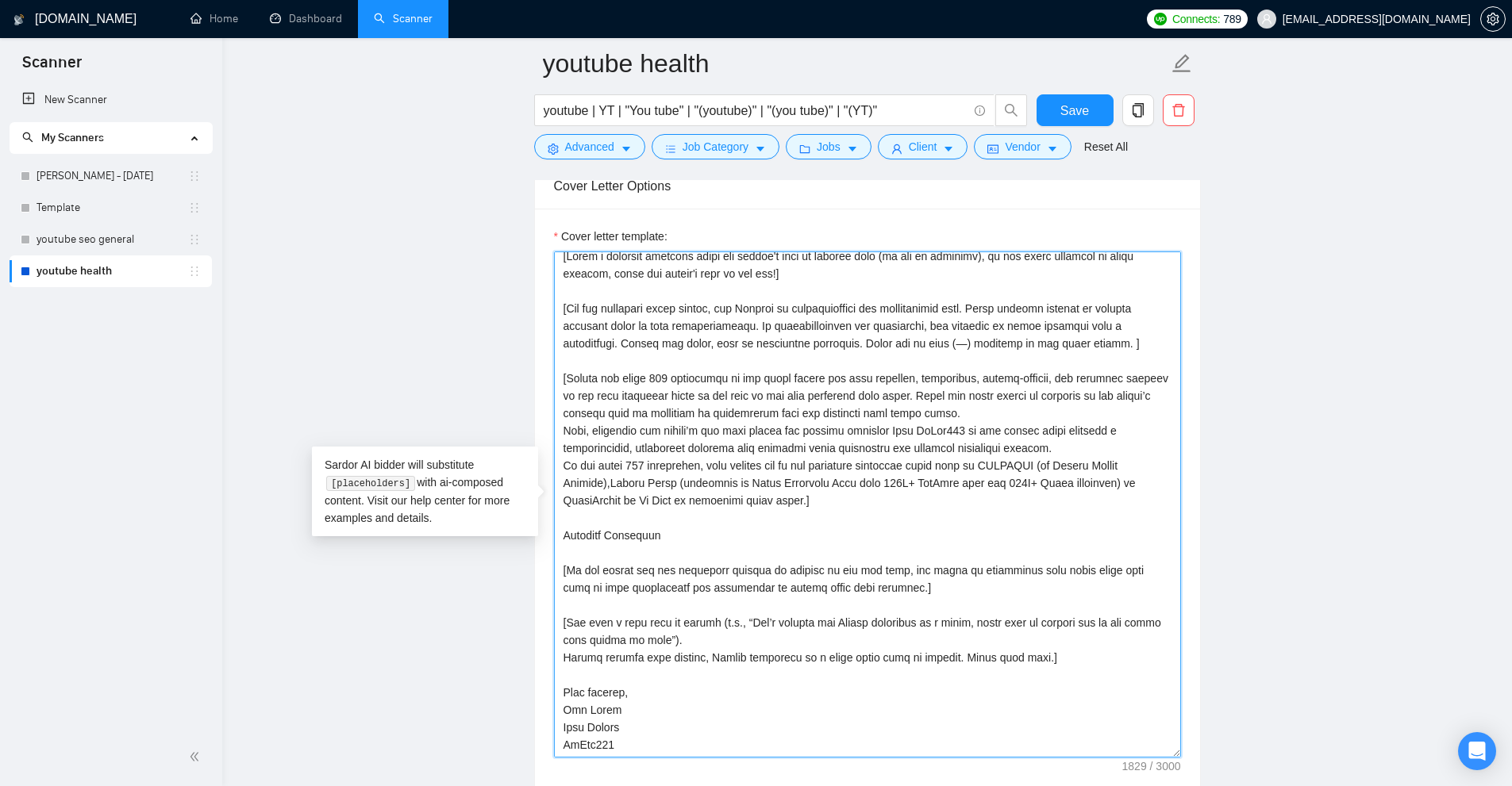
click at [606, 549] on textarea "Cover letter template:" at bounding box center [866, 504] width 627 height 506
drag, startPoint x: 657, startPoint y: 540, endPoint x: 559, endPoint y: 536, distance: 98.1
click at [559, 536] on textarea "Cover letter template:" at bounding box center [866, 504] width 627 height 506
type textarea "[Write a personal greeting using the client's name or company name (if any is p…"
click at [865, 510] on textarea "Cover letter template:" at bounding box center [866, 504] width 627 height 506
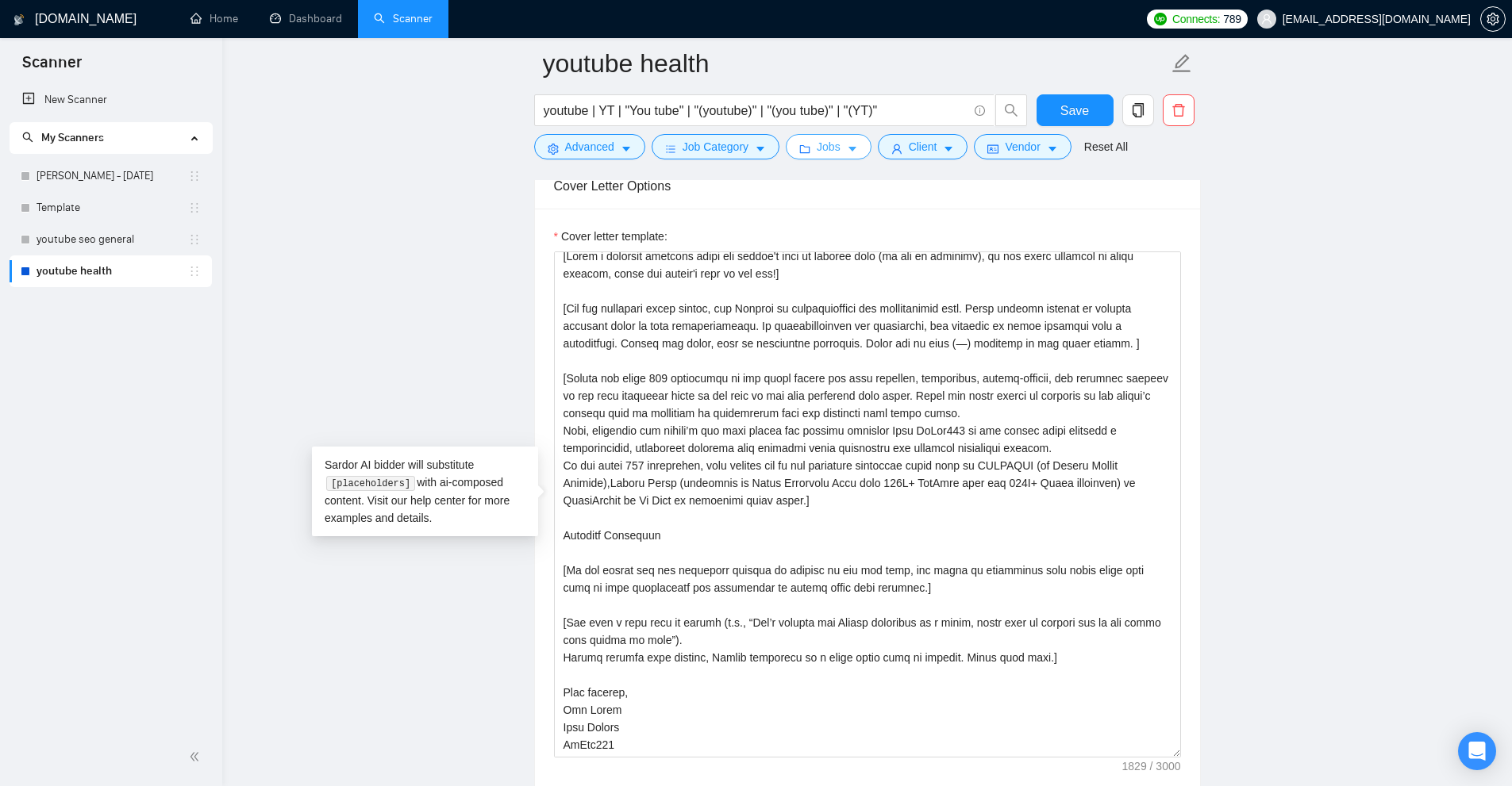
click at [817, 154] on span "Jobs" at bounding box center [829, 147] width 24 height 18
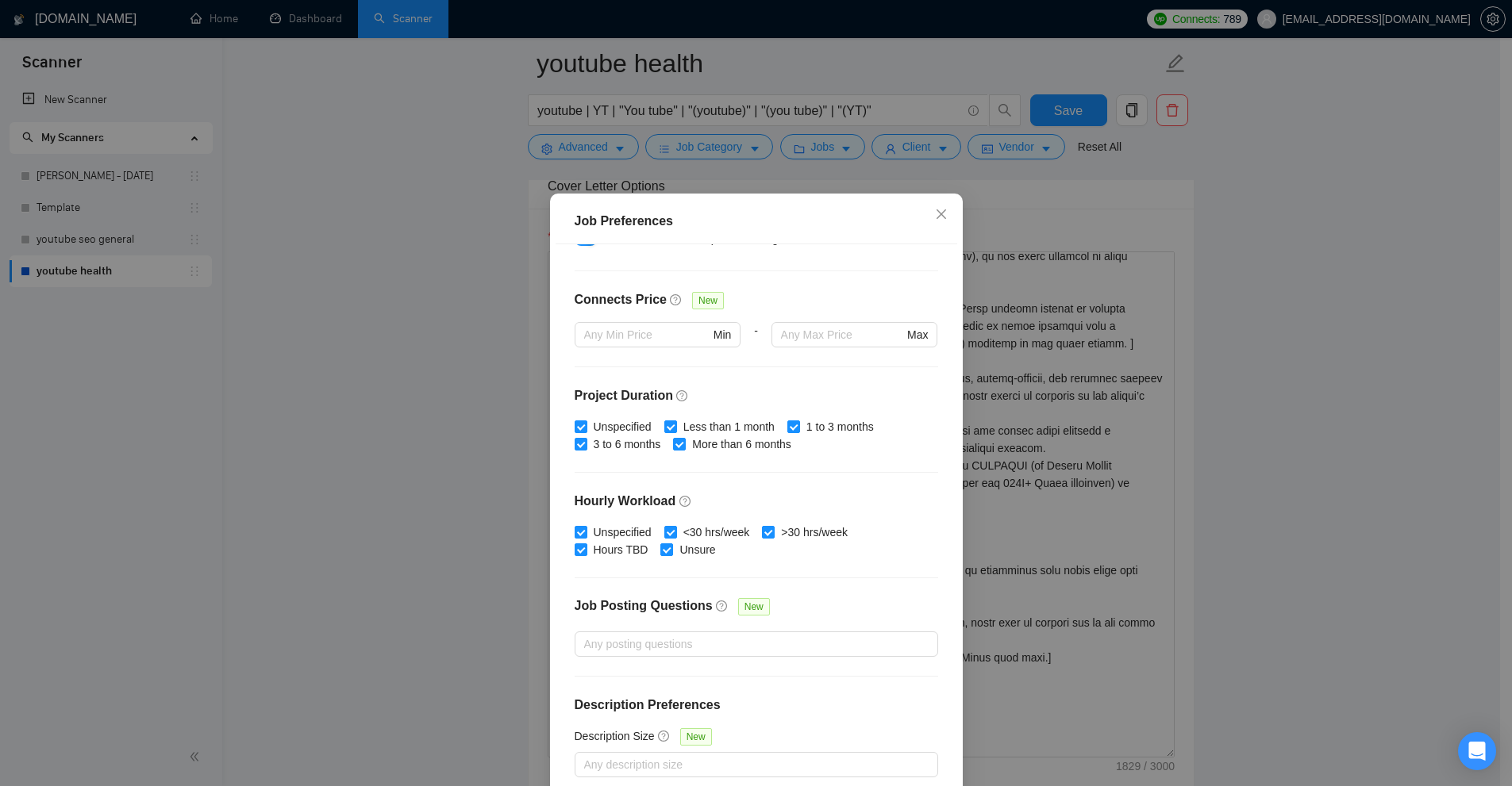
scroll to position [78, 0]
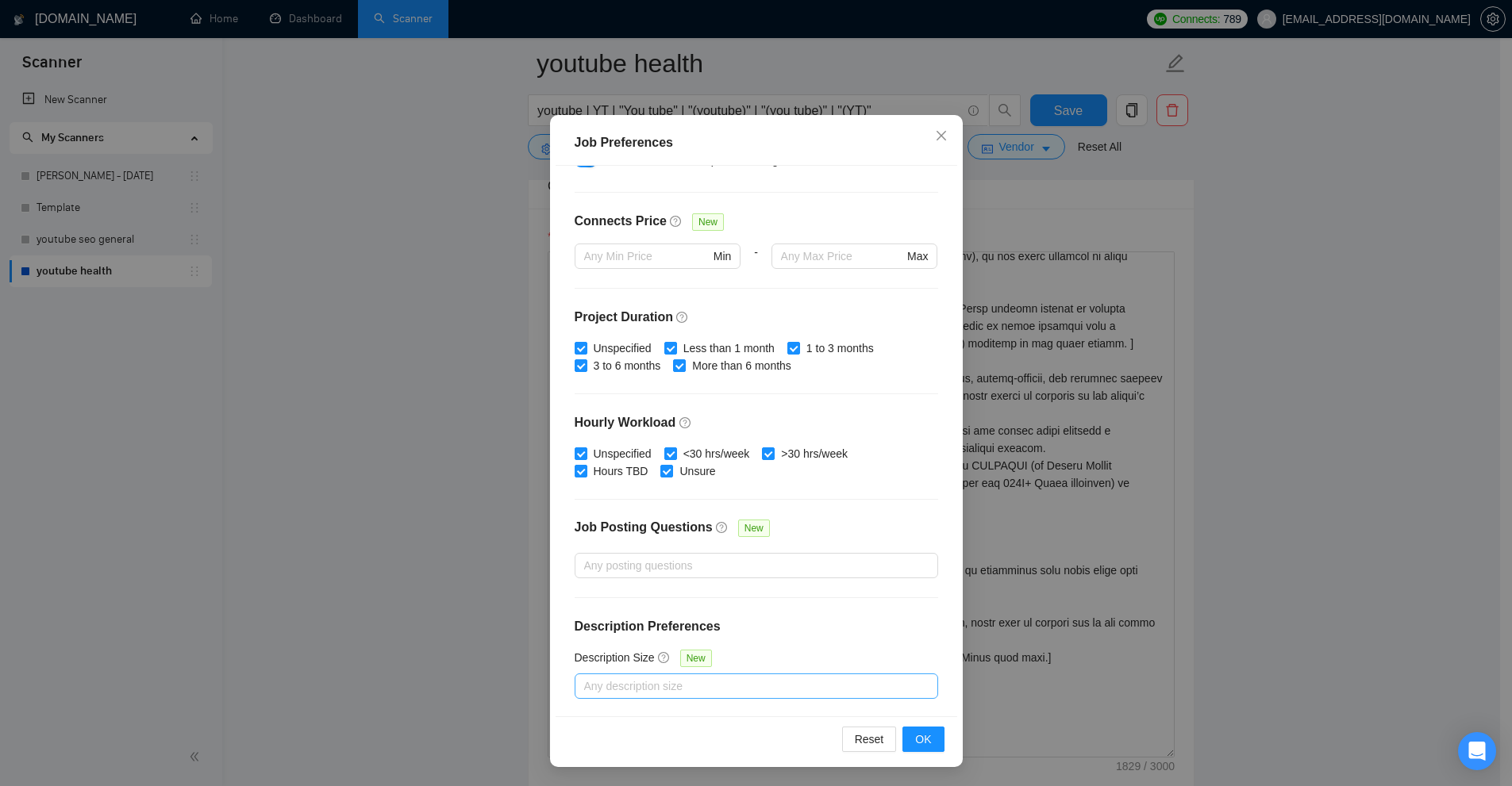
click at [640, 685] on div at bounding box center [748, 686] width 340 height 19
click at [1293, 505] on div "Job Preferences Budget Project Type All Fixed Price Hourly Rate Fixed Price Bud…" at bounding box center [756, 393] width 1512 height 786
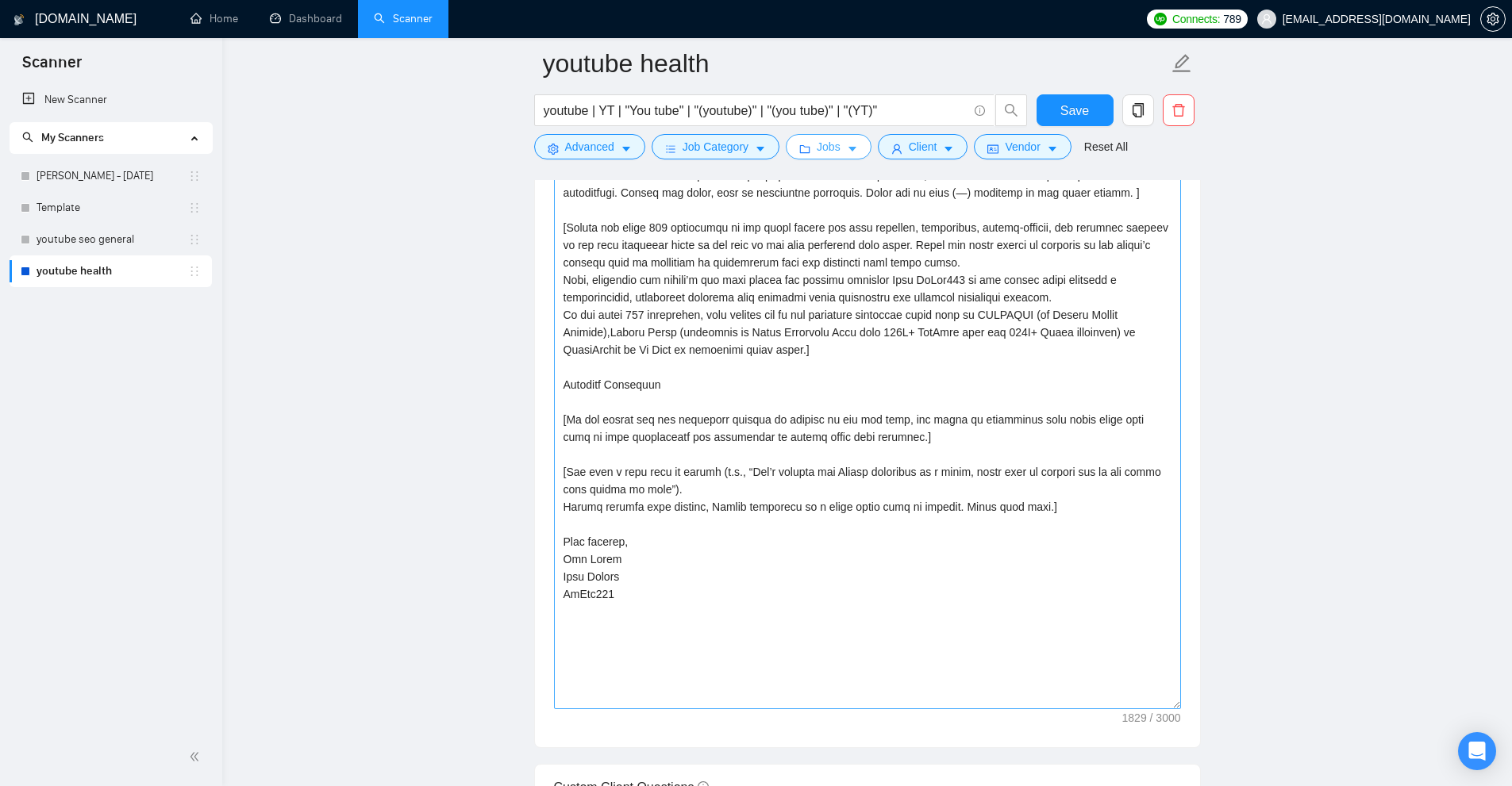
scroll to position [0, 0]
drag, startPoint x: 1175, startPoint y: 589, endPoint x: 1005, endPoint y: 558, distance: 172.8
click at [1173, 709] on textarea "Cover letter template:" at bounding box center [866, 401] width 627 height 617
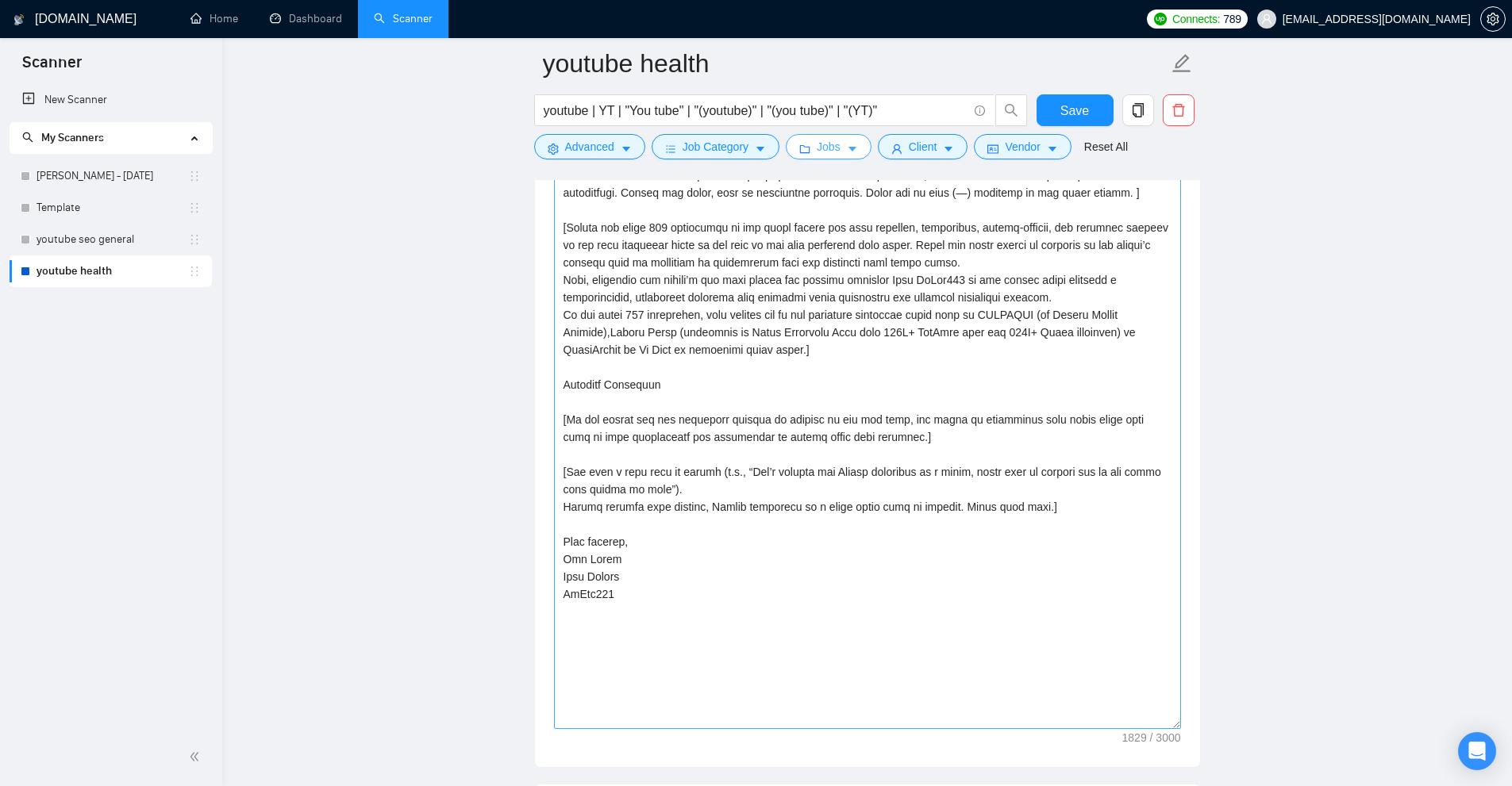
scroll to position [1745, 0]
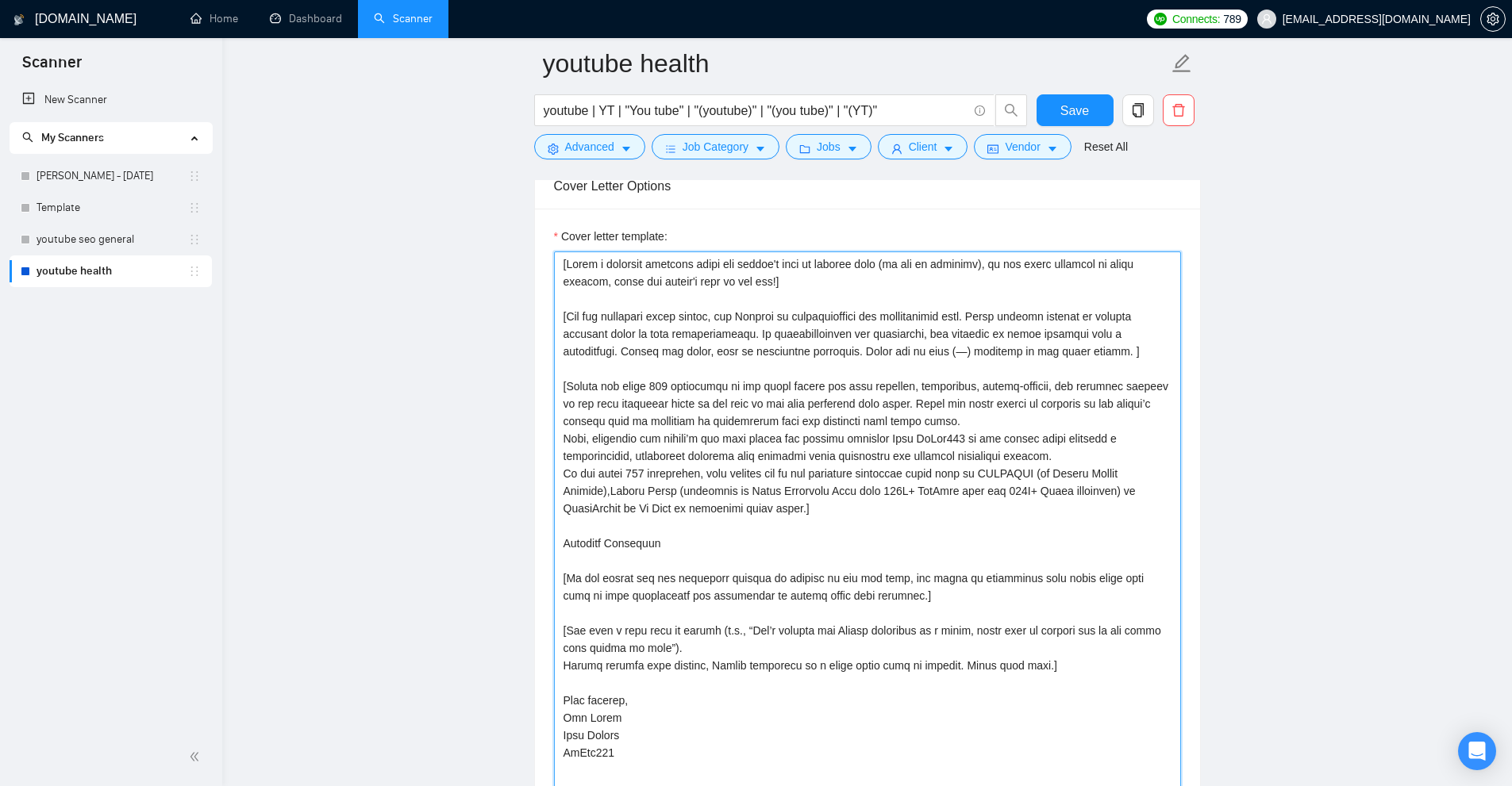
click at [665, 532] on textarea "Cover letter template:" at bounding box center [866, 569] width 627 height 637
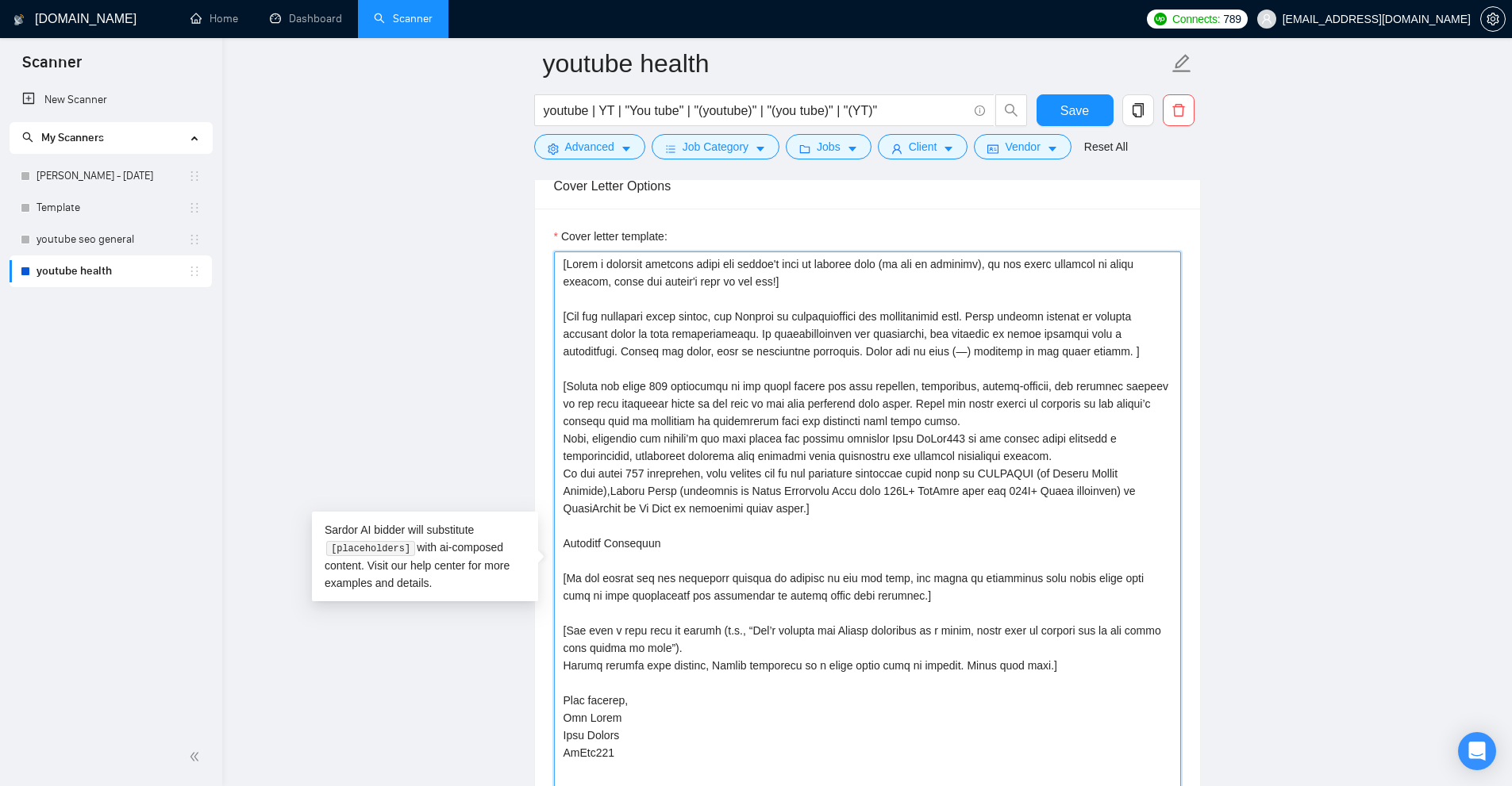
drag, startPoint x: 818, startPoint y: 507, endPoint x: 481, endPoint y: 389, distance: 357.1
click at [793, 391] on textarea "Cover letter template:" at bounding box center [866, 569] width 627 height 637
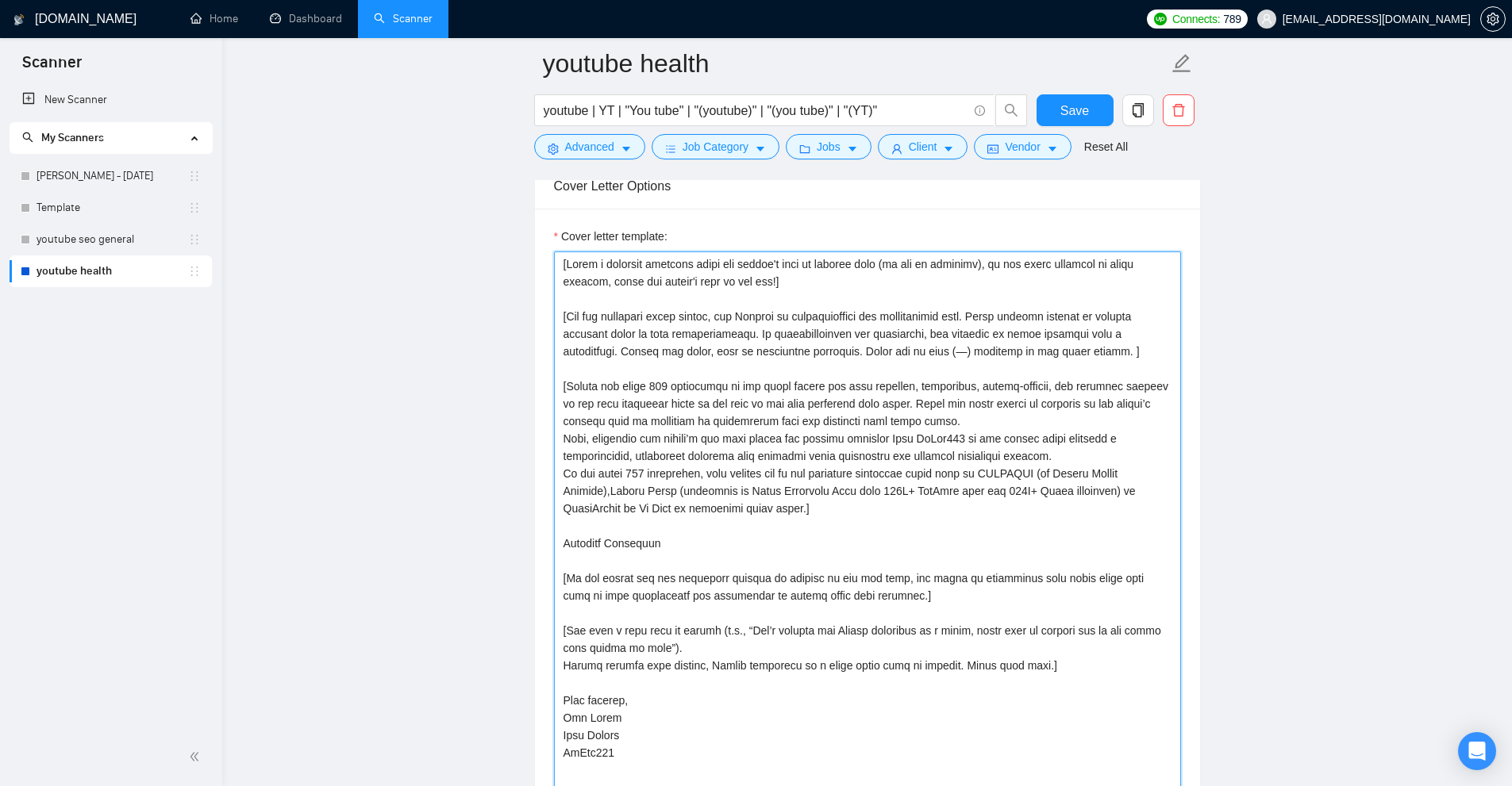
click at [769, 538] on textarea "Cover letter template:" at bounding box center [866, 569] width 627 height 637
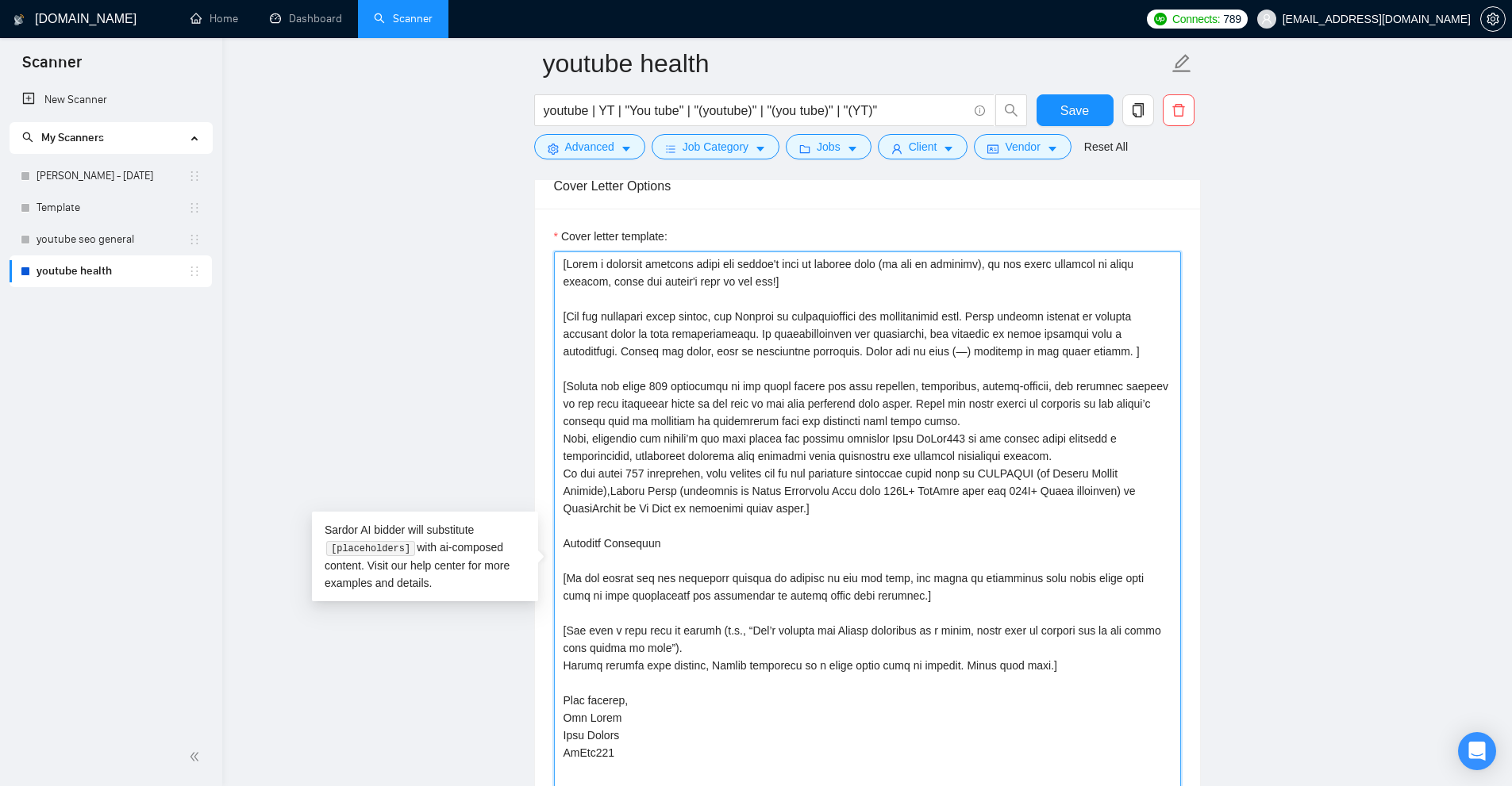
drag, startPoint x: 571, startPoint y: 385, endPoint x: 1026, endPoint y: 381, distance: 455.0
click at [1026, 381] on textarea "Cover letter template:" at bounding box center [866, 569] width 627 height 637
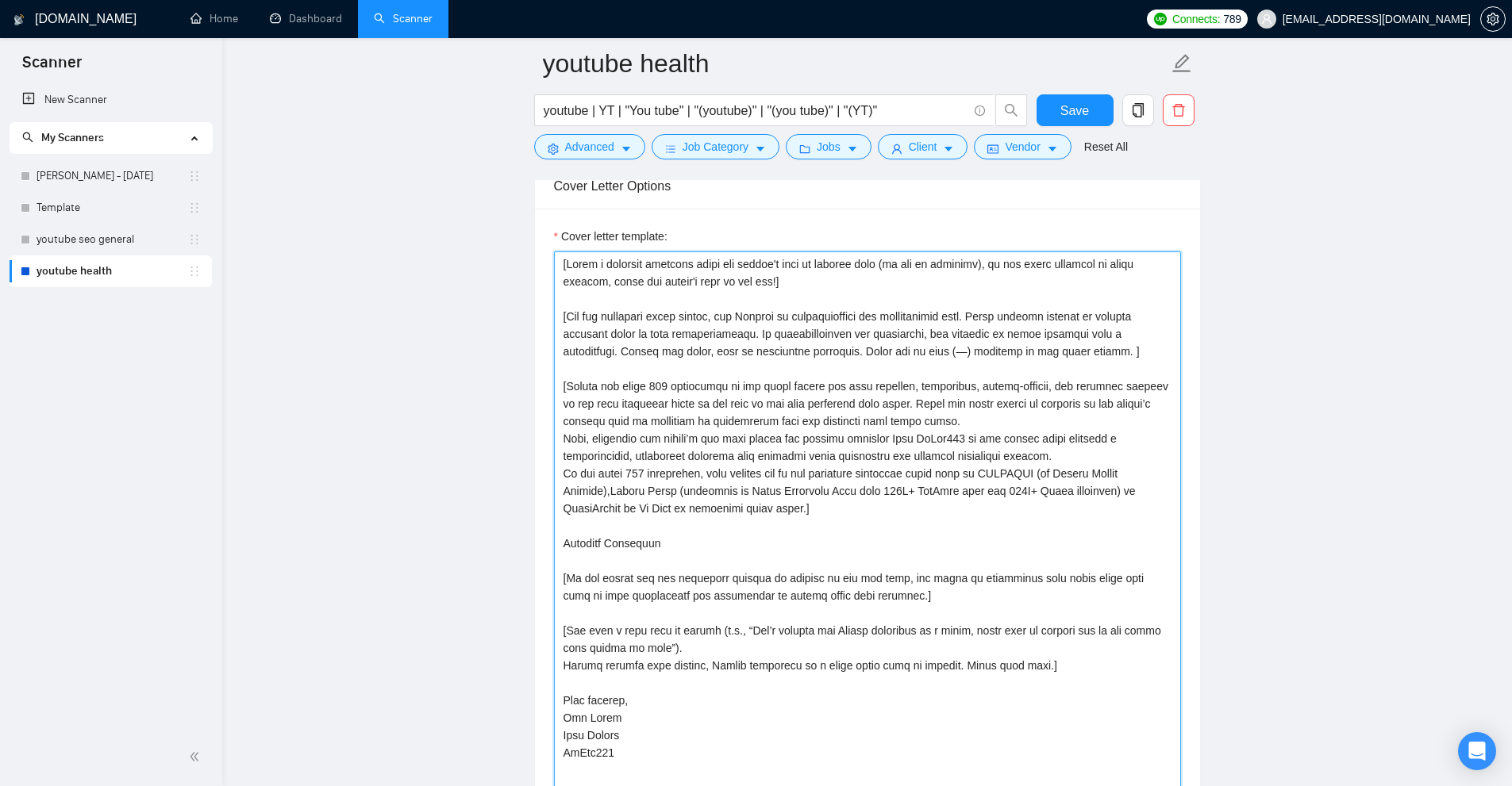
click at [589, 442] on textarea "Cover letter template:" at bounding box center [866, 569] width 627 height 637
click at [638, 398] on textarea "Cover letter template:" at bounding box center [866, 569] width 627 height 637
drag, startPoint x: 554, startPoint y: 490, endPoint x: 766, endPoint y: 492, distance: 212.0
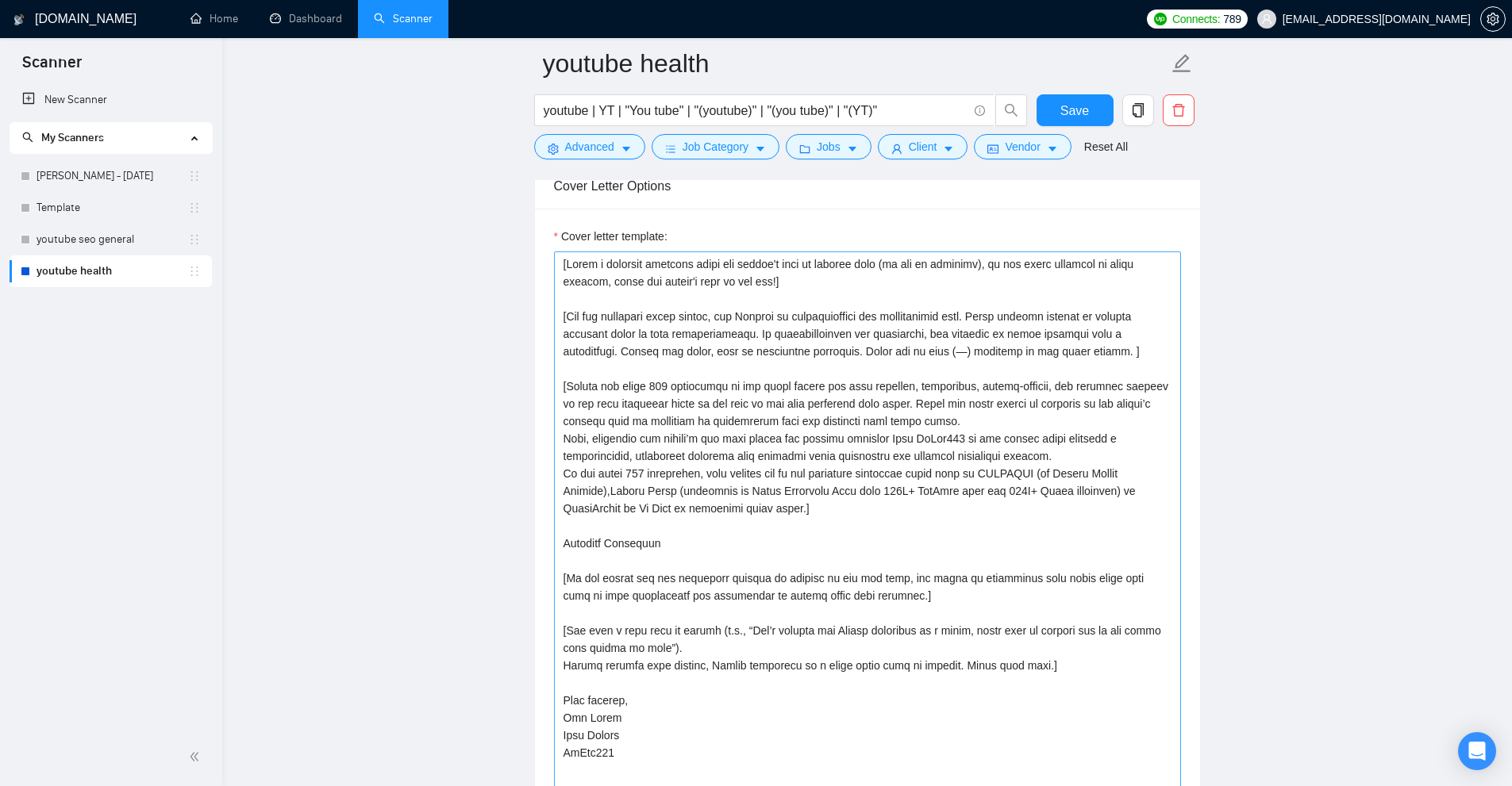
click at [755, 493] on div "Cover letter template:" at bounding box center [867, 567] width 665 height 718
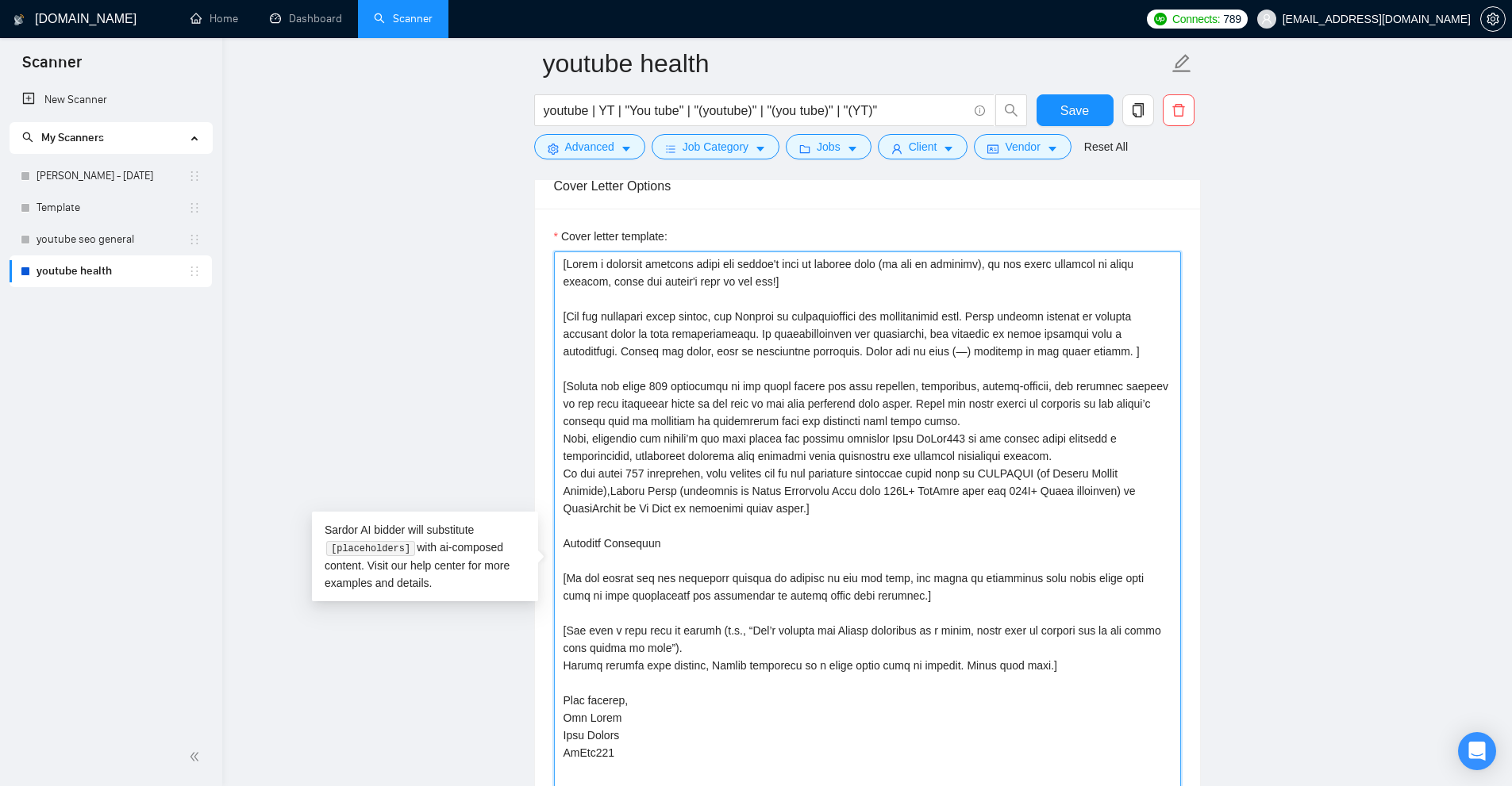
drag, startPoint x: 797, startPoint y: 491, endPoint x: 1025, endPoint y: 465, distance: 229.5
click at [1032, 465] on textarea "Cover letter template:" at bounding box center [866, 569] width 627 height 637
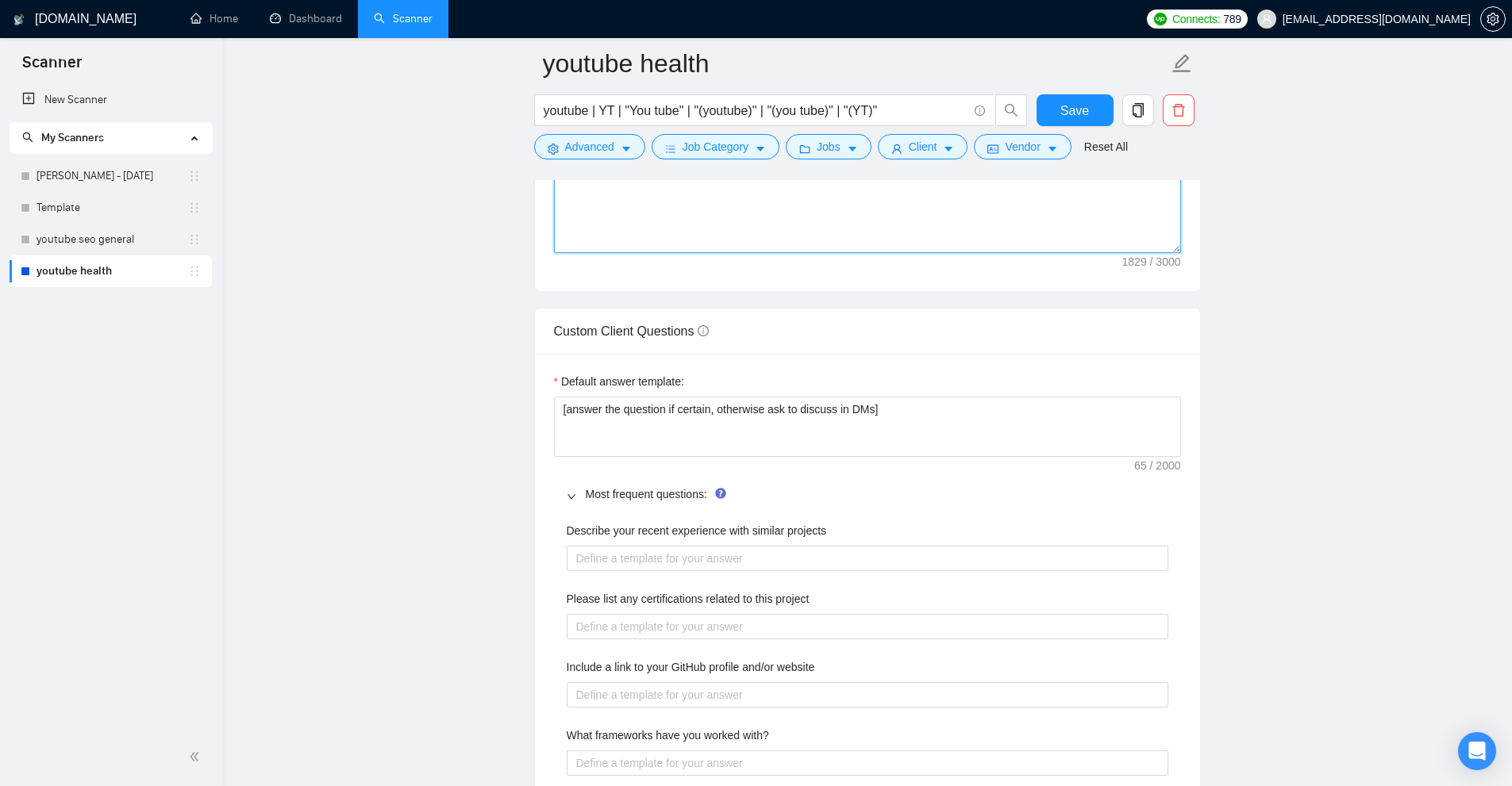
scroll to position [2459, 0]
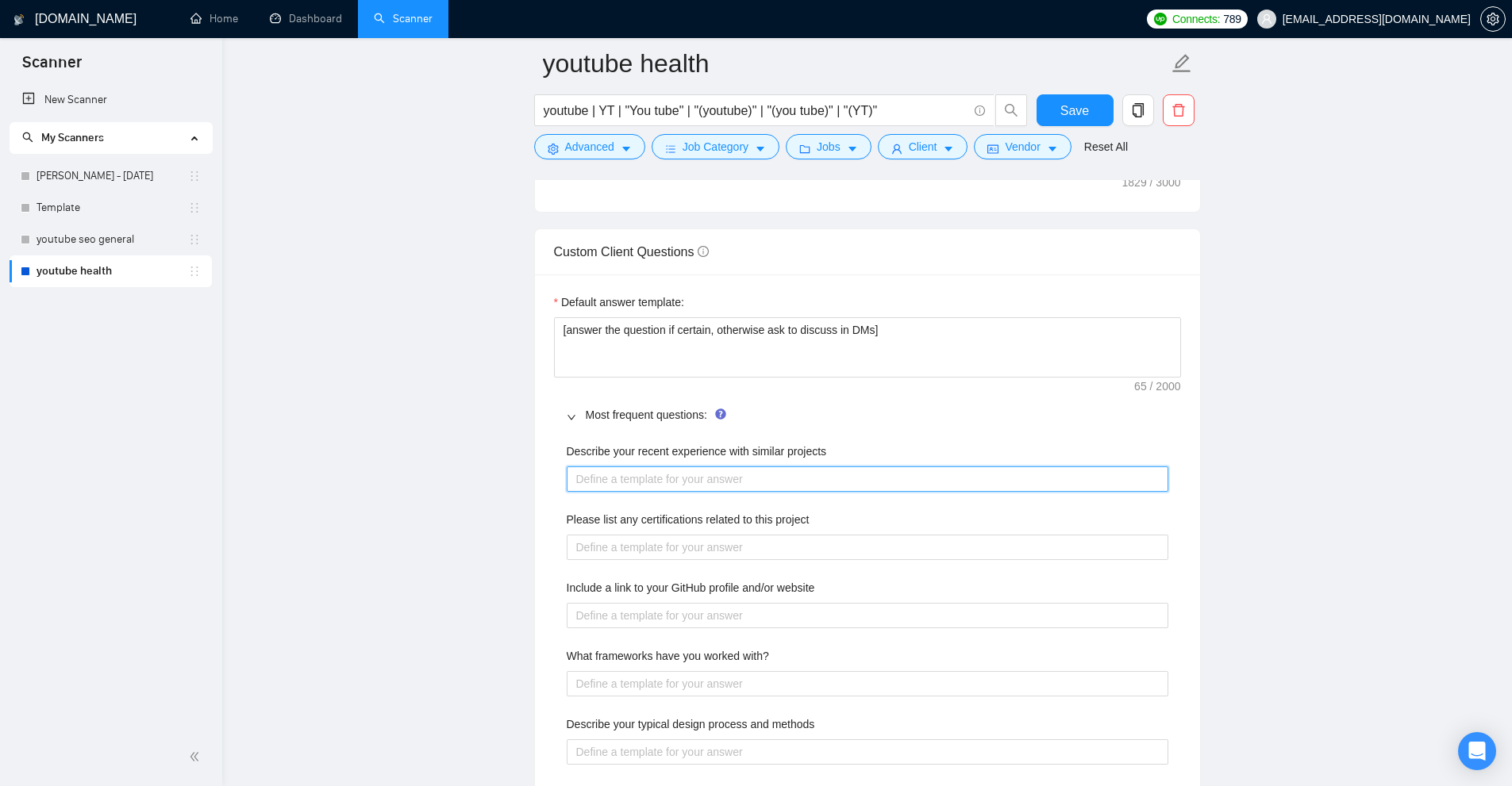
click at [602, 477] on projects "Describe your recent experience with similar projects" at bounding box center [867, 479] width 602 height 26
click at [683, 480] on projects "Describe your recent experience with similar projects" at bounding box center [867, 479] width 602 height 26
click at [661, 478] on projects "Describe your recent experience with similar projects" at bounding box center [867, 479] width 602 height 26
click at [648, 466] on projects "Describe your recent experience with similar projects" at bounding box center [867, 479] width 602 height 26
paste projects "[don’t write the following, use it as context, | is a separator PRJPOOL: Projec…"
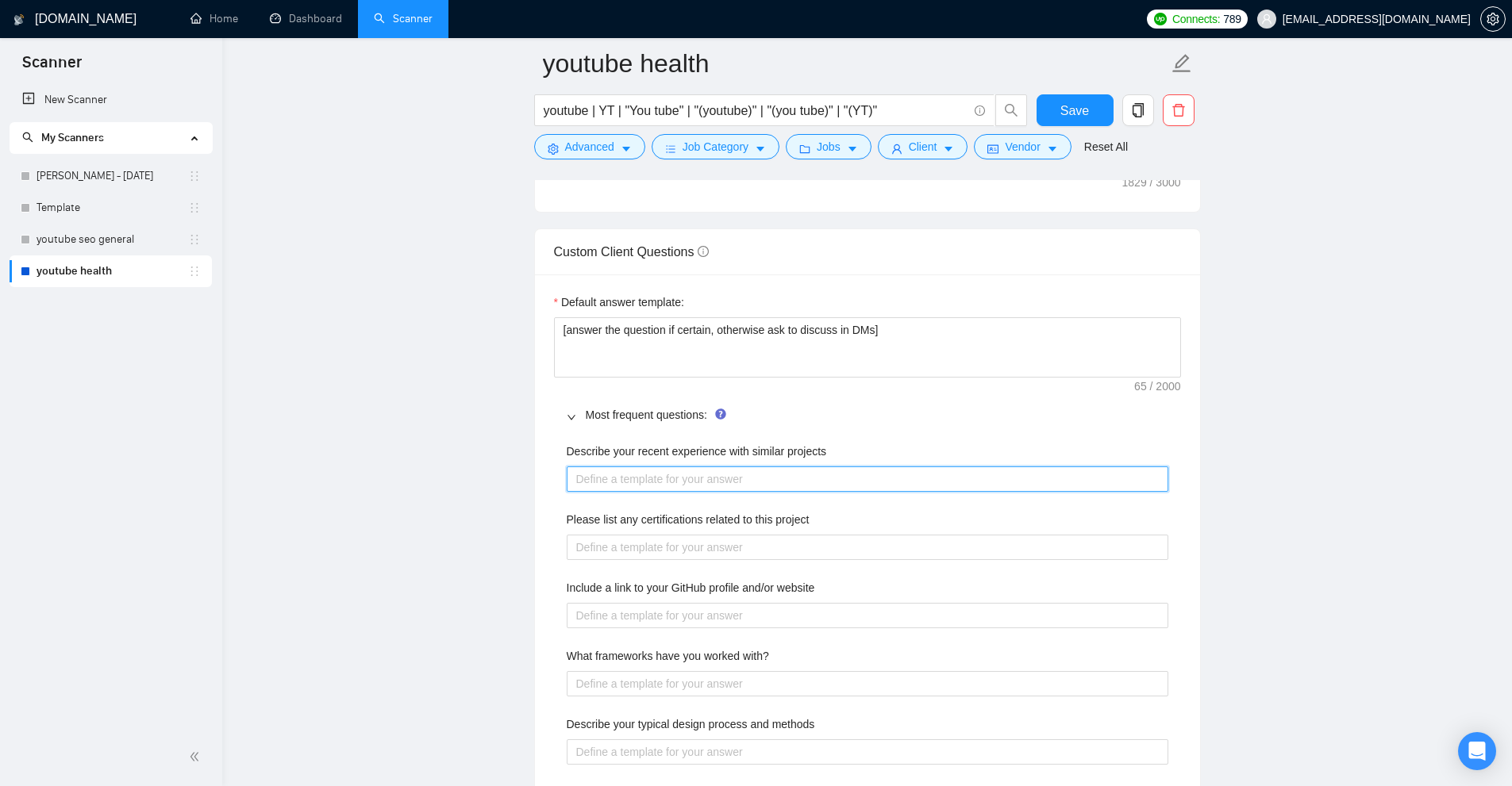
type projects "[don’t write the following, use it as context, | is a separator PRJPOOL: Projec…"
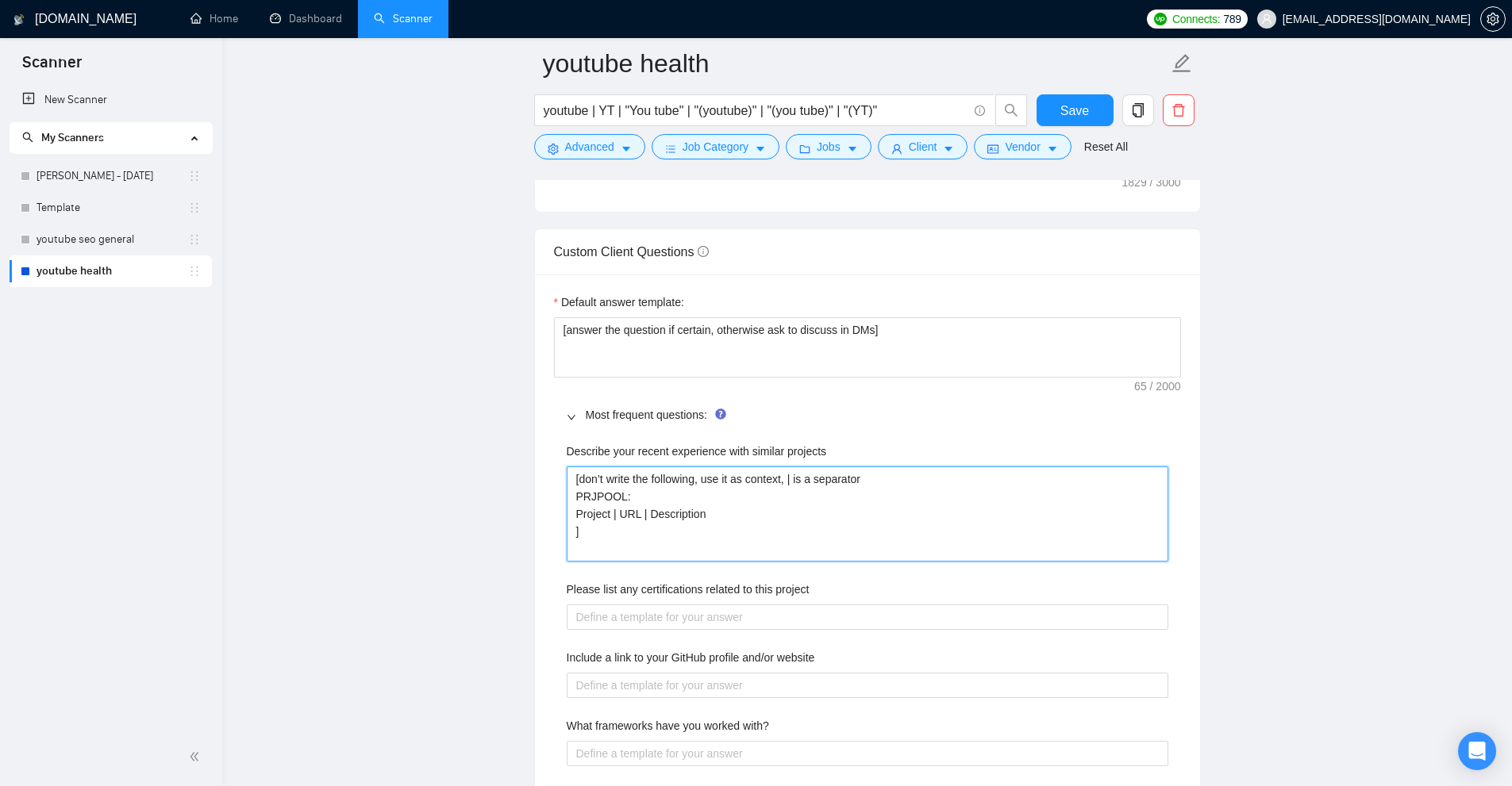
drag, startPoint x: 576, startPoint y: 477, endPoint x: 785, endPoint y: 472, distance: 209.1
click at [785, 472] on projects "[don’t write the following, use it as context, | is a separator PRJPOOL: Projec…" at bounding box center [867, 514] width 602 height 95
click at [817, 498] on projects "[don’t write the following, use it as context, | is a separator PRJPOOL: Projec…" at bounding box center [867, 514] width 602 height 95
drag, startPoint x: 705, startPoint y: 476, endPoint x: 811, endPoint y: 475, distance: 106.0
click at [798, 471] on projects "[don’t write the following, use it as context, | is a separator PRJPOOL: Projec…" at bounding box center [867, 514] width 602 height 95
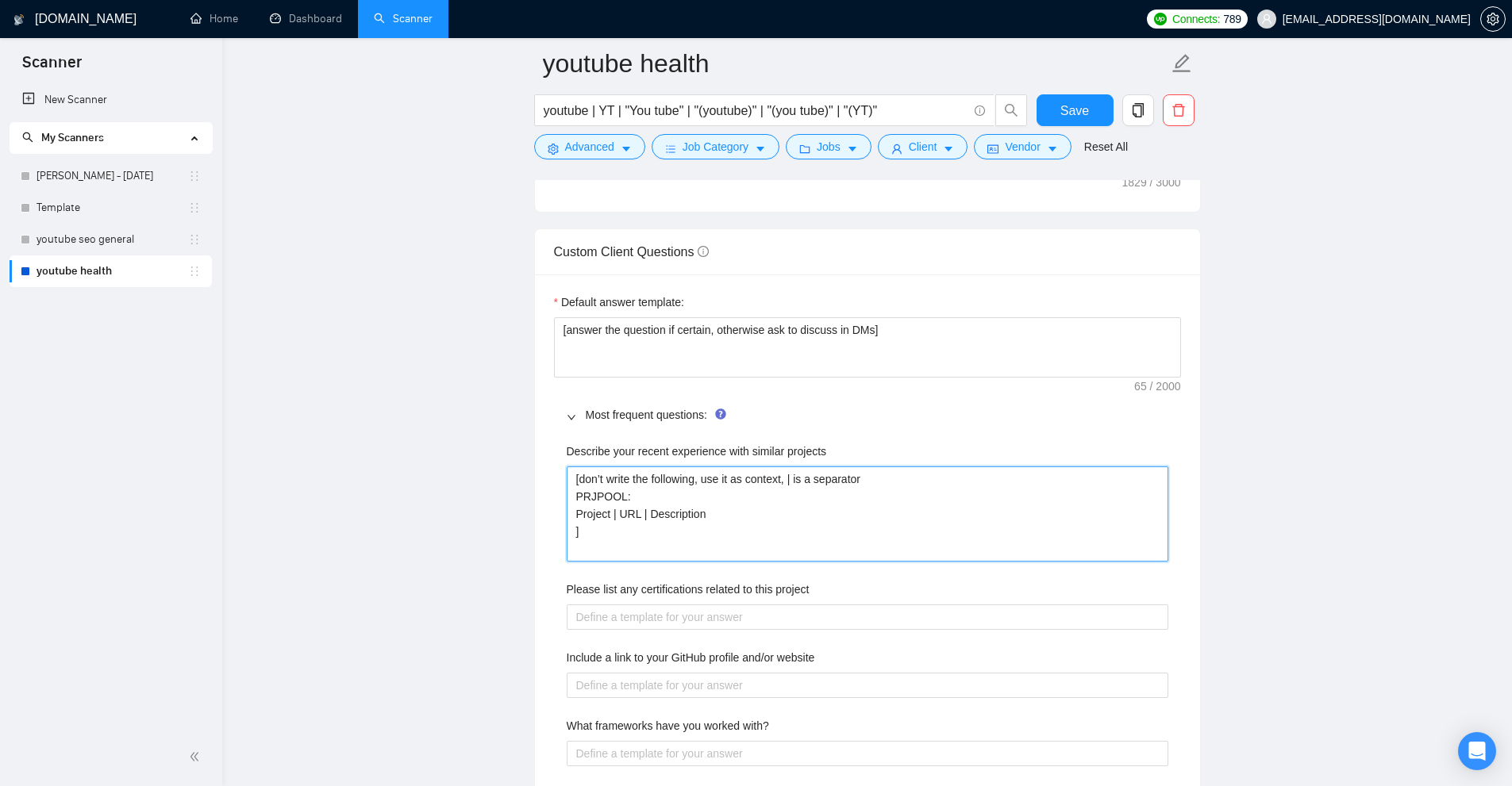
click at [859, 479] on projects "[don’t write the following, use it as context, | is a separator PRJPOOL: Projec…" at bounding box center [867, 514] width 602 height 95
drag, startPoint x: 730, startPoint y: 521, endPoint x: 554, endPoint y: 515, distance: 176.1
click at [622, 514] on projects "[don’t write the following, use it as context, | is a separator PRJPOOL: Projec…" at bounding box center [867, 514] width 602 height 95
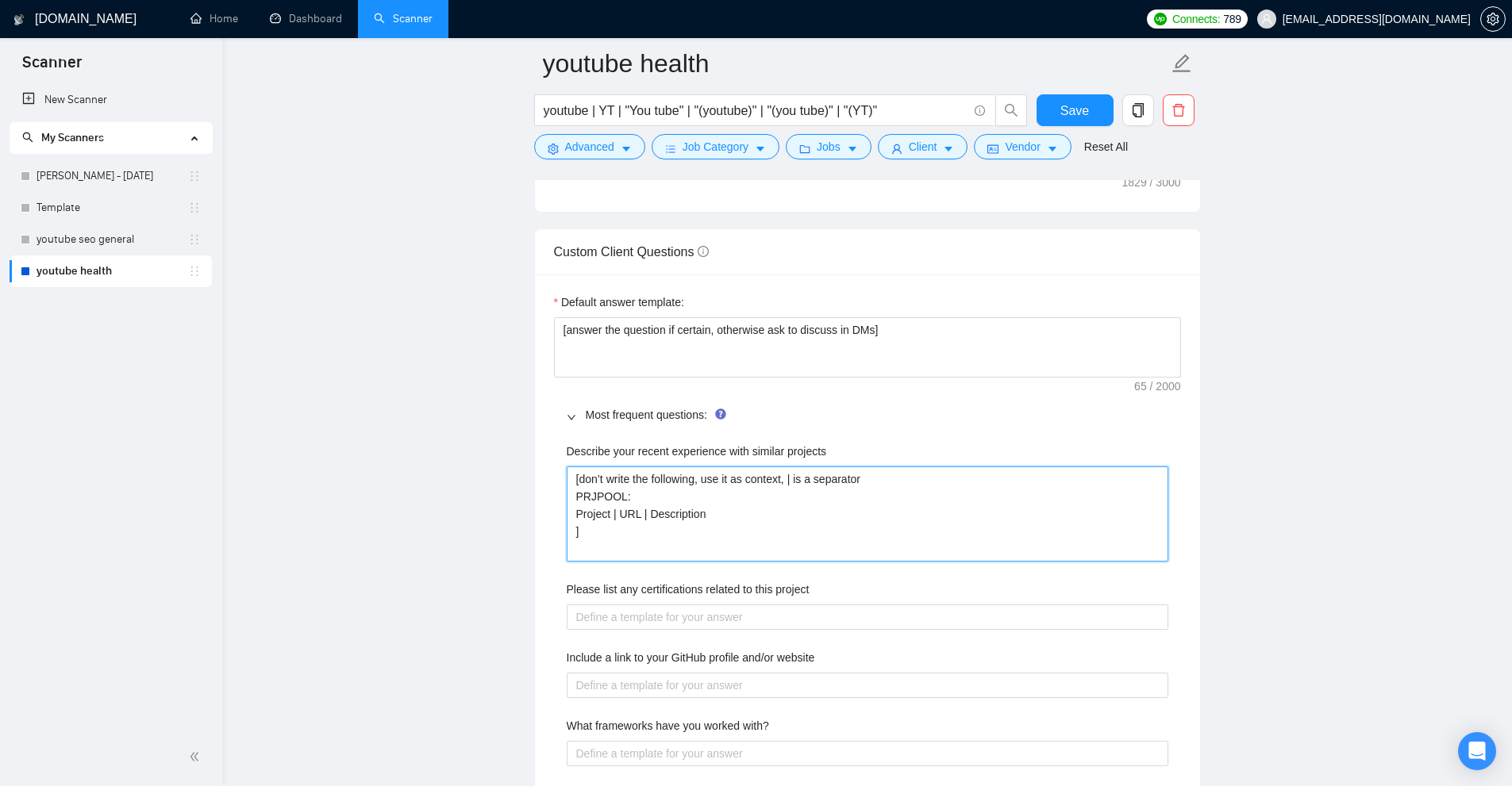
drag, startPoint x: 616, startPoint y: 498, endPoint x: 521, endPoint y: 495, distance: 95.0
click at [521, 495] on main "youtube health youtube | YT | "You tube" | "(youtube)" | "(you tube)" | "(YT)" …" at bounding box center [866, 396] width 1239 height 5584
type projects "[don’t write the following, use it as context, | is a separator Project | URL |…"
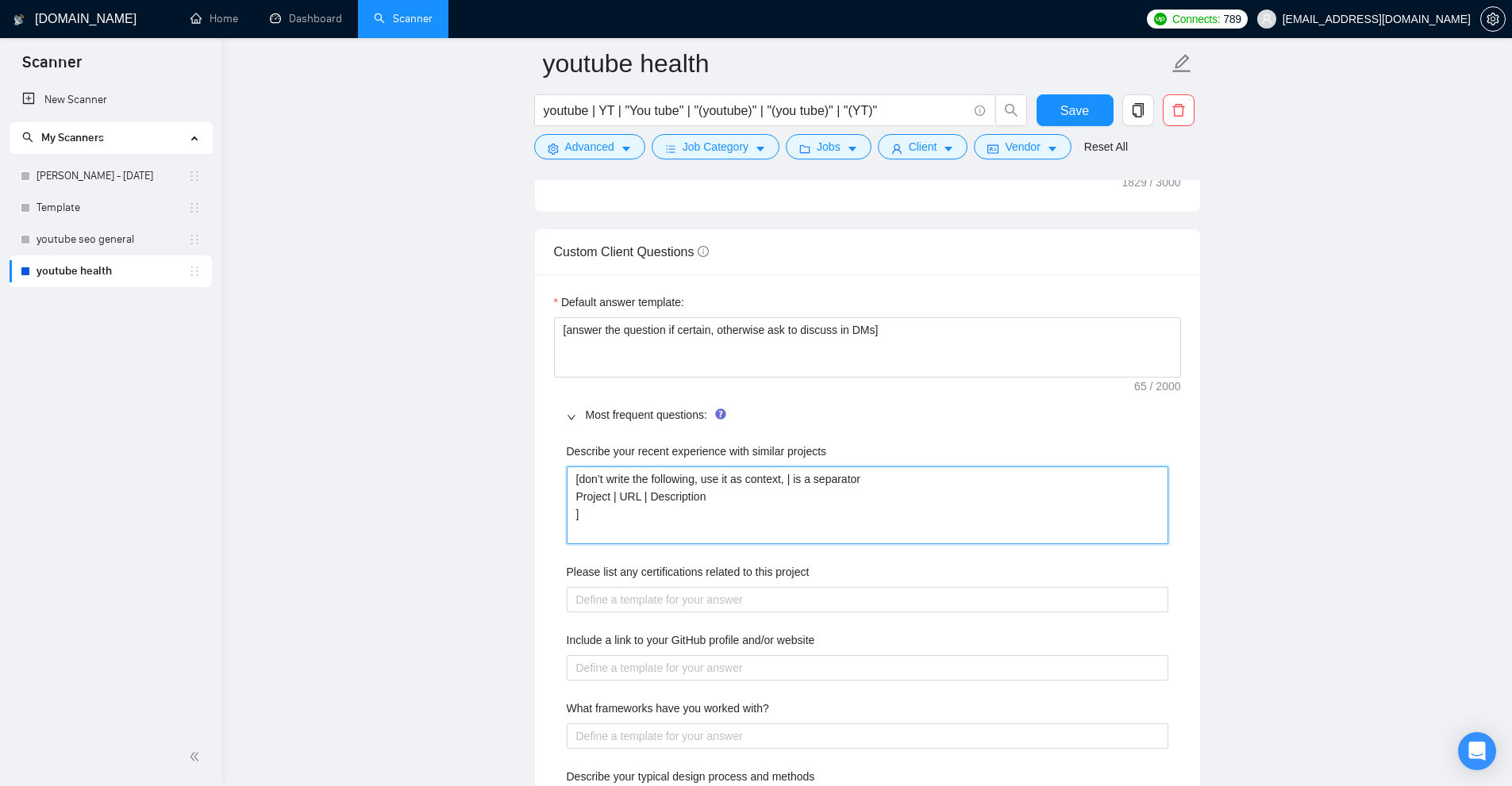
drag, startPoint x: 654, startPoint y: 496, endPoint x: 784, endPoint y: 504, distance: 130.2
click at [784, 504] on projects "[don’t write the following, use it as context, | is a separator Project | URL |…" at bounding box center [867, 505] width 602 height 78
click at [774, 505] on projects "[don’t write the following, use it as context, | is a separator Project | URL |…" at bounding box center [867, 505] width 602 height 78
type projects "[don’t write the following, use it as context, | is a separator Project | URL |…"
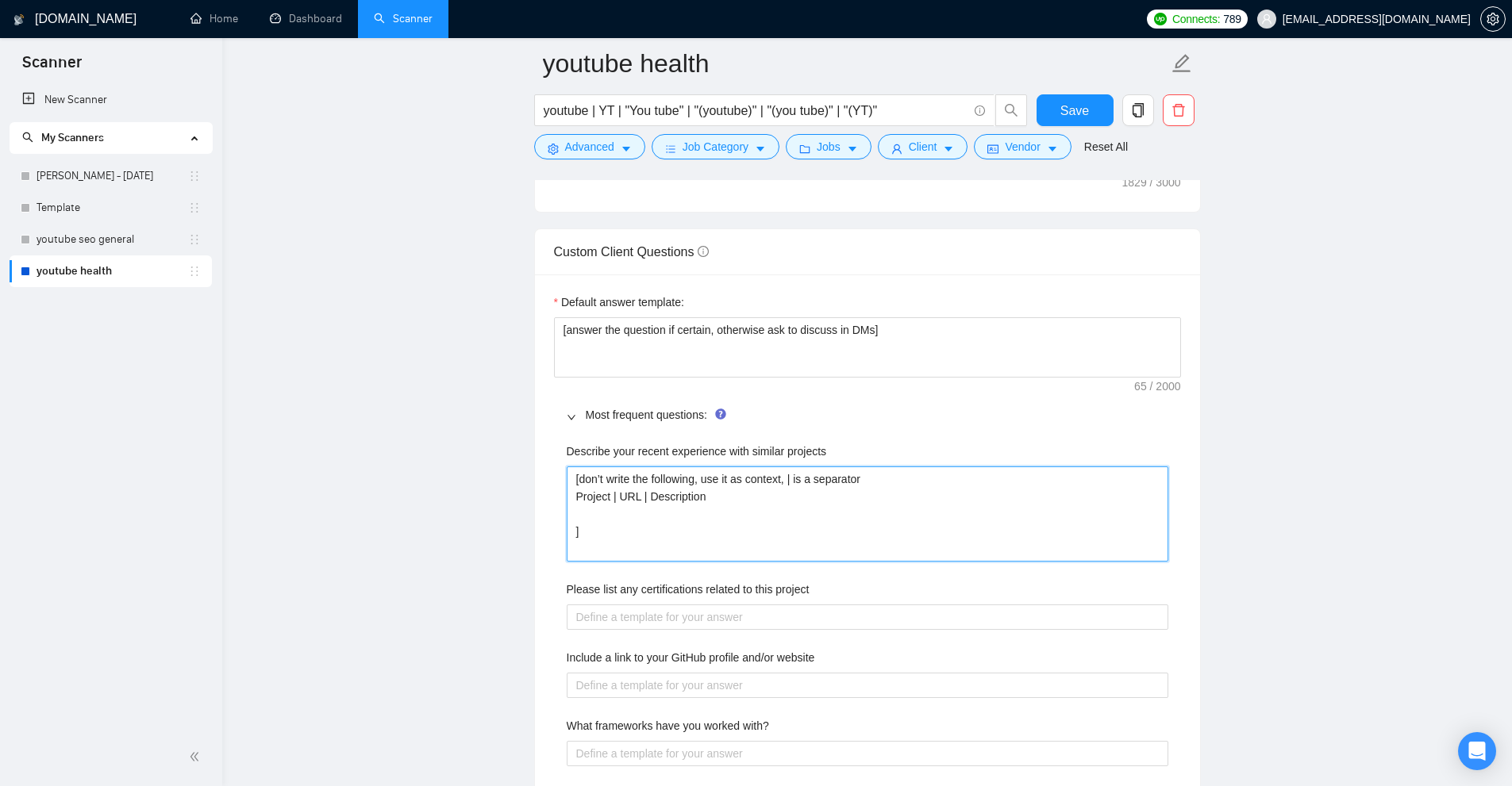
type projects "[don’t write the following, use it as context, | is a separator Project | URL |…"
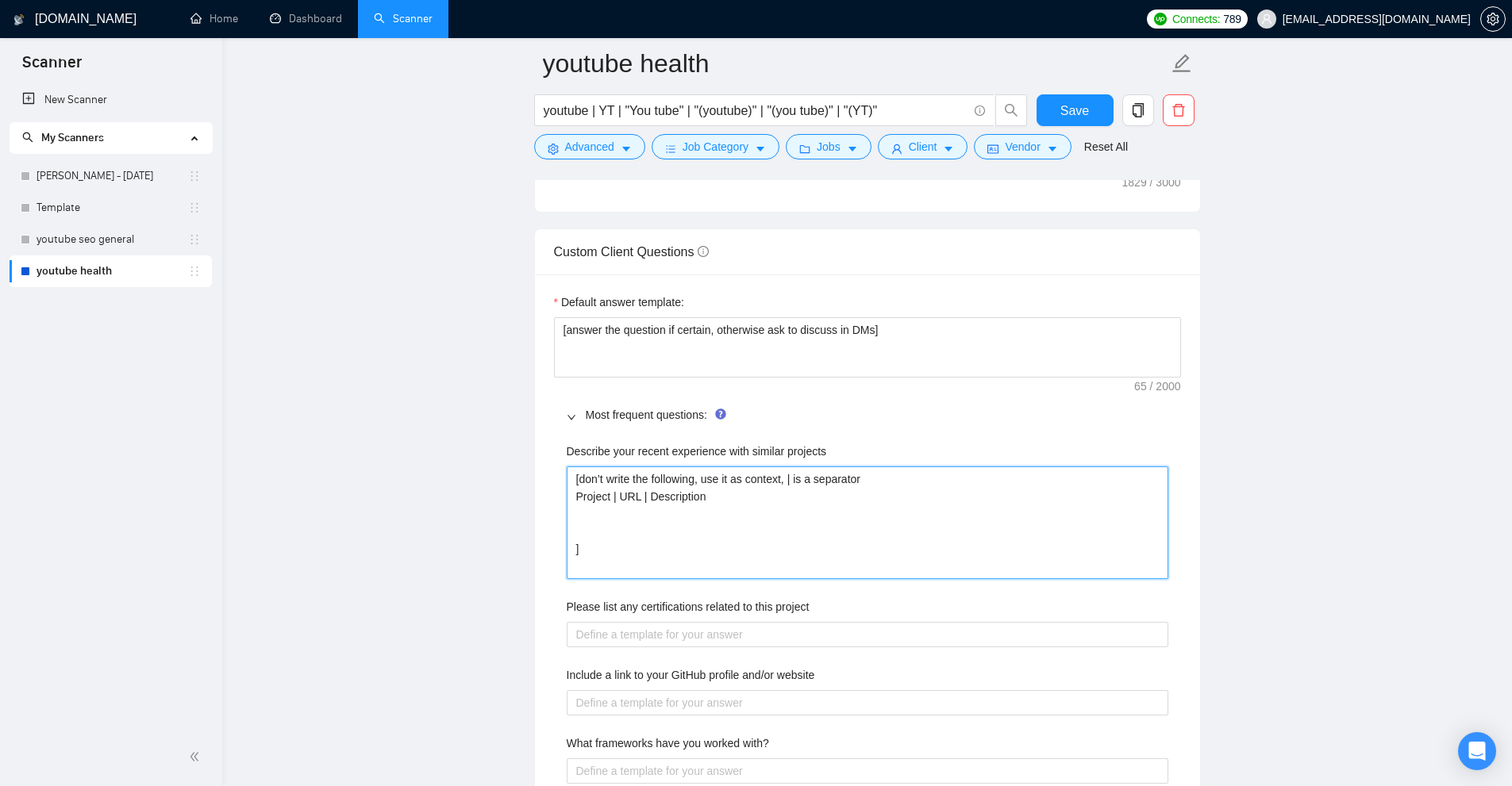
type projects "[don’t write the following, use it as context, | is a separator Project | URL |…"
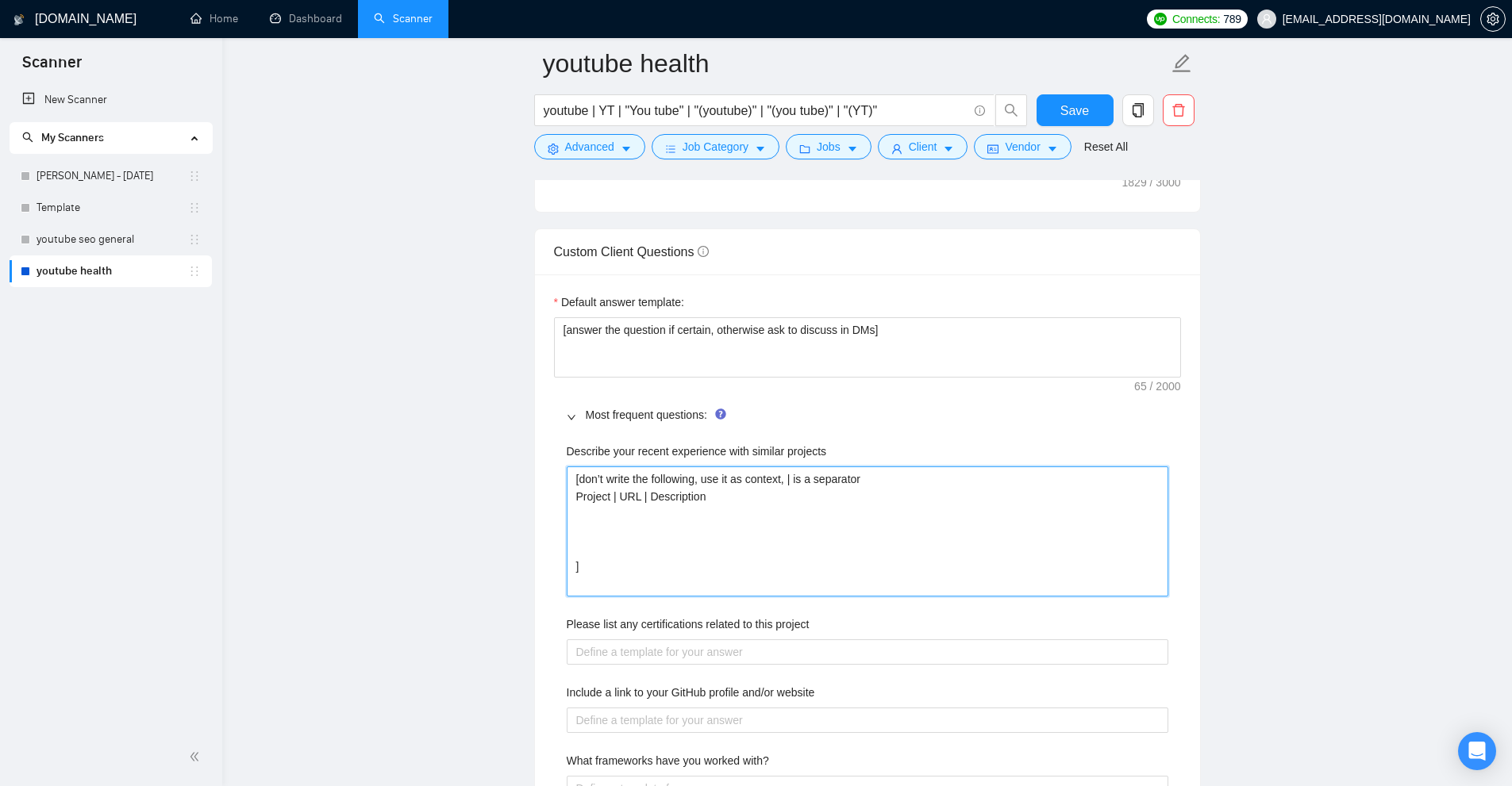
paste projects "Project | URL | Description"
type projects "[don’t write the following, use it as context, | is a separator Project | URL |…"
paste projects "Project | URL | Description"
type projects "[don’t write the following, use it as context, | is a separator Project | URL |…"
paste projects "Project | URL | Description"
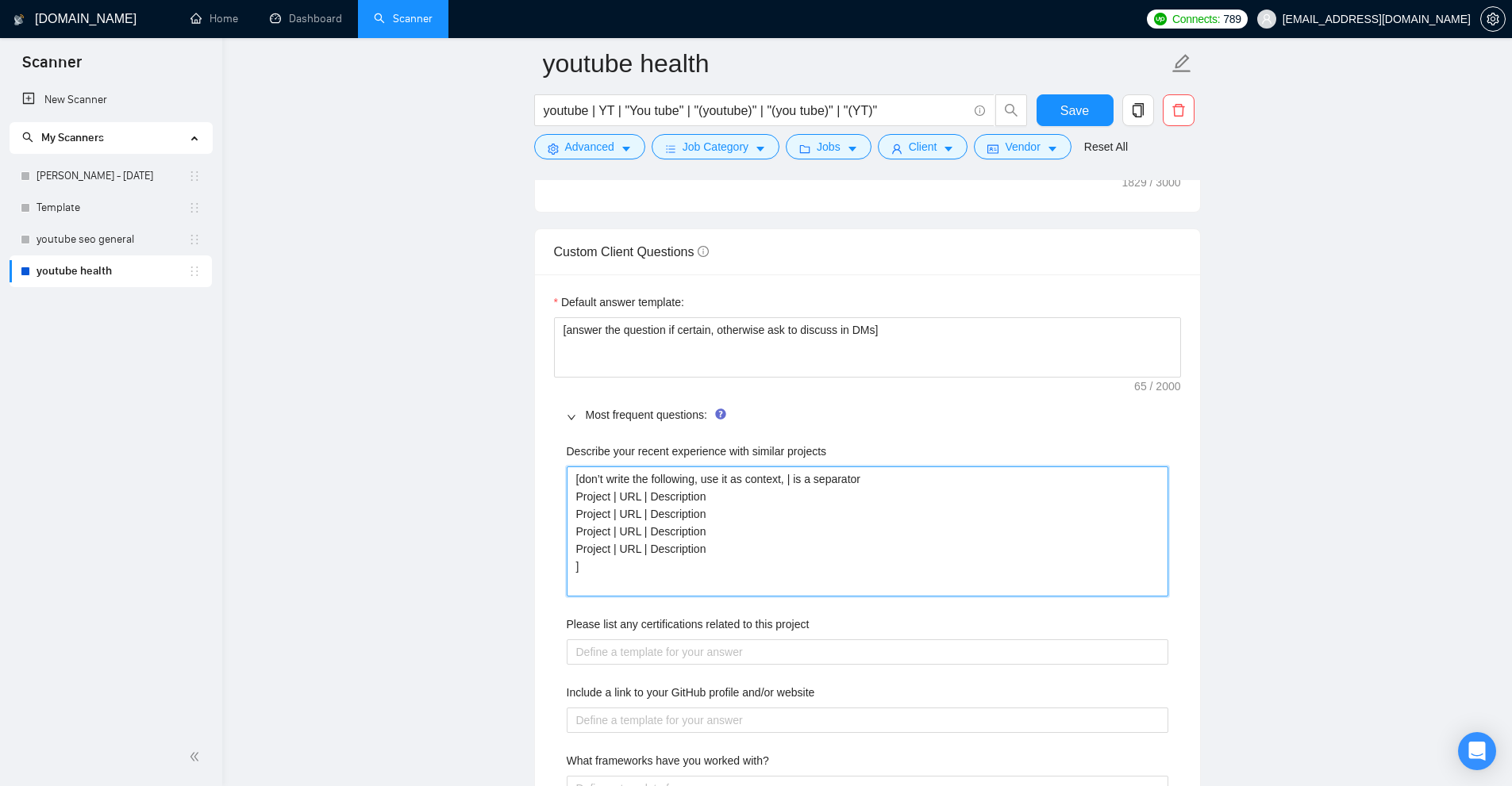
click at [1161, 589] on projects "[don’t write the following, use it as context, | is a separator Project | URL |…" at bounding box center [867, 531] width 602 height 130
type projects "[don’t write the following, use it as context, | is a separator Project | URL |…"
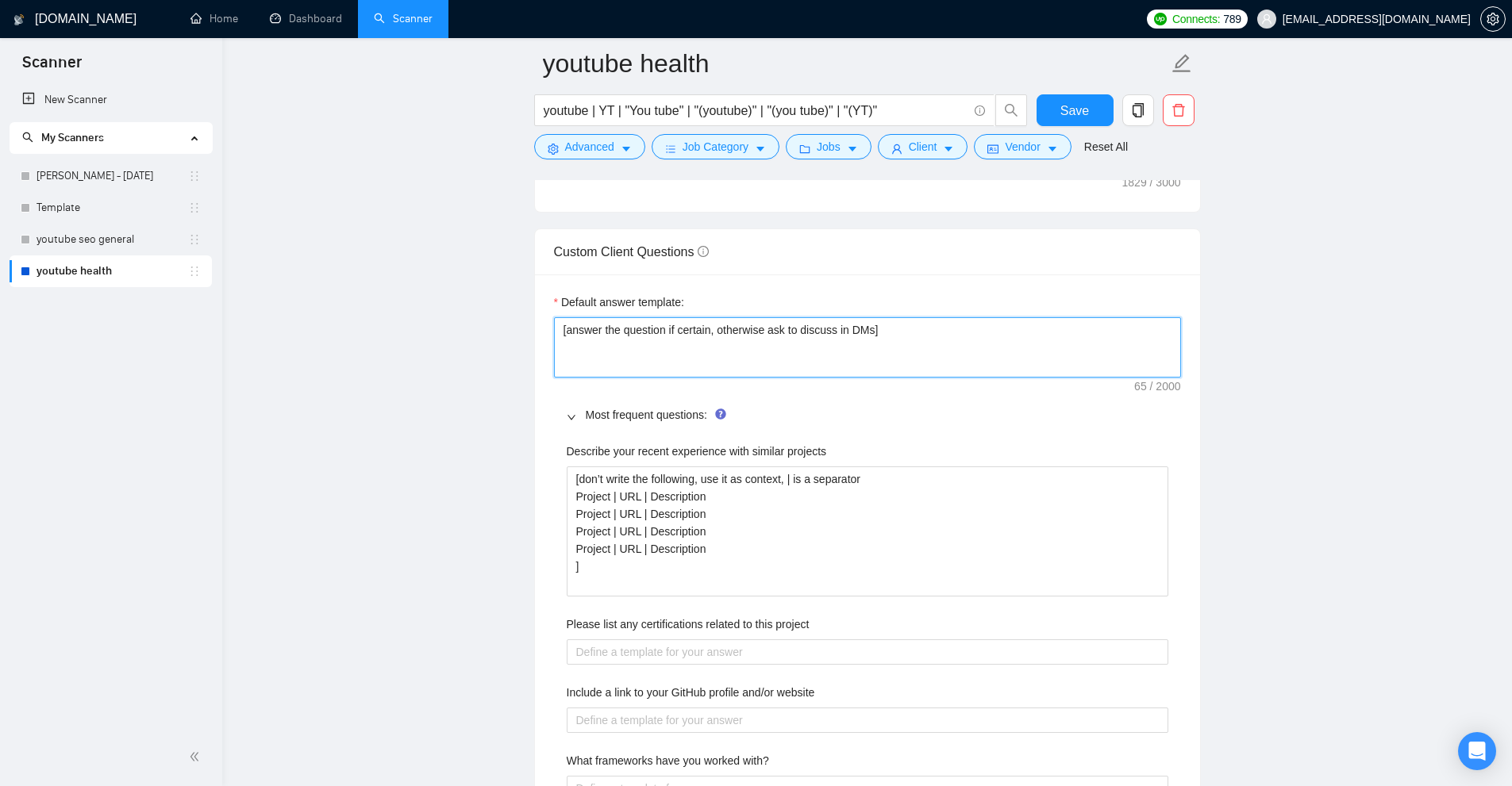
click at [931, 330] on textarea "[answer the question if certain, otherwise ask to discuss in DMs]" at bounding box center [866, 347] width 627 height 60
type textarea "[answer the question if certain, otherwise ask to discuss in DMs]"
type textarea "[answer the question if certain, otherwise ask to discuss in DMs] ["
type textarea "[answer the question if certain, otherwise ask to discuss in DMs] []"
type textarea "[answer the question if certain, otherwise ask to discuss in DMs] [ ]"
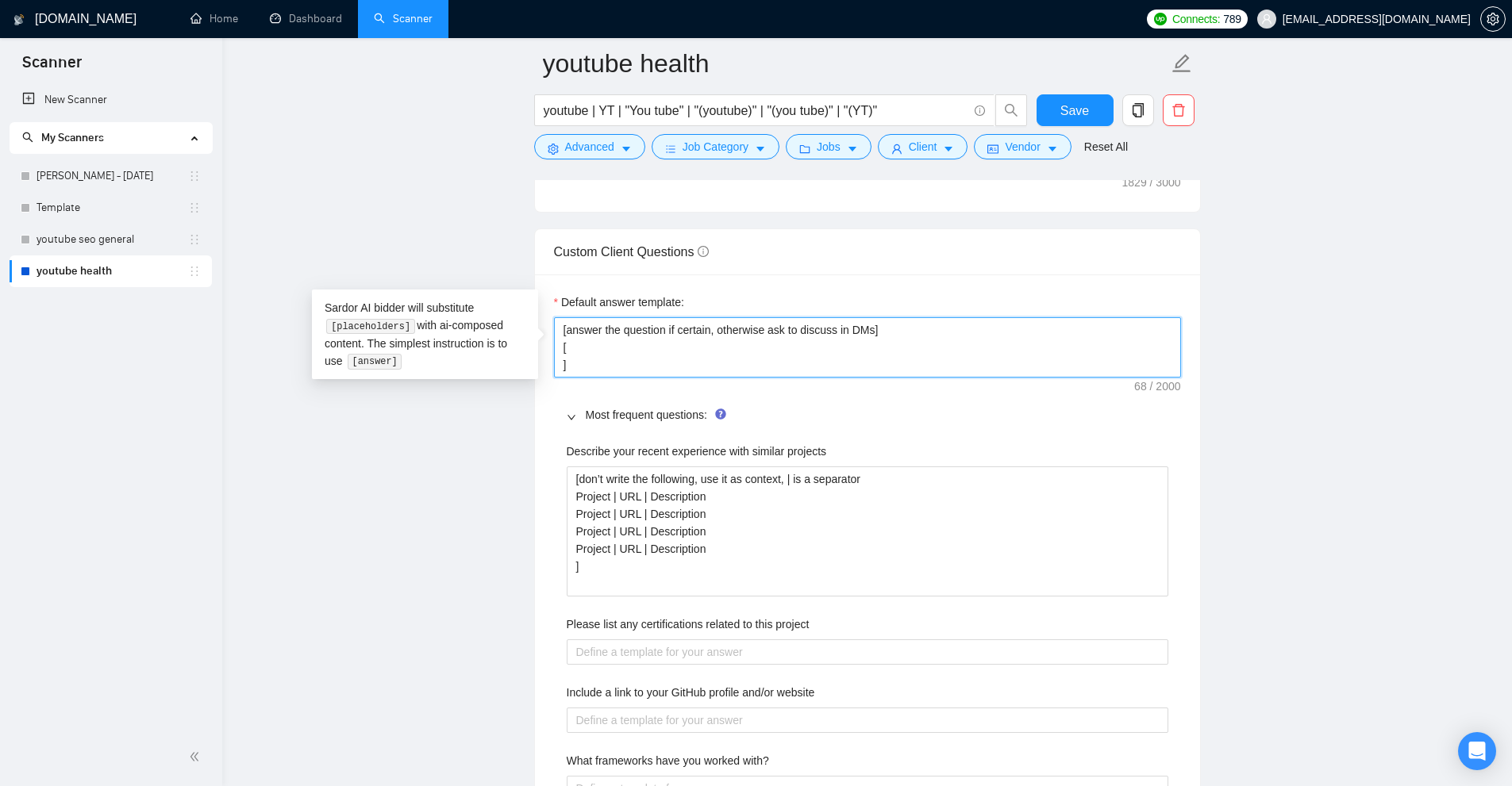
type textarea "[answer the question if certain, otherwise ask to discuss in DMs] [ ]"
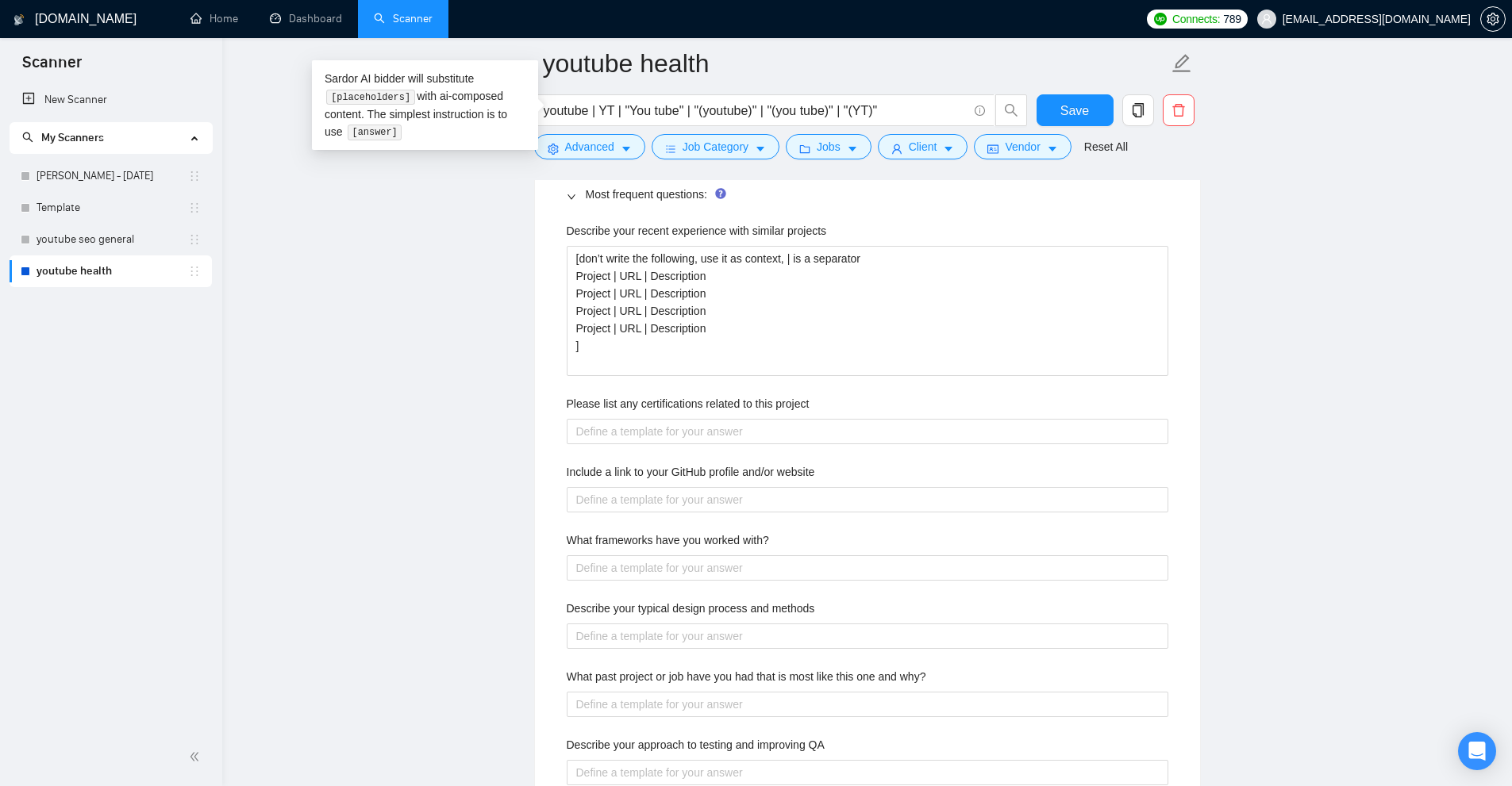
scroll to position [2539, 0]
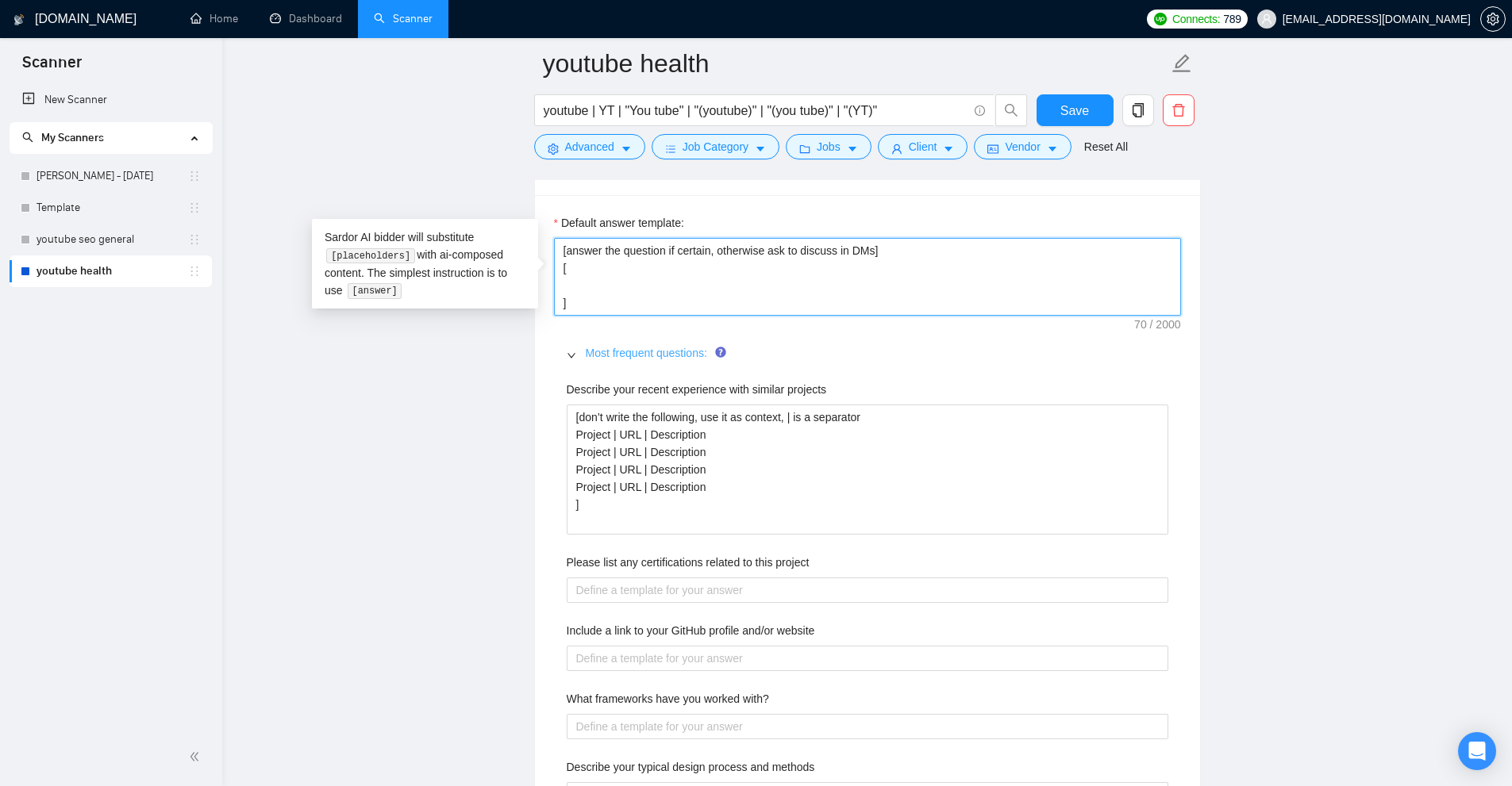
type textarea "[answer the question if certain, otherwise ask to discuss in DMs] [ ]"
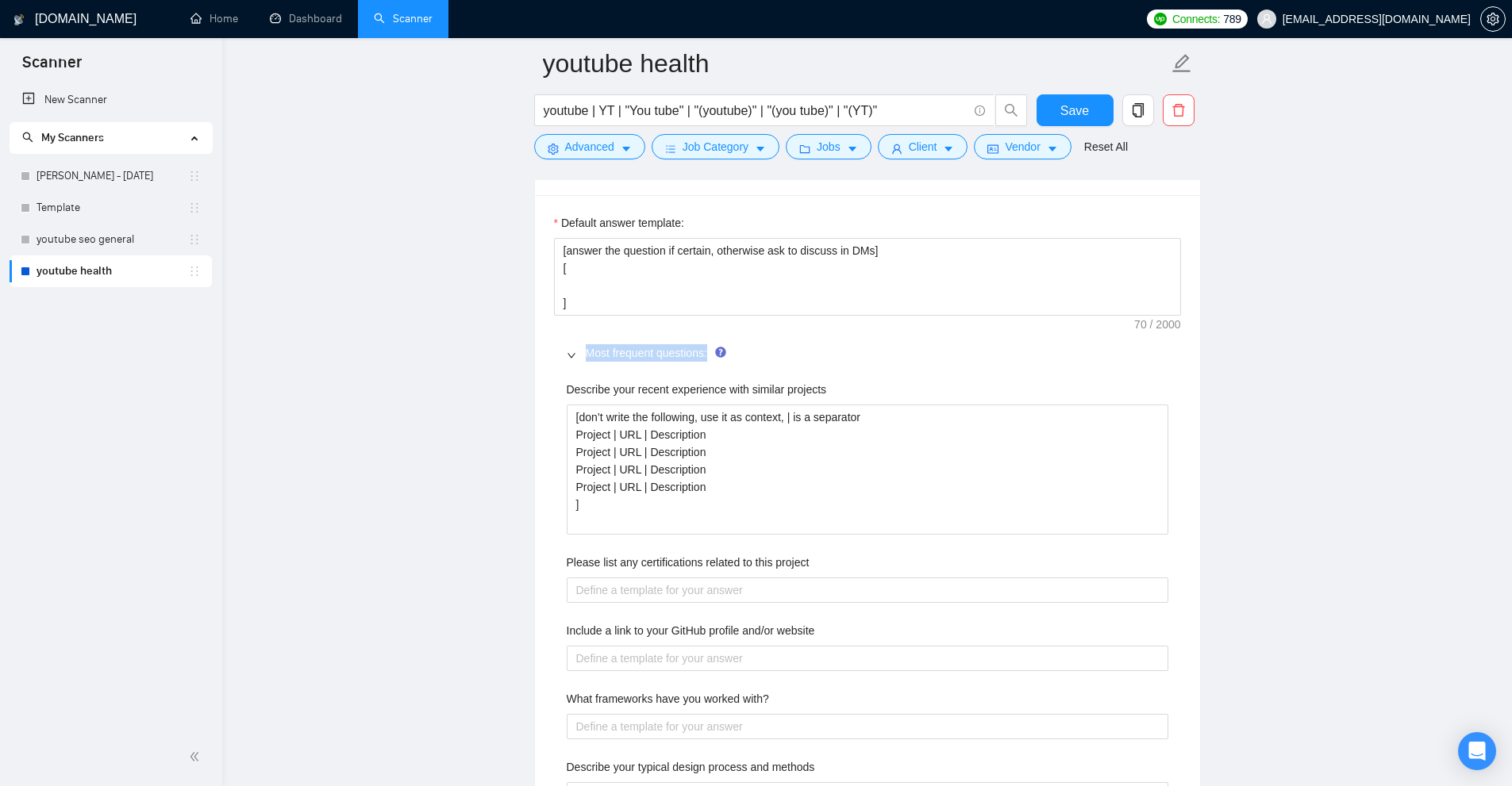
drag, startPoint x: 586, startPoint y: 349, endPoint x: 720, endPoint y: 351, distance: 134.0
click at [709, 353] on span "Most frequent questions:" at bounding box center [876, 353] width 582 height 18
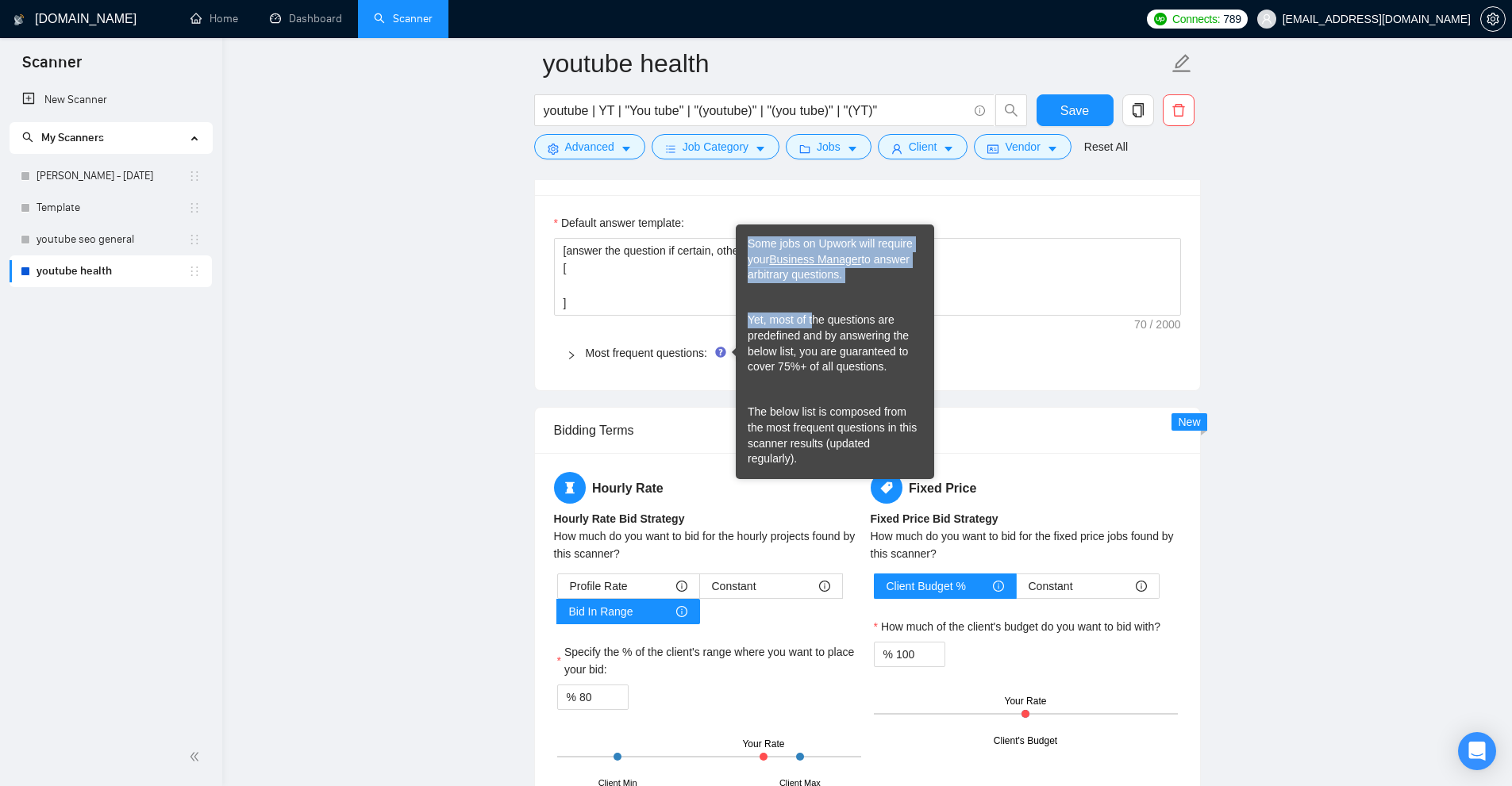
drag, startPoint x: 751, startPoint y: 230, endPoint x: 812, endPoint y: 308, distance: 99.0
click at [812, 308] on div "Some jobs on Upwork will require your Business Manager to answer arbitrary ques…" at bounding box center [835, 351] width 198 height 254
click at [842, 273] on div "Some jobs on Upwork will require your Business Manager to answer arbitrary ques…" at bounding box center [835, 259] width 174 height 47
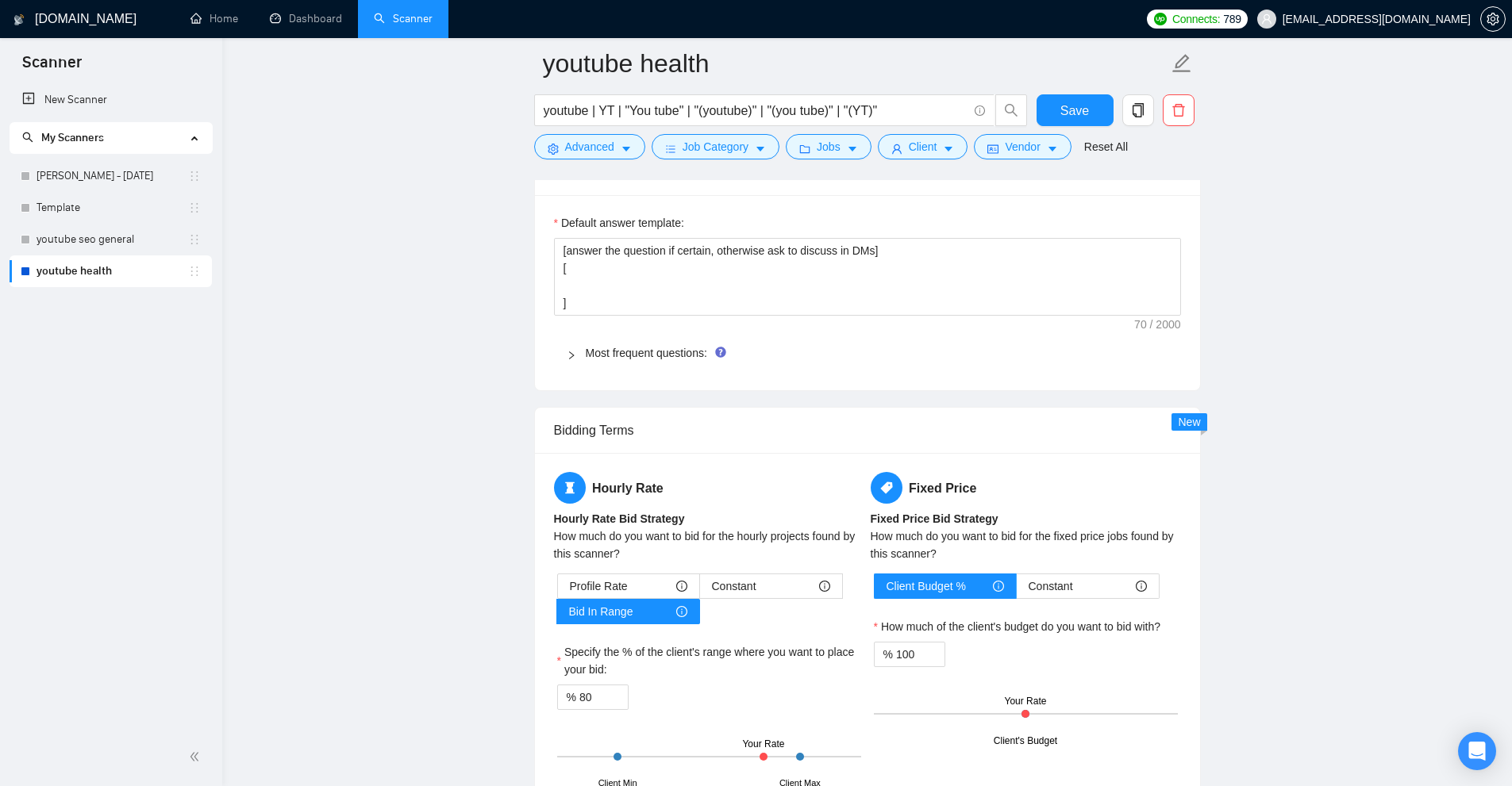
click at [580, 352] on div at bounding box center [575, 353] width 19 height 18
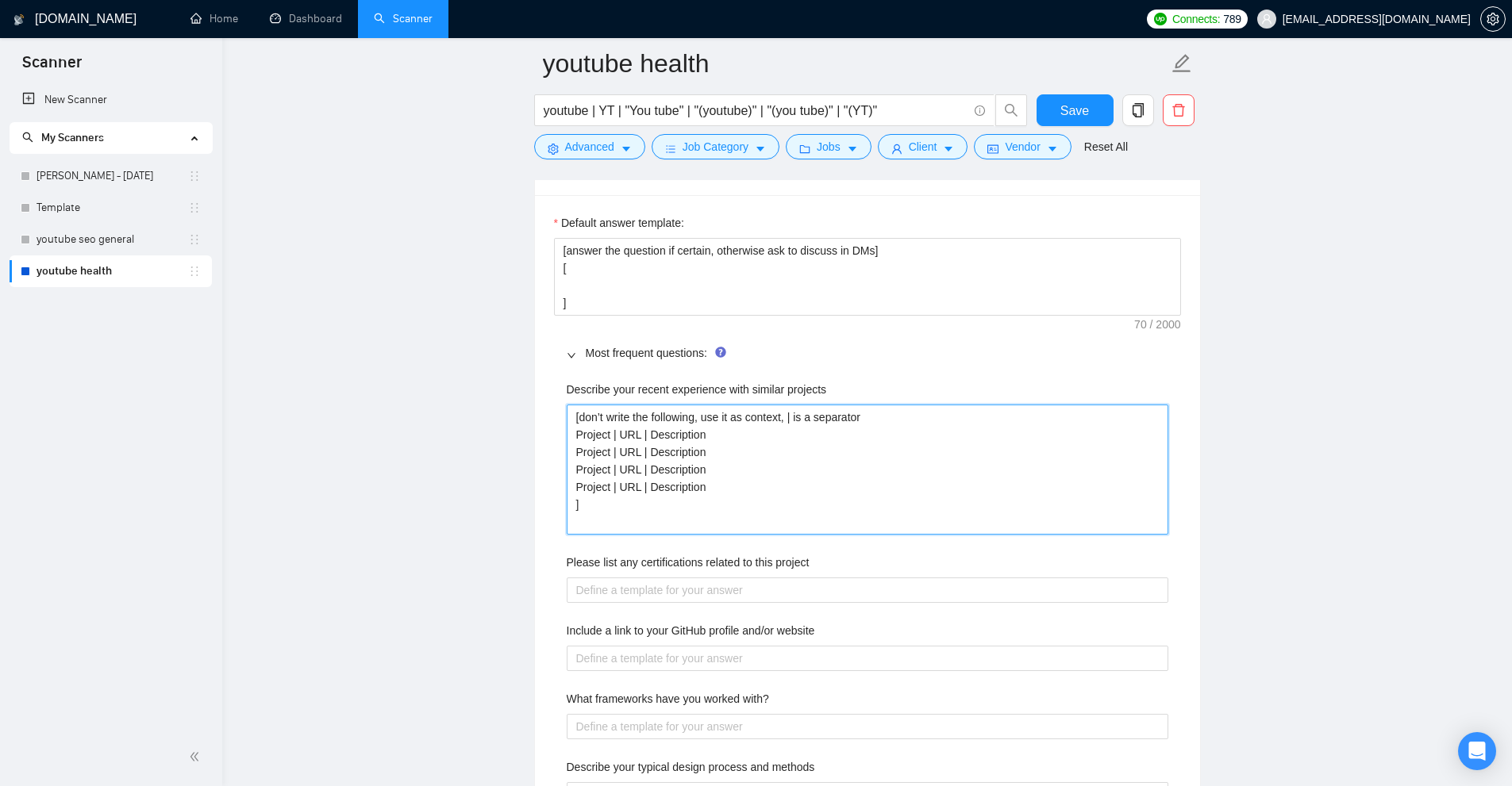
click at [788, 492] on projects "[don’t write the following, use it as context, | is a separator Project | URL |…" at bounding box center [867, 469] width 602 height 130
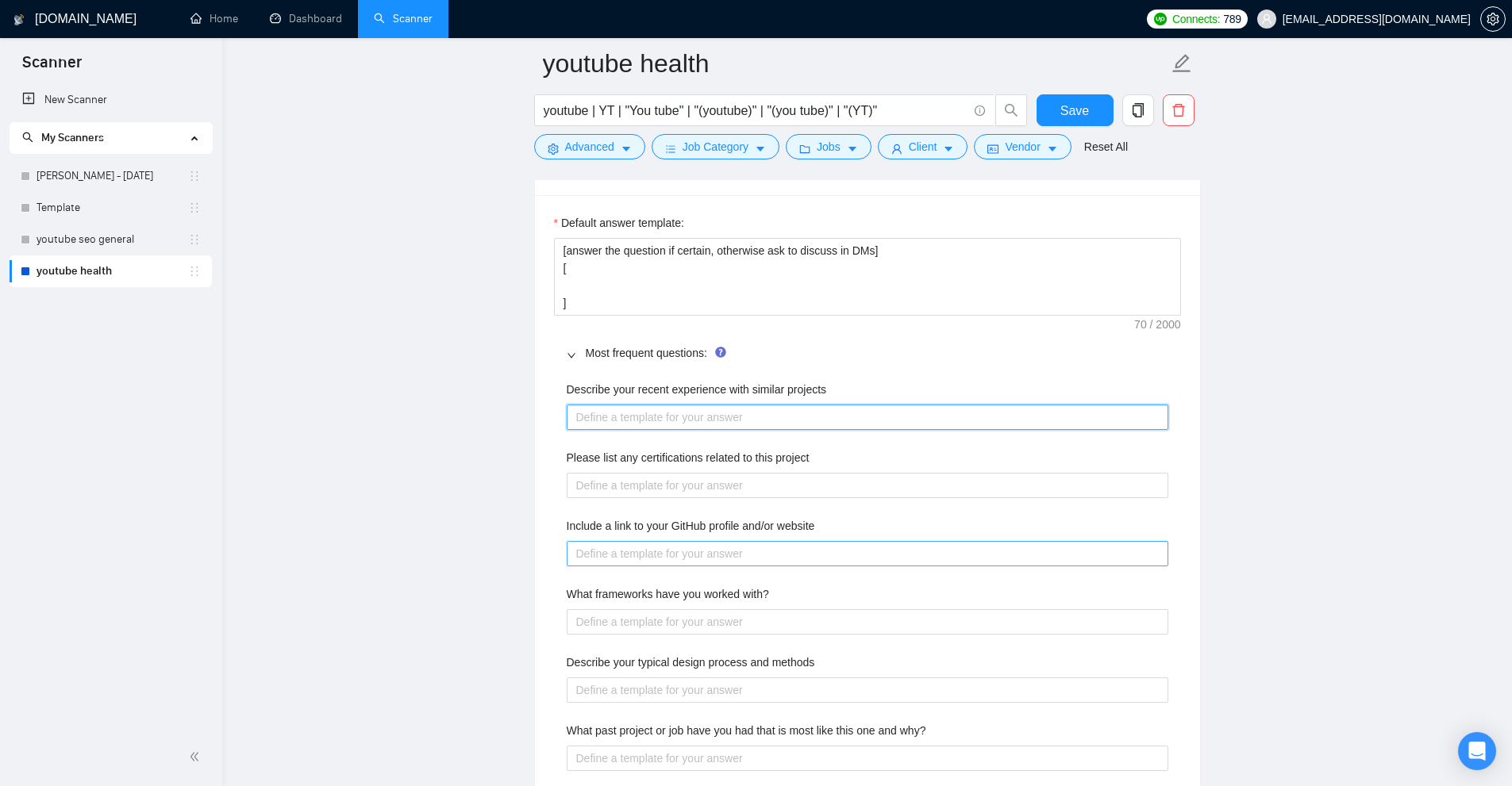
scroll to position [2698, 0]
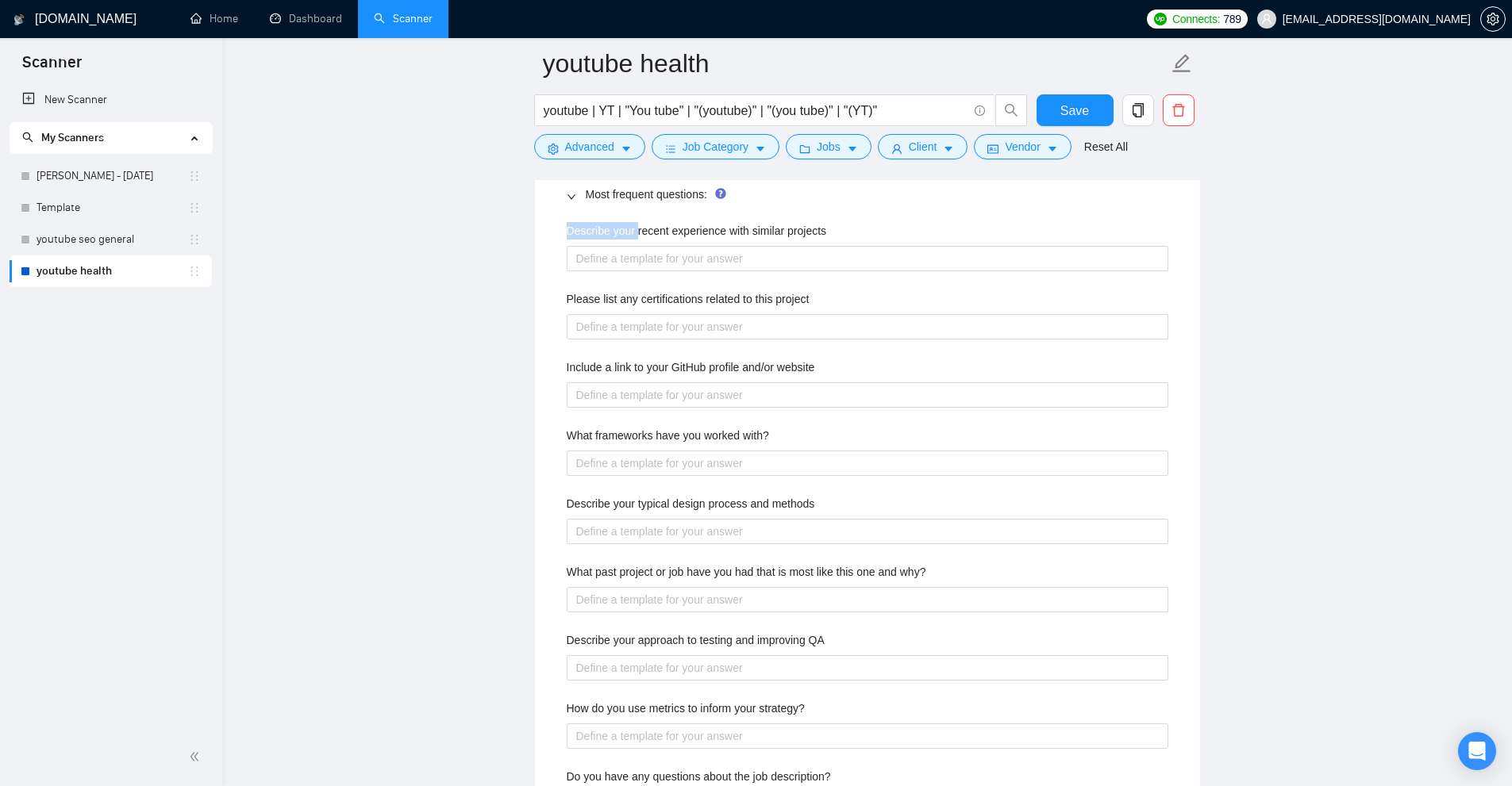
drag, startPoint x: 554, startPoint y: 225, endPoint x: 637, endPoint y: 234, distance: 83.5
click at [637, 234] on div "Describe your recent experience with similar projects Please list any certifica…" at bounding box center [866, 563] width 627 height 701
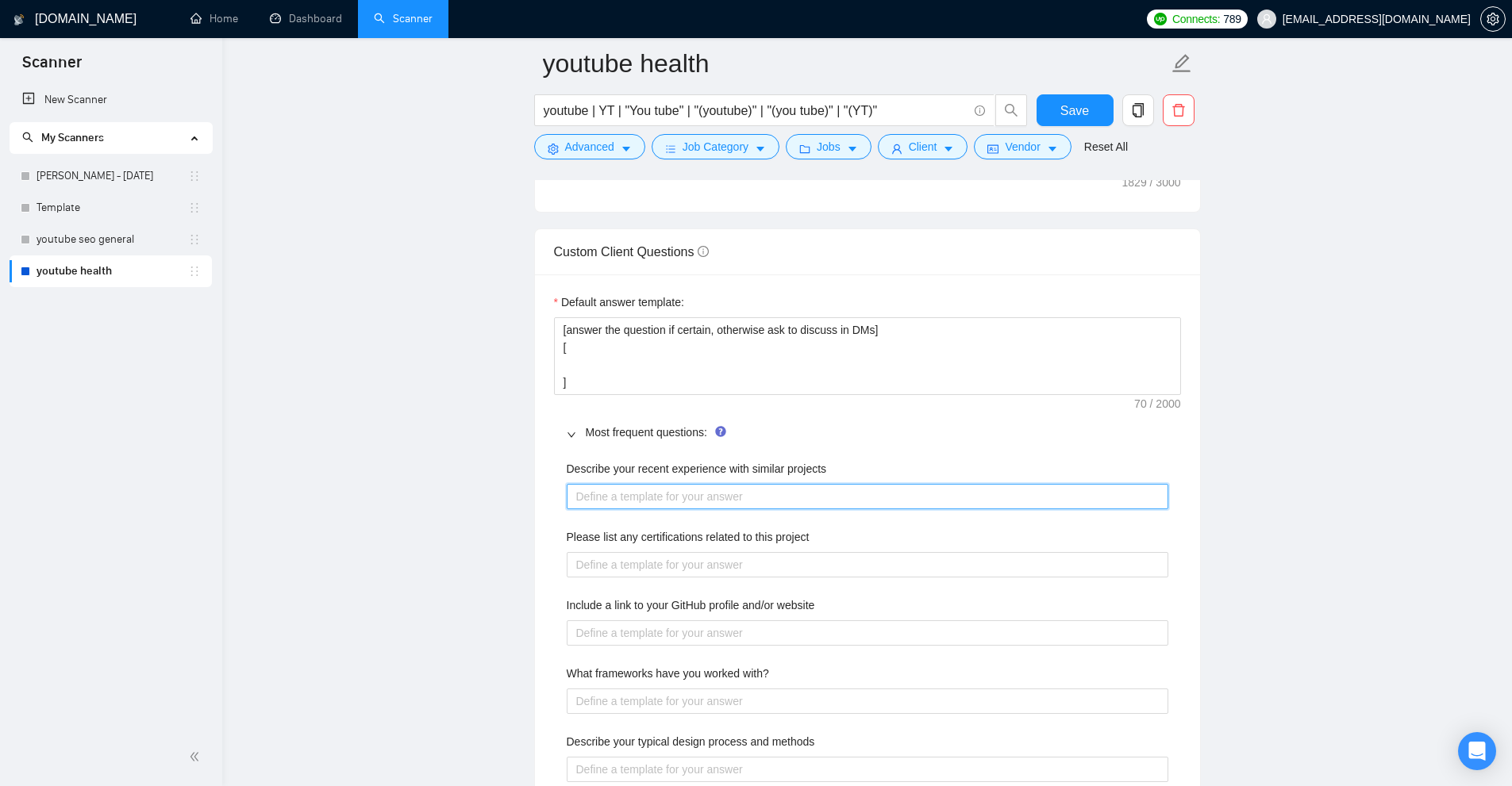
click at [590, 484] on projects "Describe your recent experience with similar projects" at bounding box center [867, 497] width 602 height 26
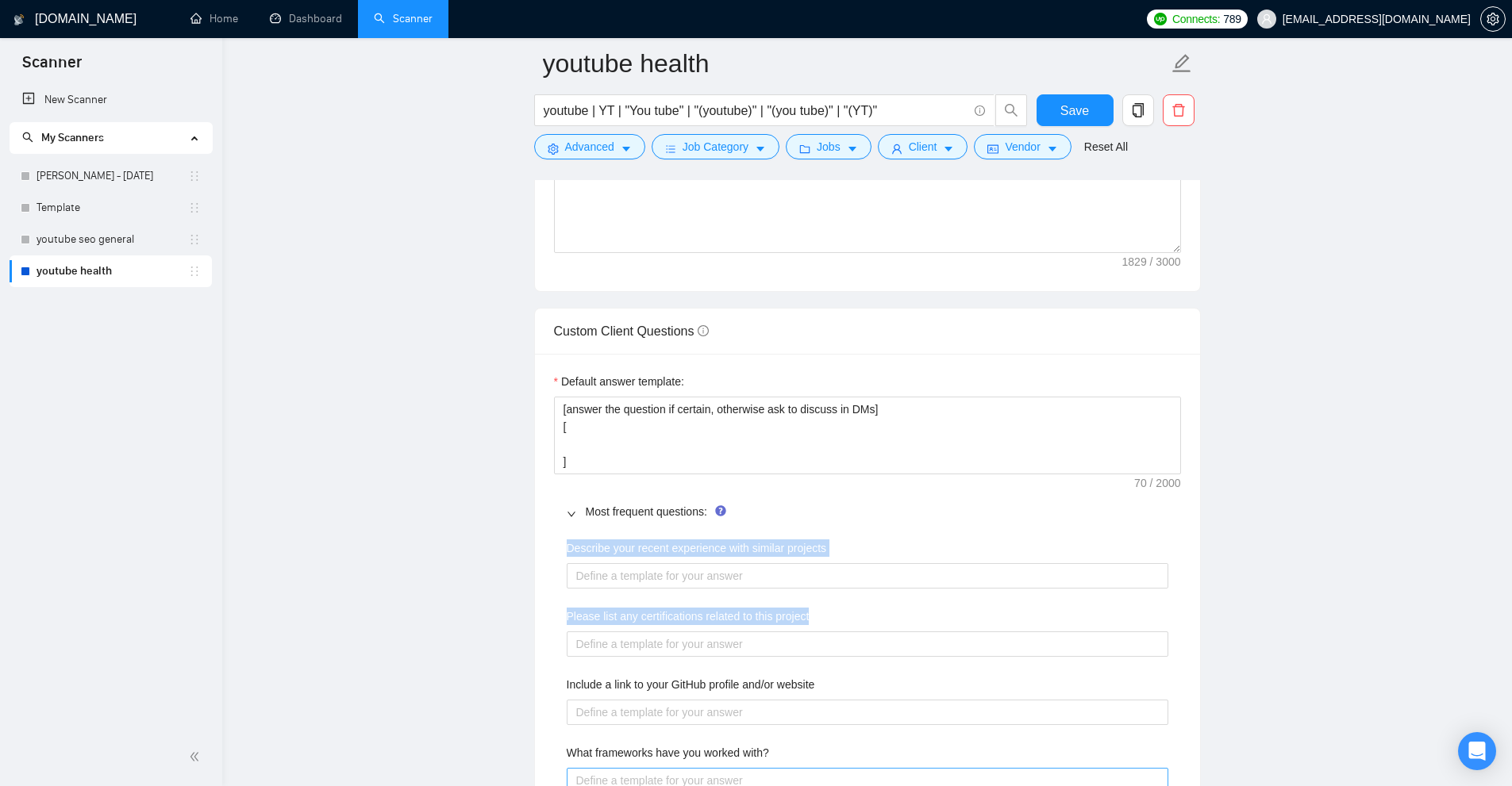
scroll to position [2698, 0]
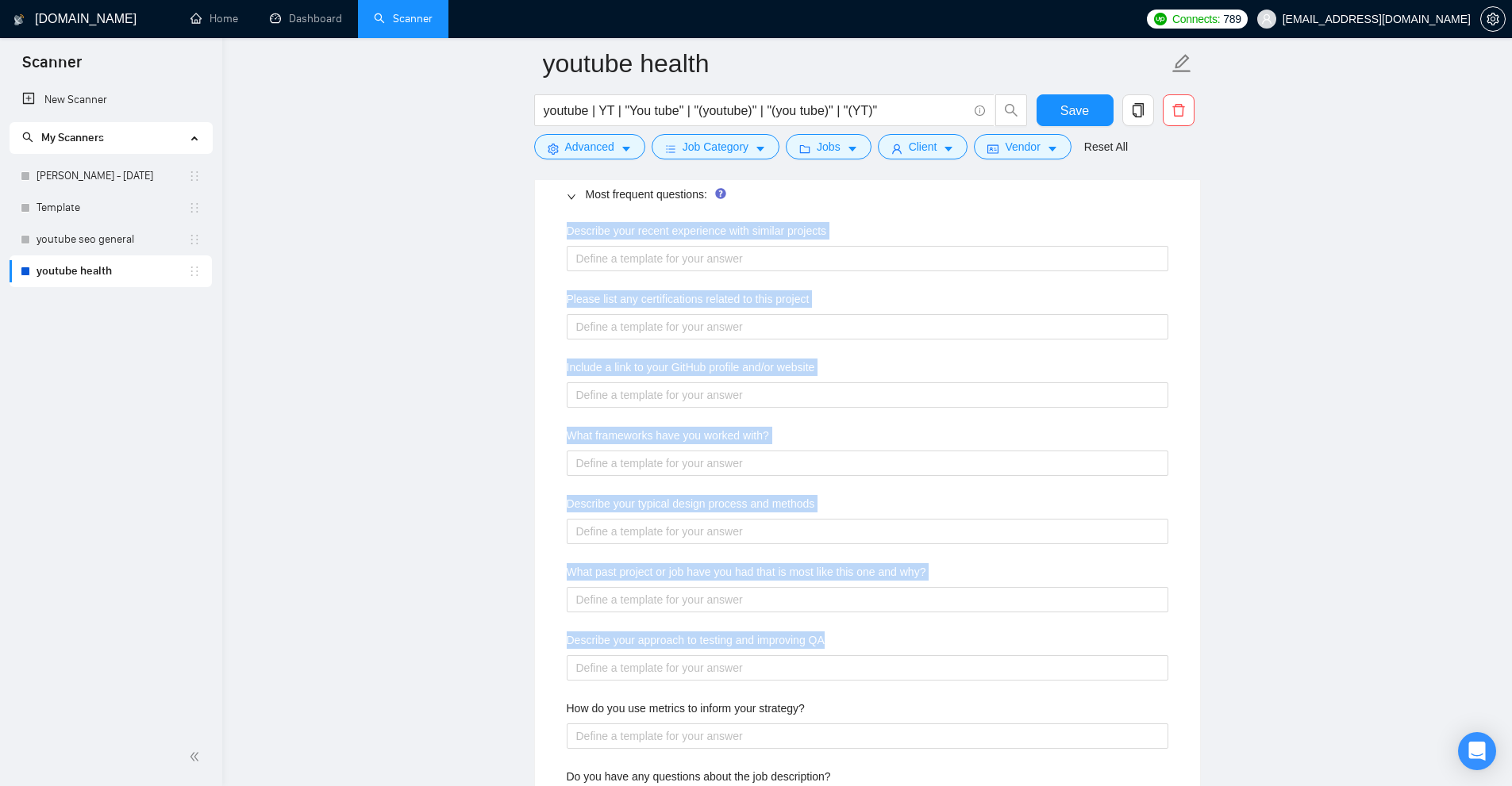
drag, startPoint x: 564, startPoint y: 473, endPoint x: 1052, endPoint y: 640, distance: 515.8
click at [1052, 640] on div "Describe your recent experience with similar projects Please list any certifica…" at bounding box center [866, 563] width 627 height 701
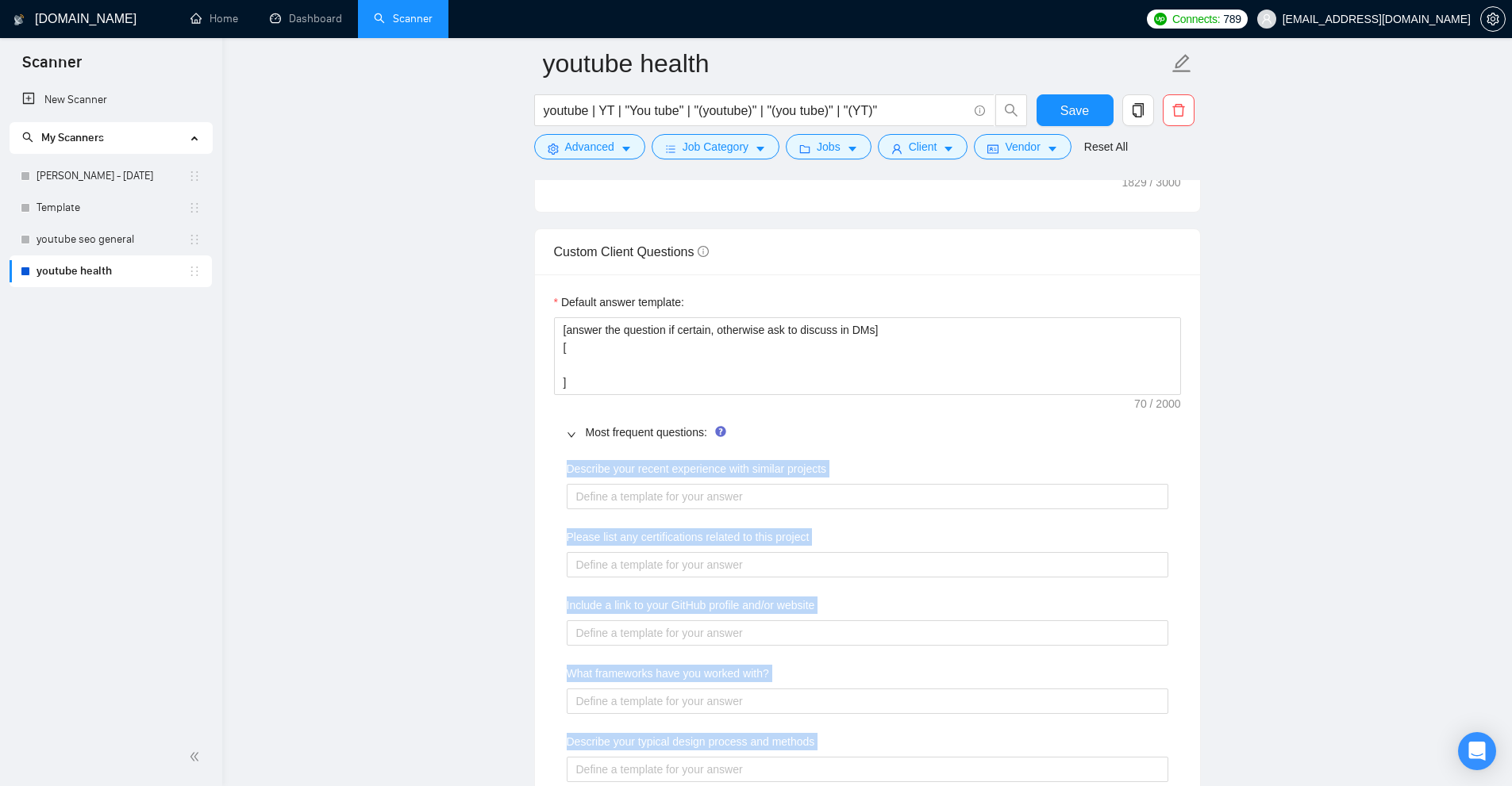
click at [873, 478] on div "Describe your recent experience with similar projects" at bounding box center [867, 472] width 602 height 24
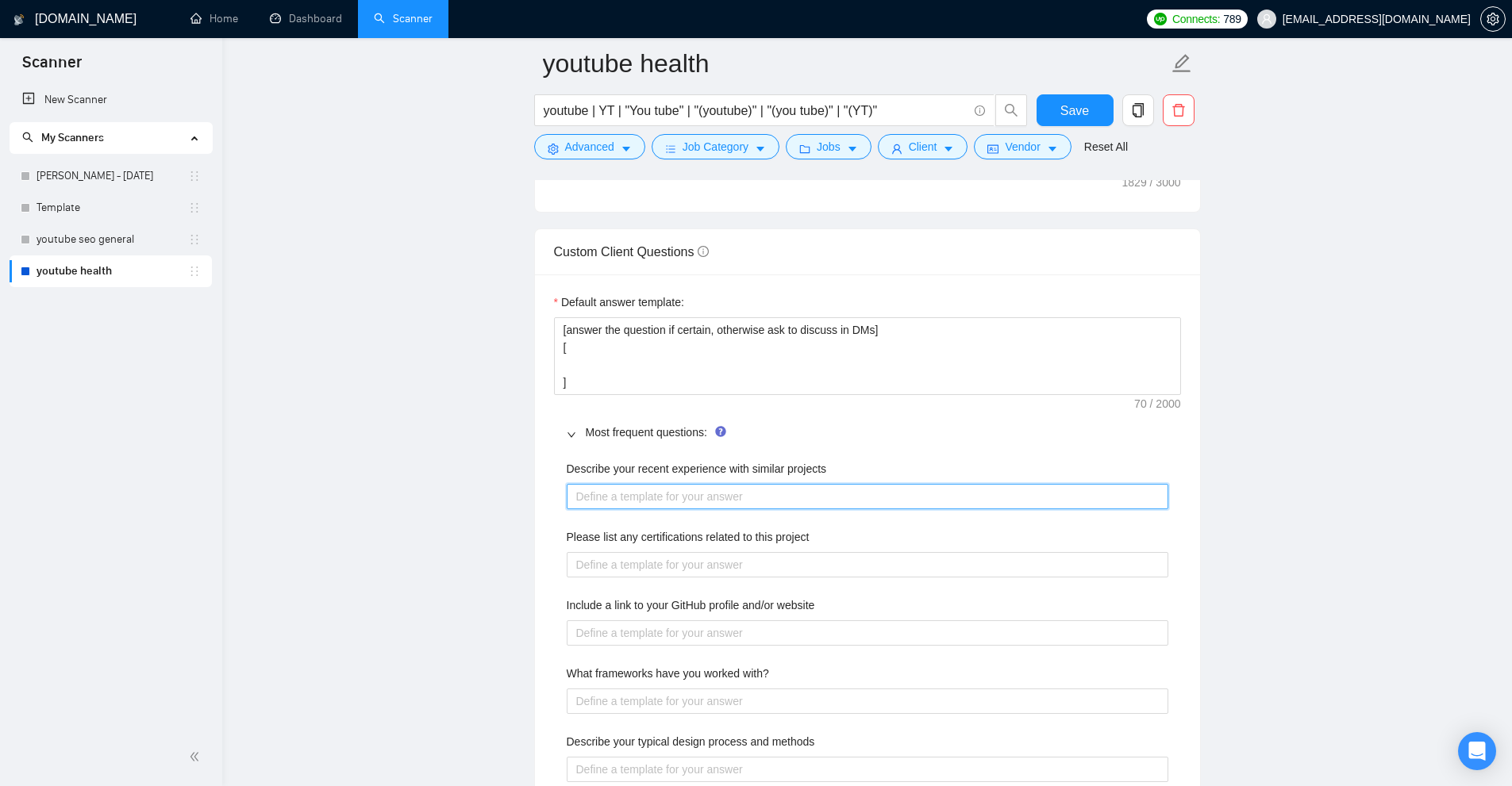
click at [657, 502] on projects "Describe your recent experience with similar projects" at bounding box center [867, 497] width 602 height 26
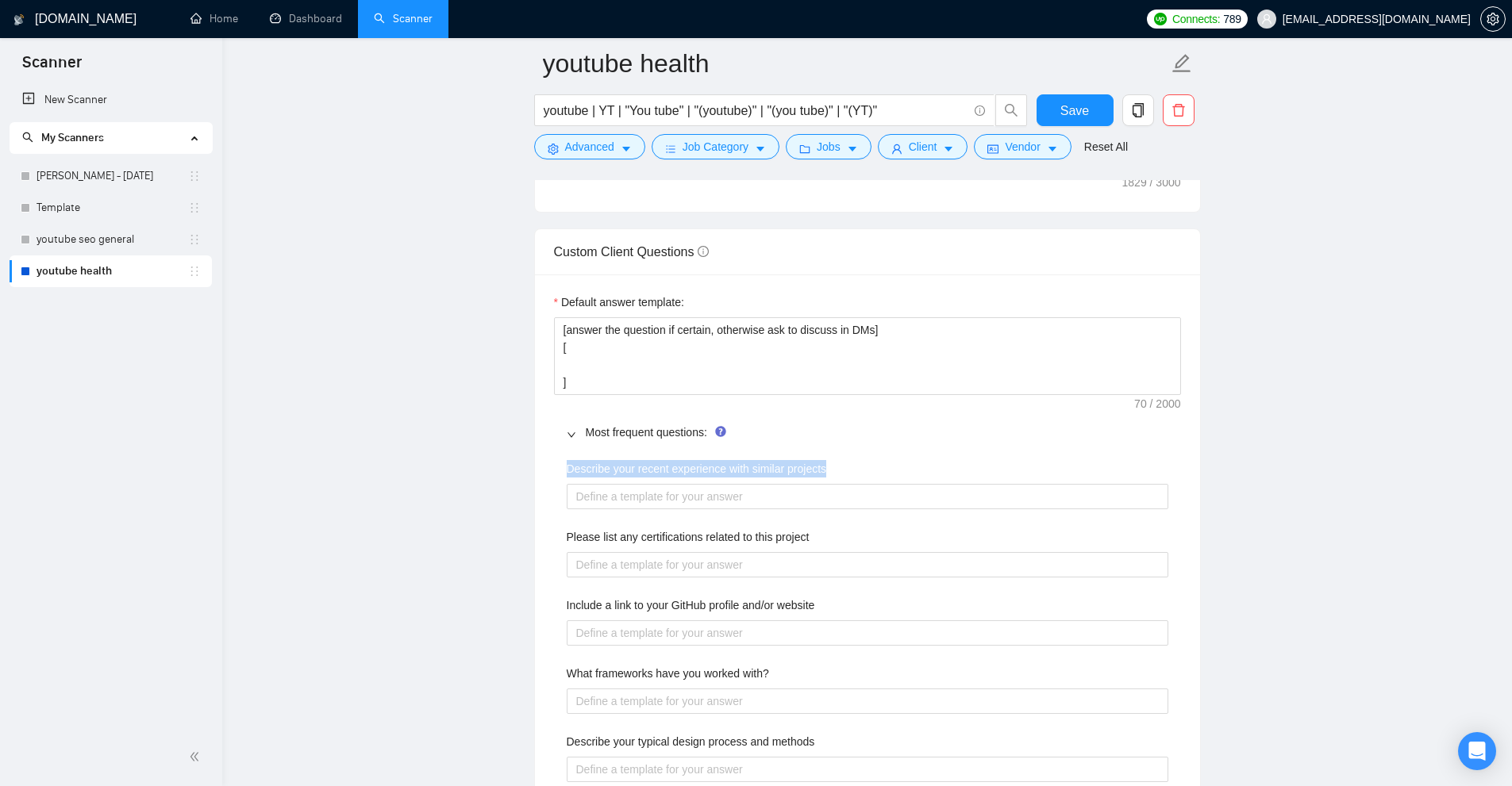
drag, startPoint x: 624, startPoint y: 463, endPoint x: 861, endPoint y: 466, distance: 237.0
click at [867, 459] on div "Describe your recent experience with similar projects Please list any certifica…" at bounding box center [866, 801] width 627 height 701
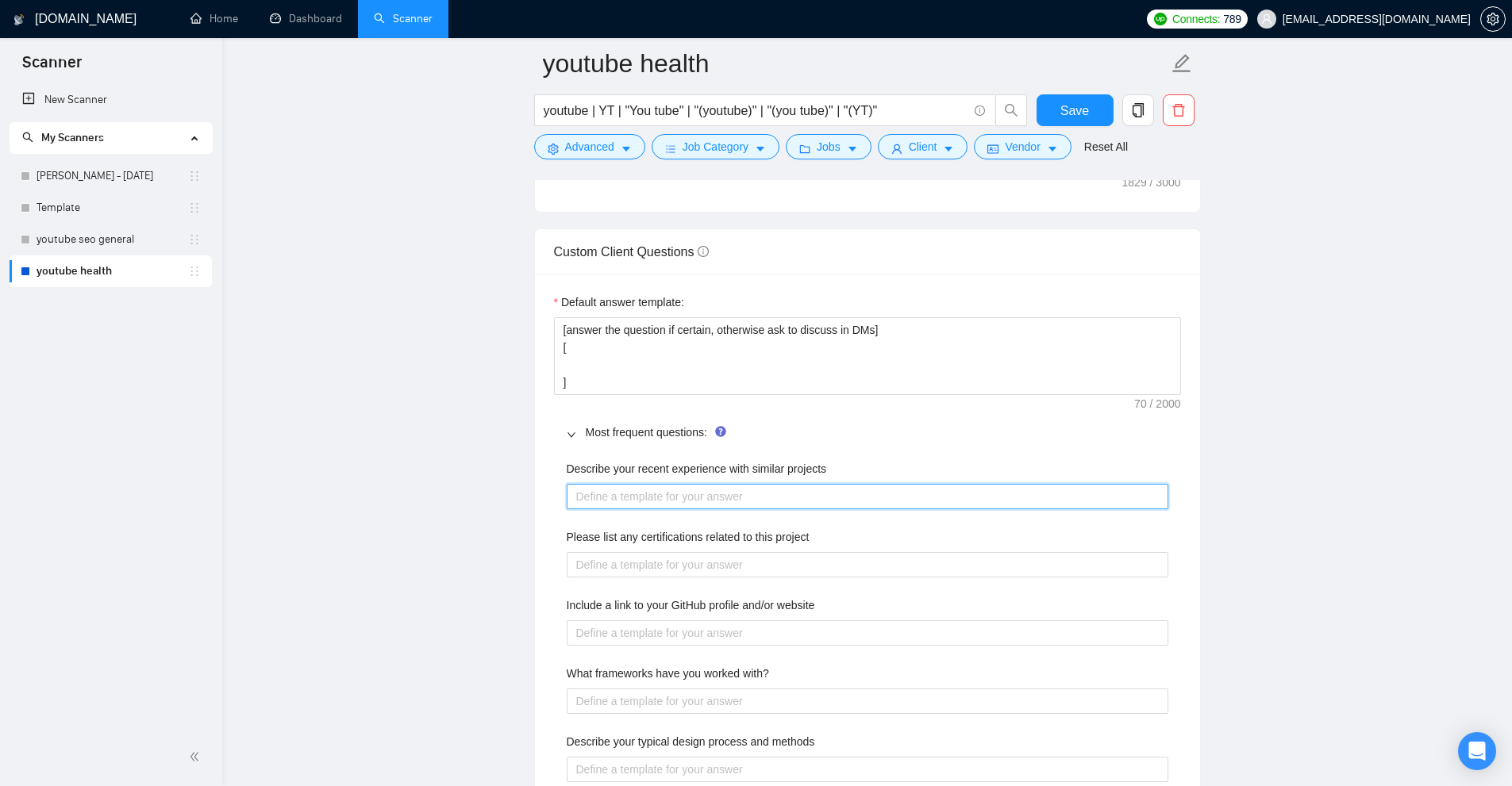
click at [817, 508] on projects "Describe your recent experience with similar projects" at bounding box center [867, 497] width 602 height 26
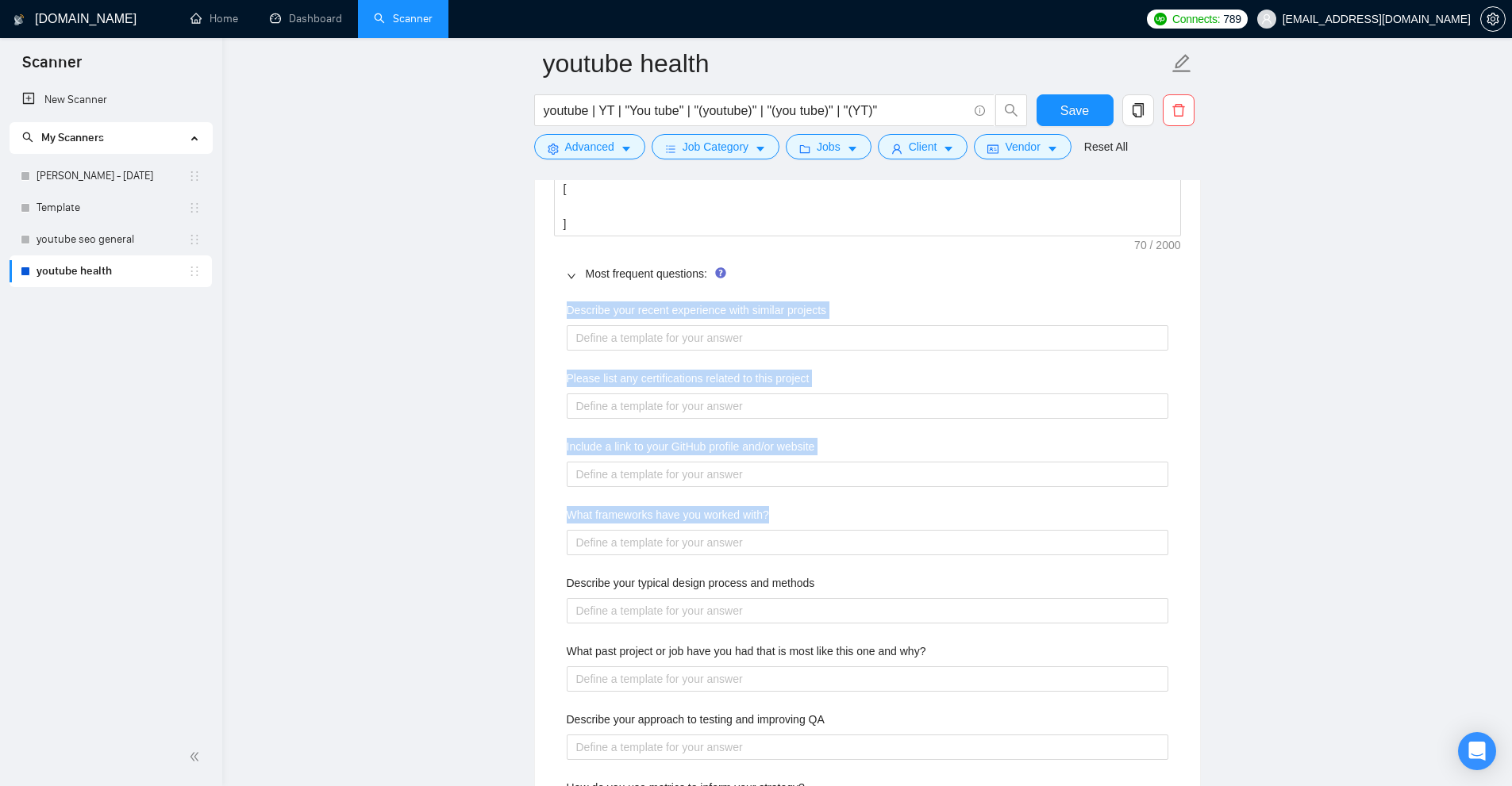
scroll to position [2777, 0]
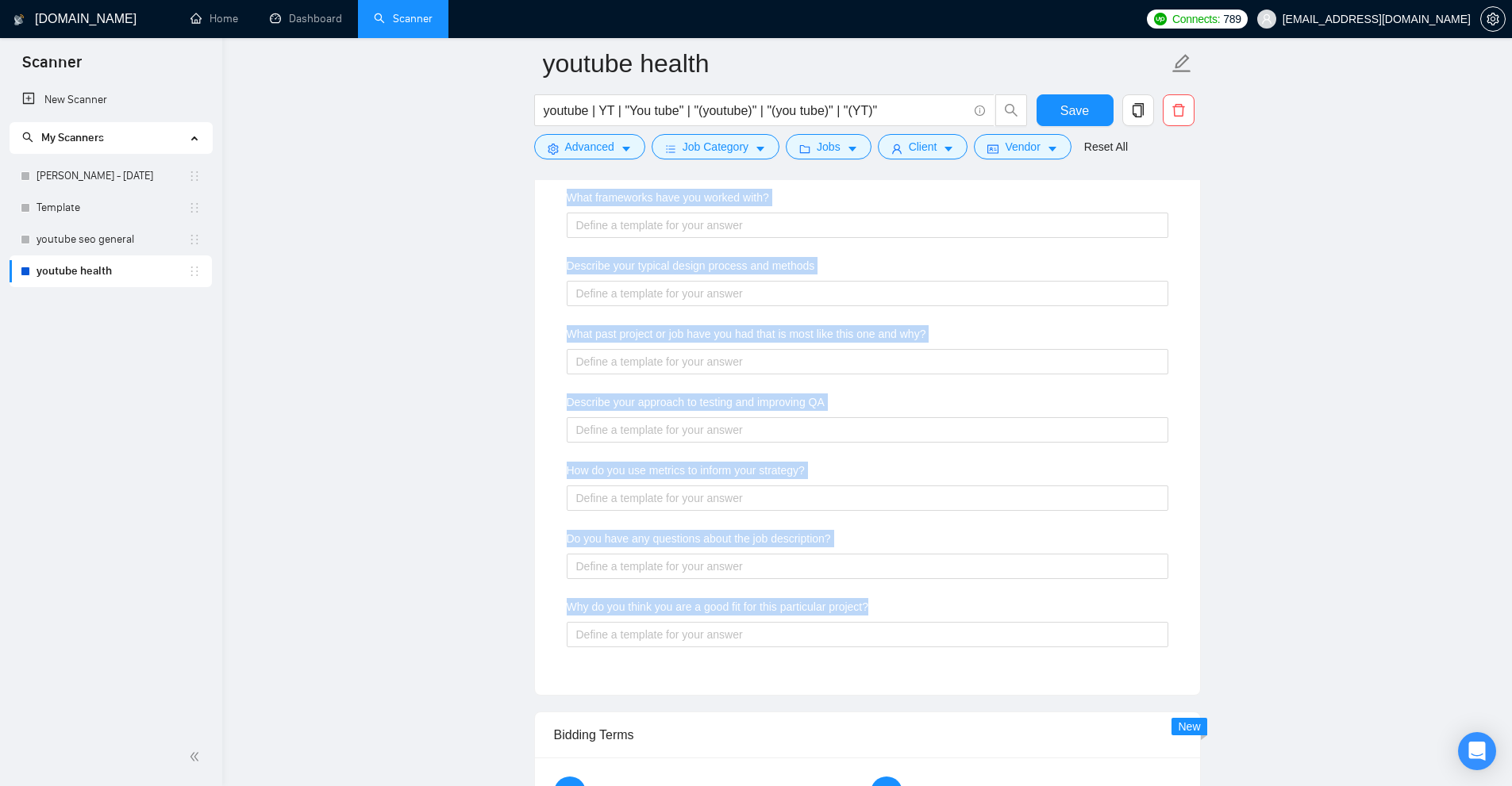
drag, startPoint x: 550, startPoint y: 473, endPoint x: 897, endPoint y: 607, distance: 372.0
click at [897, 607] on div "Default answer template: [answer the question if certain, otherwise ask to disc…" at bounding box center [867, 246] width 665 height 897
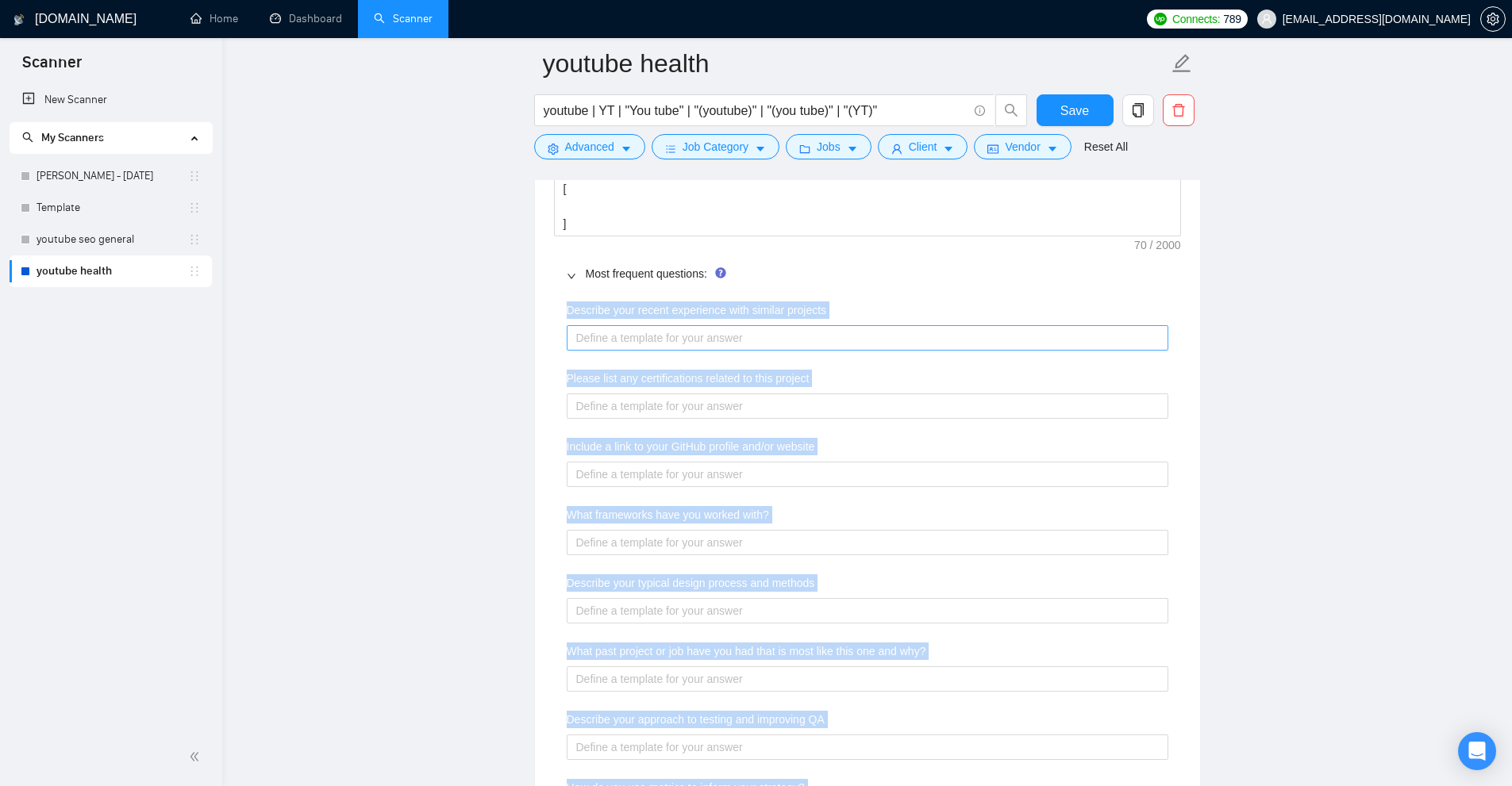
click at [773, 334] on projects "Describe your recent experience with similar projects" at bounding box center [867, 339] width 602 height 26
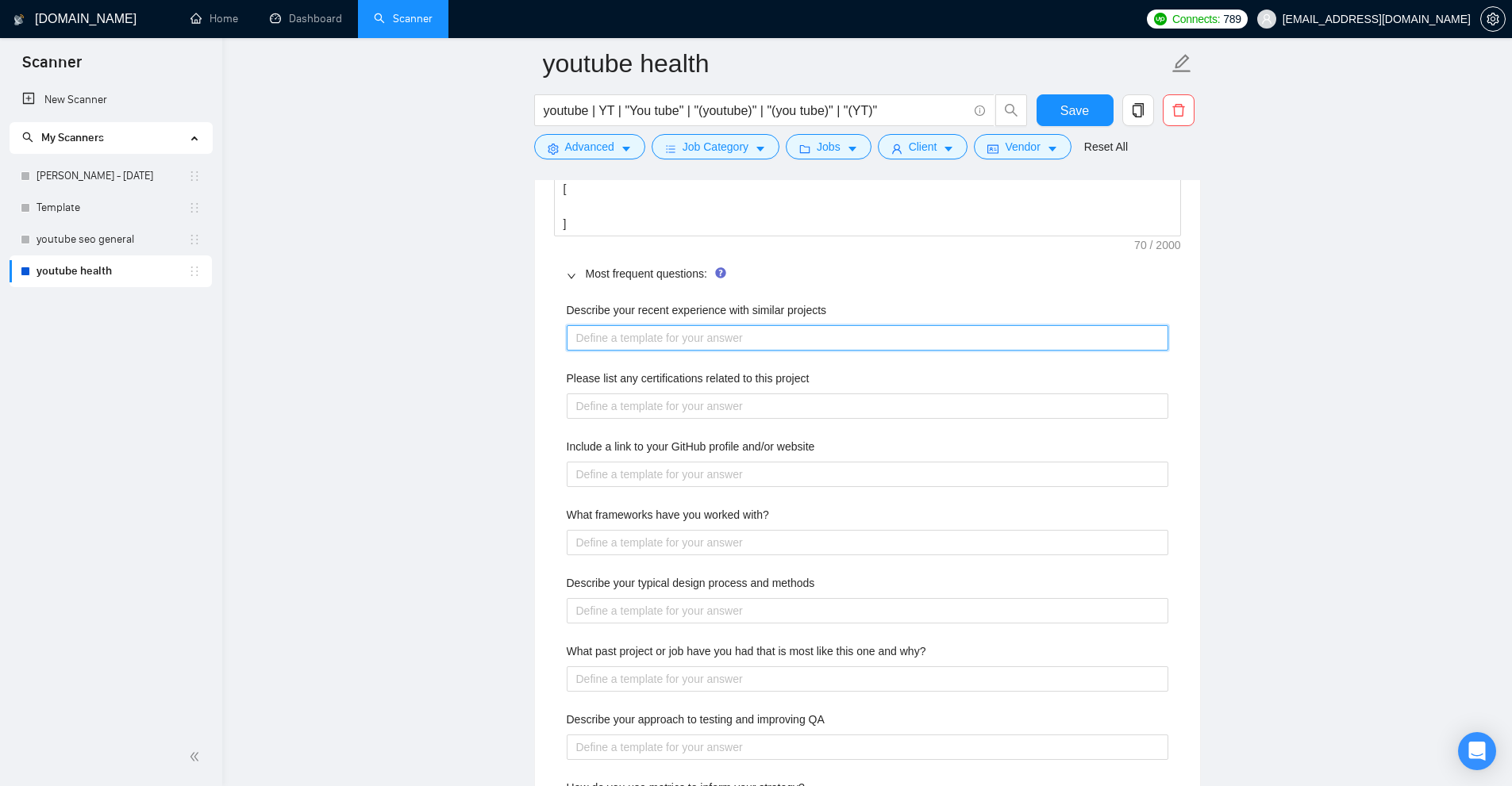
click at [742, 348] on projects "Describe your recent experience with similar projects" at bounding box center [867, 339] width 602 height 26
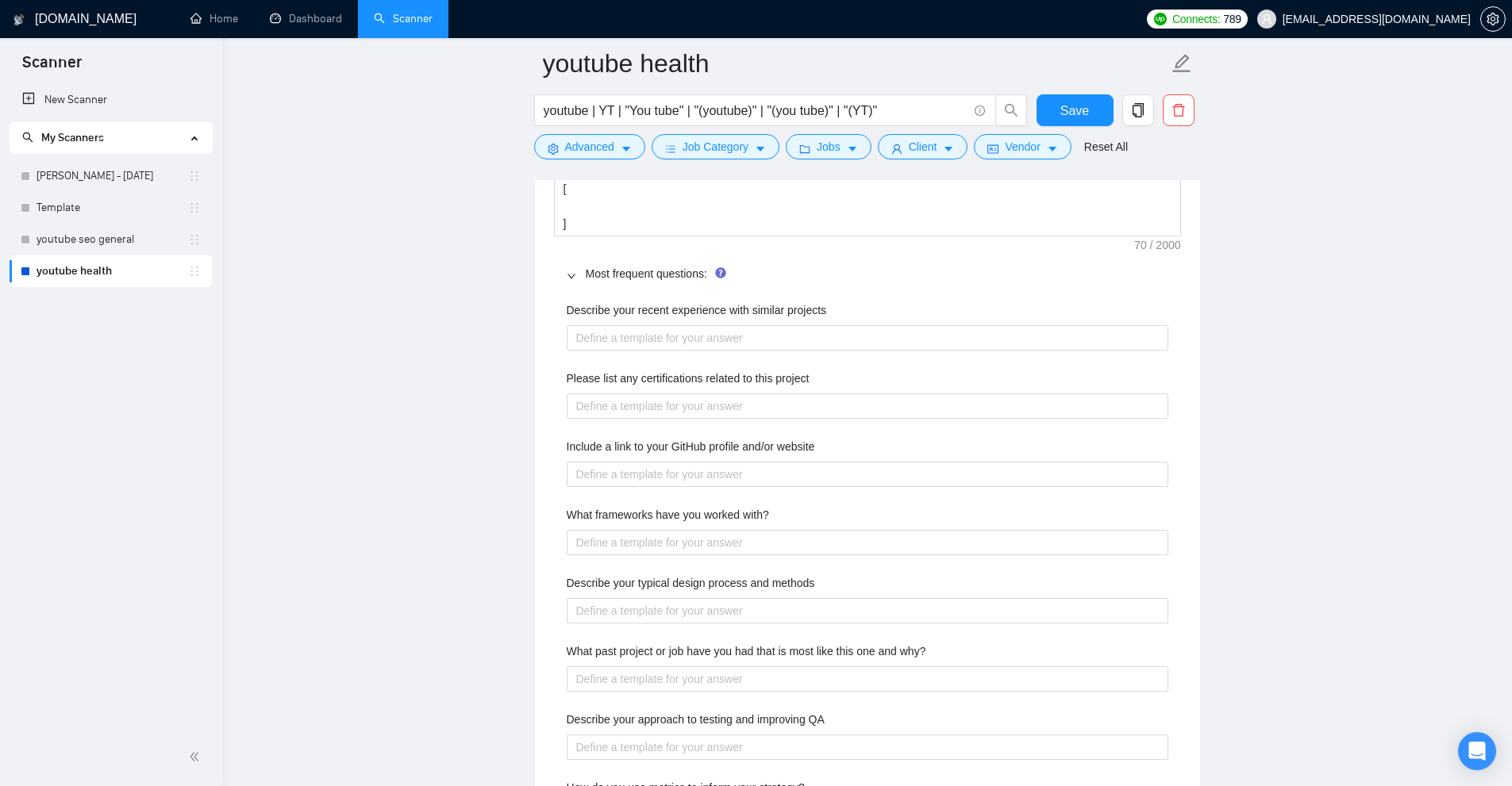
drag, startPoint x: 805, startPoint y: 434, endPoint x: 809, endPoint y: 443, distance: 9.8
click at [806, 437] on div "Describe your recent experience with similar projects Please list any certifica…" at bounding box center [866, 642] width 627 height 701
click at [781, 488] on div "Describe your recent experience with similar projects Please list any certifica…" at bounding box center [866, 642] width 627 height 701
click at [789, 473] on website "Include a link to your GitHub profile and/or website" at bounding box center [867, 474] width 602 height 26
type website "l"
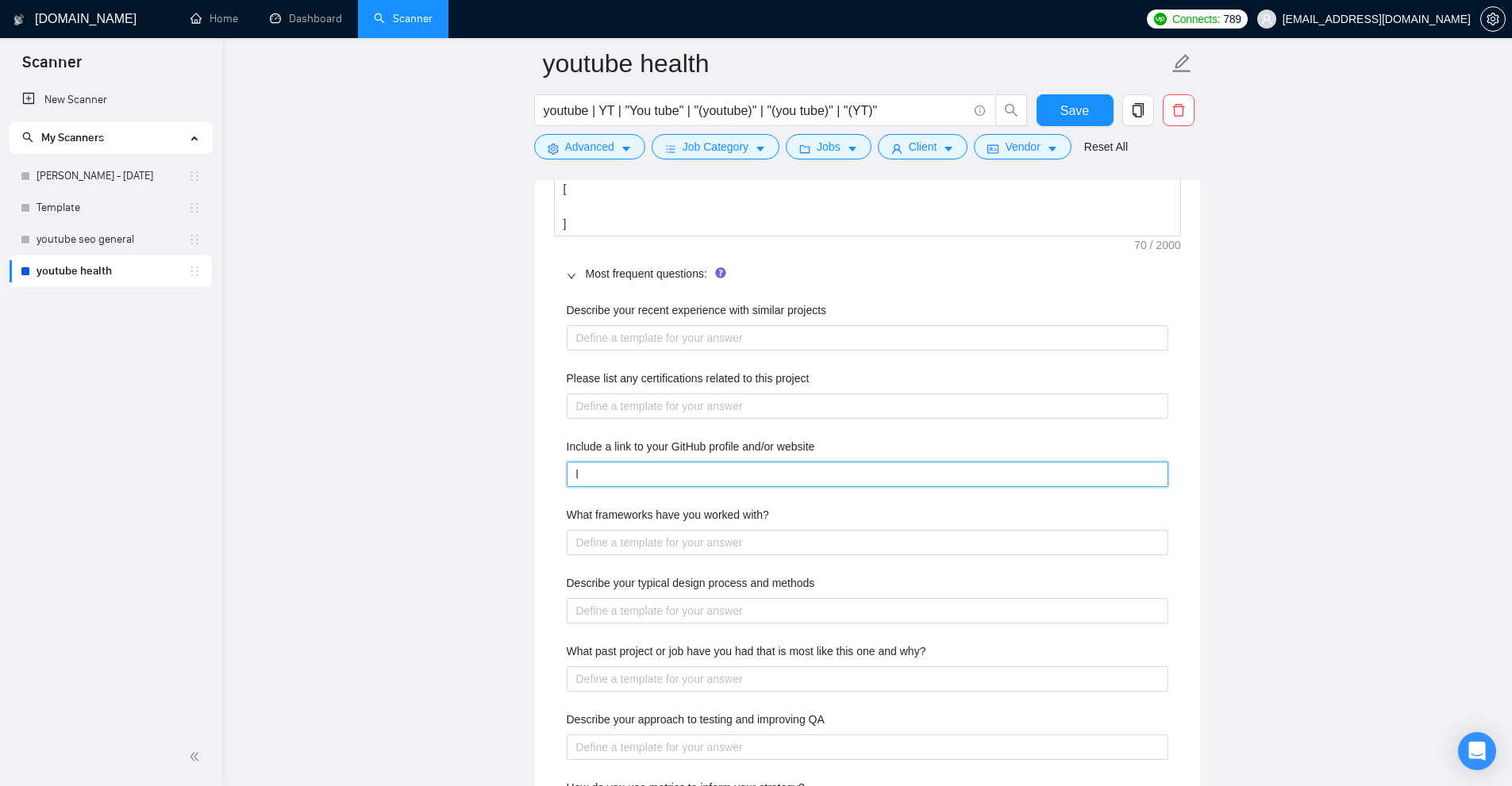
type website "li"
type website "lin"
type website "link"
type website "link."
type website "link.c"
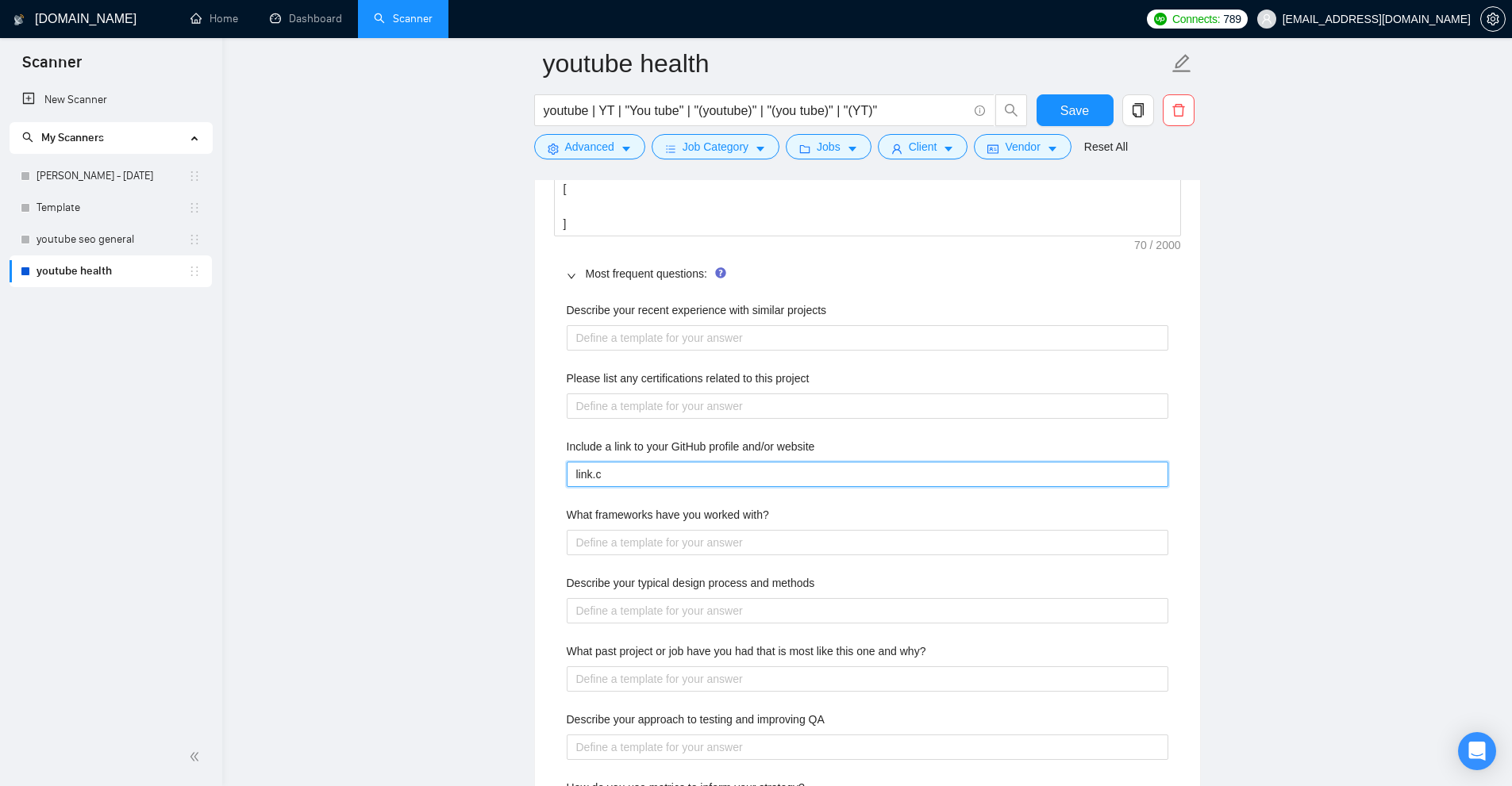
type website "link.co"
type website "link.com"
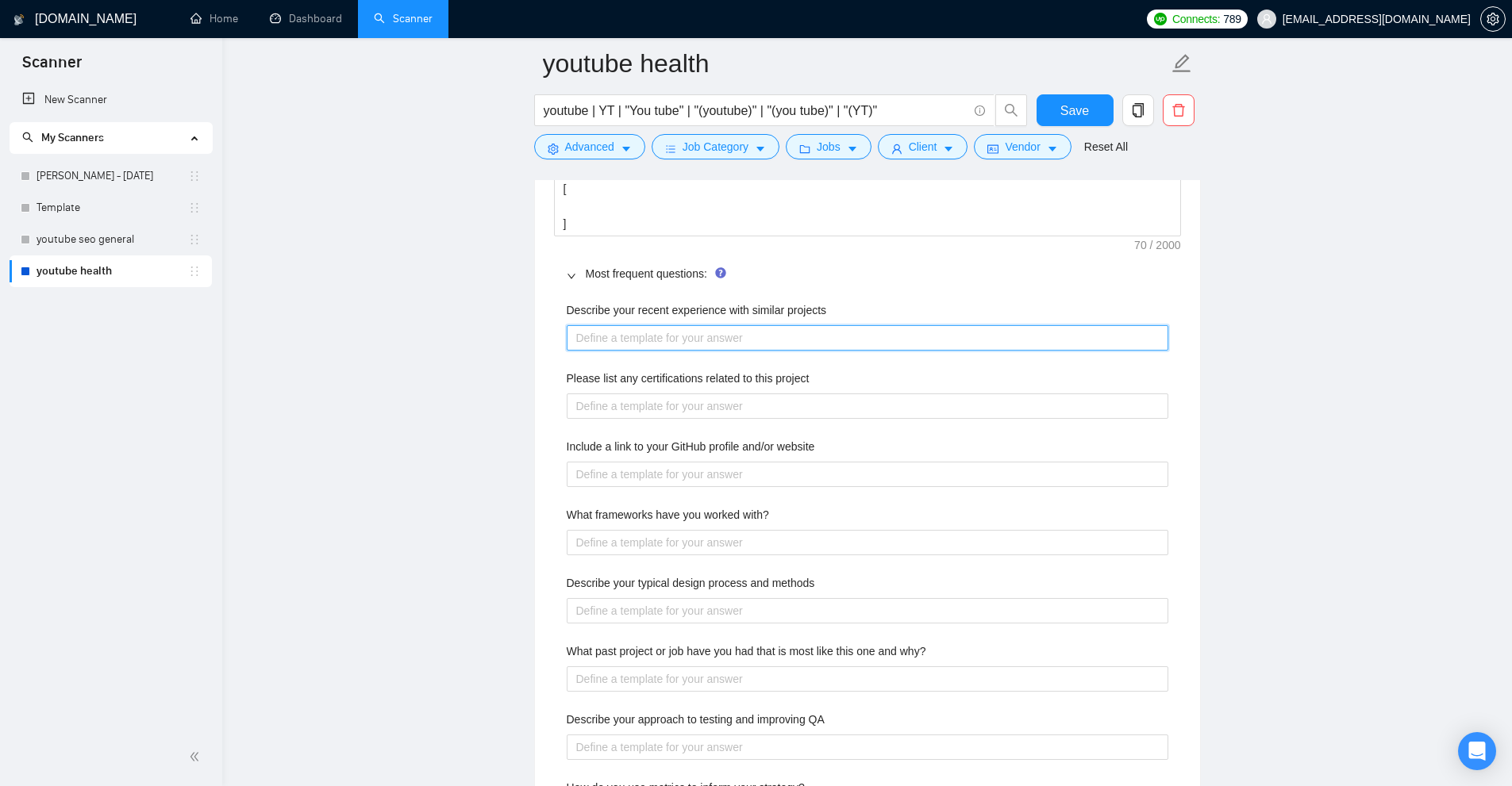
click at [641, 335] on projects "Describe your recent experience with similar projects" at bounding box center [867, 339] width 602 height 26
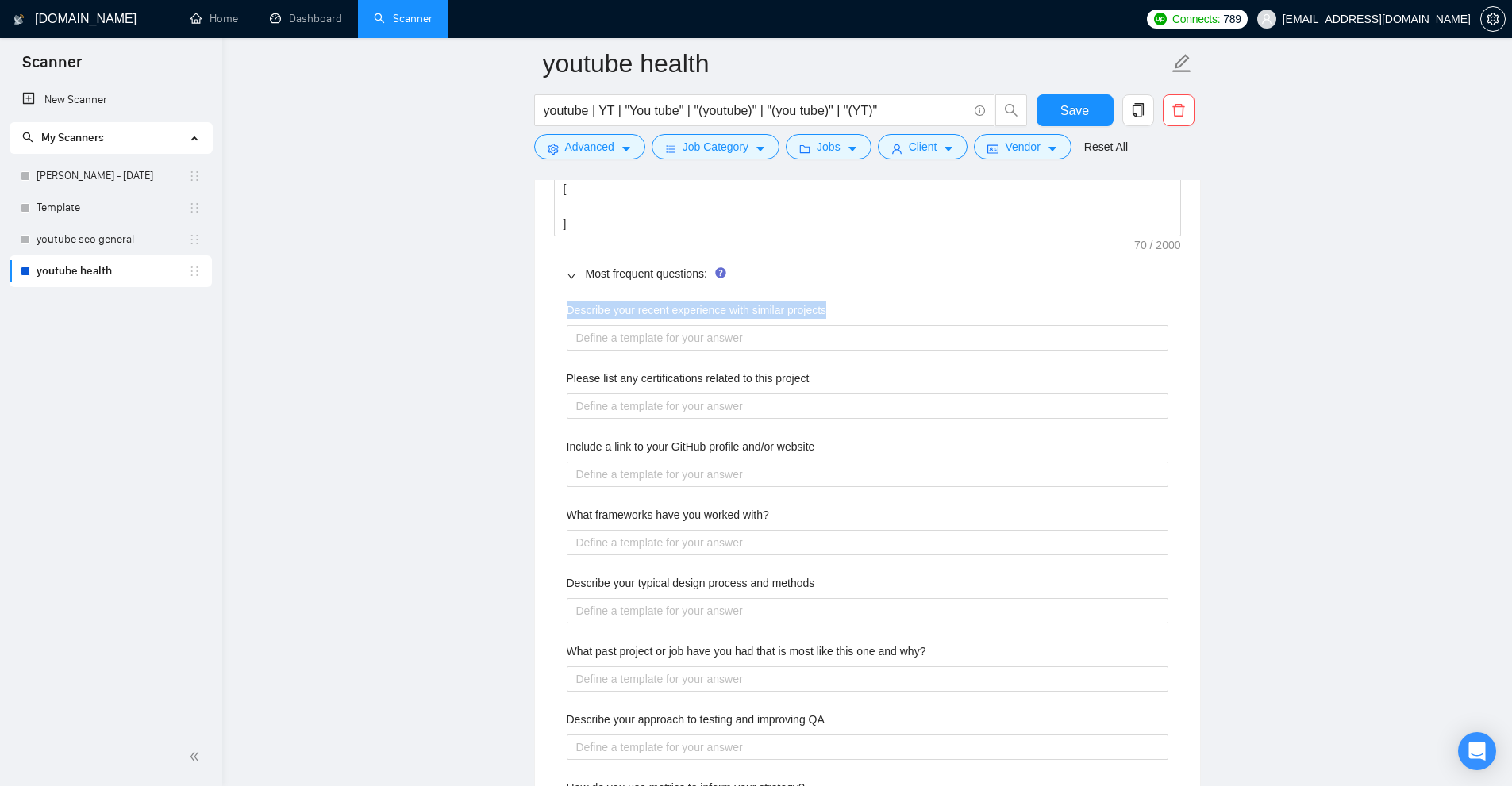
drag, startPoint x: 593, startPoint y: 309, endPoint x: 848, endPoint y: 311, distance: 255.0
click at [856, 305] on div "Default answer template: [answer the question if certain, otherwise ask to disc…" at bounding box center [867, 564] width 665 height 897
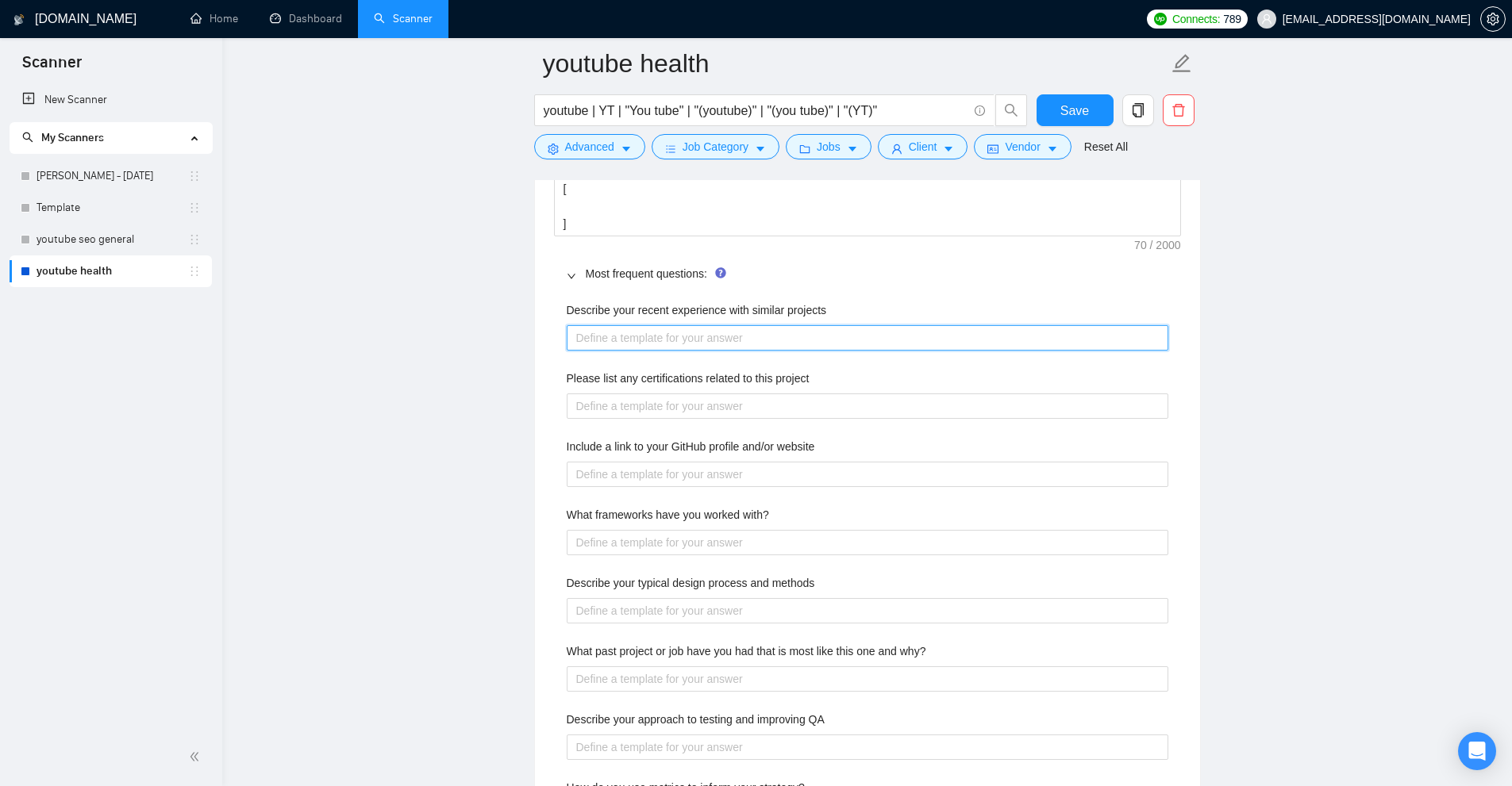
click at [801, 338] on projects "Describe your recent experience with similar projects" at bounding box center [867, 339] width 602 height 26
type projects "["
type projects "[]"
type projects "I"
type projects "I'v"
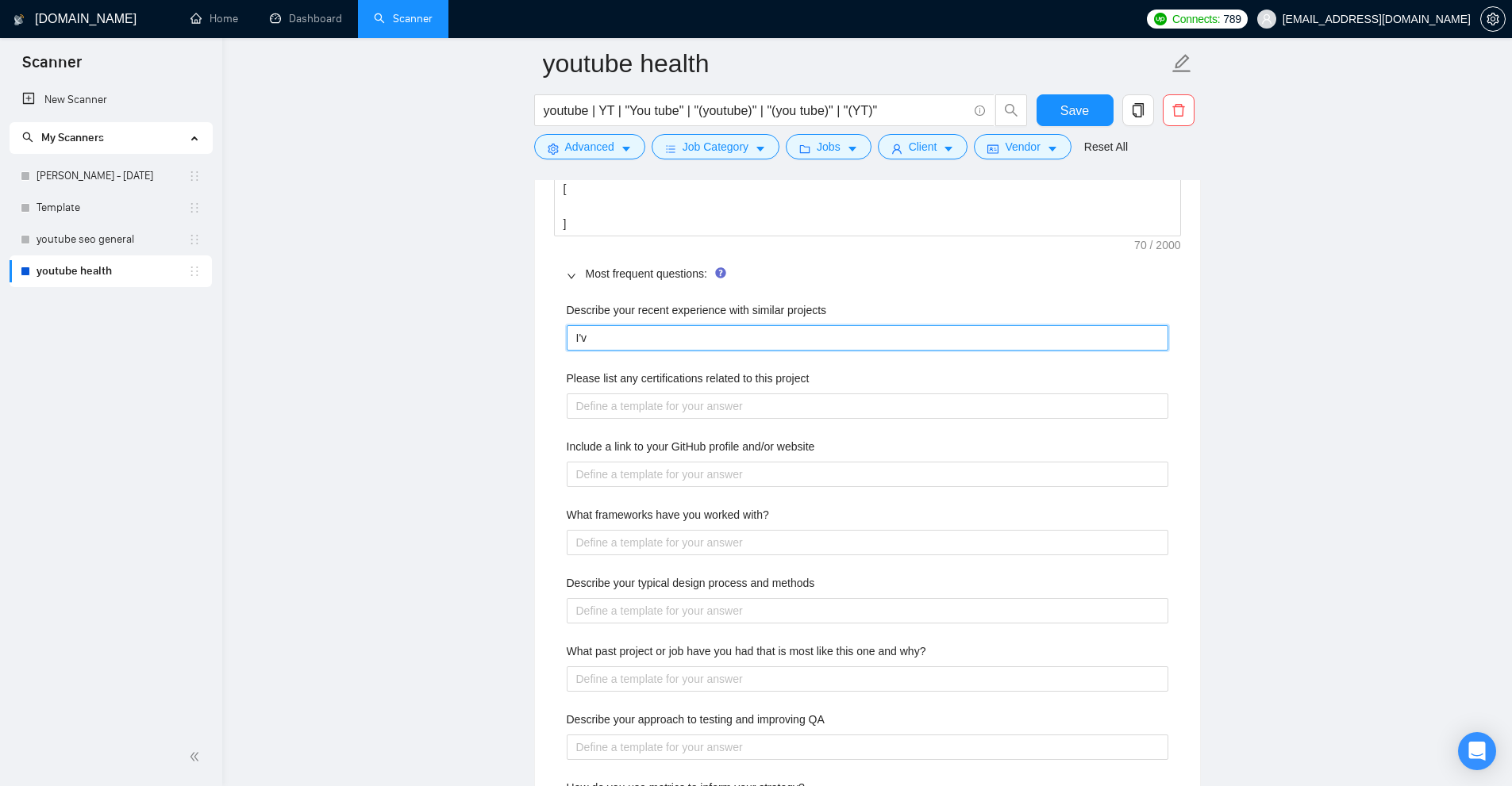
type projects "I've"
type projects "I've w"
type projects "I've wo"
type projects "I've wor"
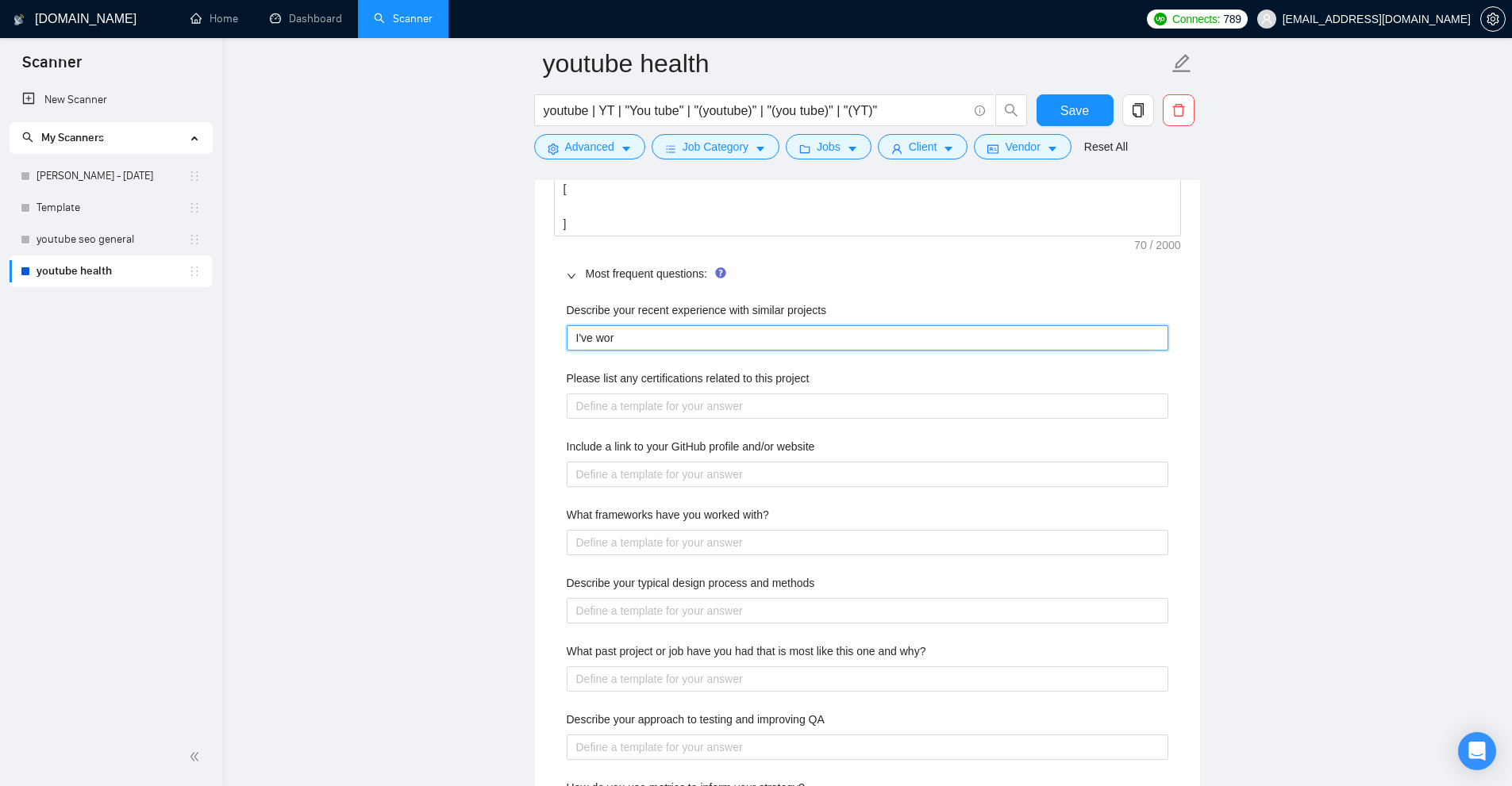
type projects "I've work"
type projects "I've worke"
type projects "I've worked"
type projects "I've worked ."
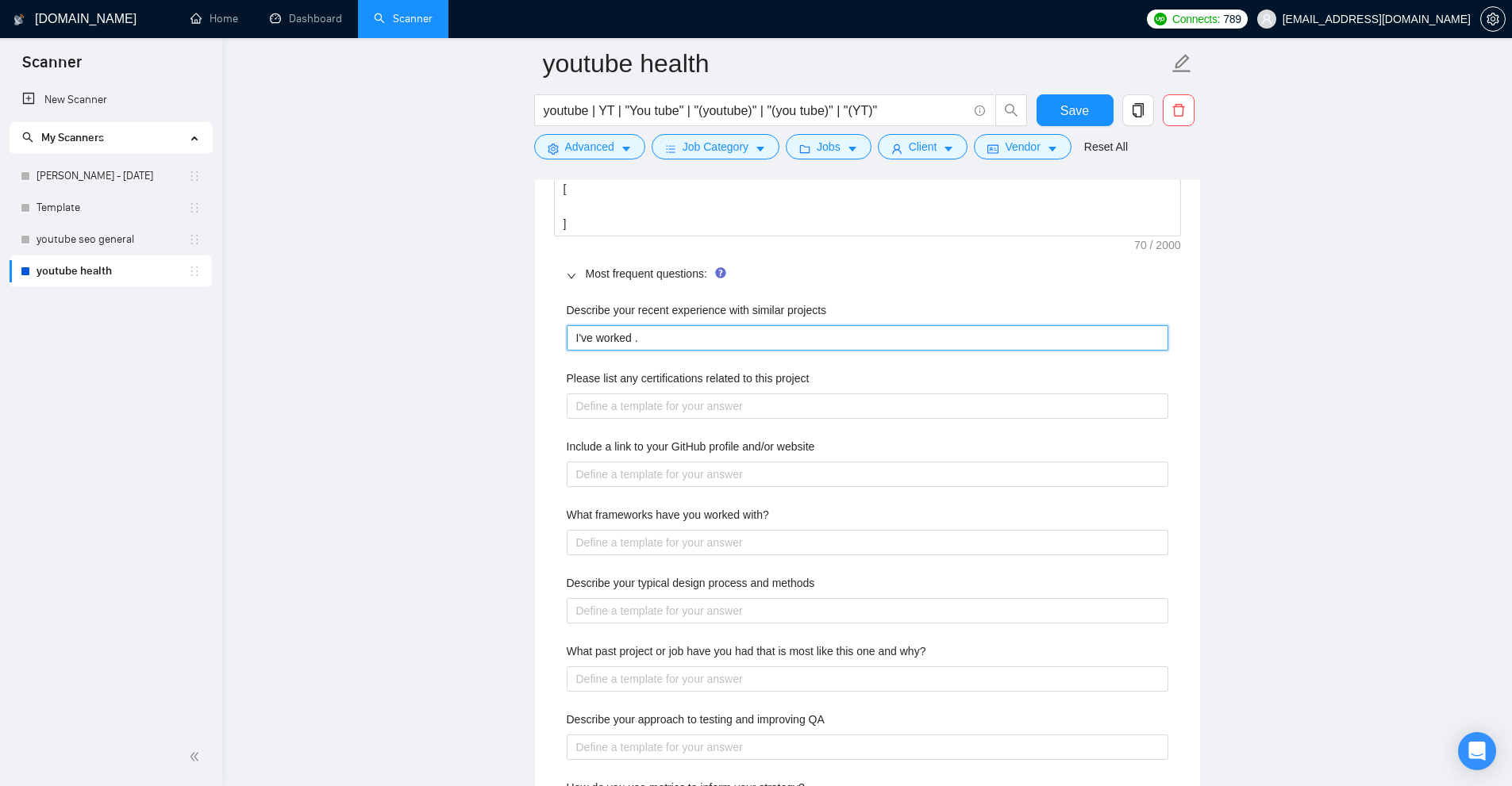
type projects "I've worked .."
type projects "I've worked ..."
type projects "'ve worked ..."
type projects "W've worked ..."
type projects "We've worked ..."
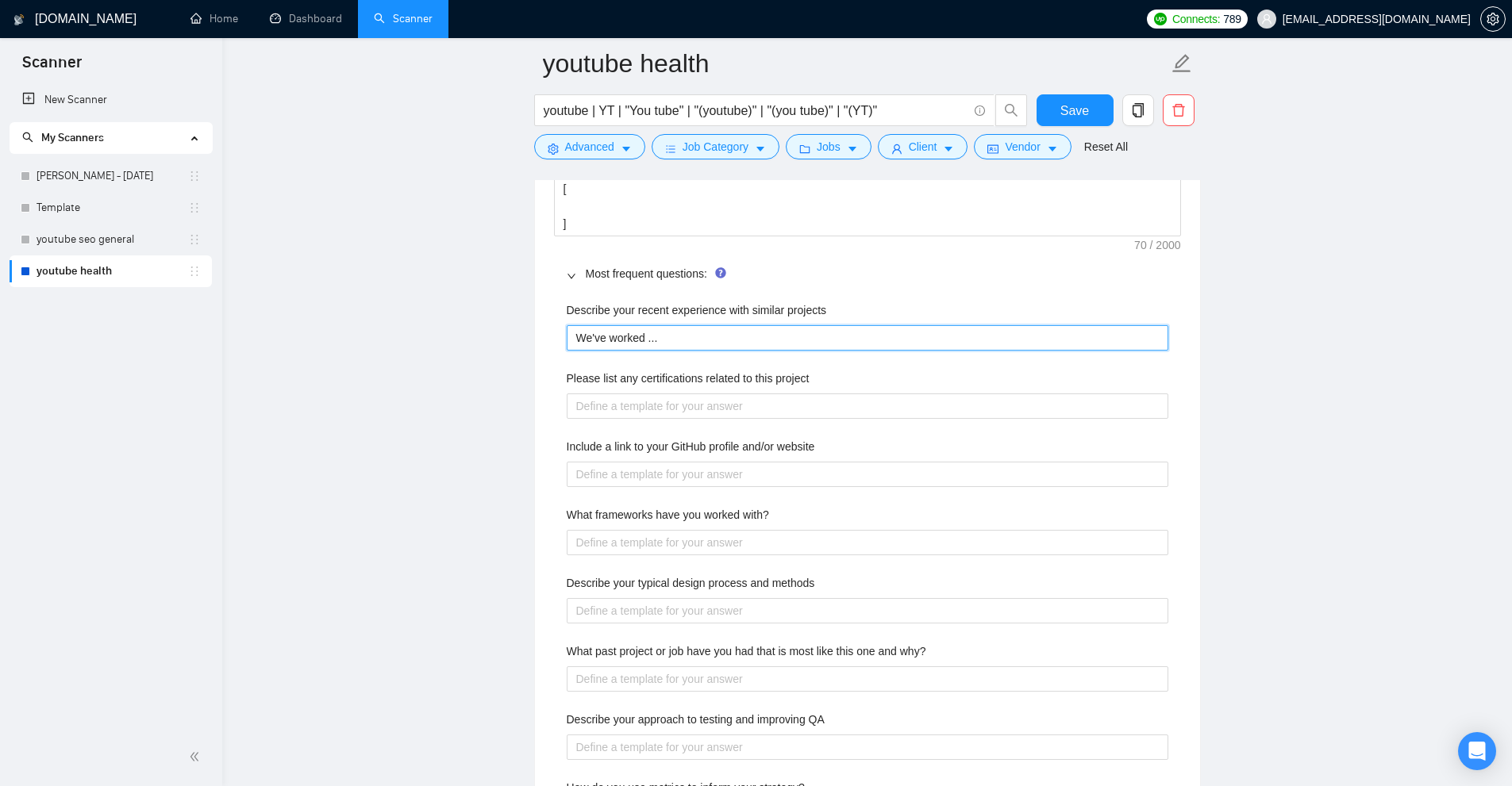
type projects "We've worked ...["
type projects "We've worked ...[]"
type projects "We've worked ...[ ]"
drag, startPoint x: 702, startPoint y: 339, endPoint x: 565, endPoint y: 348, distance: 137.3
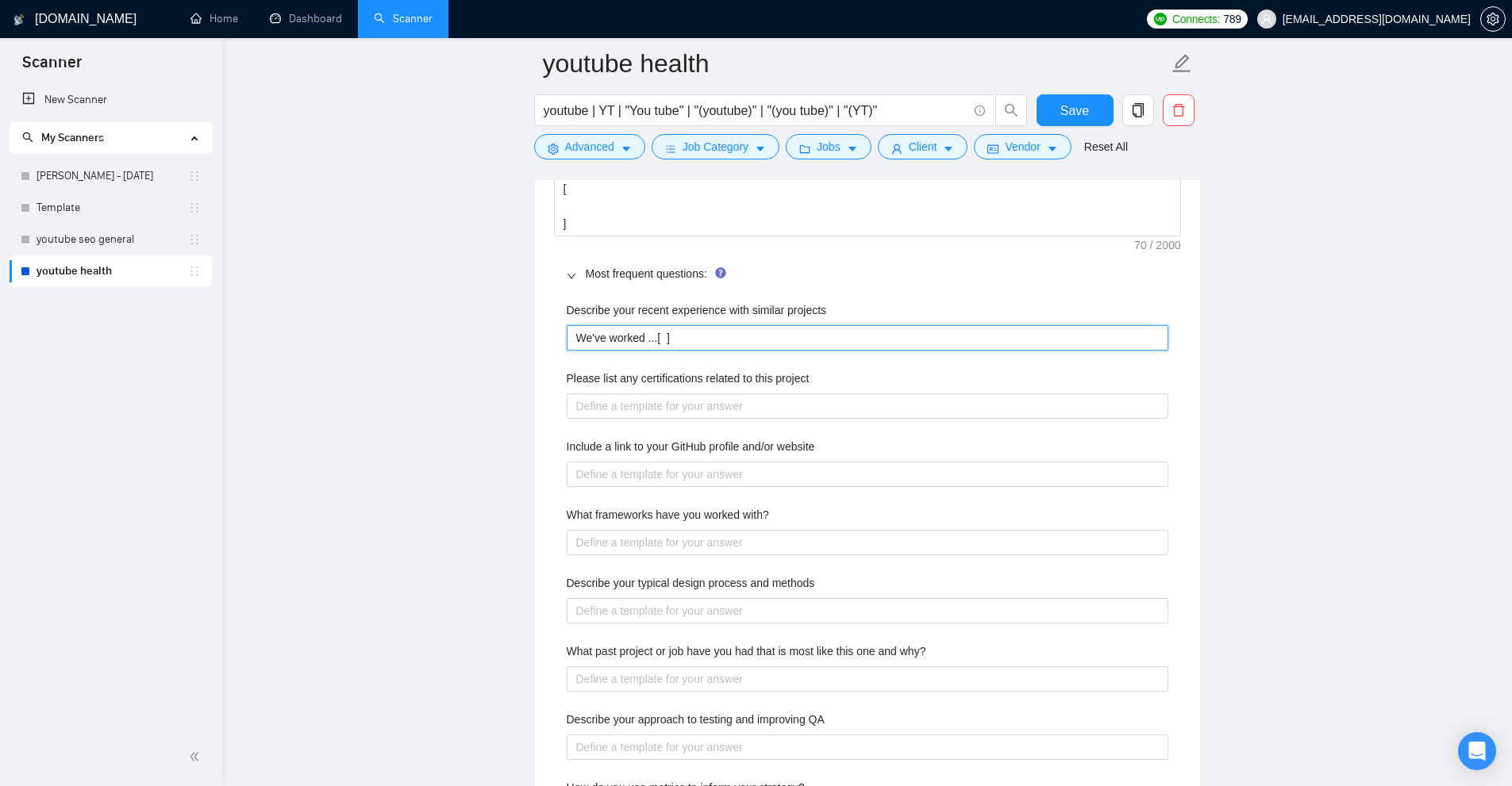
click at [565, 348] on div "Describe your recent experience with similar projects We've worked ...[ ] Pleas…" at bounding box center [866, 642] width 627 height 701
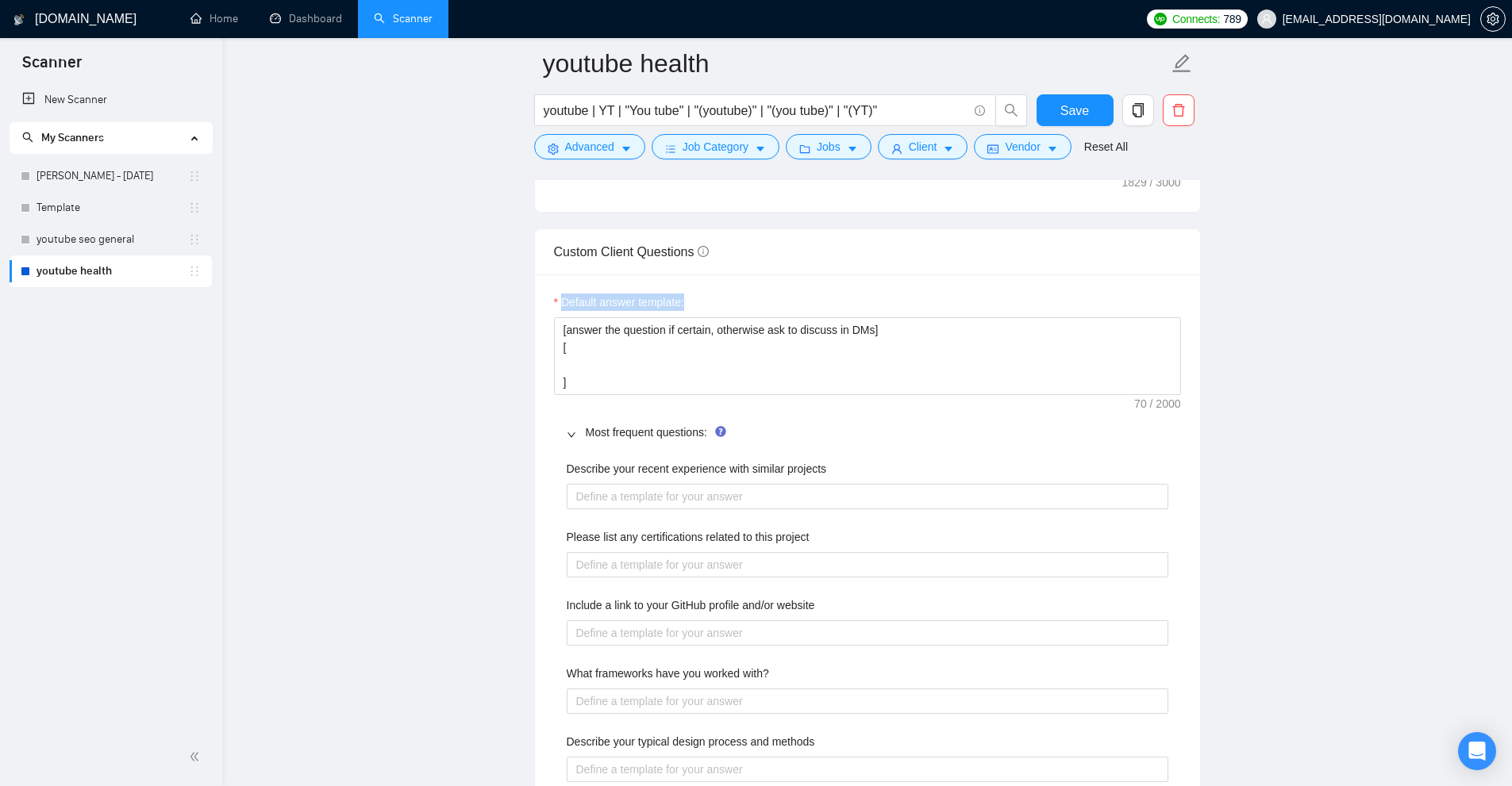
drag, startPoint x: 557, startPoint y: 295, endPoint x: 697, endPoint y: 299, distance: 140.1
click at [697, 299] on div "Default answer template:" at bounding box center [866, 306] width 627 height 24
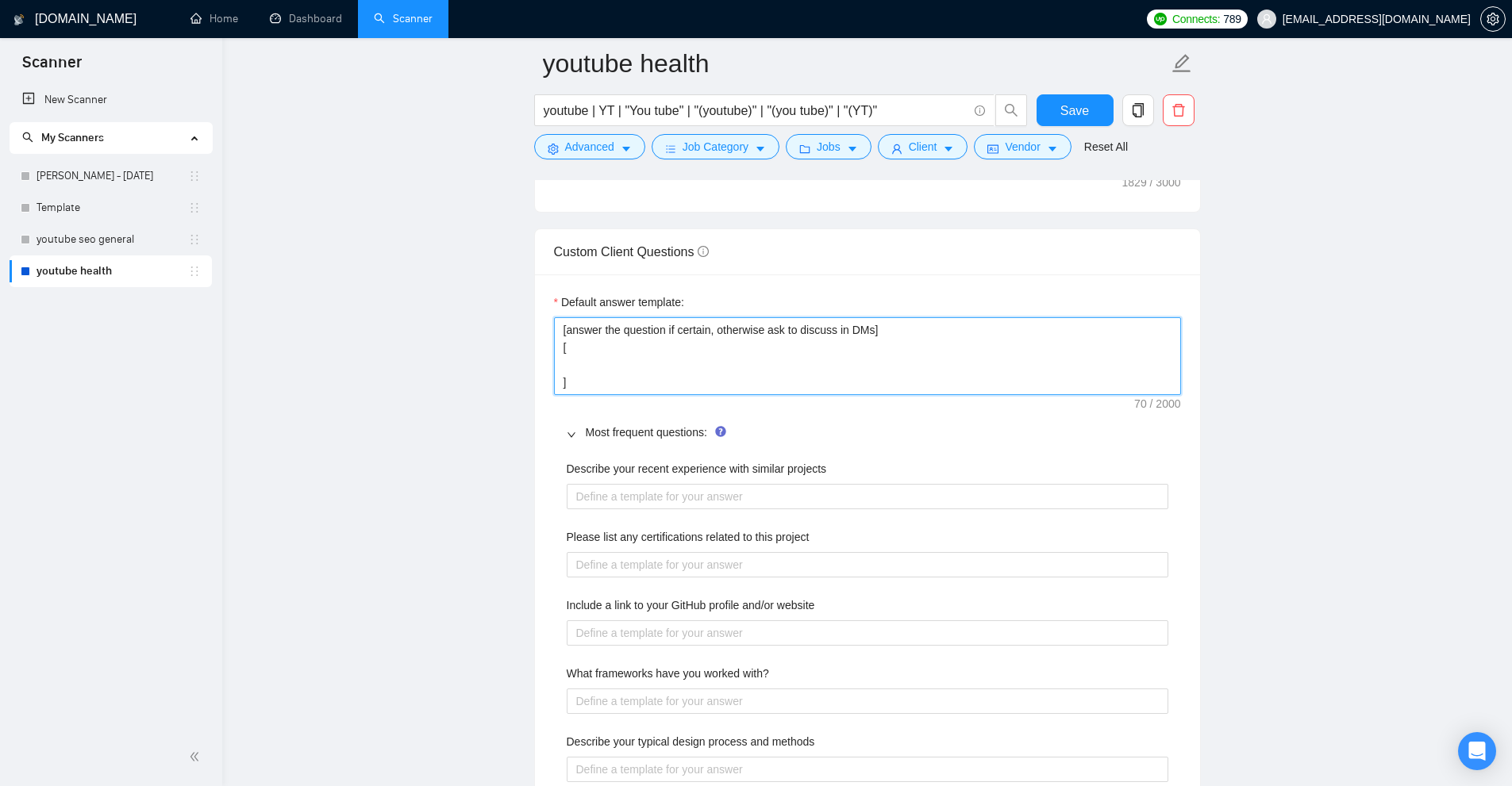
click at [921, 354] on textarea "[answer the question if certain, otherwise ask to discuss in DMs] [ ]" at bounding box center [866, 356] width 627 height 78
drag, startPoint x: 709, startPoint y: 376, endPoint x: 442, endPoint y: 218, distance: 310.2
click at [442, 218] on main "youtube health youtube | YT | "You tube" | "(youtube)" | "(you tube)" | "(YT)" …" at bounding box center [866, 370] width 1239 height 5533
click at [677, 327] on textarea "[answer the question if certain, otherwise ask to discuss in DMs] [ ]" at bounding box center [866, 356] width 627 height 78
click at [929, 334] on textarea "[answer the question if certain, otherwise ask to discuss in DMs] [ ]" at bounding box center [866, 356] width 627 height 78
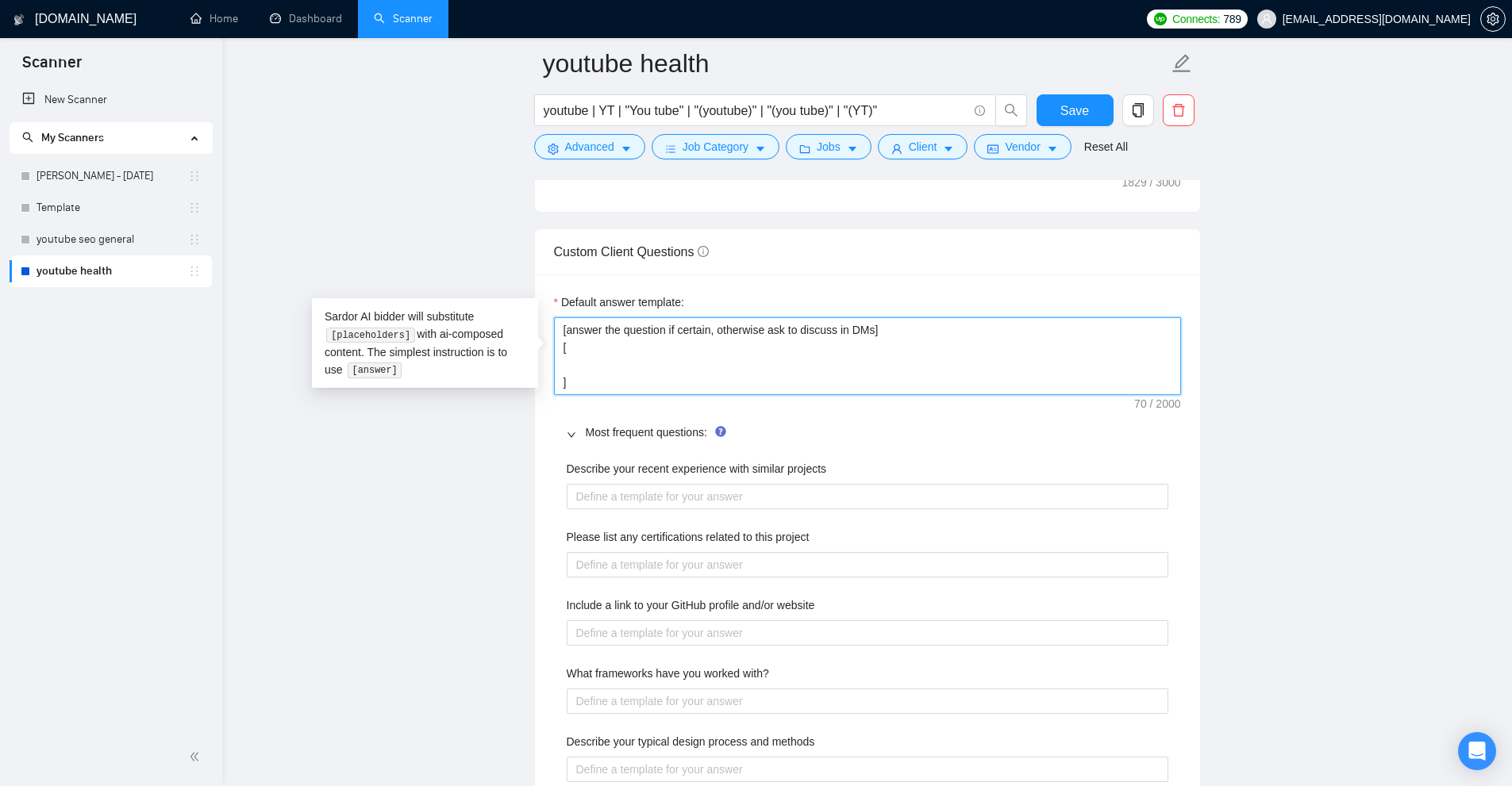
click at [929, 334] on textarea "[answer the question if certain, otherwise ask to discuss in DMs] [ ]" at bounding box center [866, 356] width 627 height 78
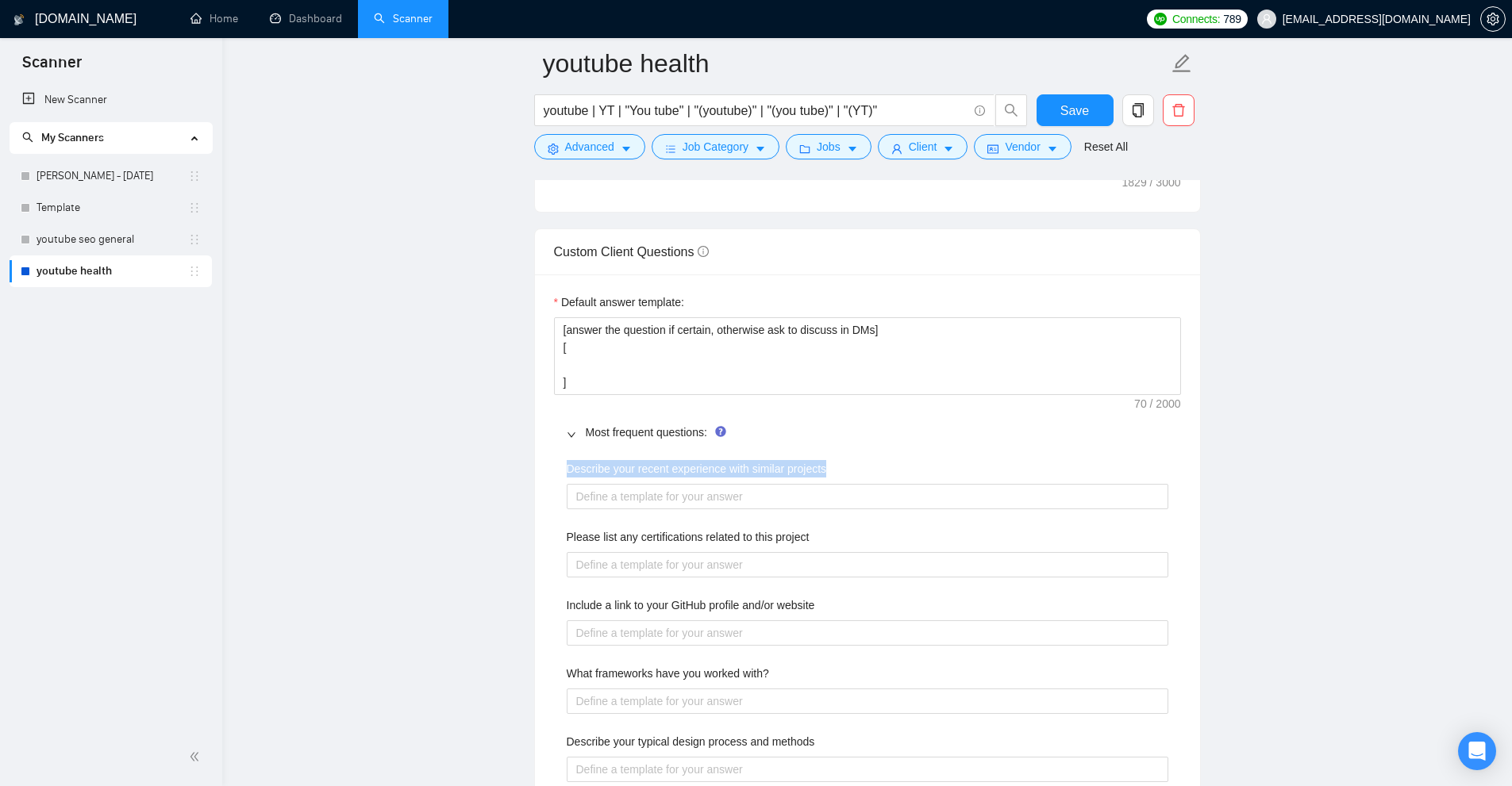
drag, startPoint x: 553, startPoint y: 472, endPoint x: 867, endPoint y: 465, distance: 314.1
click at [867, 465] on div "Default answer template: [answer the question if certain, otherwise ask to disc…" at bounding box center [867, 723] width 665 height 897
click at [818, 473] on label "Describe your recent experience with similar projects" at bounding box center [696, 469] width 260 height 18
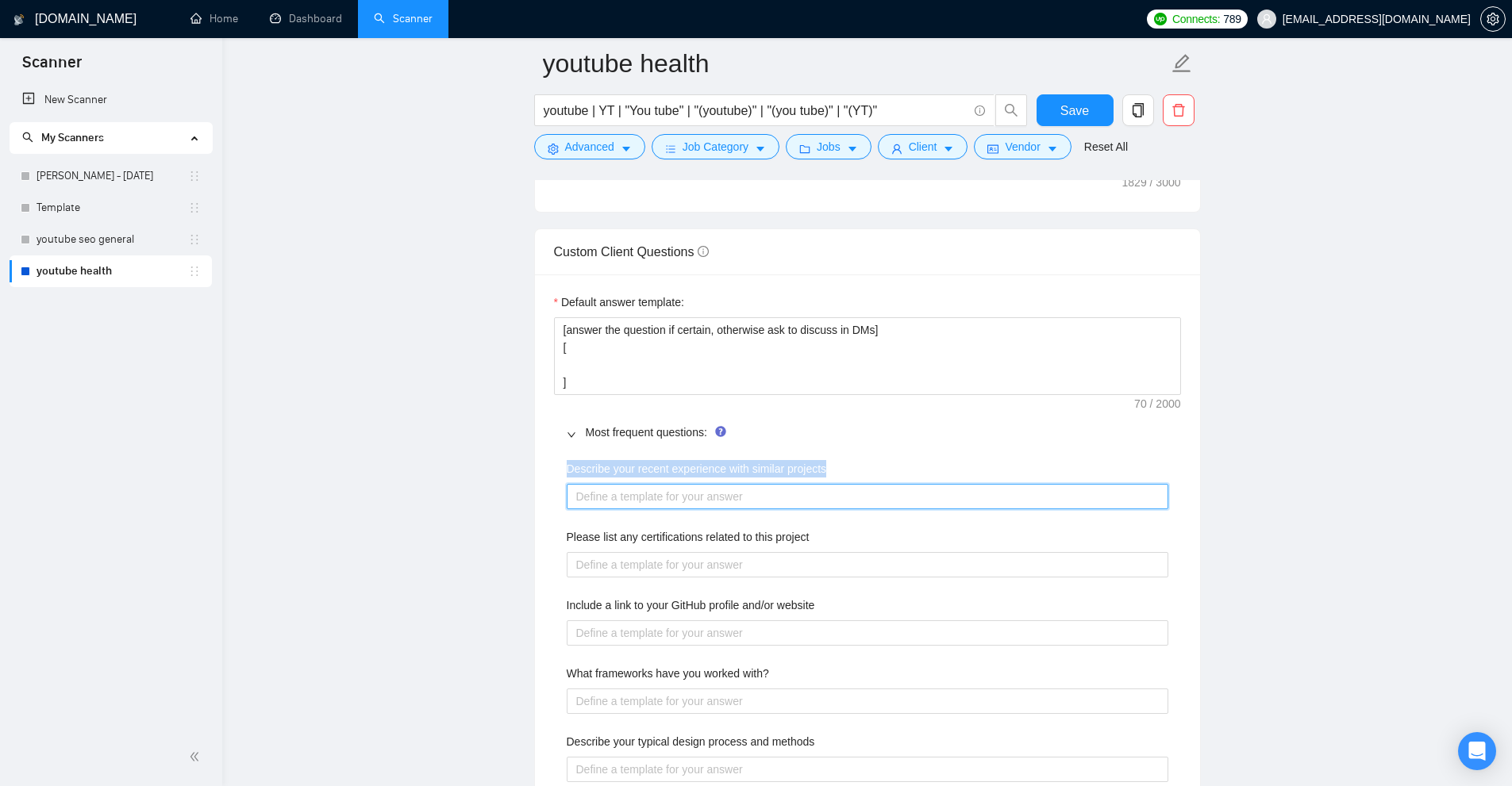
click at [818, 484] on projects "Describe your recent experience with similar projects" at bounding box center [867, 497] width 602 height 26
click at [814, 486] on projects "Describe your recent experience with similar projects" at bounding box center [867, 497] width 602 height 26
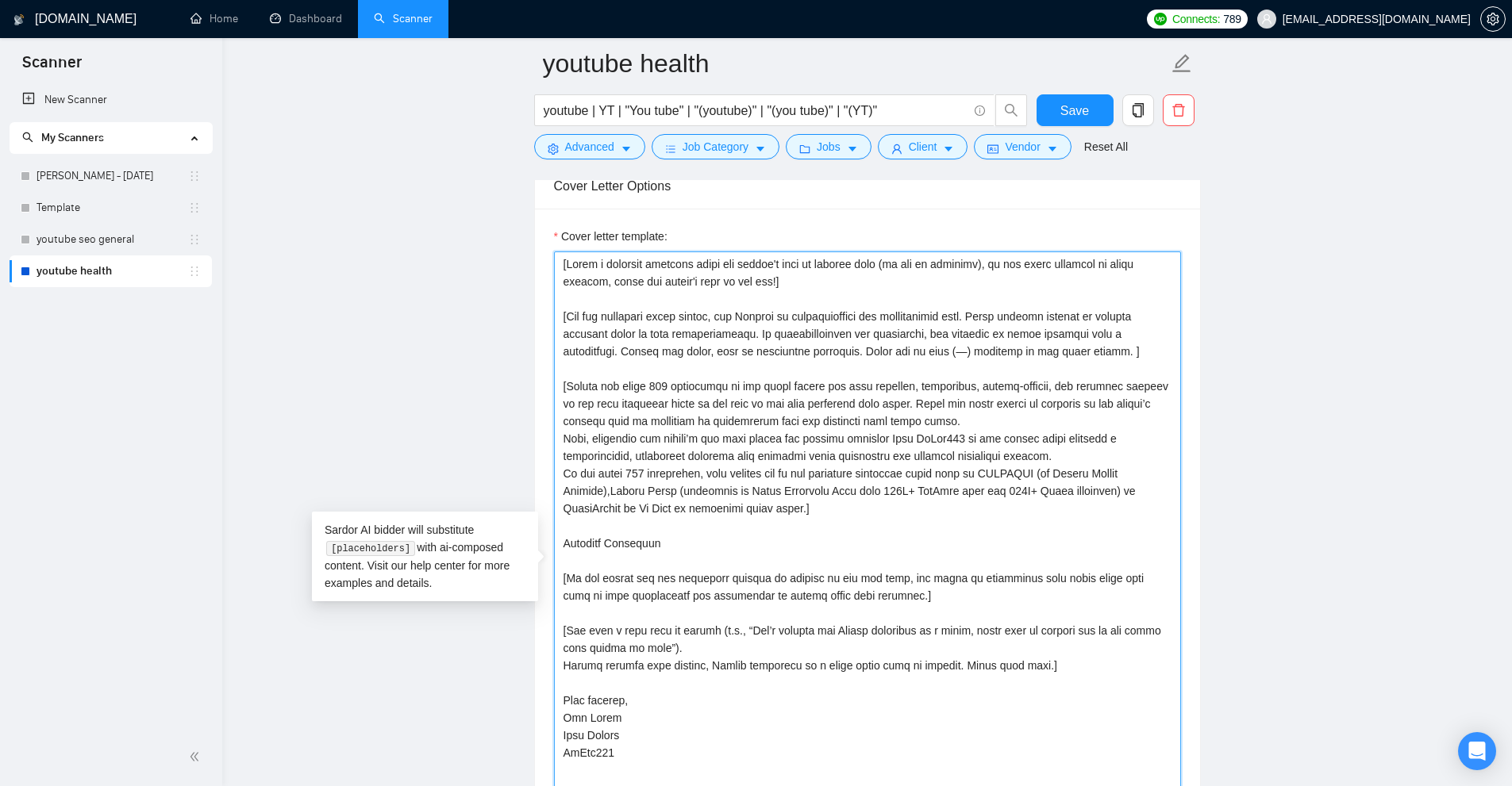
scroll to position [2063, 0]
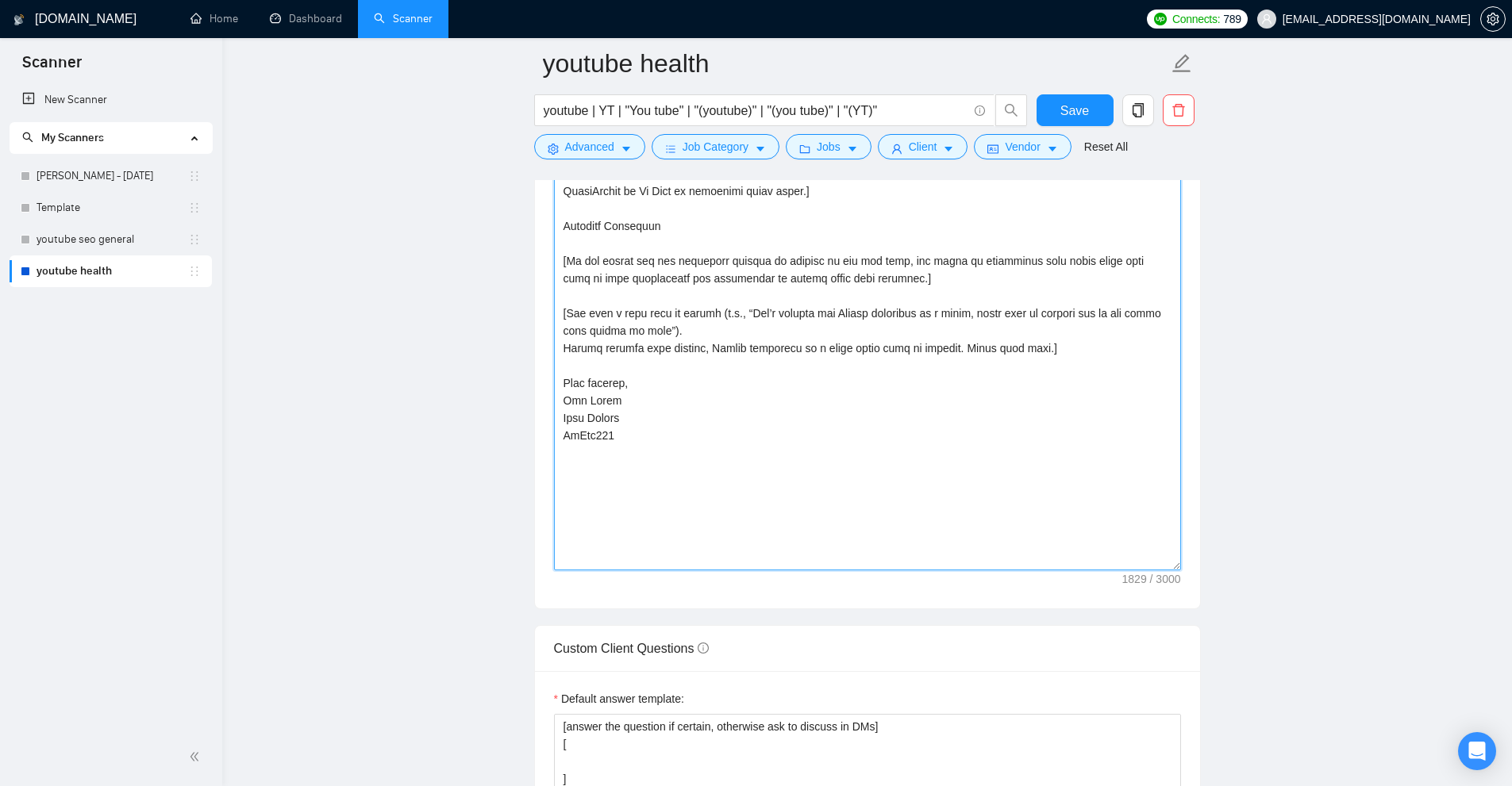
drag, startPoint x: 554, startPoint y: 262, endPoint x: 804, endPoint y: 530, distance: 366.5
click at [804, 530] on textarea "Cover letter template:" at bounding box center [866, 251] width 627 height 637
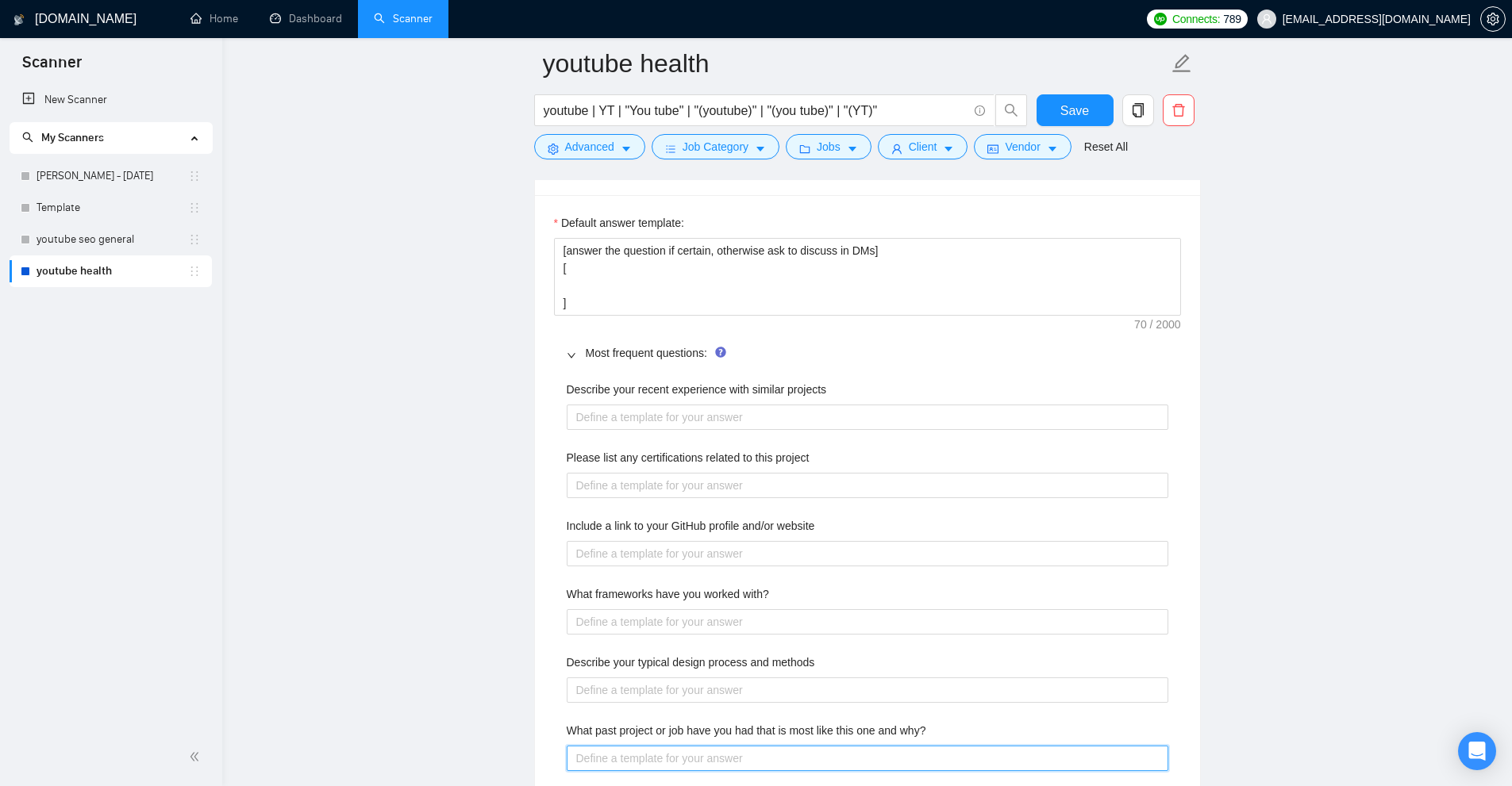
click at [767, 746] on why\? "What past project or job have you had that is most like this one and why?" at bounding box center [867, 758] width 602 height 26
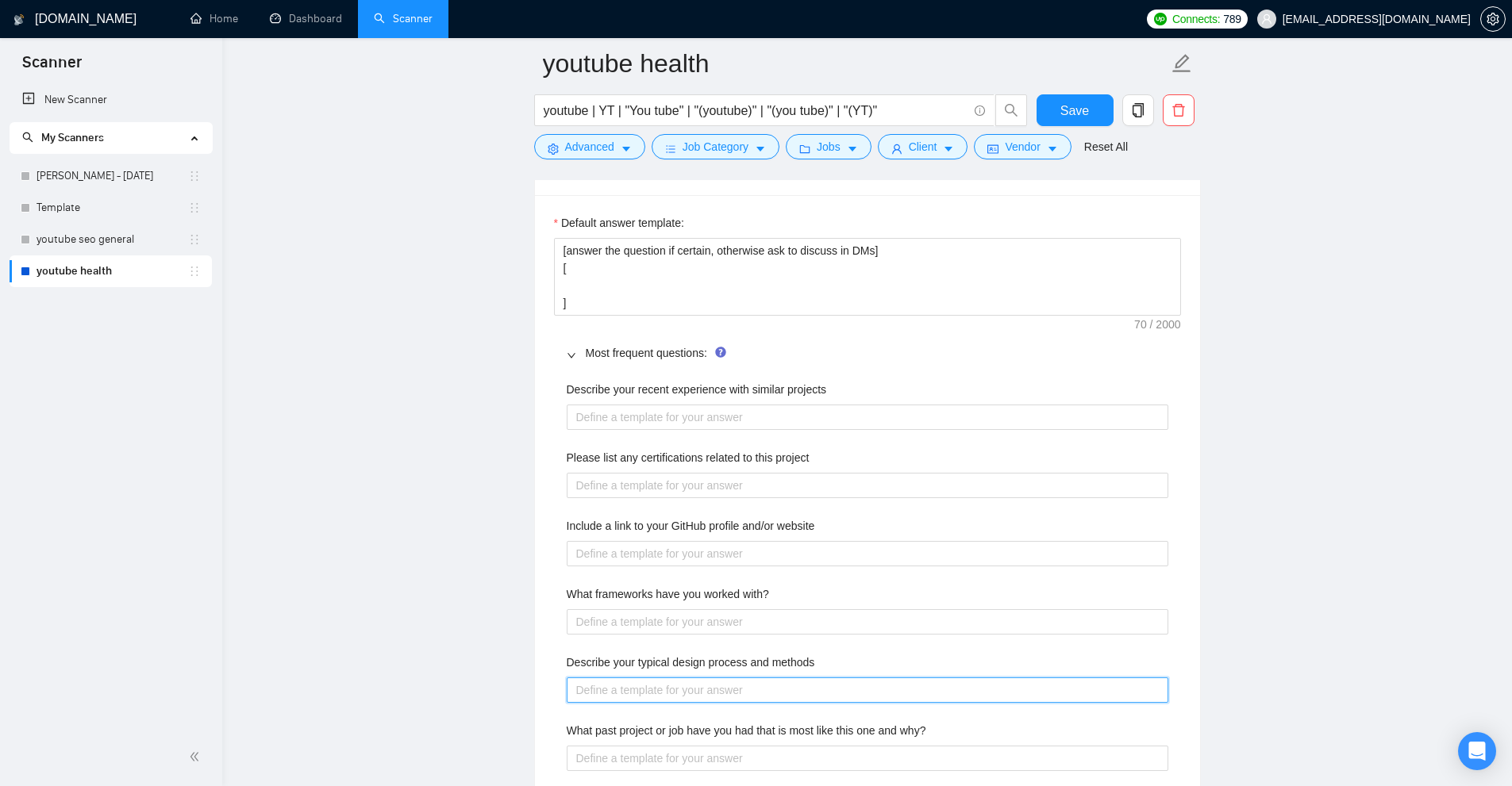
click at [769, 693] on methods "Describe your typical design process and methods" at bounding box center [867, 690] width 602 height 26
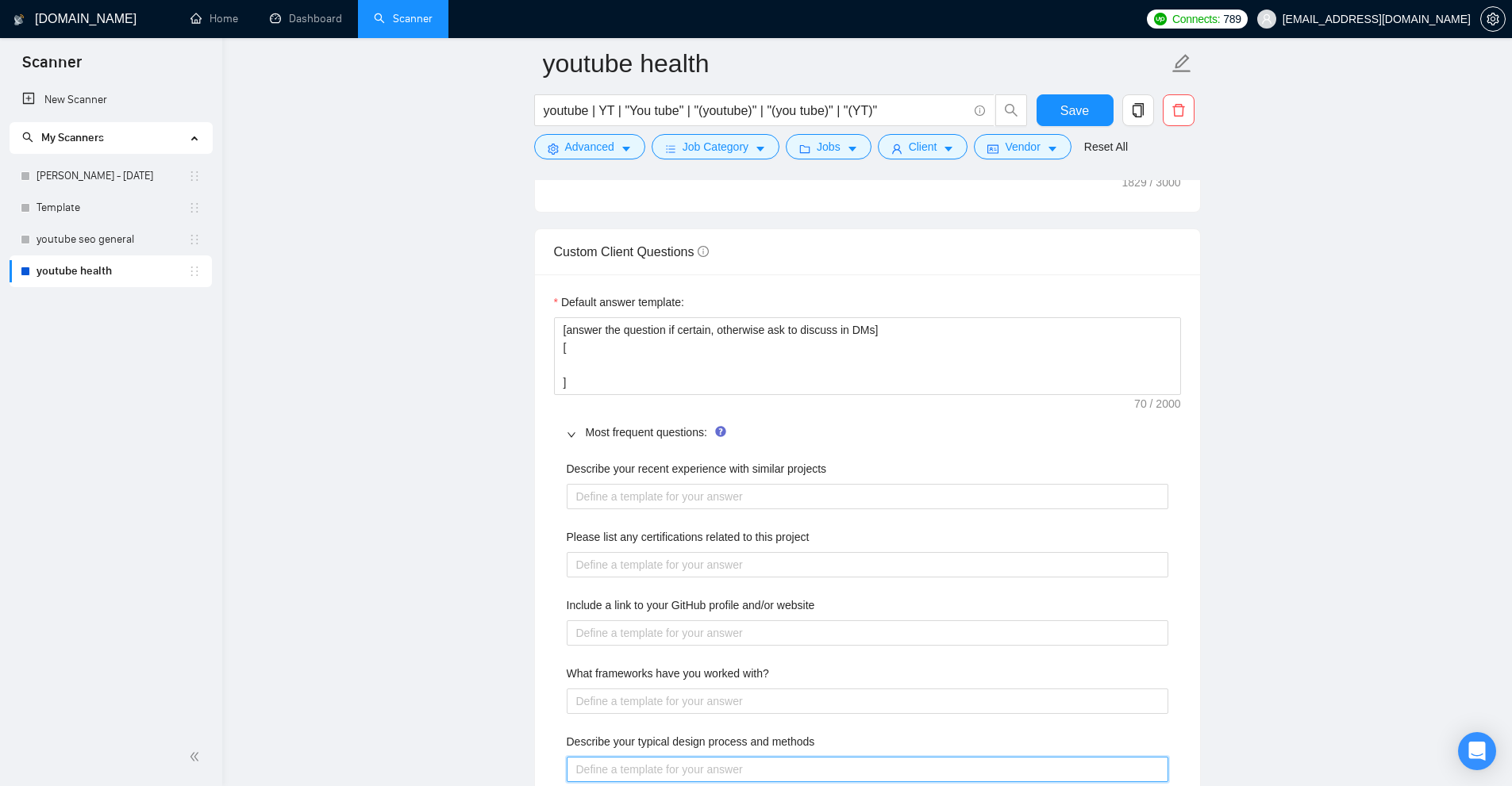
scroll to position [2380, 0]
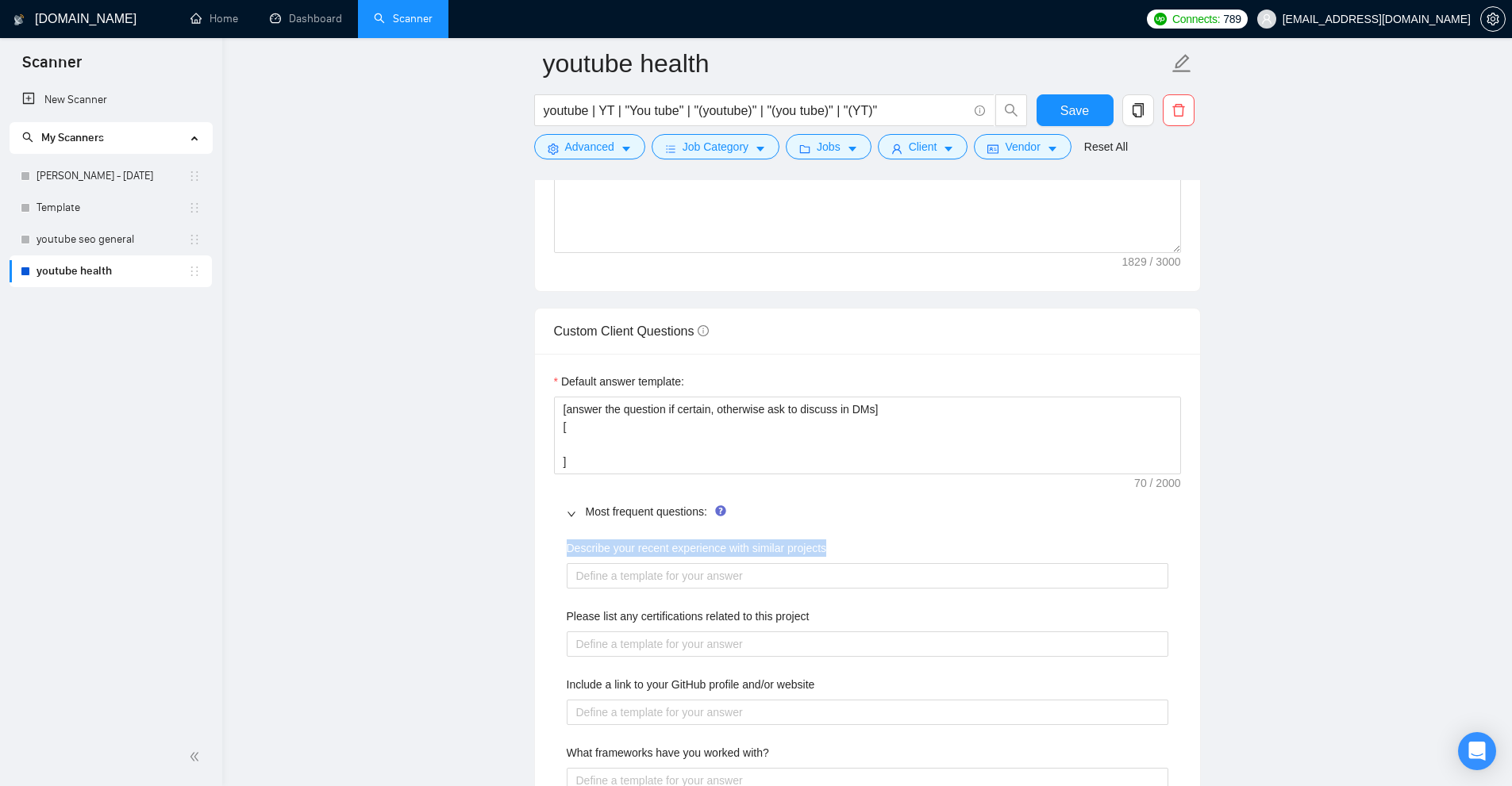
drag, startPoint x: 562, startPoint y: 550, endPoint x: 844, endPoint y: 549, distance: 282.0
click at [844, 549] on div "Describe your recent experience with similar projects" at bounding box center [867, 551] width 602 height 24
drag, startPoint x: 844, startPoint y: 549, endPoint x: 601, endPoint y: 553, distance: 243.0
click at [601, 553] on div "Describe your recent experience with similar projects" at bounding box center [867, 551] width 602 height 24
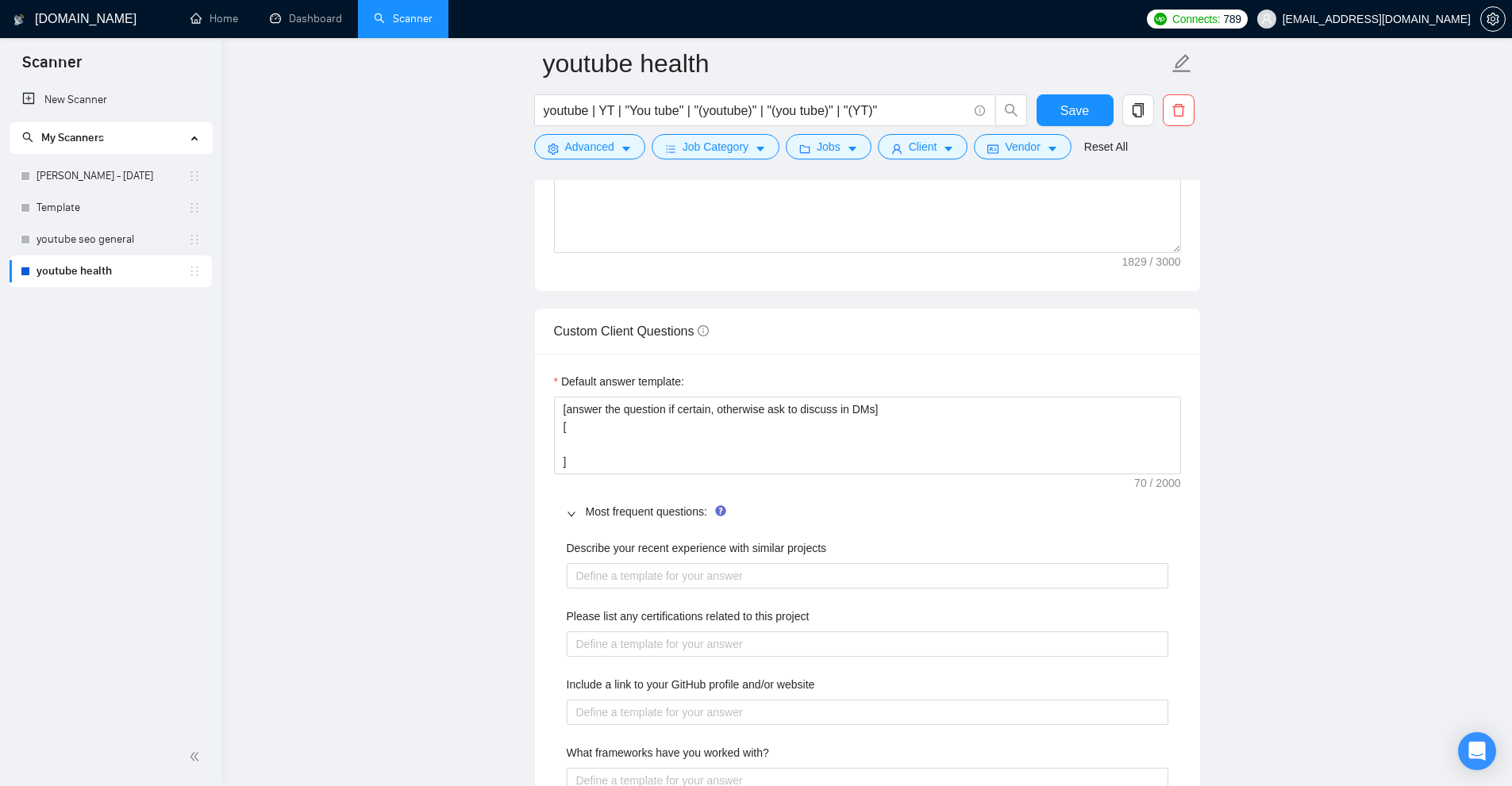
drag, startPoint x: 564, startPoint y: 545, endPoint x: 740, endPoint y: 553, distance: 176.2
drag, startPoint x: 740, startPoint y: 553, endPoint x: 841, endPoint y: 533, distance: 103.0
drag, startPoint x: 809, startPoint y: 542, endPoint x: 567, endPoint y: 544, distance: 242.0
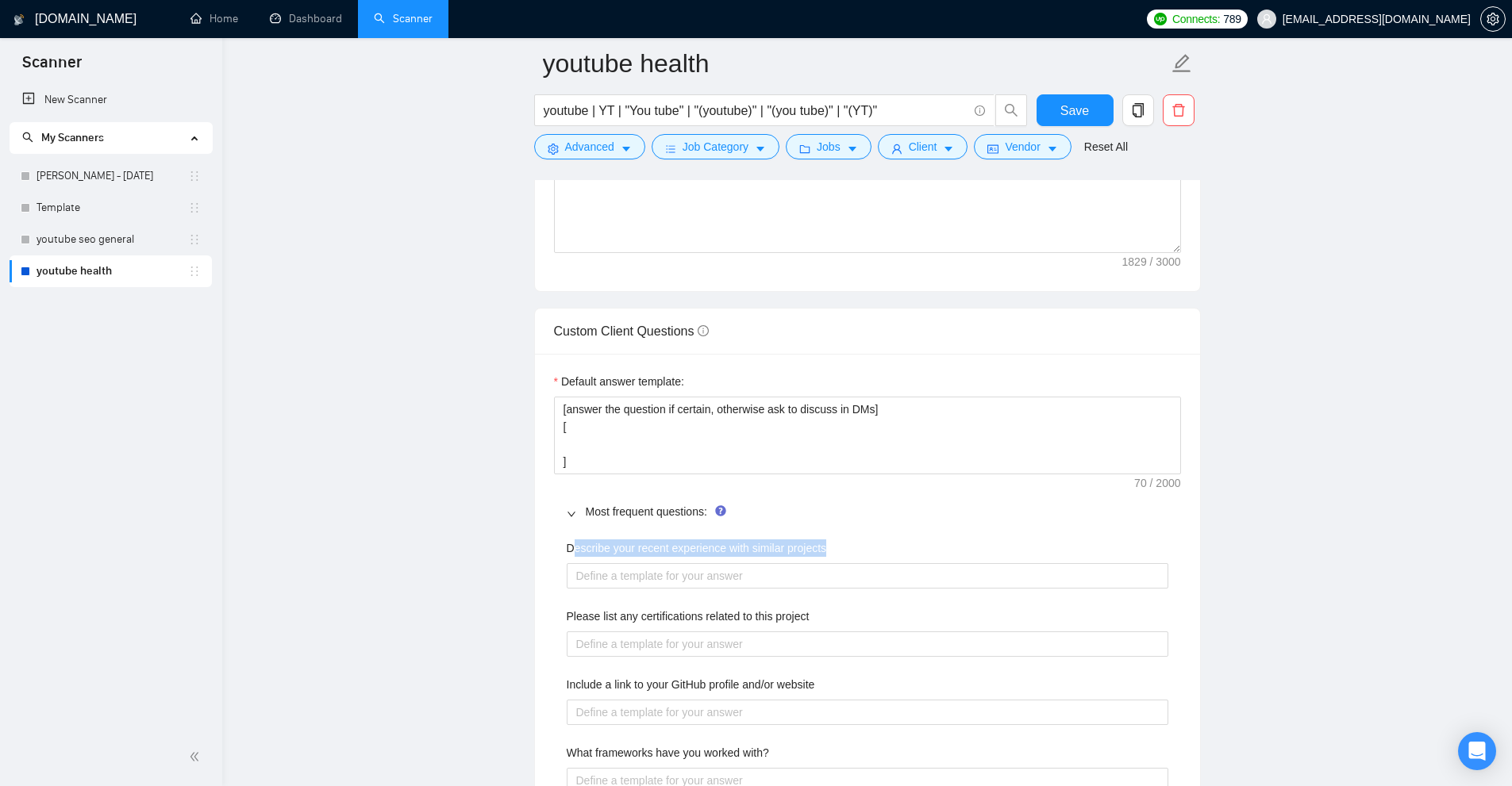
click at [567, 544] on div "Describe your recent experience with similar projects" at bounding box center [867, 551] width 602 height 24
drag, startPoint x: 621, startPoint y: 557, endPoint x: 613, endPoint y: 561, distance: 8.9
click at [618, 558] on div "Describe your recent experience with similar projects" at bounding box center [867, 551] width 602 height 24
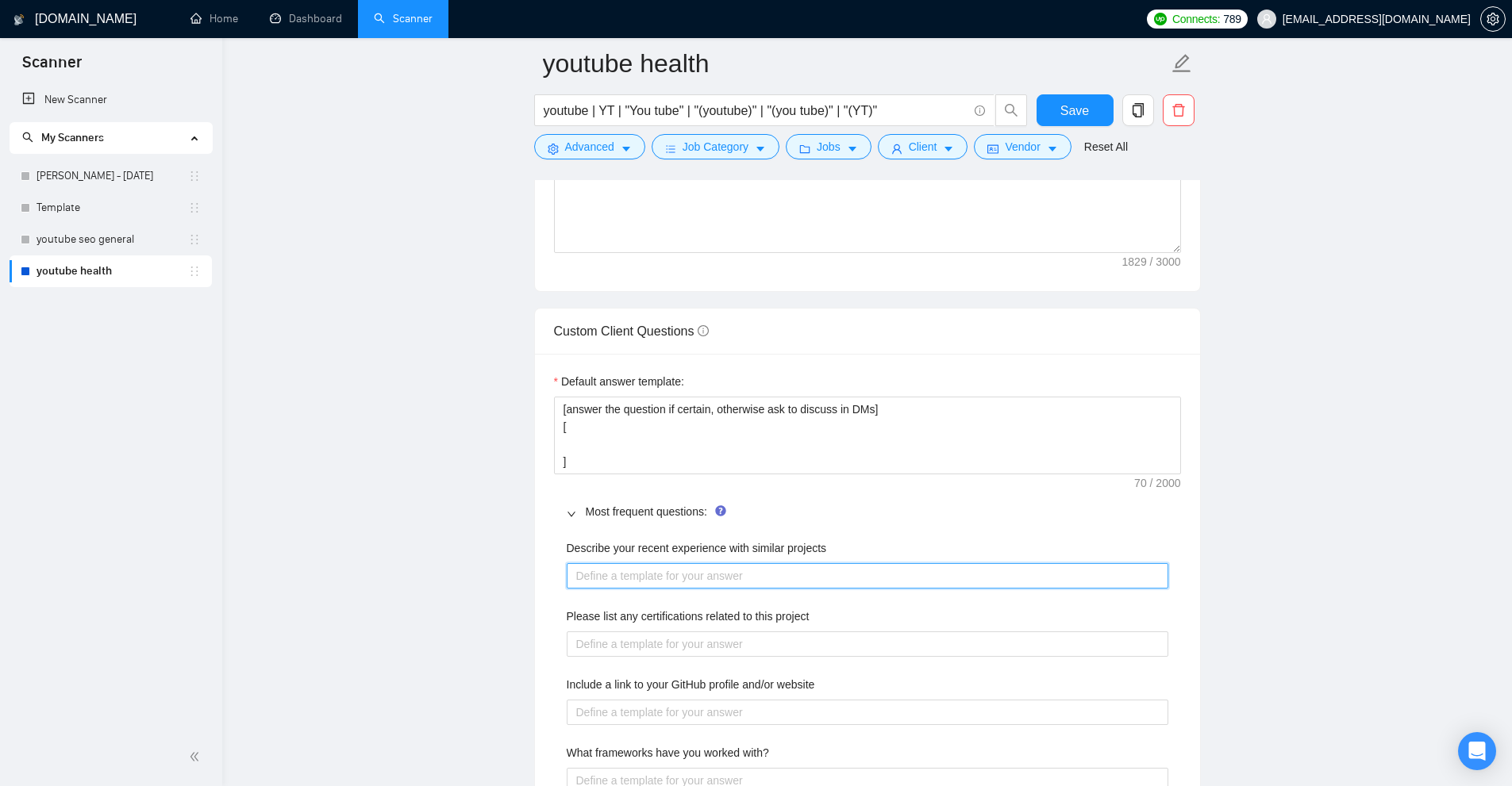
click at [626, 576] on projects "Describe your recent experience with similar projects" at bounding box center [867, 576] width 602 height 26
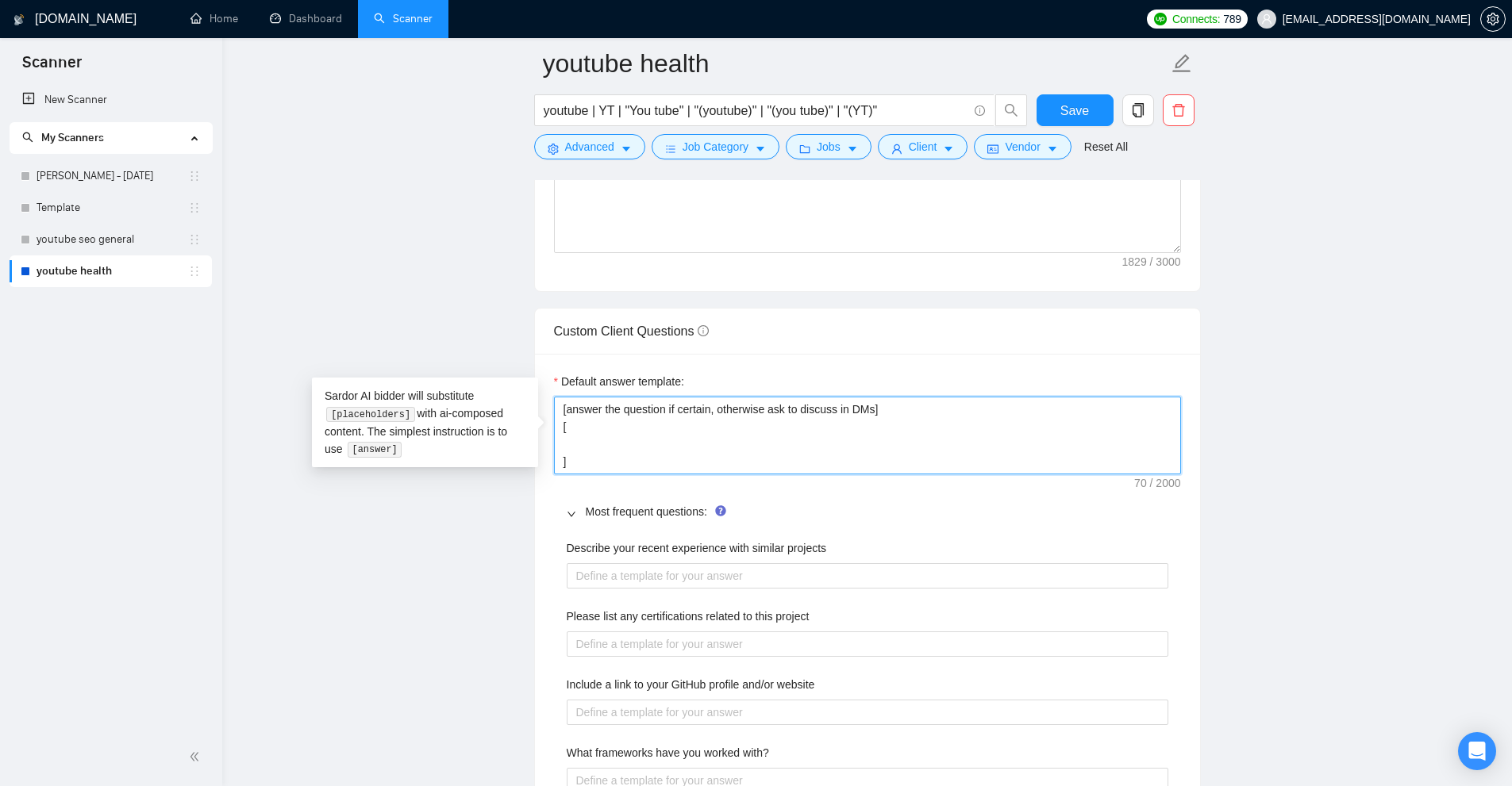
drag, startPoint x: 638, startPoint y: 457, endPoint x: 489, endPoint y: 345, distance: 186.4
click at [484, 345] on main "youtube health youtube | YT | "You tube" | "(youtube)" | "(you tube)" | "(YT)" …" at bounding box center [866, 449] width 1239 height 5533
click at [646, 420] on textarea "[answer the question if certain, otherwise ask to discuss in DMs] [ ]" at bounding box center [866, 436] width 627 height 78
click at [630, 459] on textarea "[answer the question if certain, otherwise ask to discuss in DMs] [ ]" at bounding box center [866, 436] width 627 height 78
drag, startPoint x: 690, startPoint y: 470, endPoint x: 267, endPoint y: 265, distance: 470.1
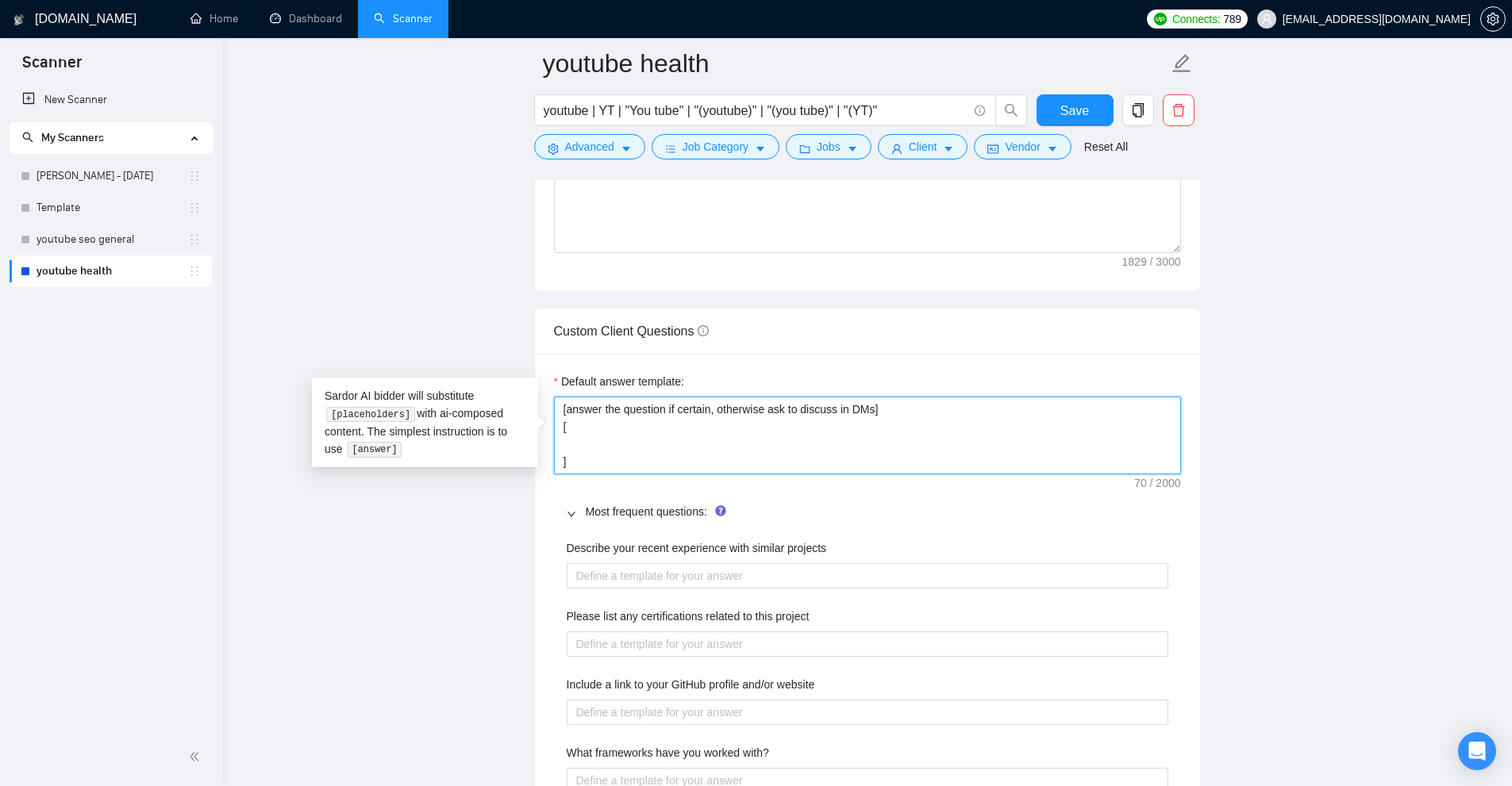
click at [267, 265] on main "youtube health youtube | YT | "You tube" | "(youtube)" | "(you tube)" | "(YT)" …" at bounding box center [866, 449] width 1239 height 5533
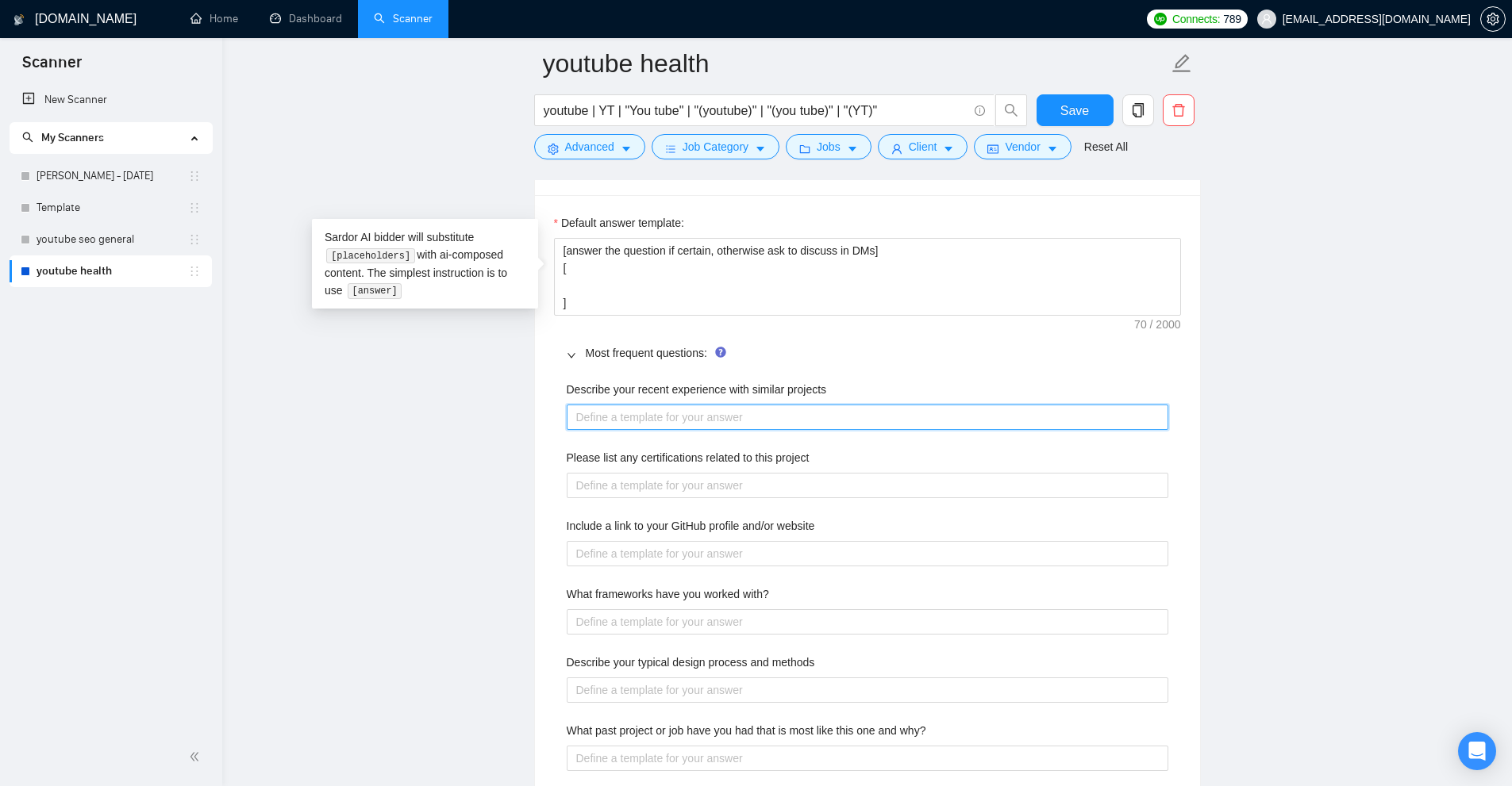
click at [758, 421] on projects "Describe your recent experience with similar projects" at bounding box center [867, 418] width 602 height 26
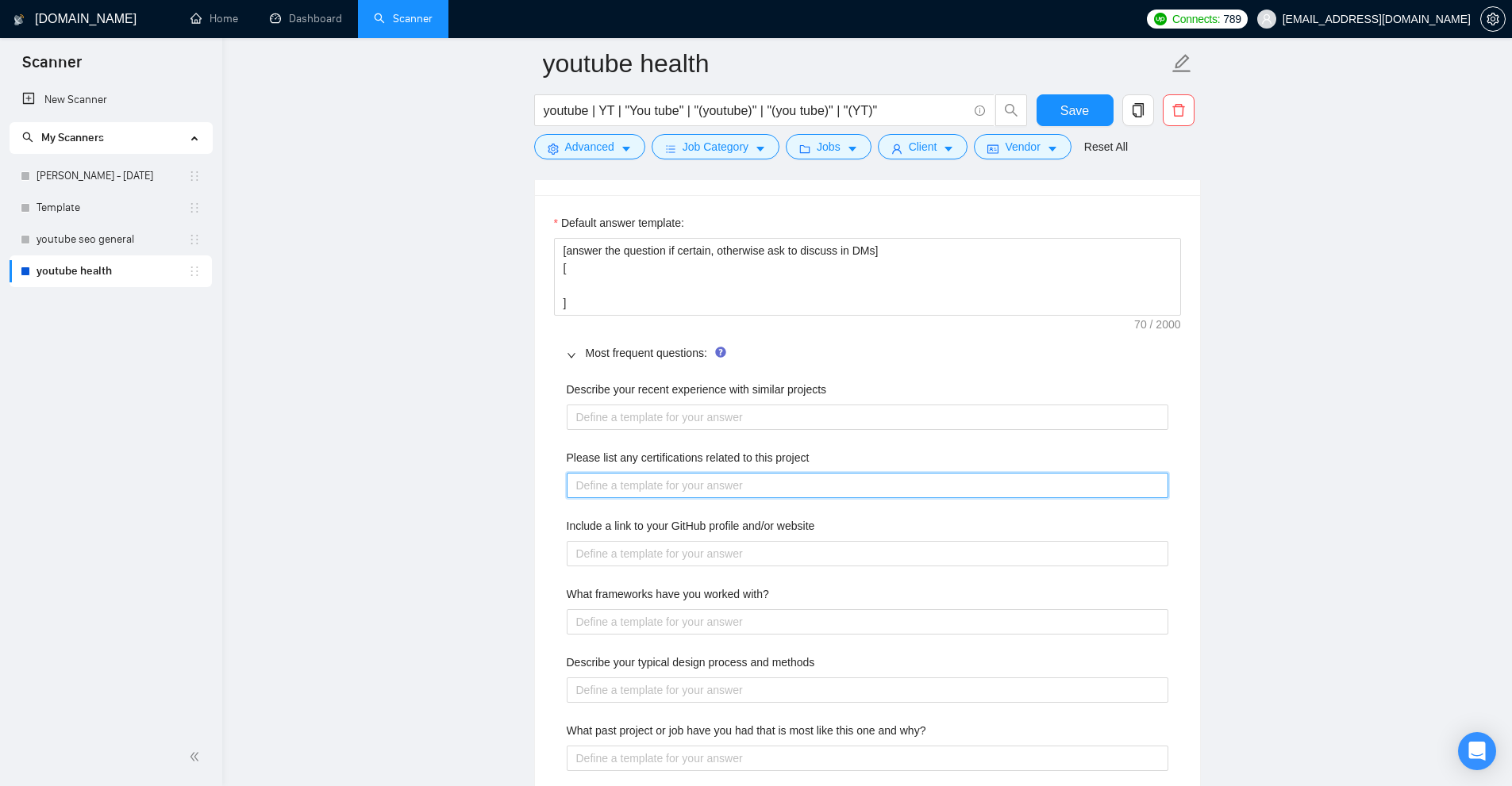
click at [846, 487] on project "Please list any certifications related to this project" at bounding box center [867, 486] width 602 height 26
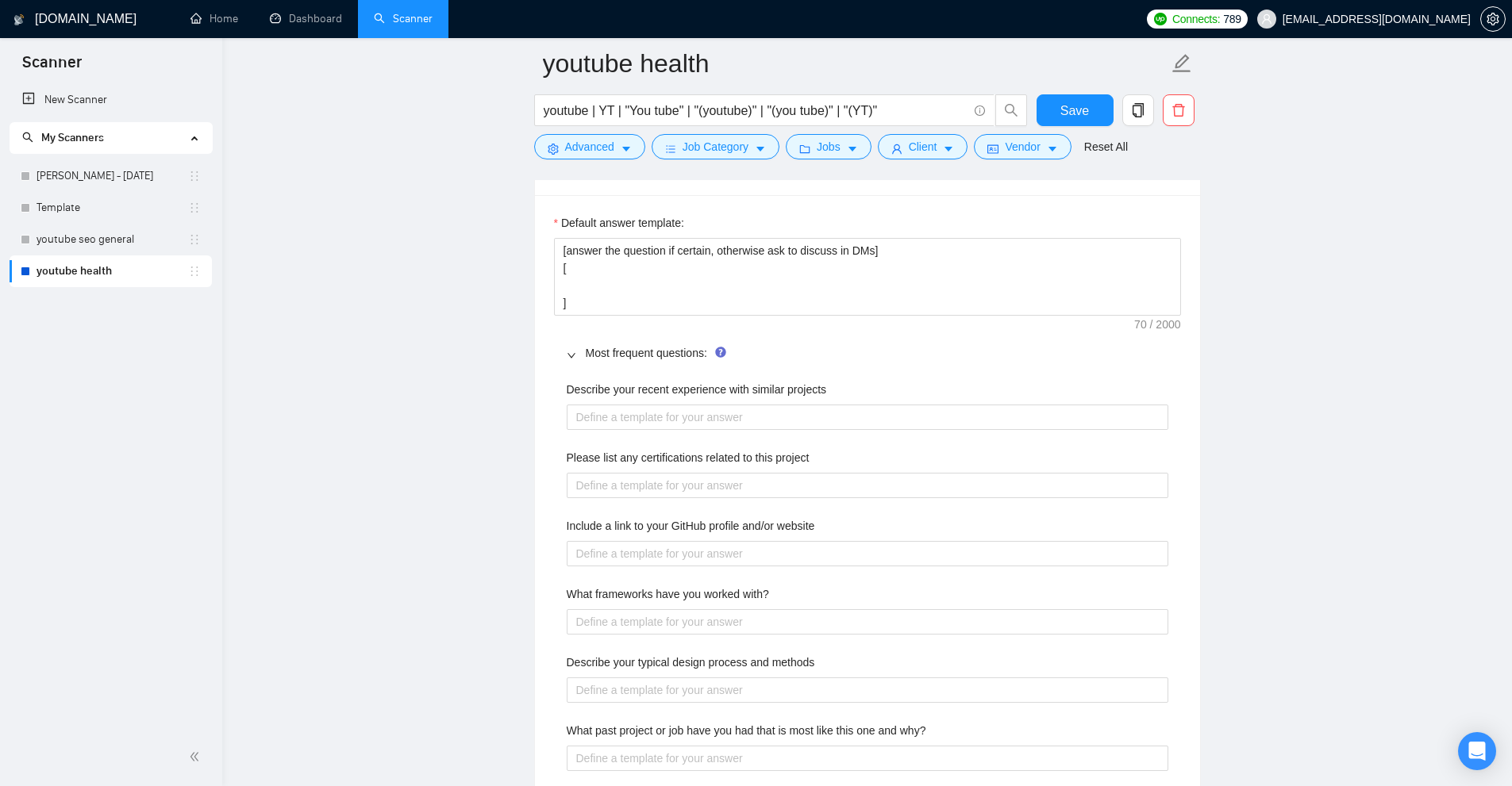
click at [1032, 565] on div "Describe your recent experience with similar projects Please list any certifica…" at bounding box center [866, 722] width 627 height 701
click at [1065, 549] on website "Include a link to your GitHub profile and/or website" at bounding box center [867, 554] width 602 height 26
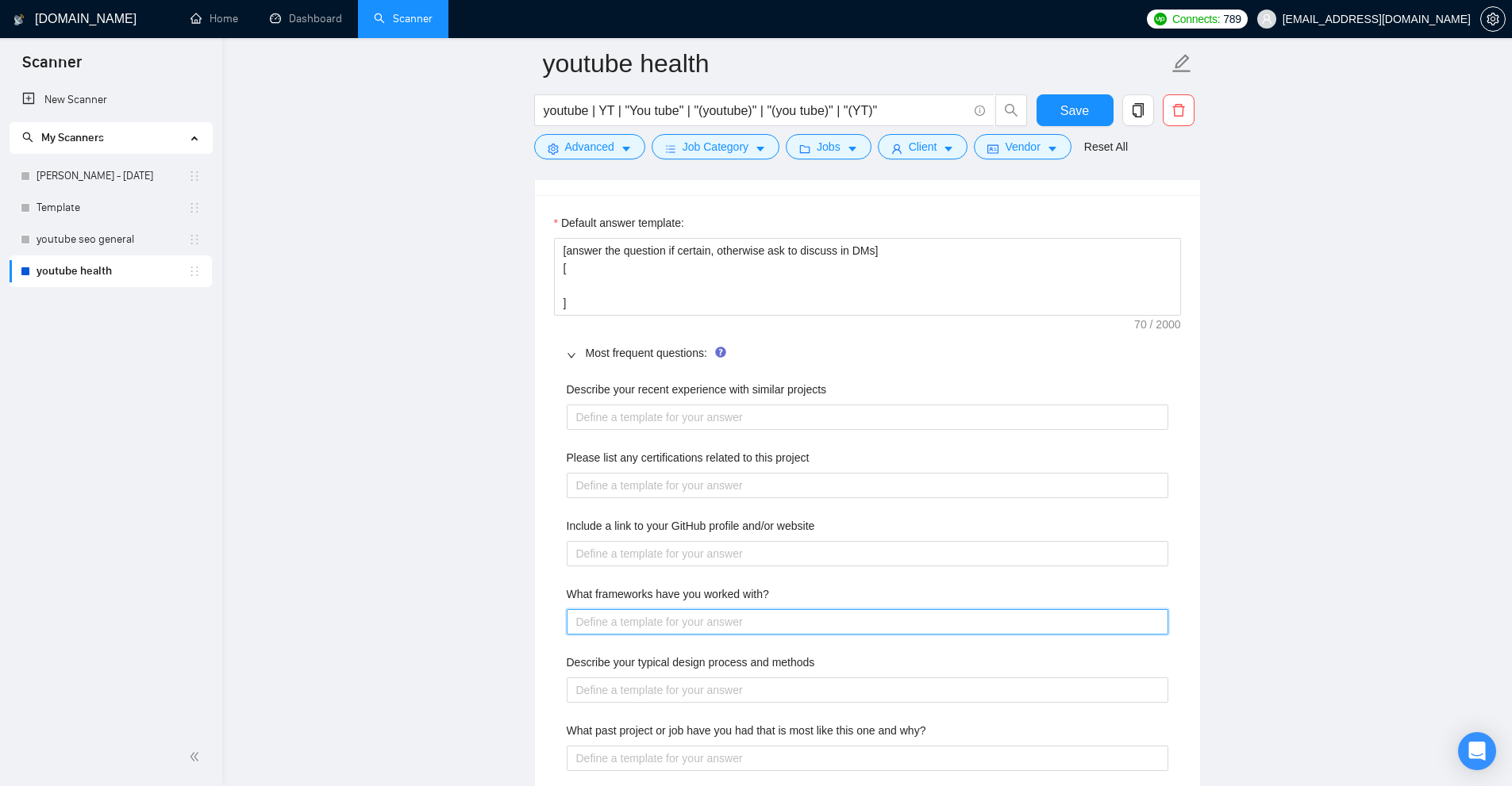
click at [1090, 623] on with\? "What frameworks have you worked with?" at bounding box center [867, 623] width 602 height 26
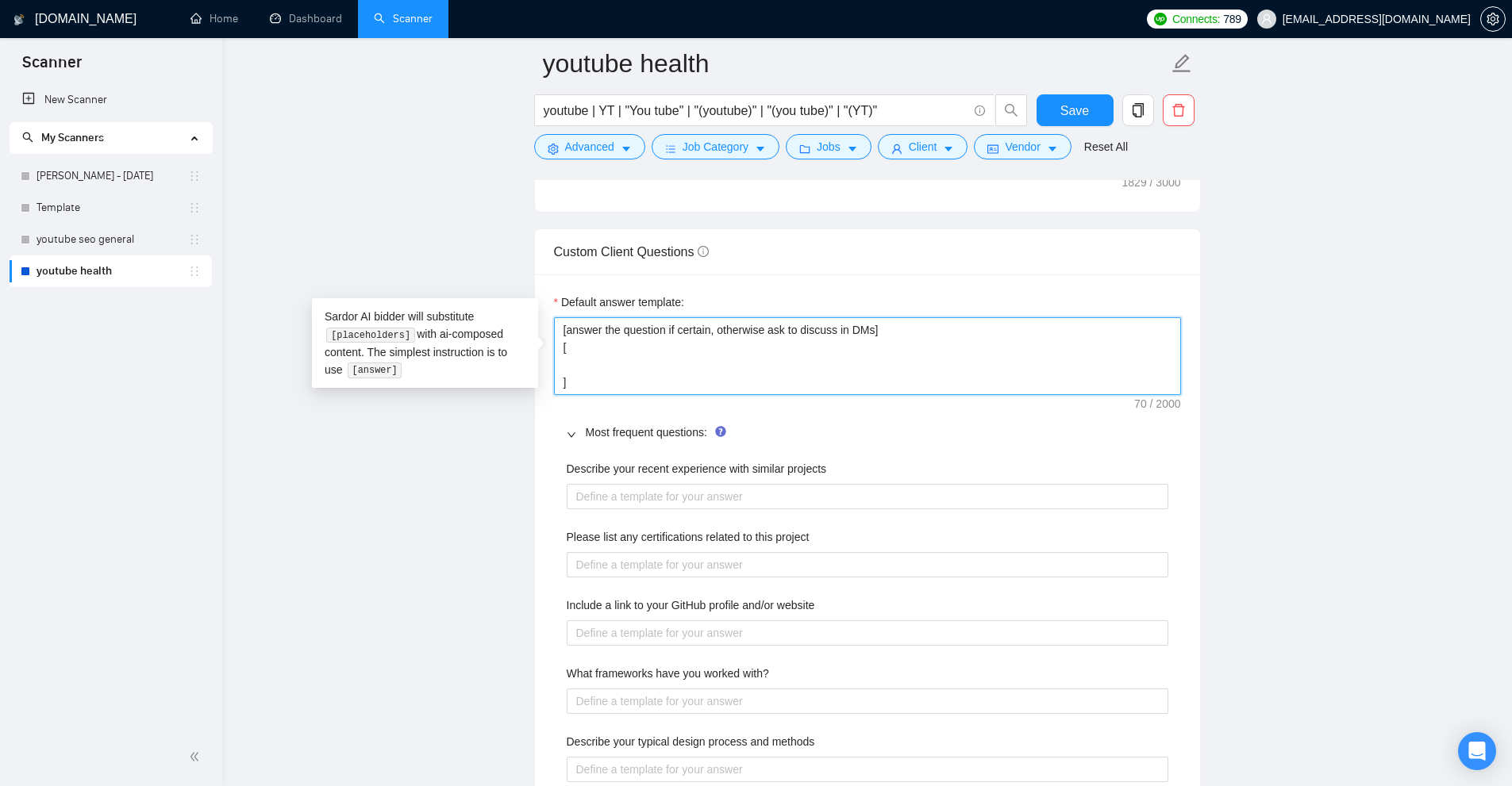
drag, startPoint x: 890, startPoint y: 356, endPoint x: 535, endPoint y: 280, distance: 363.0
click at [487, 246] on main "youtube health youtube | YT | "You tube" | "(youtube)" | "(you tube)" | "(YT)" …" at bounding box center [866, 370] width 1239 height 5533
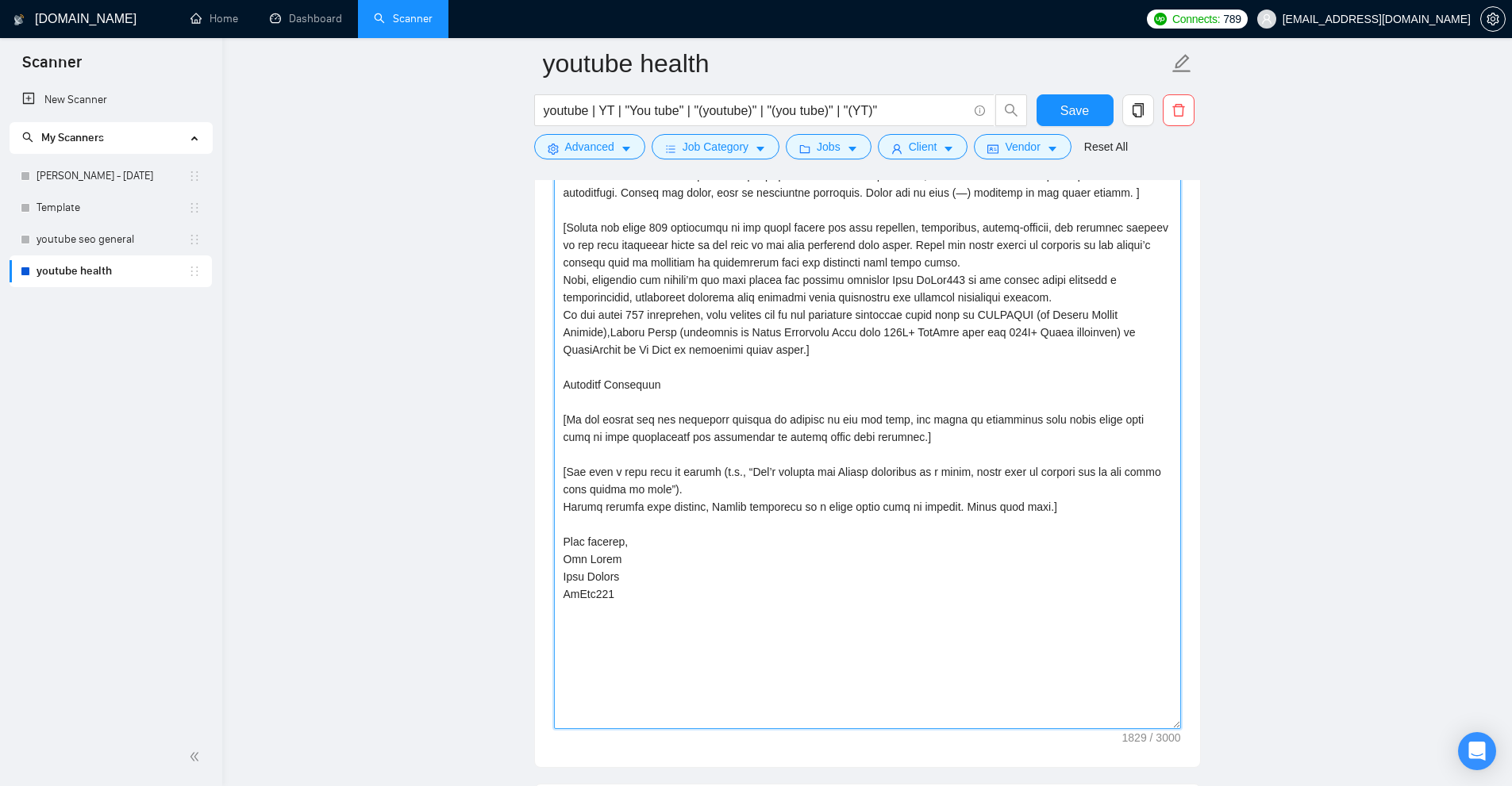
scroll to position [1666, 0]
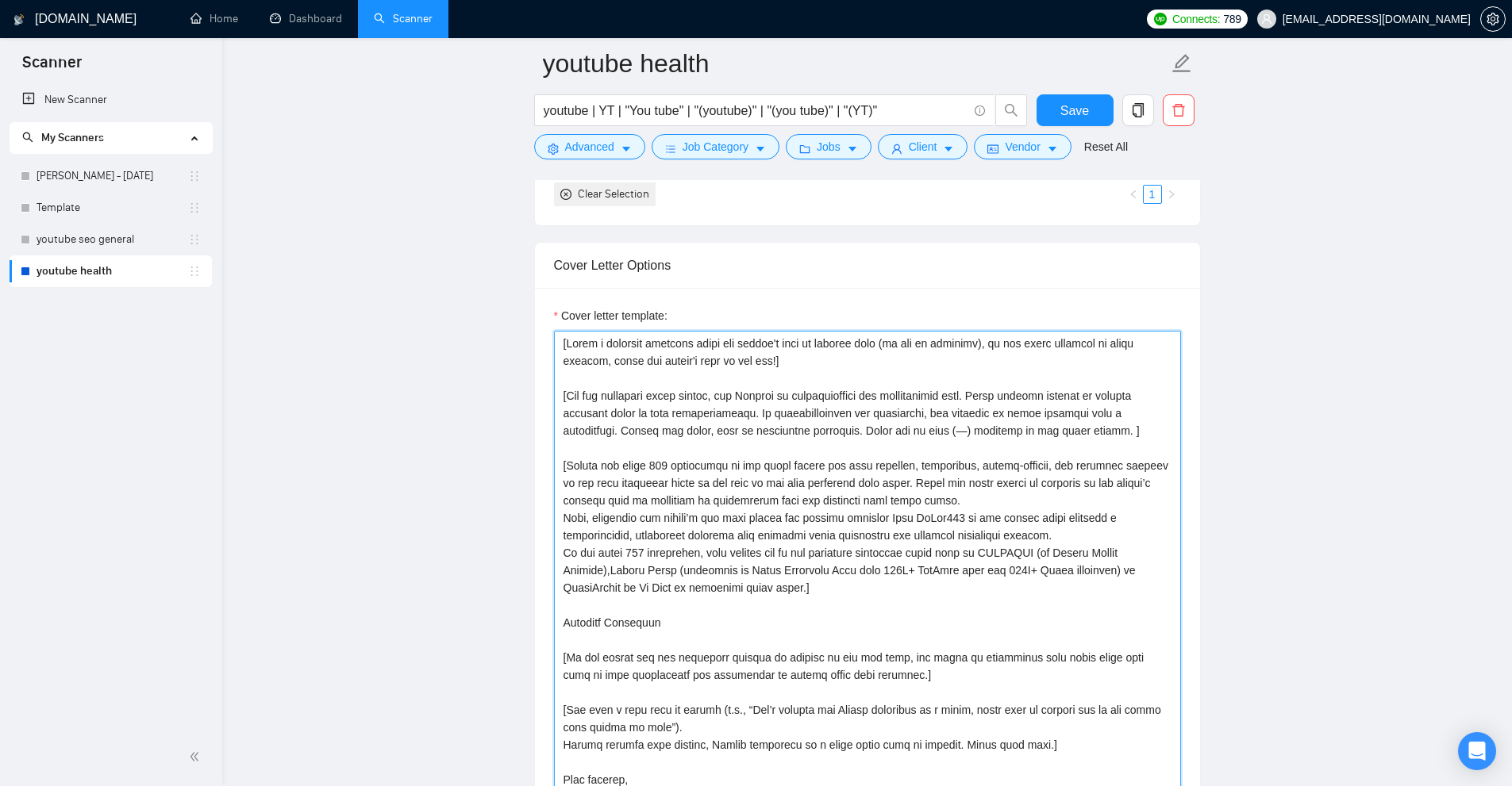
drag, startPoint x: 850, startPoint y: 626, endPoint x: 529, endPoint y: 328, distance: 438.0
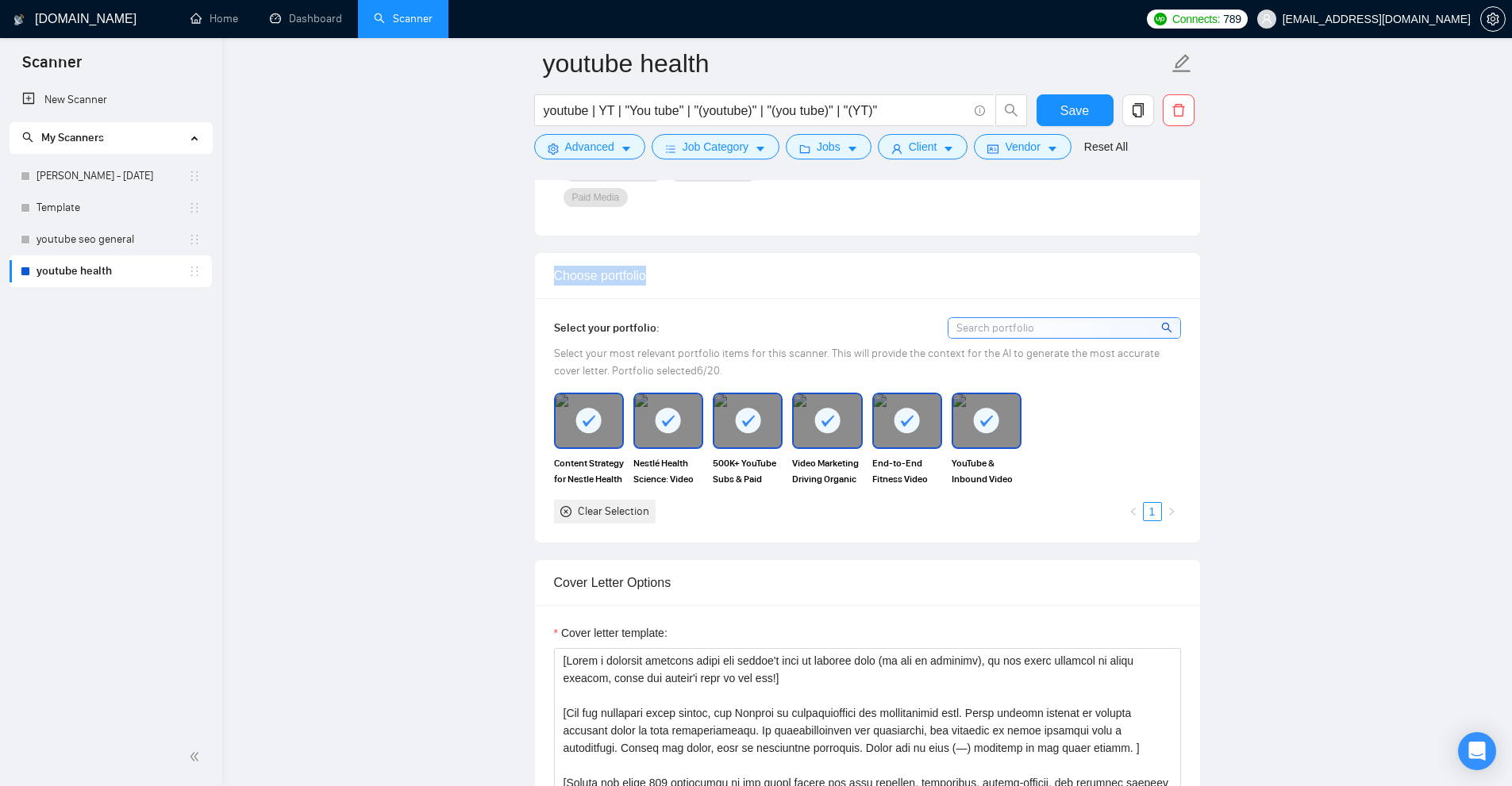
drag, startPoint x: 554, startPoint y: 274, endPoint x: 756, endPoint y: 265, distance: 202.2
click at [750, 260] on div "Choose portfolio" at bounding box center [866, 276] width 627 height 46
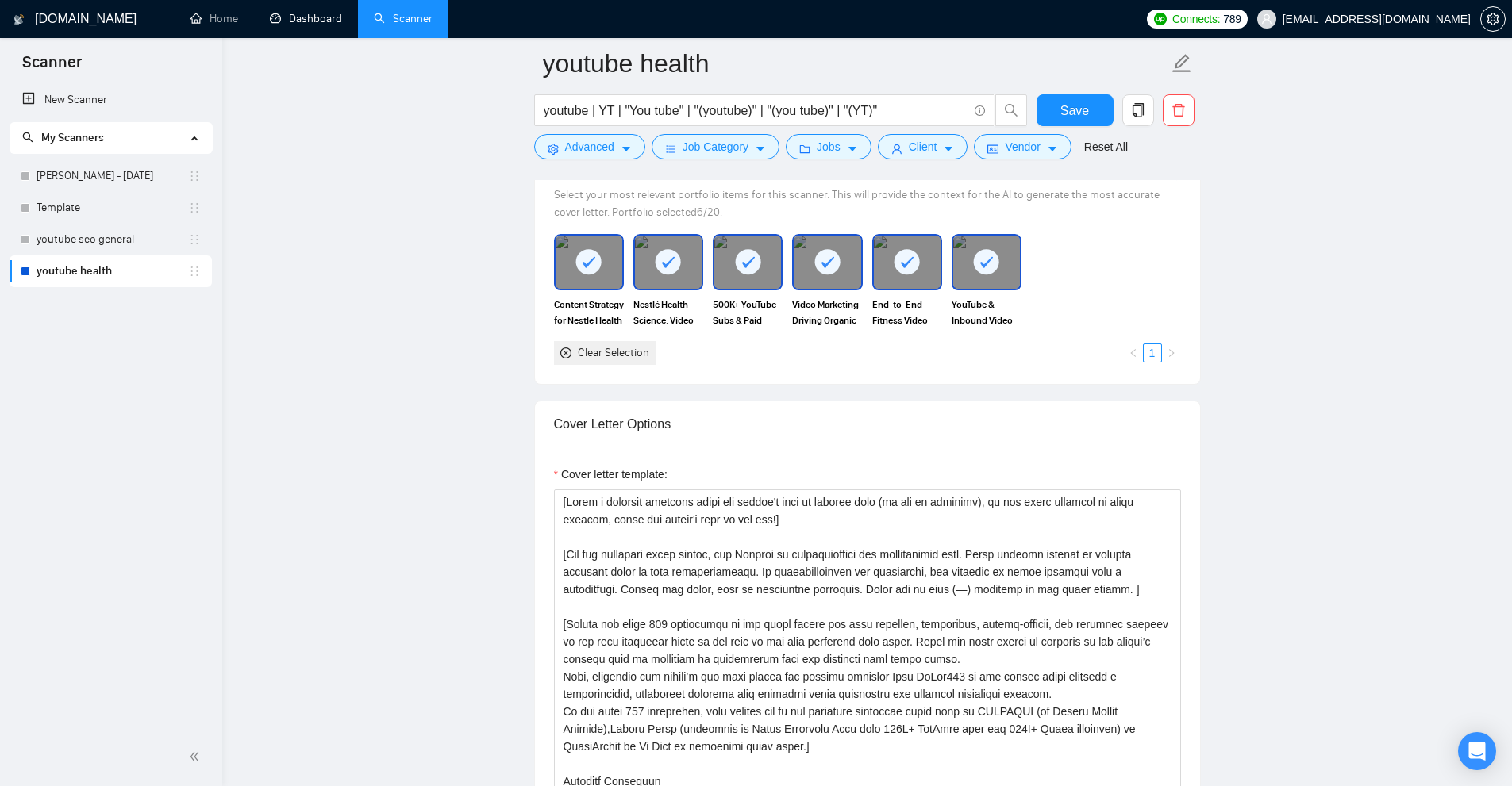
scroll to position [1269, 0]
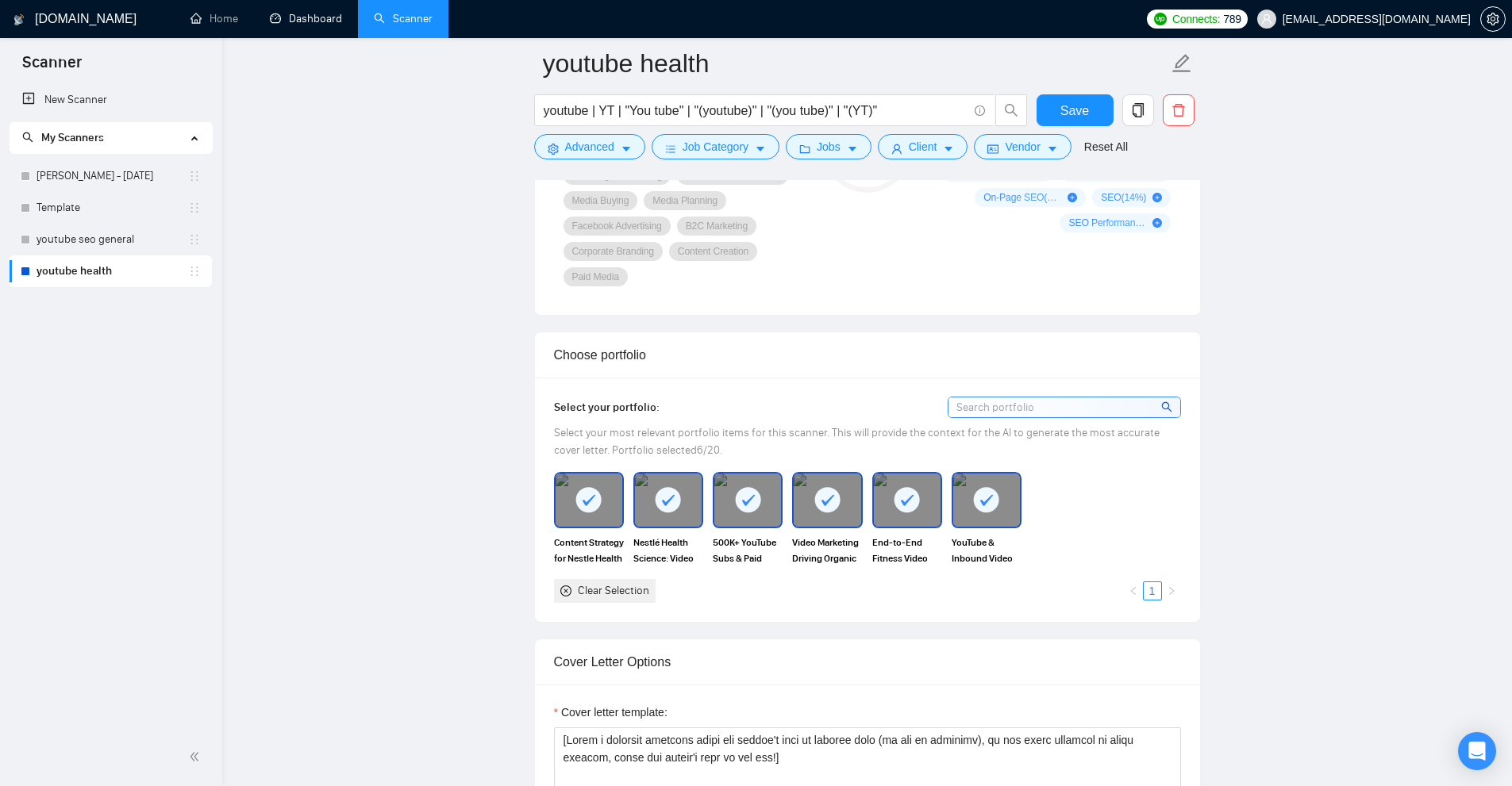
click at [807, 587] on div "Clear Selection 1" at bounding box center [866, 591] width 627 height 24
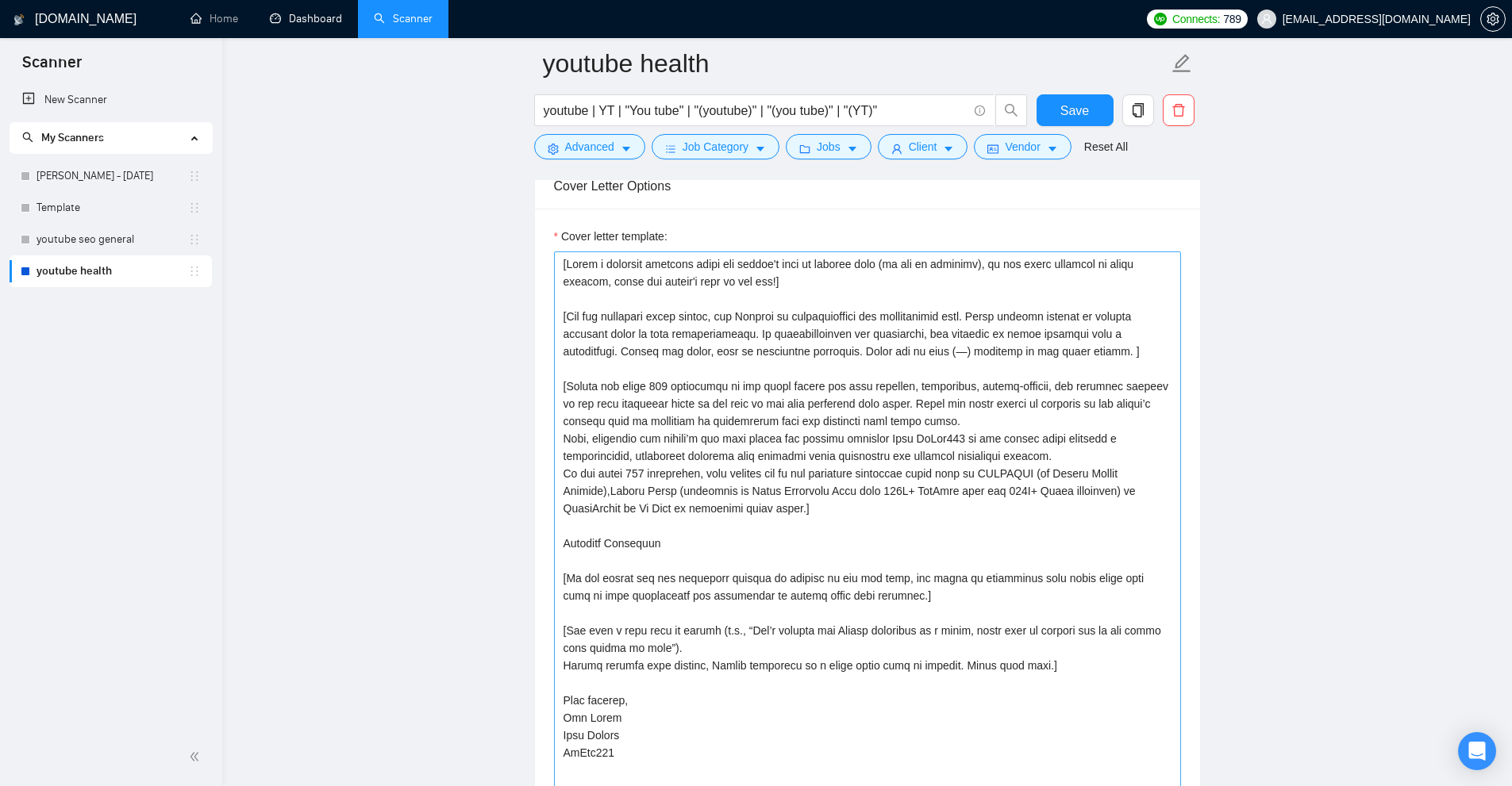
scroll to position [1824, 0]
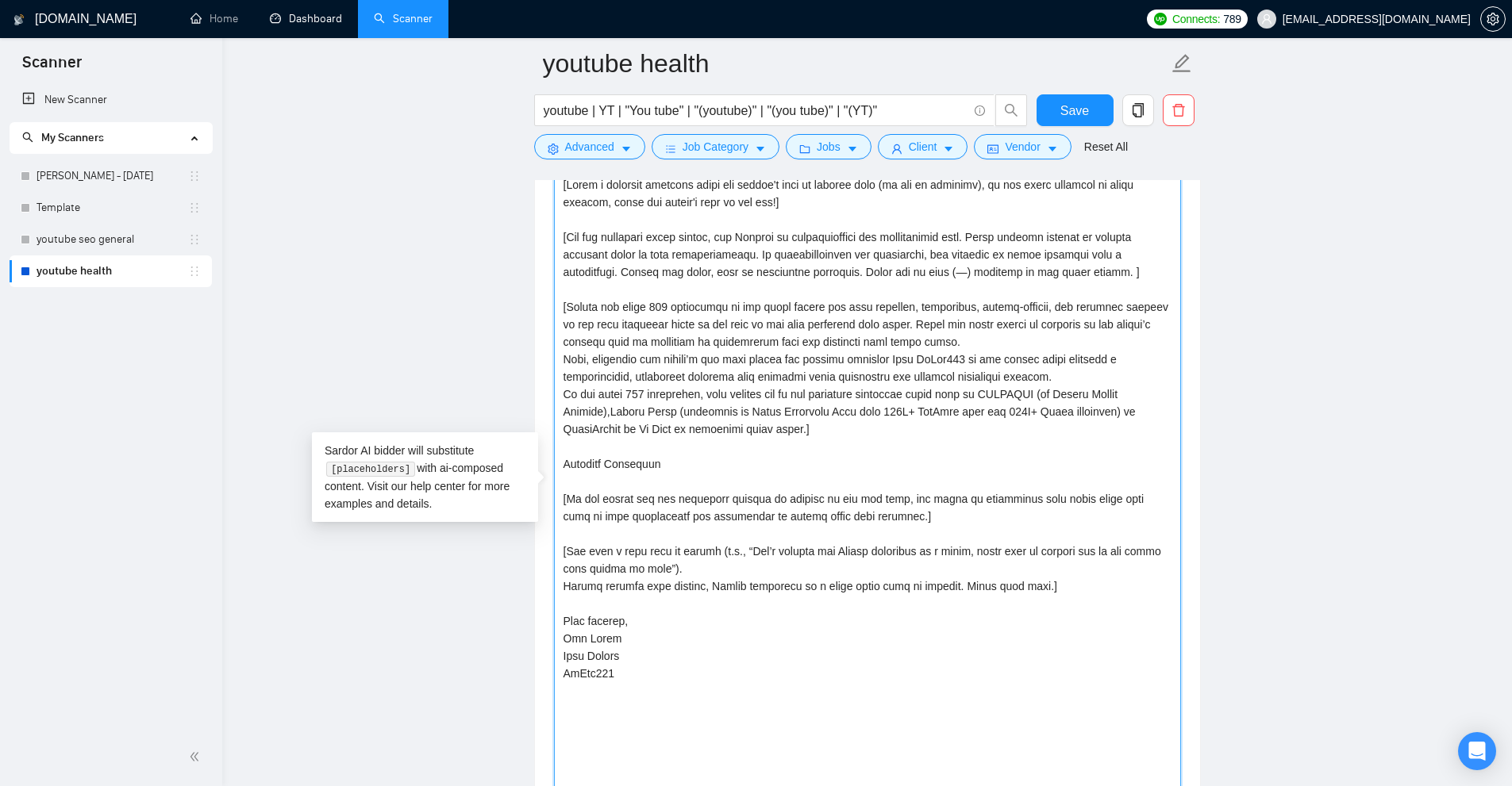
drag, startPoint x: 578, startPoint y: 461, endPoint x: 685, endPoint y: 466, distance: 107.1
click at [685, 466] on textarea "Cover letter template:" at bounding box center [866, 490] width 627 height 637
click at [640, 465] on textarea "Cover letter template:" at bounding box center [866, 490] width 627 height 637
drag, startPoint x: 655, startPoint y: 462, endPoint x: 553, endPoint y: 467, distance: 102.1
click at [553, 467] on div "Cover letter template:" at bounding box center [867, 488] width 665 height 718
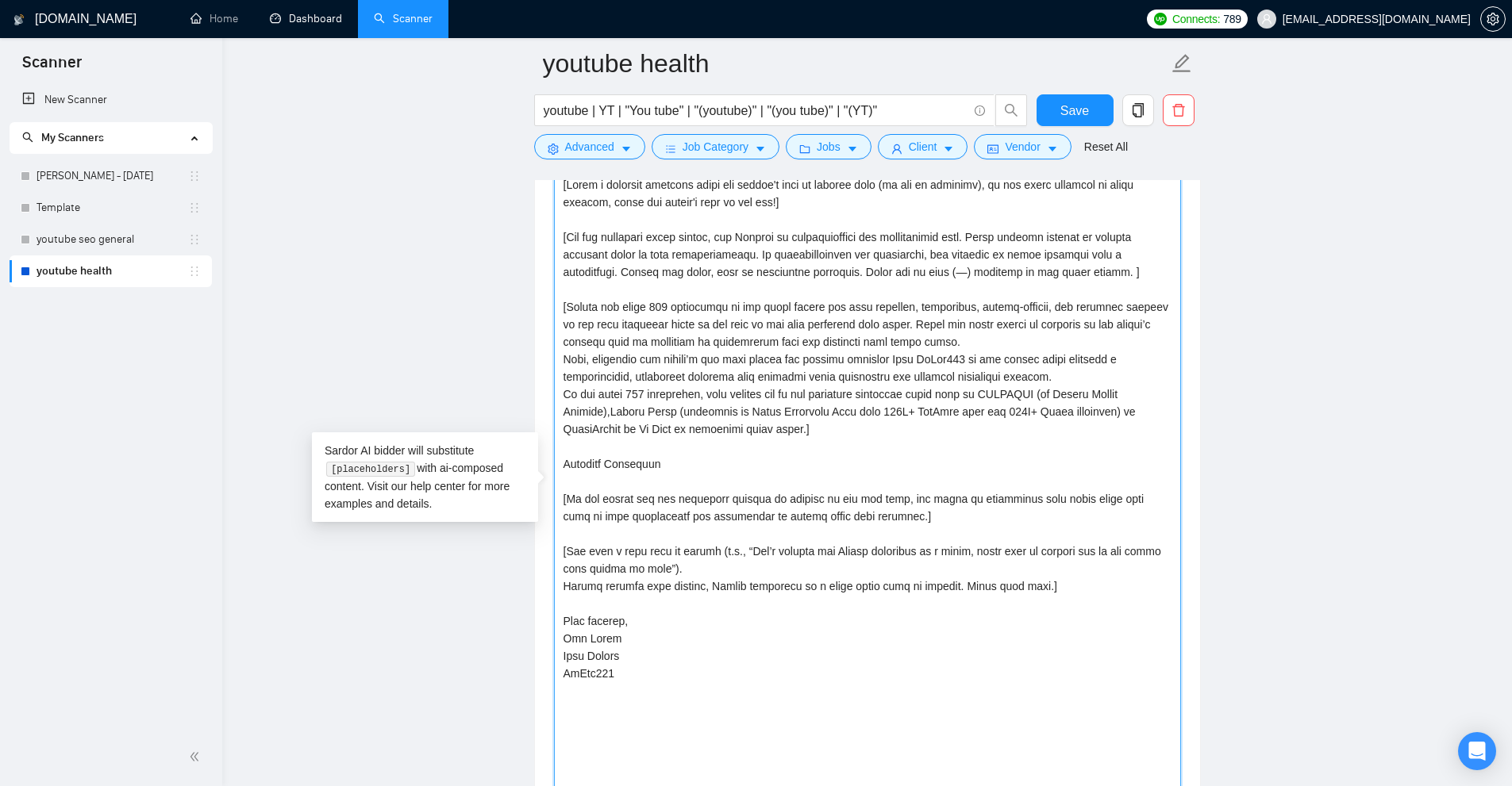
click at [574, 465] on textarea "Cover letter template:" at bounding box center [866, 490] width 627 height 637
drag, startPoint x: 574, startPoint y: 465, endPoint x: 660, endPoint y: 461, distance: 86.1
click at [659, 461] on textarea "Cover letter template:" at bounding box center [866, 490] width 627 height 637
click at [639, 491] on textarea "Cover letter template:" at bounding box center [866, 490] width 627 height 637
drag, startPoint x: 563, startPoint y: 498, endPoint x: 862, endPoint y: 510, distance: 299.2
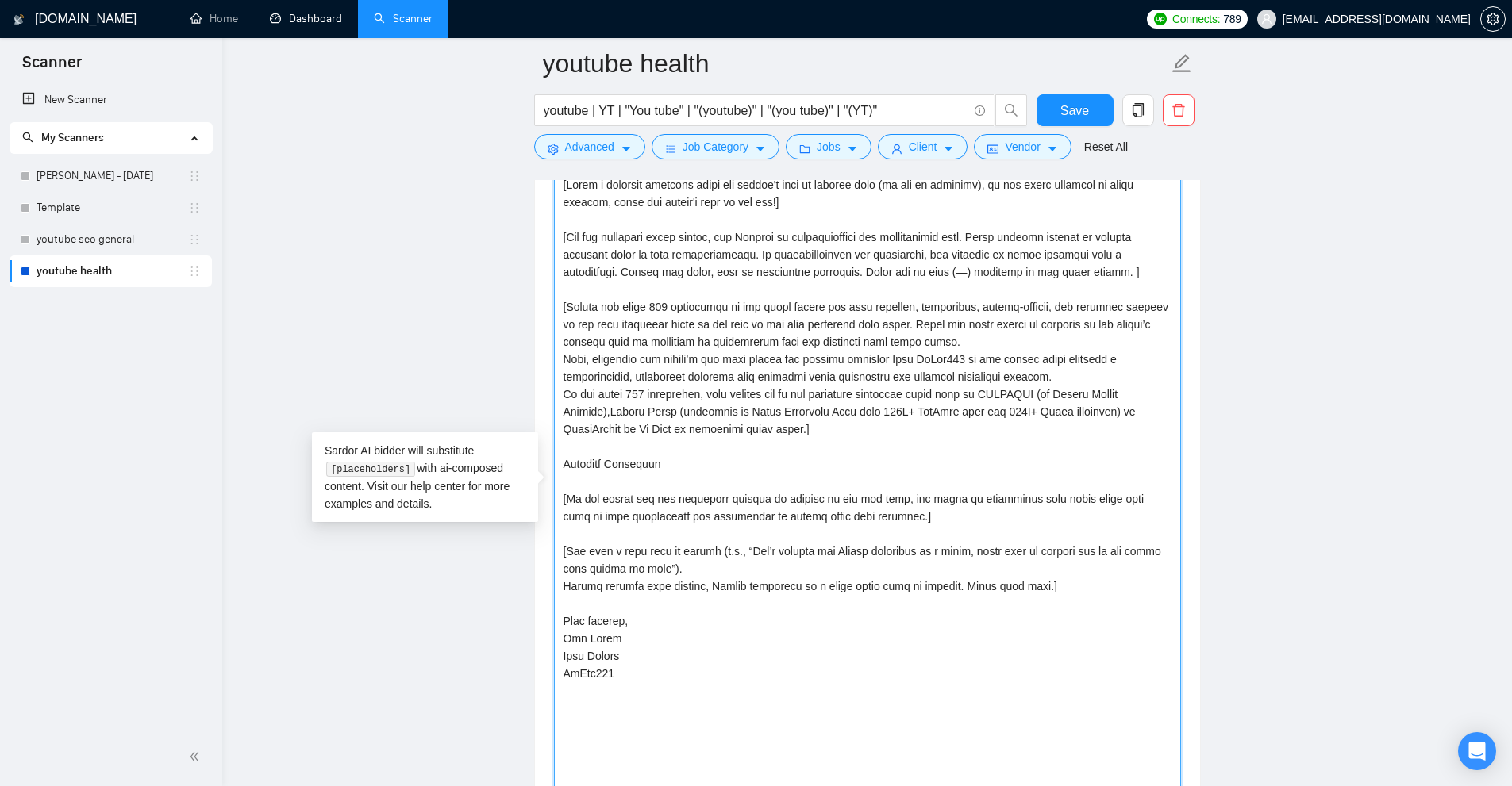
click at [862, 510] on textarea "Cover letter template:" at bounding box center [866, 490] width 627 height 637
click at [963, 500] on textarea "Cover letter template:" at bounding box center [866, 490] width 627 height 637
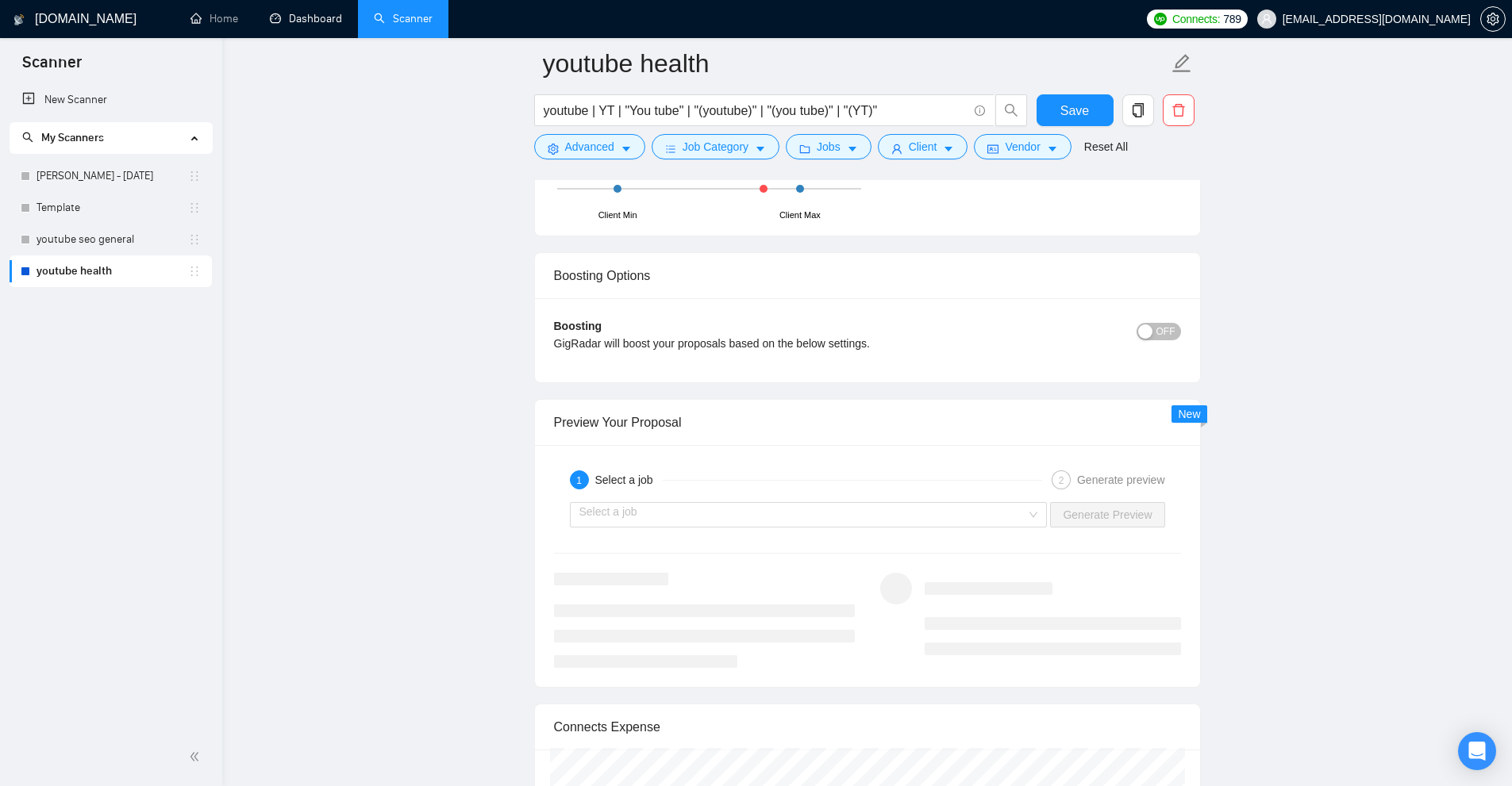
scroll to position [3887, 0]
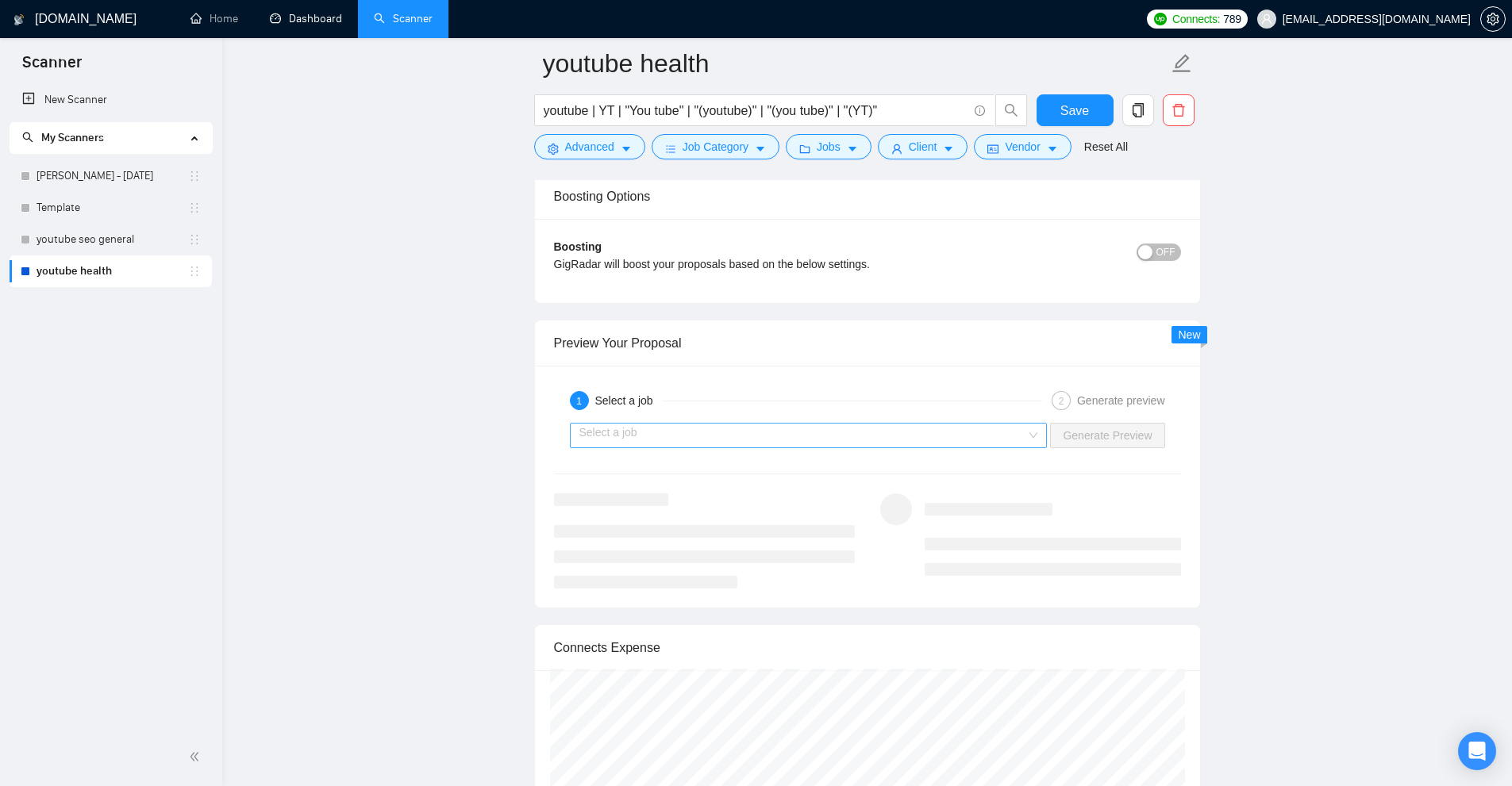
click at [654, 429] on input "search" at bounding box center [803, 436] width 448 height 24
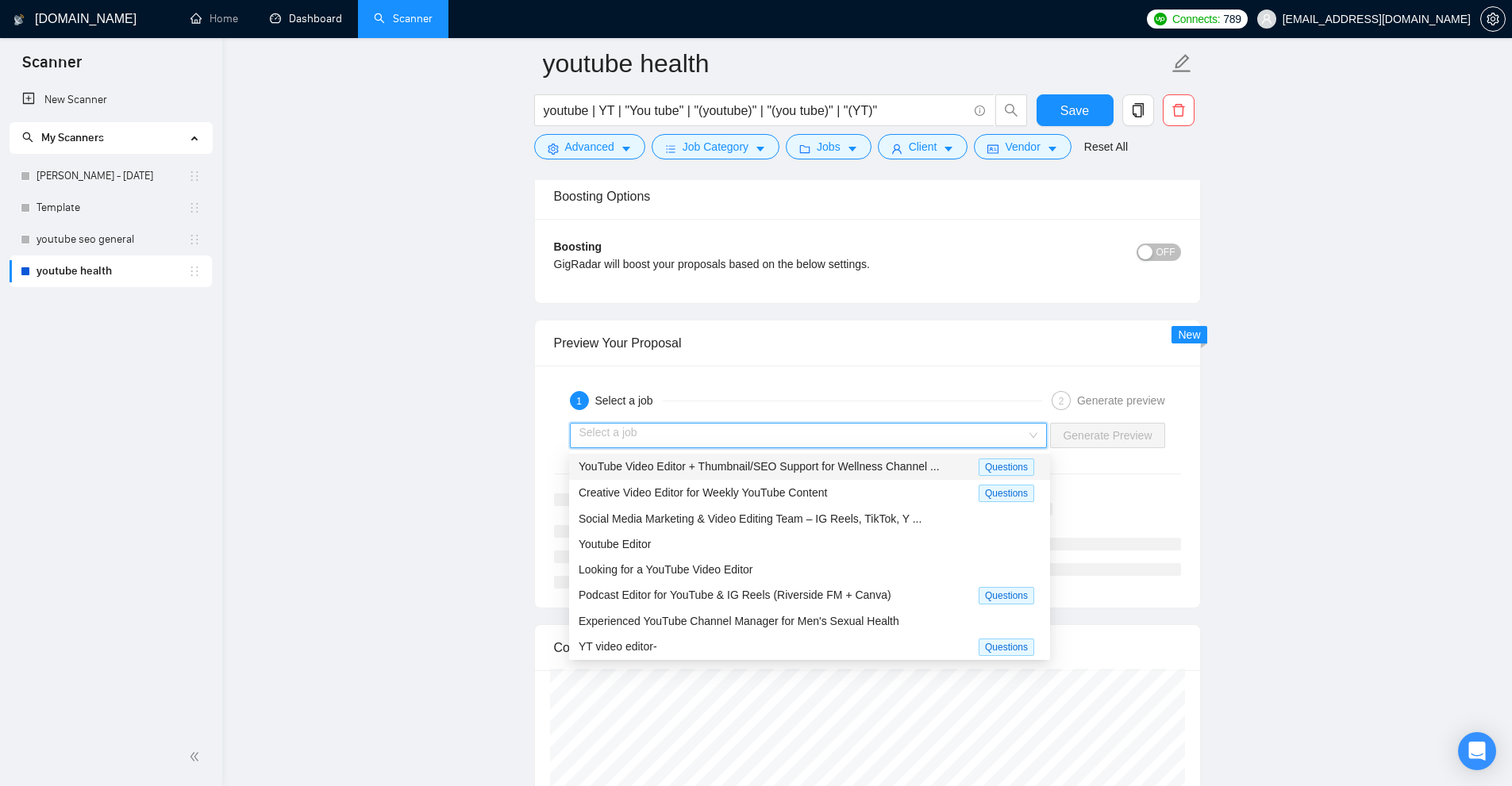
click at [847, 475] on div "YouTube Video Editor + Thumbnail/SEO Support for Wellness Channel ... Questions" at bounding box center [810, 466] width 481 height 26
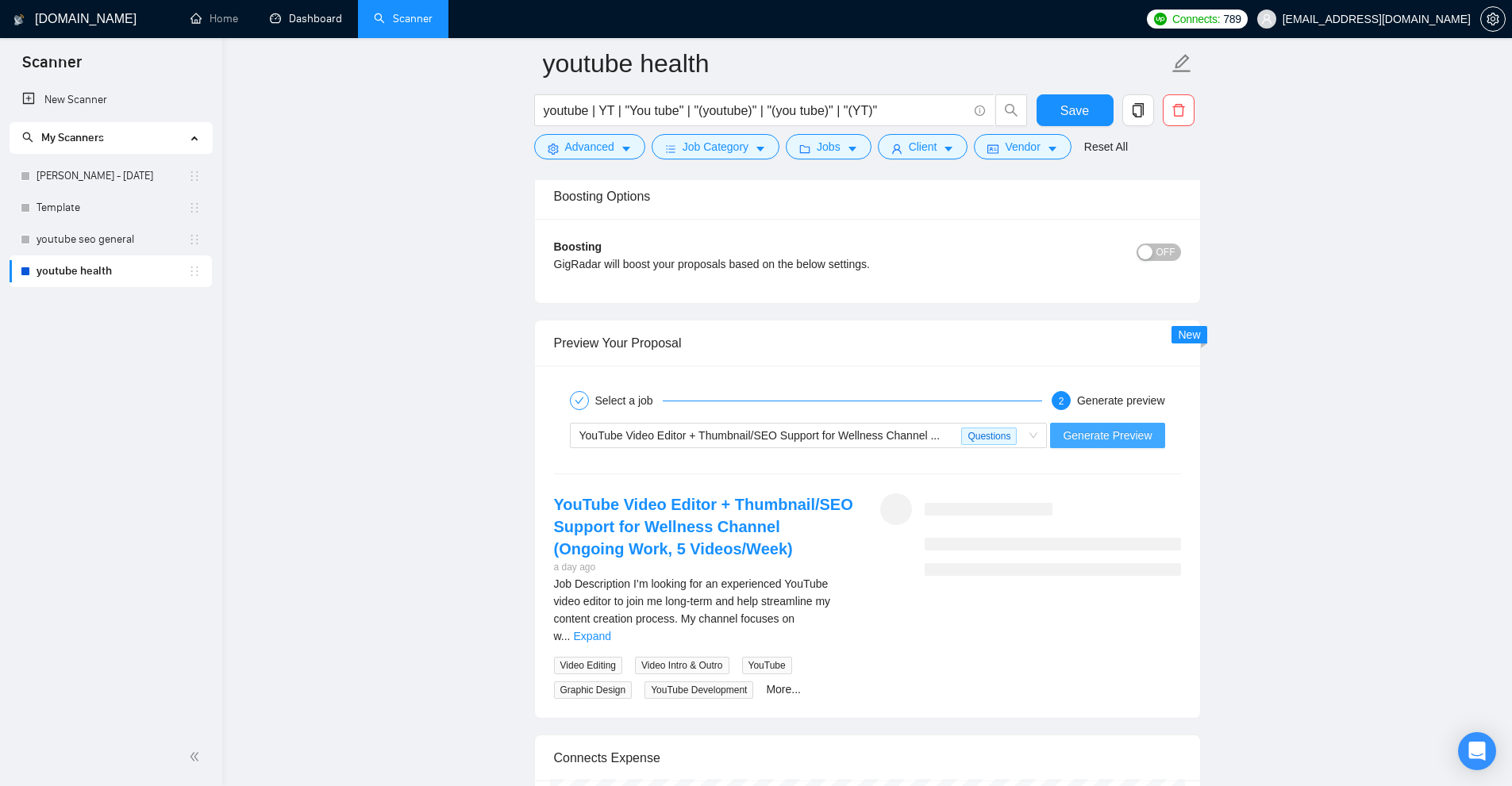
click at [1089, 442] on span "Generate Preview" at bounding box center [1107, 436] width 89 height 18
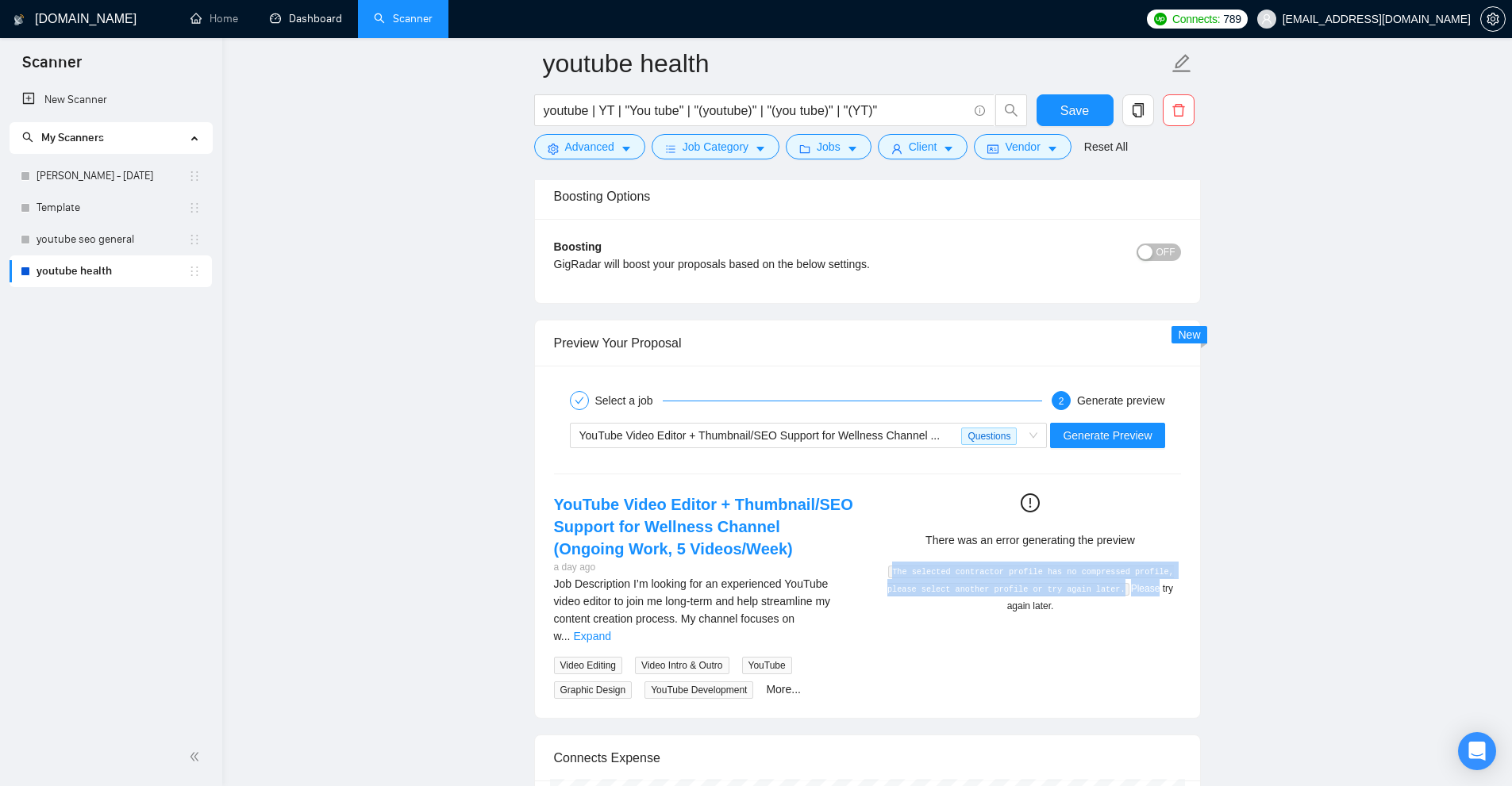
drag, startPoint x: 984, startPoint y: 566, endPoint x: 1394, endPoint y: 704, distance: 432.6
click at [1146, 599] on div "The selected contractor profile has no compressed profile, please select anothe…" at bounding box center [1030, 587] width 288 height 52
click at [1066, 587] on code "The selected contractor profile has no compressed profile, please select anothe…" at bounding box center [1030, 580] width 286 height 30
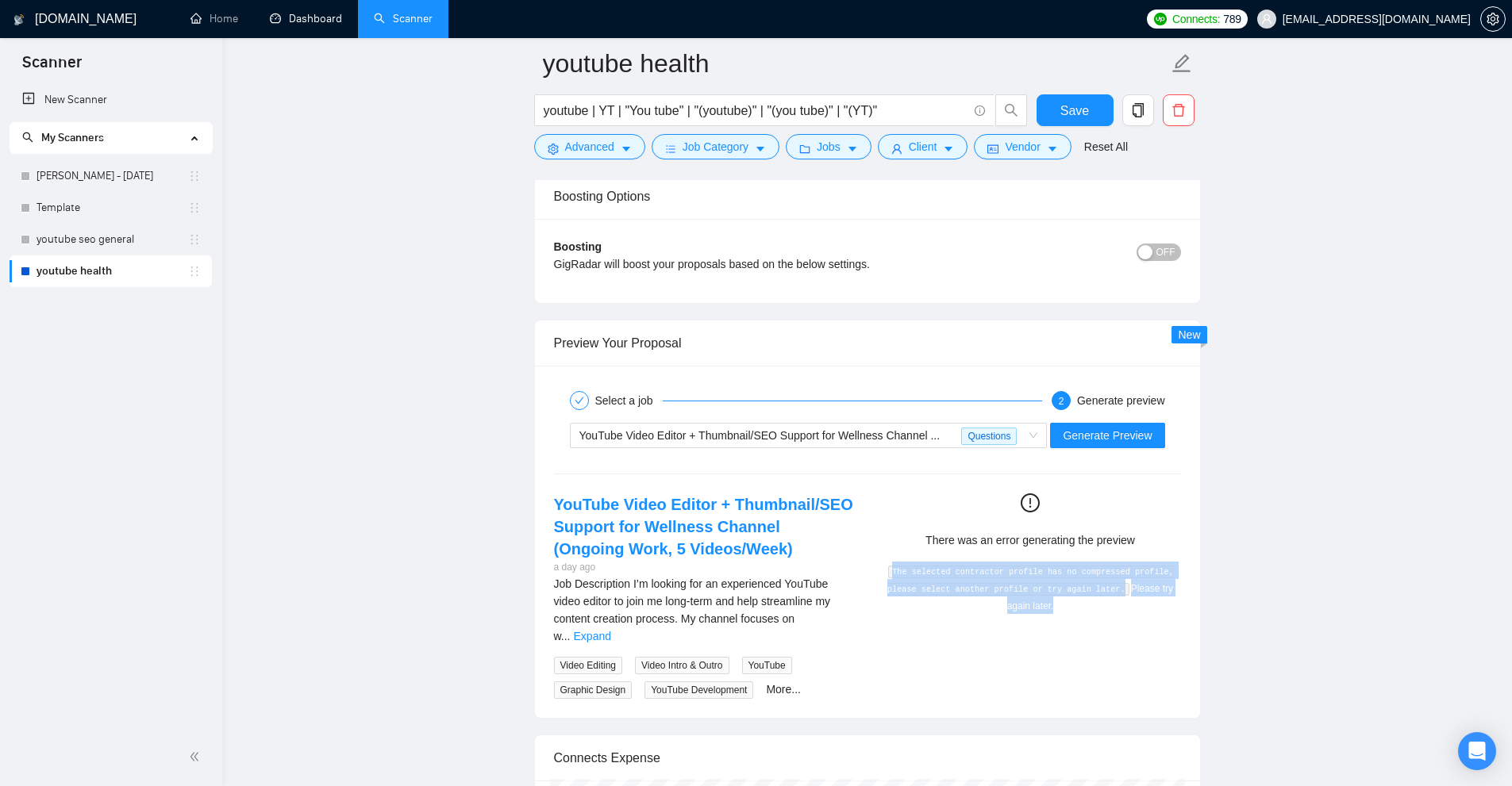
click at [1085, 559] on div "There was an error generating the preview The selected contractor profile has n…" at bounding box center [1030, 554] width 288 height 121
click at [955, 438] on div "YouTube Video Editor + Thumbnail/SEO Support for Wellness Channel ..." at bounding box center [770, 436] width 382 height 24
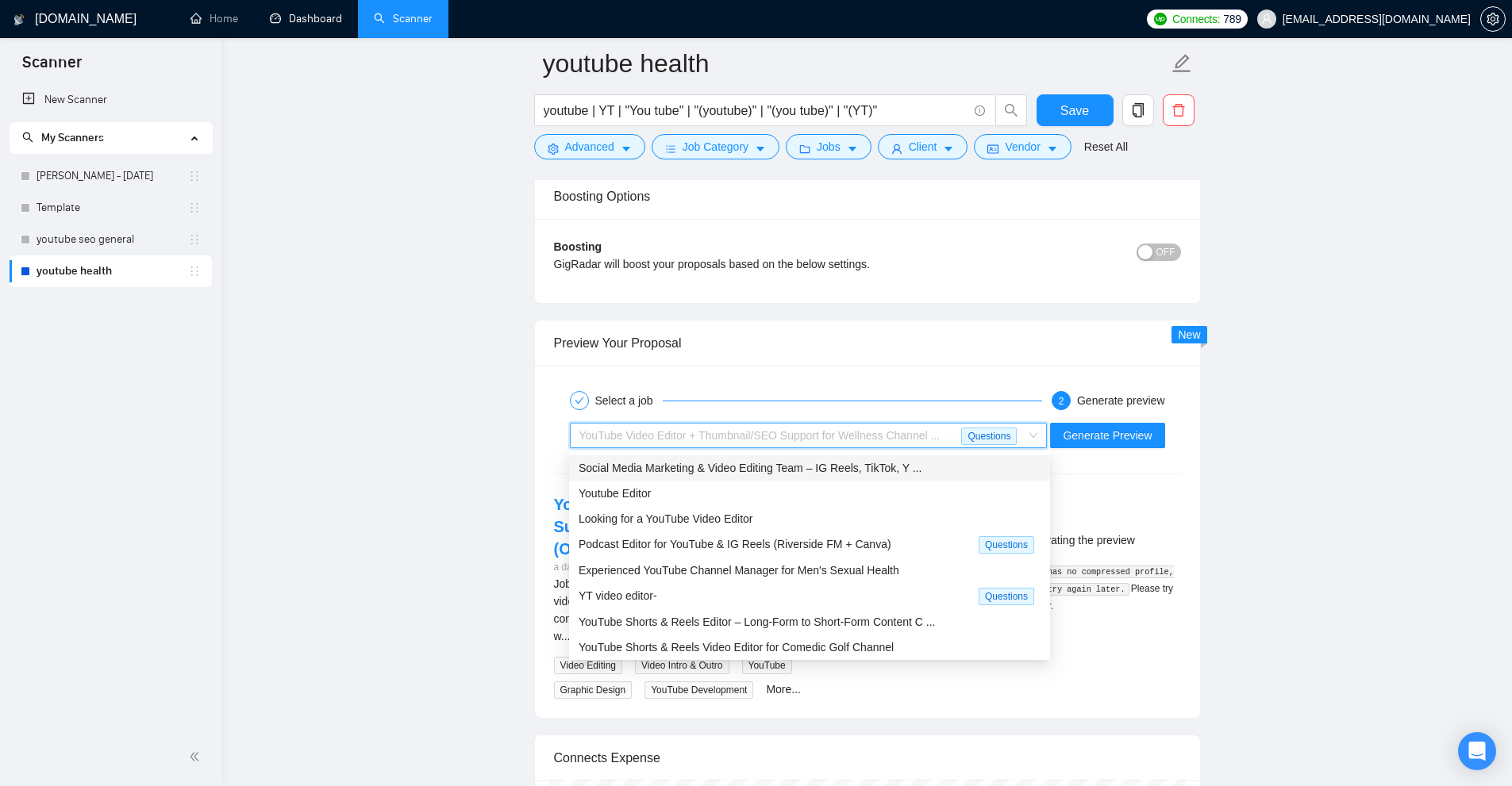
scroll to position [0, 0]
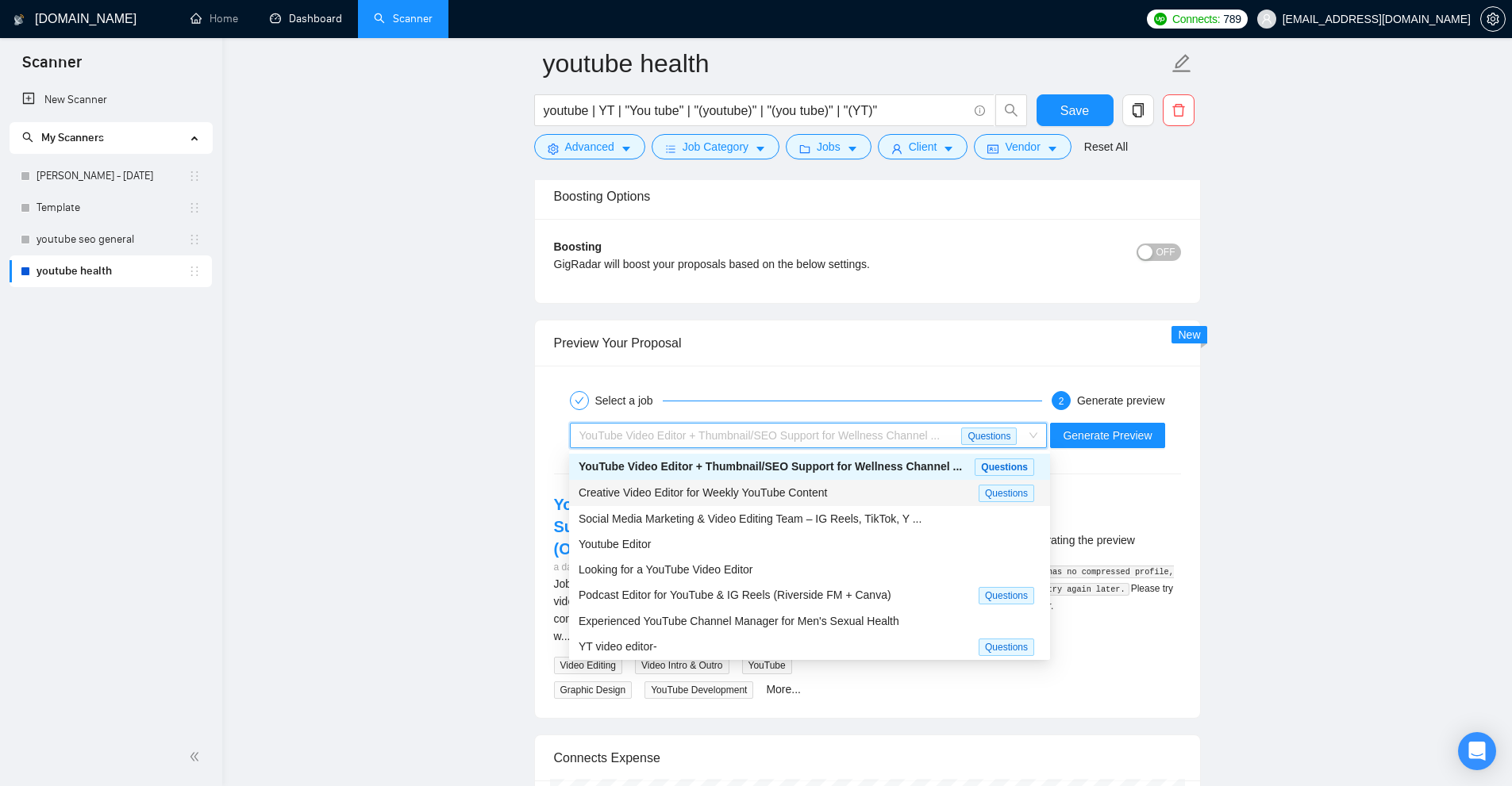
click at [792, 489] on span "Creative Video Editor for Weekly YouTube Content" at bounding box center [702, 492] width 249 height 13
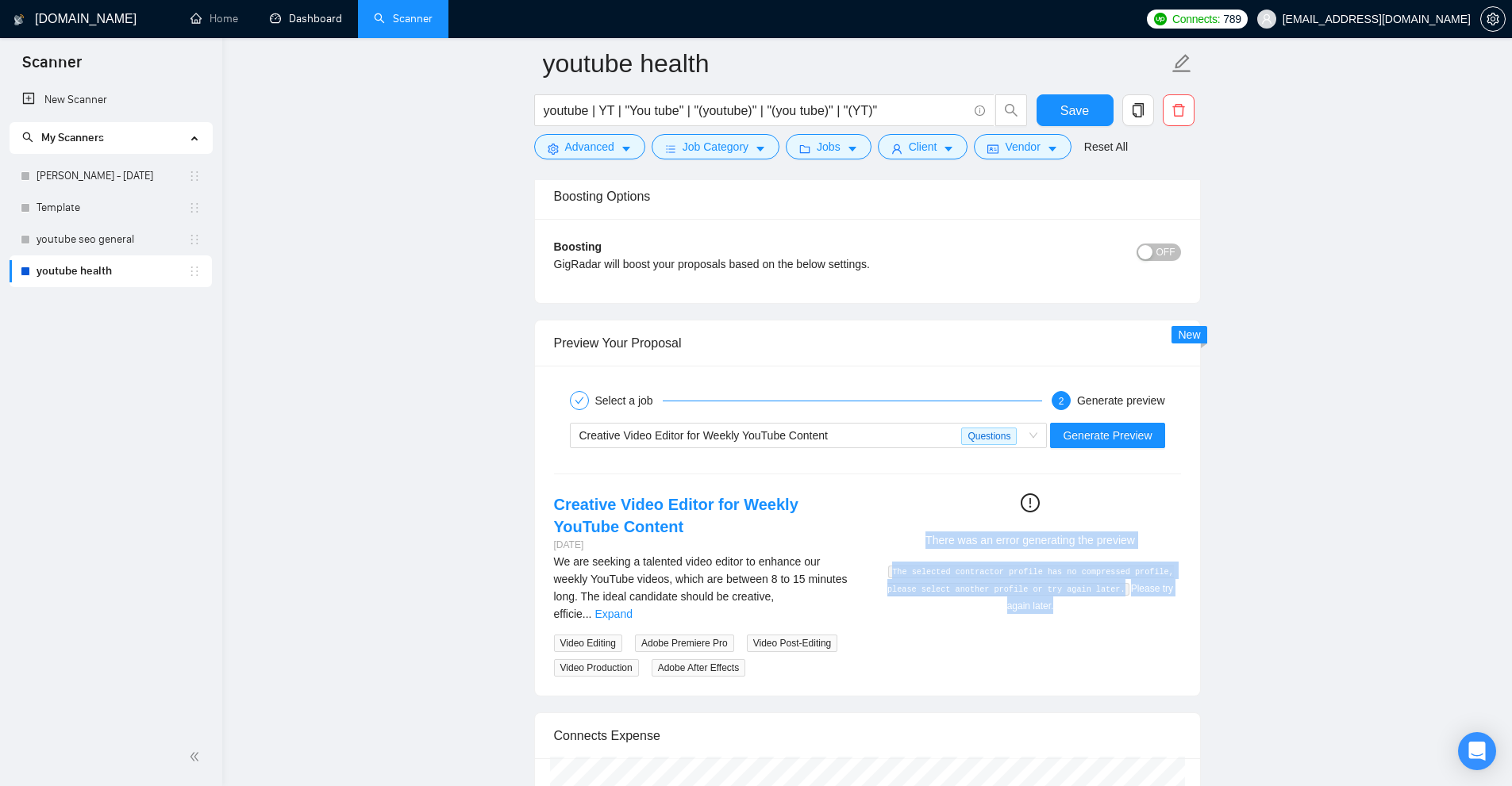
drag, startPoint x: 1124, startPoint y: 615, endPoint x: 1137, endPoint y: 618, distance: 13.3
click at [1137, 618] on div "Creative Video Editor for Weekly YouTube Content 3 days ago We are seeking a ta…" at bounding box center [867, 585] width 653 height 183
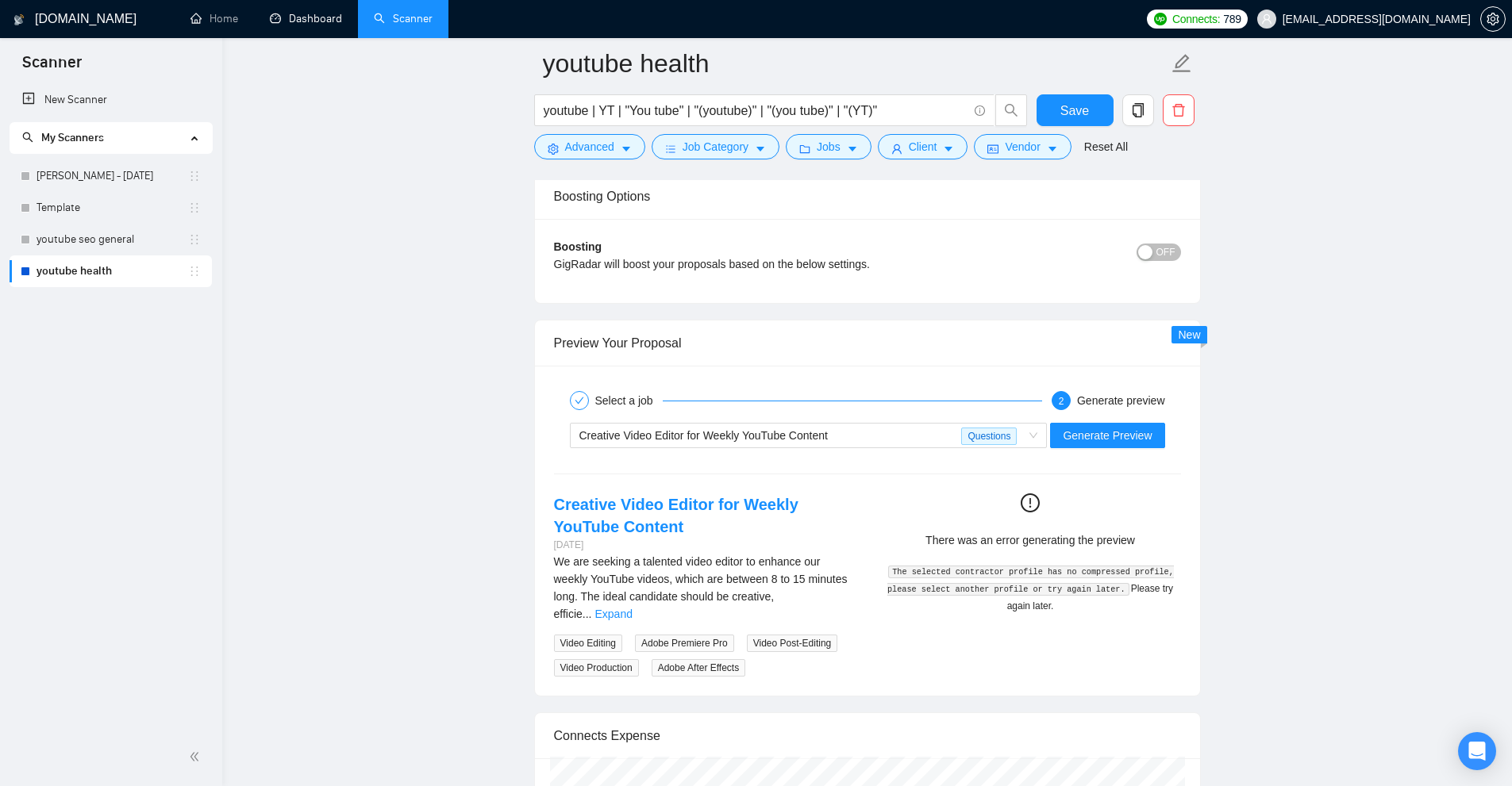
click at [1137, 618] on div "Creative Video Editor for Weekly YouTube Content 3 days ago We are seeking a ta…" at bounding box center [867, 585] width 653 height 183
click at [1064, 593] on code "The selected contractor profile has no compressed profile, please select anothe…" at bounding box center [1030, 580] width 286 height 30
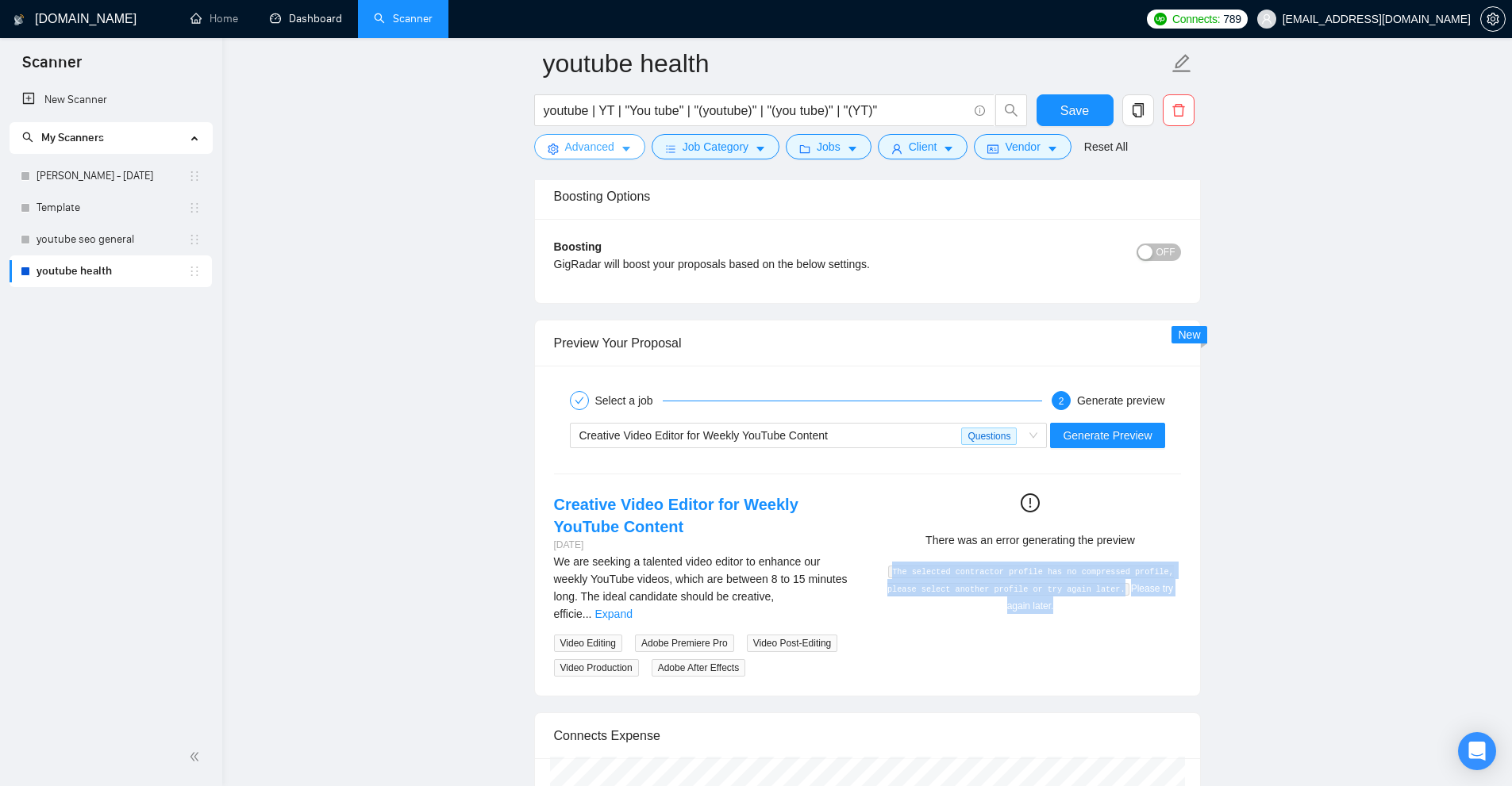
click at [589, 144] on span "Advanced" at bounding box center [590, 147] width 50 height 18
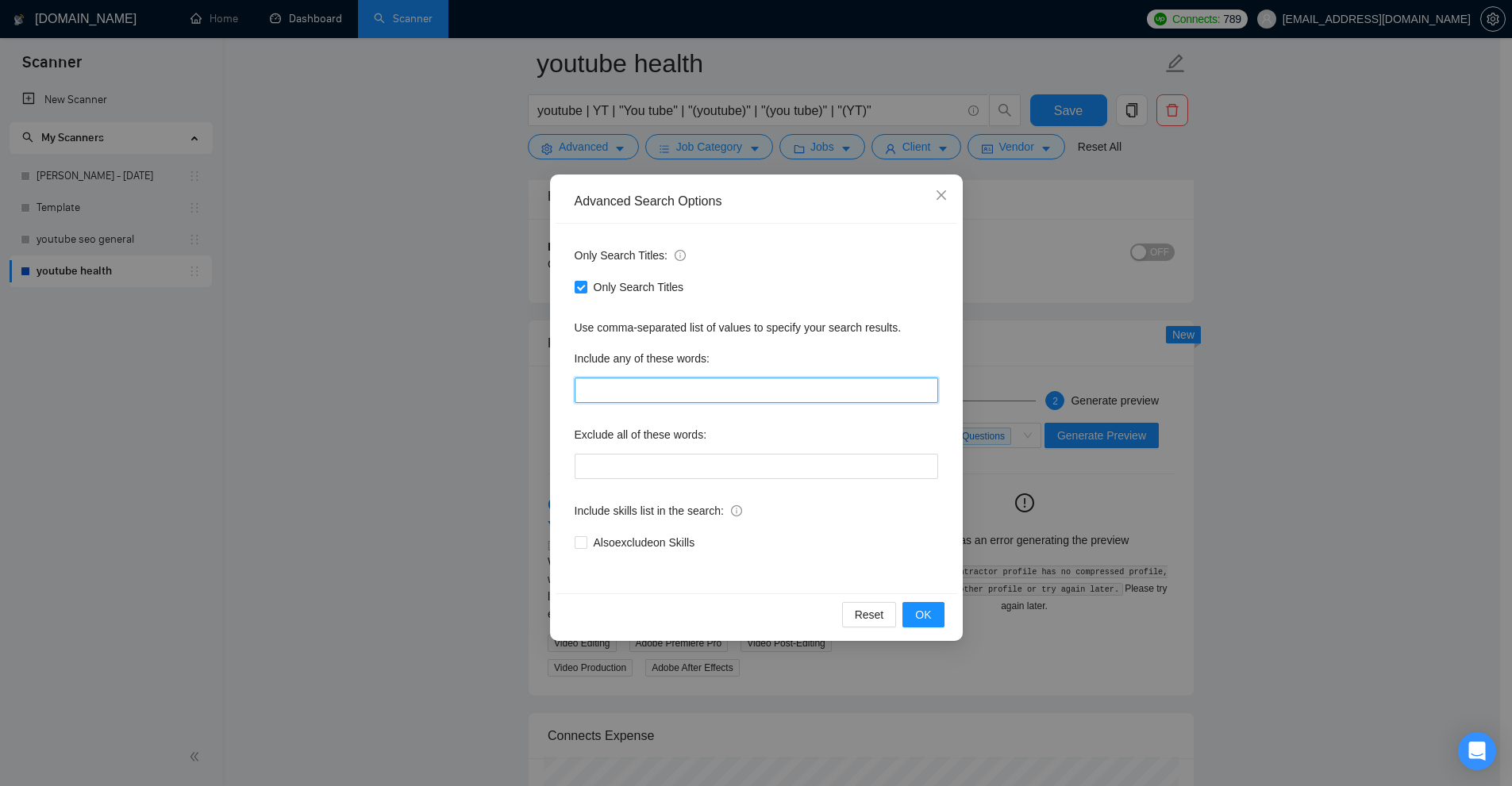
click at [604, 386] on input "text" at bounding box center [756, 390] width 363 height 26
click at [940, 198] on icon "close" at bounding box center [941, 195] width 10 height 10
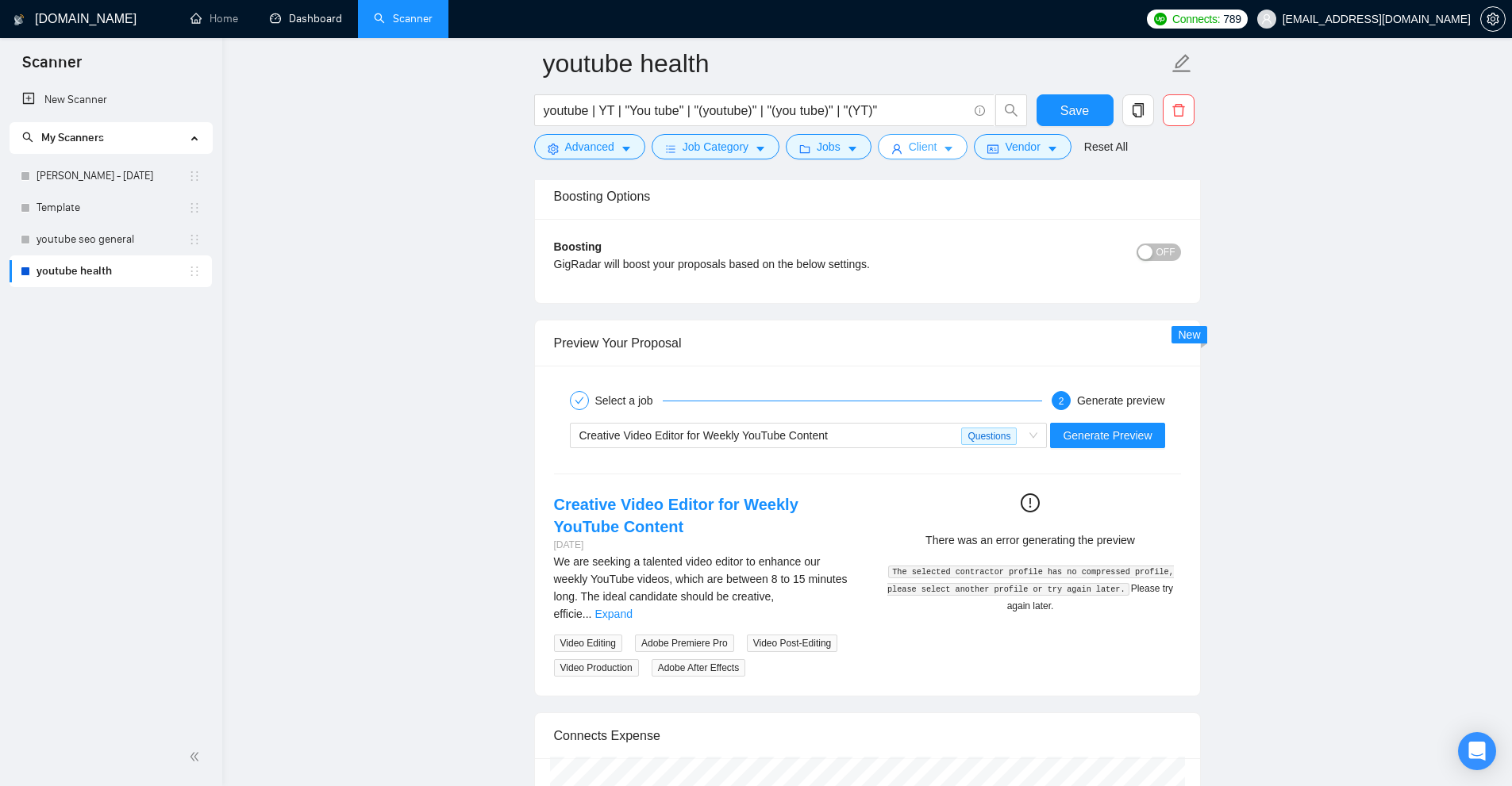
click at [943, 149] on icon "caret-down" at bounding box center [948, 148] width 11 height 11
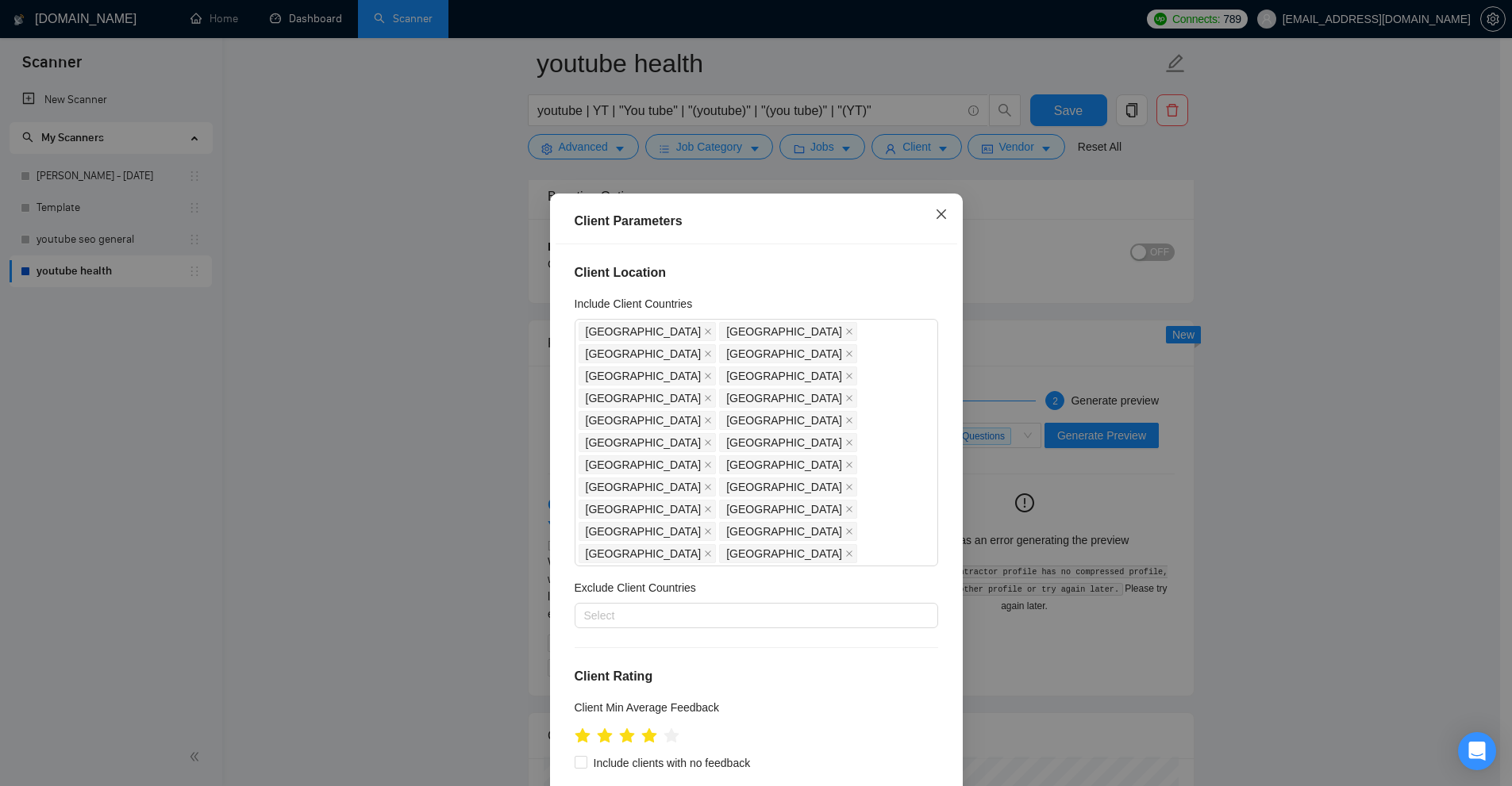
click at [939, 222] on span "Close" at bounding box center [941, 215] width 43 height 43
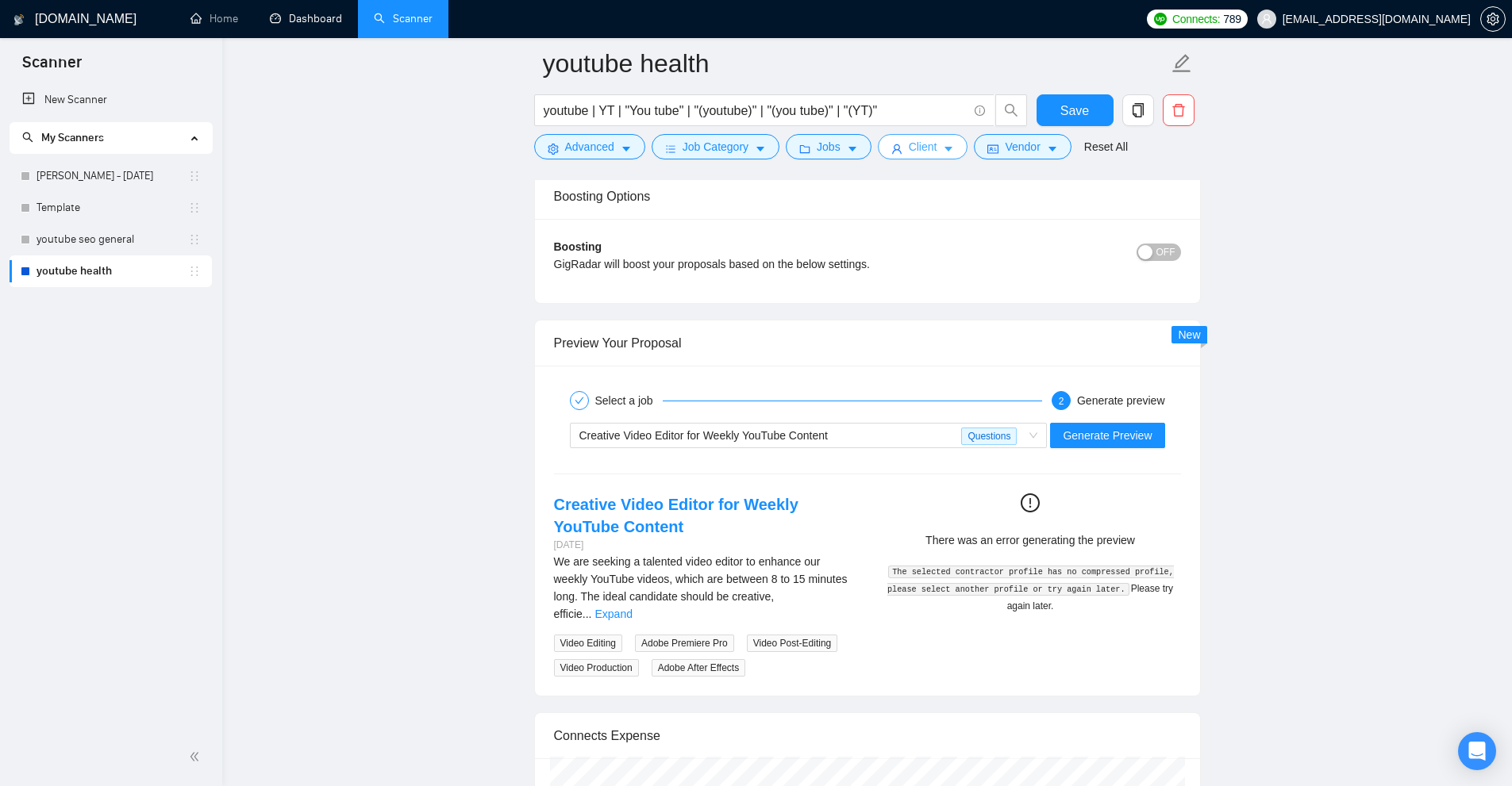
click at [946, 153] on icon "caret-down" at bounding box center [948, 148] width 11 height 11
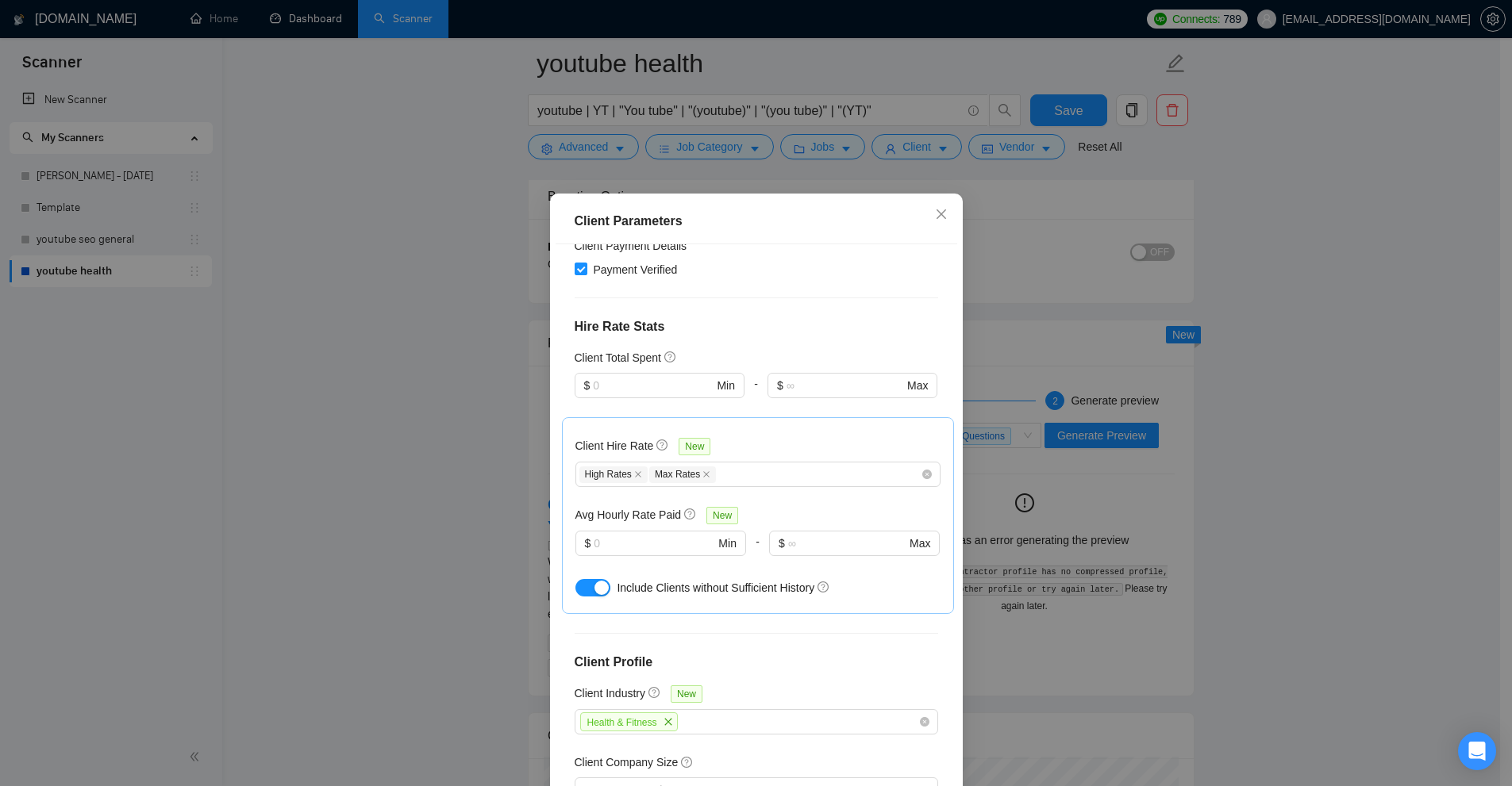
scroll to position [389, 0]
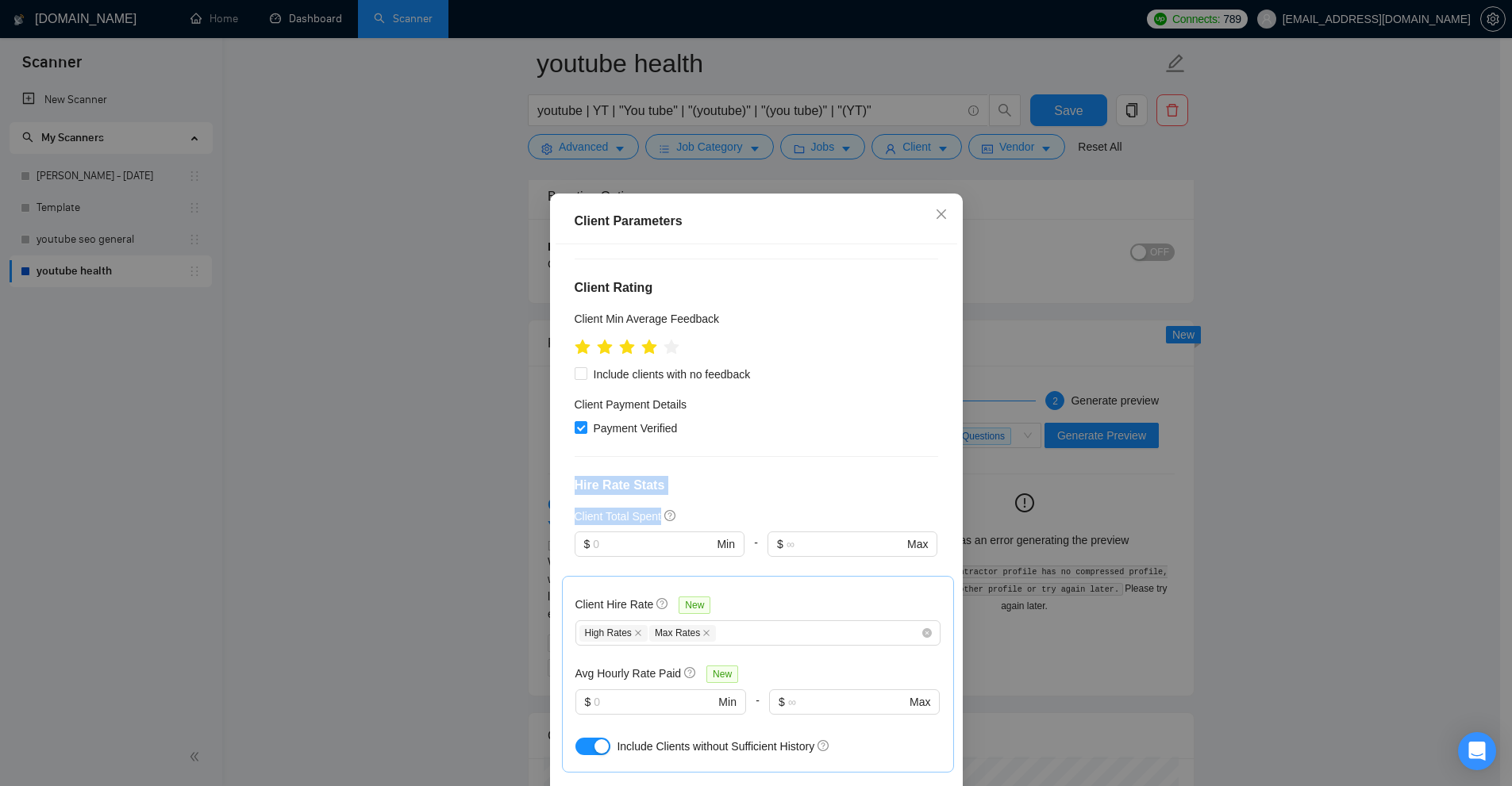
drag, startPoint x: 559, startPoint y: 379, endPoint x: 709, endPoint y: 384, distance: 150.1
click at [709, 384] on div "Client Location Include Client Countries United States United Kingdom United Ar…" at bounding box center [756, 520] width 402 height 550
click at [597, 536] on input "text" at bounding box center [653, 544] width 120 height 18
click at [1222, 286] on div "Client Parameters Client Location Include Client Countries United States United…" at bounding box center [756, 393] width 1512 height 786
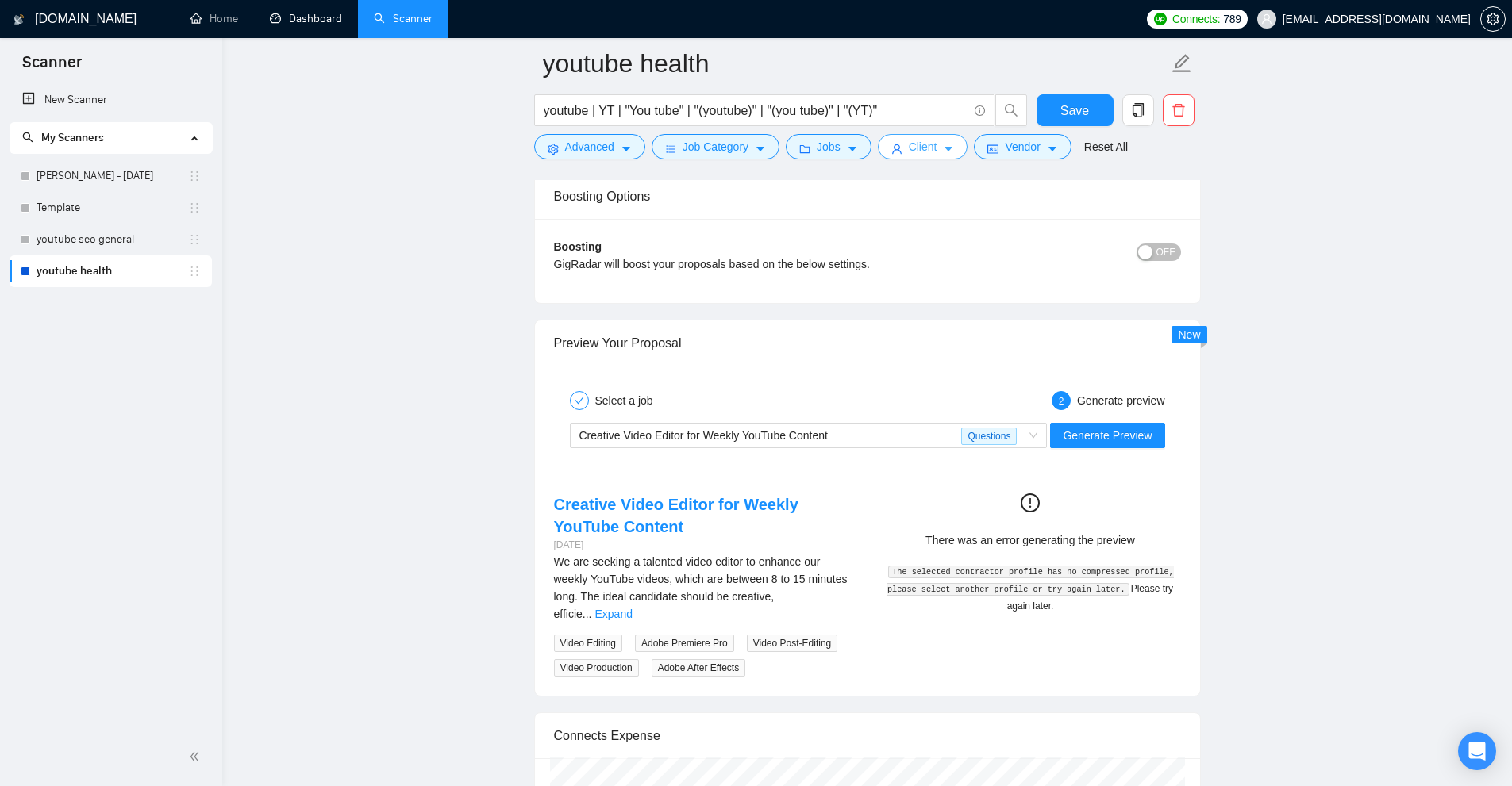
click at [937, 142] on button "Client" at bounding box center [922, 147] width 90 height 26
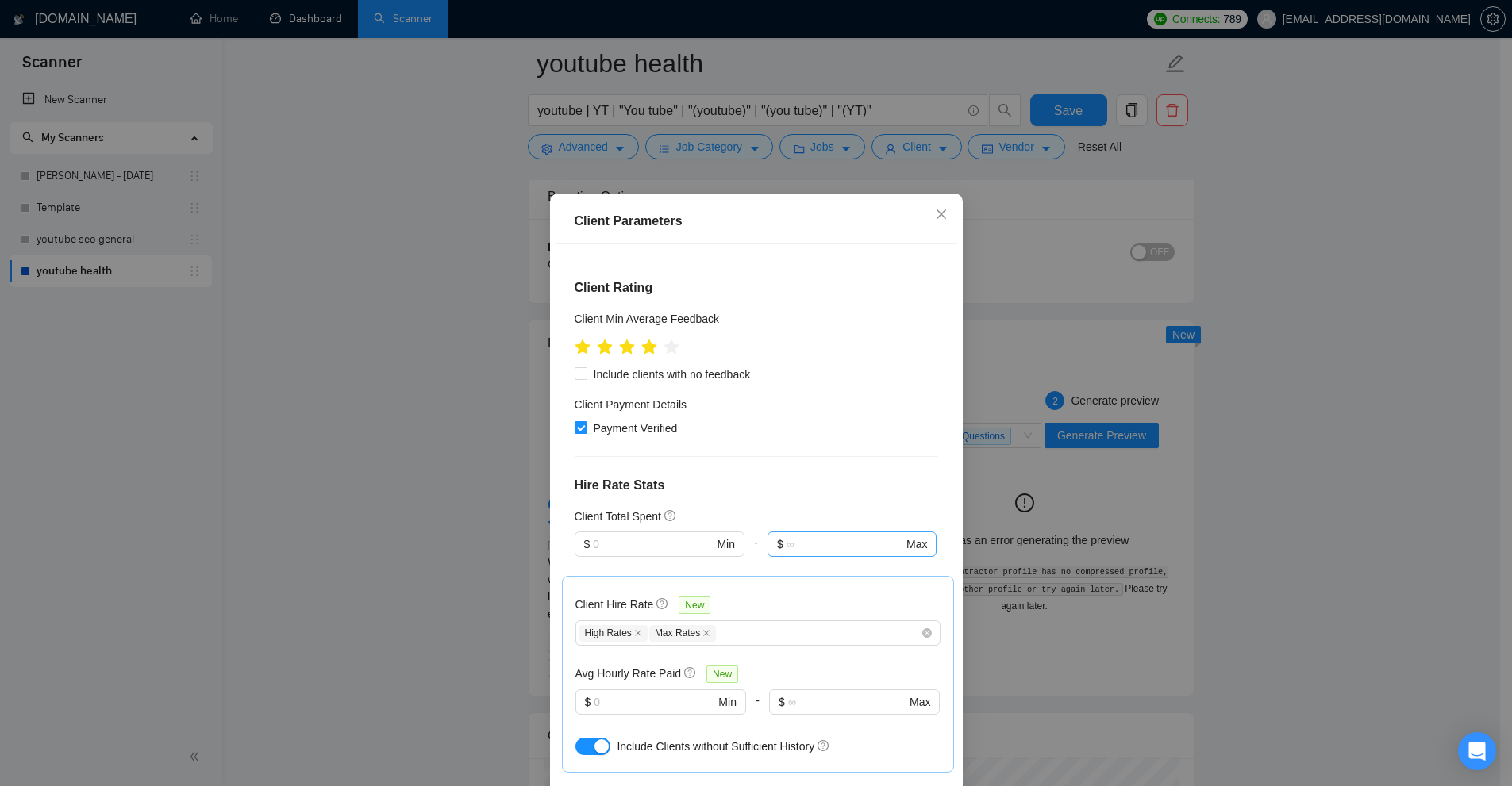
click at [828, 536] on input "text" at bounding box center [845, 544] width 117 height 18
click at [555, 428] on div "Client Location Include Client Countries United States United Kingdom United Ar…" at bounding box center [756, 520] width 402 height 550
drag, startPoint x: 893, startPoint y: 431, endPoint x: 867, endPoint y: 431, distance: 26.0
click at [886, 532] on span "$ Max" at bounding box center [852, 544] width 169 height 26
click at [854, 536] on input "text" at bounding box center [845, 544] width 117 height 18
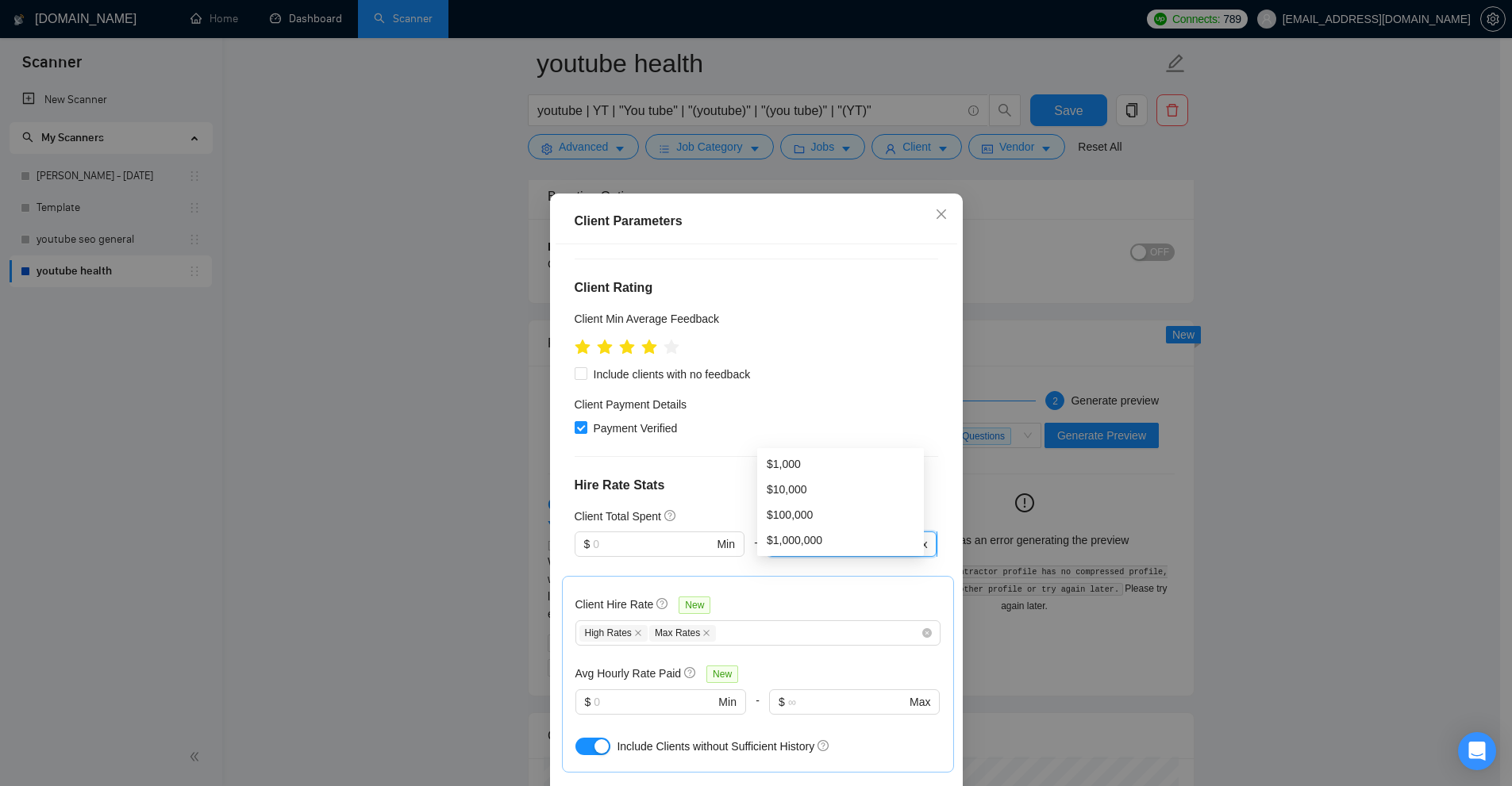
type input "0"
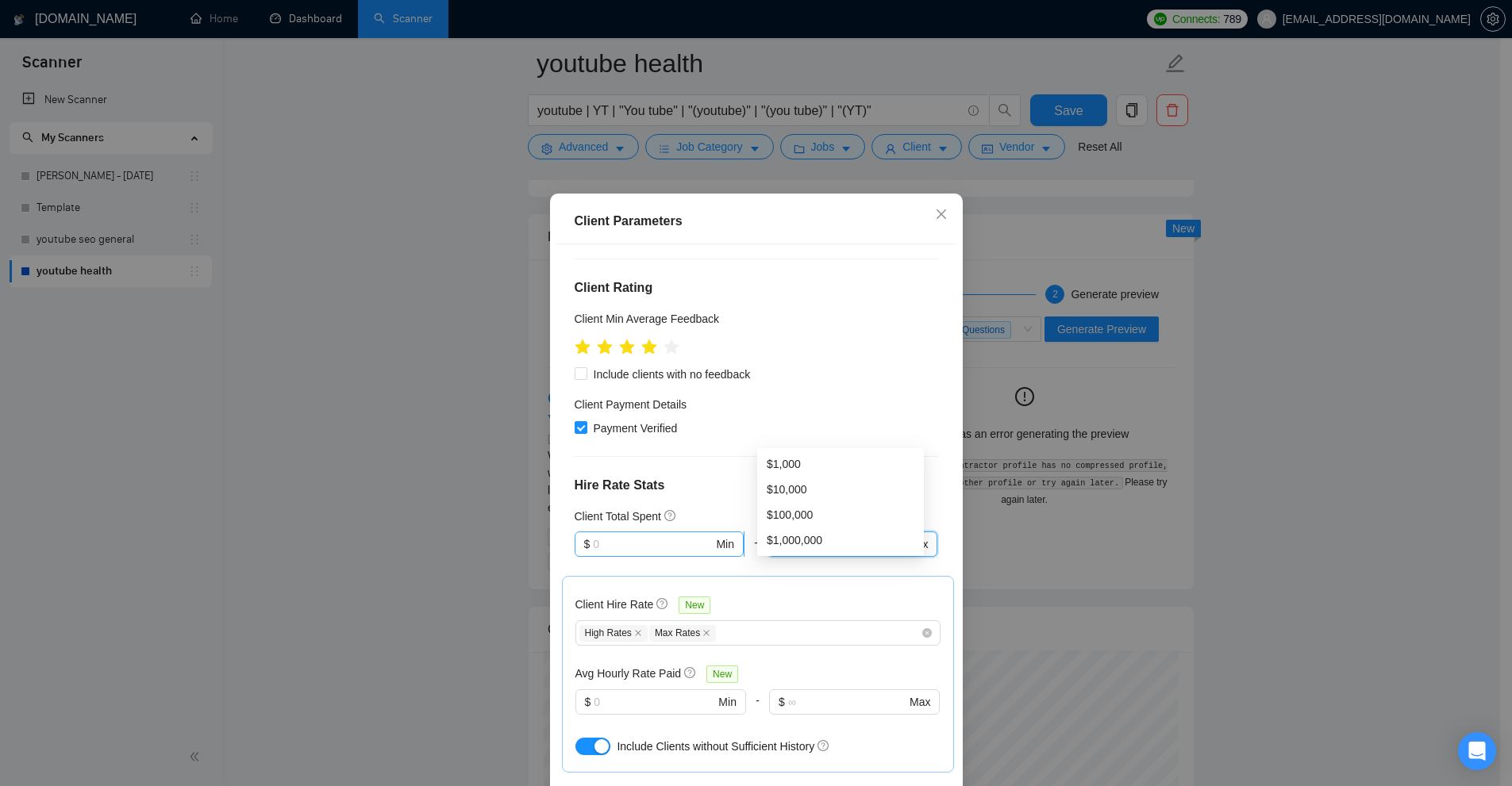
drag, startPoint x: 799, startPoint y: 438, endPoint x: 687, endPoint y: 440, distance: 112.0
click at [687, 532] on div "$ Min - $ 0 Max" at bounding box center [756, 553] width 363 height 45
click at [1380, 363] on div "Client Parameters Client Location Include Client Countries United States United…" at bounding box center [756, 393] width 1512 height 786
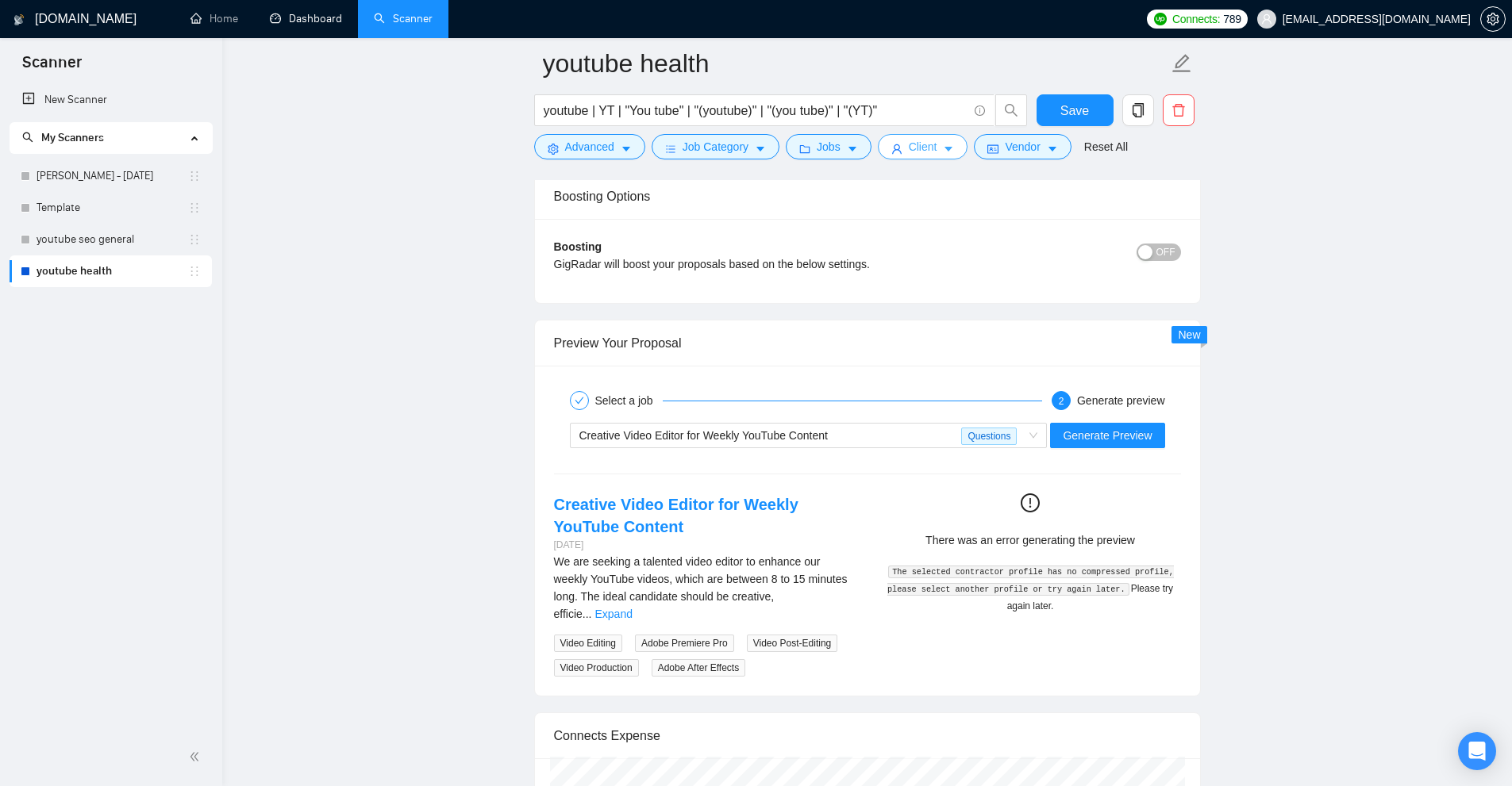
scroll to position [4046, 0]
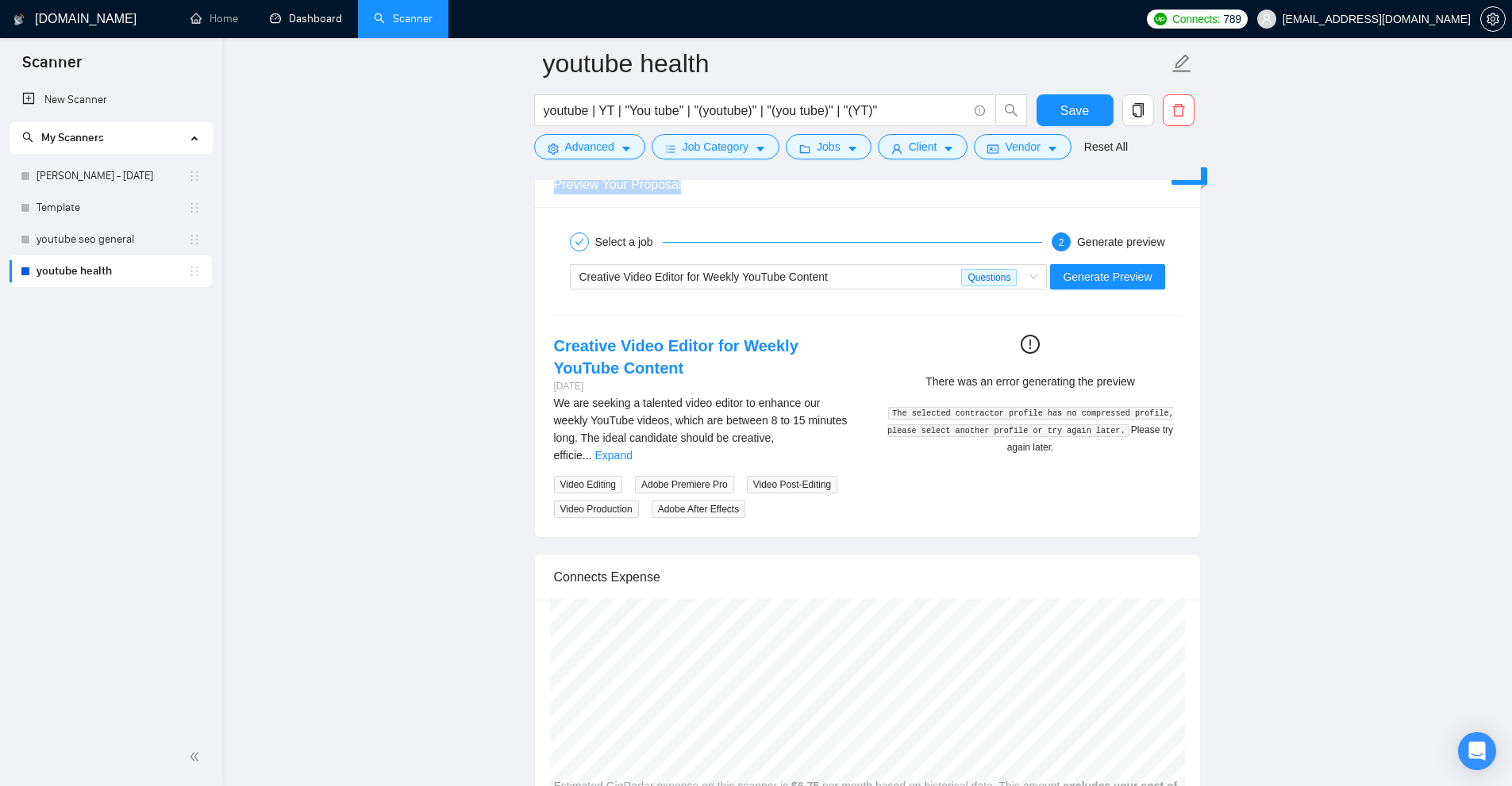
drag, startPoint x: 554, startPoint y: 196, endPoint x: 726, endPoint y: 186, distance: 172.3
click at [726, 186] on div "Preview Your Proposal" at bounding box center [866, 184] width 627 height 46
click at [798, 270] on span "Creative Video Editor for Weekly YouTube Content" at bounding box center [703, 276] width 249 height 13
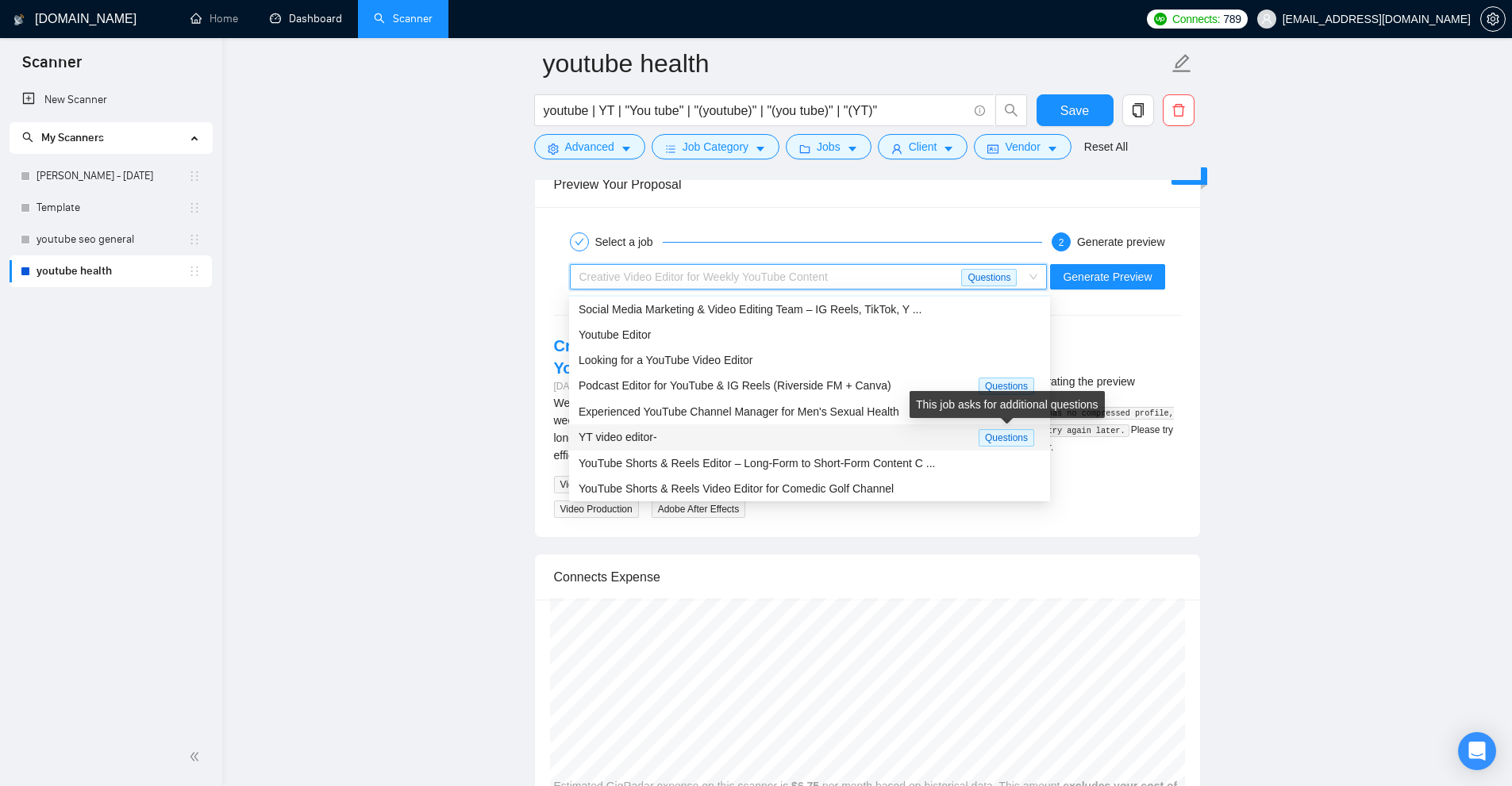
scroll to position [0, 0]
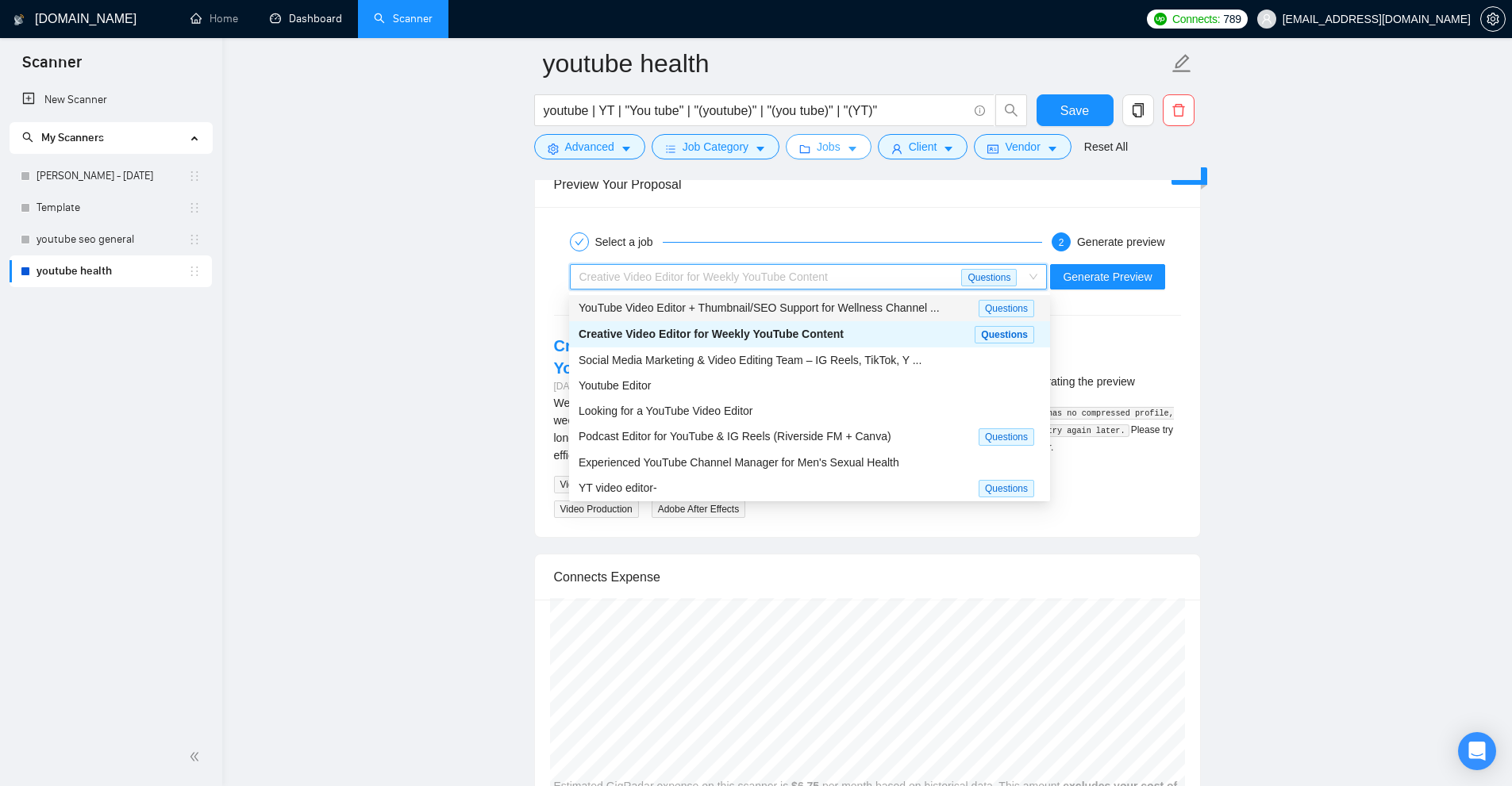
click at [826, 146] on span "Jobs" at bounding box center [829, 147] width 24 height 18
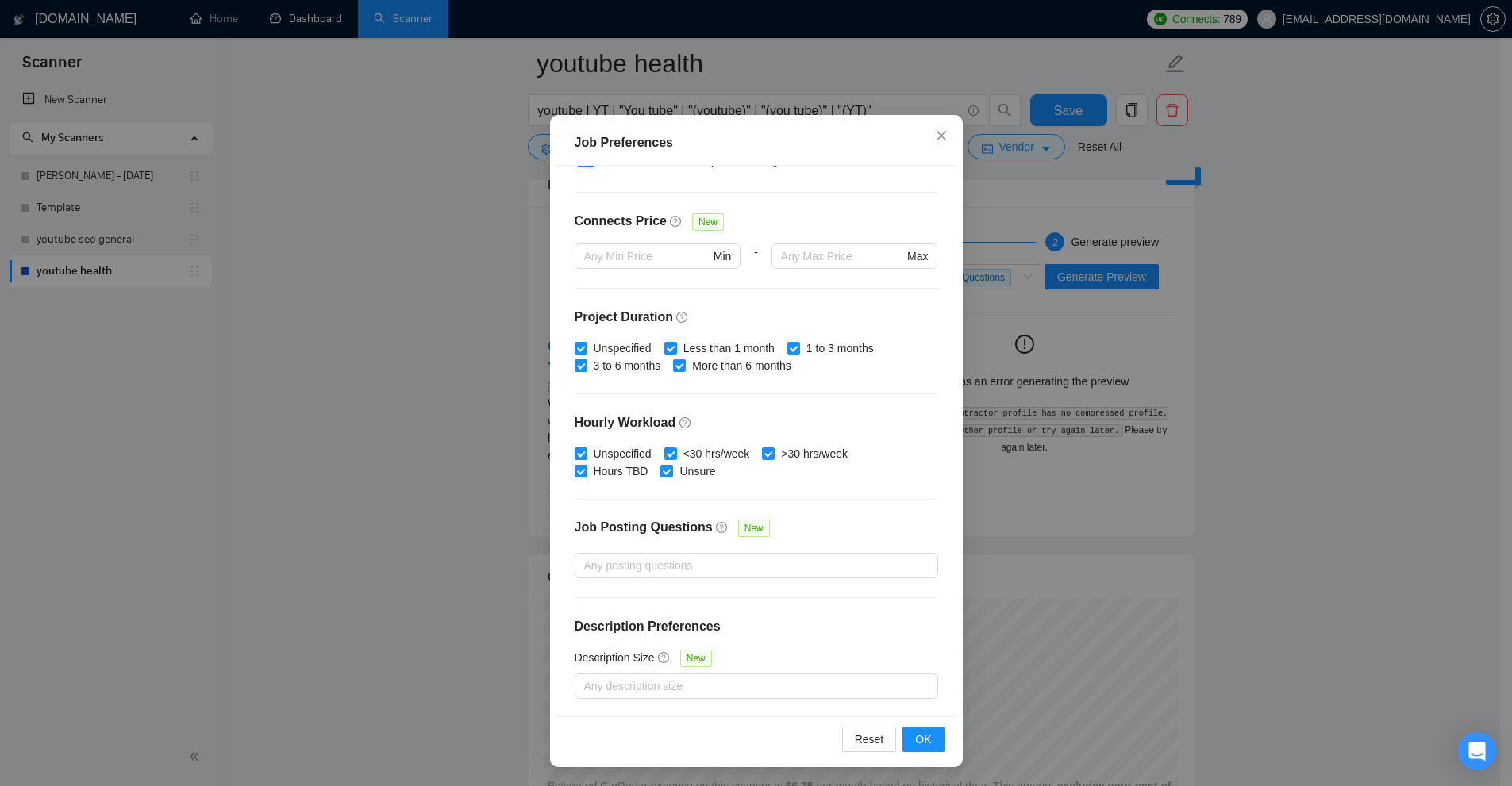
scroll to position [4126, 0]
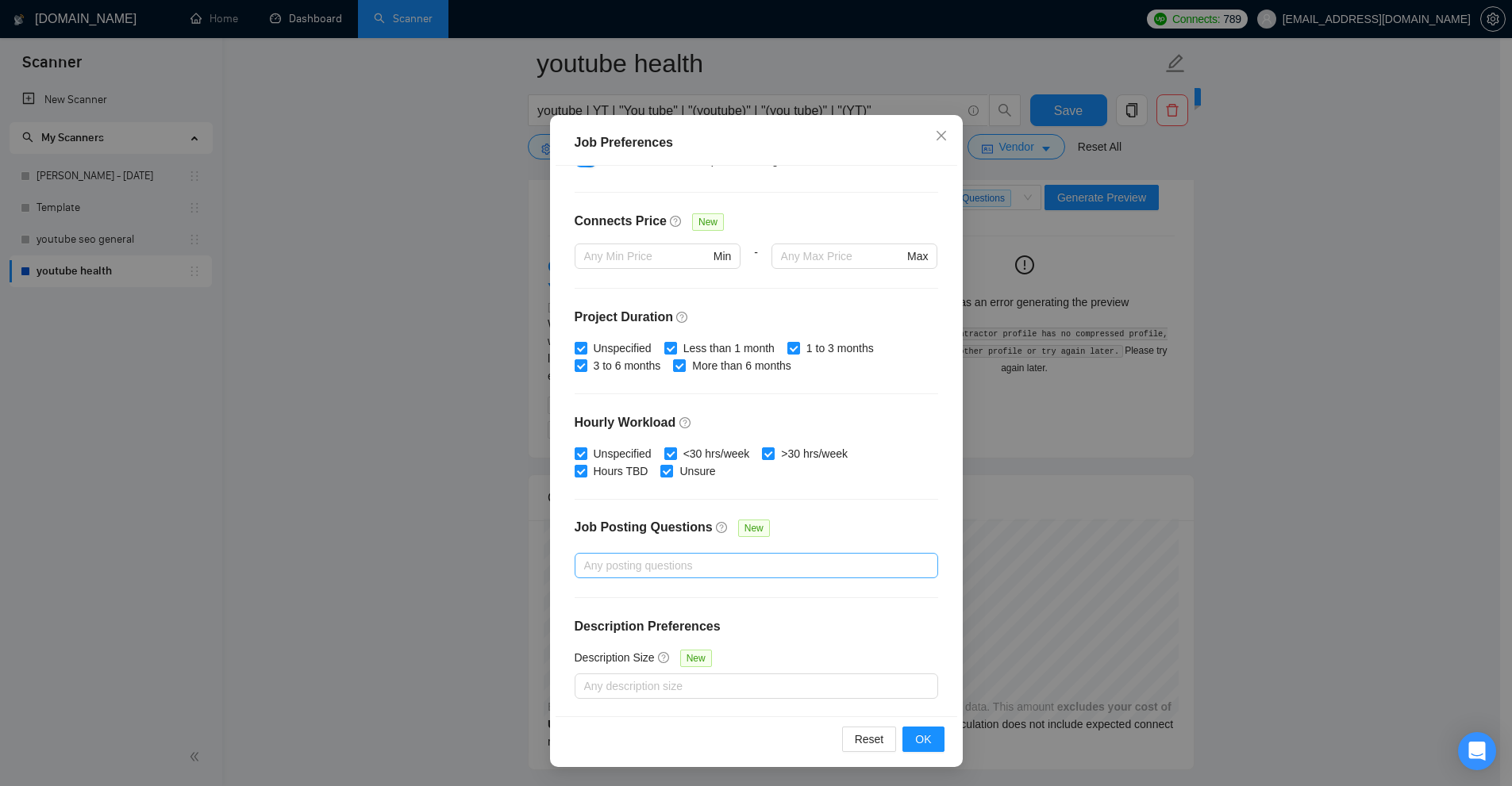
click at [674, 564] on div at bounding box center [748, 565] width 340 height 19
click at [581, 641] on input "Jobs that Contain Custom Questions" at bounding box center [582, 646] width 11 height 11
checkbox input "true"
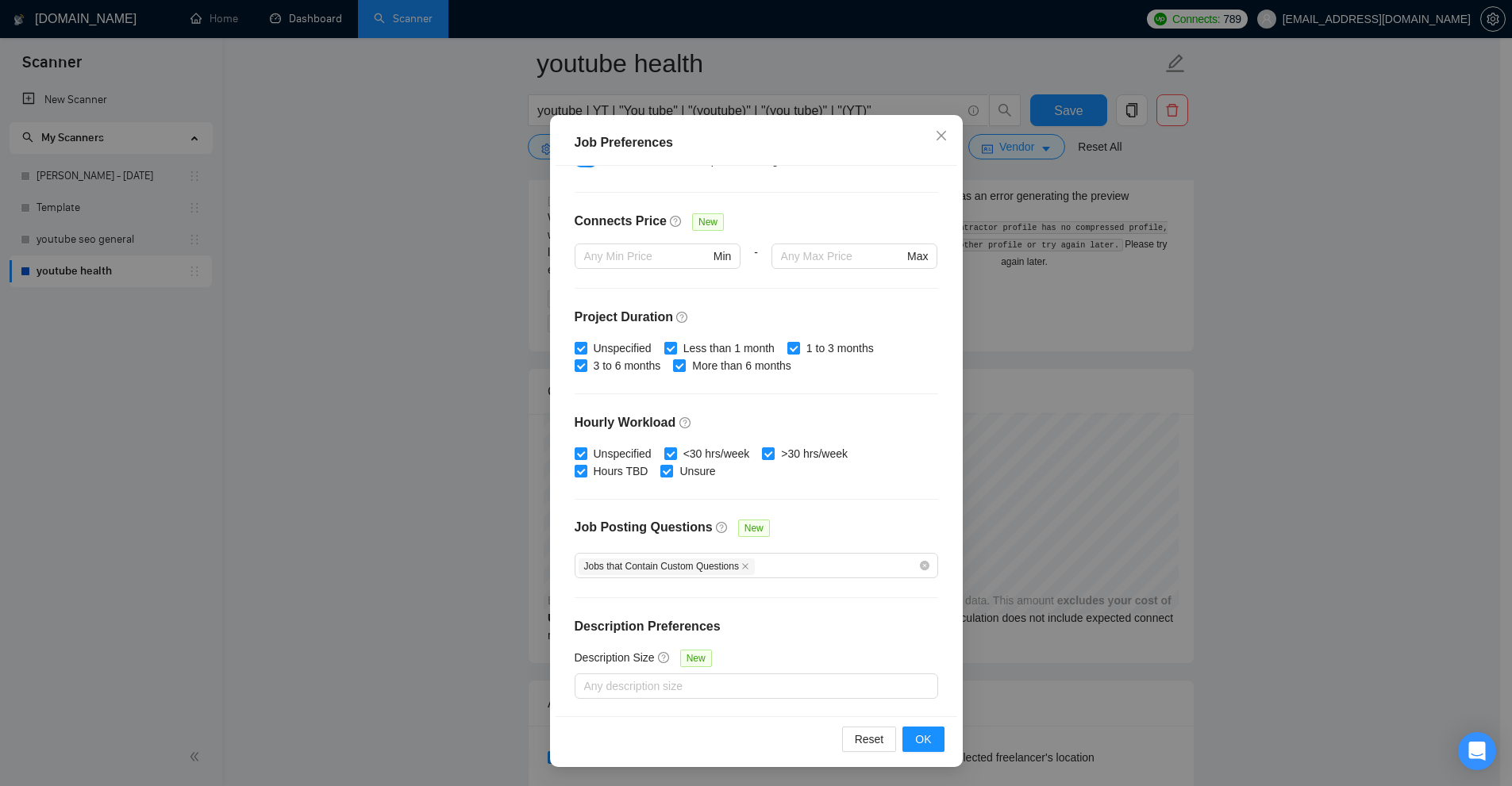
click at [1187, 356] on div "Job Preferences Budget Project Type All Fixed Price Hourly Rate Fixed Price Bud…" at bounding box center [756, 393] width 1512 height 786
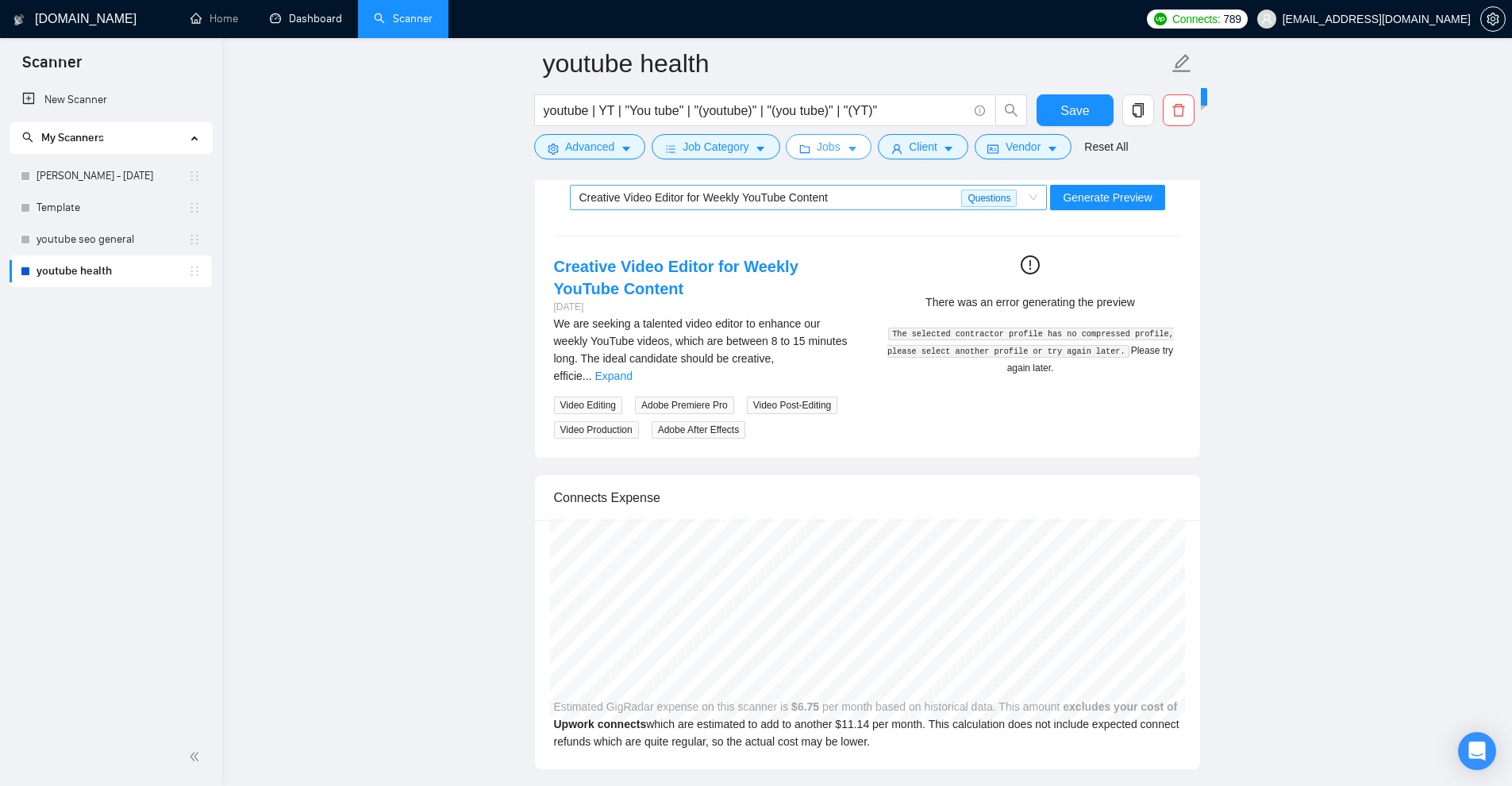
scroll to position [3887, 0]
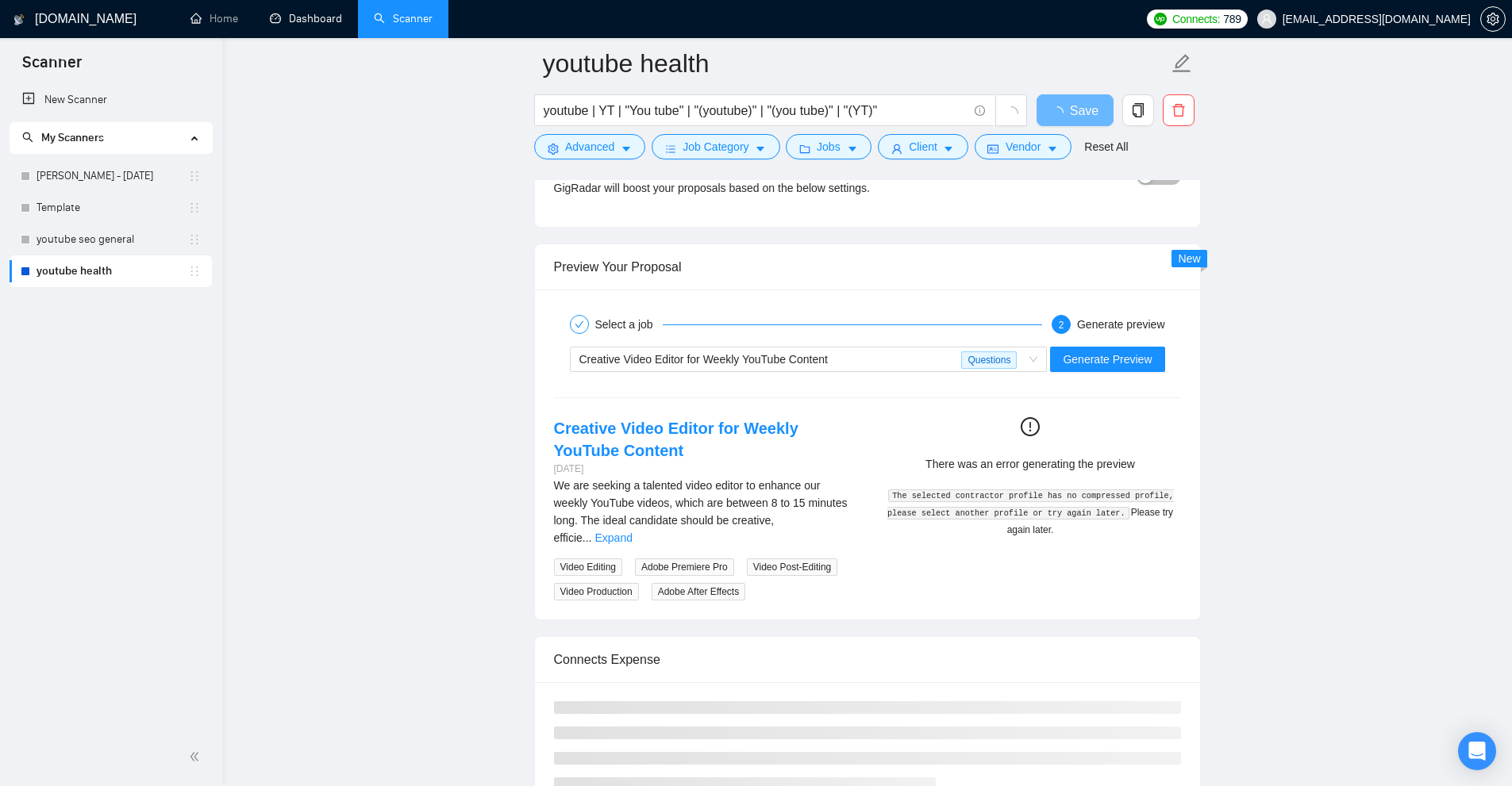
click at [816, 372] on div "Creative Video Editor for Weekly YouTube Content Questions Generate Preview" at bounding box center [867, 359] width 630 height 38
click at [832, 354] on div "Creative Video Editor for Weekly YouTube Content" at bounding box center [770, 359] width 382 height 24
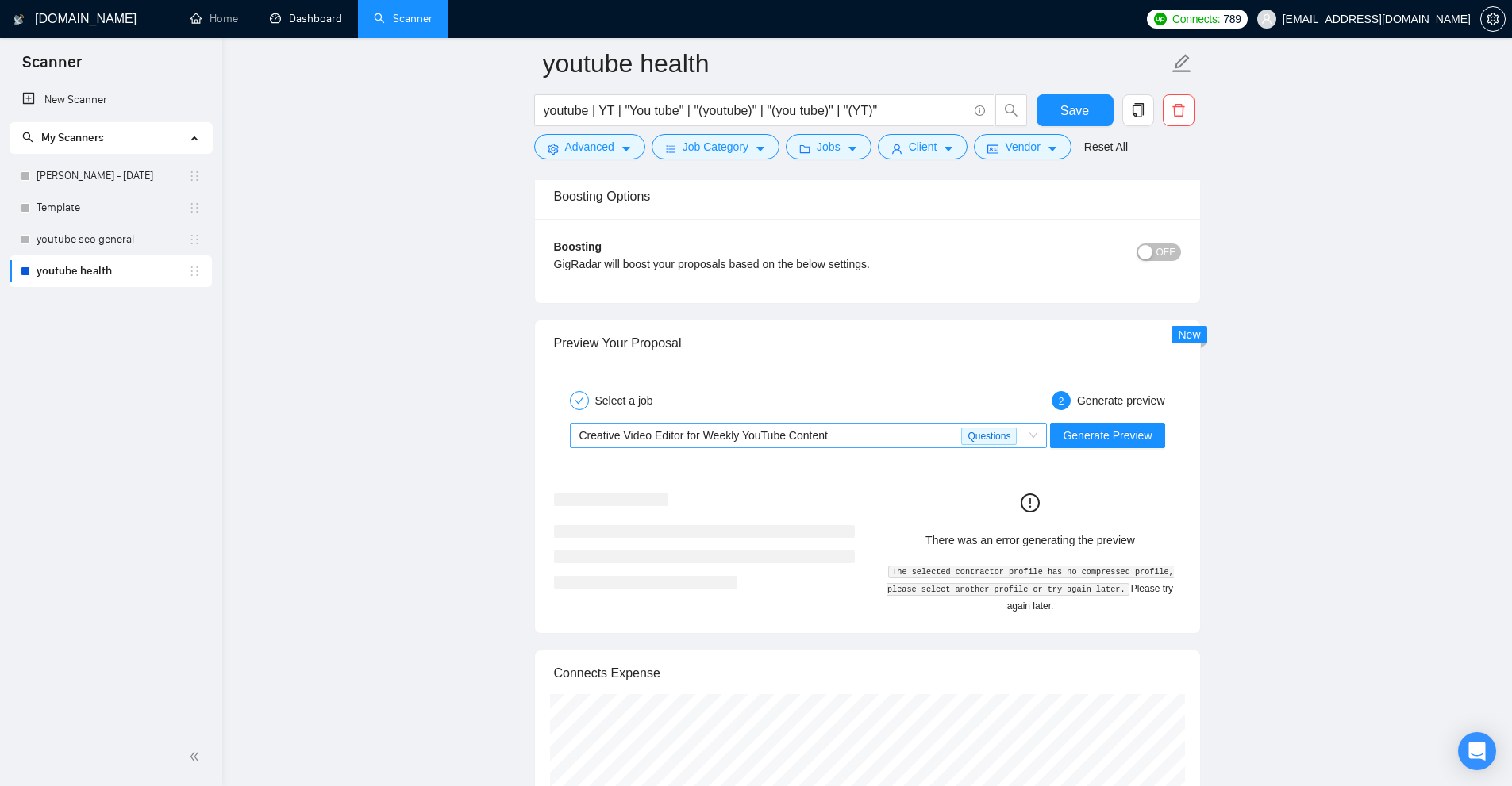
click at [911, 431] on div "Creative Video Editor for Weekly YouTube Content" at bounding box center [770, 436] width 382 height 24
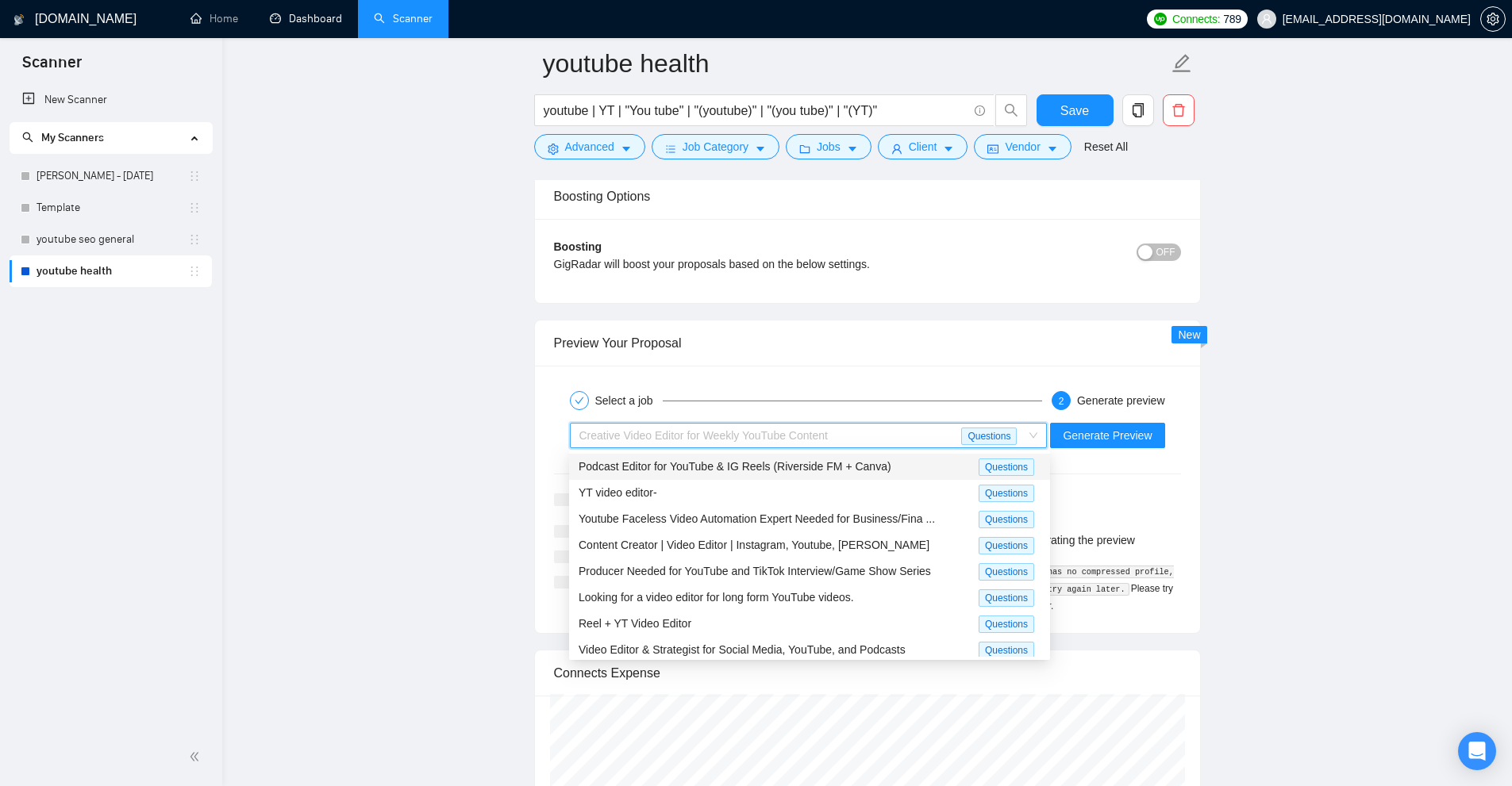
scroll to position [50, 0]
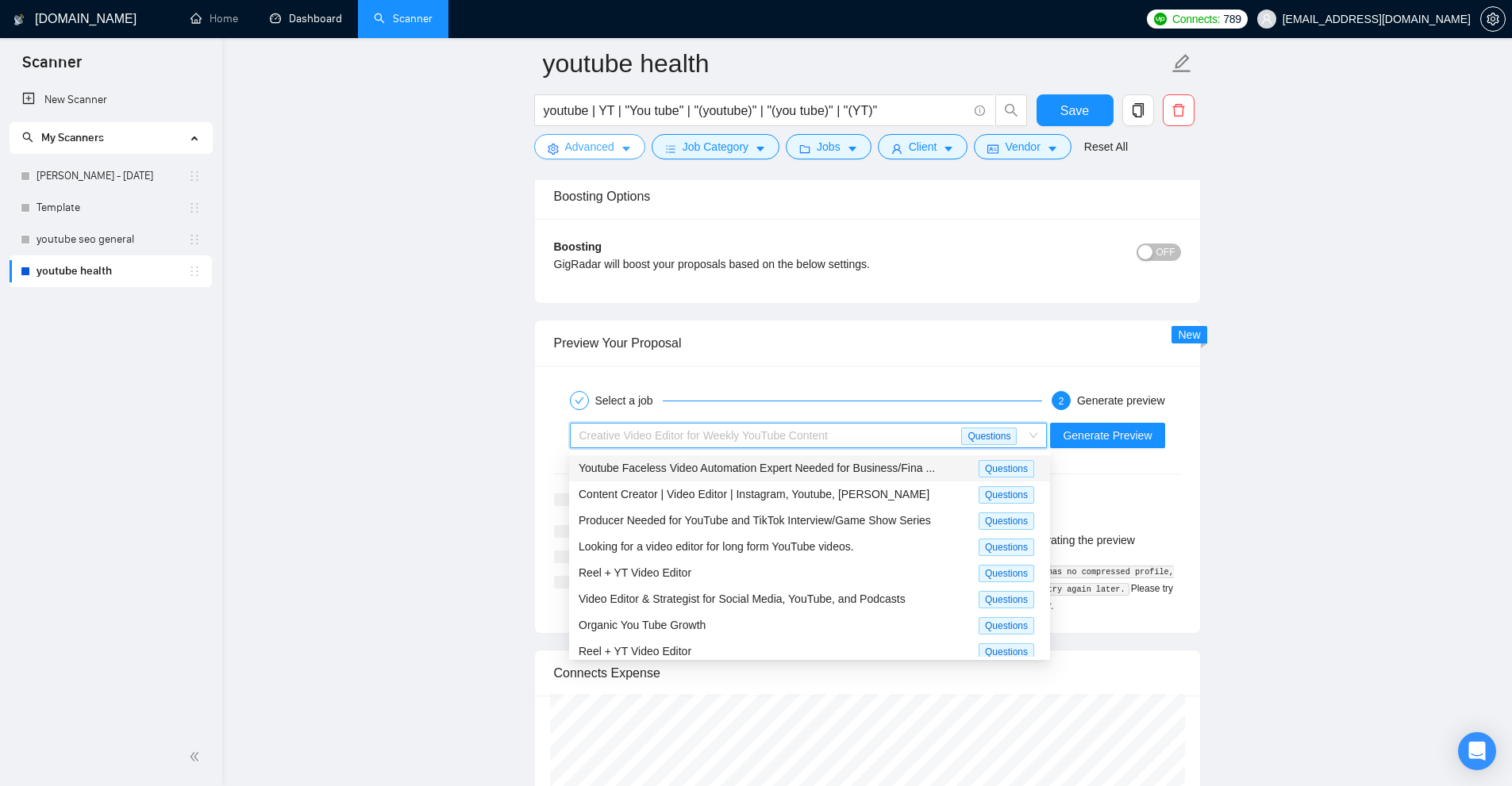
click at [583, 145] on span "Advanced" at bounding box center [590, 147] width 50 height 18
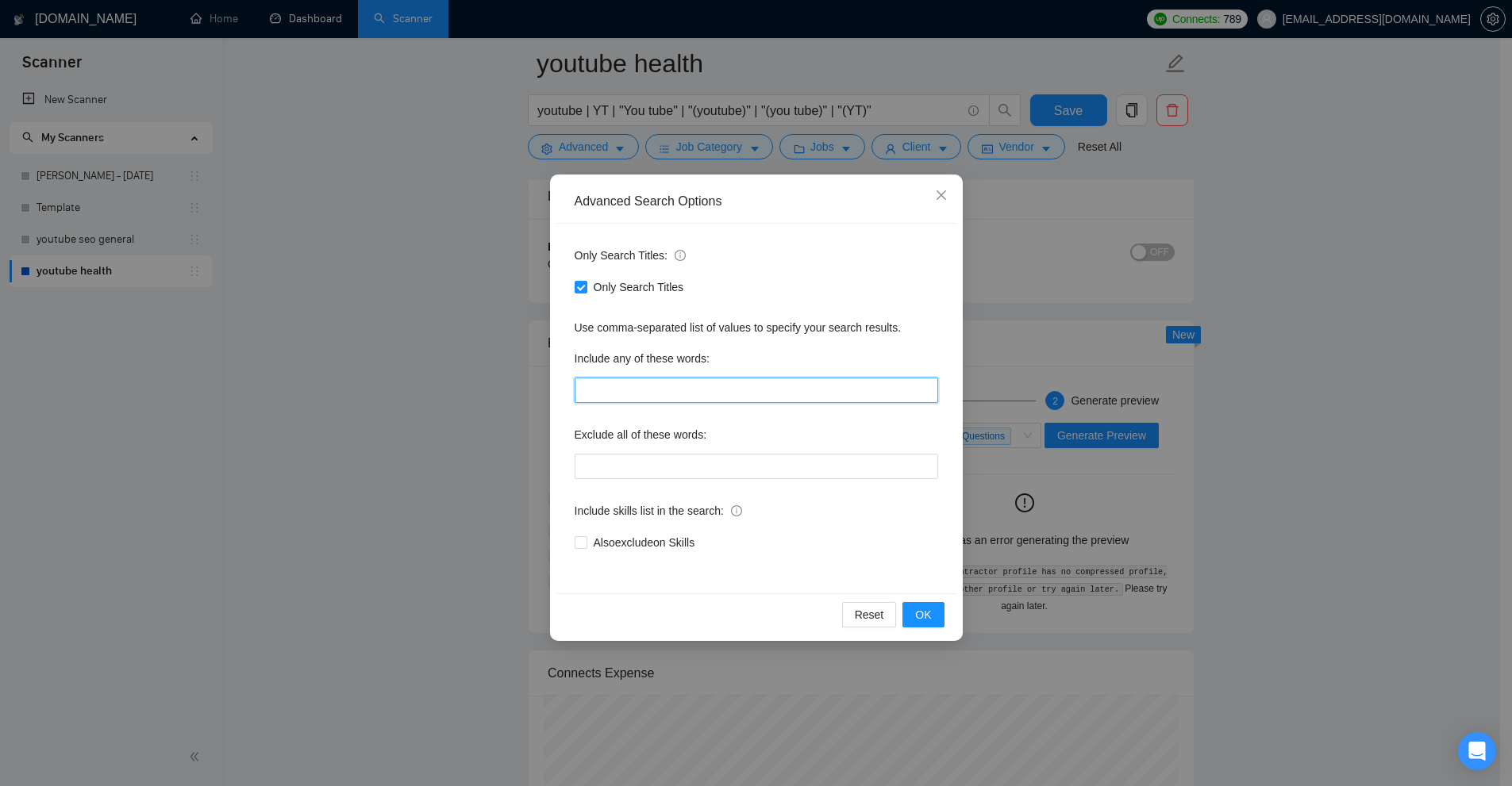
click at [673, 394] on input "text" at bounding box center [756, 390] width 363 height 26
click at [602, 385] on input "text" at bounding box center [756, 390] width 363 height 26
click at [1262, 351] on div "Advanced Search Options Only Search Titles: Only Search Titles Use comma-separa…" at bounding box center [756, 393] width 1512 height 786
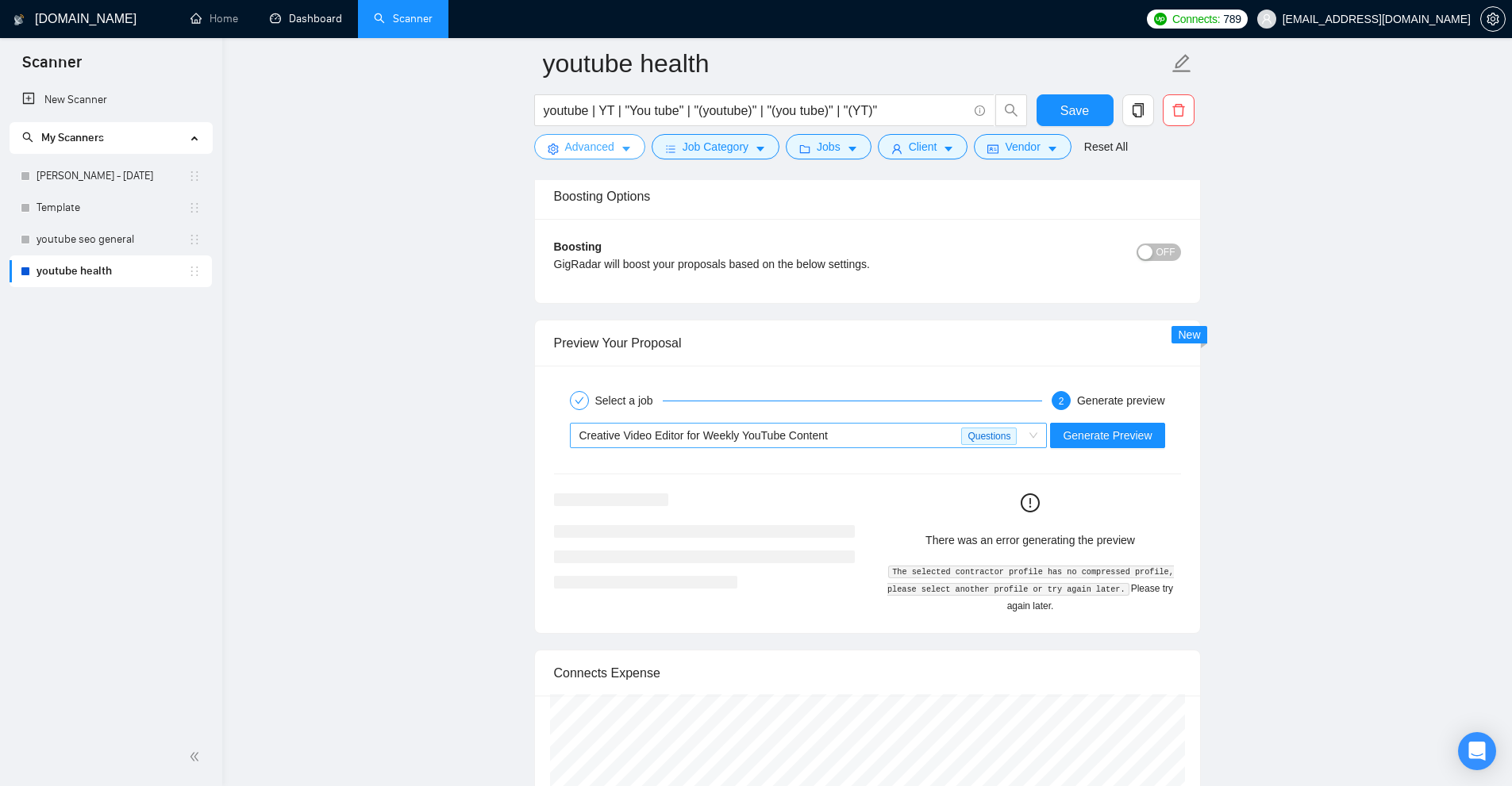
click at [918, 431] on div "Creative Video Editor for Weekly YouTube Content" at bounding box center [770, 436] width 382 height 24
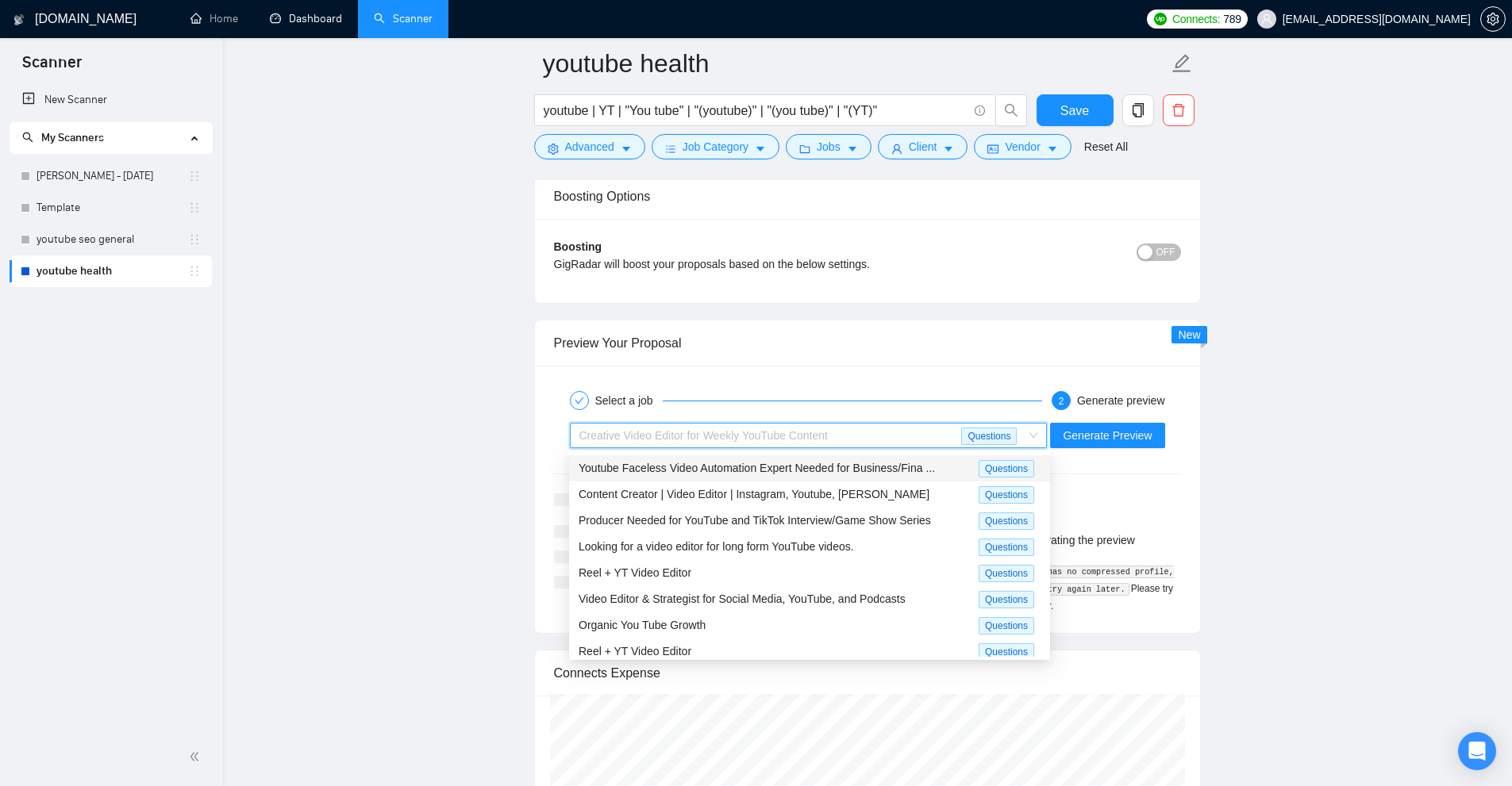
click at [905, 546] on div "Looking for a video editor for long form YouTube videos." at bounding box center [778, 546] width 400 height 18
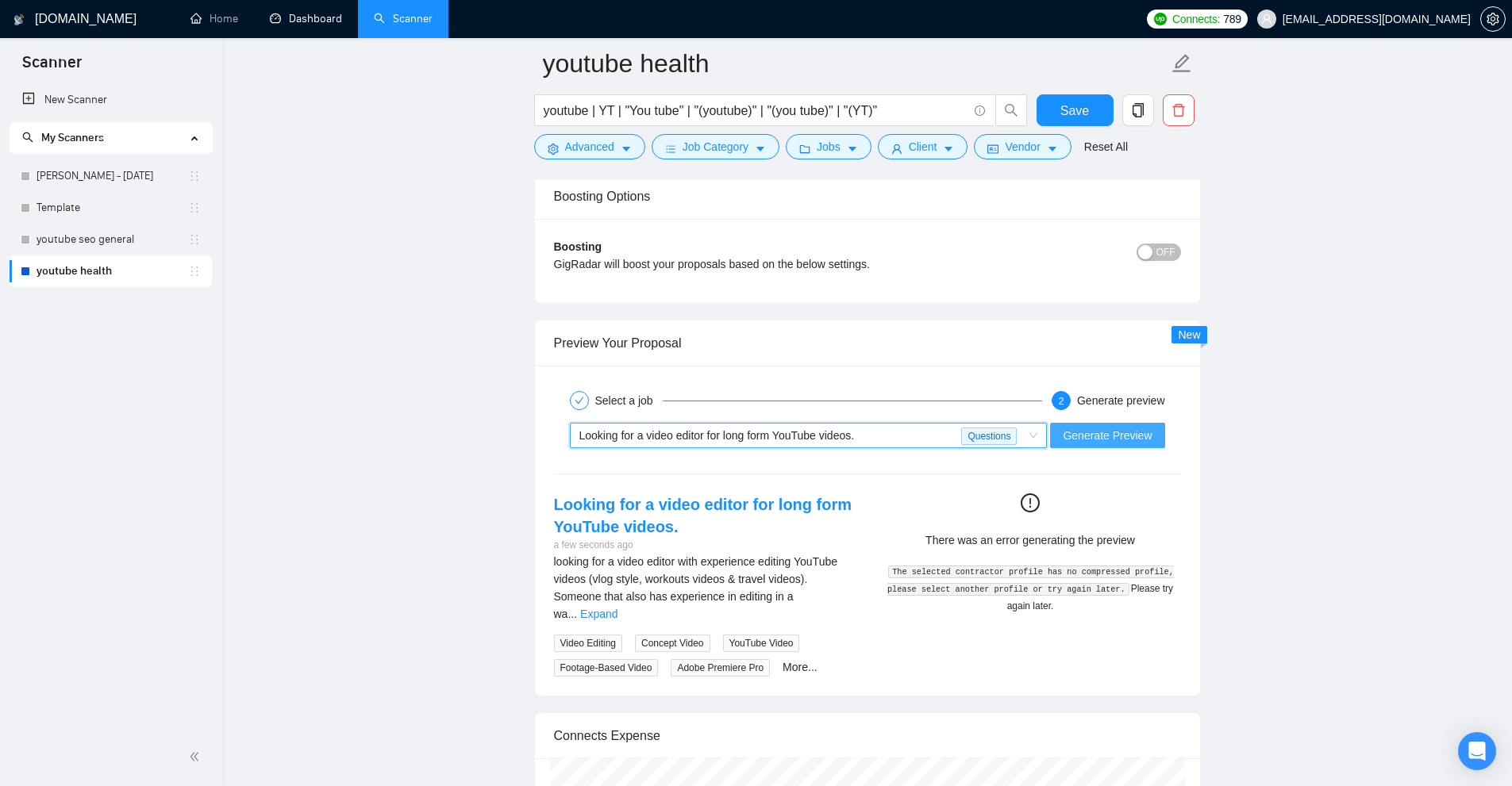
click at [1121, 439] on span "Generate Preview" at bounding box center [1107, 436] width 89 height 18
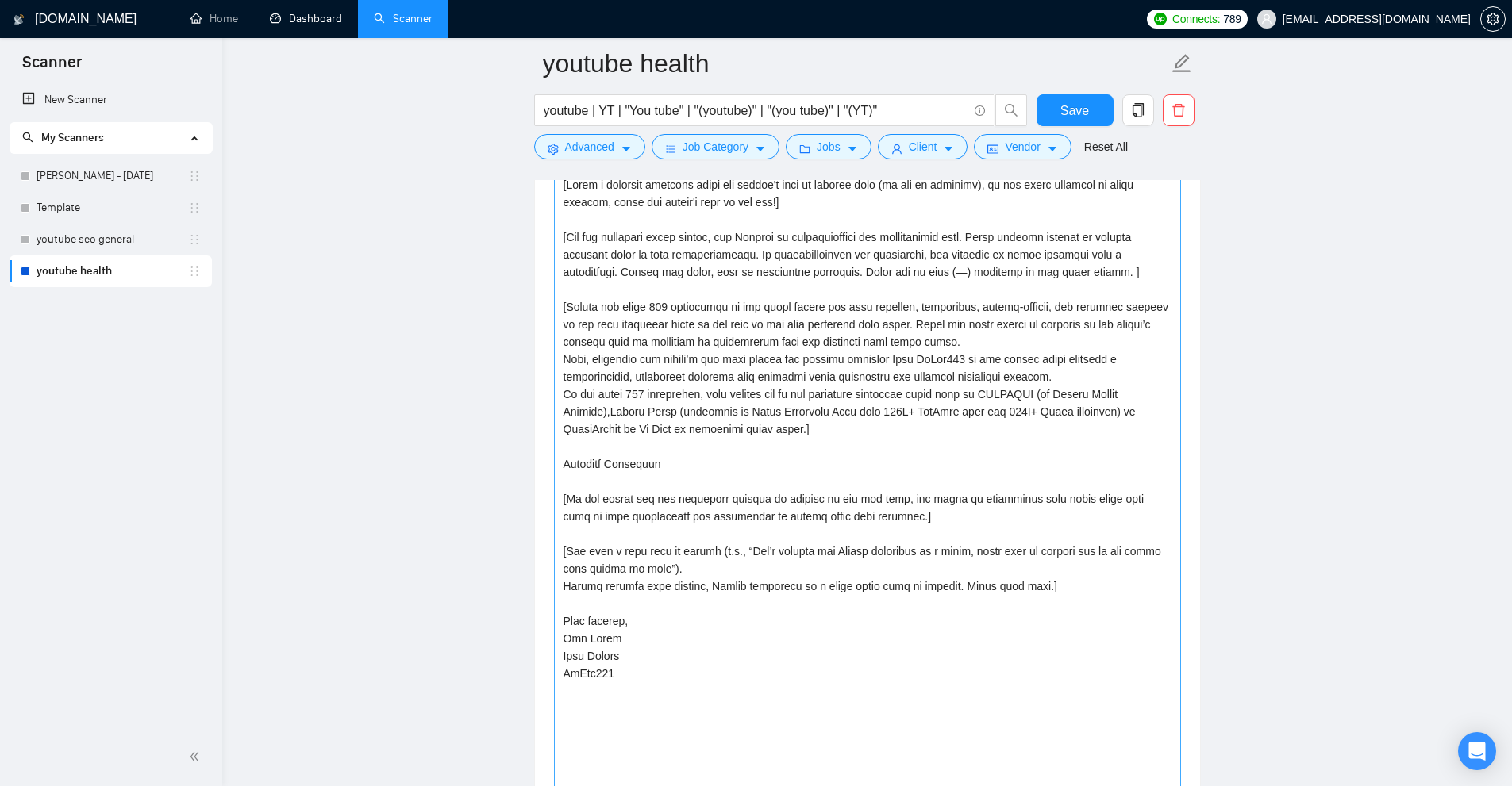
scroll to position [1745, 0]
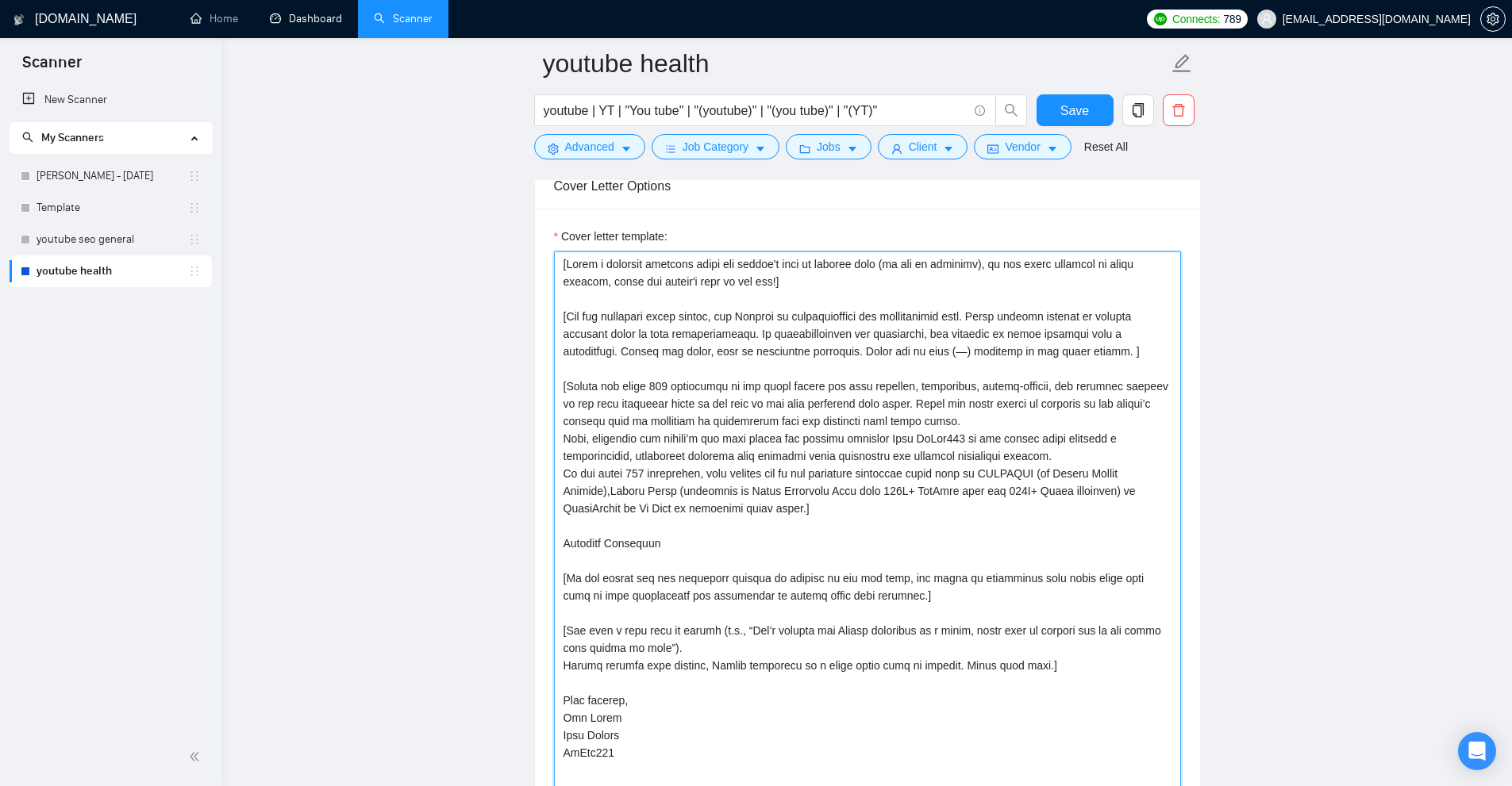
click at [848, 506] on textarea "Cover letter template:" at bounding box center [866, 569] width 627 height 637
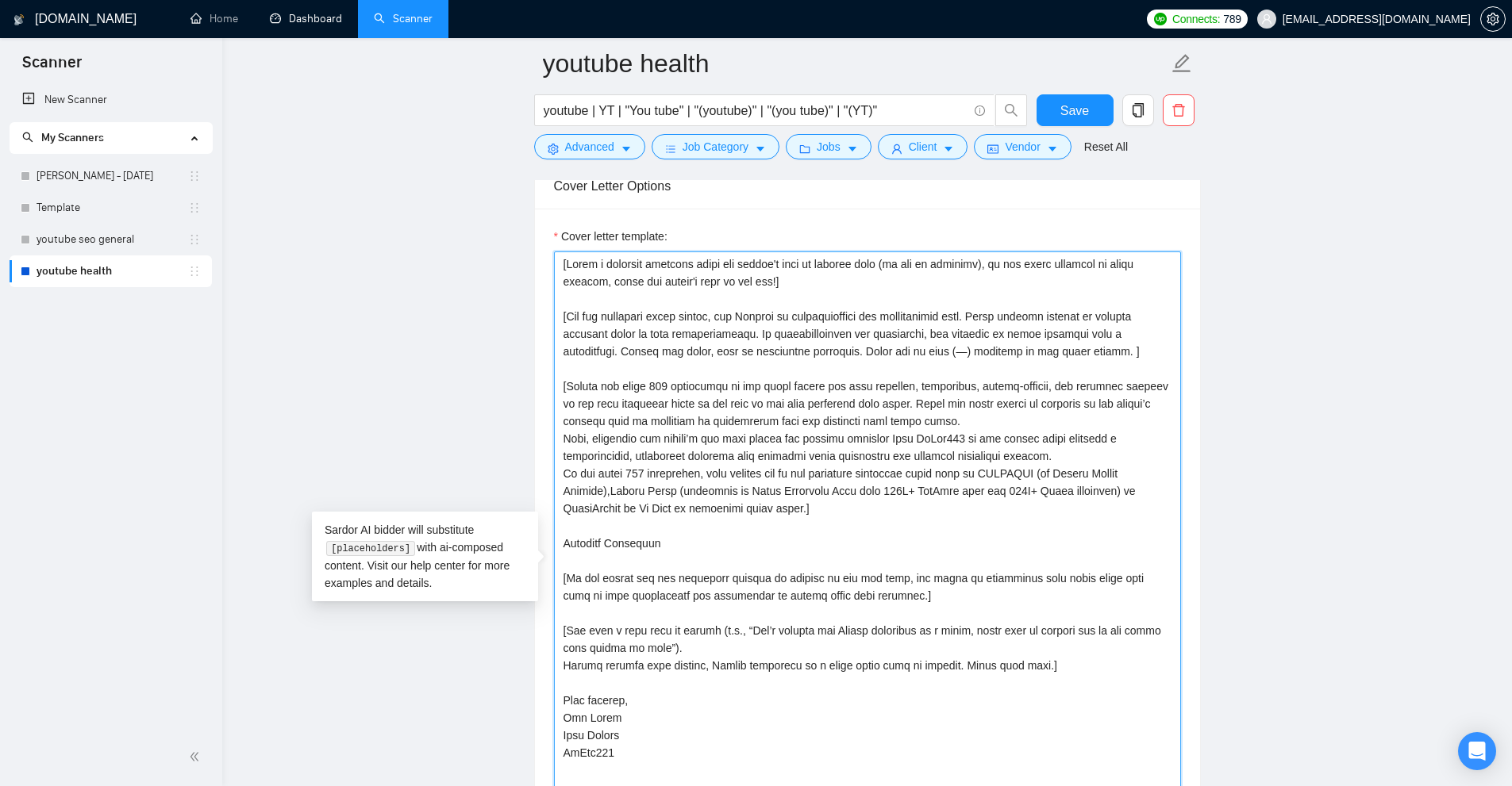
click at [830, 509] on textarea "Cover letter template:" at bounding box center [866, 569] width 627 height 637
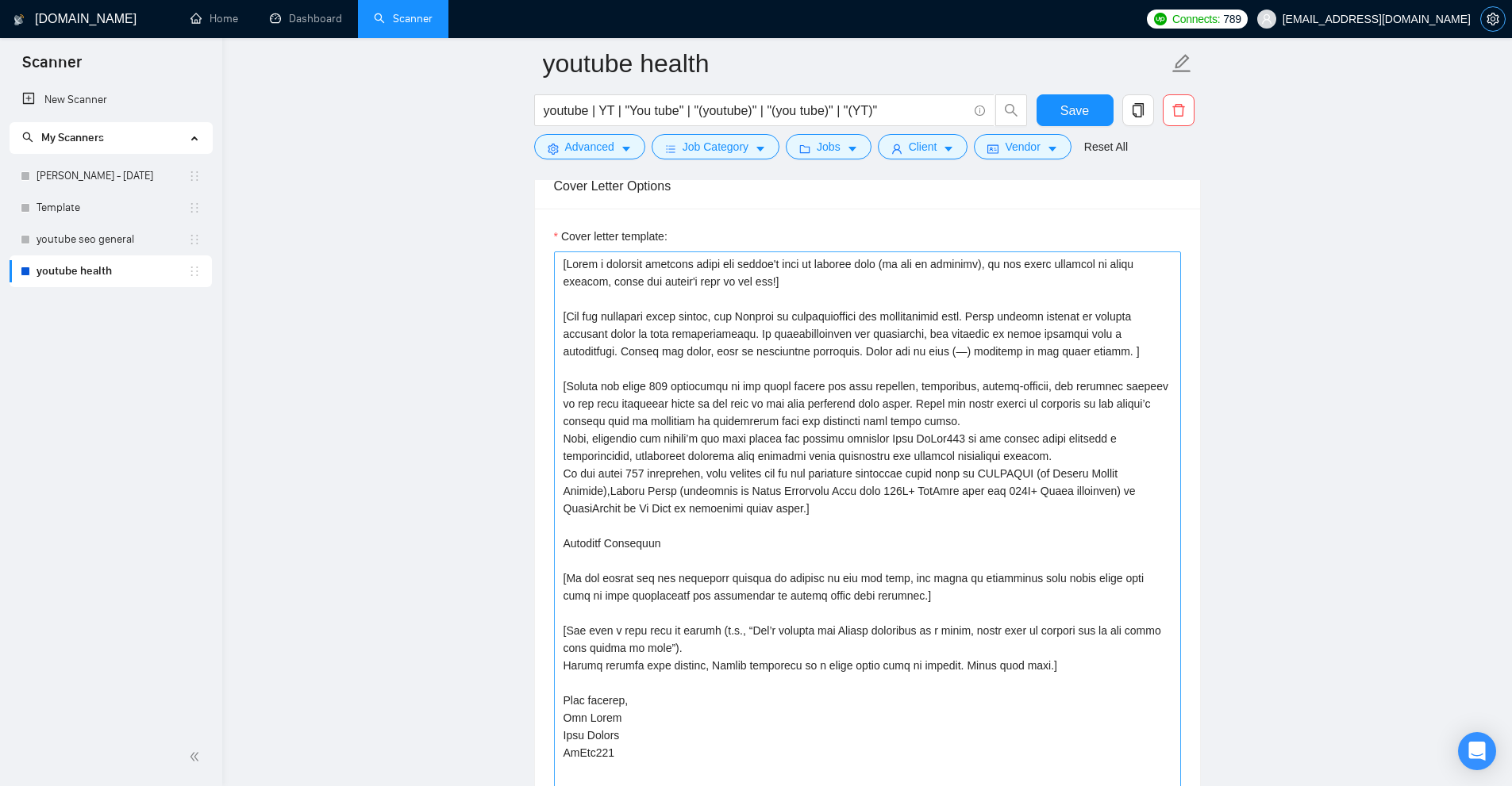
scroll to position [1824, 0]
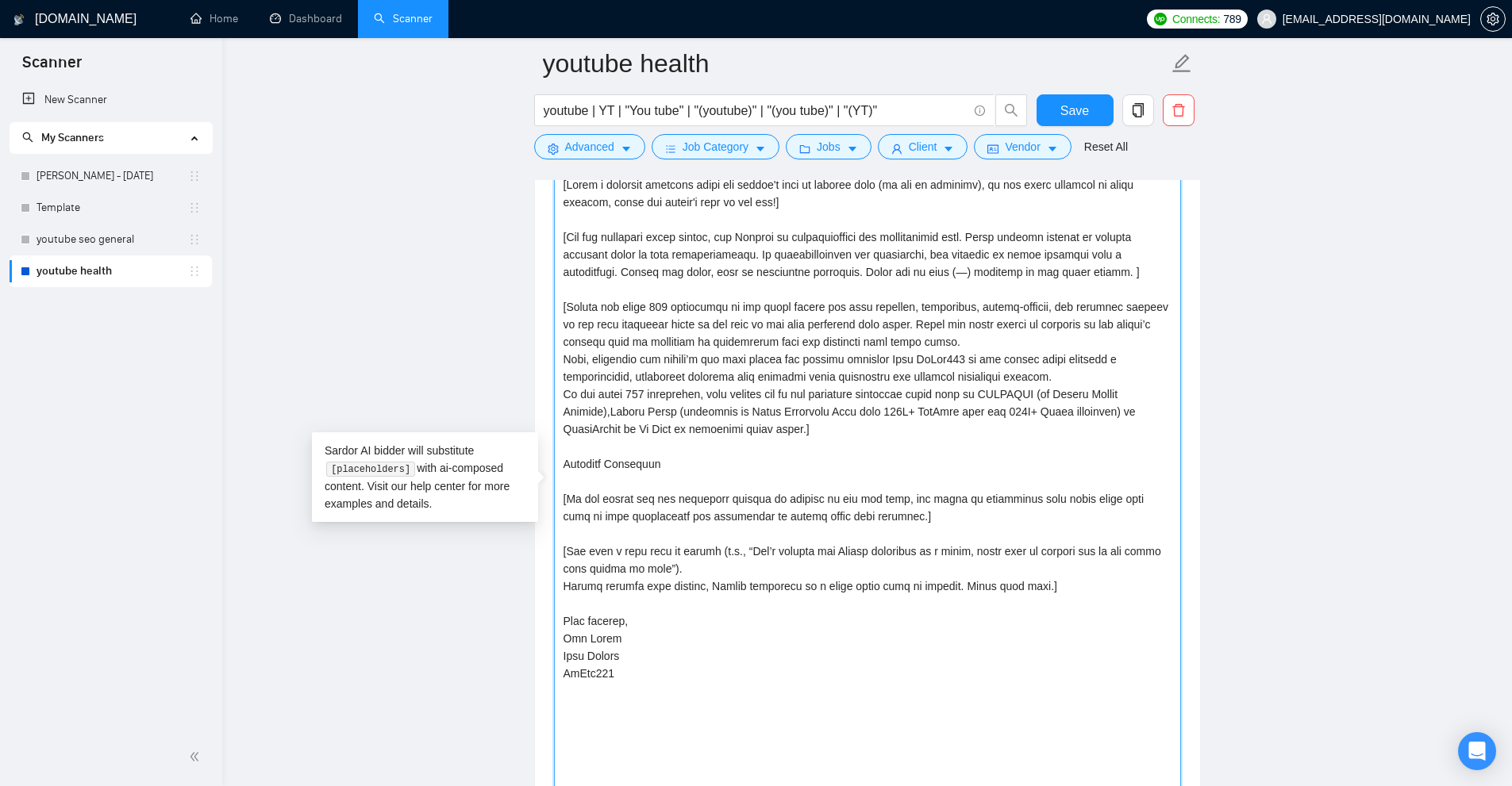
drag, startPoint x: 562, startPoint y: 307, endPoint x: 1007, endPoint y: 314, distance: 445.1
click at [1007, 314] on textarea "Cover letter template:" at bounding box center [866, 490] width 627 height 637
click at [820, 380] on textarea "Cover letter template:" at bounding box center [866, 490] width 627 height 637
click at [661, 307] on textarea "Cover letter template:" at bounding box center [866, 490] width 627 height 637
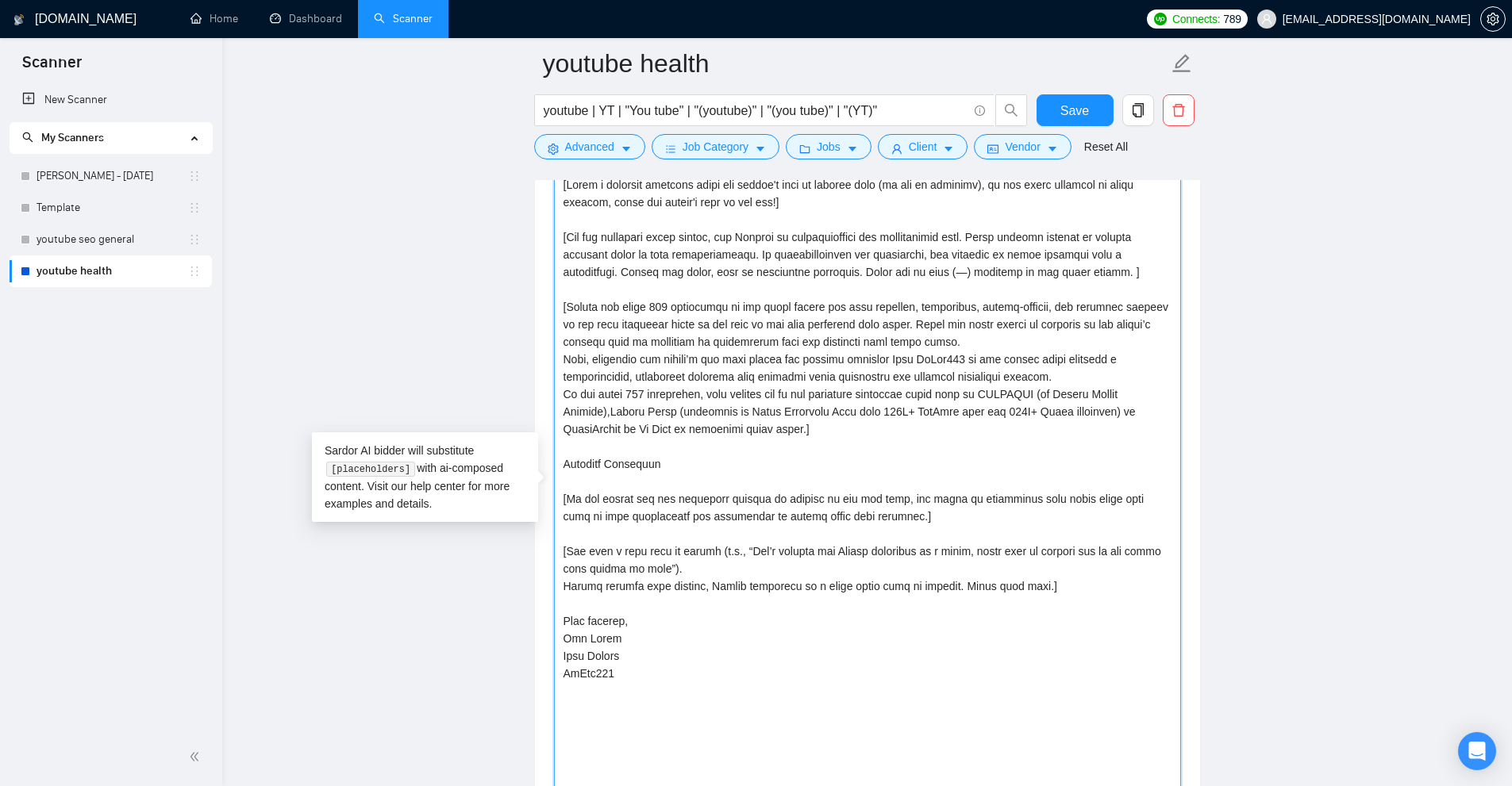
click at [661, 307] on textarea "Cover letter template:" at bounding box center [866, 490] width 627 height 637
click at [637, 320] on textarea "Cover letter template:" at bounding box center [866, 490] width 627 height 637
click at [720, 331] on textarea "Cover letter template:" at bounding box center [866, 490] width 627 height 637
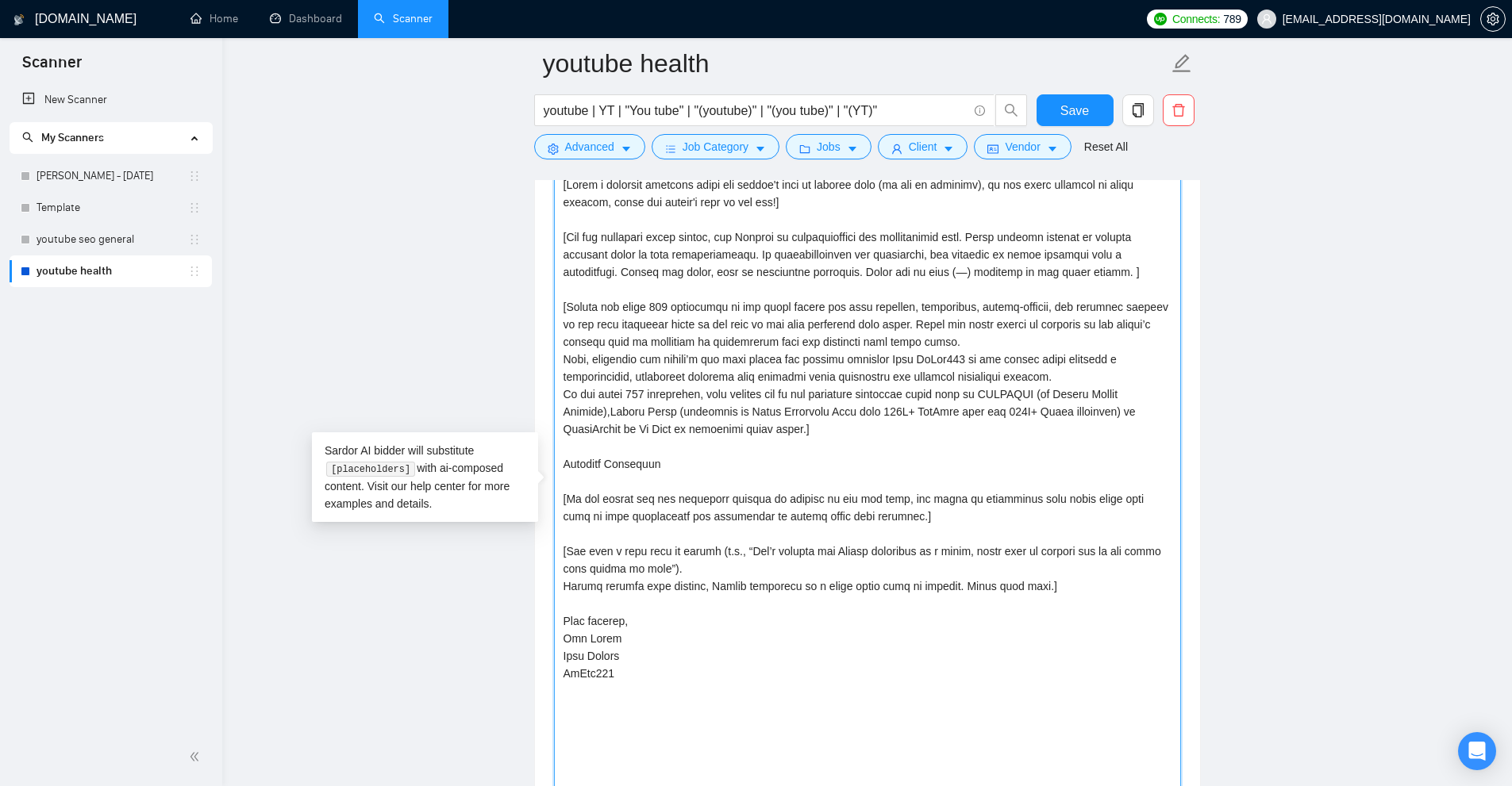
drag, startPoint x: 570, startPoint y: 305, endPoint x: 756, endPoint y: 313, distance: 186.2
click at [756, 313] on textarea "Cover letter template:" at bounding box center [866, 490] width 627 height 637
click at [756, 314] on textarea "Cover letter template:" at bounding box center [866, 490] width 627 height 637
click at [583, 307] on textarea "Cover letter template:" at bounding box center [866, 490] width 627 height 637
drag, startPoint x: 583, startPoint y: 307, endPoint x: 862, endPoint y: 307, distance: 279.0
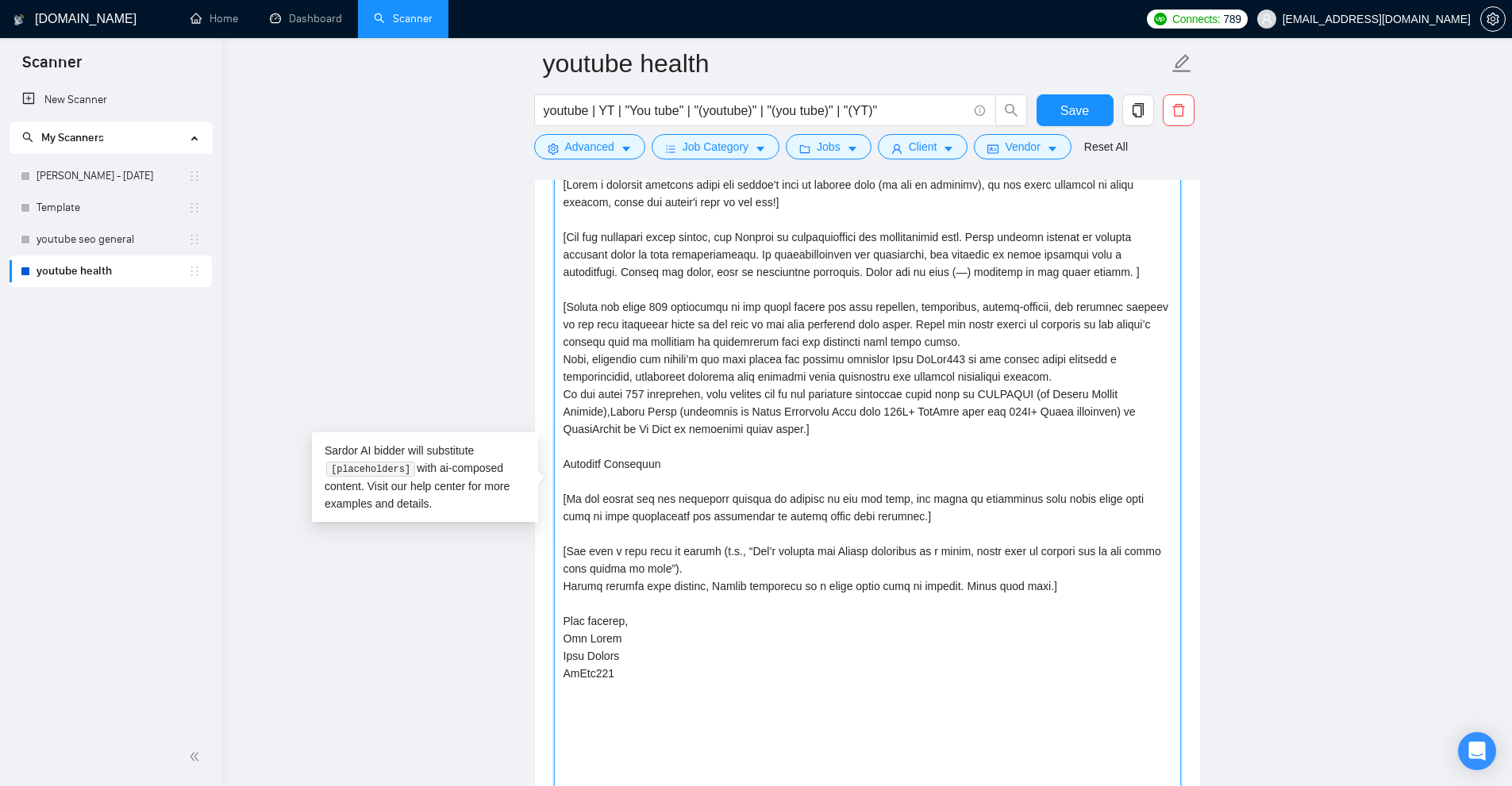
click at [862, 307] on textarea "Cover letter template:" at bounding box center [866, 490] width 627 height 637
click at [864, 307] on textarea "Cover letter template:" at bounding box center [866, 490] width 627 height 637
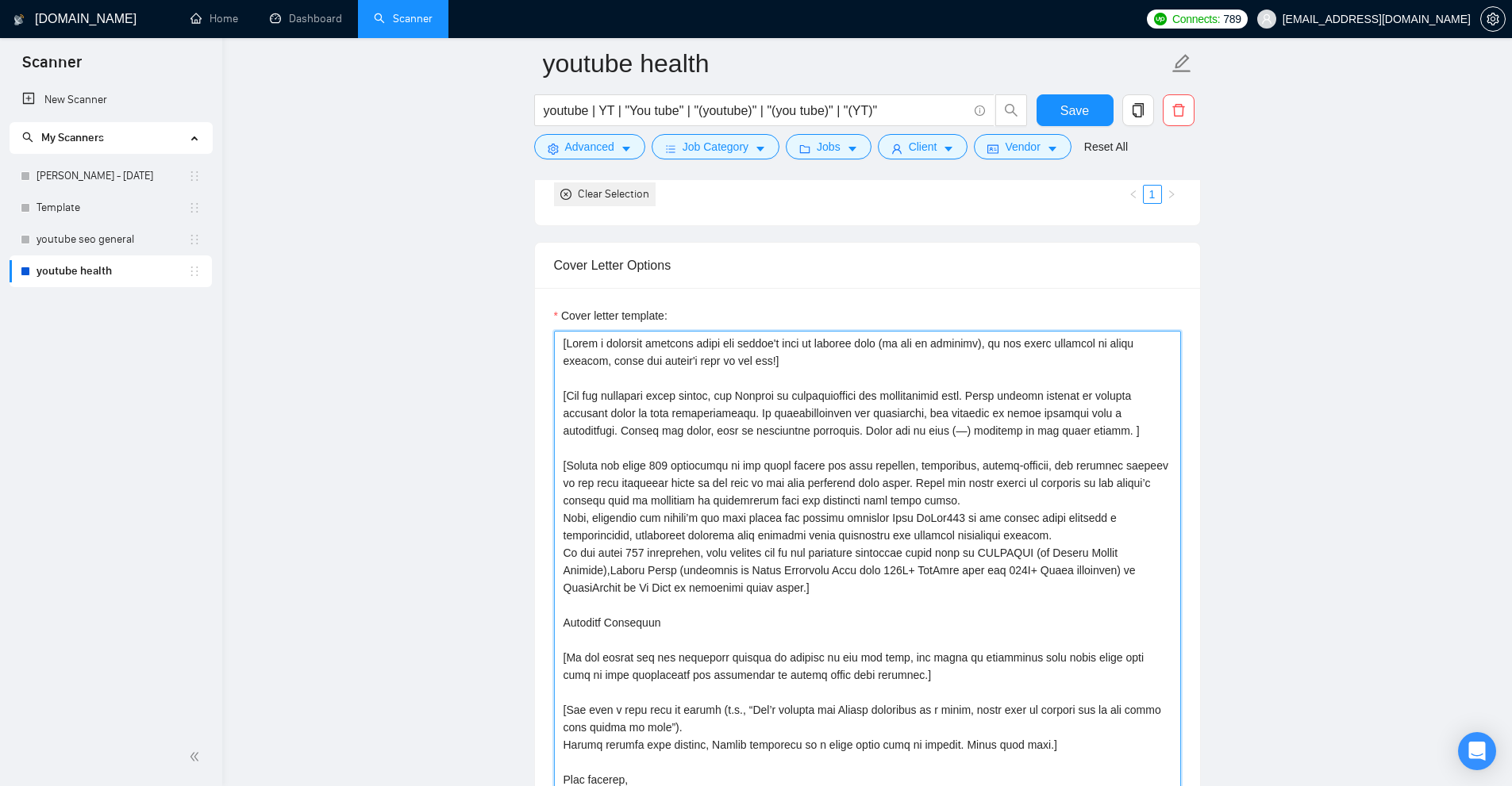
drag, startPoint x: 454, startPoint y: 285, endPoint x: 280, endPoint y: 243, distance: 179.0
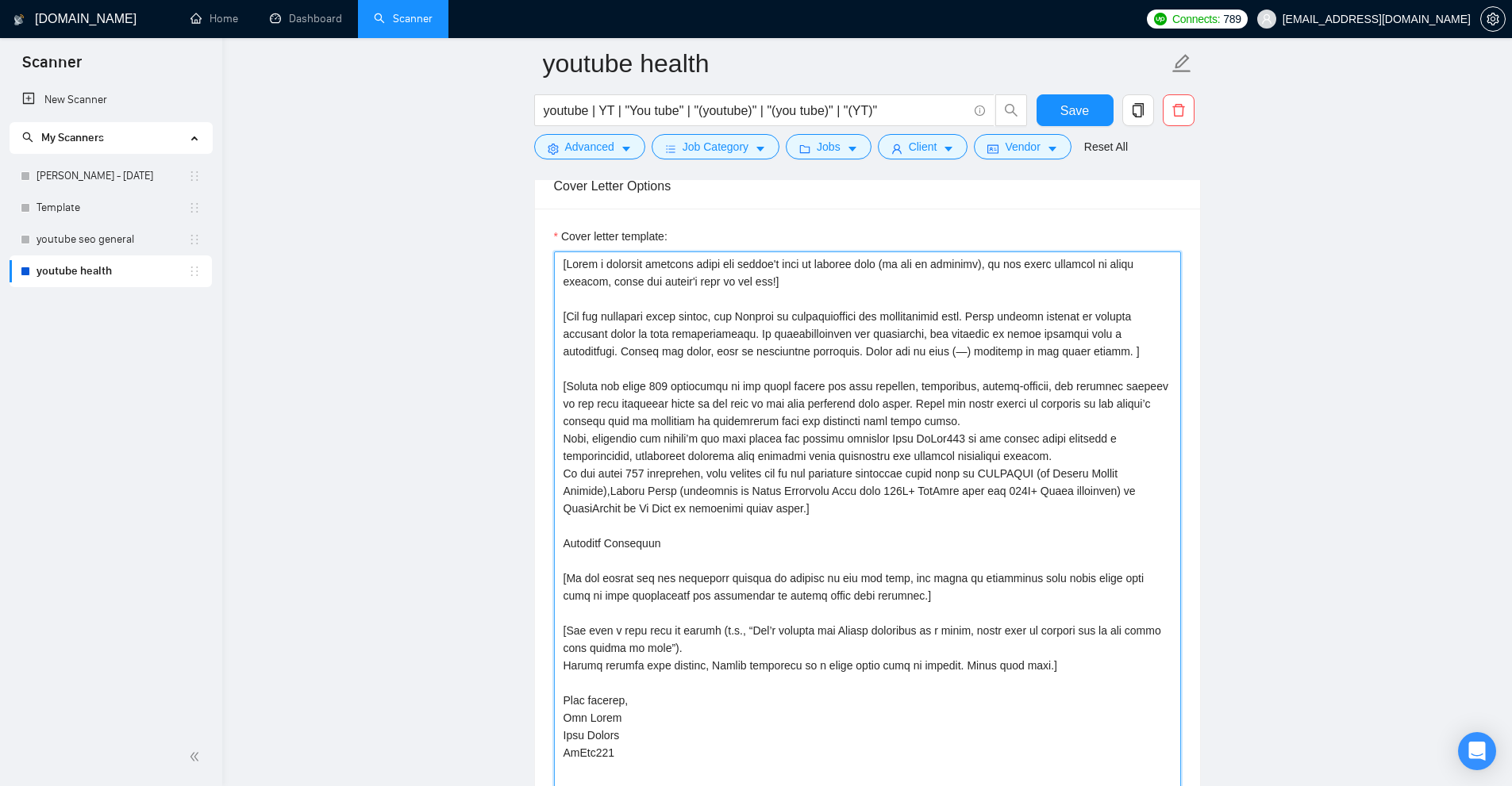
drag, startPoint x: 565, startPoint y: 383, endPoint x: 1097, endPoint y: 395, distance: 532.1
click at [1097, 395] on textarea "Cover letter template:" at bounding box center [866, 569] width 627 height 637
click at [1052, 427] on textarea "Cover letter template:" at bounding box center [866, 569] width 627 height 637
drag, startPoint x: 996, startPoint y: 418, endPoint x: 542, endPoint y: 387, distance: 455.1
click at [542, 387] on div "Cover letter template:" at bounding box center [867, 567] width 665 height 718
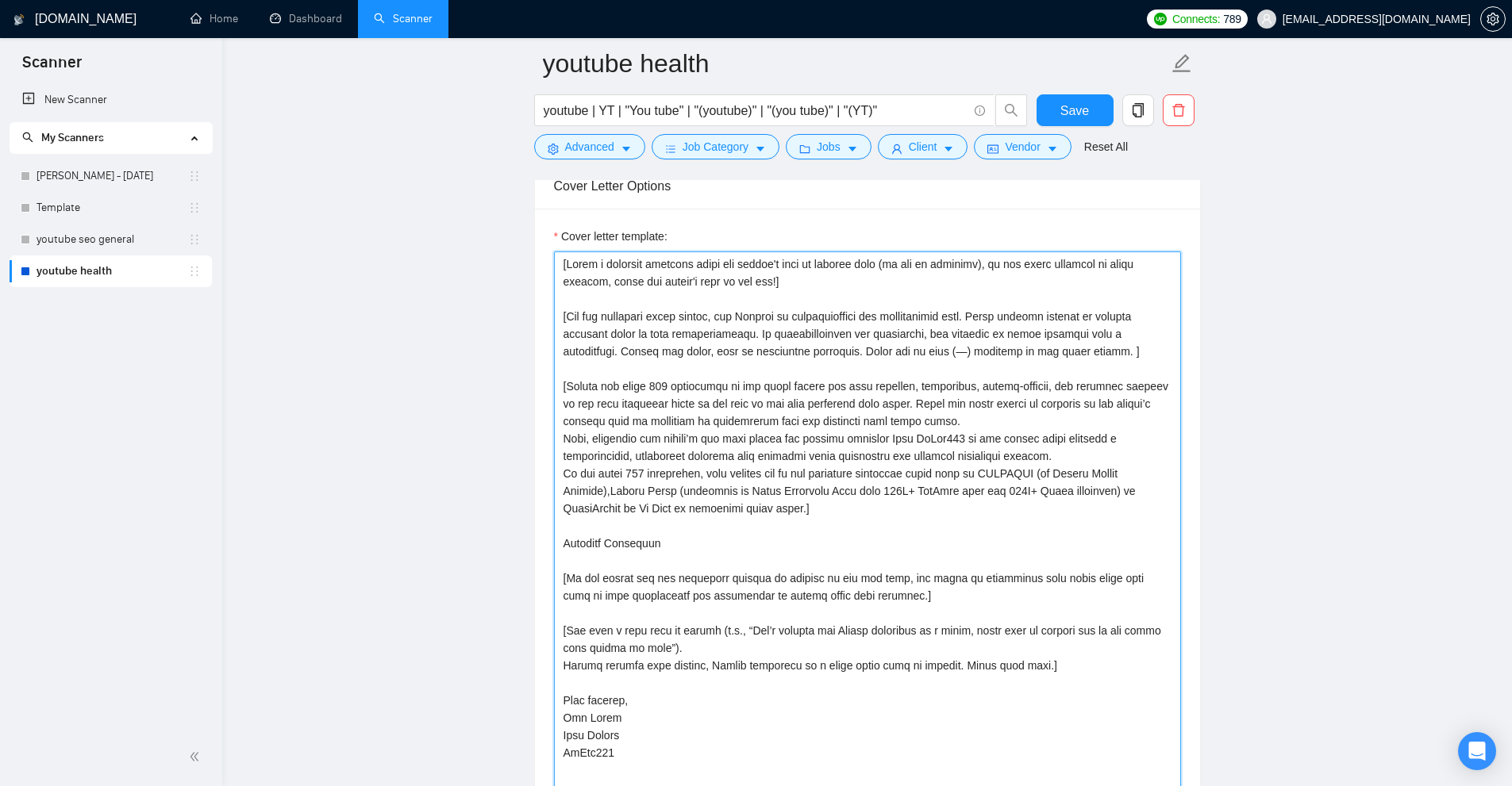
click at [760, 401] on textarea "Cover letter template:" at bounding box center [866, 569] width 627 height 637
drag, startPoint x: 989, startPoint y: 416, endPoint x: 719, endPoint y: 377, distance: 272.8
click at [693, 387] on textarea "Cover letter template:" at bounding box center [866, 569] width 627 height 637
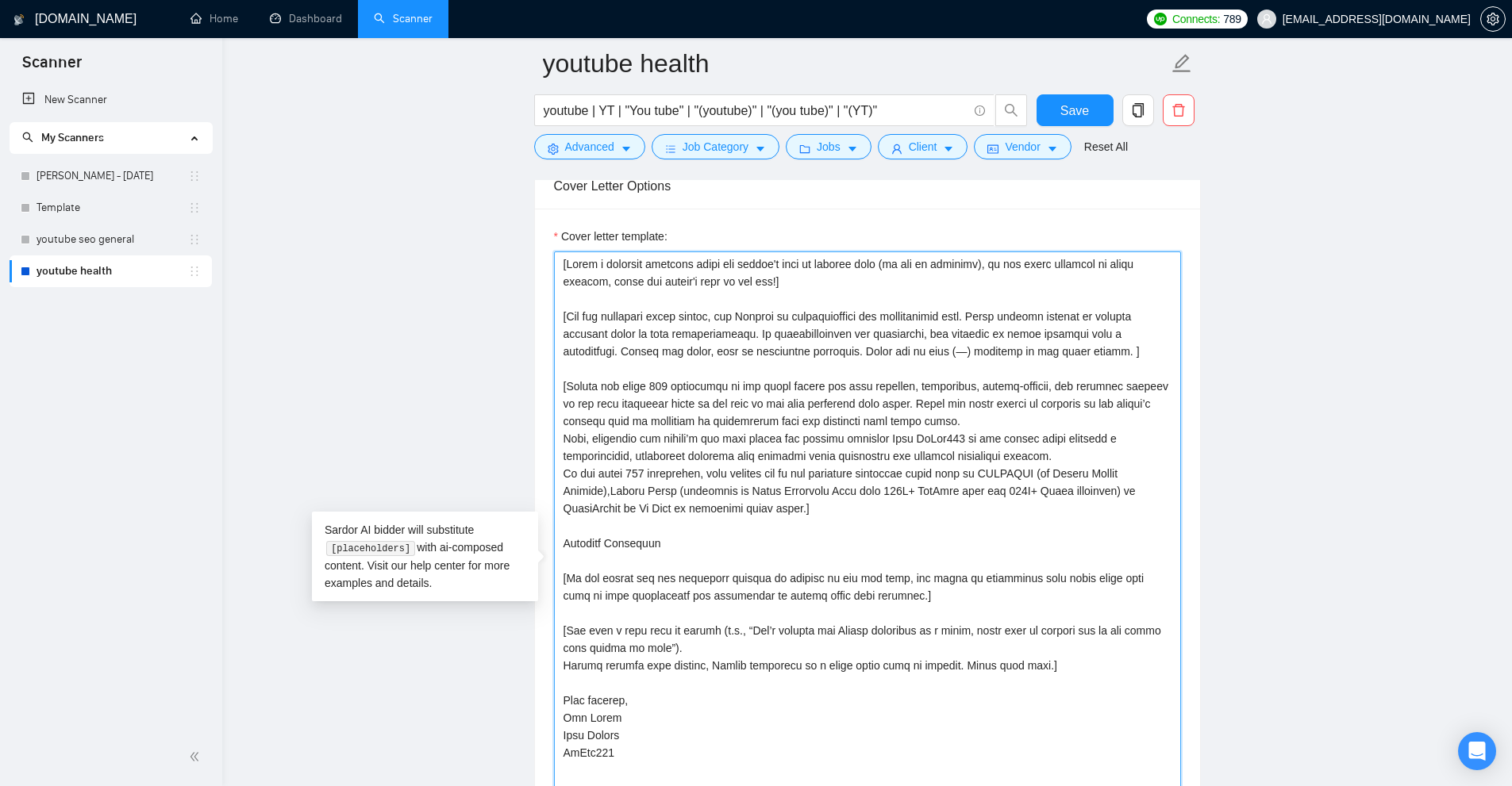
click at [689, 364] on textarea "Cover letter template:" at bounding box center [866, 569] width 627 height 637
click at [687, 396] on textarea "Cover letter template:" at bounding box center [866, 569] width 627 height 637
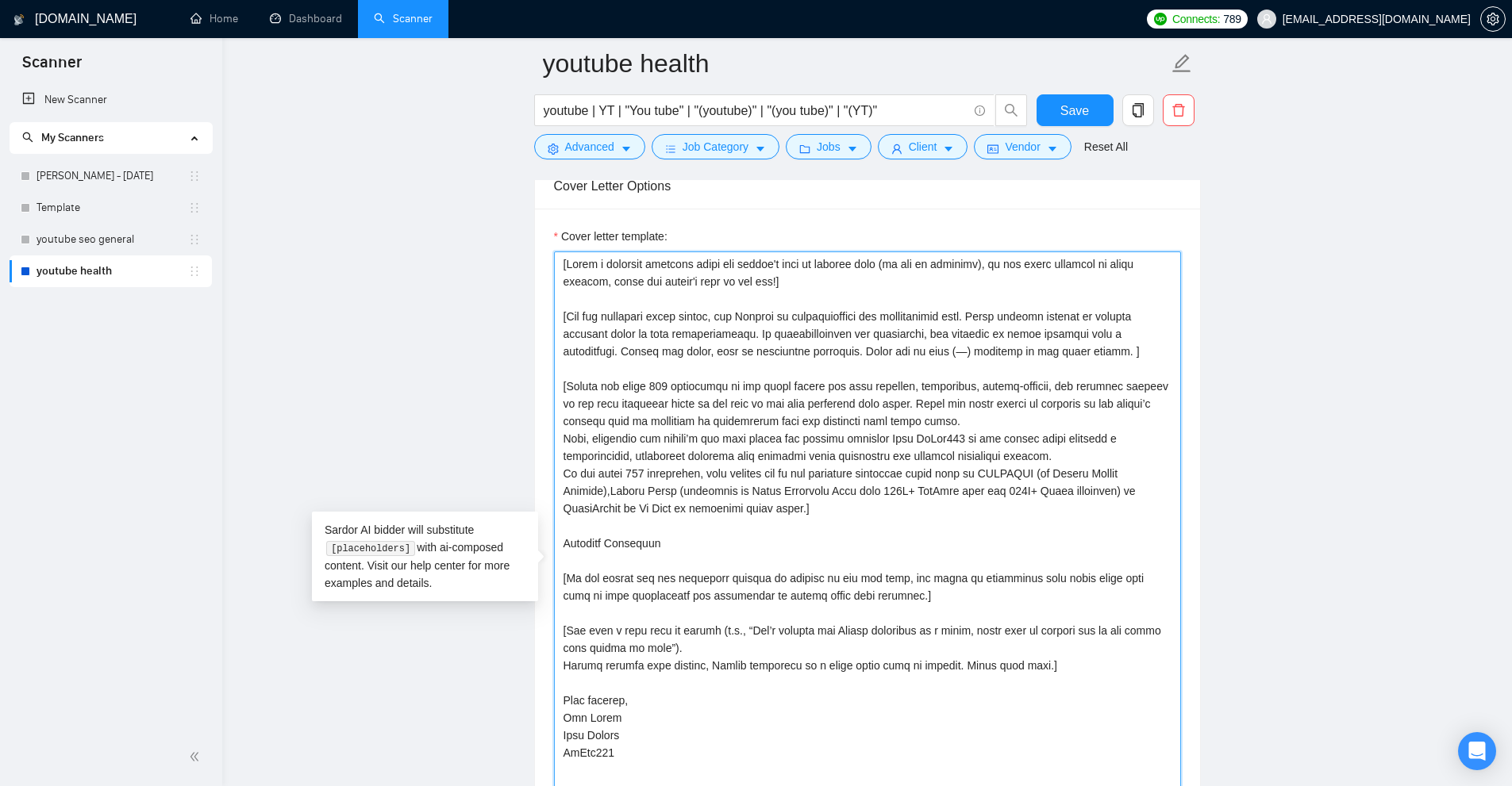
click at [567, 435] on textarea "Cover letter template:" at bounding box center [866, 569] width 627 height 637
drag, startPoint x: 567, startPoint y: 435, endPoint x: 809, endPoint y: 503, distance: 251.4
click at [809, 503] on textarea "Cover letter template:" at bounding box center [866, 569] width 627 height 637
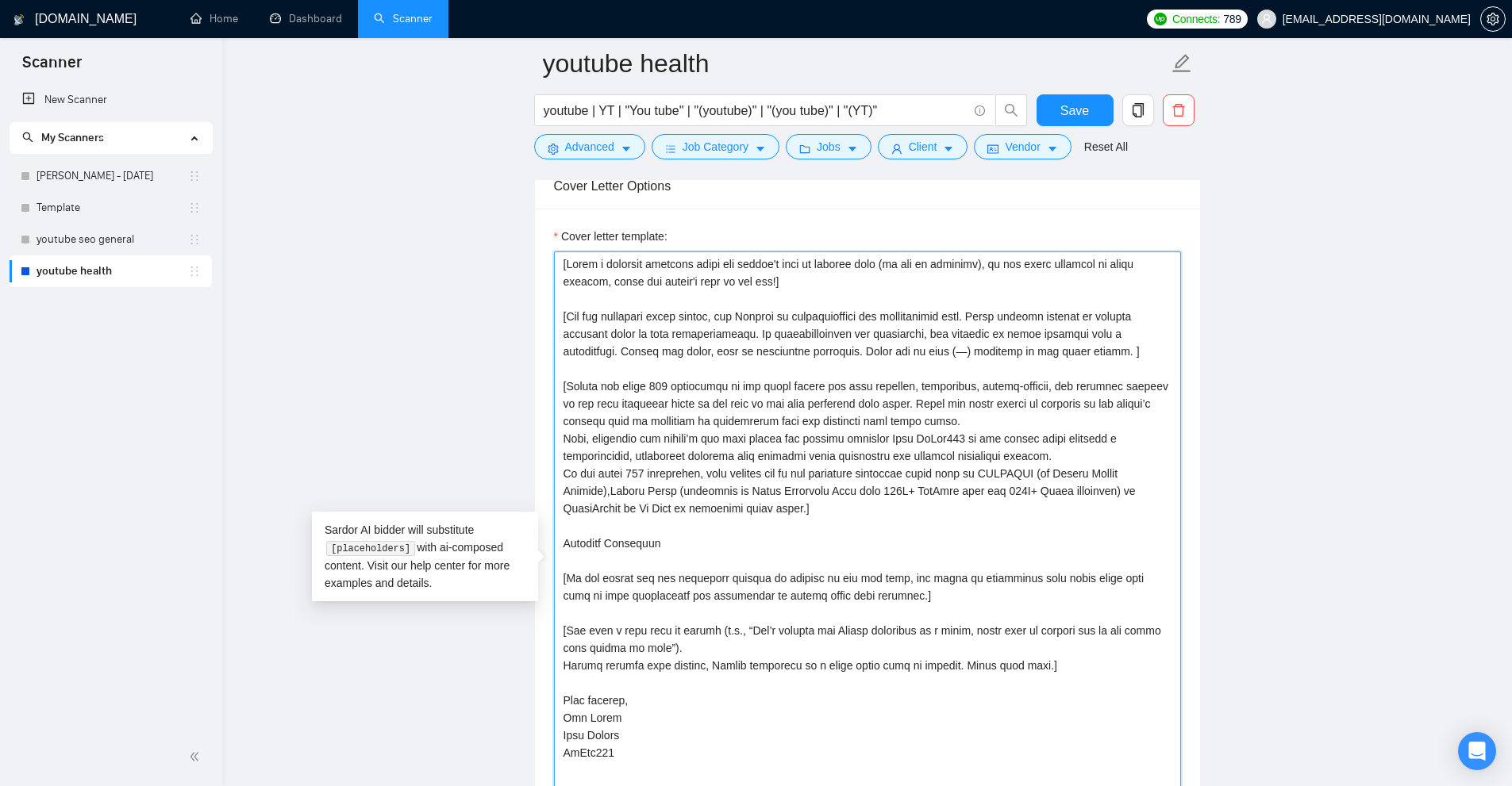
click at [809, 503] on textarea "Cover letter template:" at bounding box center [866, 569] width 627 height 637
click at [873, 478] on textarea "Cover letter template:" at bounding box center [866, 569] width 627 height 637
drag, startPoint x: 570, startPoint y: 435, endPoint x: 1085, endPoint y: 451, distance: 515.2
click at [1085, 451] on textarea "Cover letter template:" at bounding box center [866, 569] width 627 height 637
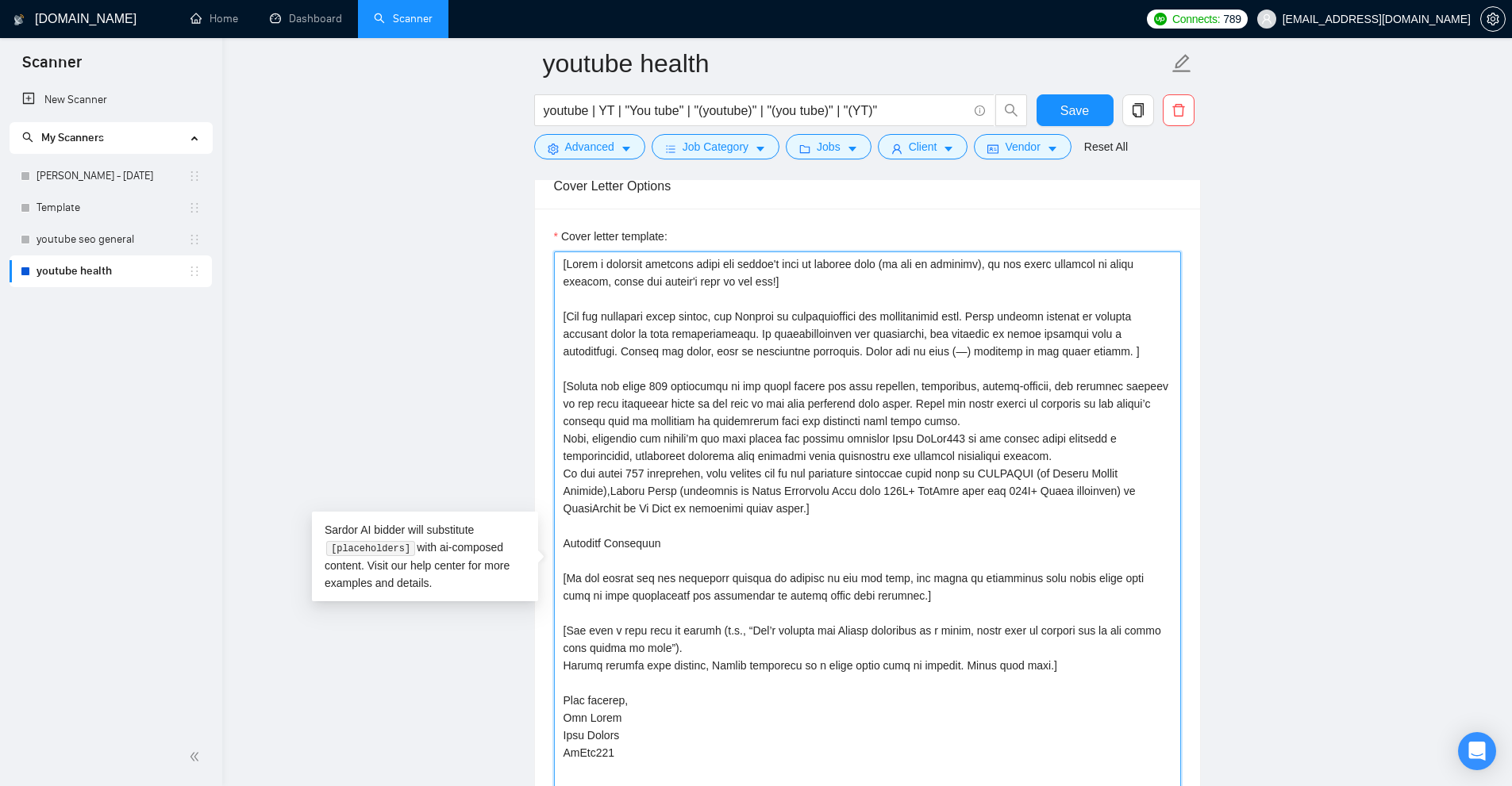
drag, startPoint x: 1048, startPoint y: 457, endPoint x: 681, endPoint y: 443, distance: 367.3
click at [681, 443] on textarea "Cover letter template:" at bounding box center [866, 569] width 627 height 637
click at [757, 510] on textarea "Cover letter template:" at bounding box center [866, 569] width 627 height 637
click at [1018, 471] on textarea "Cover letter template:" at bounding box center [866, 569] width 627 height 637
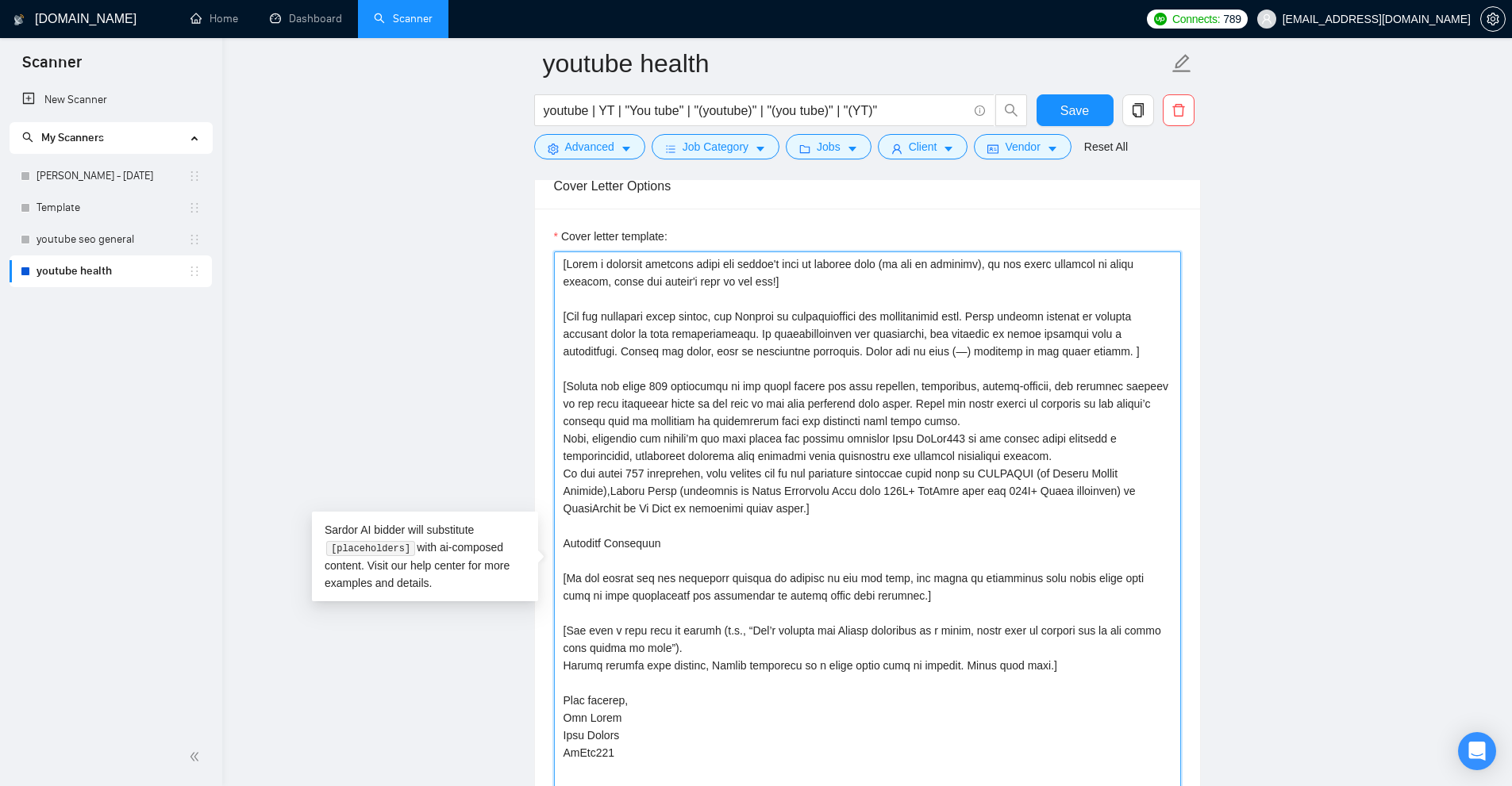
click at [1018, 471] on textarea "Cover letter template:" at bounding box center [866, 569] width 627 height 637
click at [960, 534] on textarea "Cover letter template:" at bounding box center [866, 569] width 627 height 637
drag, startPoint x: 825, startPoint y: 518, endPoint x: 558, endPoint y: 466, distance: 272.0
click at [558, 466] on textarea "Cover letter template:" at bounding box center [866, 569] width 627 height 637
click at [778, 529] on textarea "Cover letter template:" at bounding box center [866, 569] width 627 height 637
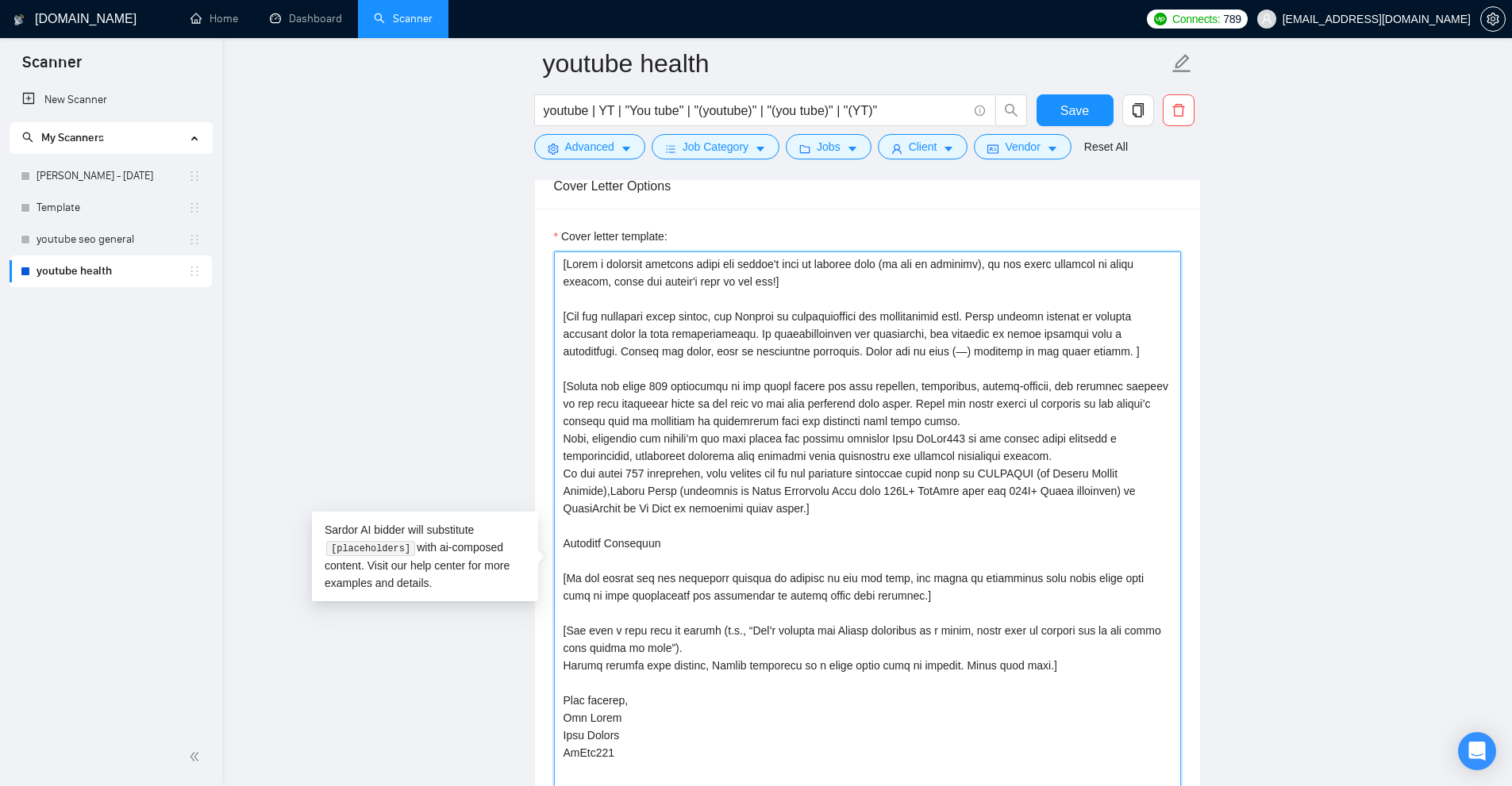
drag, startPoint x: 807, startPoint y: 486, endPoint x: 659, endPoint y: 478, distance: 148.2
click at [659, 478] on textarea "Cover letter template:" at bounding box center [866, 569] width 627 height 637
click at [801, 323] on textarea "Cover letter template:" at bounding box center [866, 569] width 627 height 637
drag, startPoint x: 801, startPoint y: 323, endPoint x: 854, endPoint y: 768, distance: 448.1
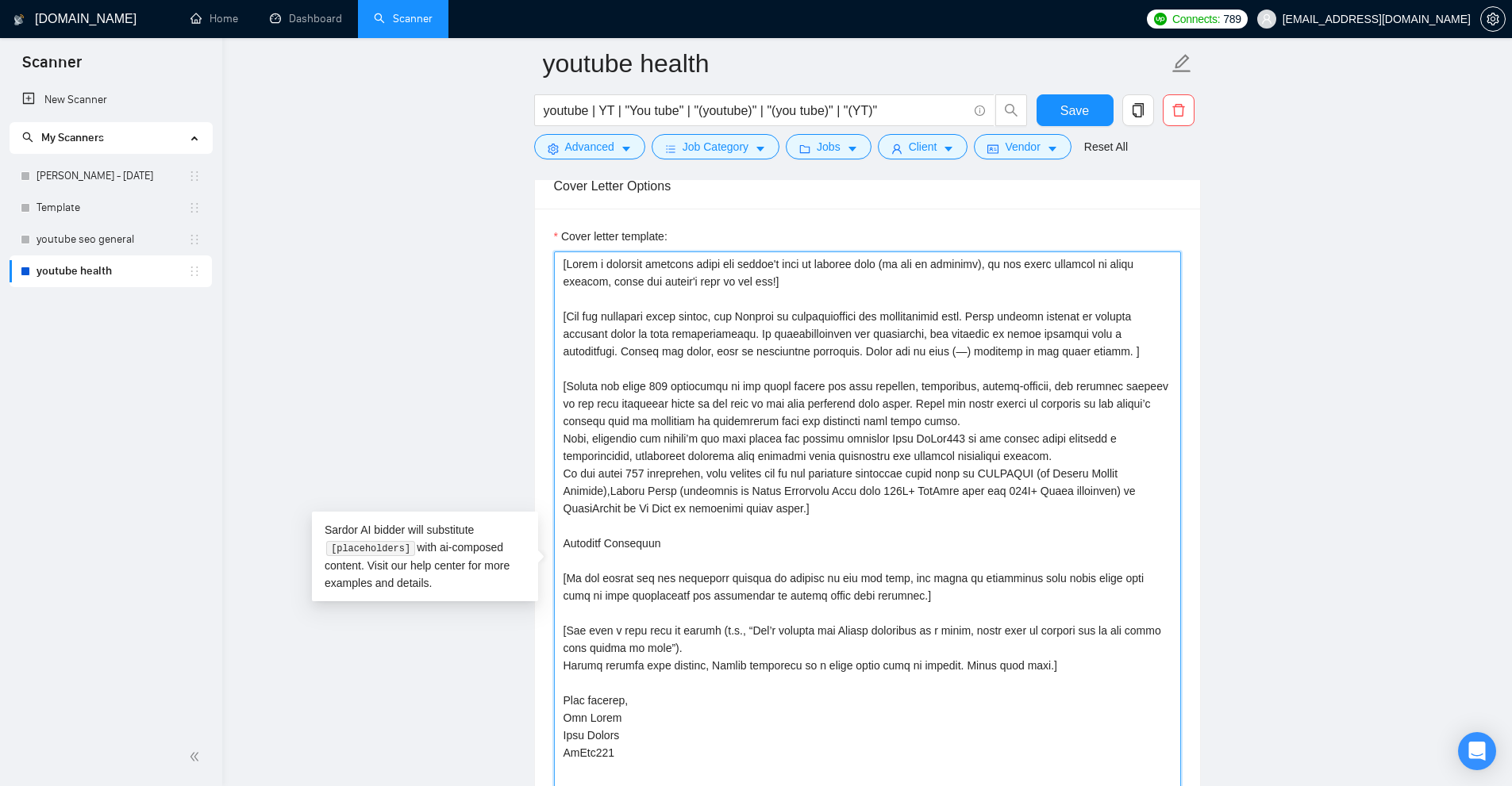
click at [853, 771] on textarea "Cover letter template:" at bounding box center [866, 569] width 627 height 637
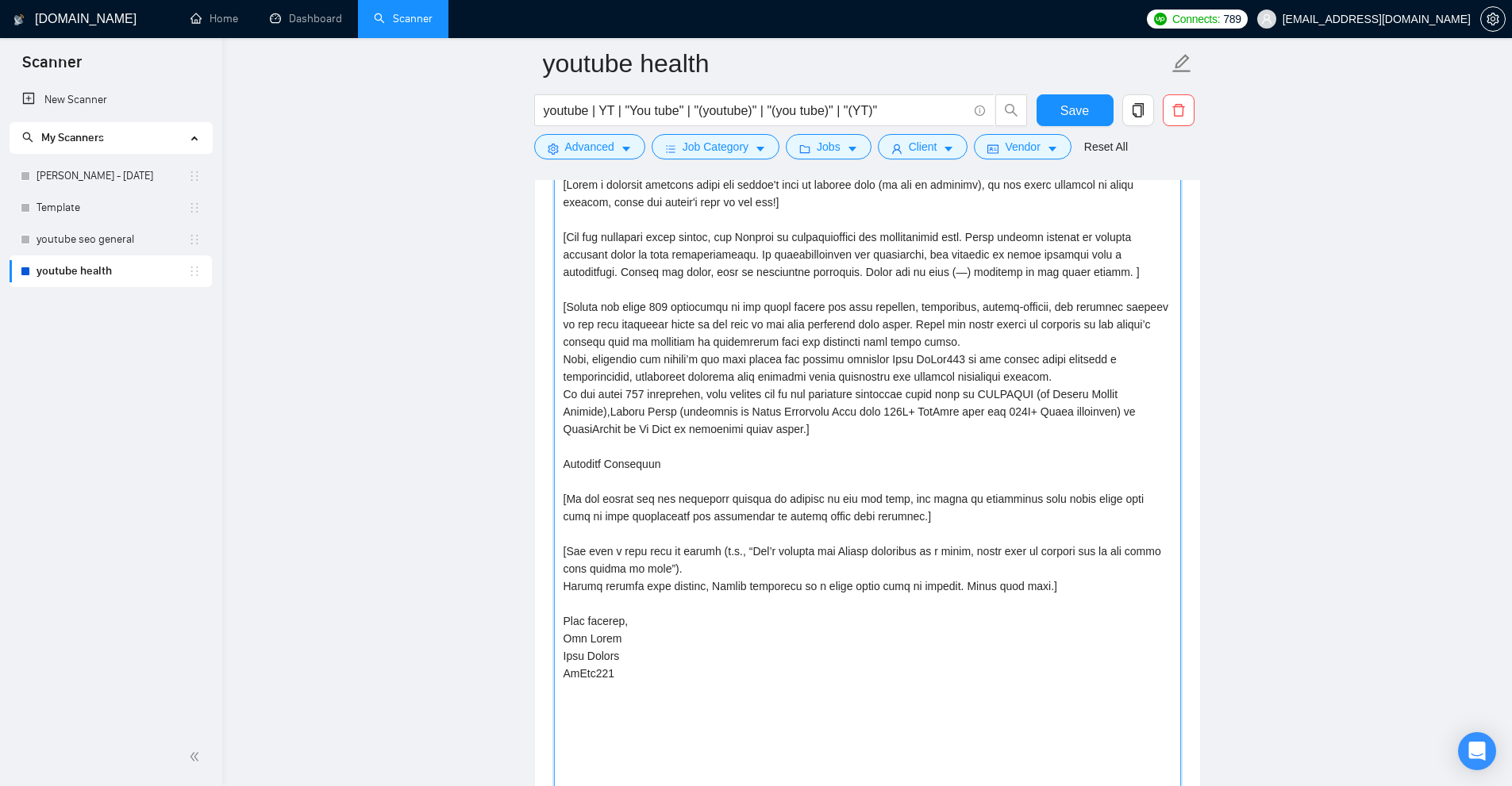
scroll to position [2380, 0]
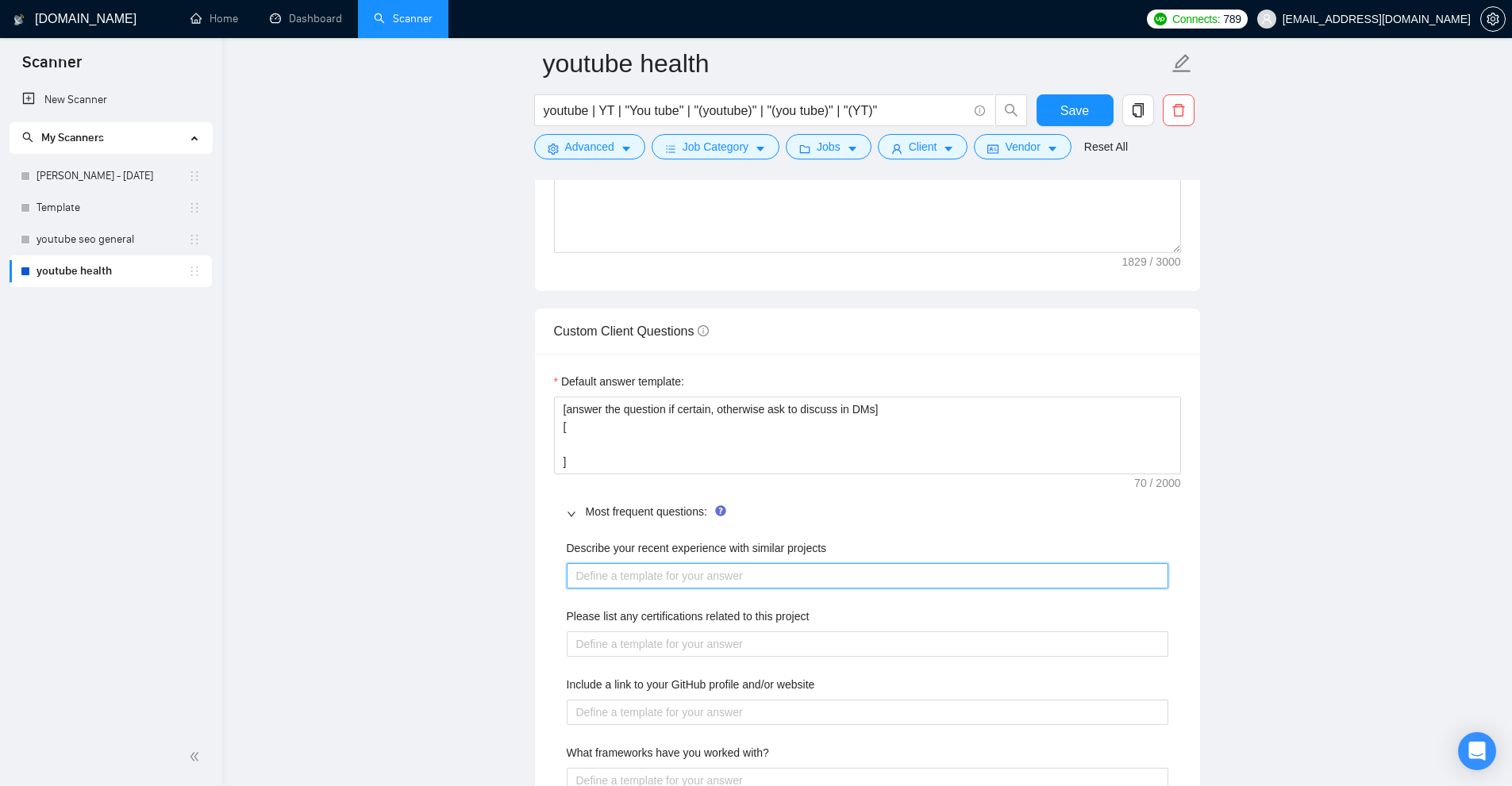
click at [749, 579] on projects "Describe your recent experience with similar projects" at bounding box center [867, 576] width 602 height 26
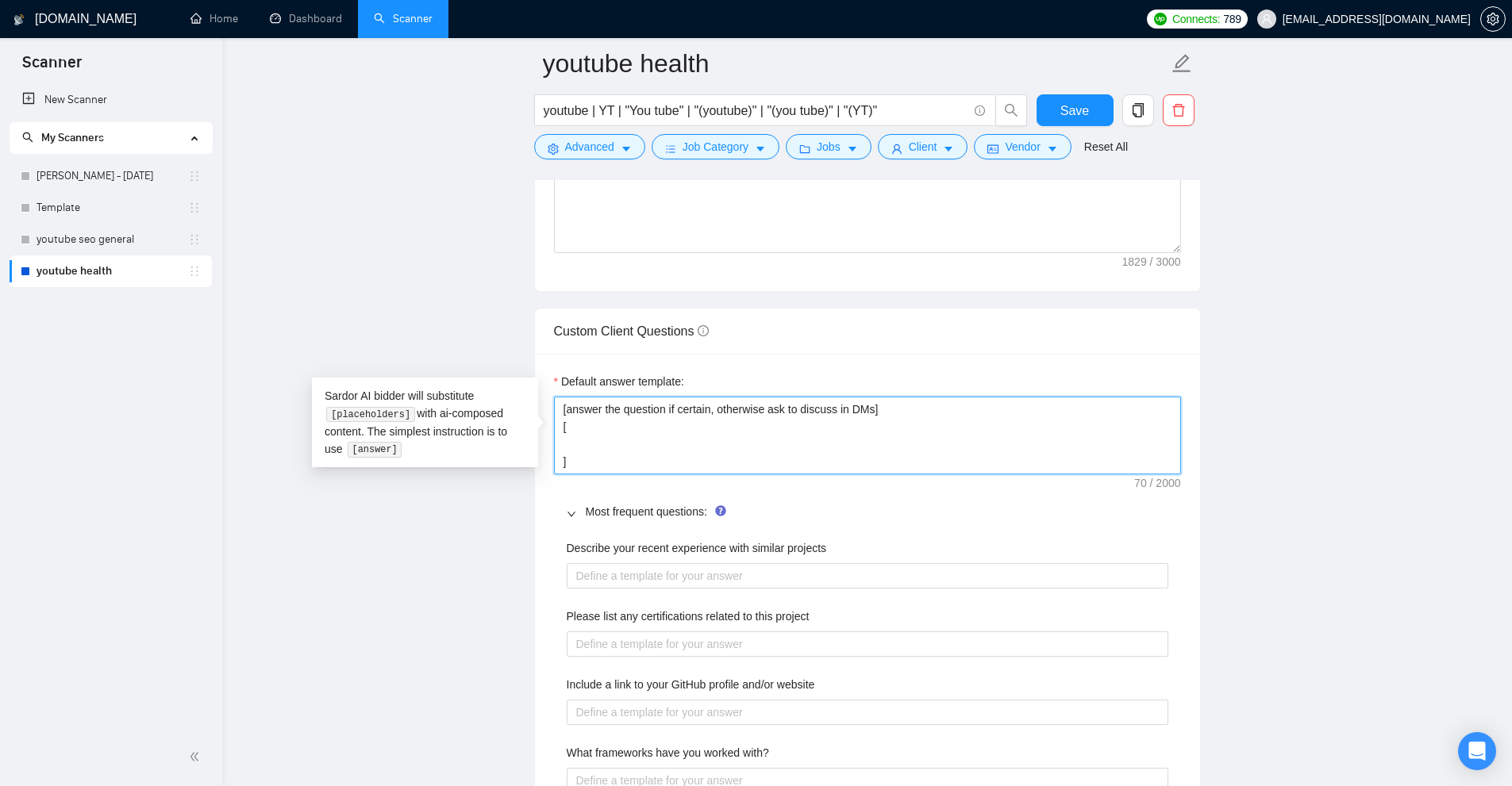
drag, startPoint x: 789, startPoint y: 435, endPoint x: 508, endPoint y: 341, distance: 296.3
click at [506, 341] on main "youtube health youtube | YT | "You tube" | "(youtube)" | "(you tube)" | "(YT)" …" at bounding box center [866, 493] width 1239 height 5620
click at [730, 454] on textarea "[answer the question if certain, otherwise ask to discuss in DMs] [ ]" at bounding box center [866, 436] width 627 height 78
drag, startPoint x: 721, startPoint y: 463, endPoint x: 404, endPoint y: 302, distance: 355.5
click at [391, 300] on main "youtube health youtube | YT | "You tube" | "(youtube)" | "(you tube)" | "(YT)" …" at bounding box center [866, 493] width 1239 height 5620
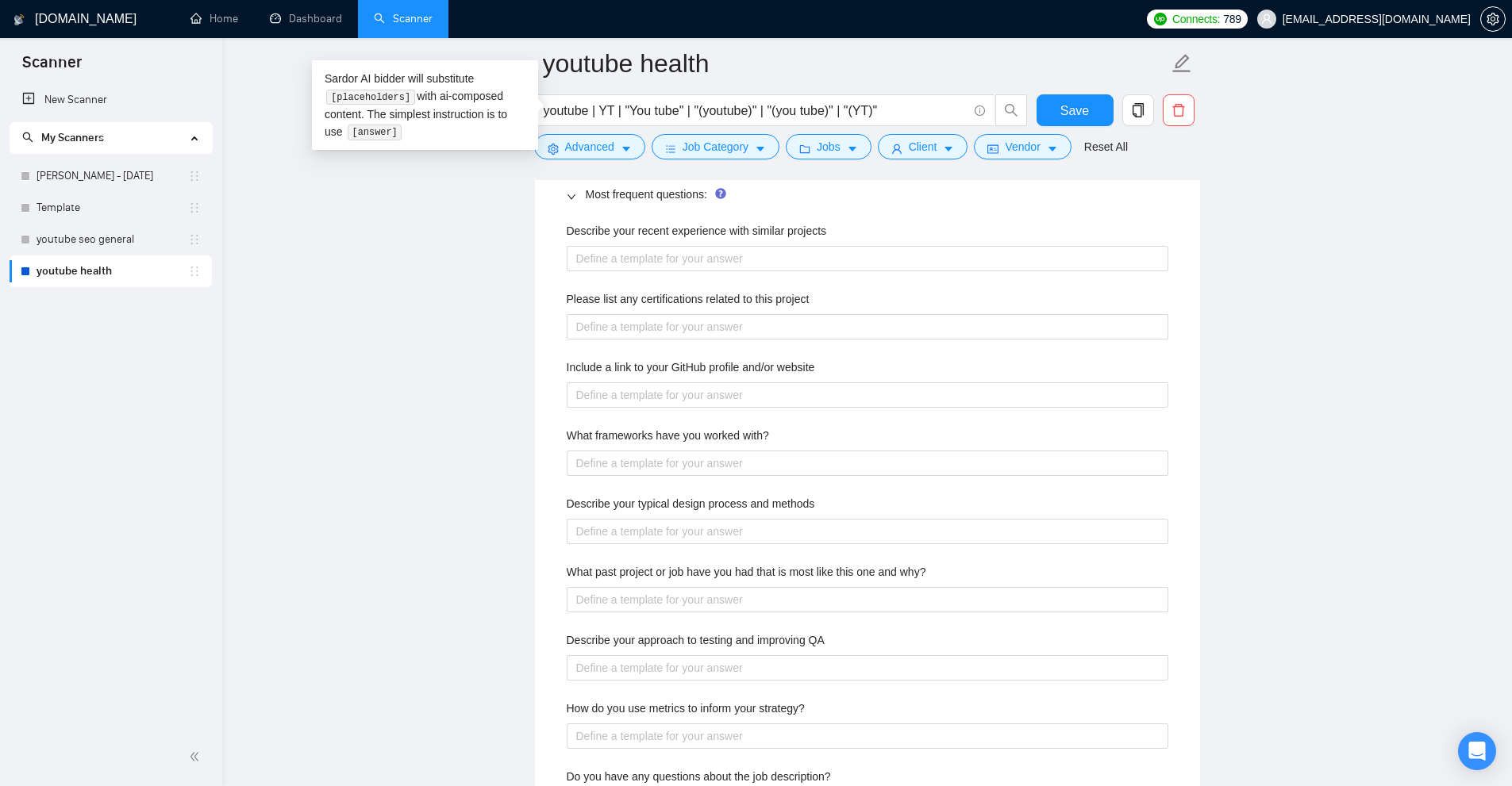
scroll to position [2539, 0]
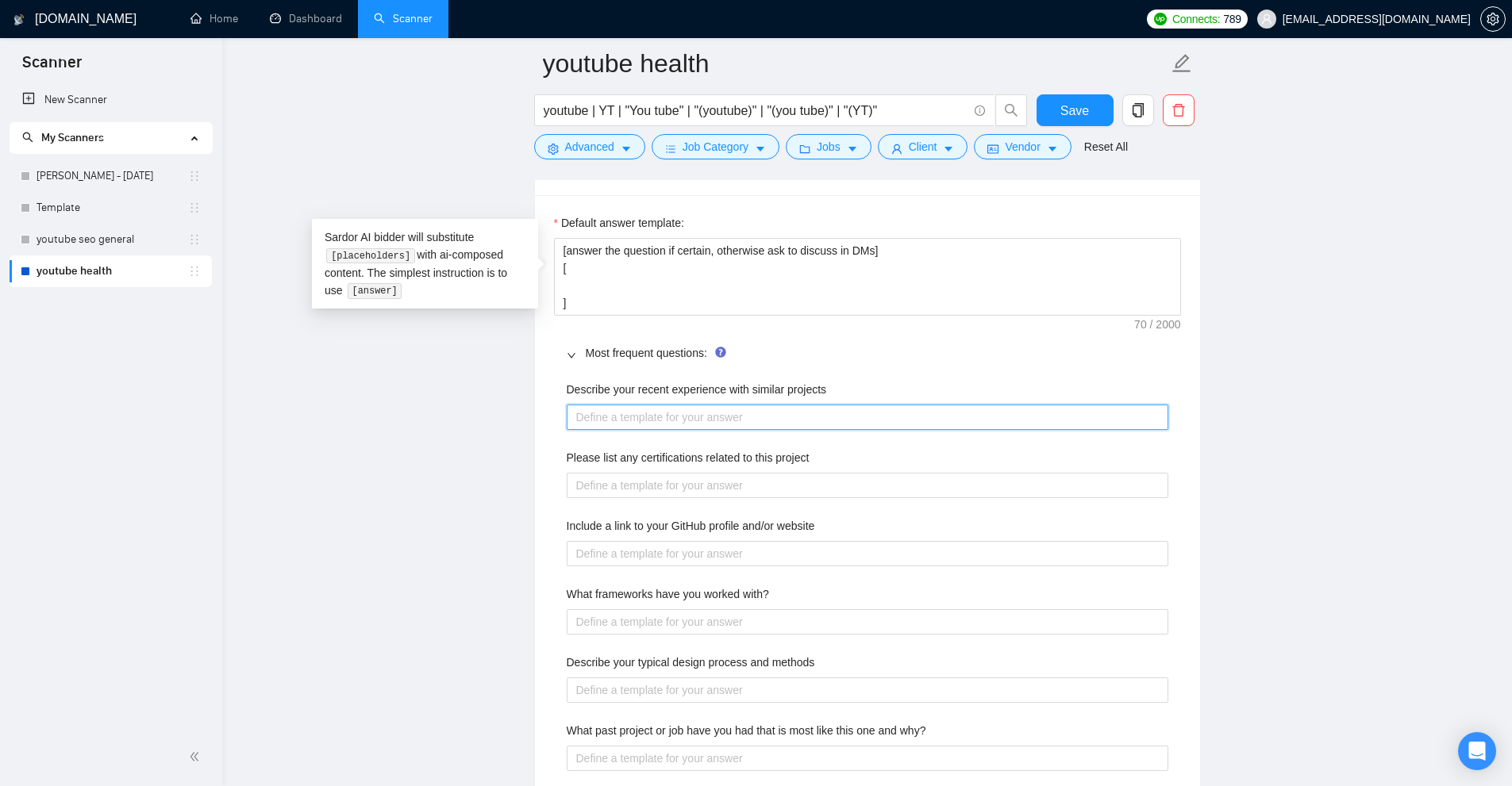
click at [879, 408] on projects "Describe your recent experience with similar projects" at bounding box center [867, 418] width 602 height 26
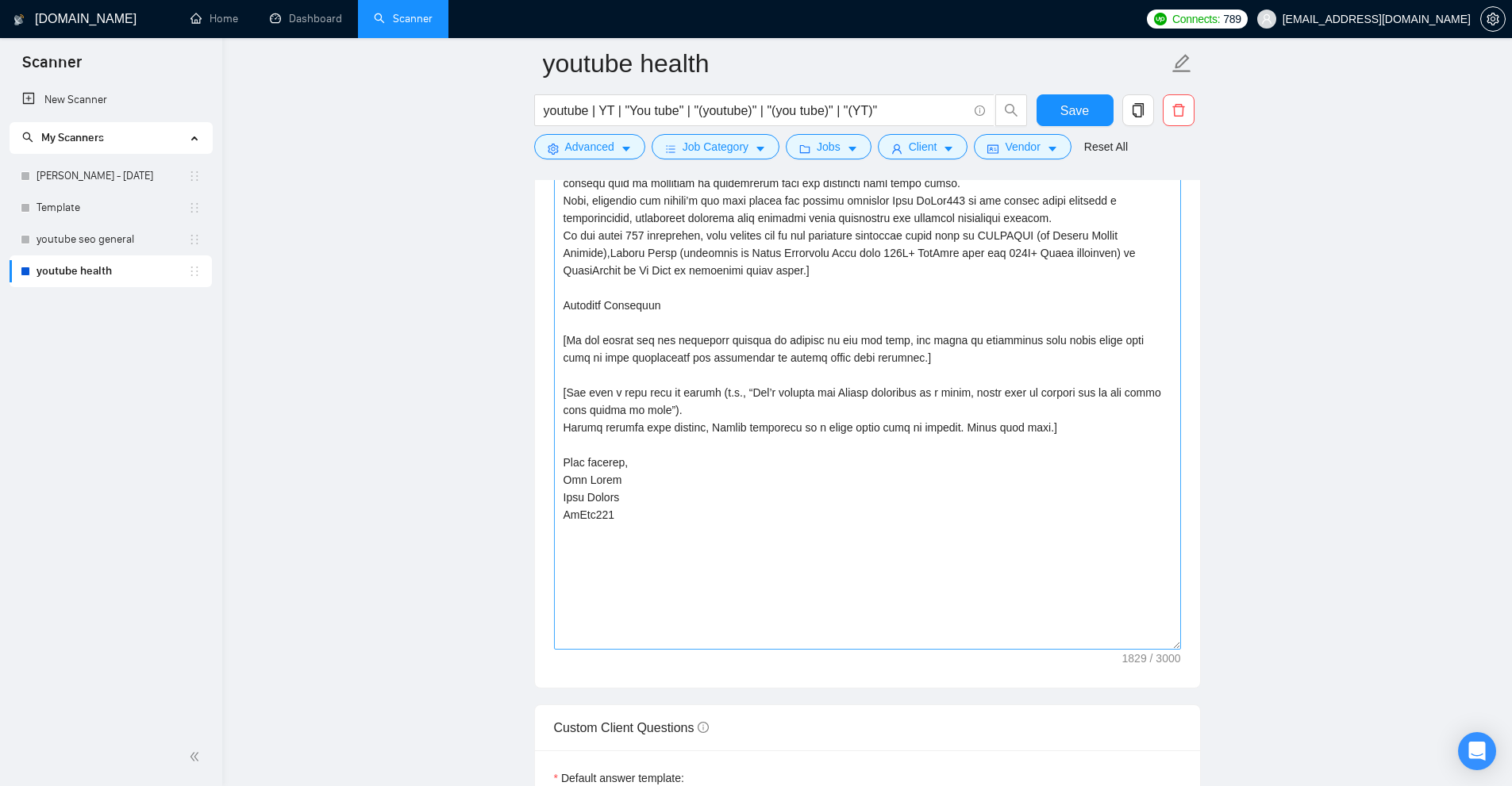
scroll to position [1824, 0]
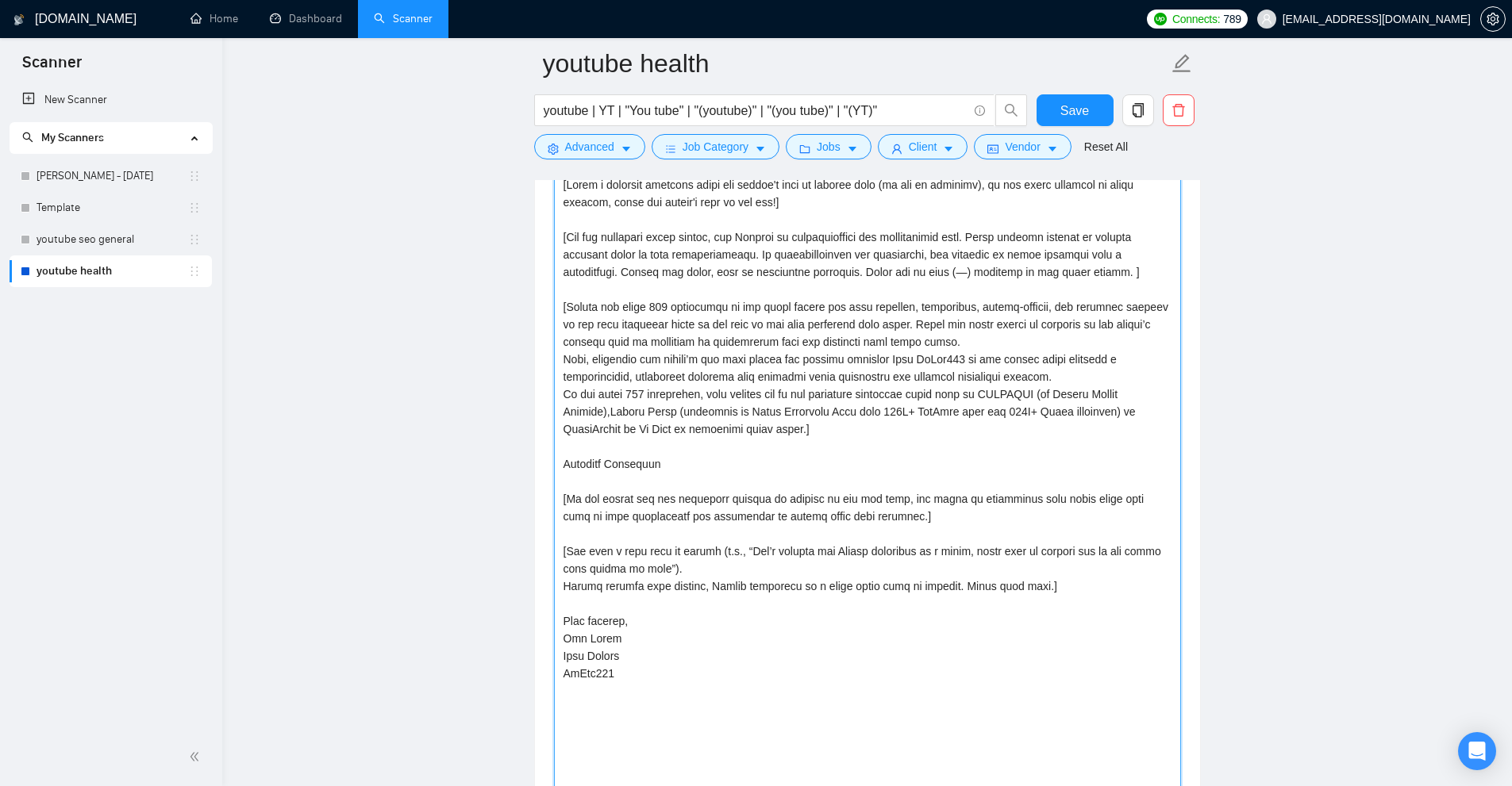
click at [698, 450] on textarea "Cover letter template:" at bounding box center [866, 490] width 627 height 637
click at [830, 440] on textarea "Cover letter template:" at bounding box center [866, 490] width 627 height 637
paste textarea "youtube"
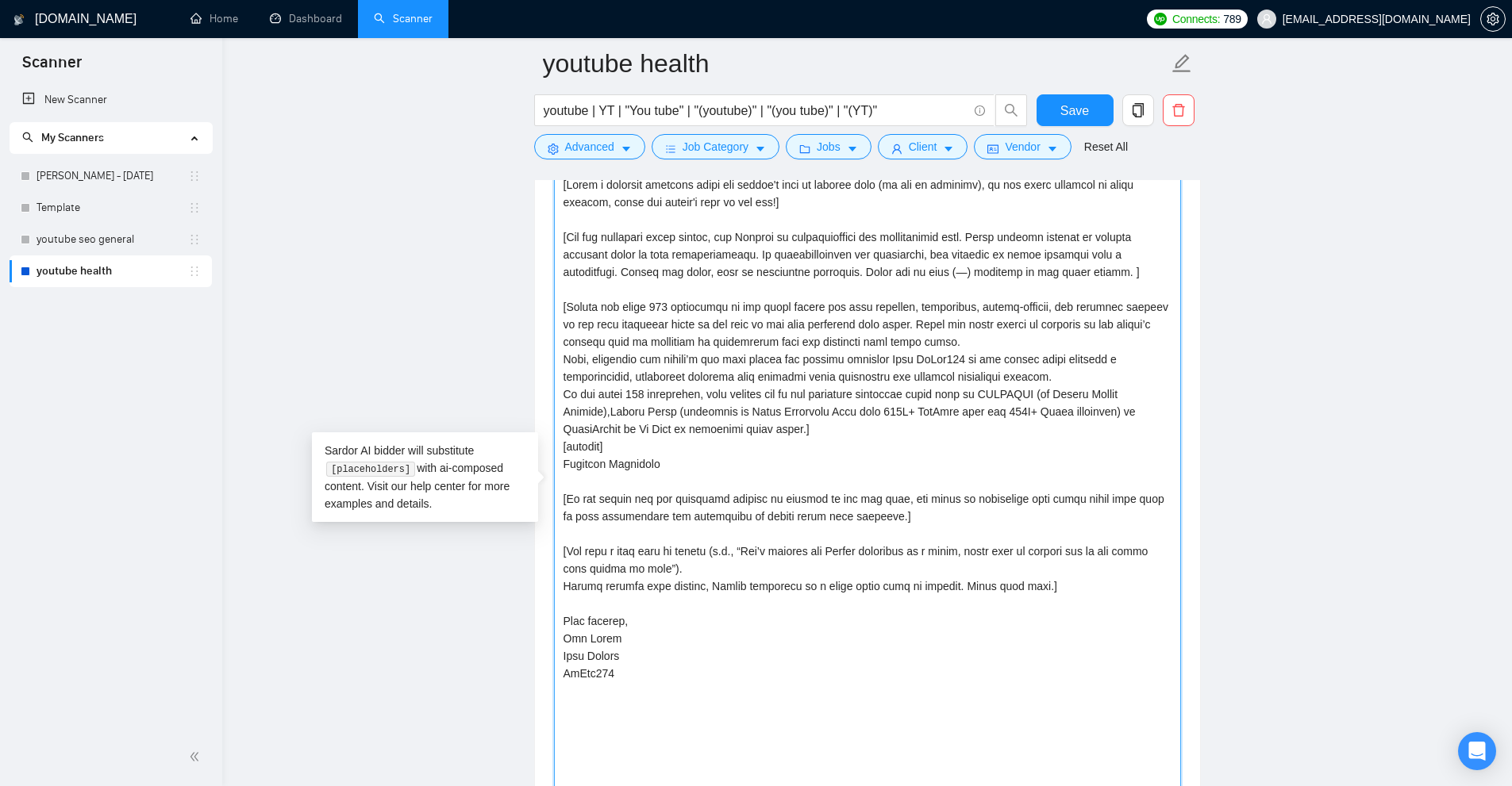
click at [565, 447] on textarea "Cover letter template:" at bounding box center [866, 490] width 627 height 637
click at [657, 451] on textarea "Cover letter template:" at bounding box center [866, 490] width 627 height 637
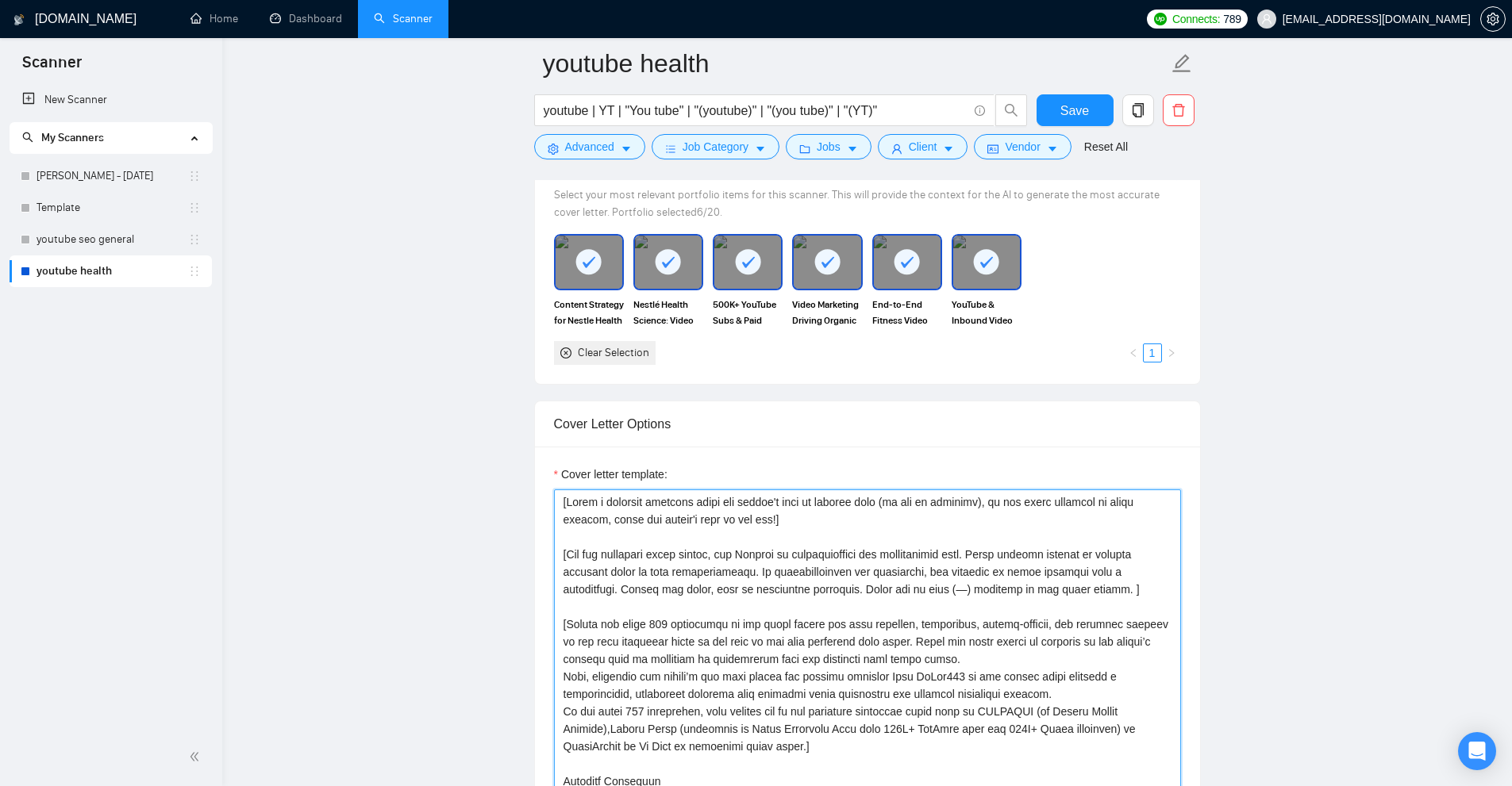
scroll to position [1745, 0]
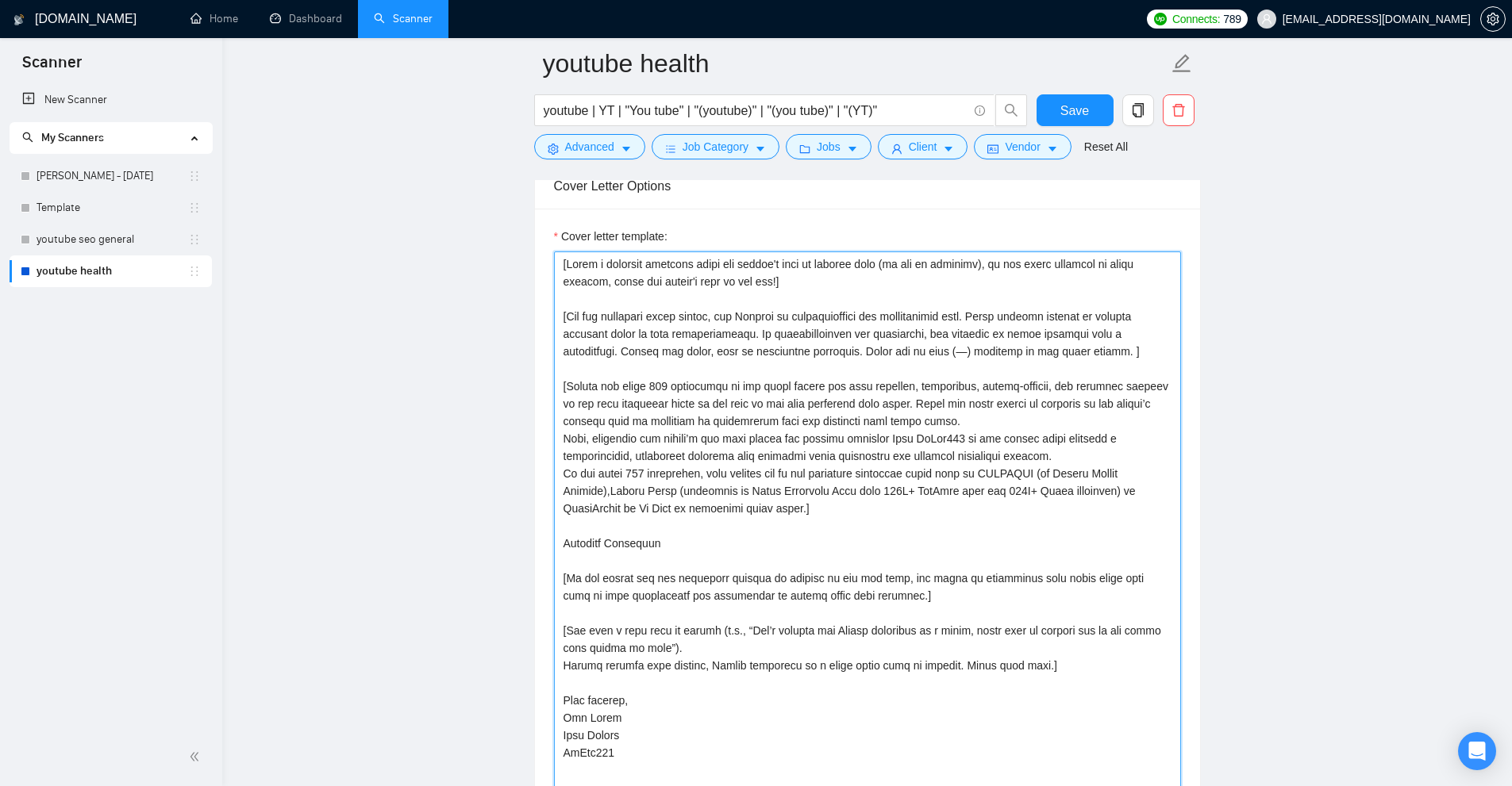
type textarea "[Write a personal greeting using the client's name or company name (if any is p…"
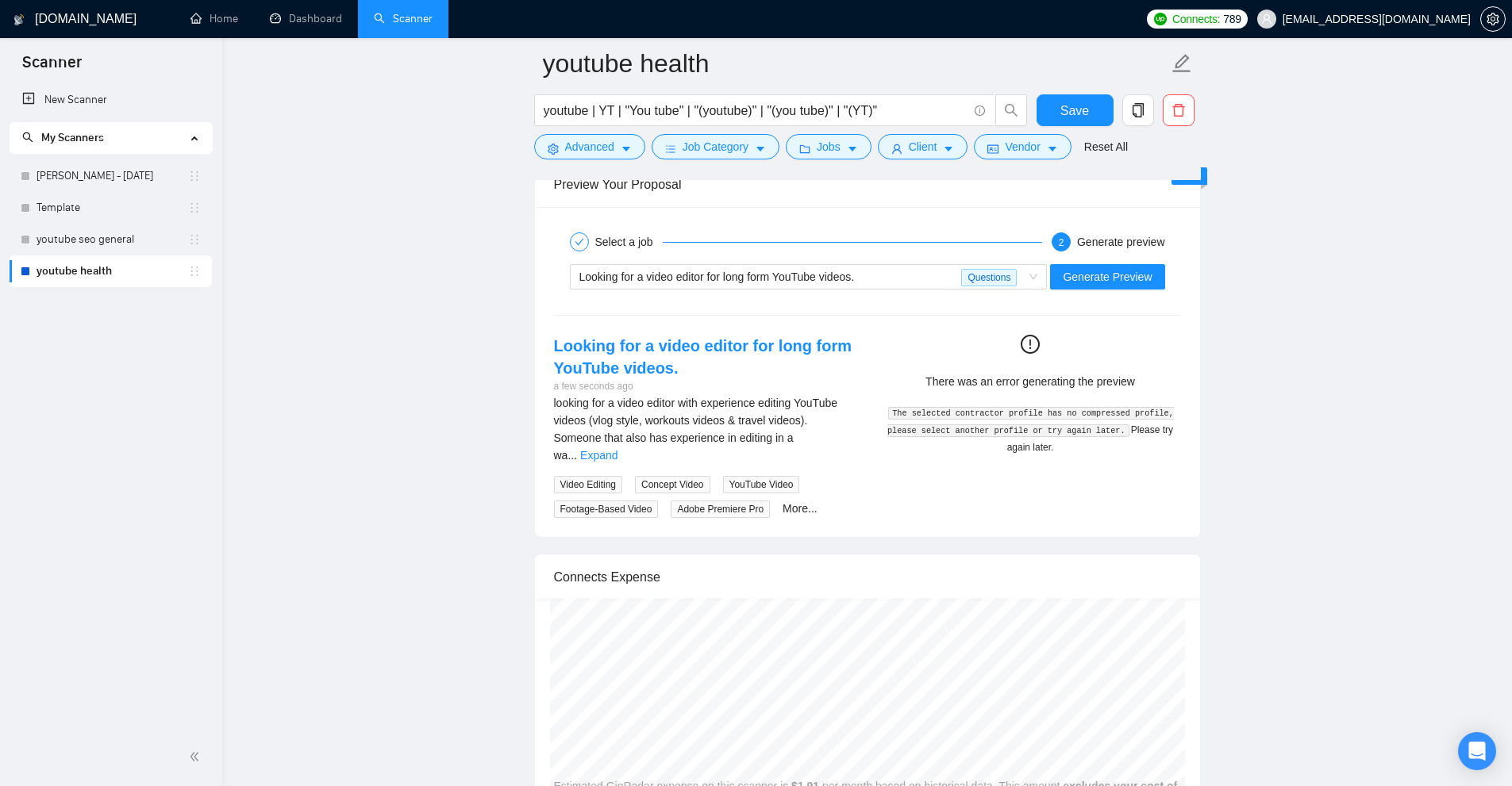
scroll to position [4126, 0]
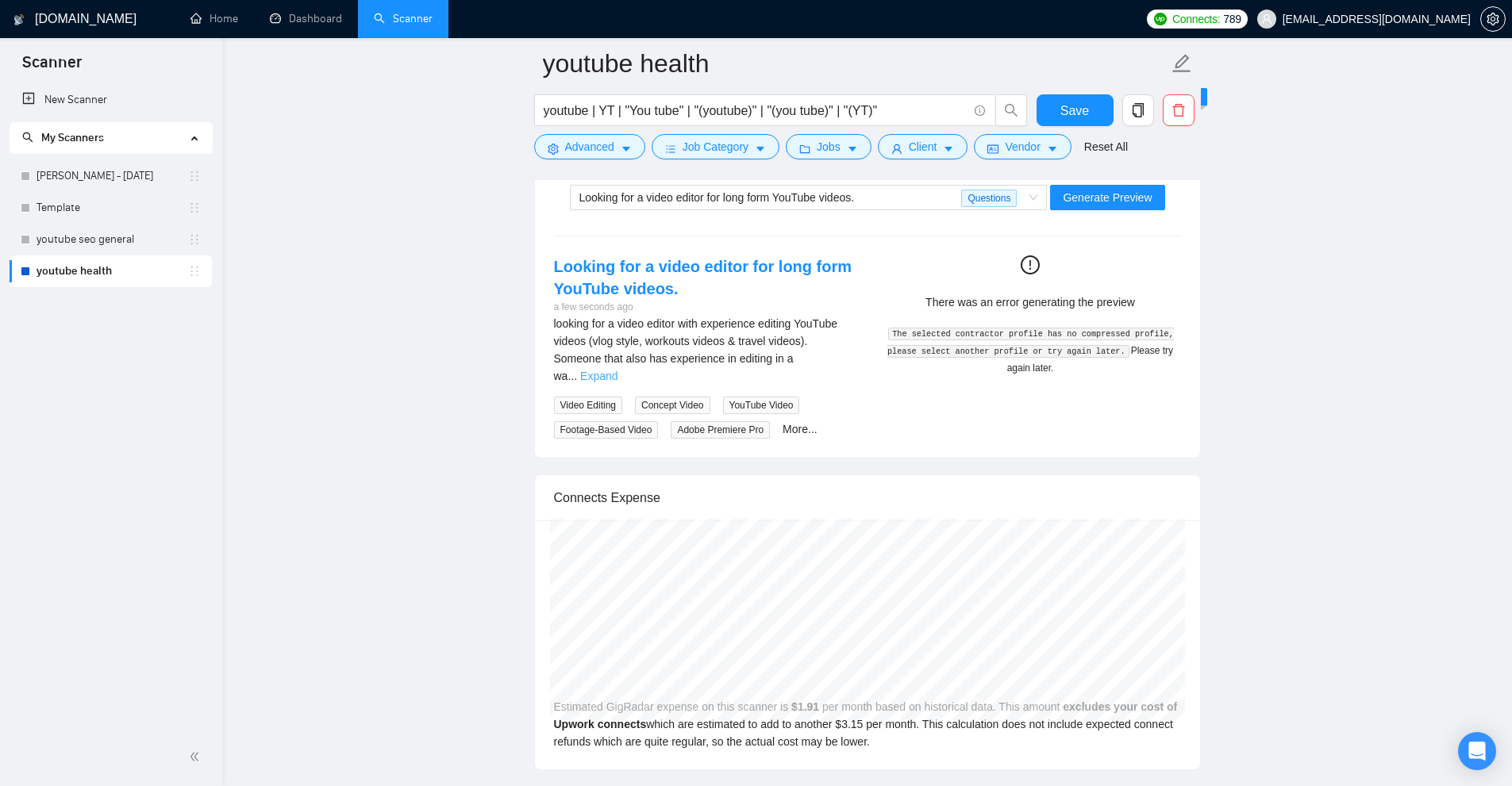
click at [618, 369] on link "Expand" at bounding box center [599, 375] width 38 height 13
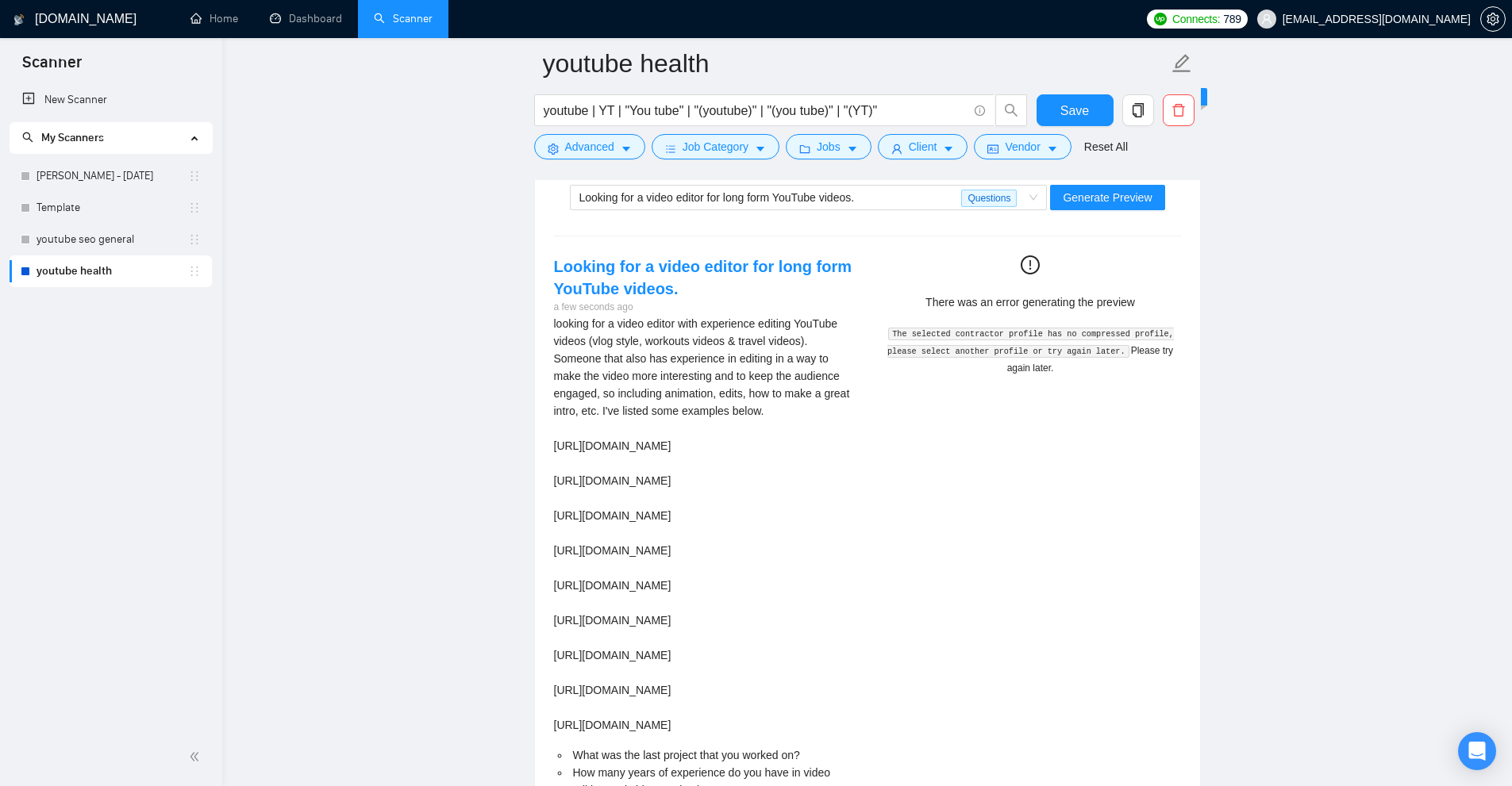
drag, startPoint x: 547, startPoint y: 317, endPoint x: 859, endPoint y: 666, distance: 468.1
click at [859, 666] on div "Looking for a video editor for long form YouTube videos. a few seconds ago look…" at bounding box center [704, 580] width 326 height 649
click at [917, 582] on div "Looking for a video editor for long form YouTube videos. a few seconds ago look…" at bounding box center [867, 580] width 653 height 649
drag, startPoint x: 902, startPoint y: 318, endPoint x: 1130, endPoint y: 572, distance: 341.3
click at [1153, 559] on div "Looking for a video editor for long form YouTube videos. a few seconds ago look…" at bounding box center [867, 580] width 653 height 649
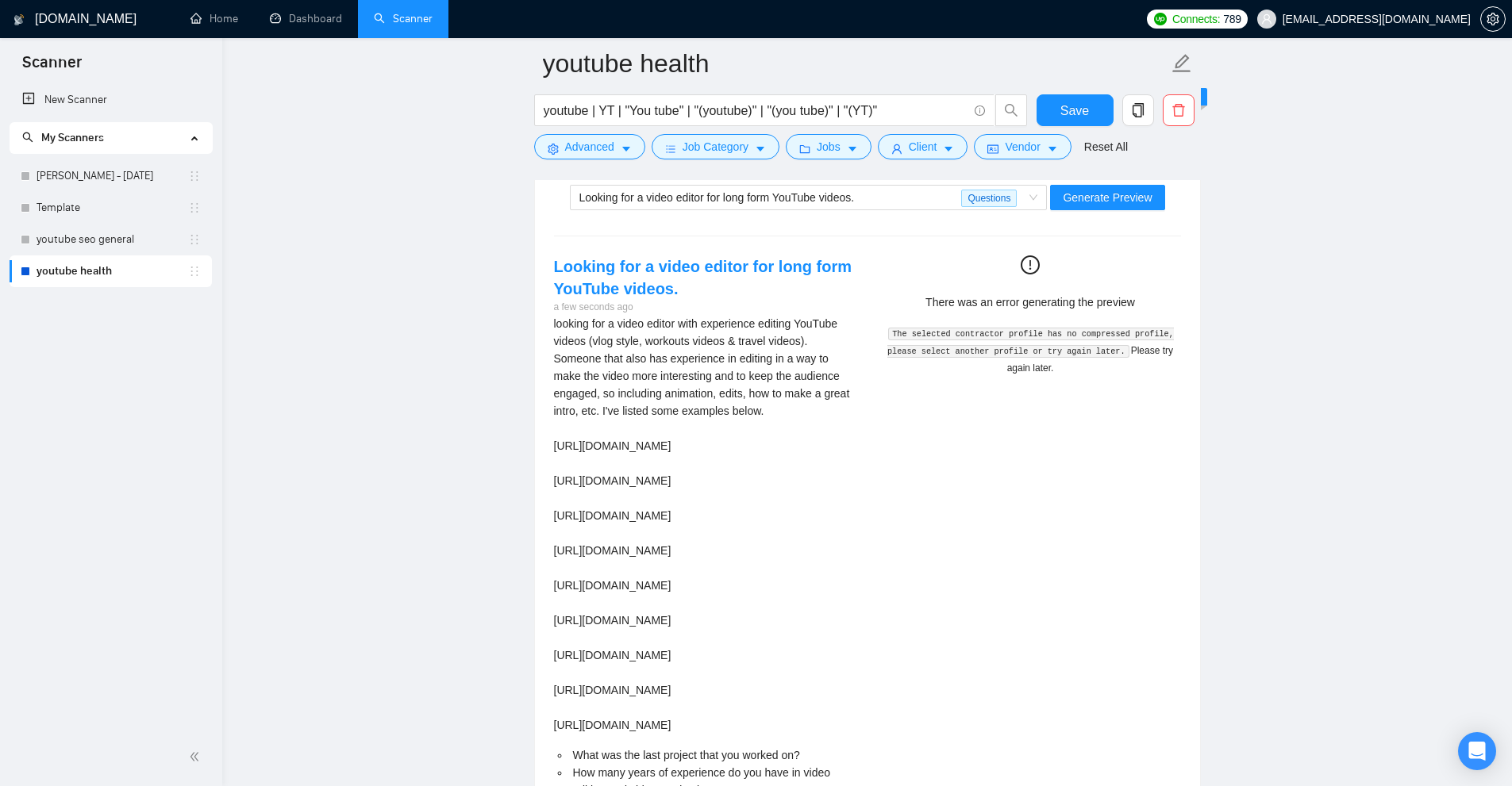
click at [1090, 607] on div "Looking for a video editor for long form YouTube videos. a few seconds ago look…" at bounding box center [867, 580] width 653 height 649
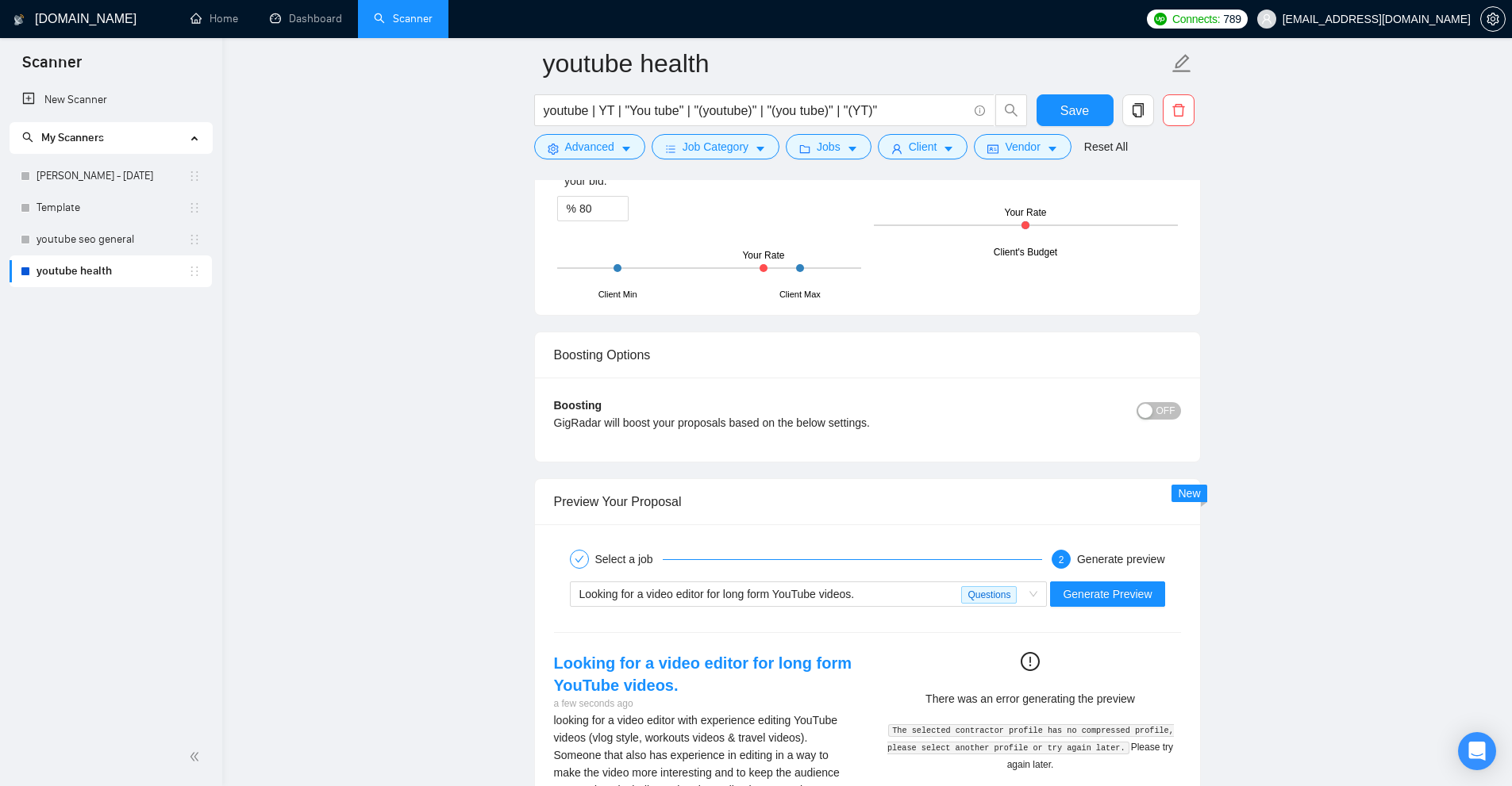
scroll to position [4046, 0]
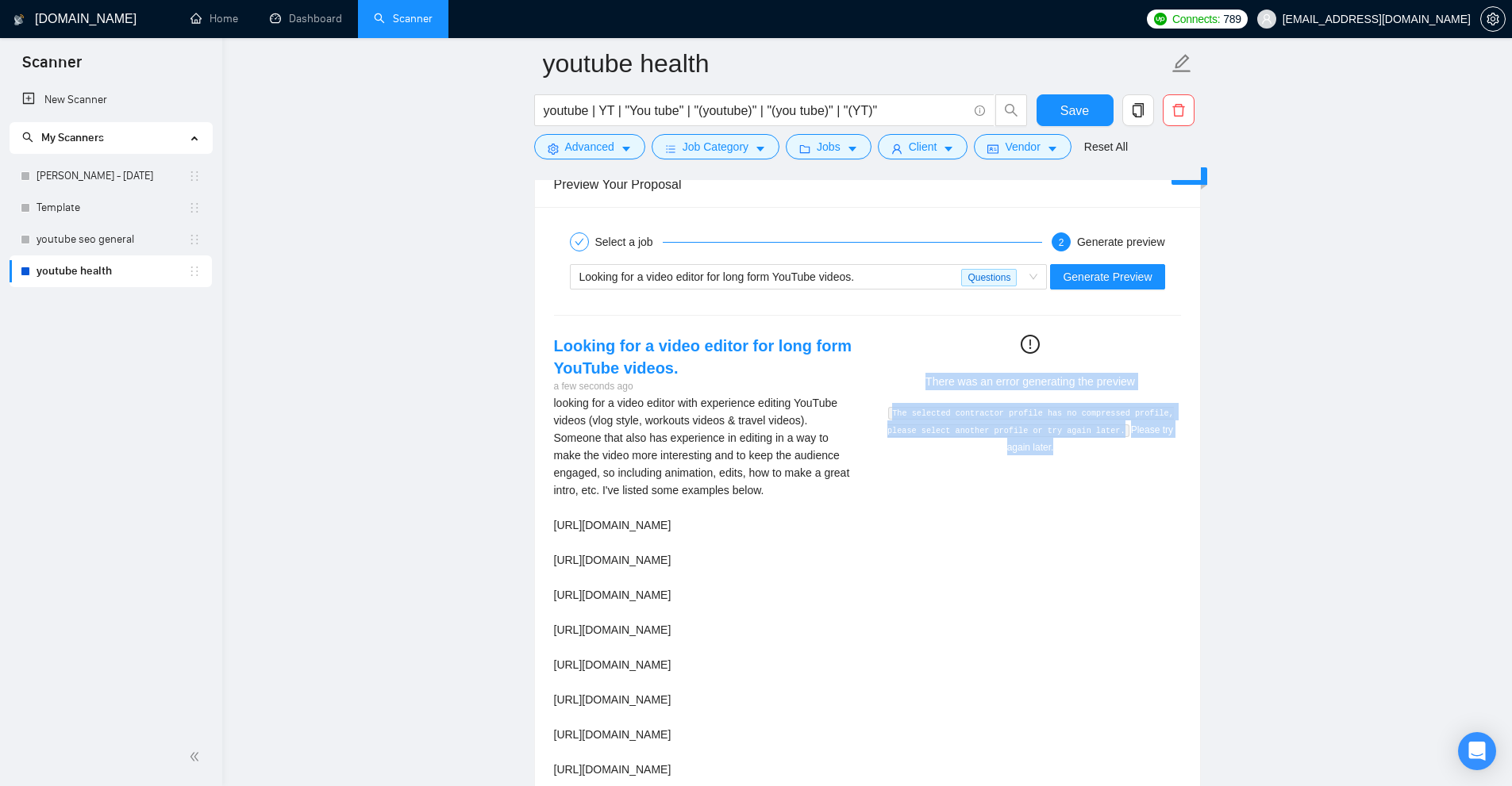
drag, startPoint x: 905, startPoint y: 363, endPoint x: 1133, endPoint y: 529, distance: 282.0
click at [1127, 528] on div "Looking for a video editor for long form YouTube videos. a few seconds ago look…" at bounding box center [867, 659] width 653 height 649
click at [1133, 517] on div "Looking for a video editor for long form YouTube videos. a few seconds ago look…" at bounding box center [867, 659] width 653 height 649
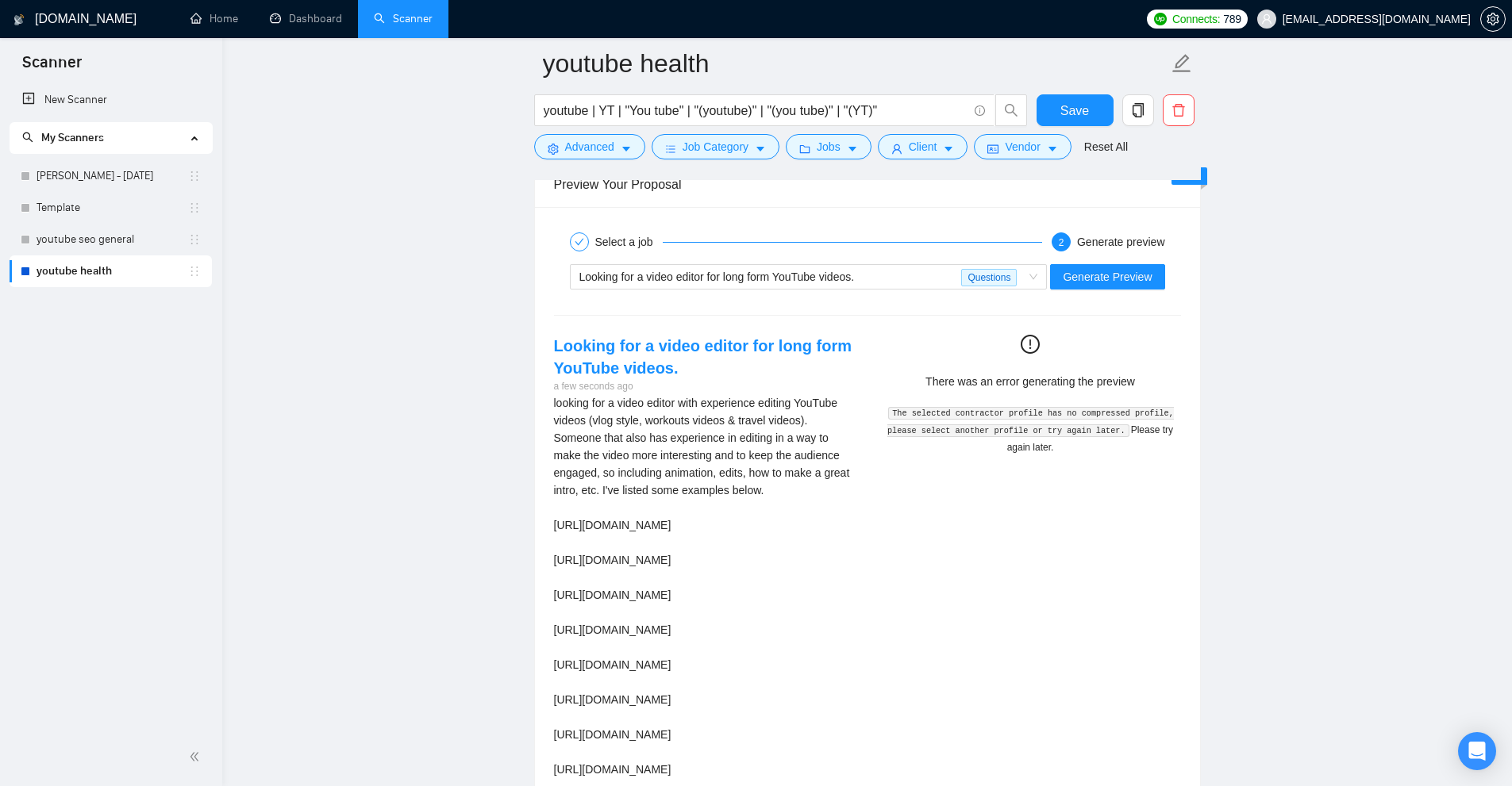
click at [1089, 473] on div "Looking for a video editor for long form YouTube videos. a few seconds ago look…" at bounding box center [867, 659] width 653 height 649
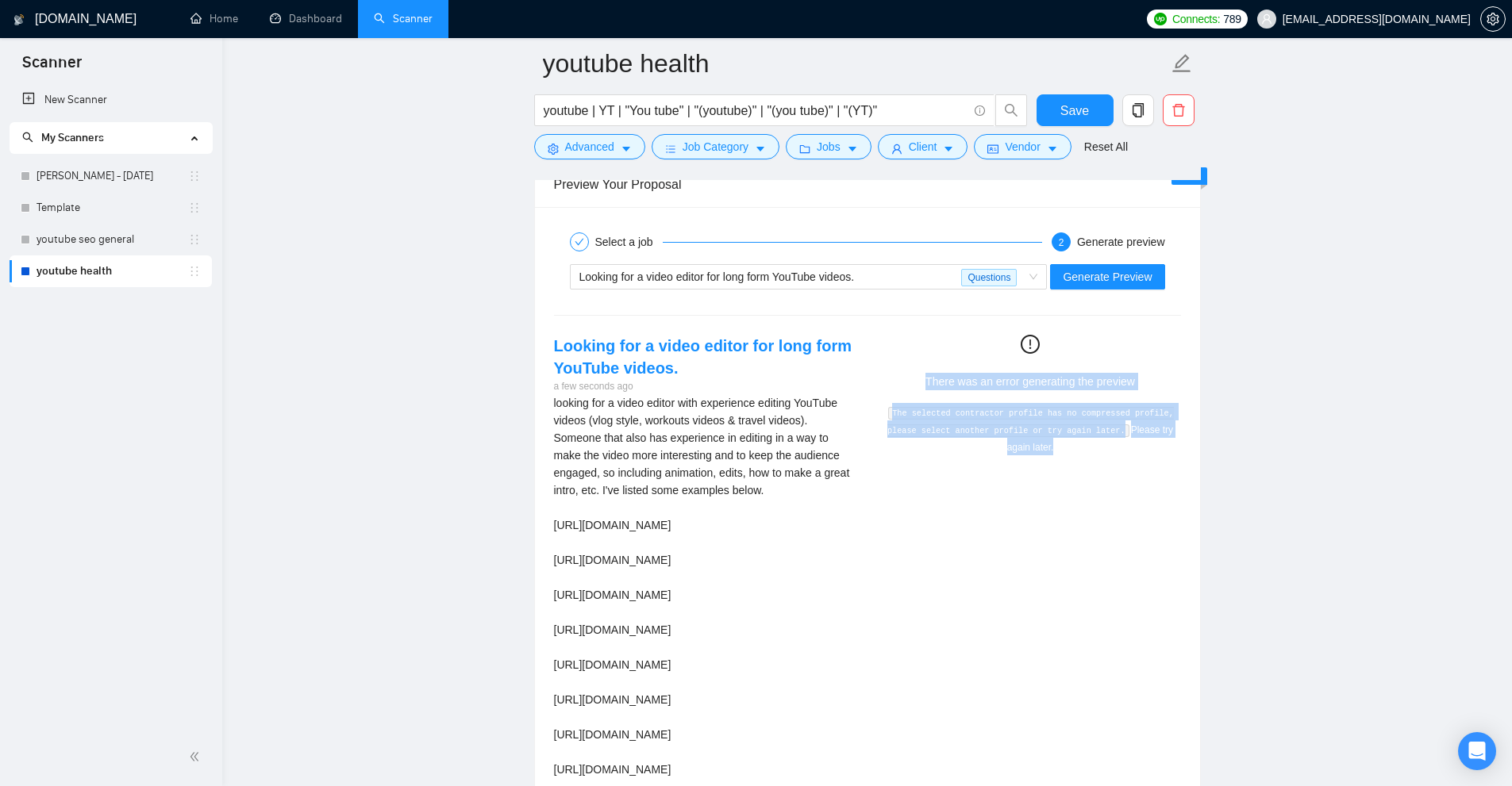
drag, startPoint x: 1041, startPoint y: 461, endPoint x: 909, endPoint y: 364, distance: 163.8
click at [901, 364] on div "Looking for a video editor for long form YouTube videos. a few seconds ago look…" at bounding box center [867, 659] width 653 height 649
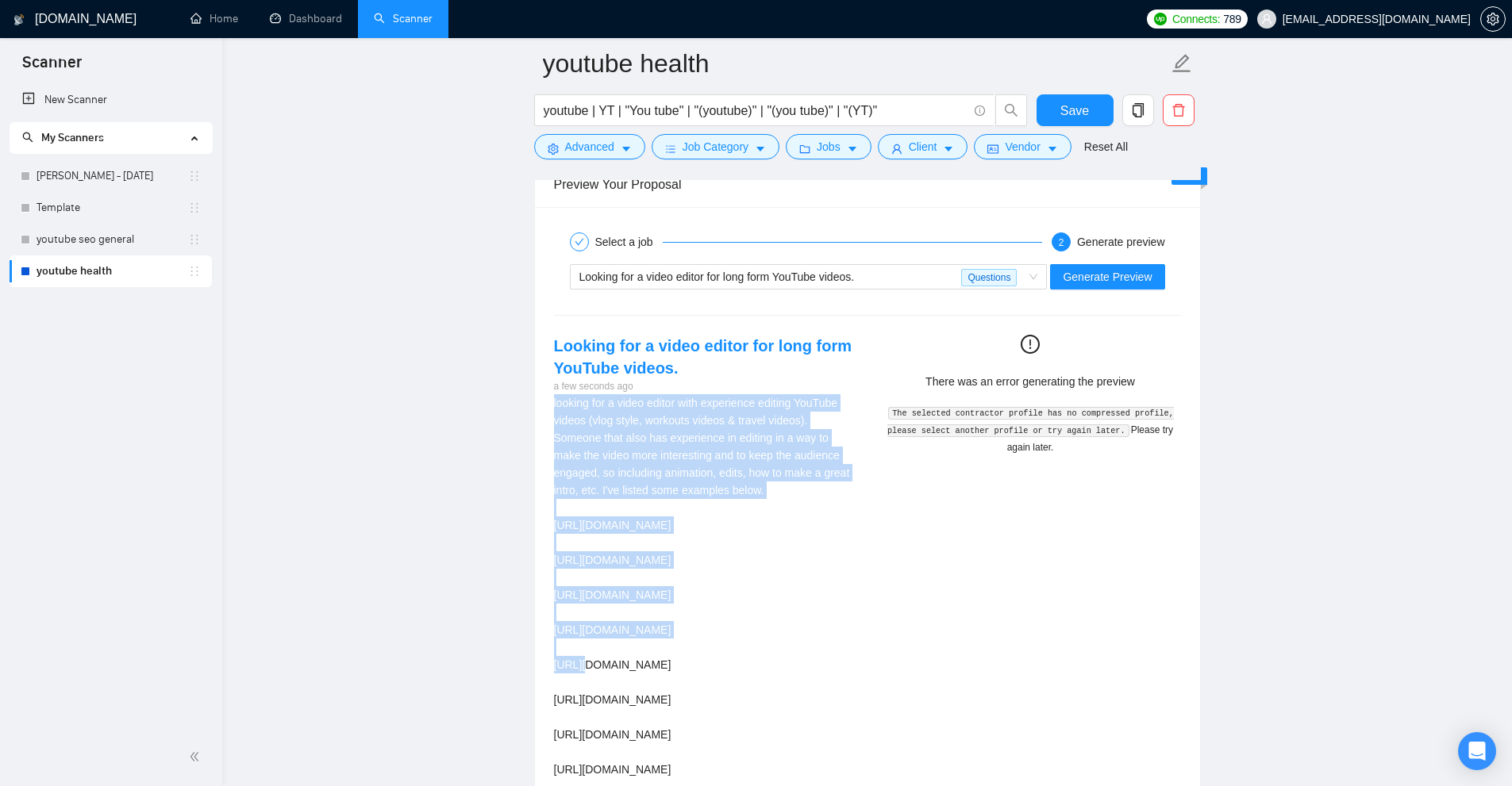
scroll to position [4443, 0]
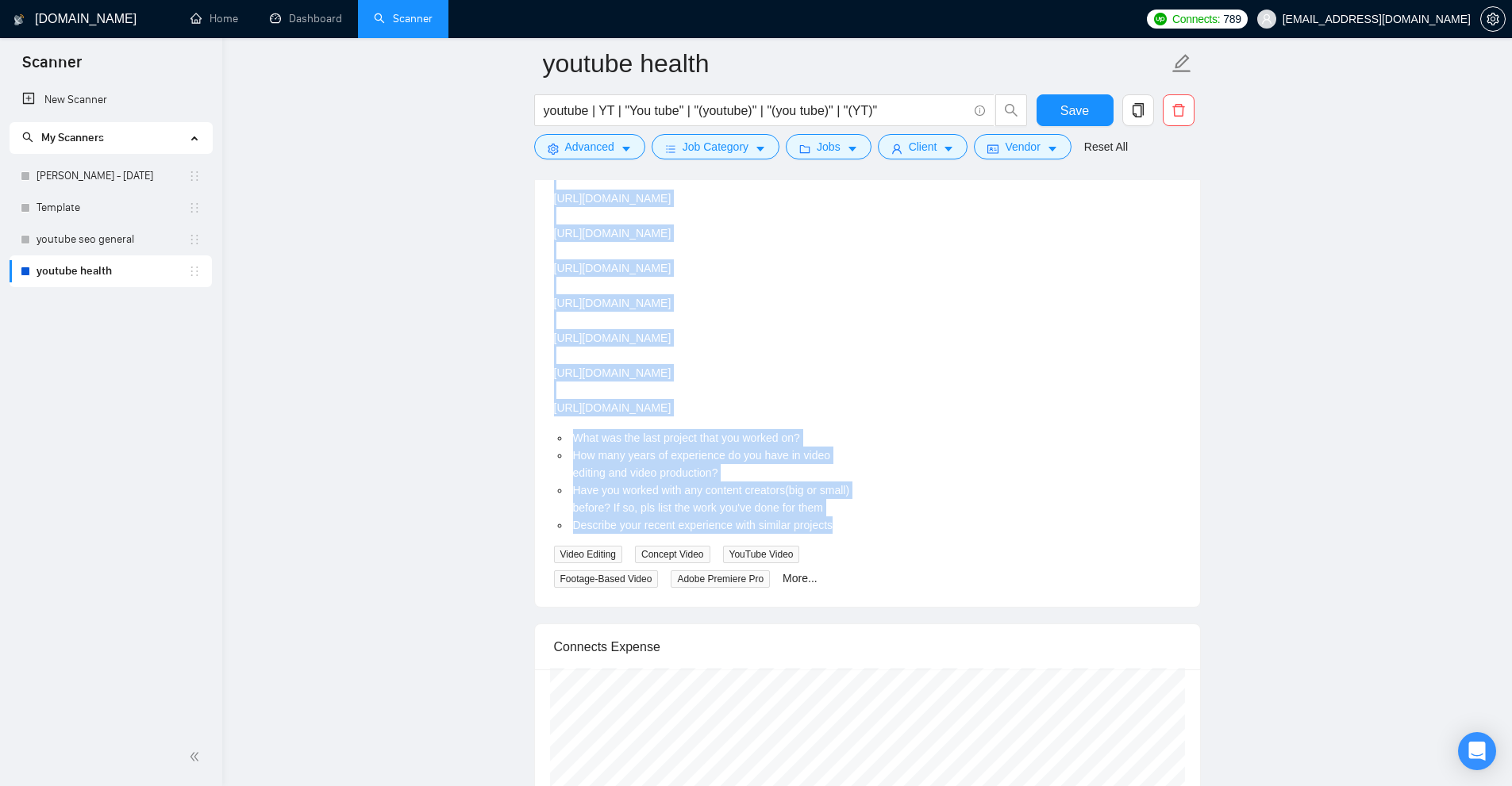
drag, startPoint x: 560, startPoint y: 418, endPoint x: 841, endPoint y: 524, distance: 300.3
click at [841, 524] on div "Looking for a video editor for long form YouTube videos. a few seconds ago look…" at bounding box center [704, 262] width 326 height 649
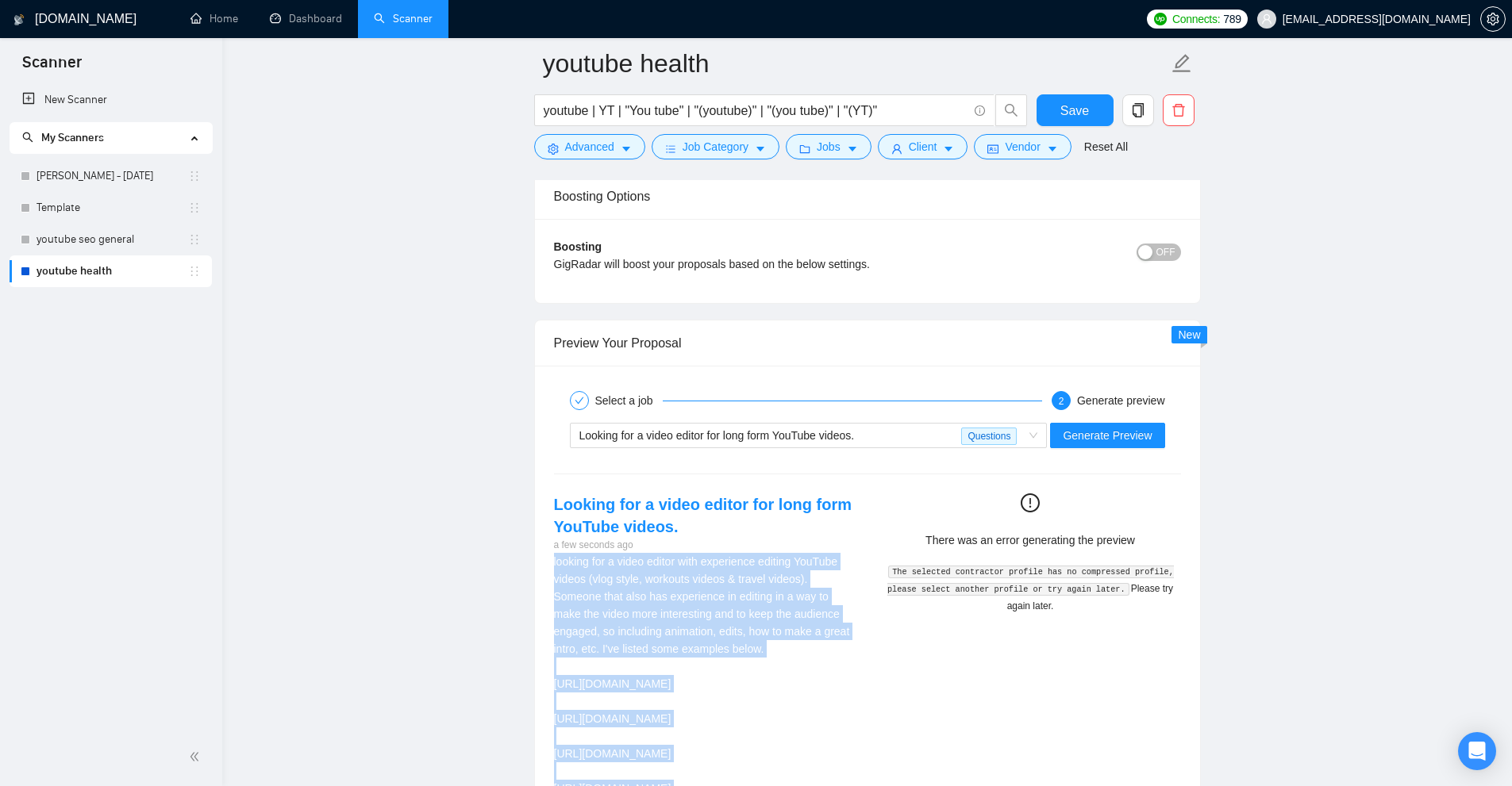
scroll to position [4046, 0]
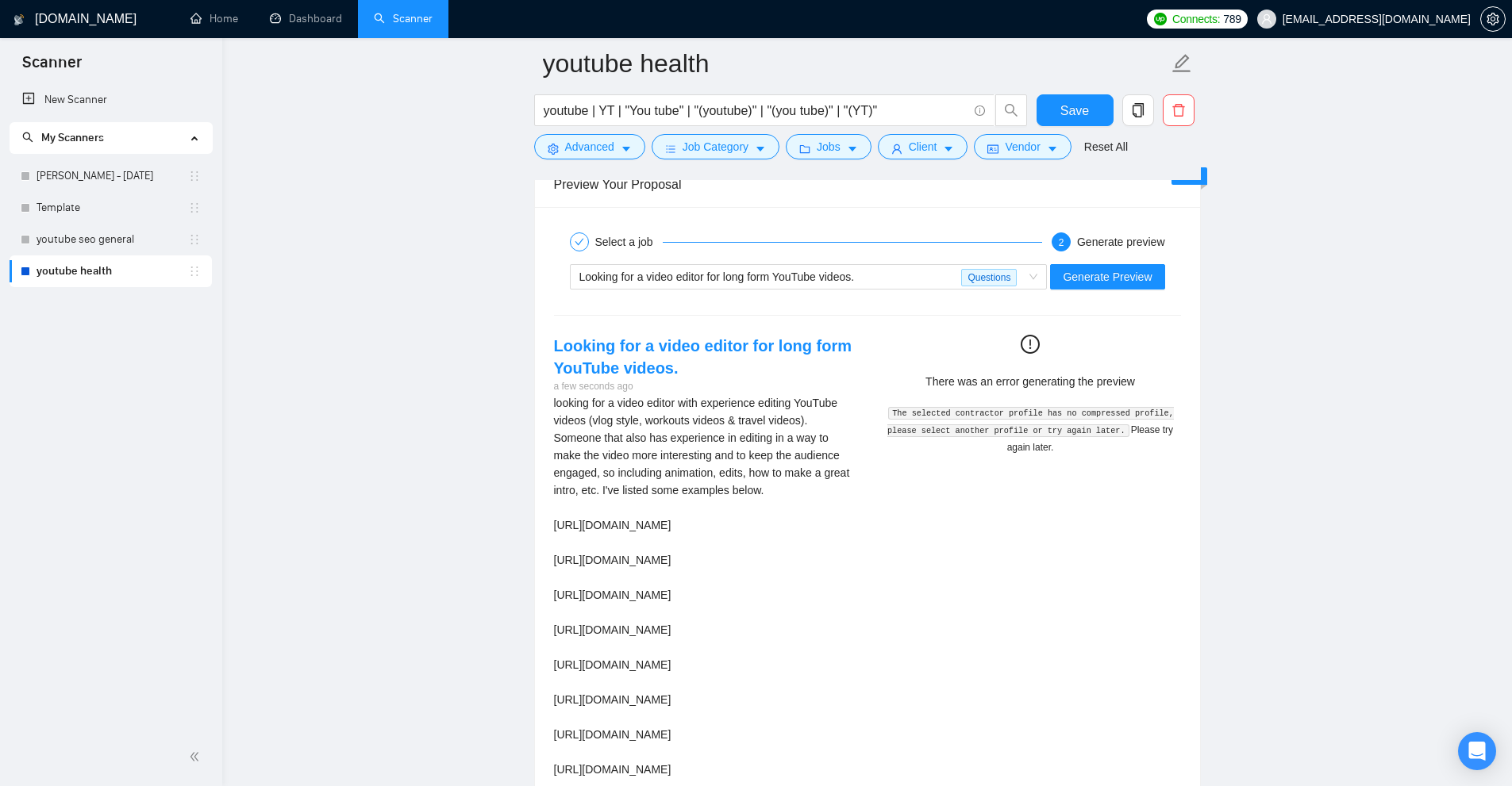
click at [1177, 598] on div "Looking for a video editor for long form YouTube videos. a few seconds ago look…" at bounding box center [867, 659] width 653 height 649
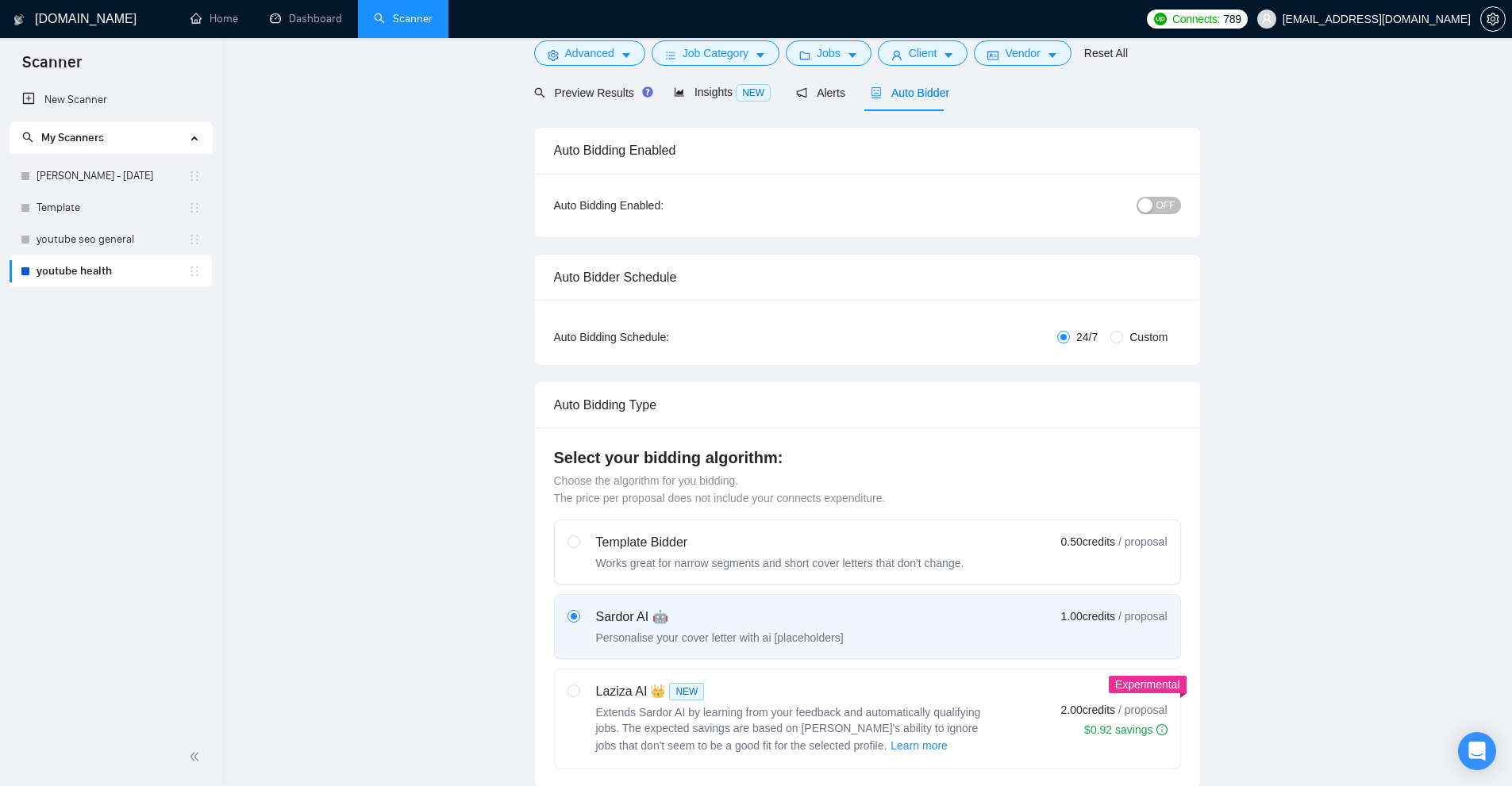
scroll to position [0, 0]
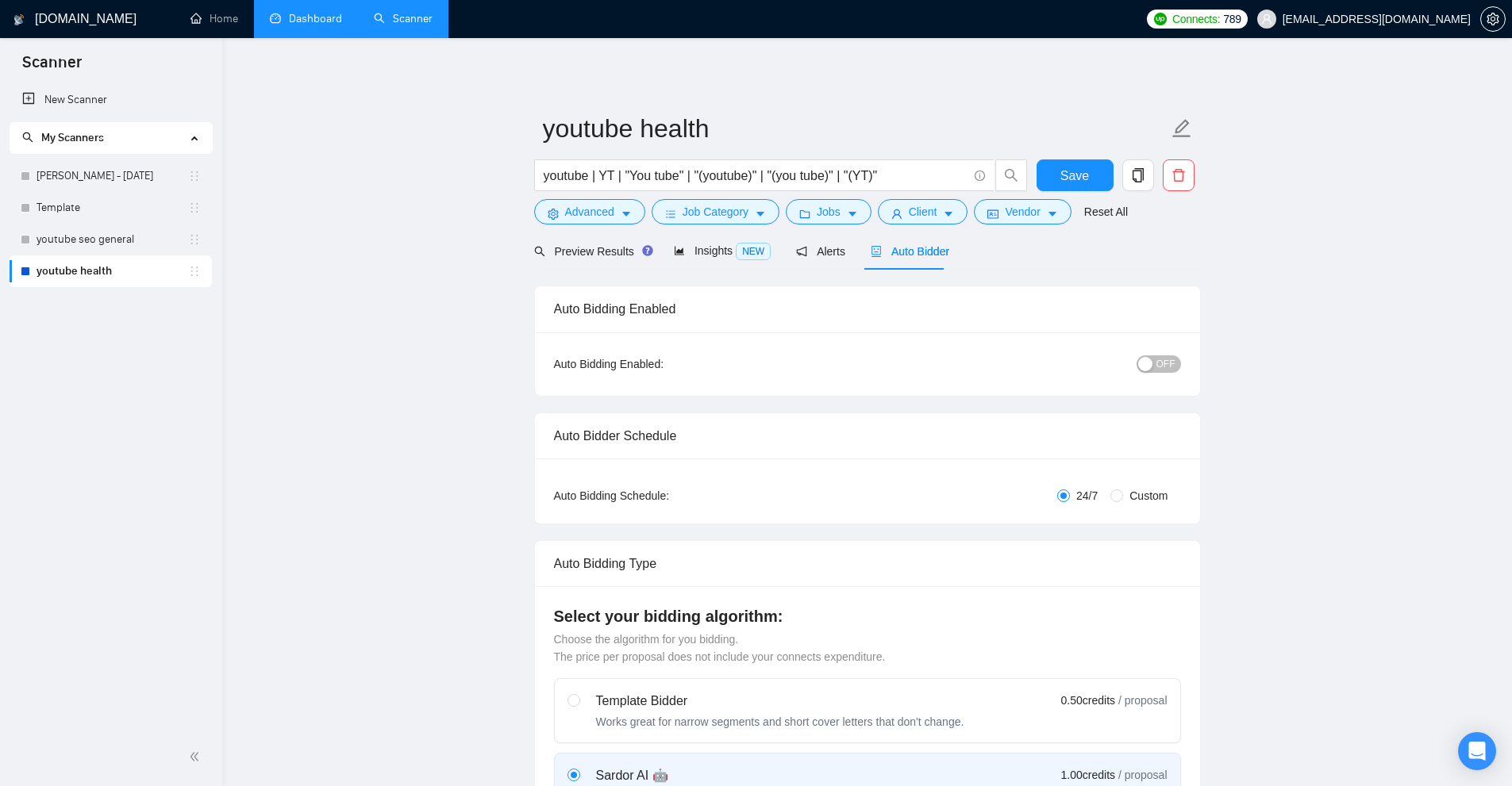
click at [321, 20] on link "Dashboard" at bounding box center [305, 19] width 72 height 14
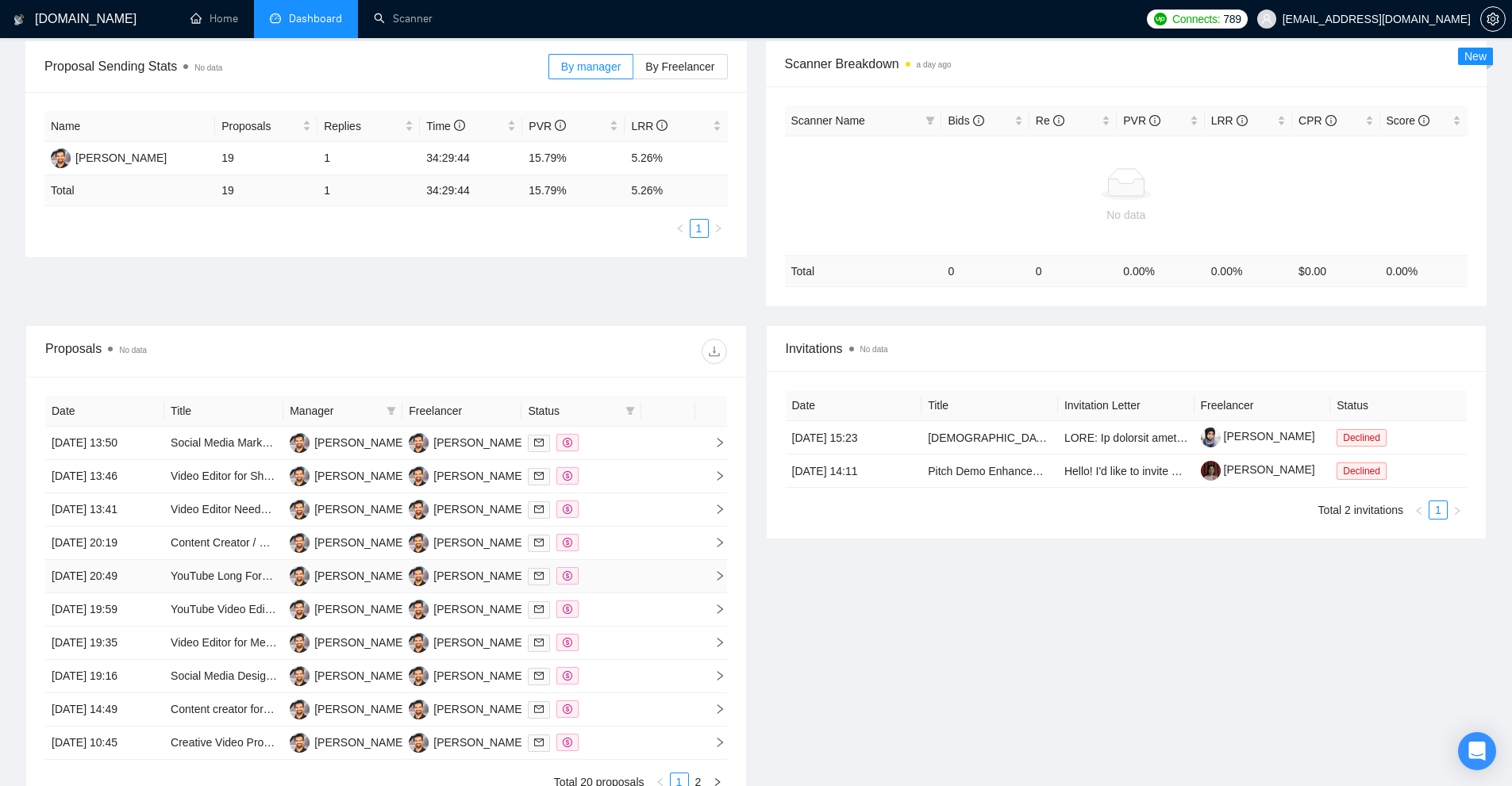
scroll to position [318, 0]
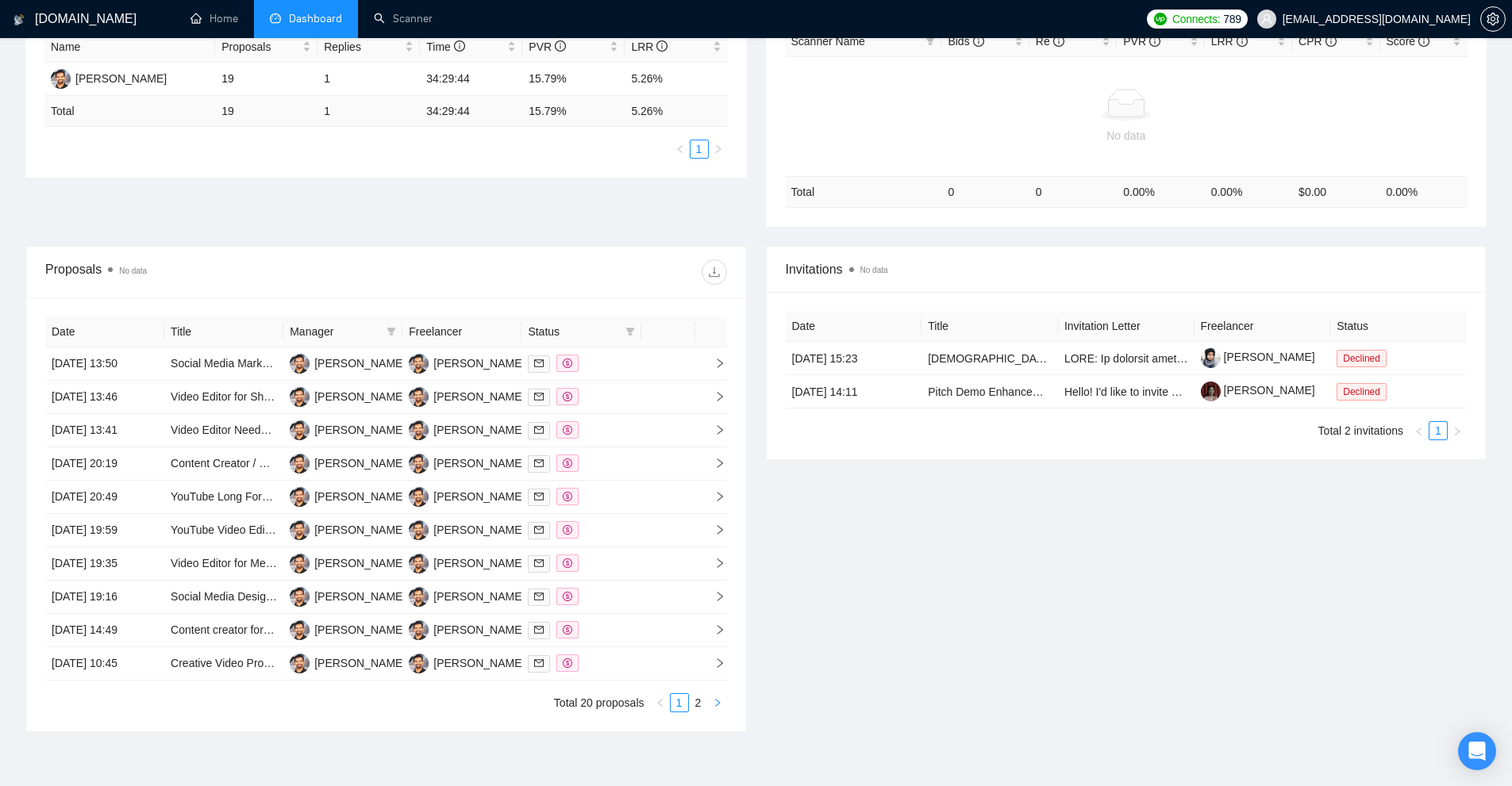
click at [723, 705] on button "button" at bounding box center [717, 702] width 19 height 19
click at [613, 423] on div at bounding box center [580, 431] width 106 height 18
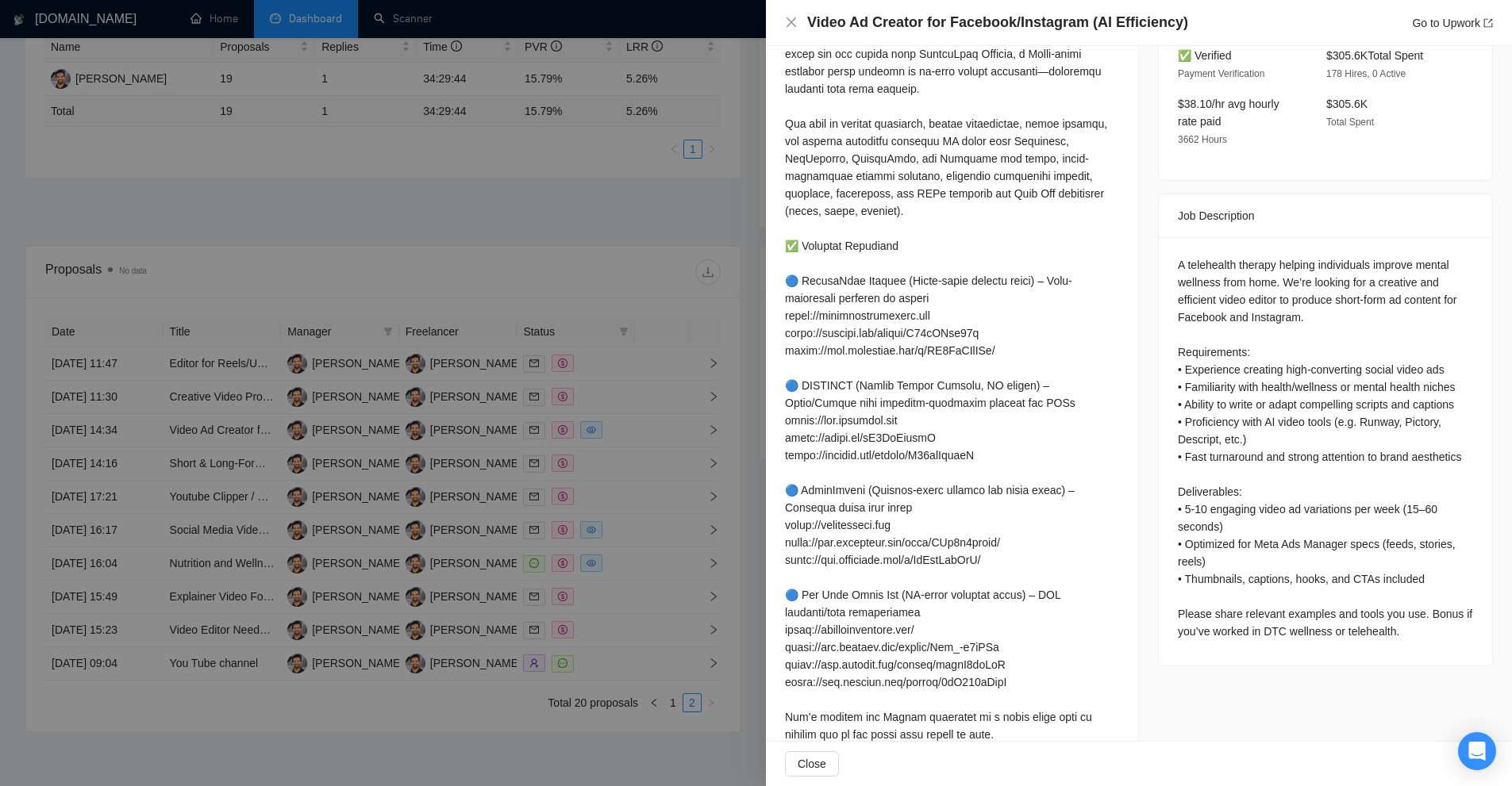
scroll to position [555, 0]
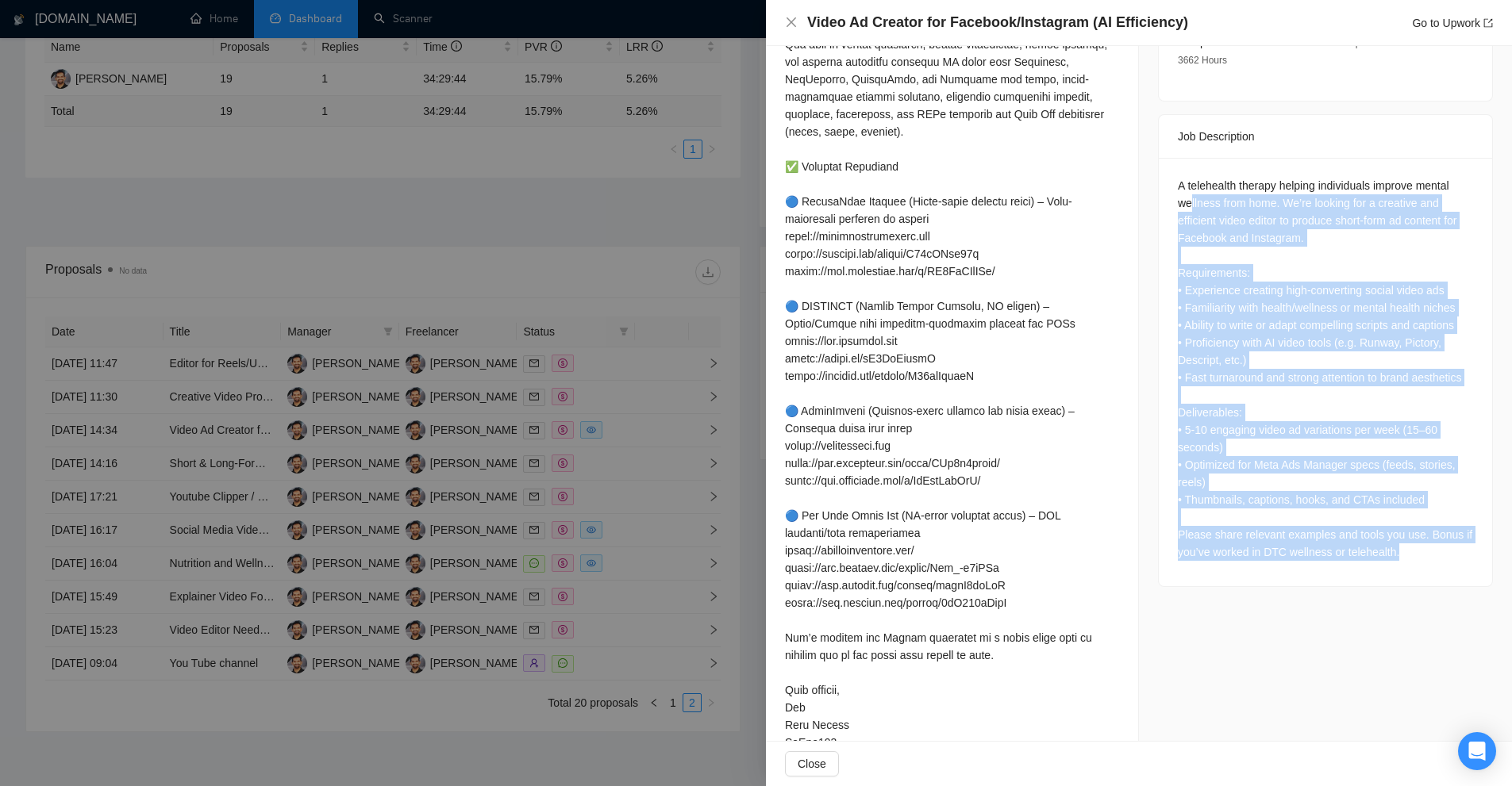
drag, startPoint x: 1425, startPoint y: 533, endPoint x: 1185, endPoint y: 189, distance: 419.4
click at [1185, 189] on div "A telehealth therapy helping individuals improve mental wellness from home. We’…" at bounding box center [1325, 369] width 295 height 384
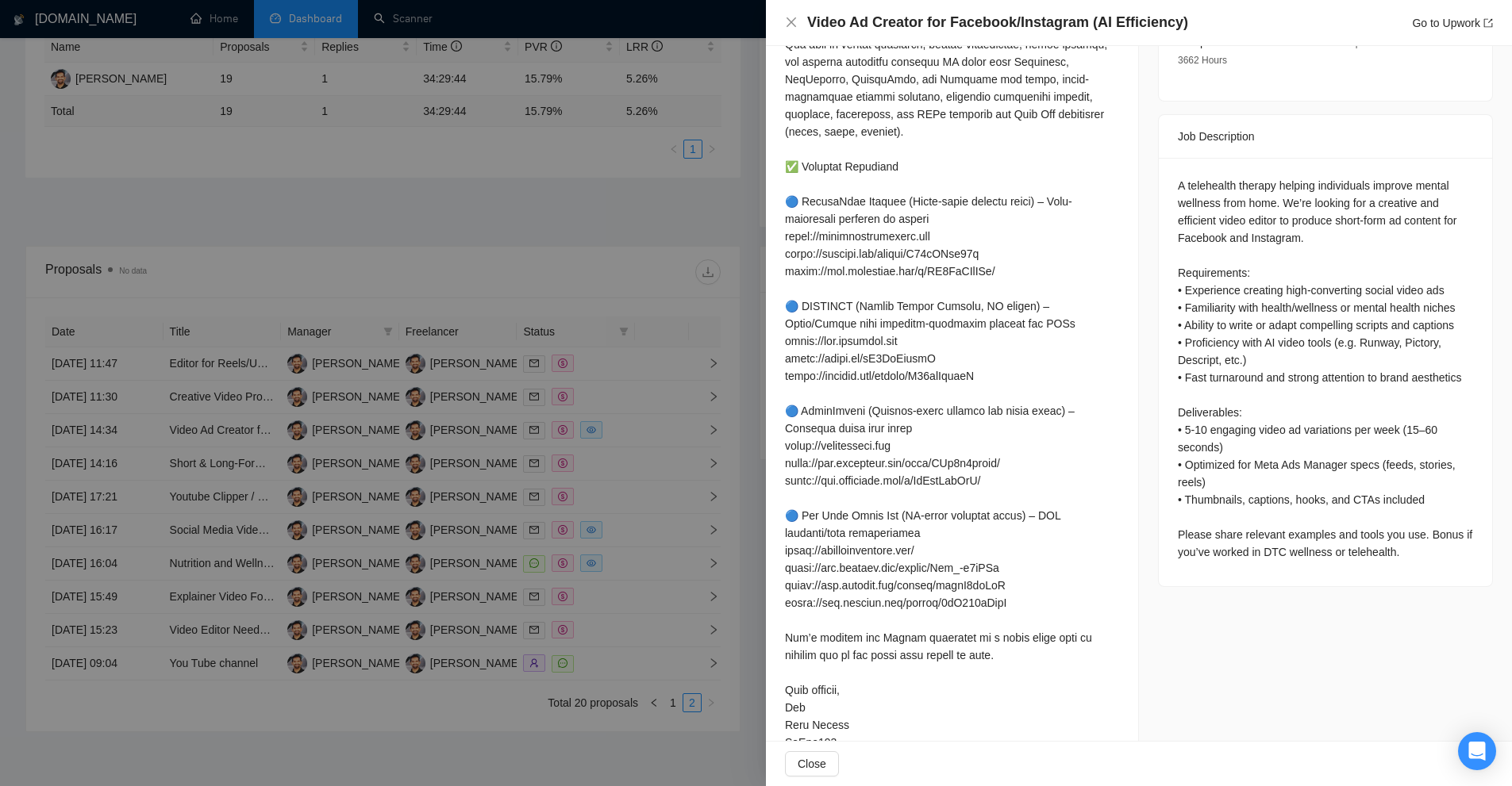
click at [641, 244] on div at bounding box center [756, 393] width 1512 height 786
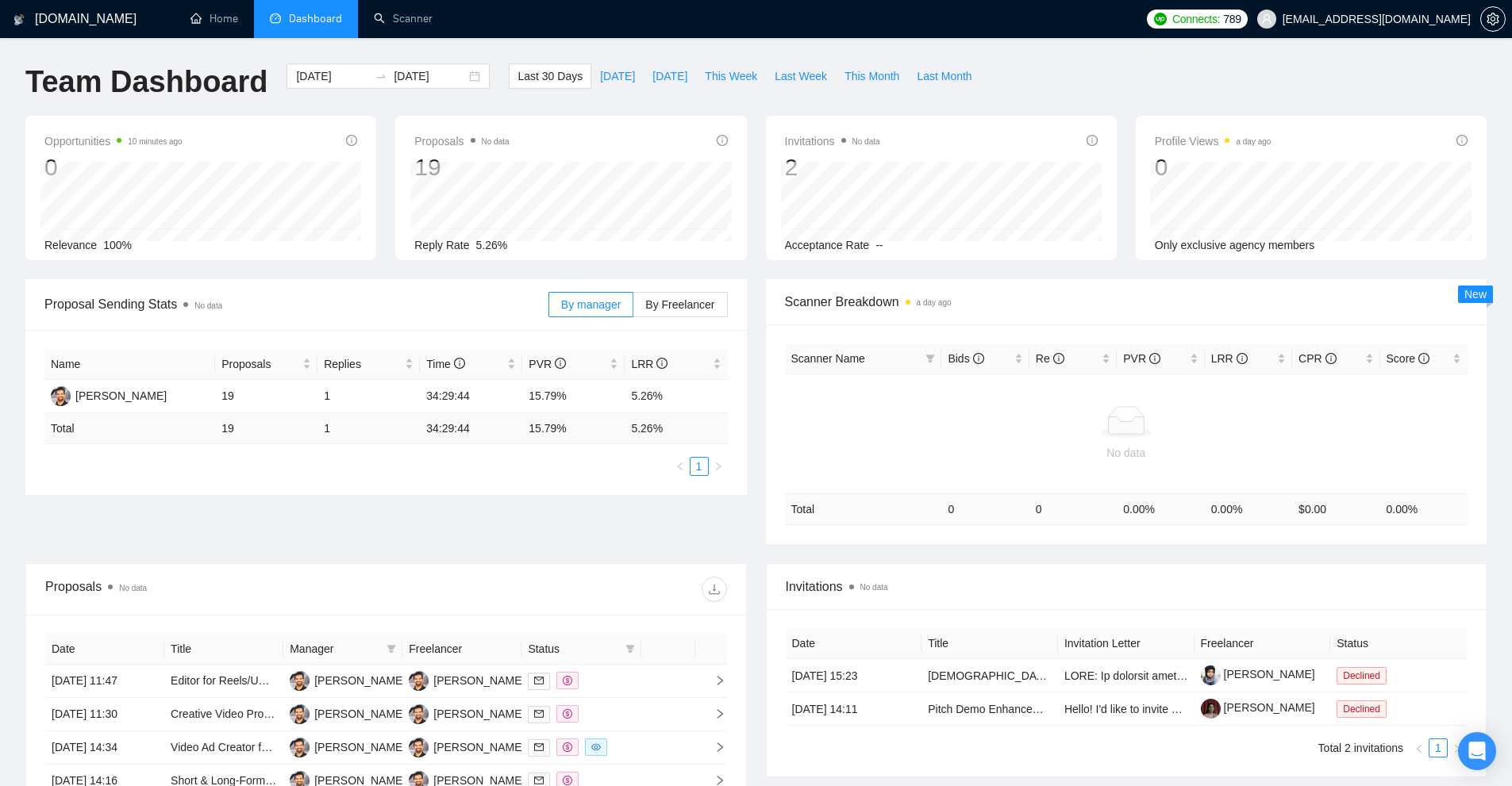
scroll to position [405, 0]
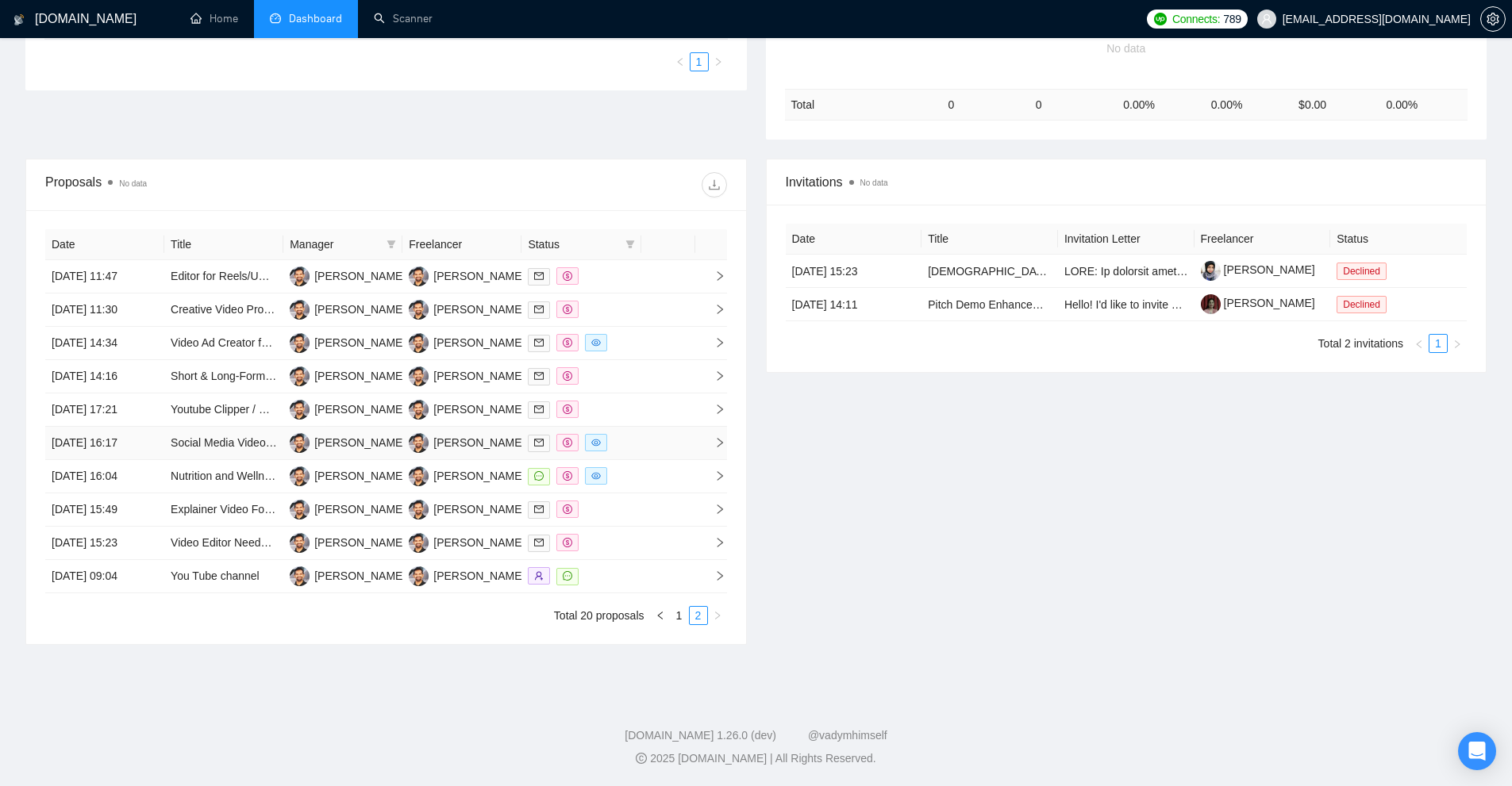
click at [636, 453] on td at bounding box center [581, 443] width 119 height 34
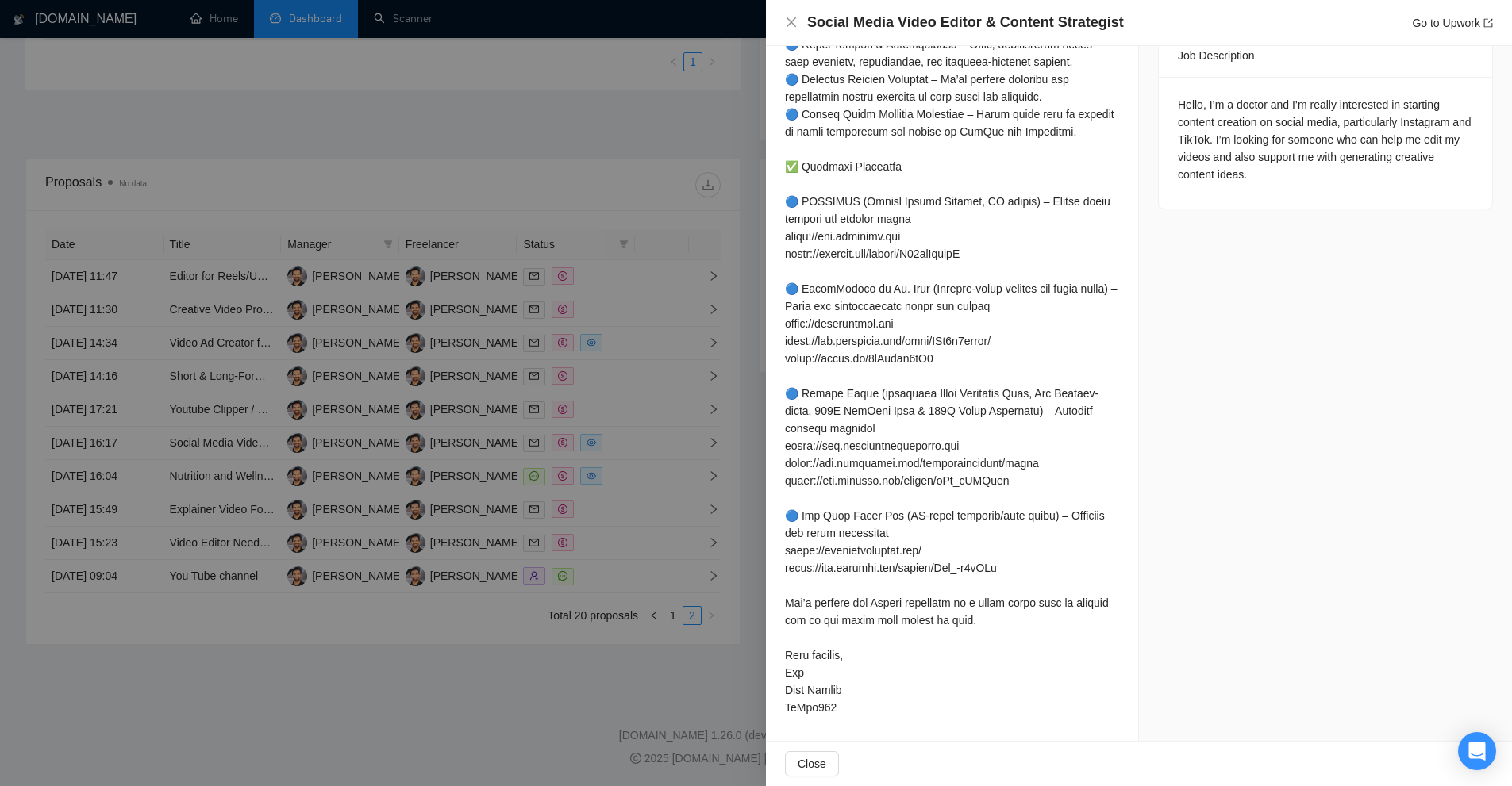
scroll to position [0, 0]
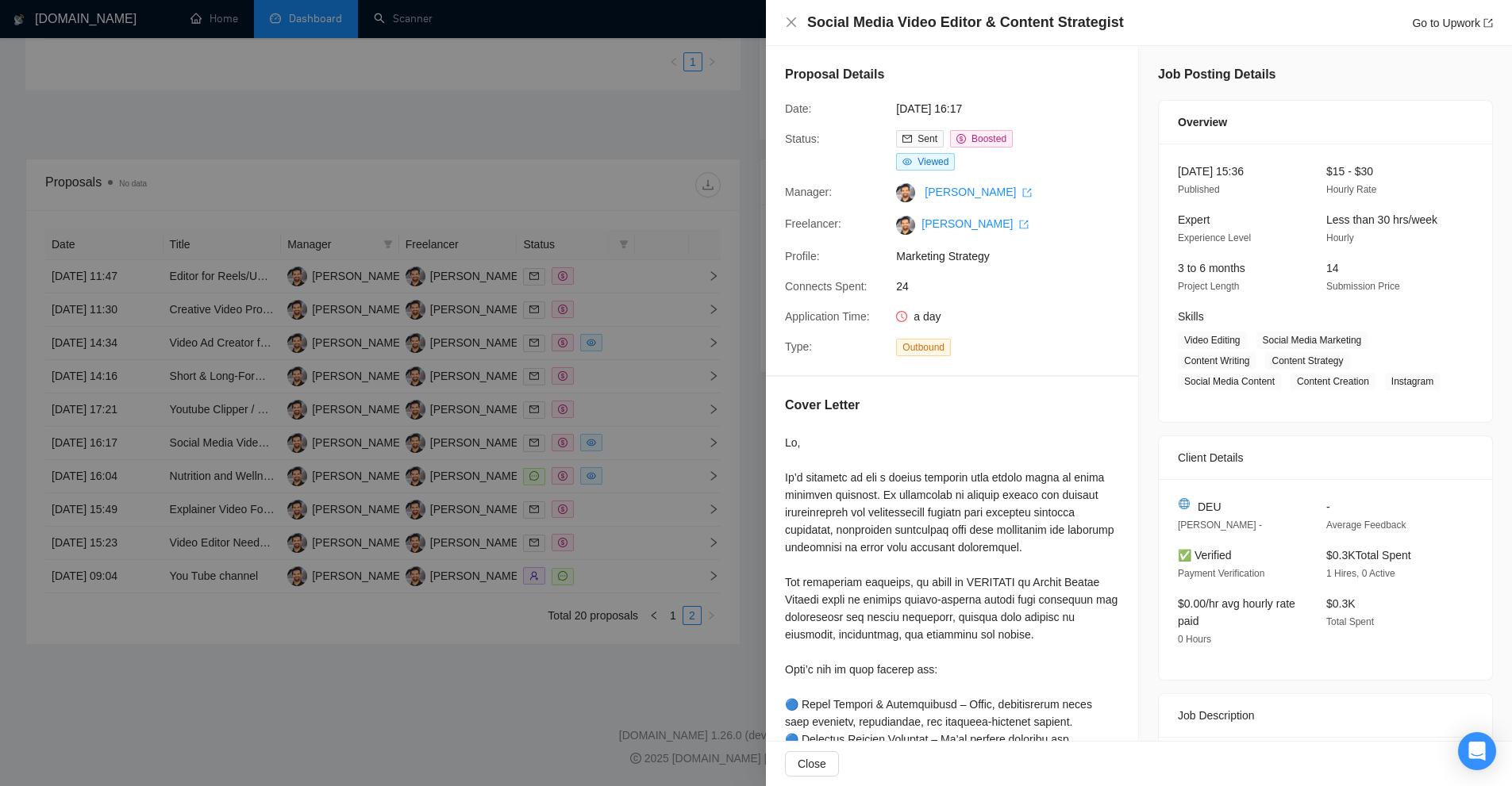
click at [666, 315] on div at bounding box center [756, 393] width 1512 height 786
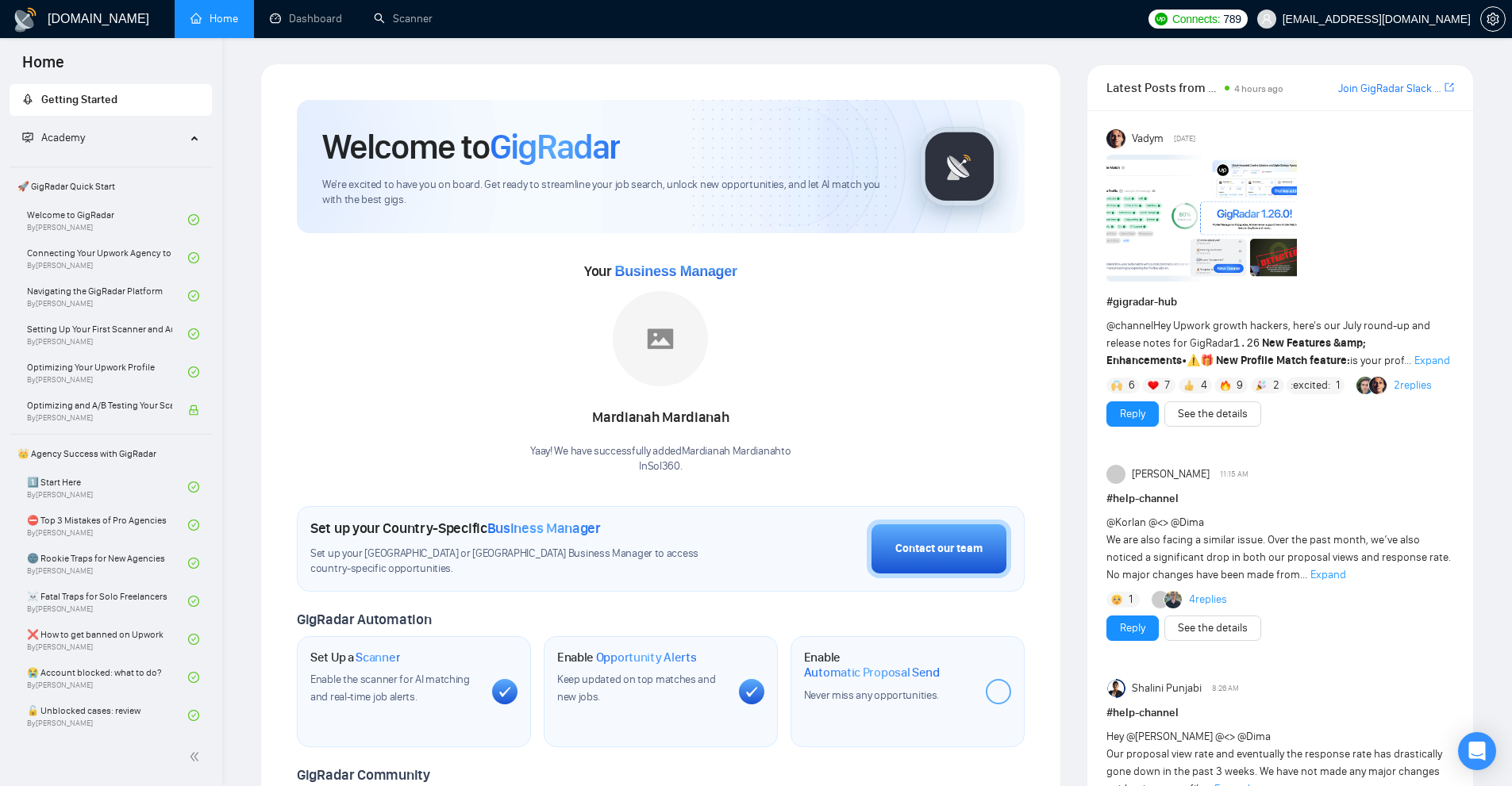
drag, startPoint x: 1027, startPoint y: 161, endPoint x: 993, endPoint y: 171, distance: 35.4
click at [1009, 168] on div "Welcome to GigRadar We're excited to have you on board. Get ready to streamline…" at bounding box center [660, 591] width 765 height 1020
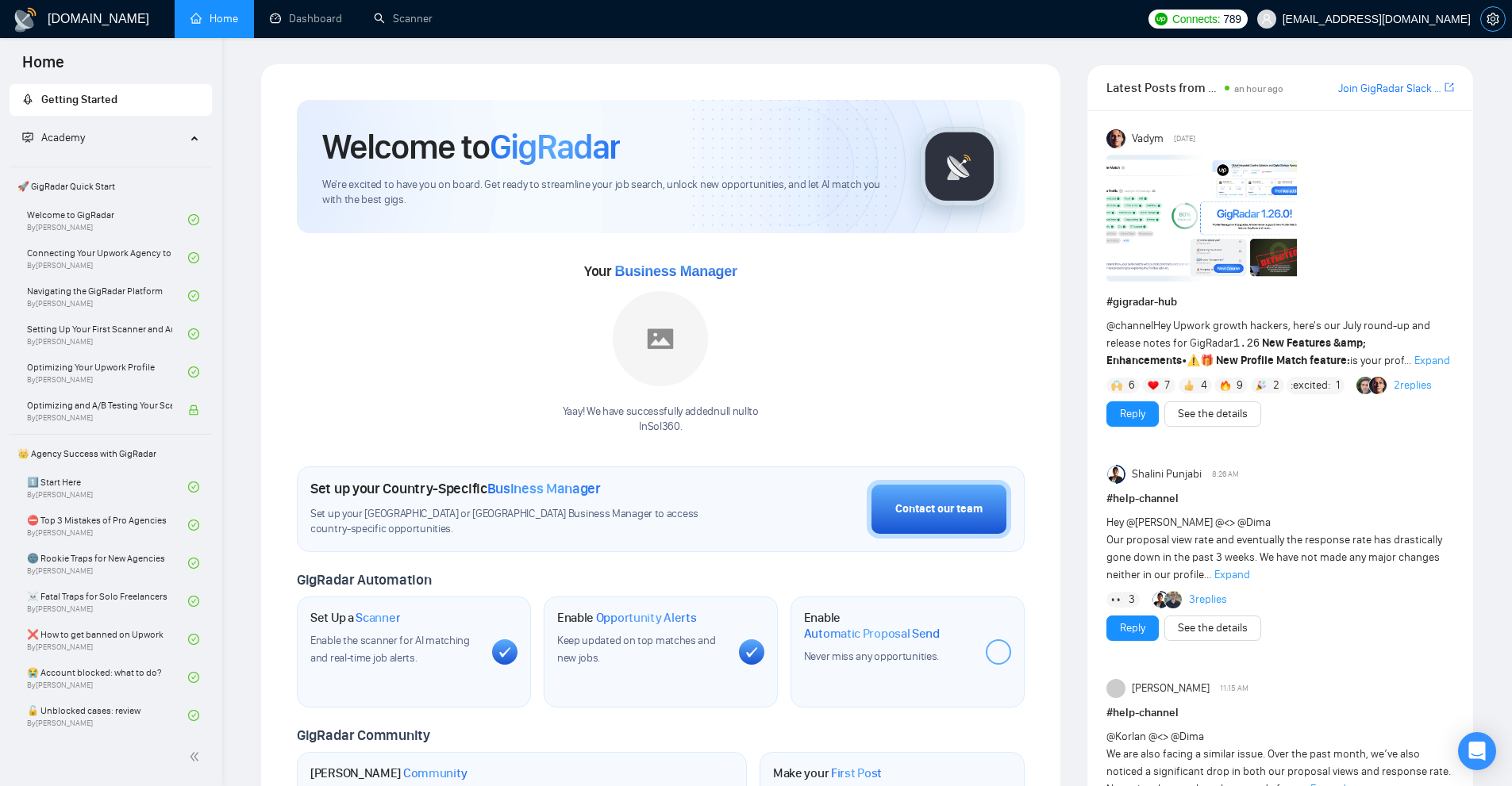
click at [1490, 15] on icon "setting" at bounding box center [1492, 19] width 12 height 13
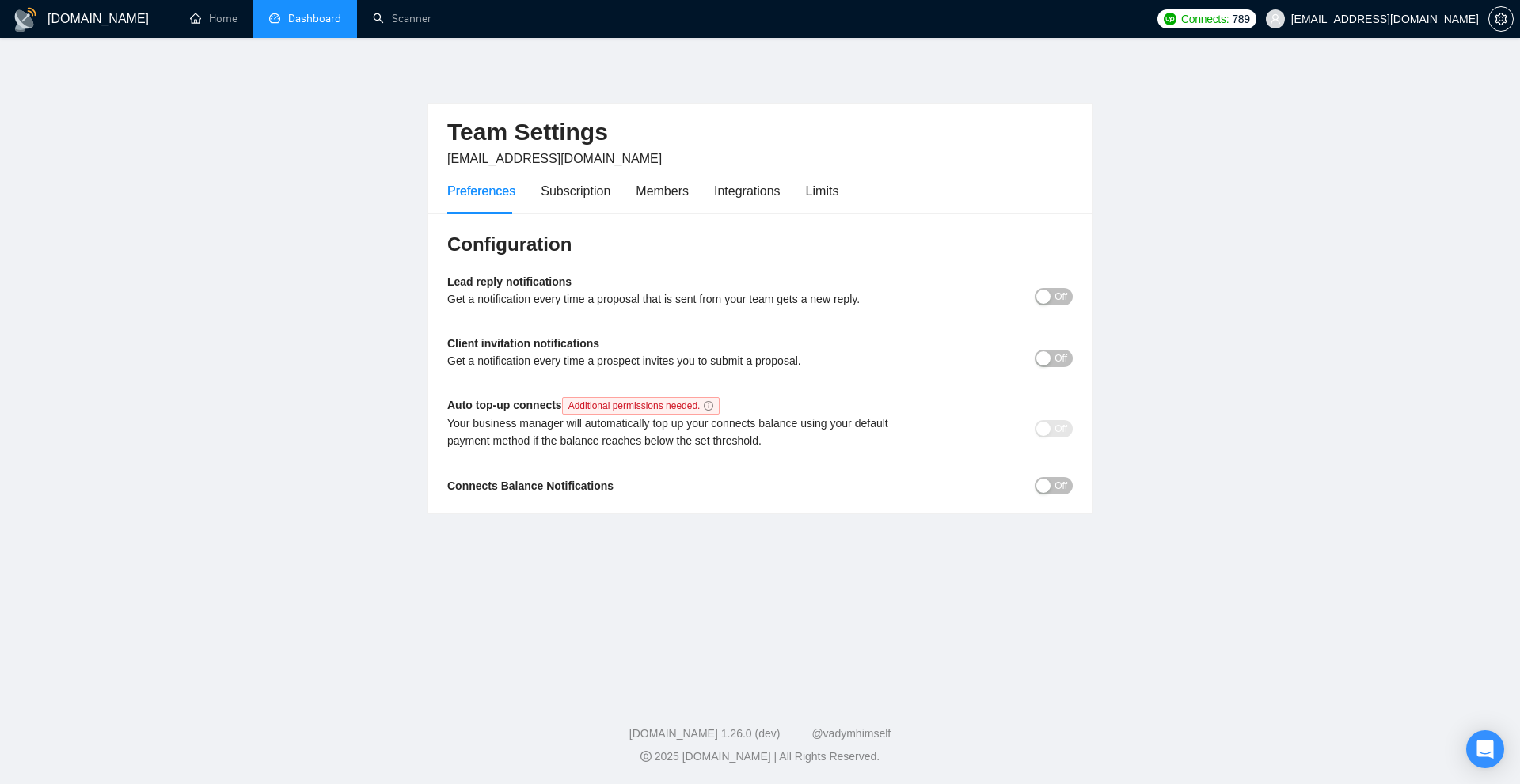
click at [337, 12] on link "Dashboard" at bounding box center [304, 19] width 72 height 14
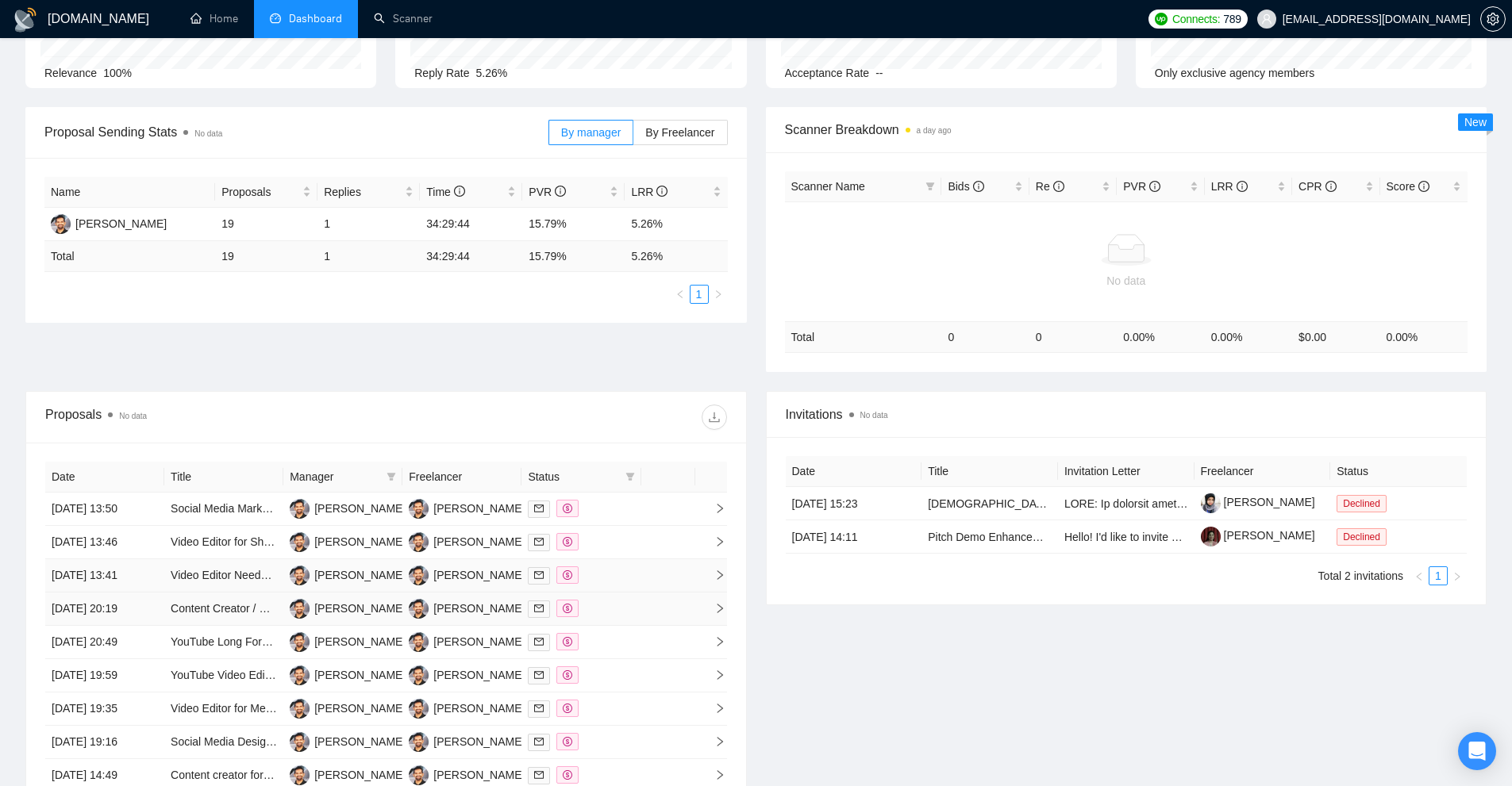
scroll to position [405, 0]
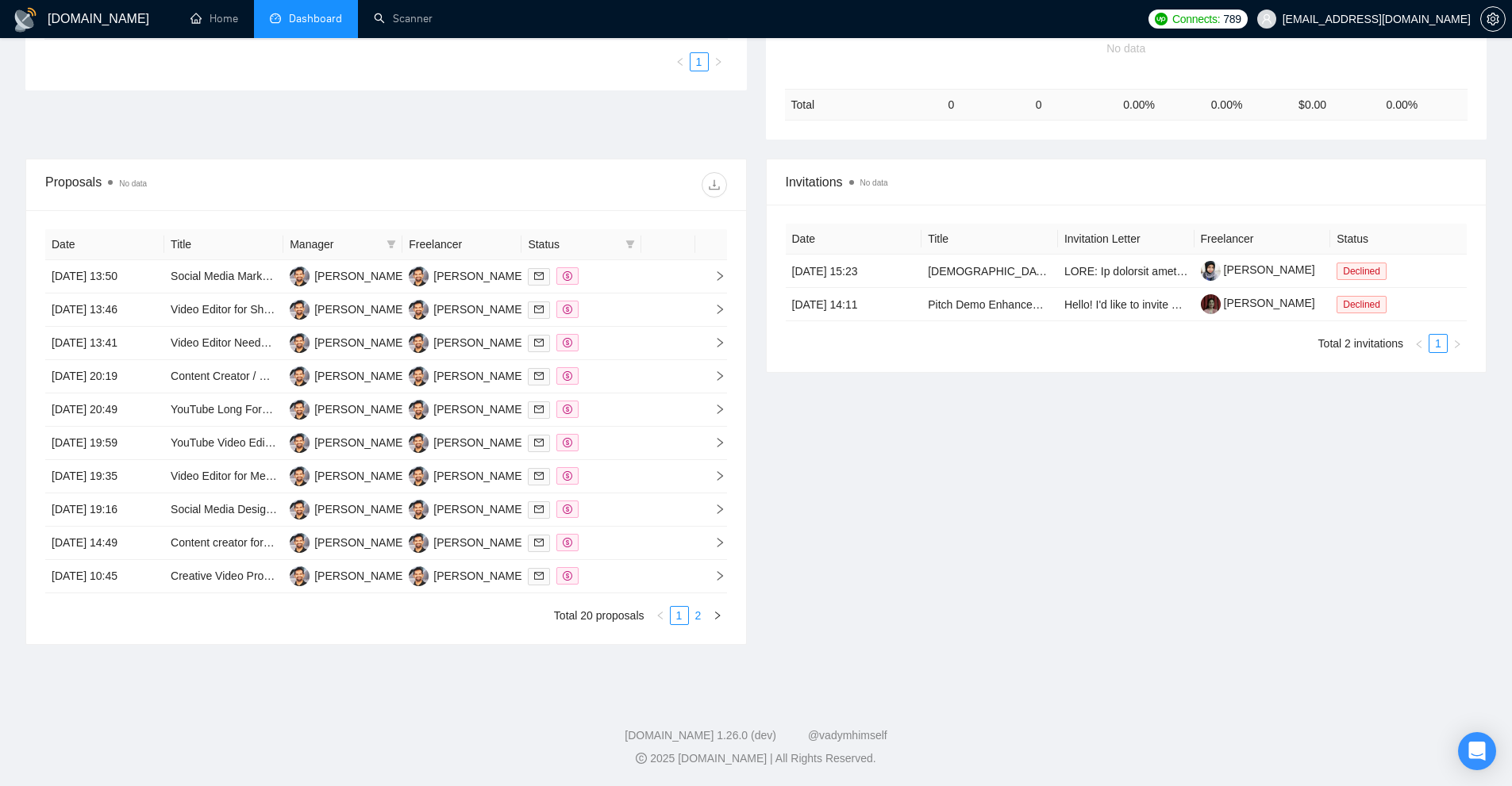
click at [697, 611] on link "2" at bounding box center [698, 616] width 18 height 18
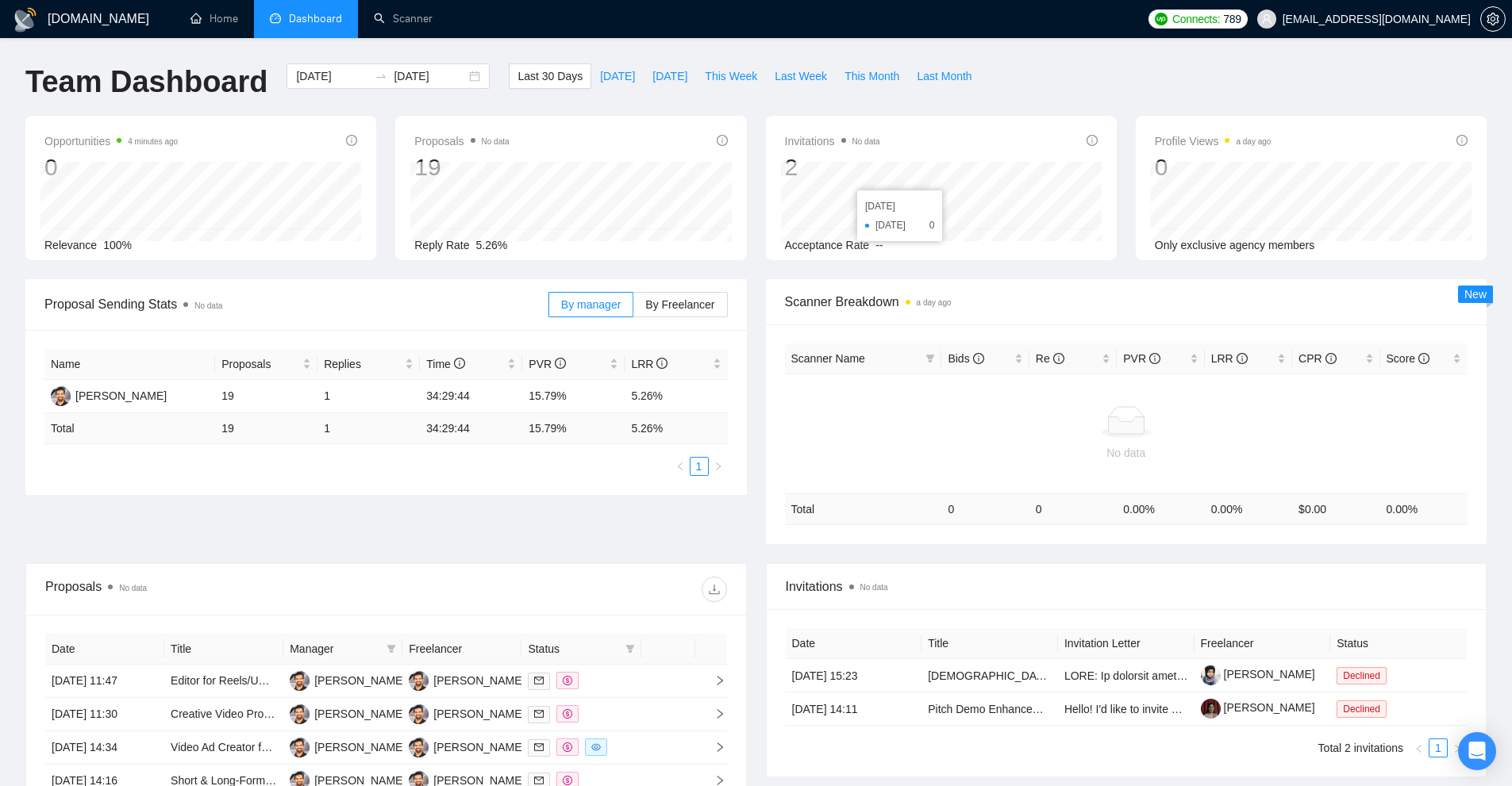
scroll to position [397, 0]
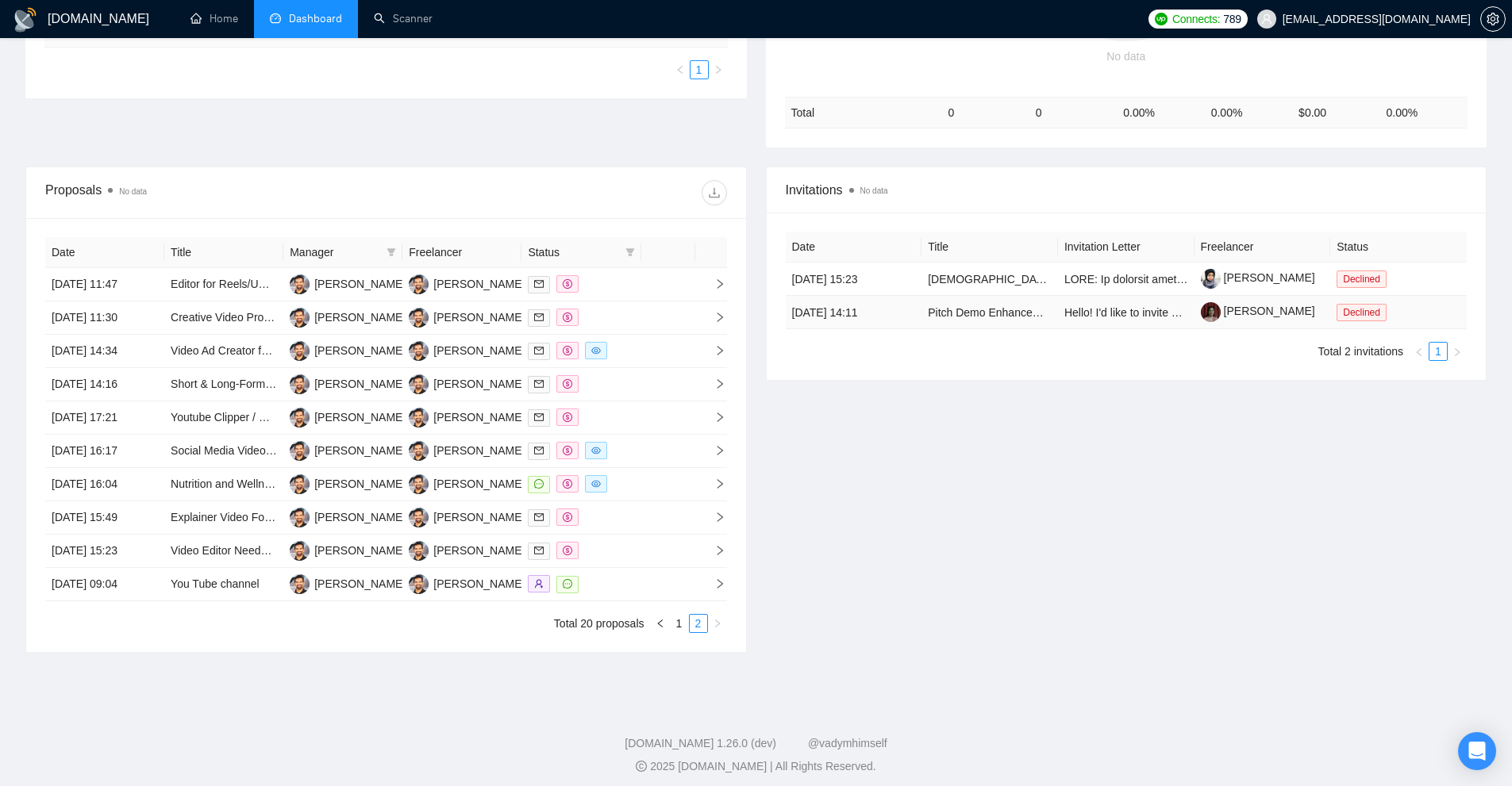
click at [998, 326] on td "Pitch Demo Enhancement and Optimization" at bounding box center [989, 313] width 137 height 34
click at [841, 307] on td "[DATE] 14:11" at bounding box center [854, 313] width 137 height 34
click at [963, 312] on link "Pitch Demo Enhancement and Optimization" at bounding box center [1036, 312] width 216 height 13
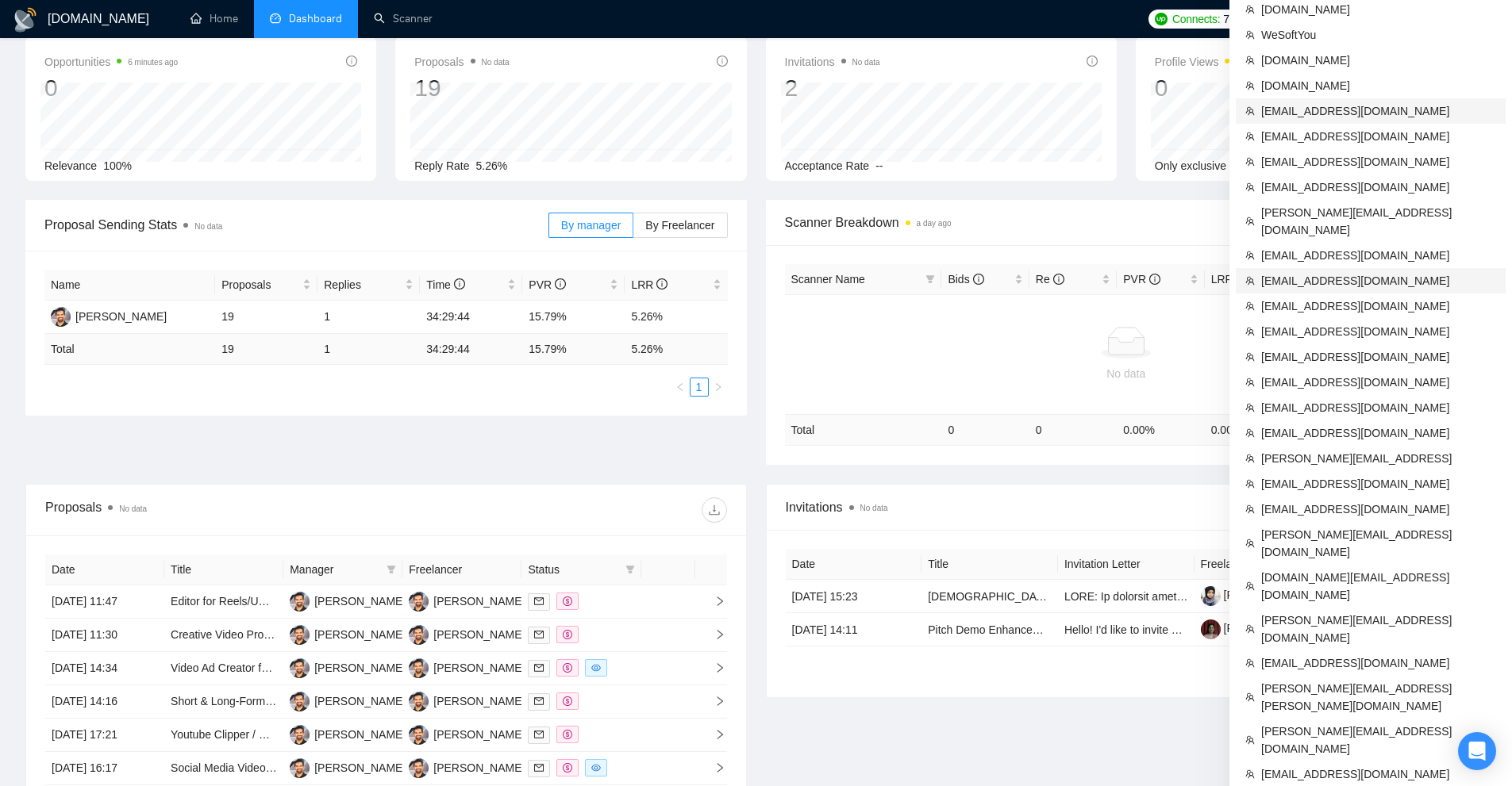
scroll to position [0, 0]
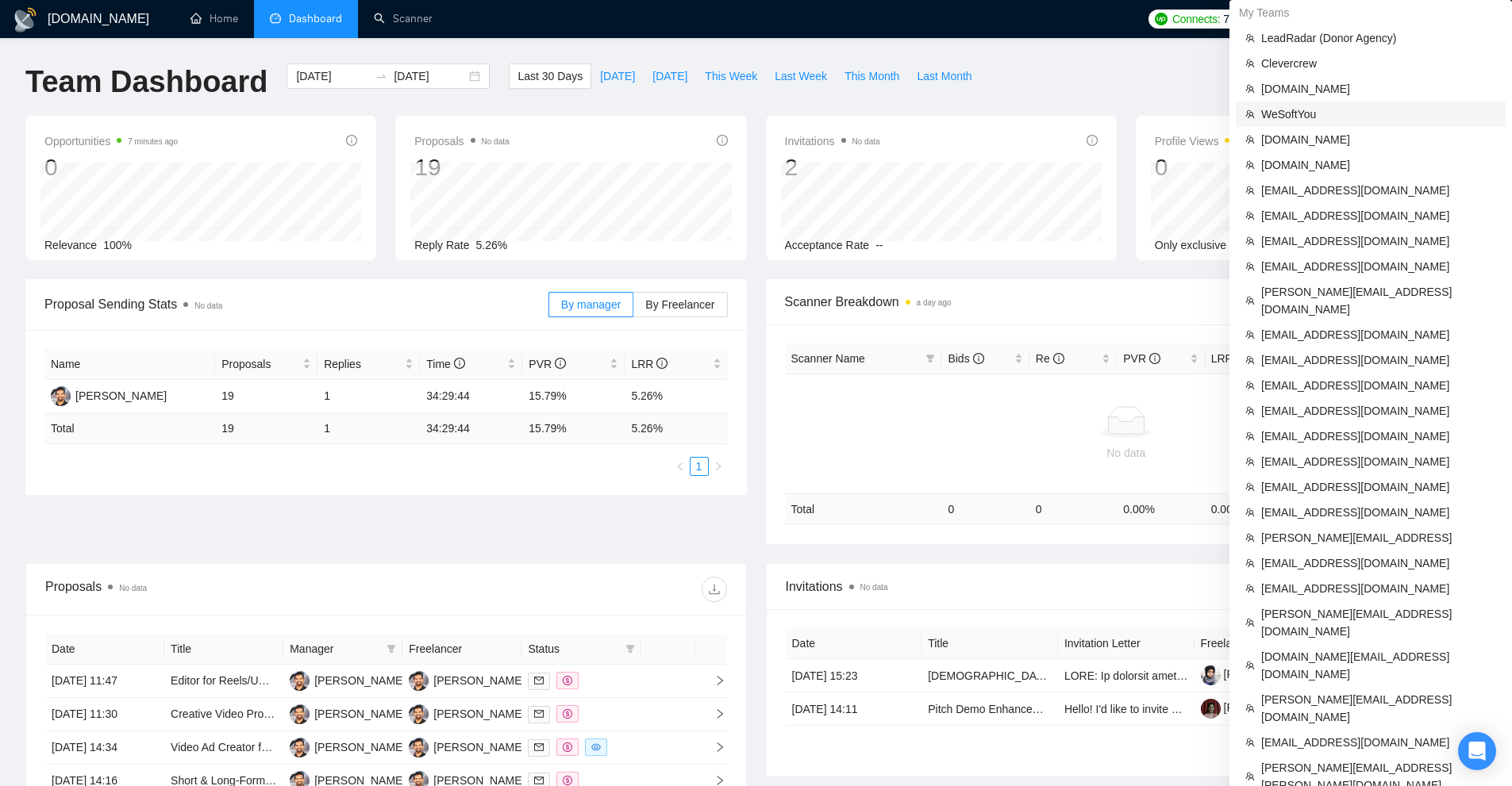
click at [1305, 115] on span "WeSoftYou" at bounding box center [1378, 115] width 235 height 18
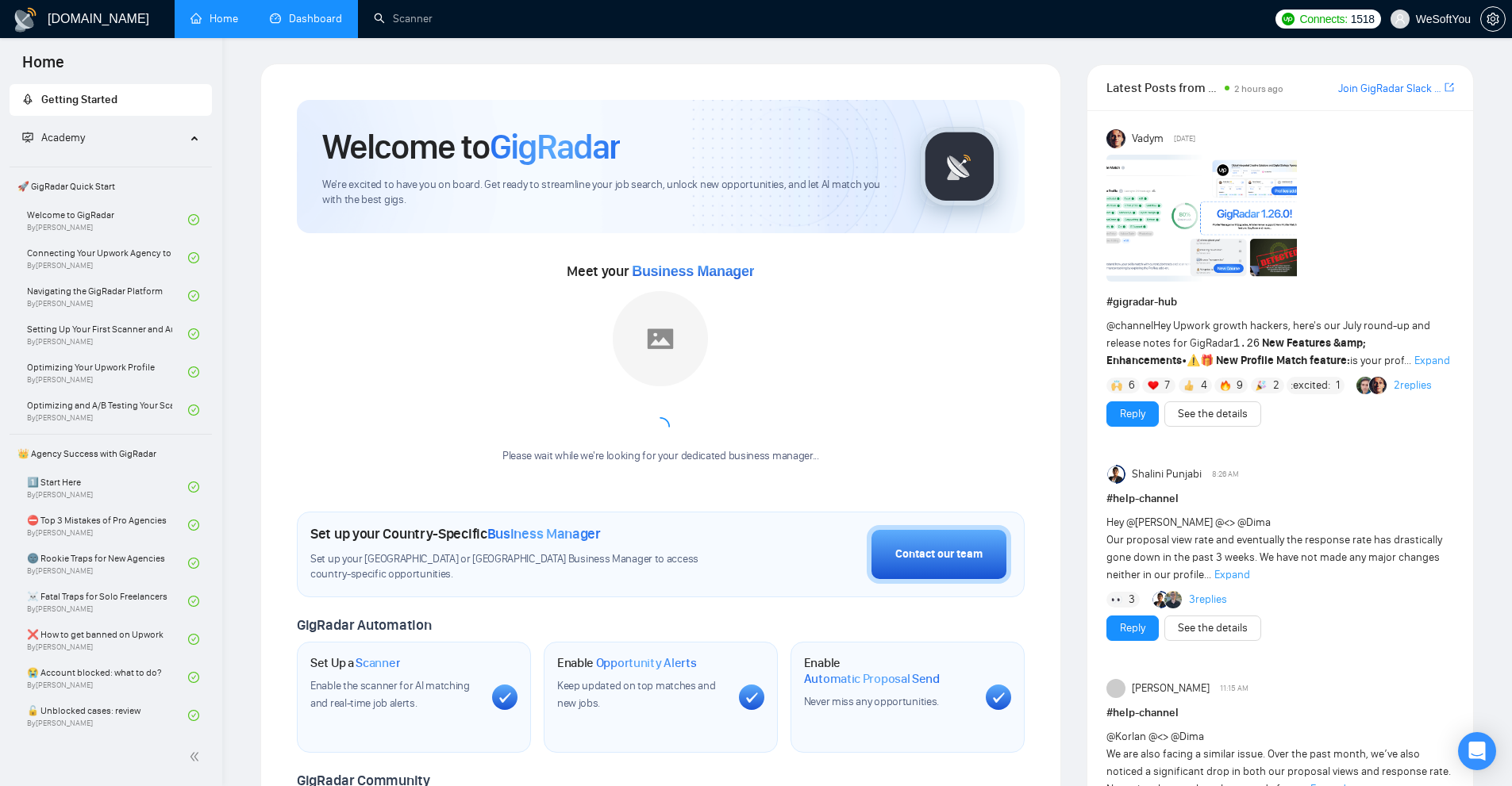
click at [279, 12] on link "Dashboard" at bounding box center [305, 19] width 72 height 14
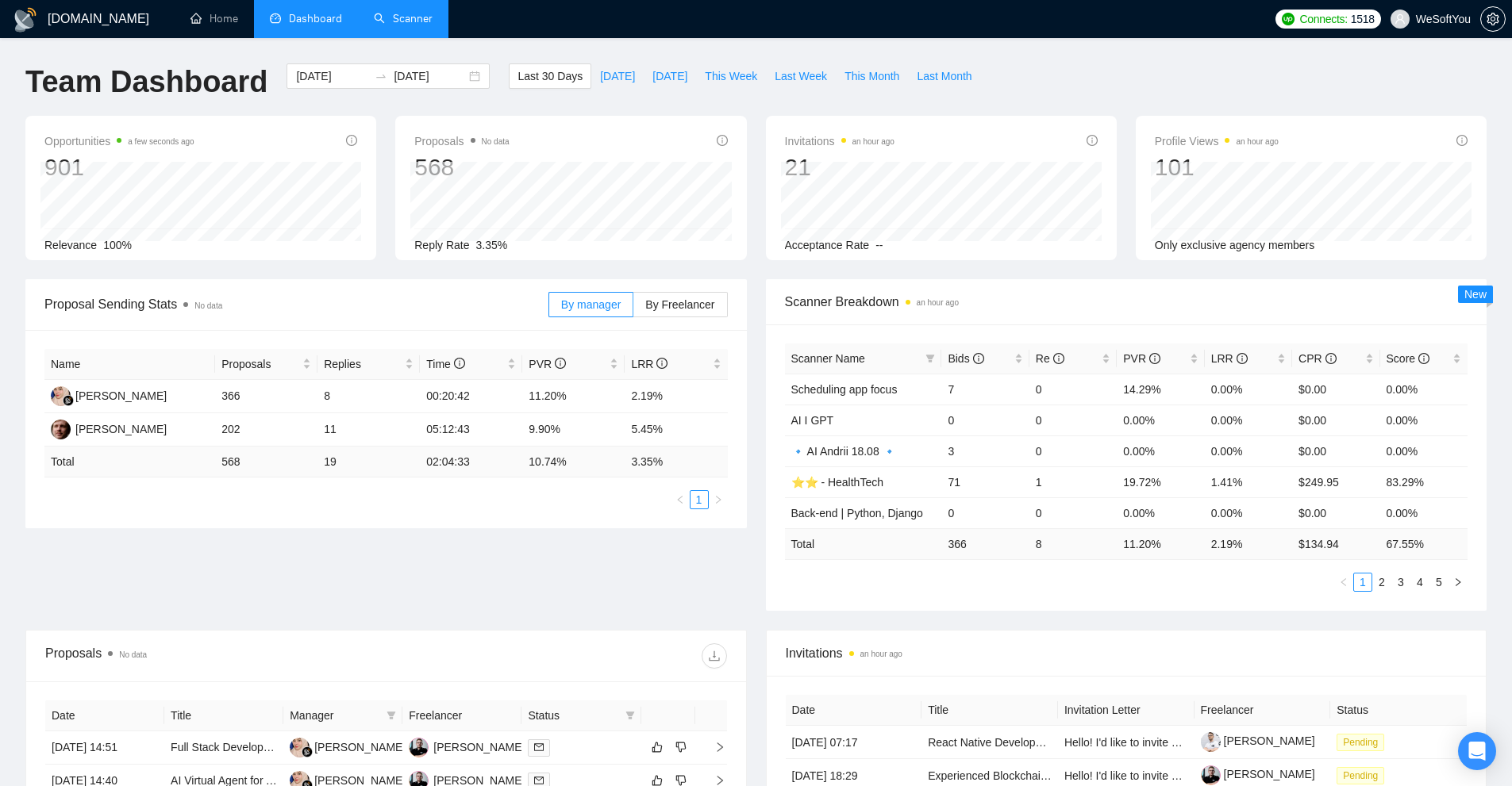
click at [426, 12] on link "Scanner" at bounding box center [402, 19] width 58 height 14
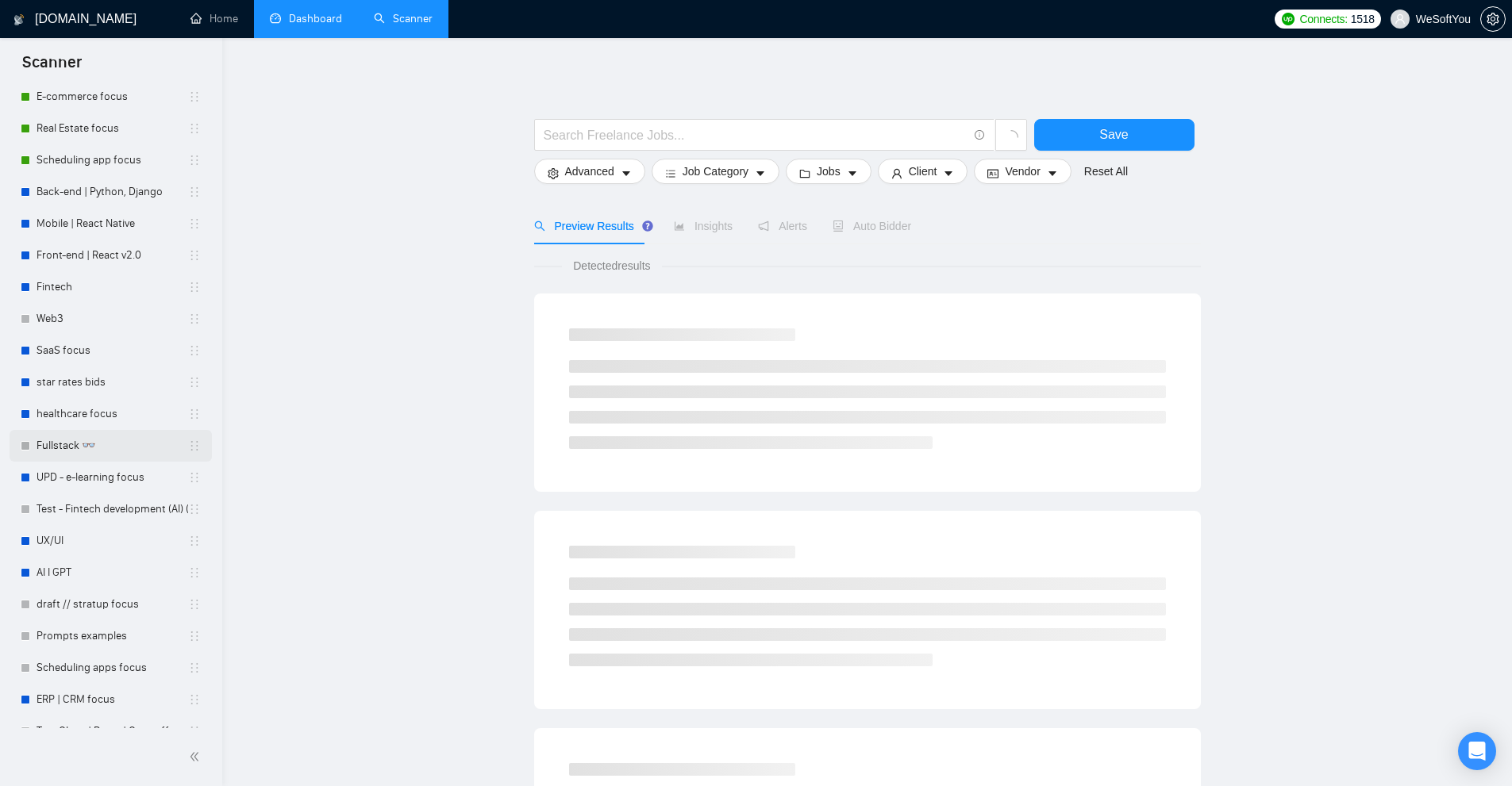
scroll to position [734, 0]
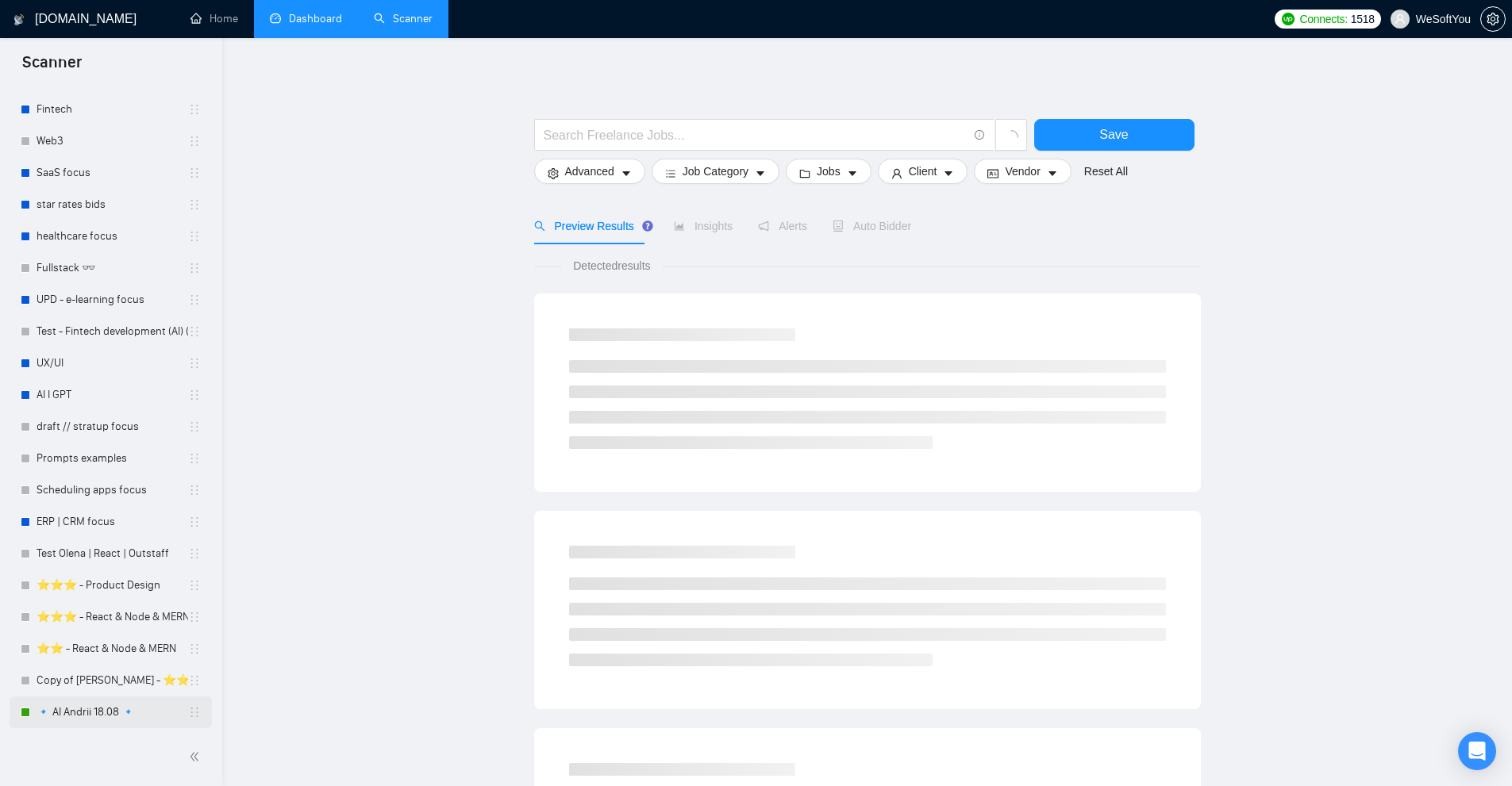
click at [114, 701] on link "🔹 AI Andrii 18.08 🔹" at bounding box center [112, 713] width 151 height 32
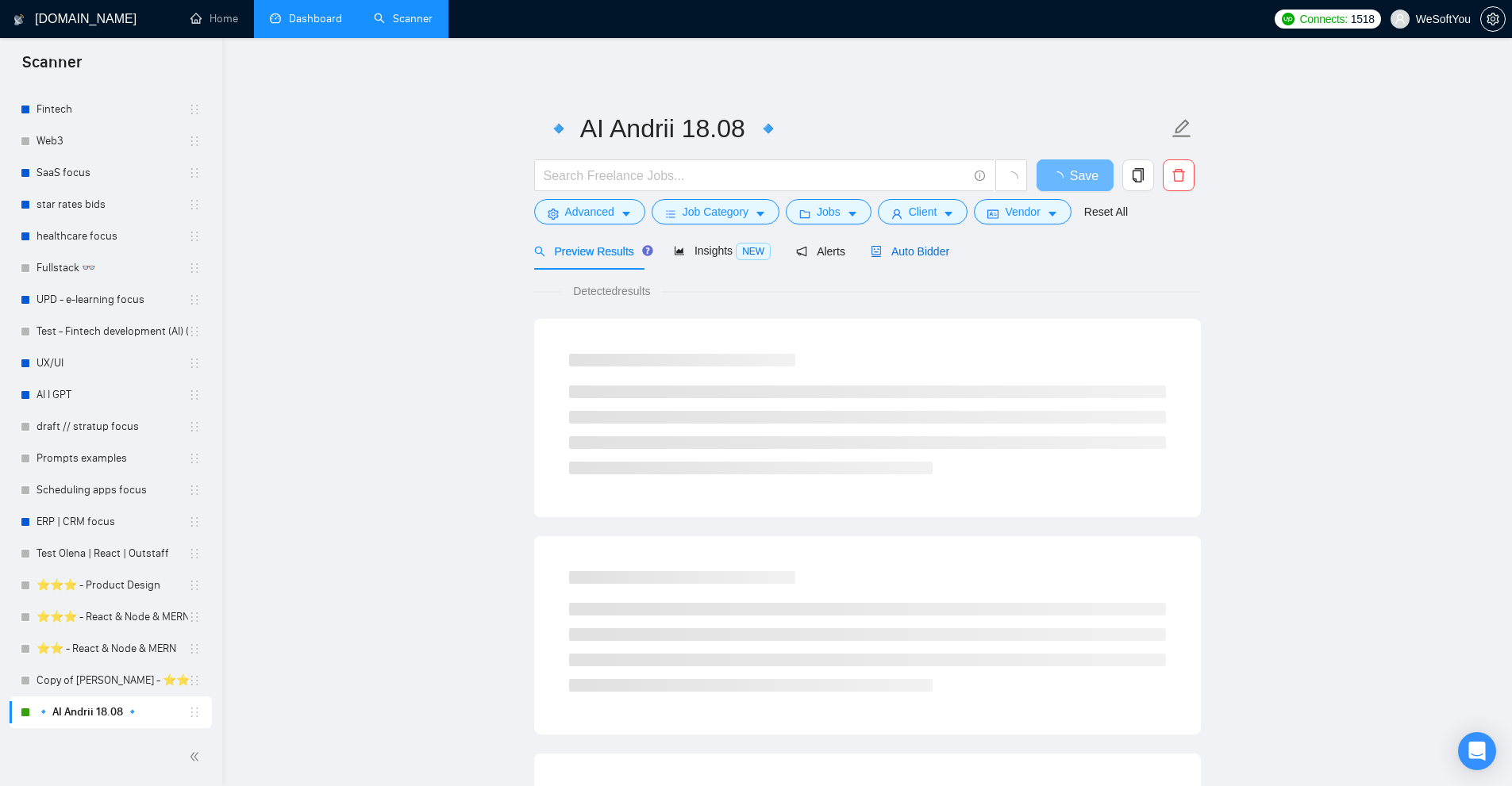
click at [927, 243] on div "Auto Bidder" at bounding box center [909, 251] width 78 height 18
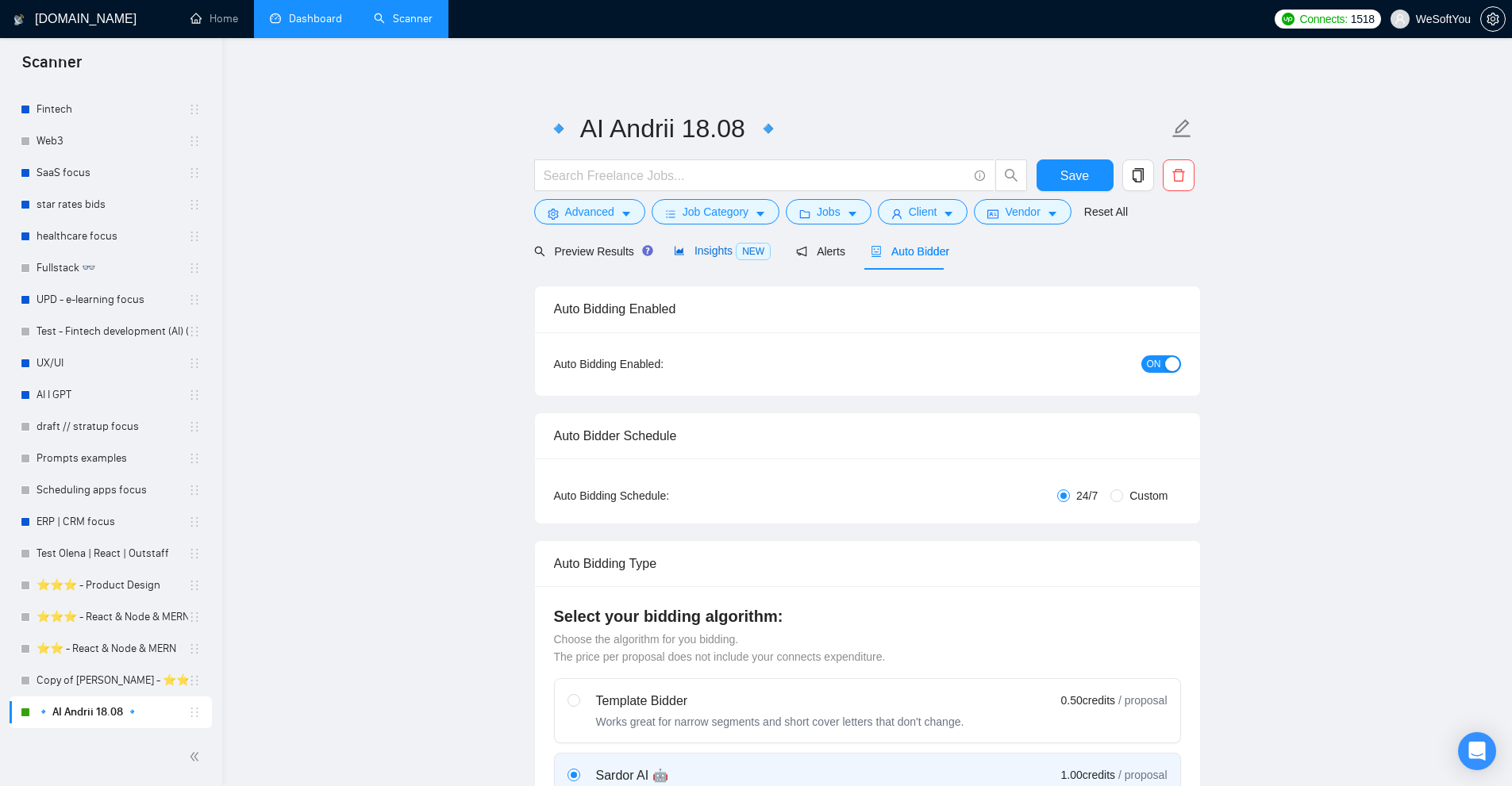
click at [705, 255] on span "Insights NEW" at bounding box center [722, 250] width 97 height 13
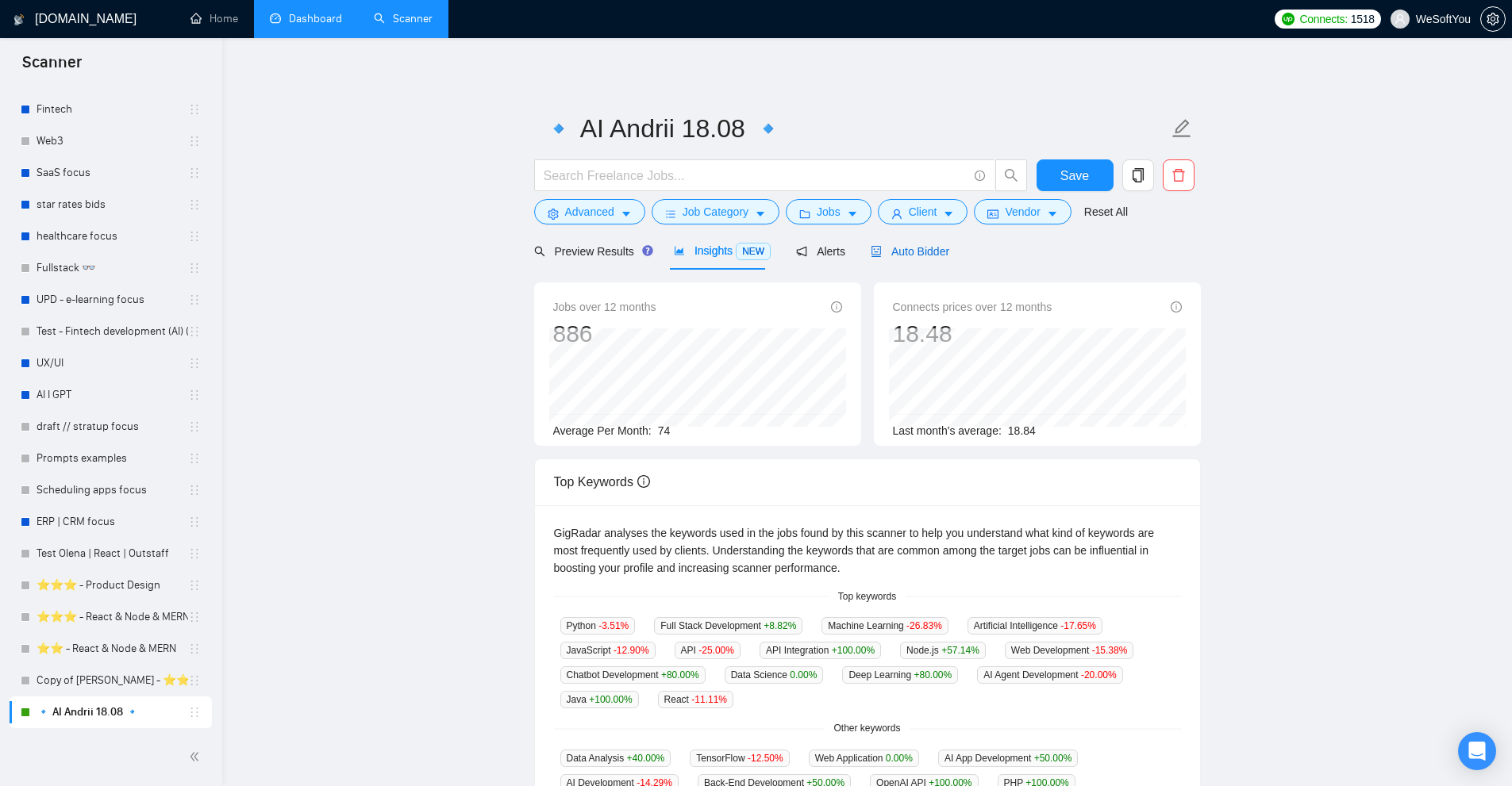
click at [931, 248] on span "Auto Bidder" at bounding box center [909, 251] width 78 height 13
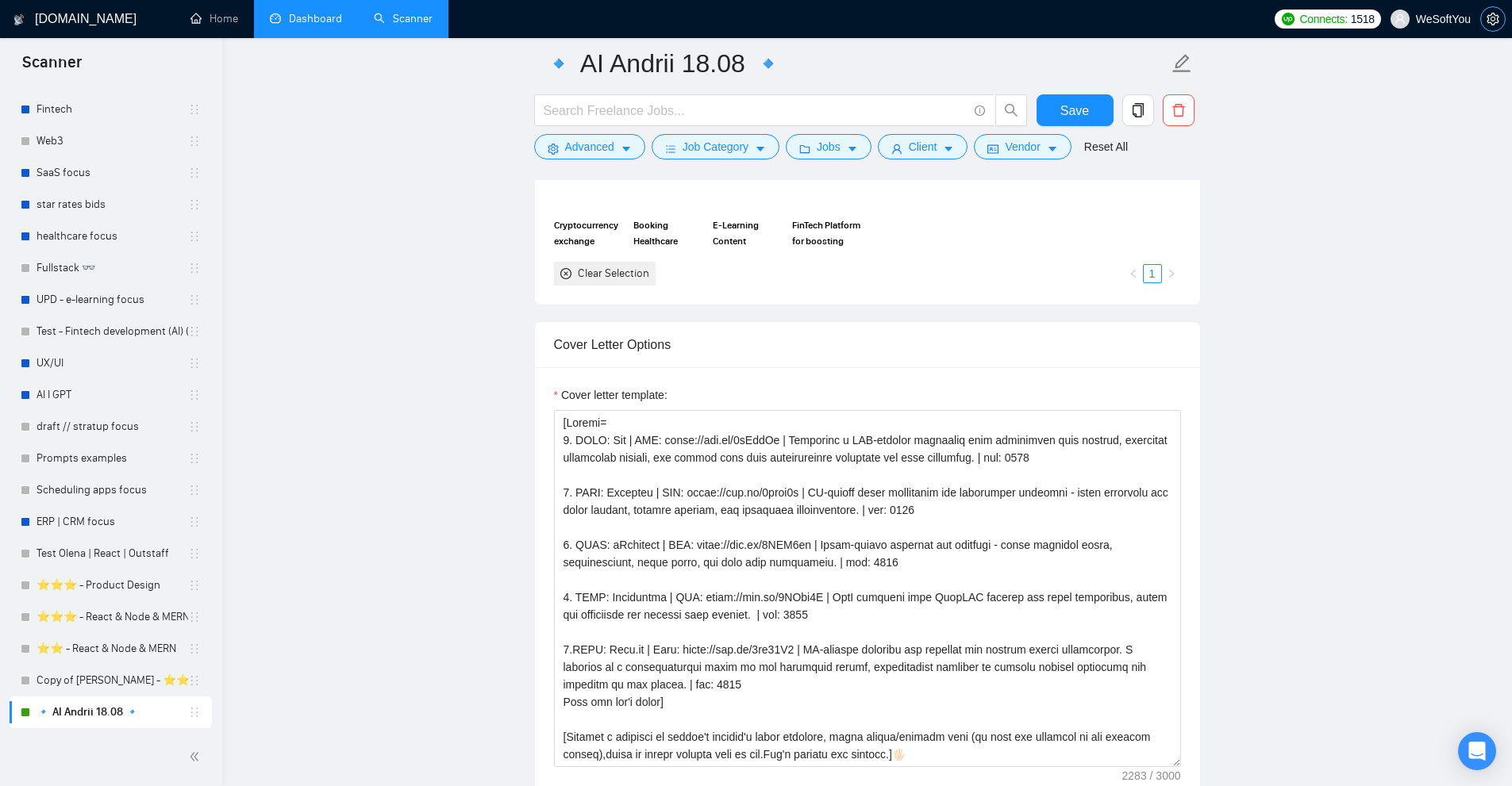
click at [1493, 23] on icon "setting" at bounding box center [1492, 19] width 13 height 13
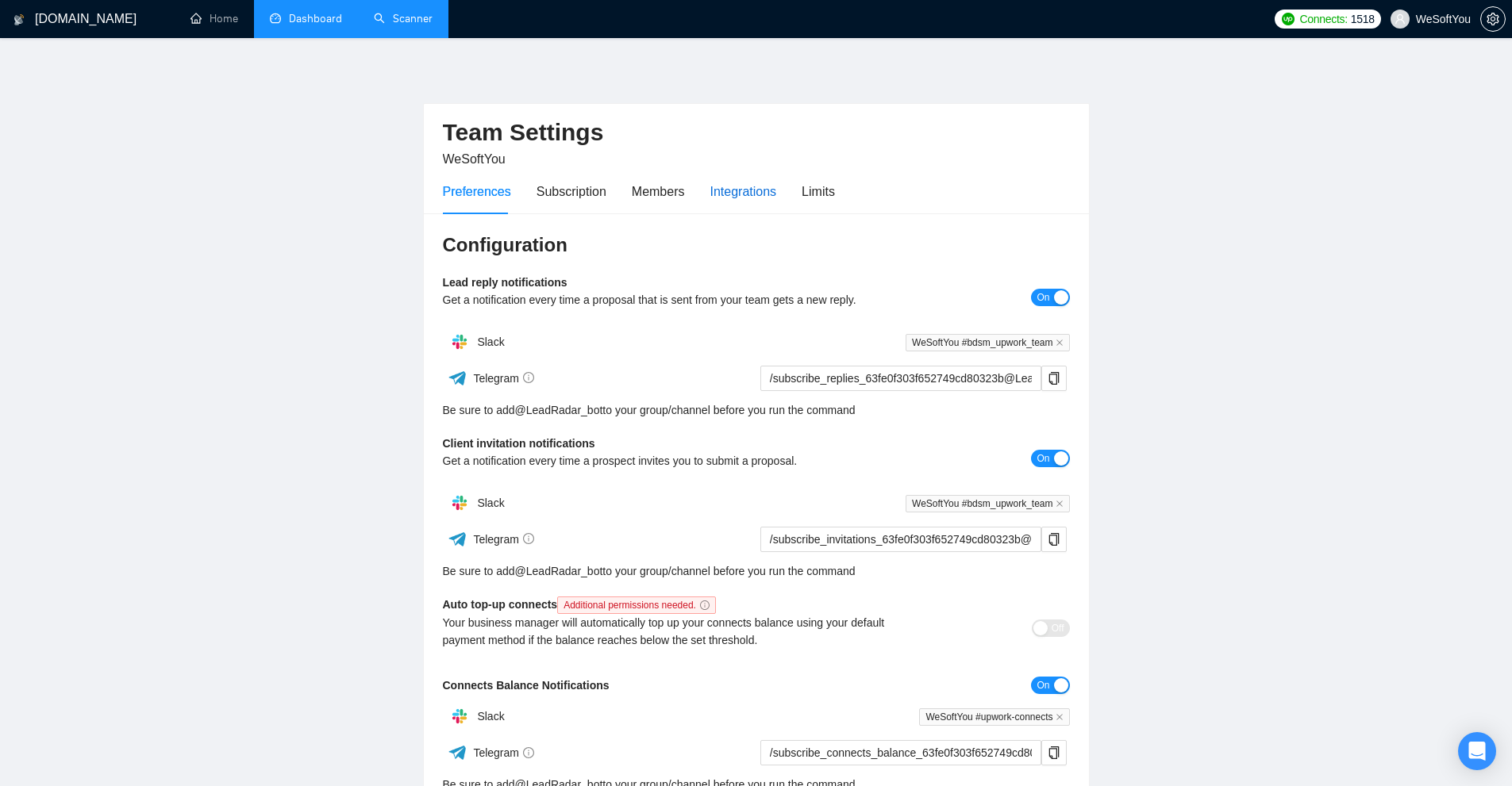
click at [764, 197] on div "Integrations" at bounding box center [743, 192] width 66 height 20
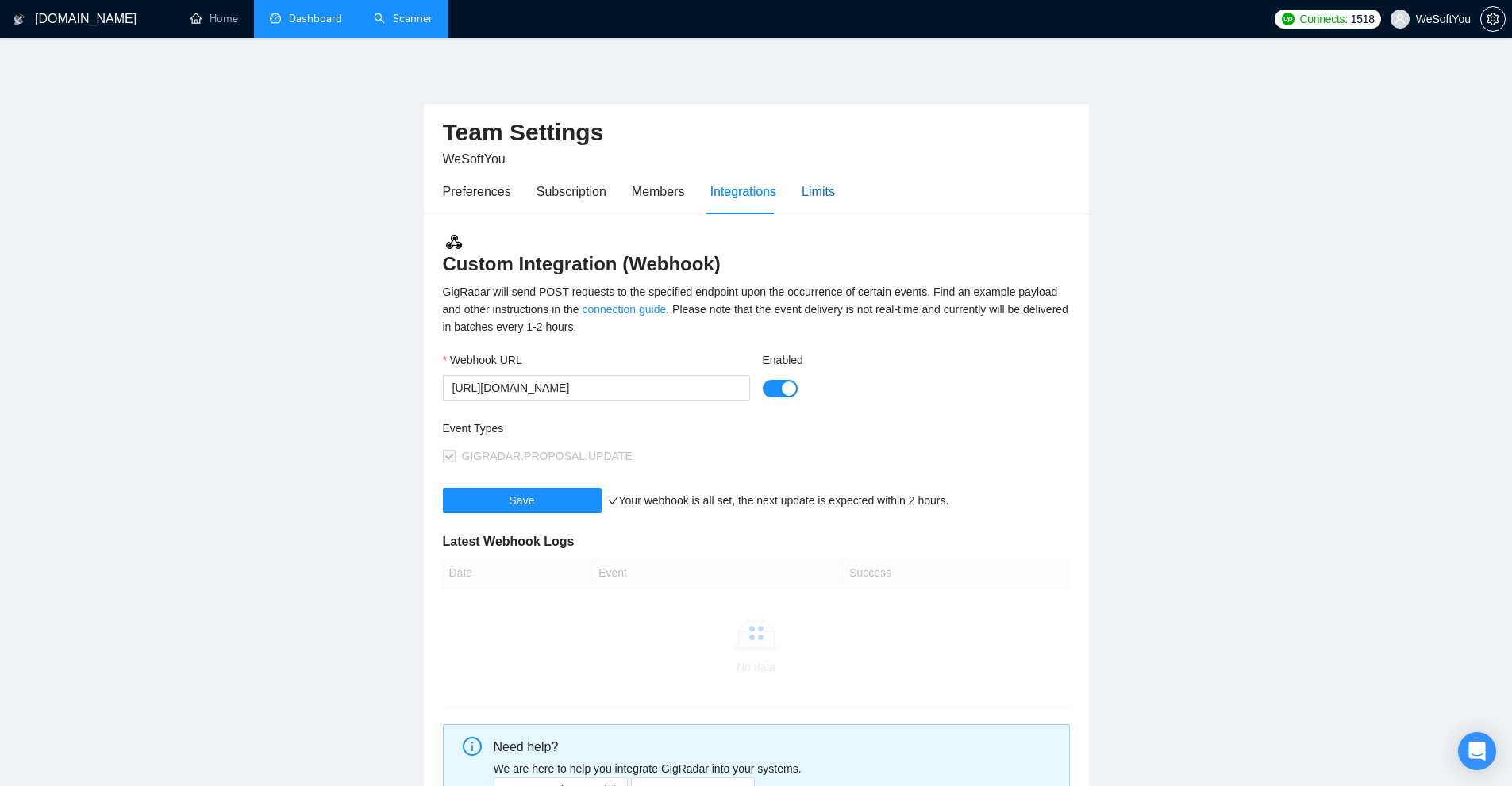
click at [801, 195] on div "Limits" at bounding box center [818, 192] width 34 height 20
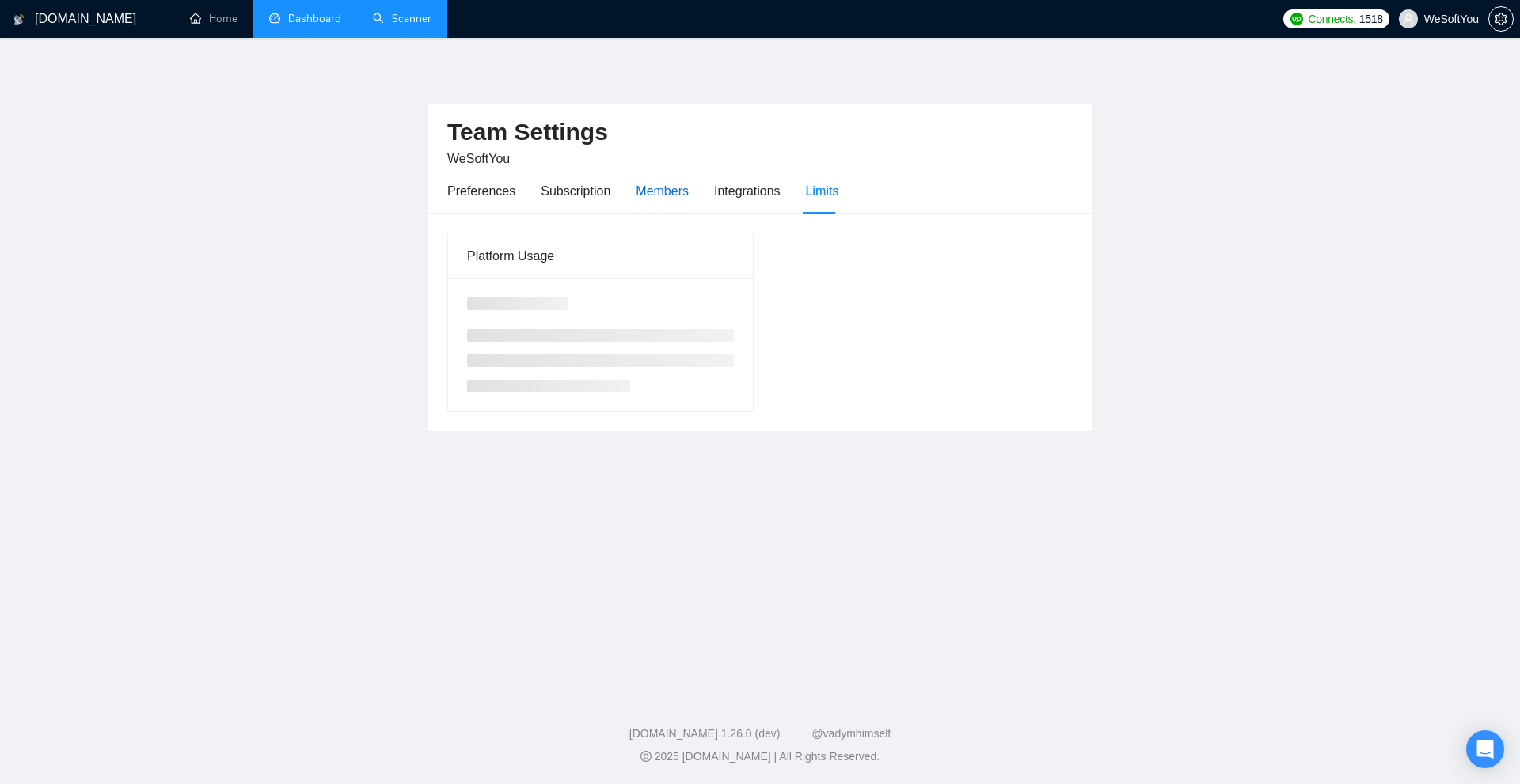
click at [644, 197] on div "Members" at bounding box center [663, 192] width 53 height 20
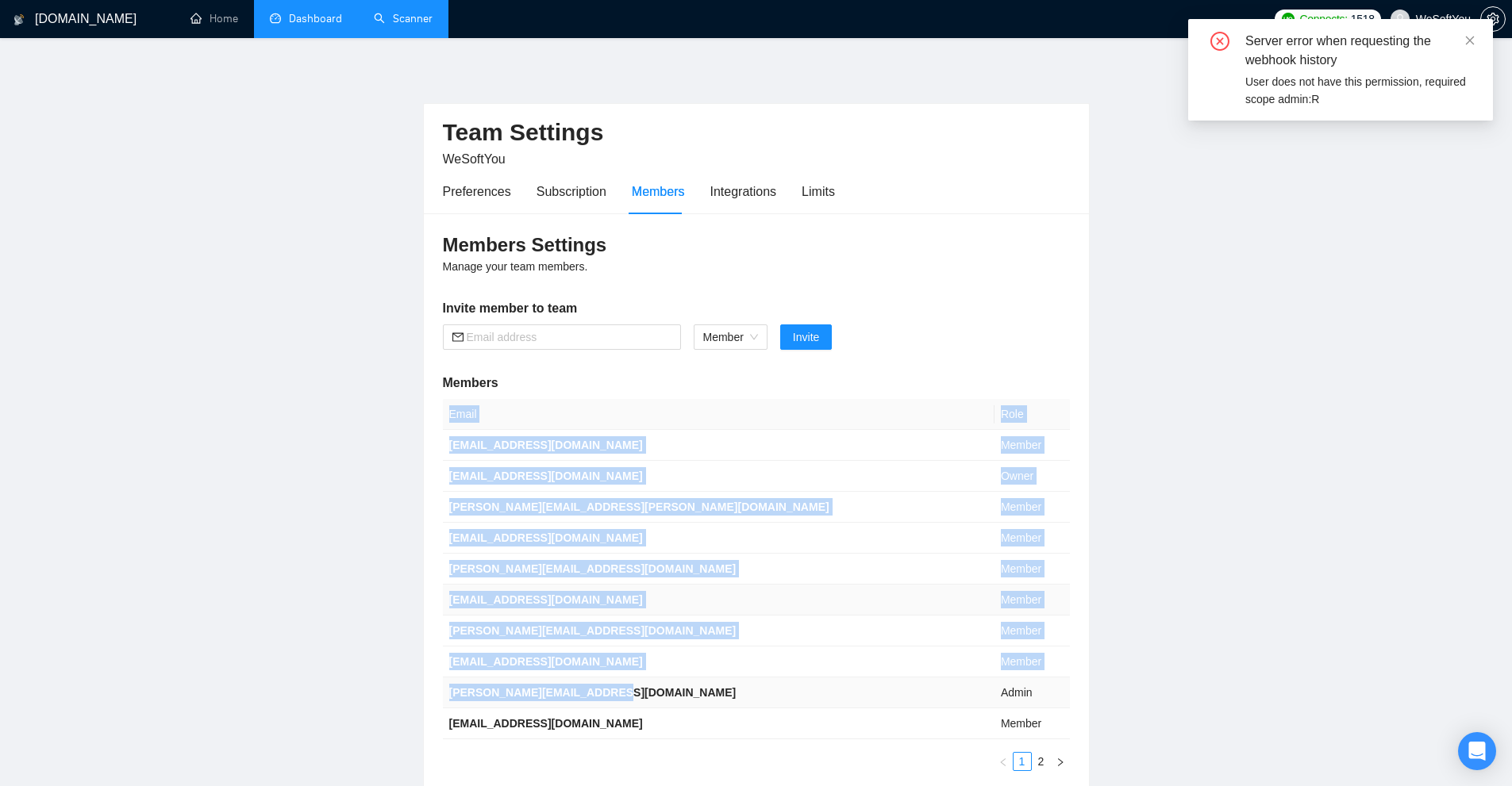
drag, startPoint x: 439, startPoint y: 445, endPoint x: 611, endPoint y: 705, distance: 311.7
click at [611, 705] on div "Members Settings Manage your team members. Invite member to team Member Invite …" at bounding box center [756, 502] width 665 height 577
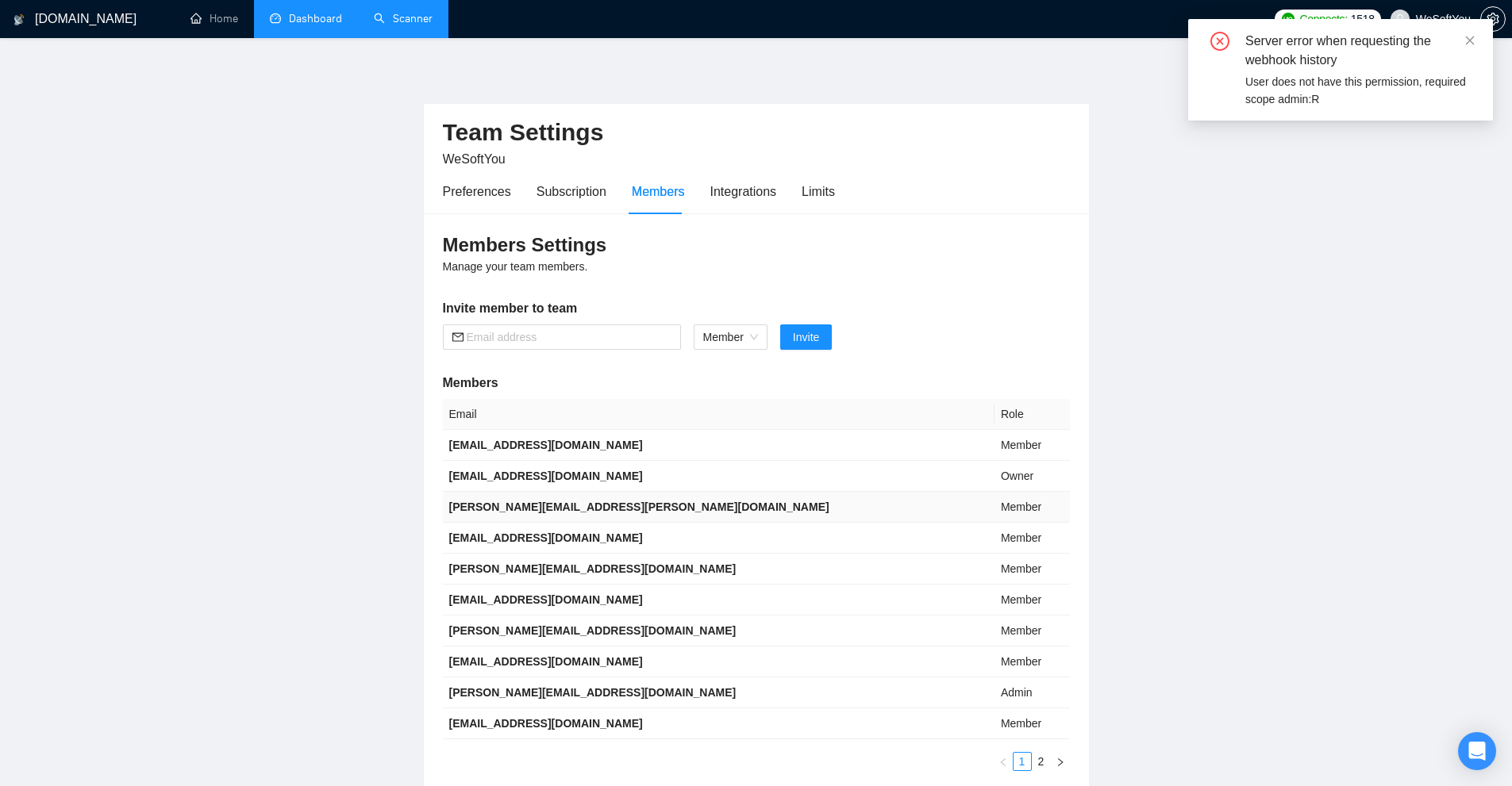
click at [936, 395] on div "Members Settings Manage your team members. Invite member to team Member Invite …" at bounding box center [756, 502] width 665 height 577
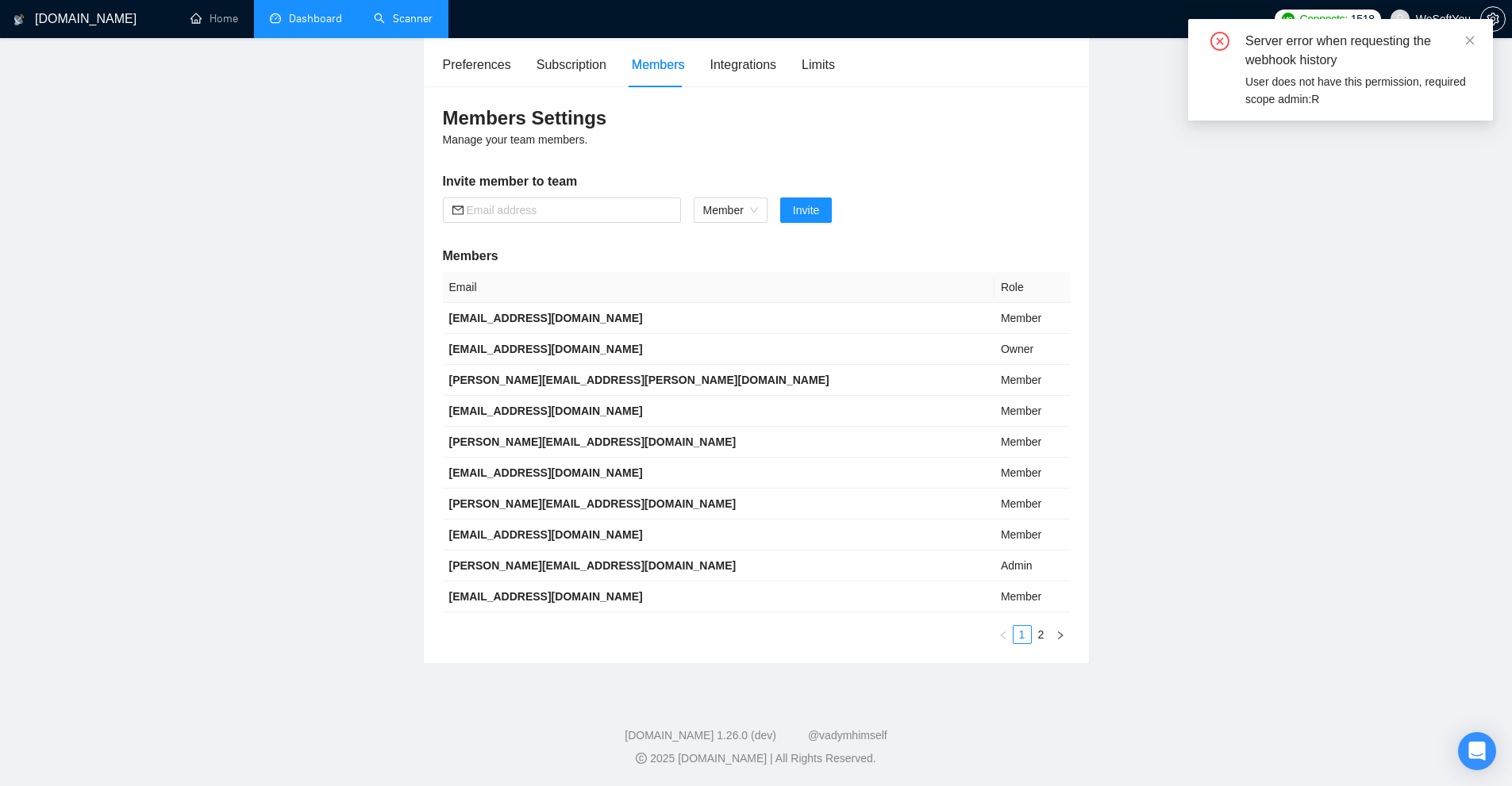
click at [1063, 620] on div "Email Role [PERSON_NAME][EMAIL_ADDRESS][DOMAIN_NAME] Member [EMAIL_ADDRESS][DOM…" at bounding box center [756, 458] width 627 height 372
click at [1061, 638] on icon "right" at bounding box center [1060, 636] width 10 height 10
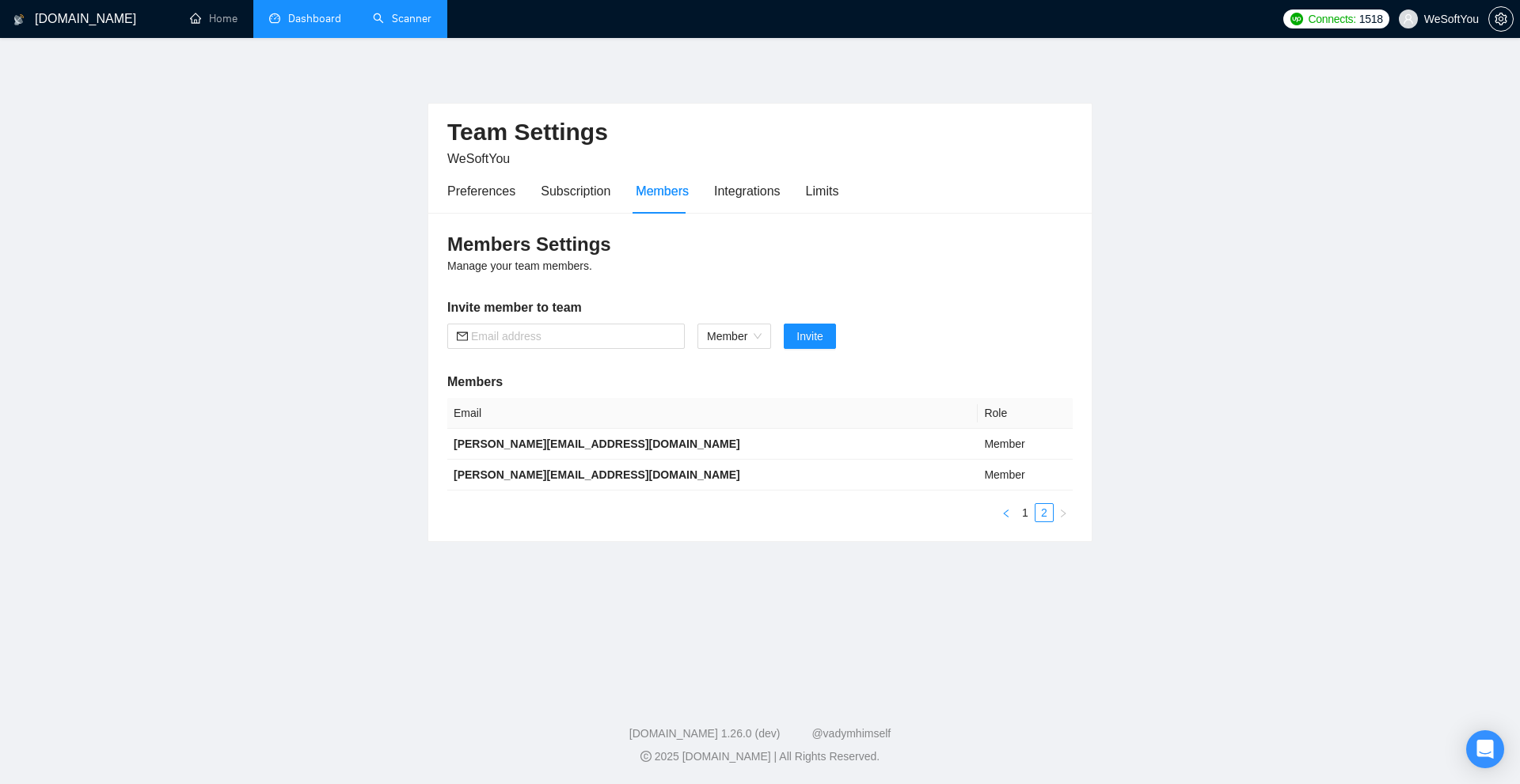
click at [1006, 515] on icon "left" at bounding box center [1006, 513] width 10 height 10
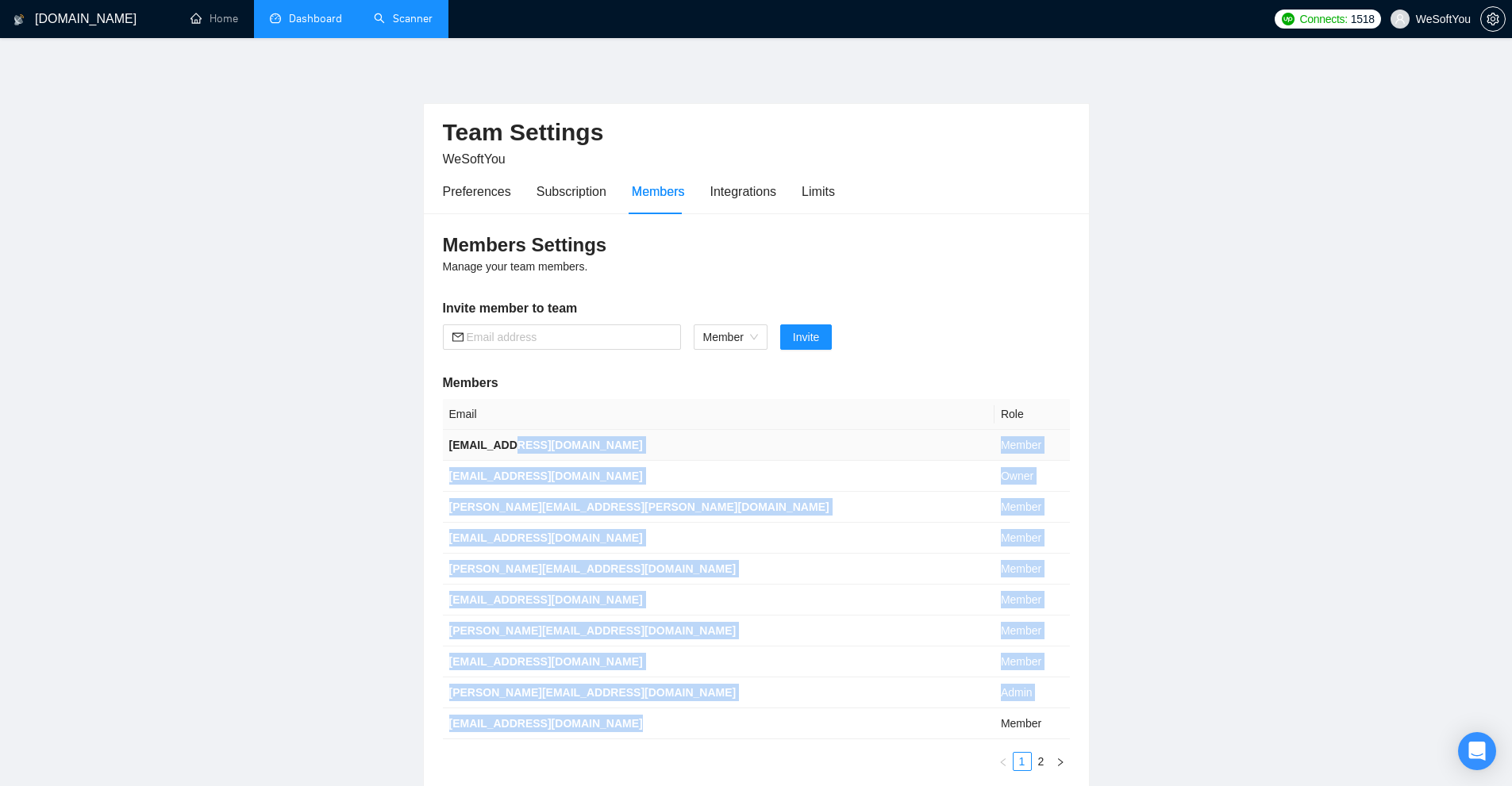
drag, startPoint x: 661, startPoint y: 725, endPoint x: 510, endPoint y: 451, distance: 312.9
click at [511, 445] on tbody "[EMAIL_ADDRESS][DOMAIN_NAME] Member [PERSON_NAME][EMAIL_ADDRESS][PERSON_NAME][D…" at bounding box center [756, 584] width 627 height 310
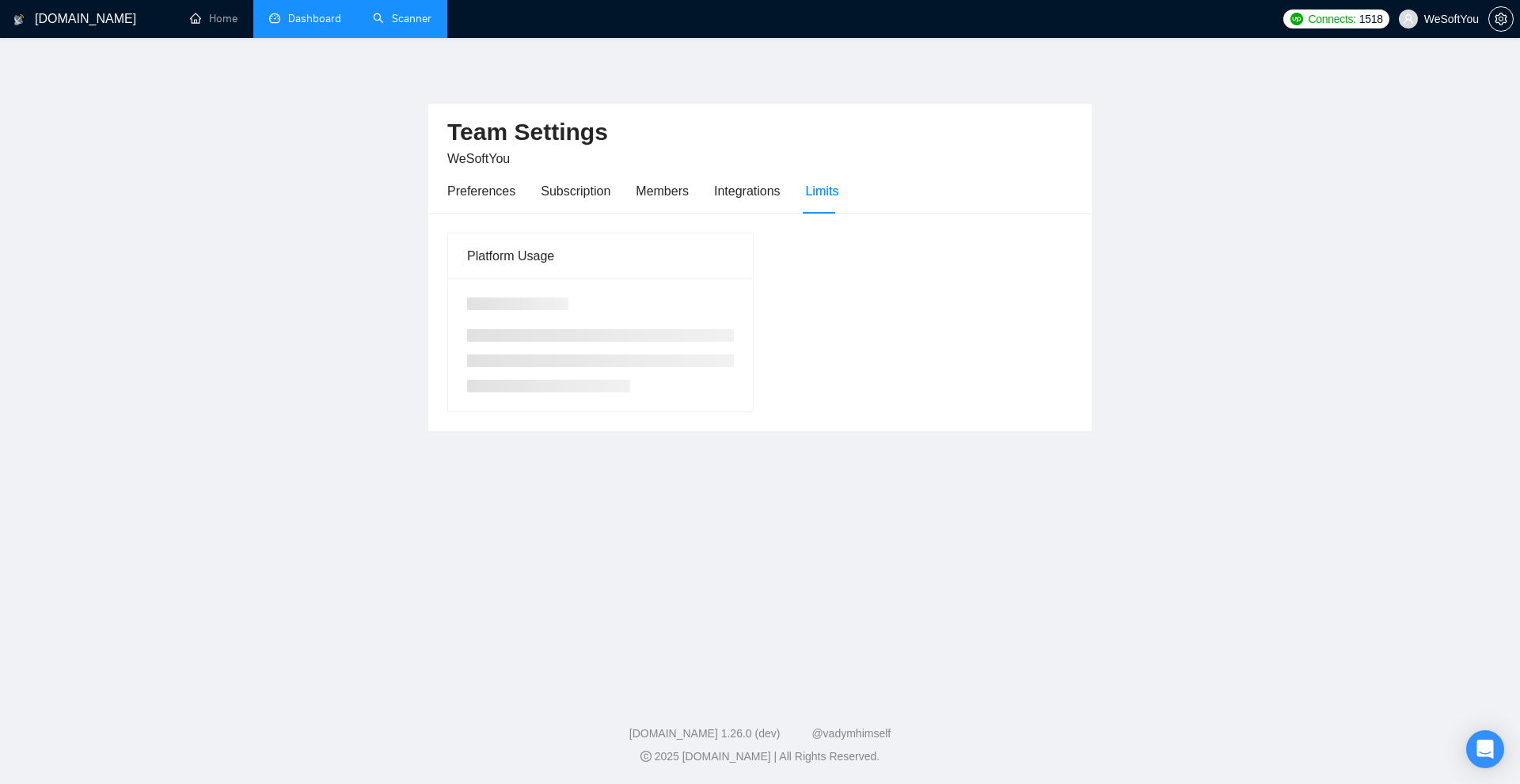
click at [414, 26] on link "Scanner" at bounding box center [401, 19] width 58 height 14
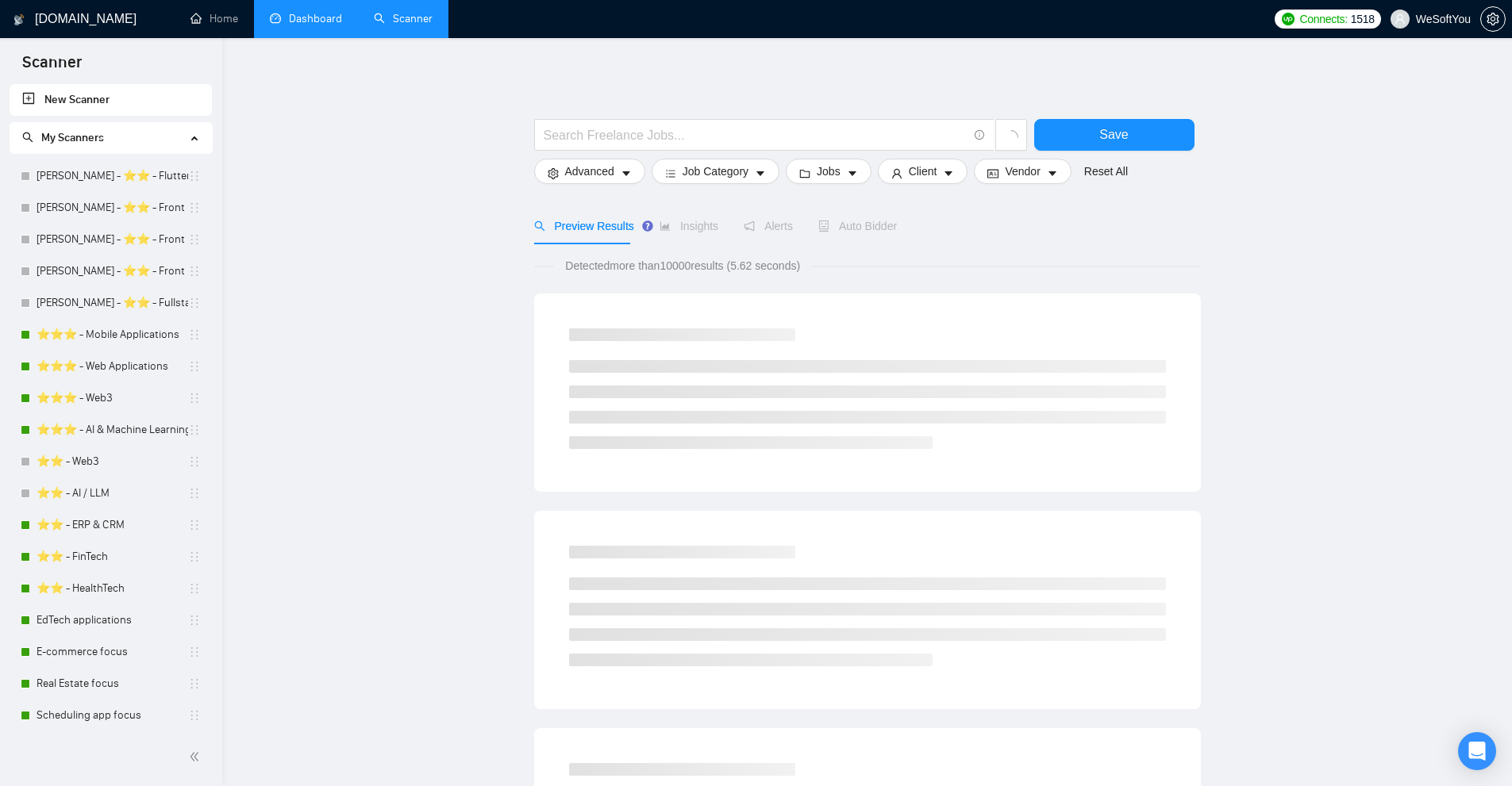
scroll to position [736, 0]
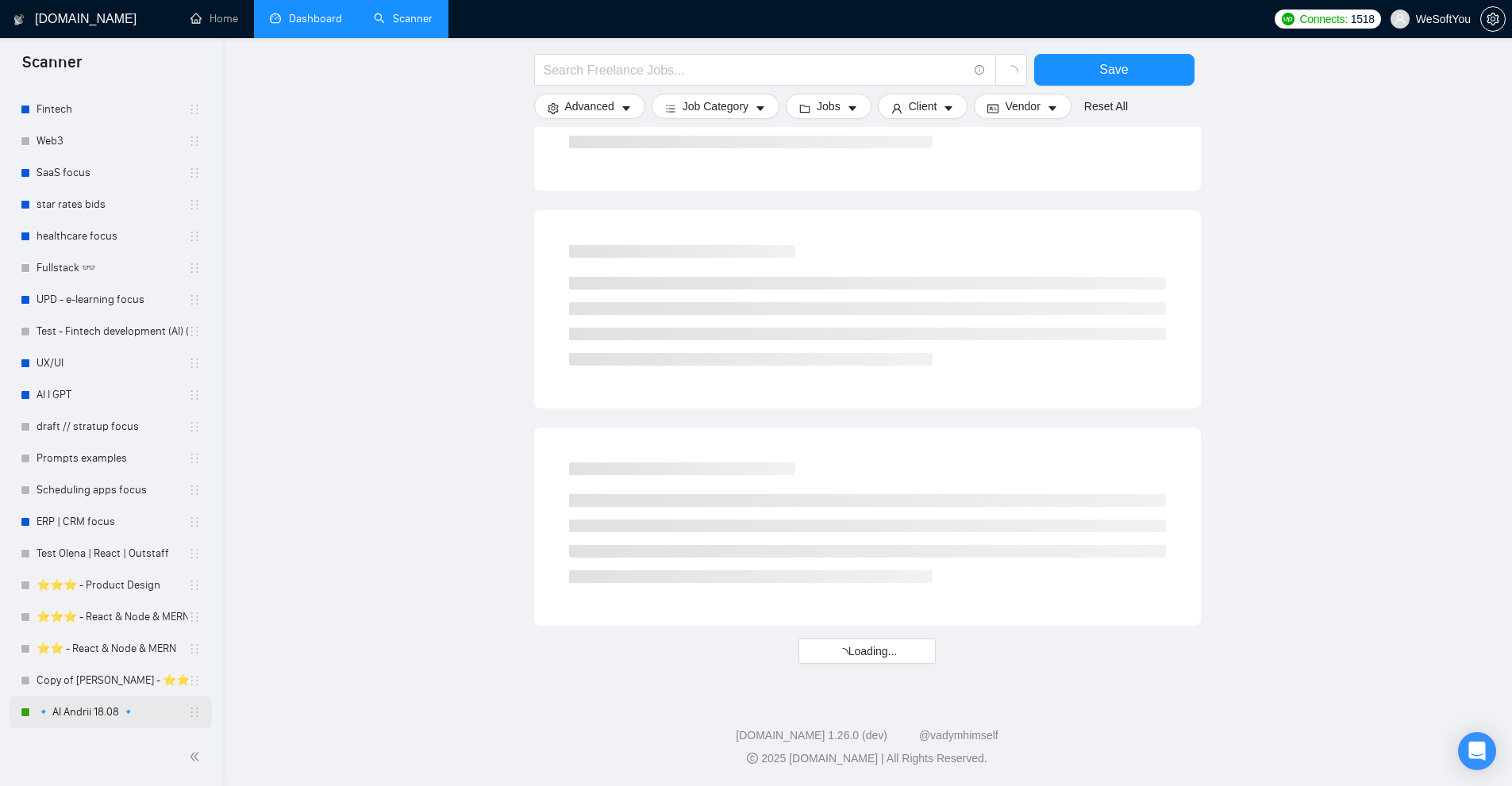
click at [141, 709] on link "🔹 AI Andrii 18.08 🔹" at bounding box center [112, 713] width 151 height 32
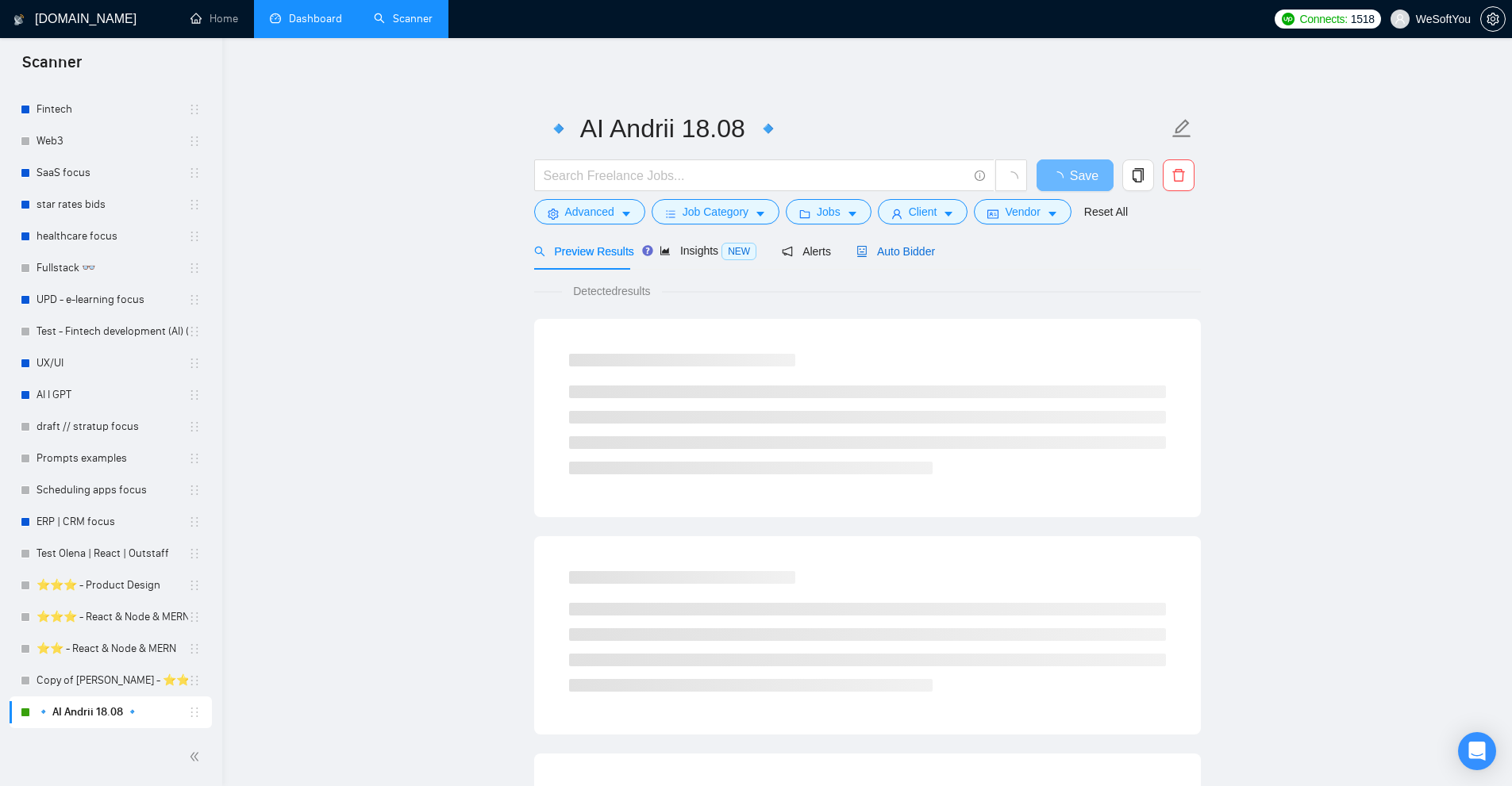
click at [880, 250] on span "Auto Bidder" at bounding box center [895, 251] width 78 height 13
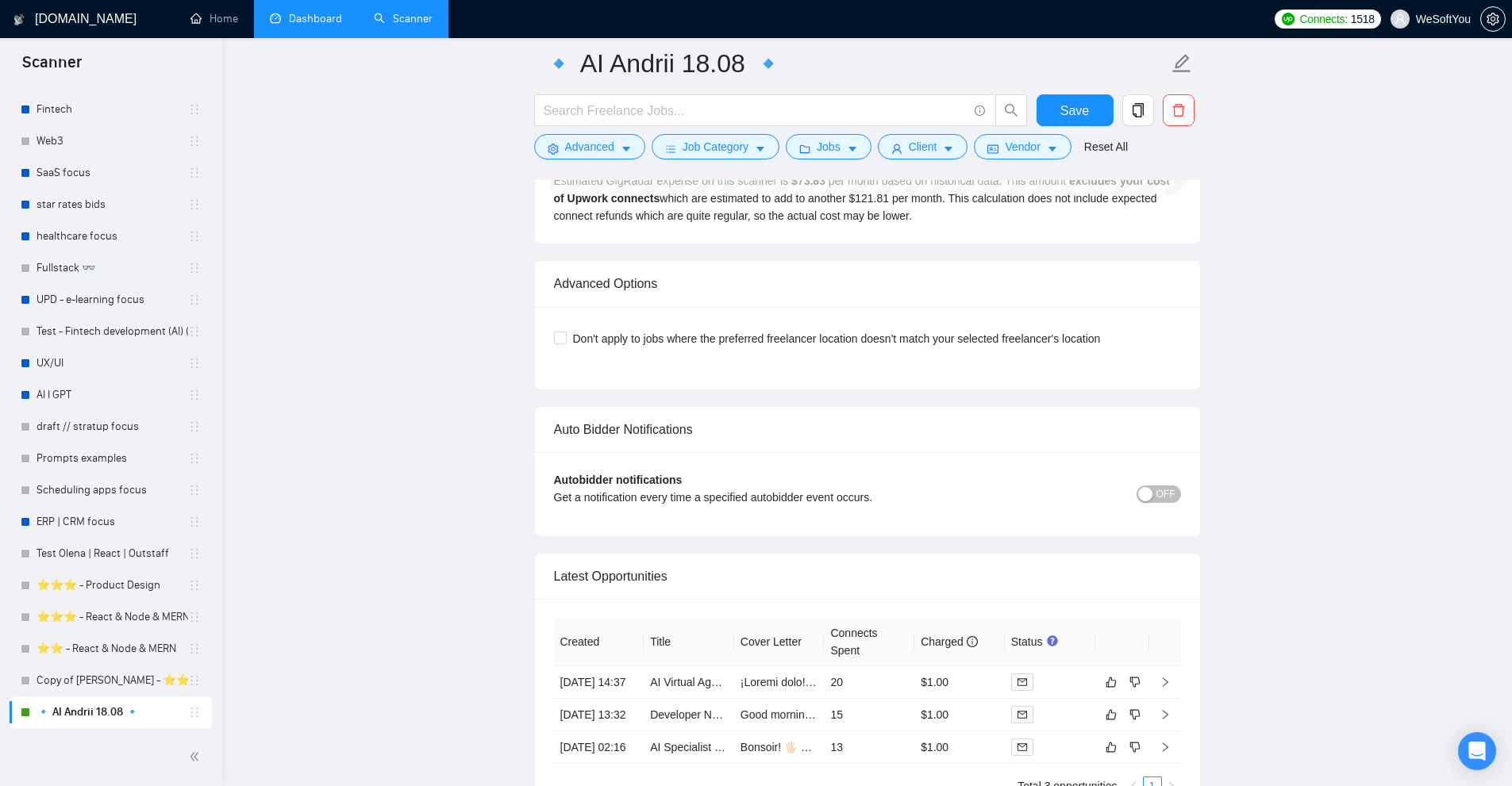
scroll to position [3721, 0]
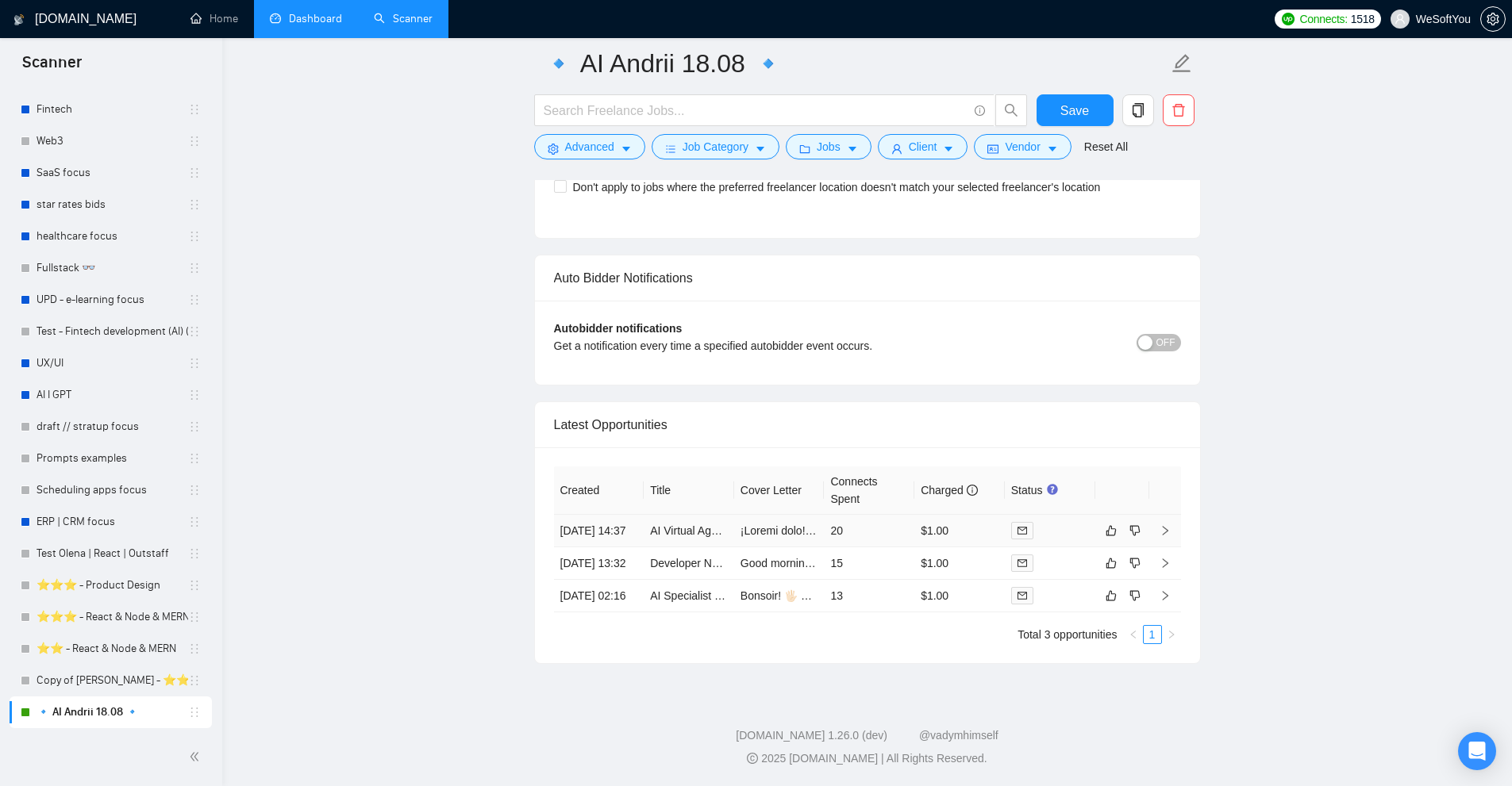
click at [879, 515] on td "20" at bounding box center [868, 531] width 90 height 33
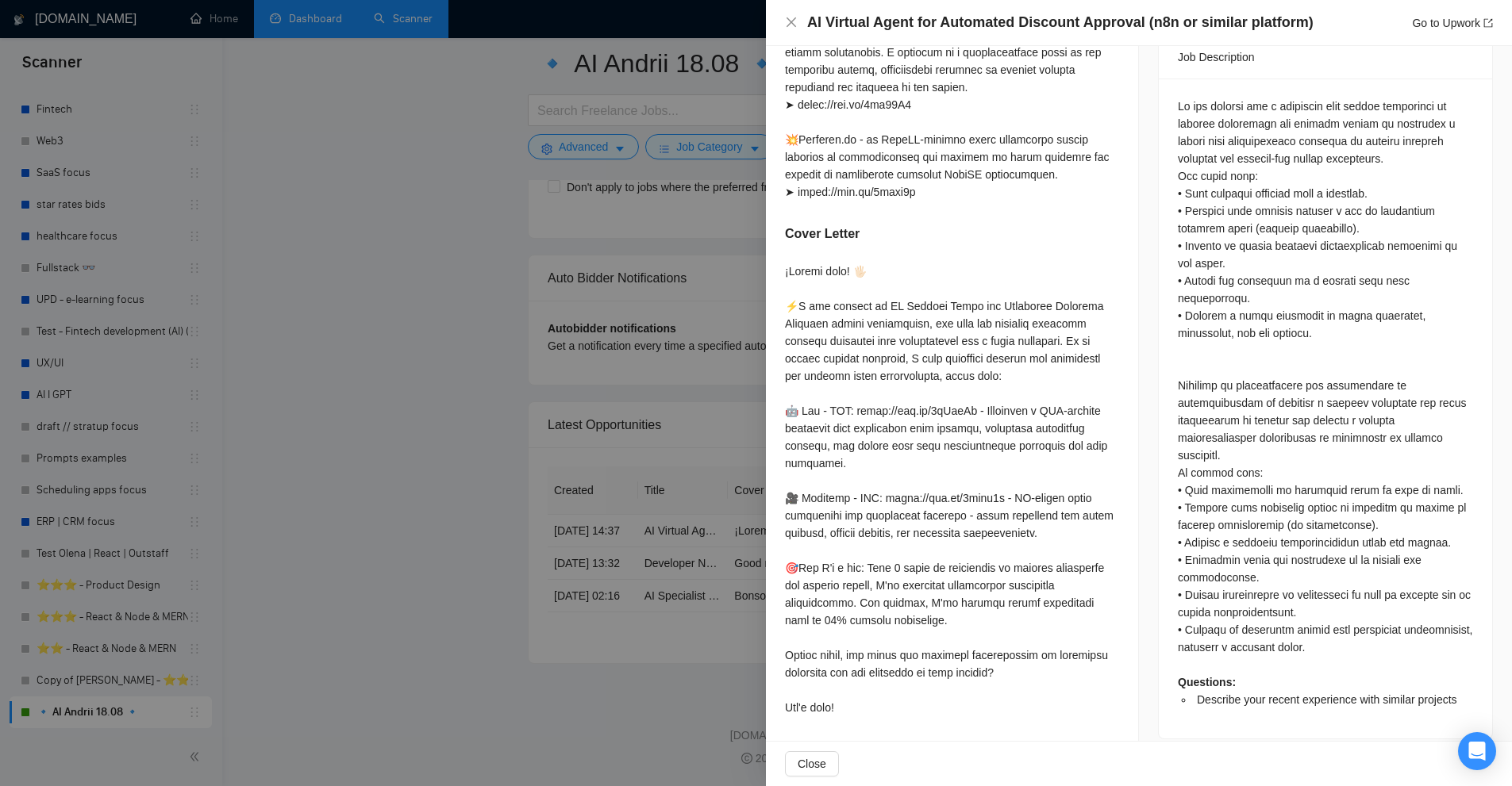
scroll to position [515, 0]
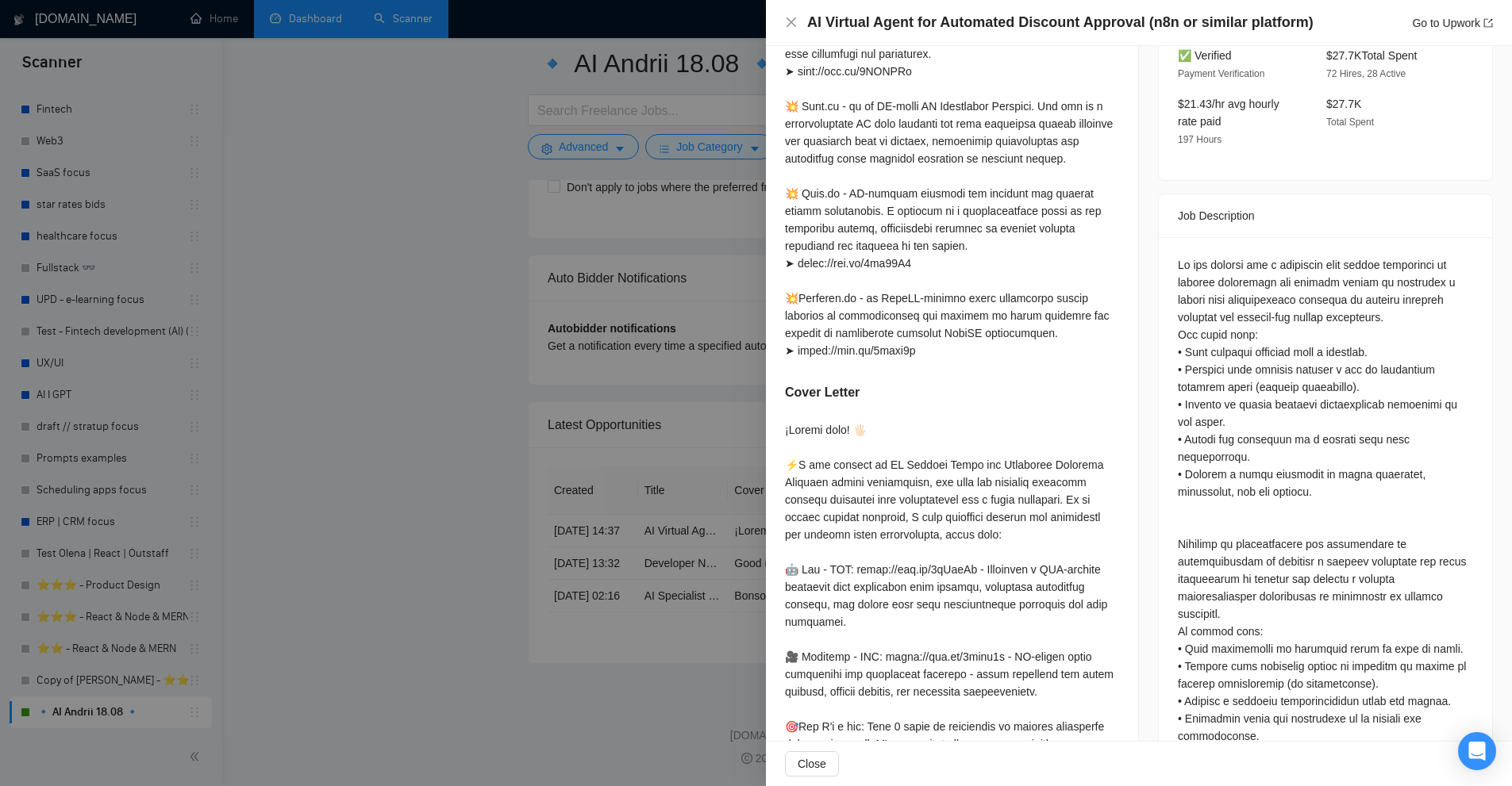
click at [737, 313] on div at bounding box center [756, 393] width 1512 height 786
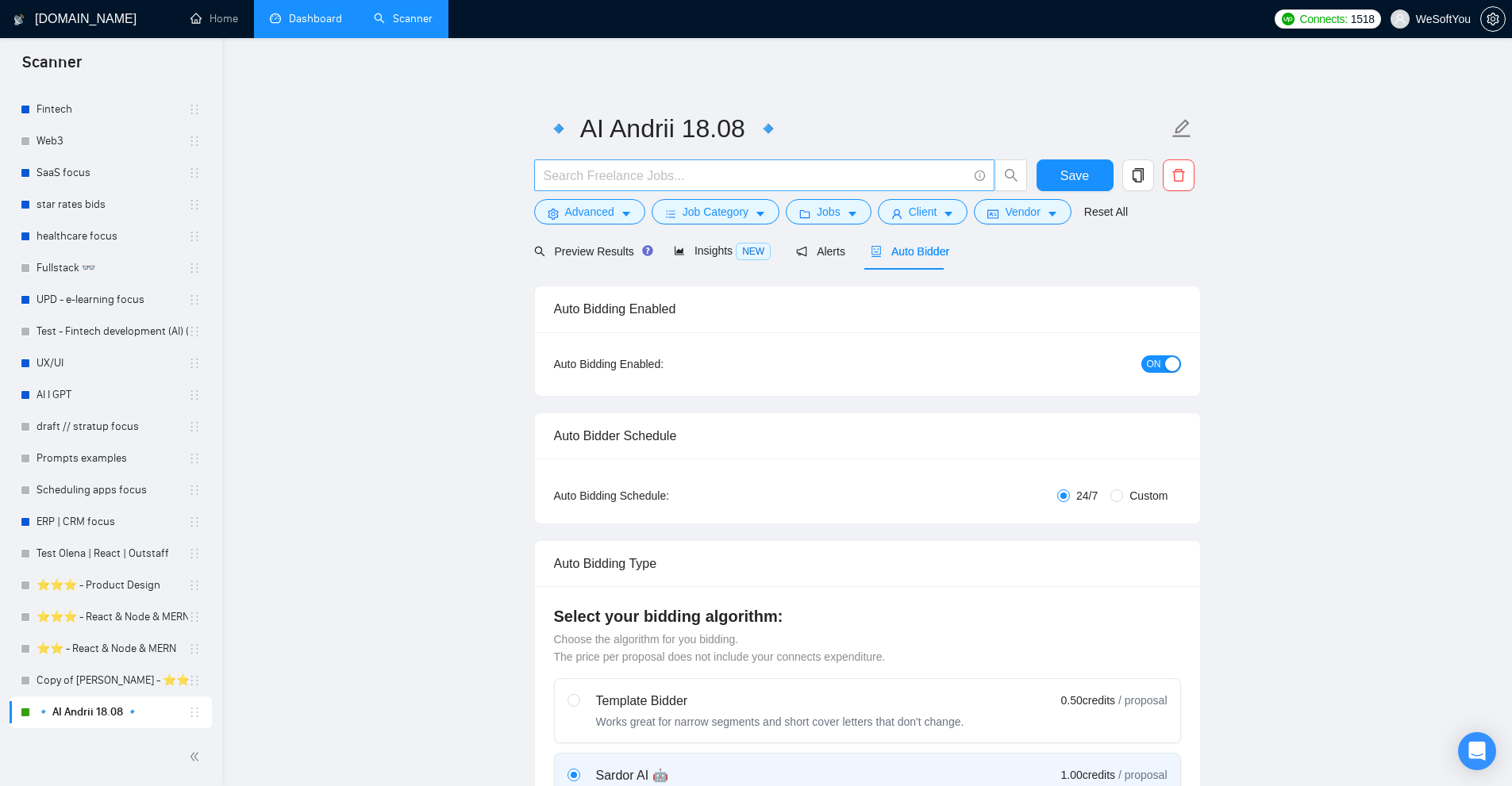
click at [627, 164] on span at bounding box center [763, 175] width 460 height 32
click at [615, 215] on button "Advanced" at bounding box center [589, 212] width 111 height 26
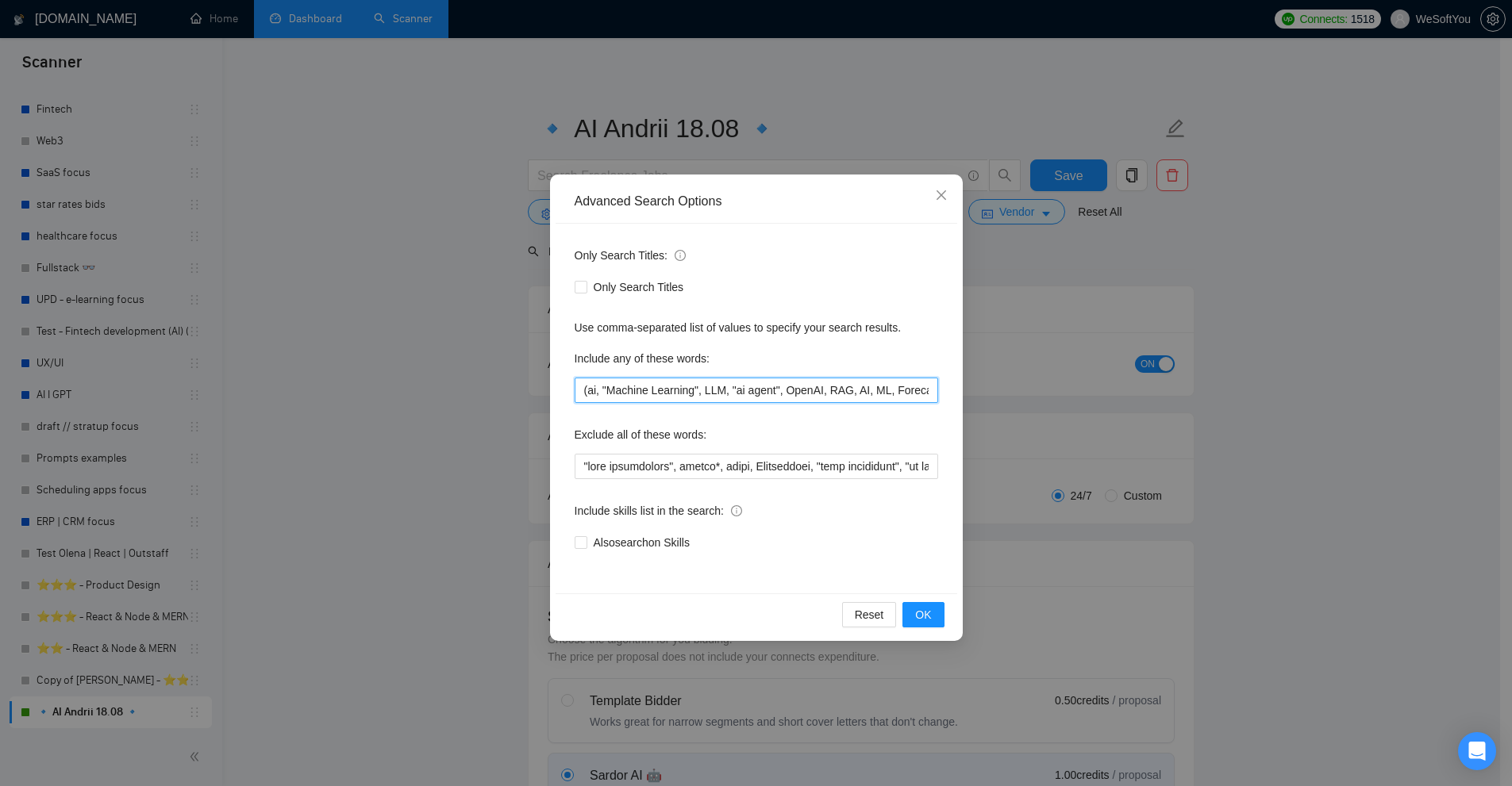
click at [631, 390] on input "(ai, "Machine Learning", LLM, "ai agent", OpenAI, RAG, AI, ML, Forecasting, "Ta…" at bounding box center [756, 390] width 363 height 26
click at [1120, 389] on div "Advanced Search Options Only Search Titles: Only Search Titles Use comma-separa…" at bounding box center [756, 393] width 1512 height 786
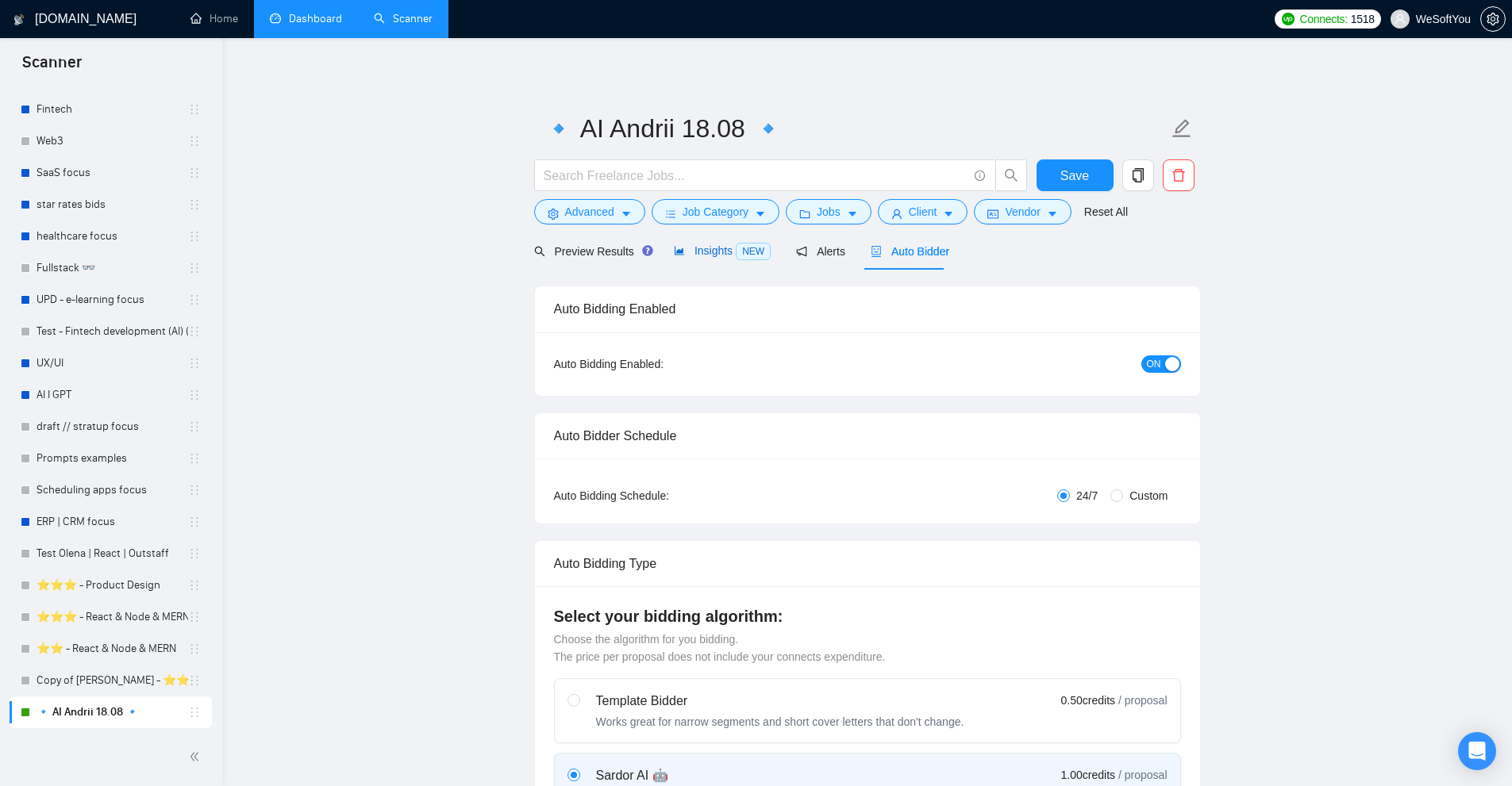
click at [714, 250] on span "Insights NEW" at bounding box center [722, 250] width 97 height 13
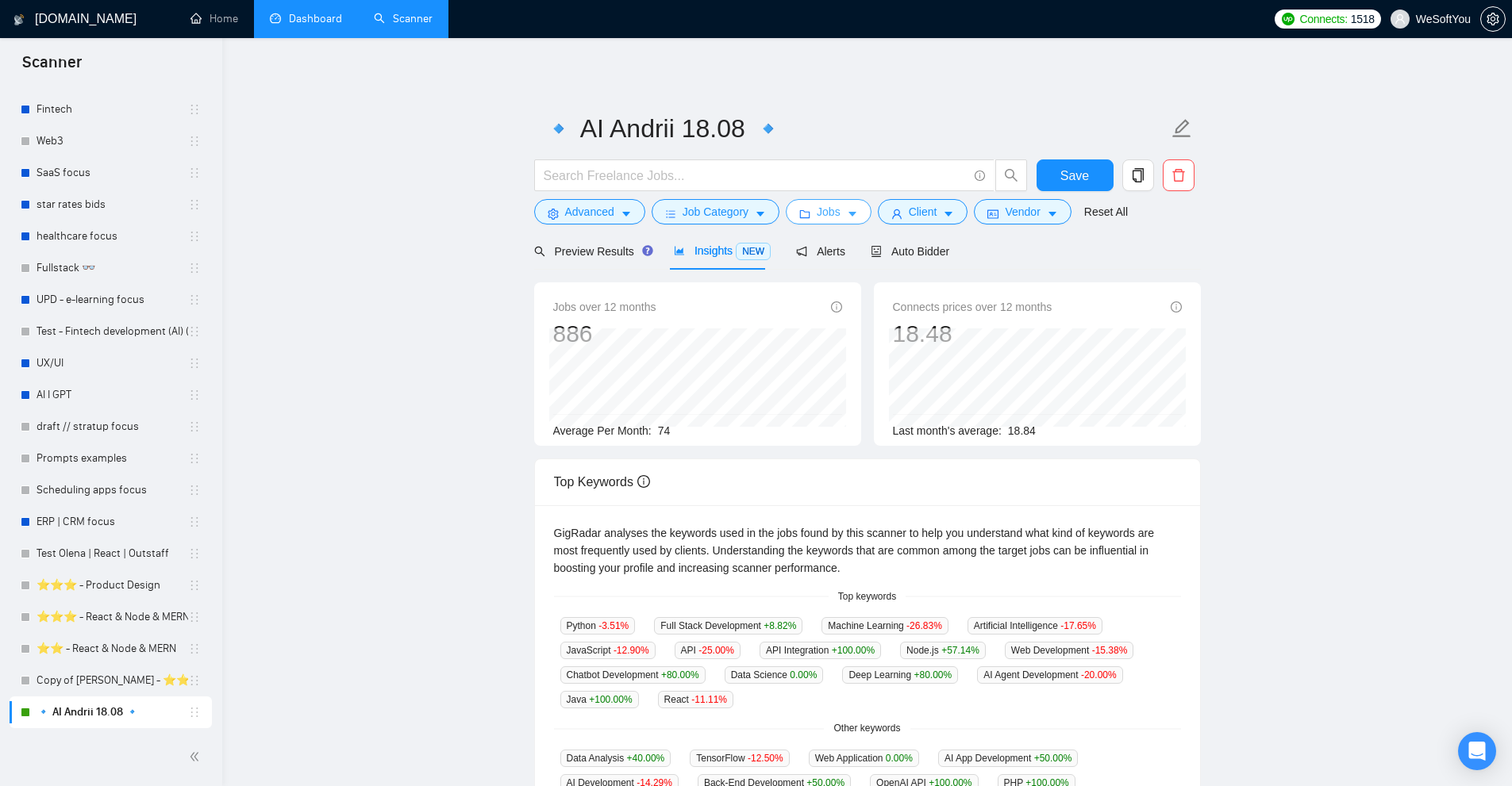
click at [820, 219] on span "Jobs" at bounding box center [829, 212] width 24 height 18
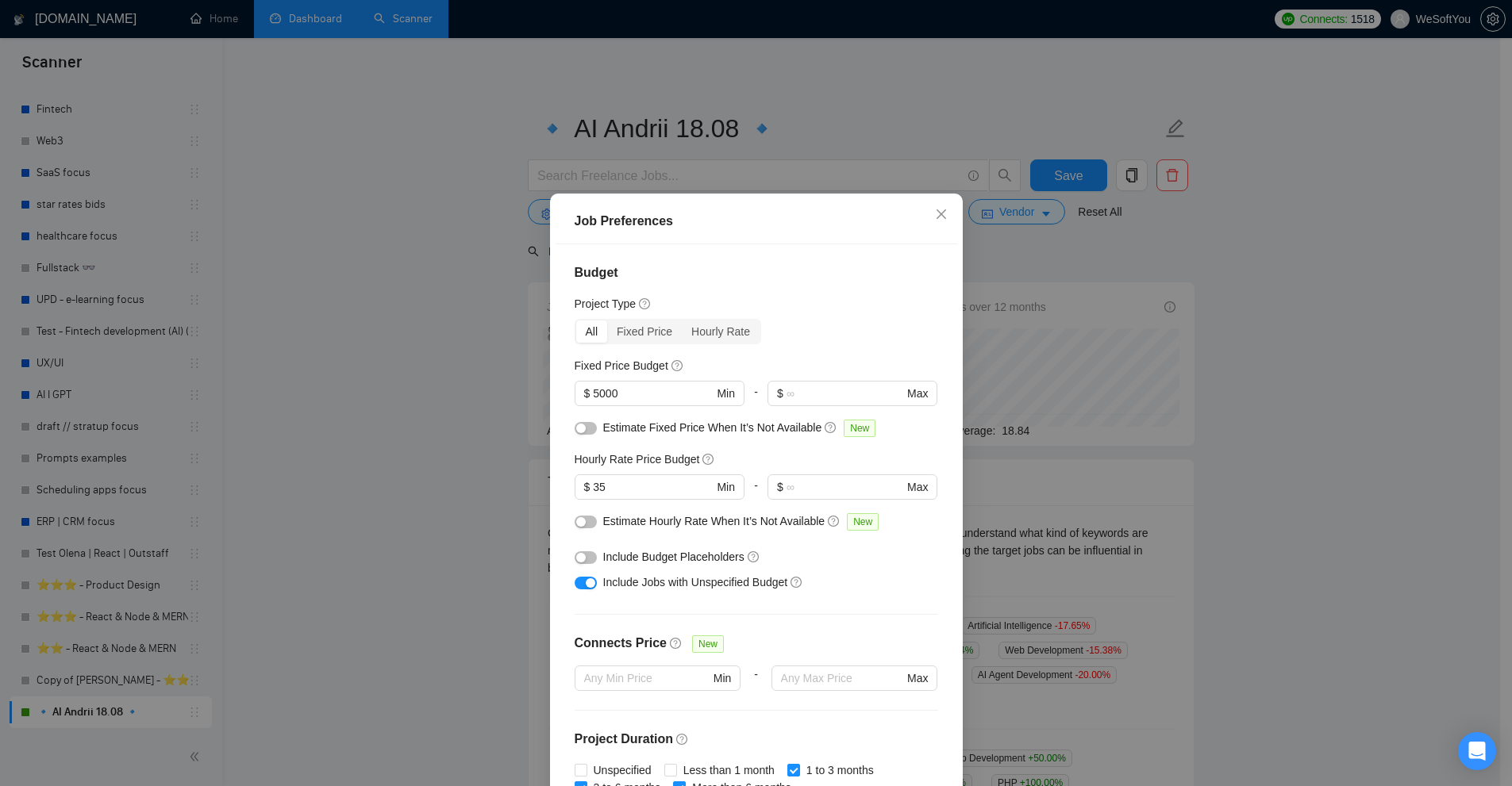
scroll to position [238, 0]
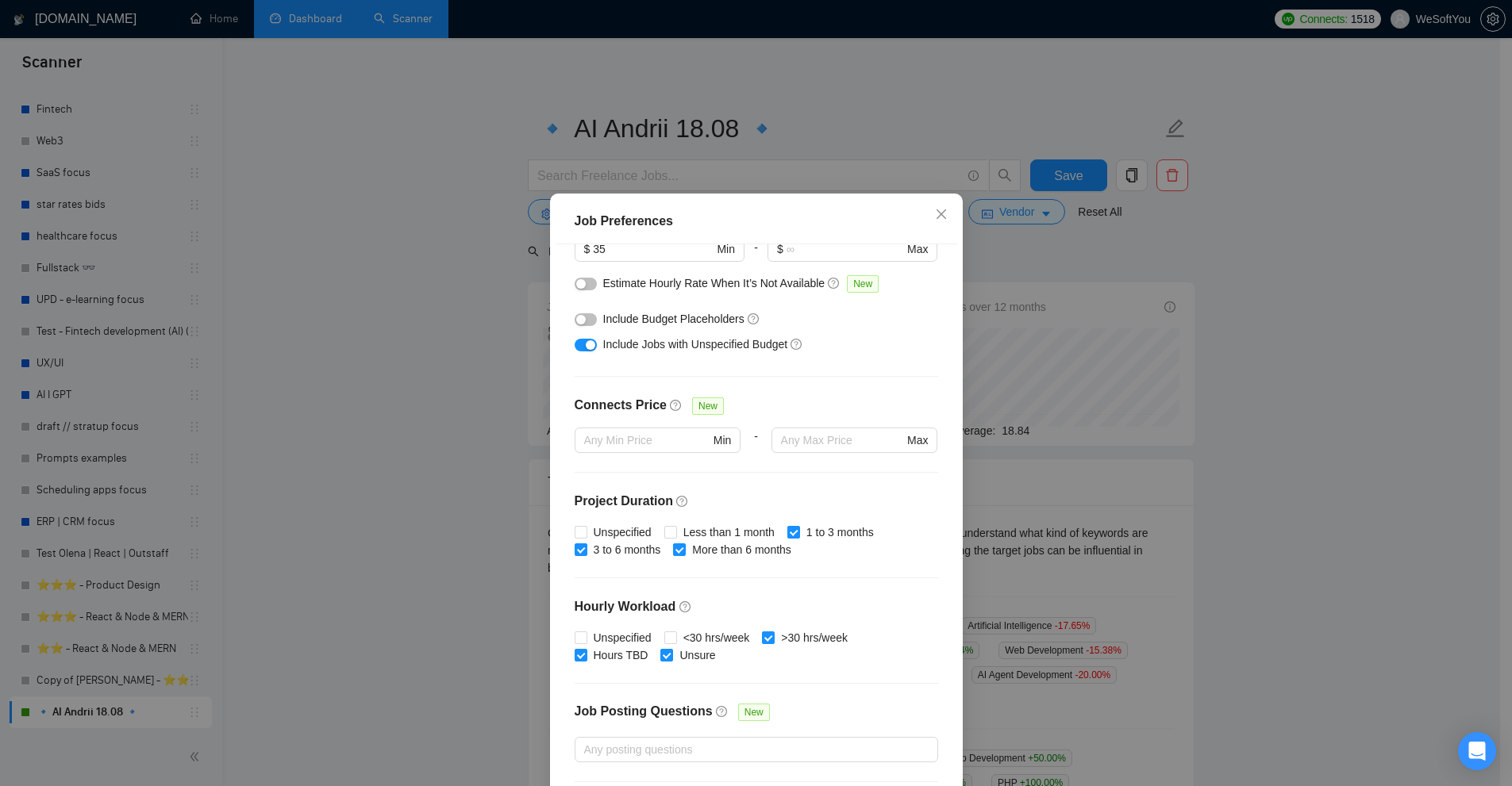
click at [1105, 348] on div "Job Preferences Budget Project Type All Fixed Price Hourly Rate Fixed Price Bud…" at bounding box center [756, 393] width 1512 height 786
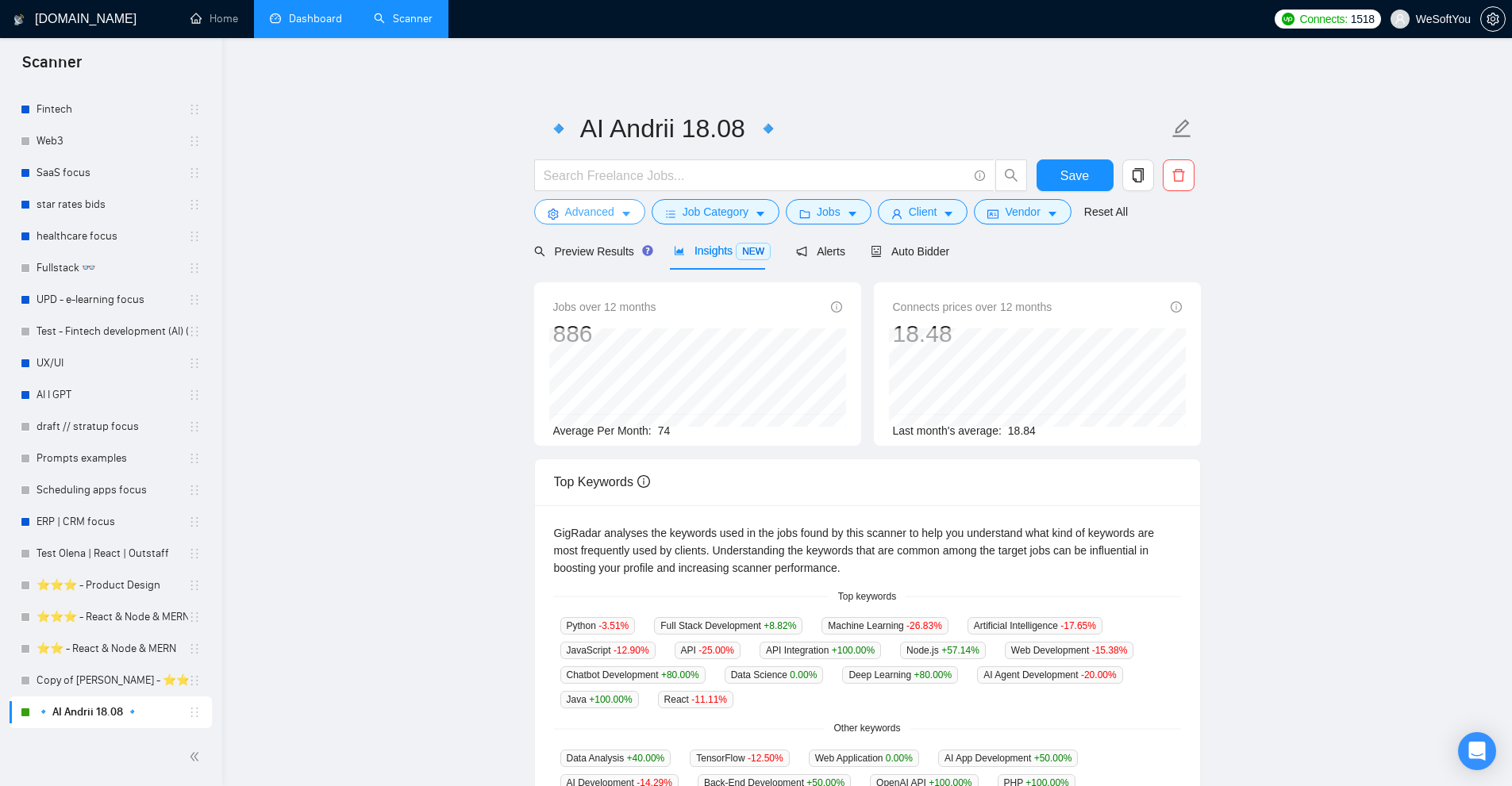
click at [602, 210] on span "Advanced" at bounding box center [590, 212] width 50 height 18
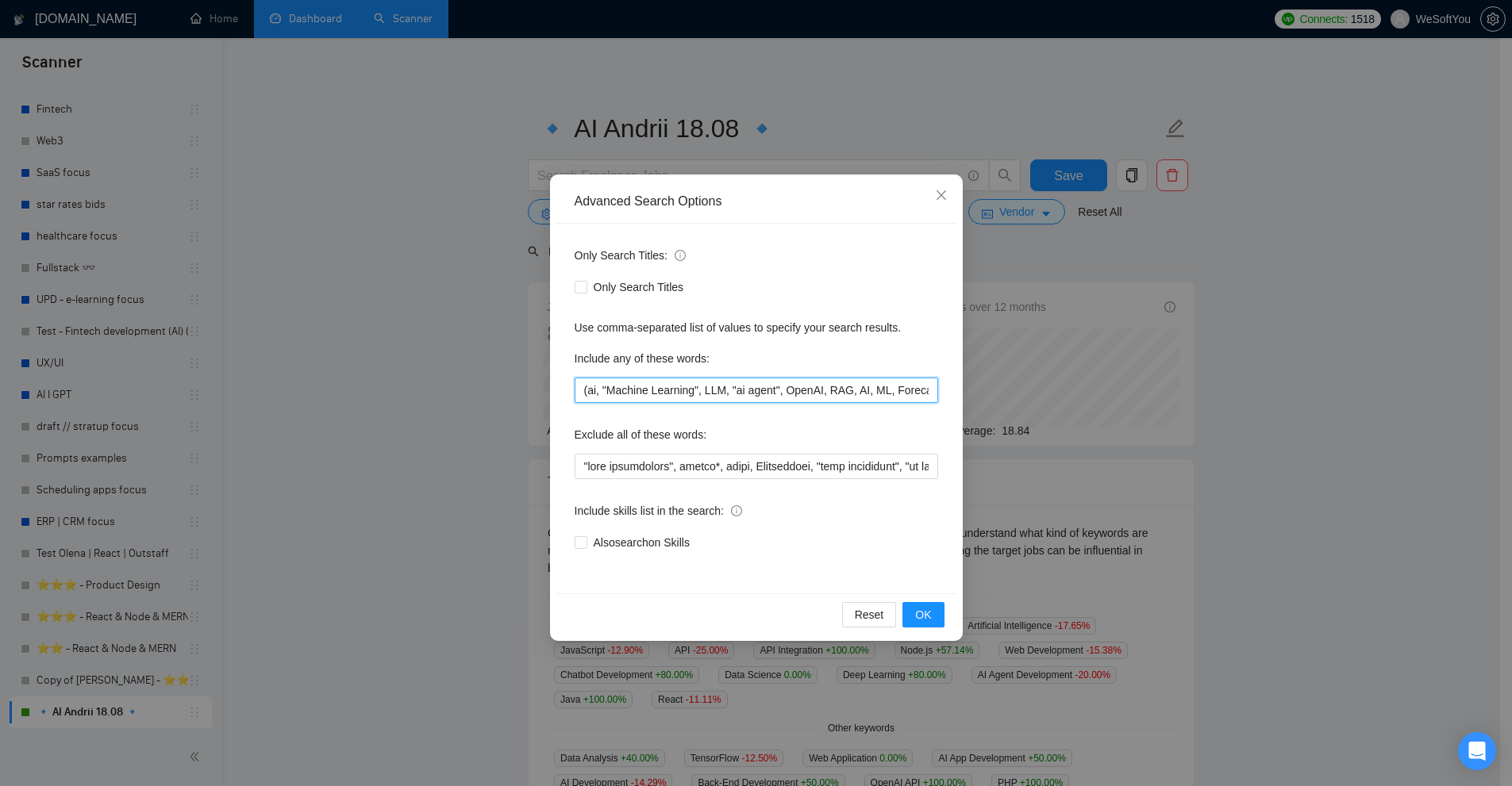
click at [701, 398] on input "(ai, "Machine Learning", LLM, "ai agent", OpenAI, RAG, AI, ML, Forecasting, "Ta…" at bounding box center [756, 390] width 363 height 26
click at [937, 202] on span "Close" at bounding box center [941, 195] width 43 height 43
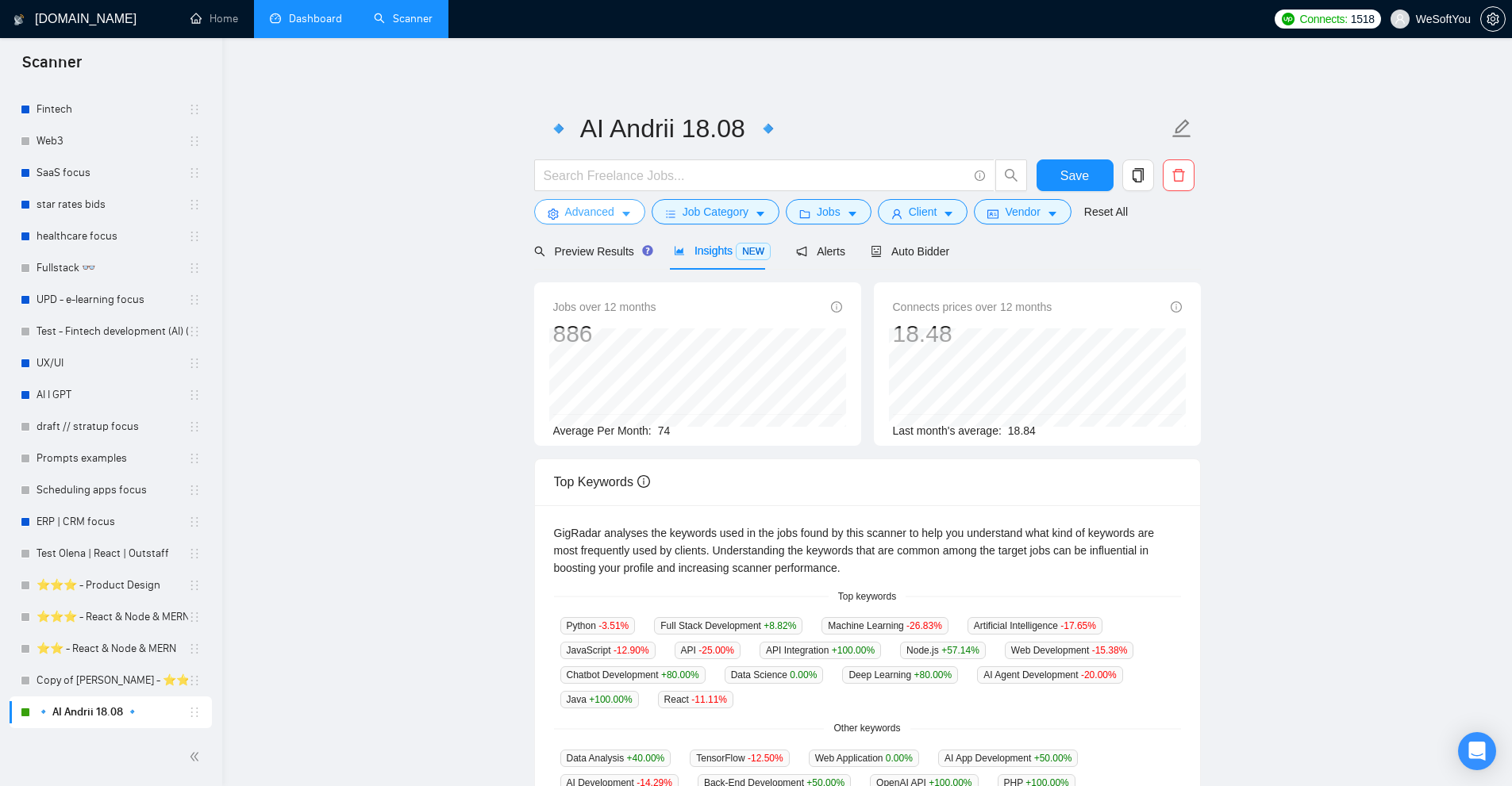
click at [619, 206] on button "Advanced" at bounding box center [589, 212] width 111 height 26
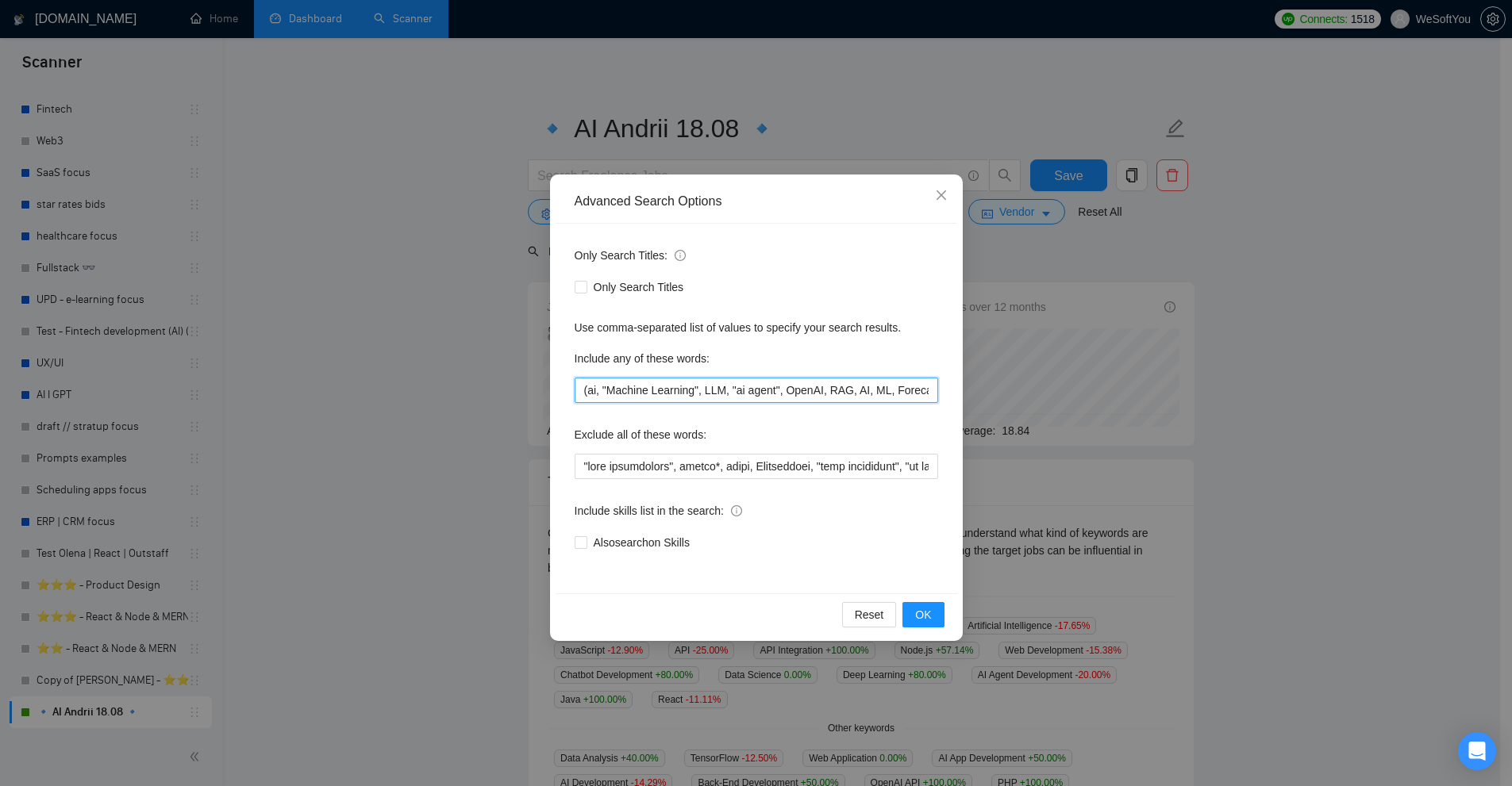
click at [718, 397] on input "(ai, "Machine Learning", LLM, "ai agent", OpenAI, RAG, AI, ML, Forecasting, "Ta…" at bounding box center [756, 390] width 363 height 26
click at [1071, 383] on div "Advanced Search Options Only Search Titles: Only Search Titles Use comma-separa…" at bounding box center [756, 393] width 1512 height 786
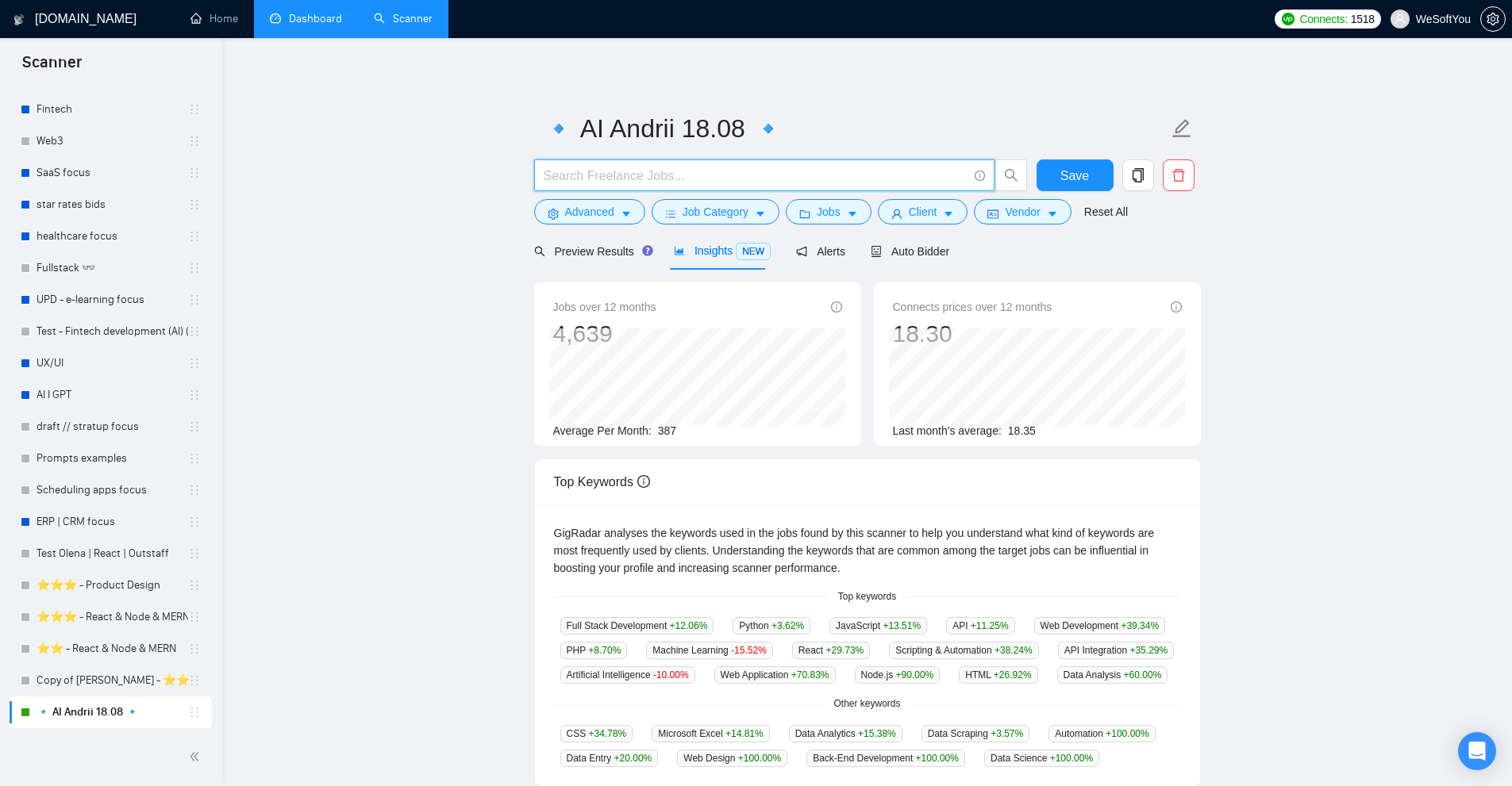
click at [703, 184] on input "text" at bounding box center [756, 176] width 424 height 20
paste input "(ai, "Machine Learning", LLM, "ai agent", OpenAI, RAG, AI, ML, Forecasting, "Ta…"
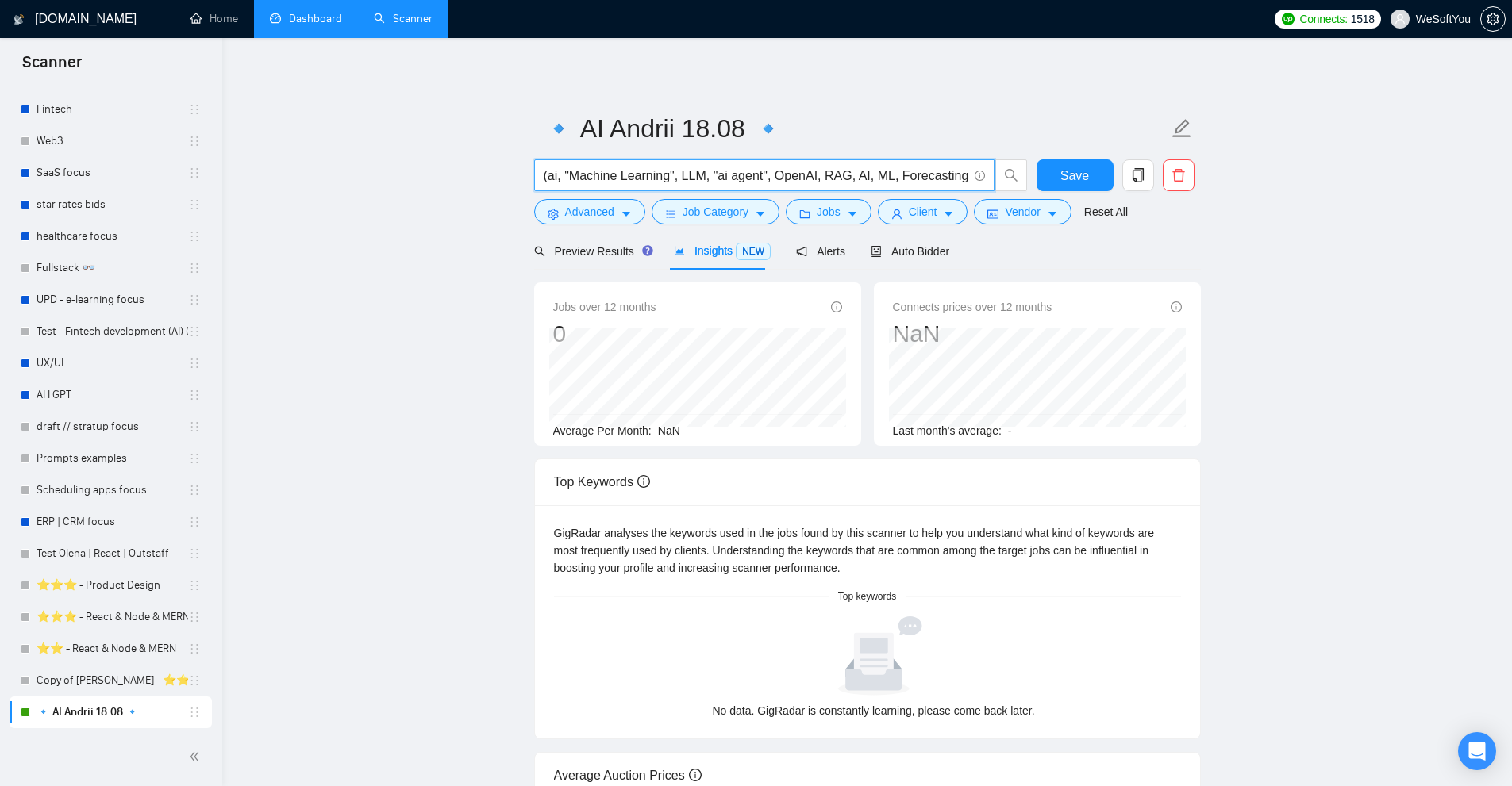
drag, startPoint x: 548, startPoint y: 174, endPoint x: 559, endPoint y: 174, distance: 11.0
click at [559, 174] on input "(ai, "Machine Learning", LLM, "ai agent", OpenAI, RAG, AI, ML, Forecasting, "Ta…" at bounding box center [756, 176] width 424 height 20
type input "(ai, "Machine Learning", LLM, "ai agent", OpenAI, RAG, AI, ML, Forecasting, "Ta…"
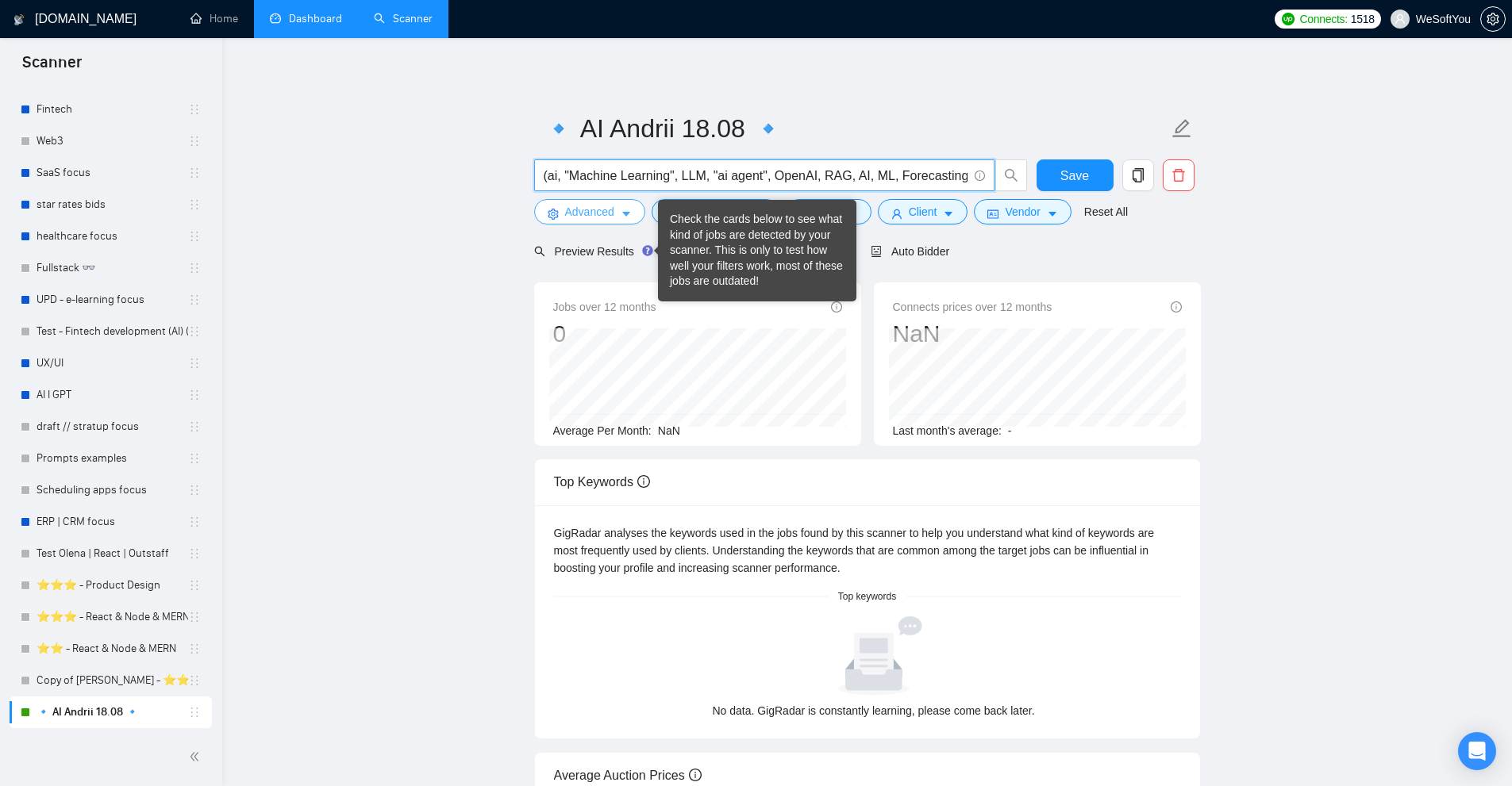
click at [598, 204] on span "Advanced" at bounding box center [590, 212] width 50 height 18
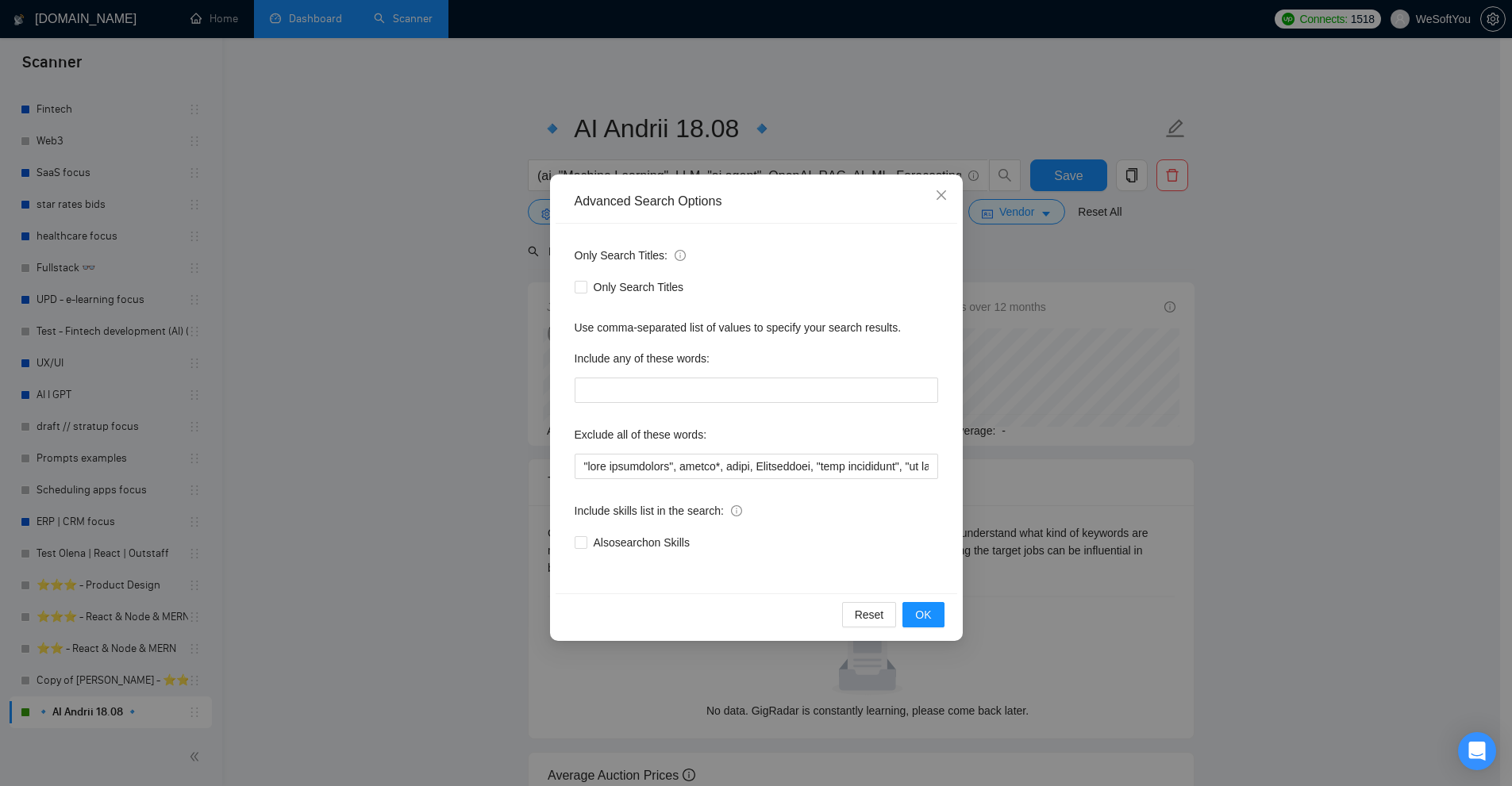
click at [417, 189] on div "Advanced Search Options Only Search Titles: Only Search Titles Use comma-separa…" at bounding box center [756, 393] width 1512 height 786
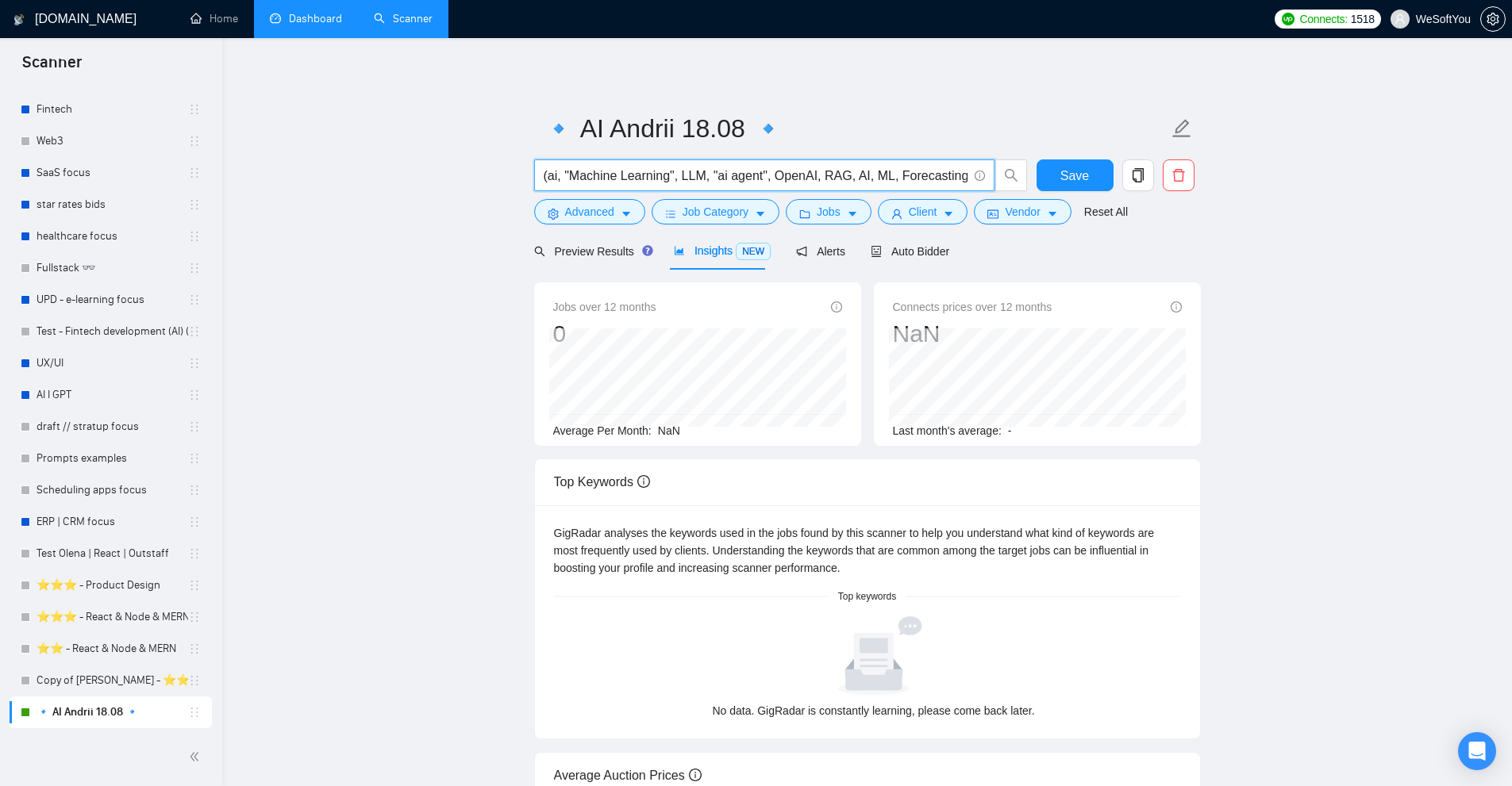
click at [733, 172] on input "(ai, "Machine Learning", LLM, "ai agent", OpenAI, RAG, AI, ML, Forecasting, "Ta…" at bounding box center [756, 176] width 424 height 20
click at [687, 181] on input "(ai, "Machine Learning", LLM, "ai agent", OpenAI, RAG, AI, ML, Forecasting, "Ta…" at bounding box center [756, 176] width 424 height 20
click at [626, 218] on icon "caret-down" at bounding box center [626, 214] width 11 height 11
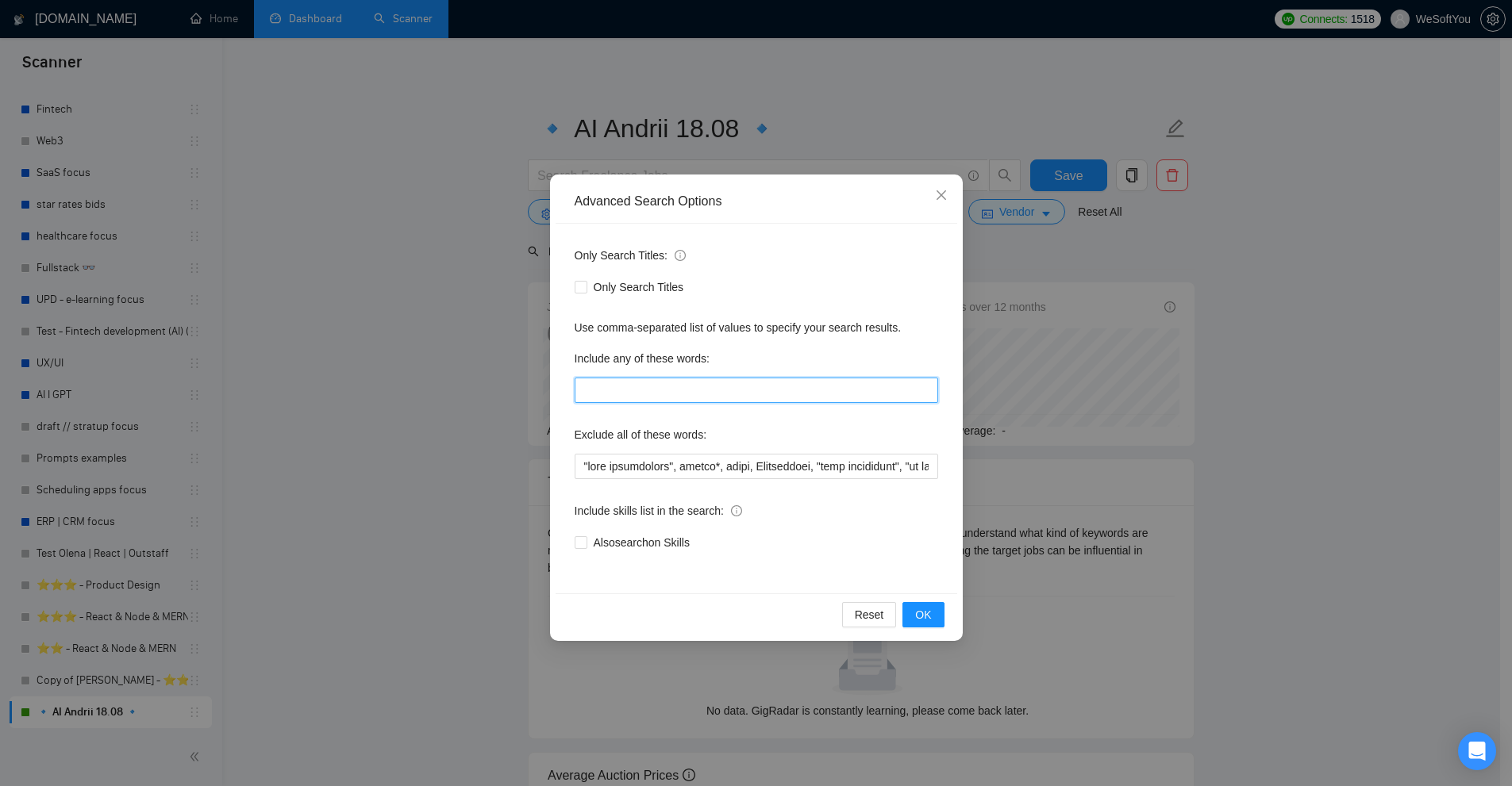
click at [661, 392] on input "text" at bounding box center [756, 390] width 363 height 26
paste input "(ai, "Machine Learning", LLM, "ai agent", OpenAI, RAG, AI, ML, Forecasting, "Ta…"
type input "(ai, "Machine Learning", LLM, "ai agent", OpenAI, RAG, AI, ML, Forecasting, "Ta…"
click at [1164, 376] on div "Advanced Search Options Only Search Titles: Only Search Titles Use comma-separa…" at bounding box center [756, 393] width 1512 height 786
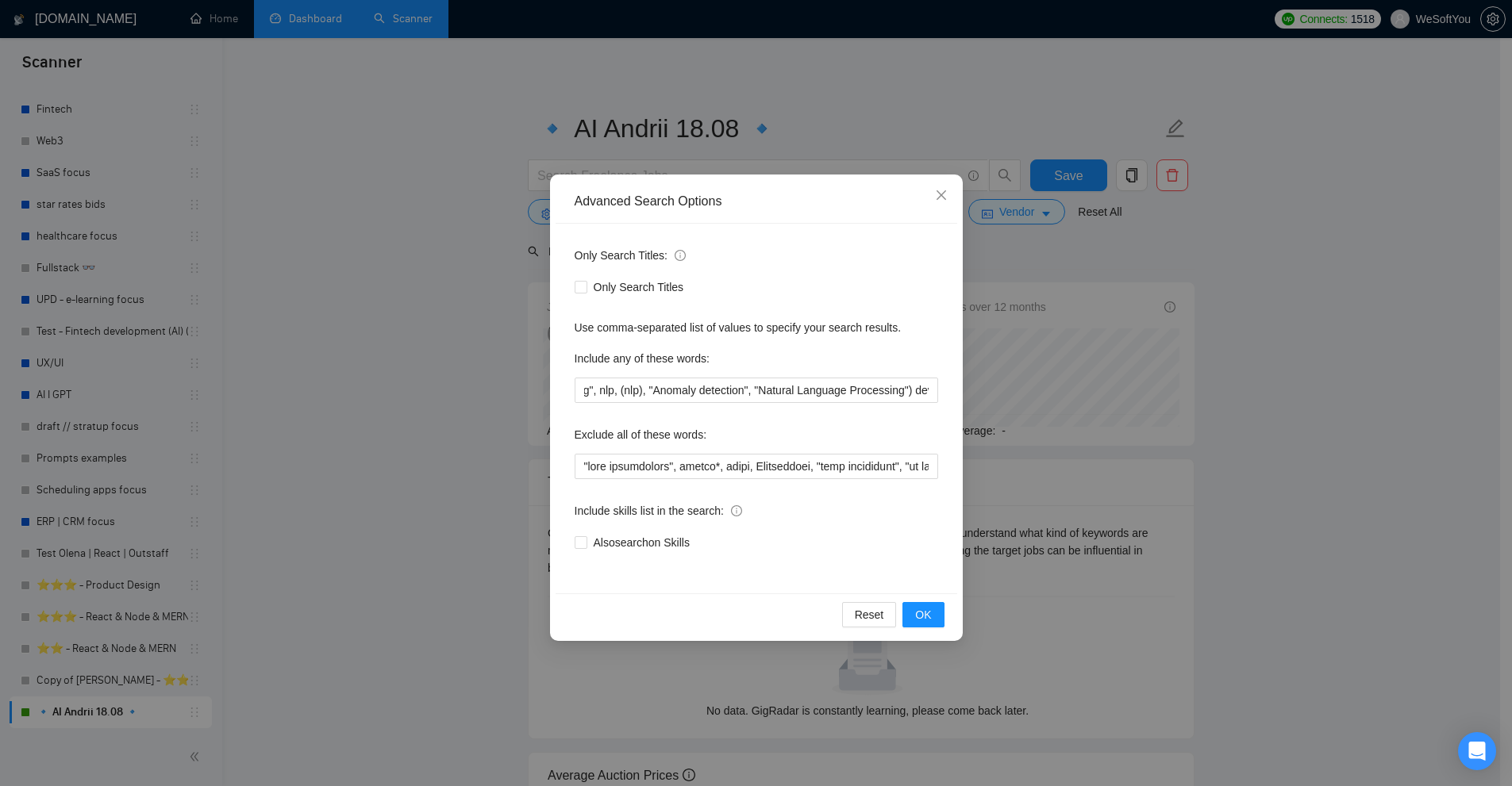
scroll to position [0, 0]
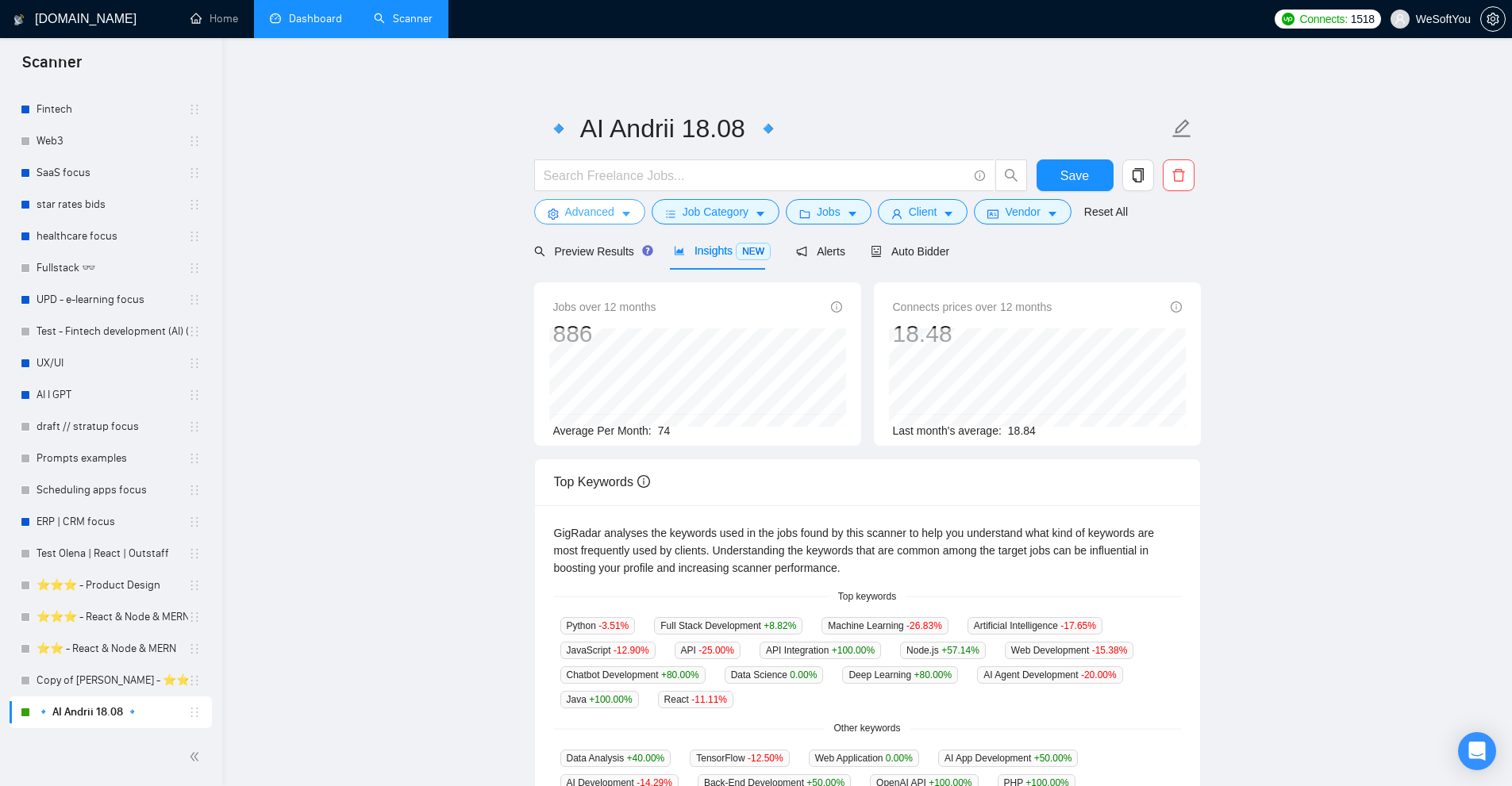
click at [599, 202] on button "Advanced" at bounding box center [589, 212] width 111 height 26
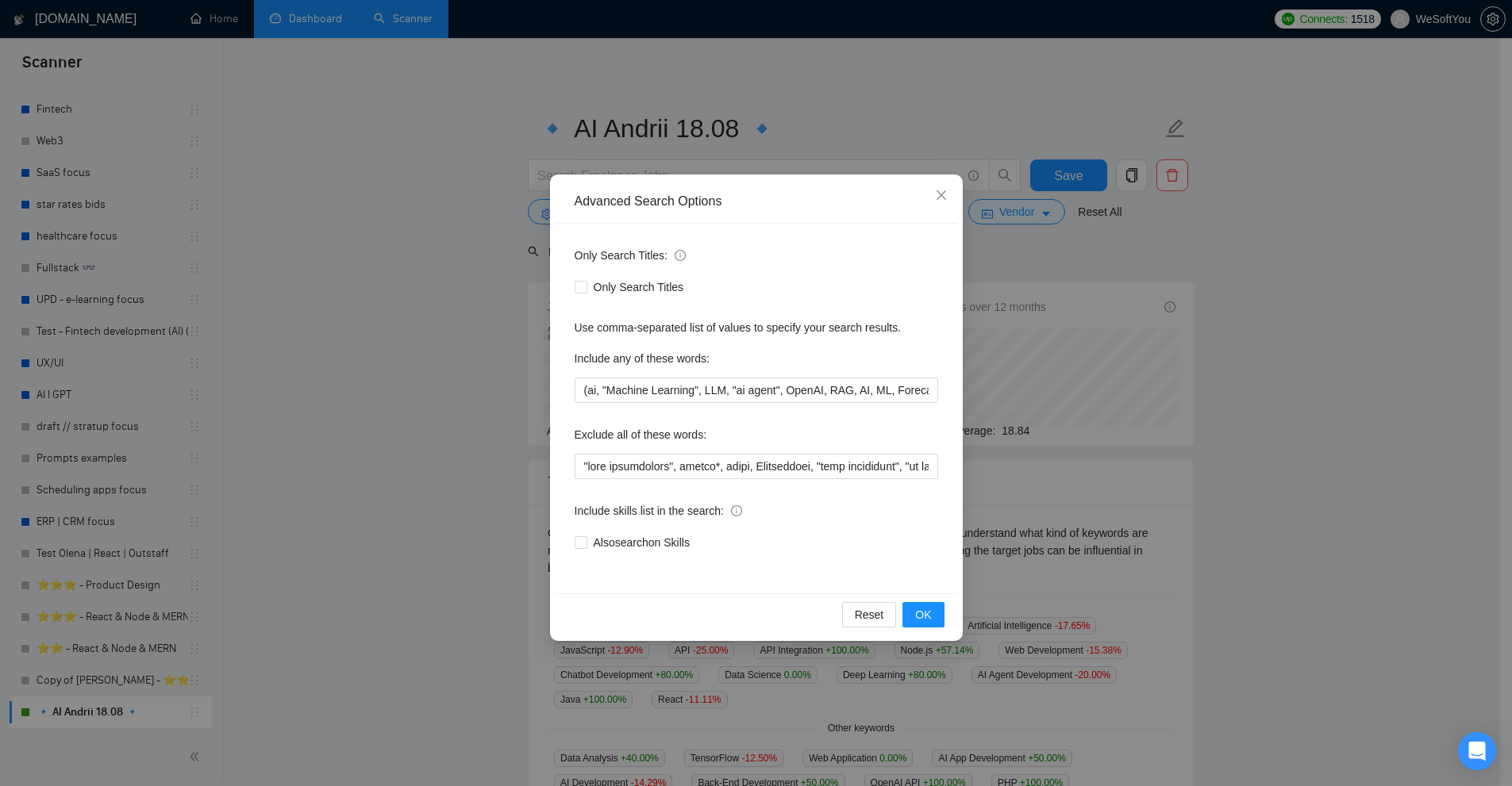
click at [1137, 305] on div "Advanced Search Options Only Search Titles: Only Search Titles Use comma-separa…" at bounding box center [756, 393] width 1512 height 786
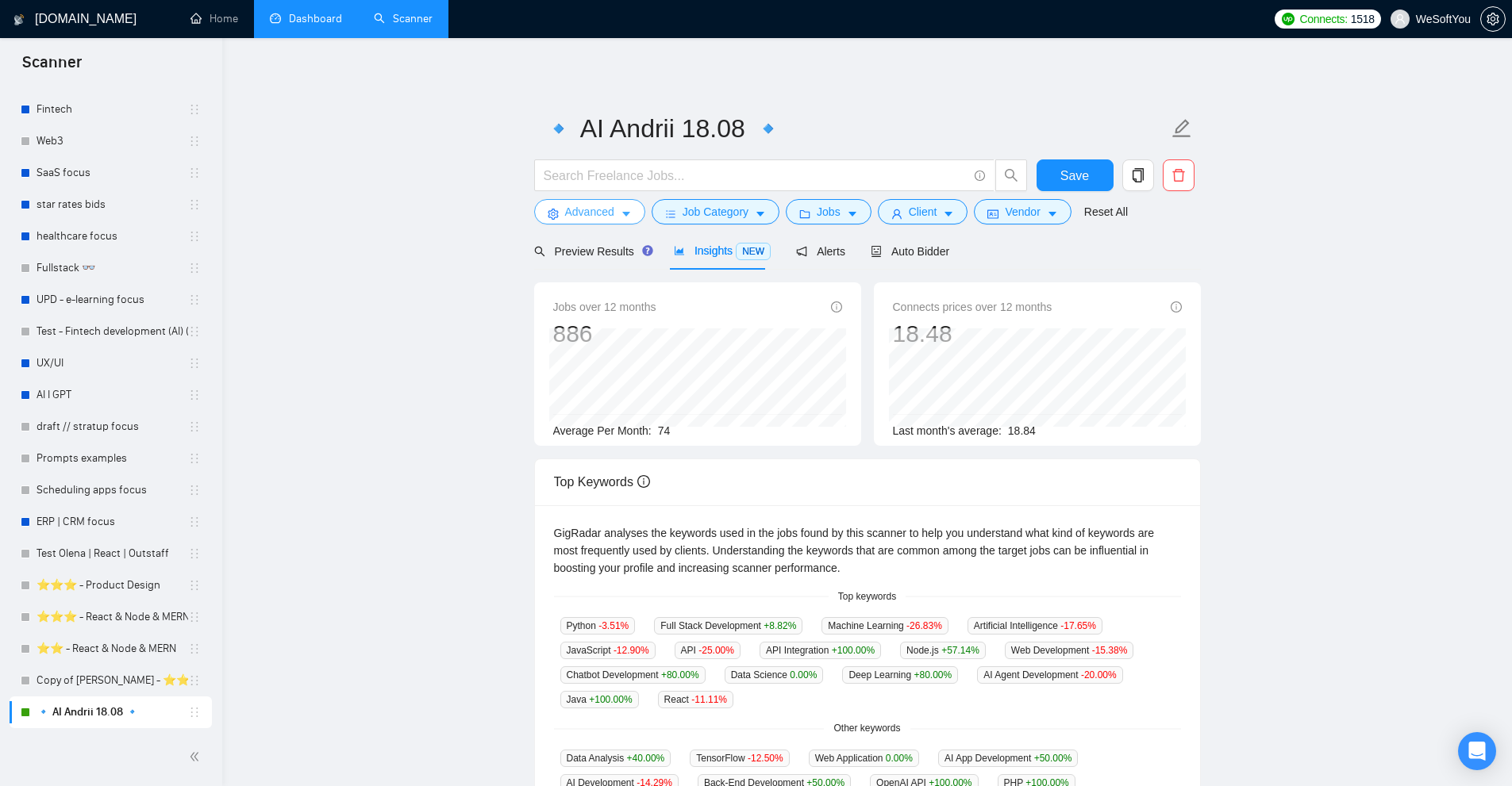
click at [578, 224] on button "Advanced" at bounding box center [589, 212] width 111 height 26
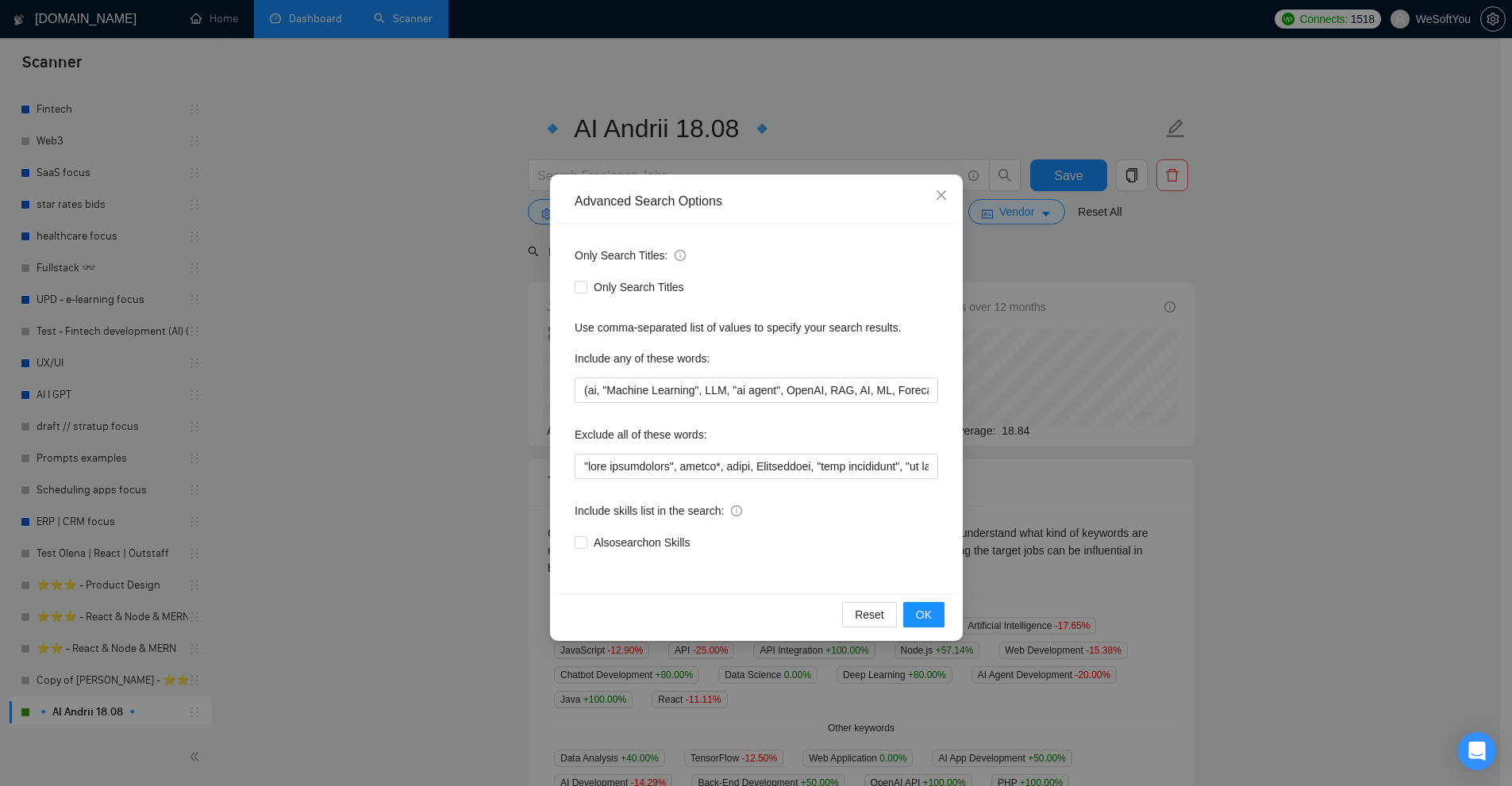
click at [590, 214] on div "Advanced Search Options" at bounding box center [756, 202] width 402 height 44
click at [740, 402] on input "(ai, "Machine Learning", LLM, "ai agent", OpenAI, RAG, AI, ML, Forecasting, "Ta…" at bounding box center [756, 390] width 363 height 26
click at [686, 58] on div "Advanced Search Options Only Search Titles: Only Search Titles Use comma-separa…" at bounding box center [756, 393] width 1512 height 786
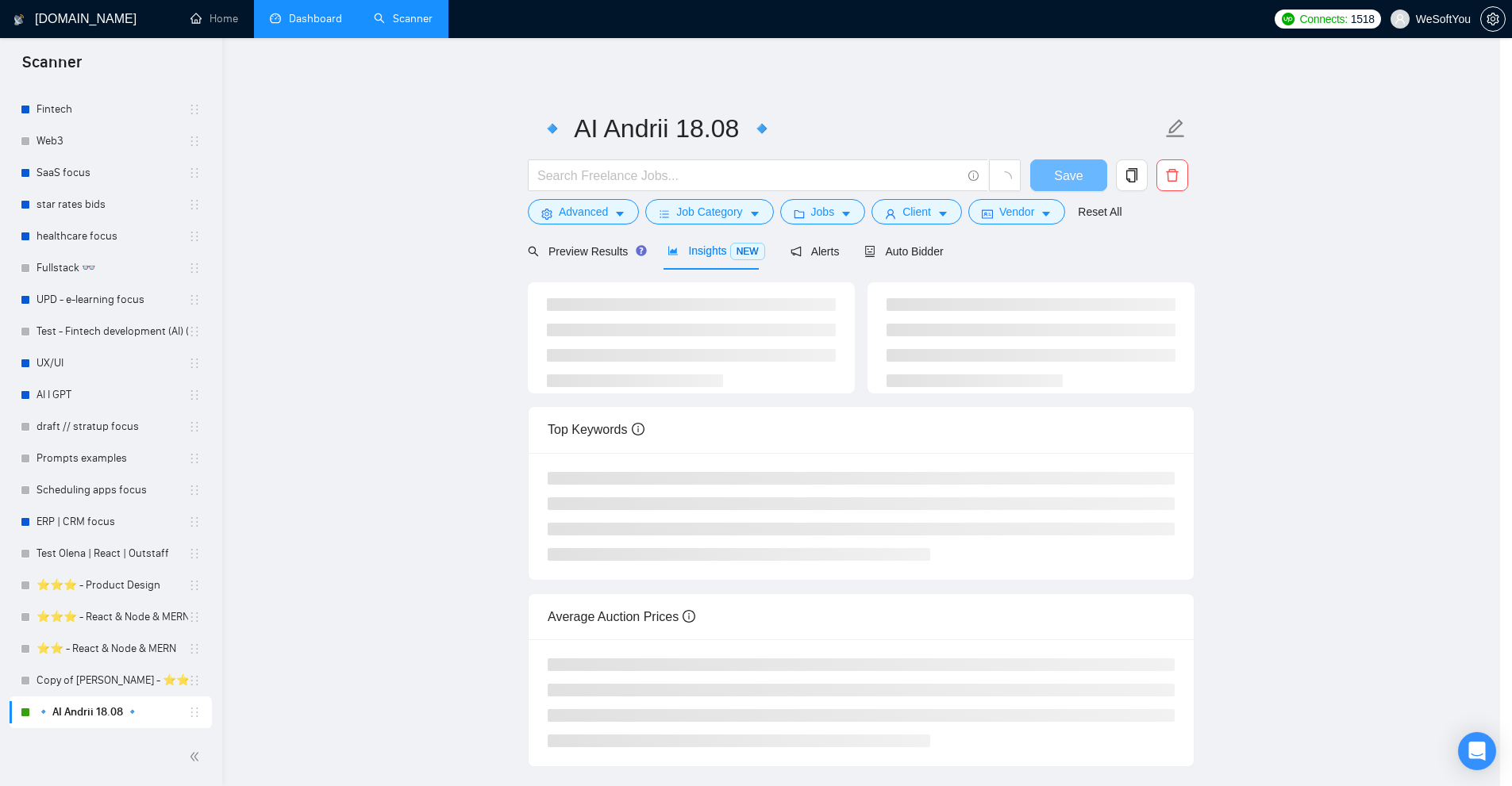
click at [652, 158] on form "🔹 AI Andrii 18.08 🔹 Save Advanced Job Category Jobs Client Vendor Reset All" at bounding box center [860, 167] width 666 height 130
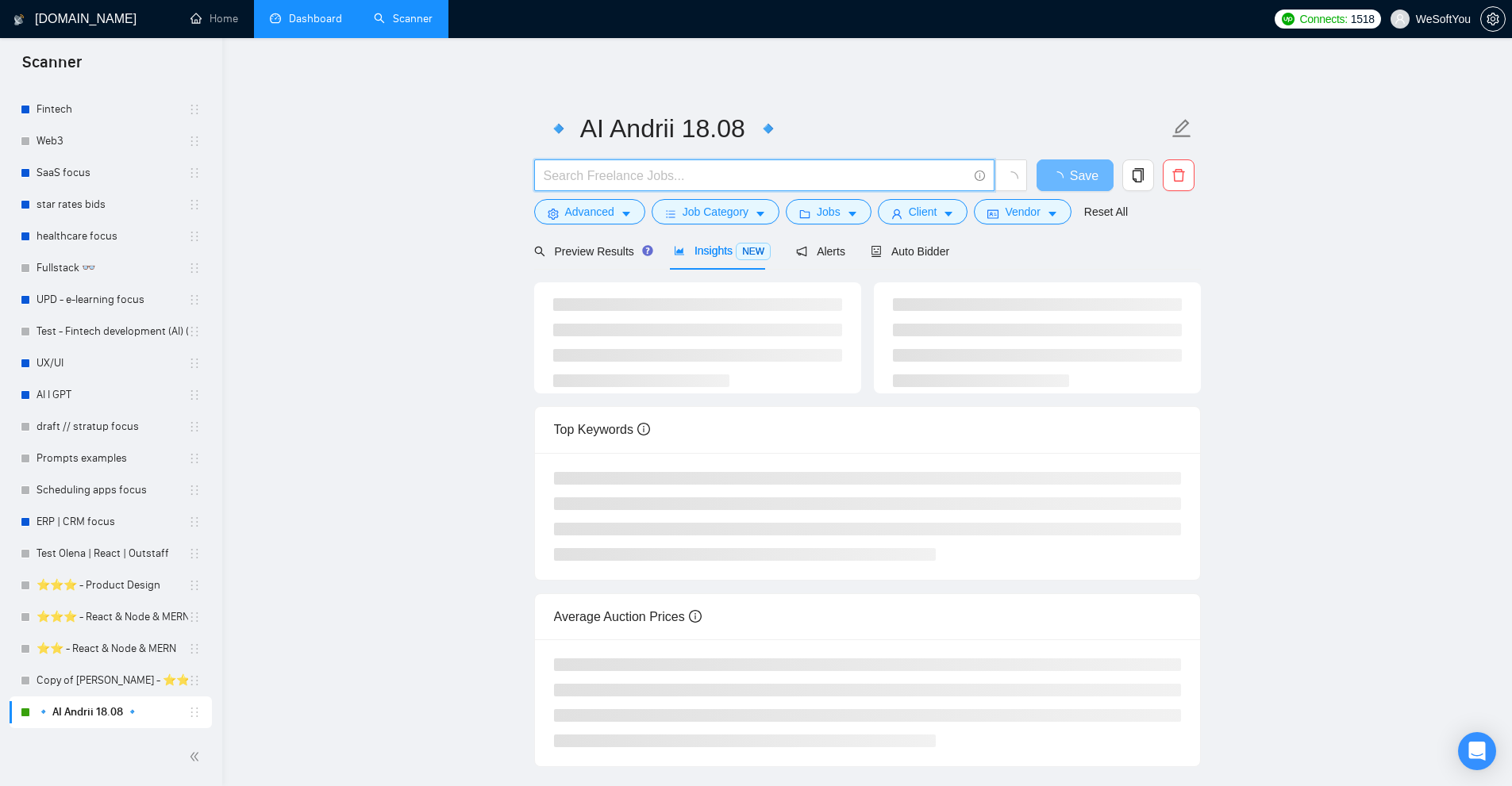
click at [648, 175] on input "text" at bounding box center [756, 176] width 424 height 20
paste input "(ai | "Machine Learning" | (LLM*) | "ai agent" | OpenAI | RAG | AI | ML | Forec…"
click at [987, 211] on icon "idcard" at bounding box center [992, 214] width 11 height 9
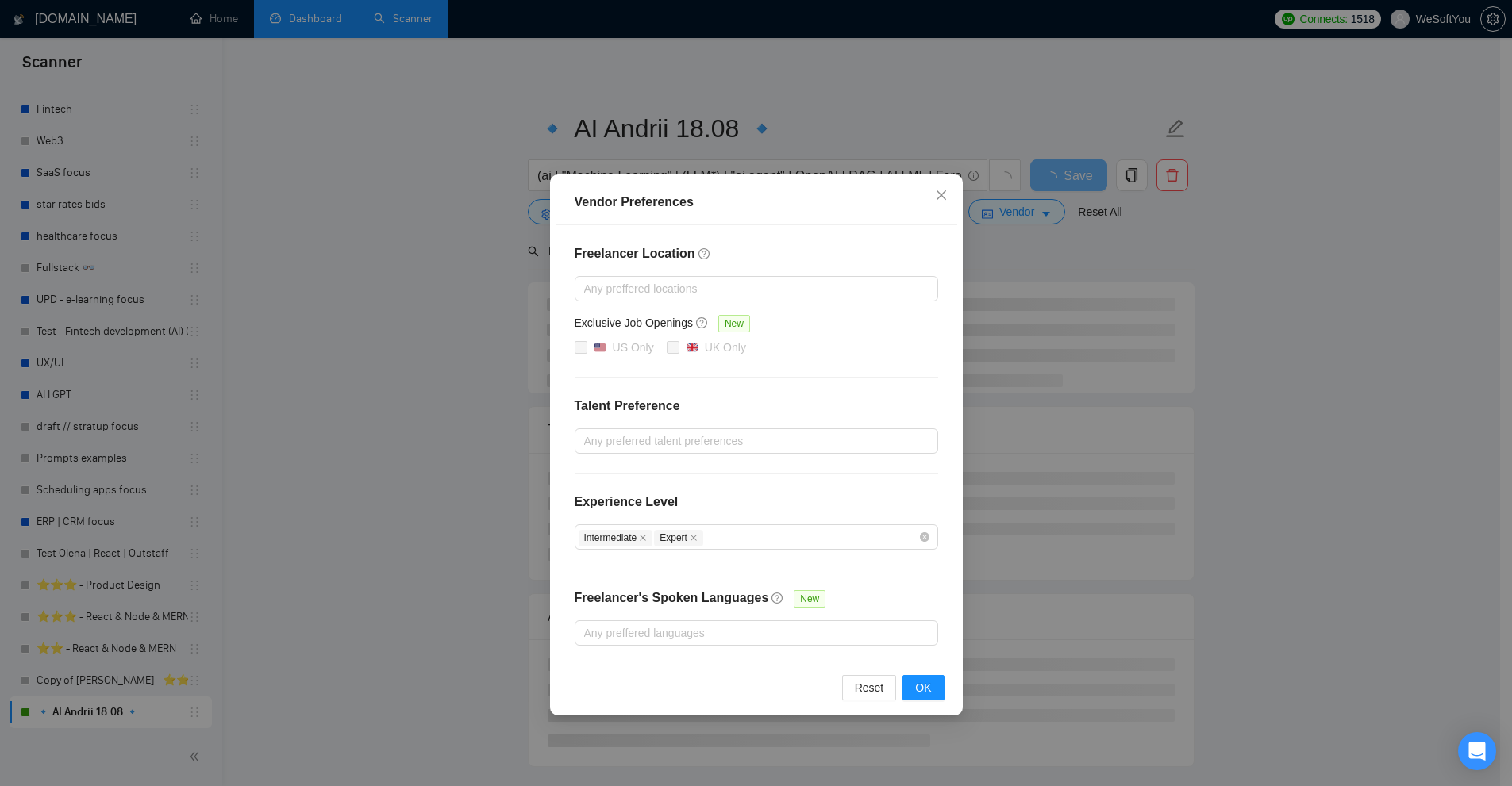
click at [803, 342] on div "US Only [GEOGRAPHIC_DATA] Only" at bounding box center [756, 347] width 363 height 19
click at [1128, 313] on div "Vendor Preferences Freelancer Location Any preffered locations Exclusive Job Op…" at bounding box center [756, 393] width 1512 height 786
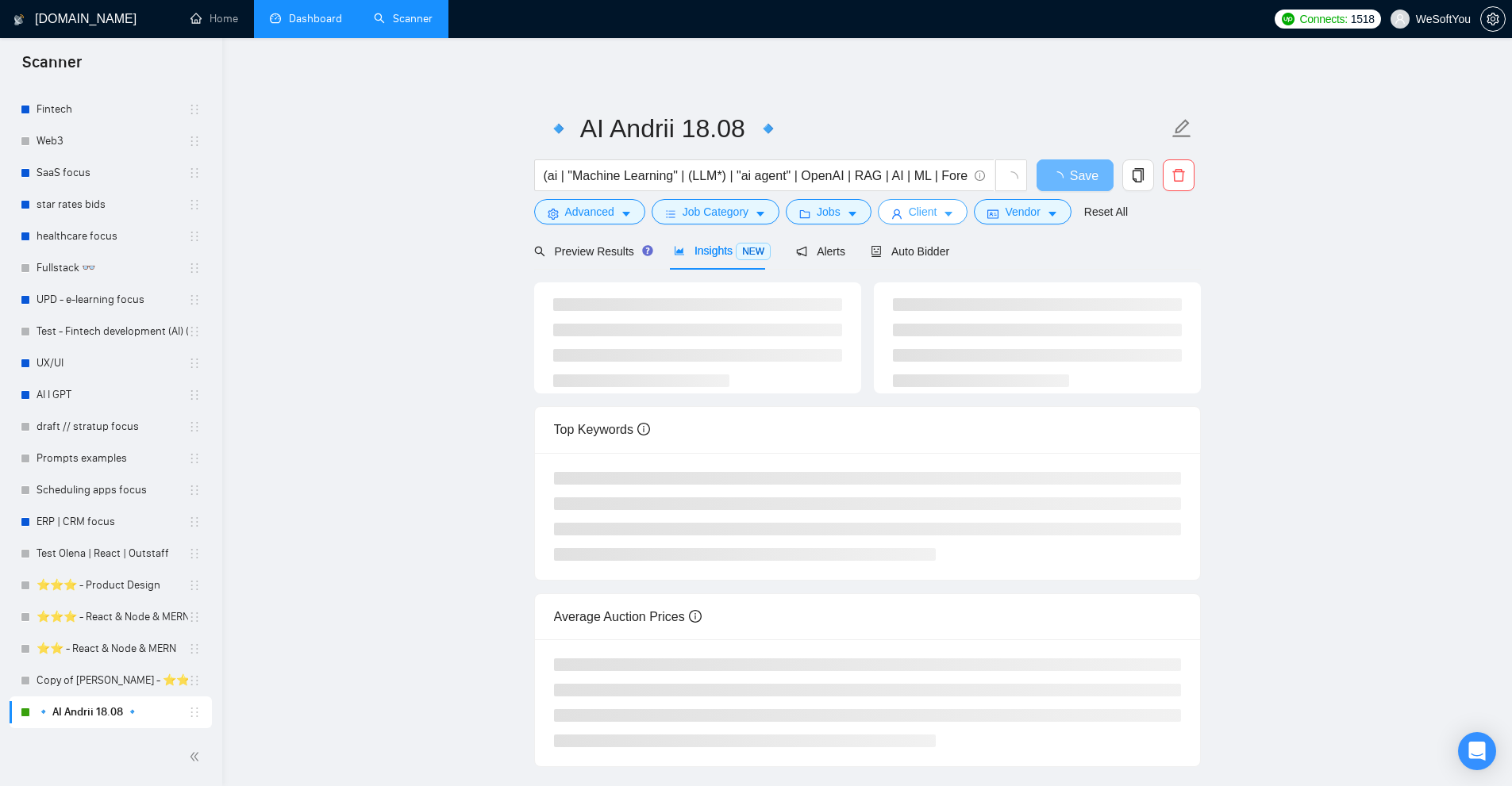
click at [909, 206] on span "Client" at bounding box center [923, 212] width 29 height 18
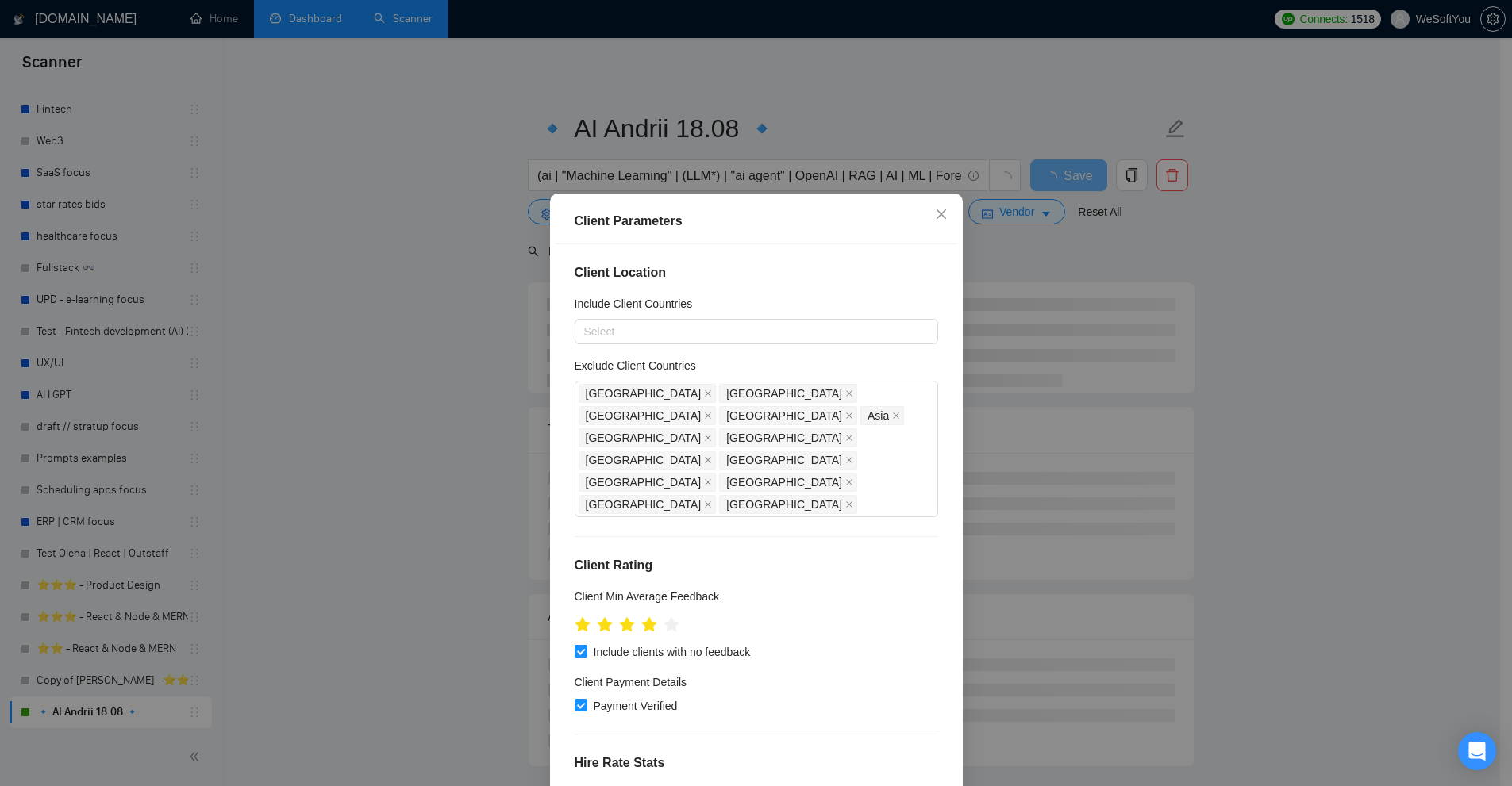
click at [1075, 302] on div "Client Parameters Client Location Include Client Countries Select Exclude Clien…" at bounding box center [756, 393] width 1512 height 786
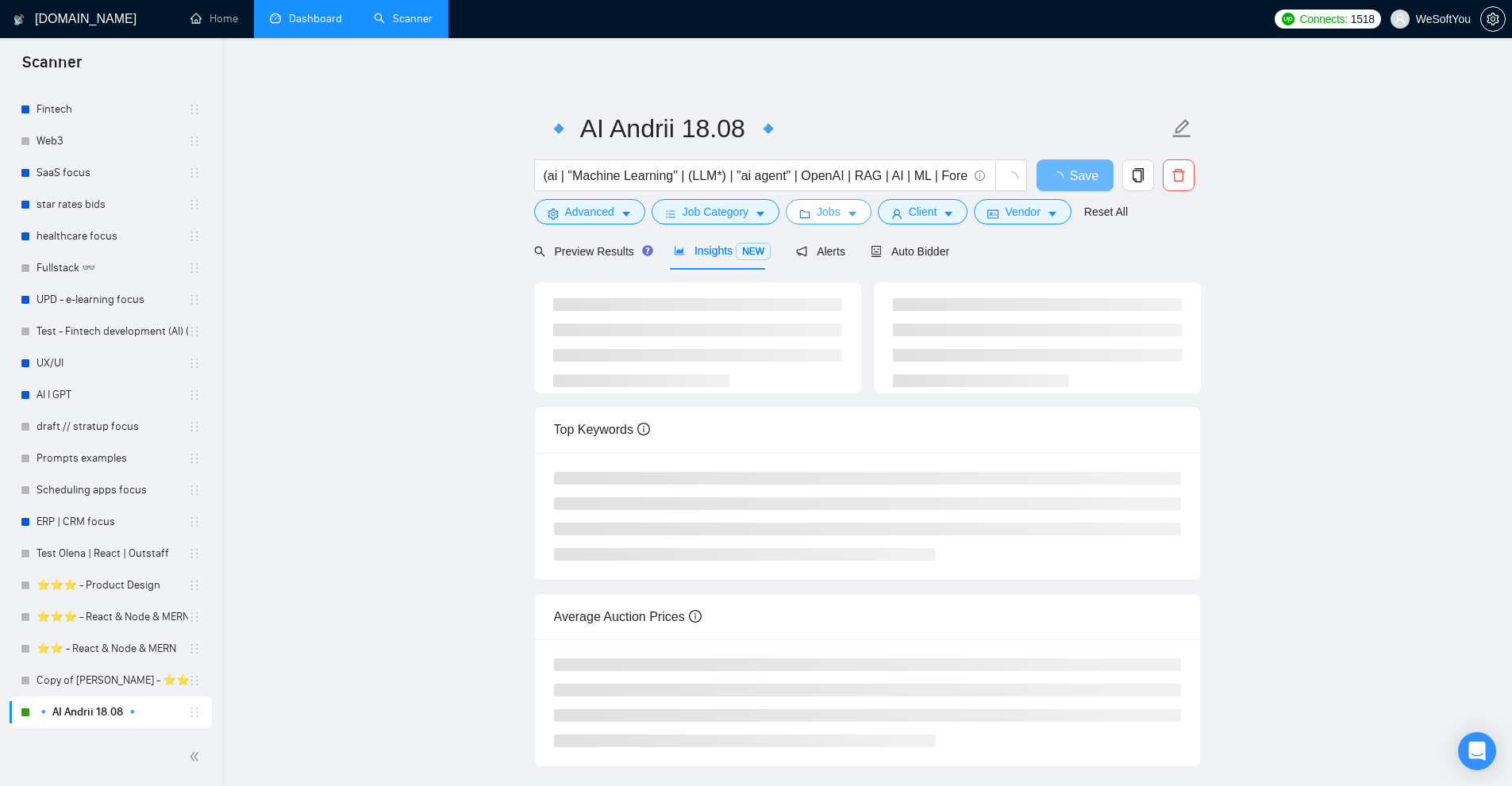
click at [840, 213] on button "Jobs" at bounding box center [828, 212] width 86 height 26
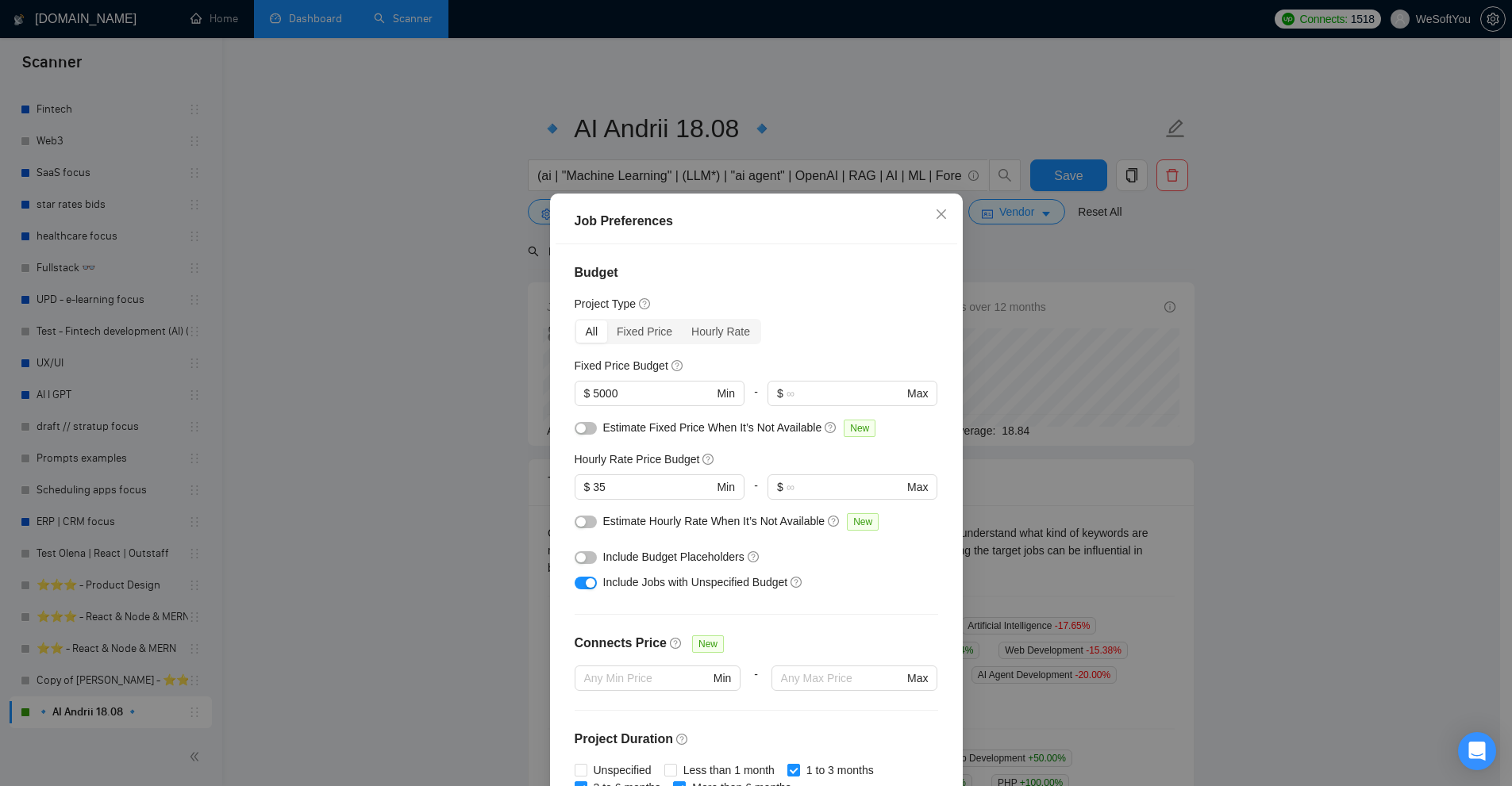
drag, startPoint x: 1058, startPoint y: 363, endPoint x: 846, endPoint y: 349, distance: 212.5
click at [846, 349] on div "Job Preferences Budget Project Type All Fixed Price Hourly Rate Fixed Price Bud…" at bounding box center [756, 393] width 1512 height 786
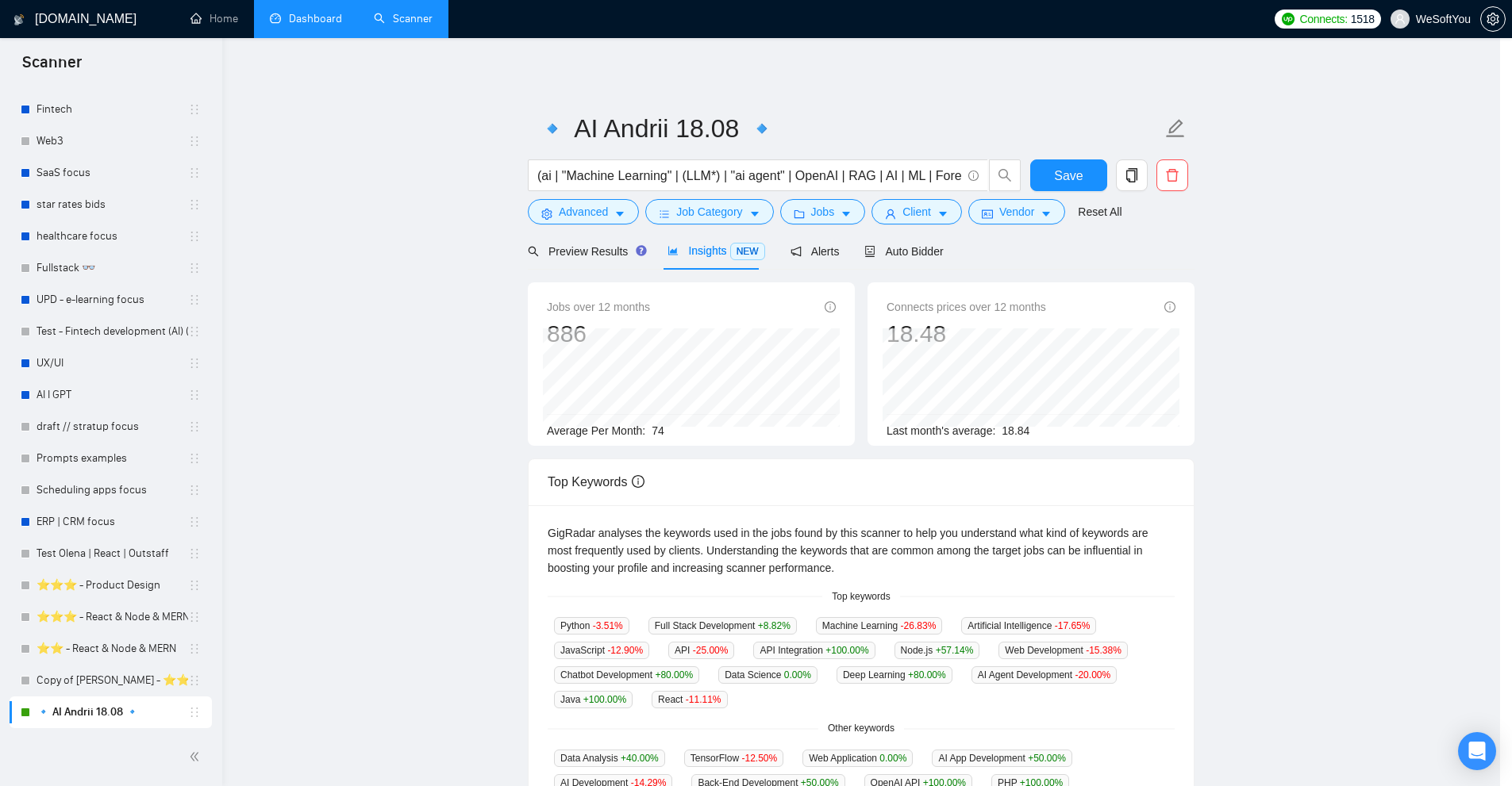
click at [846, 330] on div "Budget Project Type All Fixed Price Hourly Rate Fixed Price Budget $ 5000 Min -…" at bounding box center [827, 273] width 80 height 110
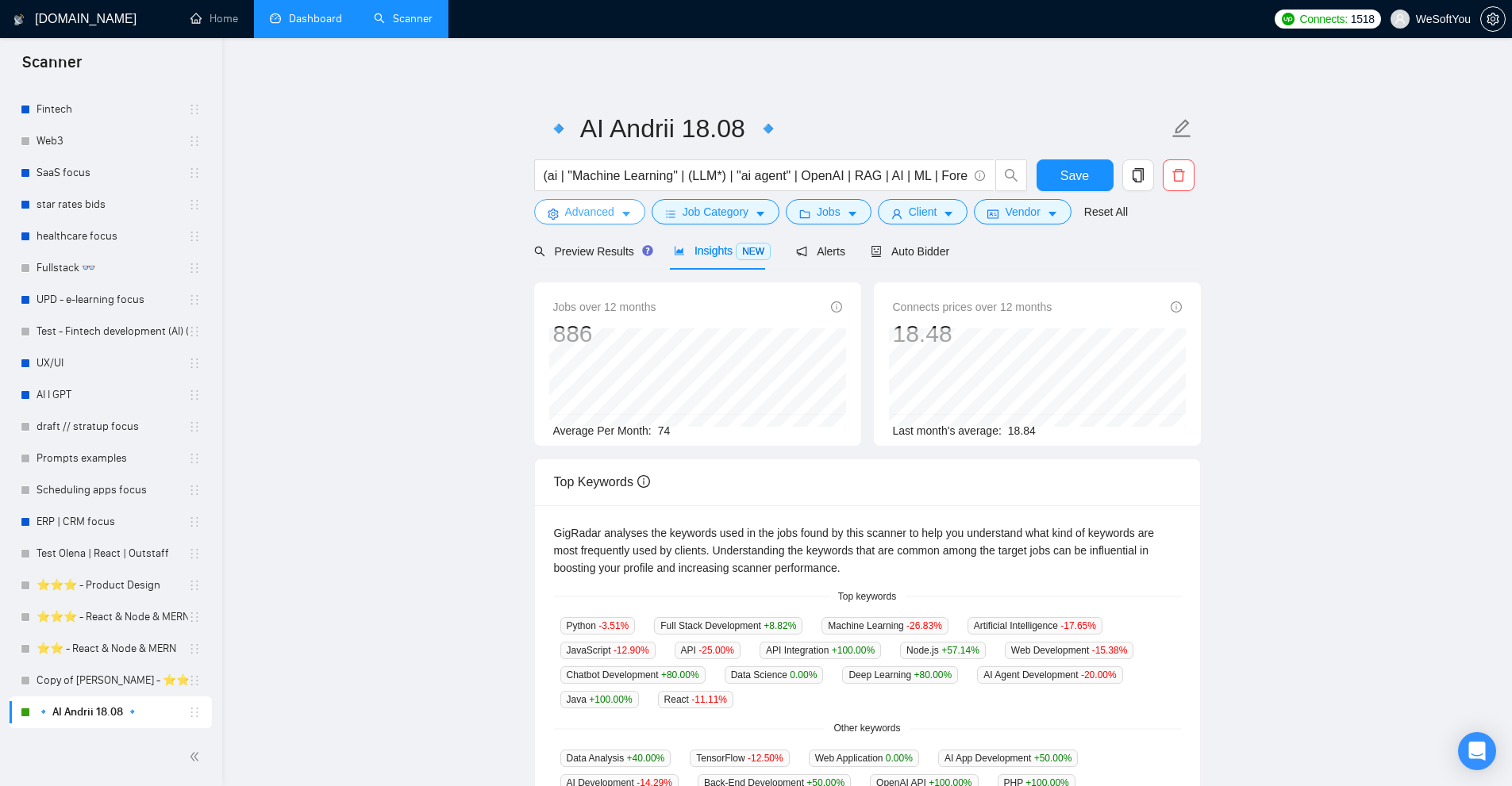
click at [606, 202] on button "Advanced" at bounding box center [589, 212] width 111 height 26
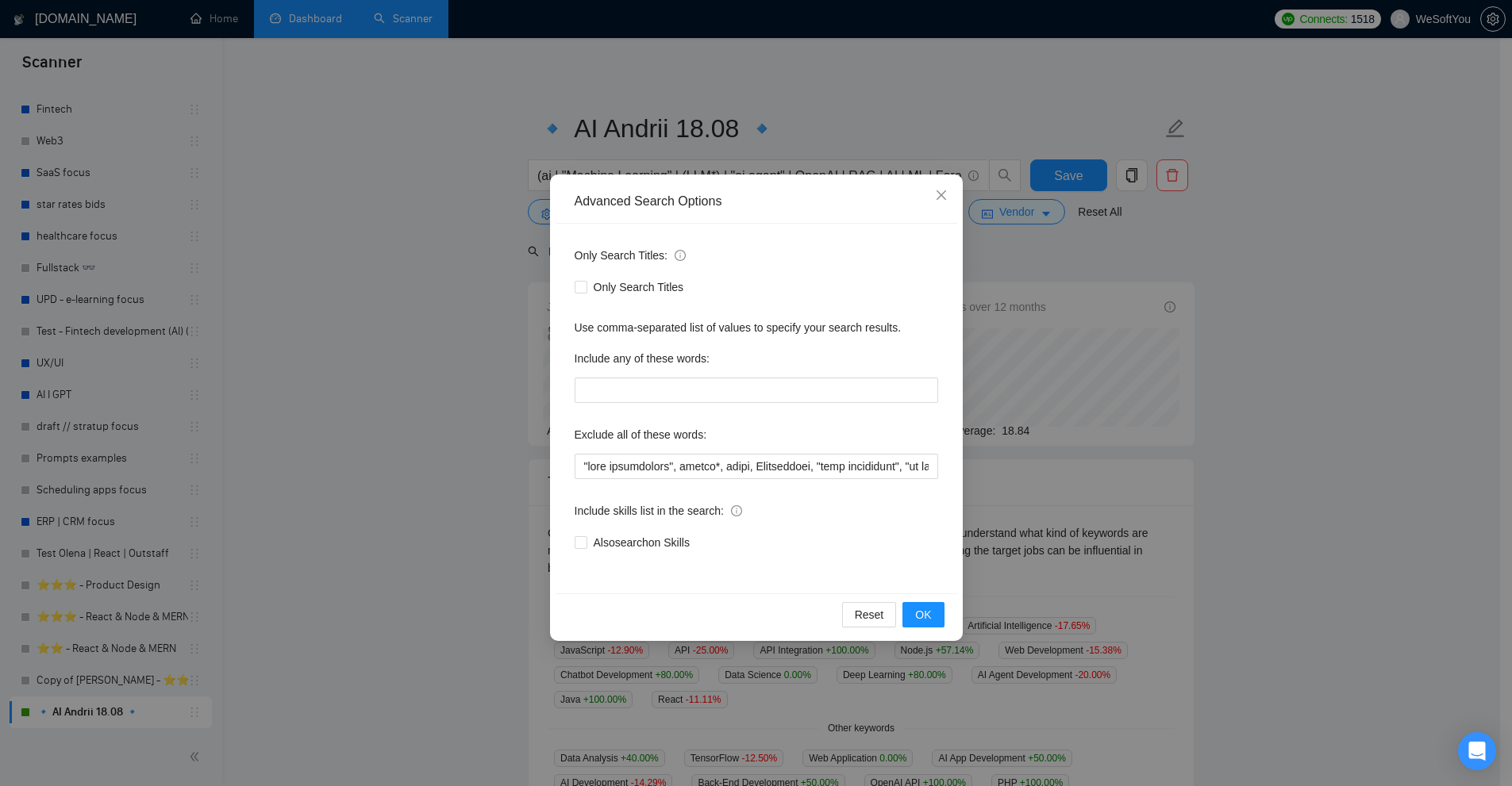
click at [656, 146] on div "Advanced Search Options Only Search Titles: Only Search Titles Use comma-separa…" at bounding box center [756, 393] width 1512 height 786
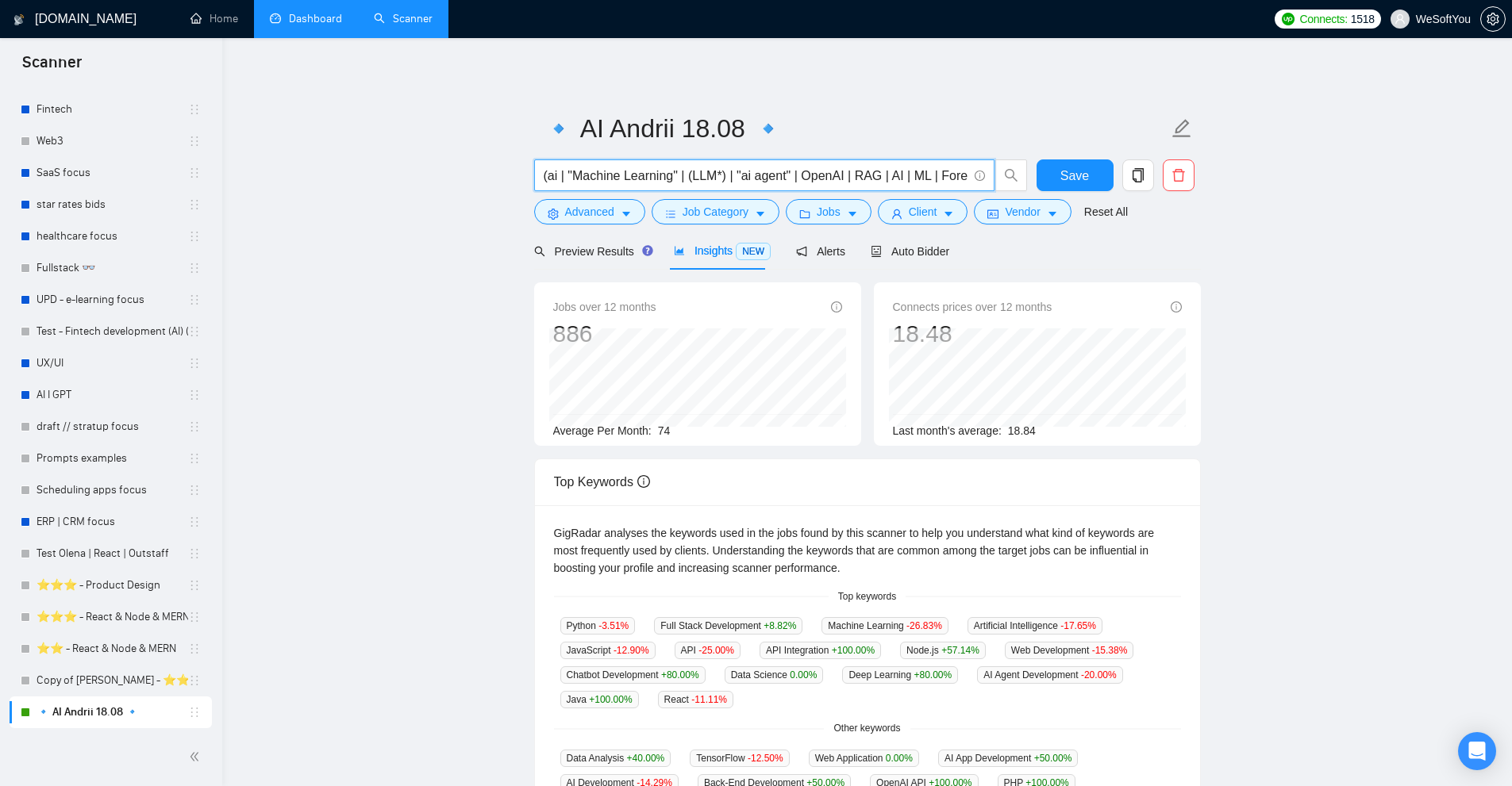
click at [938, 178] on input "(ai | "Machine Learning" | (LLM*) | "ai agent" | OpenAI | RAG | AI | ML | Forec…" at bounding box center [756, 176] width 424 height 20
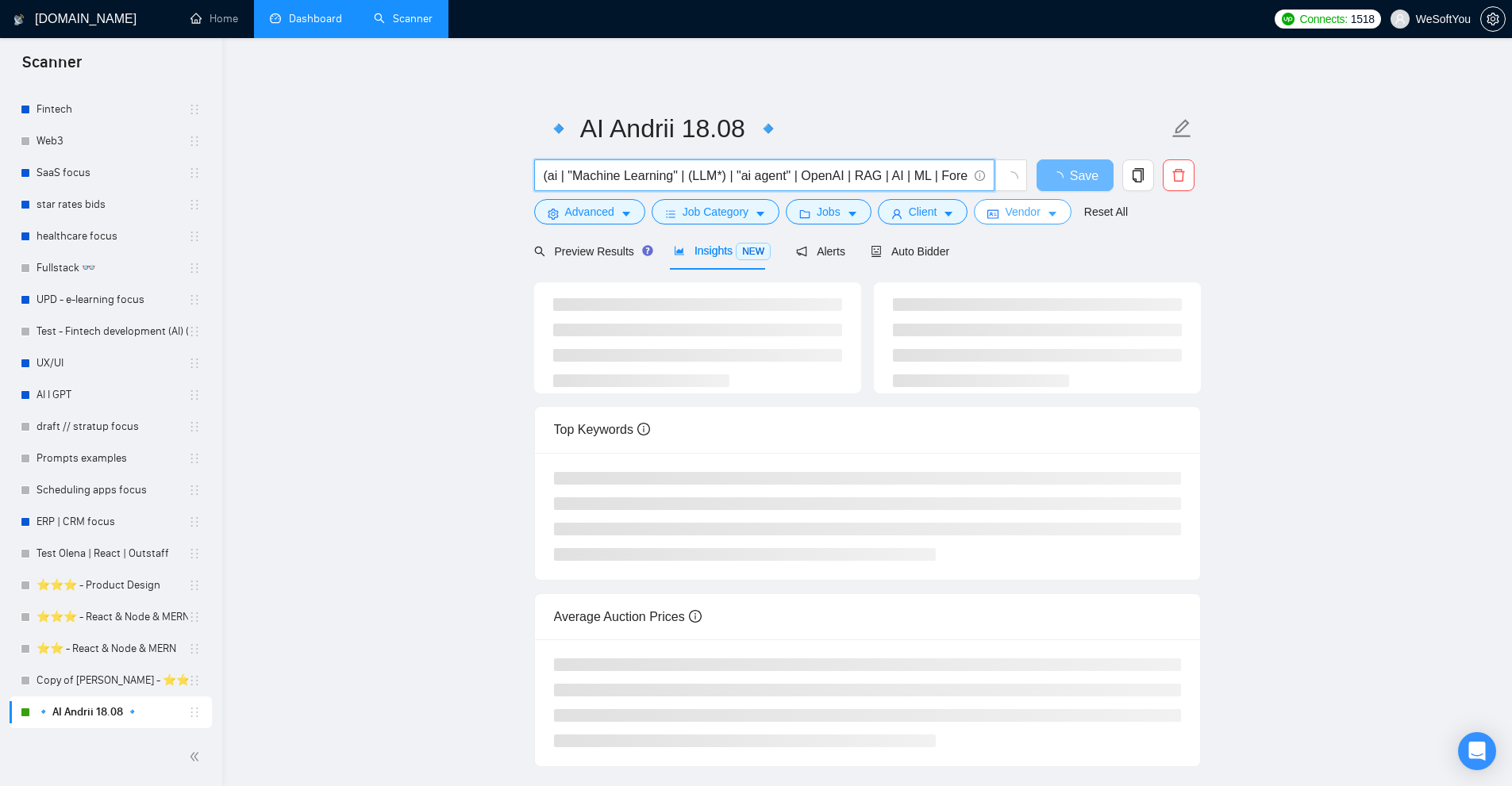
click at [995, 221] on button "Vendor" at bounding box center [1022, 212] width 97 height 26
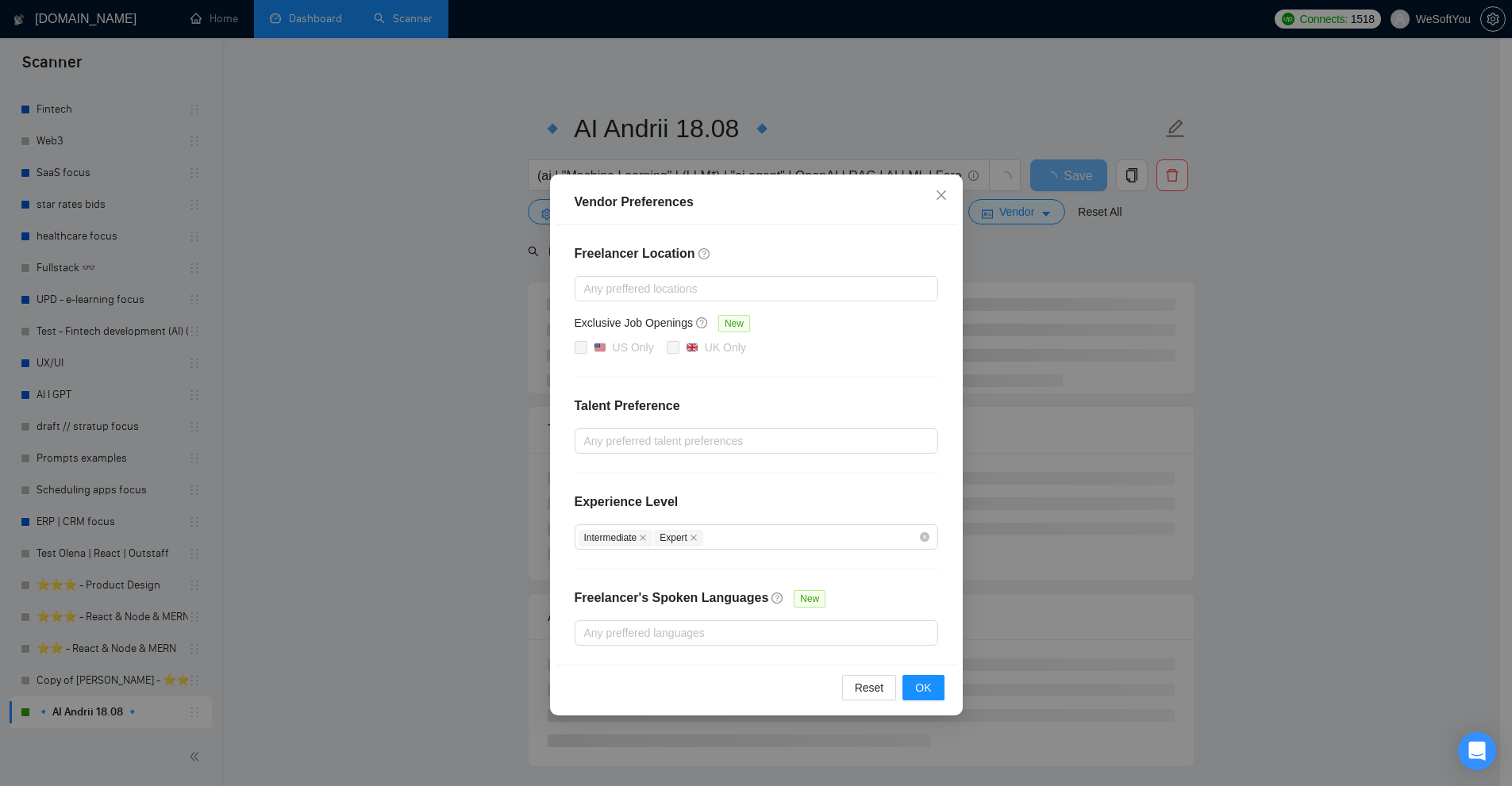
click at [862, 137] on div "Vendor Preferences Freelancer Location Any preffered locations Exclusive Job Op…" at bounding box center [756, 393] width 1512 height 786
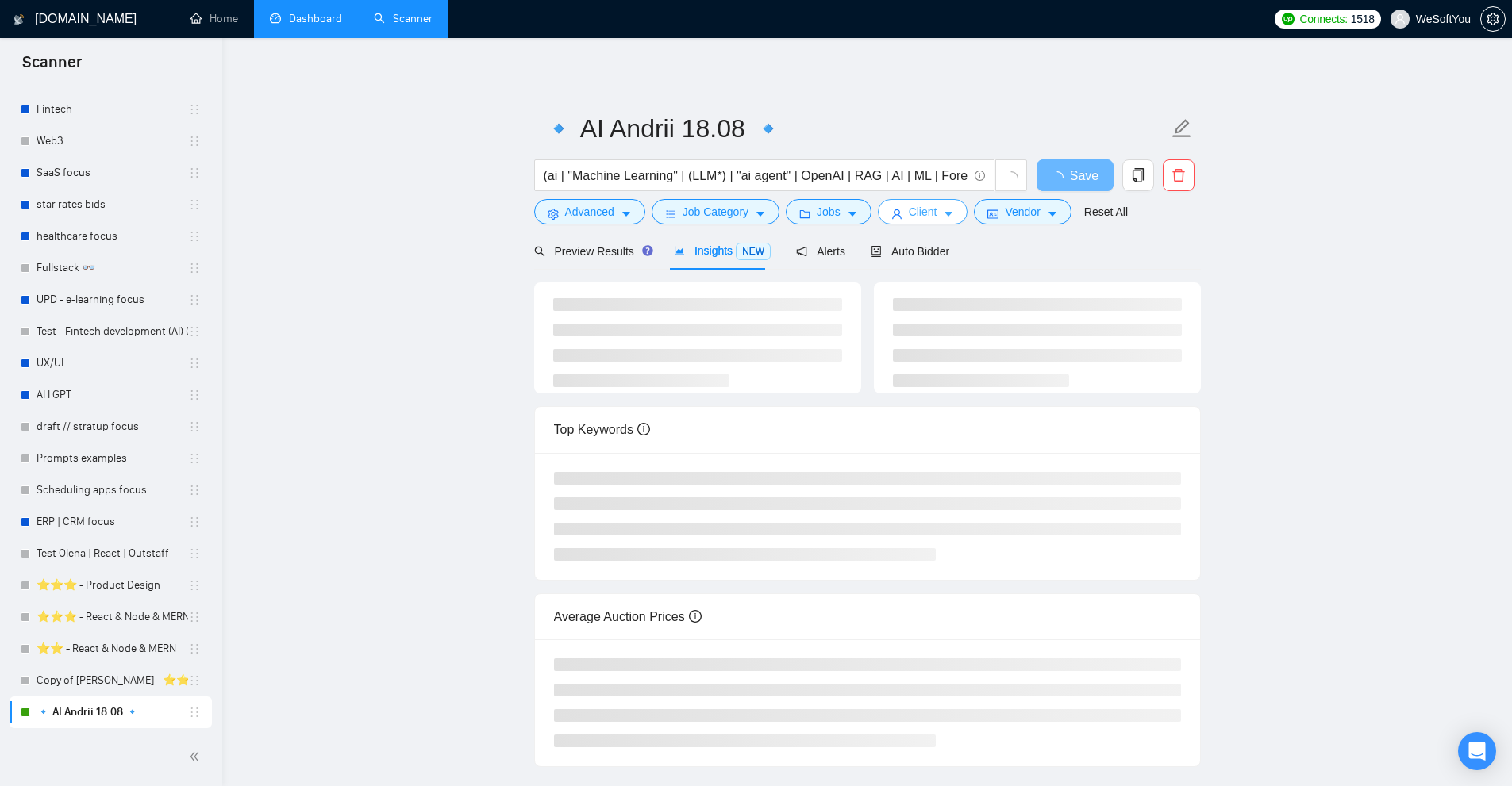
click at [889, 205] on button "Client" at bounding box center [922, 212] width 90 height 26
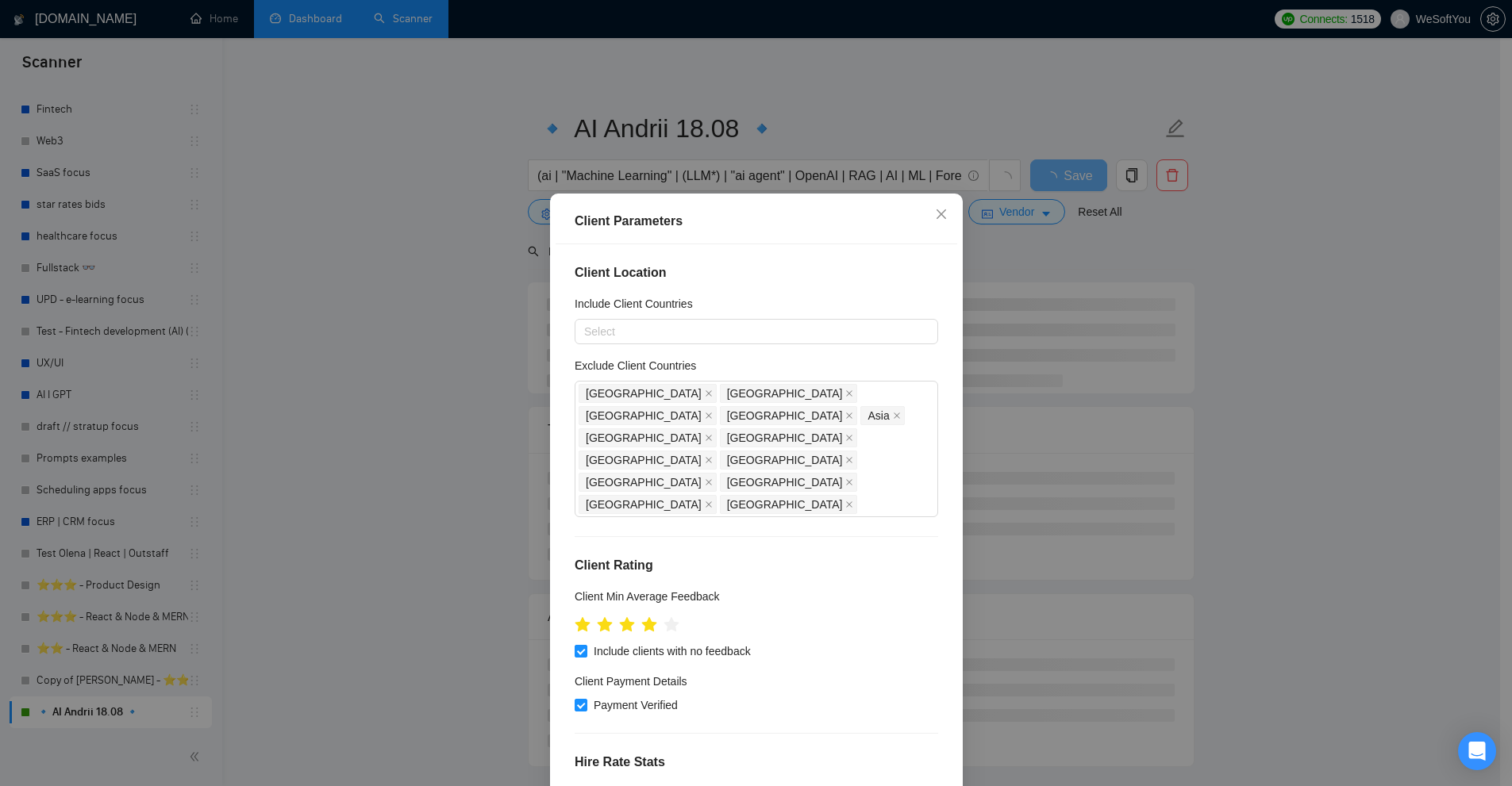
click at [777, 123] on div "Client Parameters Client Location Include Client Countries Select Exclude Clien…" at bounding box center [756, 393] width 1512 height 786
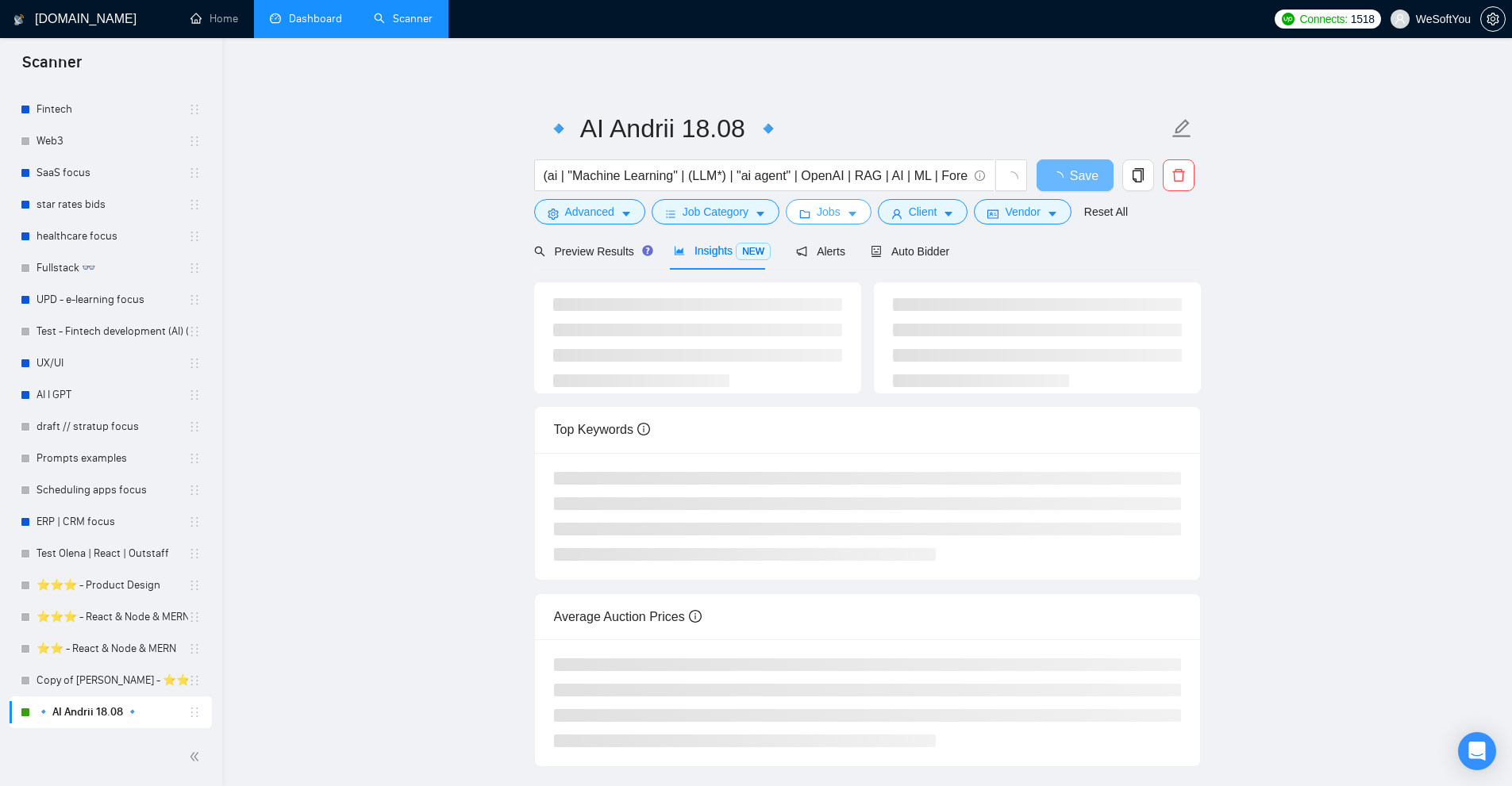
click at [823, 209] on span "Jobs" at bounding box center [829, 212] width 24 height 18
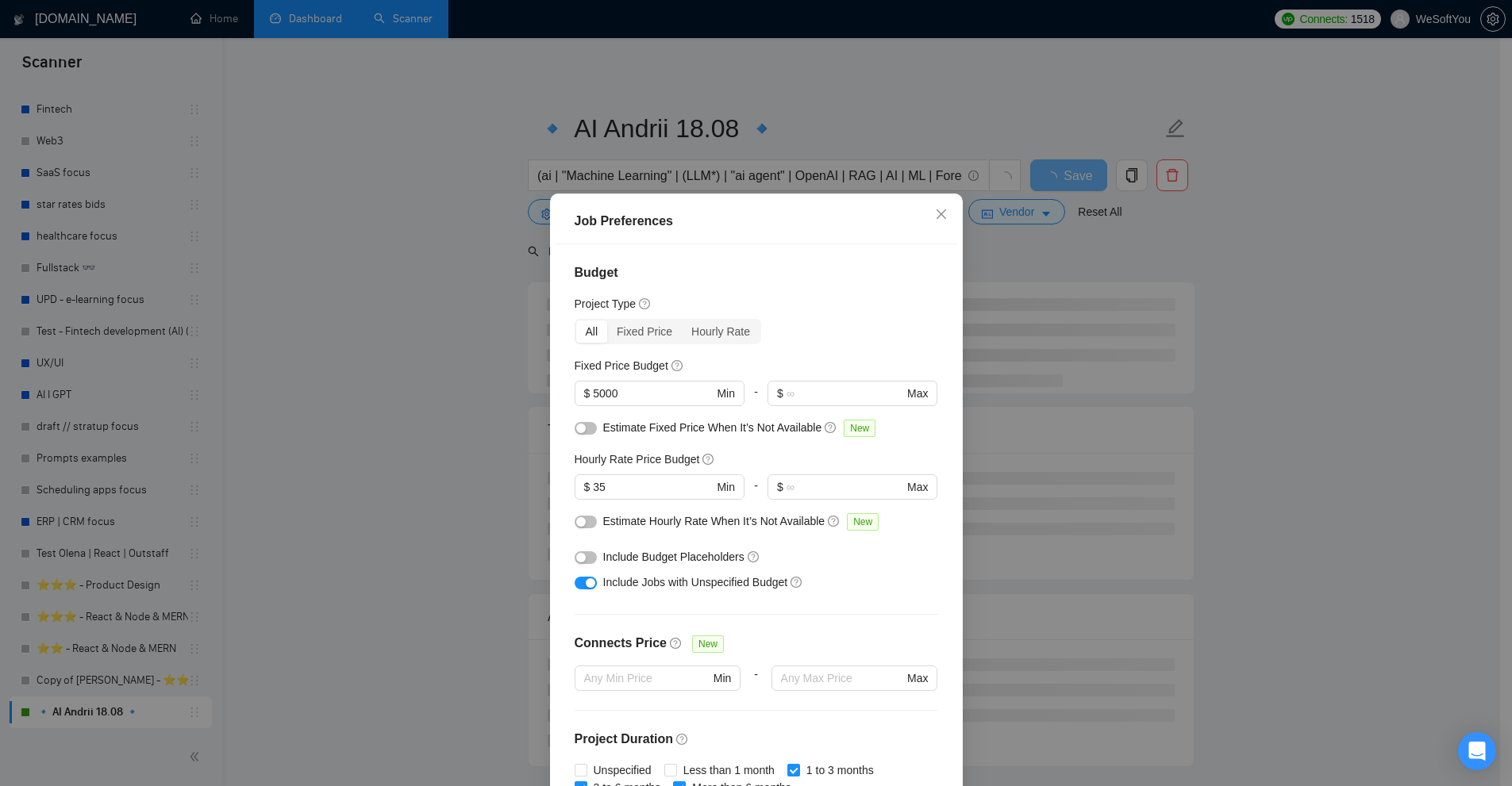
click at [1087, 415] on div "Job Preferences Budget Project Type All Fixed Price Hourly Rate Fixed Price Bud…" at bounding box center [756, 393] width 1512 height 786
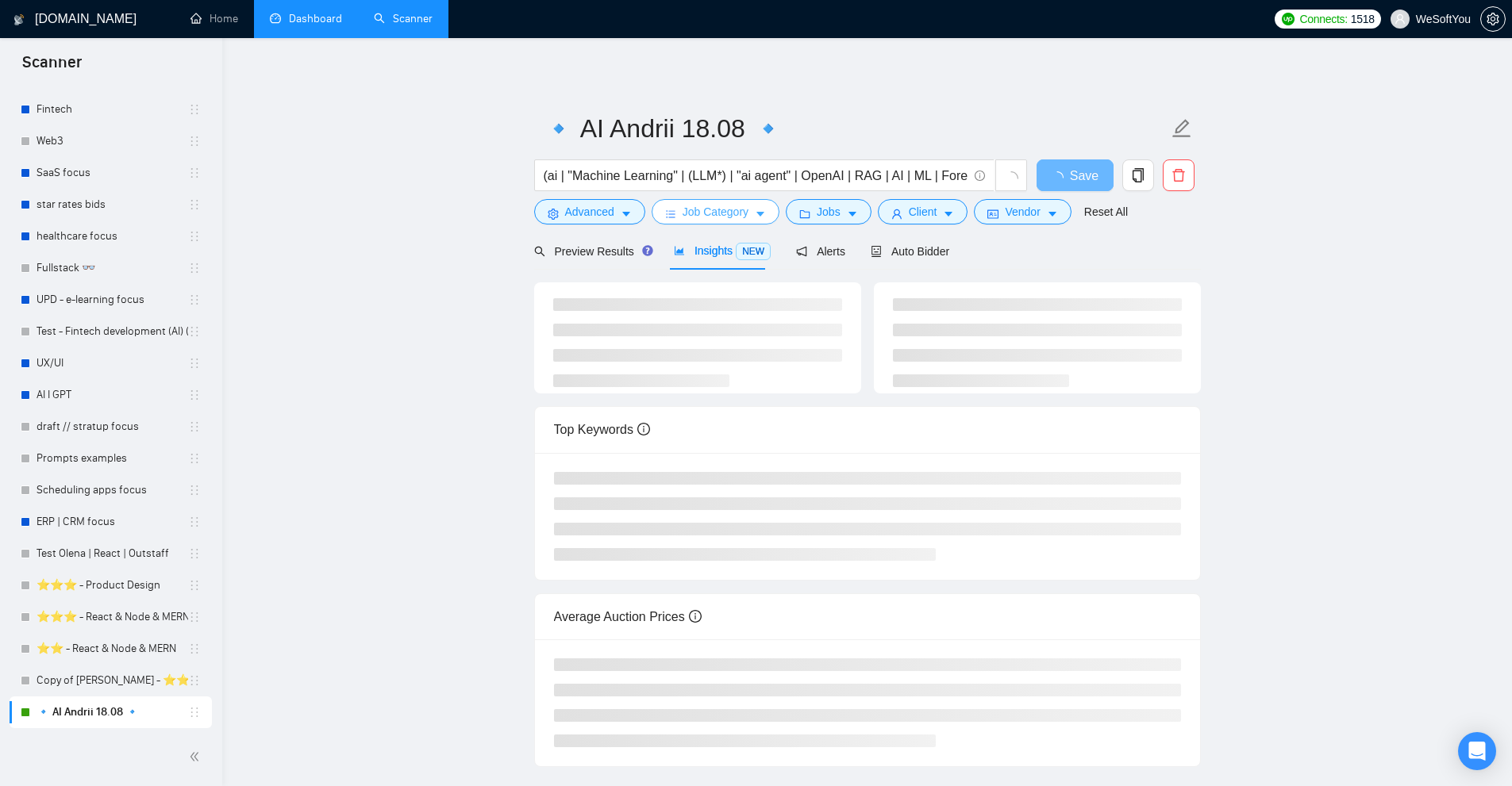
click at [720, 216] on span "Job Category" at bounding box center [715, 212] width 66 height 18
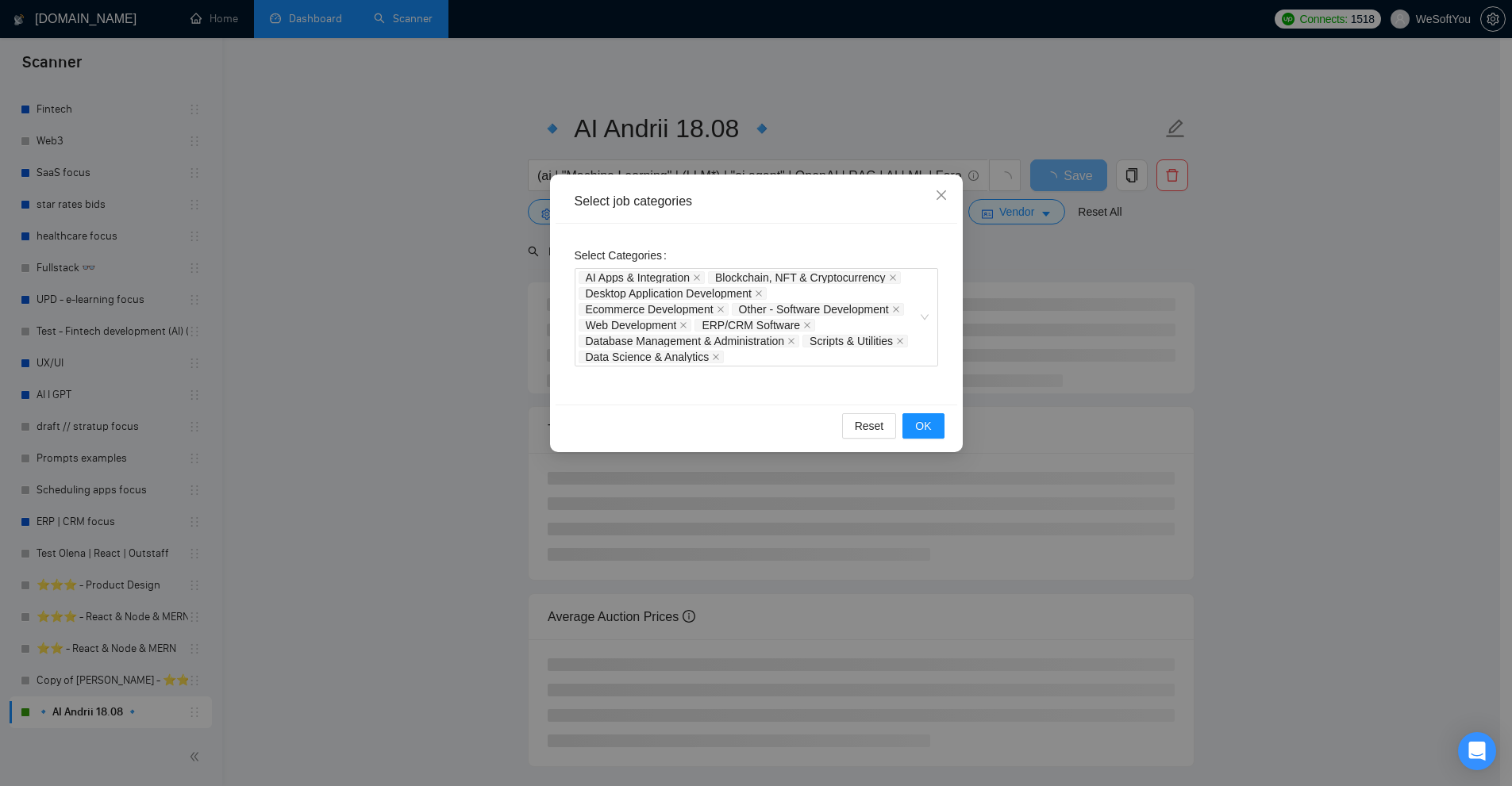
click at [1117, 357] on div "Select job categories Select Categories AI Apps & Integration Blockchain, NFT &…" at bounding box center [756, 393] width 1512 height 786
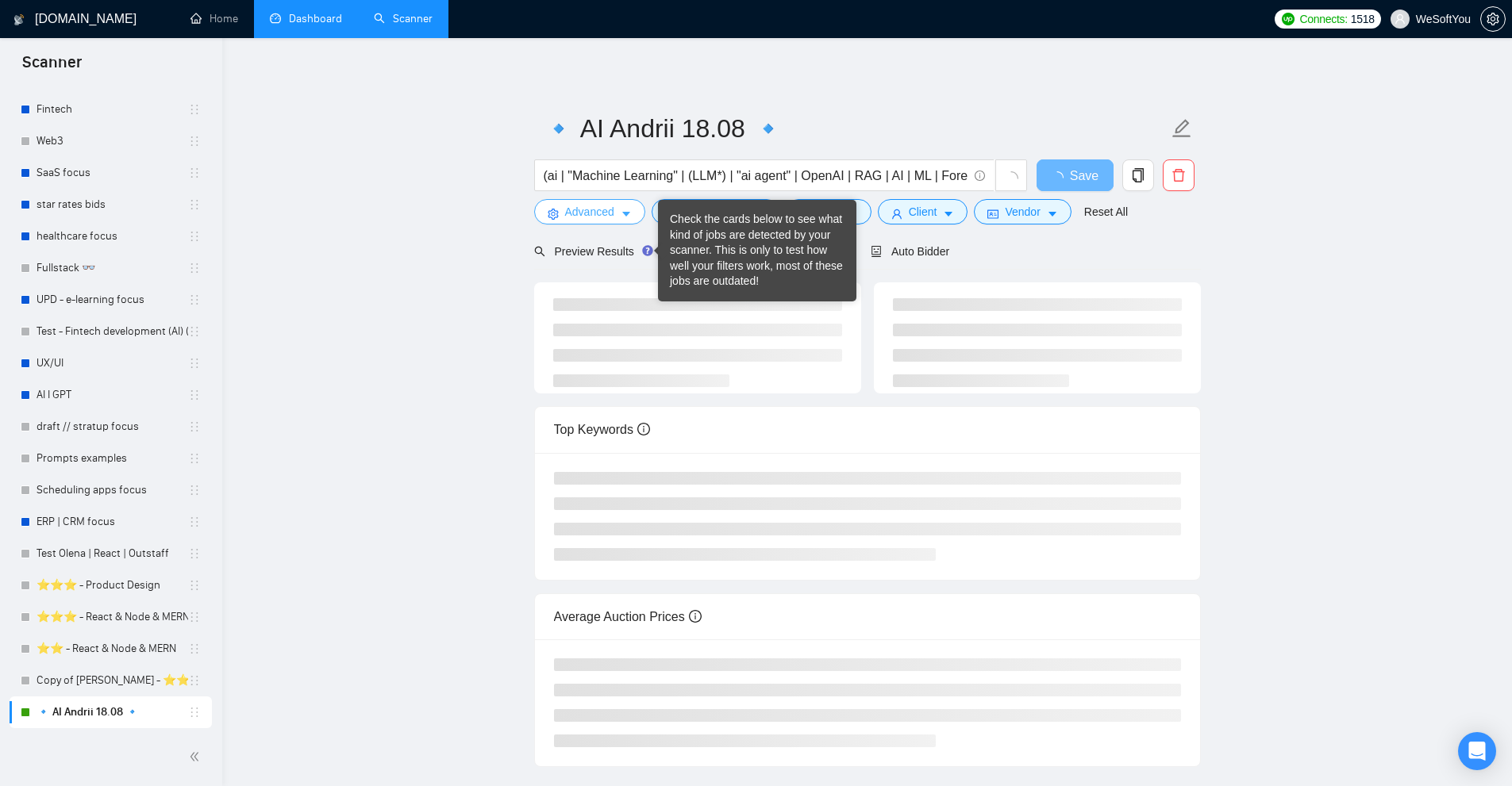
click at [607, 214] on span "Advanced" at bounding box center [590, 212] width 50 height 18
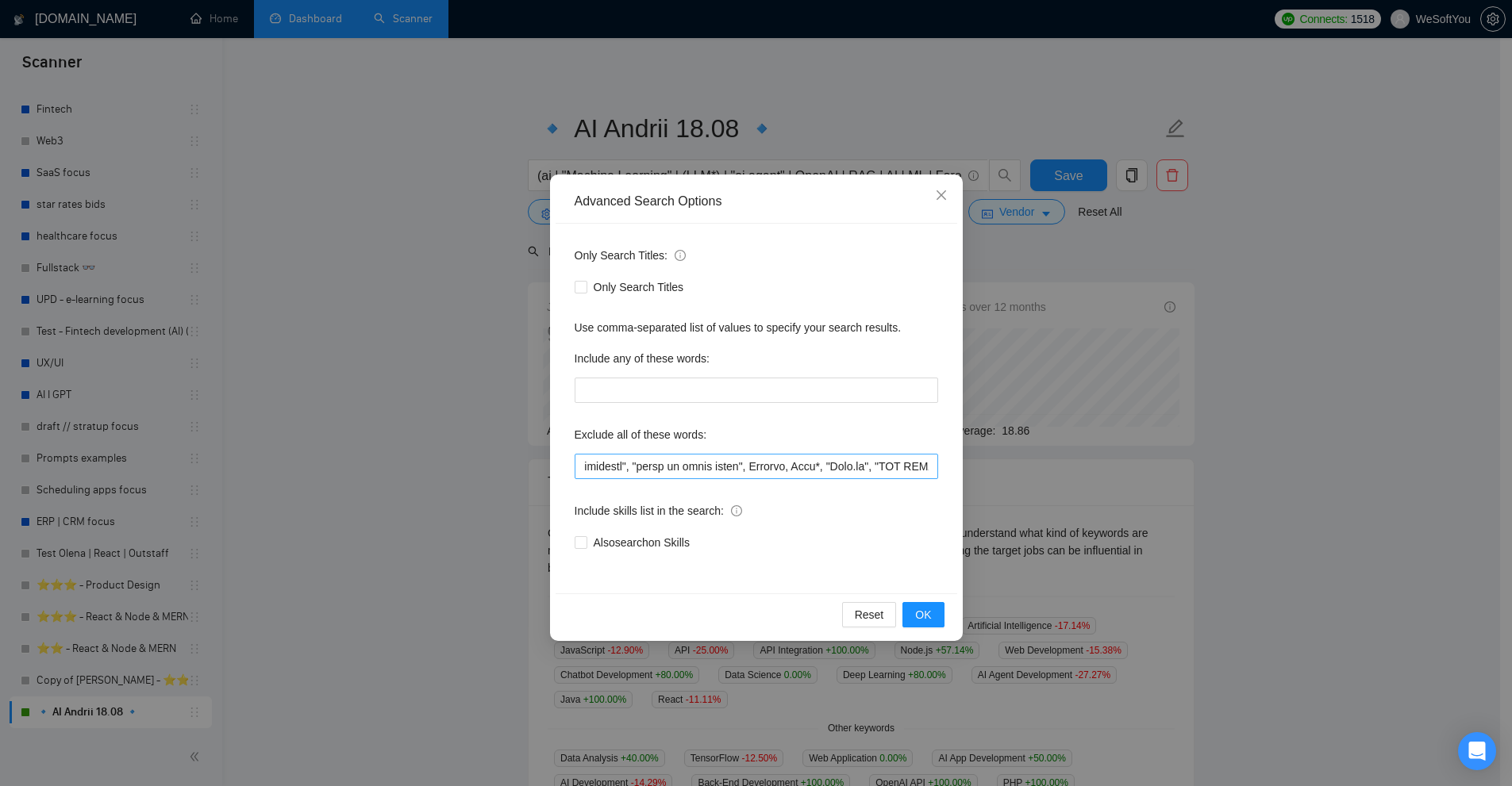
scroll to position [0, 23949]
click at [1162, 465] on div "Advanced Search Options Only Search Titles: Only Search Titles Use comma-separa…" at bounding box center [756, 393] width 1512 height 786
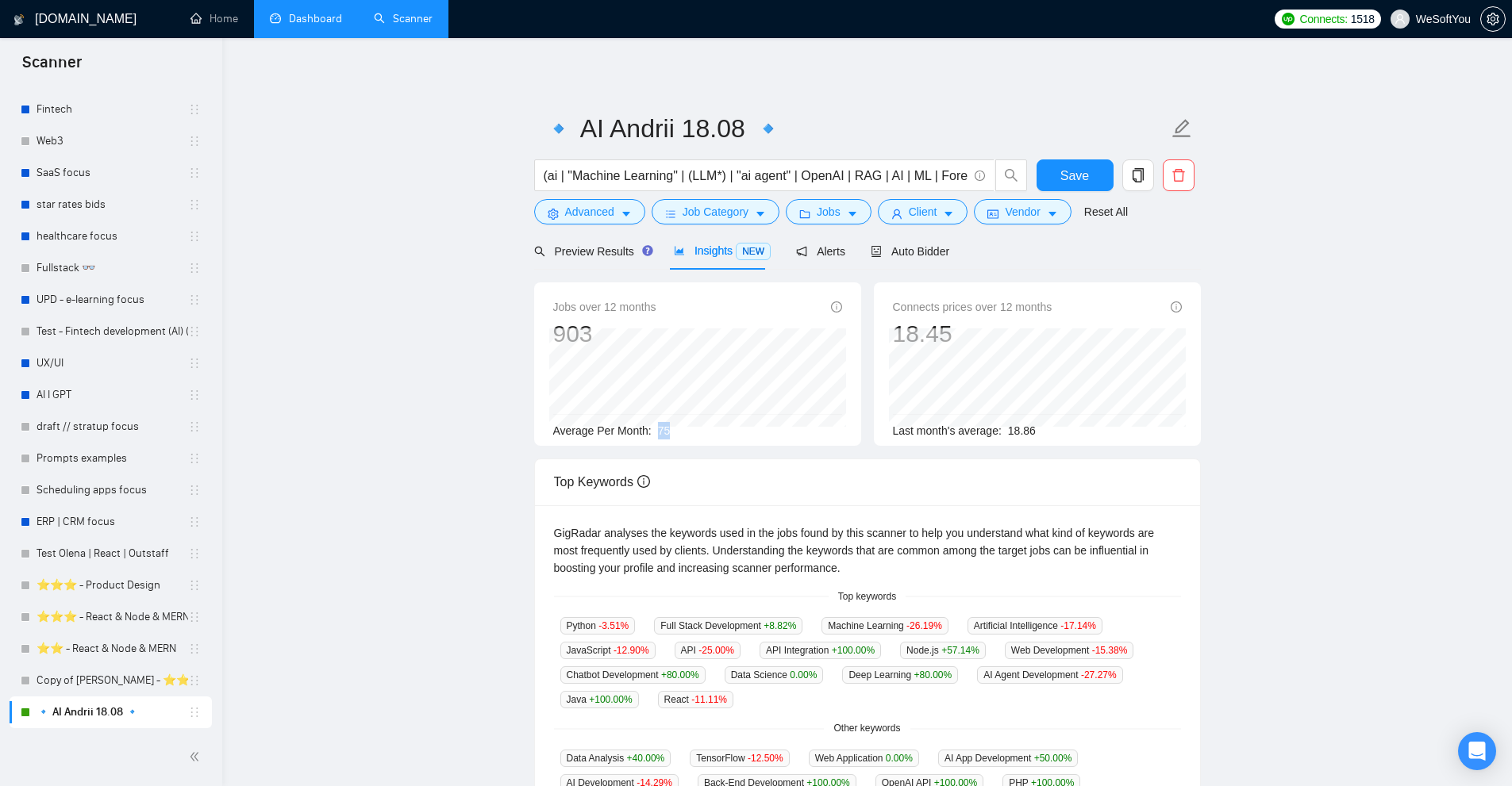
drag, startPoint x: 658, startPoint y: 425, endPoint x: 674, endPoint y: 424, distance: 16.0
click at [674, 424] on div "Average Per Month: 75" at bounding box center [698, 431] width 289 height 18
click at [719, 217] on span "Job Category" at bounding box center [715, 212] width 66 height 18
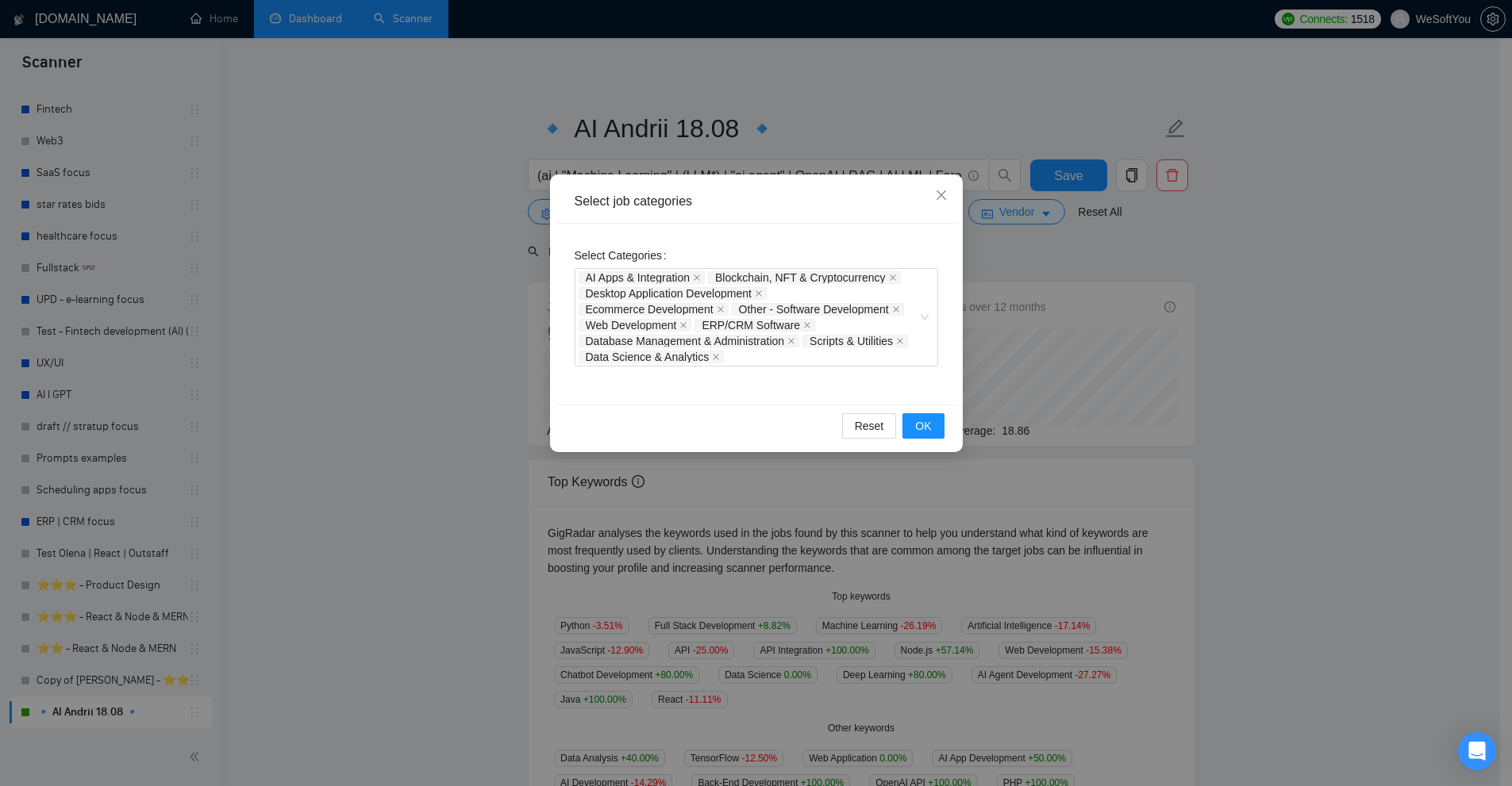
click at [777, 130] on div "Select job categories Select Categories AI Apps & Integration Blockchain, NFT &…" at bounding box center [756, 393] width 1512 height 786
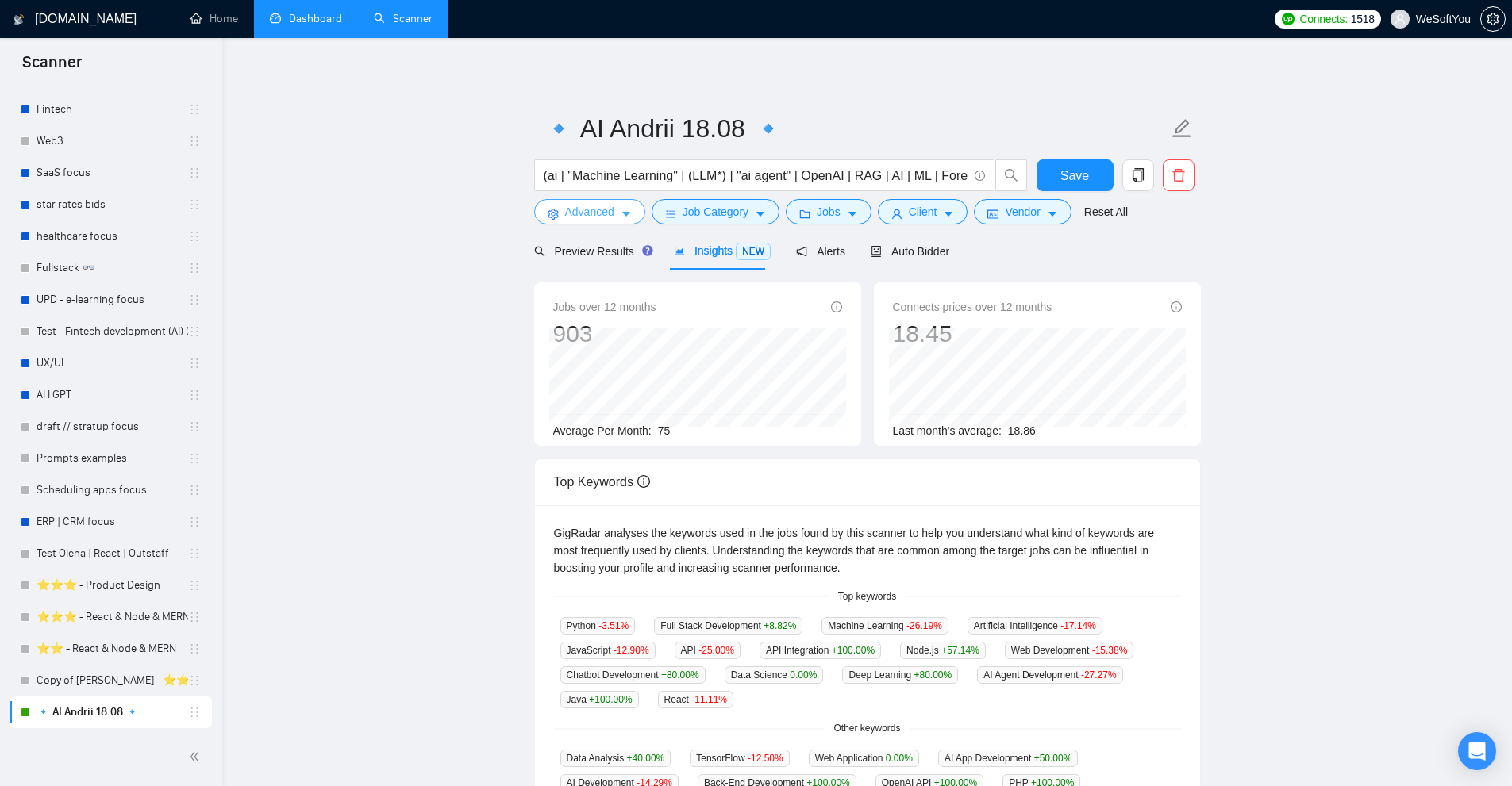
click at [571, 218] on span "Advanced" at bounding box center [590, 212] width 50 height 18
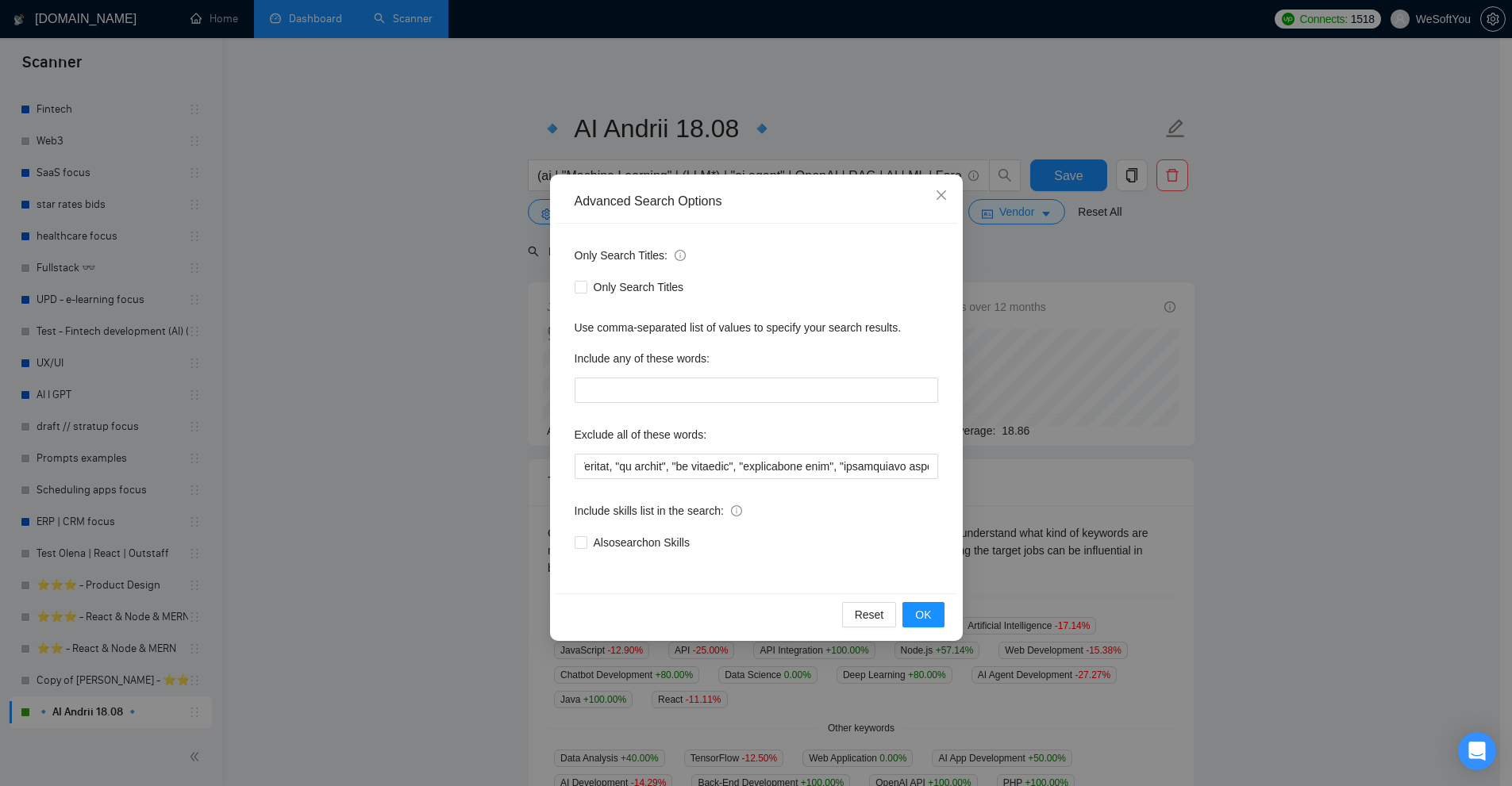
click at [667, 120] on div "Advanced Search Options Only Search Titles: Only Search Titles Use comma-separa…" at bounding box center [756, 393] width 1512 height 786
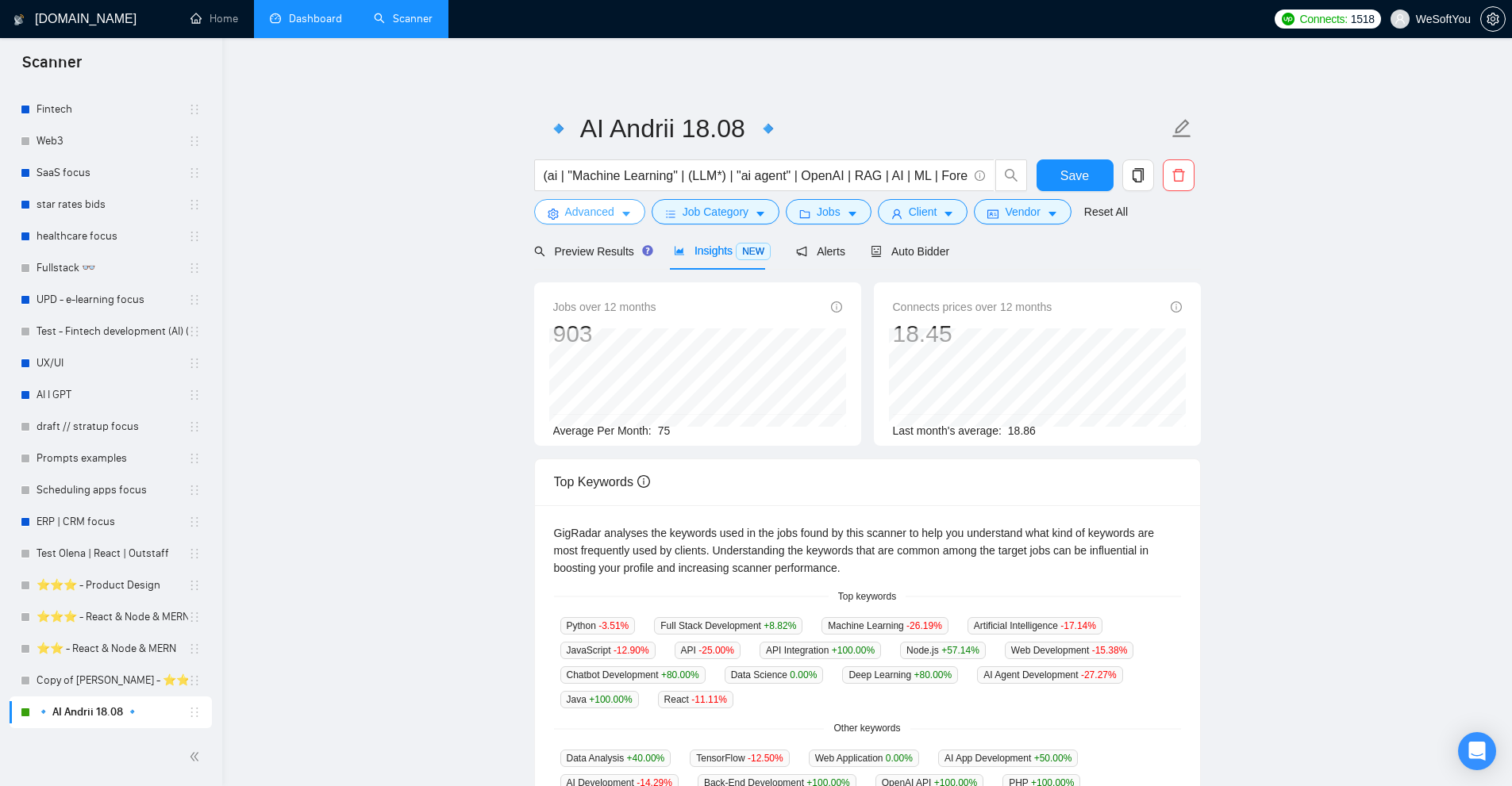
click at [611, 207] on span "Advanced" at bounding box center [590, 212] width 50 height 18
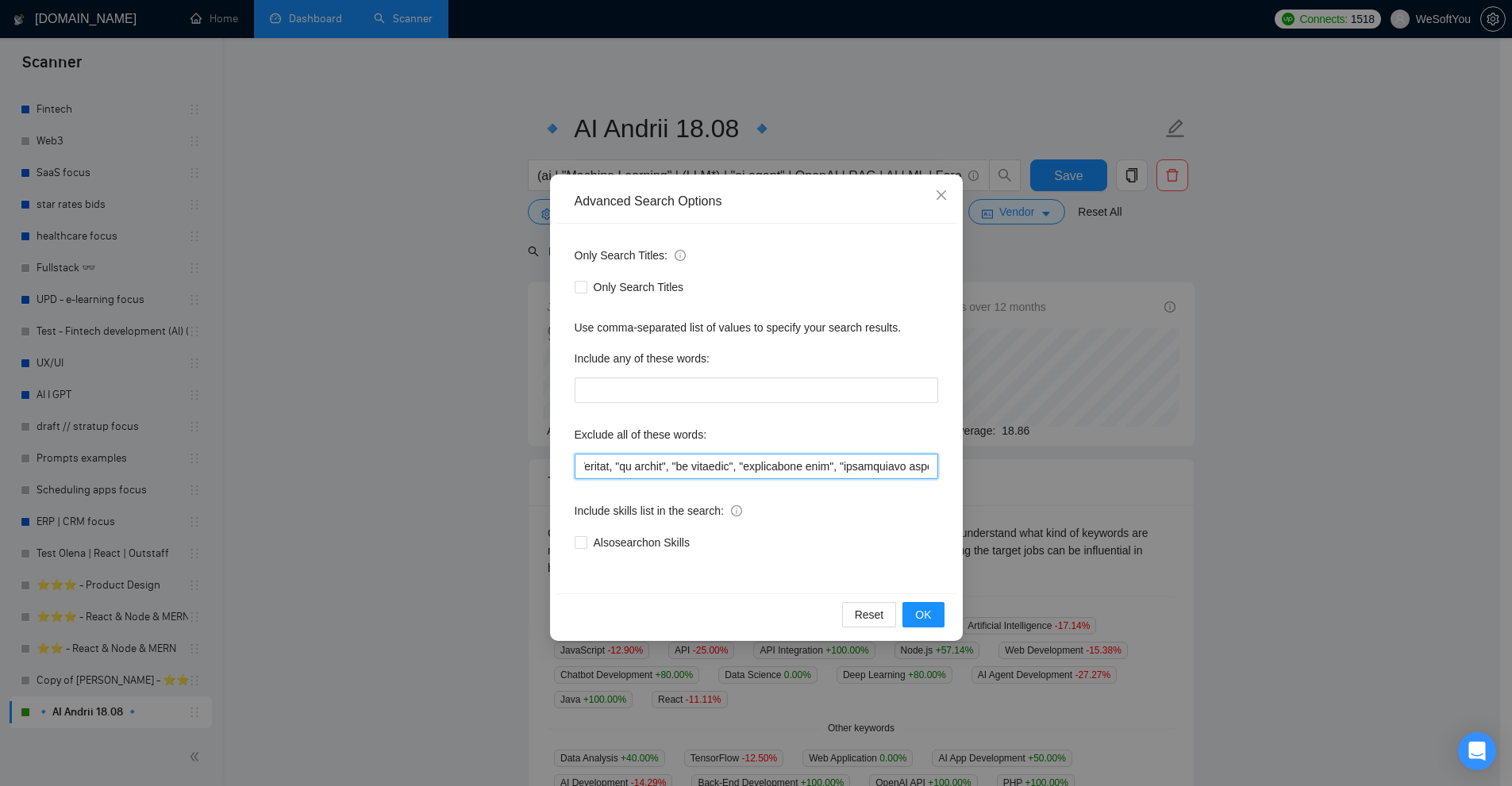
drag, startPoint x: 738, startPoint y: 460, endPoint x: 790, endPoint y: 459, distance: 52.0
click at [790, 459] on input "text" at bounding box center [756, 466] width 363 height 26
click at [936, 201] on icon "close" at bounding box center [941, 195] width 13 height 13
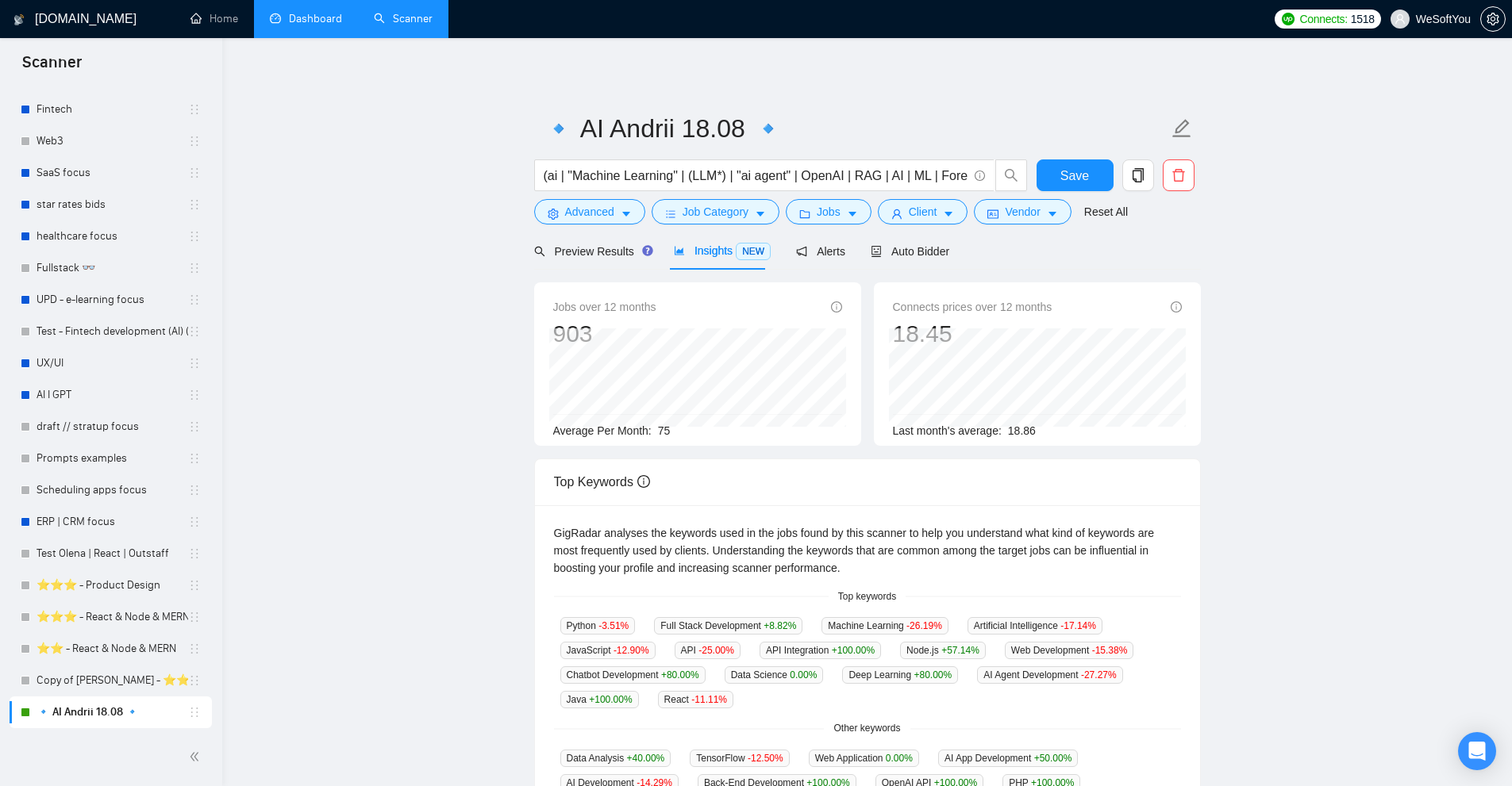
click at [681, 425] on div "Jobs over 12 months 903 [DATE] 69 Average Per Month: 75" at bounding box center [698, 368] width 289 height 142
drag, startPoint x: 674, startPoint y: 432, endPoint x: 650, endPoint y: 434, distance: 24.1
click at [648, 433] on div "Average Per Month: 75" at bounding box center [698, 431] width 289 height 18
click at [710, 434] on div "Average Per Month: 75" at bounding box center [698, 431] width 289 height 18
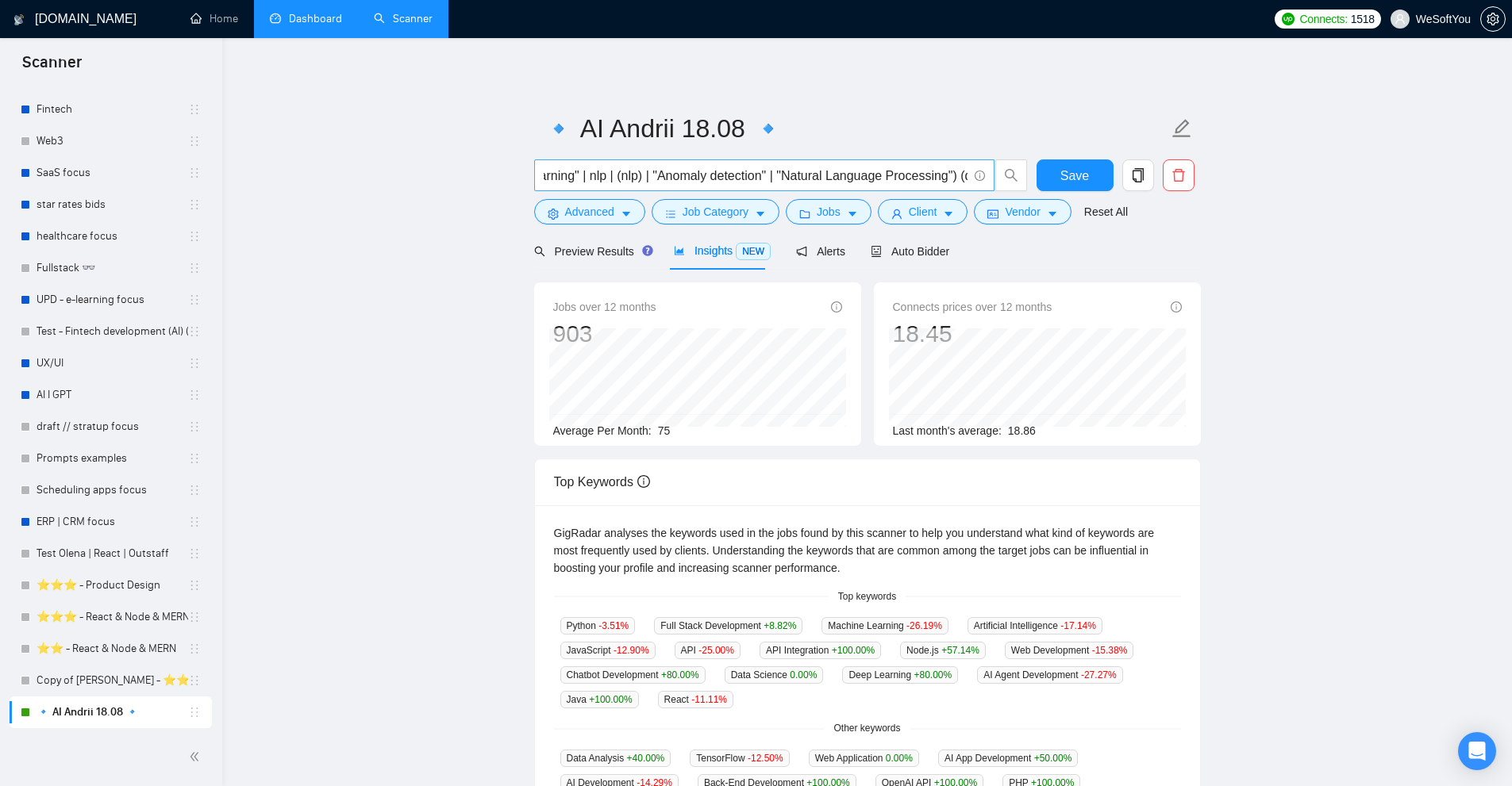
click at [750, 174] on input "(ai | "Machine Learning" | (LLM*) | "ai agent" | OpenAI | RAG | AI | ML | Forec…" at bounding box center [756, 176] width 424 height 20
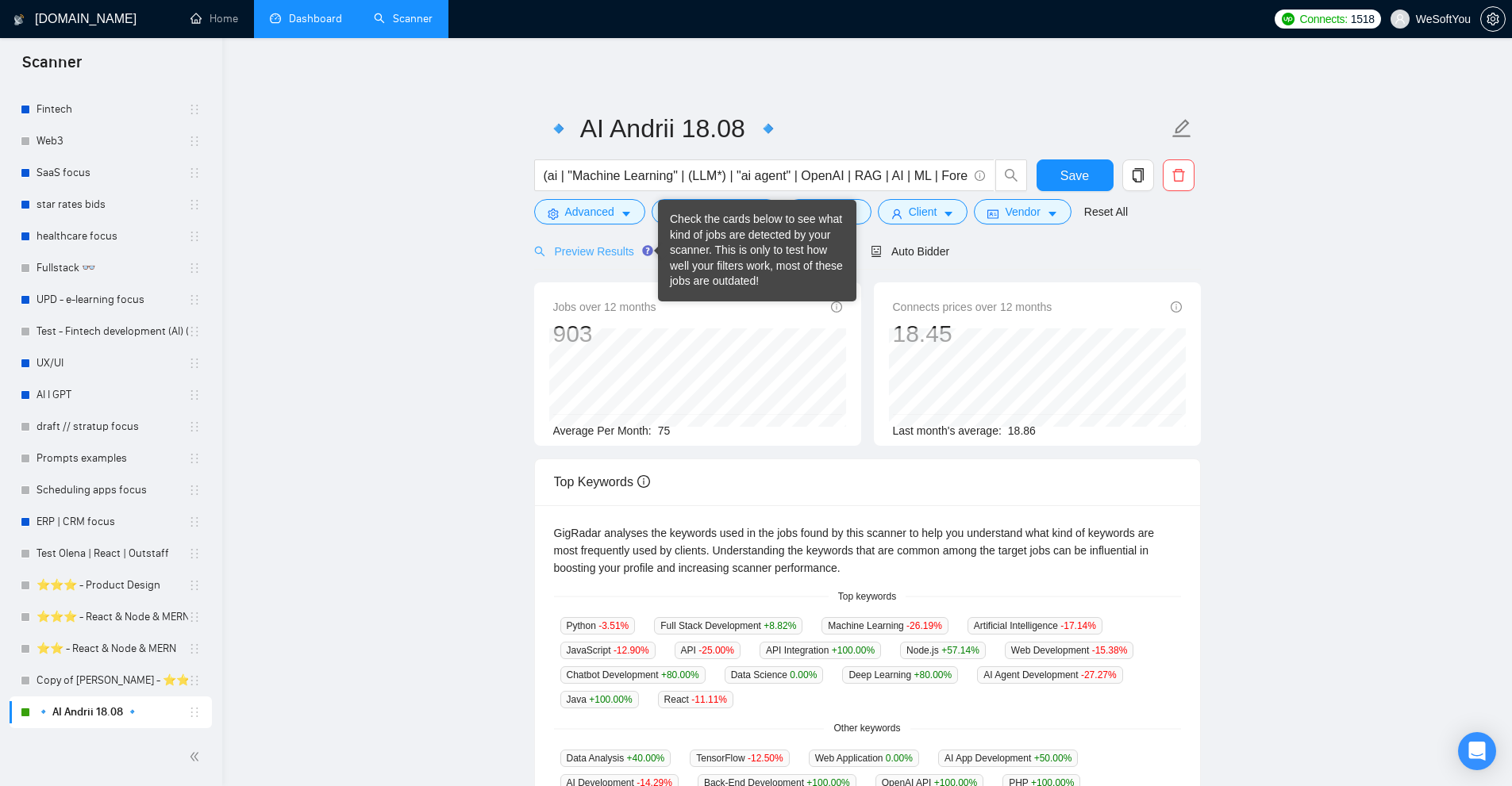
click at [603, 261] on div "Preview Results" at bounding box center [590, 251] width 114 height 38
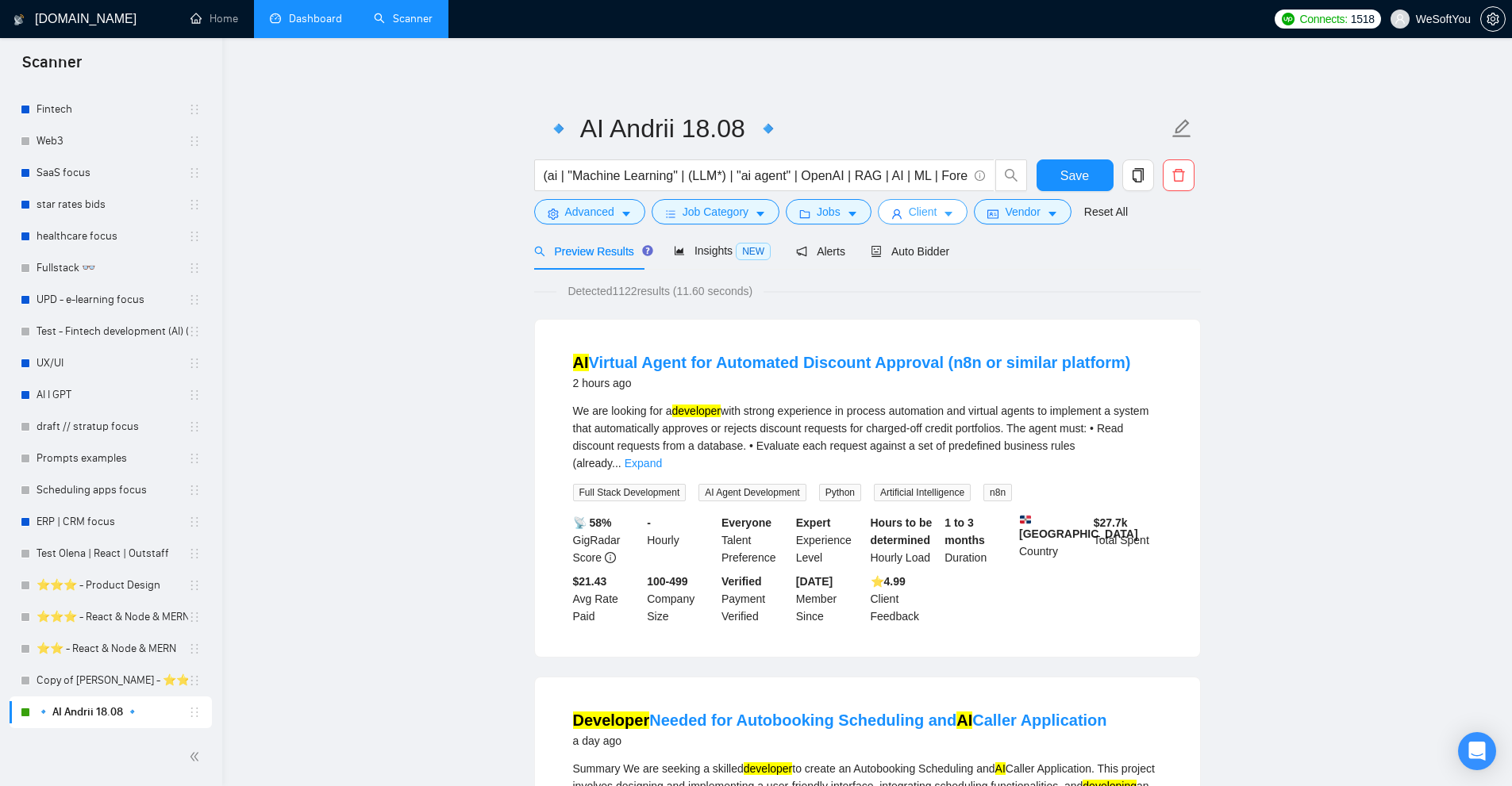
click at [925, 217] on span "Client" at bounding box center [923, 212] width 29 height 18
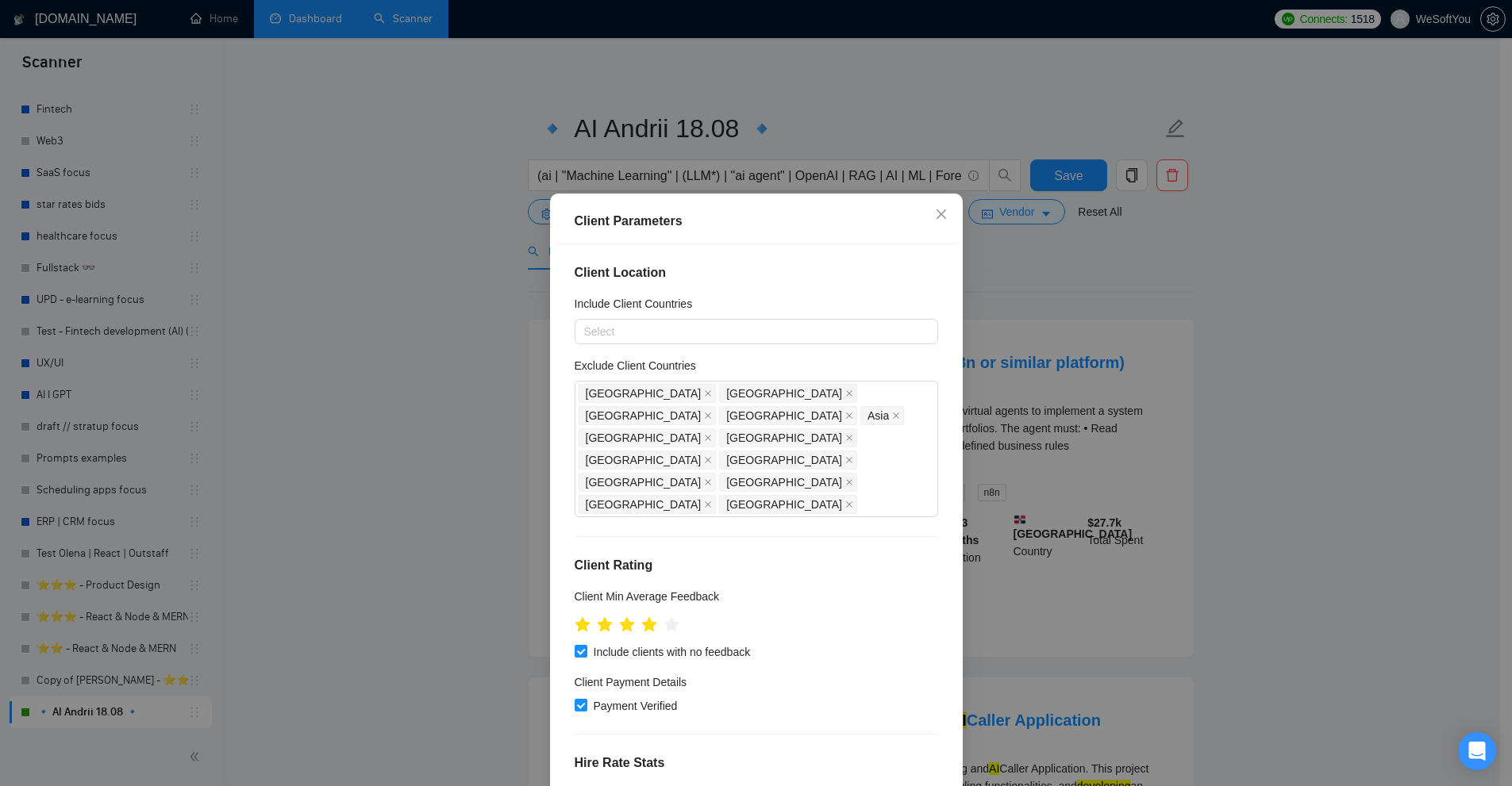
click at [1126, 315] on div "Client Parameters Client Location Include Client Countries Select Exclude Clien…" at bounding box center [756, 393] width 1512 height 786
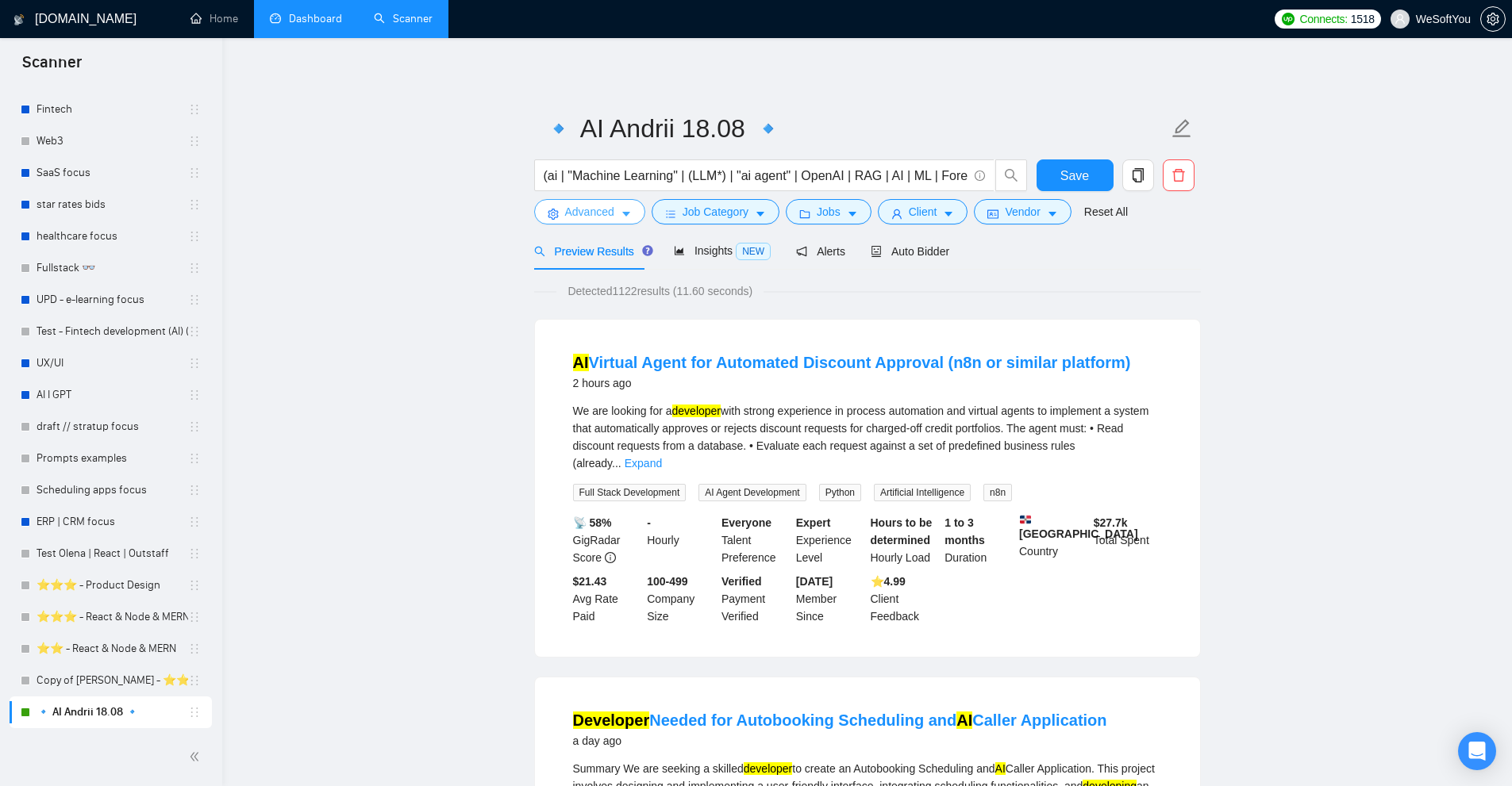
click at [621, 214] on icon "caret-down" at bounding box center [626, 214] width 11 height 11
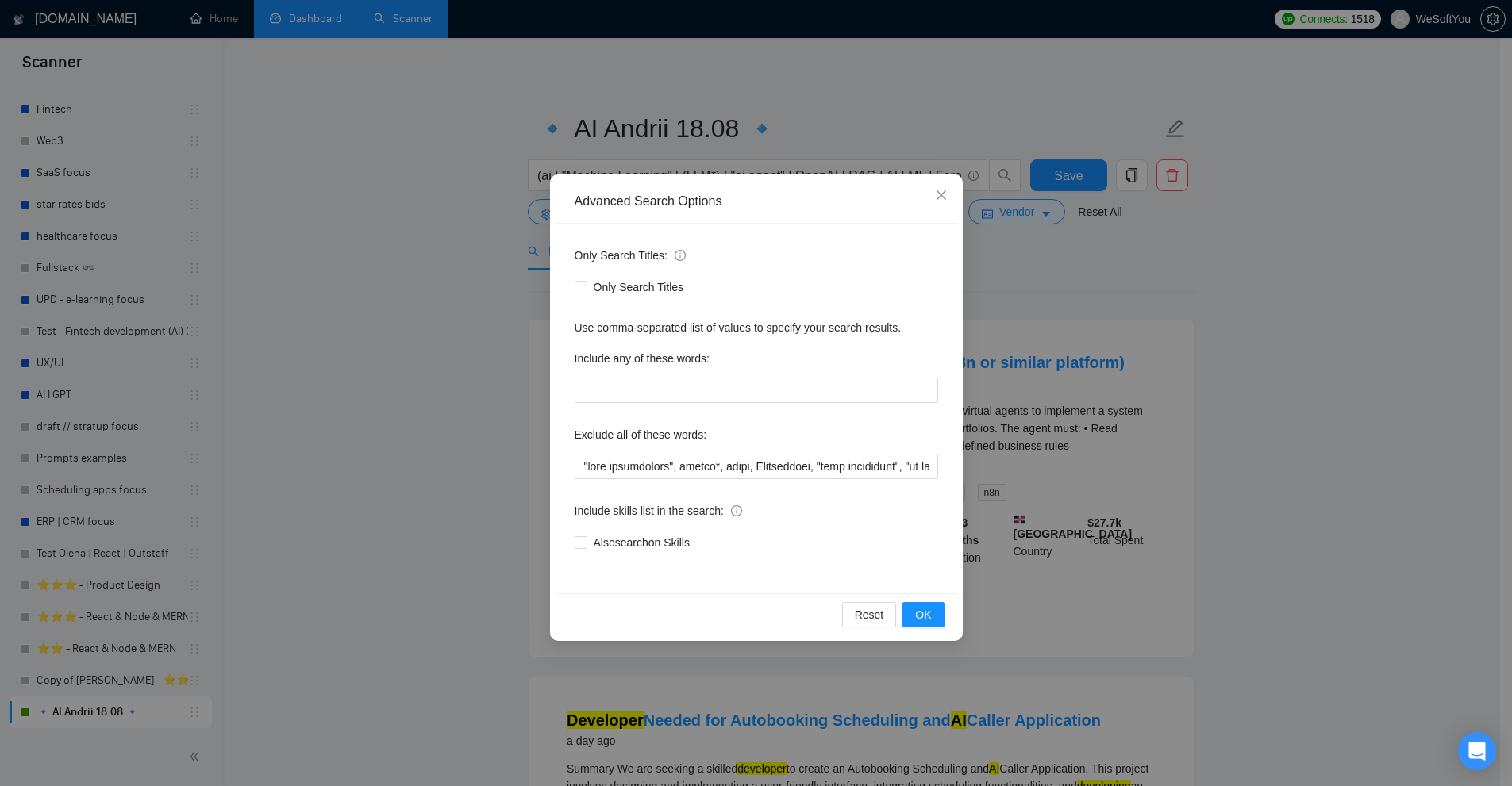
click at [1159, 338] on div "Advanced Search Options Only Search Titles: Only Search Titles Use comma-separa…" at bounding box center [756, 393] width 1512 height 786
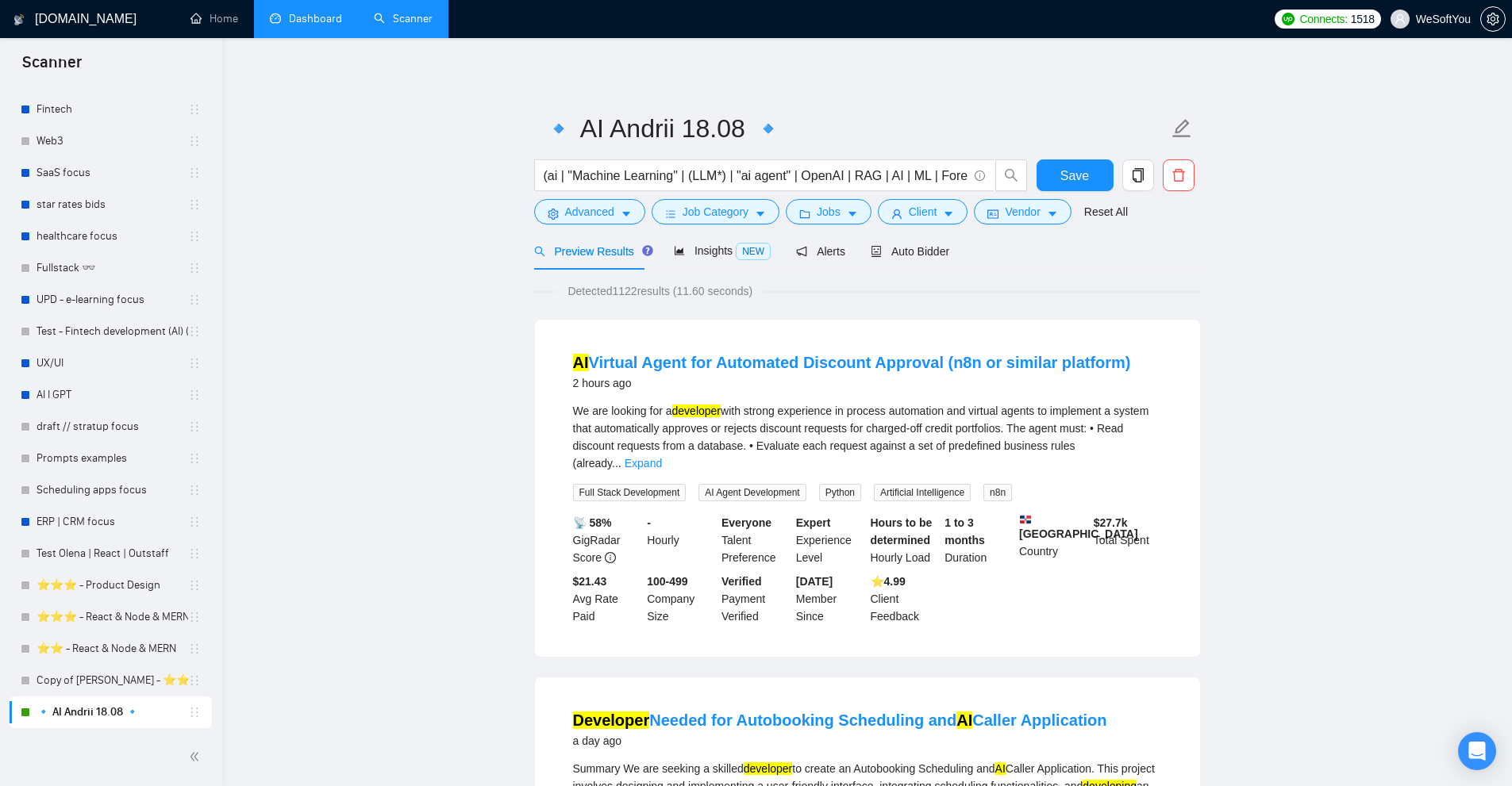
click at [853, 170] on input "(ai | "Machine Learning" | (LLM*) | "ai agent" | OpenAI | RAG | AI | ML | Forec…" at bounding box center [756, 176] width 424 height 20
click at [782, 179] on input "(ai | "Machine Learning" | (LLM*) | "ai agent" | OpenAI | RAG | AI | ML | Forec…" at bounding box center [756, 176] width 424 height 20
paste input "PyTorch"
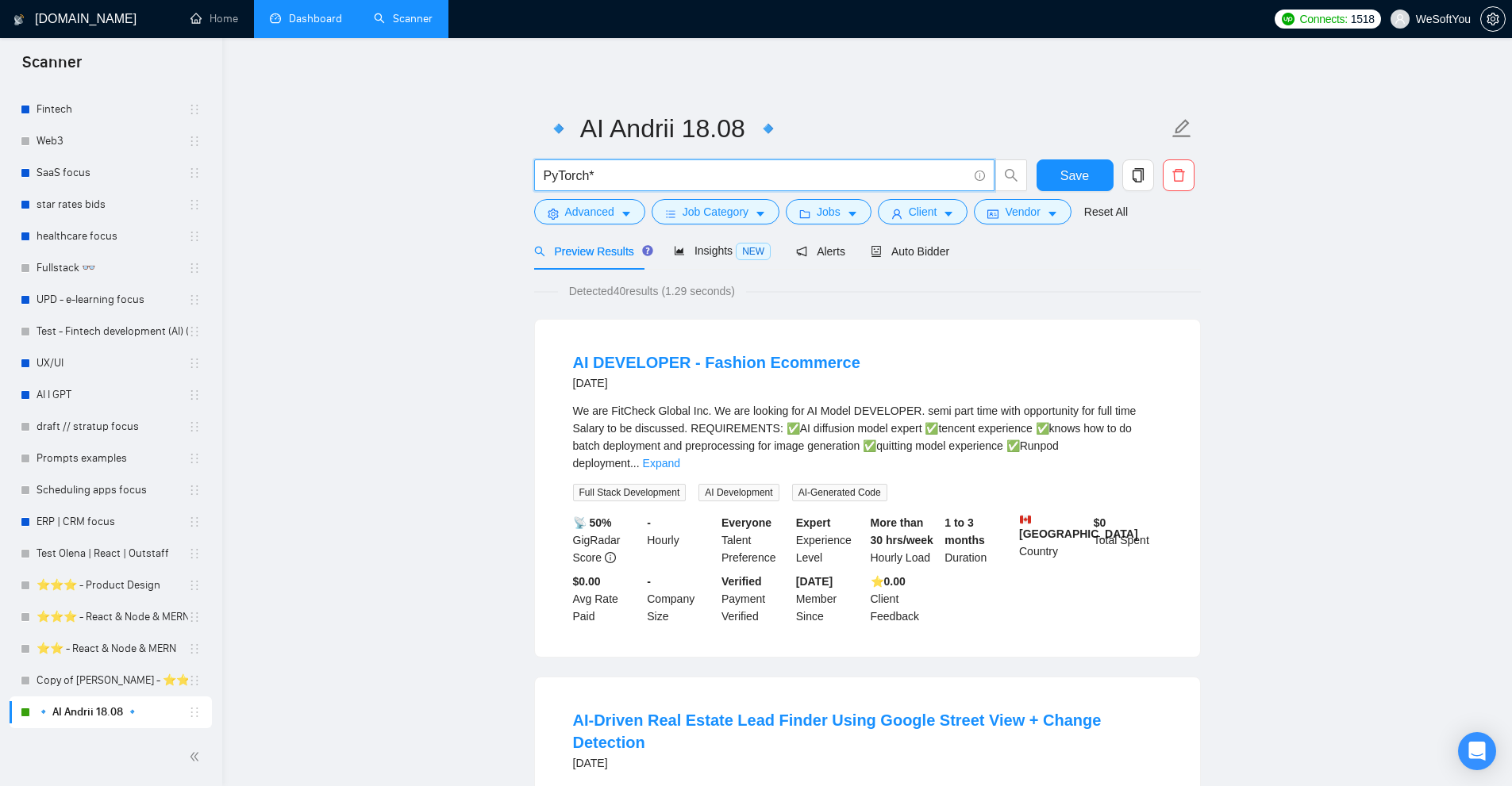
click at [1110, 434] on div "We are FitCheck Global Inc. We are looking for AI Model DEVELOPER. semi part ti…" at bounding box center [867, 437] width 589 height 70
click at [680, 457] on link "Expand" at bounding box center [661, 463] width 38 height 13
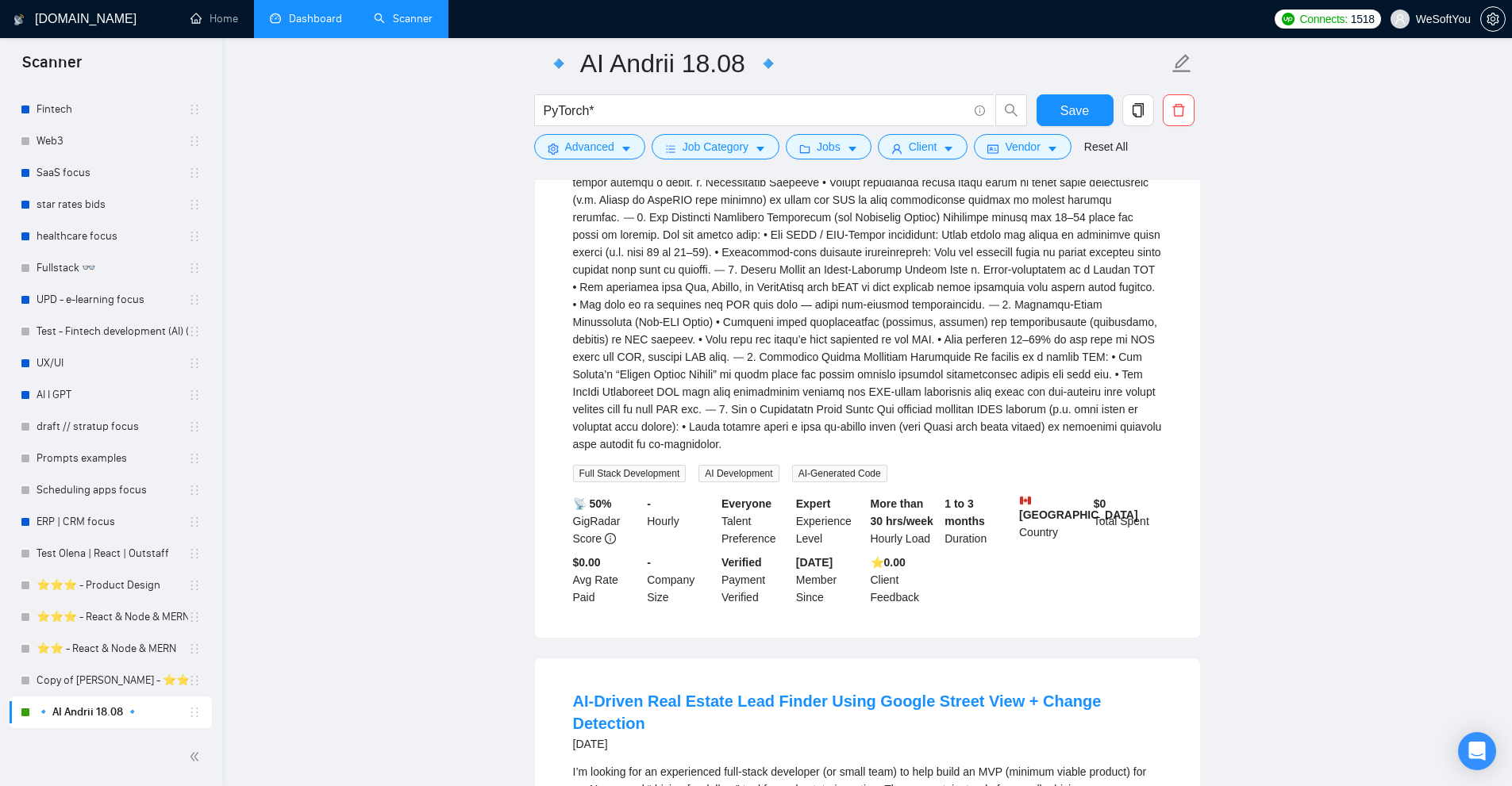
scroll to position [1032, 0]
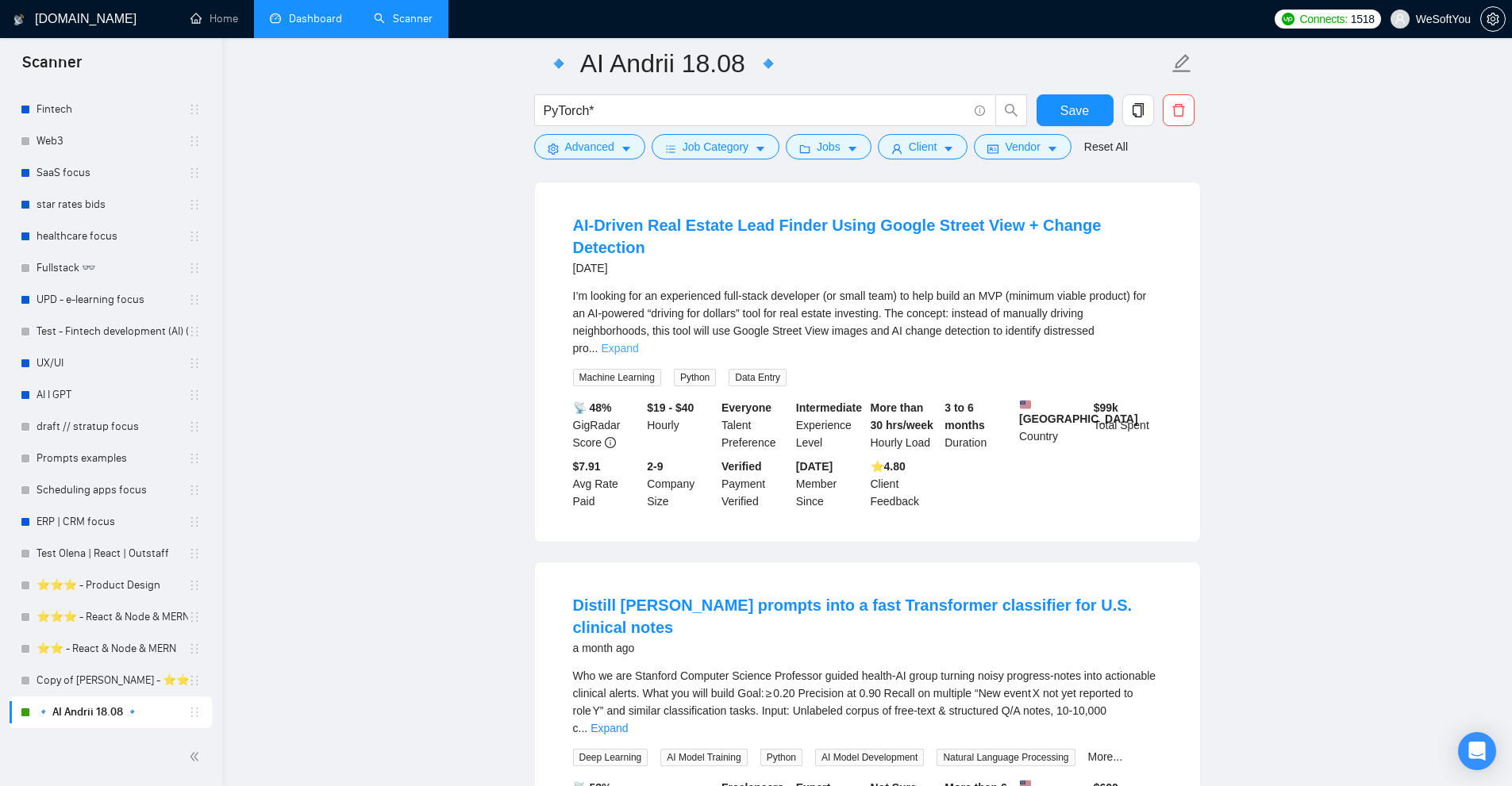
click at [638, 342] on link "Expand" at bounding box center [620, 347] width 38 height 13
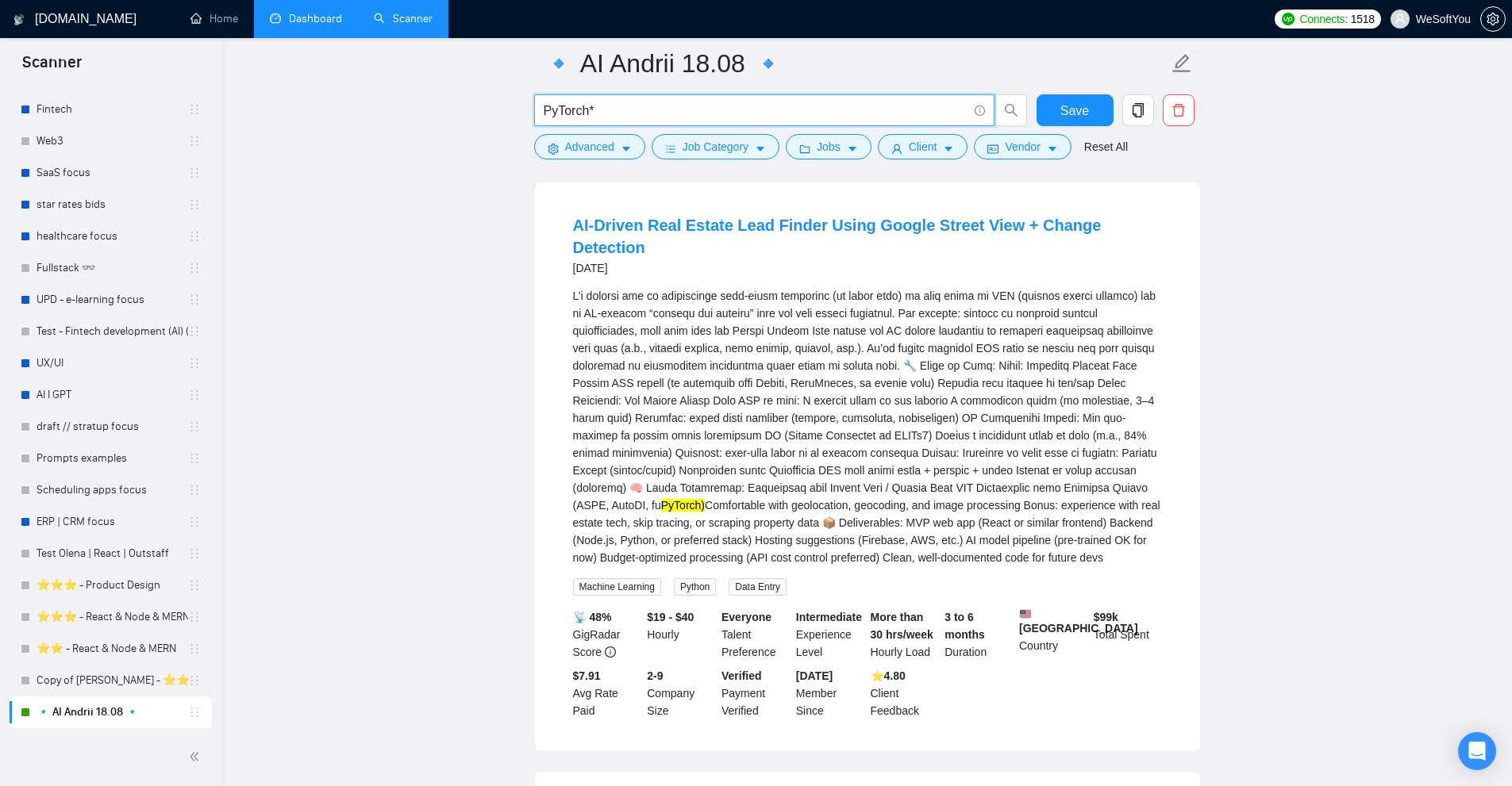
click at [603, 102] on input "PyTorch*" at bounding box center [756, 111] width 424 height 20
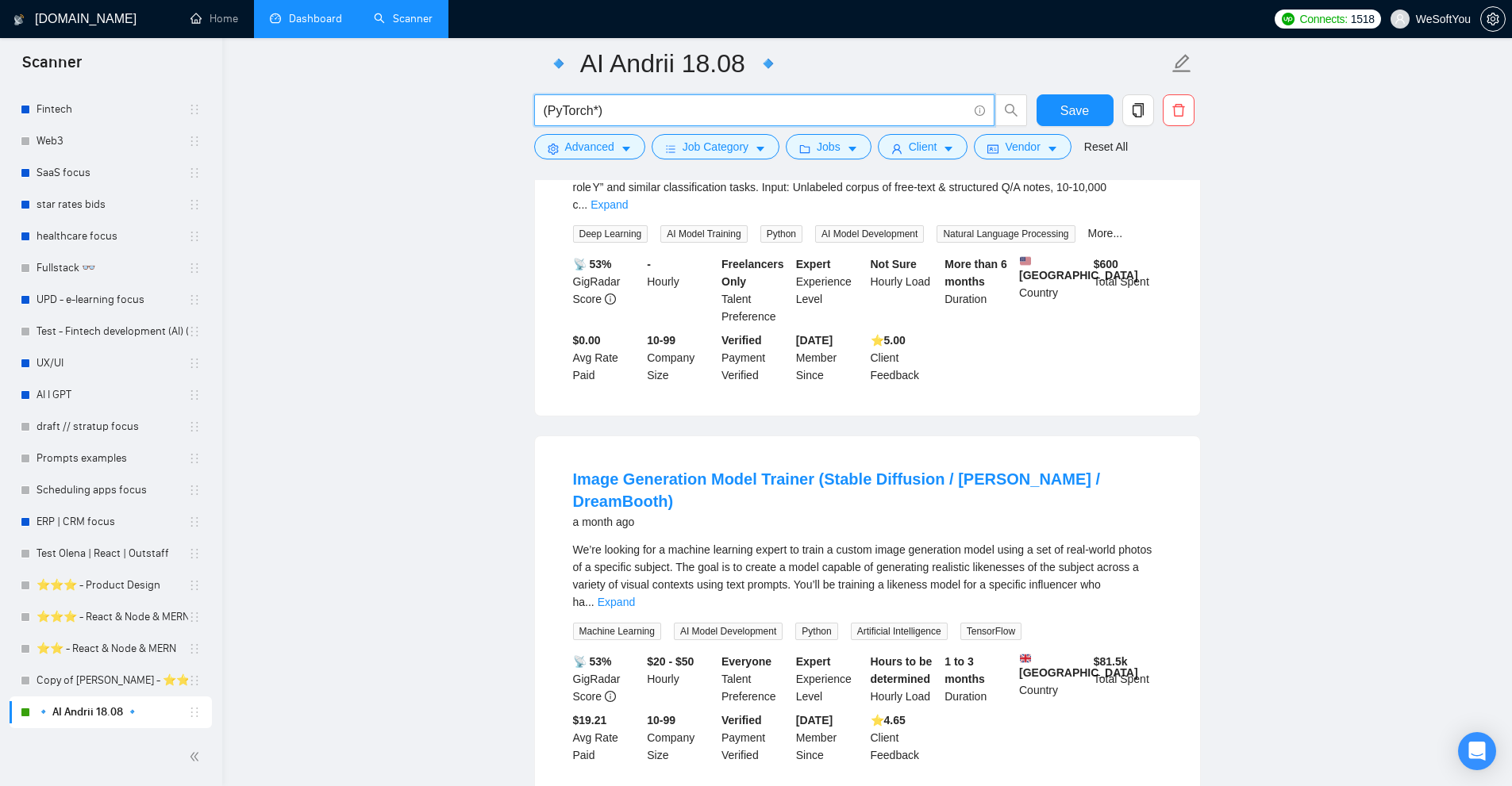
click at [646, 110] on input "(PyTorch*)" at bounding box center [756, 111] width 424 height 20
paste input ""Machine Learning" | (LLM*) | "ai agent" | "ai agents" | OpenAI | (RAG*) | AI |…"
type input "("Machine Learning" | (LLM*) | "ai agent" | "ai agents" | OpenAI | (RAG*) | AI …"
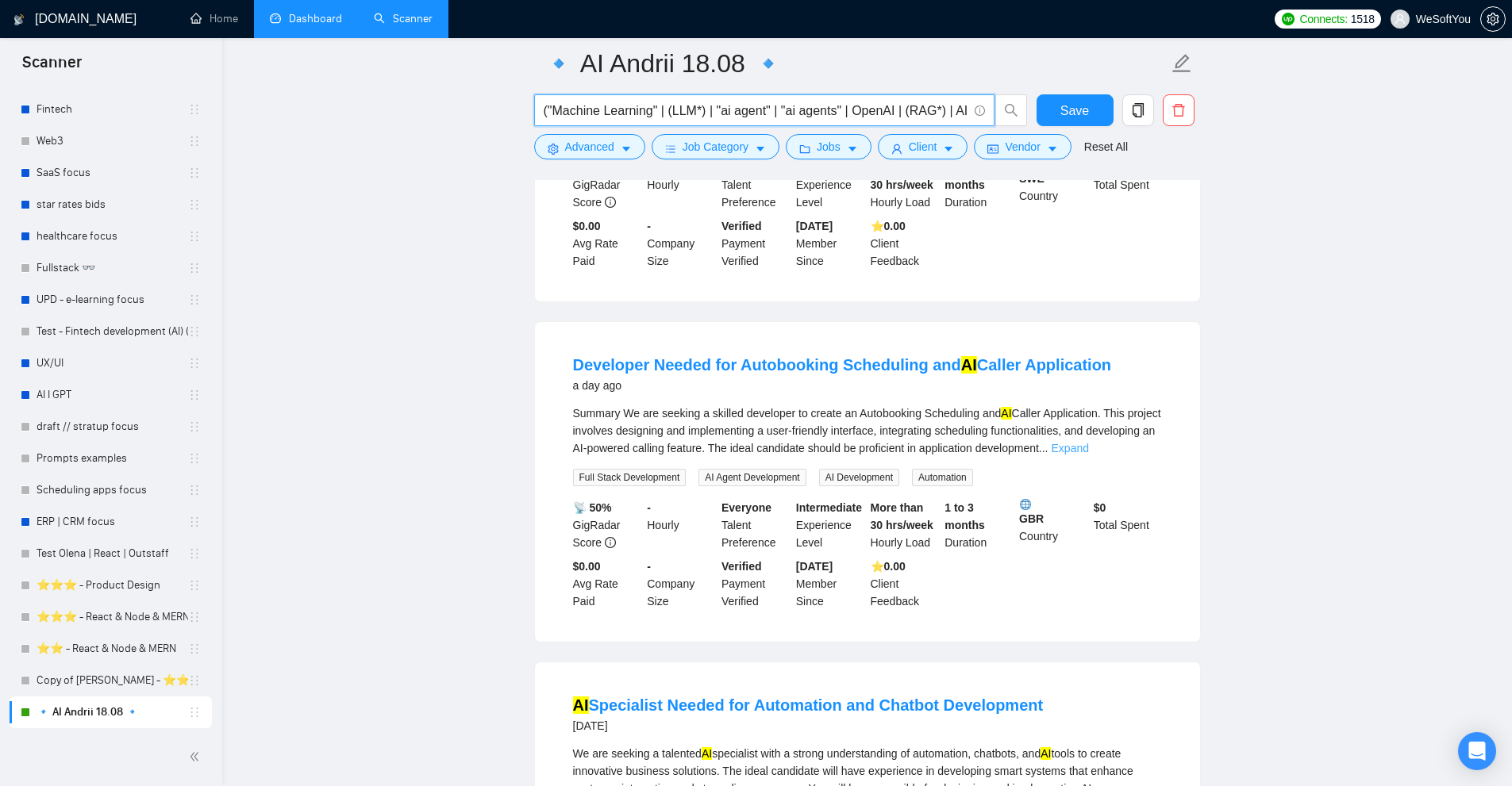
click at [1089, 442] on link "Expand" at bounding box center [1070, 447] width 38 height 13
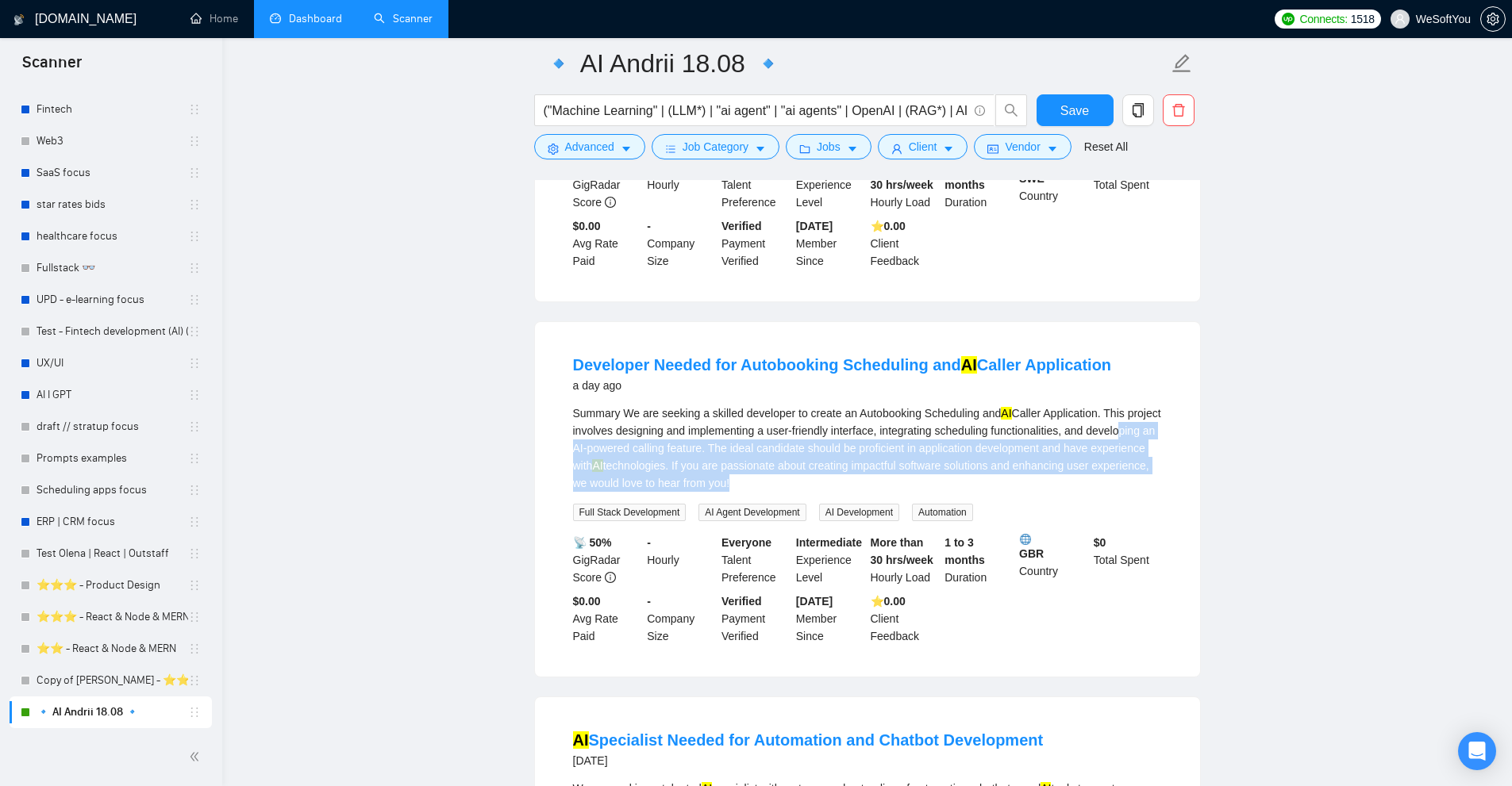
drag, startPoint x: 812, startPoint y: 464, endPoint x: 598, endPoint y: 430, distance: 216.7
click at [598, 430] on div "Summary We are seeking a skilled developer to create an Autobooking Scheduling …" at bounding box center [867, 448] width 589 height 87
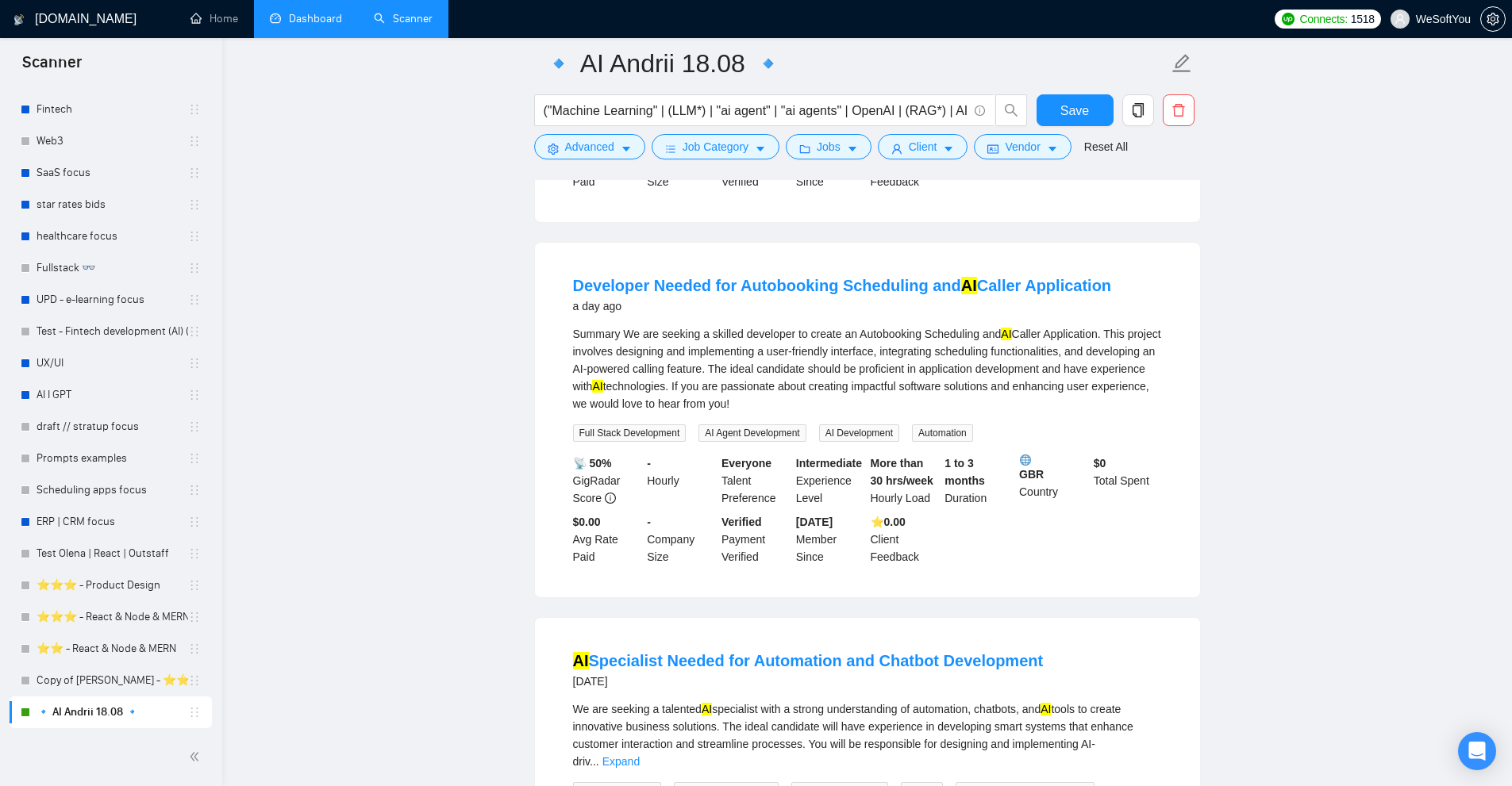
click at [629, 326] on div "Summary We are seeking a skilled developer to create an Autobooking Scheduling …" at bounding box center [867, 369] width 589 height 87
drag, startPoint x: 629, startPoint y: 313, endPoint x: 870, endPoint y: 306, distance: 241.1
click at [870, 306] on li "Developer Needed for Autobooking Scheduling and AI Caller Application a day ago…" at bounding box center [866, 420] width 627 height 317
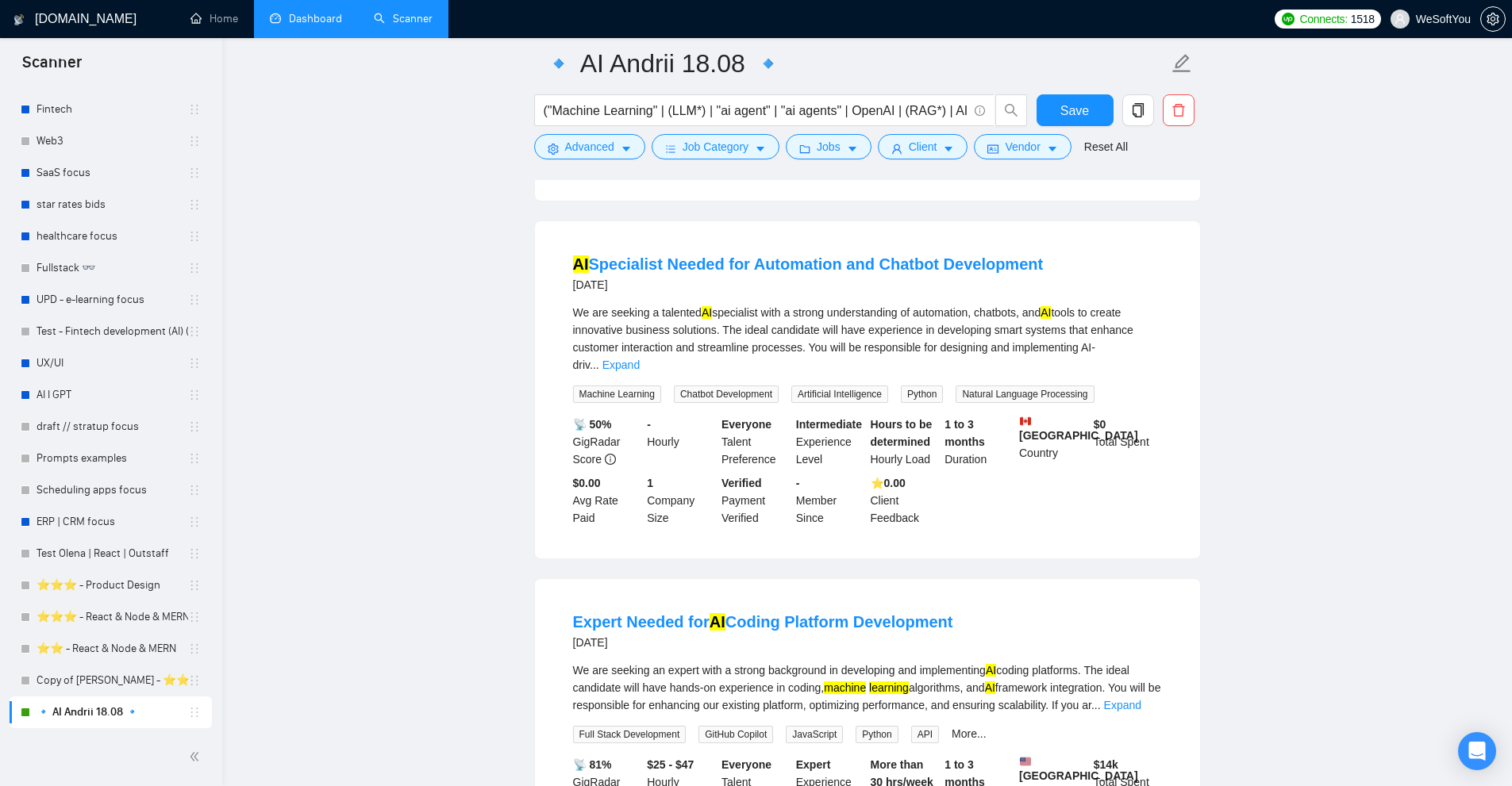
scroll to position [1666, 0]
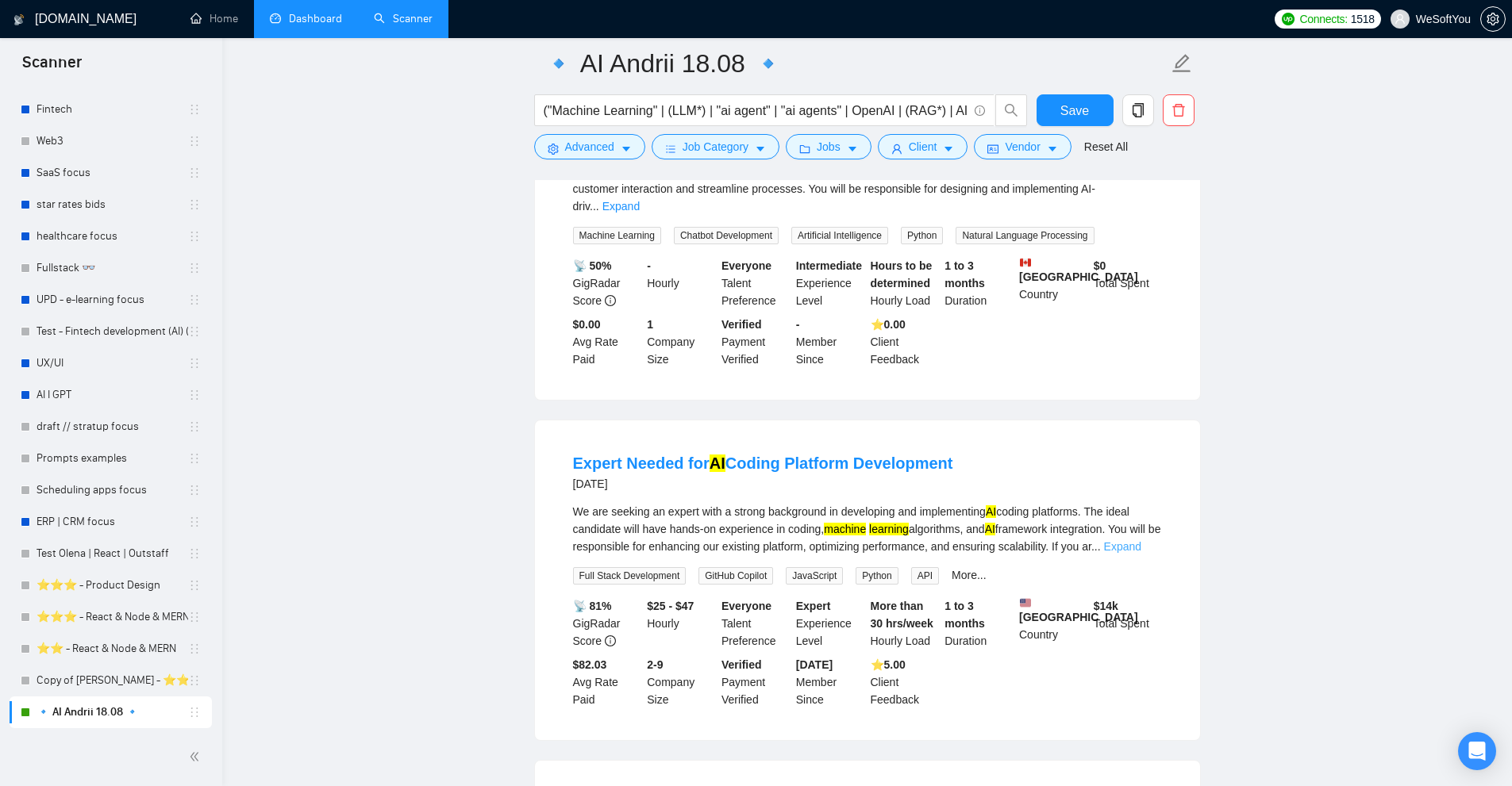
click at [1141, 540] on link "Expand" at bounding box center [1123, 546] width 38 height 13
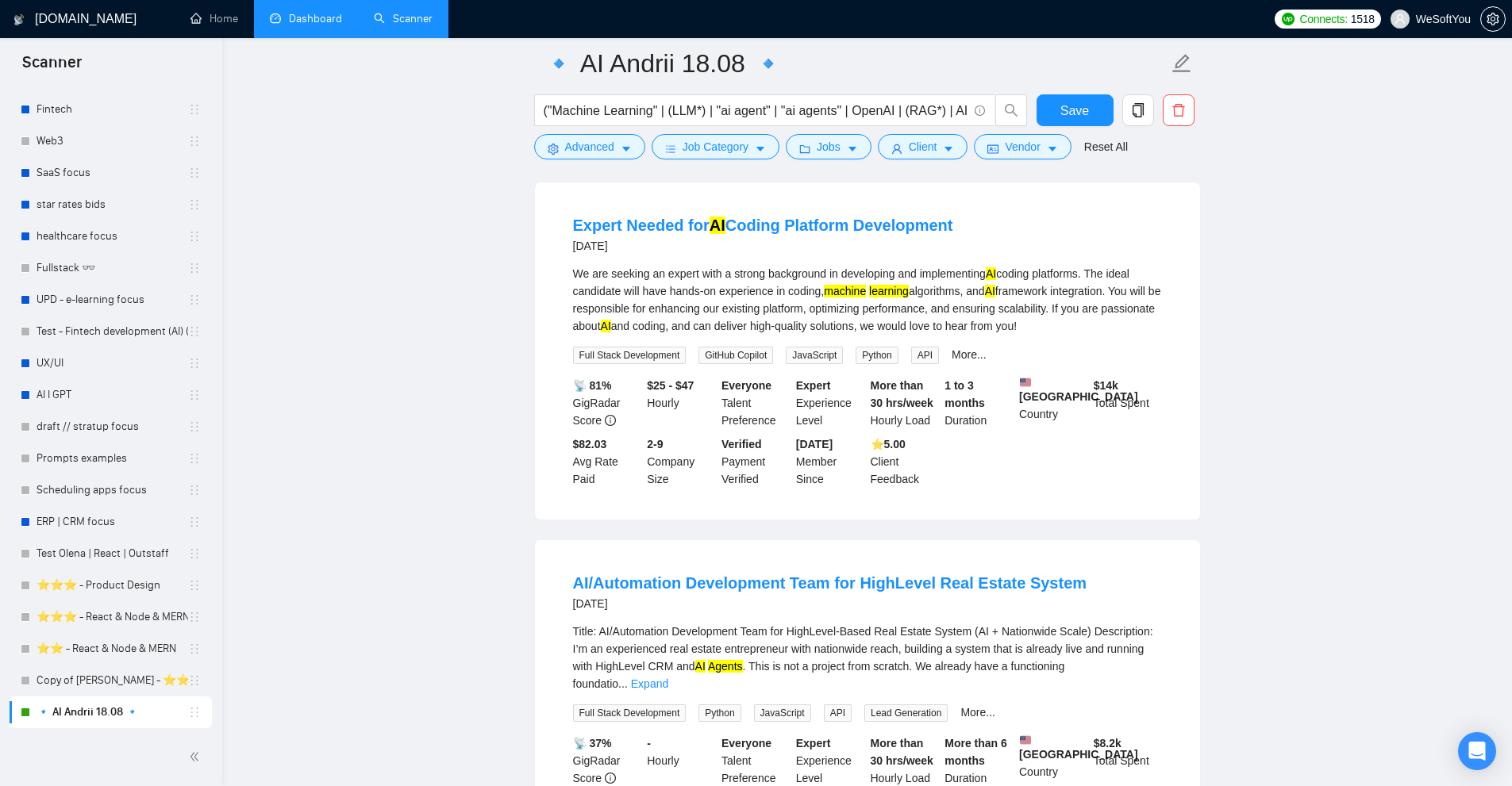
scroll to position [2142, 0]
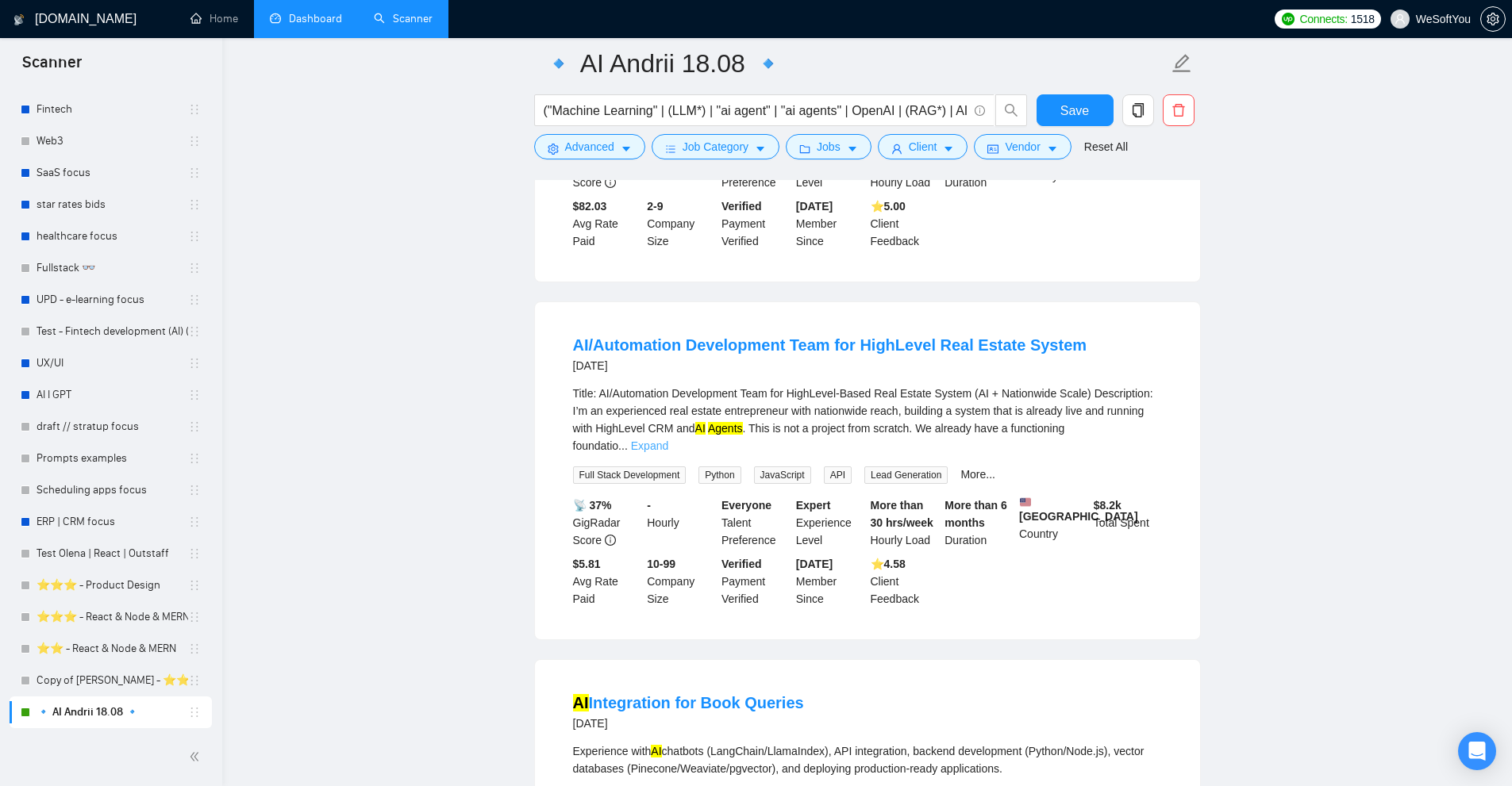
click at [668, 440] on link "Expand" at bounding box center [650, 445] width 38 height 13
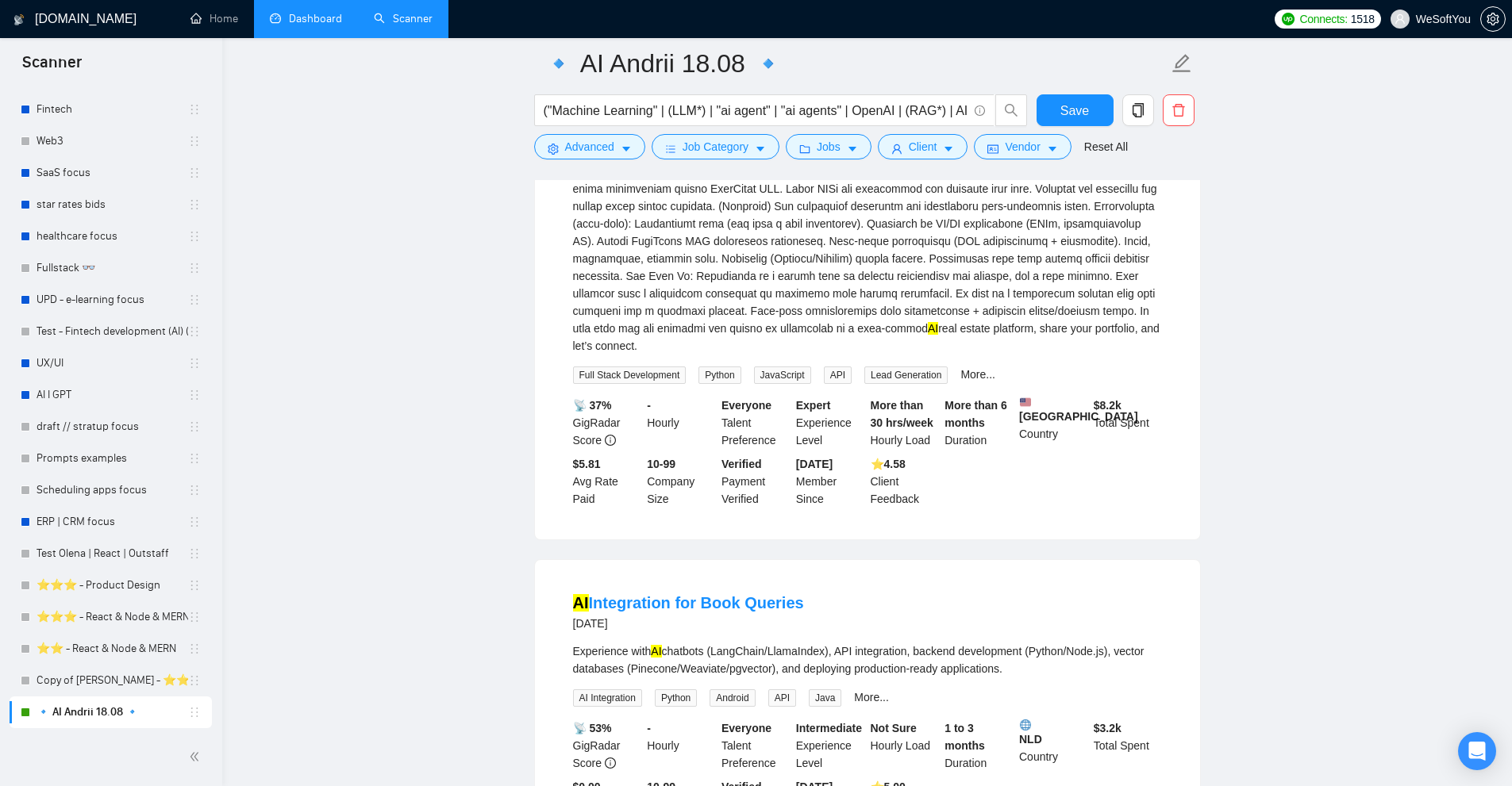
scroll to position [2777, 0]
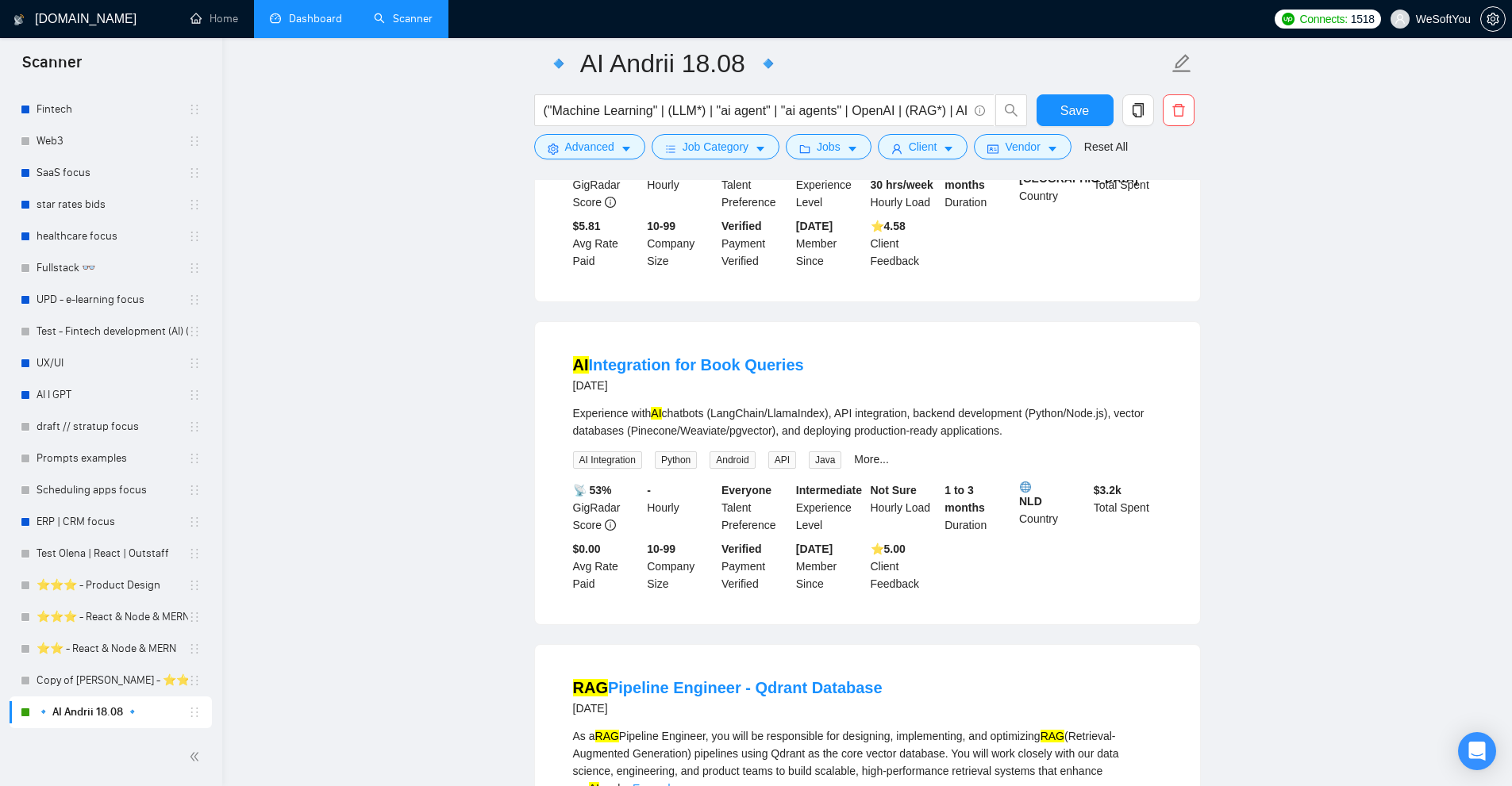
drag, startPoint x: 546, startPoint y: 381, endPoint x: 1044, endPoint y: 393, distance: 498.1
click at [1044, 393] on div "AI Integration for Book Queries [DATE] Experience with AI chatbots (LangChain/L…" at bounding box center [867, 472] width 665 height 302
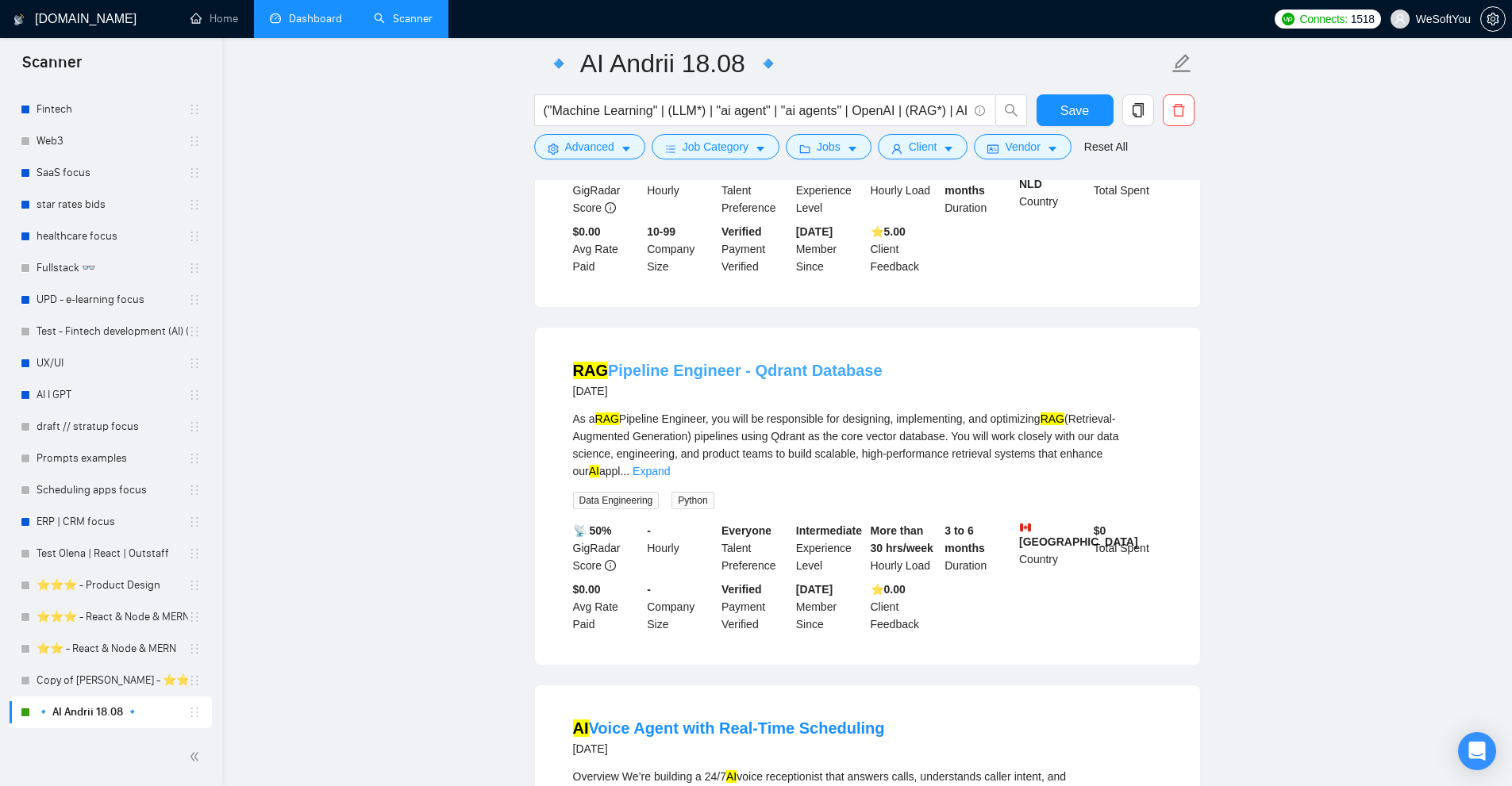
scroll to position [3174, 0]
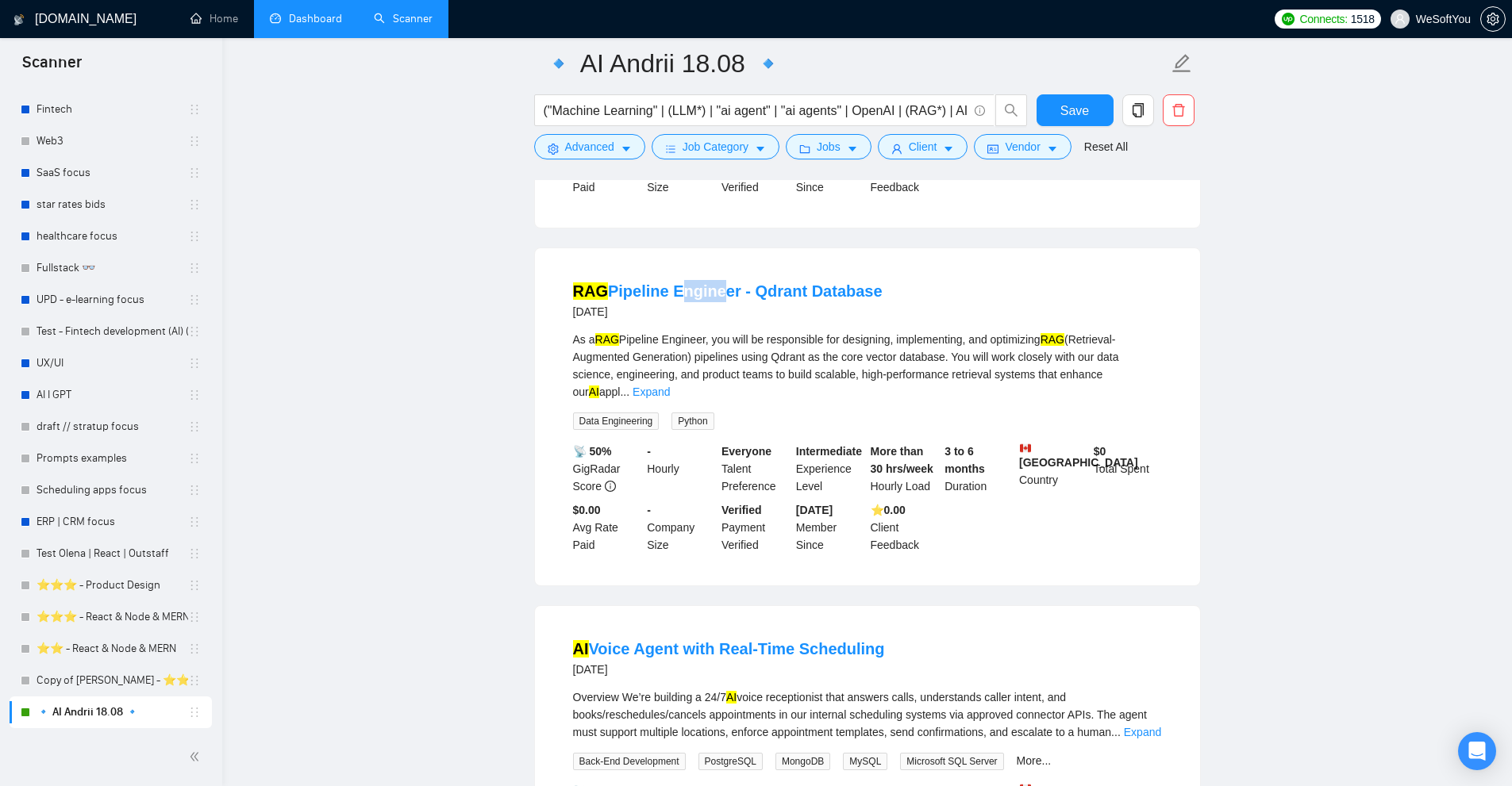
drag, startPoint x: 671, startPoint y: 244, endPoint x: 709, endPoint y: 246, distance: 38.1
click at [709, 267] on li "RAG Pipeline Engineer - Qdrant Database [DATE] As a RAG Pipeline Engineer, you …" at bounding box center [866, 417] width 627 height 299
copy link "Engin"
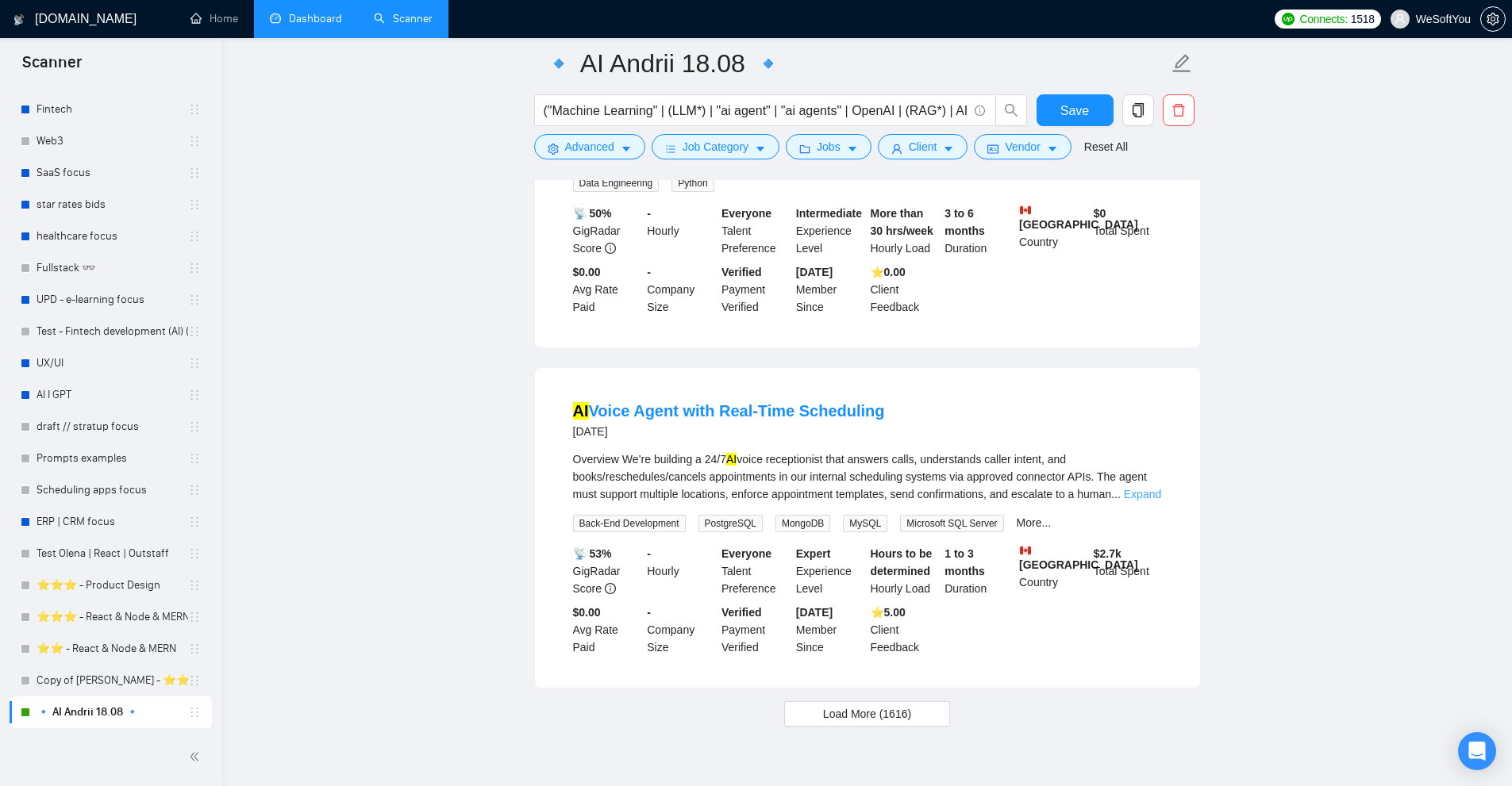
click at [1139, 488] on link "Expand" at bounding box center [1143, 494] width 38 height 13
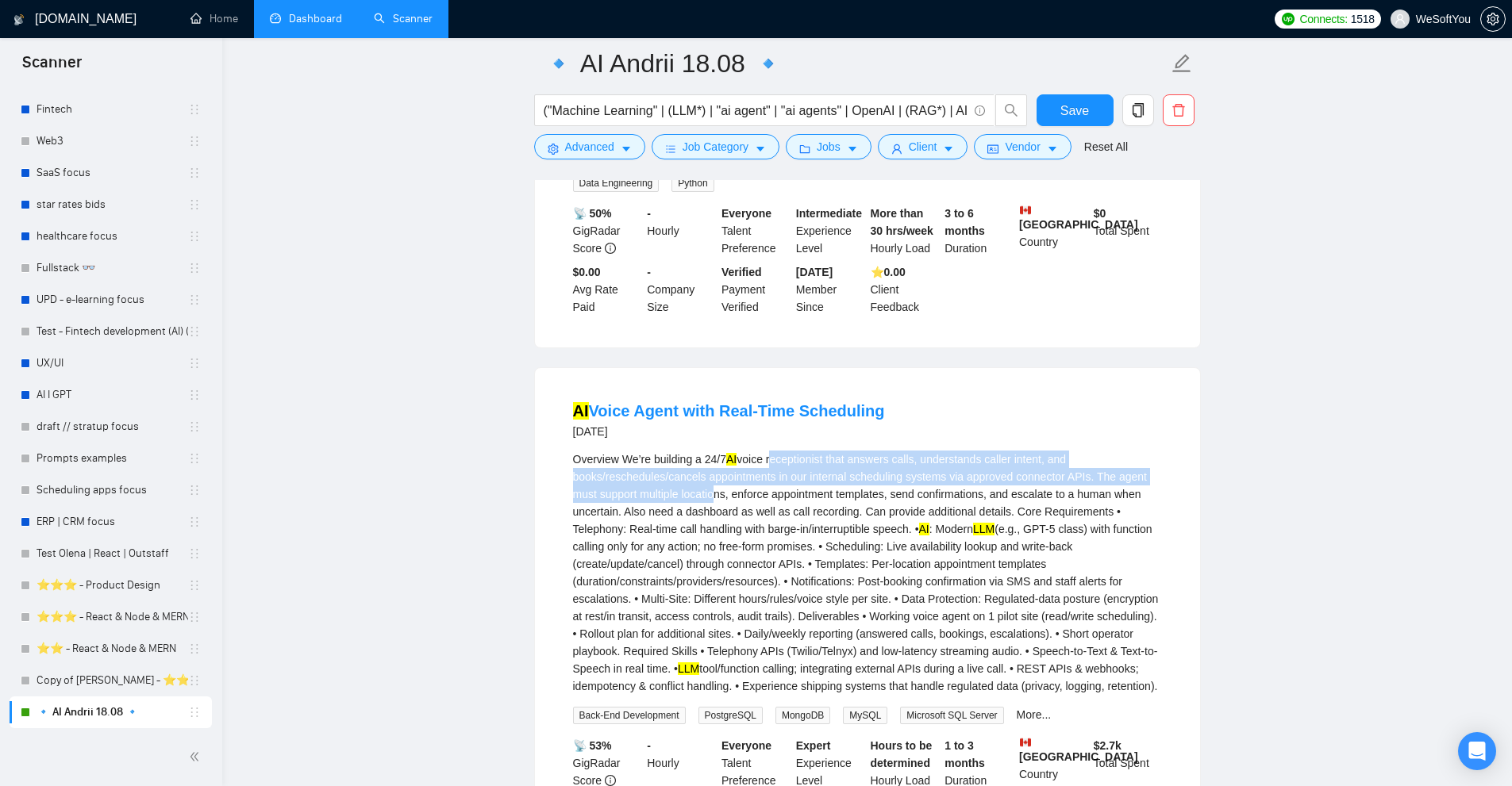
drag, startPoint x: 771, startPoint y: 409, endPoint x: 713, endPoint y: 440, distance: 65.8
click at [713, 450] on div "Overview We’re building a 24/7 AI voice receptionist that answers calls, unders…" at bounding box center [867, 572] width 589 height 245
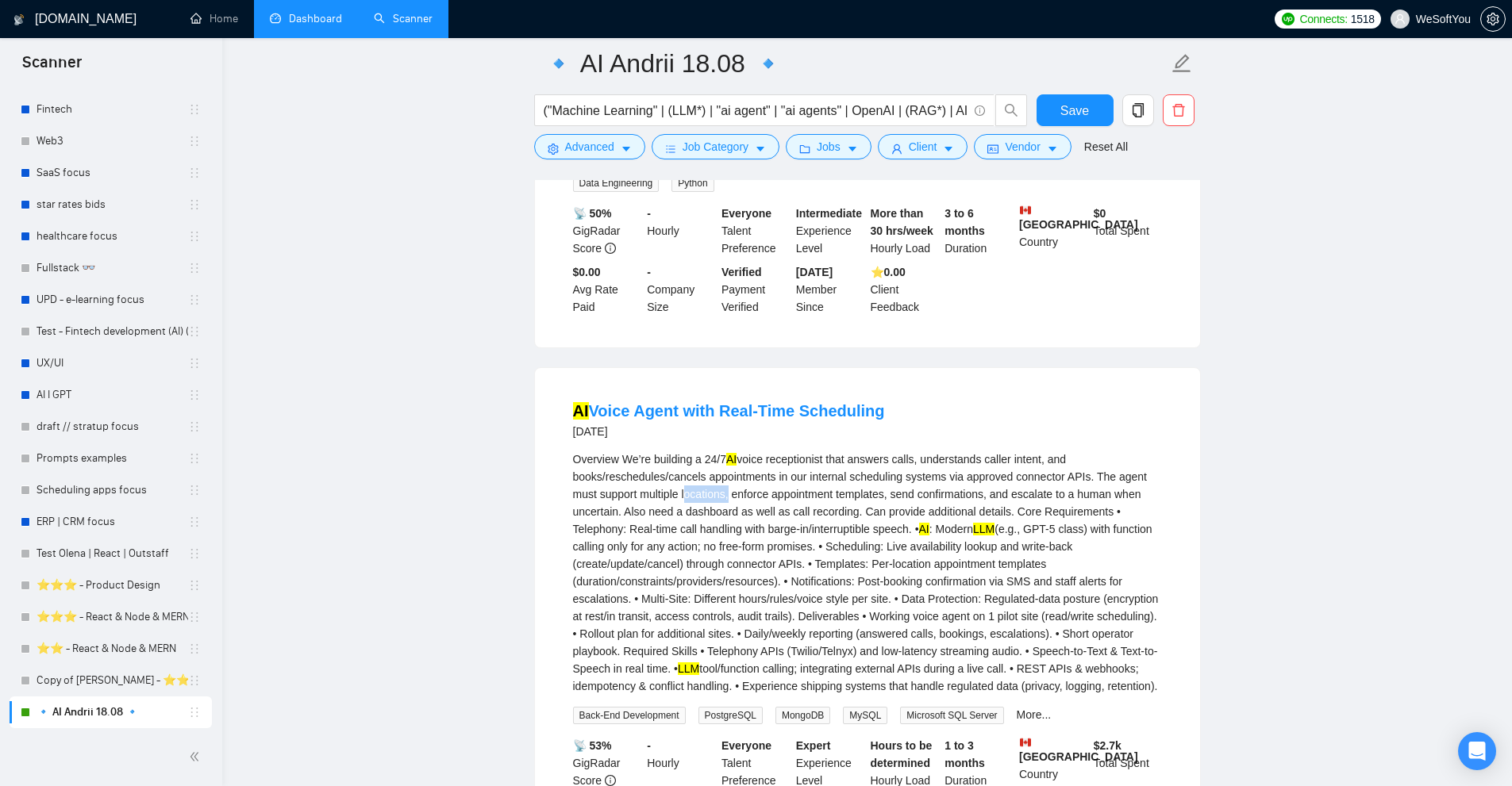
click at [713, 450] on div "Overview We’re building a 24/7 AI voice receptionist that answers calls, unders…" at bounding box center [867, 572] width 589 height 245
click at [820, 450] on div "Overview We’re building a 24/7 AI voice receptionist that answers calls, unders…" at bounding box center [867, 572] width 589 height 245
drag, startPoint x: 778, startPoint y: 413, endPoint x: 967, endPoint y: 408, distance: 189.1
click at [967, 450] on div "Overview We’re building a 24/7 AI voice receptionist that answers calls, unders…" at bounding box center [867, 572] width 589 height 245
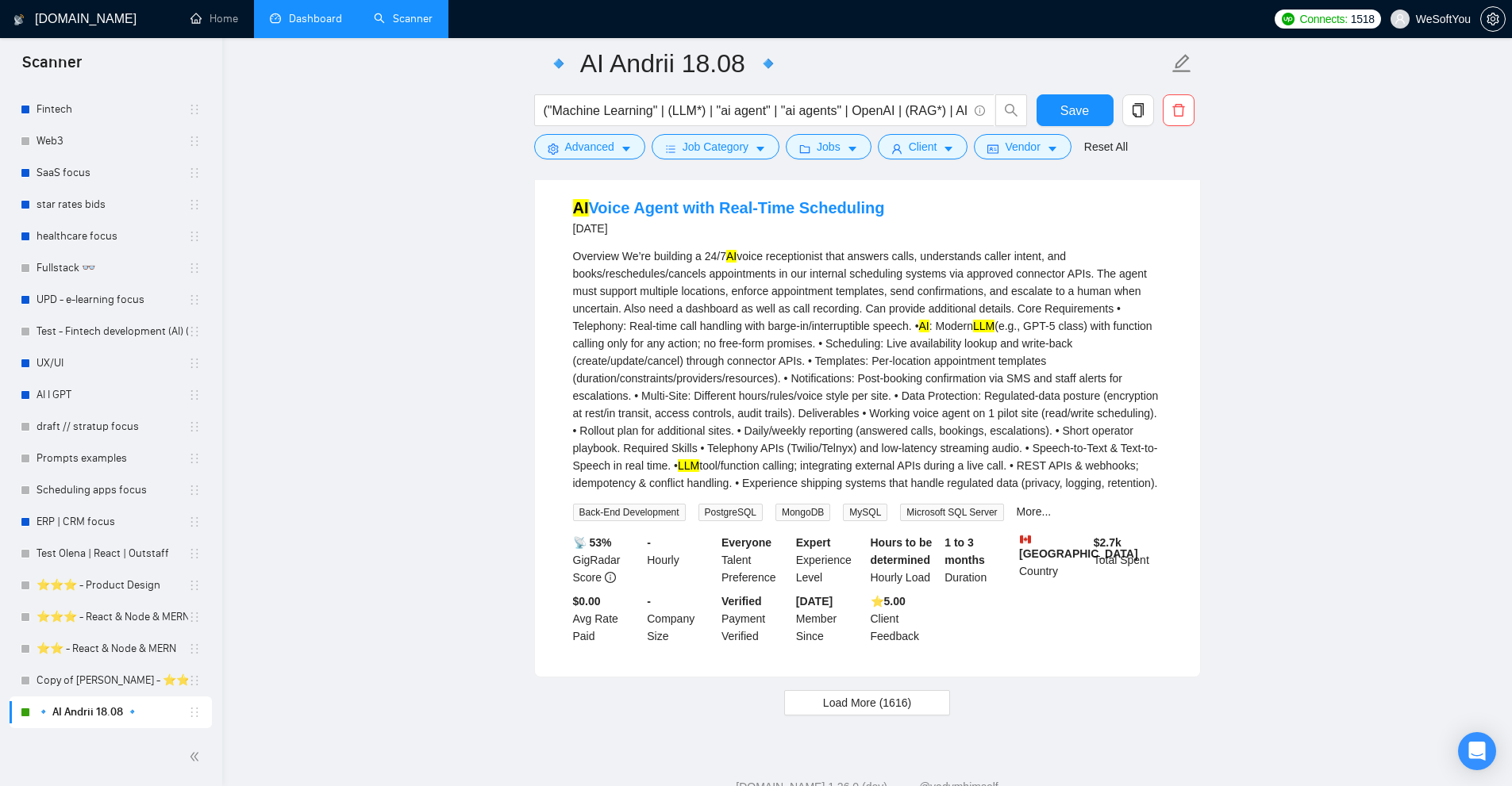
click at [877, 694] on span "Load More (1616)" at bounding box center [866, 703] width 88 height 18
drag, startPoint x: 1039, startPoint y: 413, endPoint x: 1082, endPoint y: 418, distance: 43.3
click at [1082, 418] on div "Overview We’re building a 24/7 AI voice receptionist that answers calls, unders…" at bounding box center [867, 369] width 589 height 245
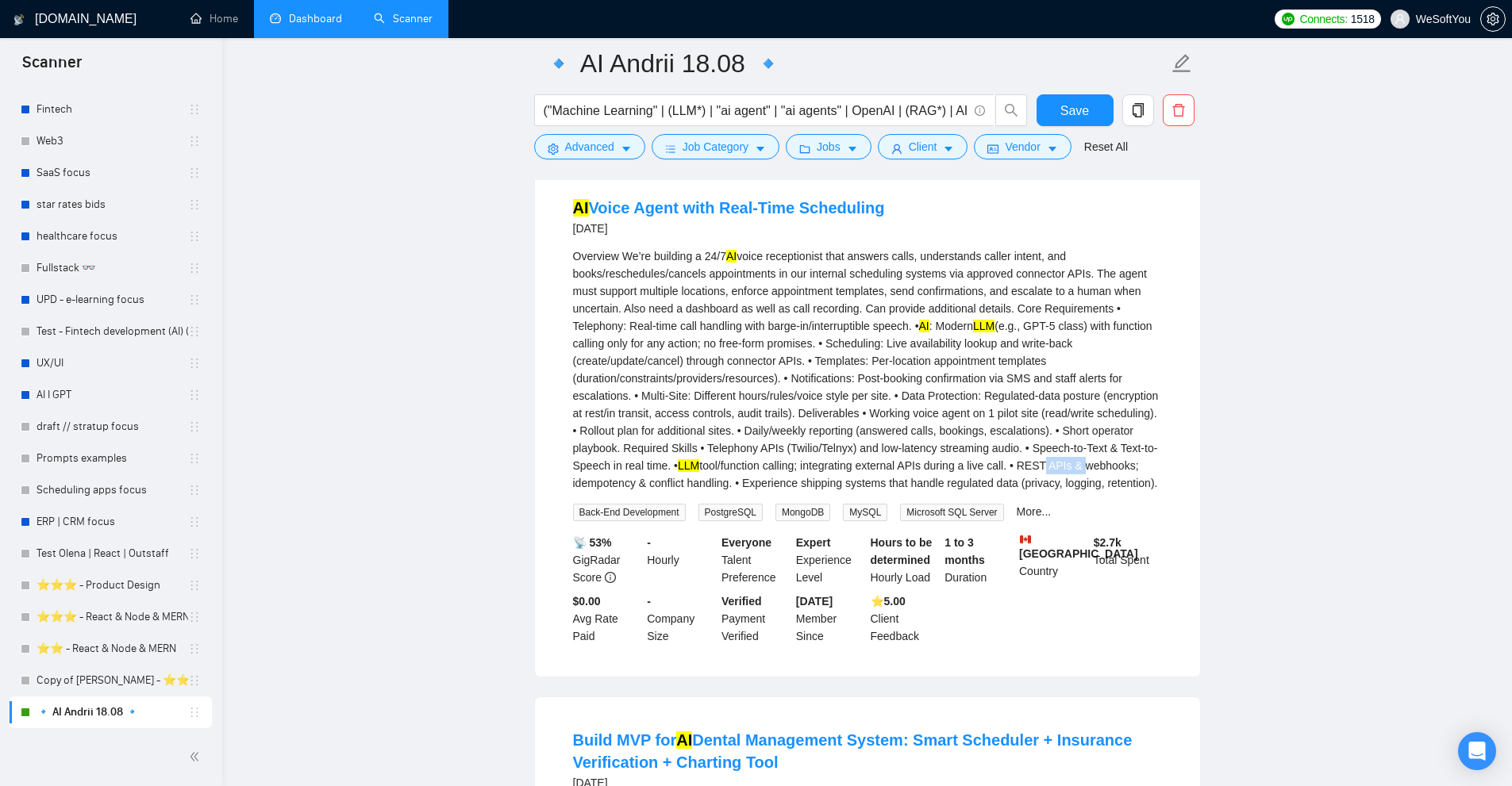
scroll to position [3853, 0]
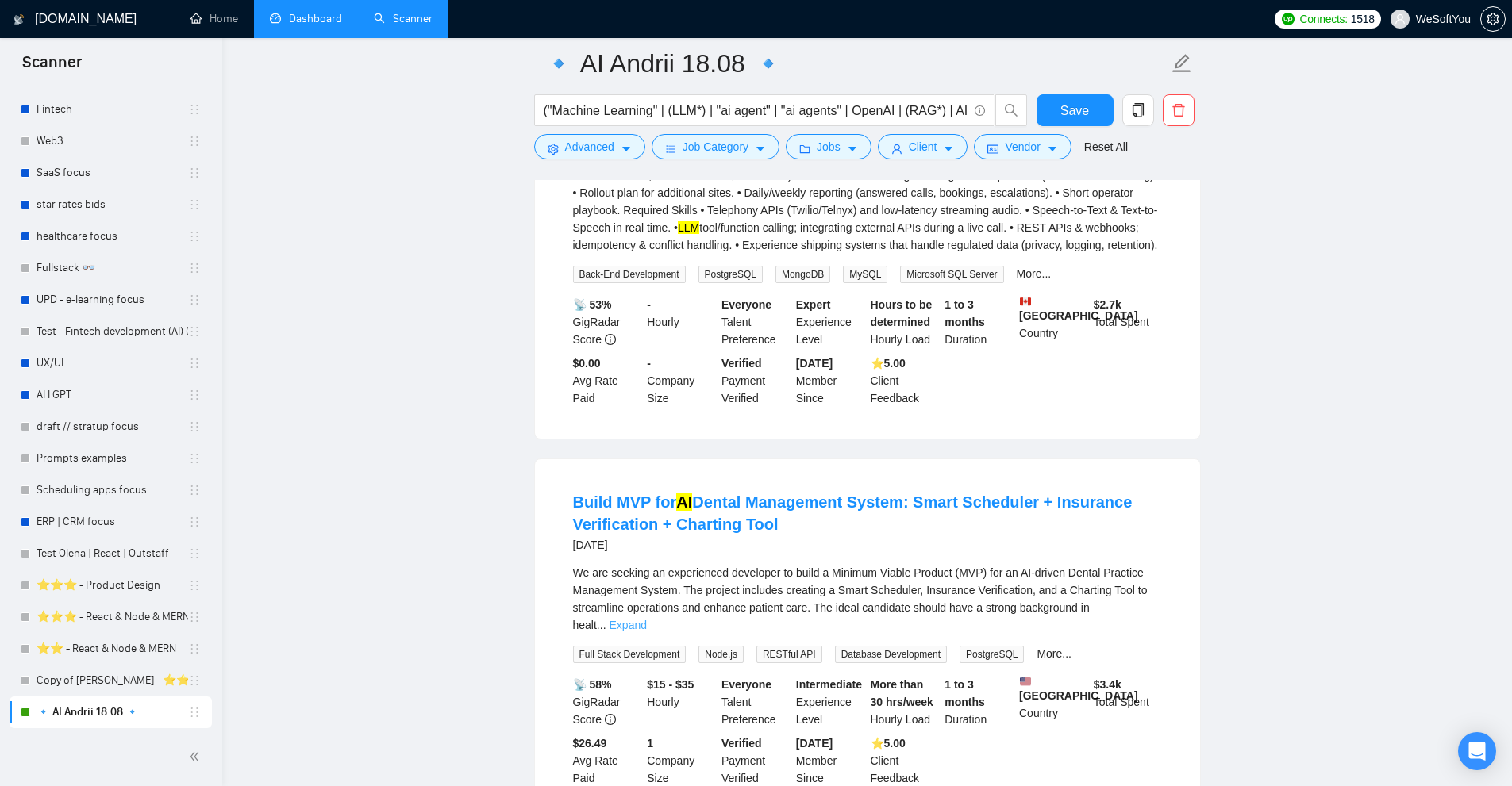
click at [647, 619] on link "Expand" at bounding box center [629, 625] width 38 height 13
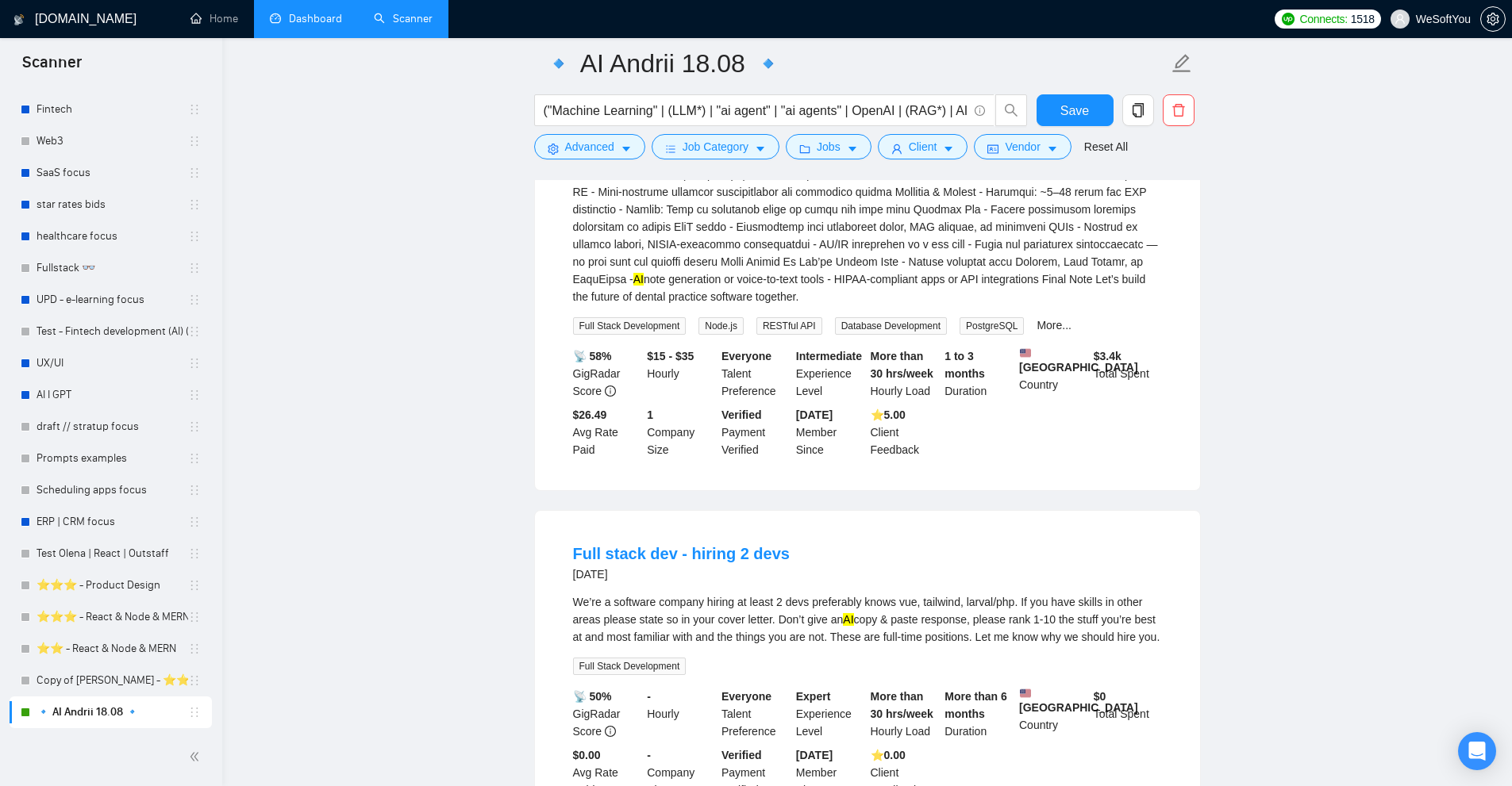
scroll to position [4567, 0]
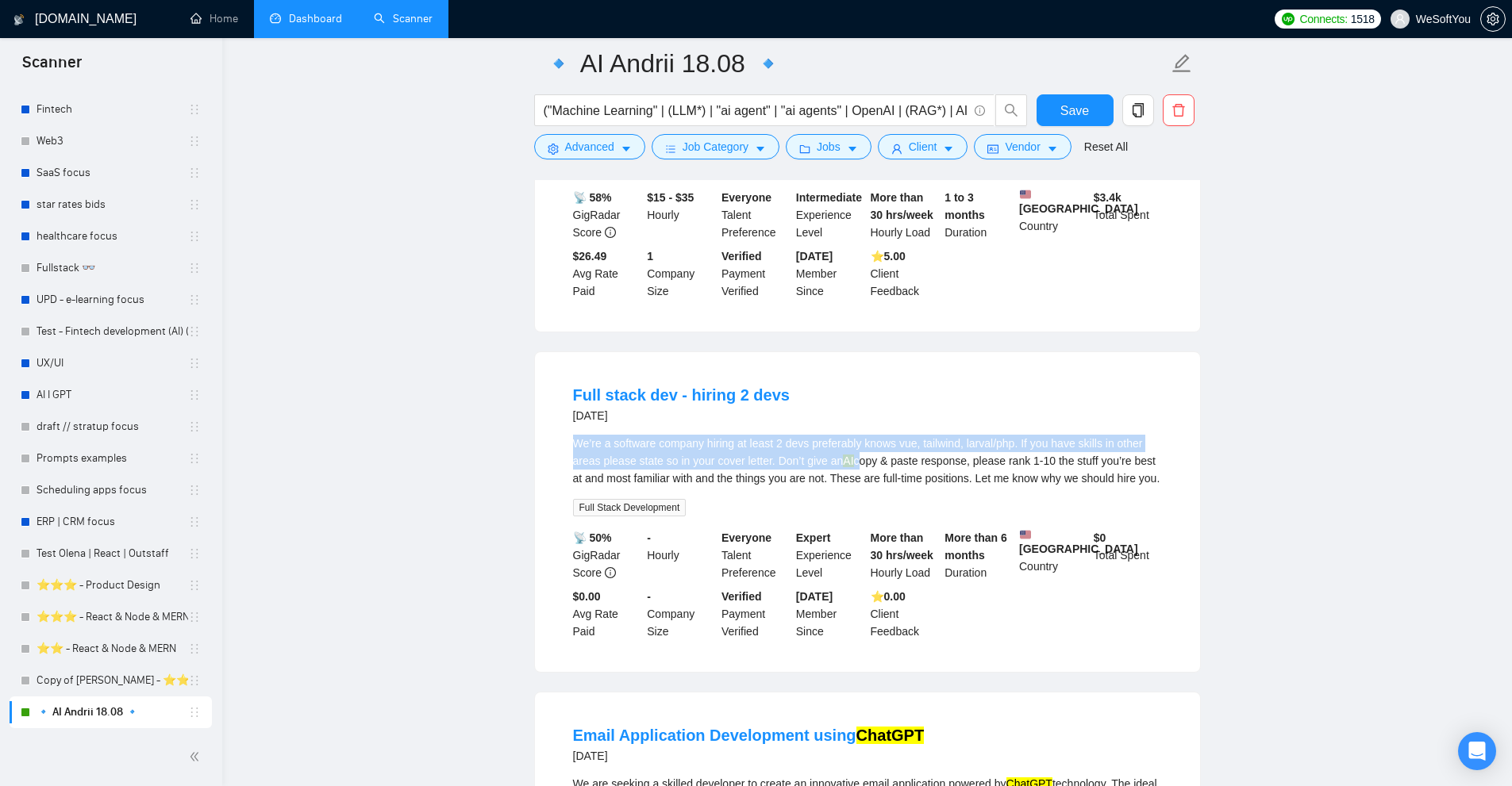
drag, startPoint x: 597, startPoint y: 404, endPoint x: 887, endPoint y: 418, distance: 290.3
click at [880, 435] on div "We’re a software company hiring at least 2 devs preferably knows vue, tailwind,…" at bounding box center [867, 460] width 589 height 52
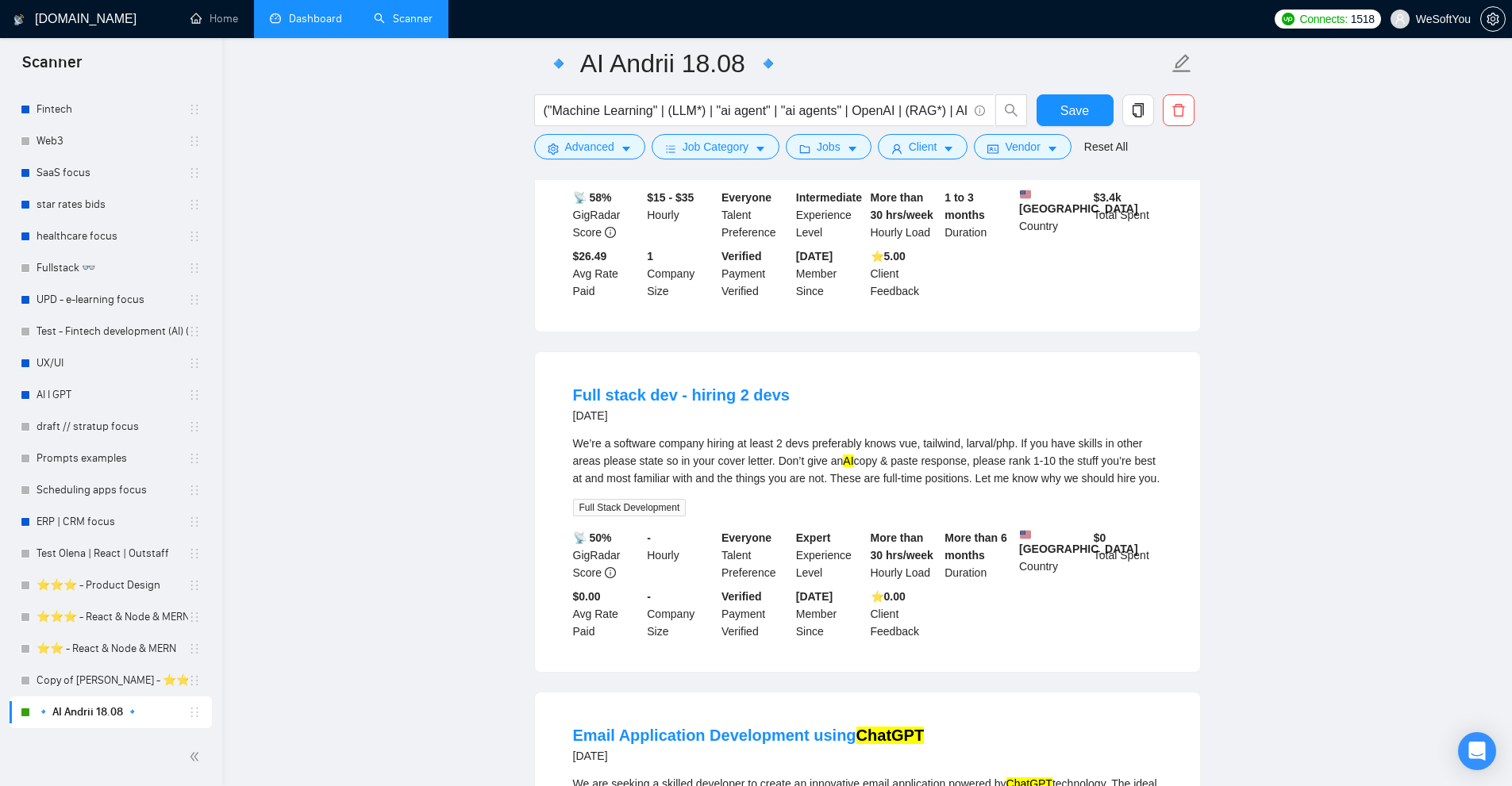
click at [887, 435] on div "We’re a software company hiring at least 2 devs preferably knows vue, tailwind,…" at bounding box center [867, 460] width 589 height 52
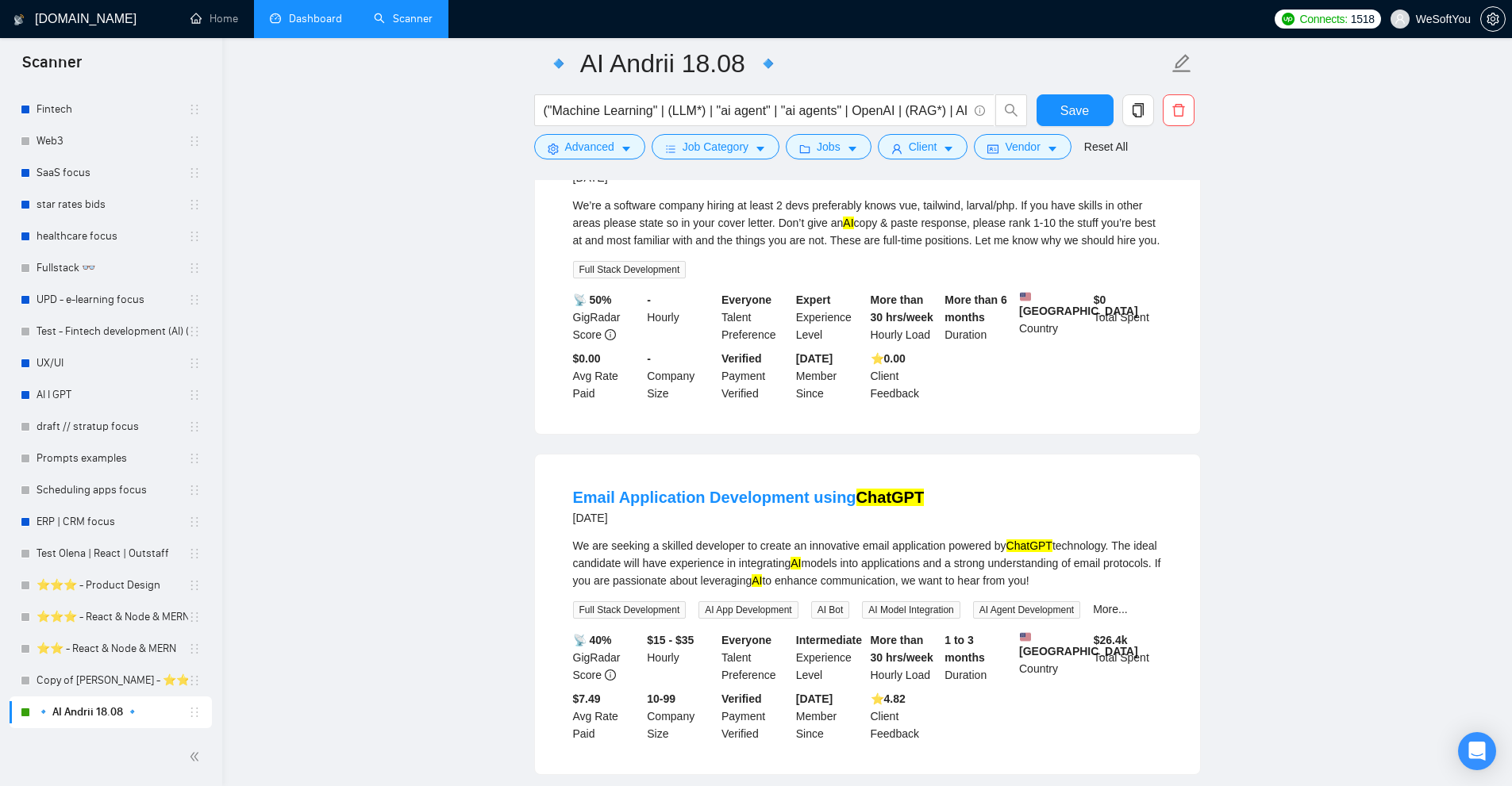
scroll to position [4884, 0]
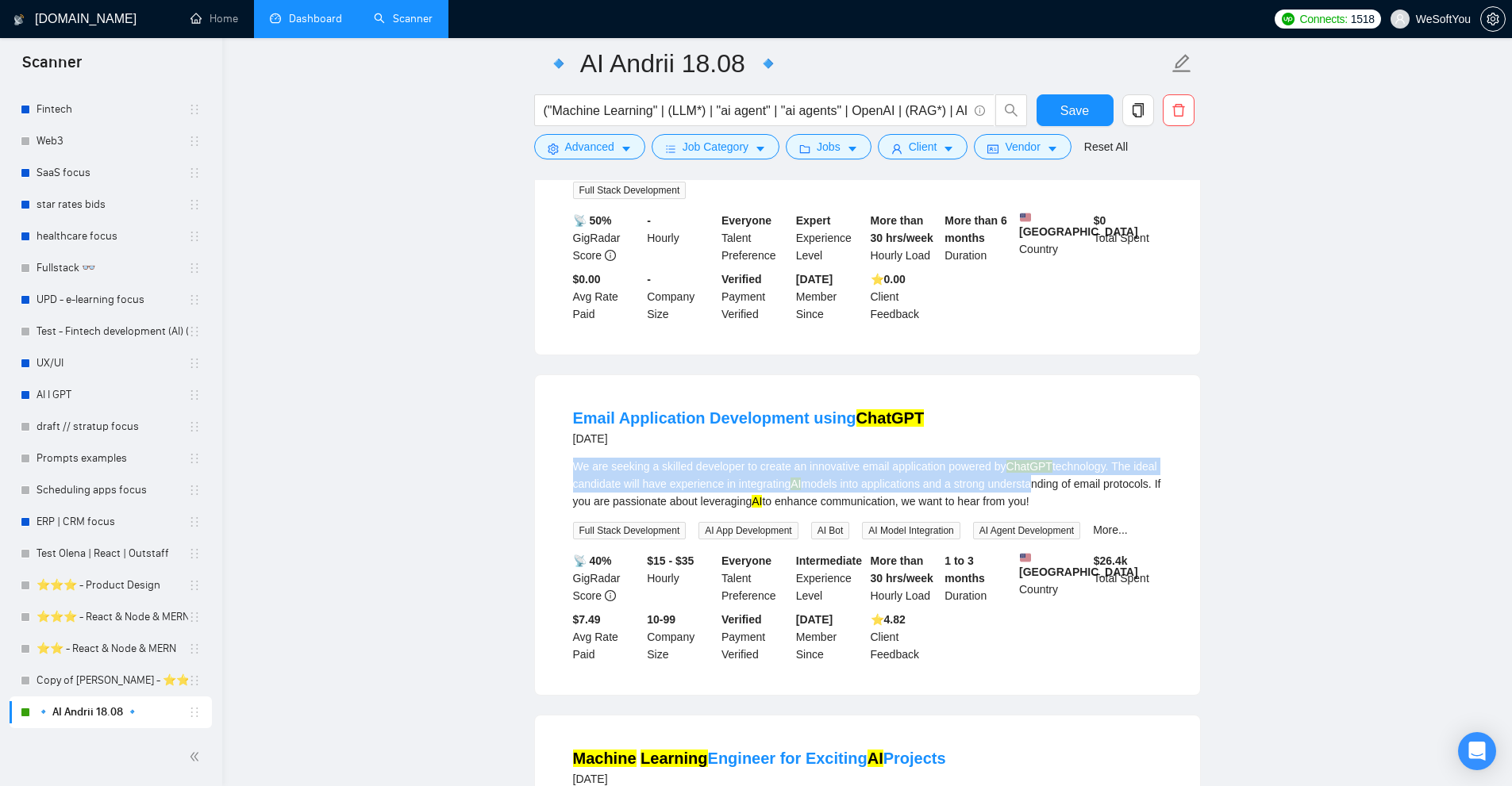
drag, startPoint x: 554, startPoint y: 430, endPoint x: 1048, endPoint y: 462, distance: 495.0
click at [1048, 462] on li "Email Application Development using ChatGPT [DATE] We are seeking a skilled dev…" at bounding box center [866, 535] width 627 height 282
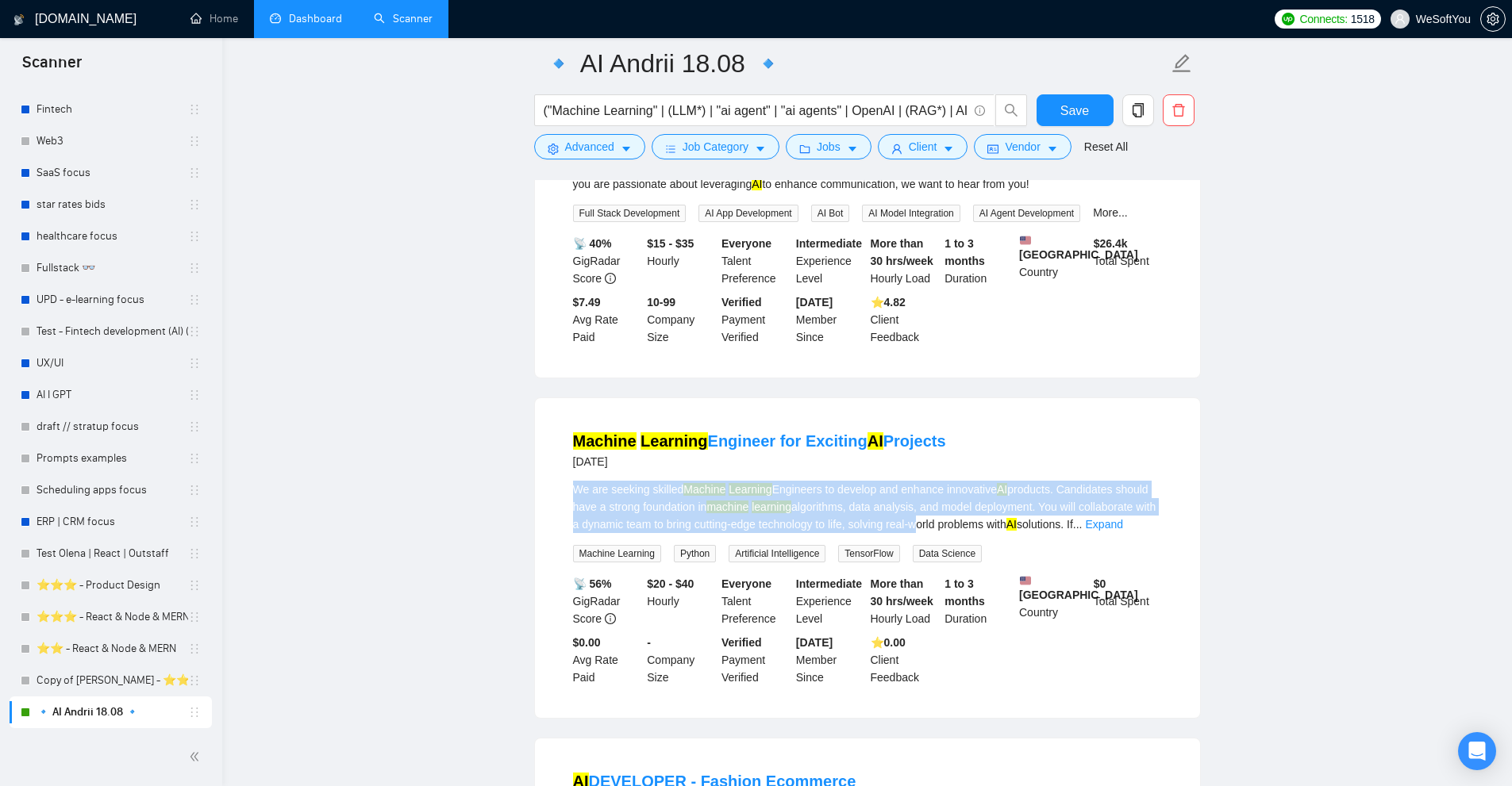
drag, startPoint x: 600, startPoint y: 473, endPoint x: 1011, endPoint y: 503, distance: 412.1
click at [993, 502] on div "We are seeking skilled Machine Learning Engineers to develop and enhance innova…" at bounding box center [867, 507] width 589 height 52
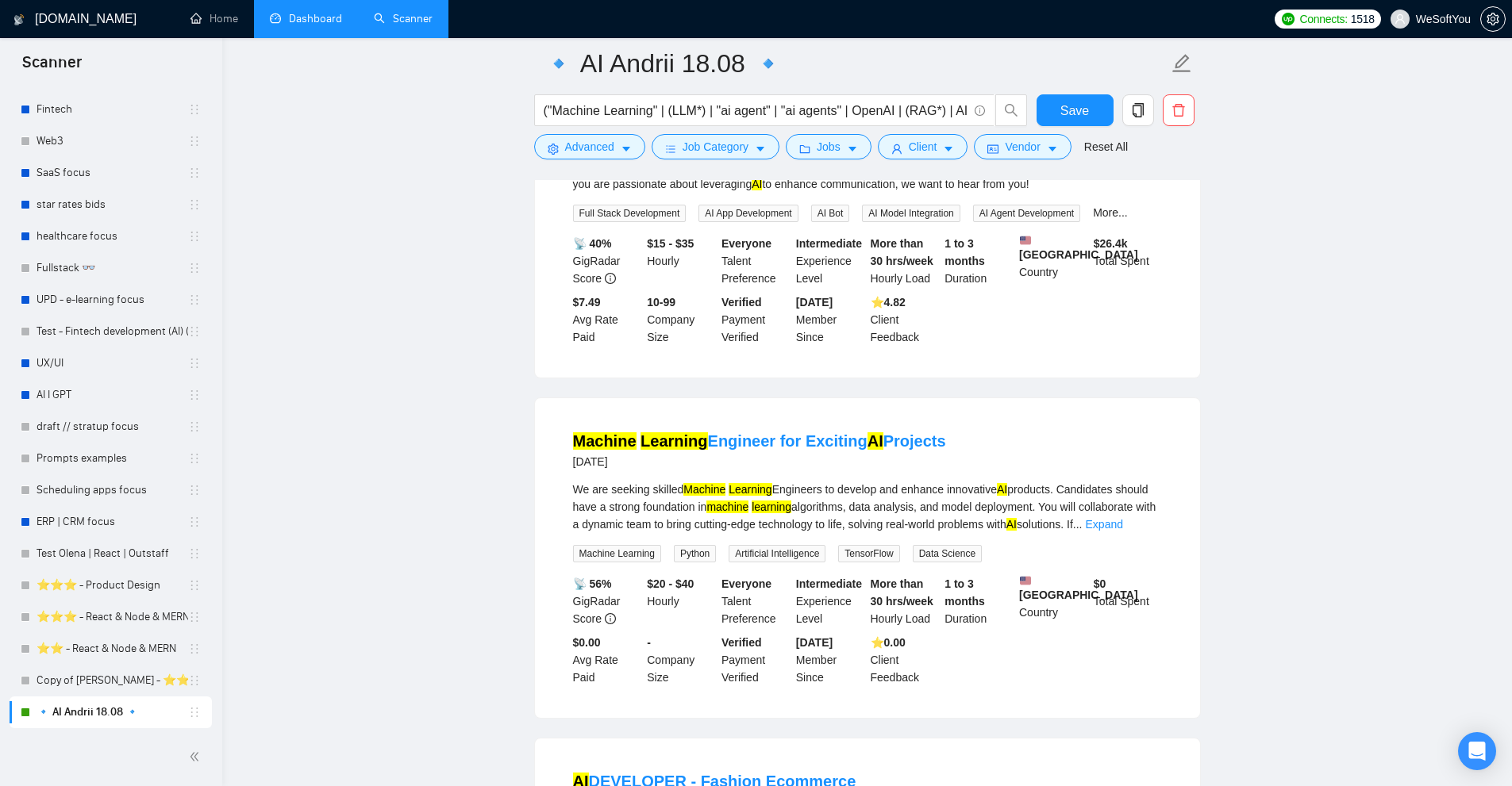
click at [1013, 503] on div "We are seeking skilled Machine Learning Engineers to develop and enhance innova…" at bounding box center [867, 507] width 589 height 52
click at [1123, 518] on link "Expand" at bounding box center [1104, 524] width 38 height 13
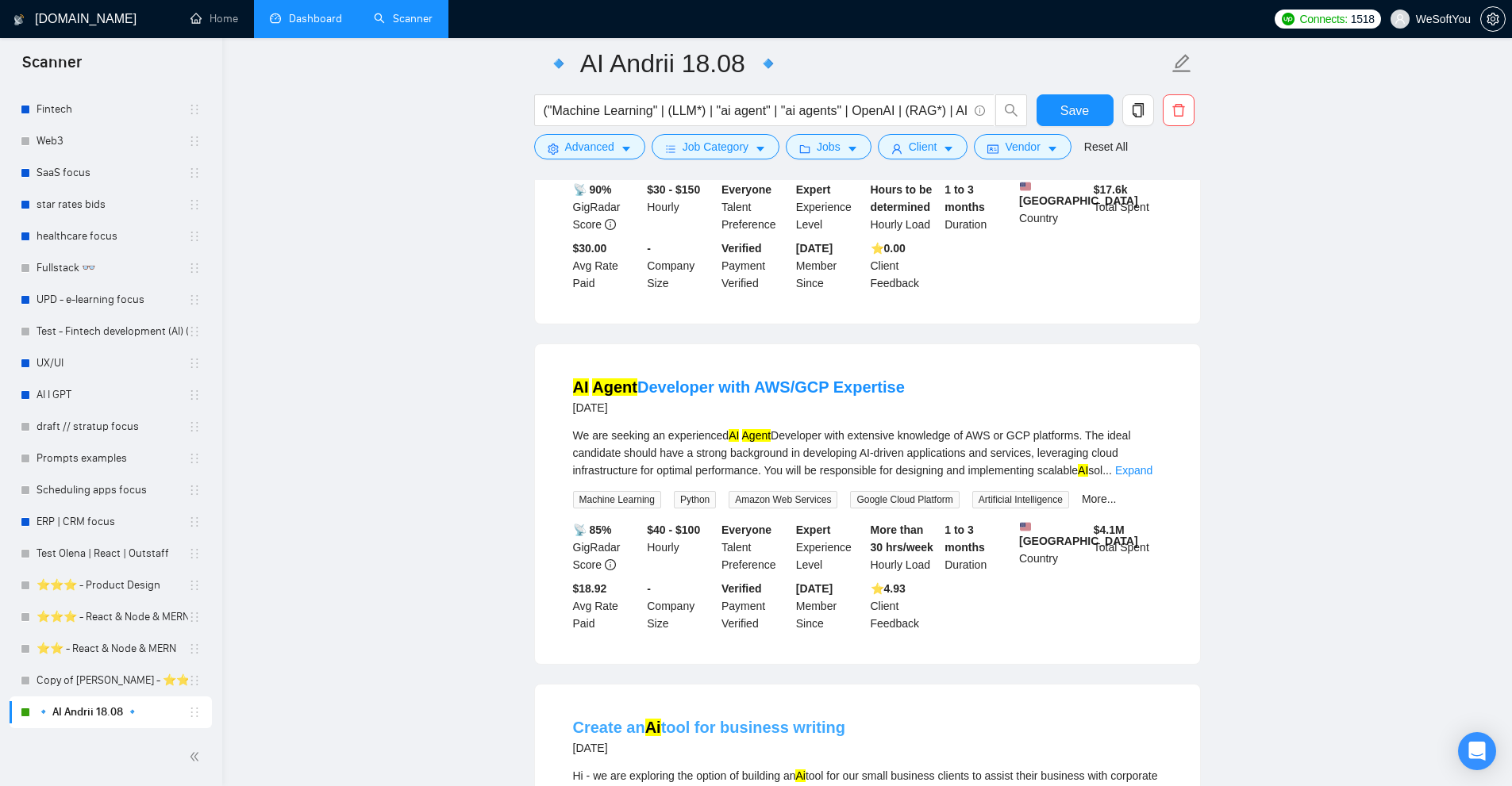
scroll to position [6947, 0]
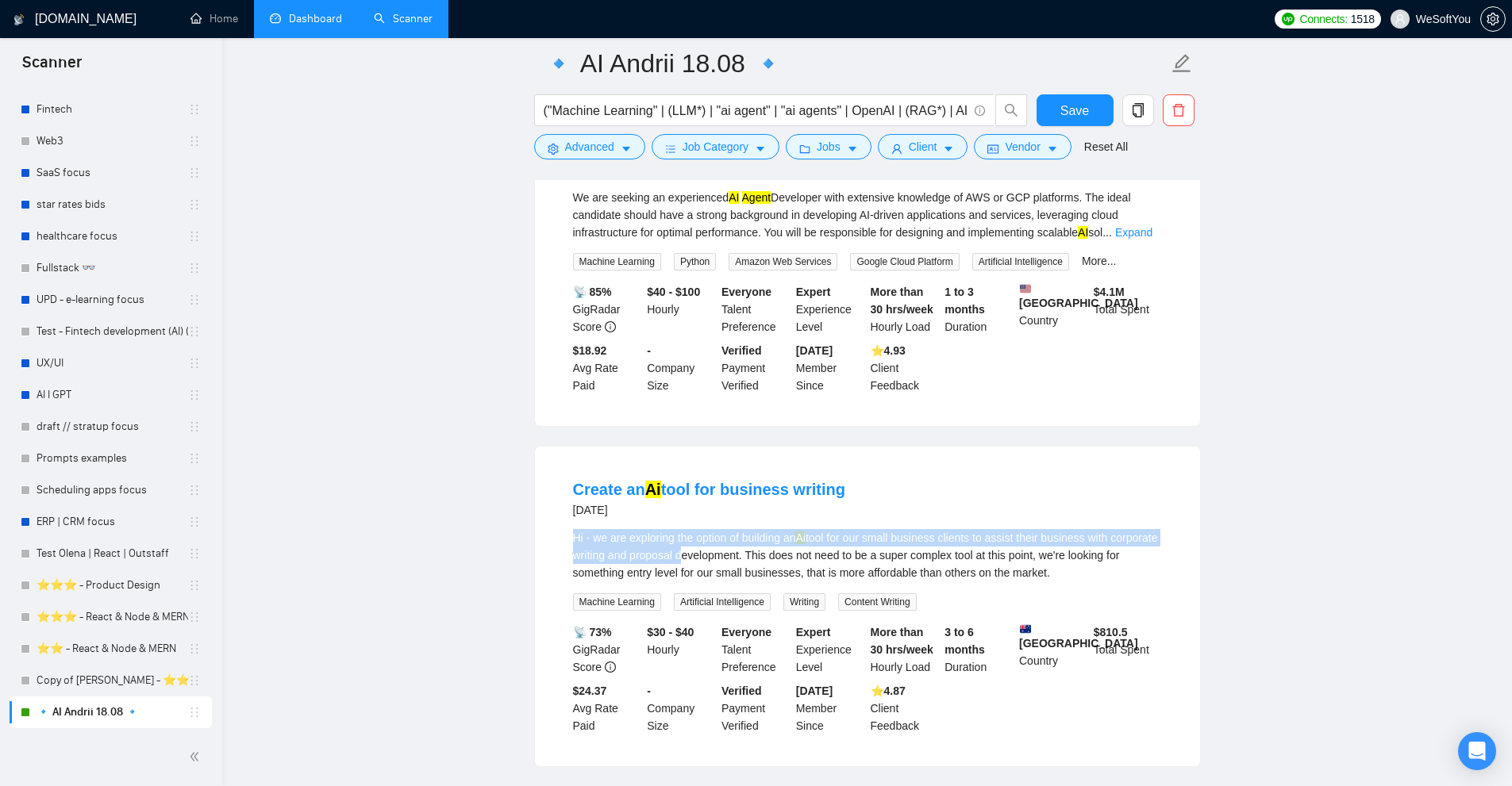
drag, startPoint x: 561, startPoint y: 471, endPoint x: 729, endPoint y: 492, distance: 169.3
click at [729, 492] on li "Create an Ai tool for business writing [DATE] Hi - we are exploring the option …" at bounding box center [866, 606] width 627 height 282
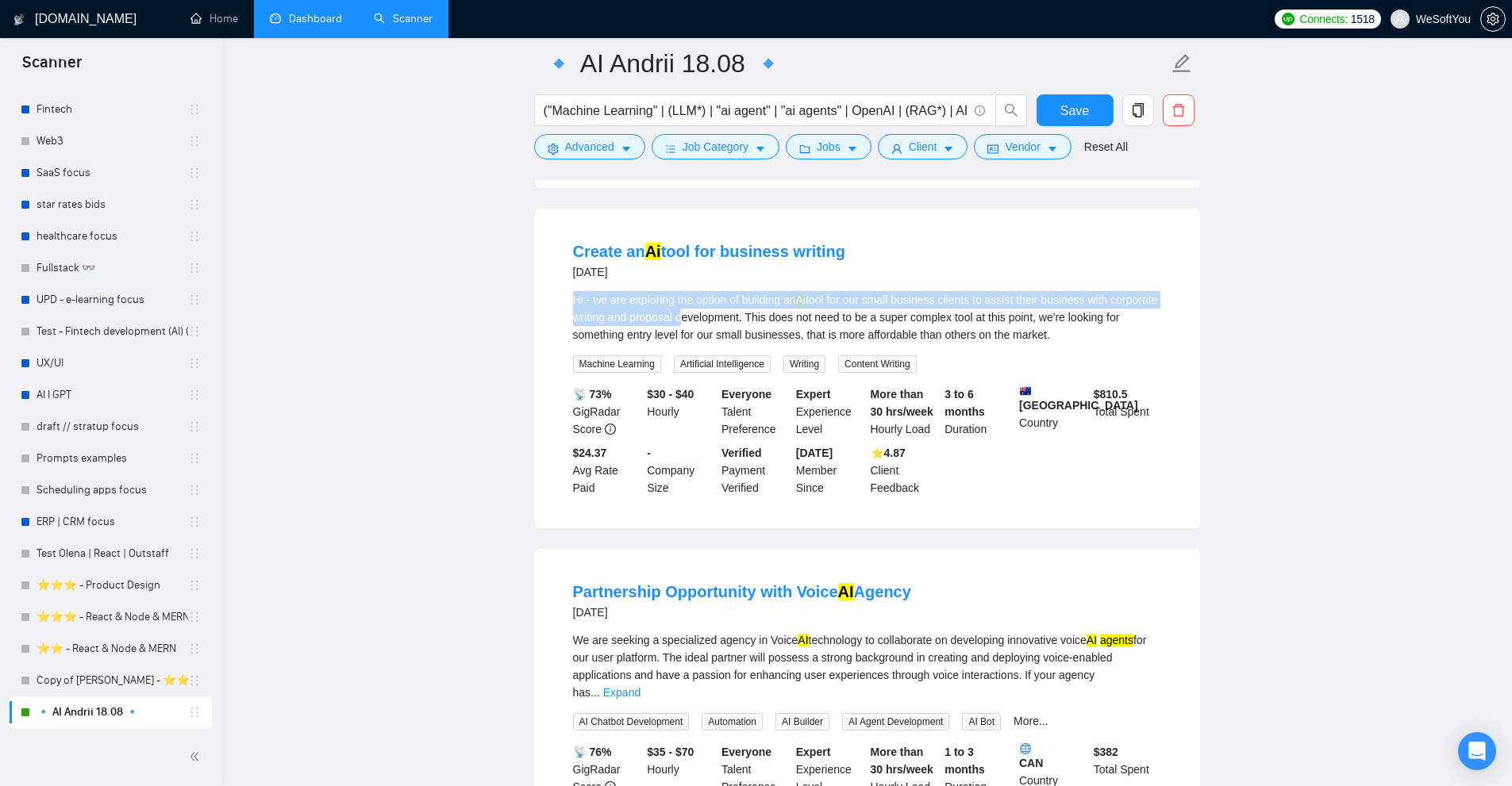
scroll to position [7264, 0]
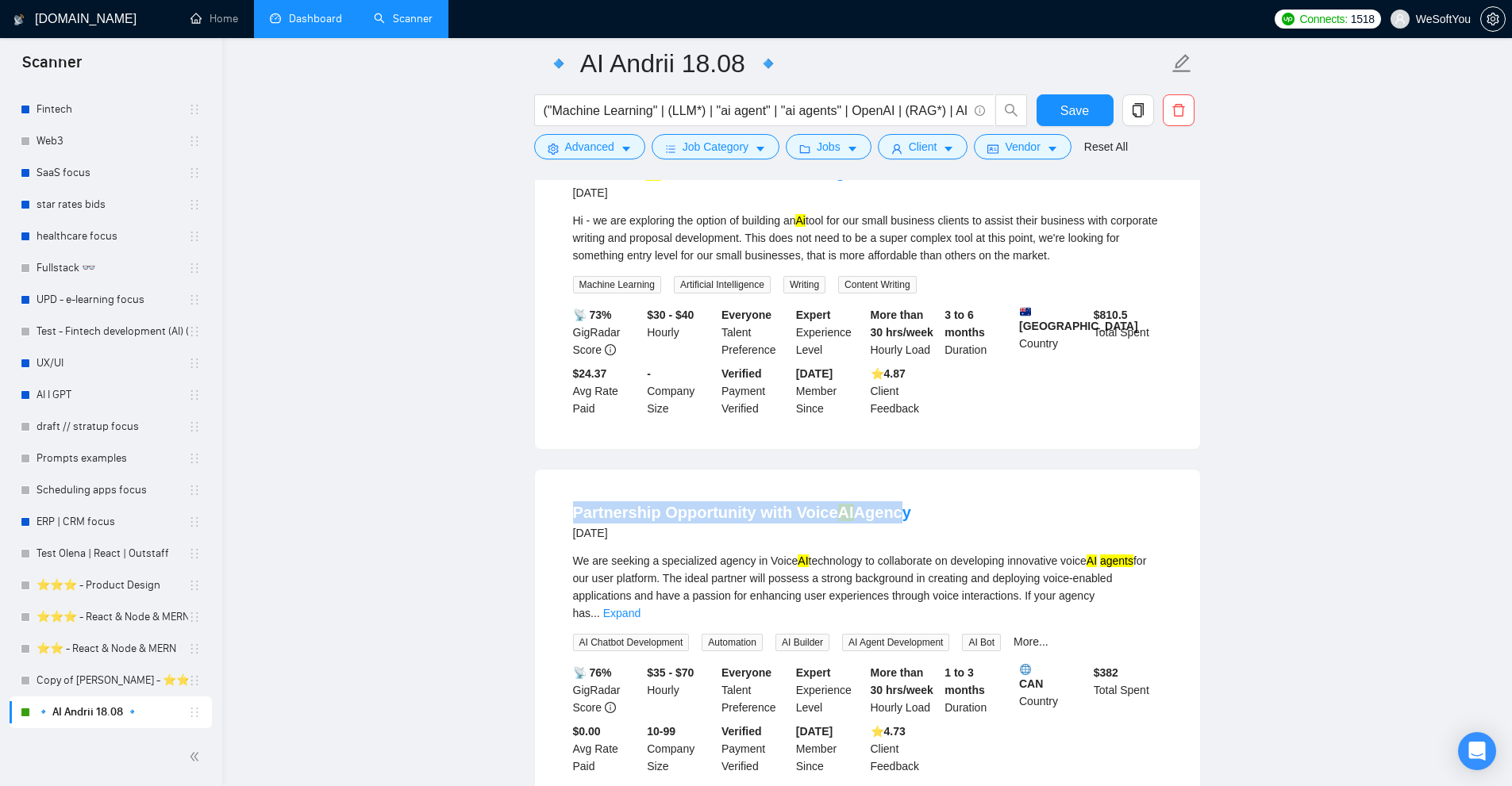
drag, startPoint x: 538, startPoint y: 447, endPoint x: 921, endPoint y: 450, distance: 383.0
click at [911, 469] on div "Partnership Opportunity with Voice AI Agency [DATE] We are seeking a specialize…" at bounding box center [867, 638] width 665 height 338
click at [1002, 502] on div "Partnership Opportunity with Voice AI Agency [DATE]" at bounding box center [867, 523] width 589 height 42
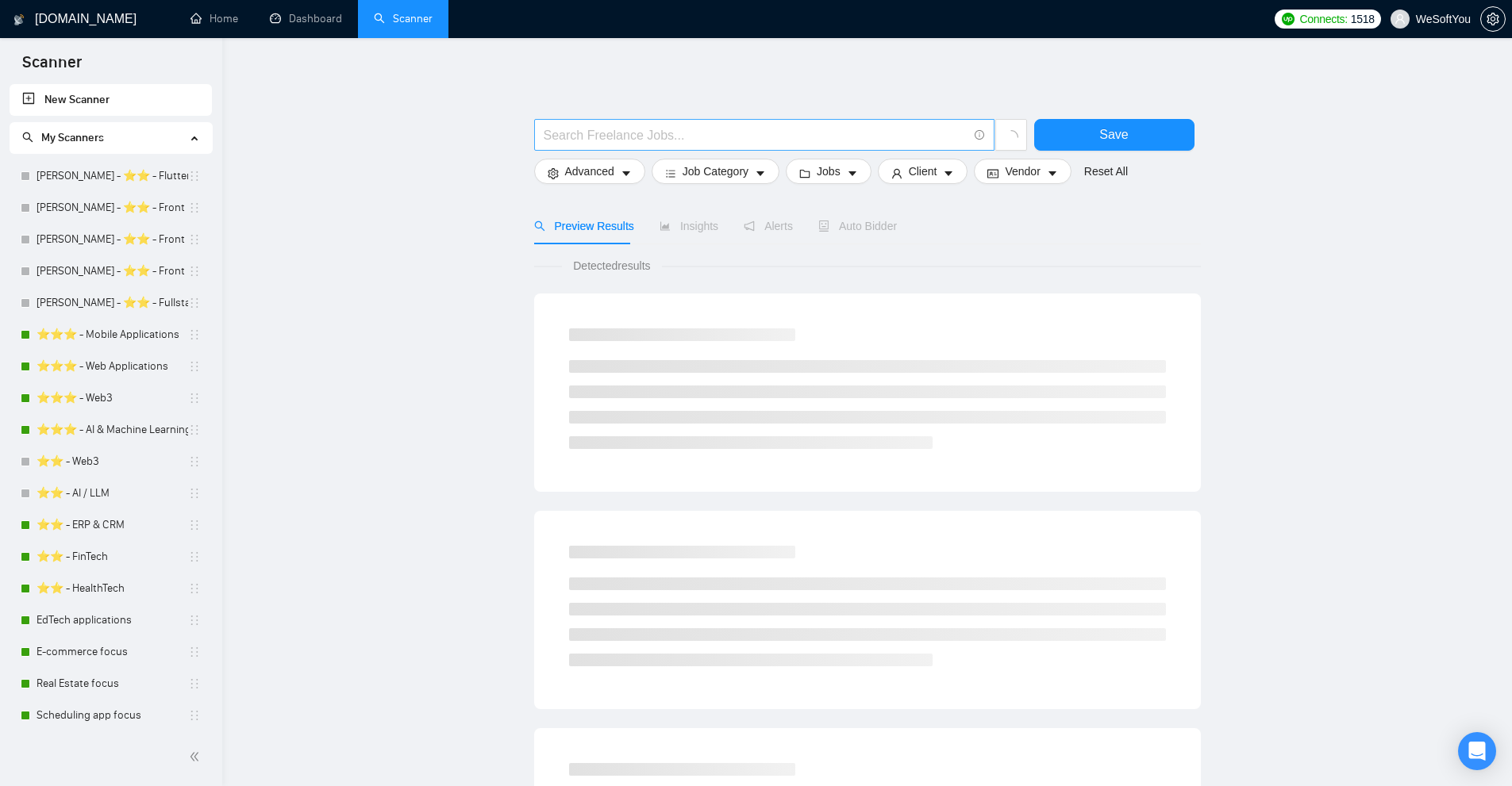
click at [598, 130] on input "text" at bounding box center [756, 136] width 424 height 20
paste input "(ai | "Machine Learning" | (LLM*) | "ai agent" | OpenAI | RAG | AI | ML | Forec…"
type input "(ai | "Machine Learning" | (LLM*) | "ai agent" | OpenAI | RAG | AI | ML | Forec…"
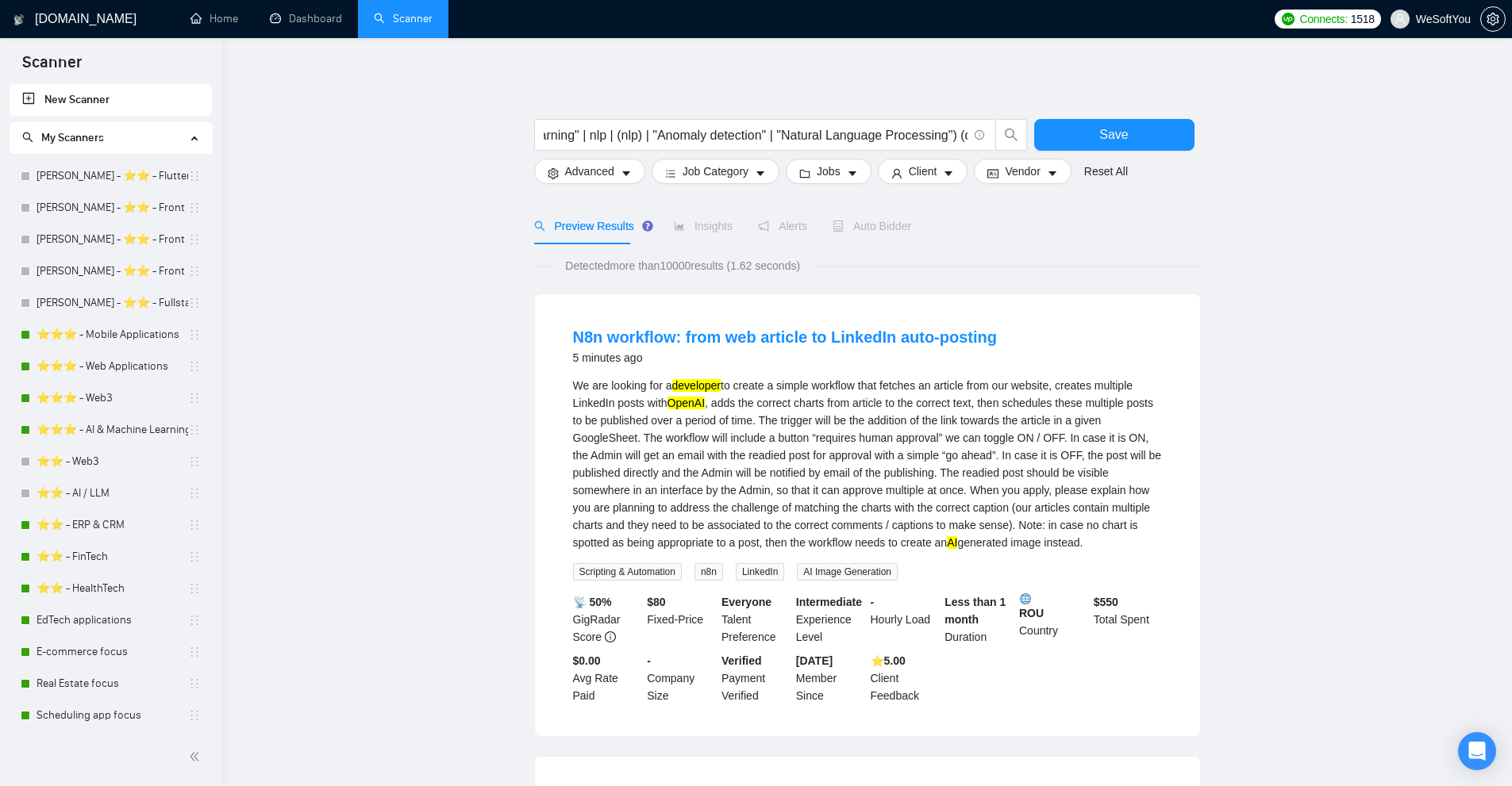
scroll to position [0, 0]
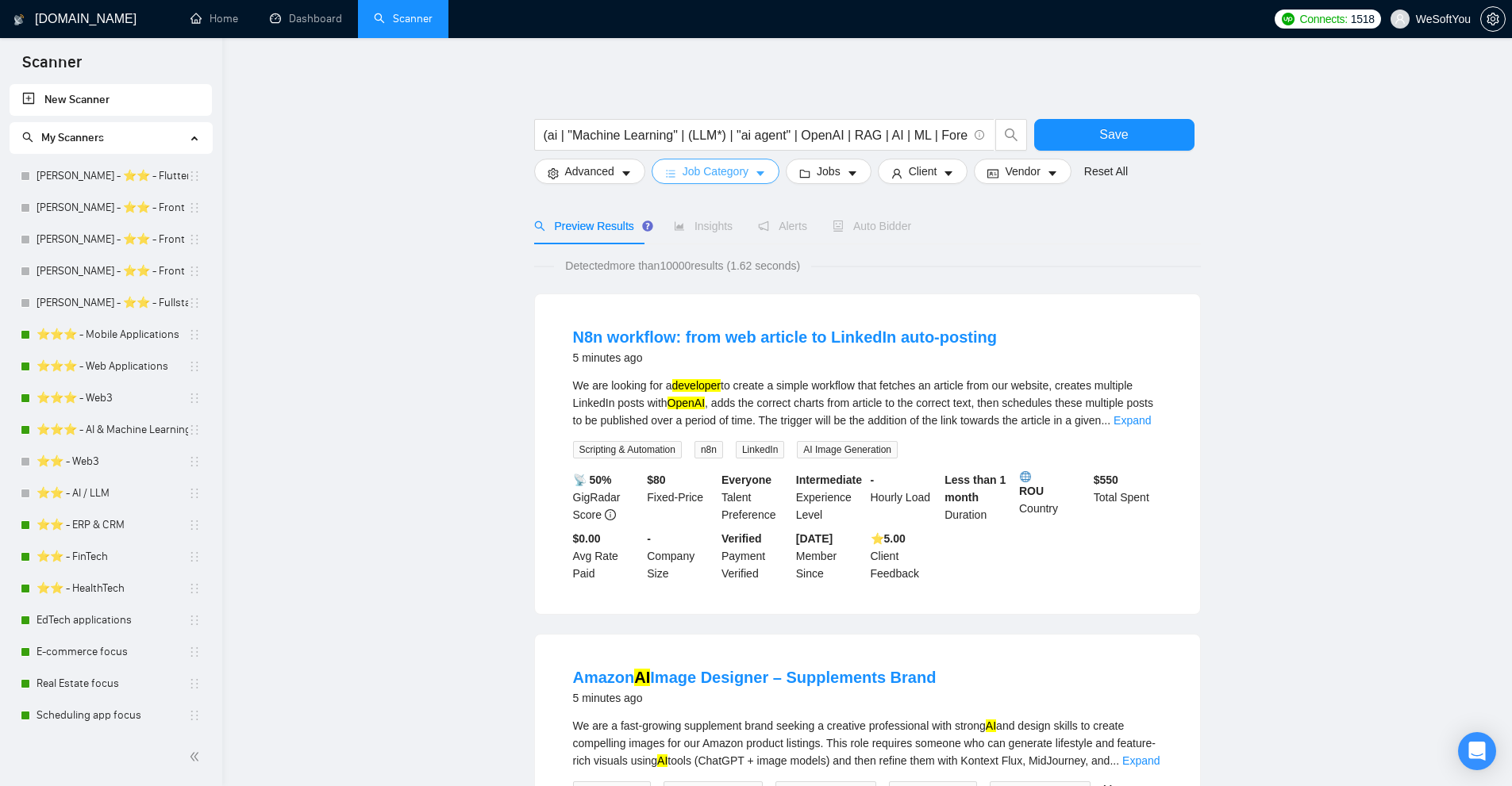
click at [719, 179] on span "Job Category" at bounding box center [715, 171] width 66 height 18
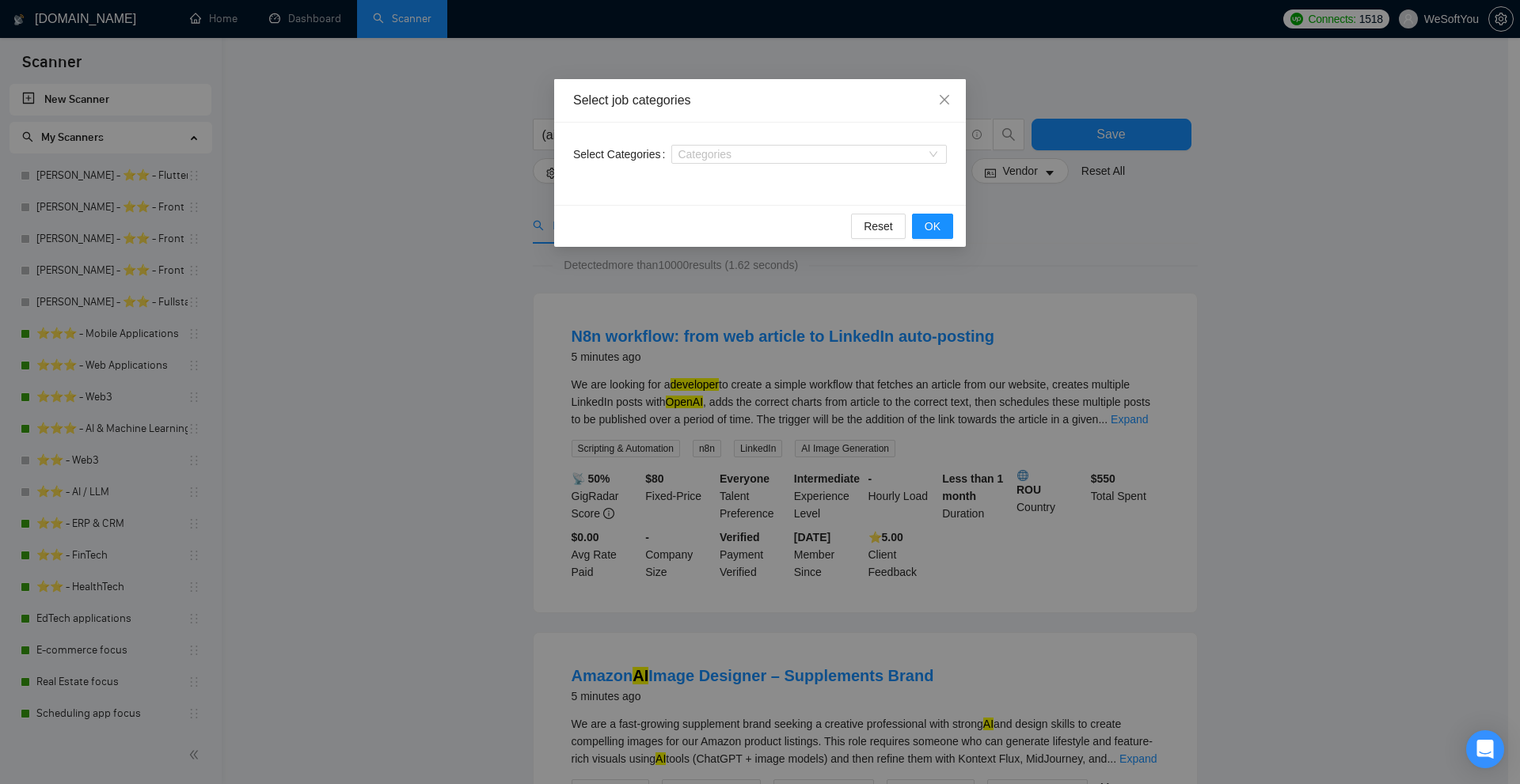
click at [462, 109] on div "Select job categories Select Categories Categories Reset OK" at bounding box center [760, 392] width 1520 height 784
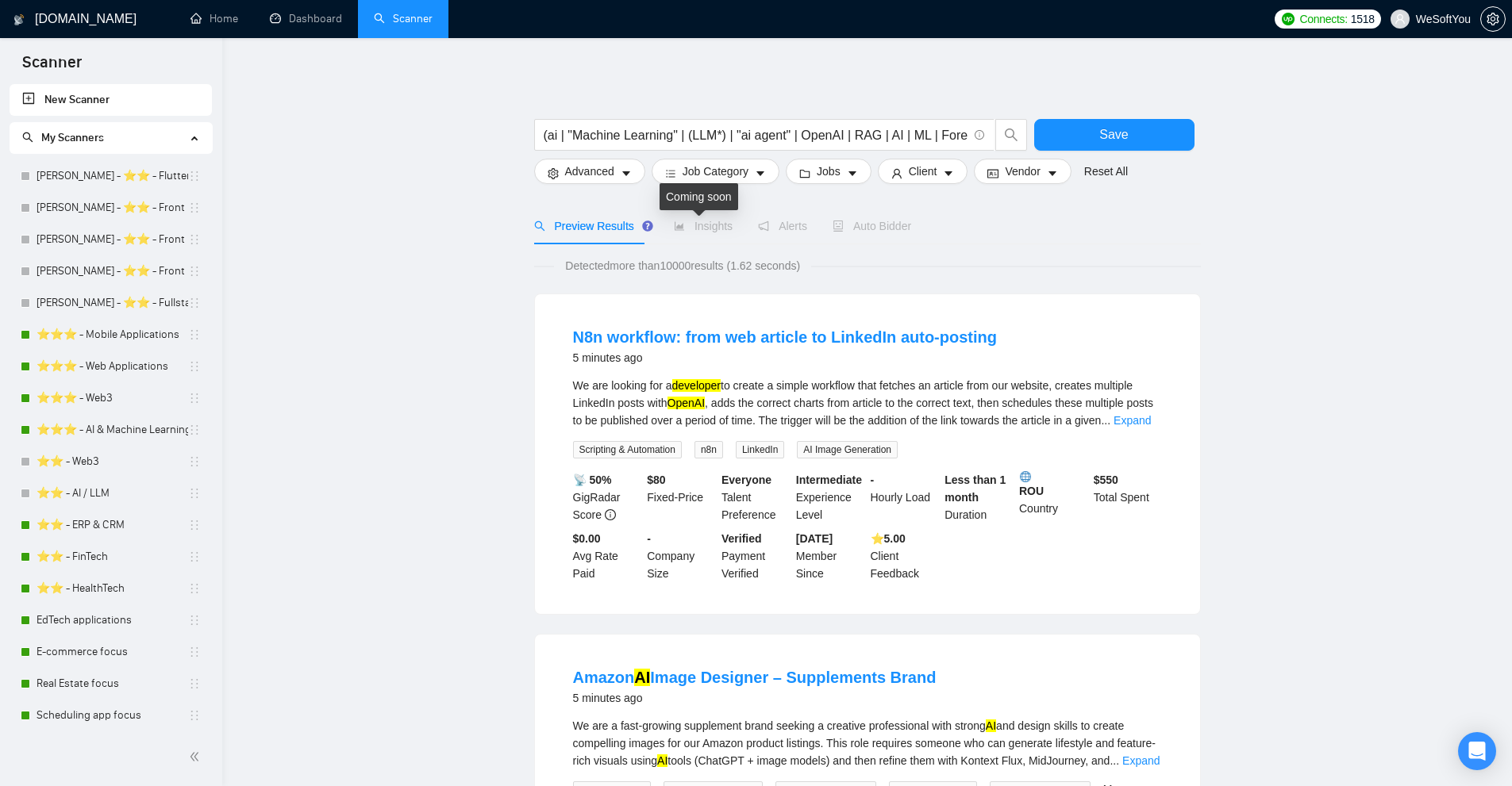
click at [680, 222] on icon "area-chart" at bounding box center [678, 226] width 11 height 11
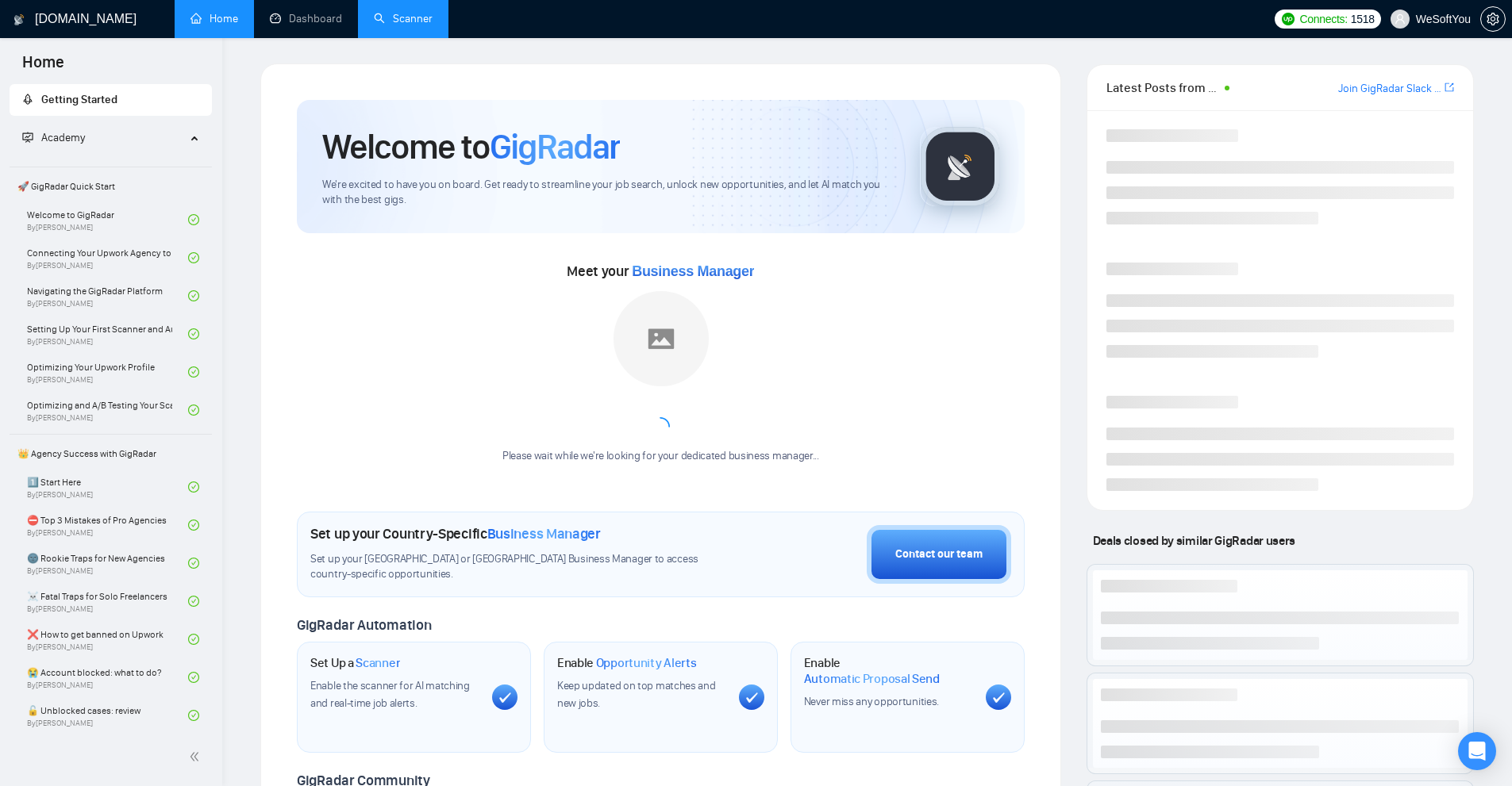
click at [406, 37] on li "Scanner" at bounding box center [402, 19] width 90 height 38
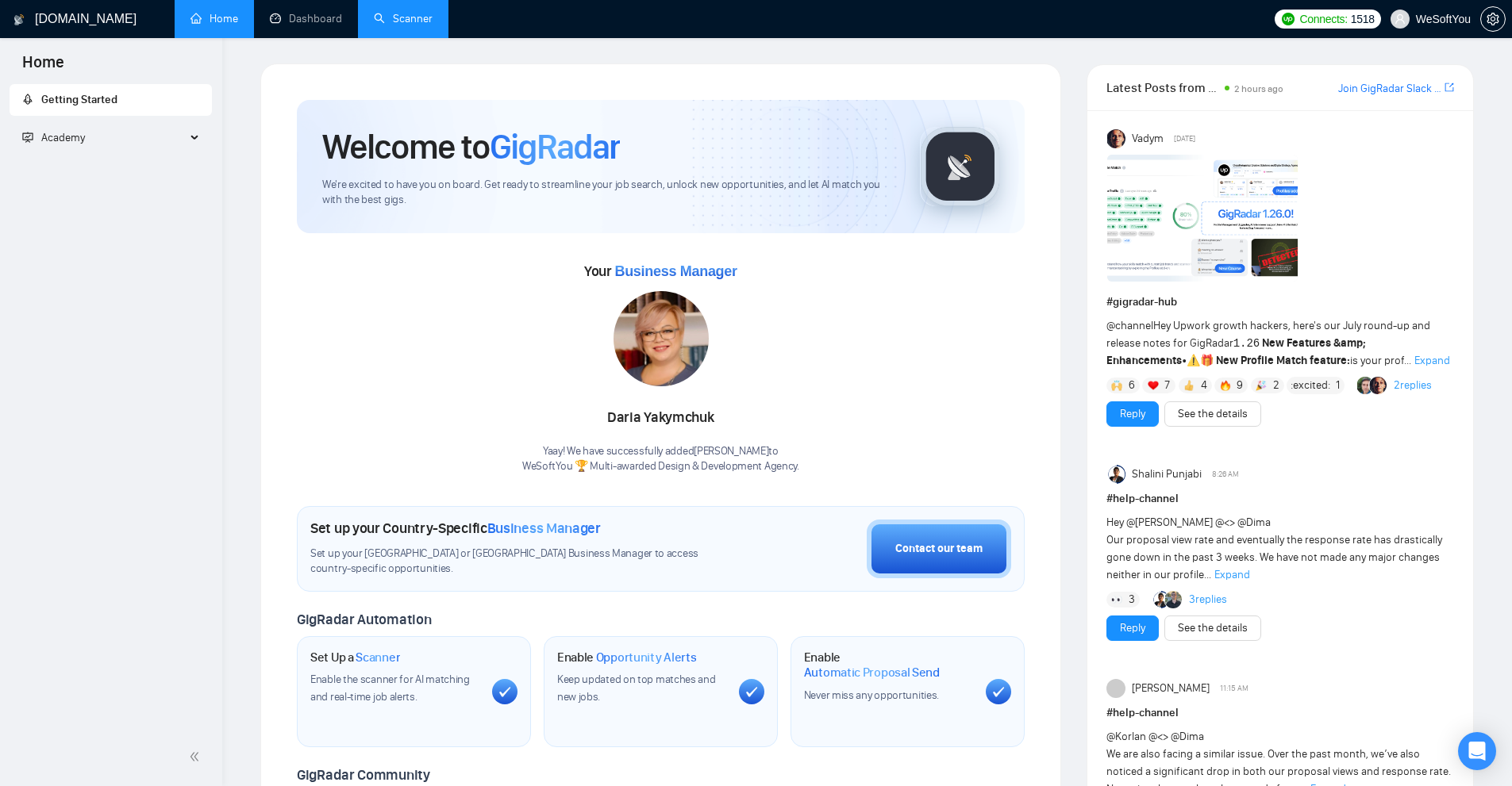
click at [411, 12] on link "Scanner" at bounding box center [402, 19] width 58 height 14
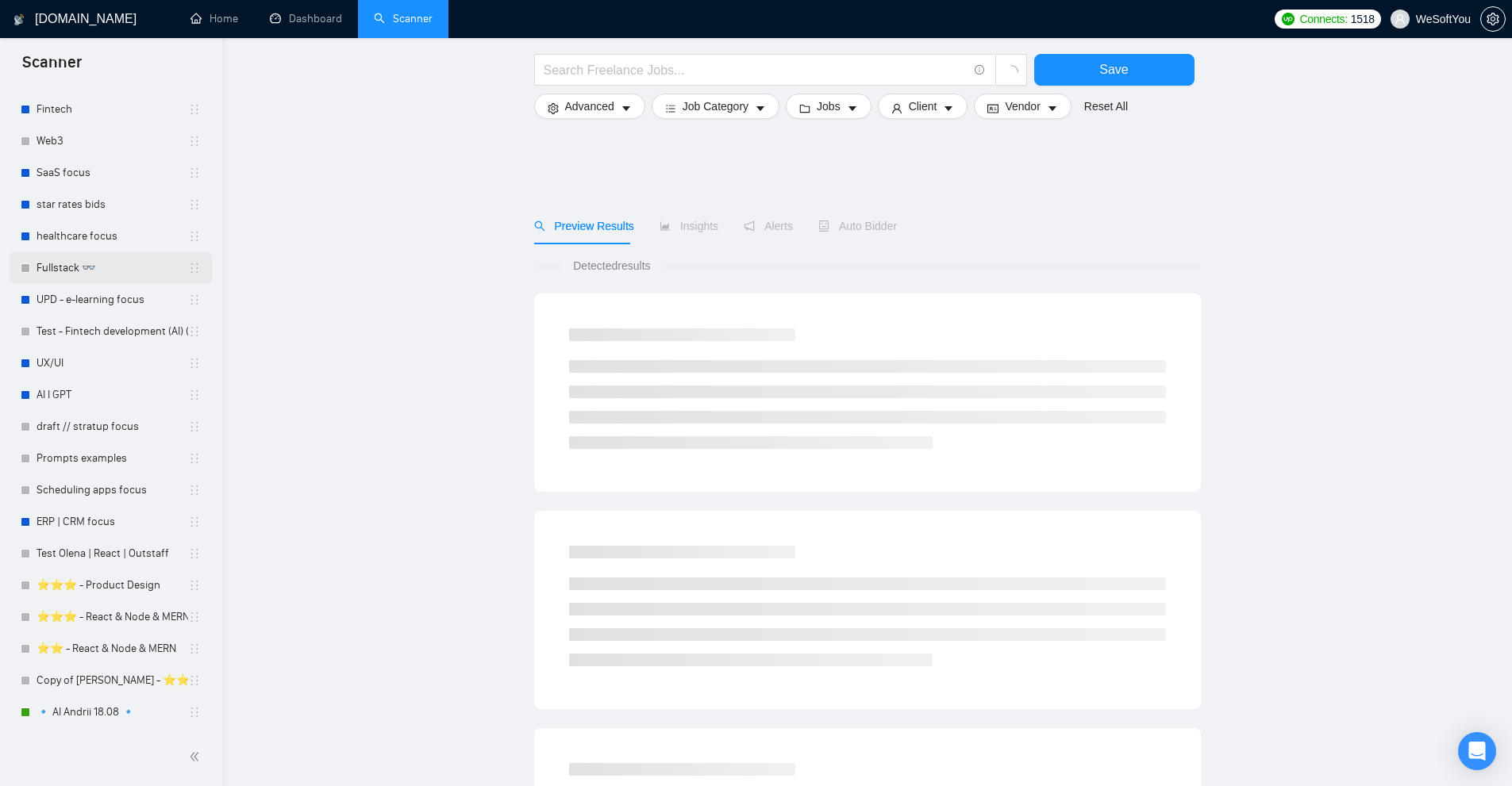
scroll to position [79, 0]
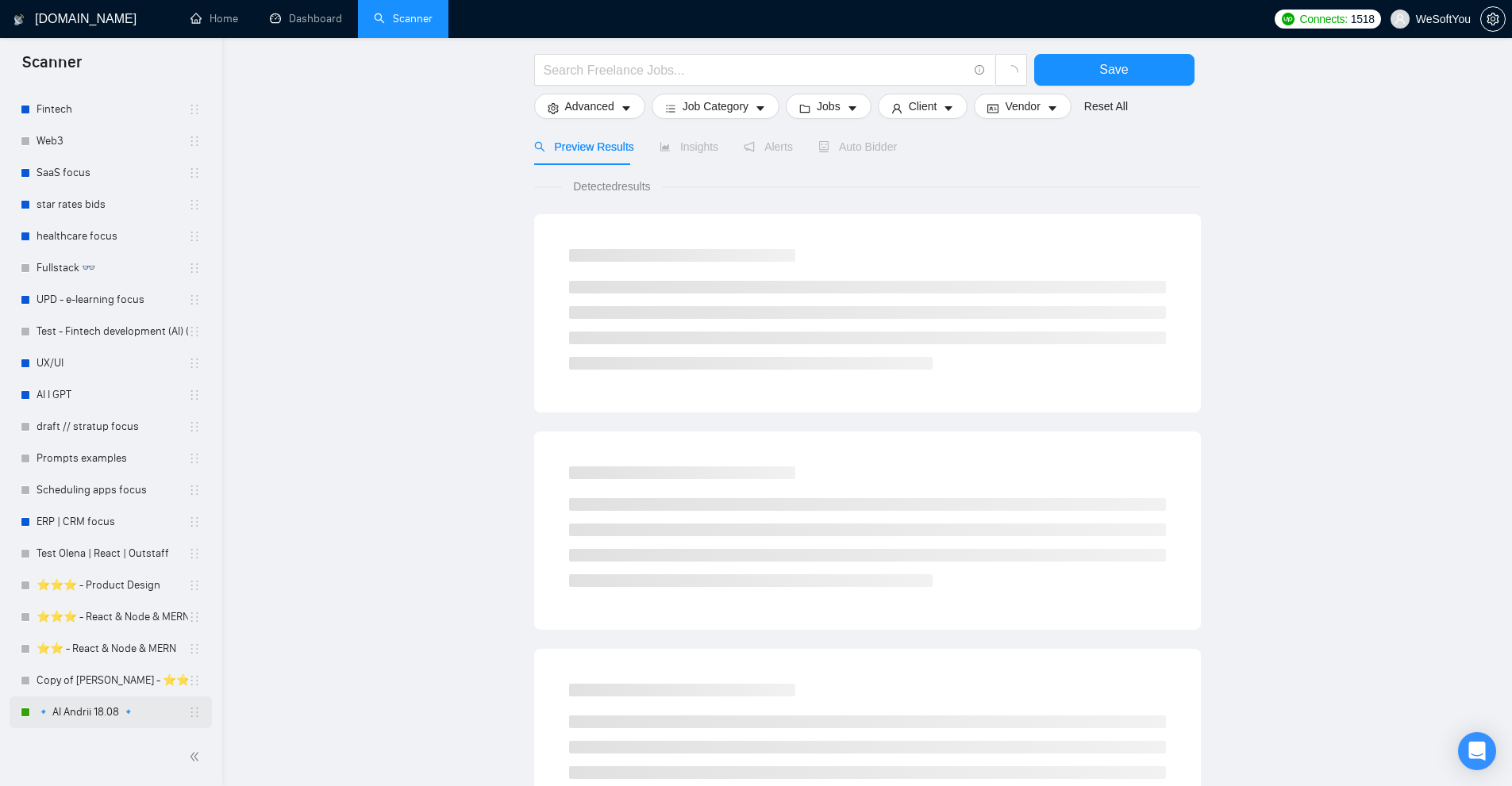
click at [53, 717] on link "🔹 AI Andrii 18.08 🔹" at bounding box center [112, 713] width 151 height 32
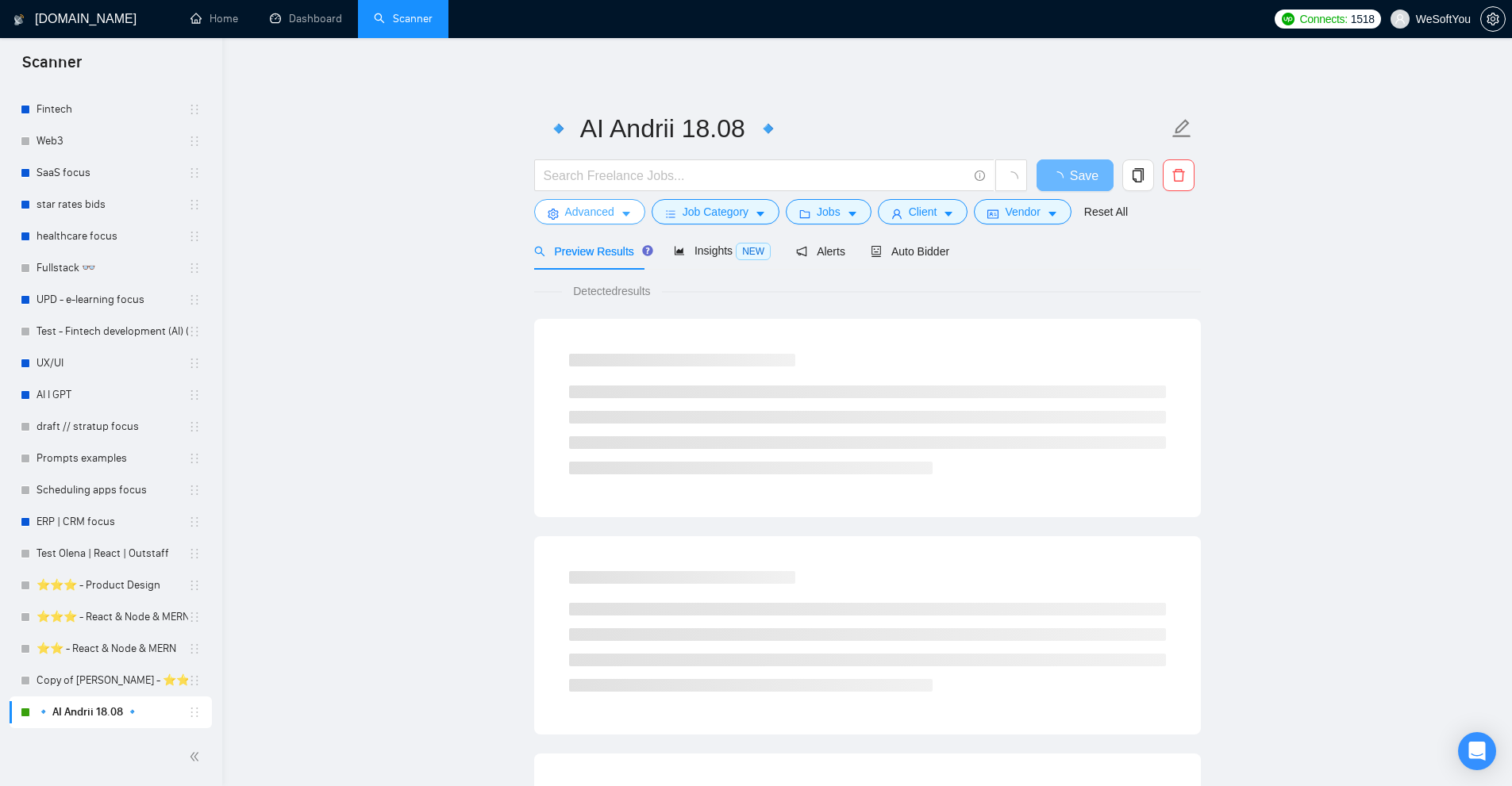
click at [623, 214] on icon "caret-down" at bounding box center [626, 215] width 8 height 5
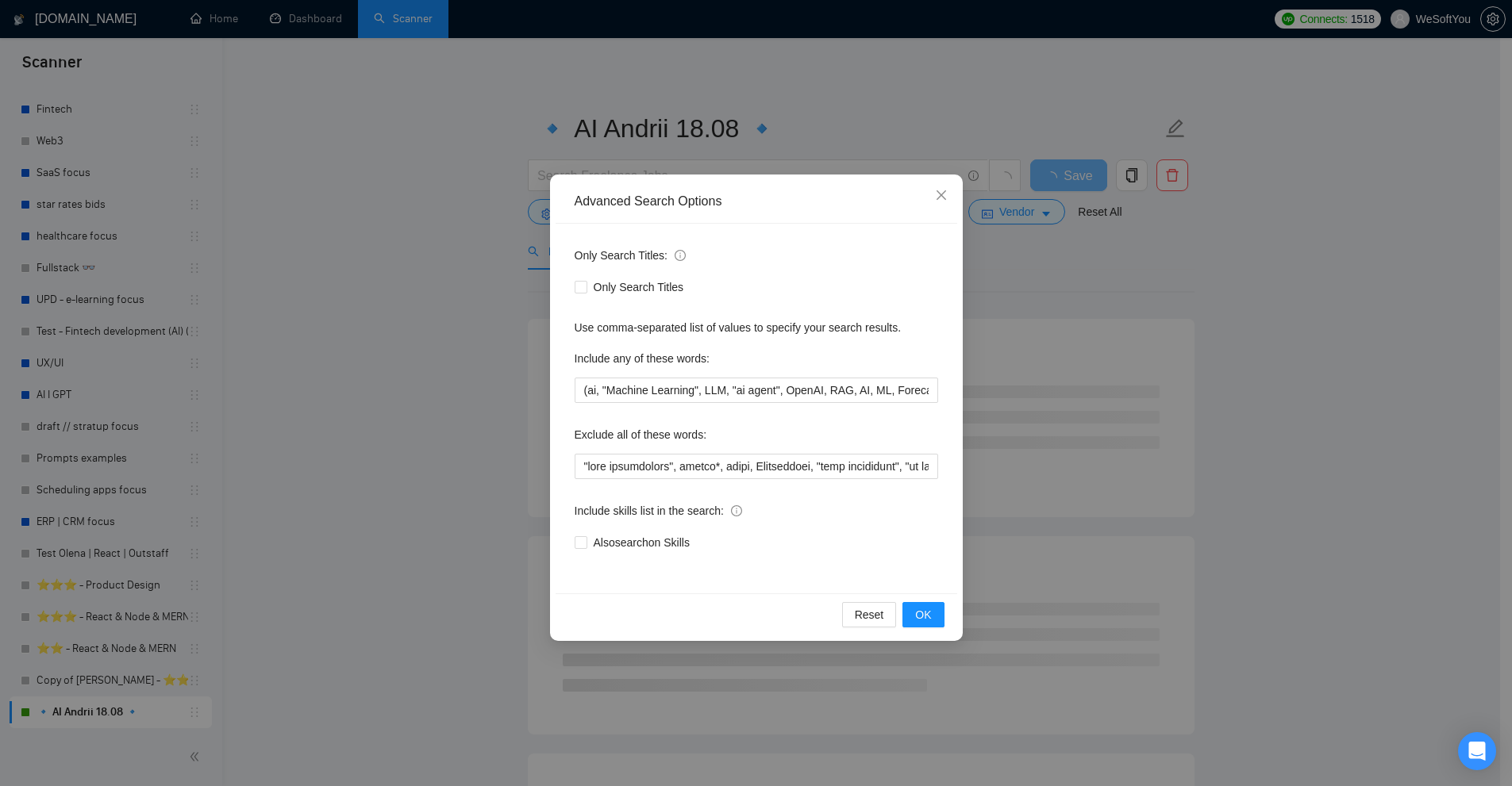
drag, startPoint x: 1066, startPoint y: 347, endPoint x: 1051, endPoint y: 342, distance: 15.8
click at [1068, 347] on div "Advanced Search Options Only Search Titles: Only Search Titles Use comma-separa…" at bounding box center [756, 393] width 1512 height 786
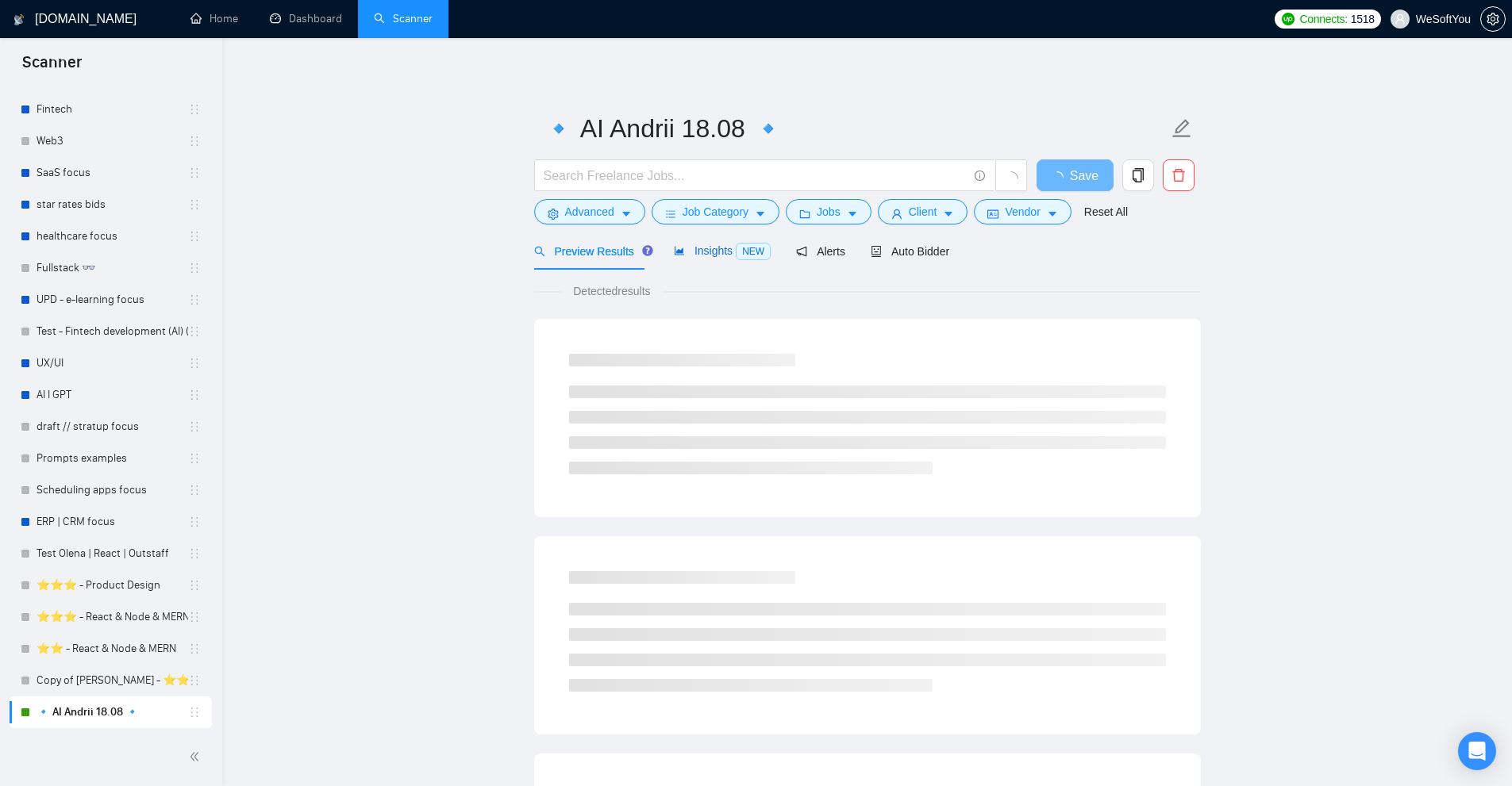
click at [681, 246] on span "Insights NEW" at bounding box center [722, 250] width 97 height 13
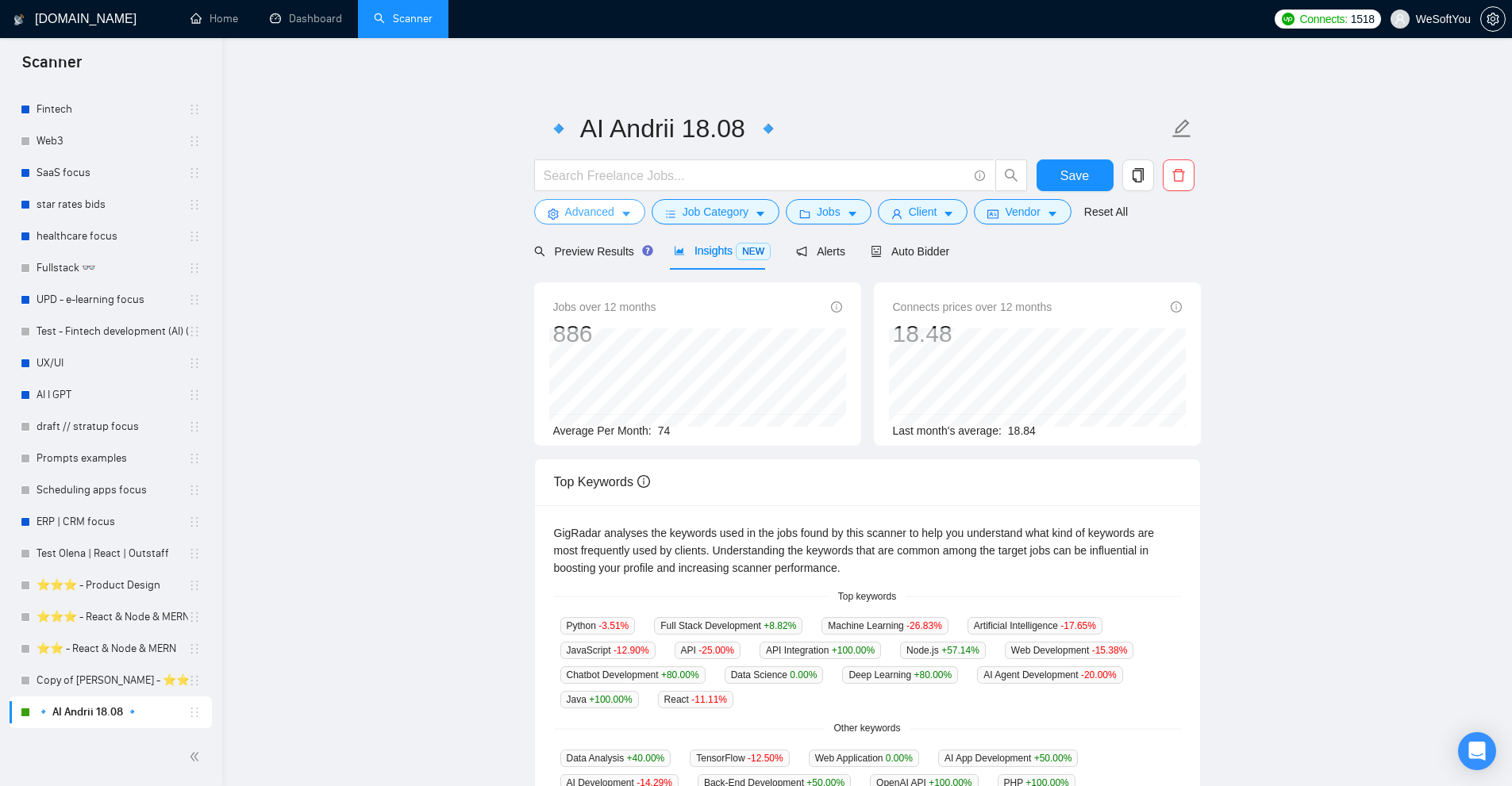
click at [589, 206] on span "Advanced" at bounding box center [590, 212] width 50 height 18
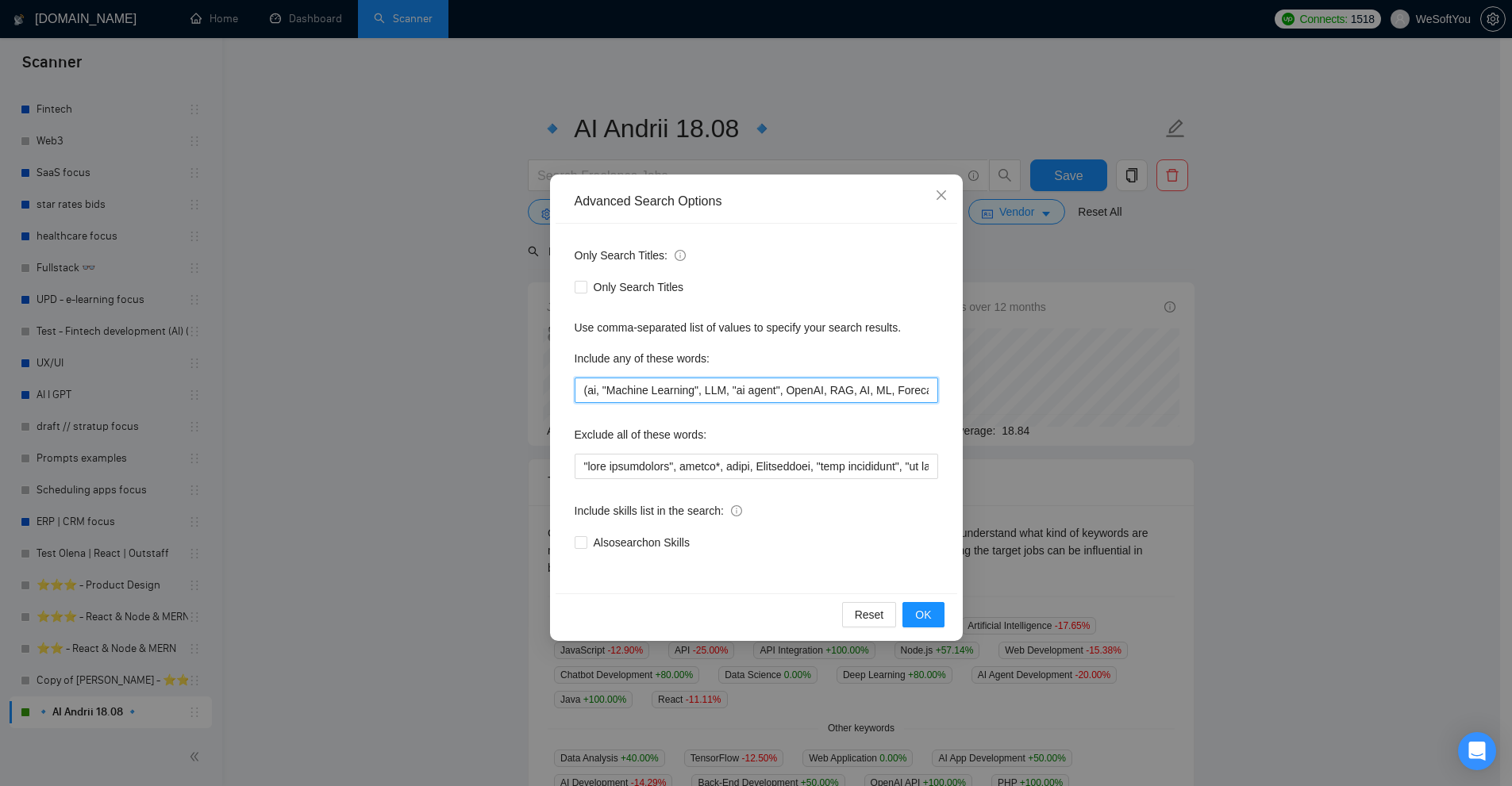
click at [839, 394] on input "(ai, "Machine Learning", LLM, "ai agent", OpenAI, RAG, AI, ML, Forecasting, "Ta…" at bounding box center [756, 390] width 363 height 26
click at [321, 265] on div "Advanced Search Options Only Search Titles: Only Search Titles Use comma-separa…" at bounding box center [756, 393] width 1512 height 786
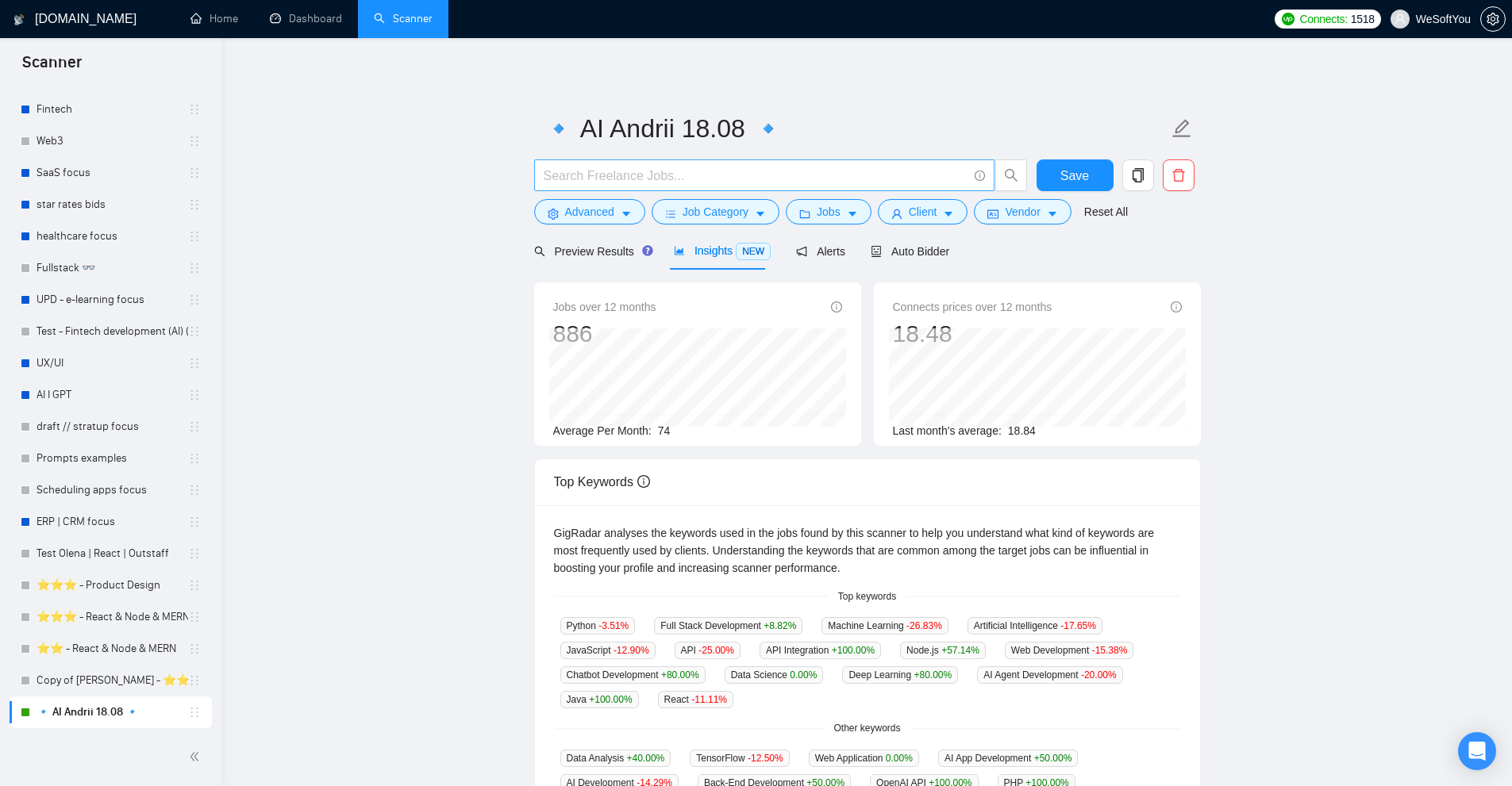
click at [666, 183] on input "text" at bounding box center [756, 176] width 424 height 20
paste input "("Machine Learning" | (LLM*) | "ai agent" | "ai agents" | OpenAI | (RAG*) | AI …"
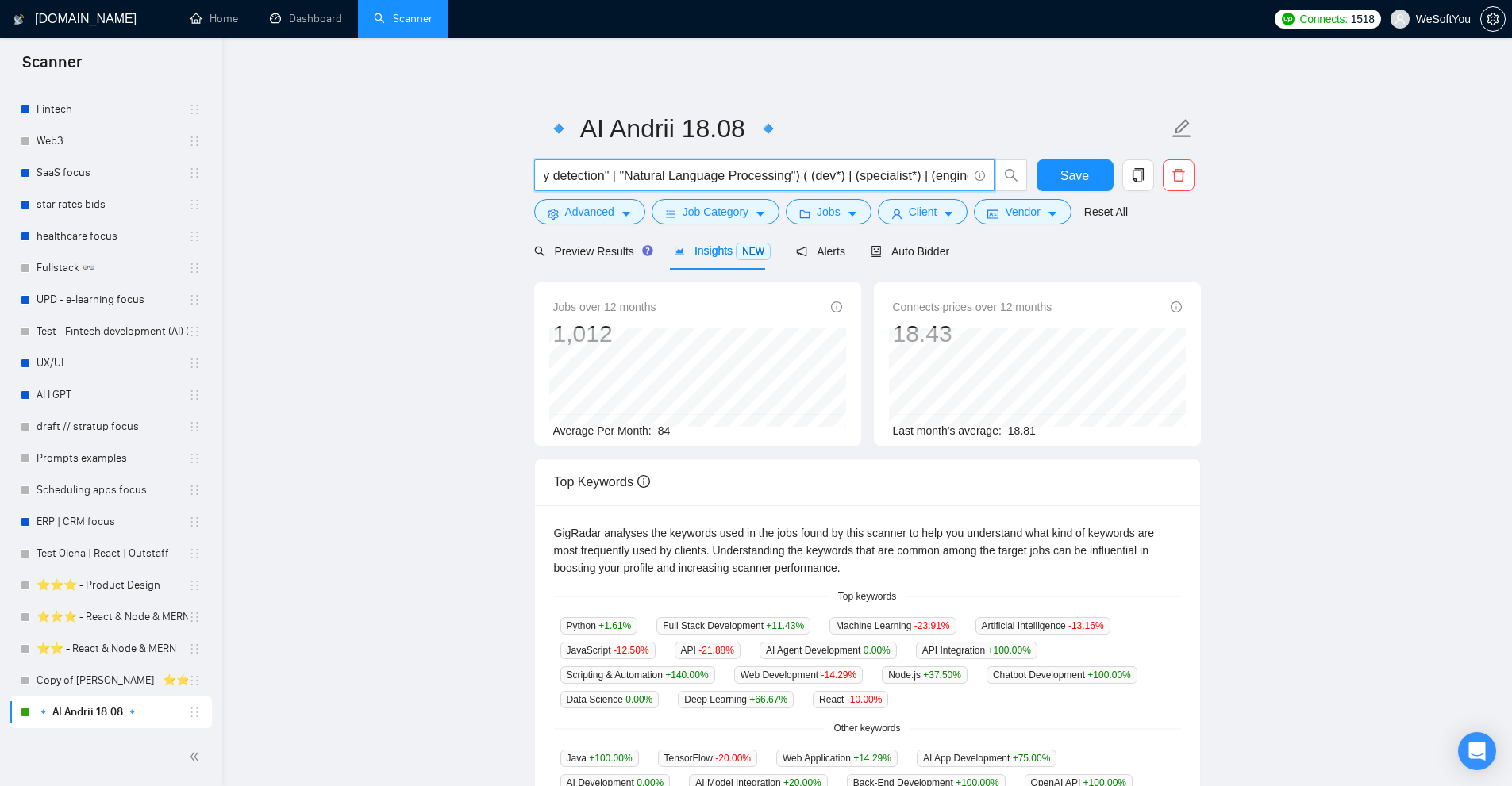
type input "("Machine Learning" | (LLM*) | "ai agent" | "ai agents" | OpenAI | (RAG*) | AI …"
drag, startPoint x: 654, startPoint y: 431, endPoint x: 678, endPoint y: 429, distance: 24.1
click at [678, 429] on div "Average Per Month: 84" at bounding box center [698, 431] width 289 height 18
click at [679, 429] on div "Average Per Month: 84" at bounding box center [698, 431] width 289 height 18
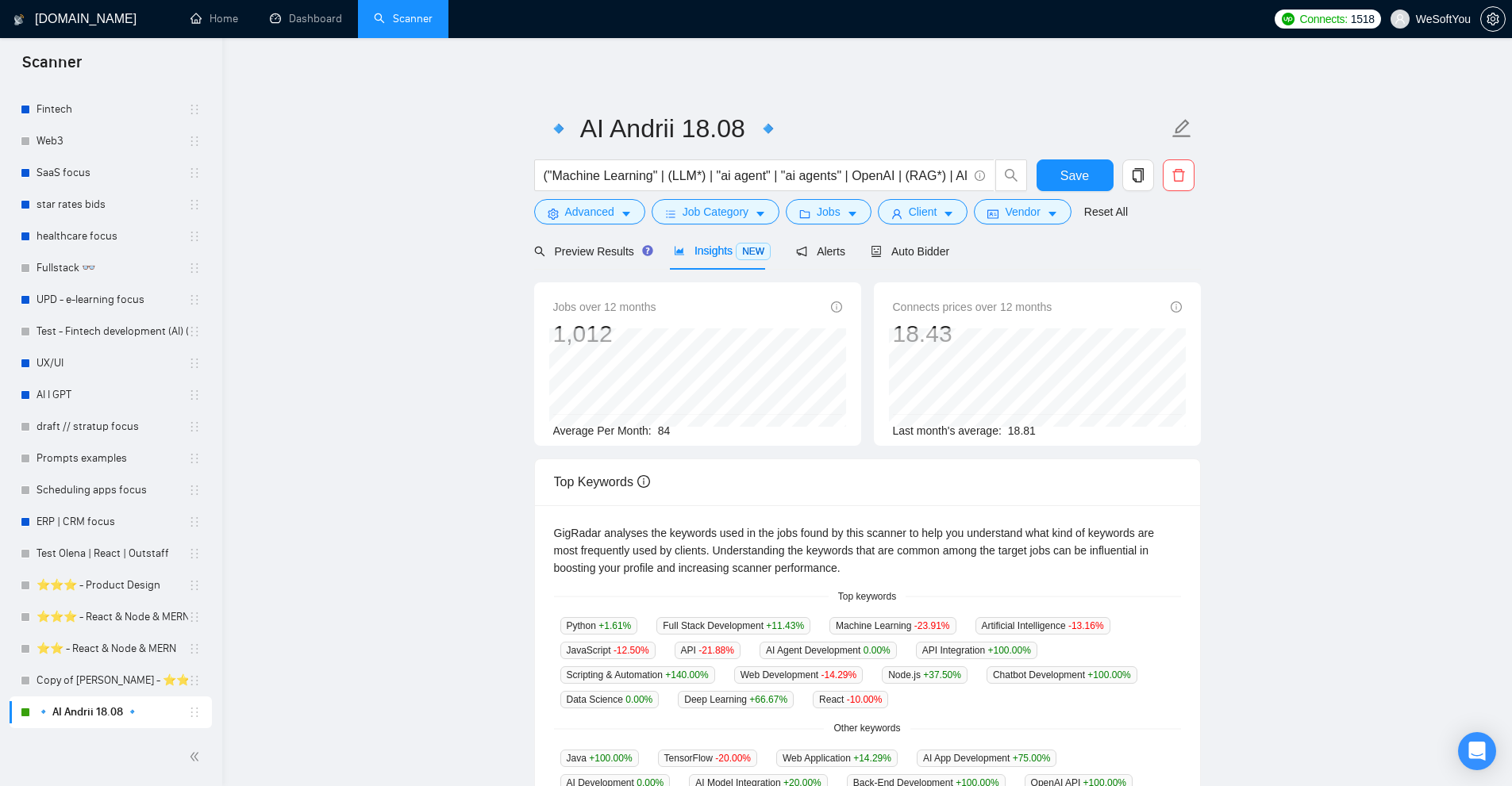
click at [1341, 247] on main "🔹 AI Andrii 18.08 🔹 ("Machine Learning" | (LLM*) | "ai agent" | "ai agents" | O…" at bounding box center [866, 608] width 1239 height 1089
